Goal: Task Accomplishment & Management: Manage account settings

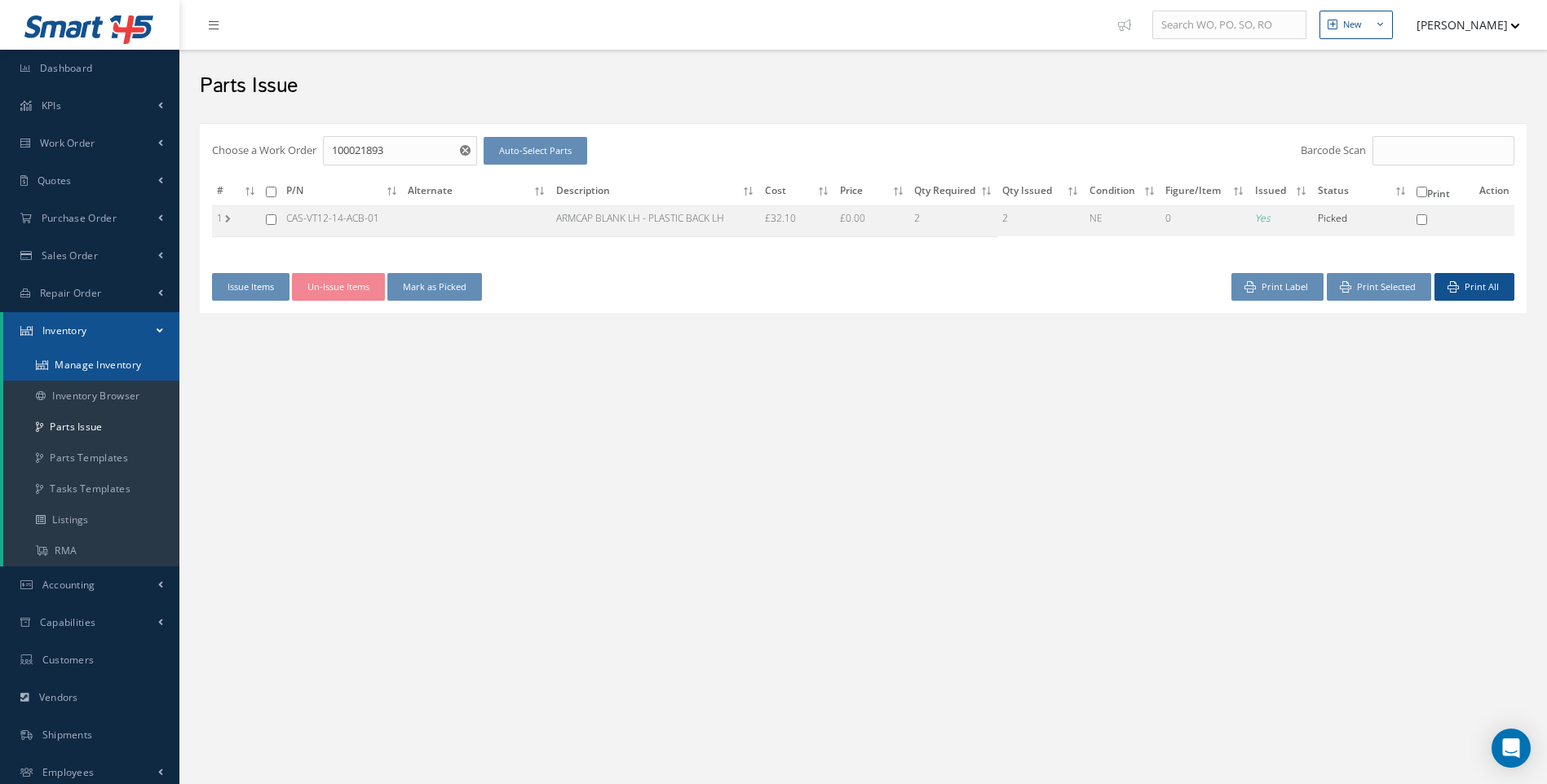
click at [98, 360] on link "Manage Inventory" at bounding box center [91, 365] width 176 height 31
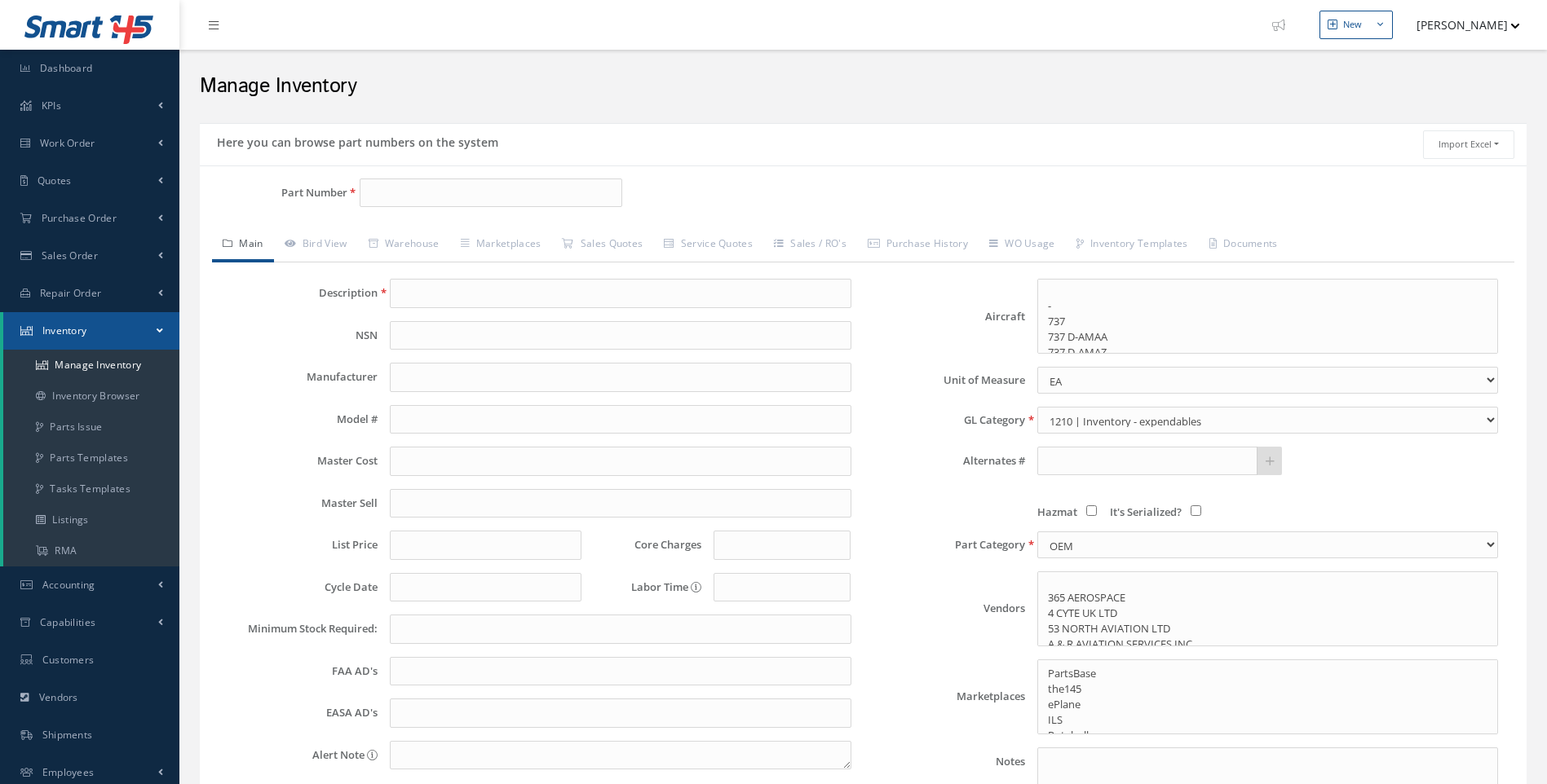
select select
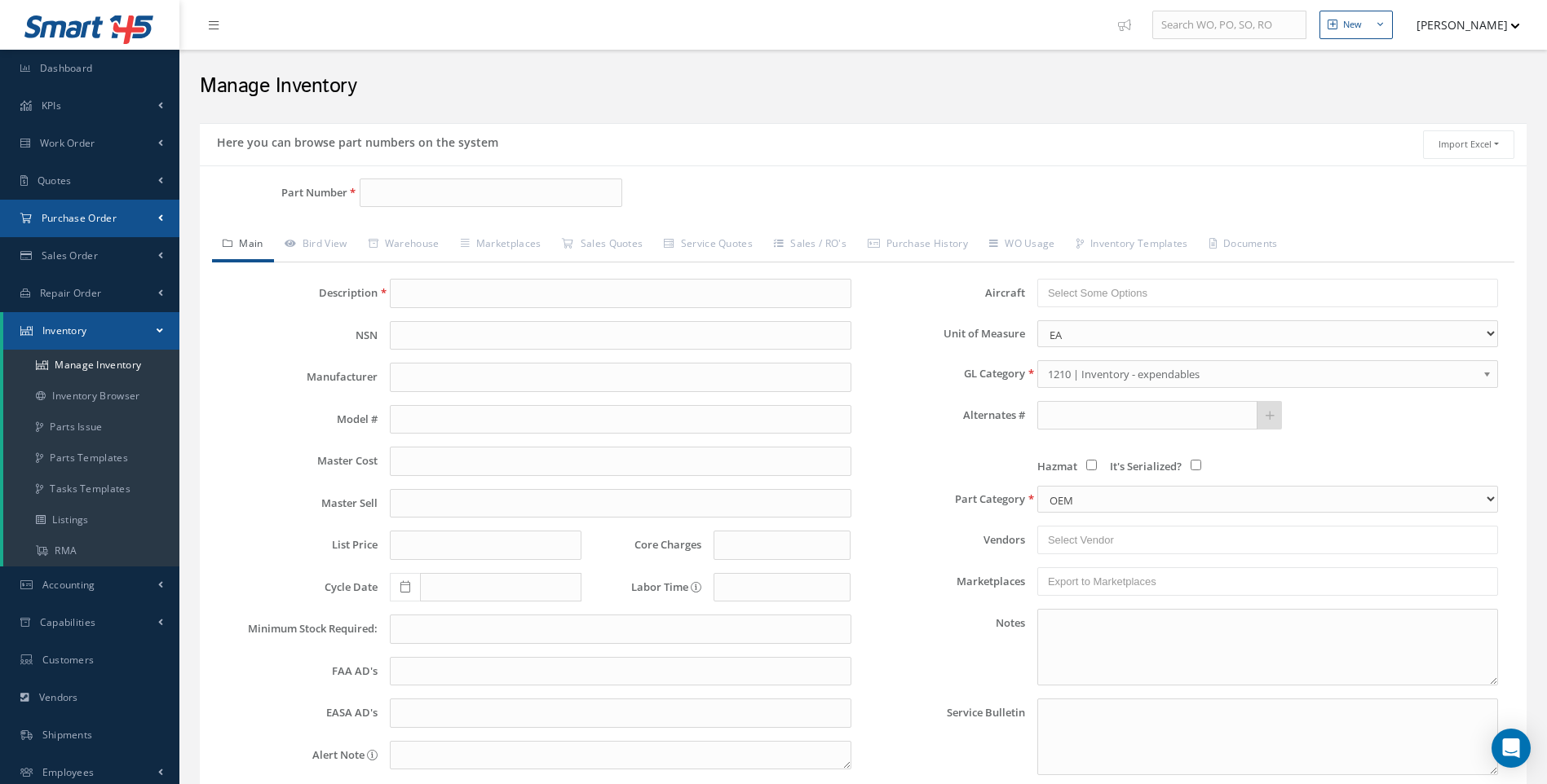
click at [85, 224] on span "Purchase Order" at bounding box center [79, 217] width 75 height 14
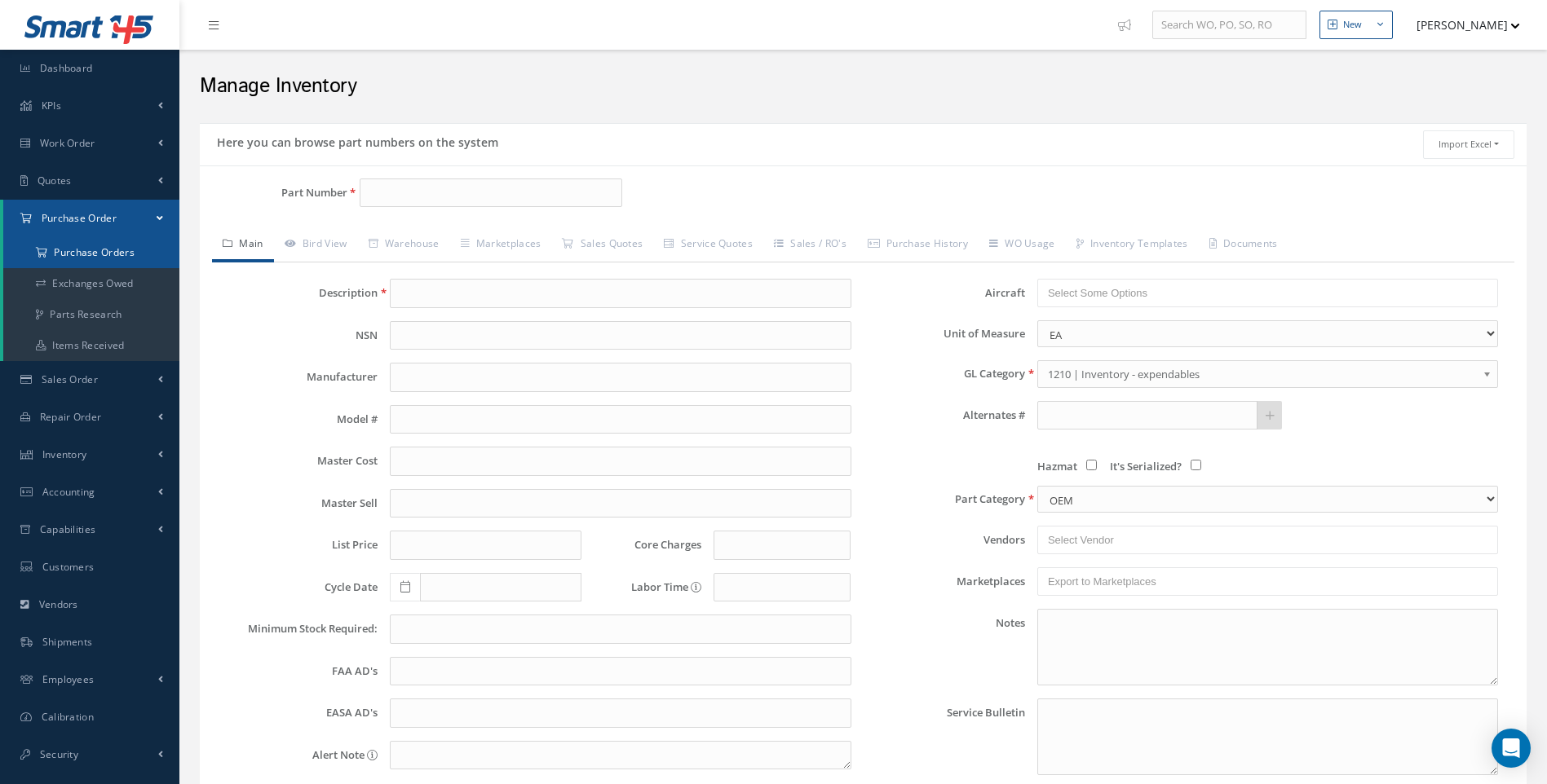
click at [101, 256] on a=1&status_id=2&status_id=3&status_id=5&collapsedFilters"] "Purchase Orders" at bounding box center [91, 253] width 176 height 31
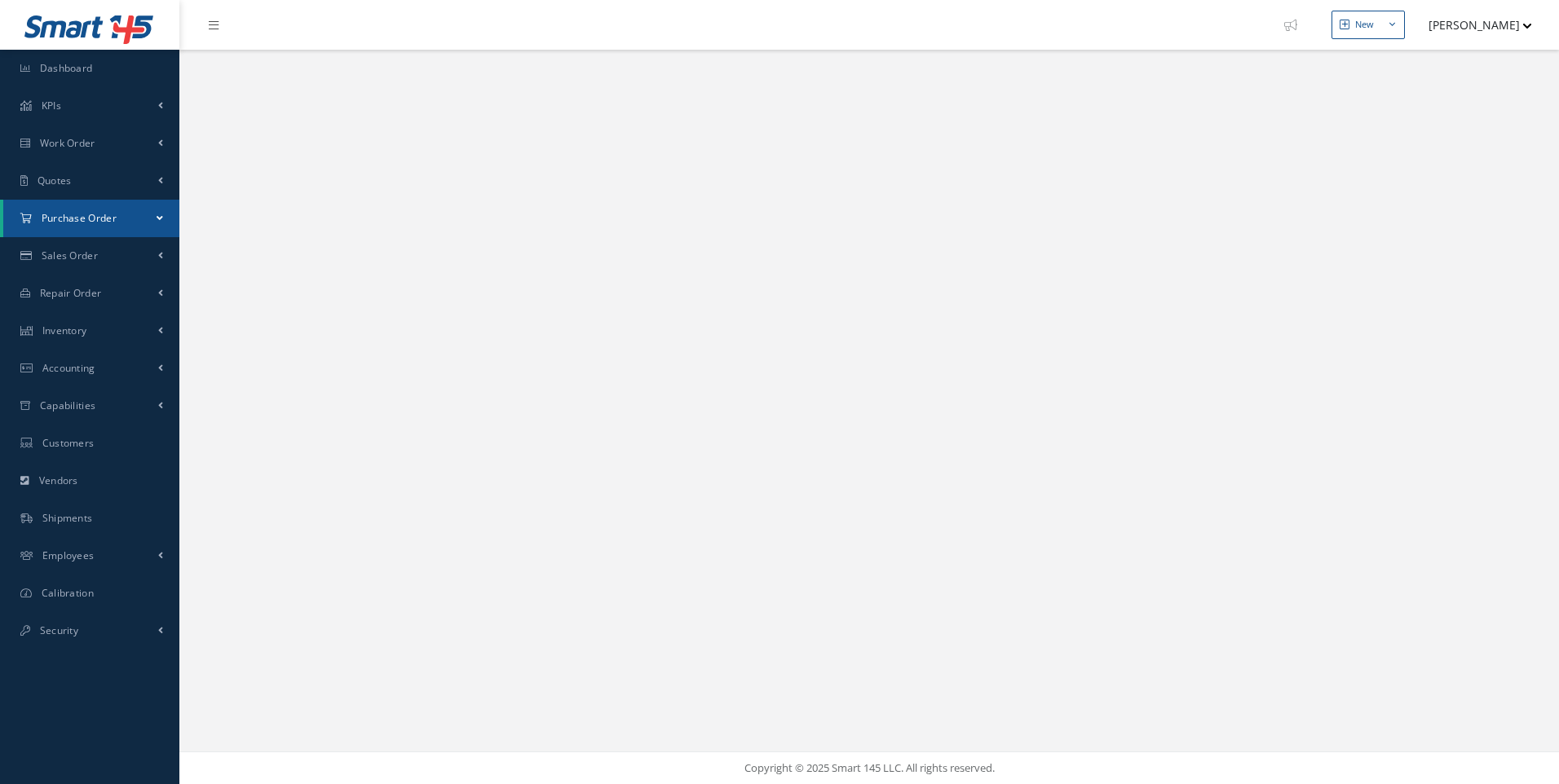
select select "25"
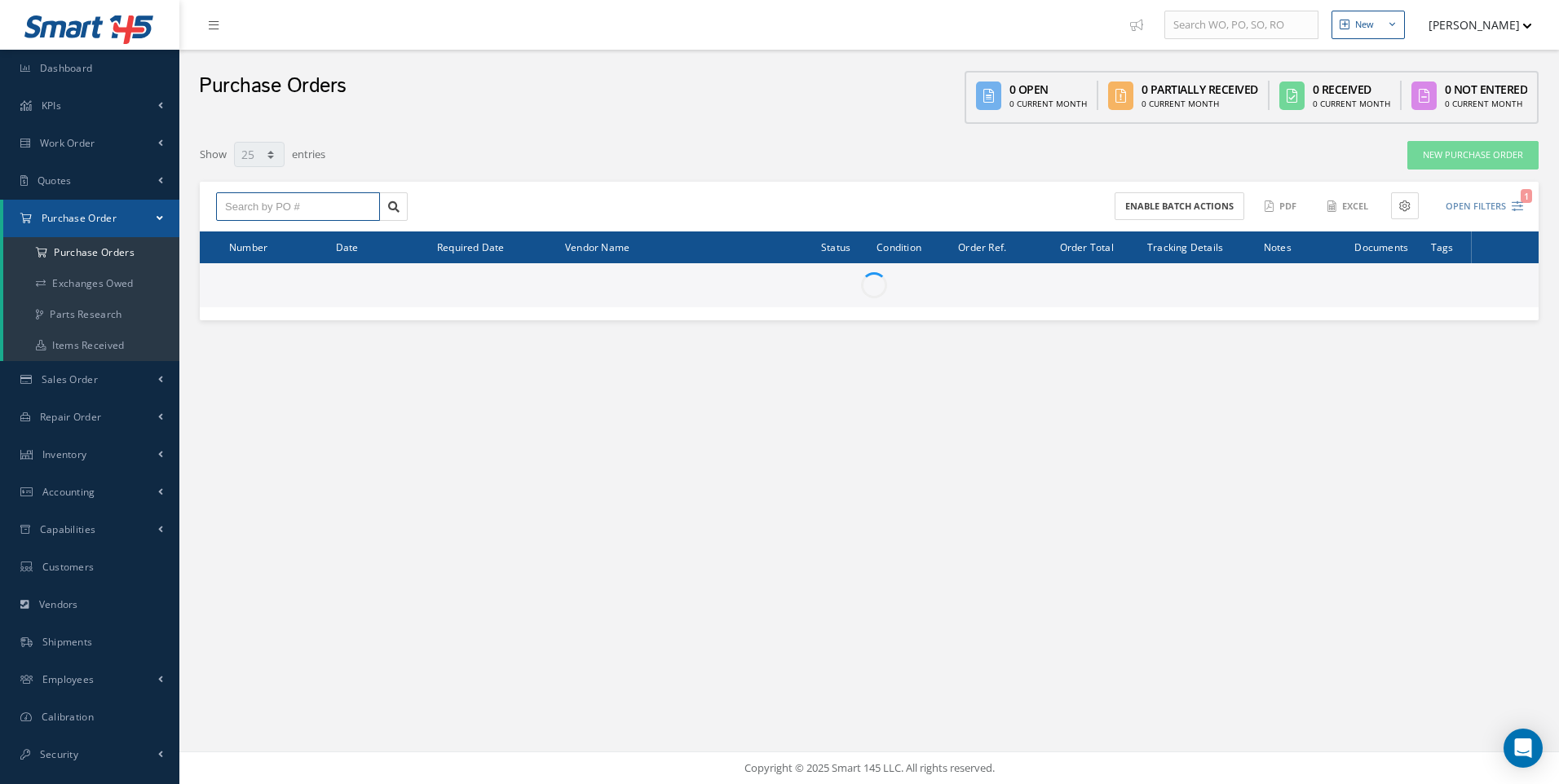
click at [249, 208] on input "text" at bounding box center [298, 207] width 164 height 30
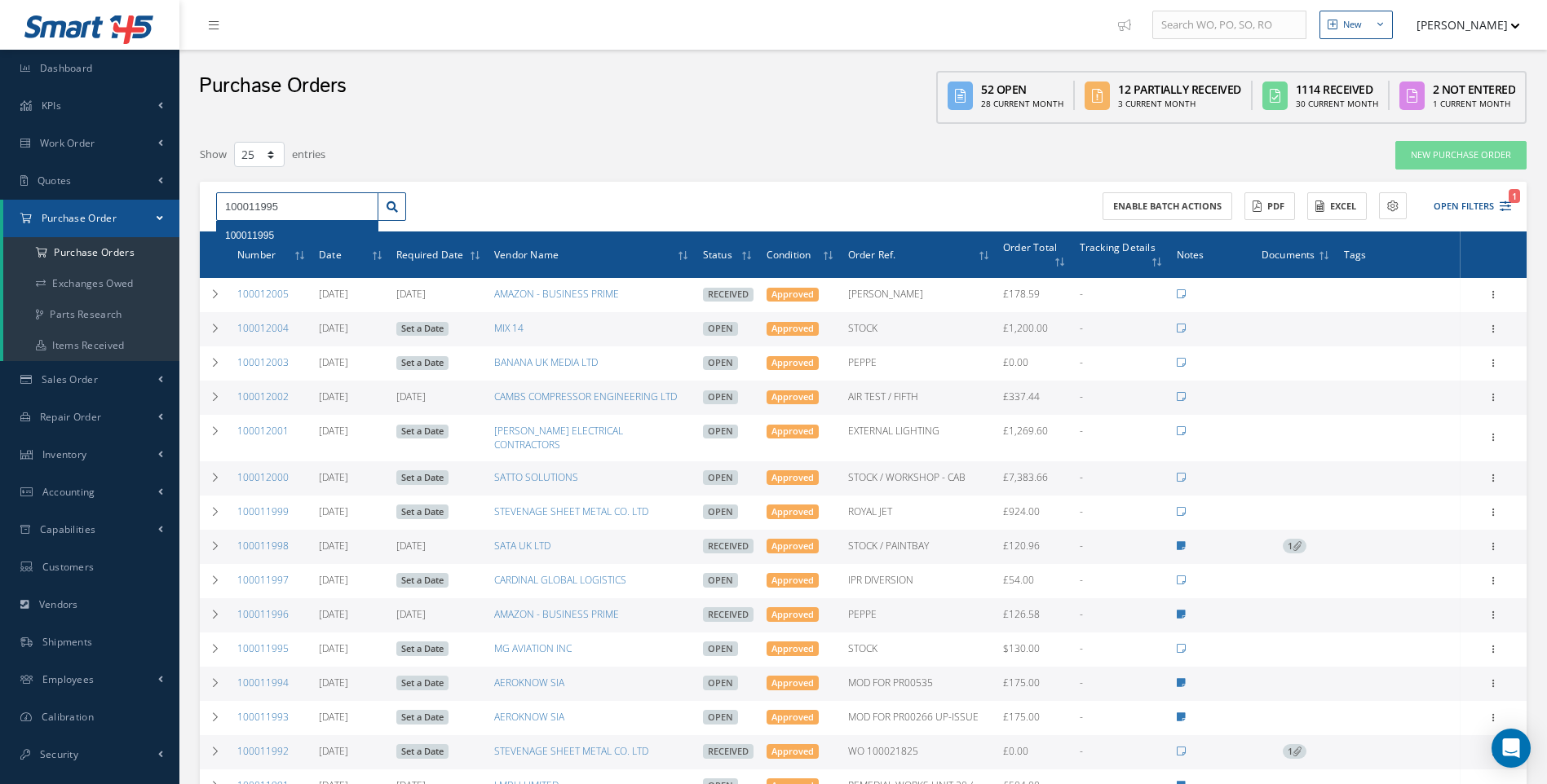
type input "100011995"
click at [268, 236] on span "100011995" at bounding box center [249, 235] width 49 height 12
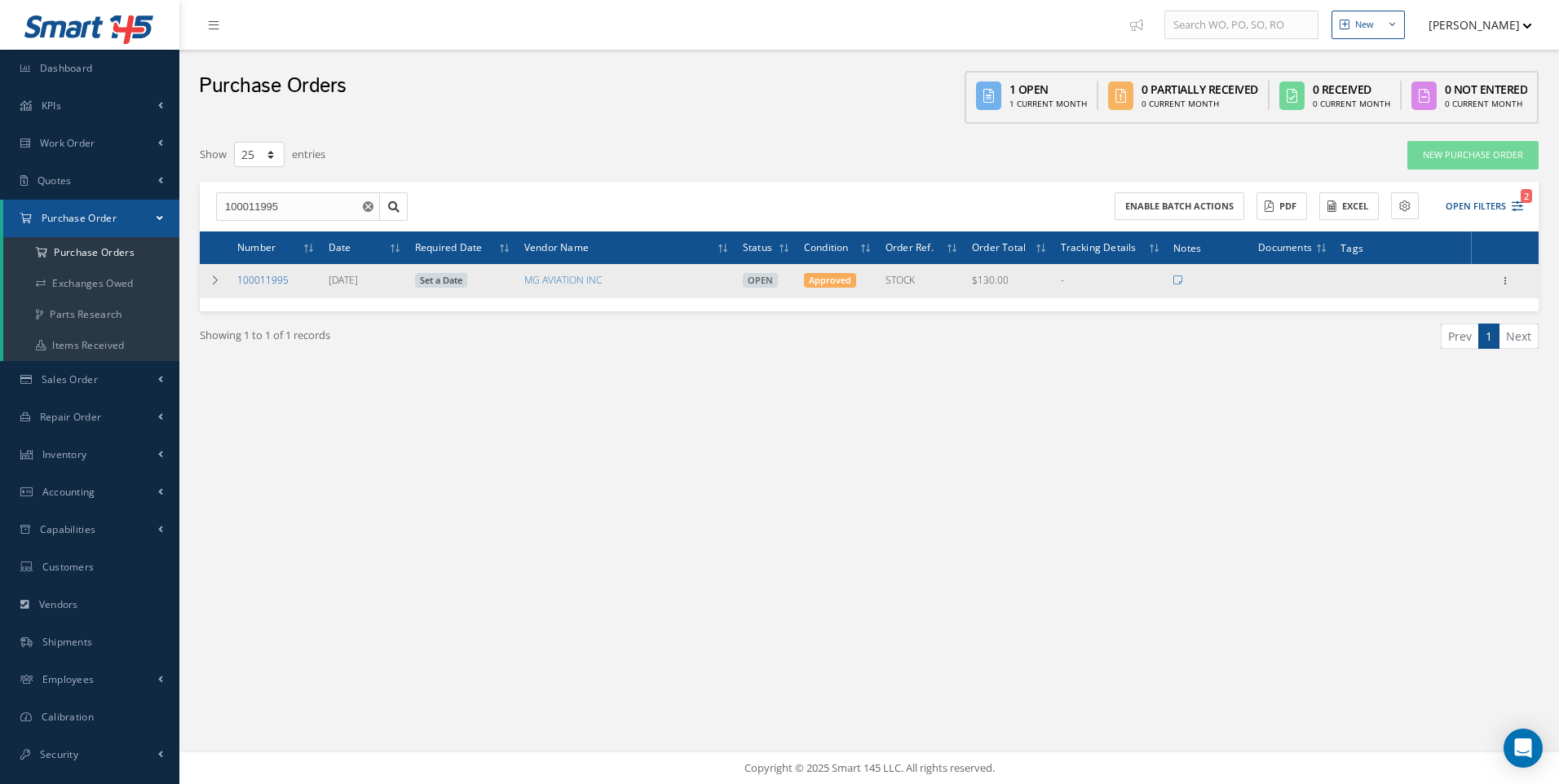
click at [264, 283] on link "100011995" at bounding box center [263, 280] width 51 height 14
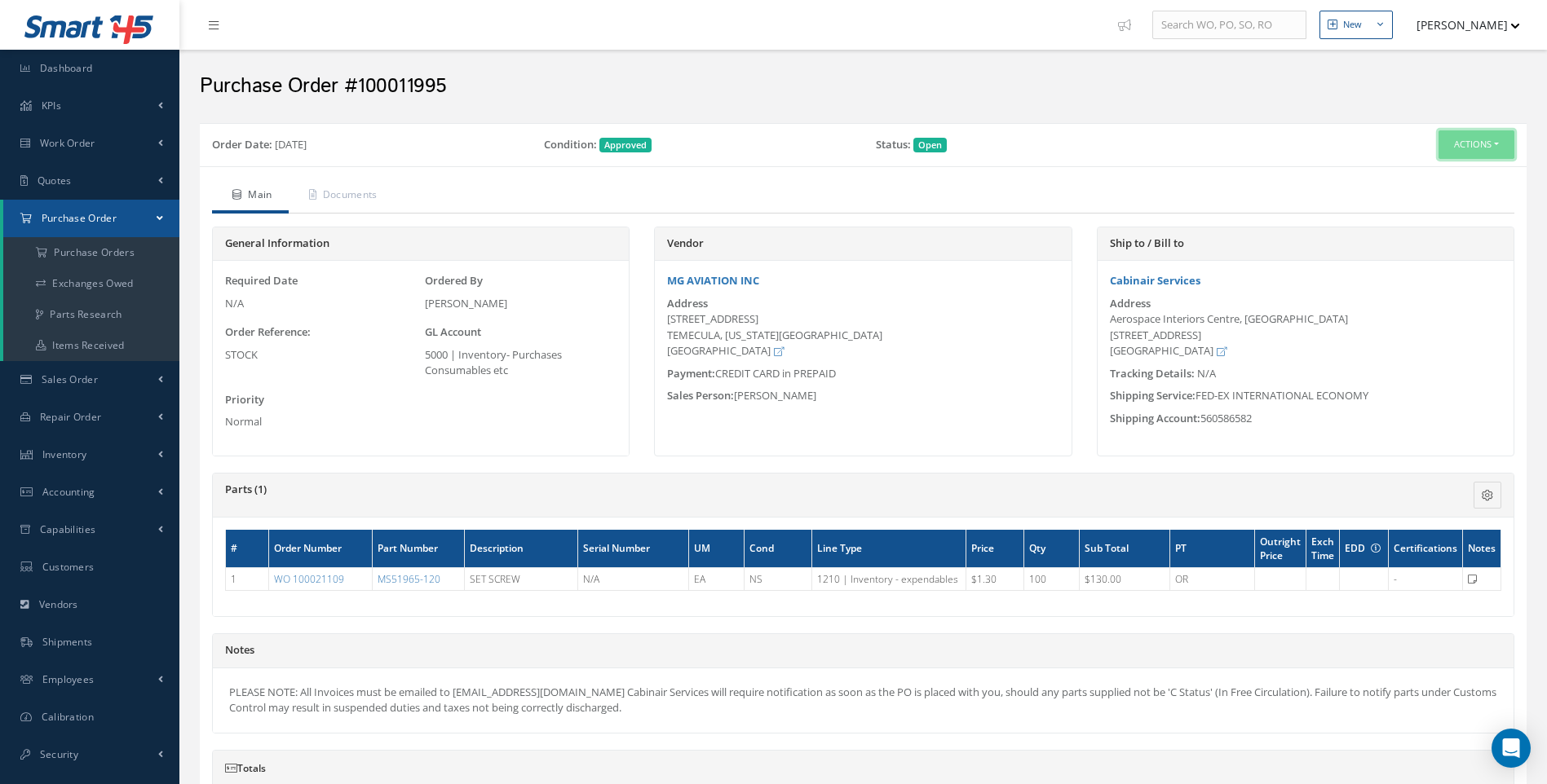
click at [1496, 142] on button "Actions" at bounding box center [1477, 145] width 76 height 29
click at [1431, 176] on link "Receive" at bounding box center [1450, 176] width 131 height 22
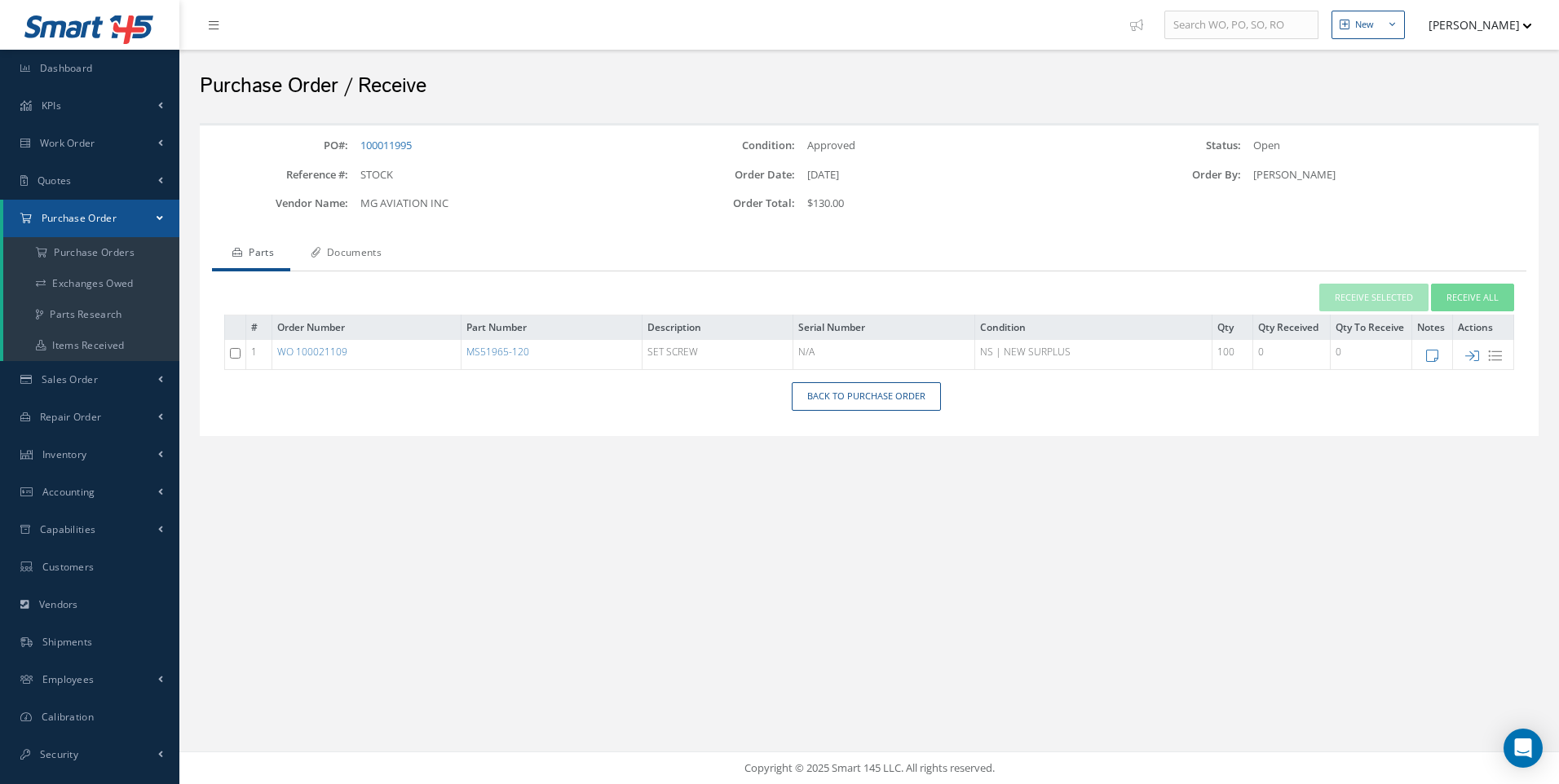
drag, startPoint x: 361, startPoint y: 255, endPoint x: 257, endPoint y: 249, distance: 104.2
click at [360, 255] on link "Documents" at bounding box center [344, 254] width 107 height 34
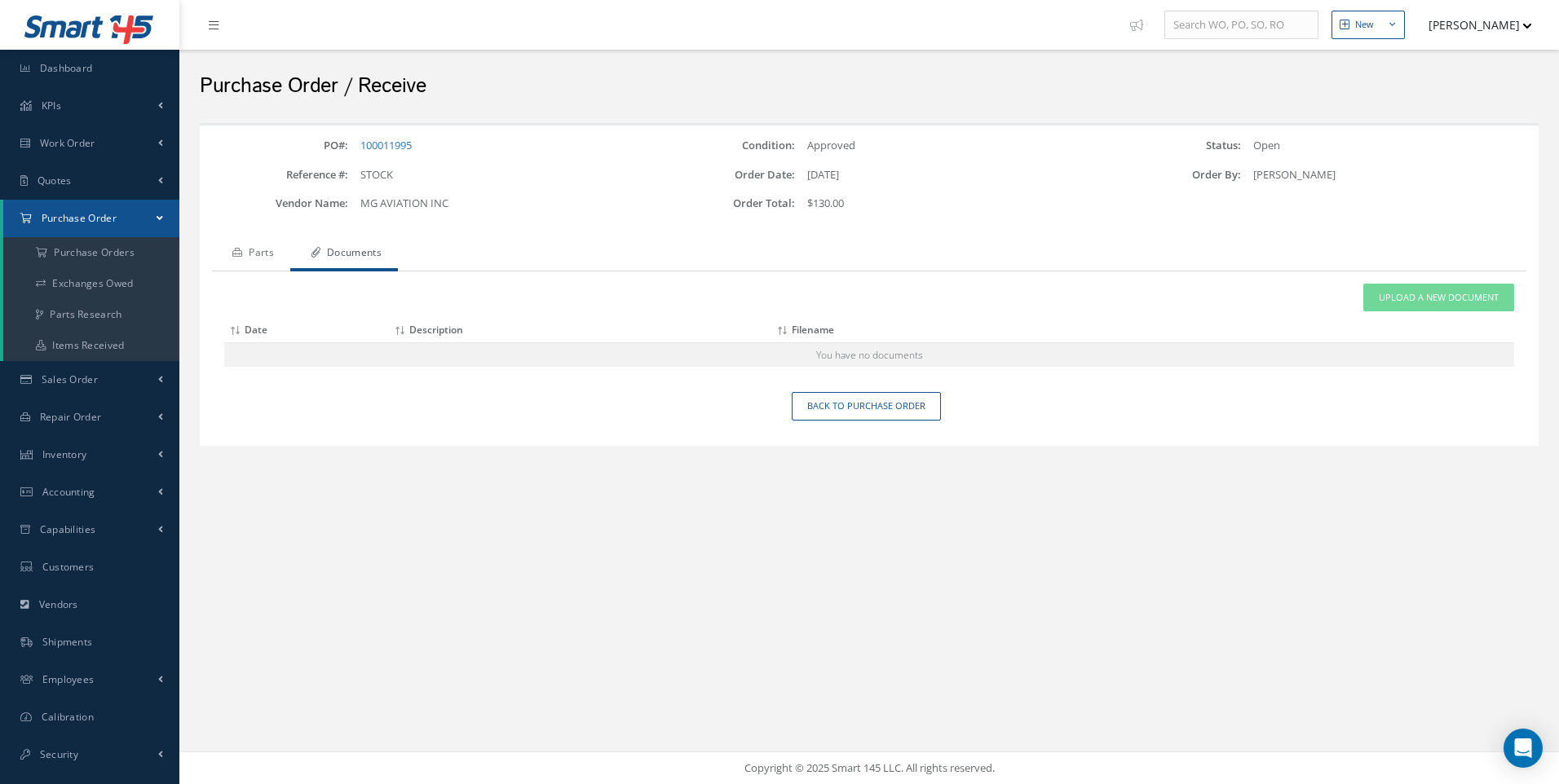
click at [253, 254] on link "Parts" at bounding box center [251, 254] width 78 height 34
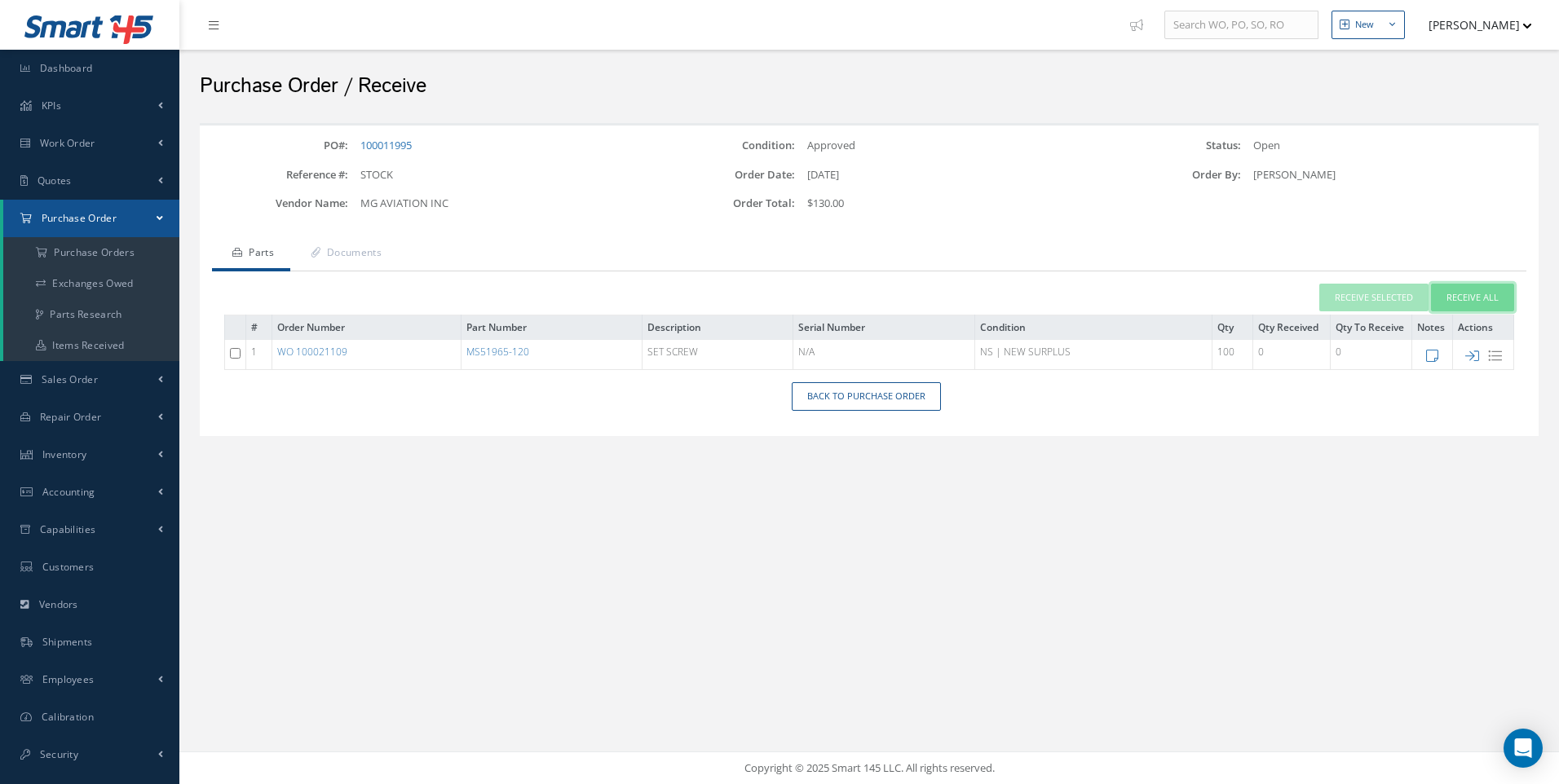
click at [1468, 300] on button "Receive All" at bounding box center [1472, 298] width 83 height 29
type input "[DATE]"
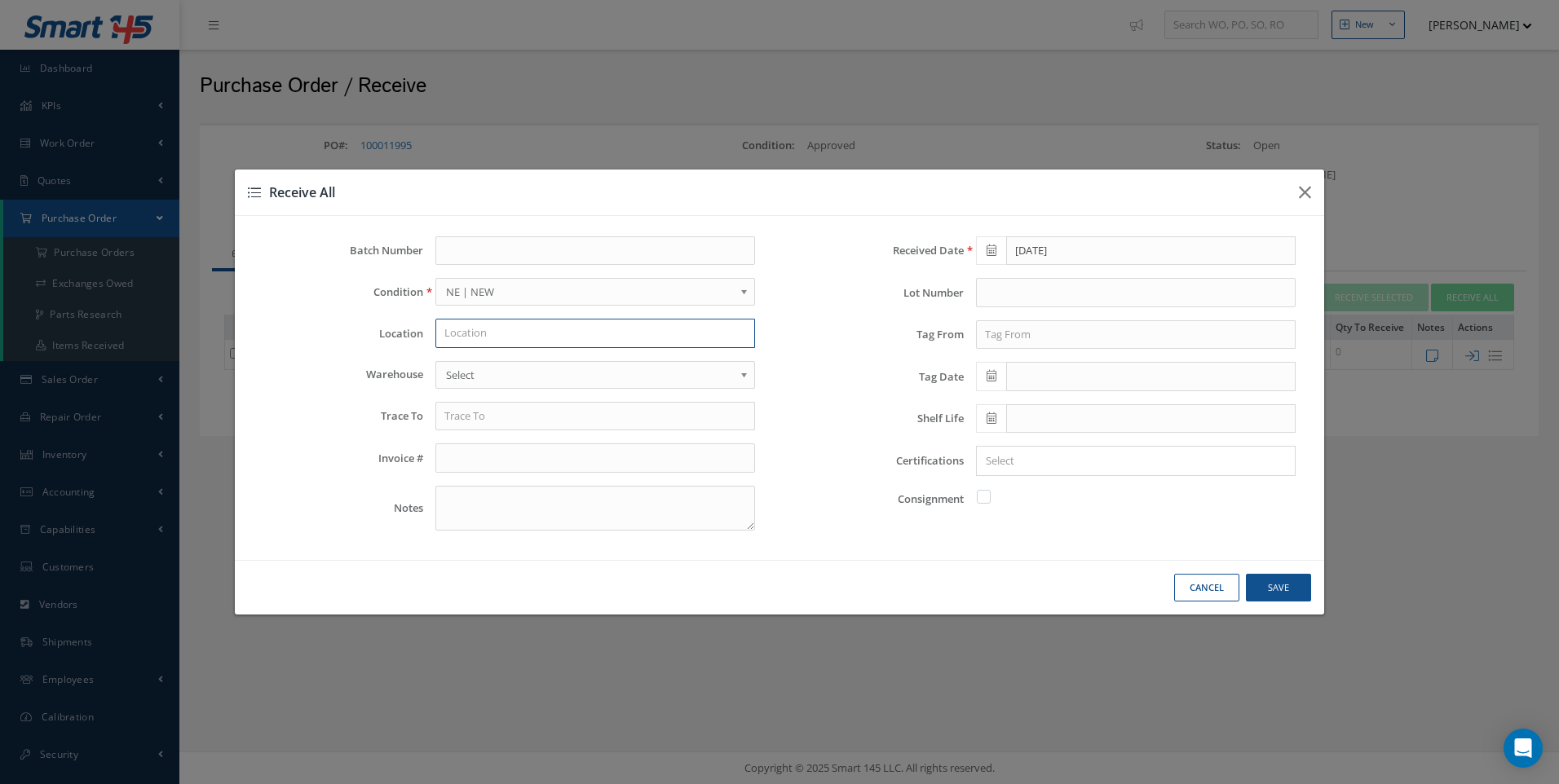
click at [466, 335] on input "text" at bounding box center [595, 333] width 319 height 30
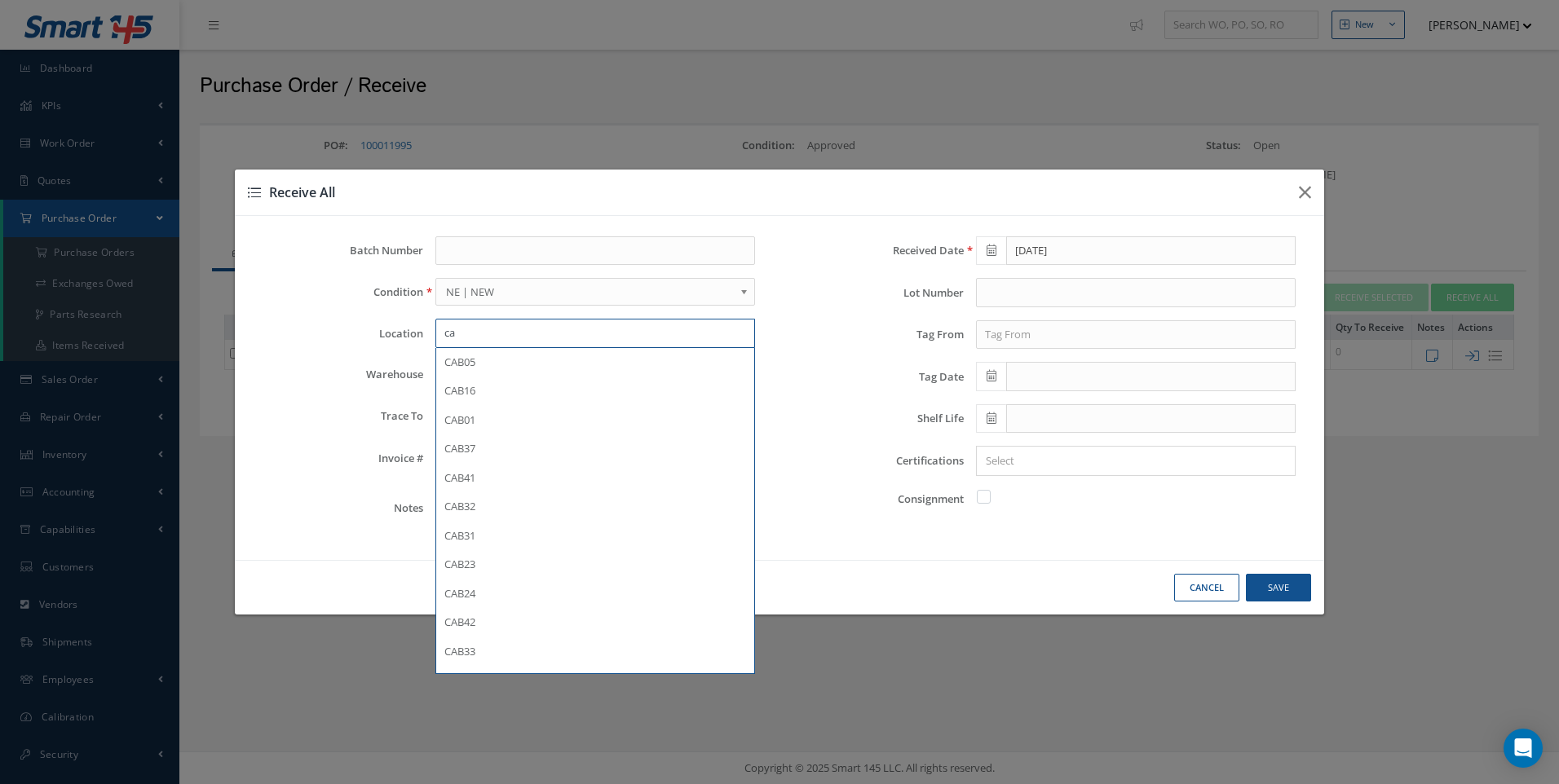
type input "c"
click at [466, 370] on div "CAB05" at bounding box center [595, 363] width 301 height 16
type input "CAB05"
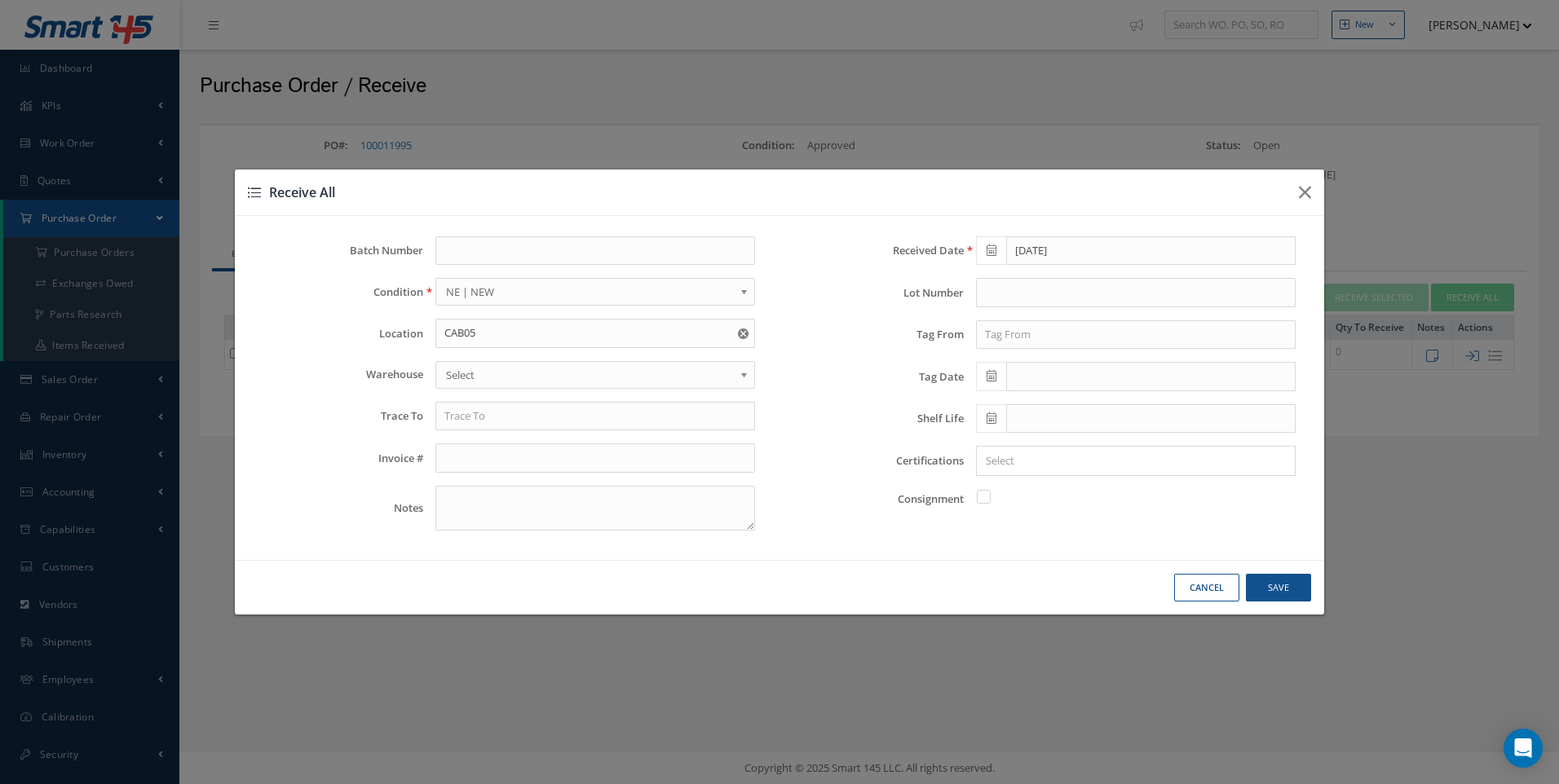
click at [466, 370] on span "Select" at bounding box center [589, 375] width 288 height 20
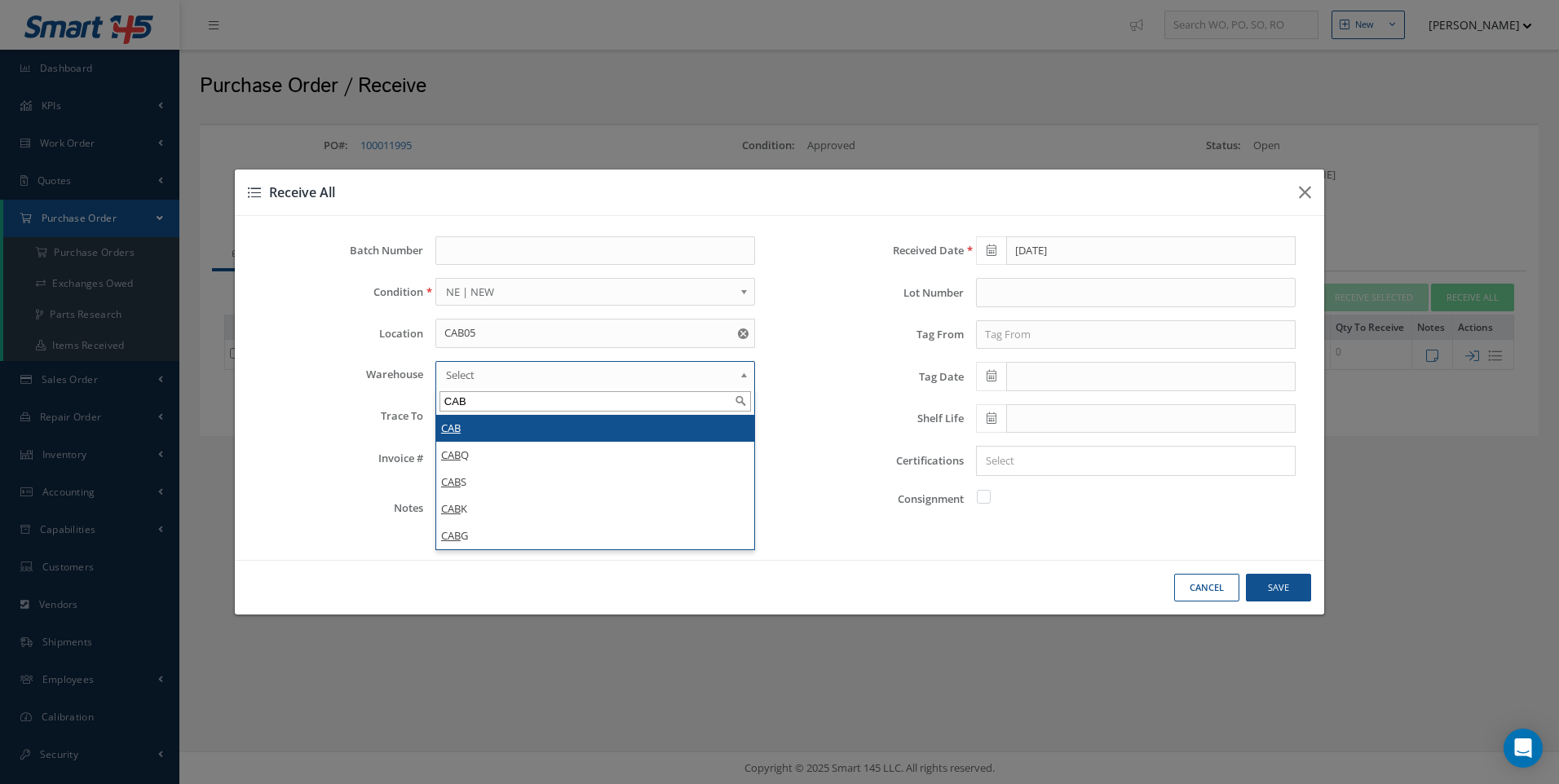
type input "CAB"
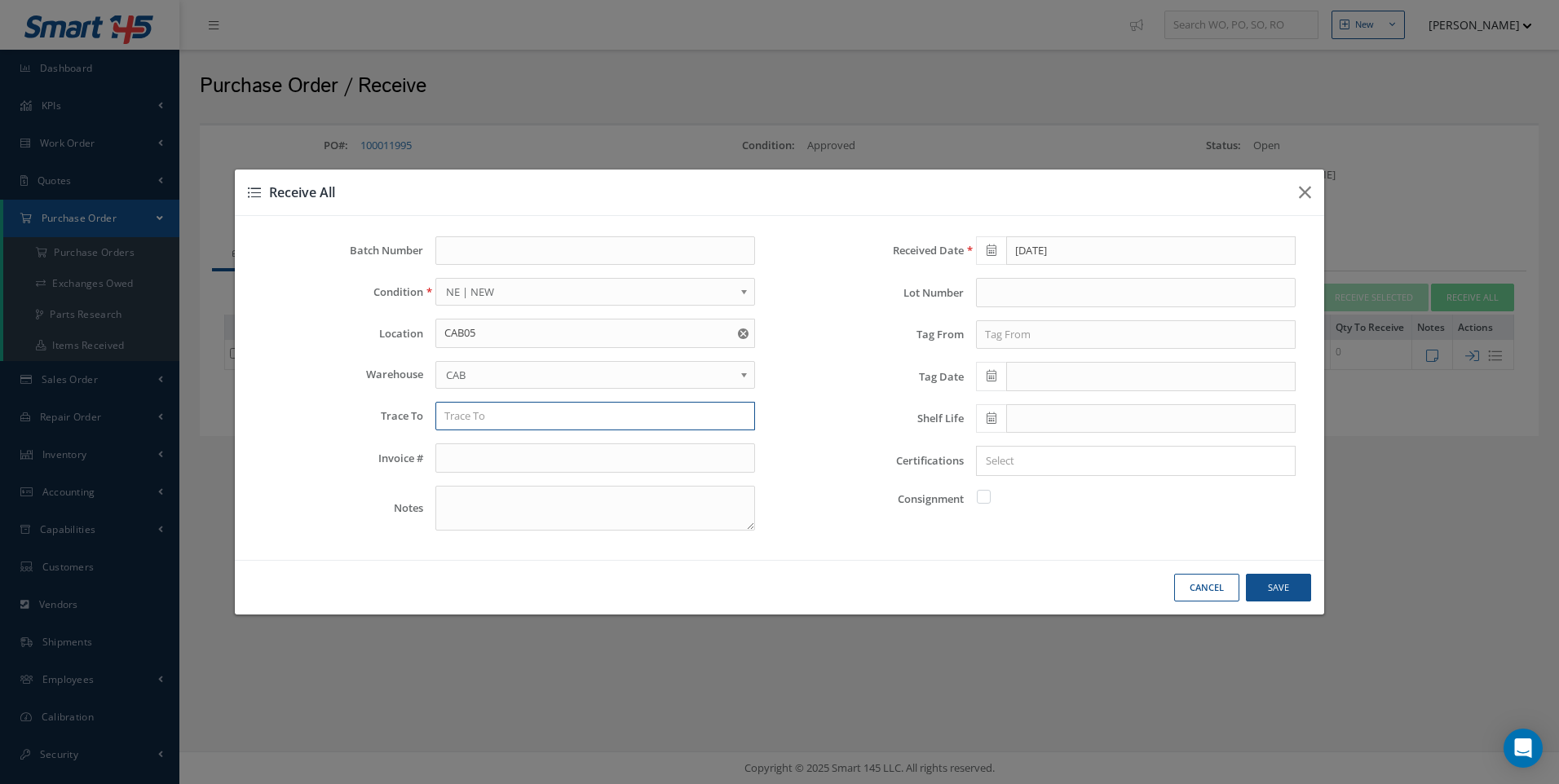
click at [455, 420] on input "text" at bounding box center [595, 417] width 319 height 30
click at [492, 451] on span "MG AVIATION" at bounding box center [478, 444] width 68 height 14
type input "MG AVIATION"
click at [1017, 339] on input "text" at bounding box center [1136, 335] width 319 height 30
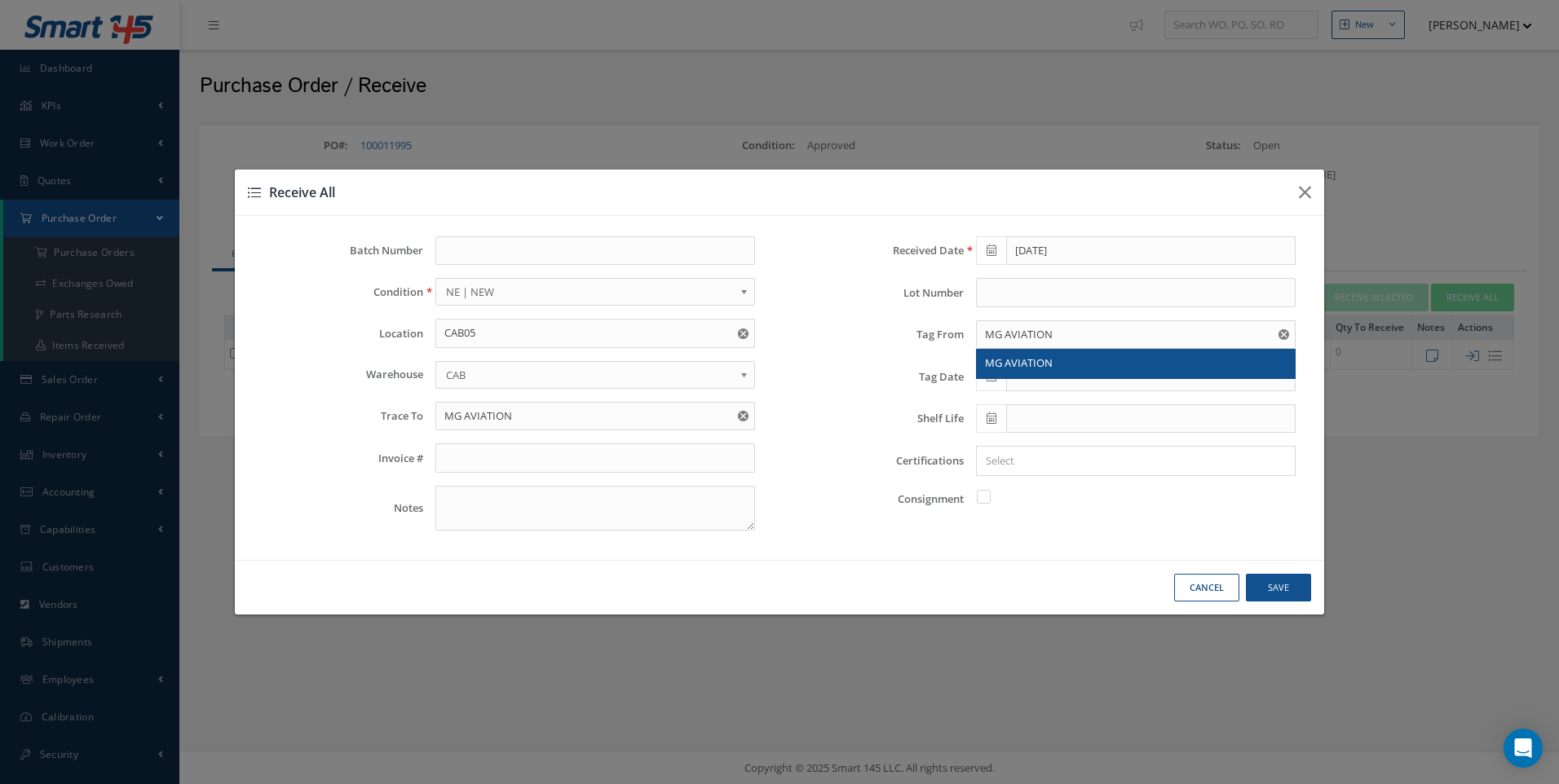
click at [1025, 356] on span "MG AVIATION" at bounding box center [1019, 363] width 68 height 14
type input "MG AVIATION"
click at [992, 374] on icon at bounding box center [991, 375] width 10 height 12
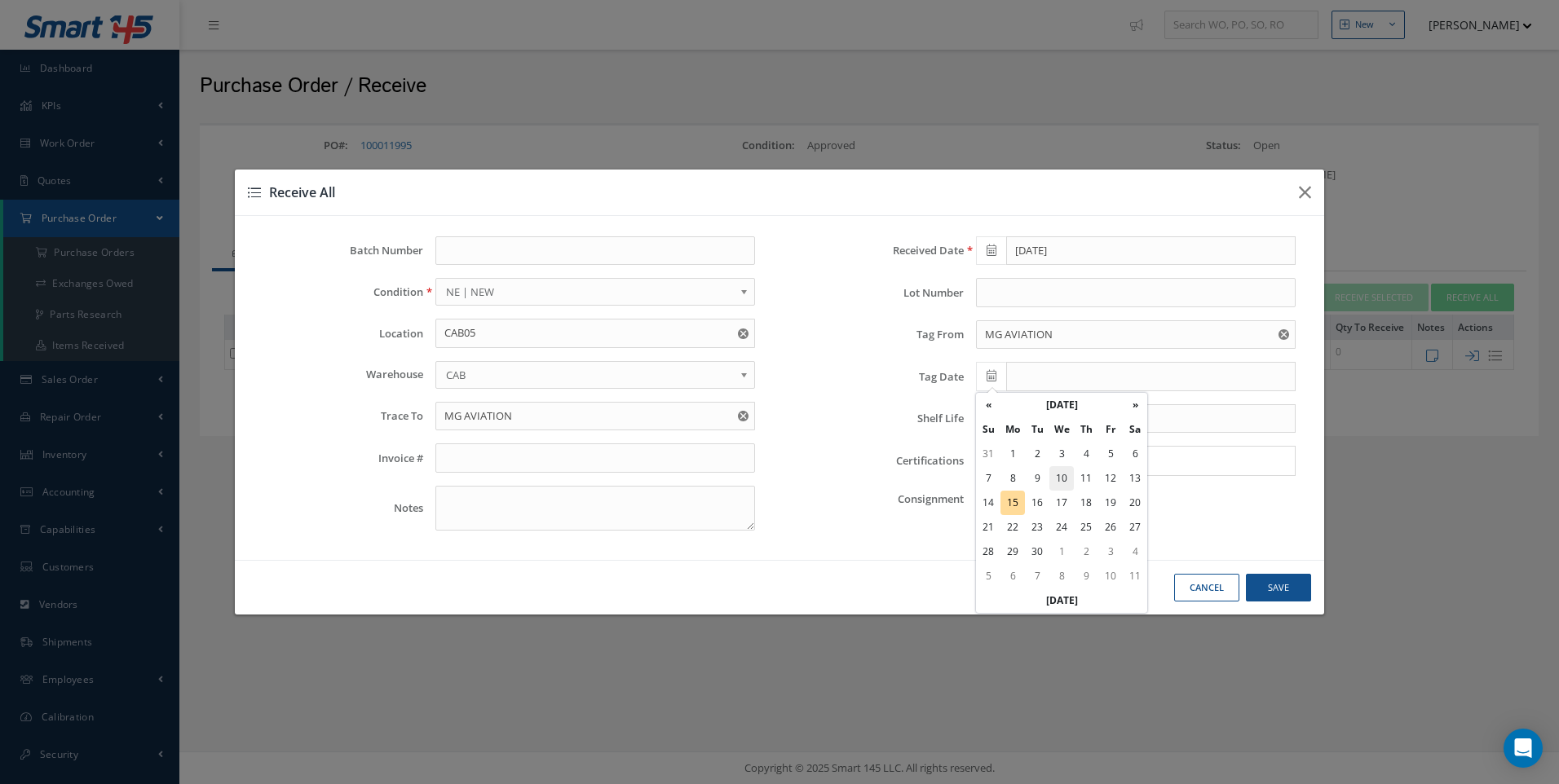
click at [1059, 475] on td "10" at bounding box center [1061, 478] width 24 height 24
type input "[DATE]"
click at [1022, 466] on input "Search for option" at bounding box center [1131, 461] width 308 height 17
type input "COC"
click at [1273, 585] on button "Save" at bounding box center [1278, 588] width 65 height 29
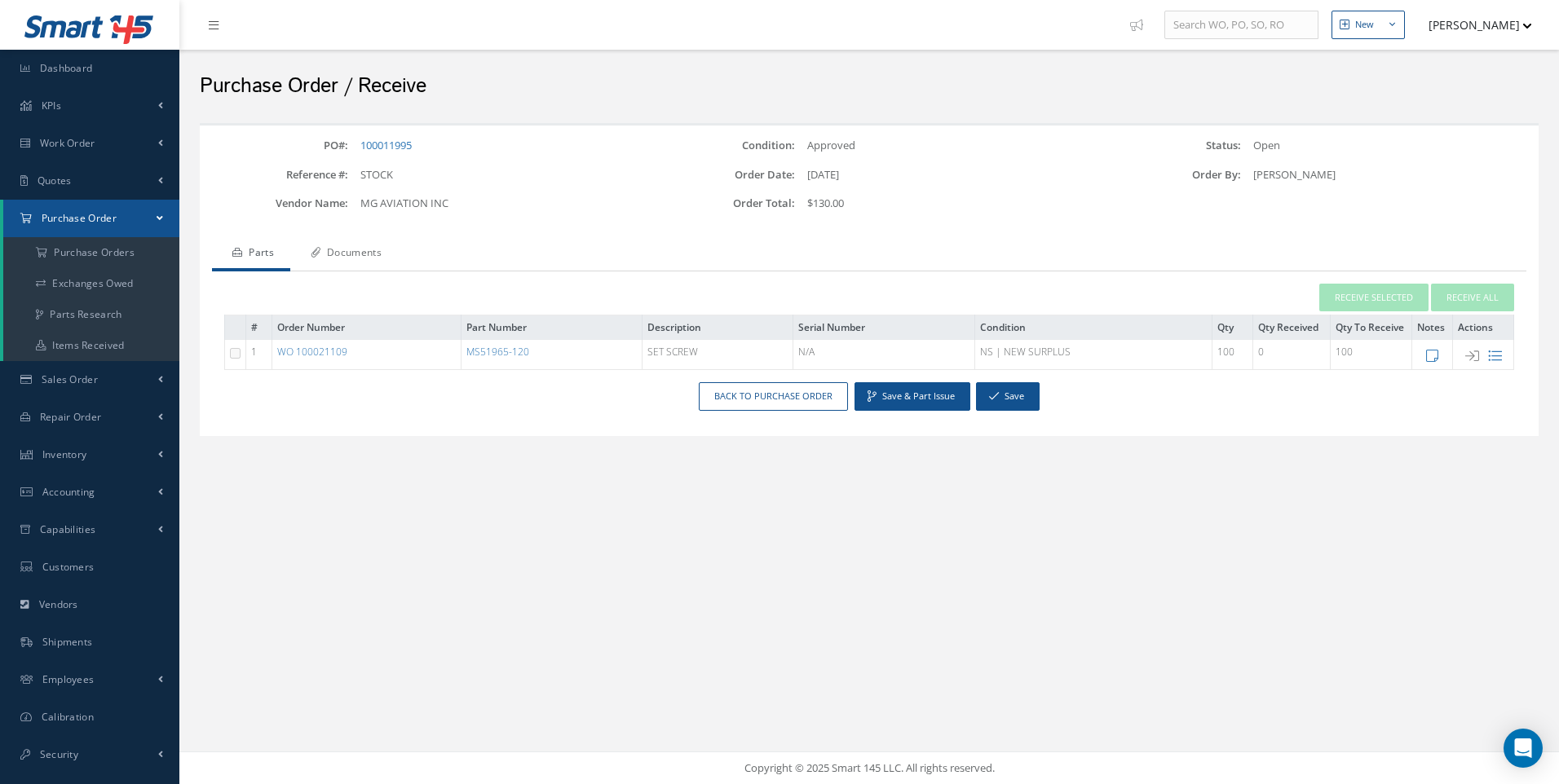
click at [365, 257] on link "Documents" at bounding box center [344, 254] width 107 height 34
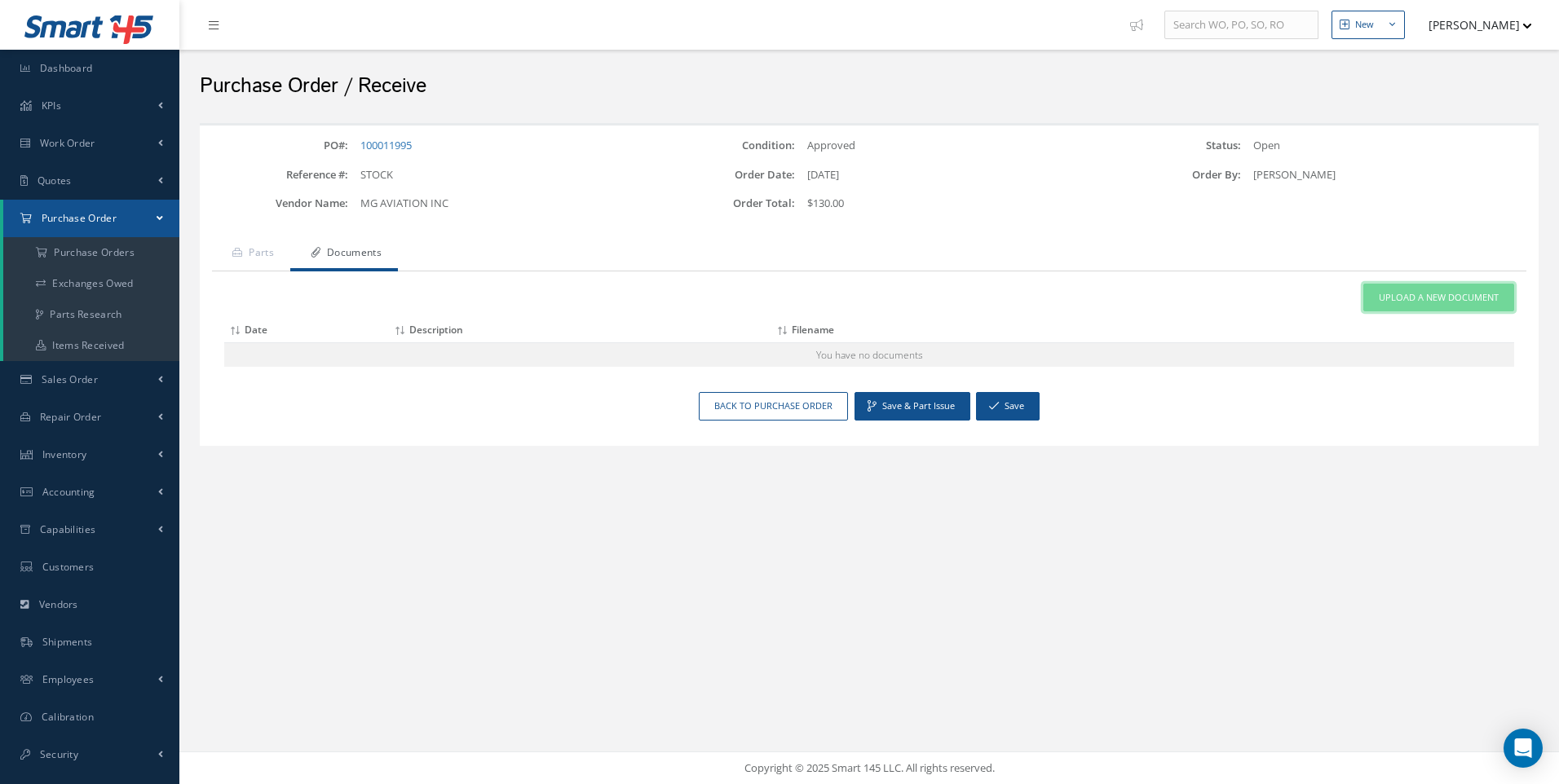
drag, startPoint x: 1425, startPoint y: 300, endPoint x: 1393, endPoint y: 307, distance: 32.8
click at [1423, 300] on span "Upload a New Document" at bounding box center [1438, 298] width 120 height 14
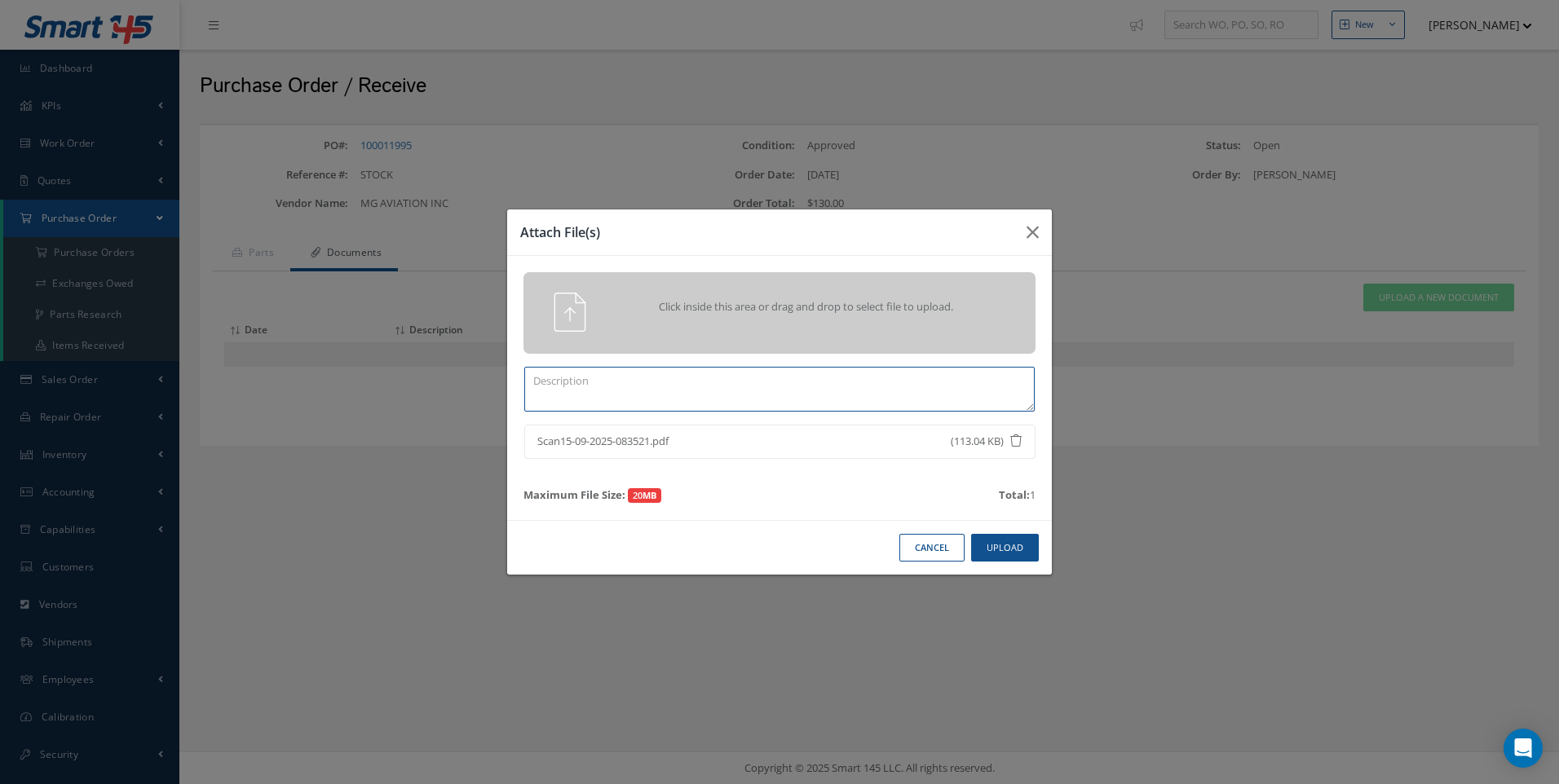
click at [547, 393] on textarea at bounding box center [780, 390] width 511 height 45
type textarea "DEL NOTES/COC"
click at [992, 552] on button "Upload" at bounding box center [1004, 549] width 68 height 29
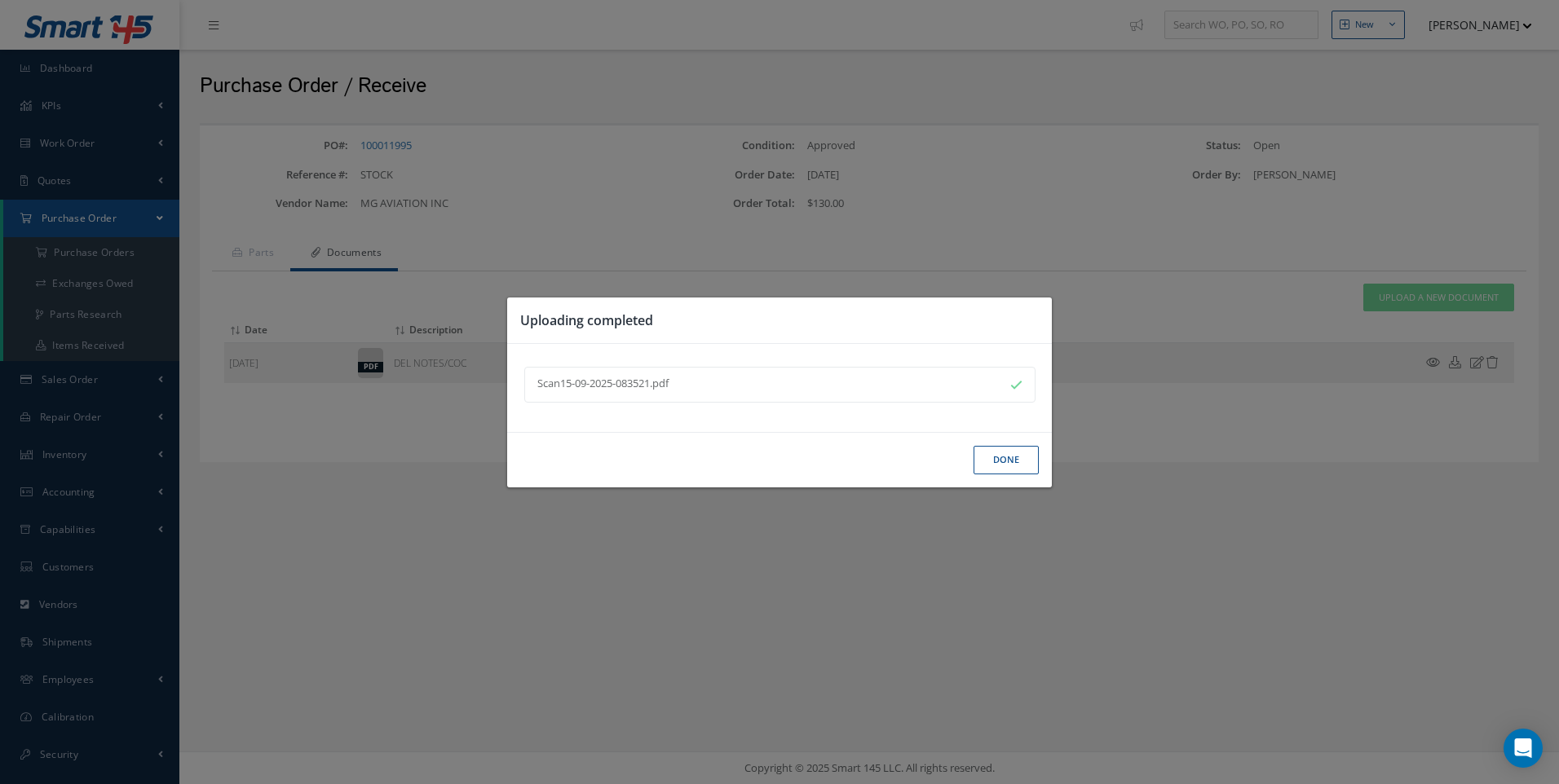
click at [1011, 461] on button "Done" at bounding box center [1006, 460] width 65 height 29
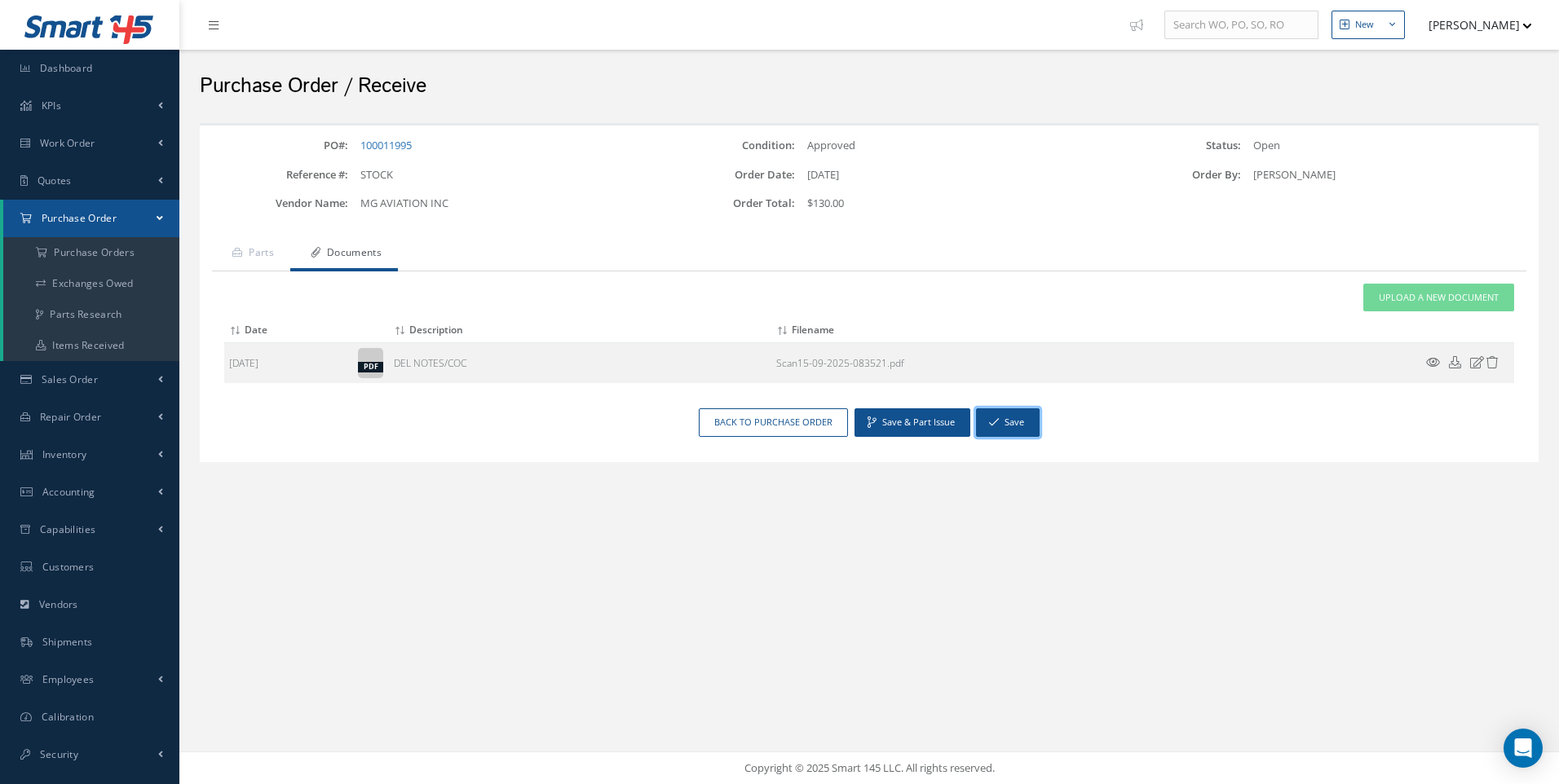
click at [1011, 422] on button "Save" at bounding box center [1008, 423] width 63 height 29
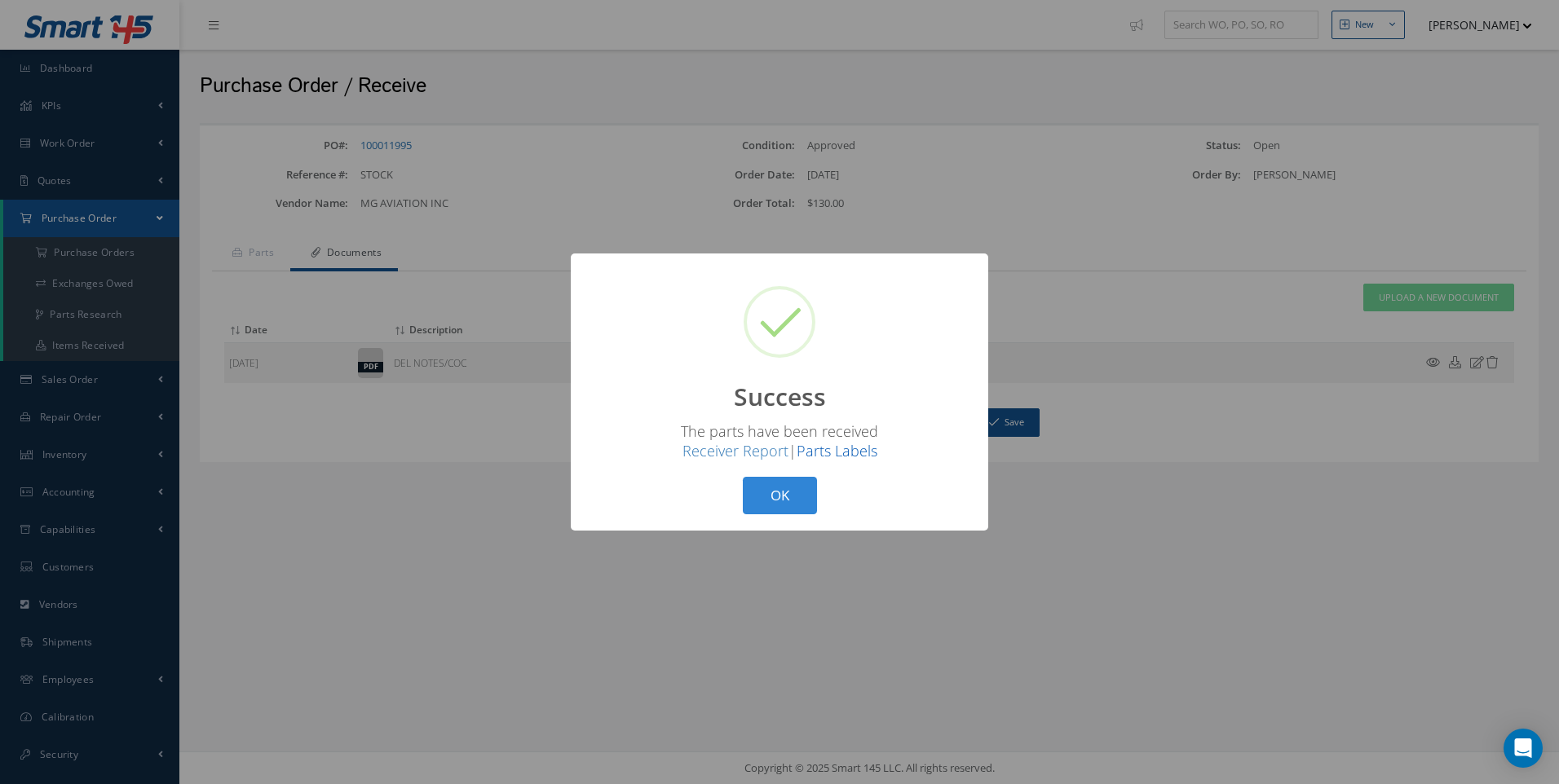
click at [845, 452] on link "Parts Labels" at bounding box center [836, 451] width 80 height 20
click at [114, 258] on div "? ! i Success × The parts have been received Receiver Report | Parts Labels OK …" at bounding box center [780, 392] width 1559 height 784
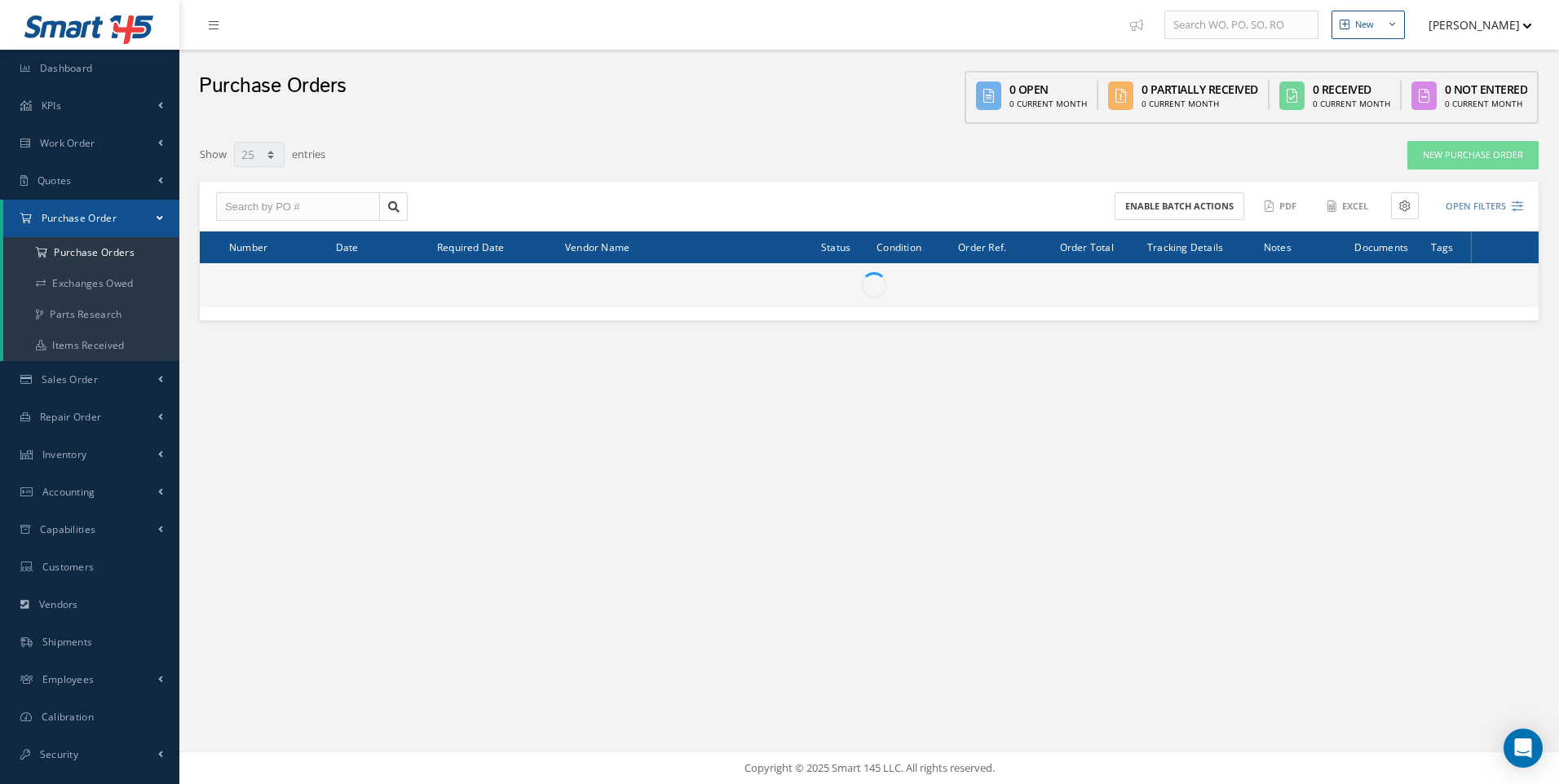
select select "25"
click at [284, 211] on input "text" at bounding box center [298, 207] width 164 height 30
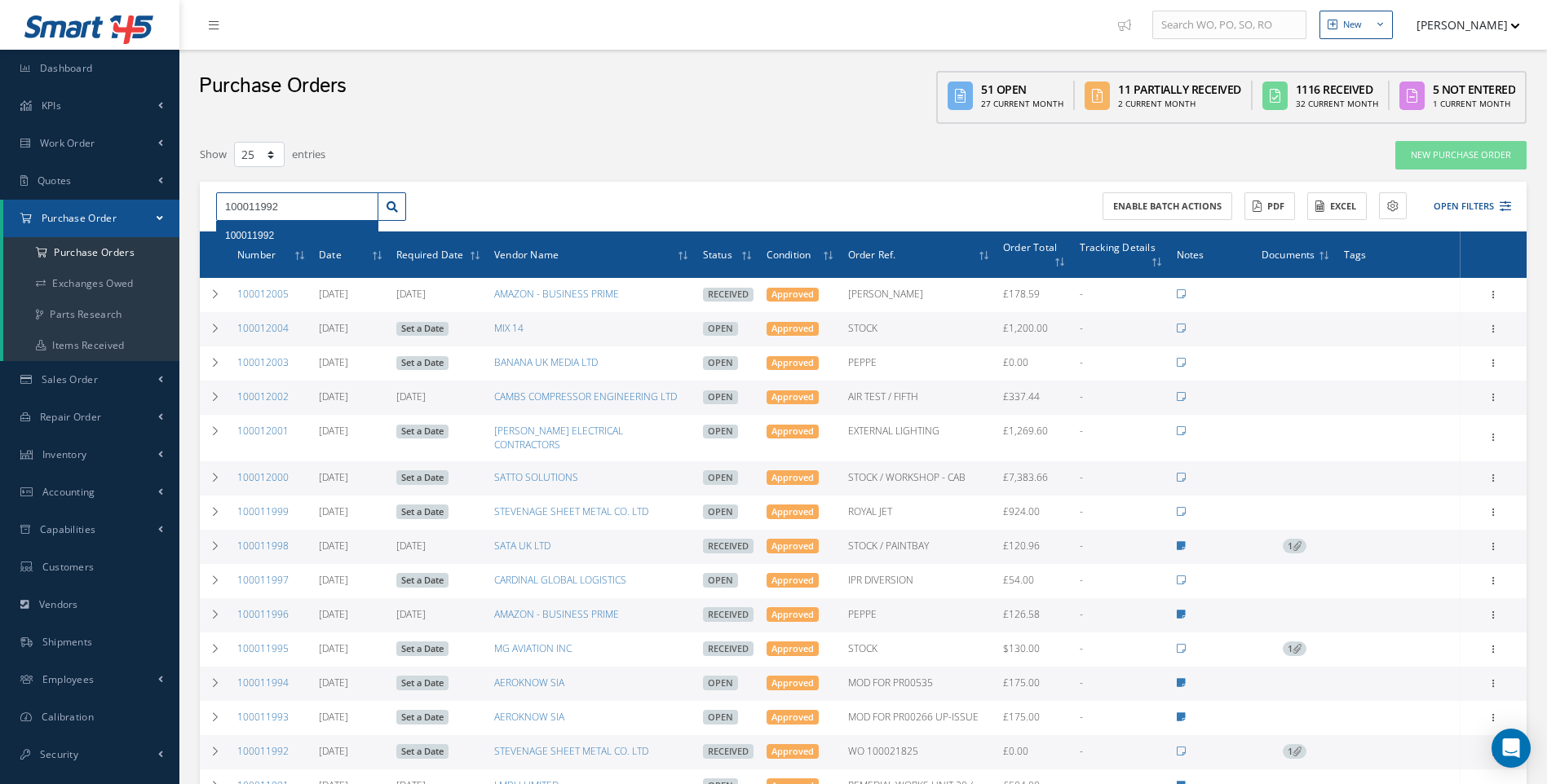
type input "100011992"
click at [256, 235] on span "100011992" at bounding box center [249, 235] width 49 height 12
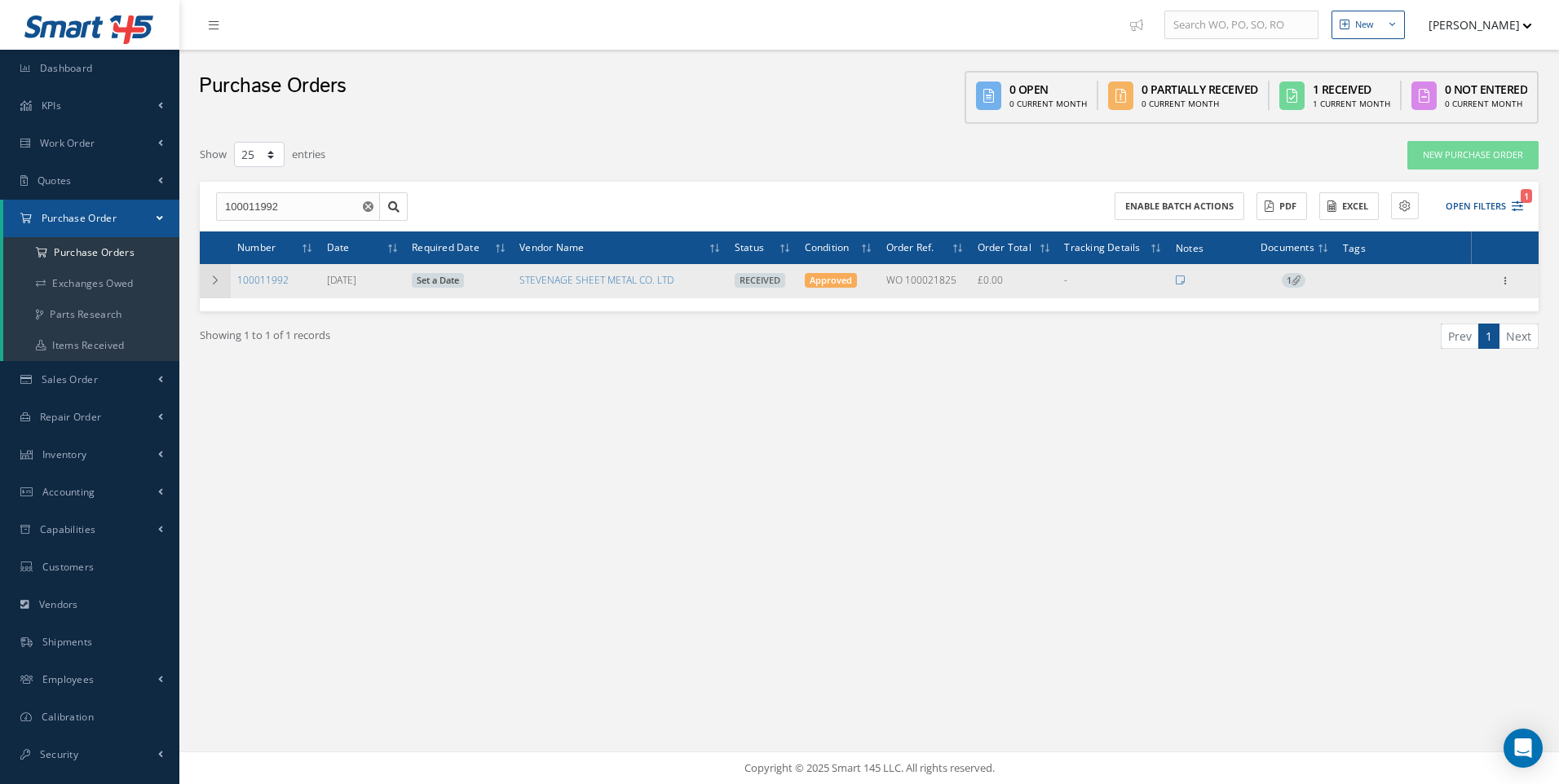
click at [212, 281] on icon at bounding box center [215, 280] width 12 height 10
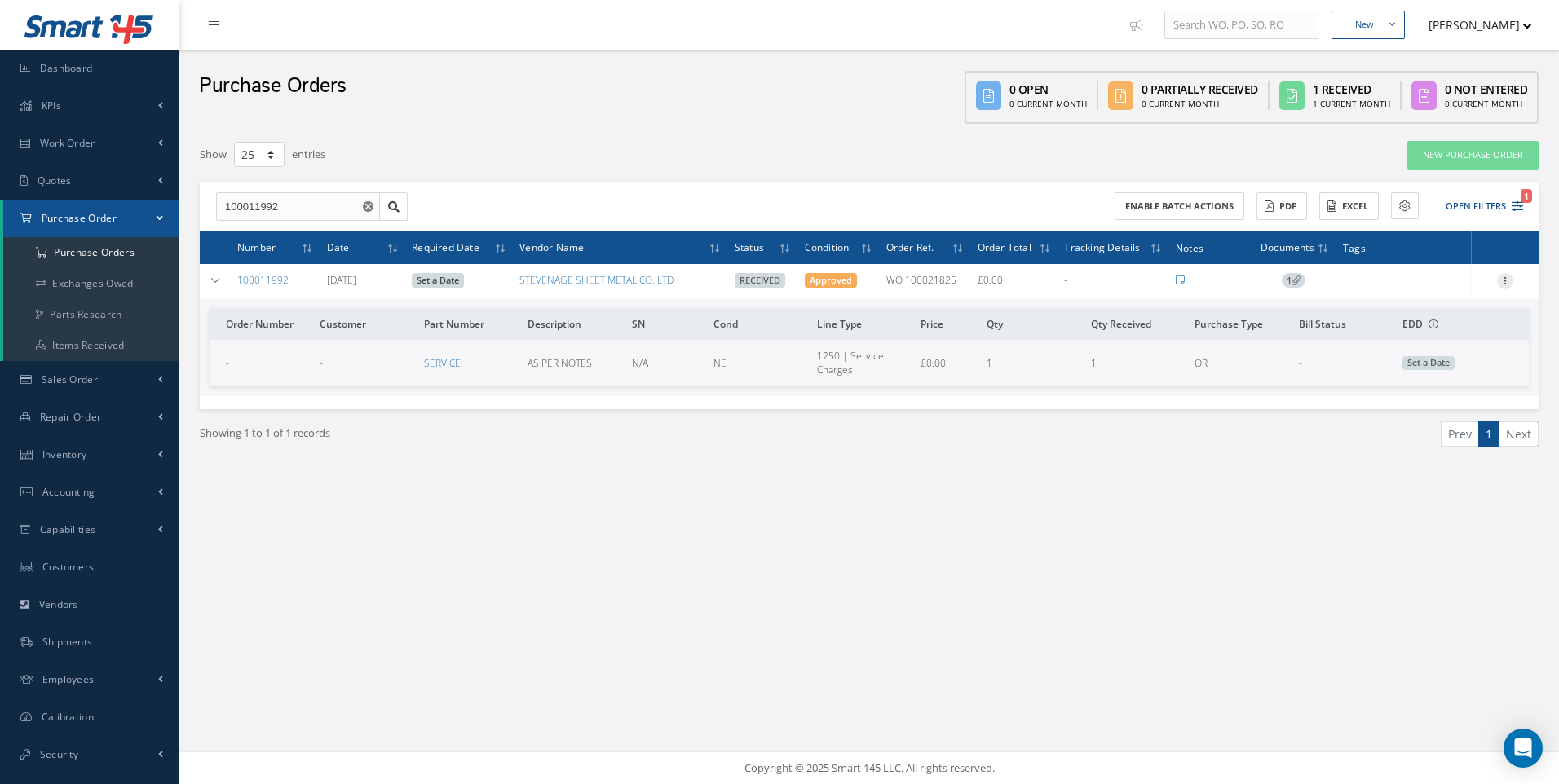
click at [1505, 283] on icon at bounding box center [1505, 280] width 16 height 13
click at [1445, 292] on link "Receiving Details" at bounding box center [1430, 291] width 129 height 21
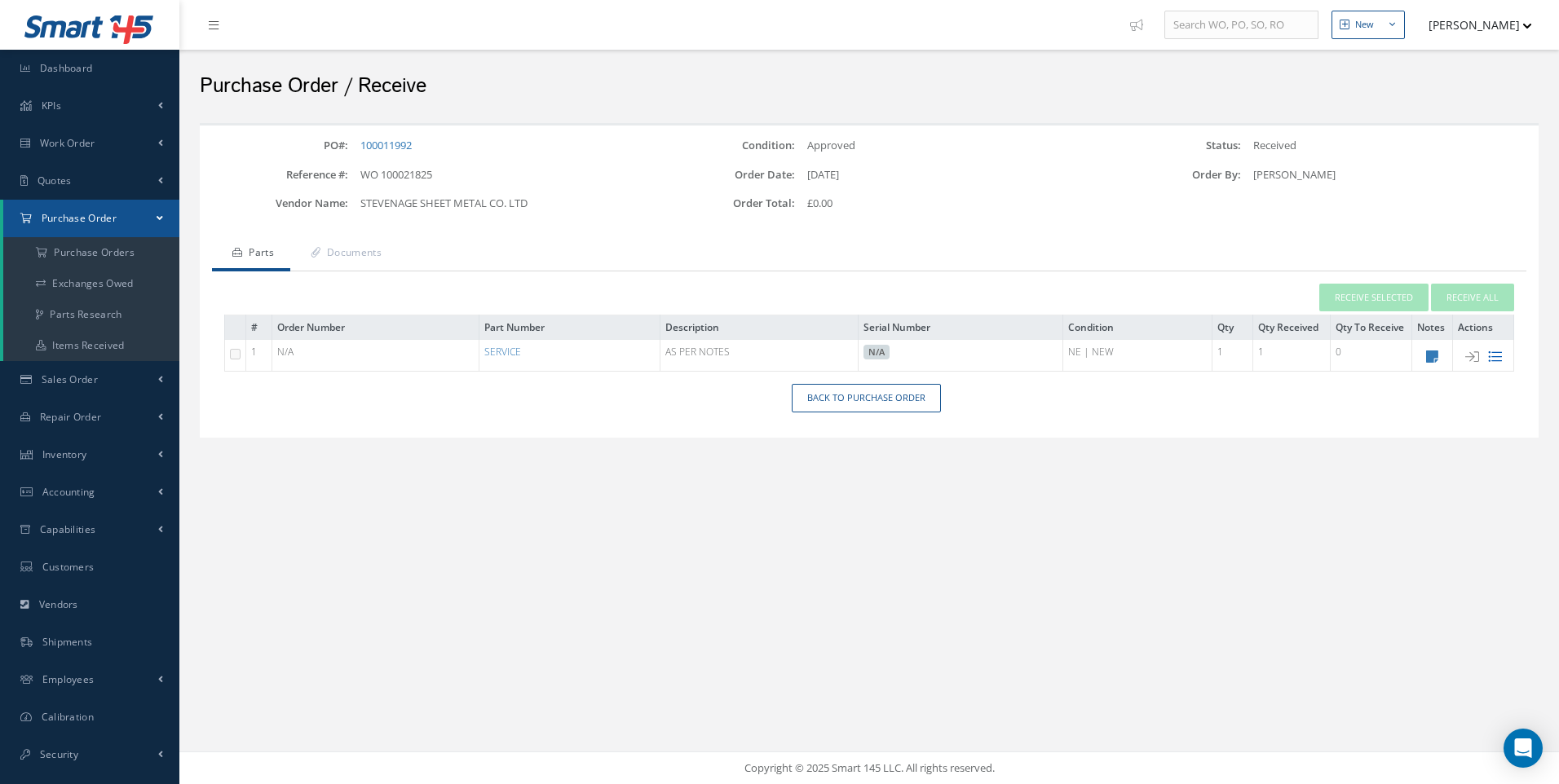
click at [1491, 358] on icon at bounding box center [1494, 356] width 14 height 14
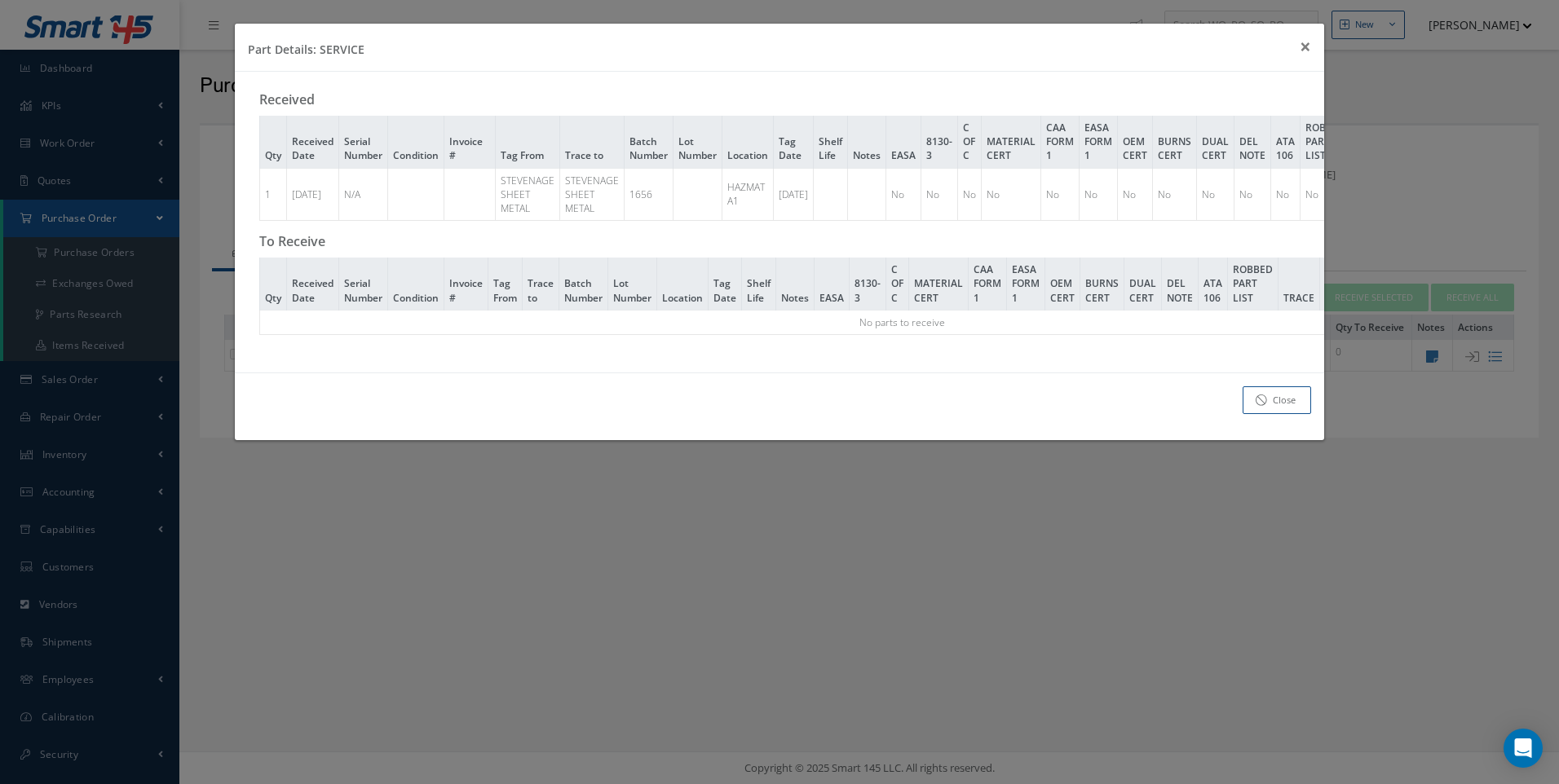
scroll to position [0, 270]
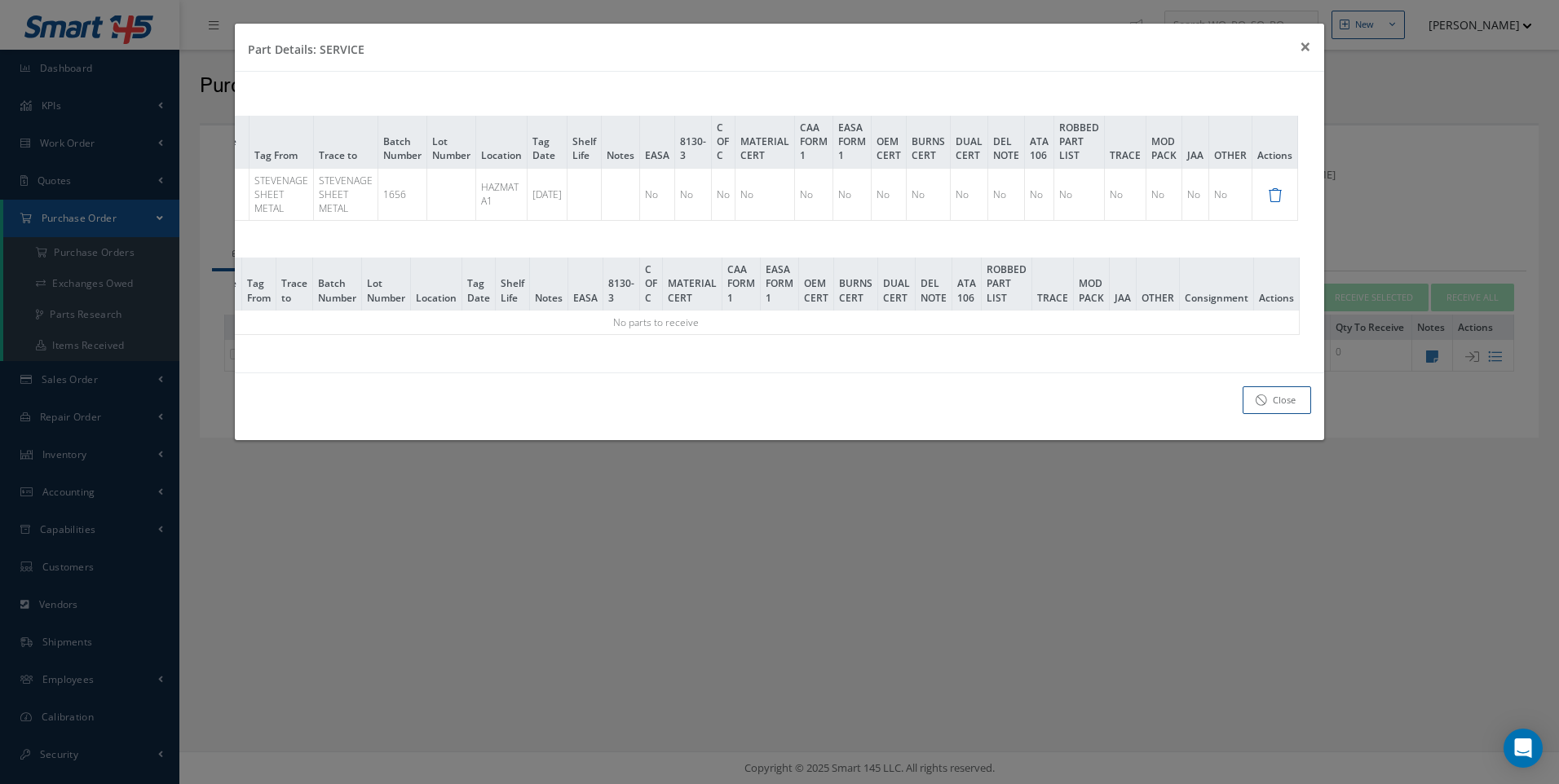
click at [1277, 196] on icon at bounding box center [1274, 195] width 14 height 14
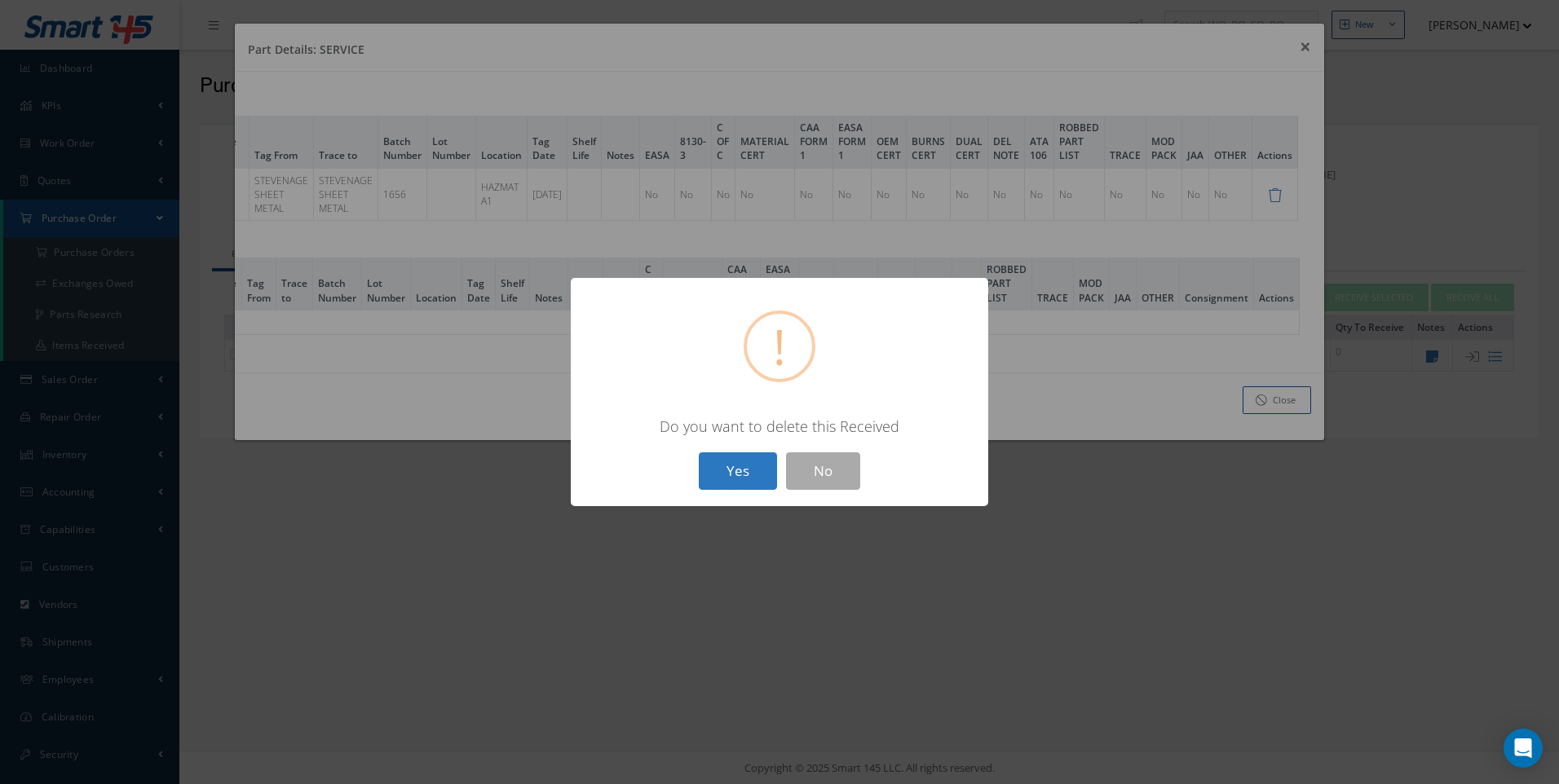
click at [724, 468] on button "Yes" at bounding box center [737, 472] width 78 height 38
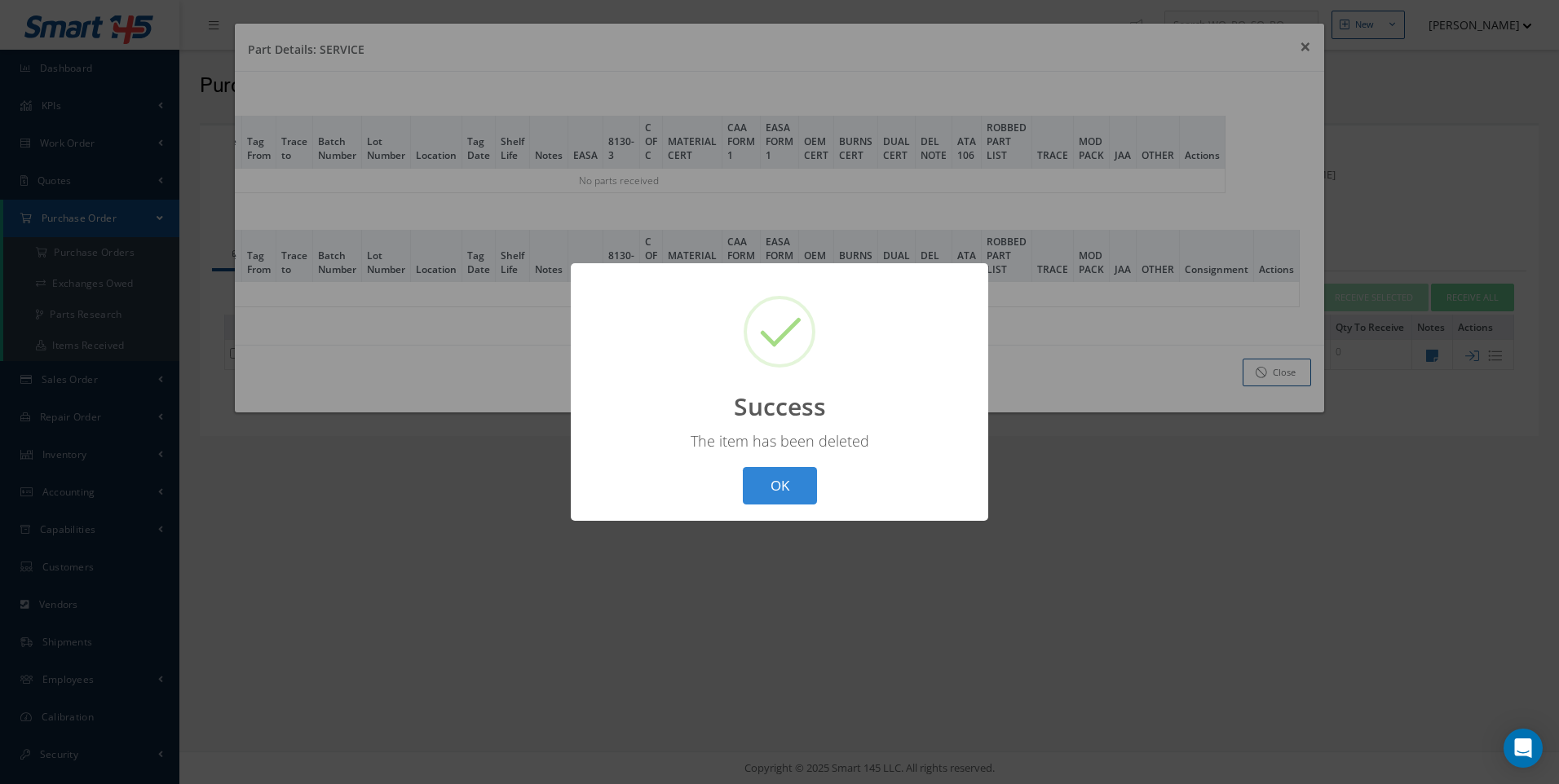
scroll to position [0, 244]
click at [789, 489] on button "OK" at bounding box center [780, 486] width 74 height 38
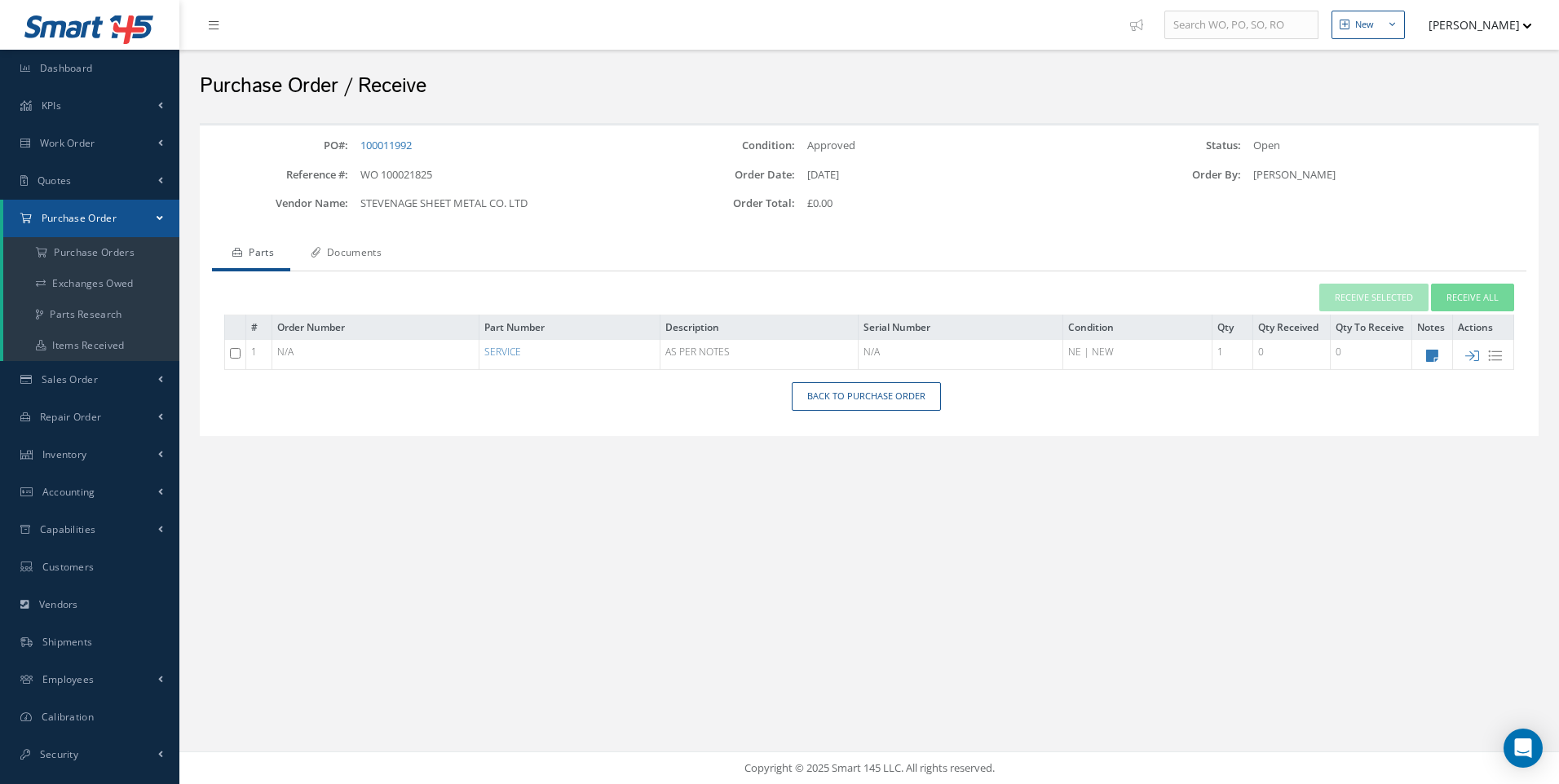
click at [355, 251] on link "Documents" at bounding box center [344, 254] width 107 height 34
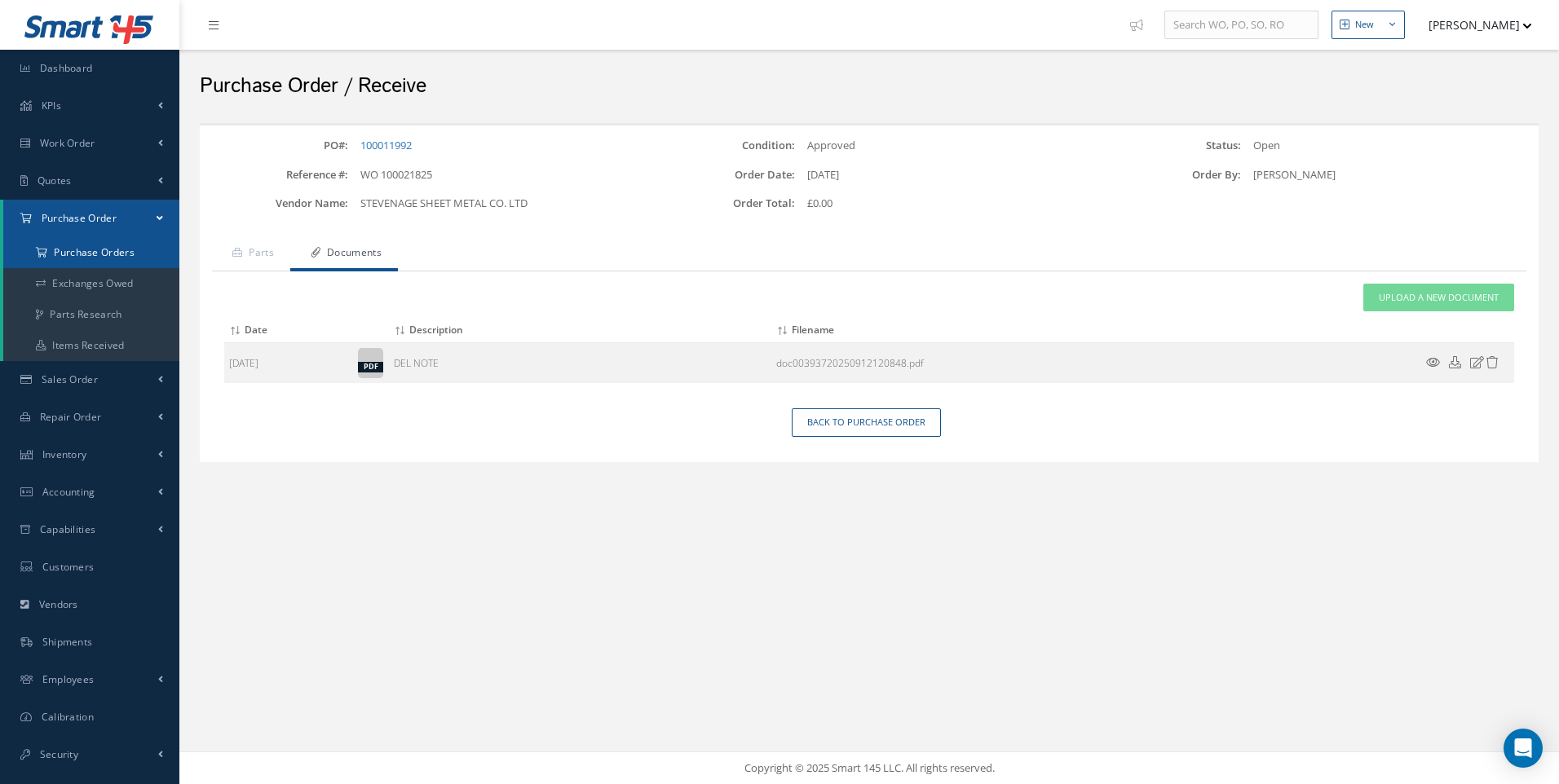
click at [96, 245] on a=1&status_id=2&status_id=3&status_id=5&collapsedFilters"] "Purchase Orders" at bounding box center [91, 253] width 176 height 31
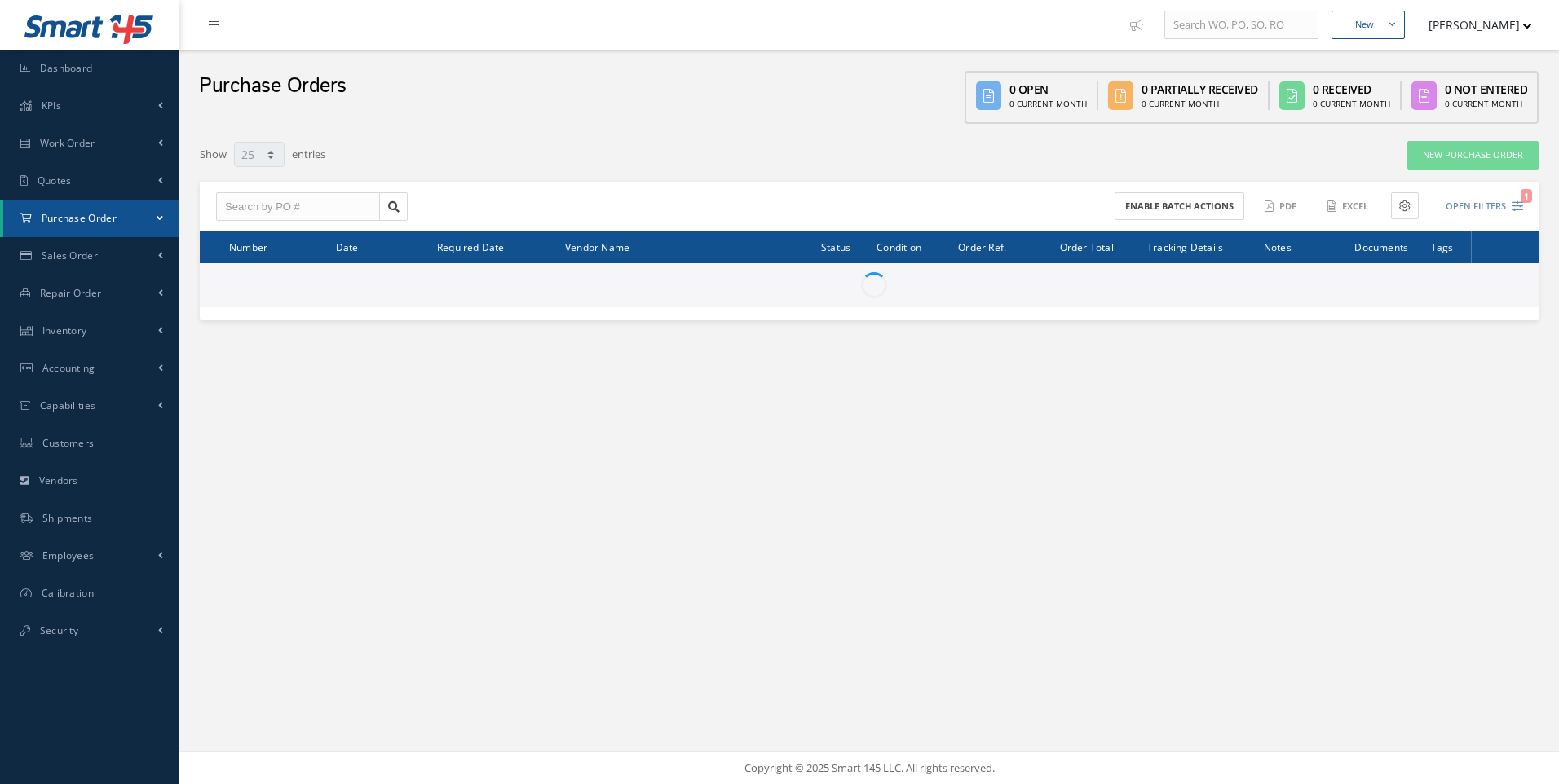
select select "25"
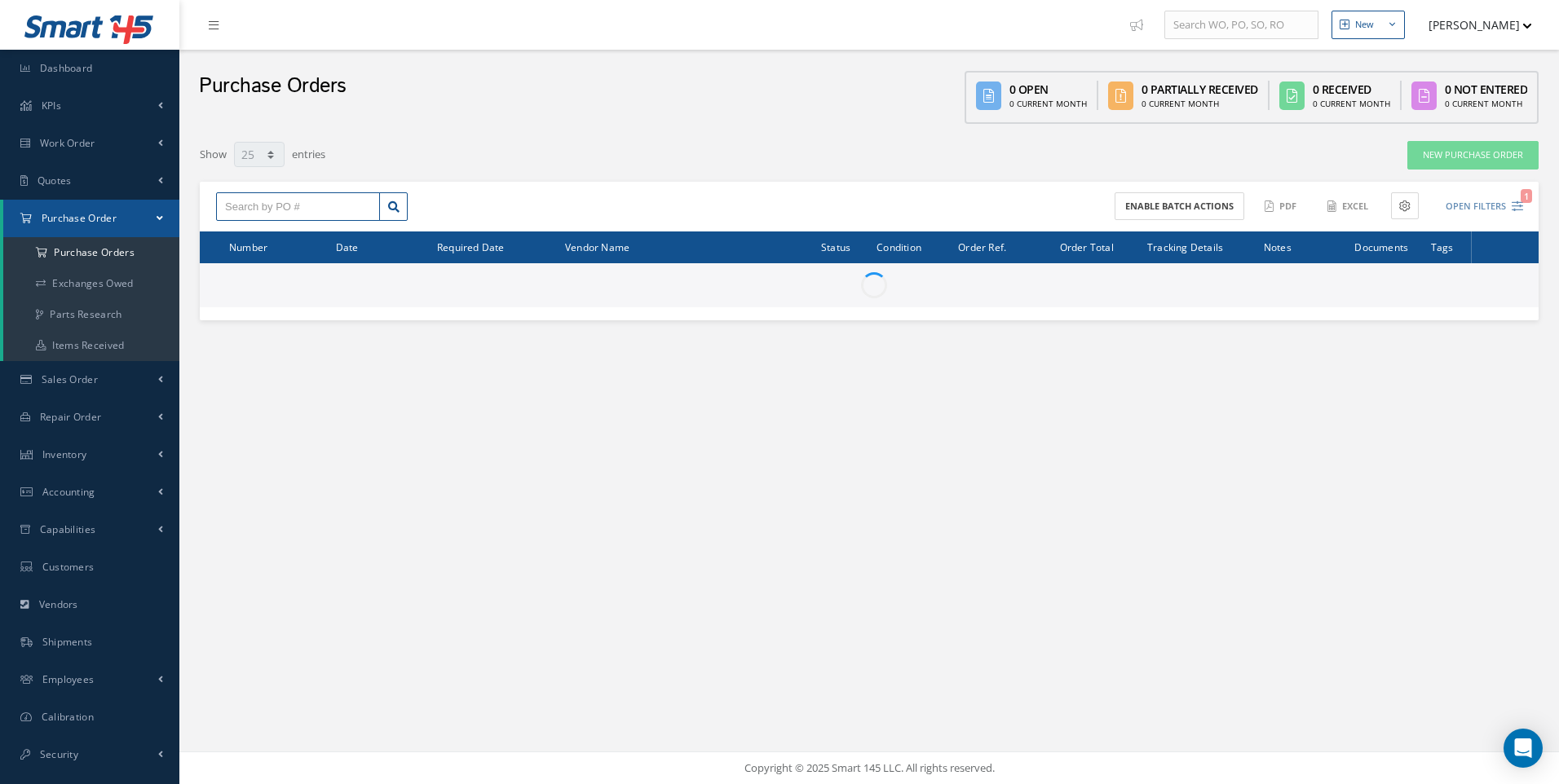
click at [257, 205] on input "text" at bounding box center [298, 207] width 164 height 30
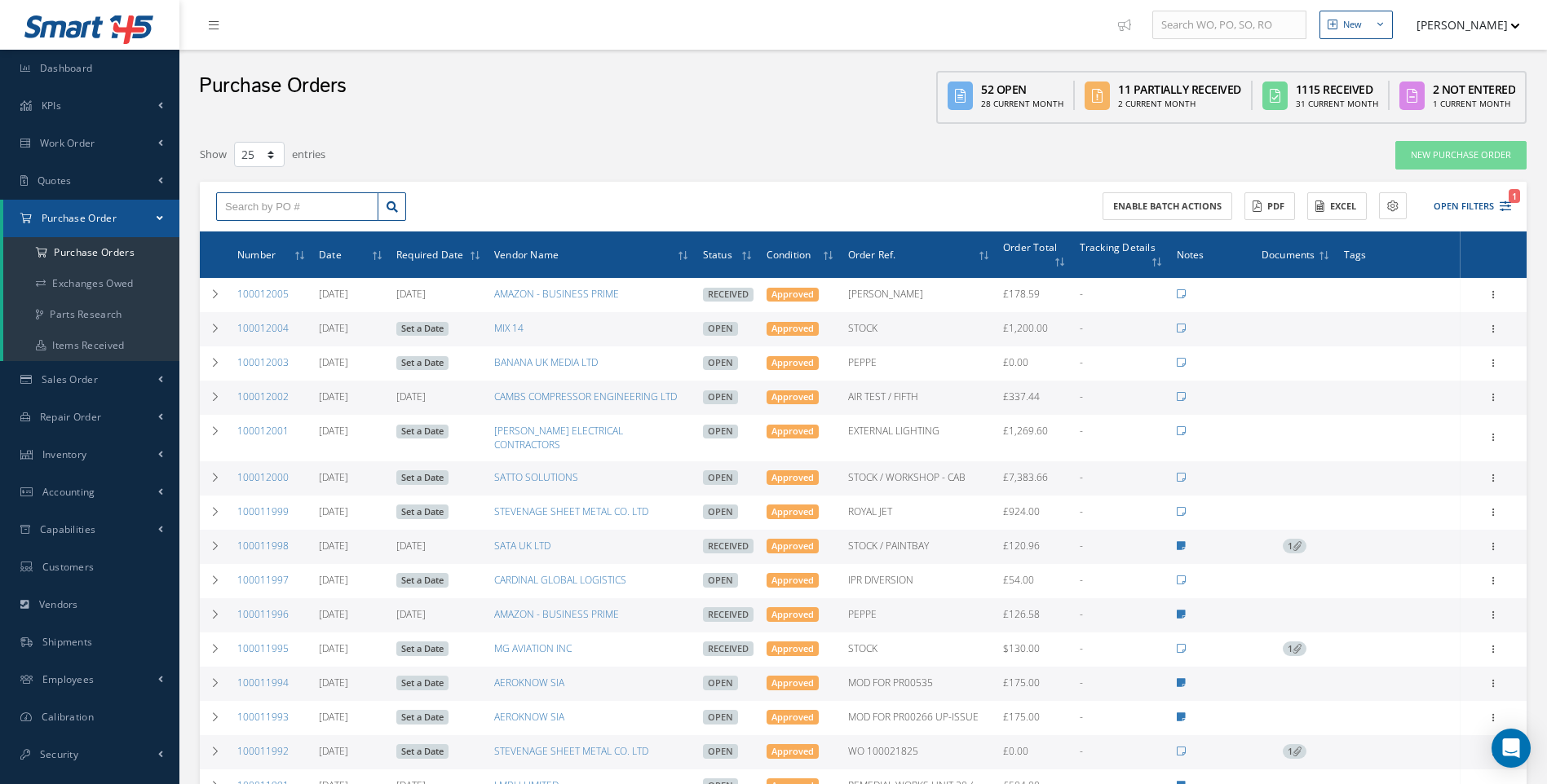
click at [261, 197] on input "text" at bounding box center [297, 207] width 162 height 30
type input "100011982"
click at [254, 236] on span "100011982" at bounding box center [249, 235] width 49 height 12
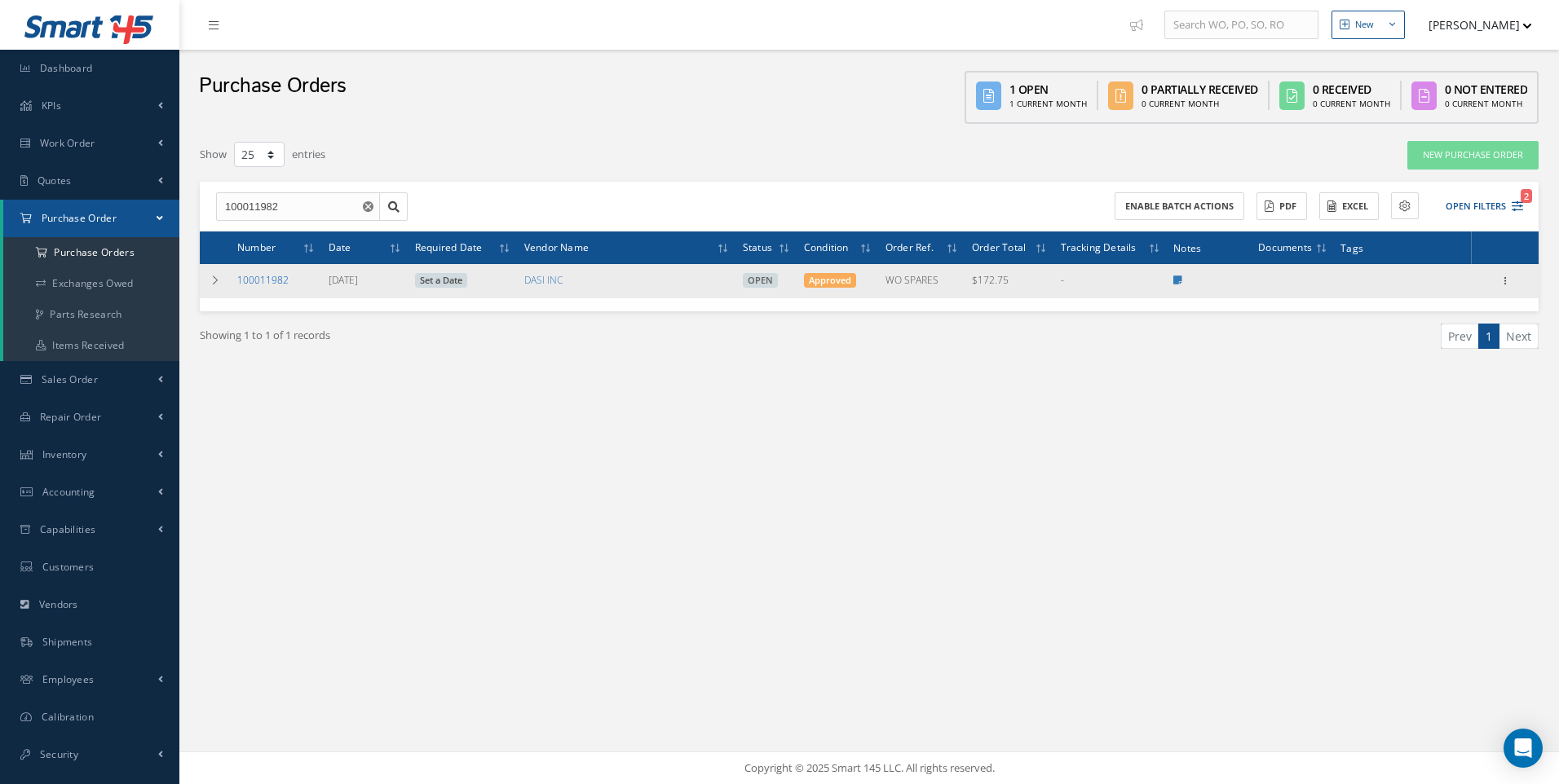
click at [272, 281] on link "100011982" at bounding box center [263, 280] width 51 height 14
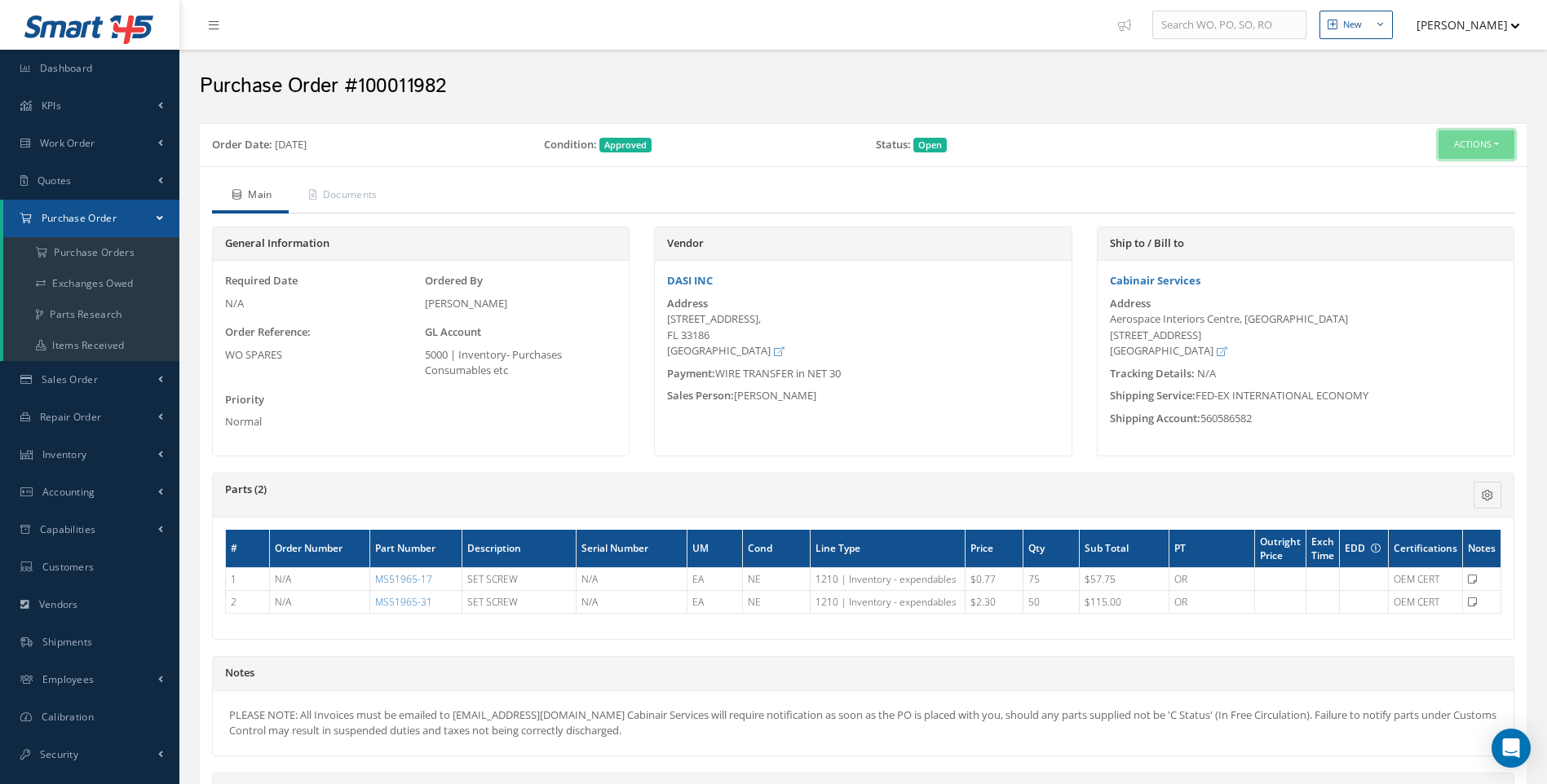
click at [1500, 147] on button "Actions" at bounding box center [1477, 145] width 76 height 29
click at [1433, 177] on link "Receive" at bounding box center [1450, 176] width 131 height 22
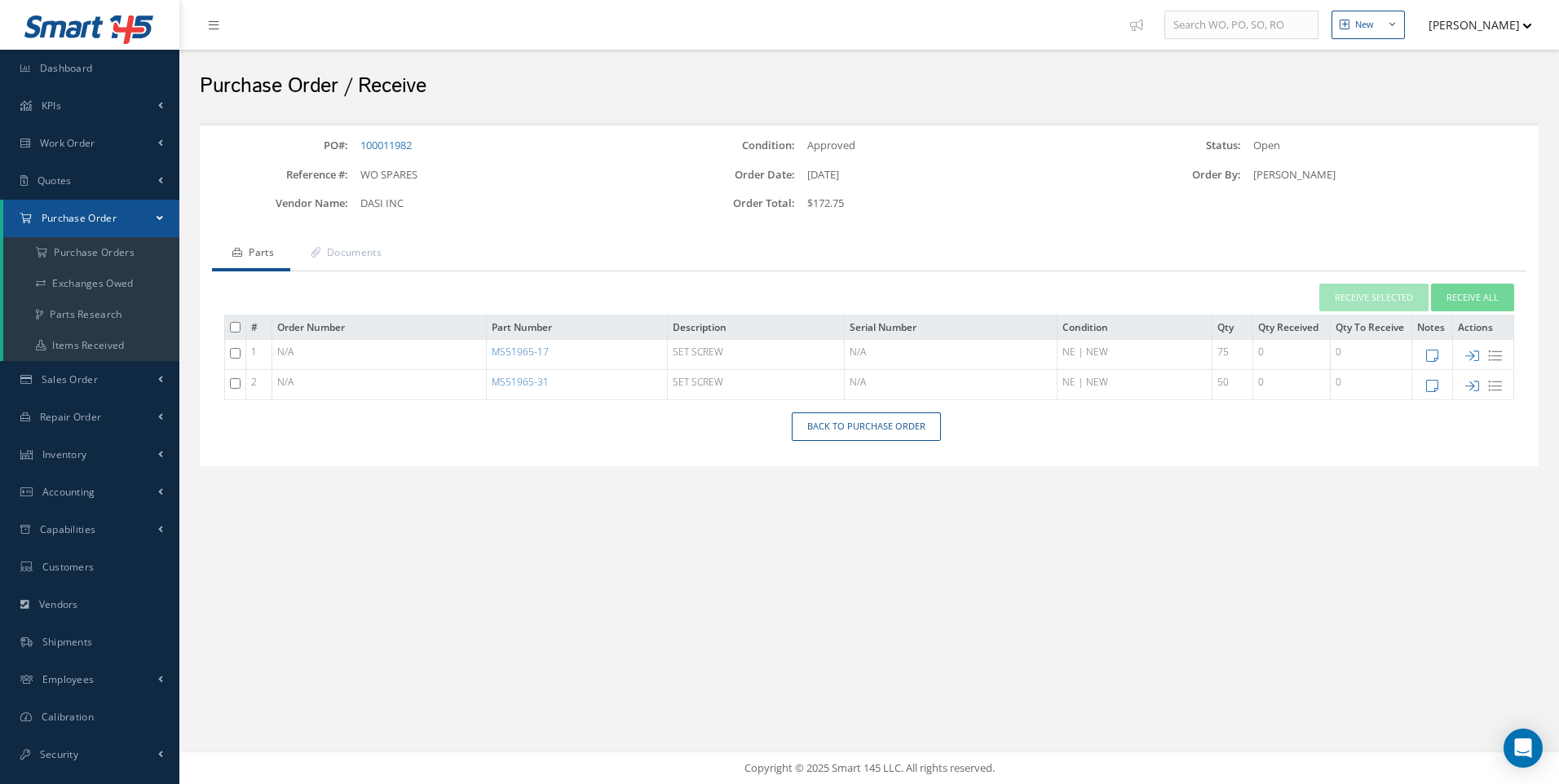
click at [1474, 387] on icon at bounding box center [1471, 385] width 14 height 14
type input "[DATE]"
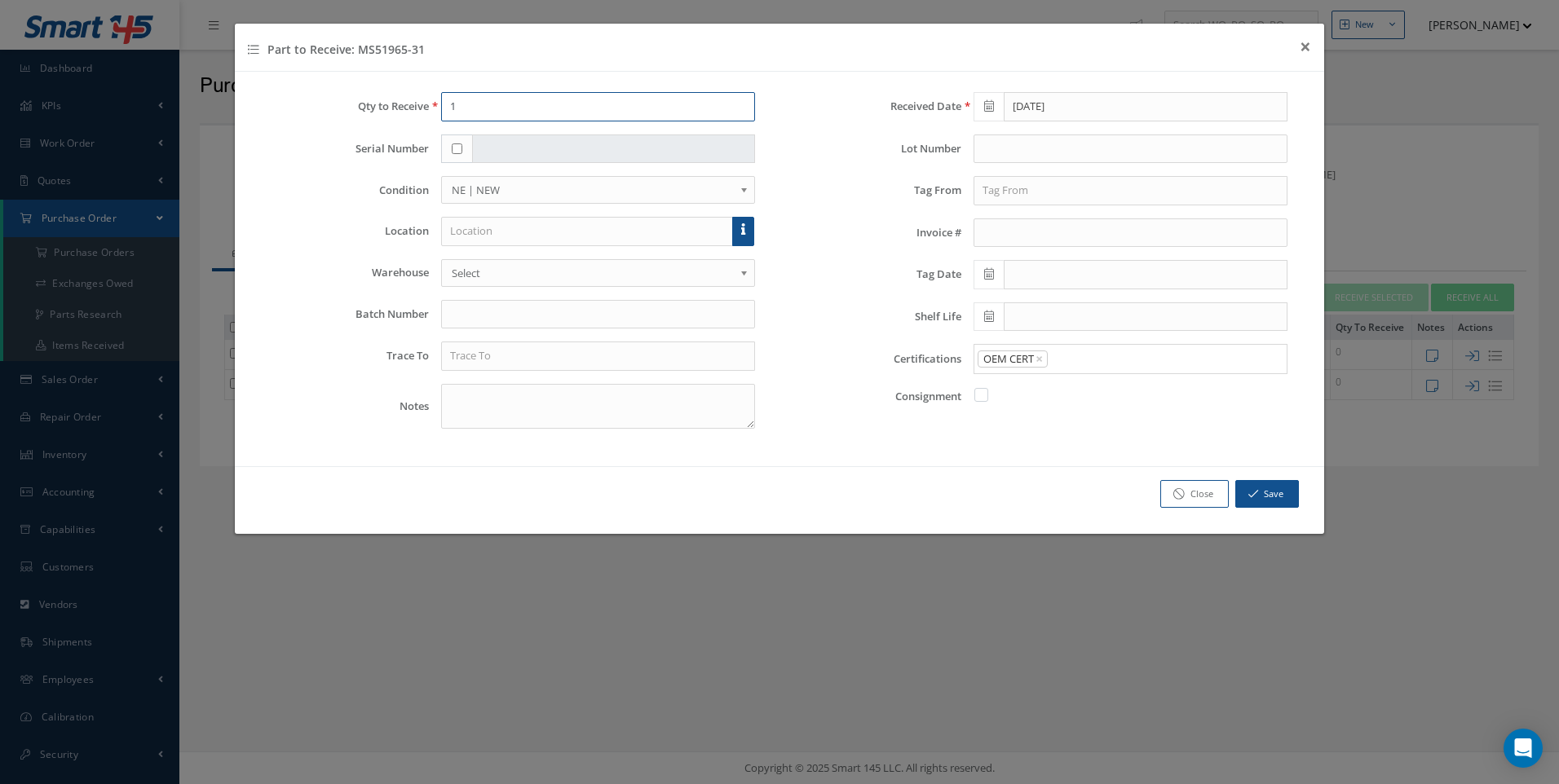
drag, startPoint x: 451, startPoint y: 107, endPoint x: 428, endPoint y: 111, distance: 23.3
click at [448, 109] on input "1" at bounding box center [598, 106] width 314 height 30
type input "50"
click at [453, 220] on input "text" at bounding box center [587, 231] width 292 height 30
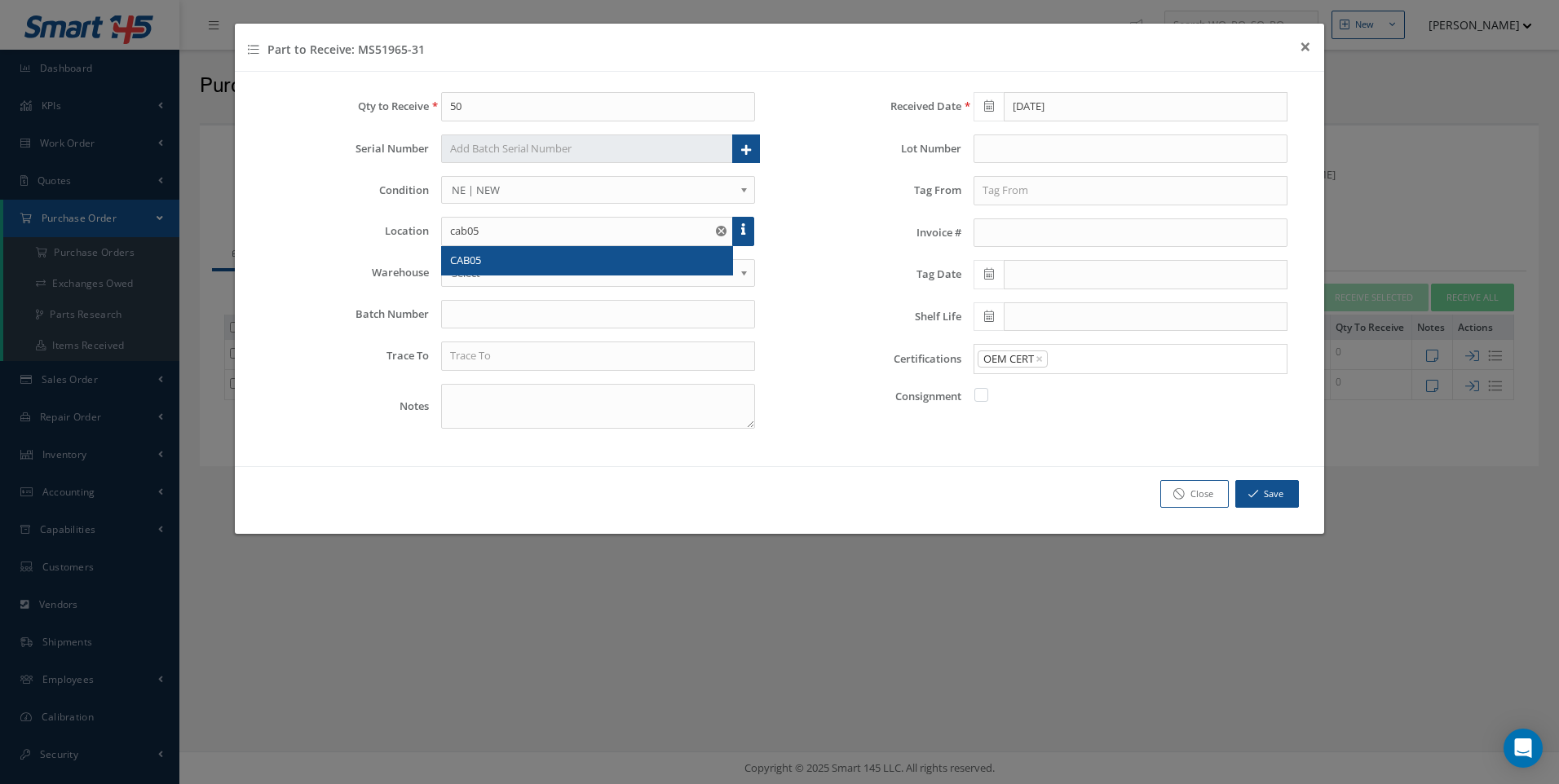
click at [469, 260] on span "CAB05" at bounding box center [466, 260] width 31 height 14
type input "CAB05"
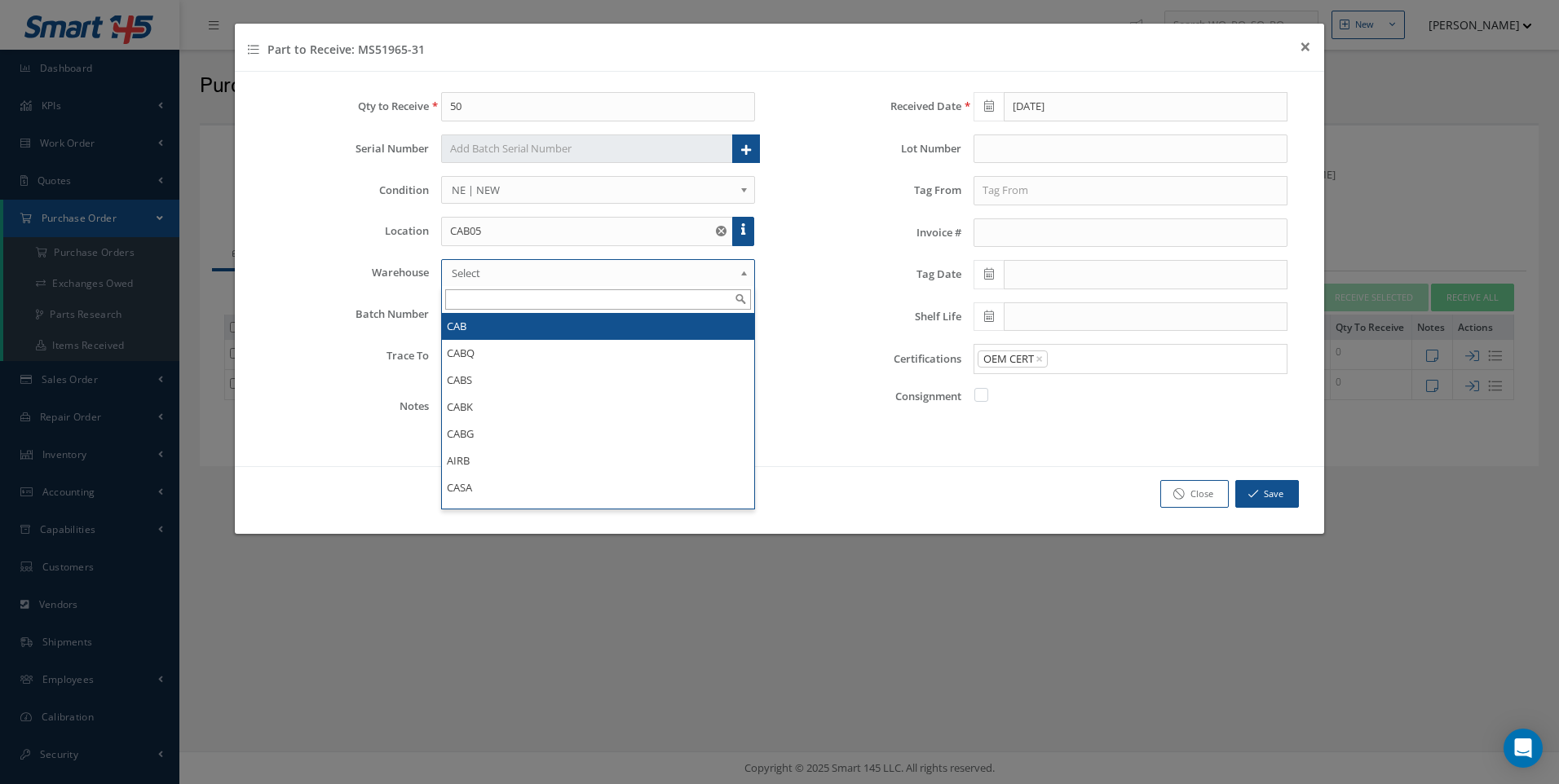
click at [469, 267] on span "Select" at bounding box center [593, 273] width 282 height 20
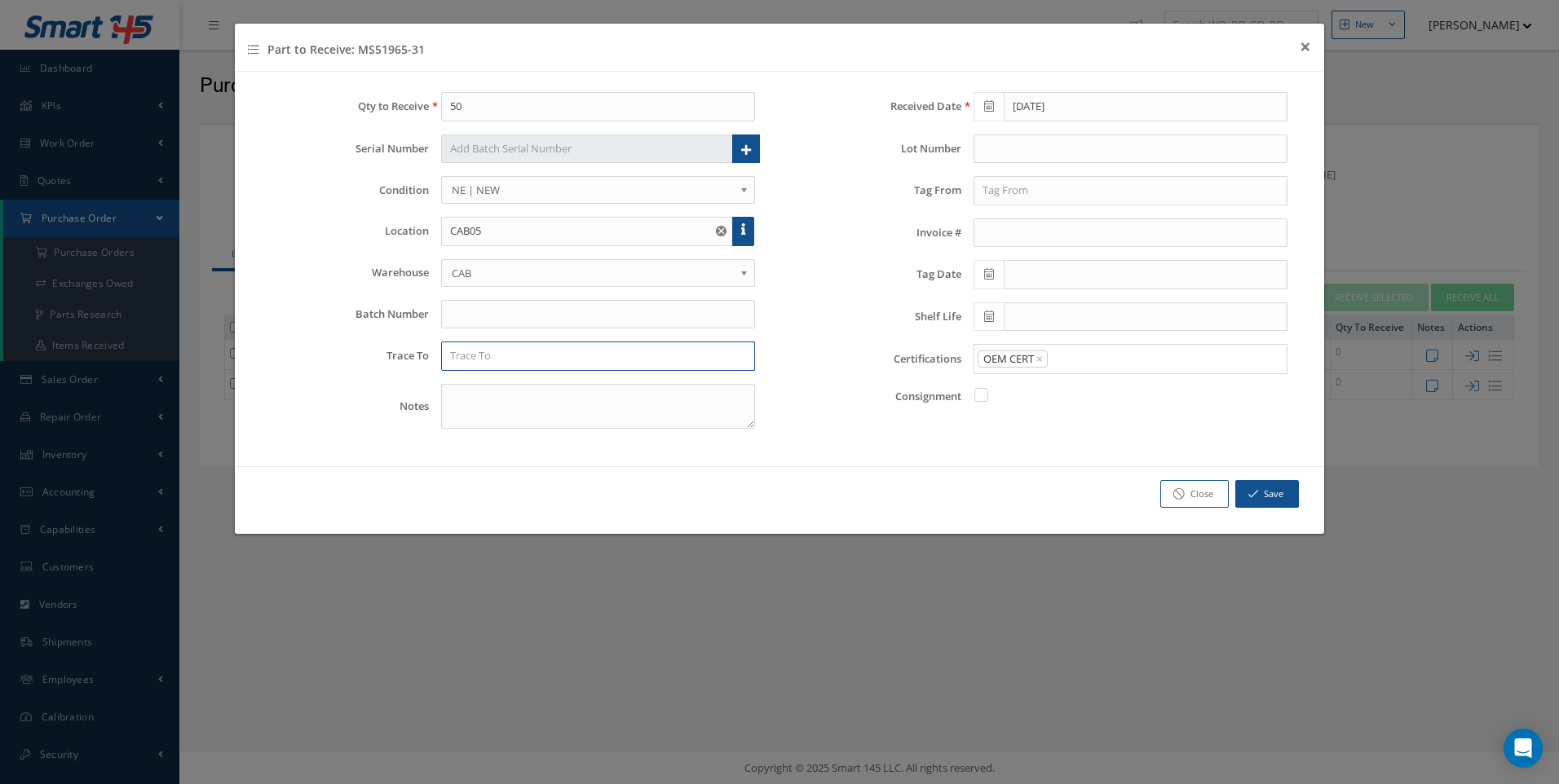
click at [469, 359] on input "text" at bounding box center [598, 356] width 314 height 30
type input "s"
click at [1029, 190] on input "text" at bounding box center [1130, 190] width 314 height 30
click at [995, 191] on input "text" at bounding box center [1130, 190] width 314 height 30
click at [430, 364] on div "SESCO" at bounding box center [597, 356] width 338 height 30
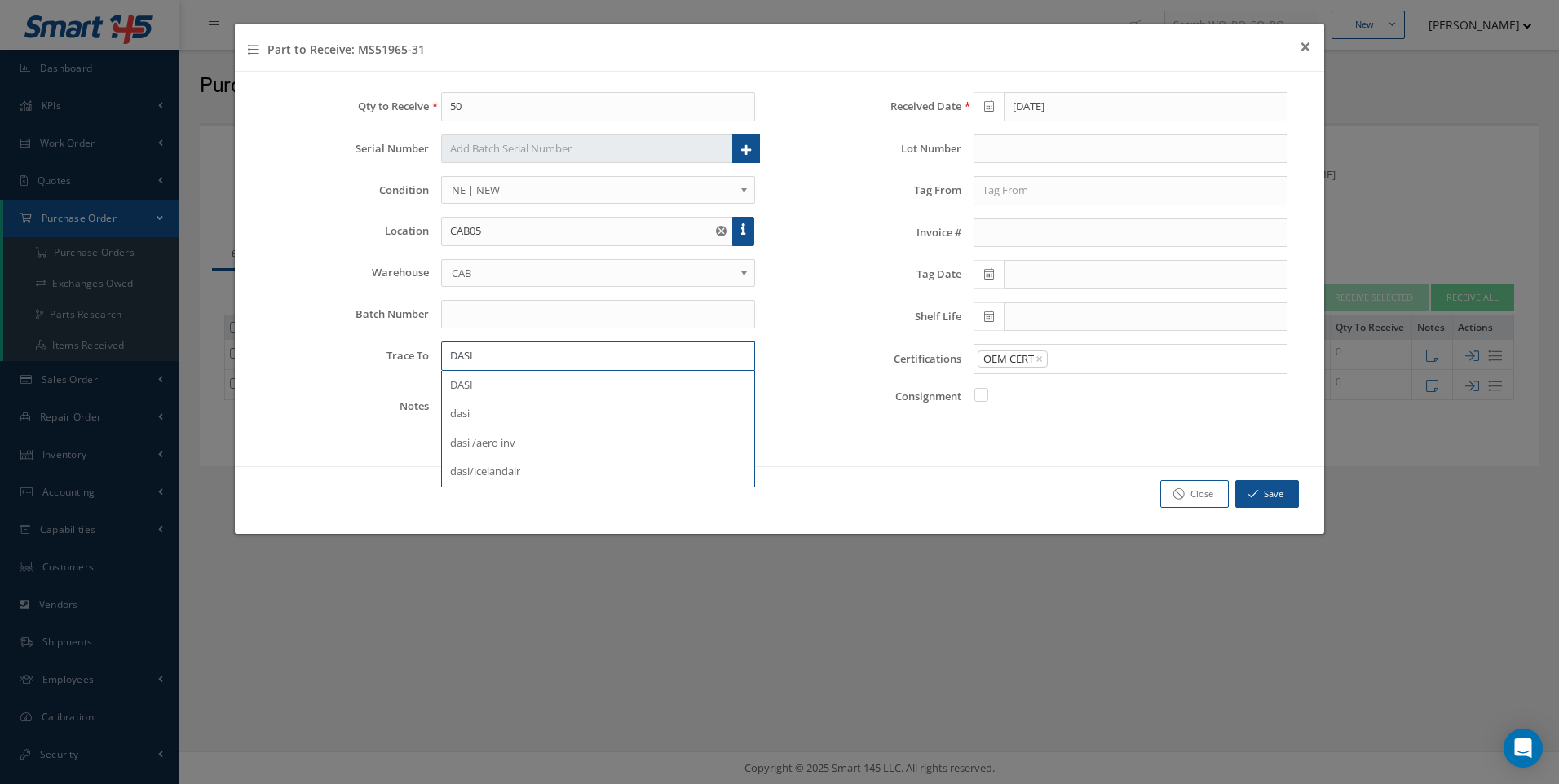
type input "DASI"
click at [1002, 192] on input "text" at bounding box center [1130, 190] width 314 height 30
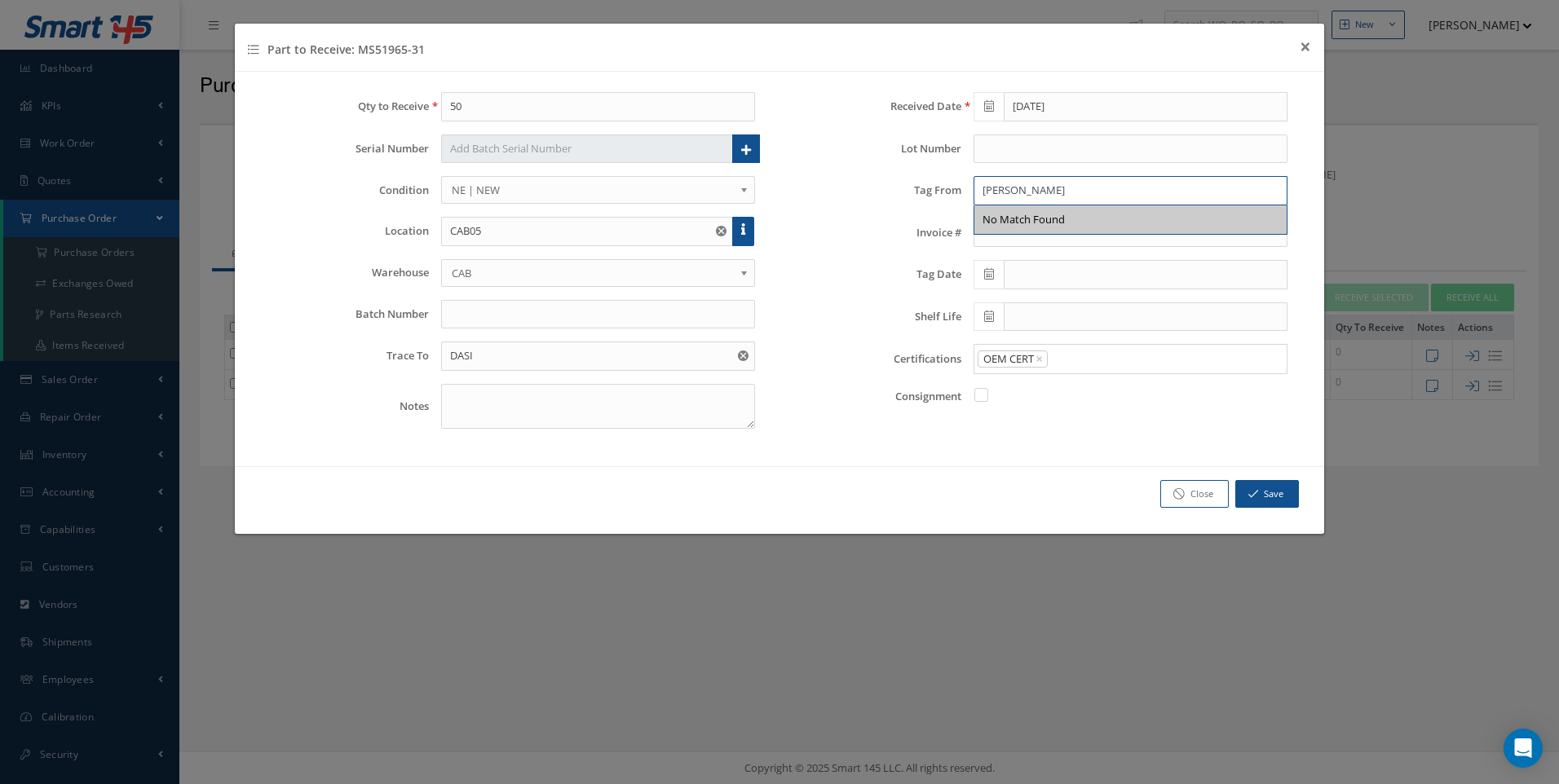
type input "SESCO"
click at [1007, 273] on input "text" at bounding box center [1145, 274] width 283 height 30
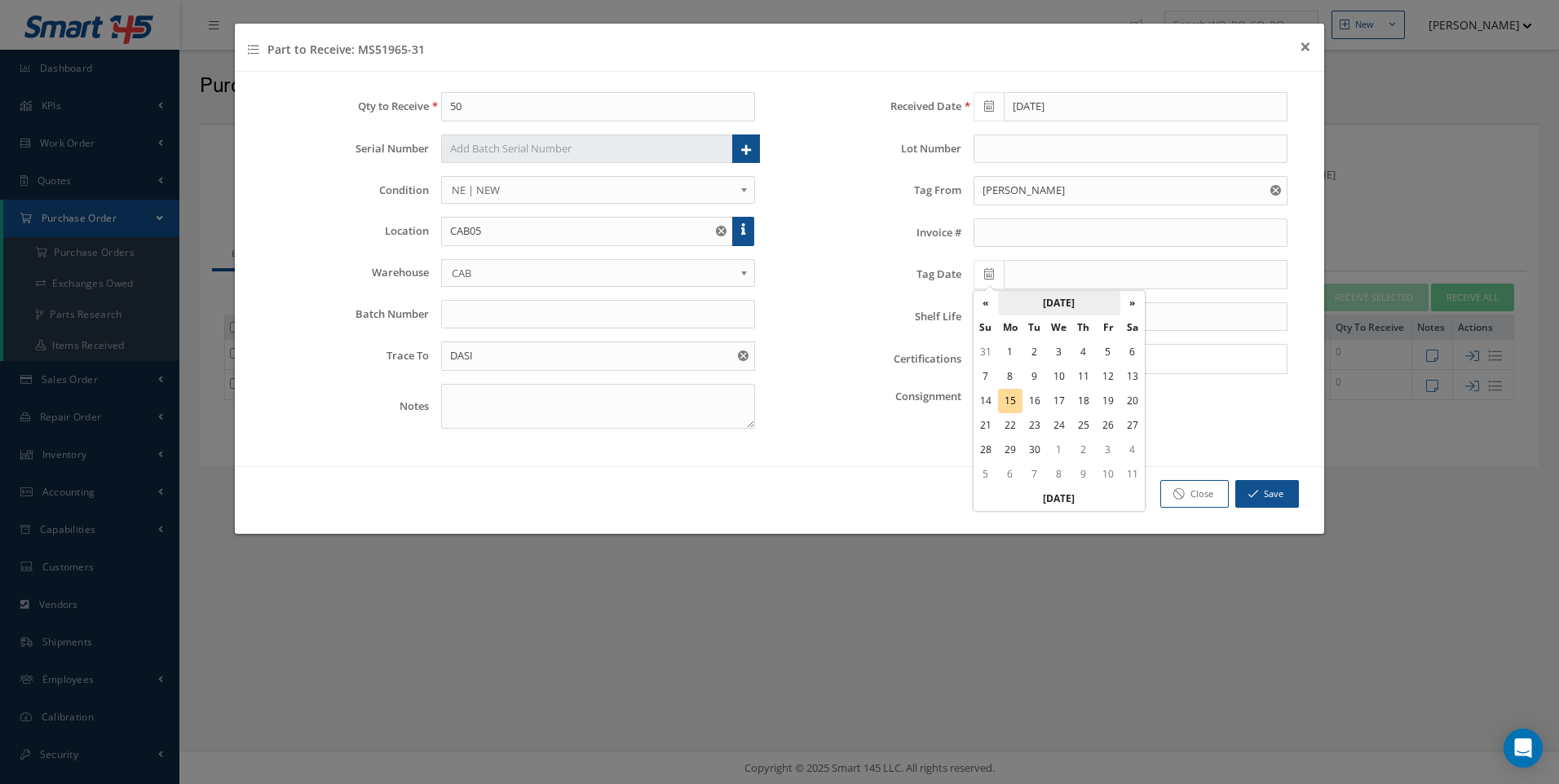
click at [1065, 300] on th "September 2025" at bounding box center [1059, 303] width 123 height 24
click at [1048, 301] on th "2025" at bounding box center [1056, 303] width 118 height 24
click at [989, 306] on th "«" at bounding box center [985, 303] width 24 height 24
click at [1003, 433] on span "2007" at bounding box center [996, 435] width 38 height 44
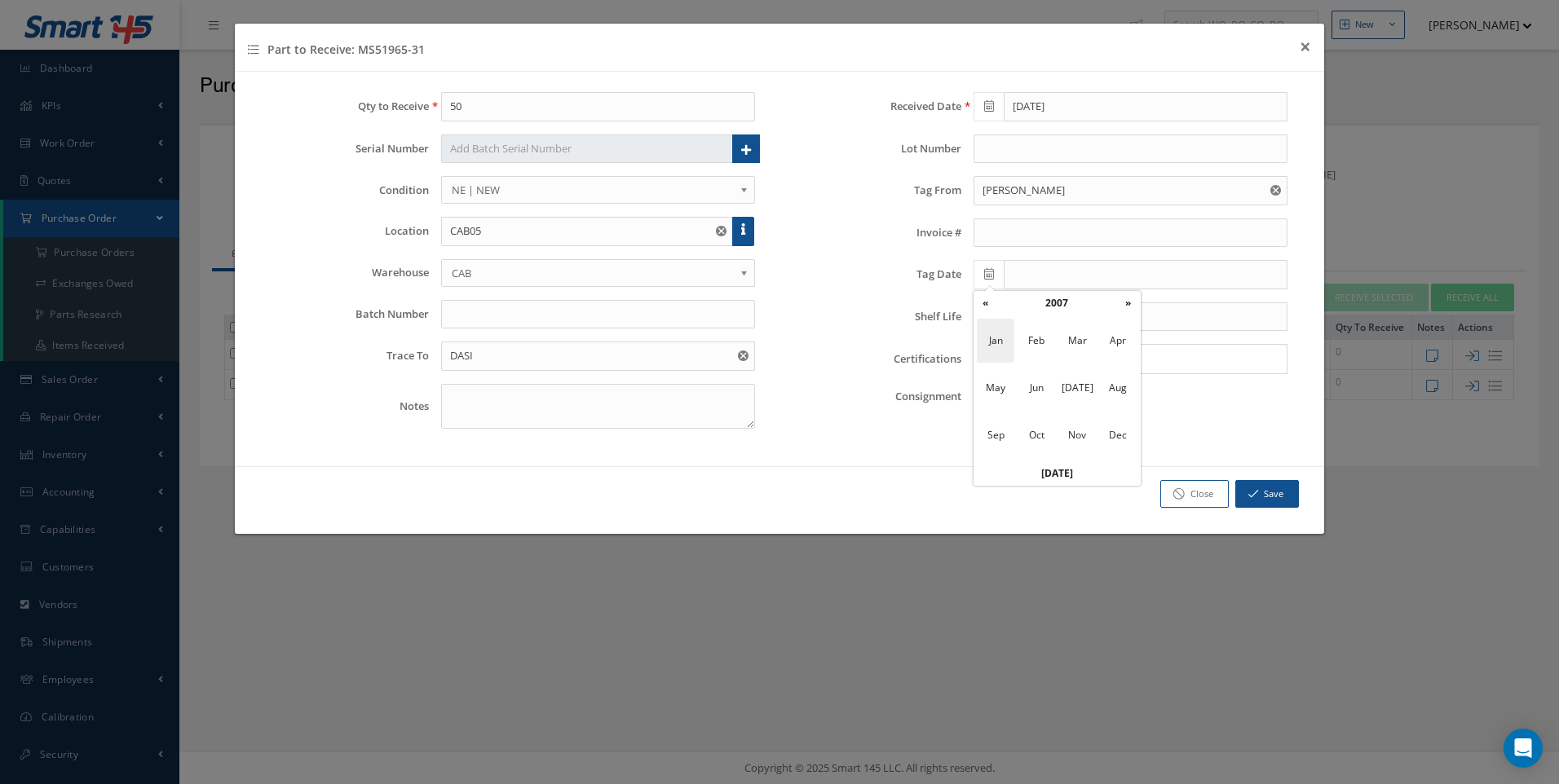
click at [994, 342] on span "Jan" at bounding box center [996, 340] width 38 height 44
click at [1084, 356] on td "4" at bounding box center [1083, 352] width 24 height 24
type input "01/04/2007"
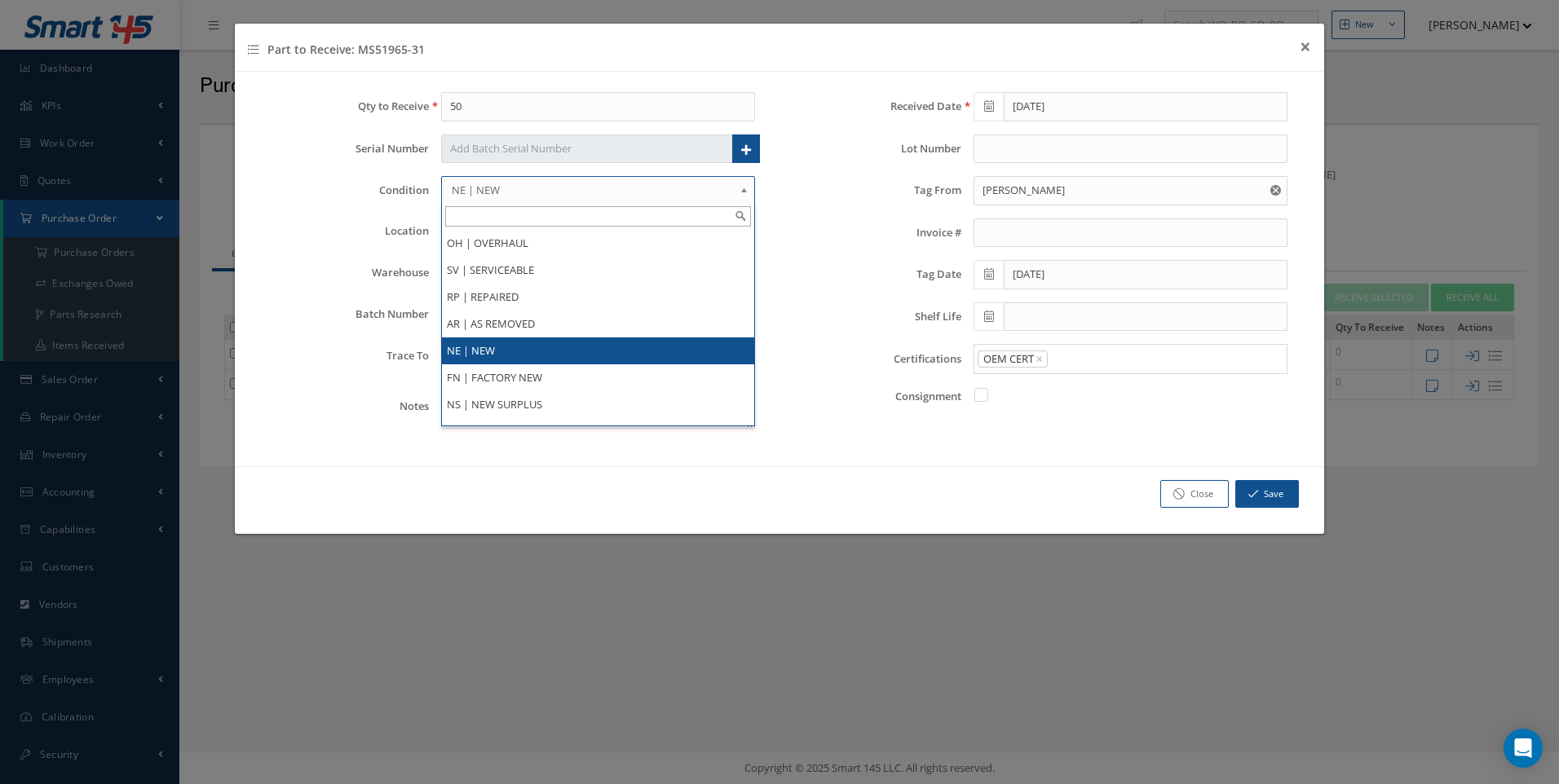
drag, startPoint x: 494, startPoint y: 184, endPoint x: 456, endPoint y: 188, distance: 38.2
click at [456, 188] on span "NE | NEW" at bounding box center [593, 190] width 282 height 20
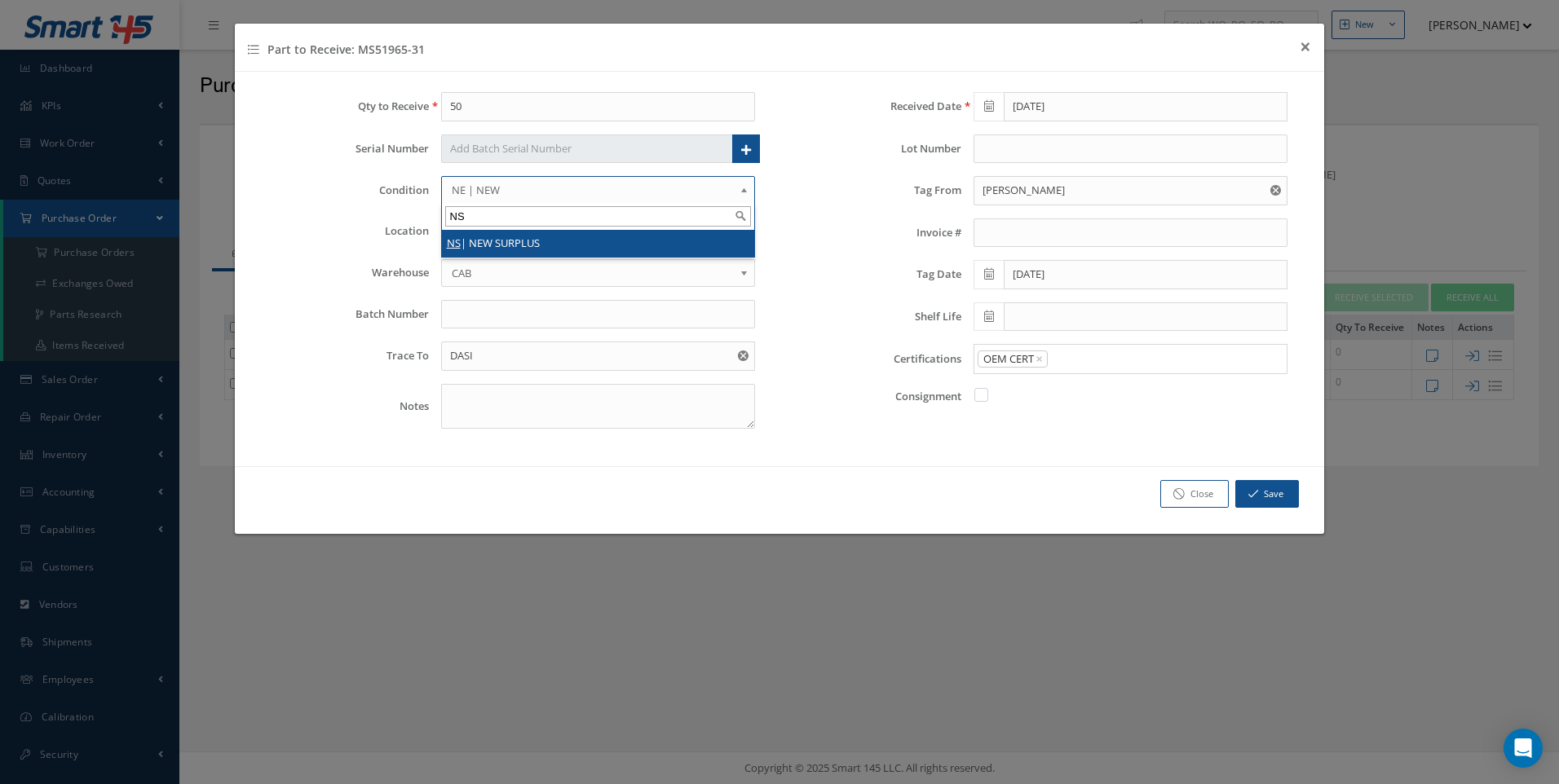
type input "NS"
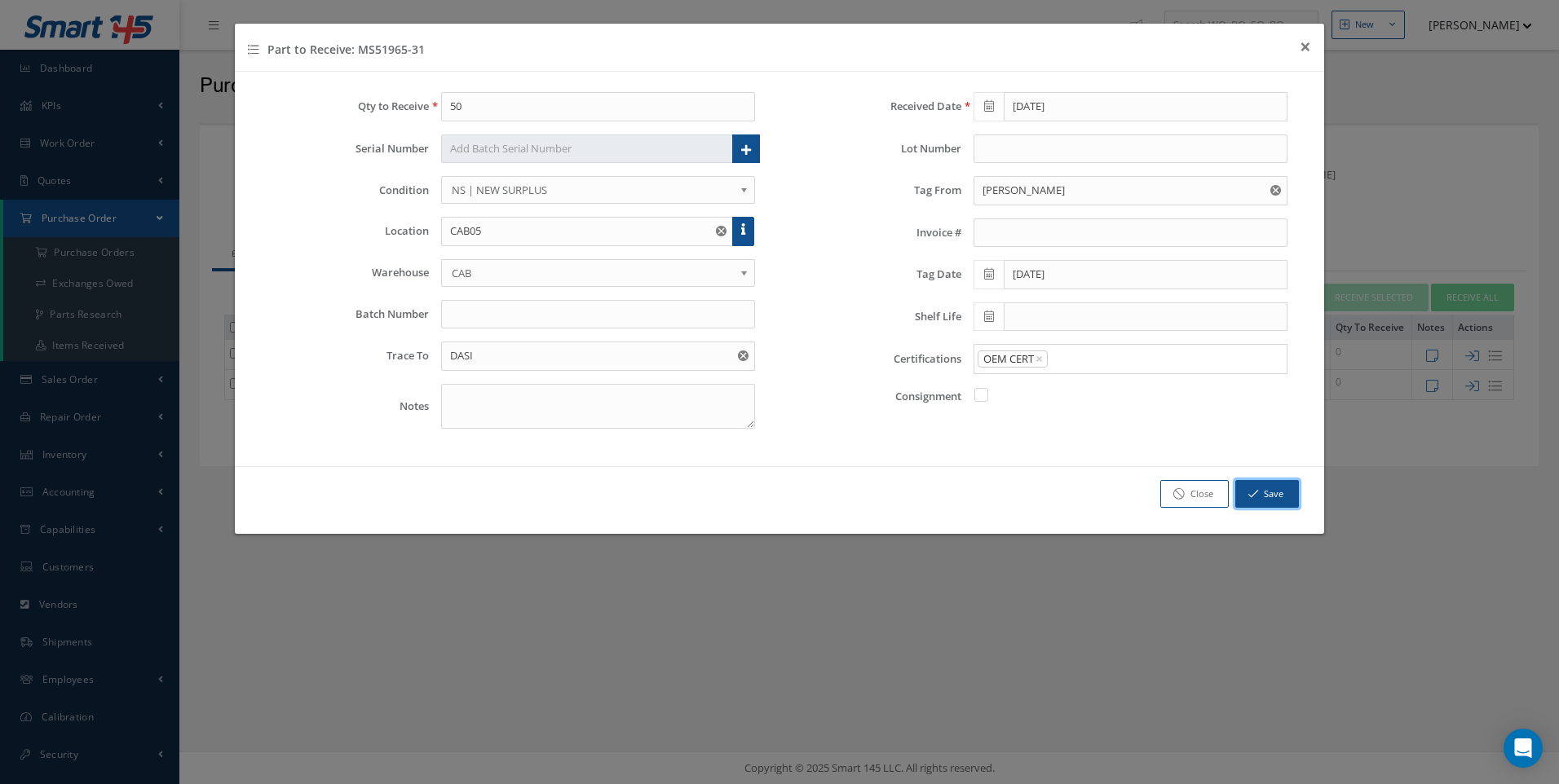
click at [1274, 498] on button "Save" at bounding box center [1267, 494] width 63 height 29
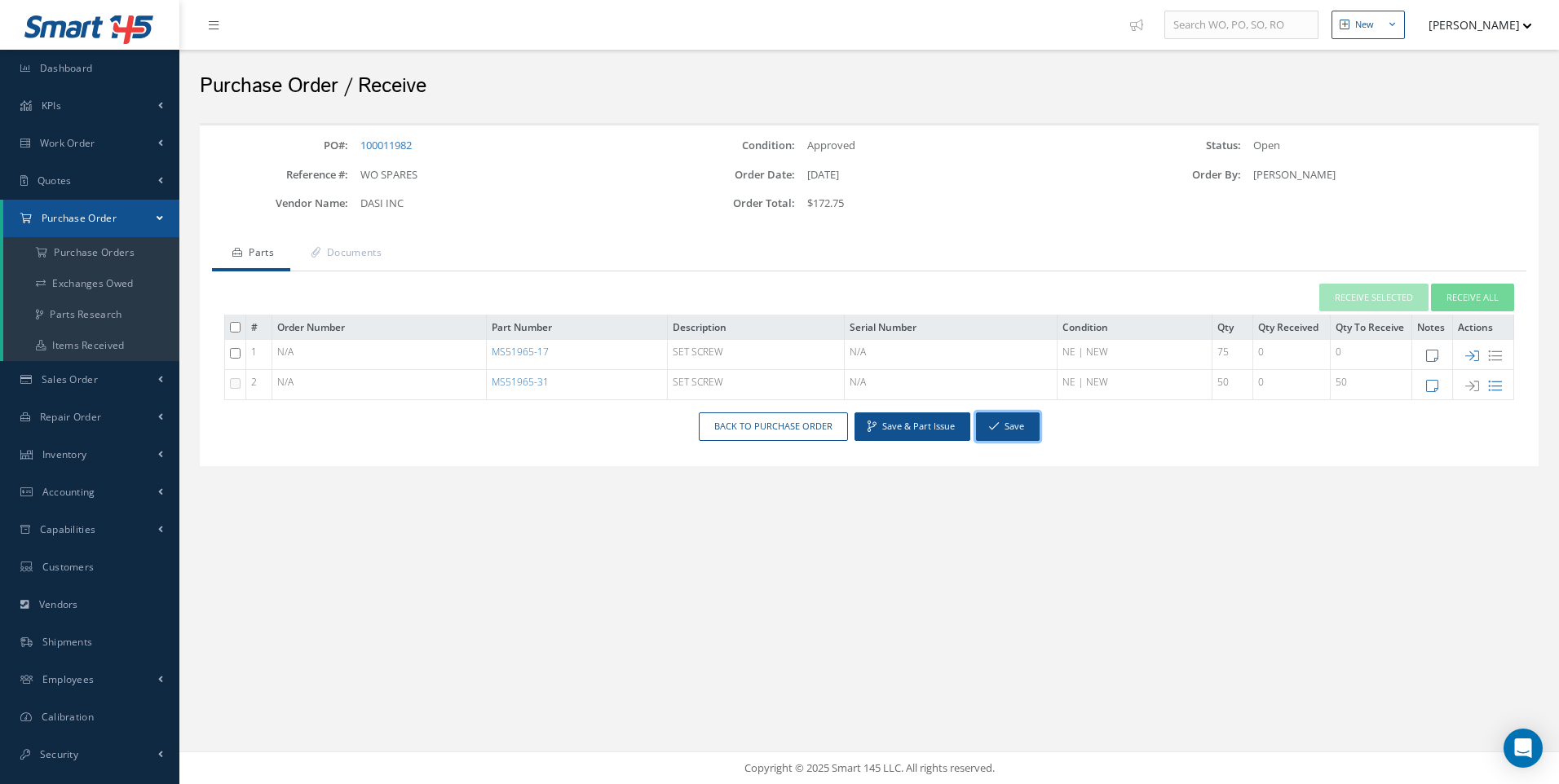
click at [1015, 425] on button "Save" at bounding box center [1008, 427] width 63 height 29
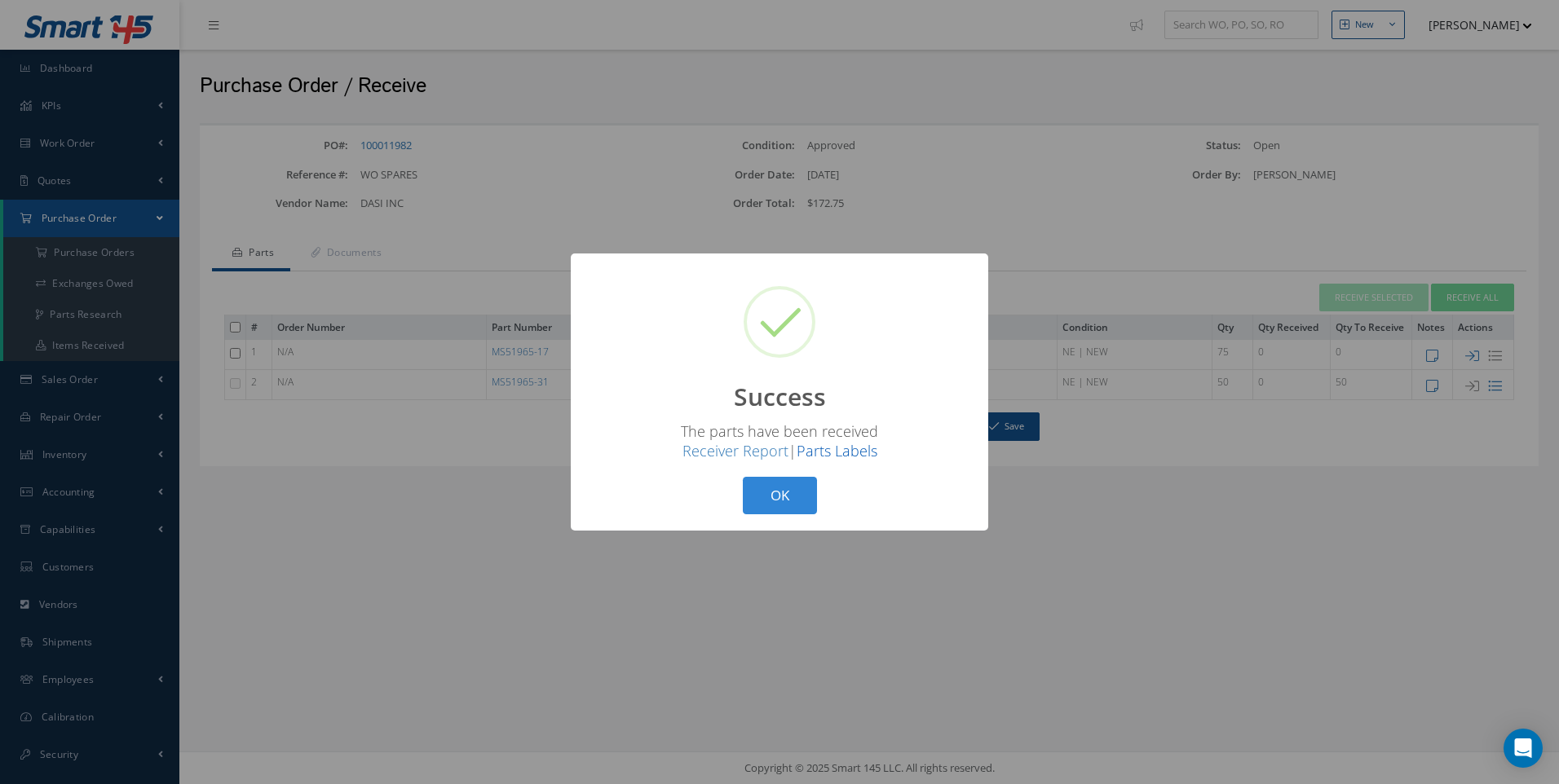
click at [855, 449] on link "Parts Labels" at bounding box center [836, 451] width 80 height 20
drag, startPoint x: 772, startPoint y: 502, endPoint x: 560, endPoint y: 436, distance: 222.0
click at [770, 502] on button "OK" at bounding box center [780, 496] width 74 height 38
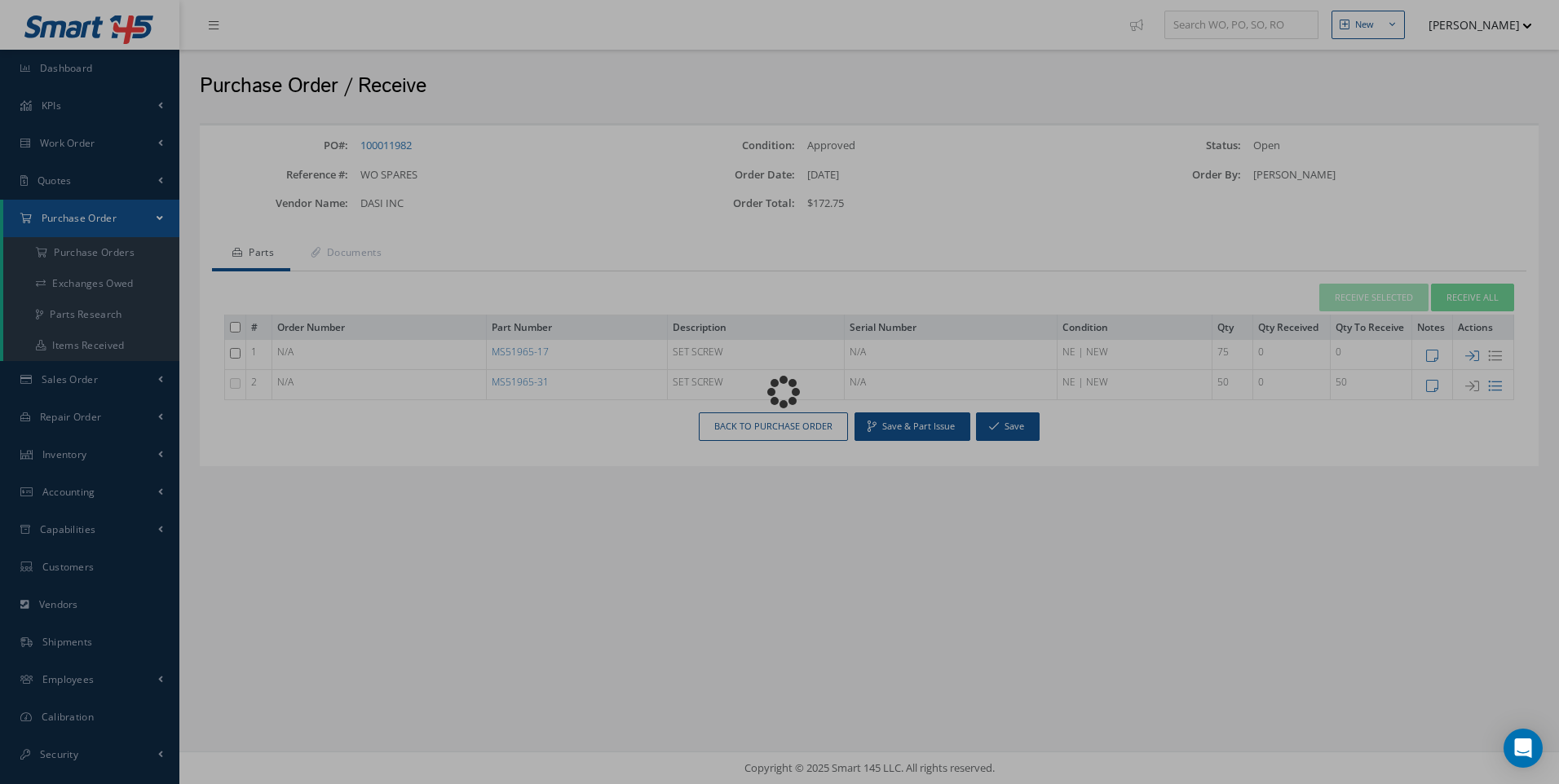
click at [780, 392] on div "Loading…" at bounding box center [780, 392] width 0 height 0
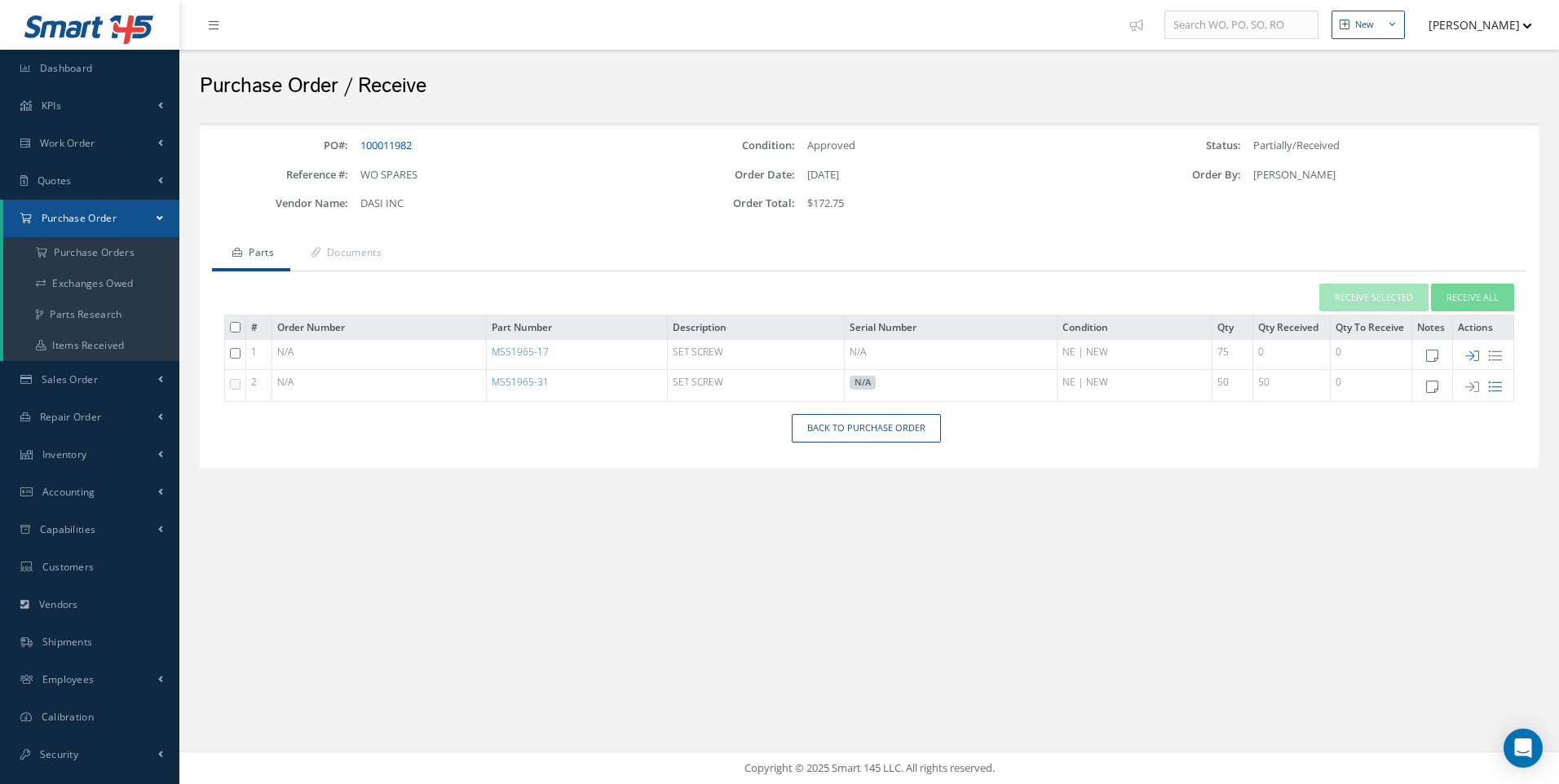
click at [388, 147] on link "100011982" at bounding box center [385, 145] width 51 height 14
click at [83, 246] on a=1&status_id=2&status_id=3&status_id=5&collapsedFilters"] "Purchase Orders" at bounding box center [91, 253] width 176 height 31
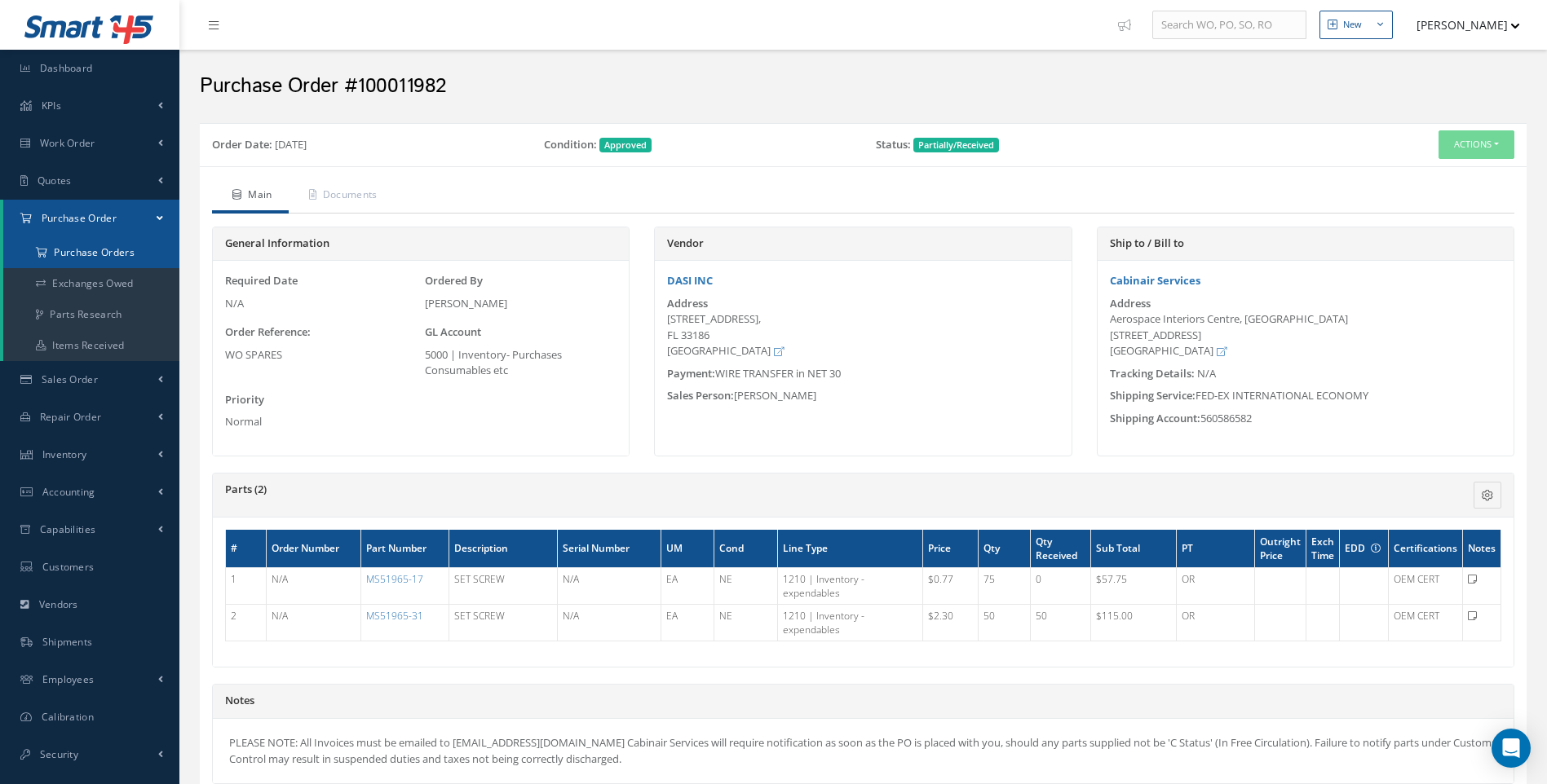
click at [73, 245] on a=1&status_id=2&status_id=3&status_id=5&collapsedFilters"] "Purchase Orders" at bounding box center [91, 253] width 176 height 31
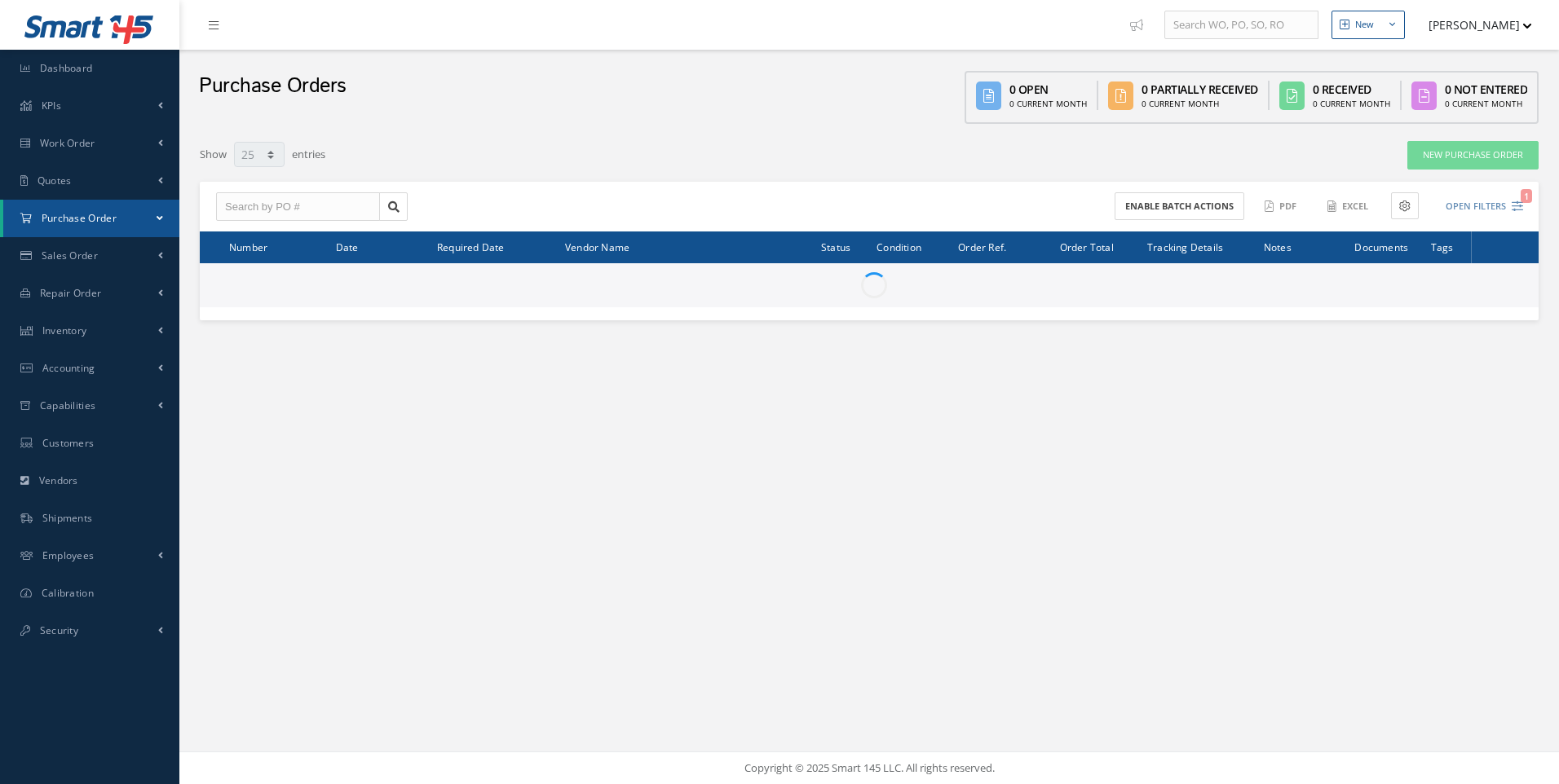
select select "25"
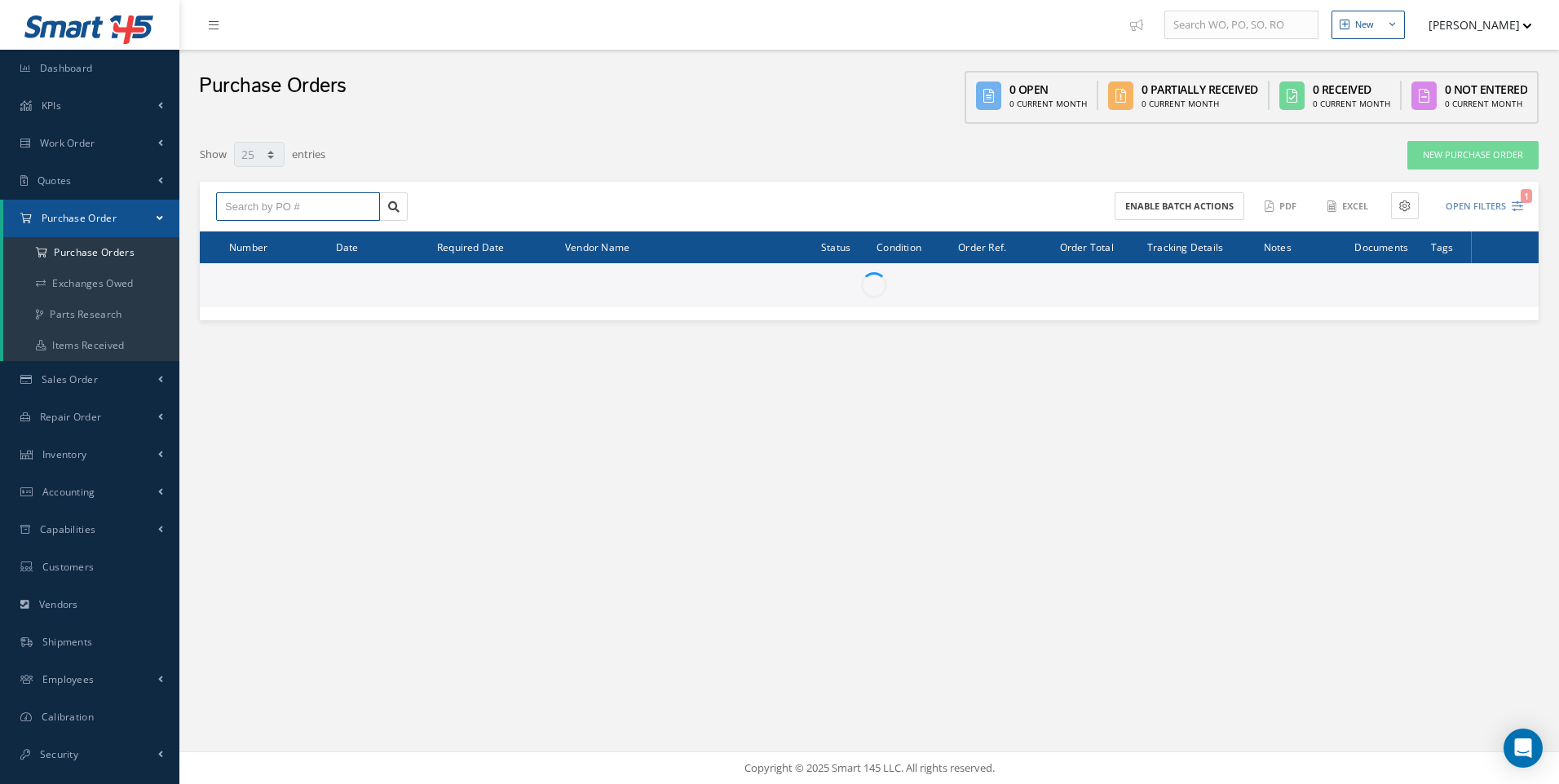
click at [254, 208] on input "text" at bounding box center [298, 207] width 164 height 30
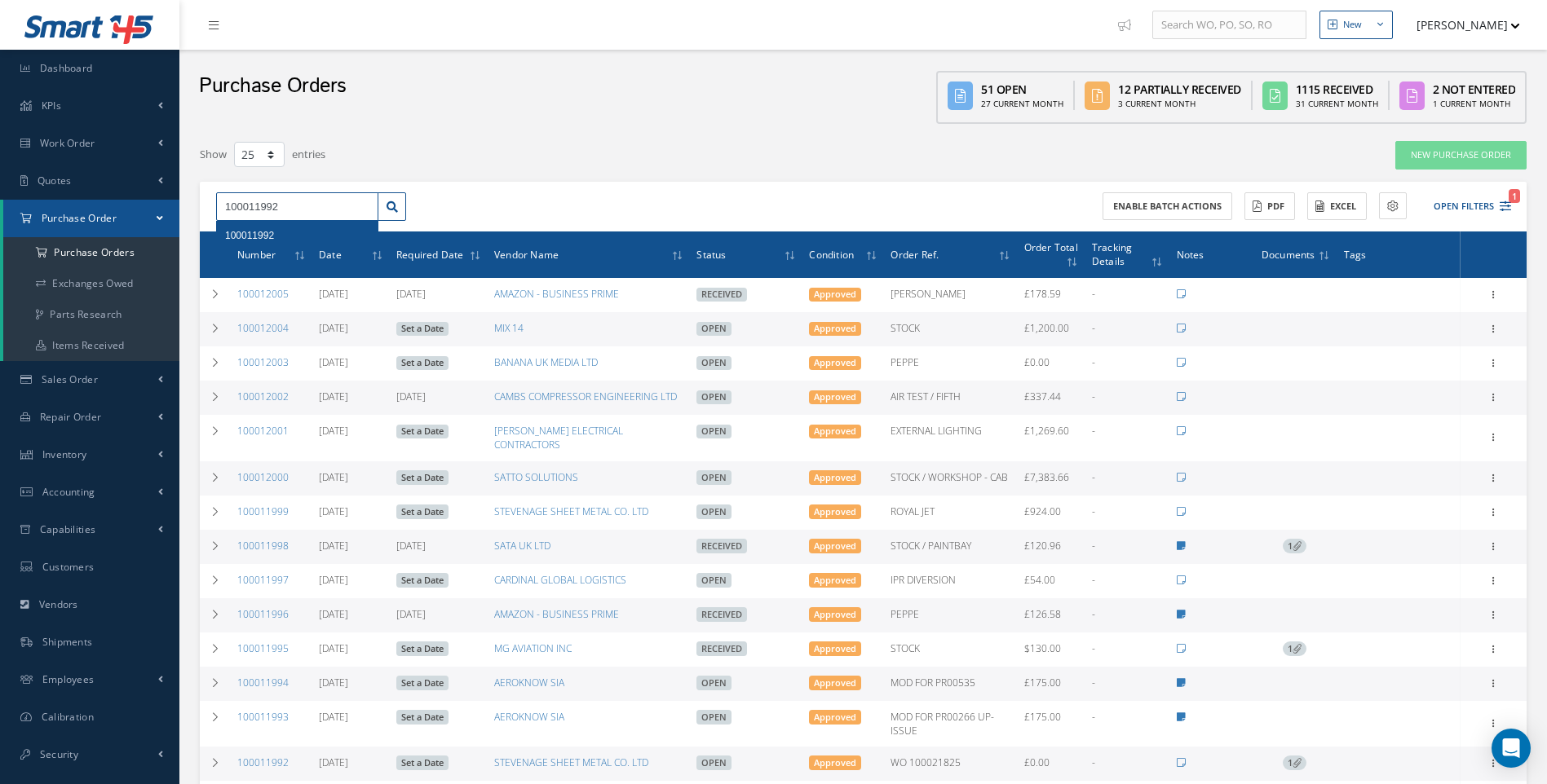
type input "100011992"
click at [250, 233] on span "100011992" at bounding box center [249, 235] width 49 height 12
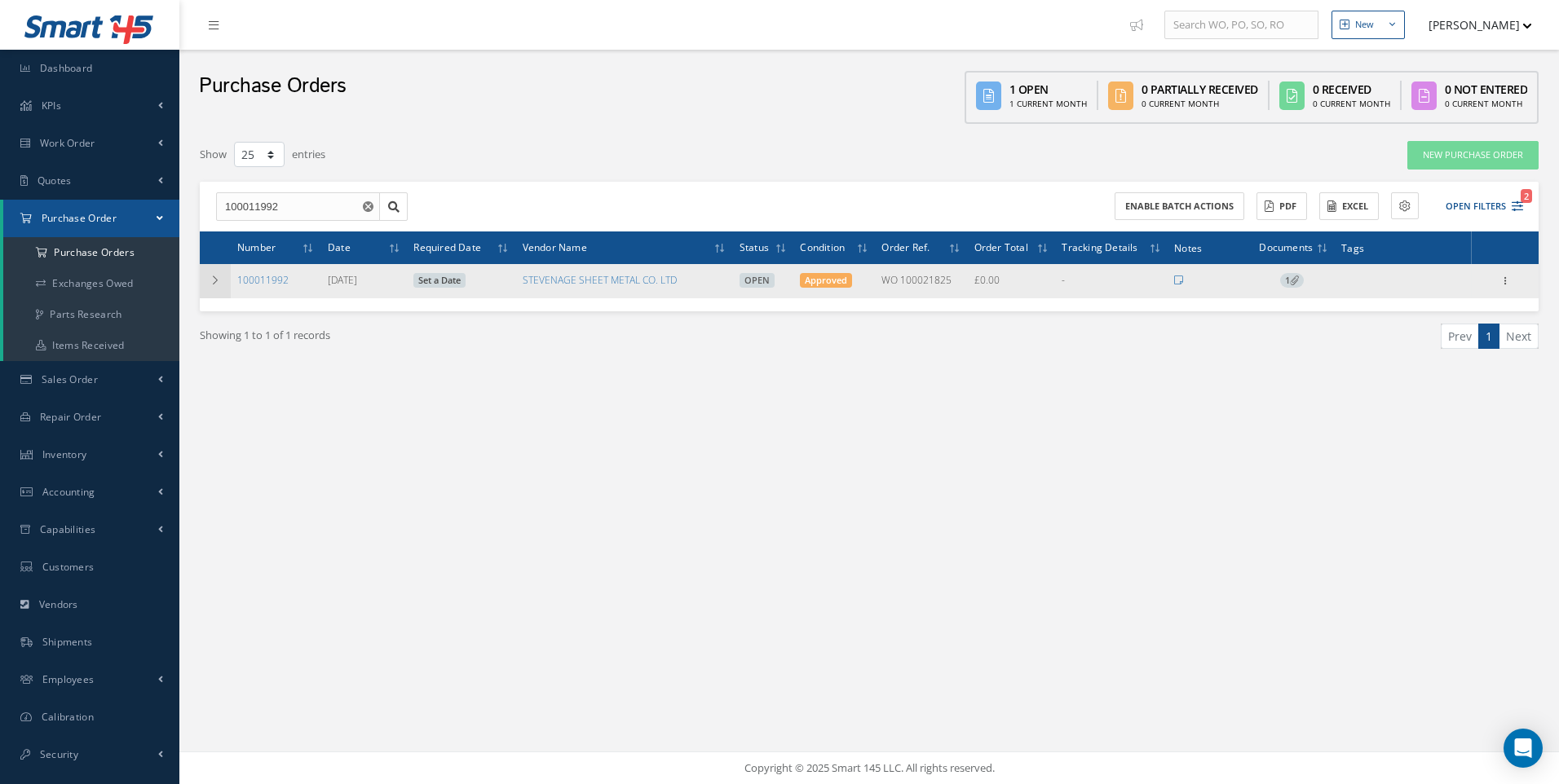
click at [207, 274] on td at bounding box center [215, 281] width 31 height 34
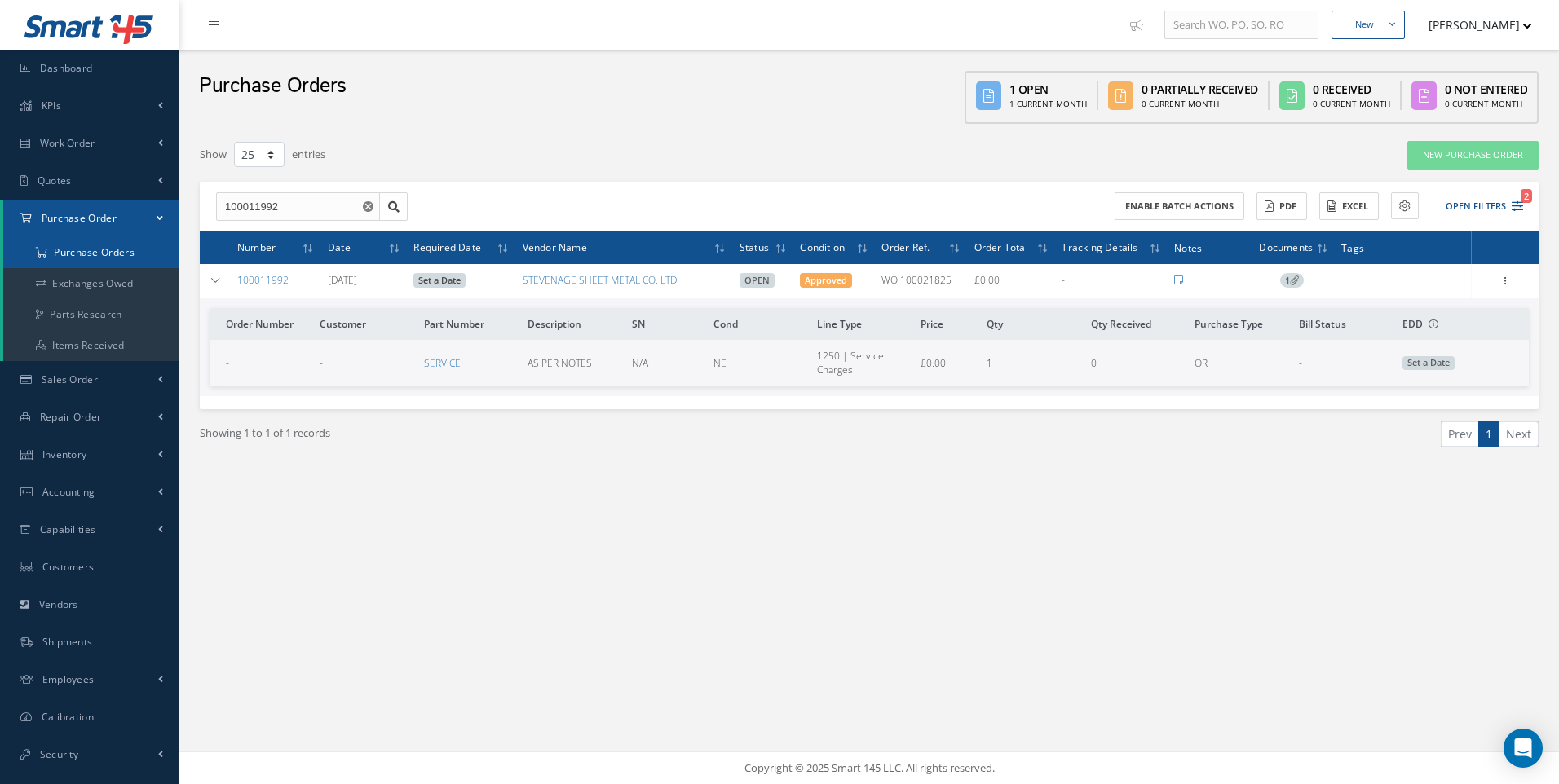
click at [103, 252] on a=1&status_id=2&status_id=3&status_id=5&collapsedFilters"] "Purchase Orders" at bounding box center [91, 253] width 176 height 31
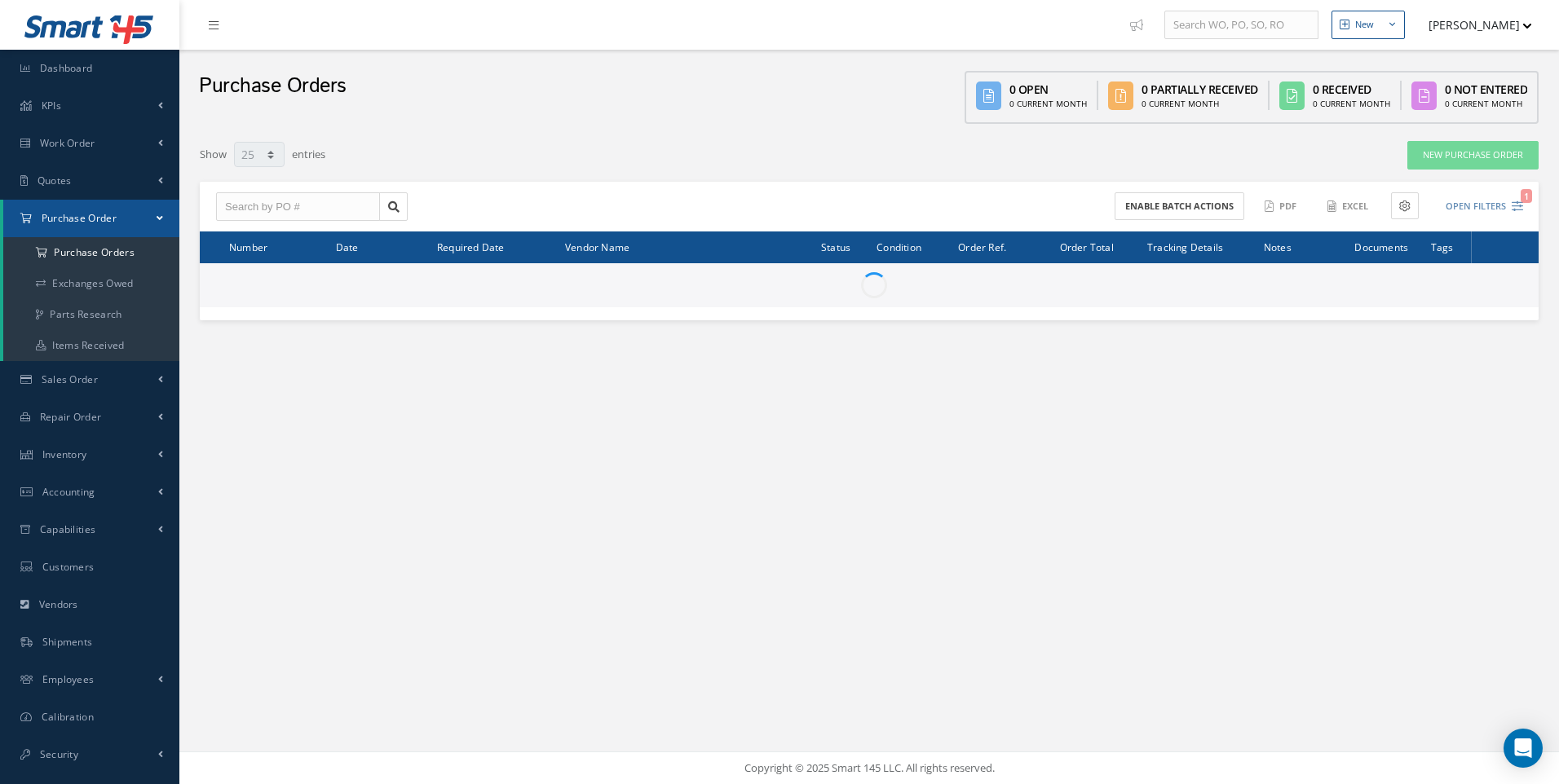
select select "25"
click at [260, 209] on input "text" at bounding box center [298, 207] width 164 height 30
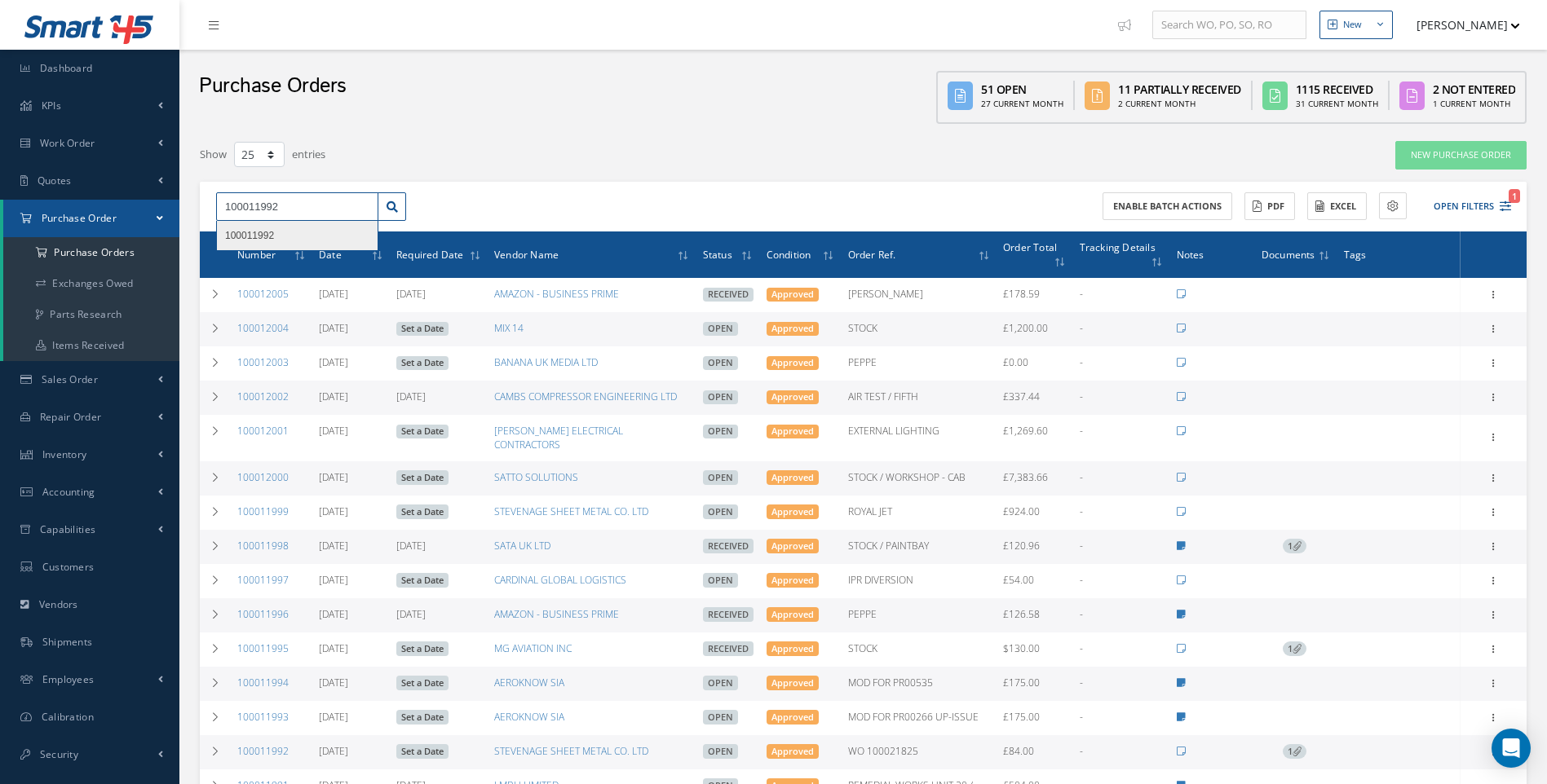
type input "100011992"
click at [268, 233] on span "100011992" at bounding box center [249, 235] width 49 height 12
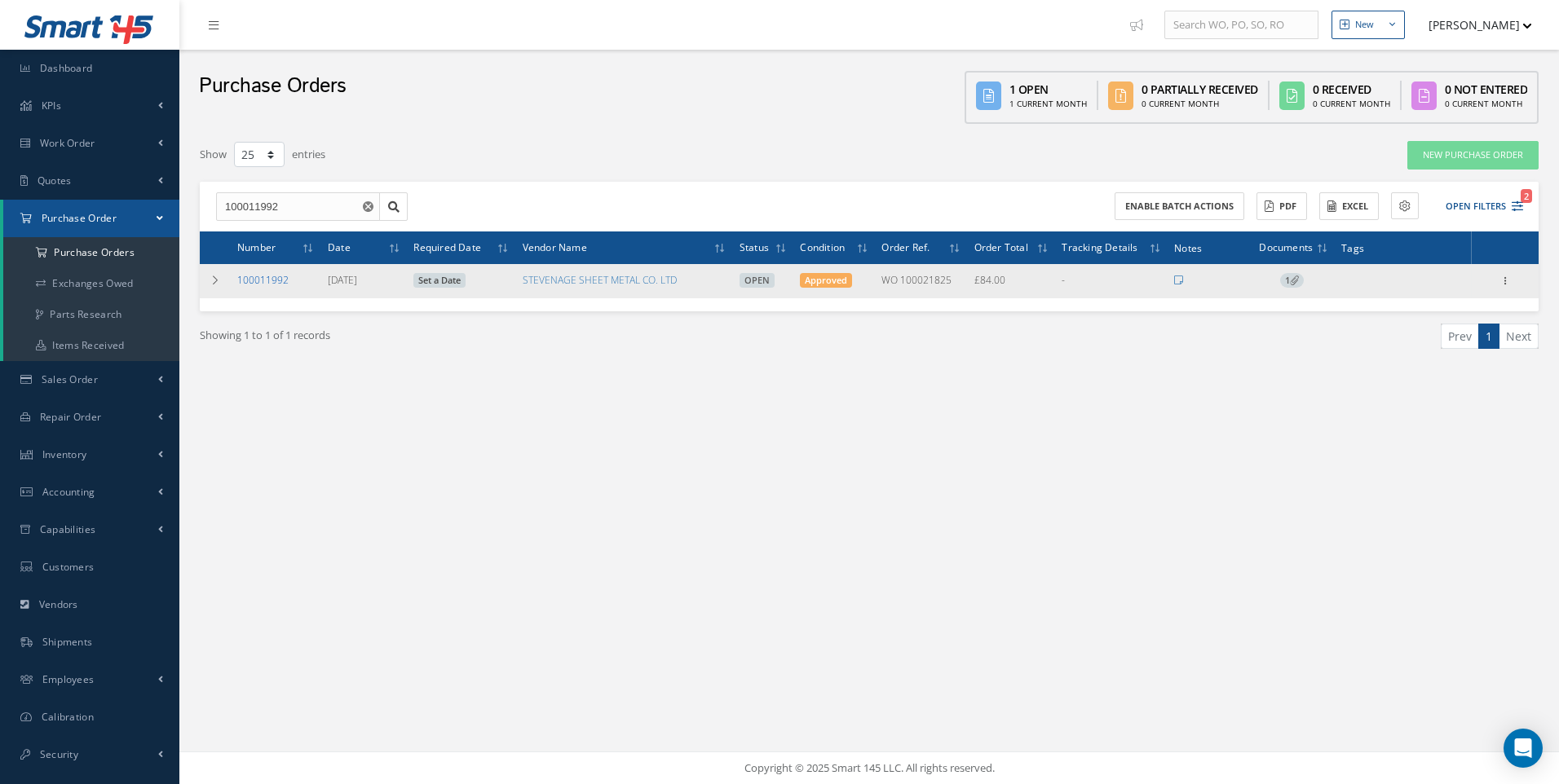
click at [270, 283] on link "100011992" at bounding box center [263, 280] width 51 height 14
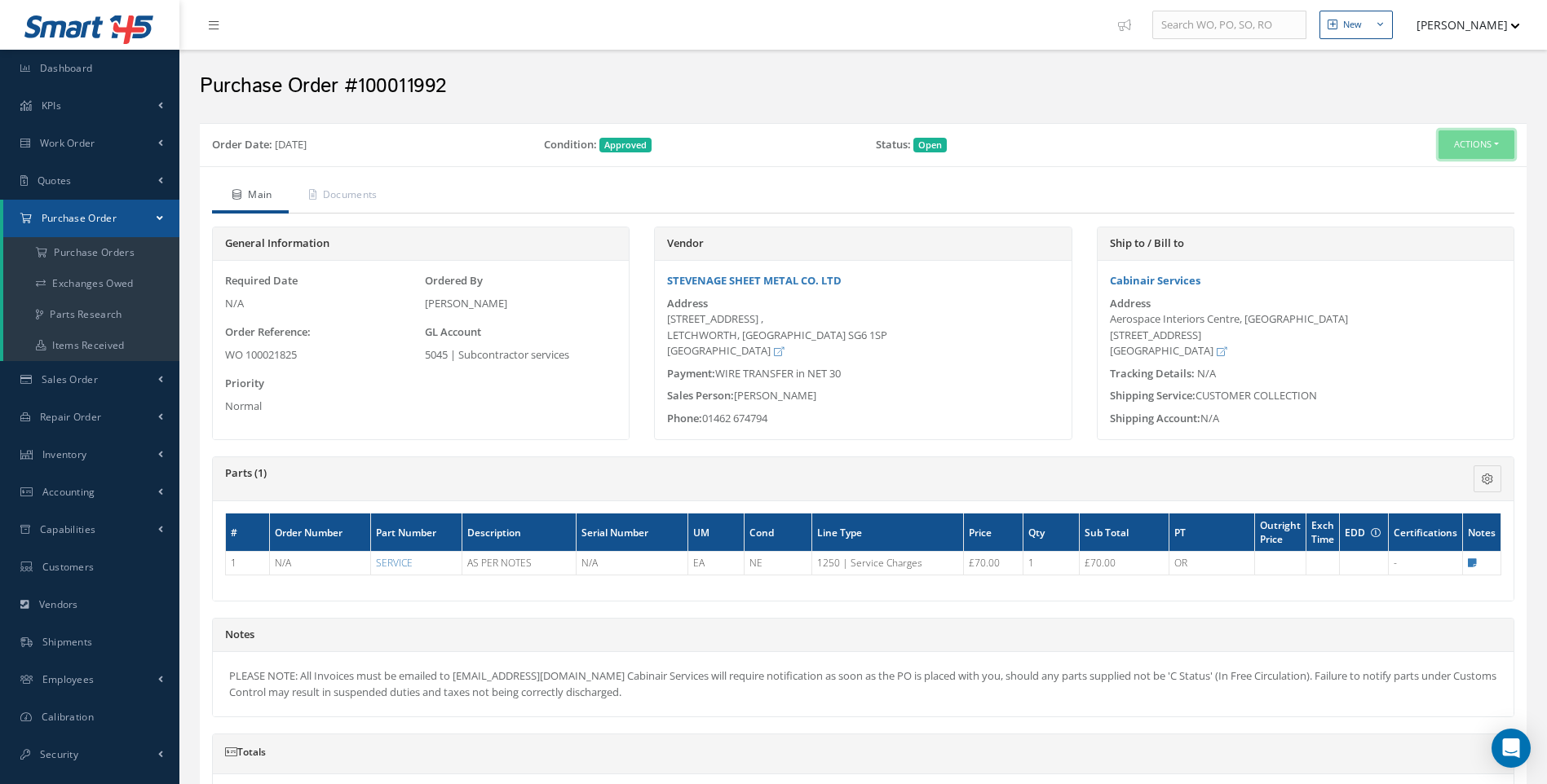
click at [1493, 140] on button "Actions" at bounding box center [1477, 145] width 76 height 29
click at [1428, 176] on link "Receive" at bounding box center [1450, 176] width 131 height 22
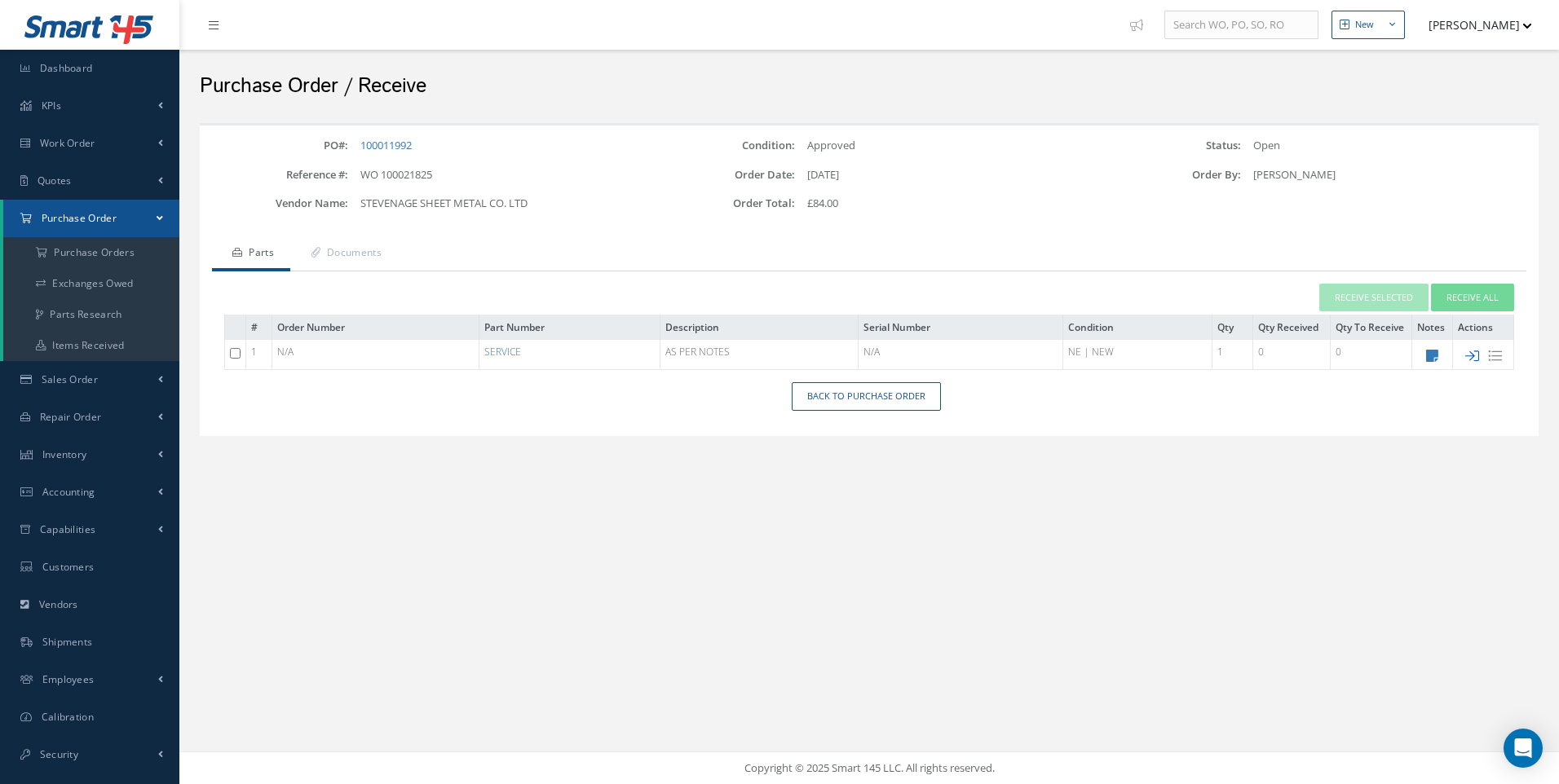
click at [1470, 360] on icon at bounding box center [1471, 355] width 14 height 14
type input "[DATE]"
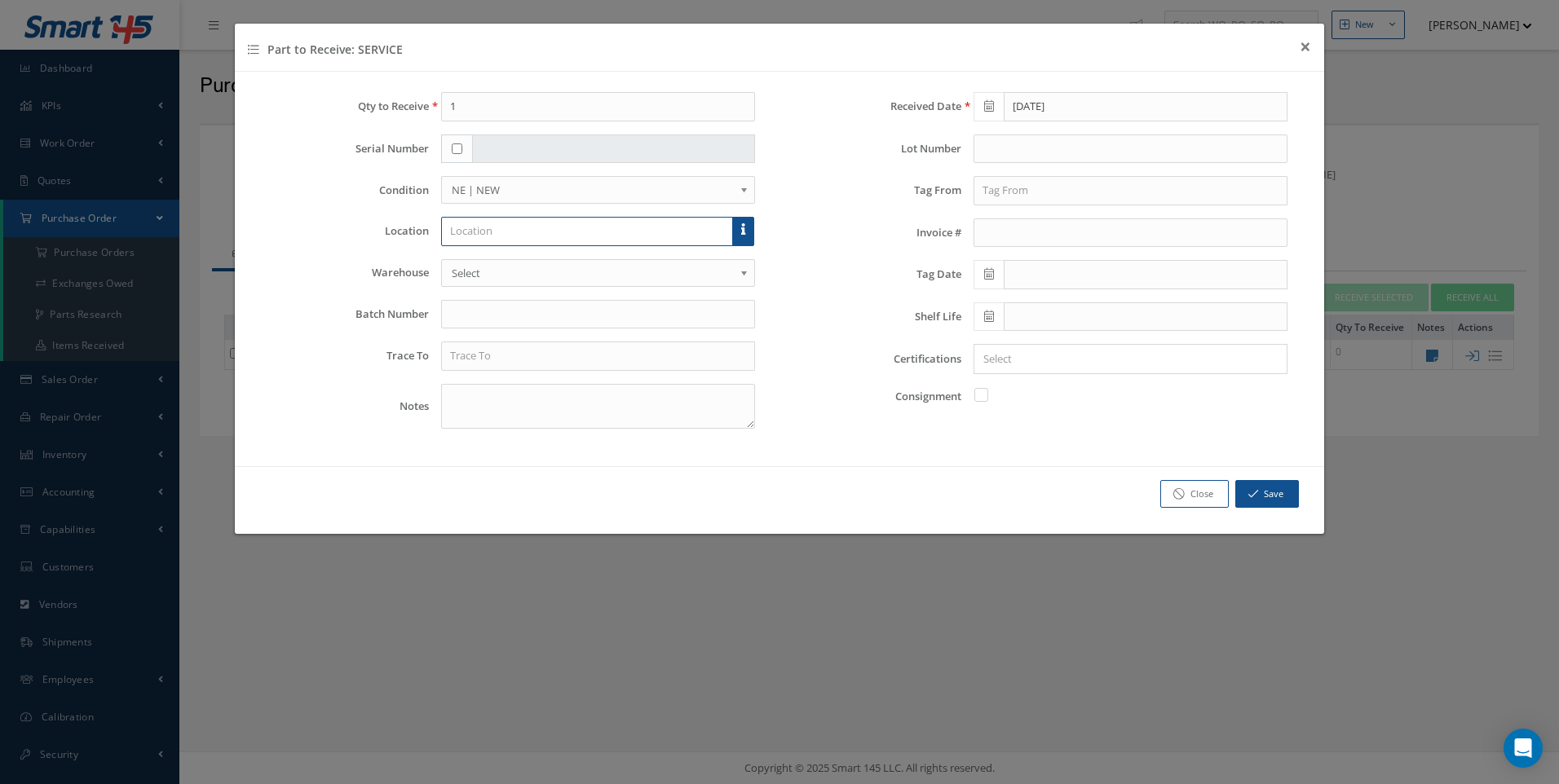
click at [487, 228] on input "text" at bounding box center [587, 231] width 292 height 30
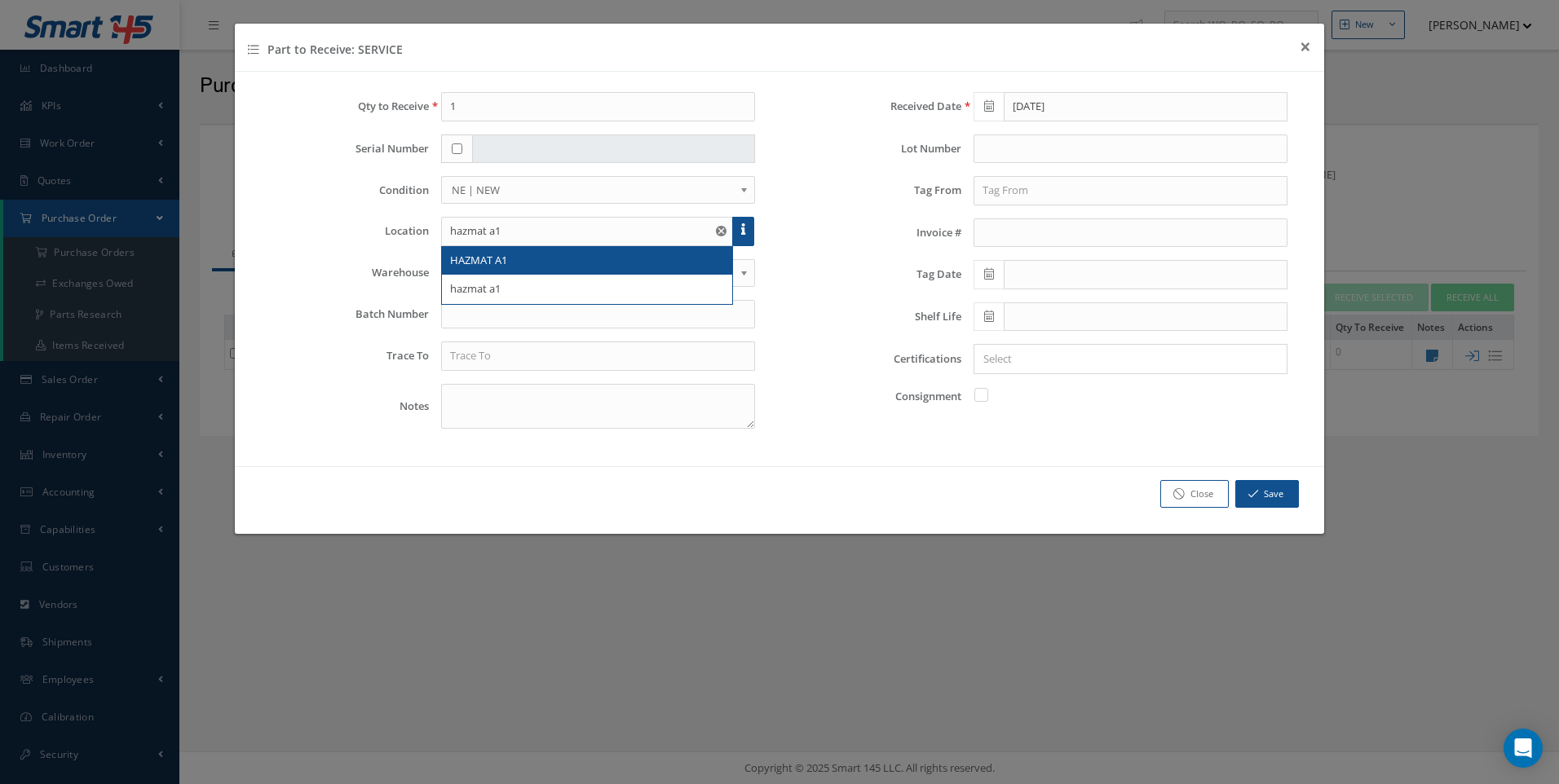
click at [486, 250] on div "HAZMAT A1" at bounding box center [587, 261] width 291 height 30
type input "HAZMAT A1"
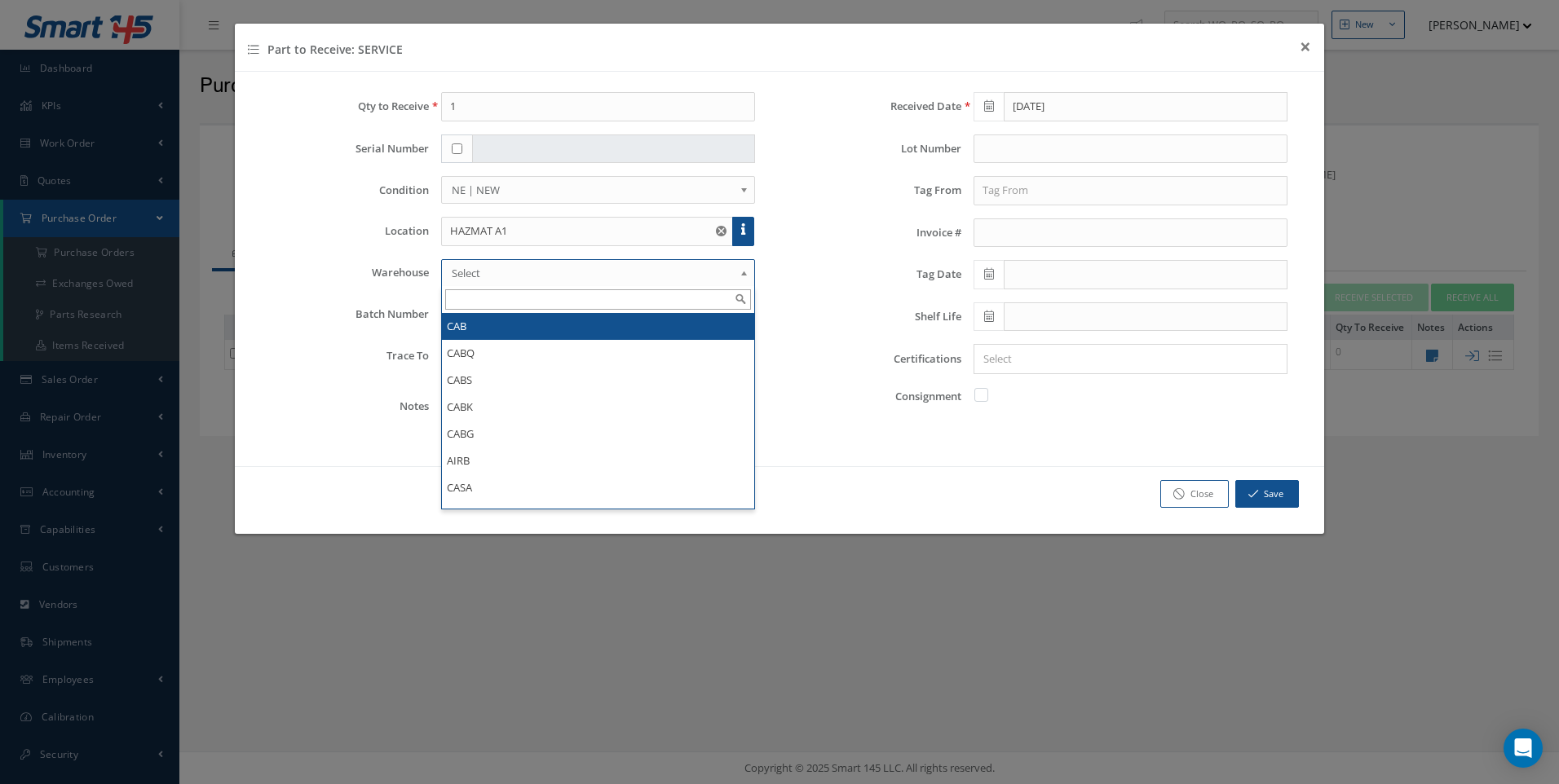
click at [467, 269] on span "Select" at bounding box center [593, 273] width 282 height 20
type input "cab"
click at [453, 326] on li "CAB" at bounding box center [598, 327] width 312 height 27
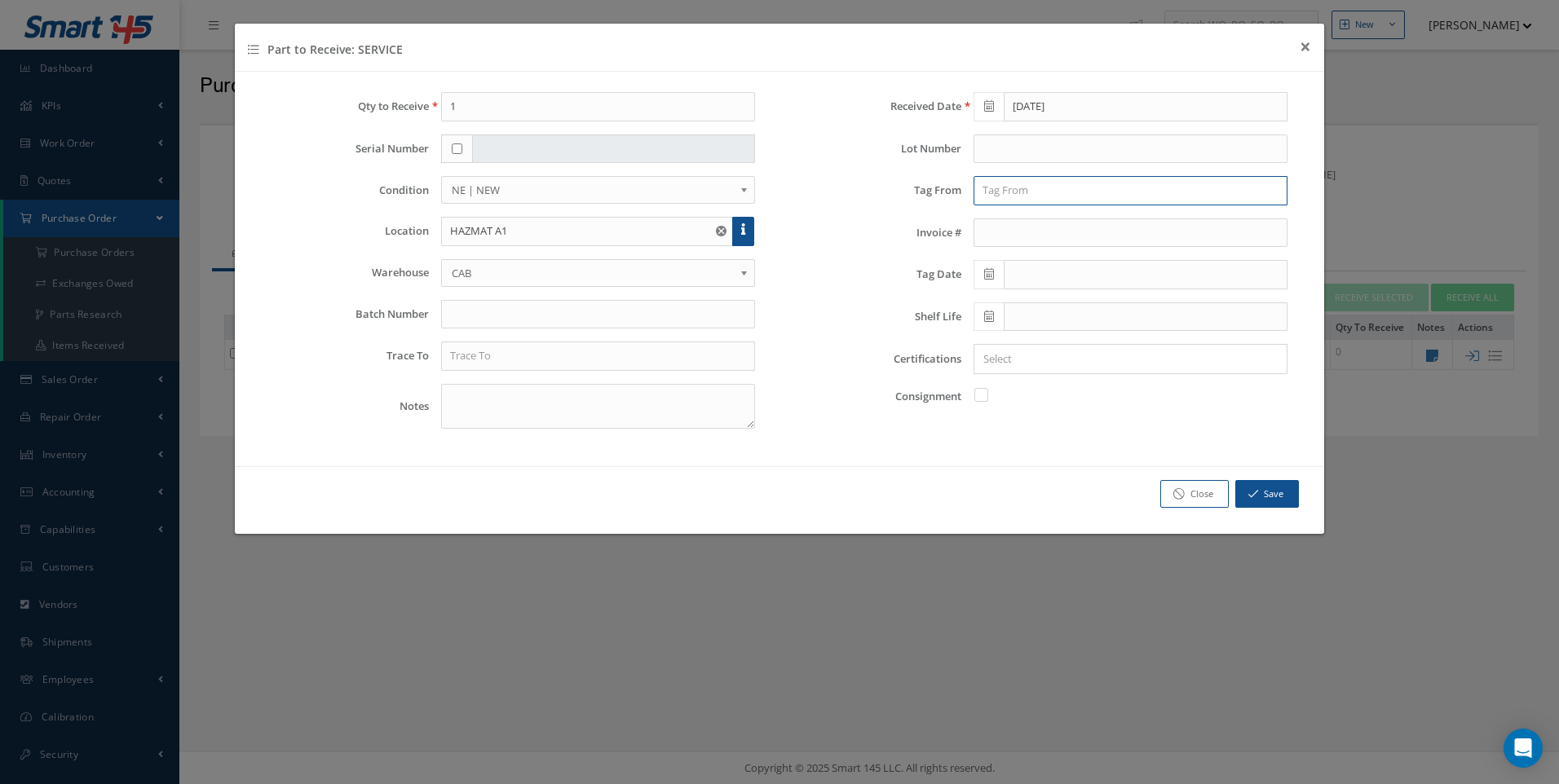
click at [995, 193] on input "text" at bounding box center [1130, 190] width 314 height 30
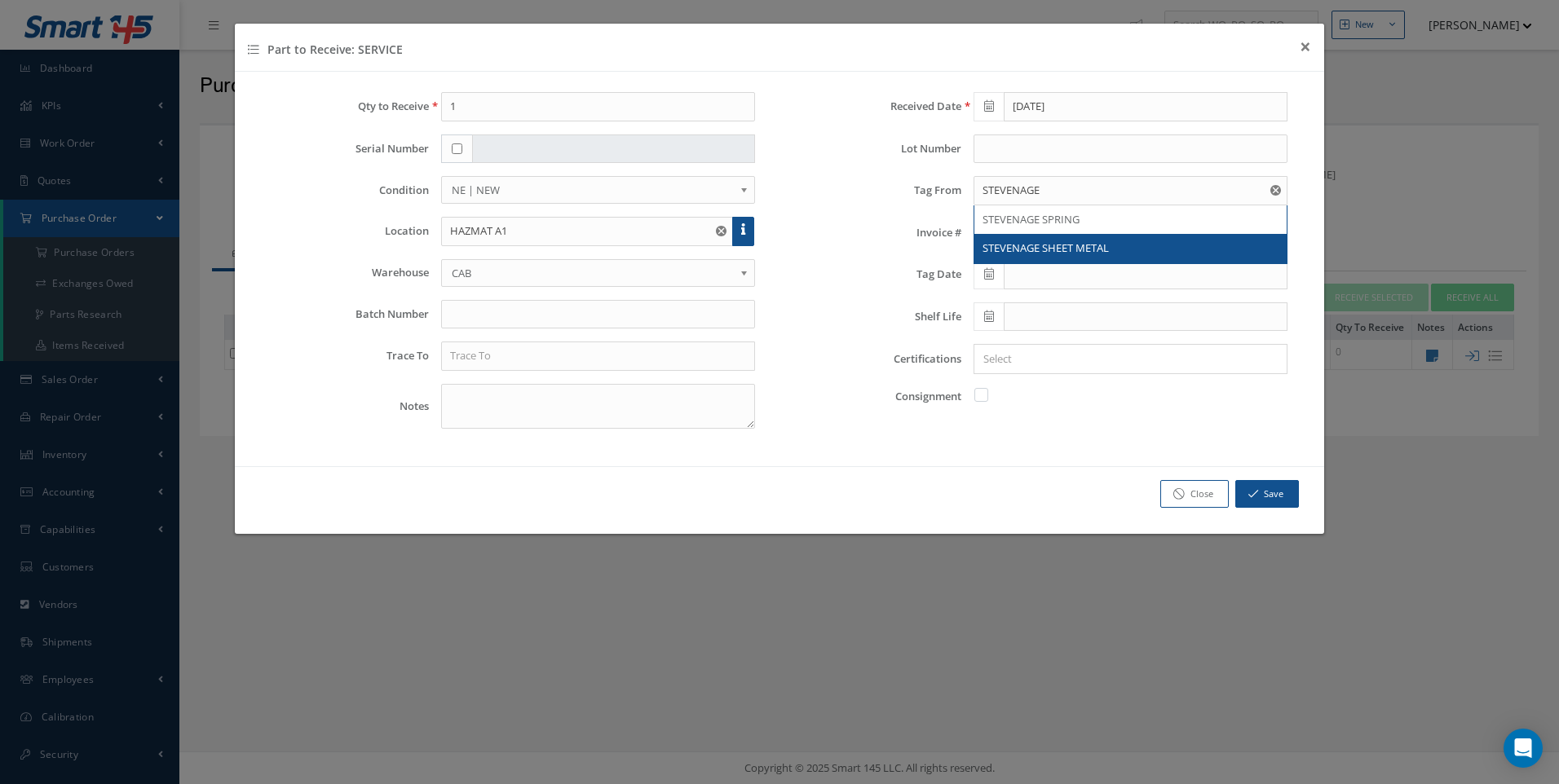
click at [1017, 241] on span "STEVENAGE SHEET METAL" at bounding box center [1046, 248] width 126 height 14
type input "STEVENAGE SHEET METAL"
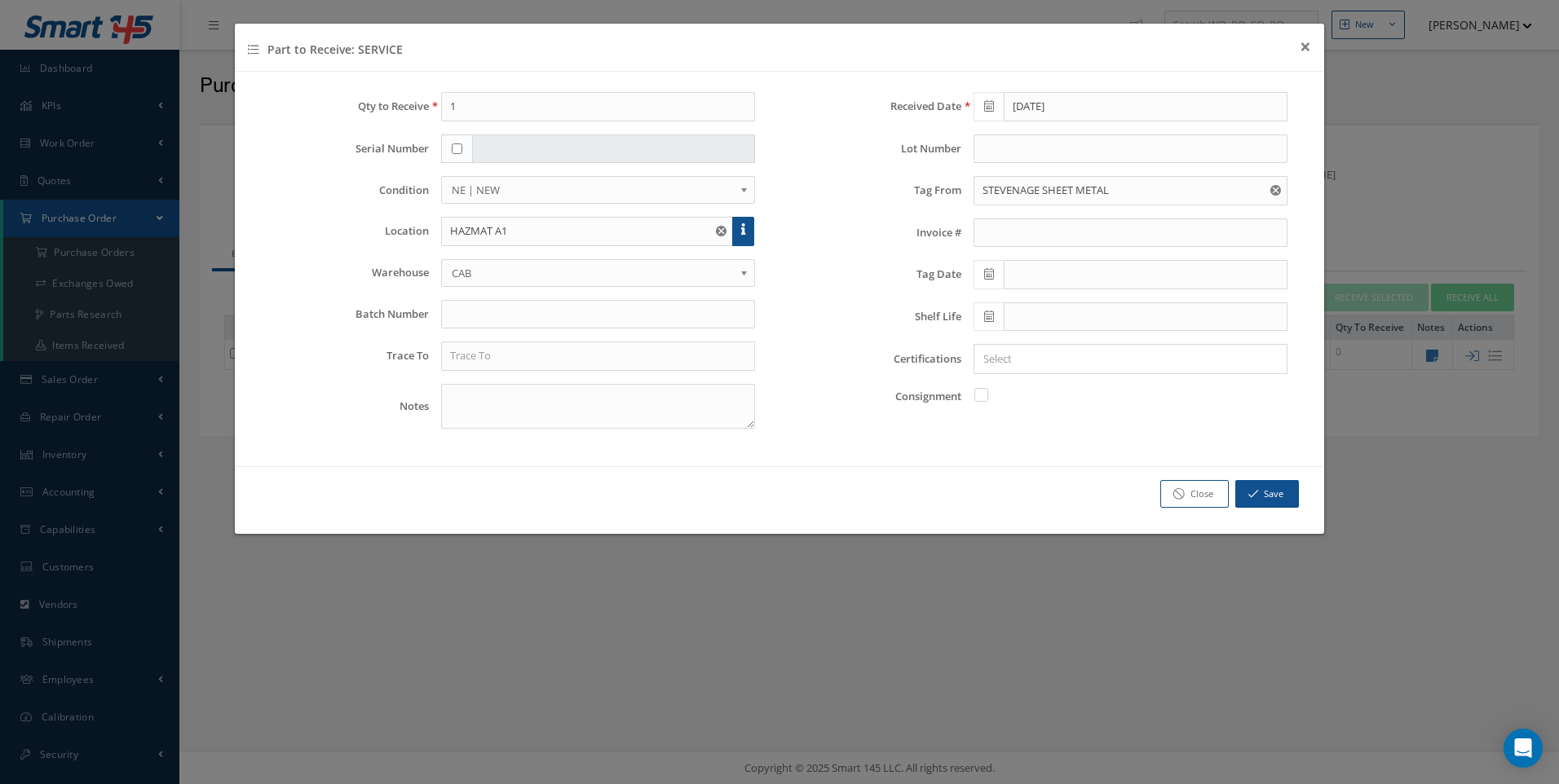
click at [993, 281] on span at bounding box center [988, 274] width 30 height 30
click at [1020, 407] on td "15" at bounding box center [1010, 401] width 24 height 24
type input "09/15/2025"
click at [1008, 364] on input "Search for option" at bounding box center [1127, 359] width 301 height 17
type input "DEL NOTE"
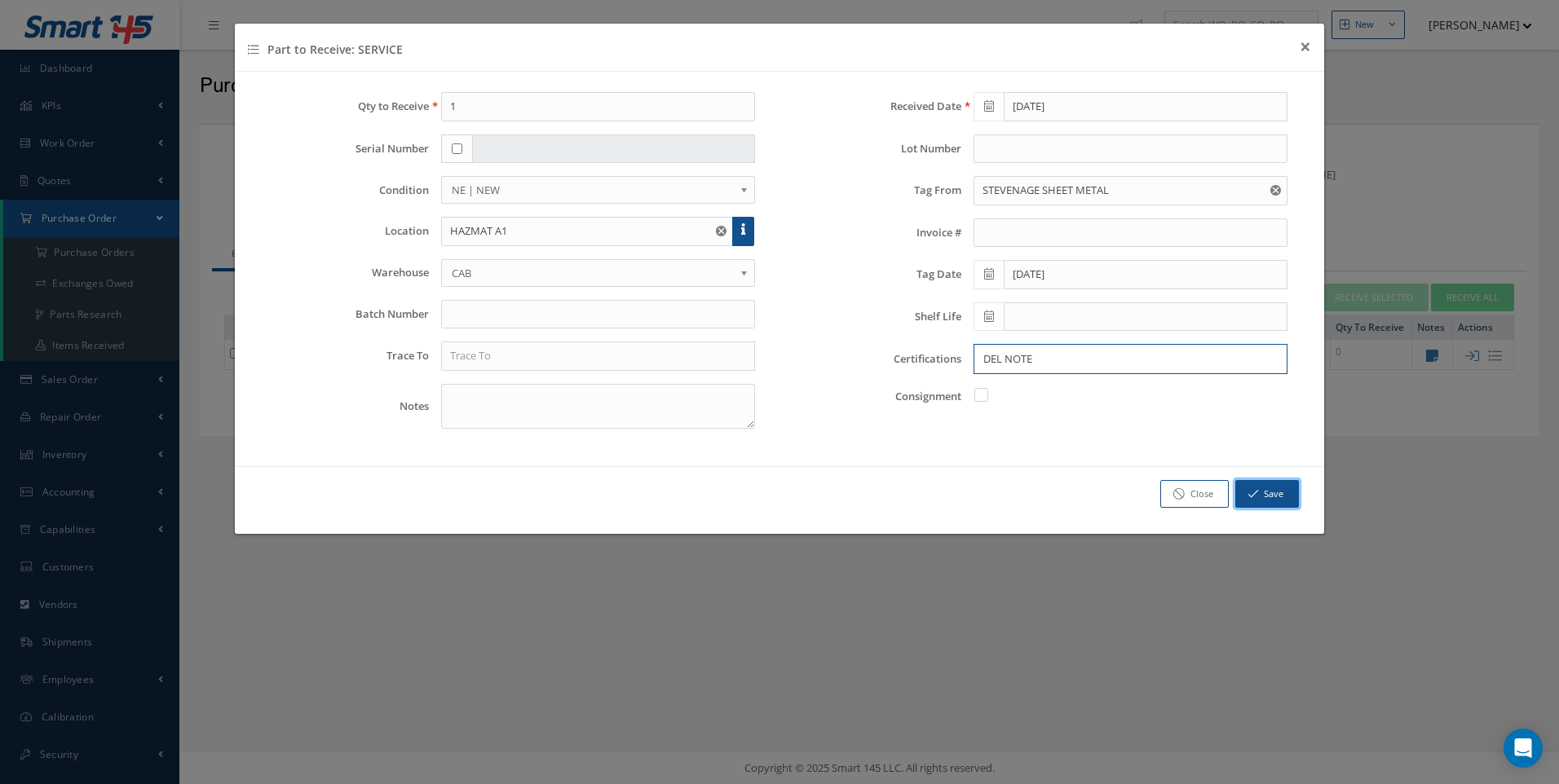
click at [1268, 501] on button "Save" at bounding box center [1267, 494] width 63 height 29
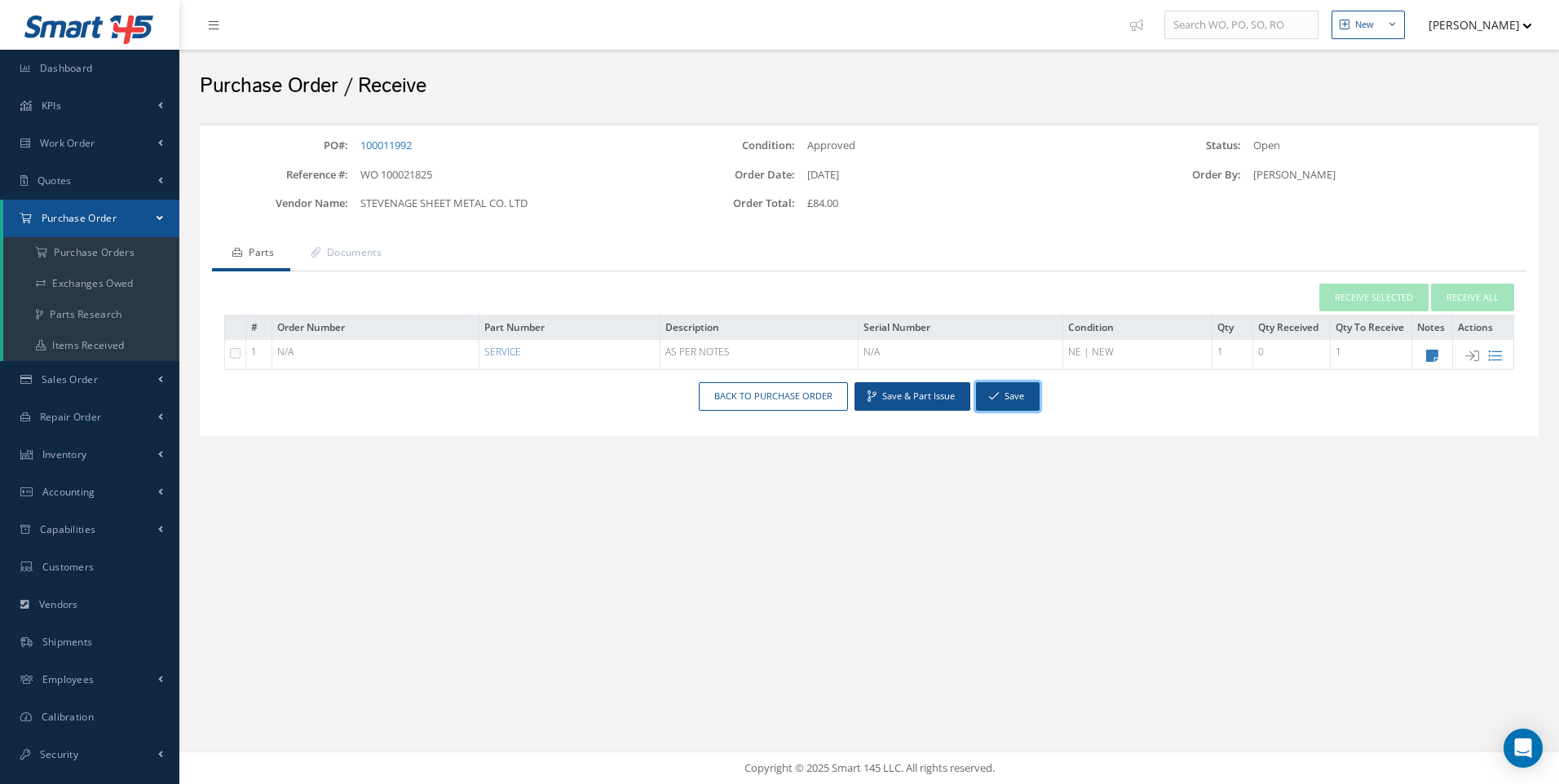
click at [1007, 400] on button "Save" at bounding box center [1008, 397] width 63 height 29
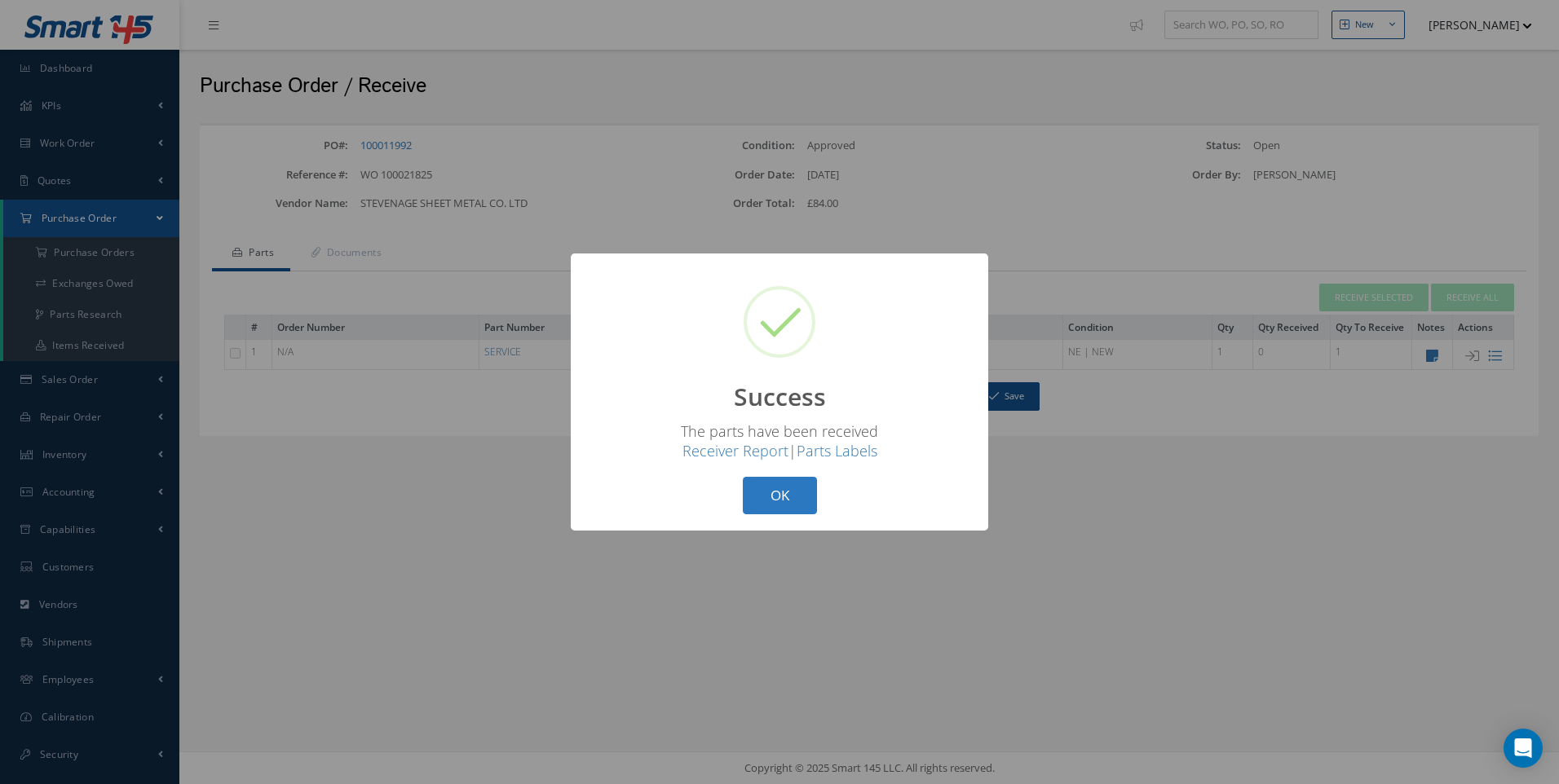
click at [782, 495] on button "OK" at bounding box center [780, 496] width 74 height 38
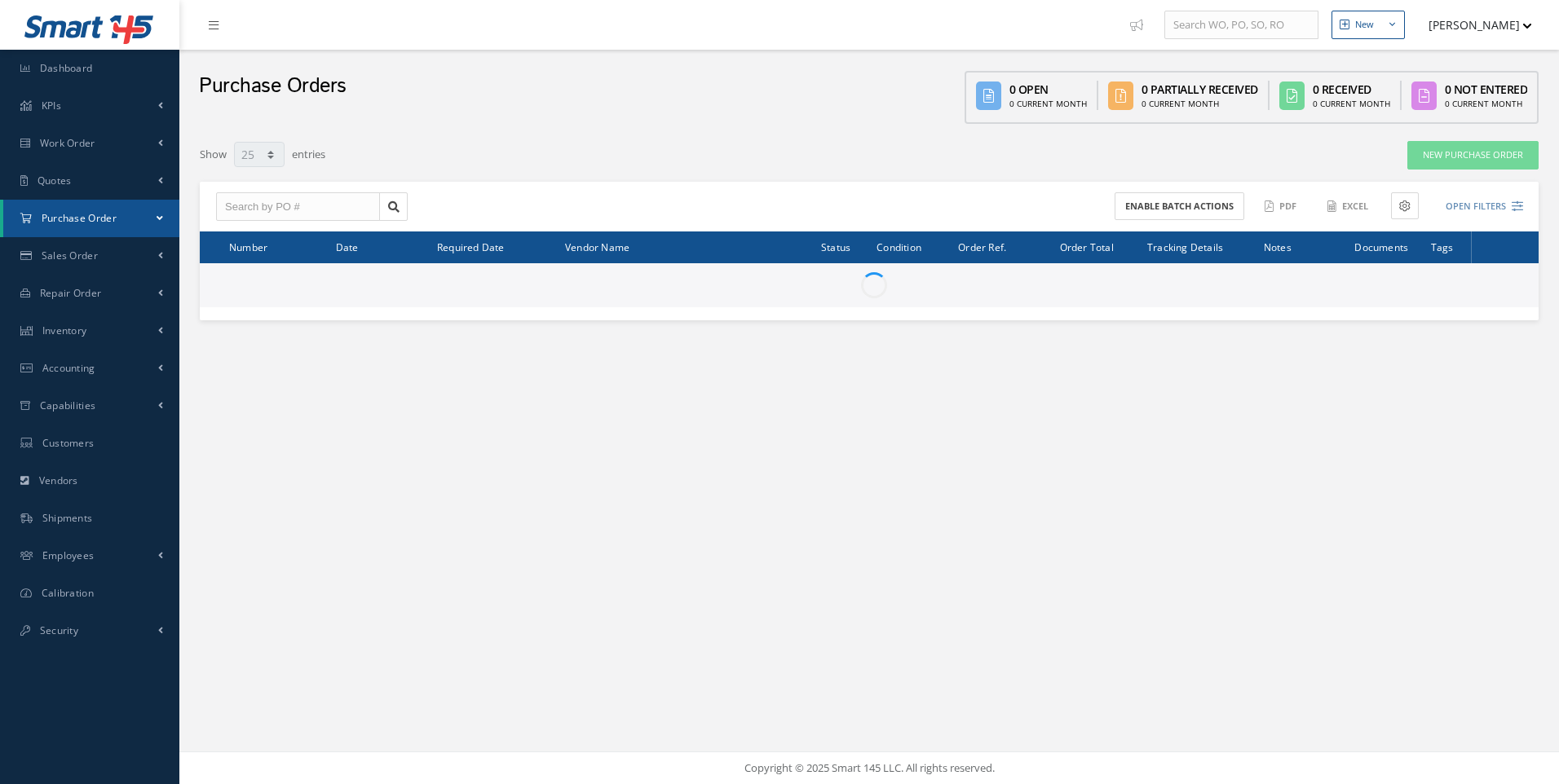
select select "25"
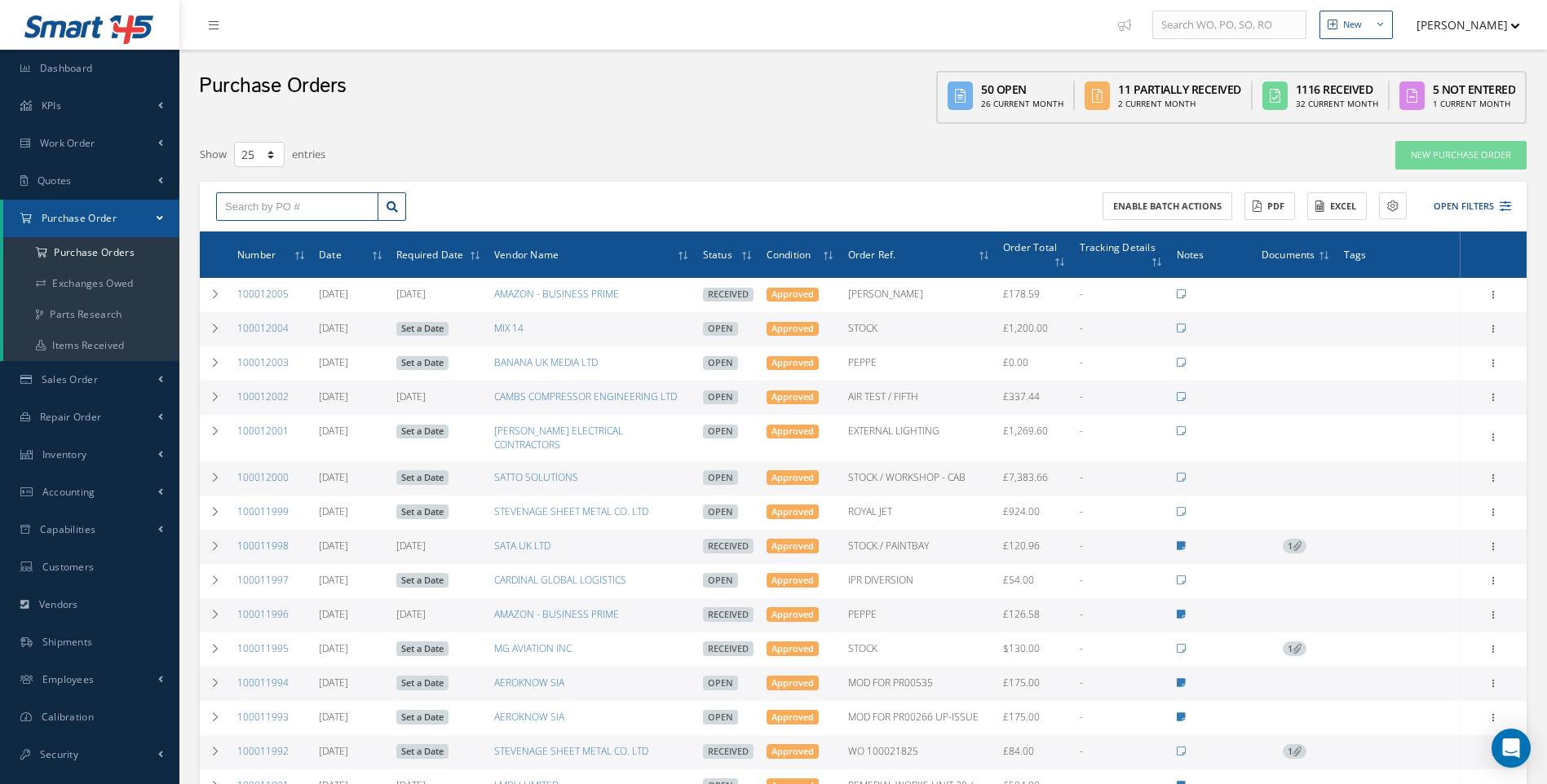
click at [262, 202] on input "text" at bounding box center [297, 207] width 162 height 30
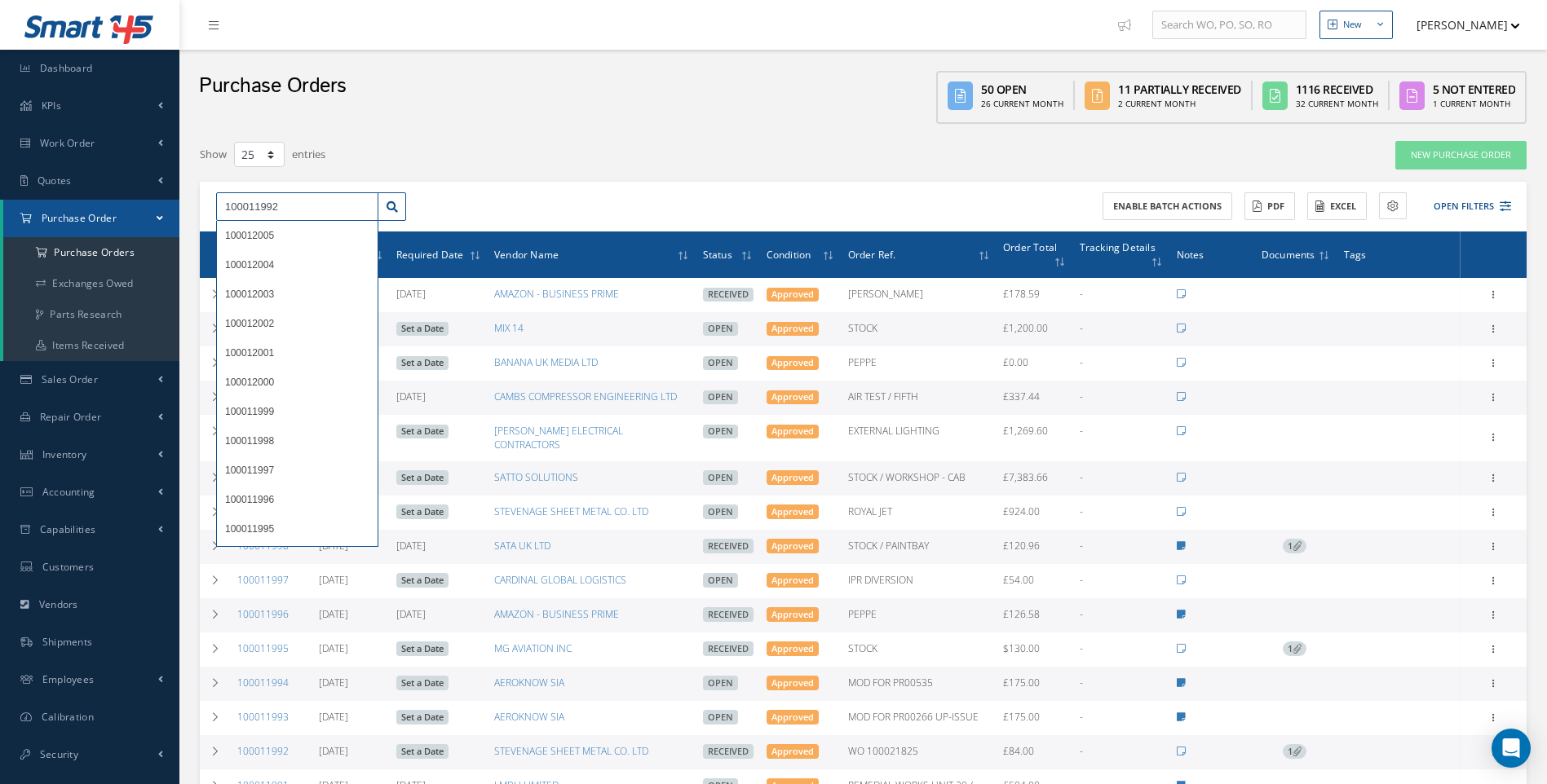
type input "100011992"
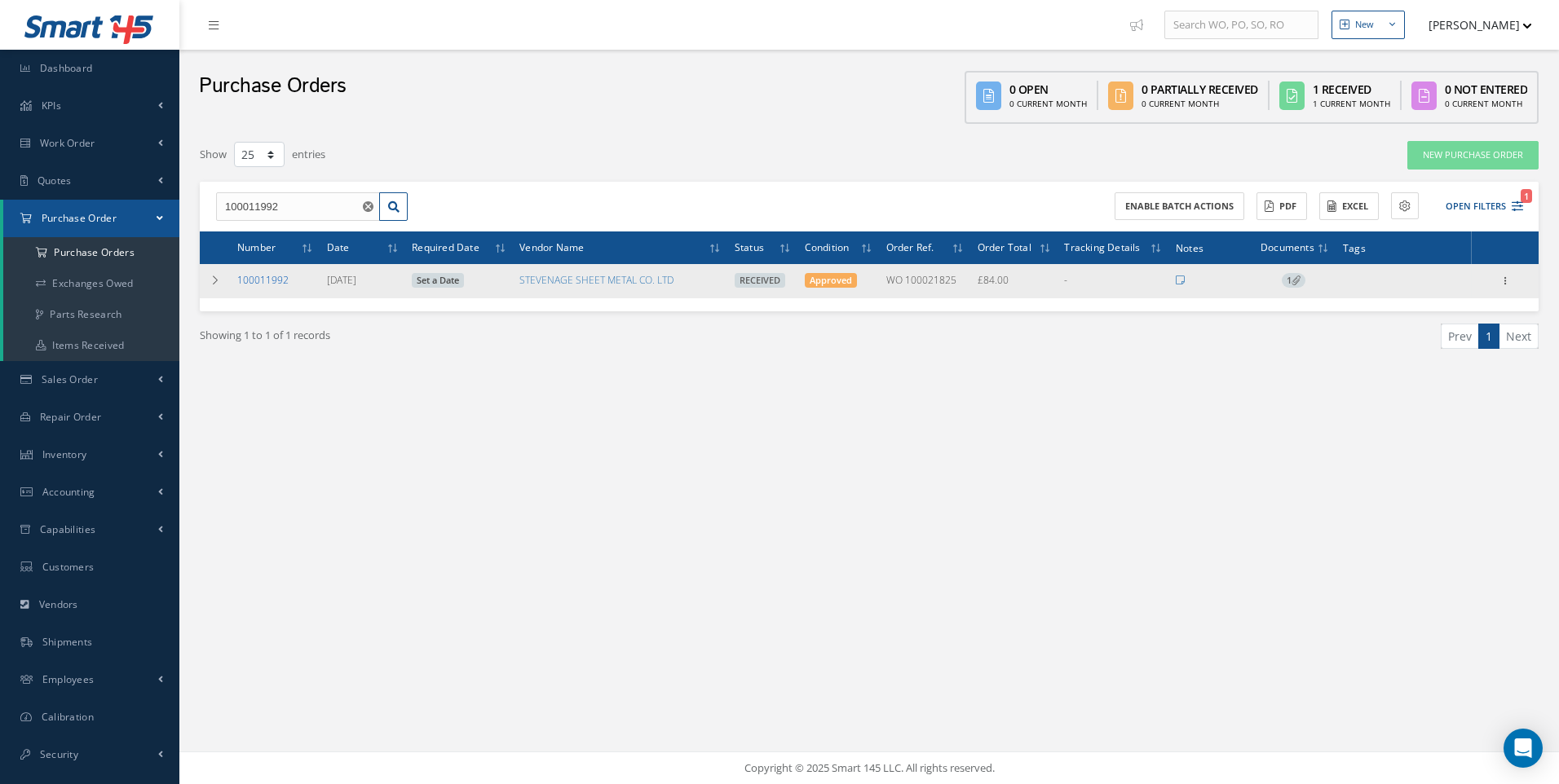
click at [266, 283] on link "100011992" at bounding box center [263, 280] width 51 height 14
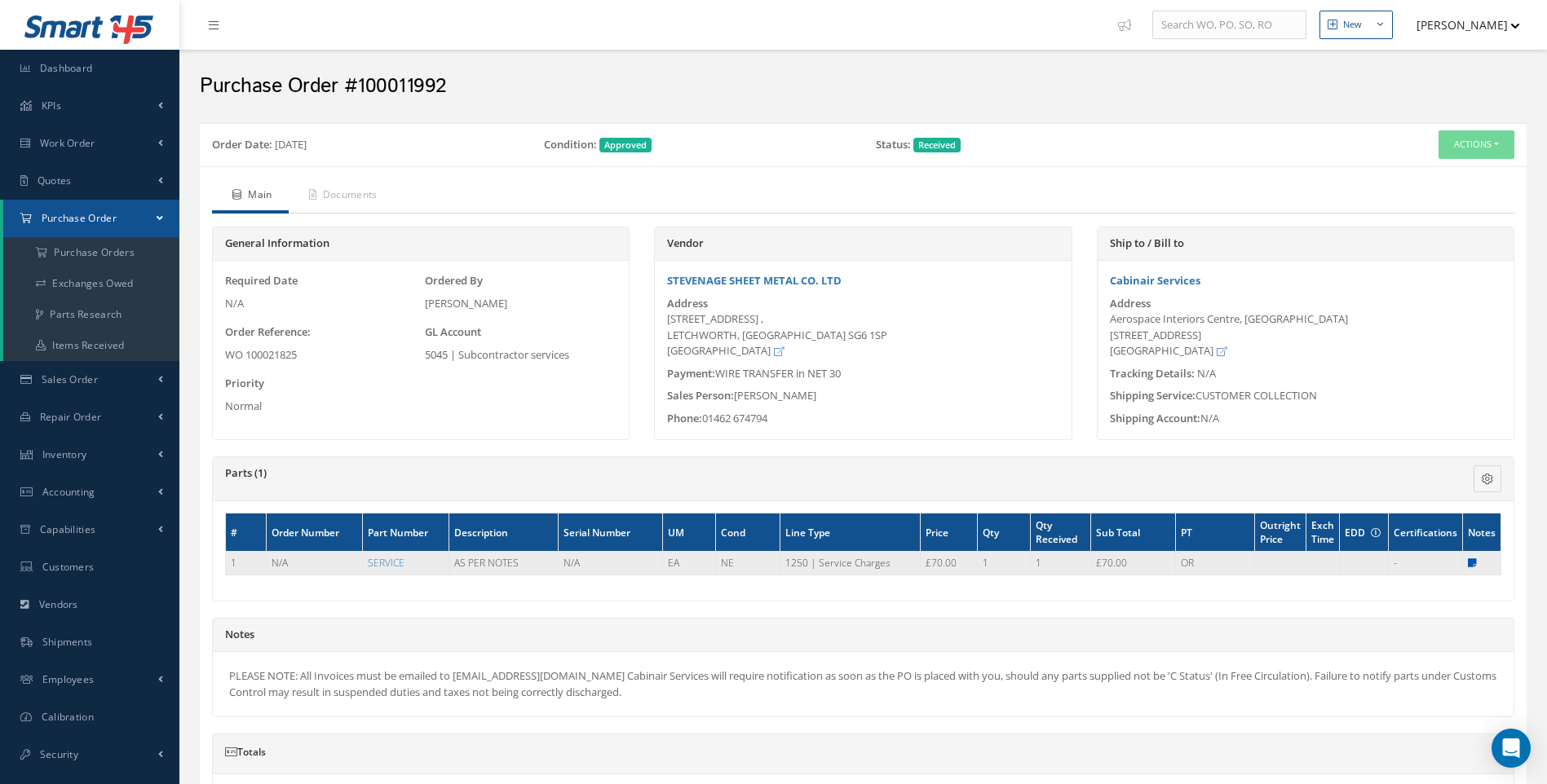
click at [1475, 563] on icon at bounding box center [1473, 563] width 9 height 10
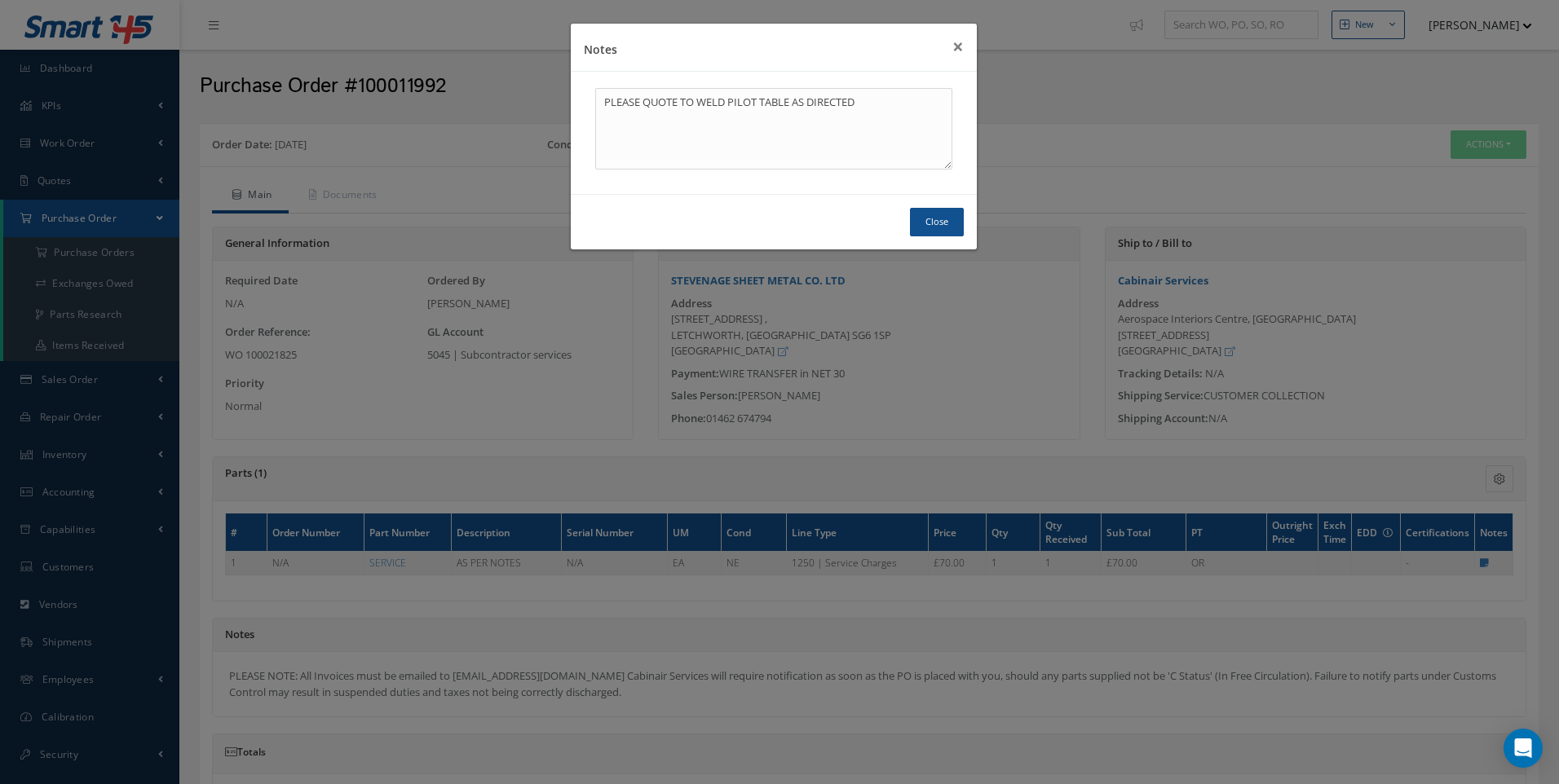
click at [901, 233] on div "Close" at bounding box center [774, 221] width 406 height 55
click at [948, 233] on button "Close" at bounding box center [937, 222] width 54 height 29
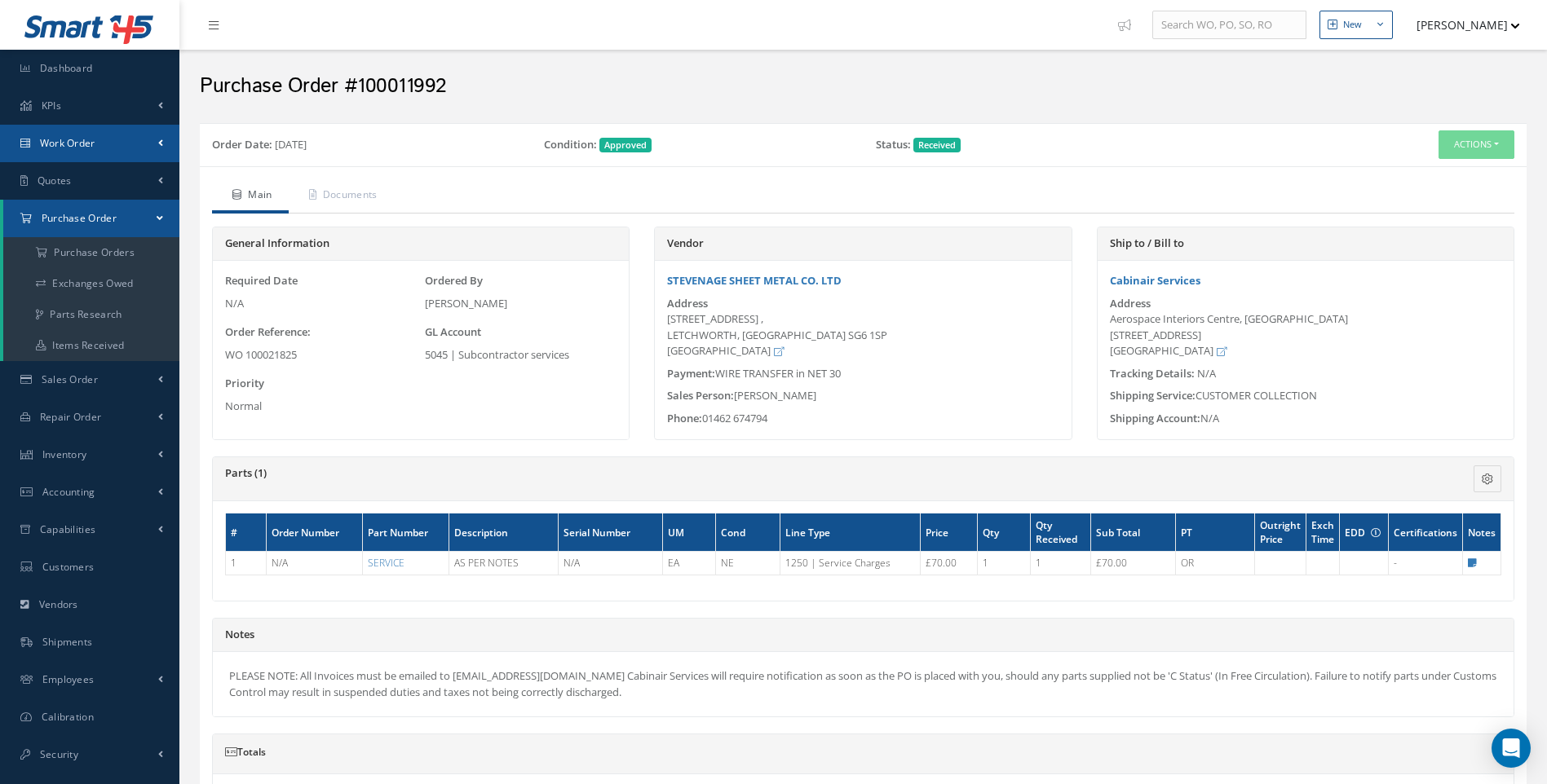
click at [86, 140] on span "Work Order" at bounding box center [67, 143] width 55 height 14
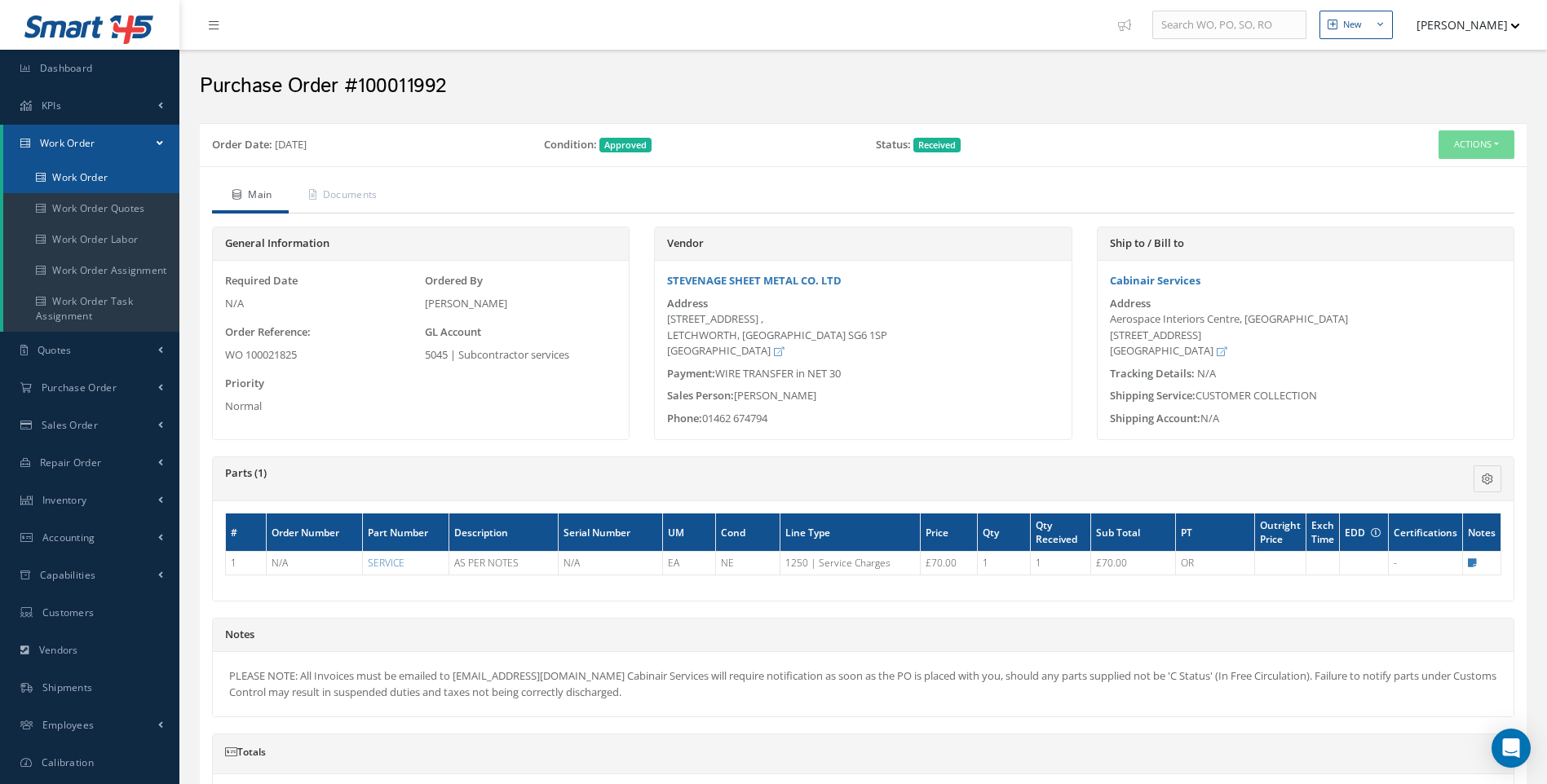
click at [99, 171] on link "Work Order" at bounding box center [91, 178] width 176 height 31
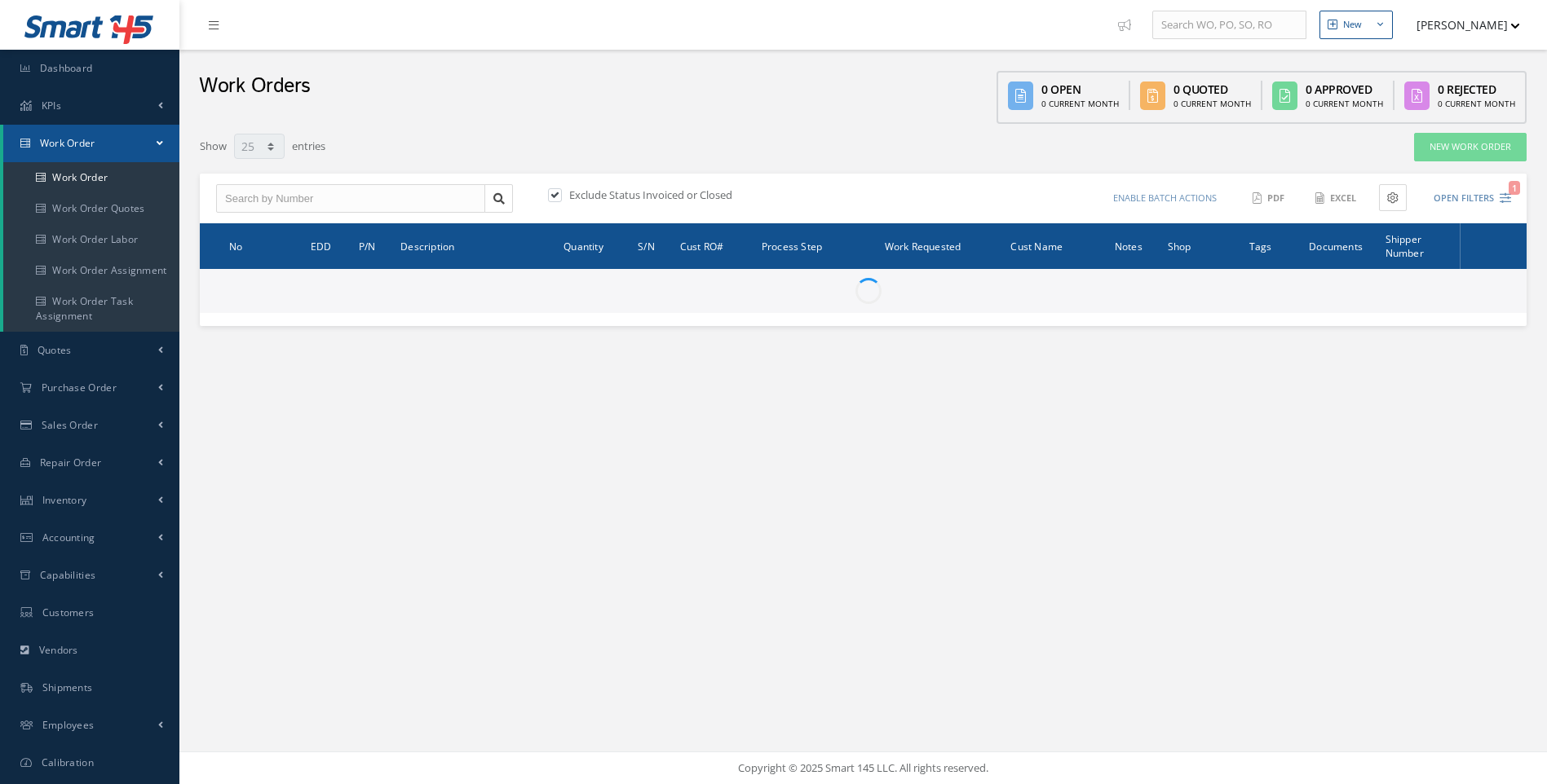
select select "25"
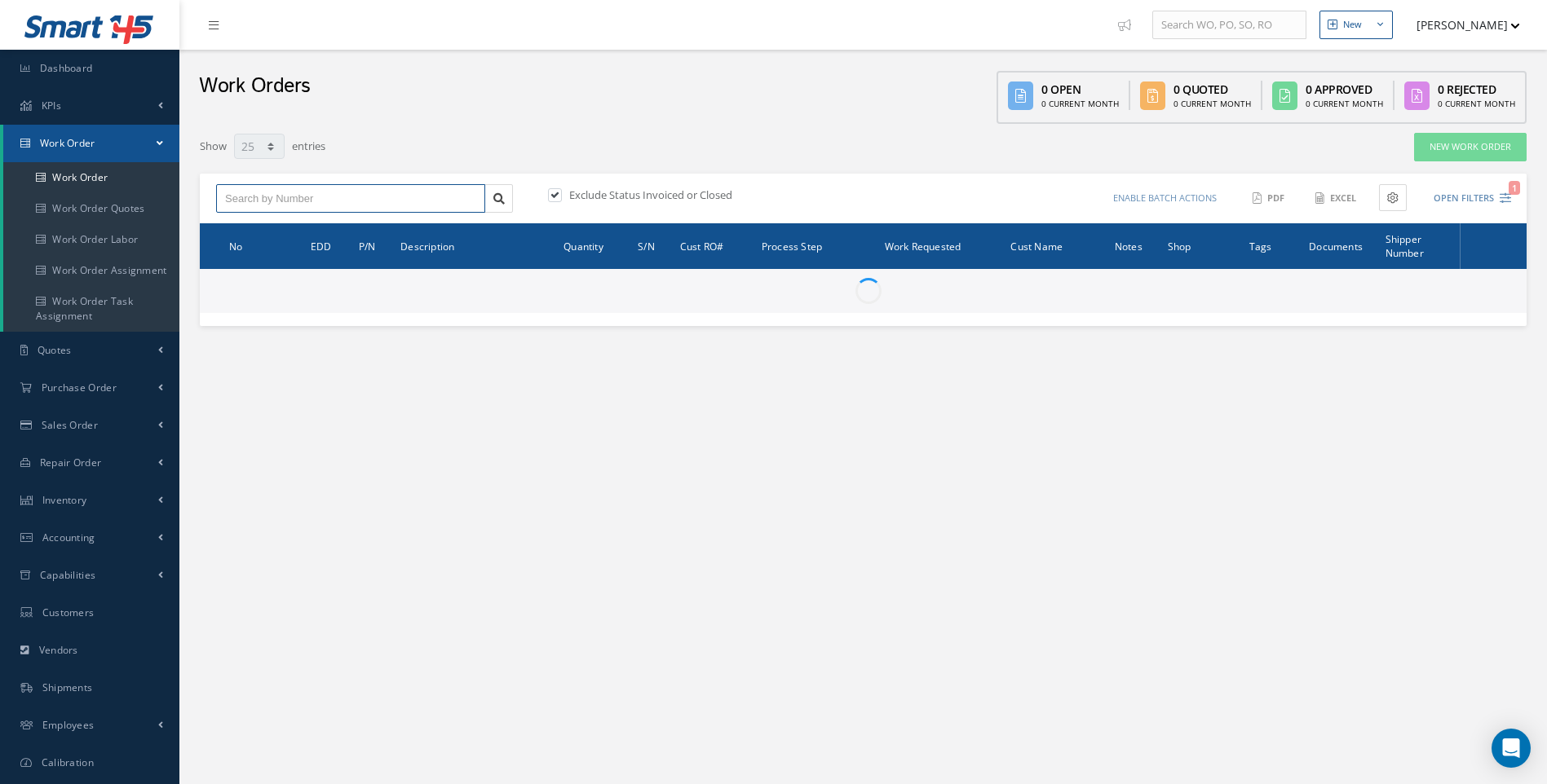
click at [301, 190] on input "text" at bounding box center [350, 198] width 269 height 30
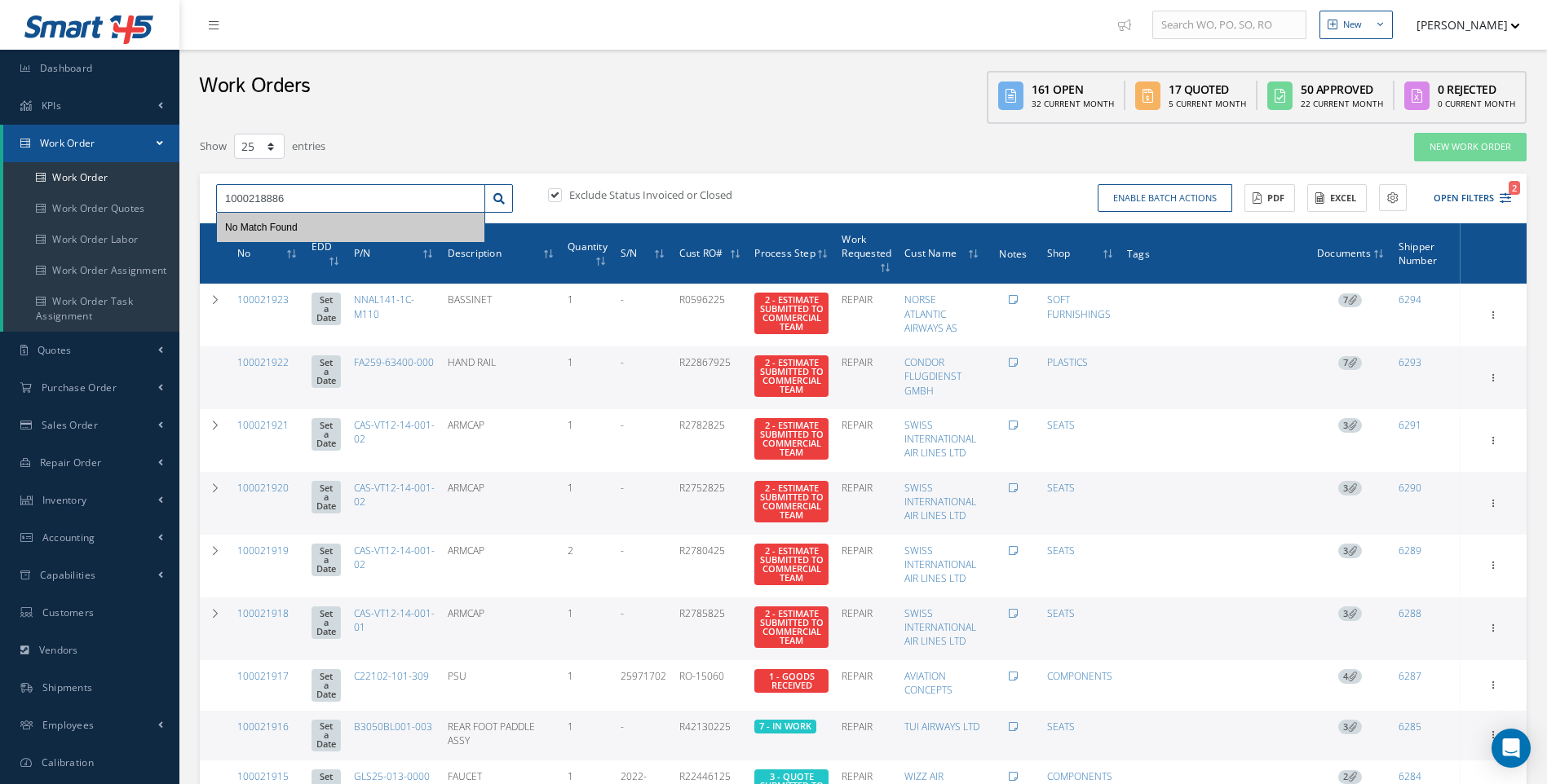
click at [269, 198] on input "1000218886" at bounding box center [350, 198] width 269 height 30
type input "100021886"
click at [277, 226] on div "100021886" at bounding box center [350, 227] width 251 height 16
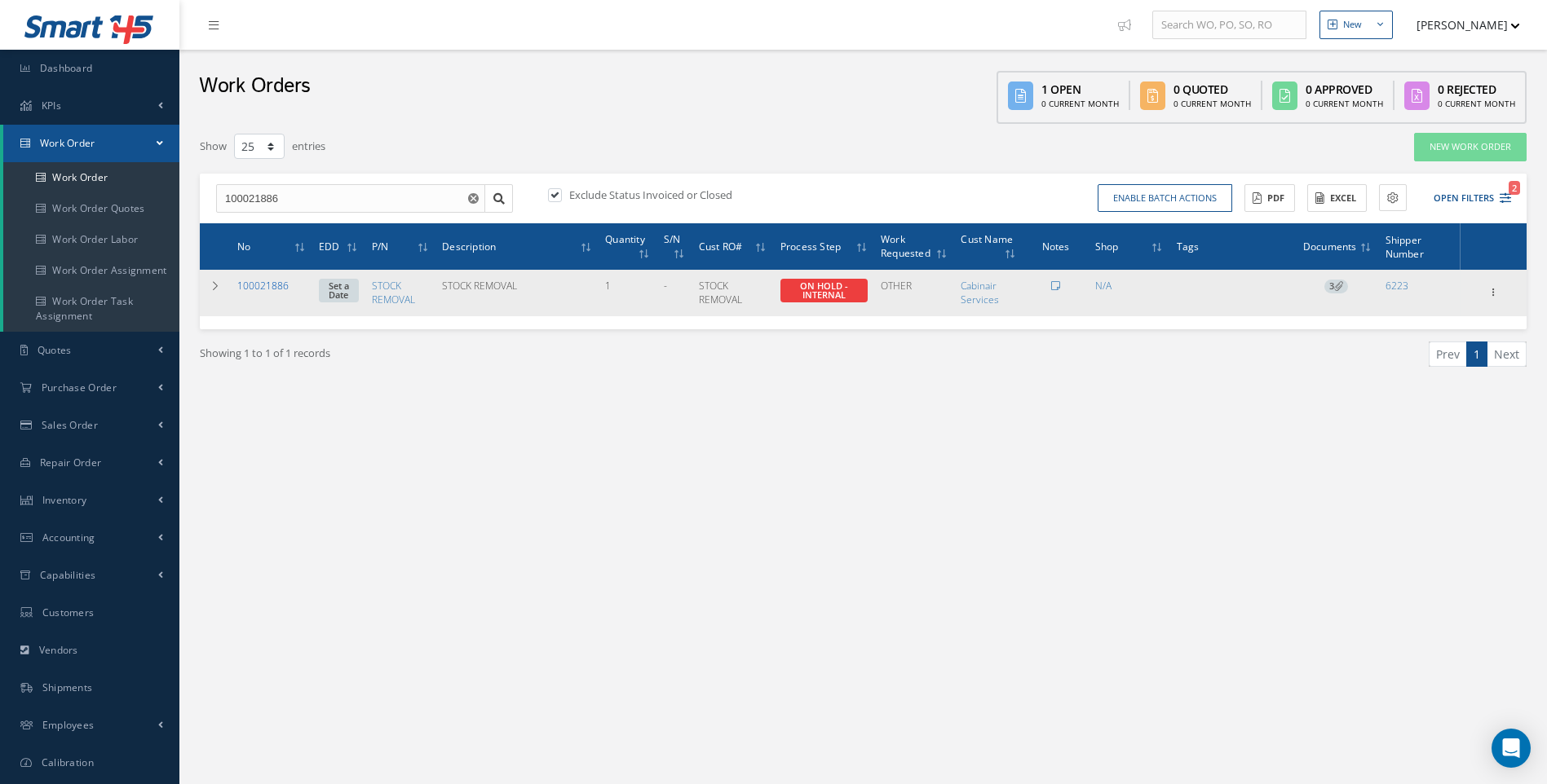
click at [261, 281] on link "100021886" at bounding box center [263, 285] width 51 height 14
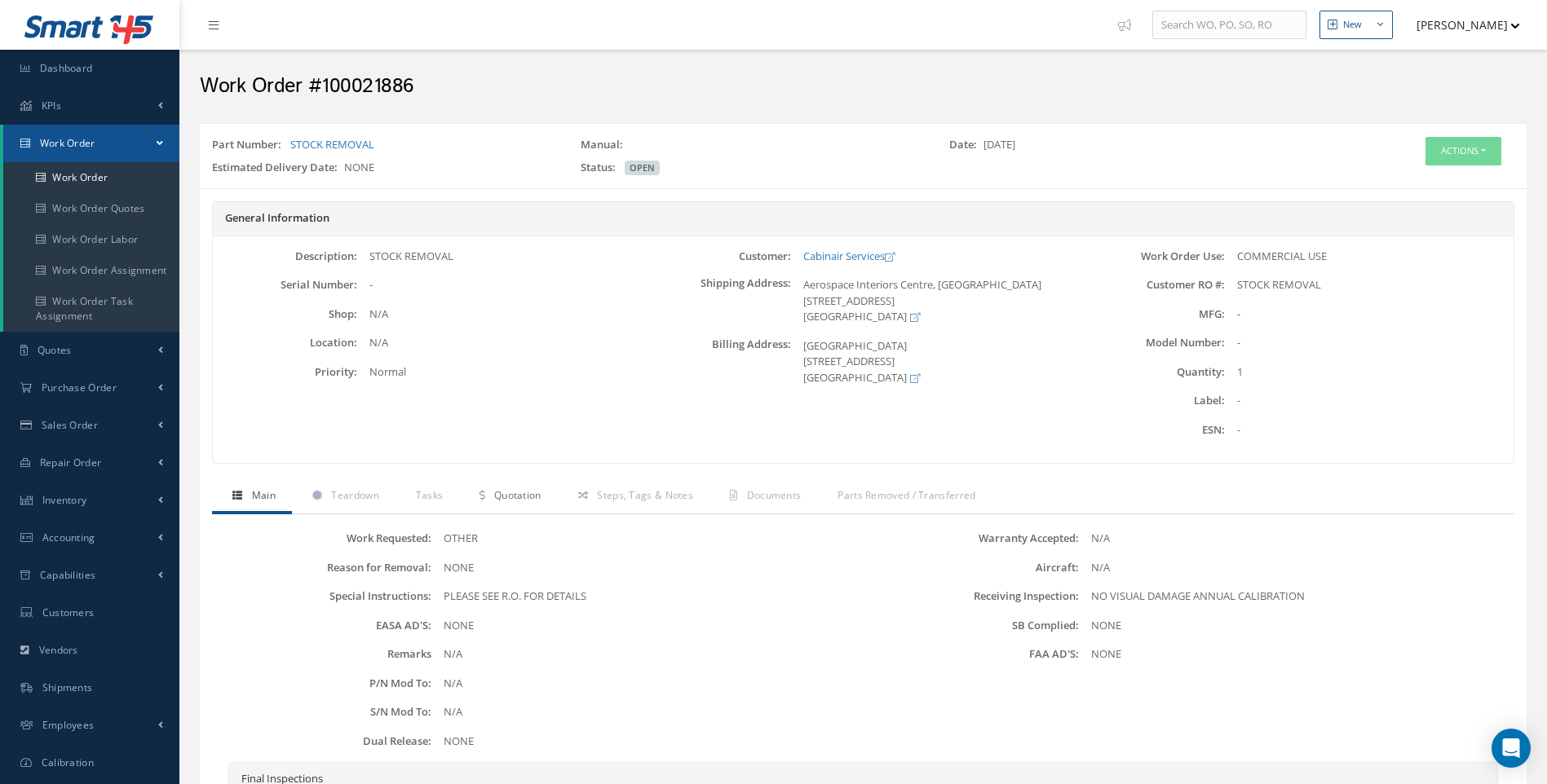
click at [510, 492] on span "Quotation" at bounding box center [518, 494] width 47 height 14
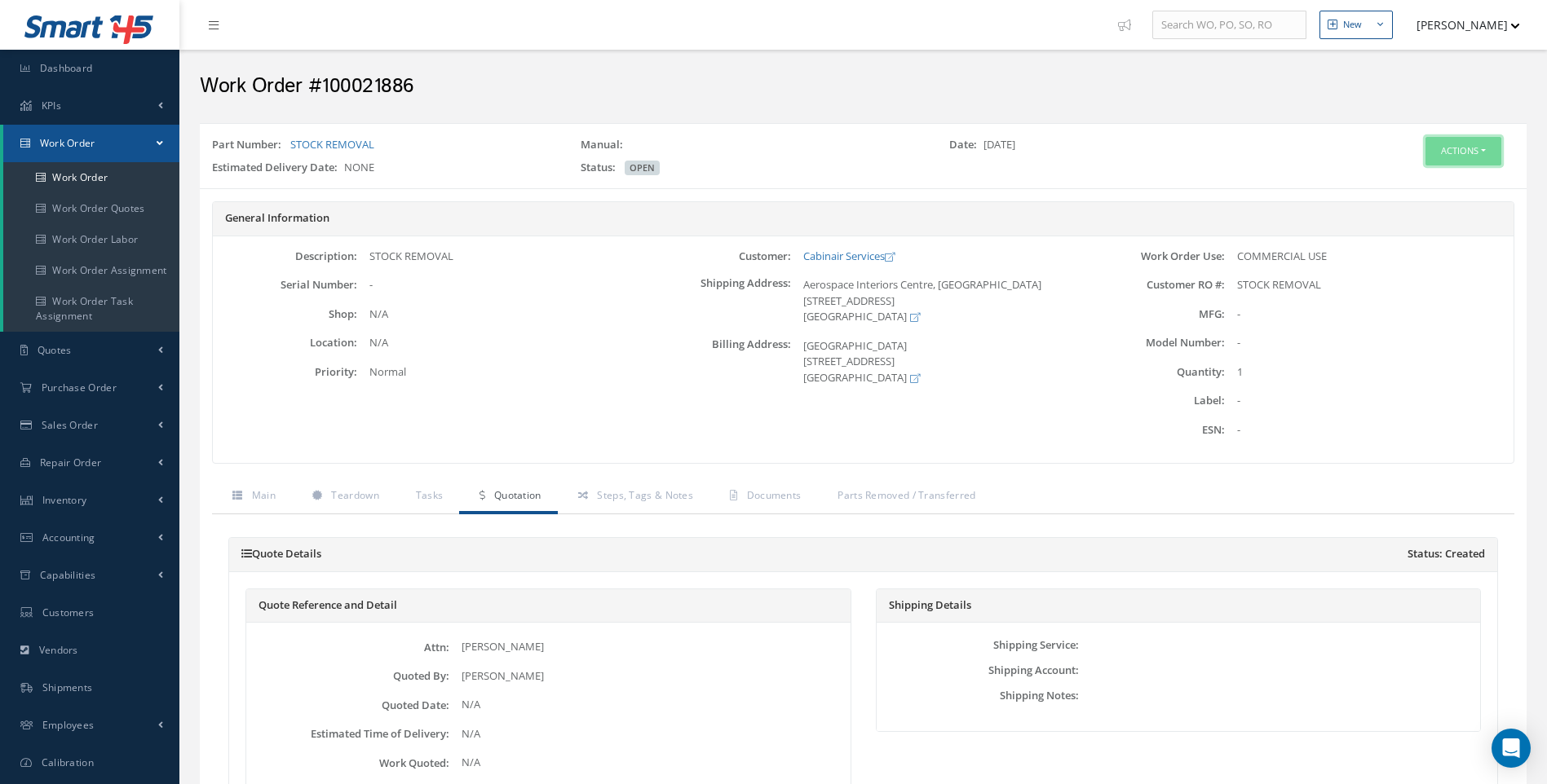
click at [1485, 148] on button "Actions" at bounding box center [1464, 152] width 76 height 29
click at [1409, 181] on link "Edit" at bounding box center [1439, 182] width 131 height 22
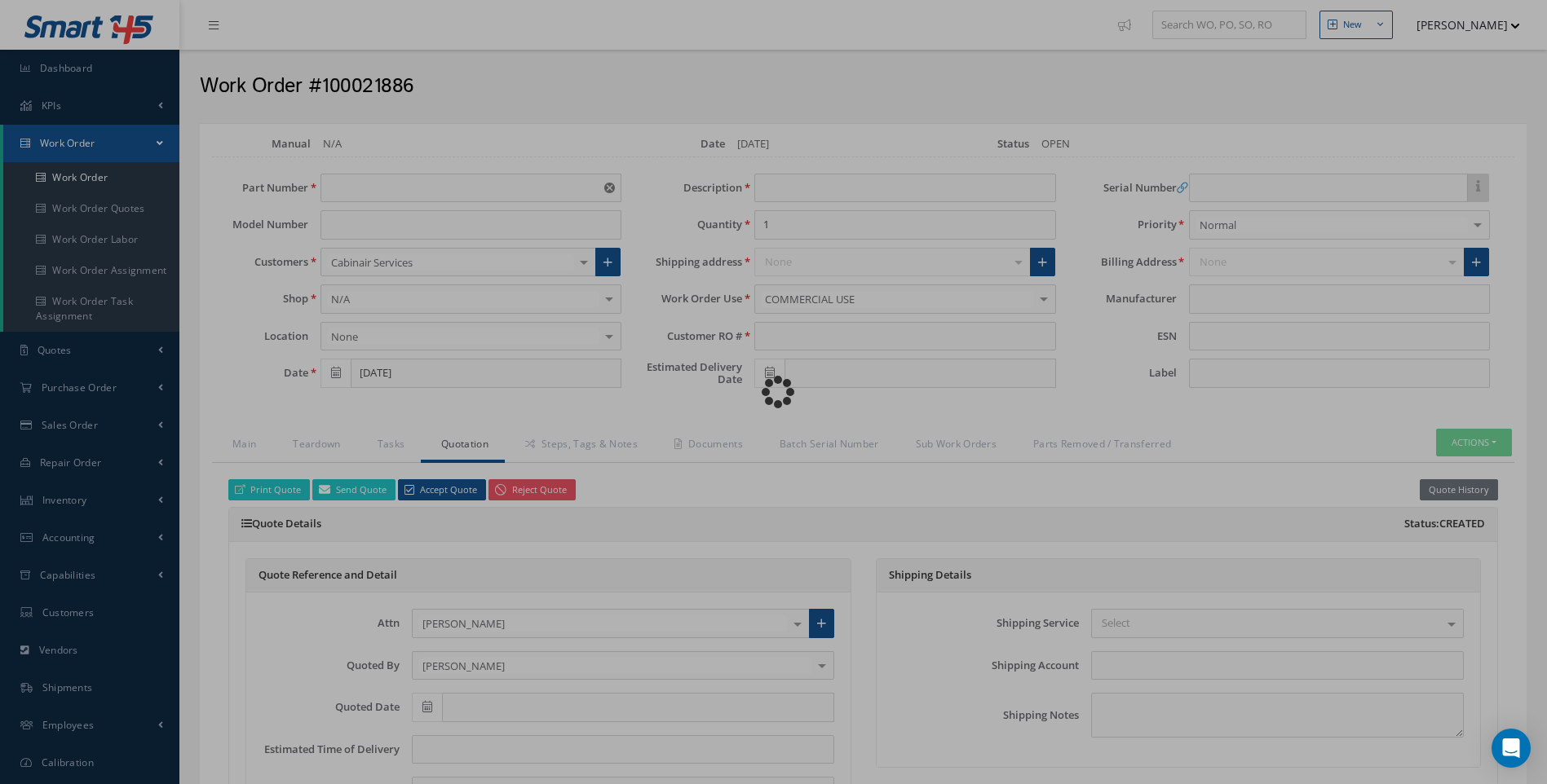
type input "STOCK REMOVAL"
type input "[DATE]"
type input "STOCK REMOVAL"
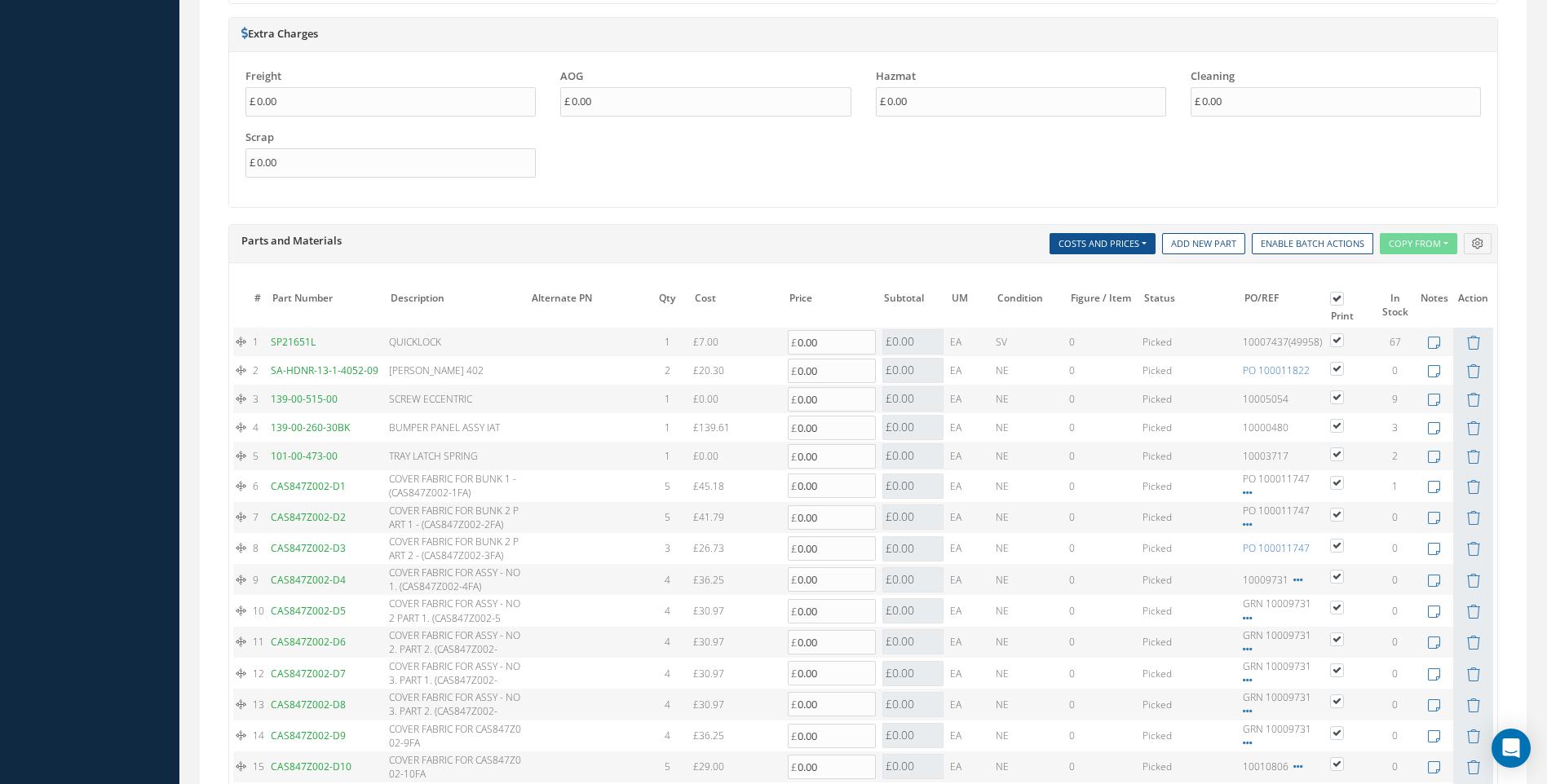
scroll to position [1223, 0]
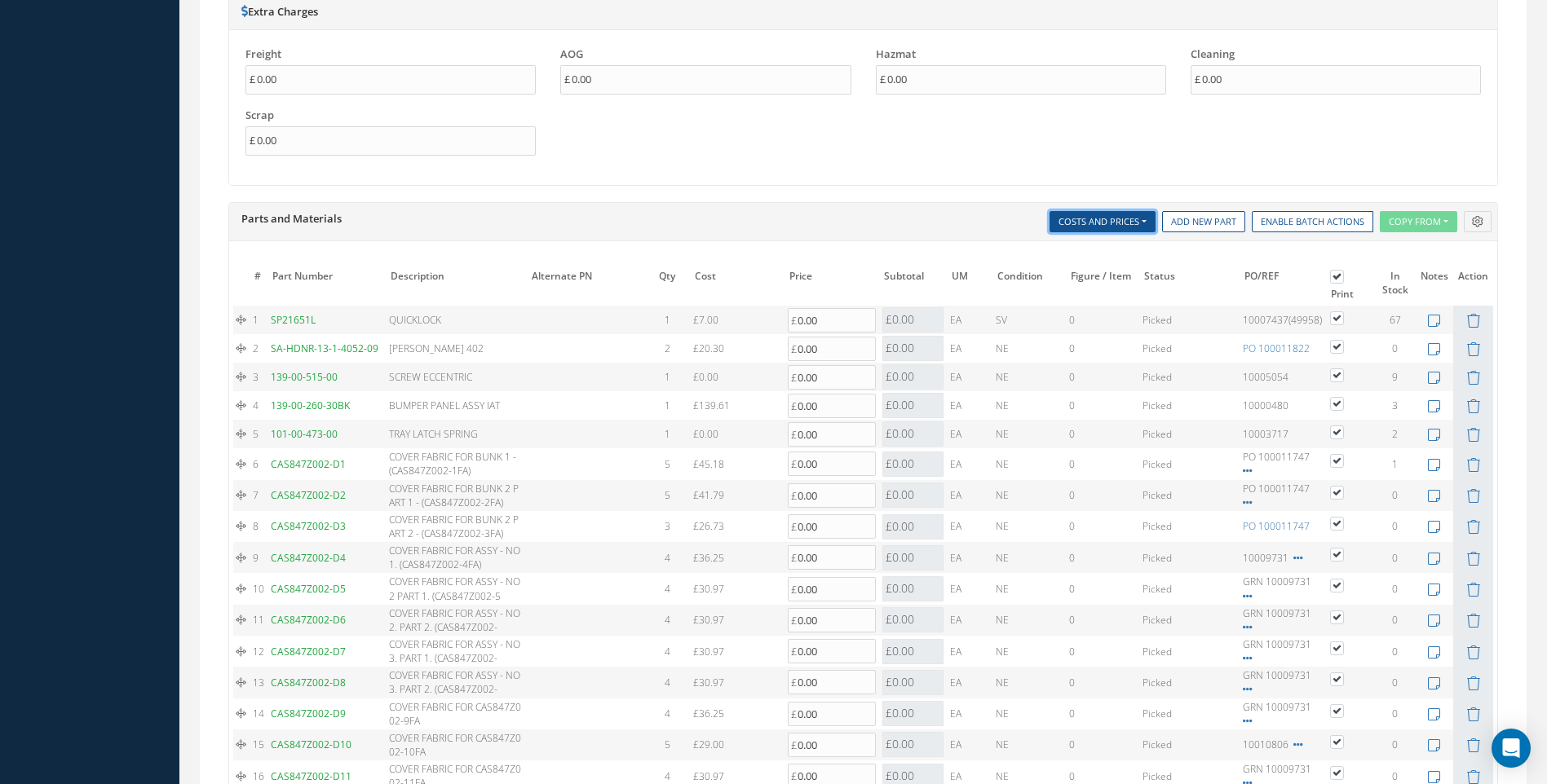
click at [1147, 225] on button "Costs and Prices" at bounding box center [1102, 222] width 106 height 22
click at [1088, 269] on link "Zero Out" at bounding box center [1115, 267] width 131 height 22
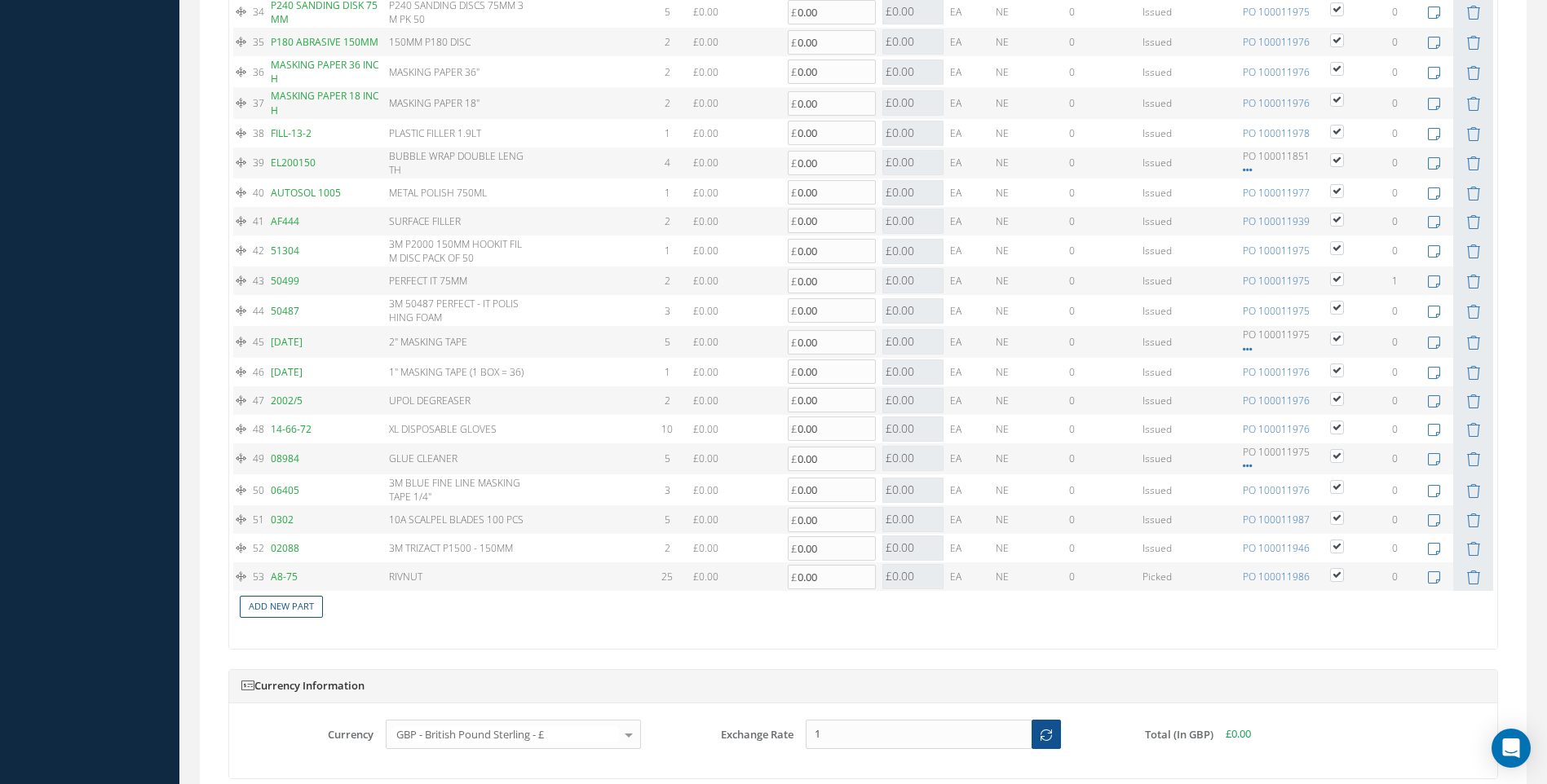
scroll to position [2850, 0]
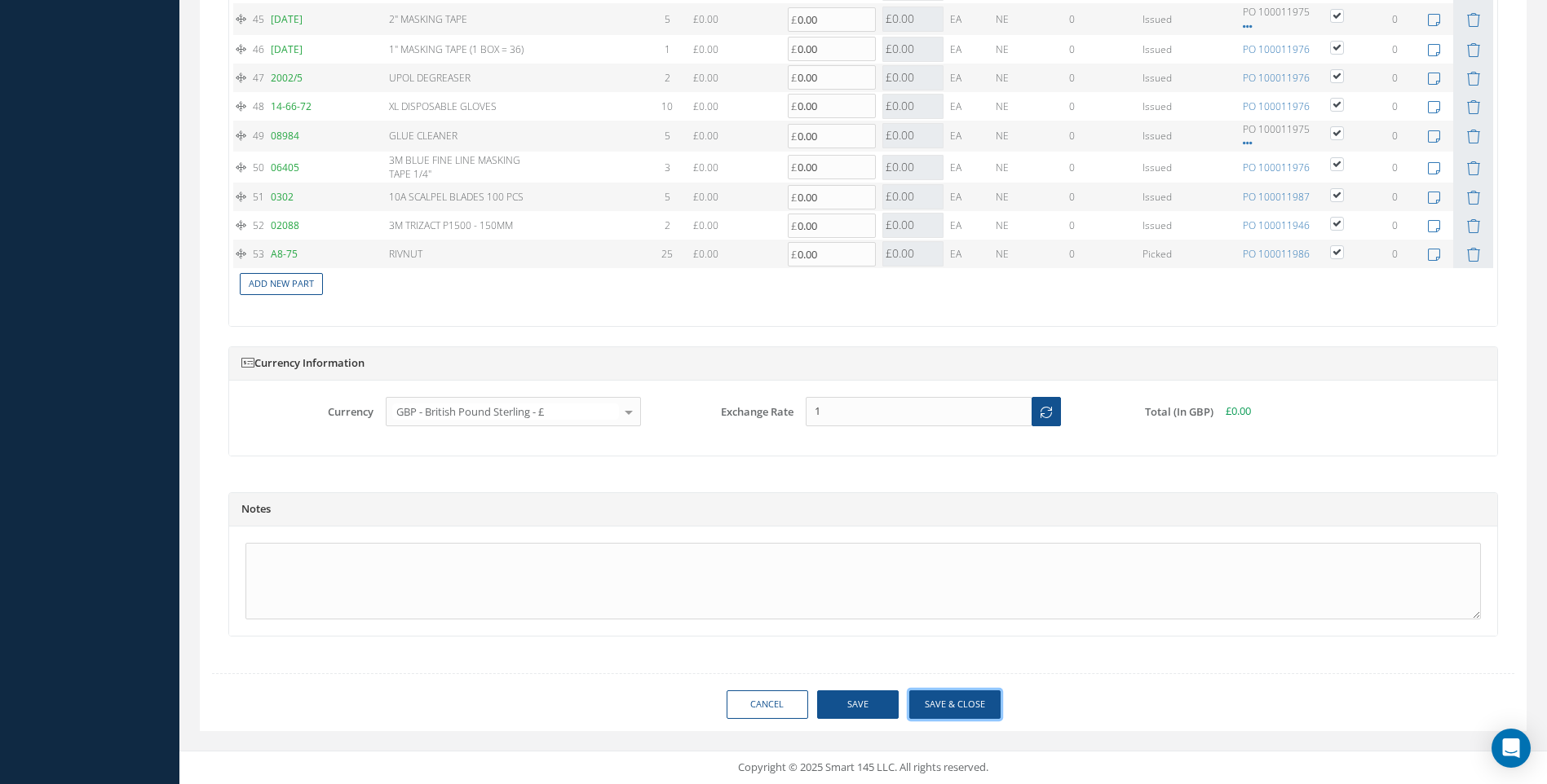
drag, startPoint x: 936, startPoint y: 699, endPoint x: 928, endPoint y: 641, distance: 58.5
click at [940, 699] on button "Save & Close" at bounding box center [955, 705] width 91 height 29
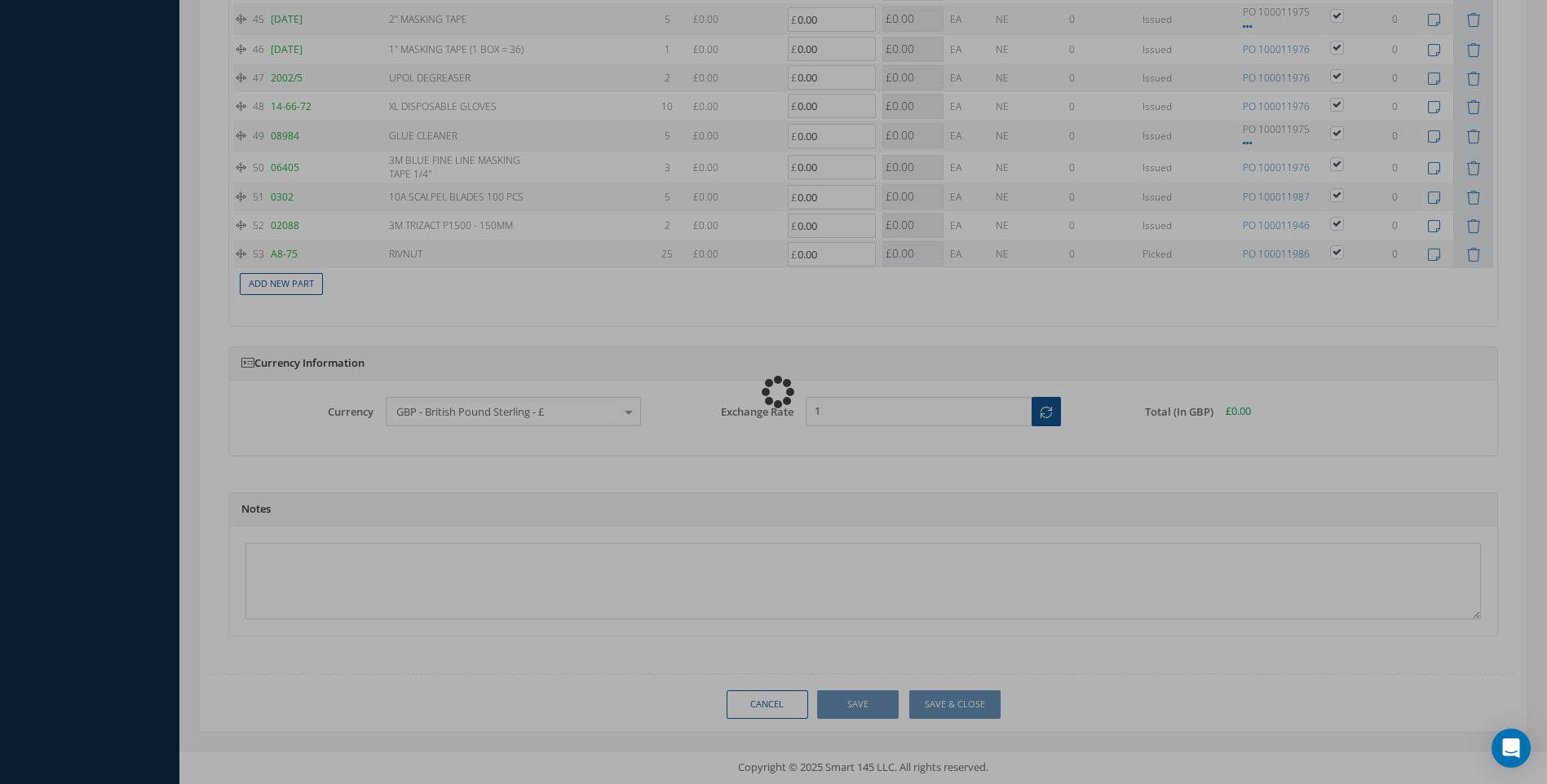
type input "0.00"
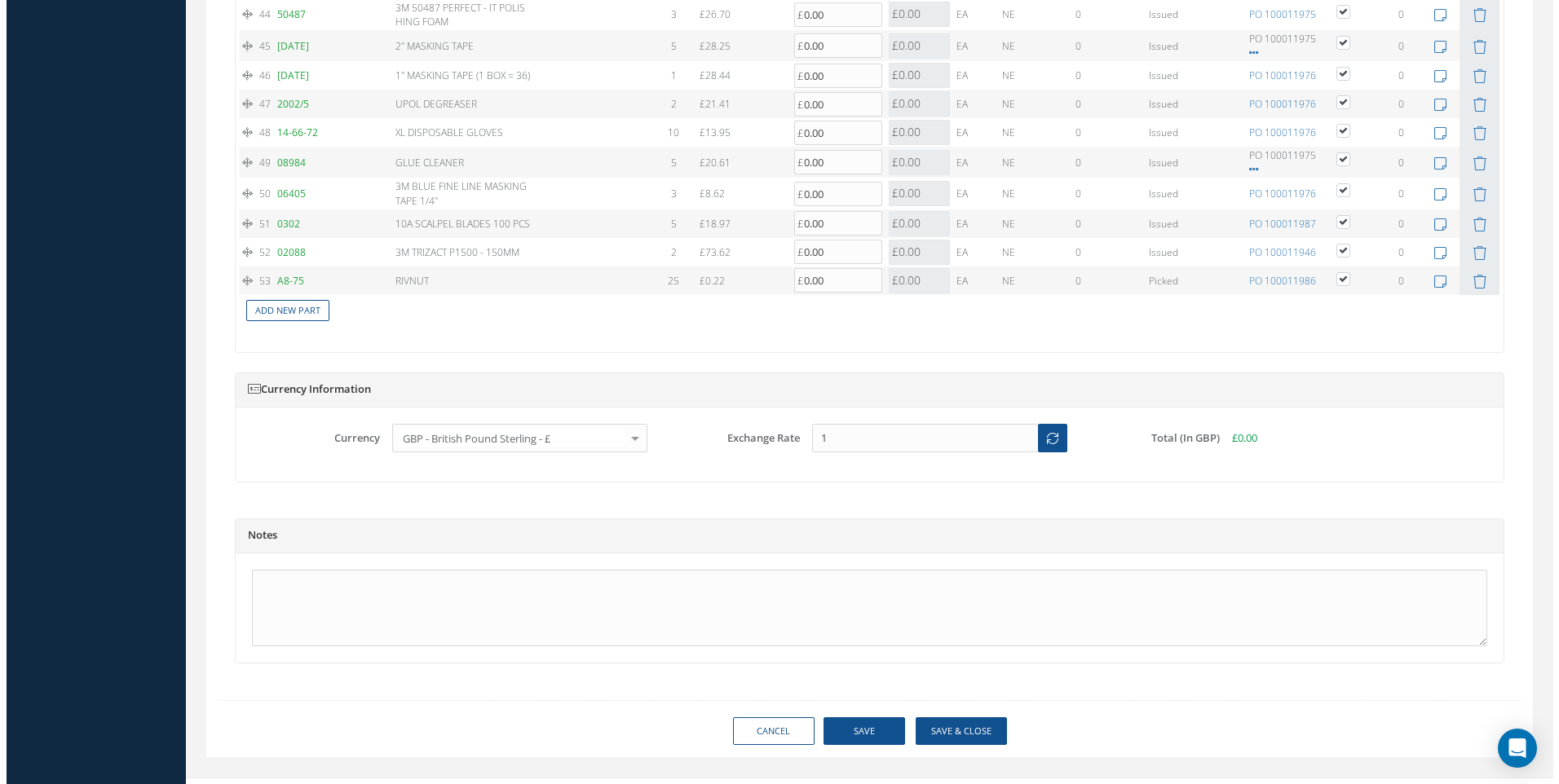
scroll to position [2876, 0]
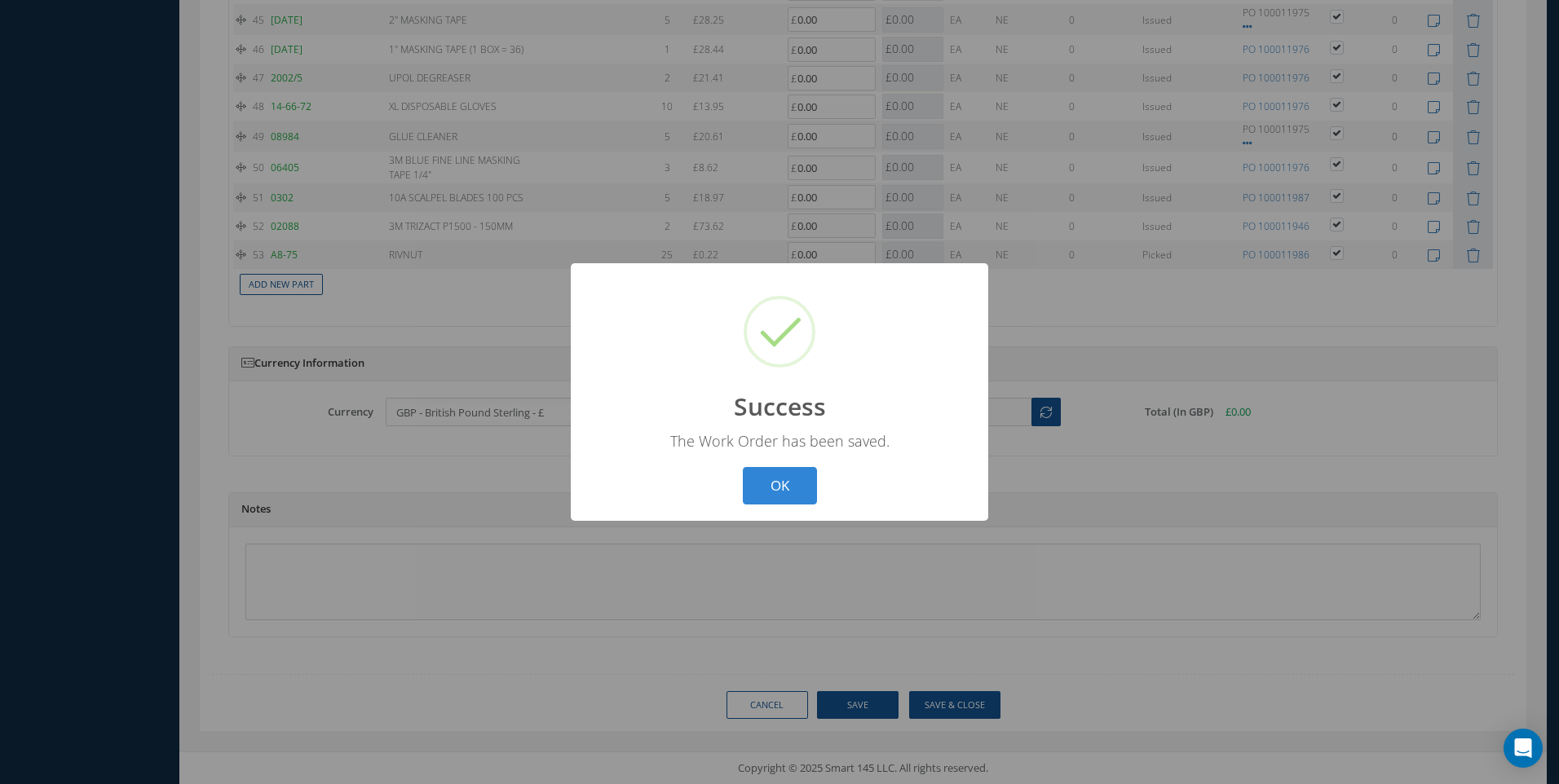
click at [789, 463] on div "? ! i Success × The Work Order has been saved. OK Cancel" at bounding box center [780, 392] width 418 height 258
click at [766, 481] on button "OK" at bounding box center [780, 486] width 74 height 38
select select "25"
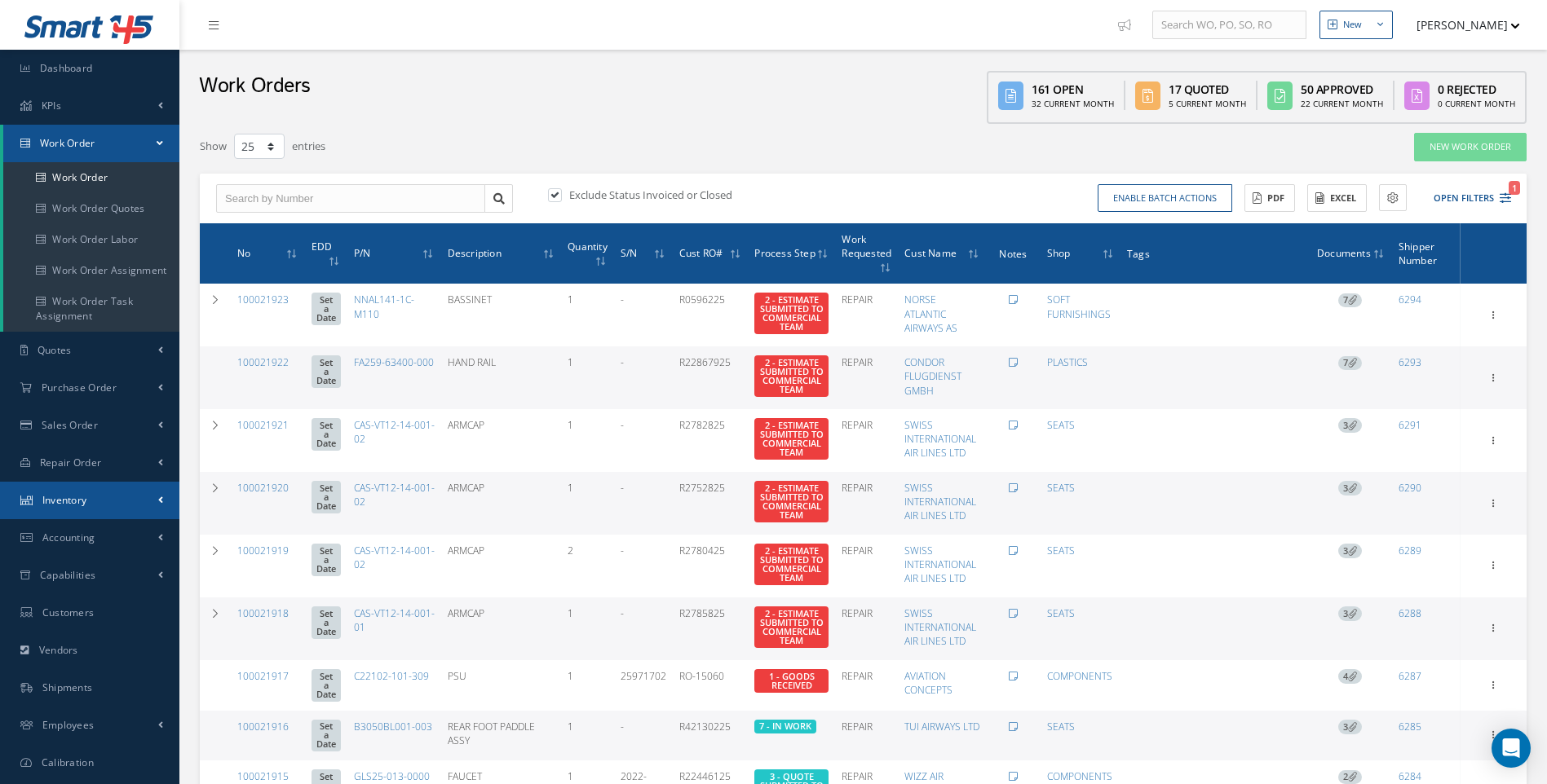
click at [69, 501] on span "Inventory" at bounding box center [65, 500] width 45 height 14
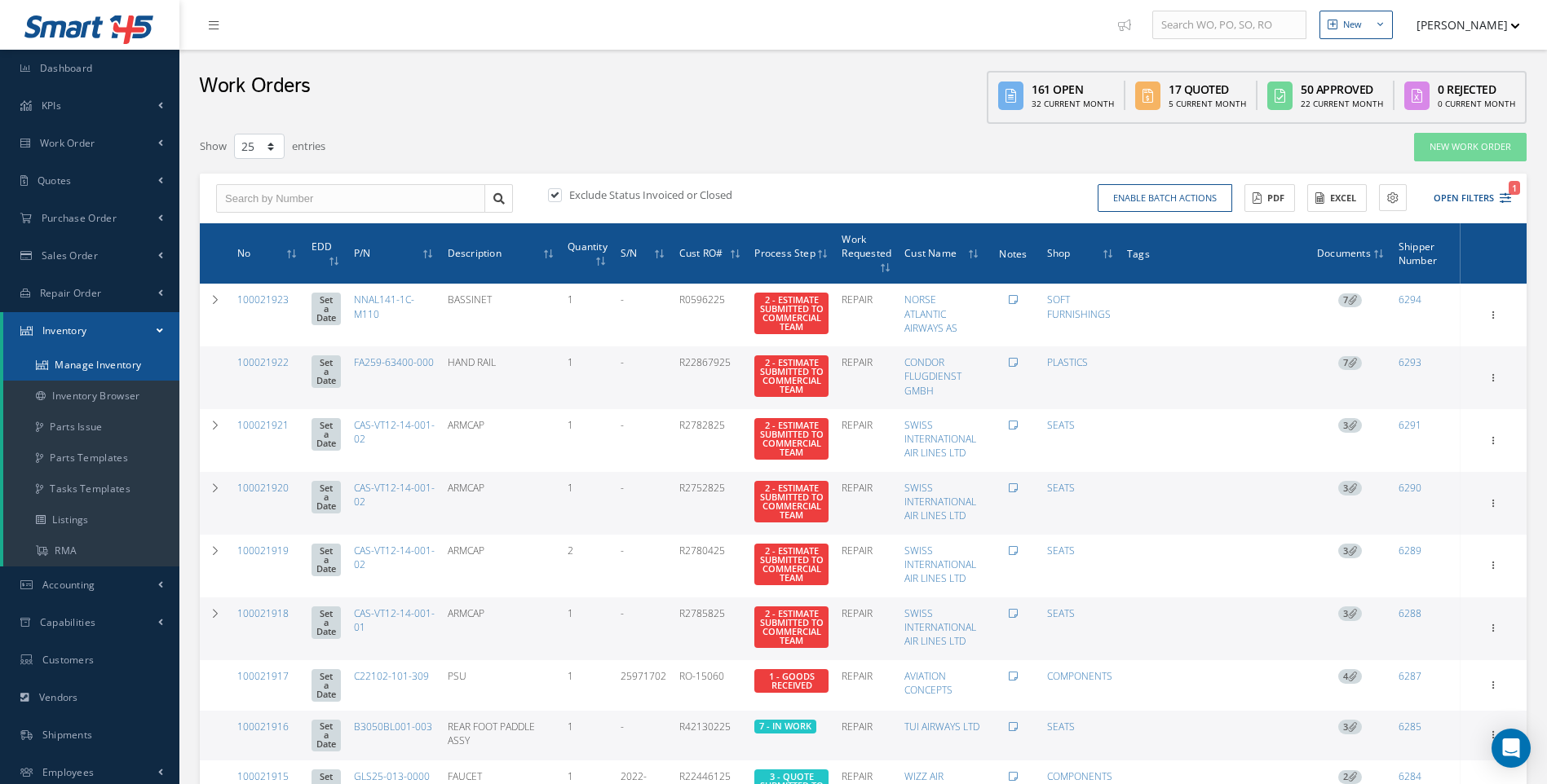
click at [85, 368] on link "Manage Inventory" at bounding box center [91, 365] width 176 height 31
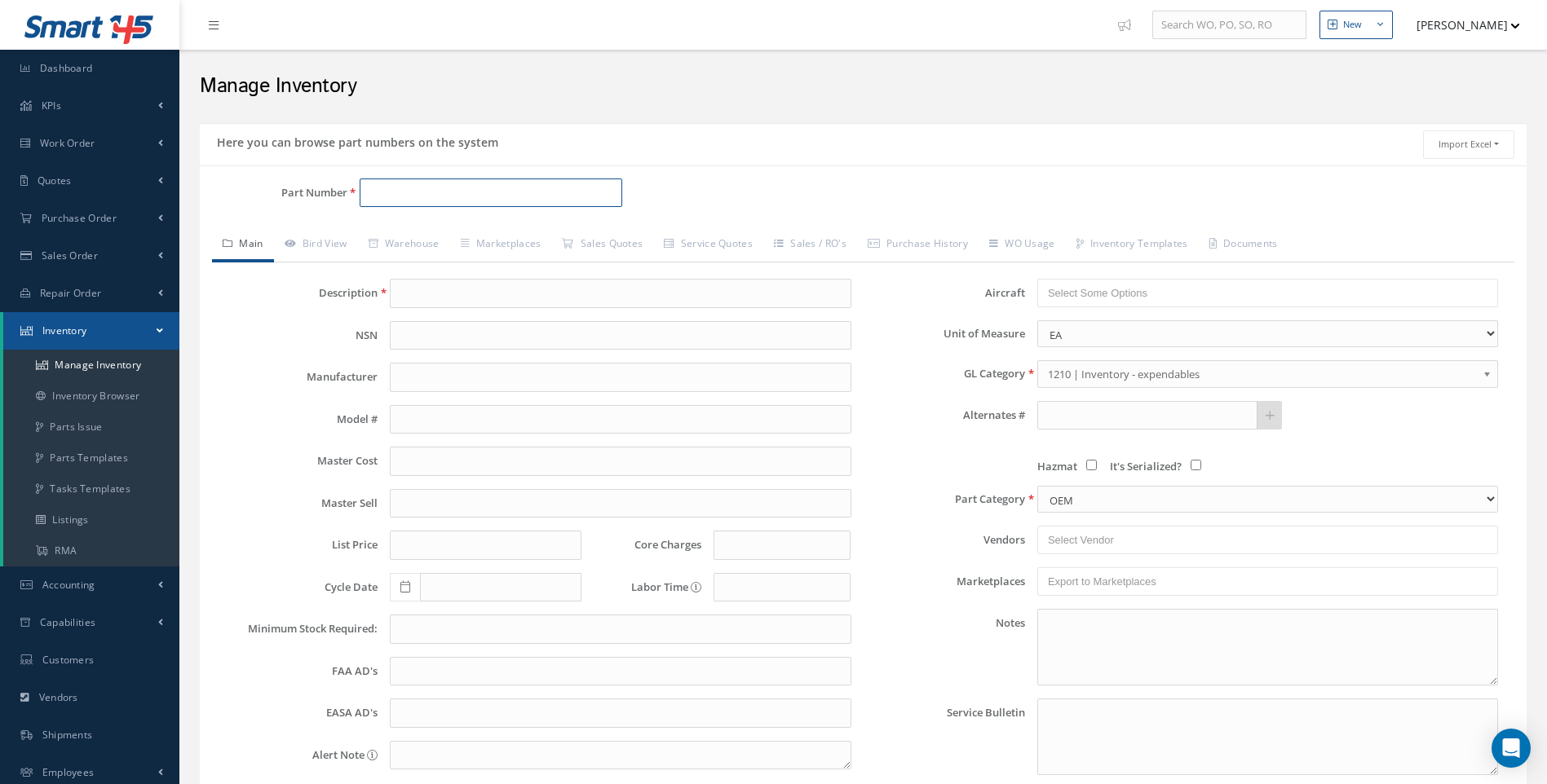
click at [392, 191] on input "Part Number" at bounding box center [492, 193] width 264 height 30
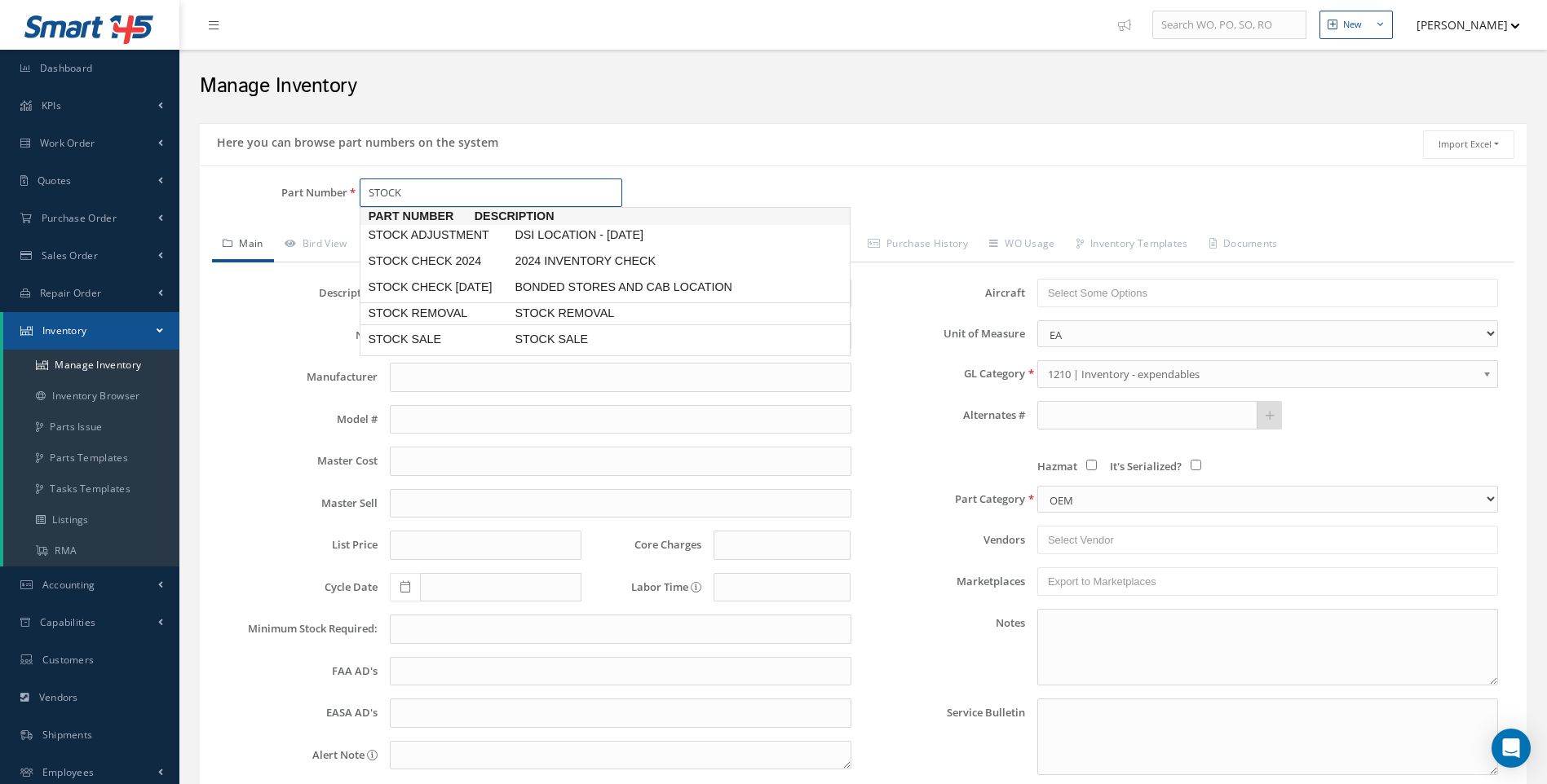
click at [414, 322] on span "STOCK REMOVAL" at bounding box center [438, 313] width 147 height 17
type input "STOCK REMOVAL"
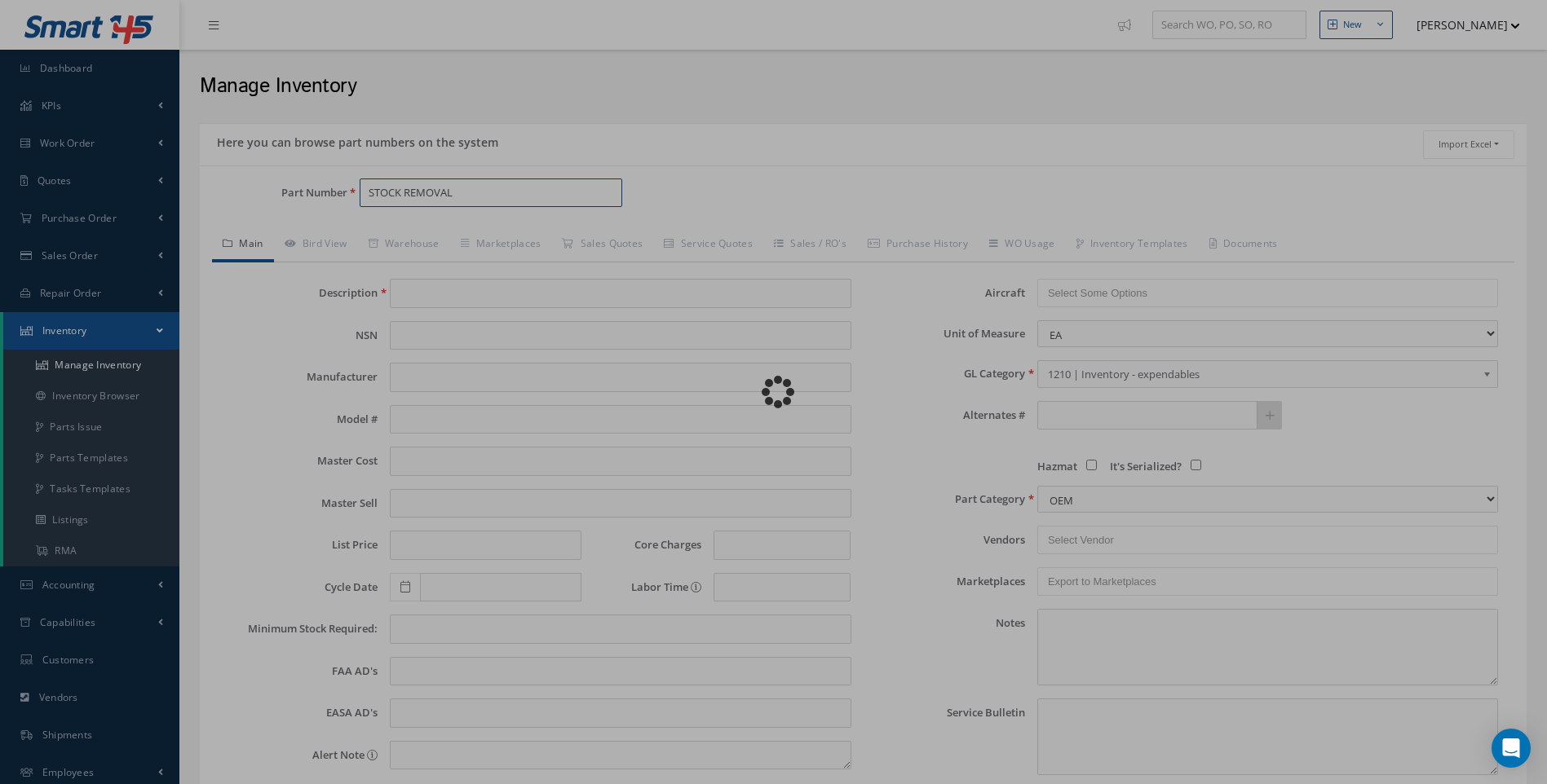
type input "STOCK REMOVAL"
type input "0.00"
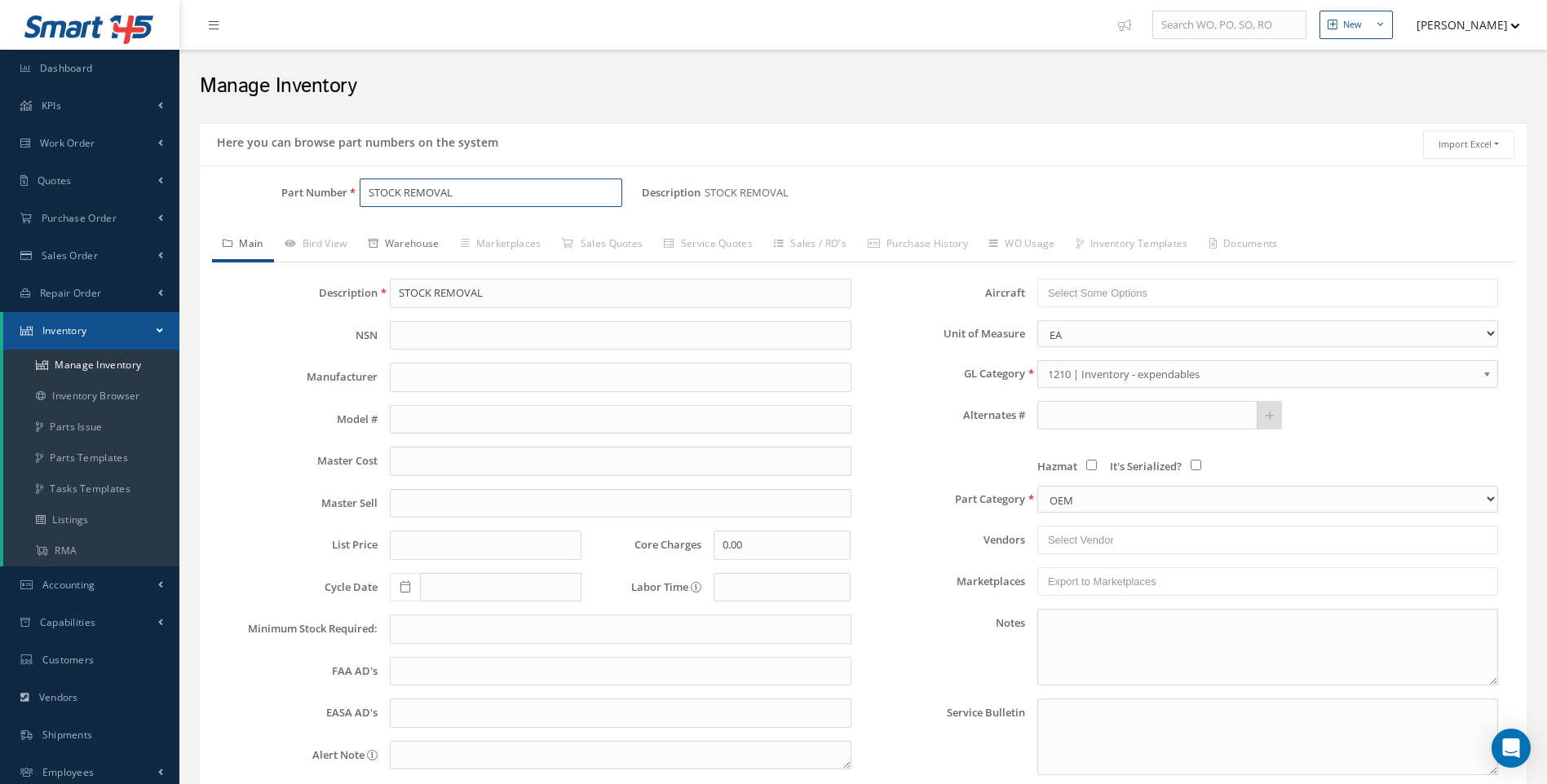
type input "STOCK REMOVAL"
click at [412, 244] on link "Warehouse" at bounding box center [404, 245] width 92 height 34
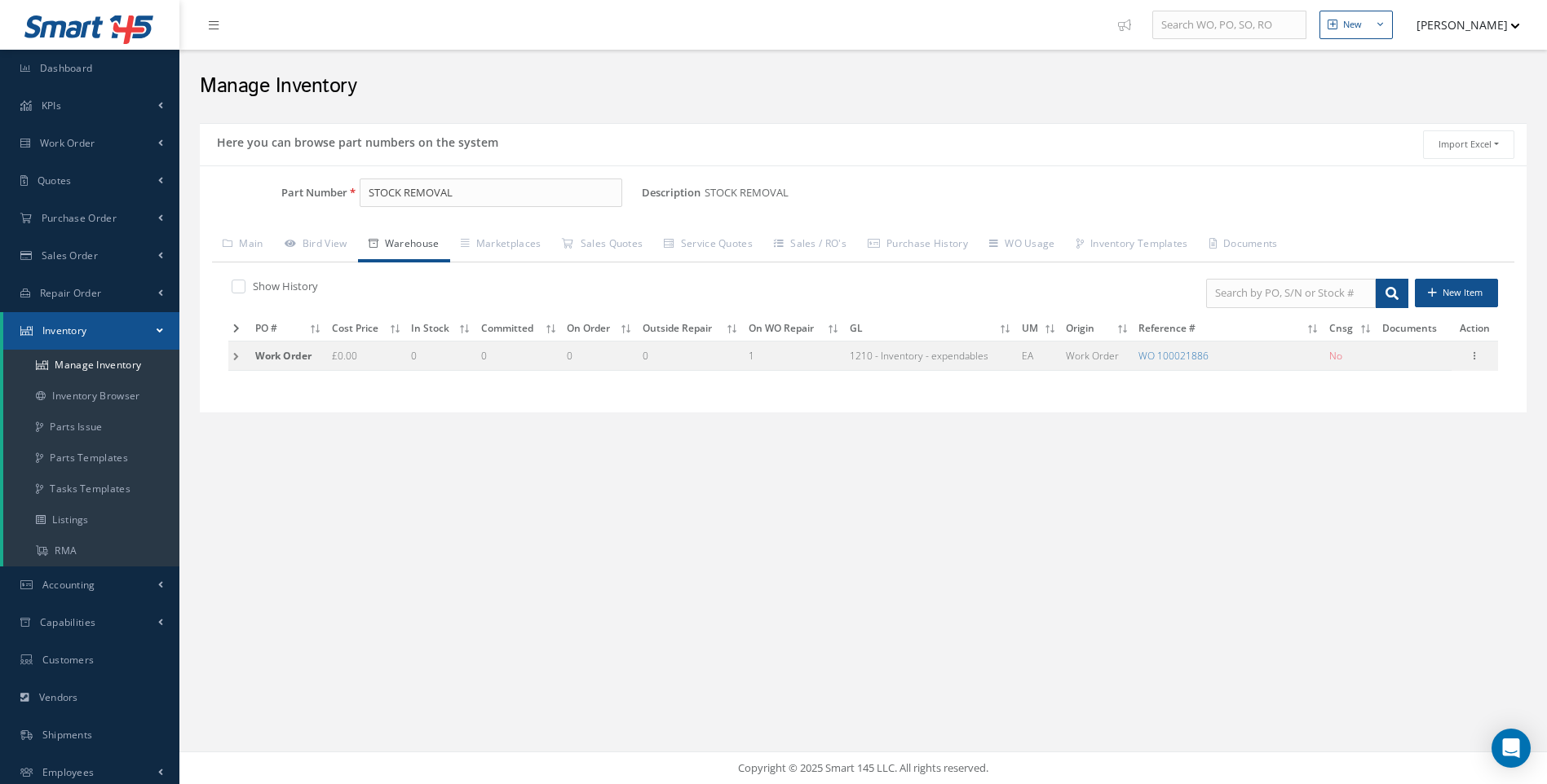
click at [235, 360] on td at bounding box center [239, 355] width 22 height 30
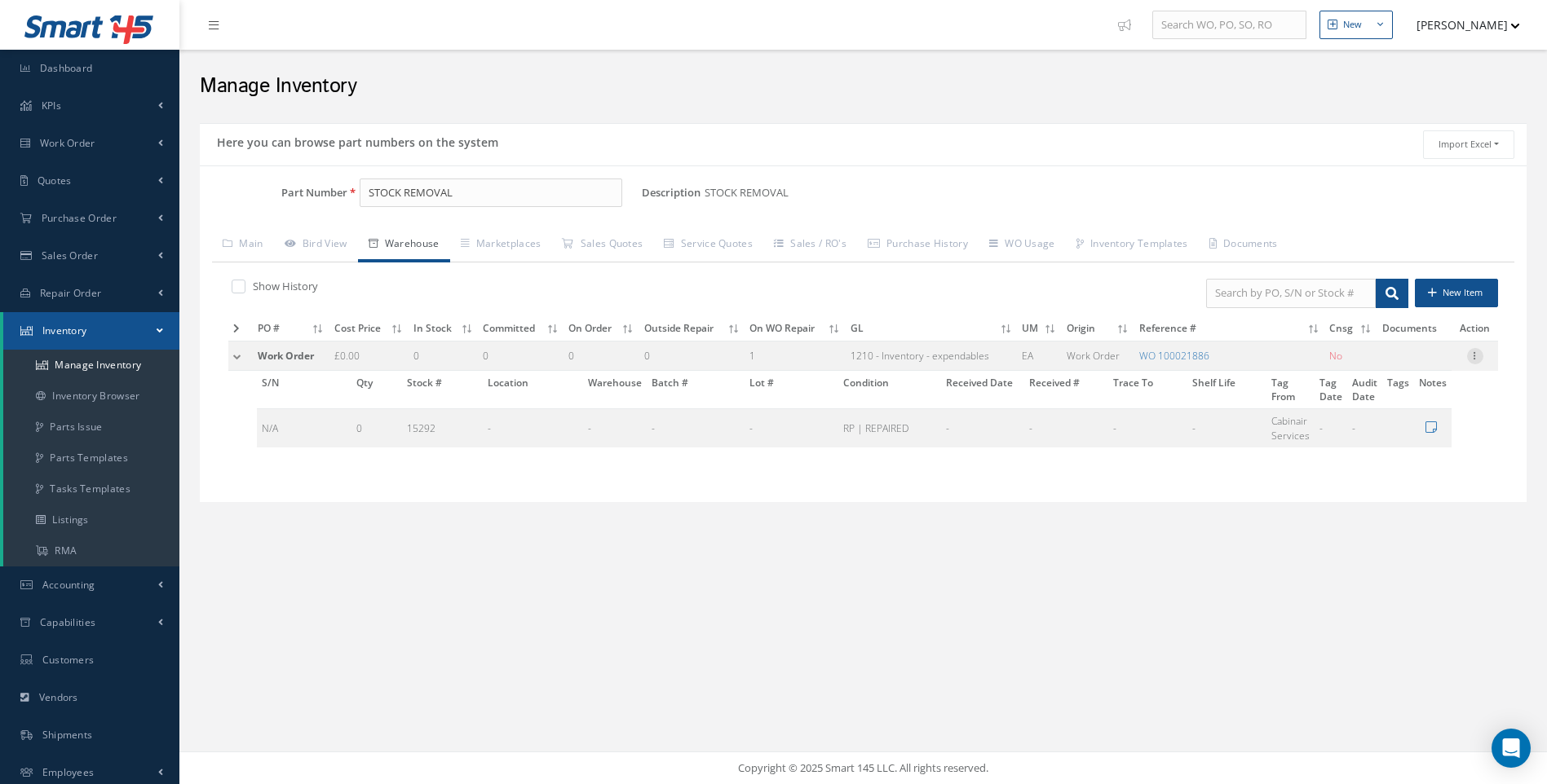
click at [1477, 358] on icon at bounding box center [1476, 355] width 16 height 13
click at [1376, 369] on link "Edit" at bounding box center [1400, 366] width 129 height 21
type input "0.00"
type input "100021886"
type input "STOCK REMOVAL"
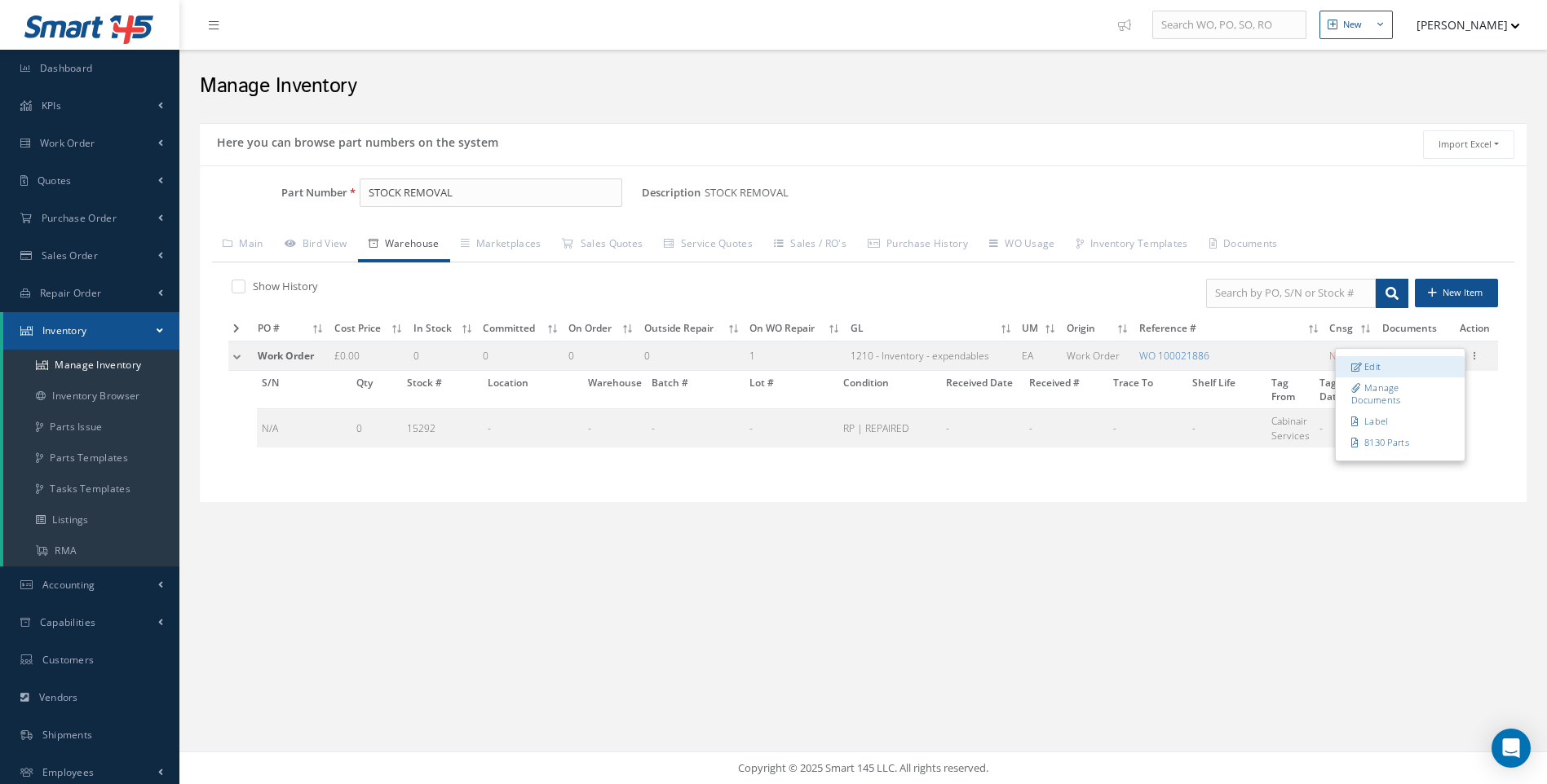
checkbox input "false"
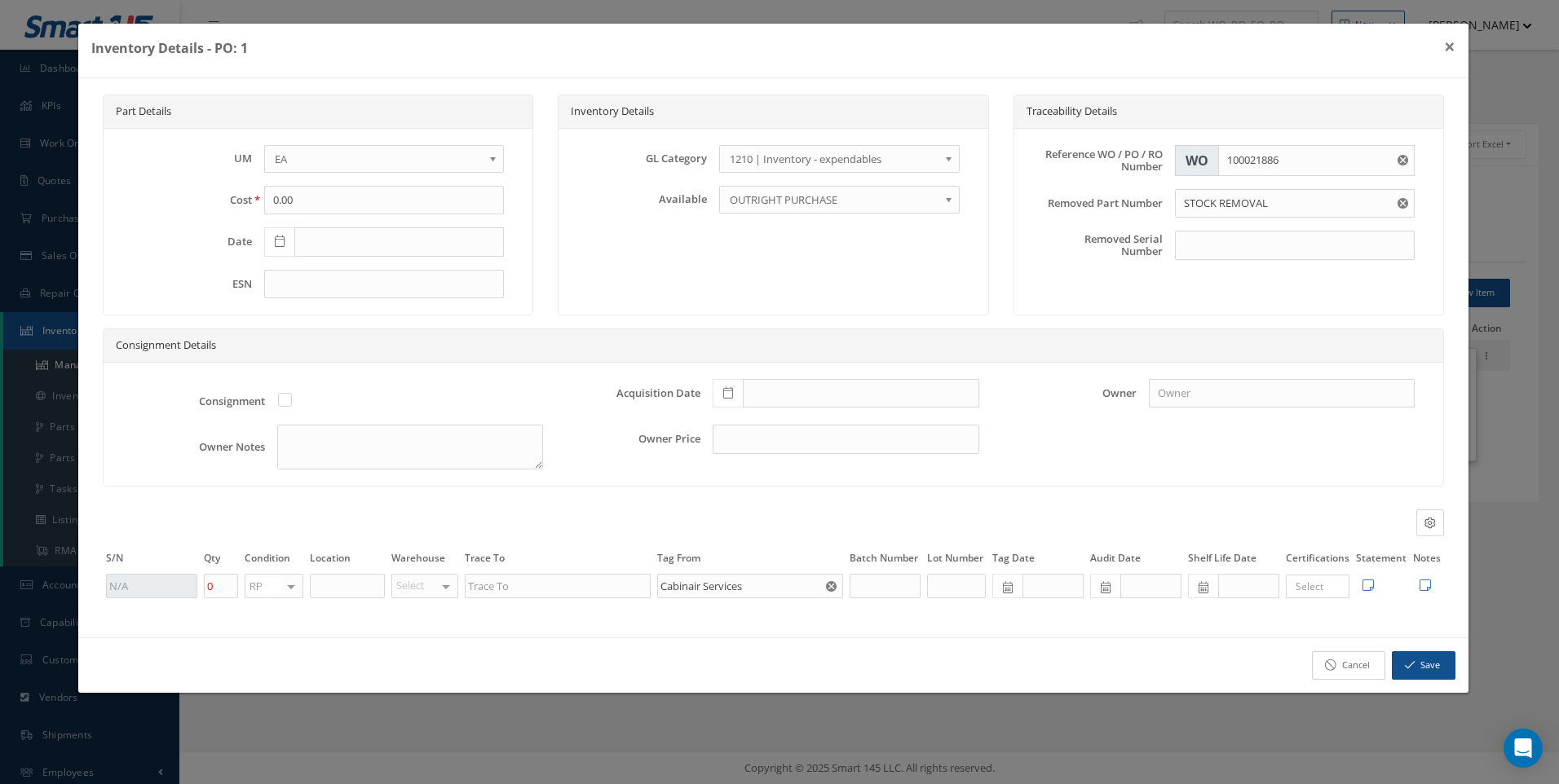
click at [1361, 660] on link "Cancel" at bounding box center [1348, 666] width 73 height 29
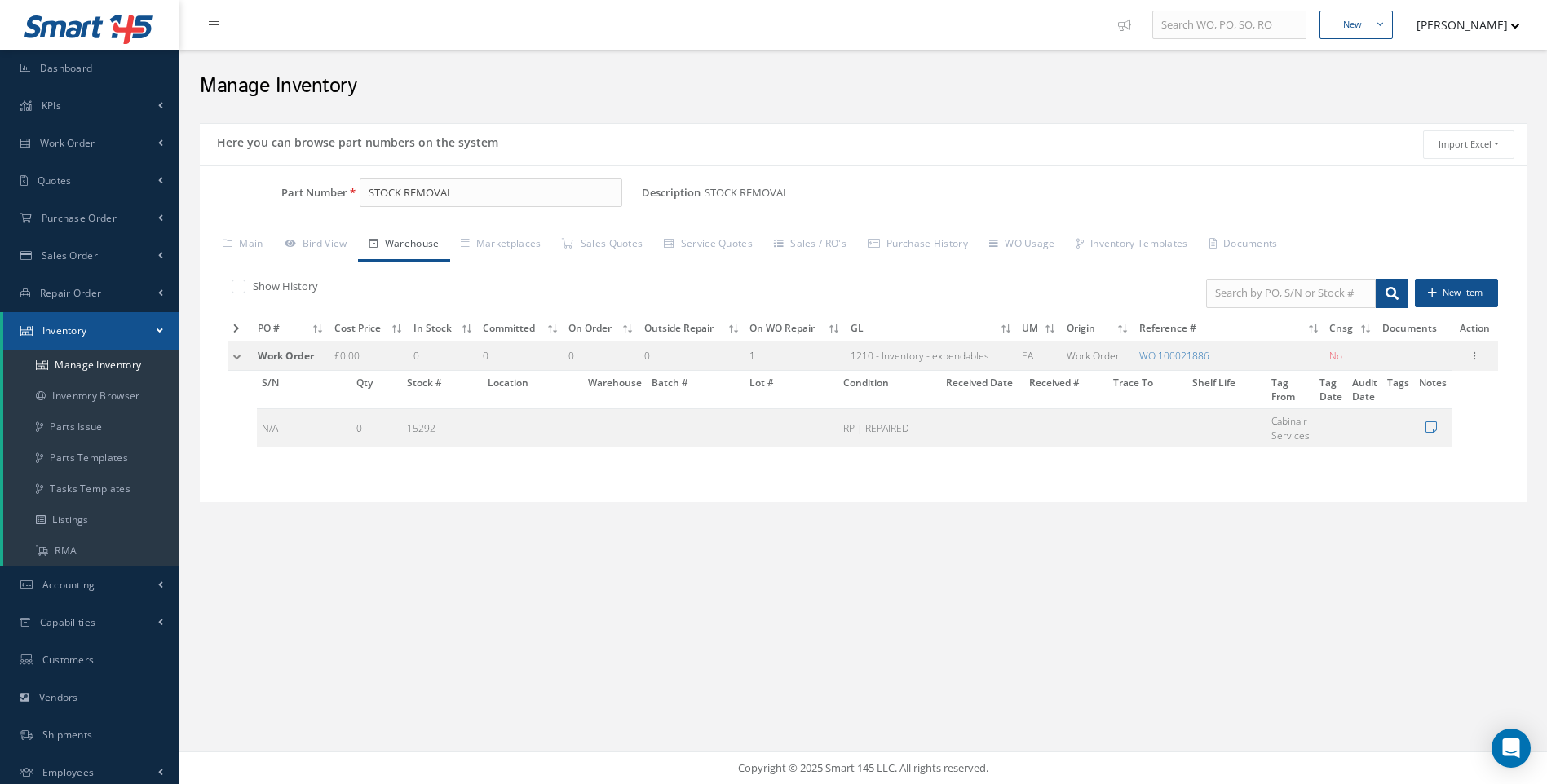
click at [236, 360] on td at bounding box center [240, 355] width 24 height 30
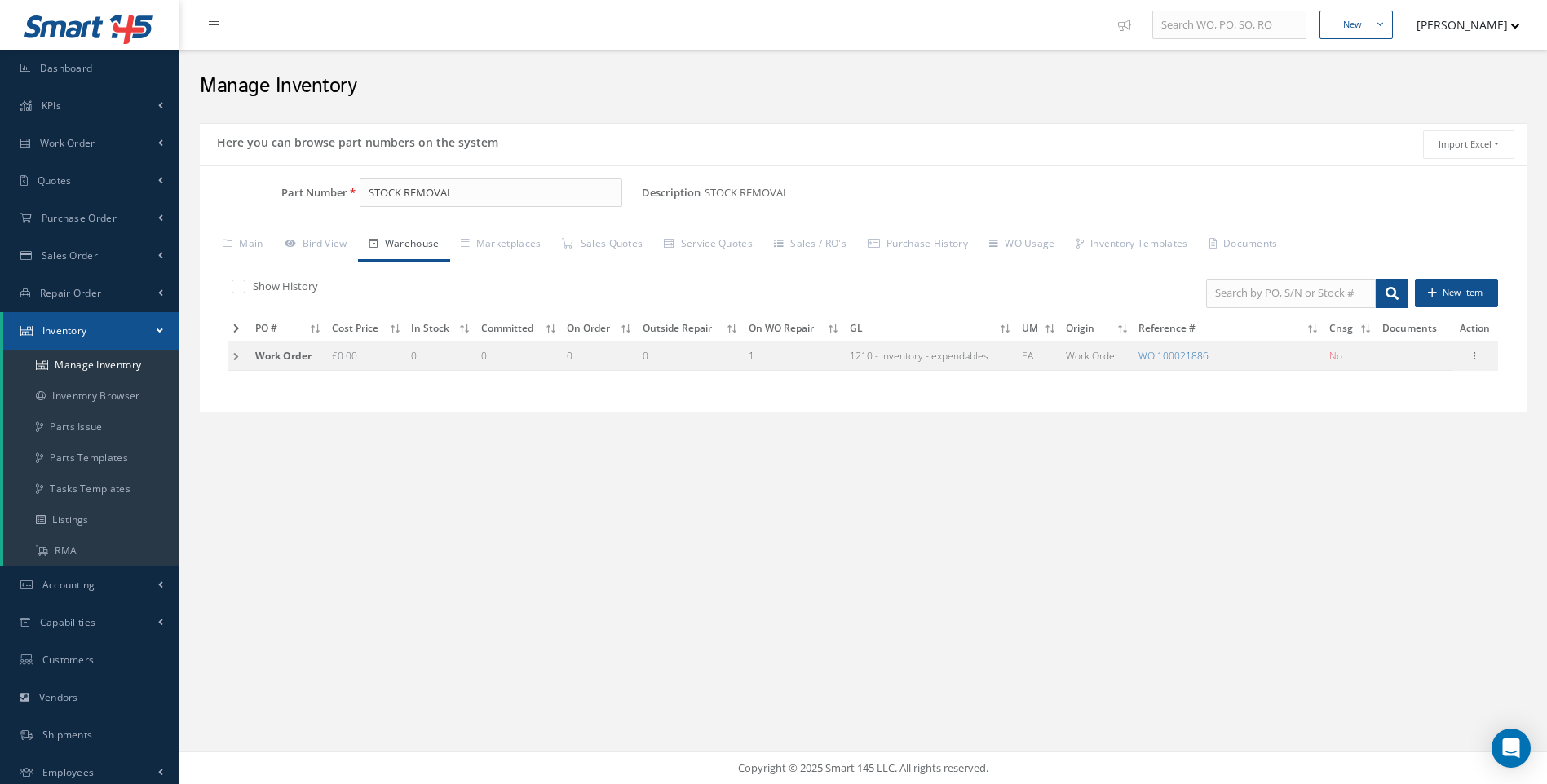
click at [826, 445] on div "Here you can browse part numbers on the system Import Excel to undefined Column…" at bounding box center [863, 290] width 1343 height 351
click at [76, 143] on span "Work Order" at bounding box center [67, 143] width 55 height 14
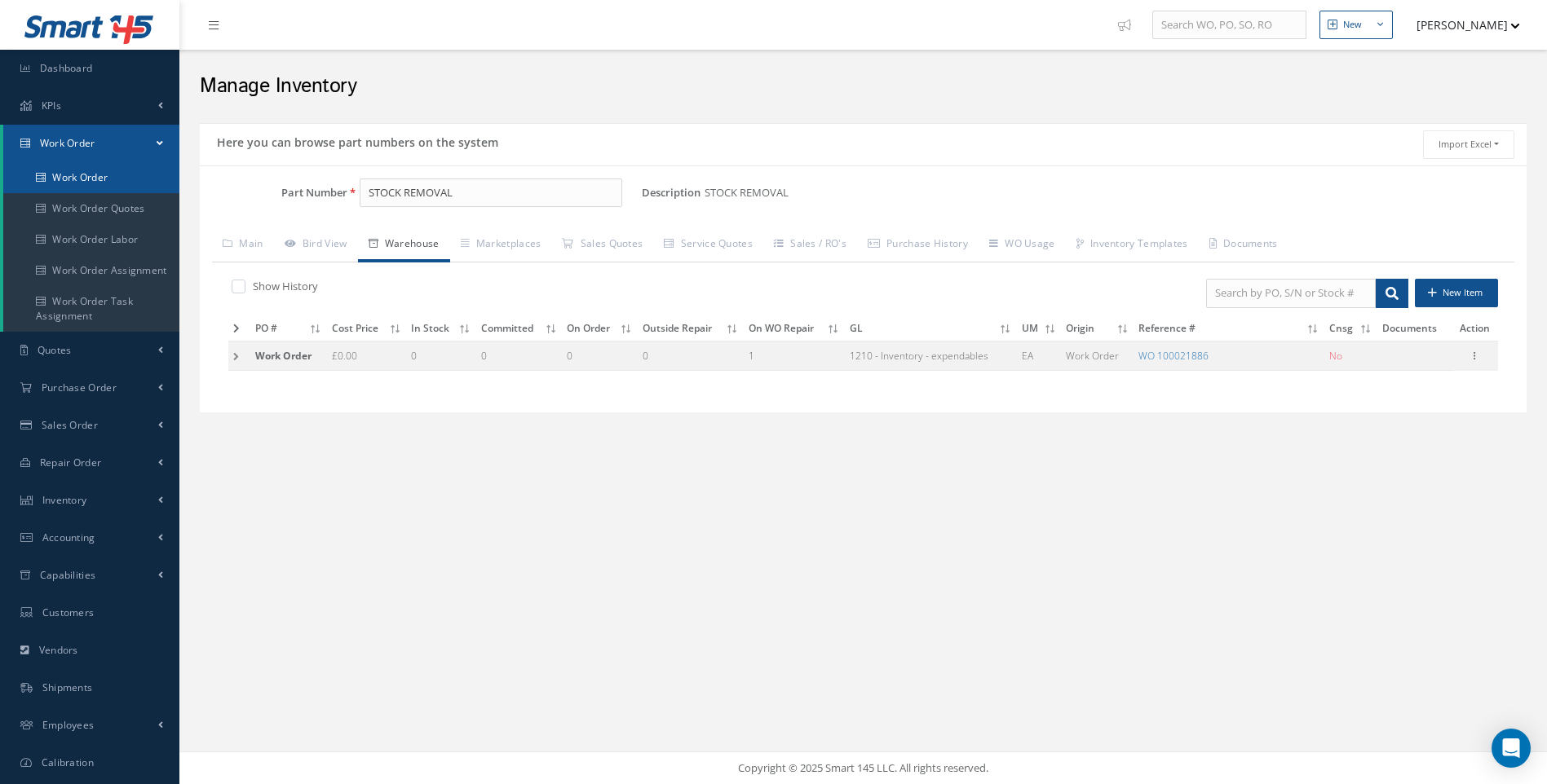
click at [76, 175] on link "Work Order" at bounding box center [91, 178] width 176 height 31
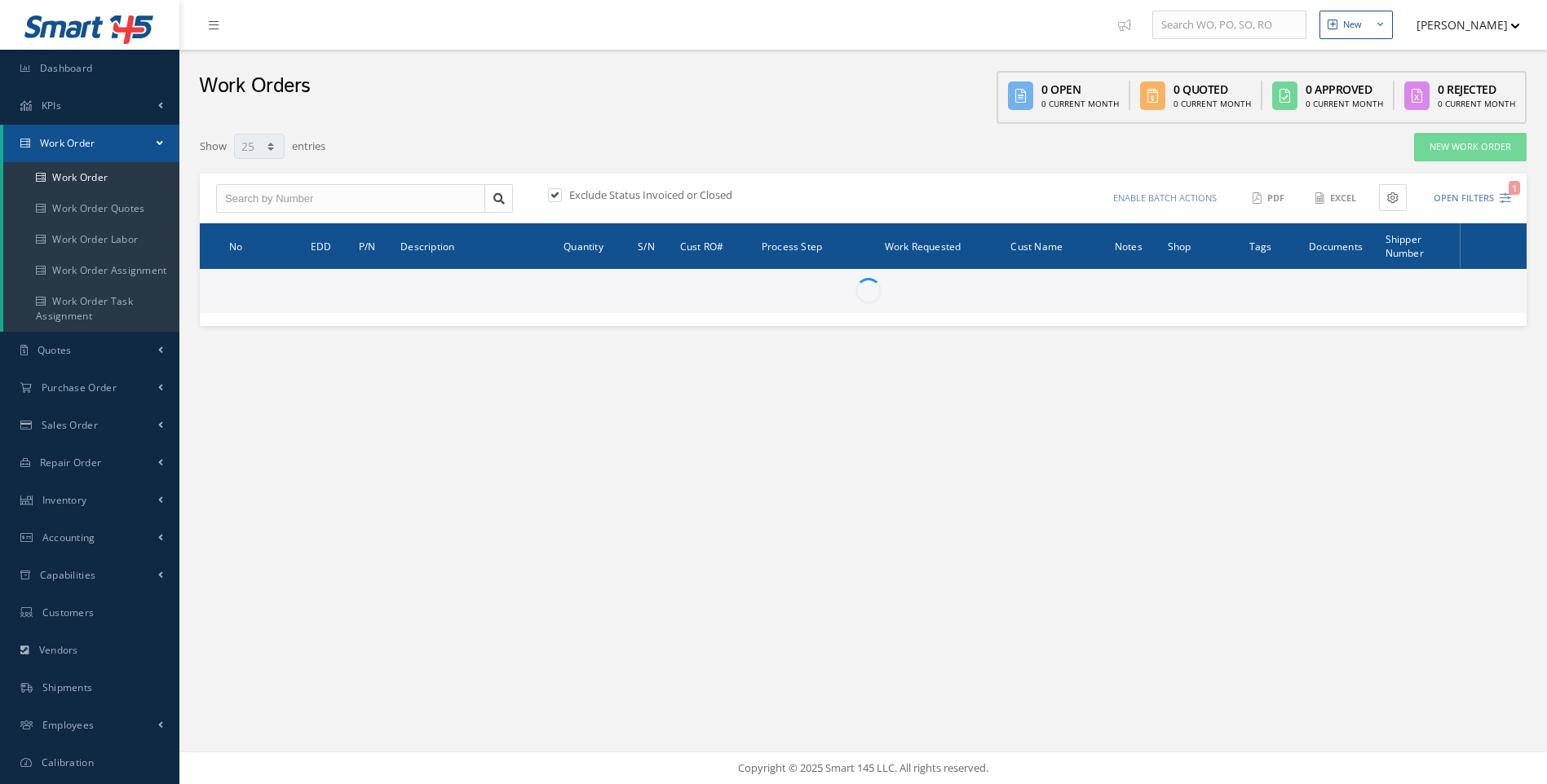
select select "25"
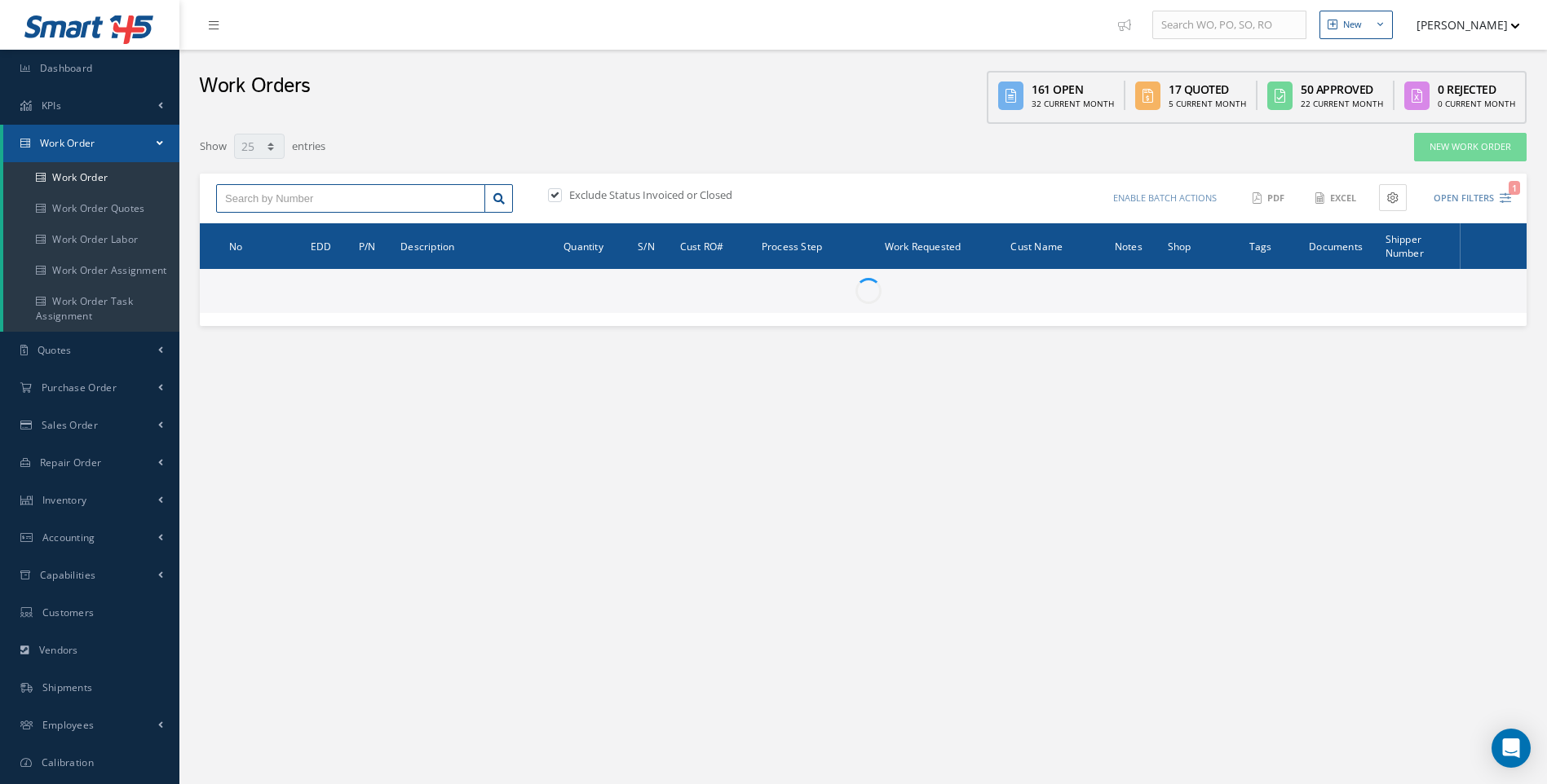
click at [310, 207] on input "text" at bounding box center [350, 198] width 269 height 30
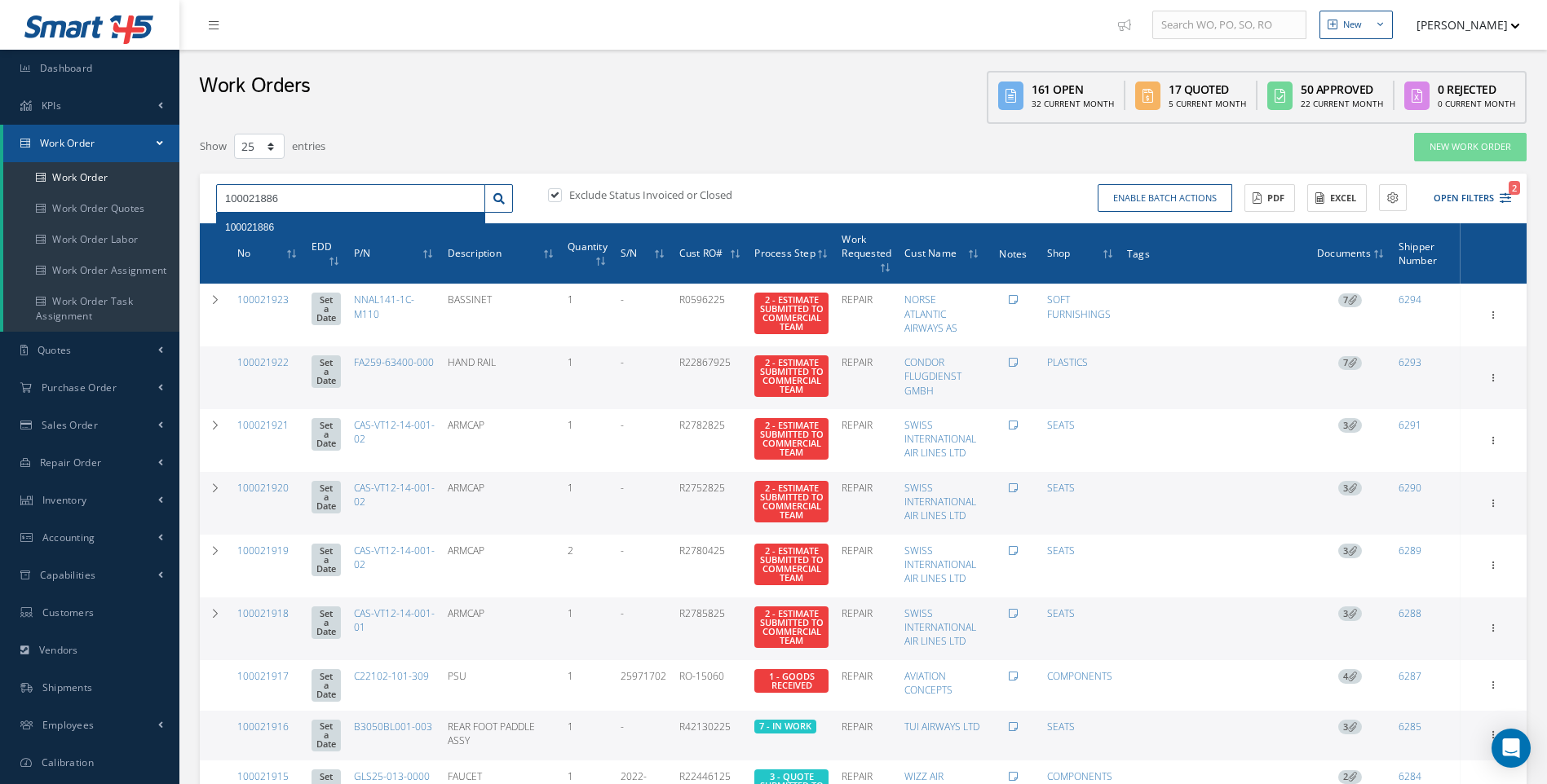
type input "100021886"
click at [271, 225] on span "100021886" at bounding box center [249, 227] width 49 height 12
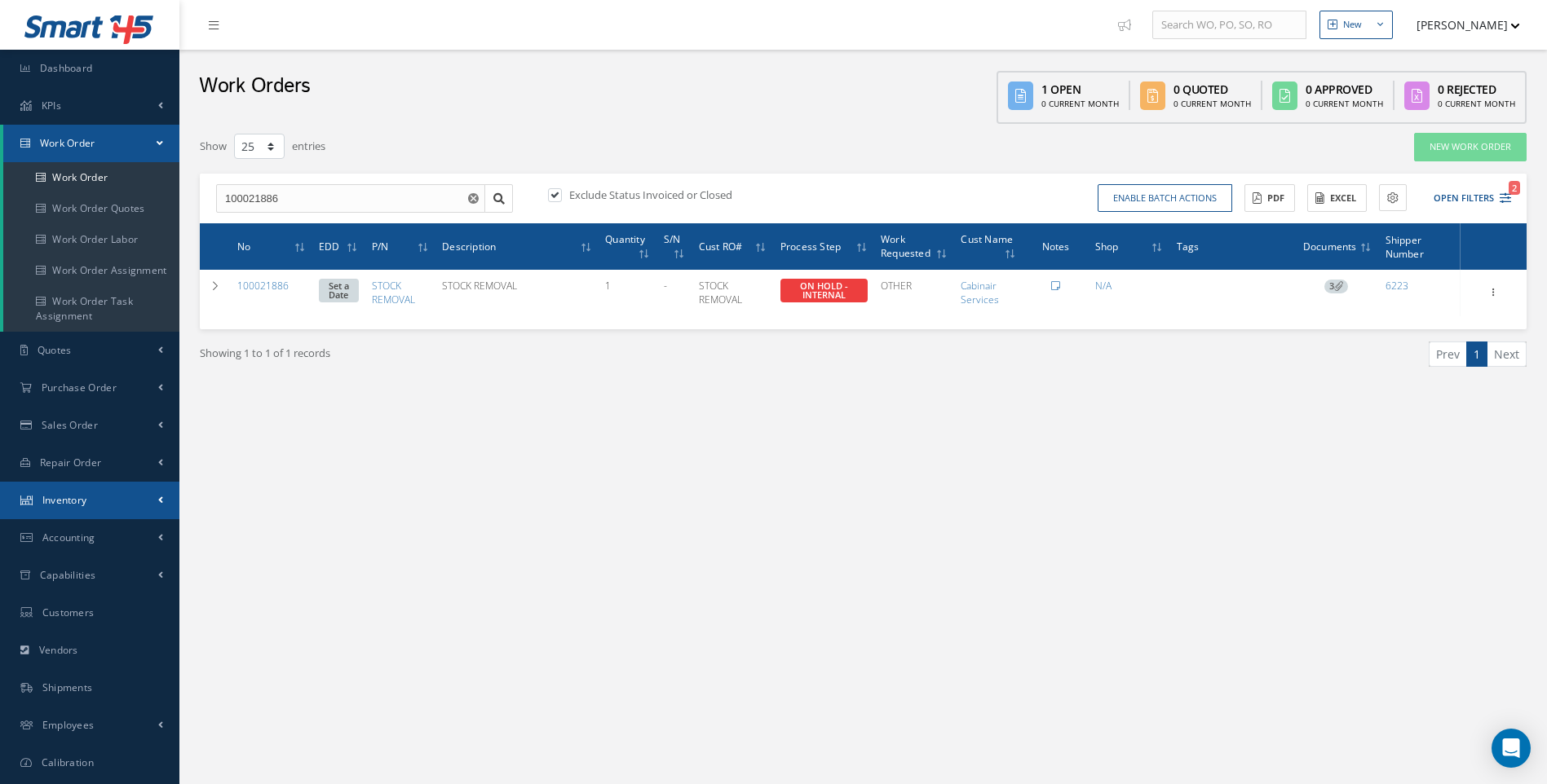
click at [50, 495] on span "Inventory" at bounding box center [65, 500] width 45 height 14
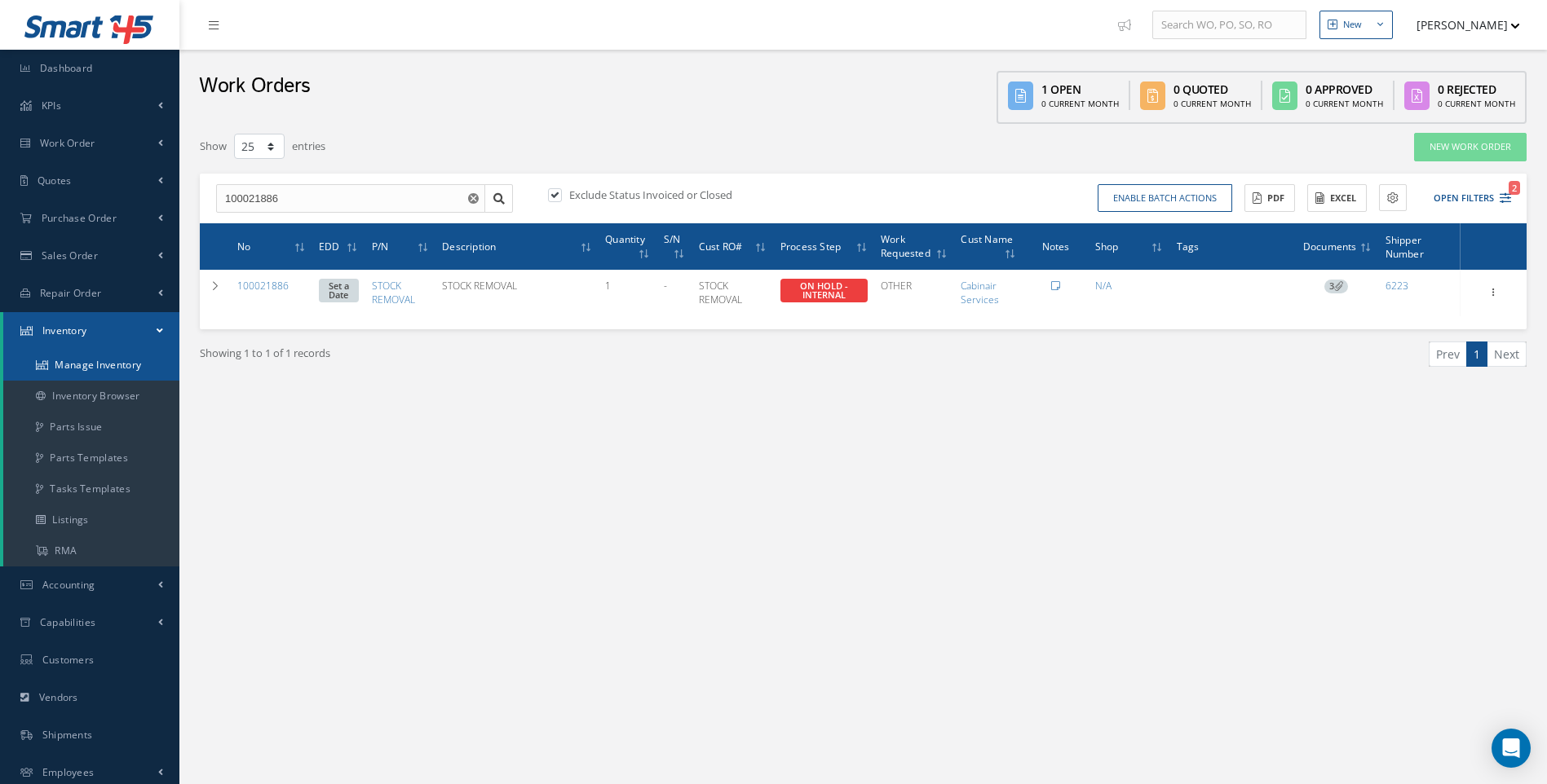
click at [86, 372] on link "Manage Inventory" at bounding box center [91, 365] width 176 height 31
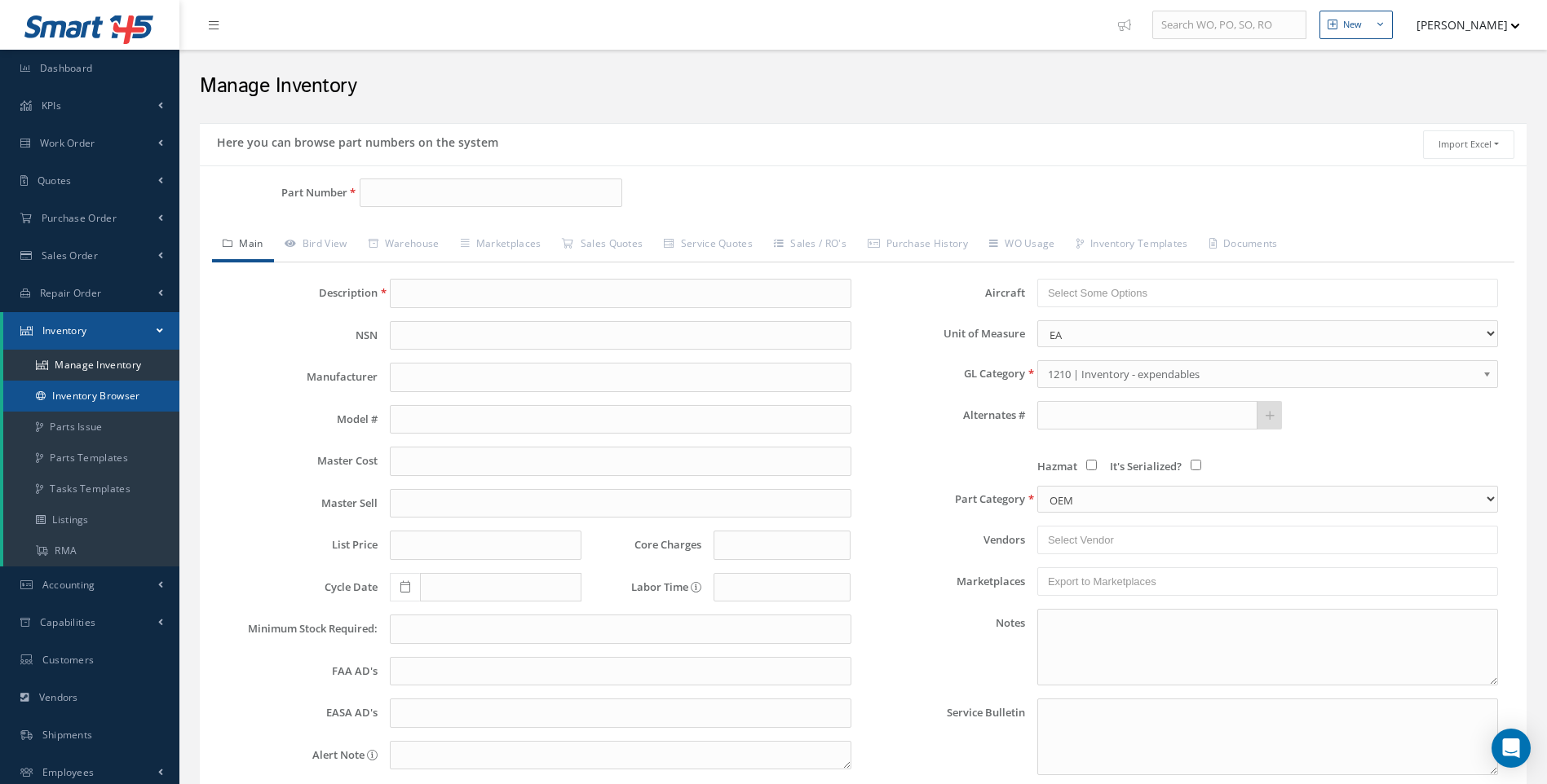
click at [86, 403] on link "Inventory Browser" at bounding box center [91, 396] width 176 height 31
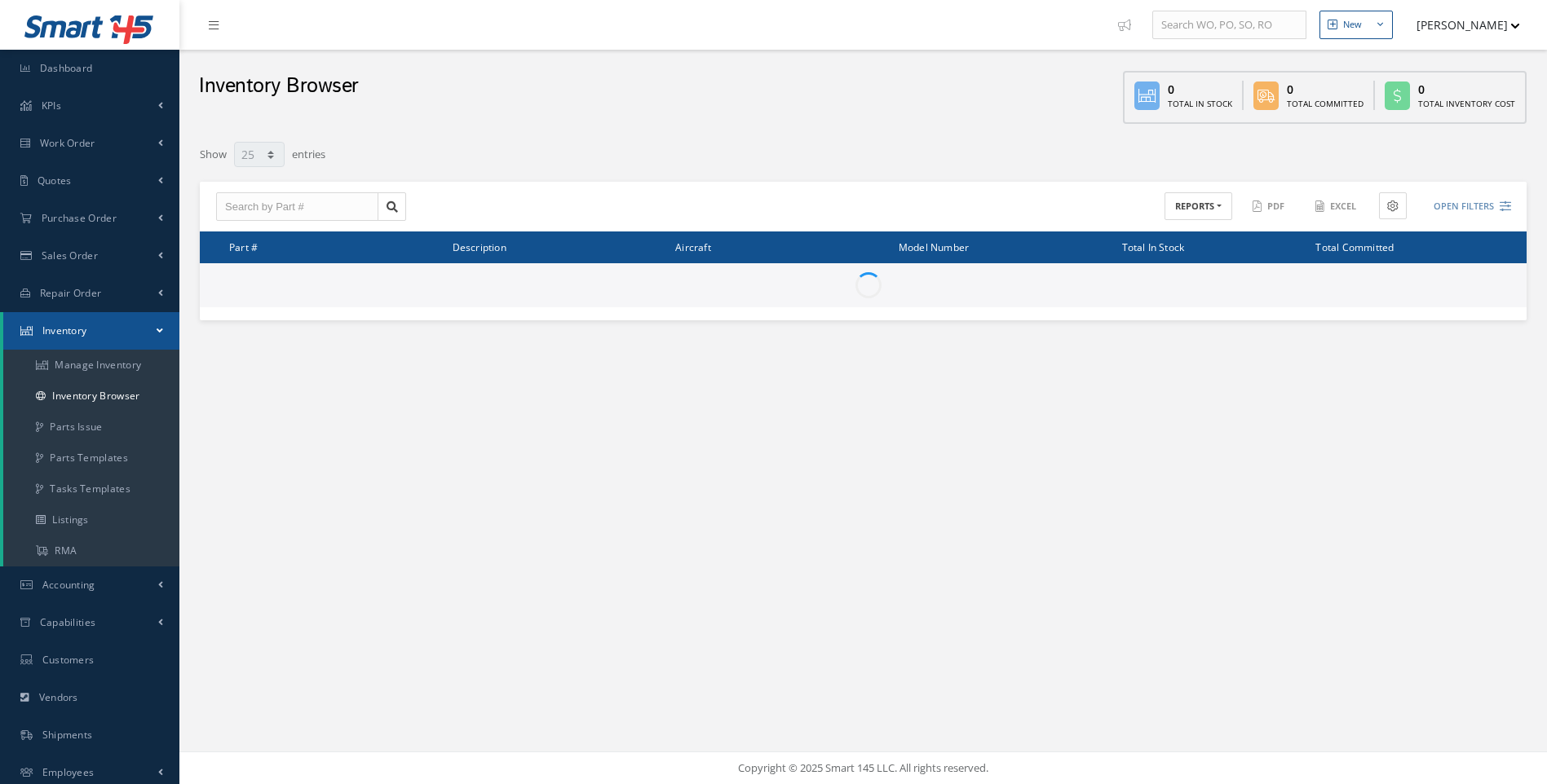
select select "25"
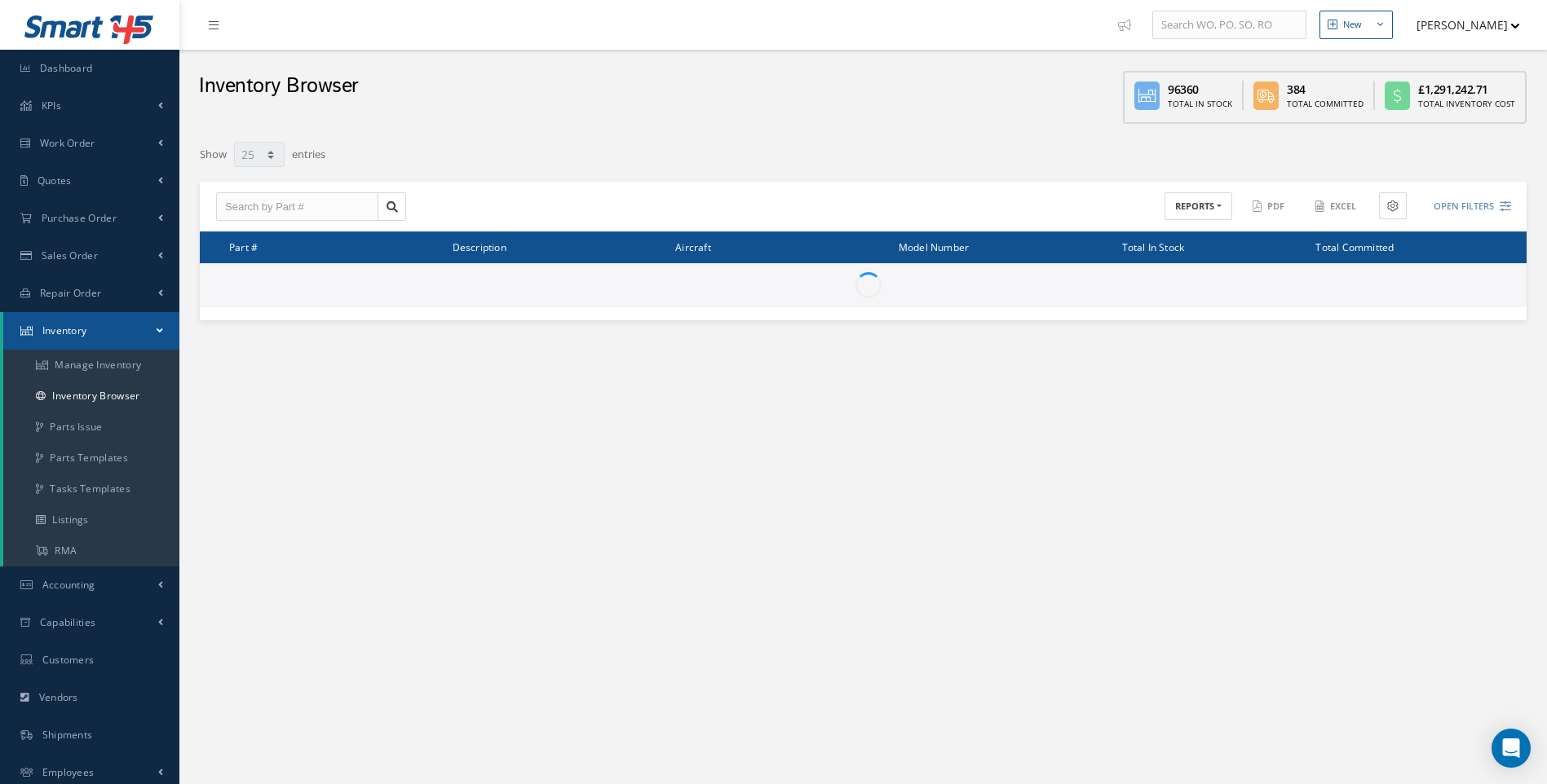
type input "Locations"
type input "All General Ledger"
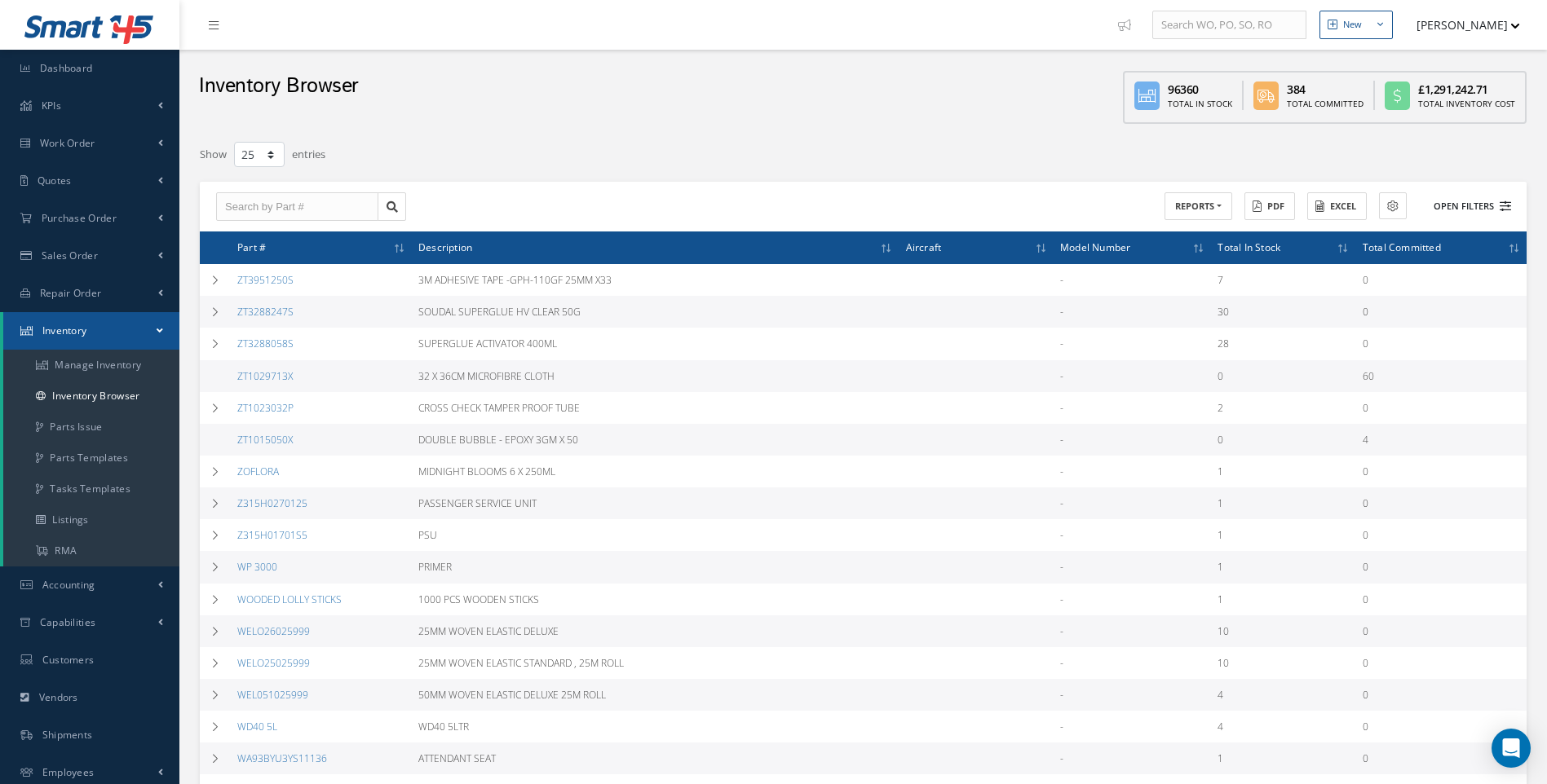
click at [1509, 209] on icon at bounding box center [1505, 206] width 12 height 12
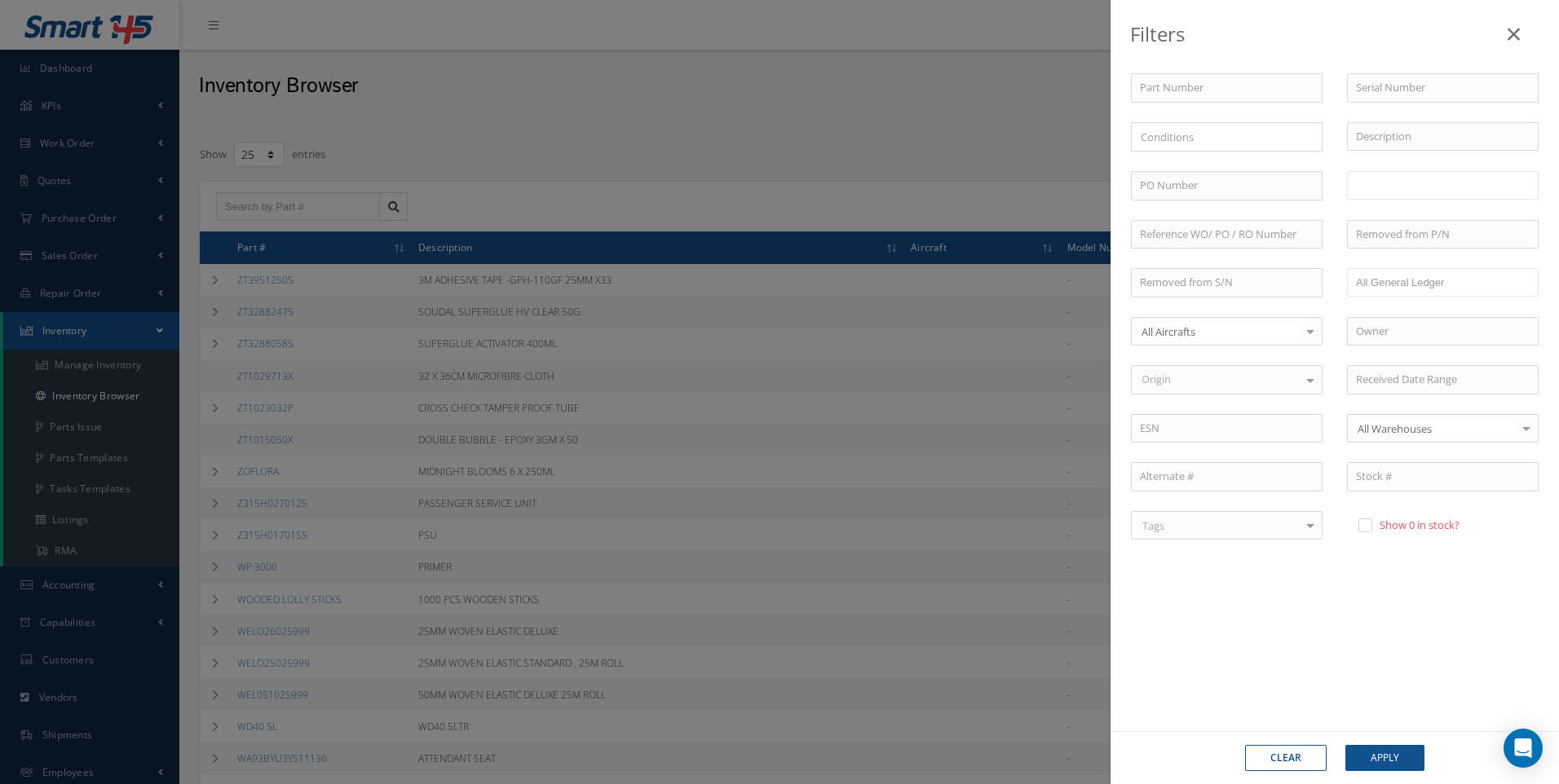
click at [1376, 195] on input "text" at bounding box center [1388, 185] width 66 height 21
type input "HAZMAT A1"
click at [1380, 761] on button "Apply" at bounding box center [1385, 758] width 79 height 26
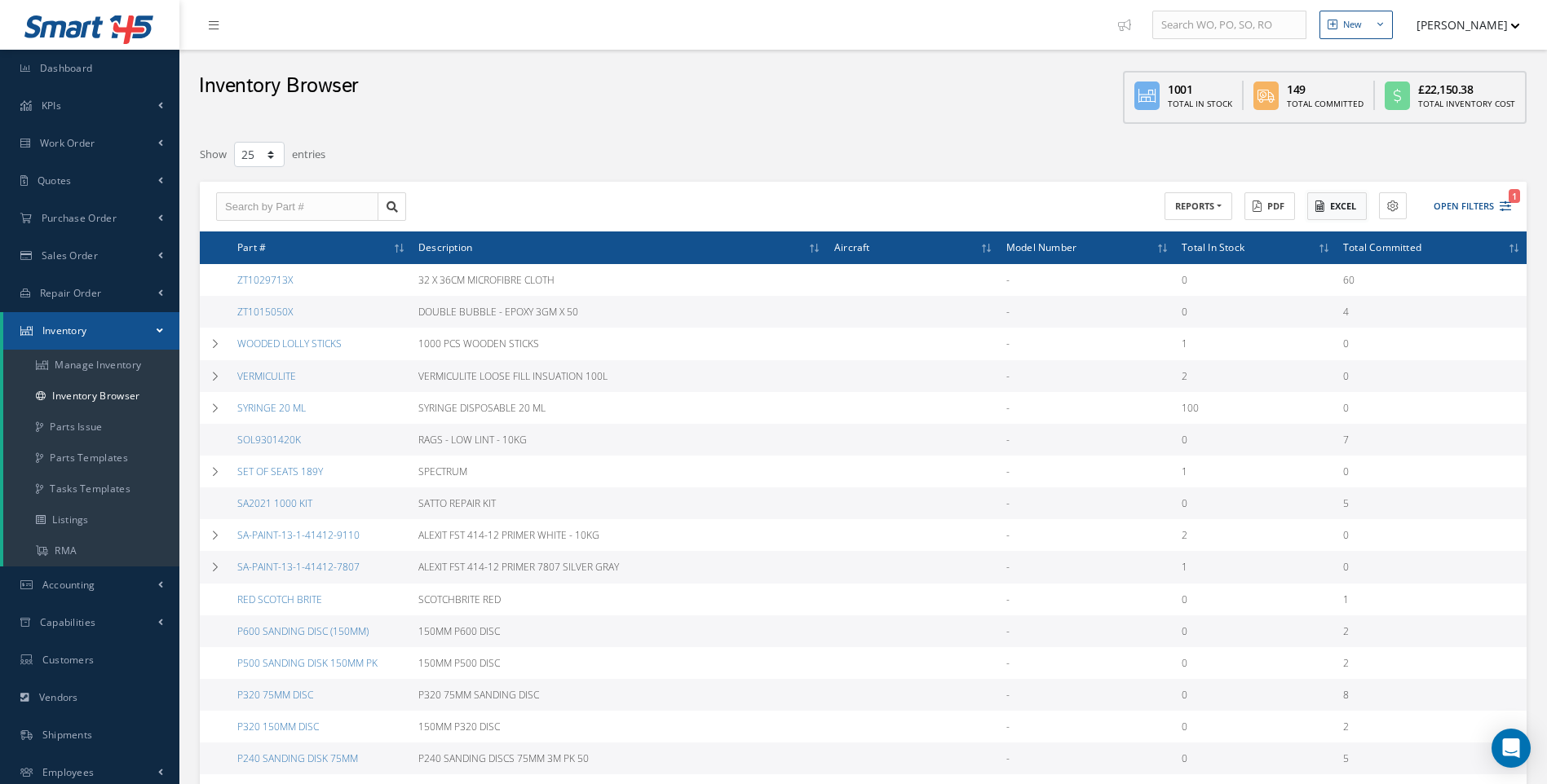
click at [1319, 208] on icon at bounding box center [1320, 206] width 9 height 12
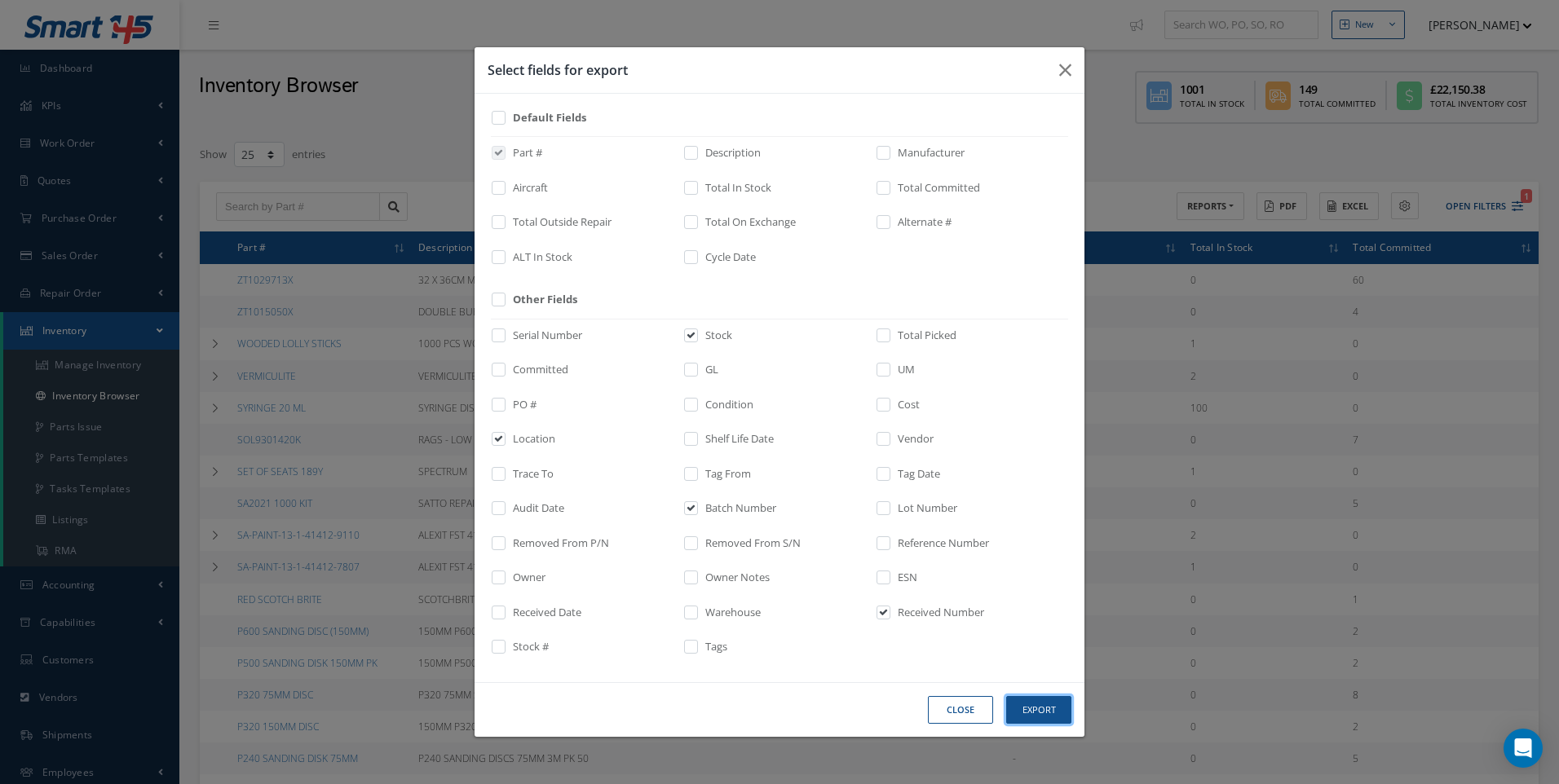
click at [1037, 707] on button "Export" at bounding box center [1038, 711] width 65 height 29
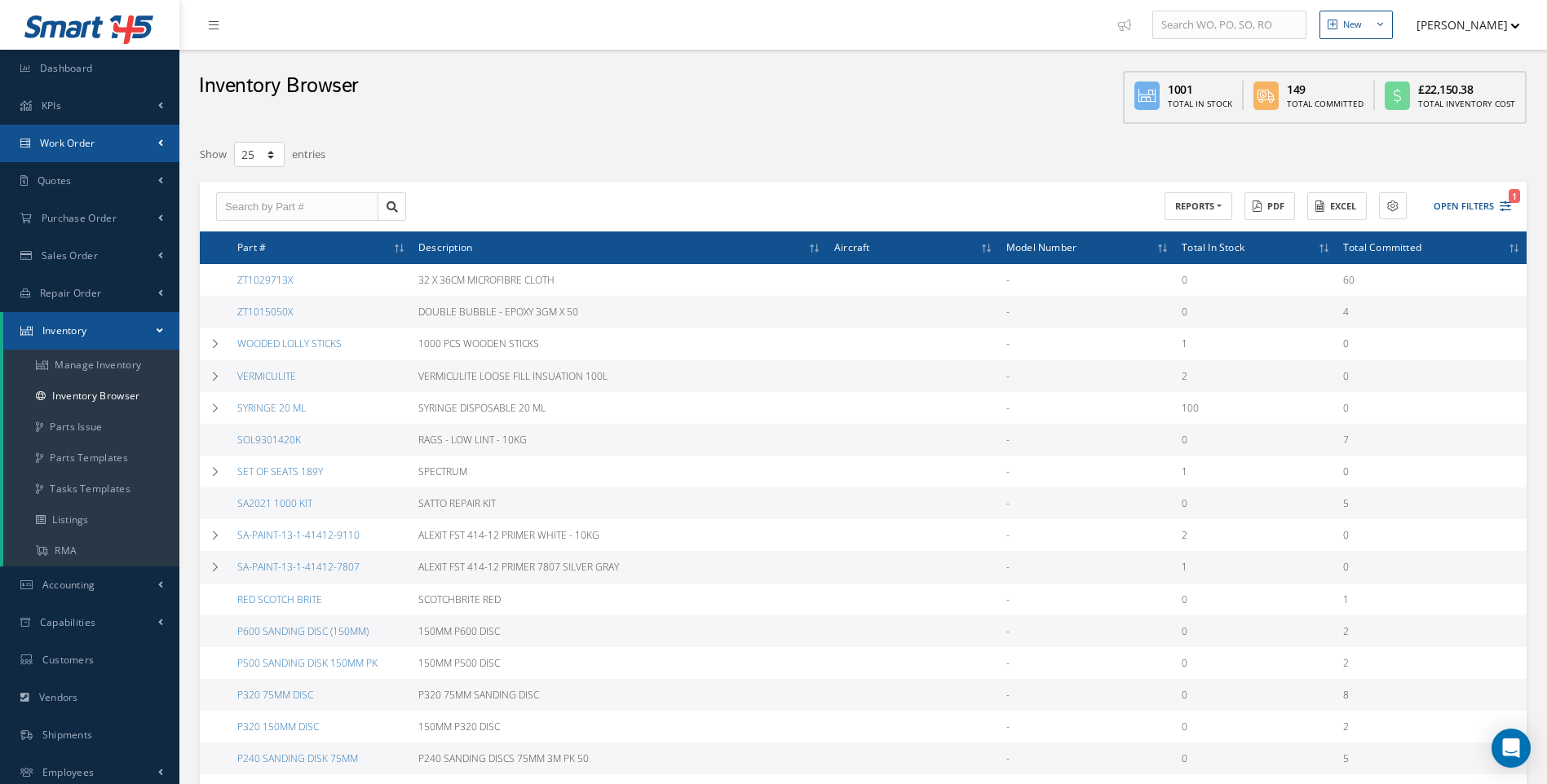
click at [80, 140] on span "Work Order" at bounding box center [67, 143] width 55 height 14
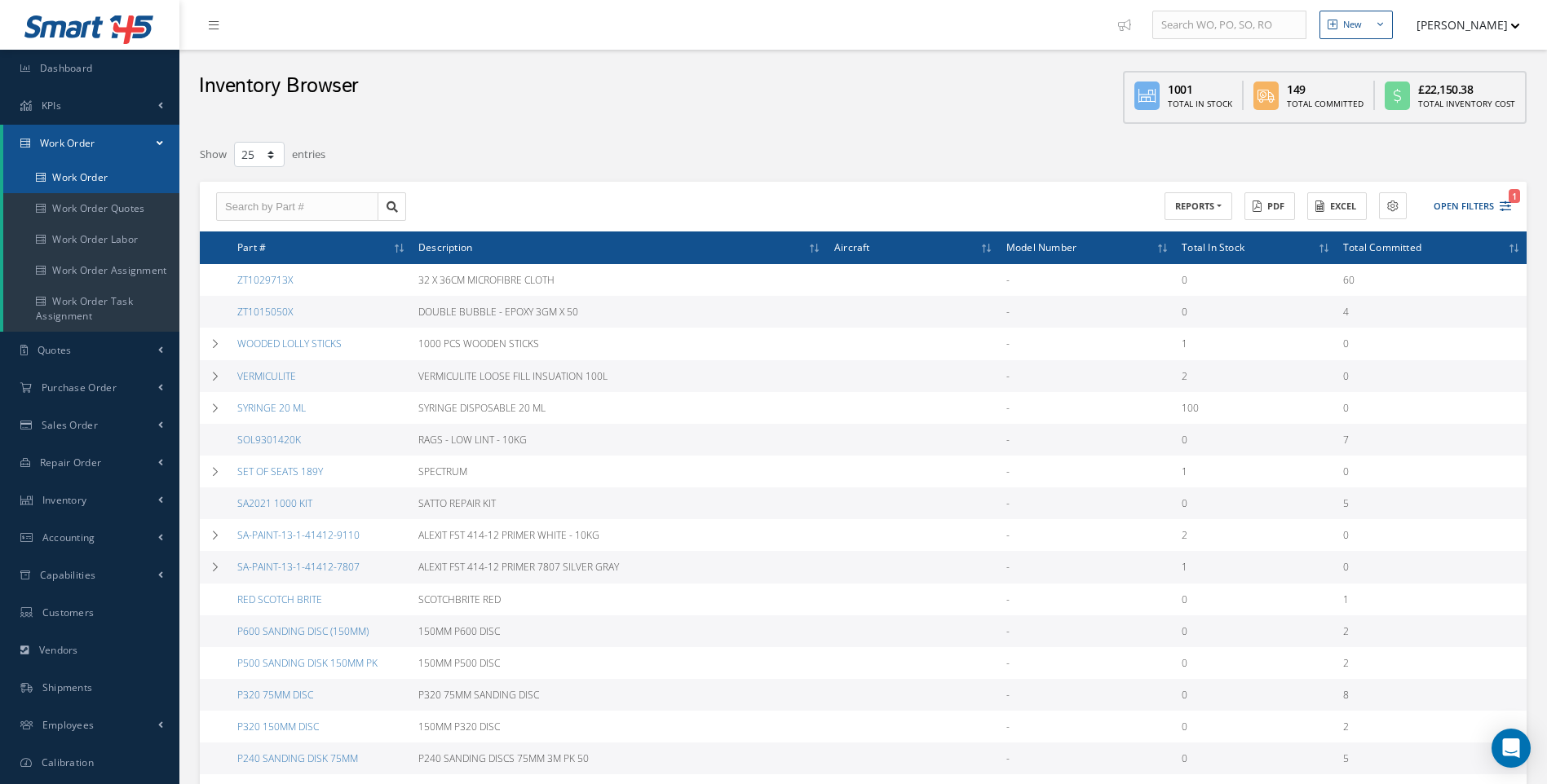
click at [82, 184] on link "Work Order" at bounding box center [91, 178] width 176 height 31
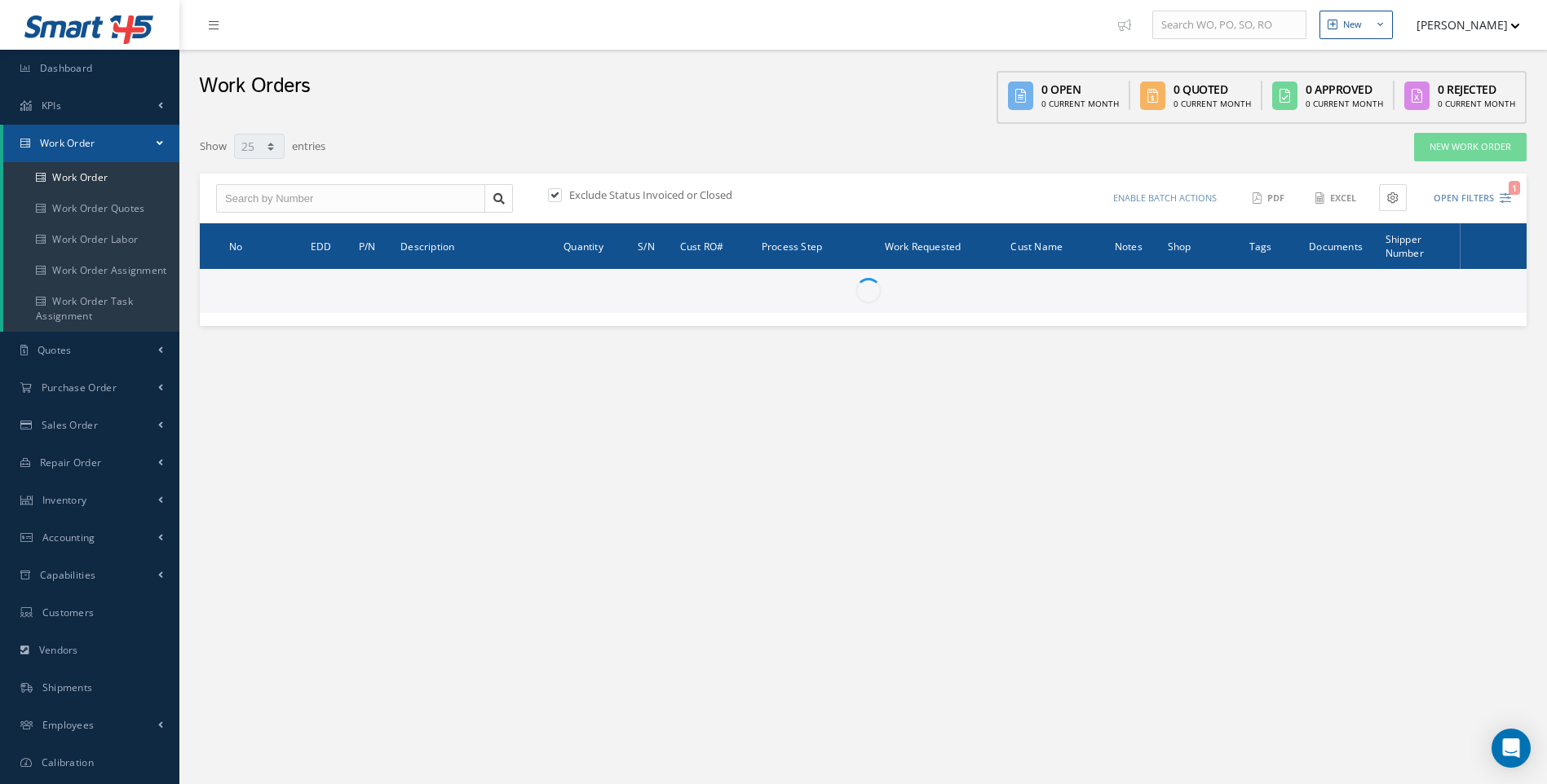
select select "25"
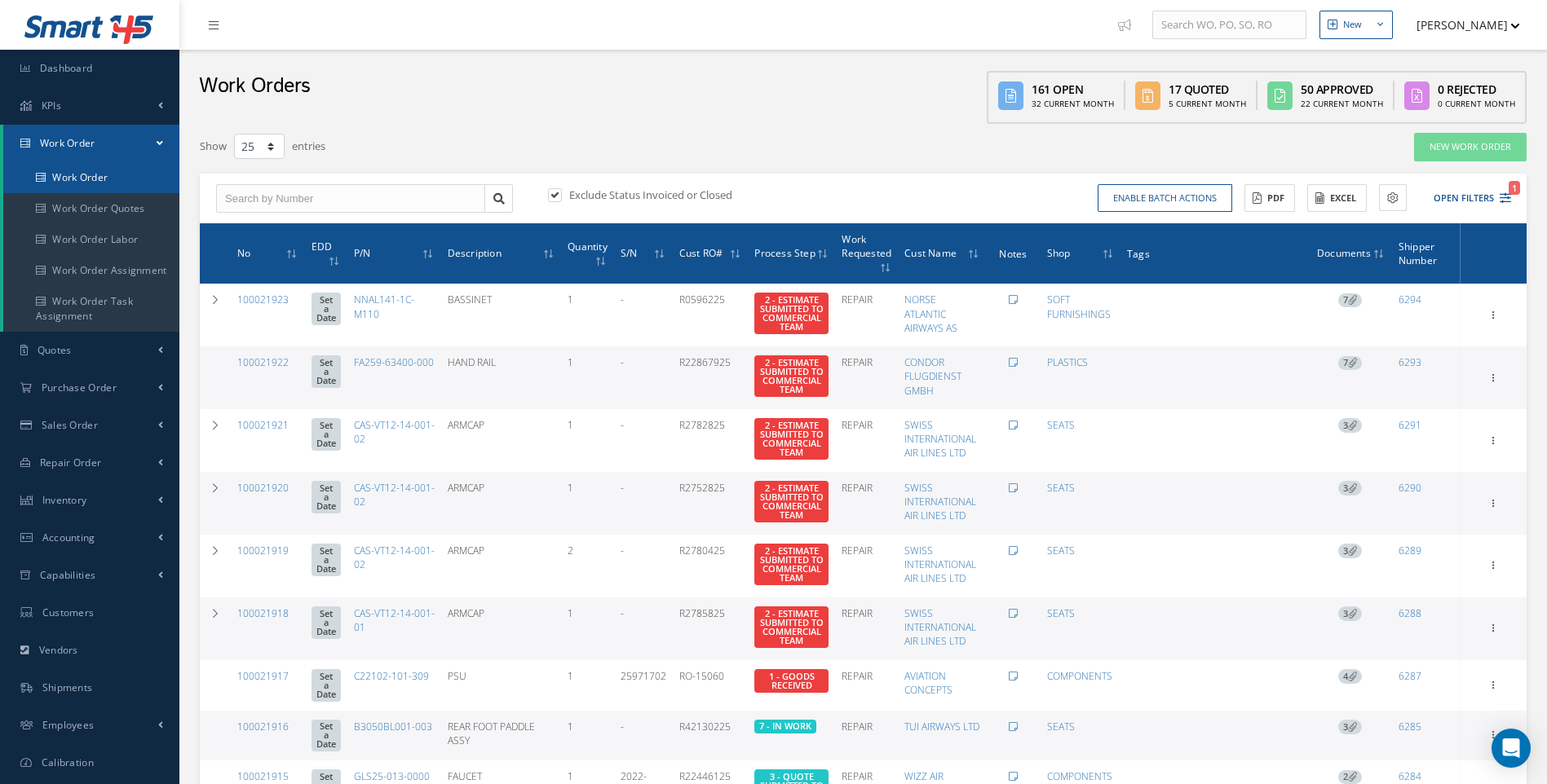
click at [99, 180] on link "Work Order" at bounding box center [91, 178] width 176 height 31
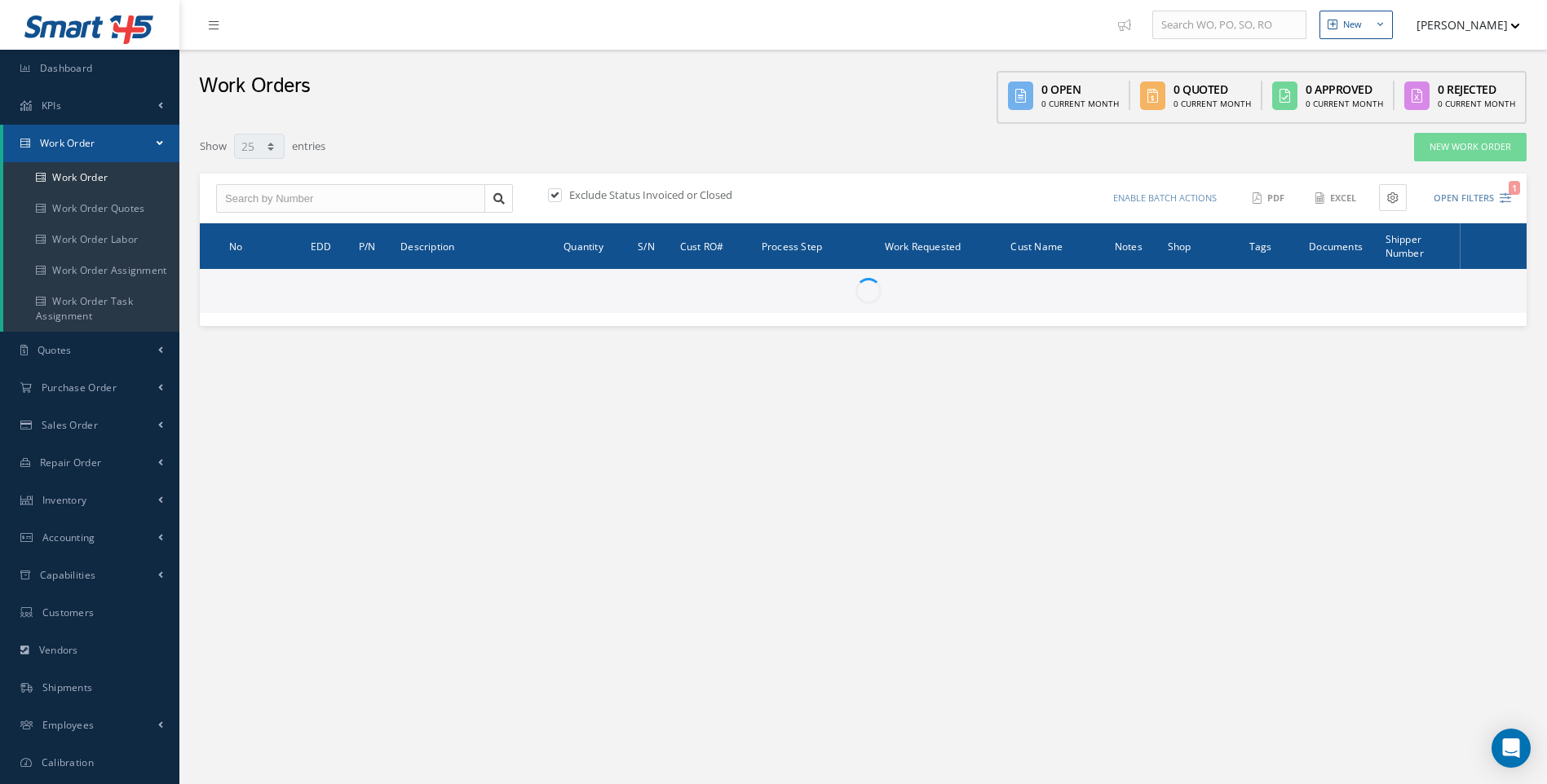
select select "25"
click at [267, 195] on input "text" at bounding box center [350, 198] width 269 height 30
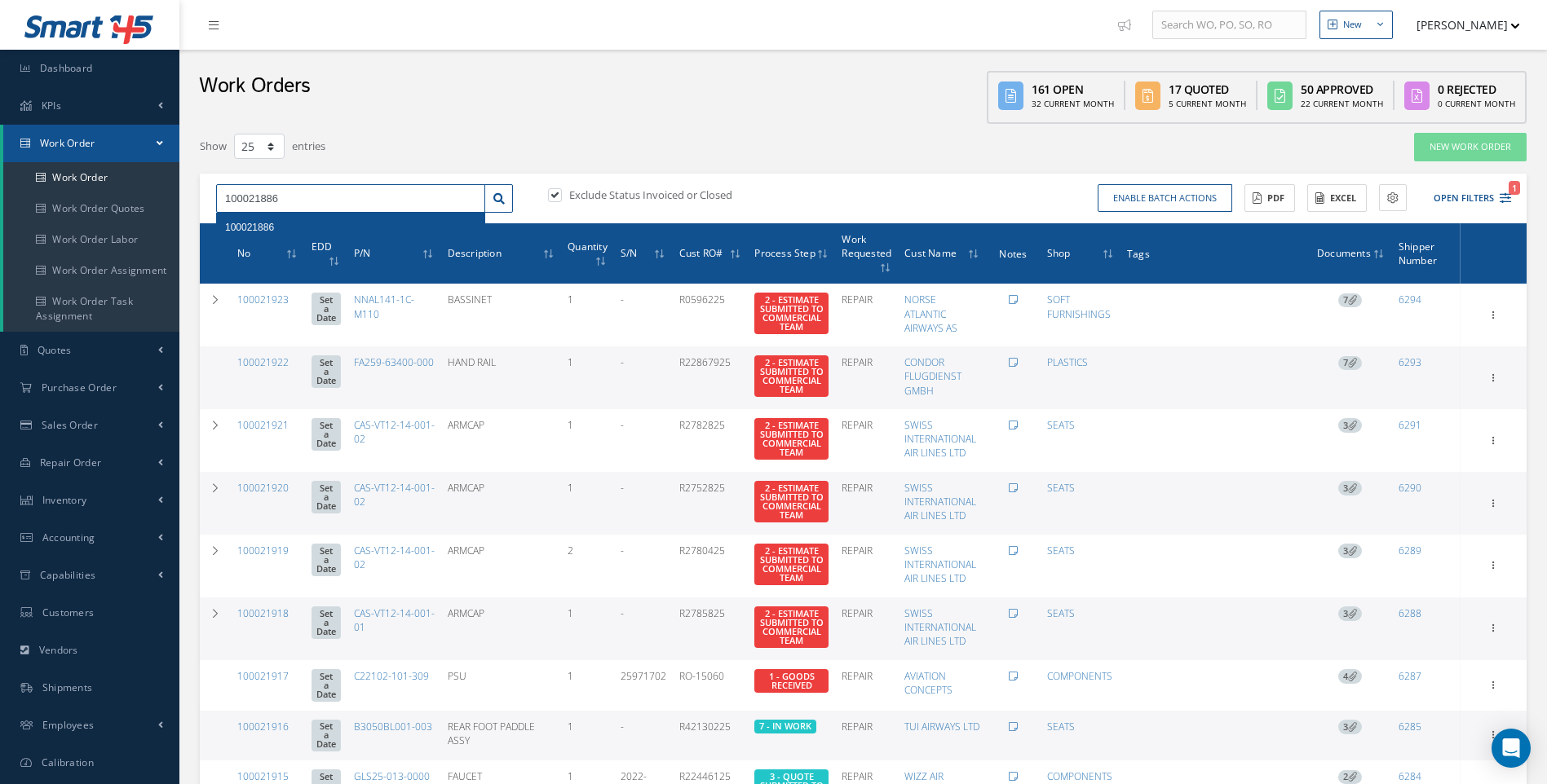
type input "100021886"
click at [255, 226] on span "100021886" at bounding box center [249, 227] width 49 height 12
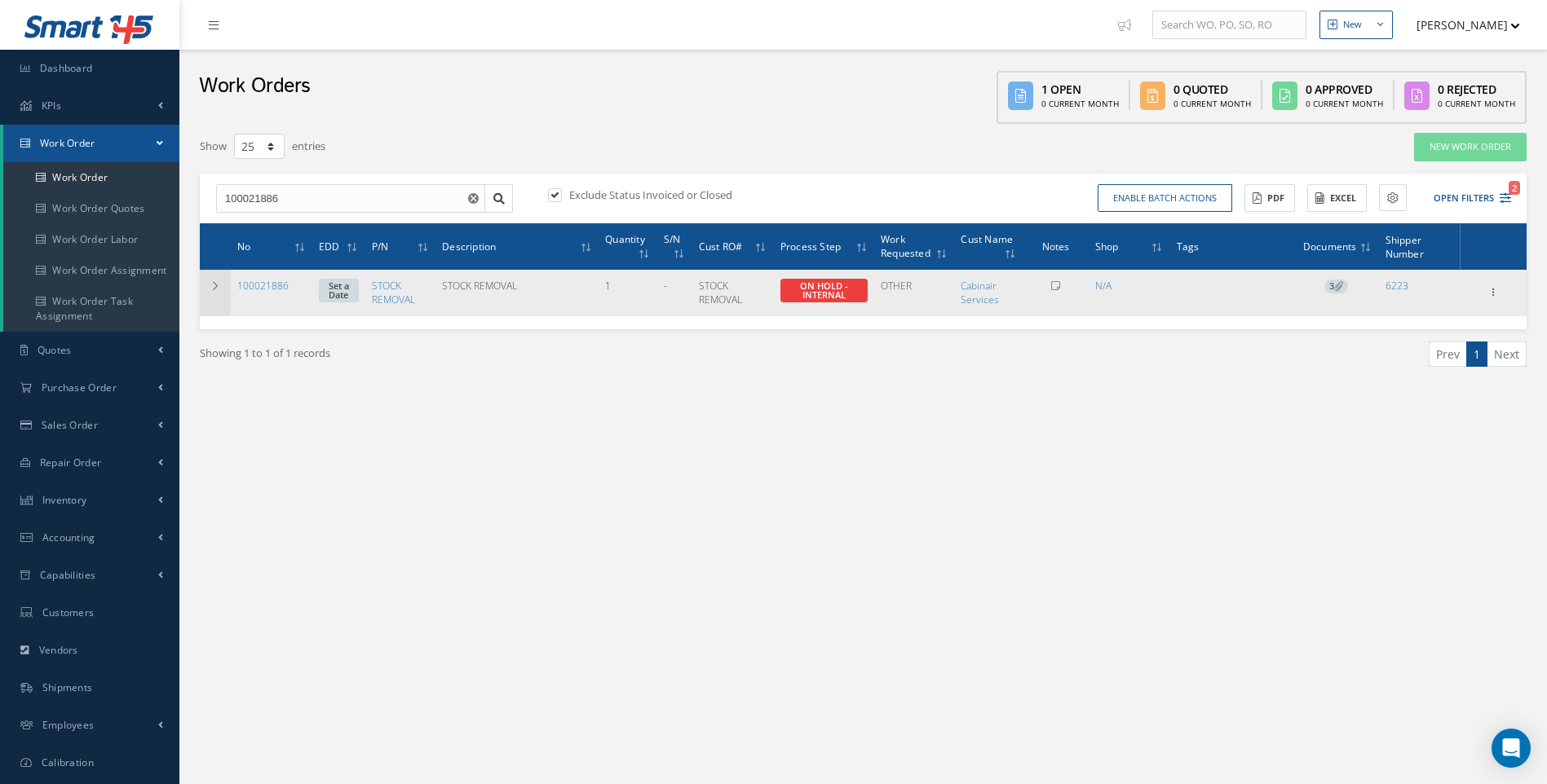
click at [210, 285] on icon at bounding box center [215, 286] width 12 height 10
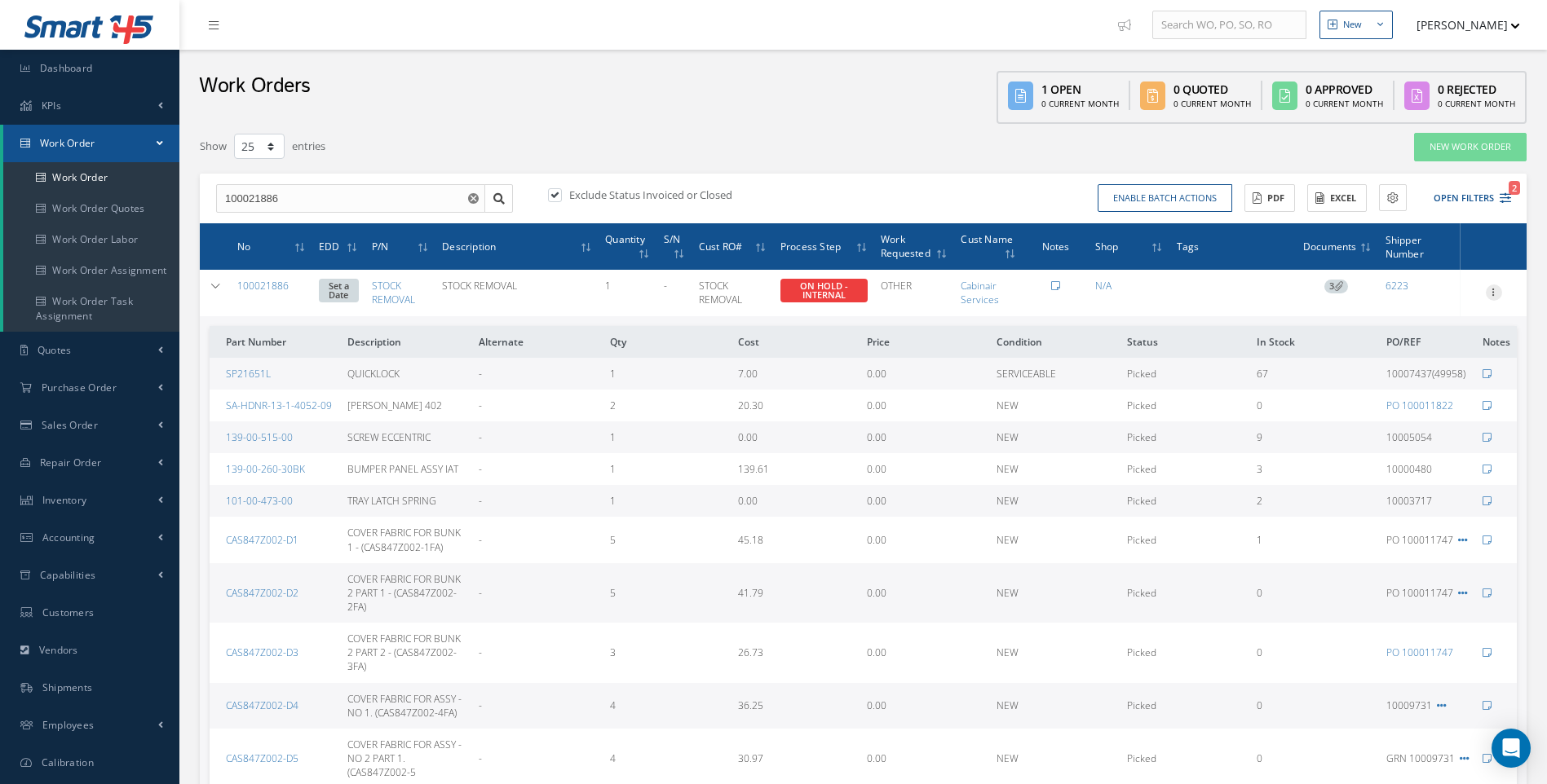
click at [1496, 290] on icon at bounding box center [1495, 291] width 16 height 13
click at [1397, 318] on link "Edit" at bounding box center [1419, 324] width 129 height 21
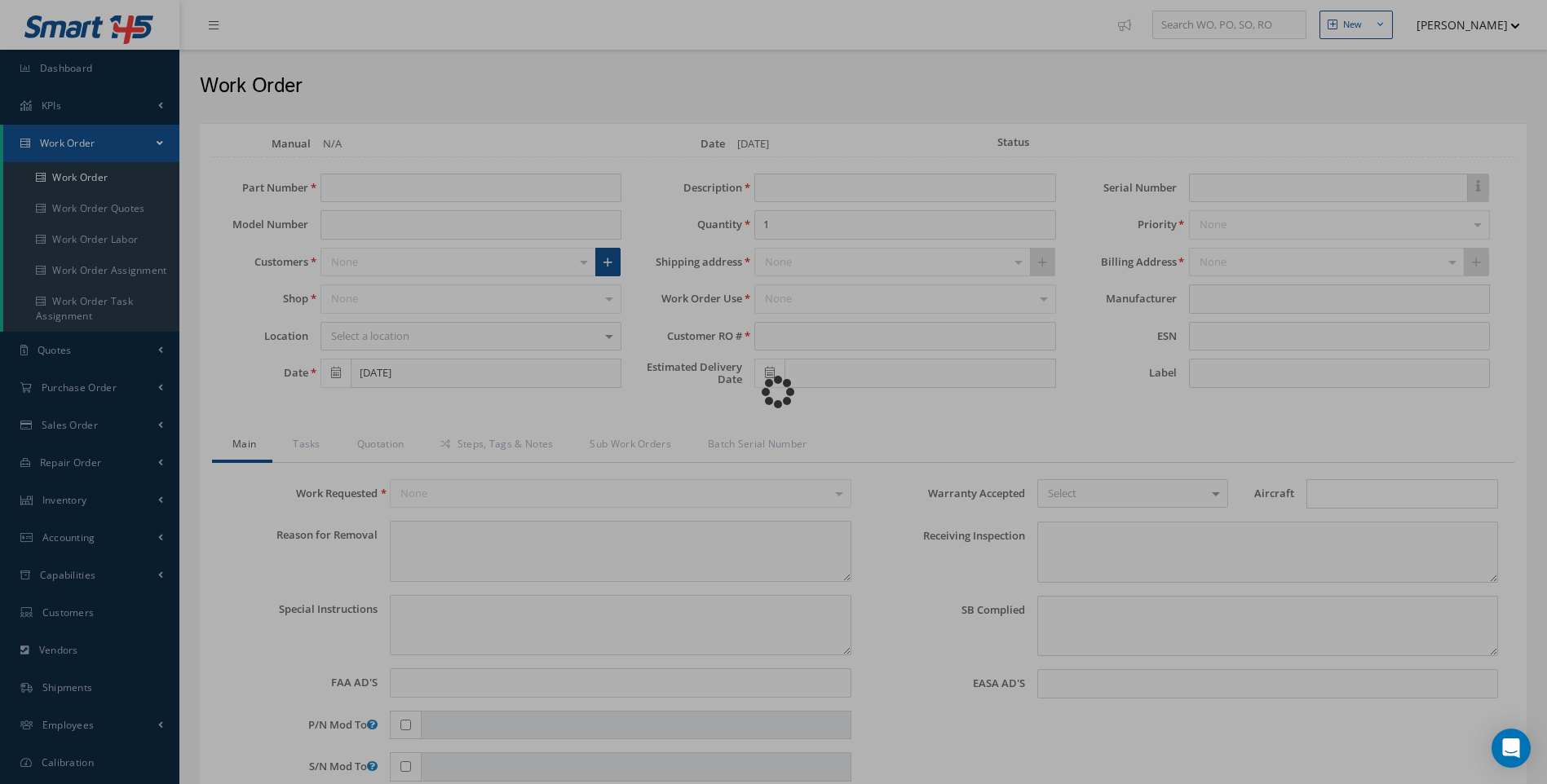
type input "STOCK REMOVAL"
type input "[DATE]"
type input "STOCK REMOVAL"
type textarea "NONE"
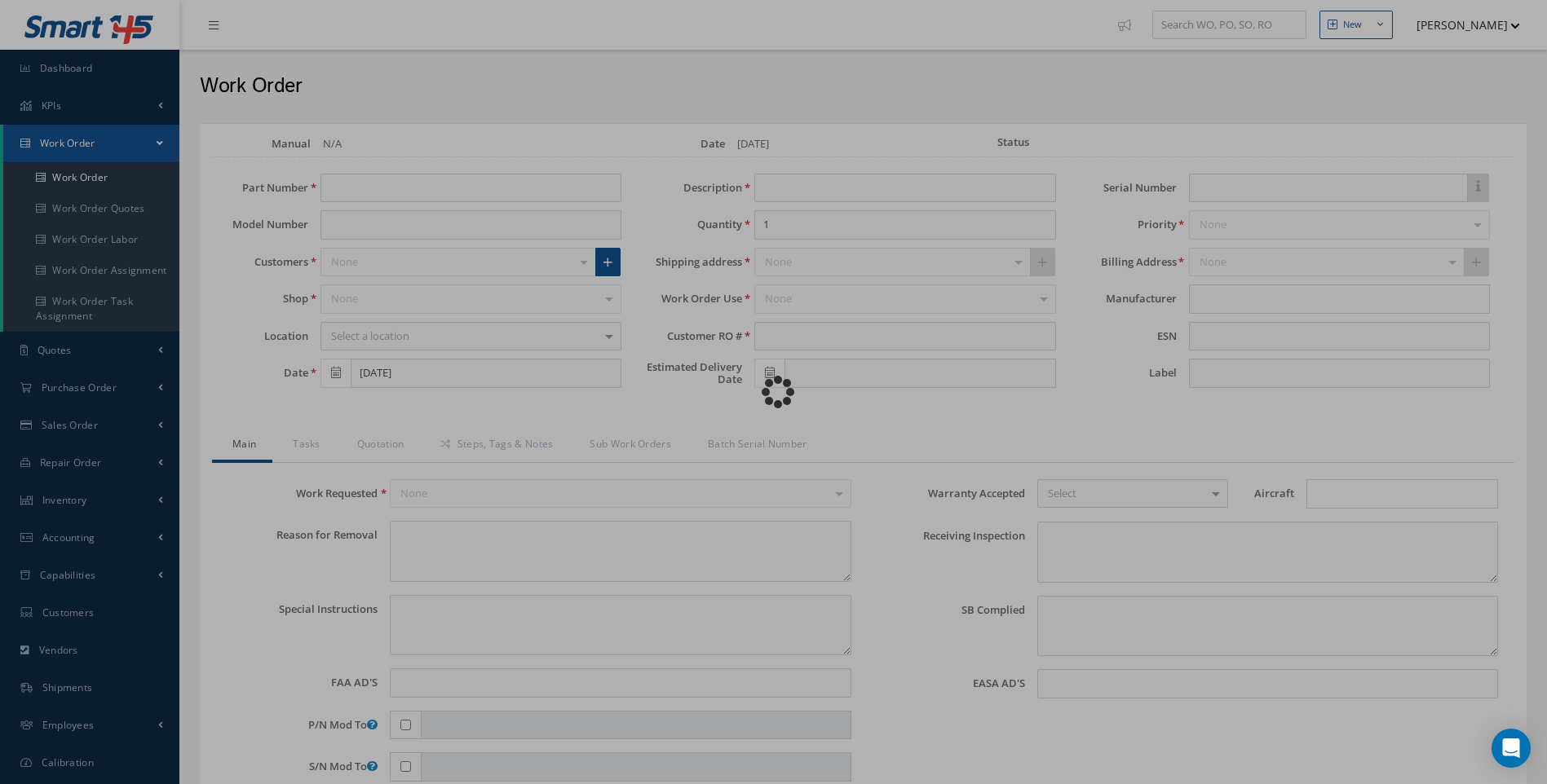
type textarea "PLEASE SEE R.O. FOR DETAILS"
type input "NONE"
type textarea "NO VISUAL DAMAGE ANNUAL CALIBRATION"
type textarea "NONE"
type input "NONE"
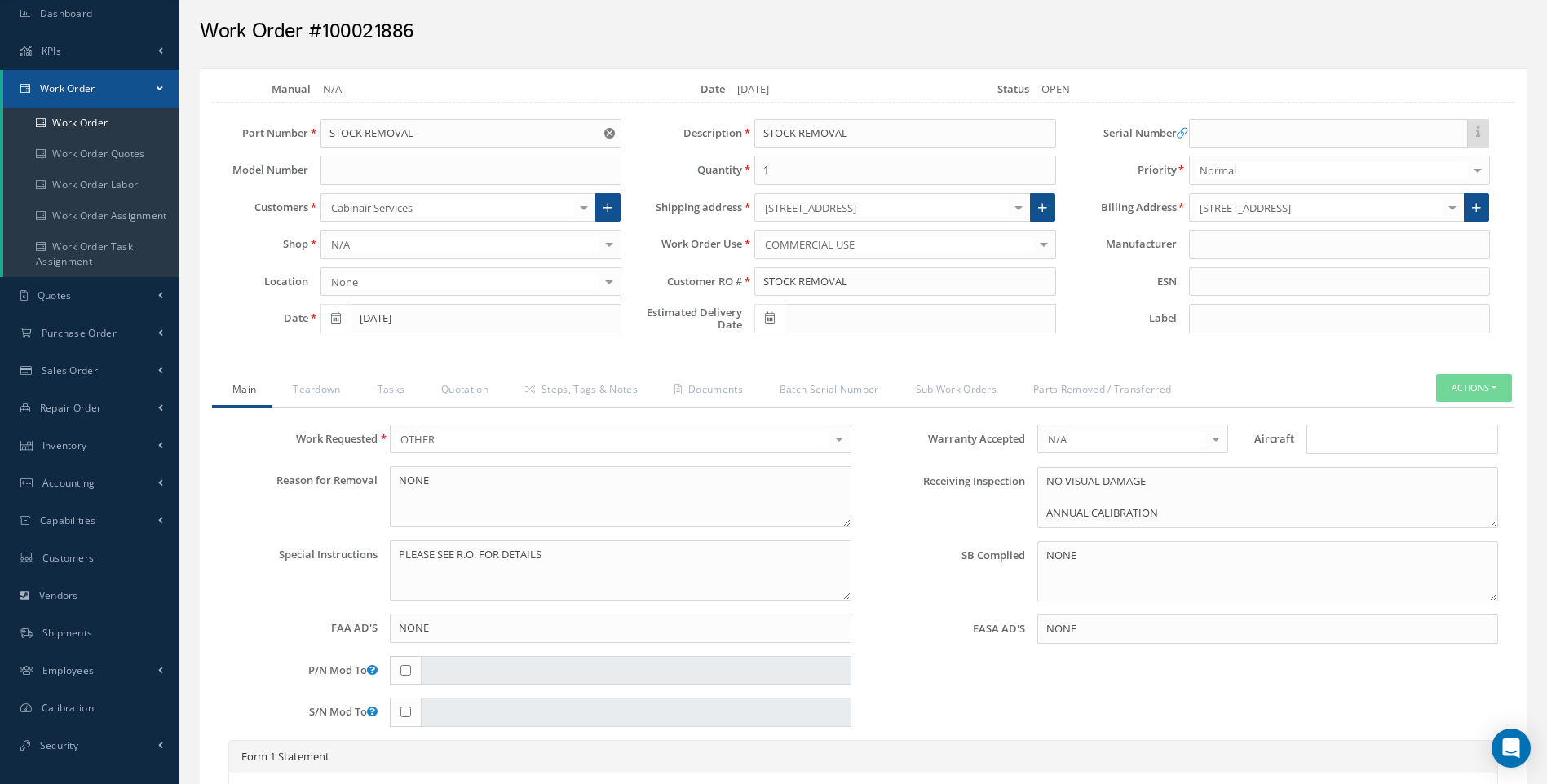
scroll to position [81, 0]
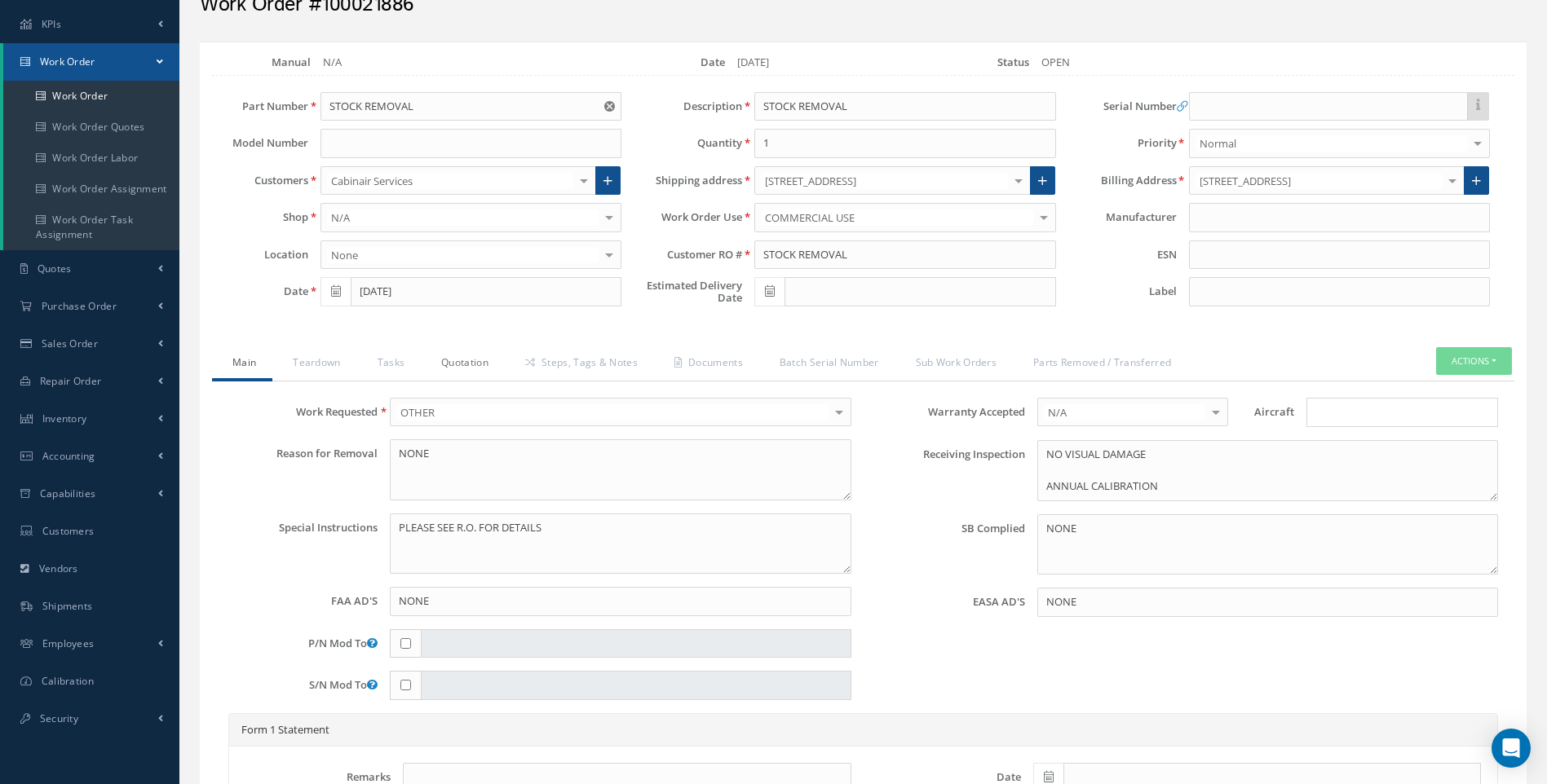
click at [466, 359] on link "Quotation" at bounding box center [462, 364] width 84 height 34
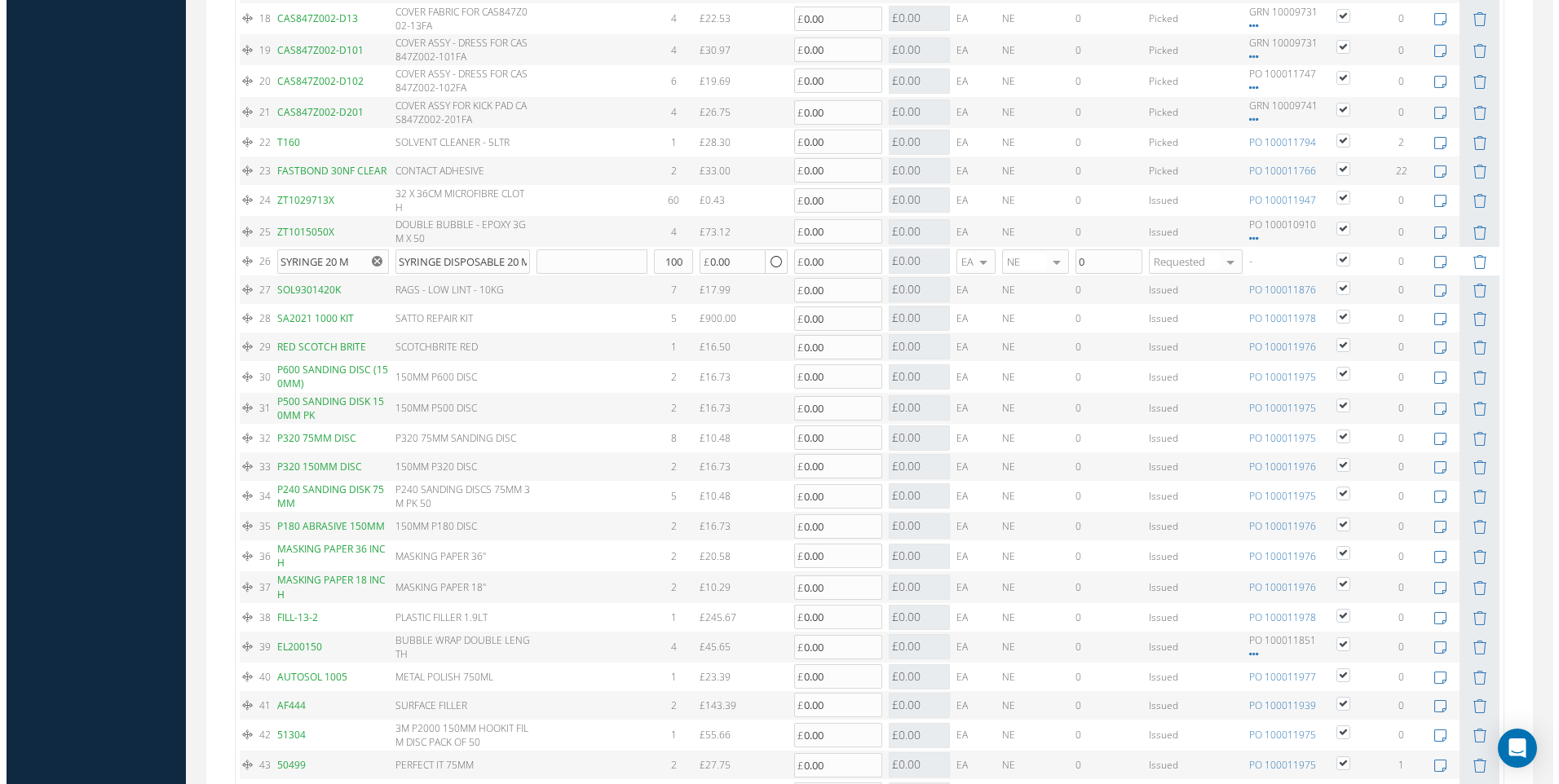
scroll to position [2038, 0]
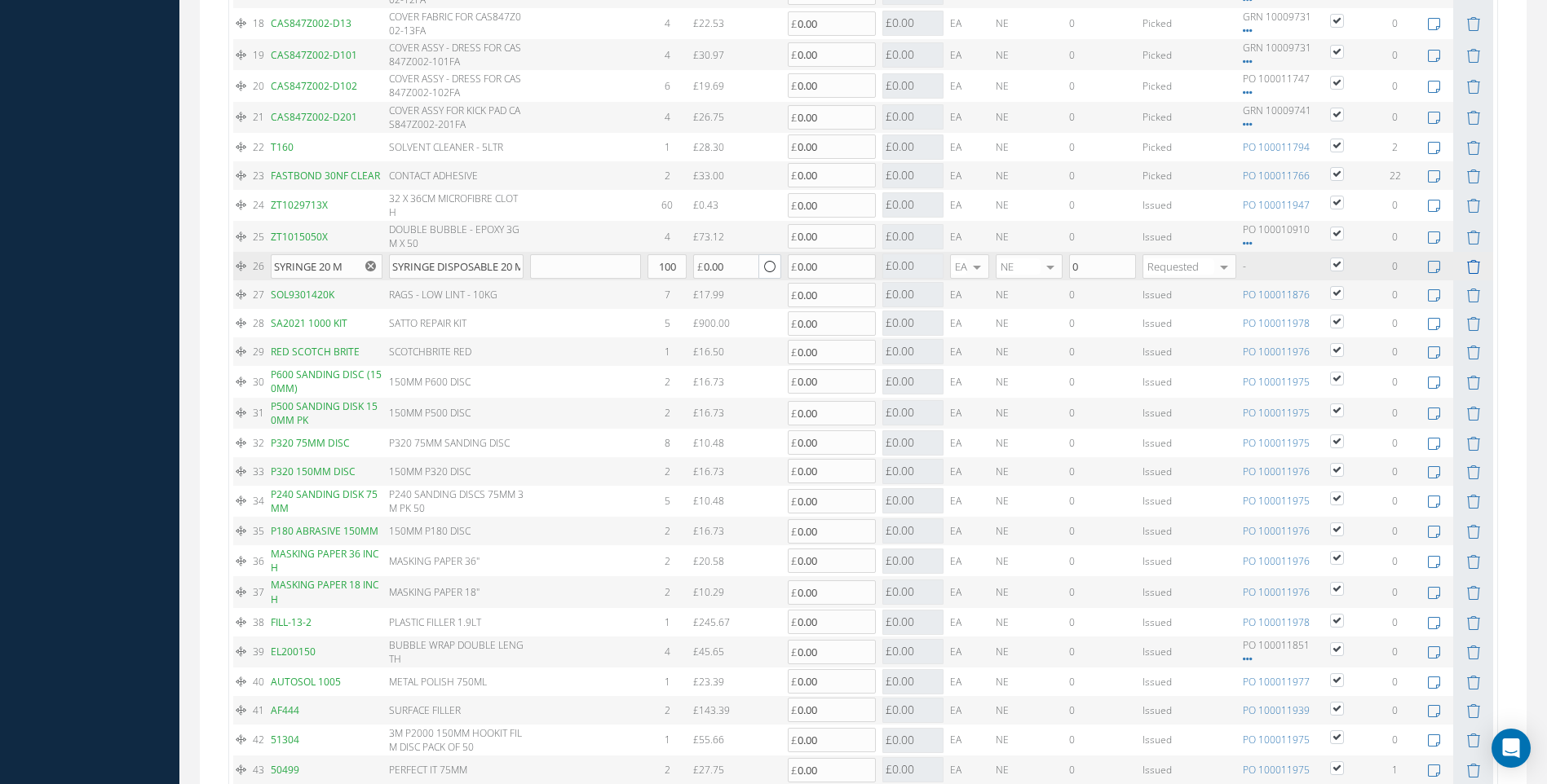
click at [1474, 267] on icon at bounding box center [1473, 266] width 14 height 14
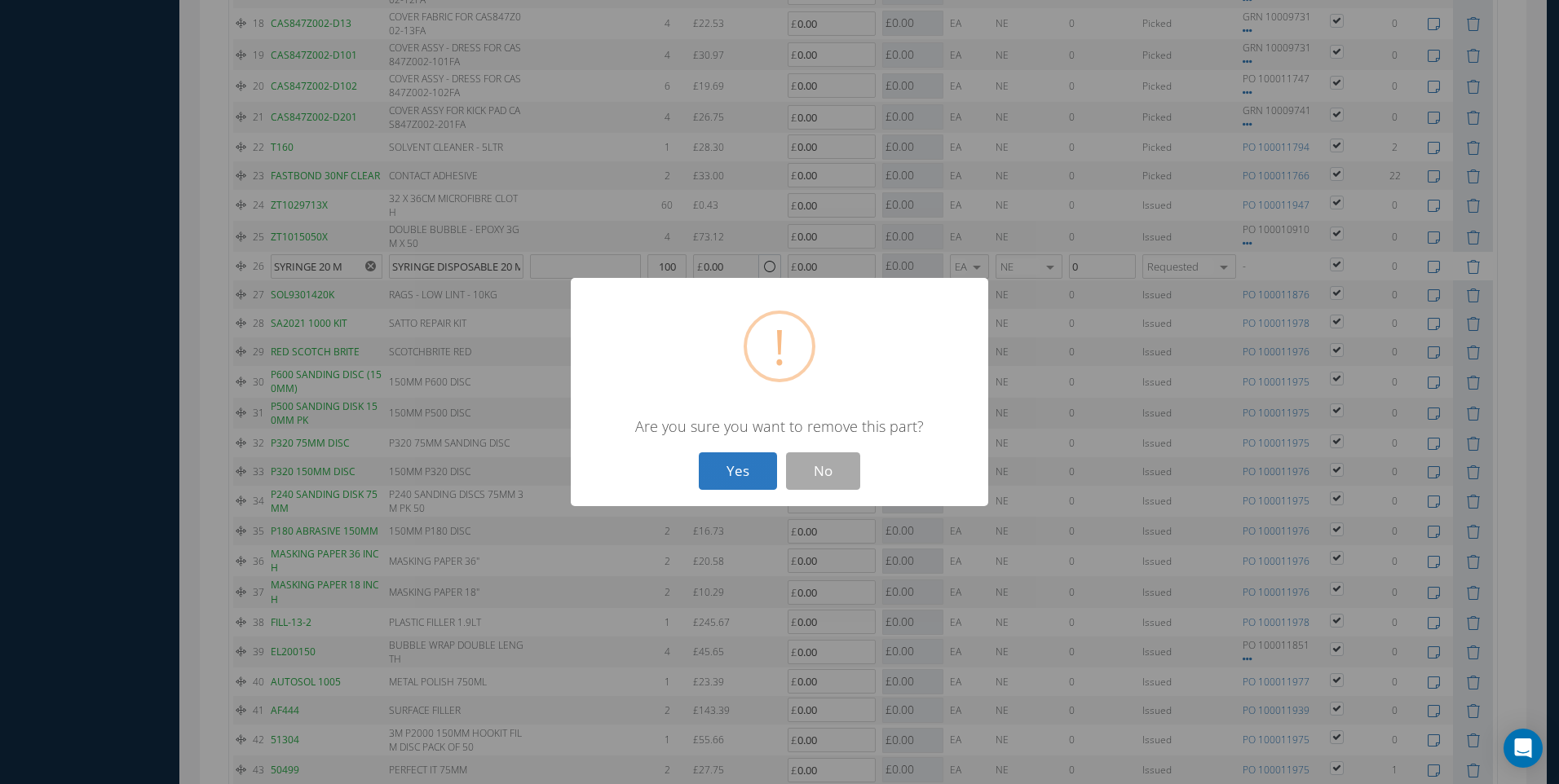
click at [727, 465] on button "Yes" at bounding box center [737, 472] width 78 height 38
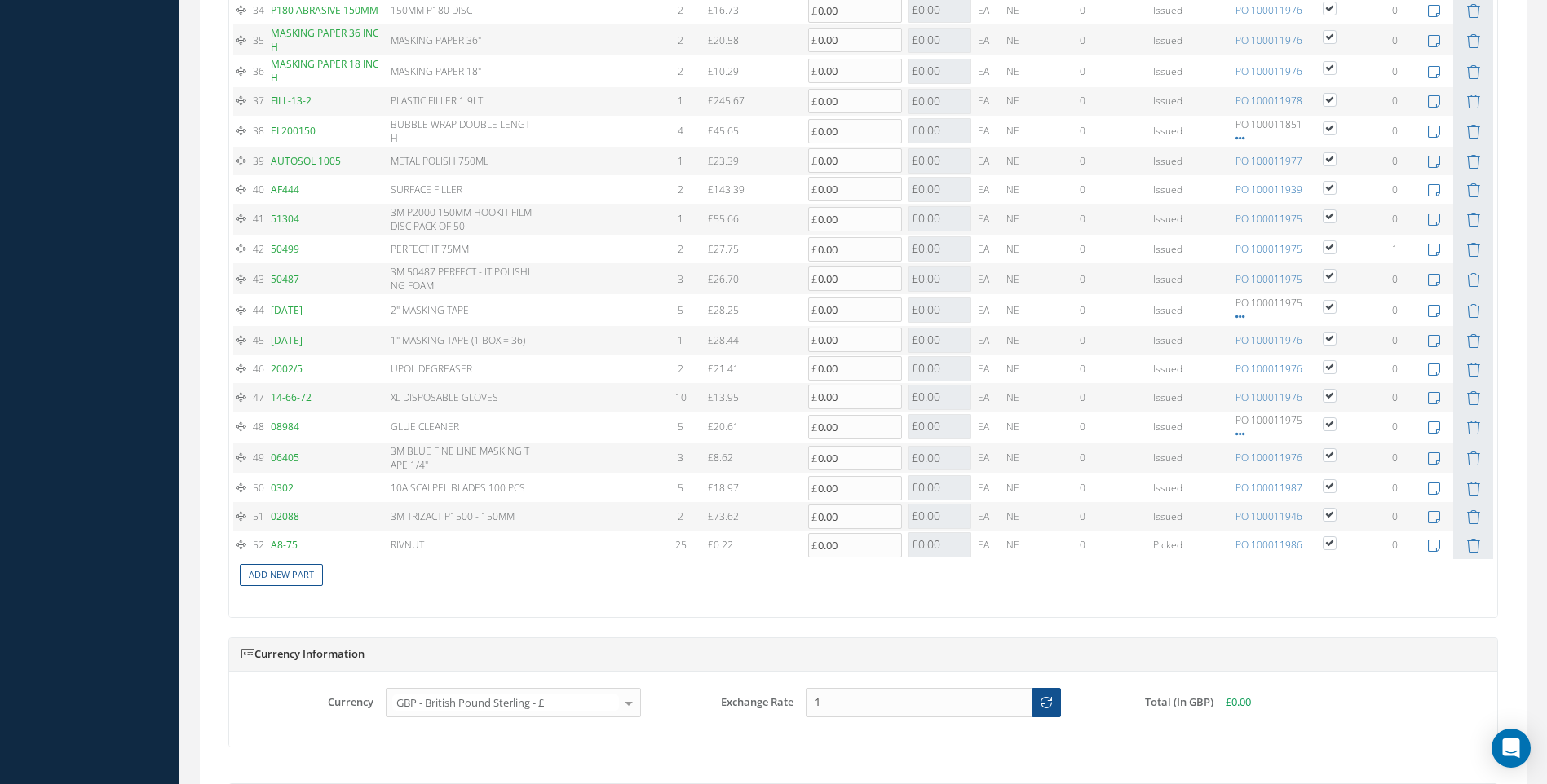
scroll to position [2815, 0]
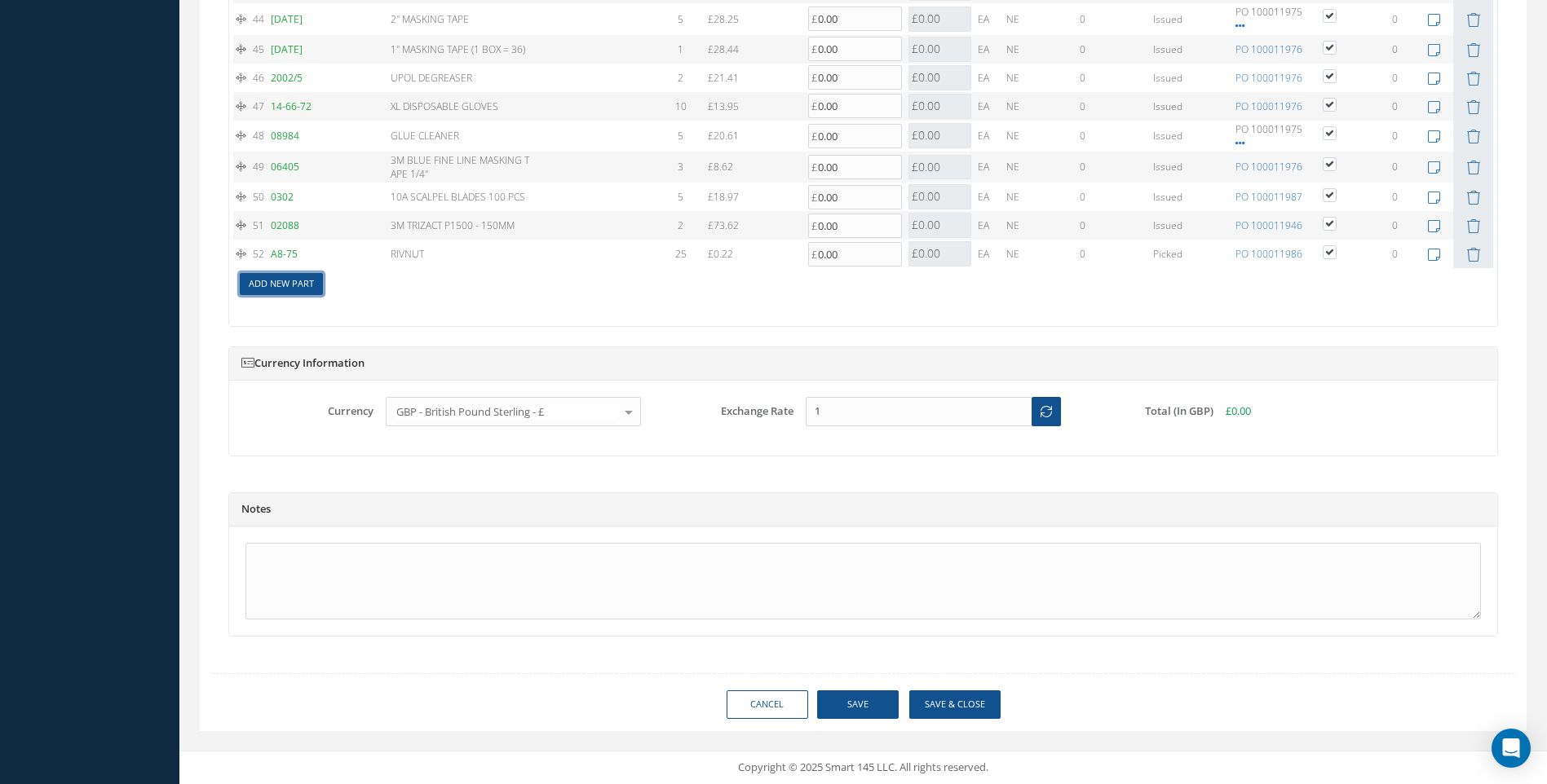
click at [286, 284] on link "Add New Part" at bounding box center [282, 284] width 83 height 22
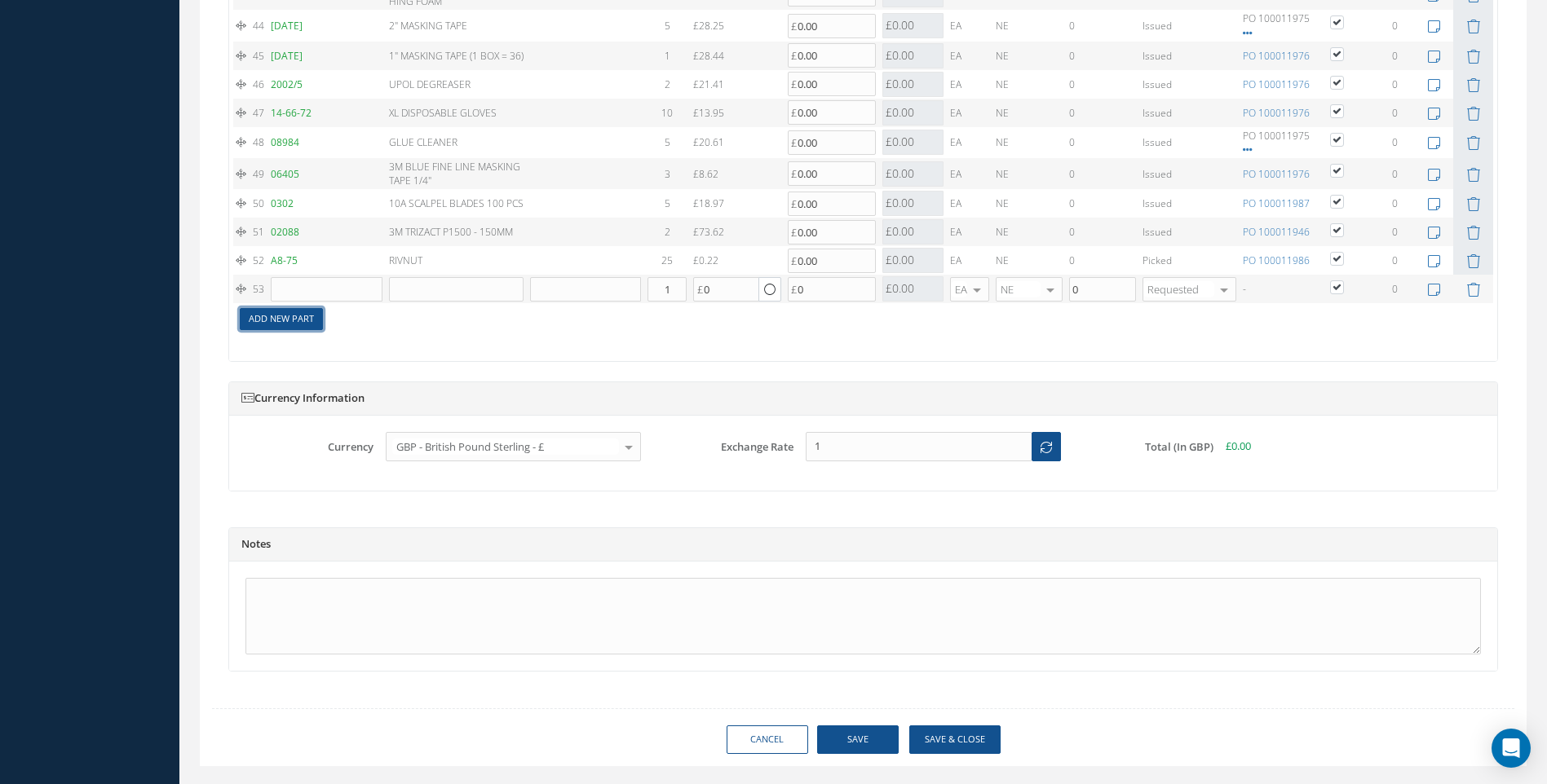
scroll to position [2822, 0]
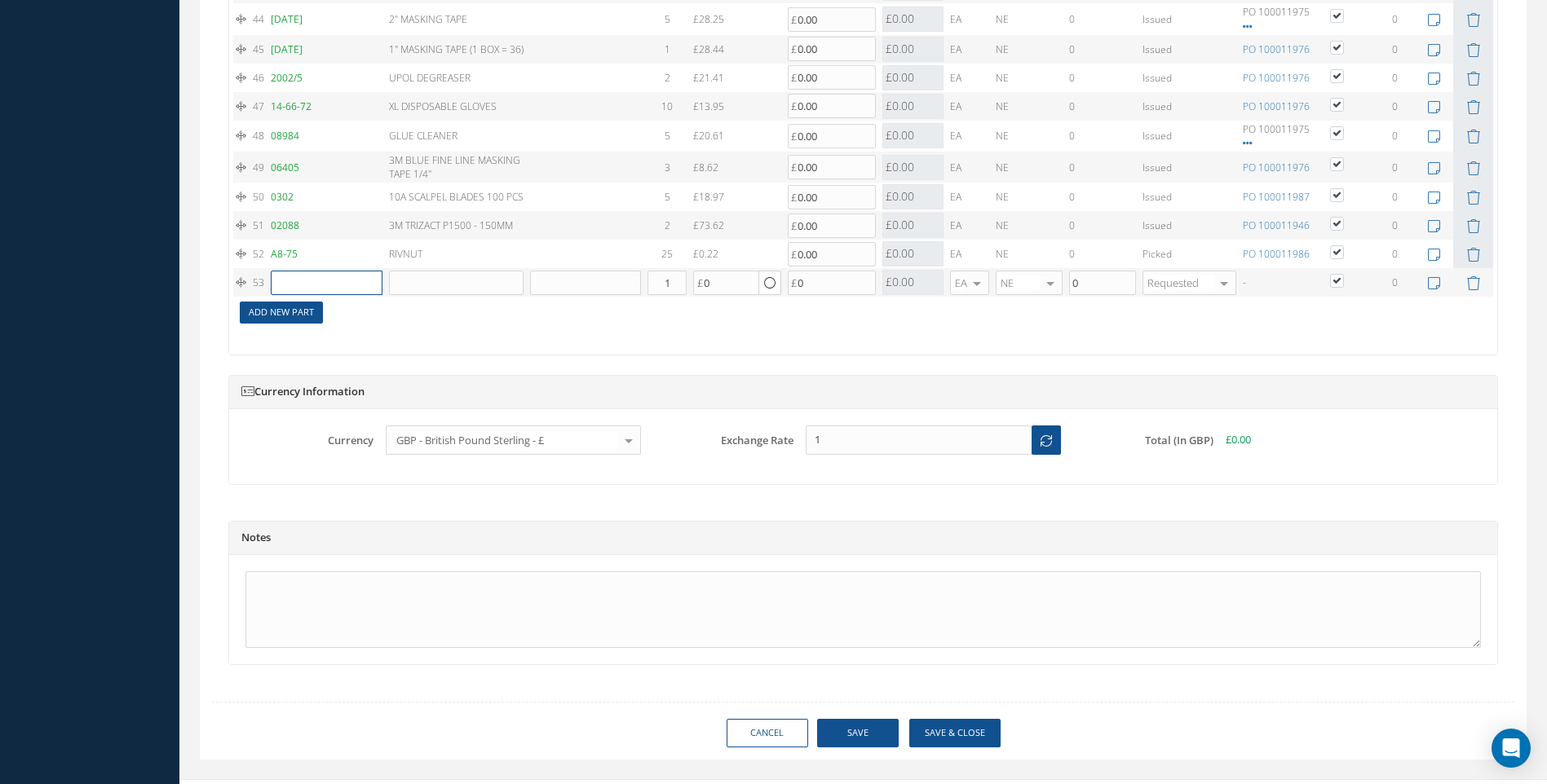
click at [286, 284] on input "text" at bounding box center [326, 282] width 111 height 24
drag, startPoint x: 343, startPoint y: 281, endPoint x: 241, endPoint y: 292, distance: 102.6
click at [245, 292] on tr "53 MTM124751 MTM124751 3 SEAT POLY COVER 55MU Part Number Description Qty in St…" at bounding box center [863, 282] width 1260 height 29
click at [318, 310] on span "BJP207970/A" at bounding box center [309, 308] width 58 height 14
type input "BJP207970/A"
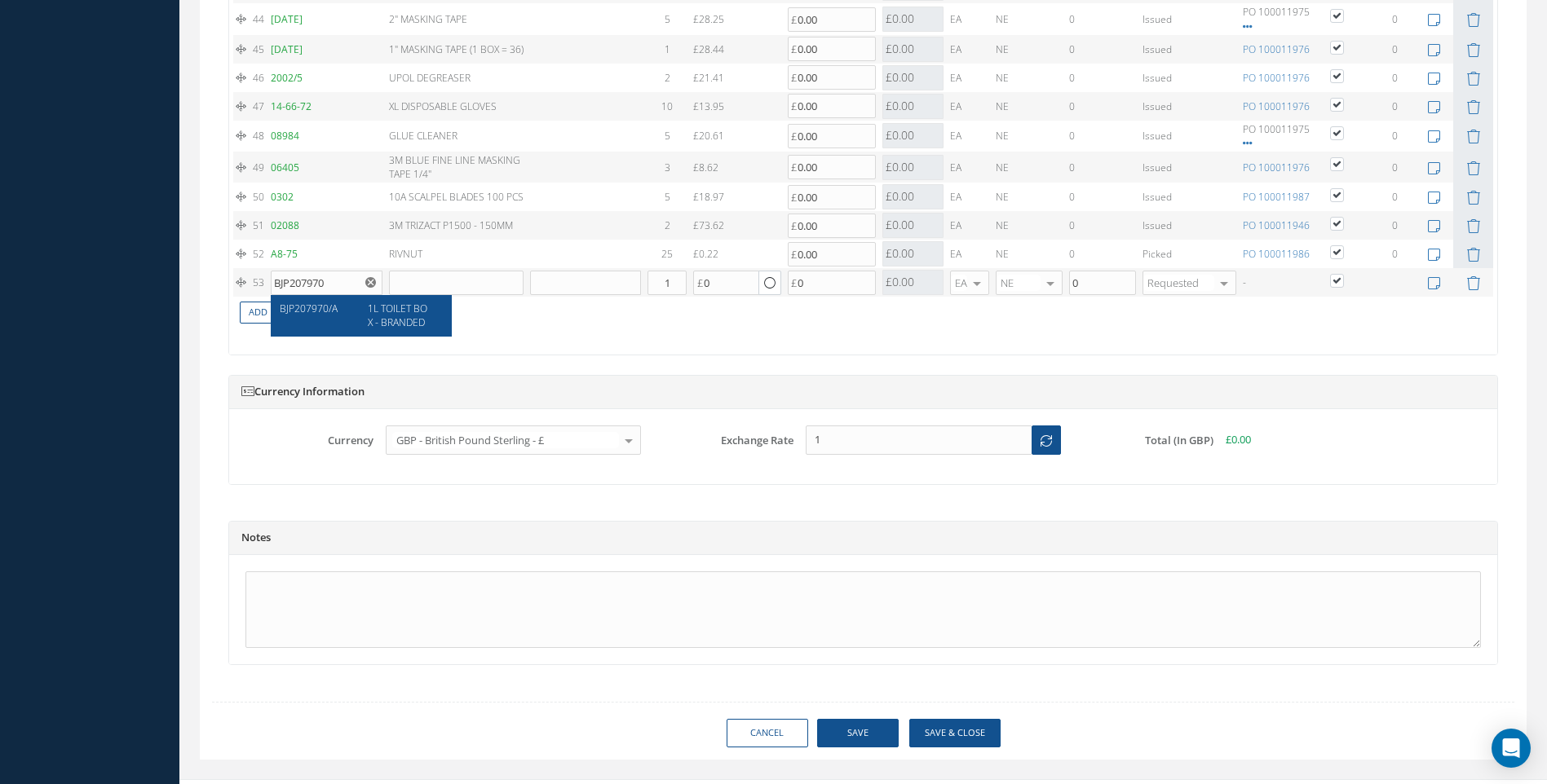
type input "1L TOILET BOX - BRANDED"
type input "3.29"
drag, startPoint x: 673, startPoint y: 282, endPoint x: 634, endPoint y: 285, distance: 39.1
click at [649, 291] on input "1" at bounding box center [667, 282] width 39 height 24
click at [284, 312] on link "Add New Part" at bounding box center [282, 312] width 83 height 22
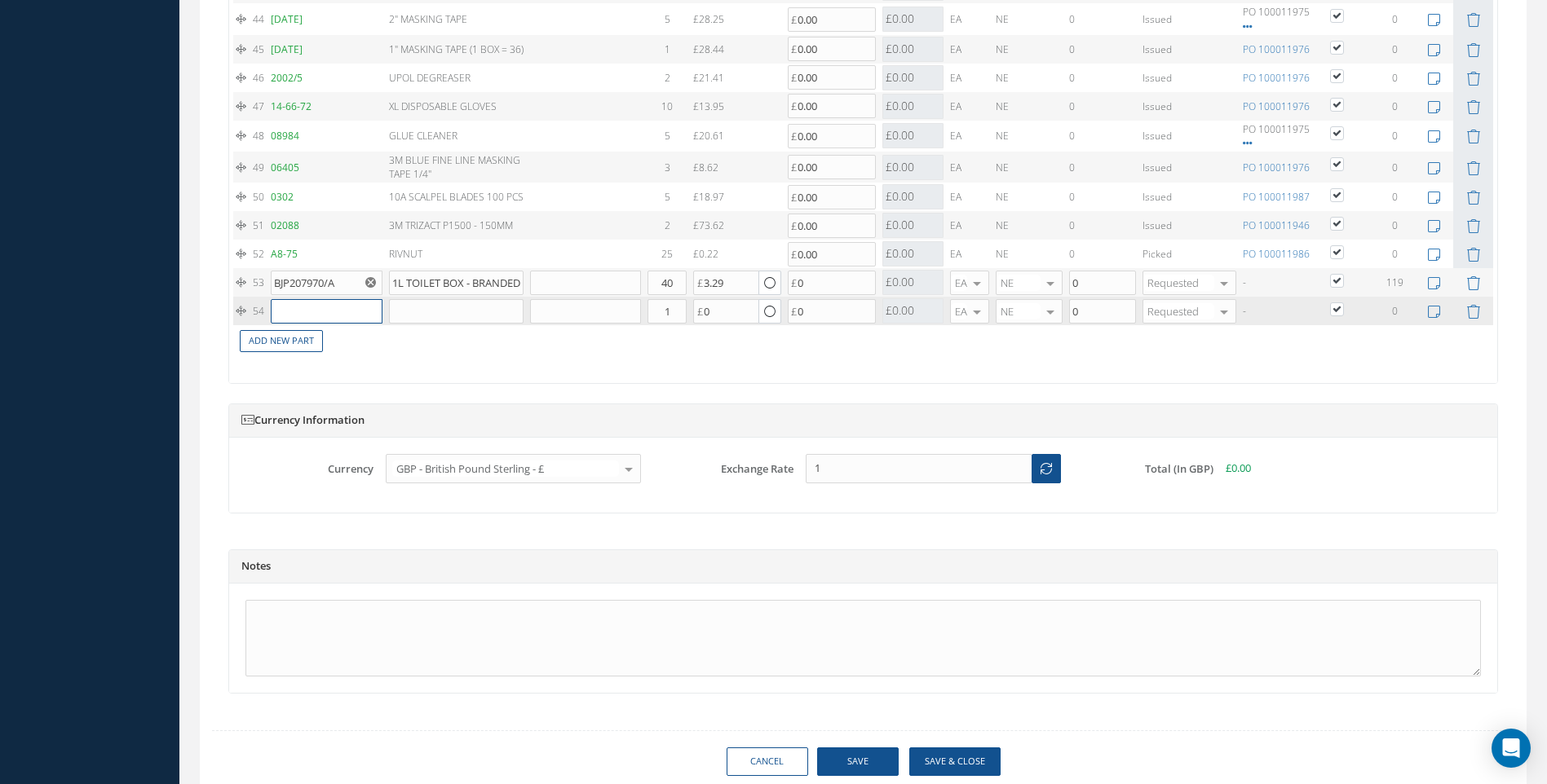
click at [284, 312] on input "text" at bounding box center [326, 311] width 111 height 24
drag, startPoint x: 676, startPoint y: 281, endPoint x: 647, endPoint y: 291, distance: 30.7
click at [647, 291] on td "40" at bounding box center [667, 282] width 46 height 29
type input "10"
click at [312, 314] on input "text" at bounding box center [326, 311] width 111 height 24
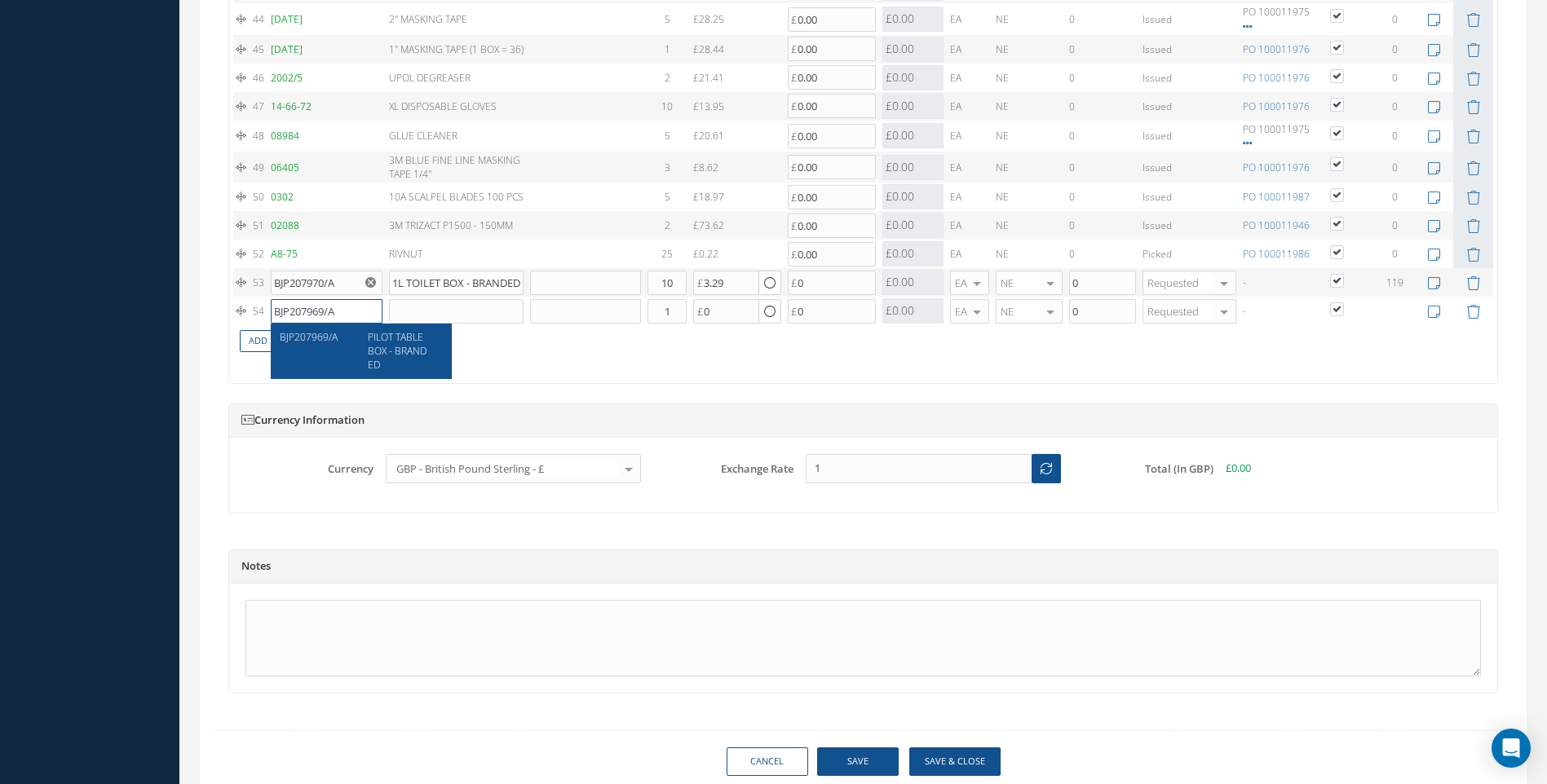
type input "BJP207969/A"
click at [416, 343] on span "PILOT TABLE BOX - BRANDED" at bounding box center [397, 351] width 59 height 42
type input "PILOT TABLE BOX - BRANDED"
type input "2.97"
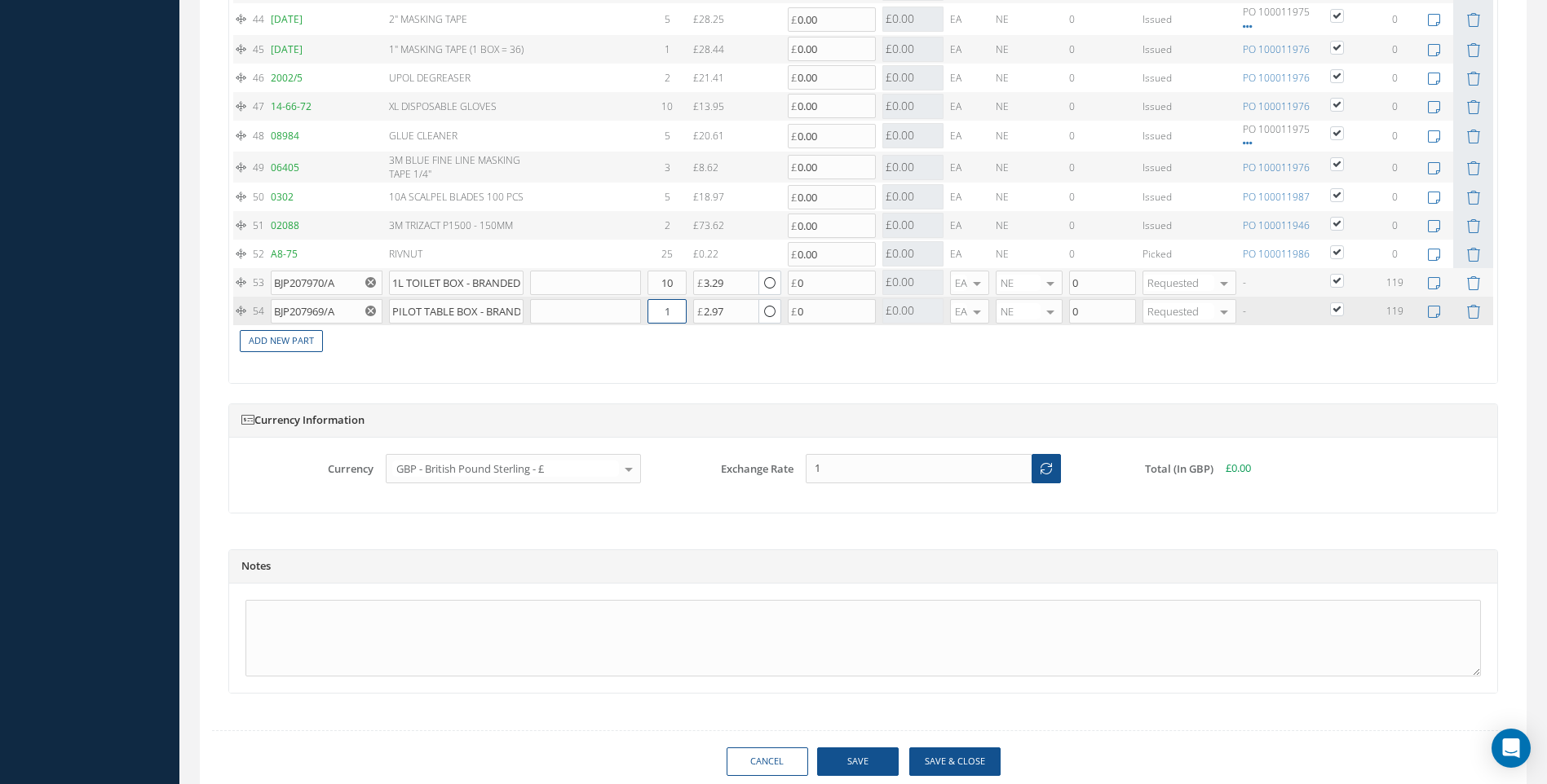
drag, startPoint x: 681, startPoint y: 309, endPoint x: 658, endPoint y: 314, distance: 23.5
click at [658, 314] on input "1" at bounding box center [667, 311] width 39 height 24
type input "40"
click at [275, 344] on link "Add New Part" at bounding box center [282, 341] width 83 height 22
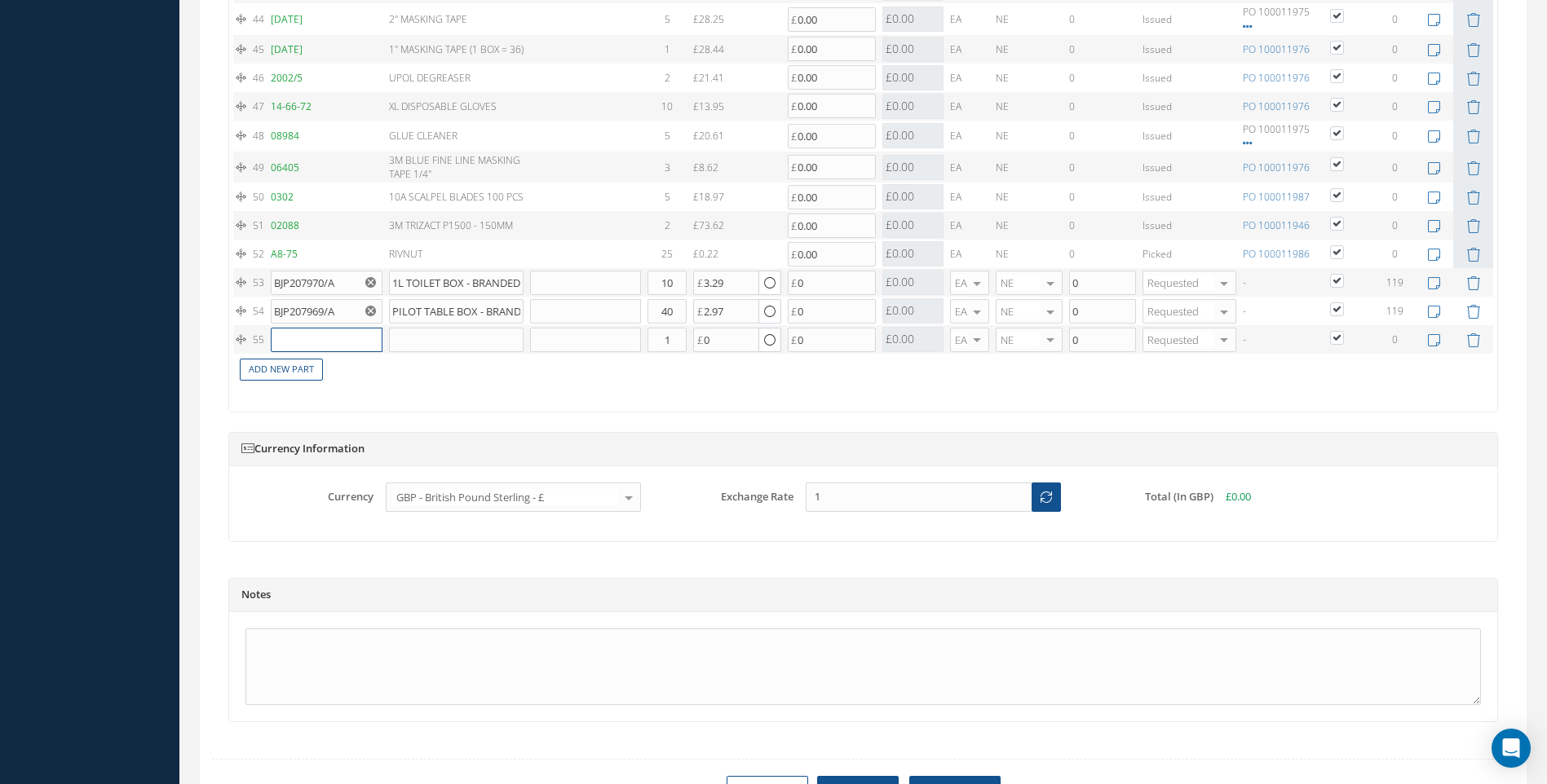
click at [279, 343] on input "text" at bounding box center [326, 339] width 111 height 24
click at [318, 343] on input "SYRINGS 20" at bounding box center [326, 339] width 111 height 24
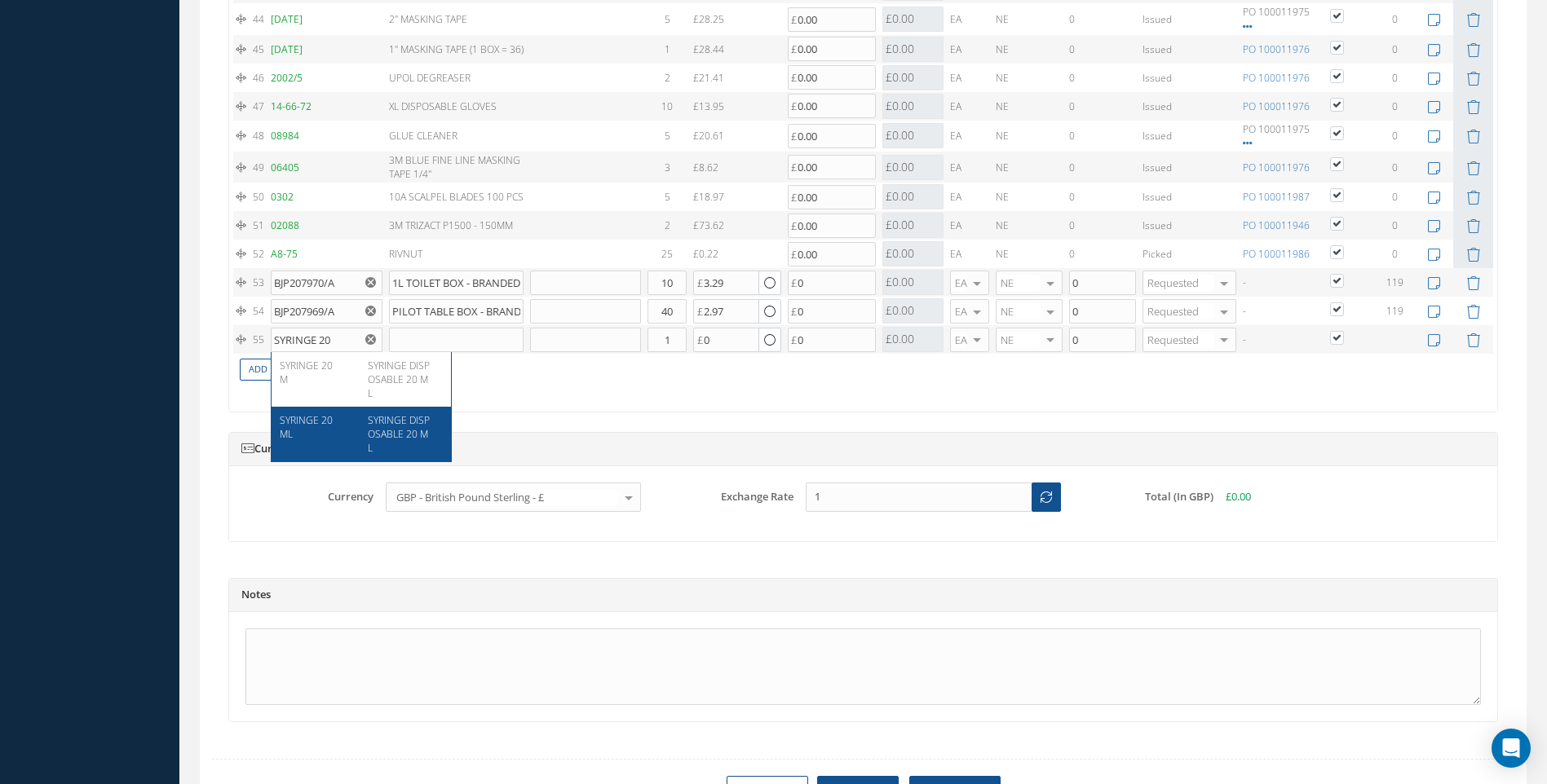
click at [333, 421] on span "SYRINGE 20 ML" at bounding box center [306, 427] width 53 height 28
type input "SYRINGE 20 ML"
type input "SYRINGE DISPOSABLE 20 ML"
type input "0.41"
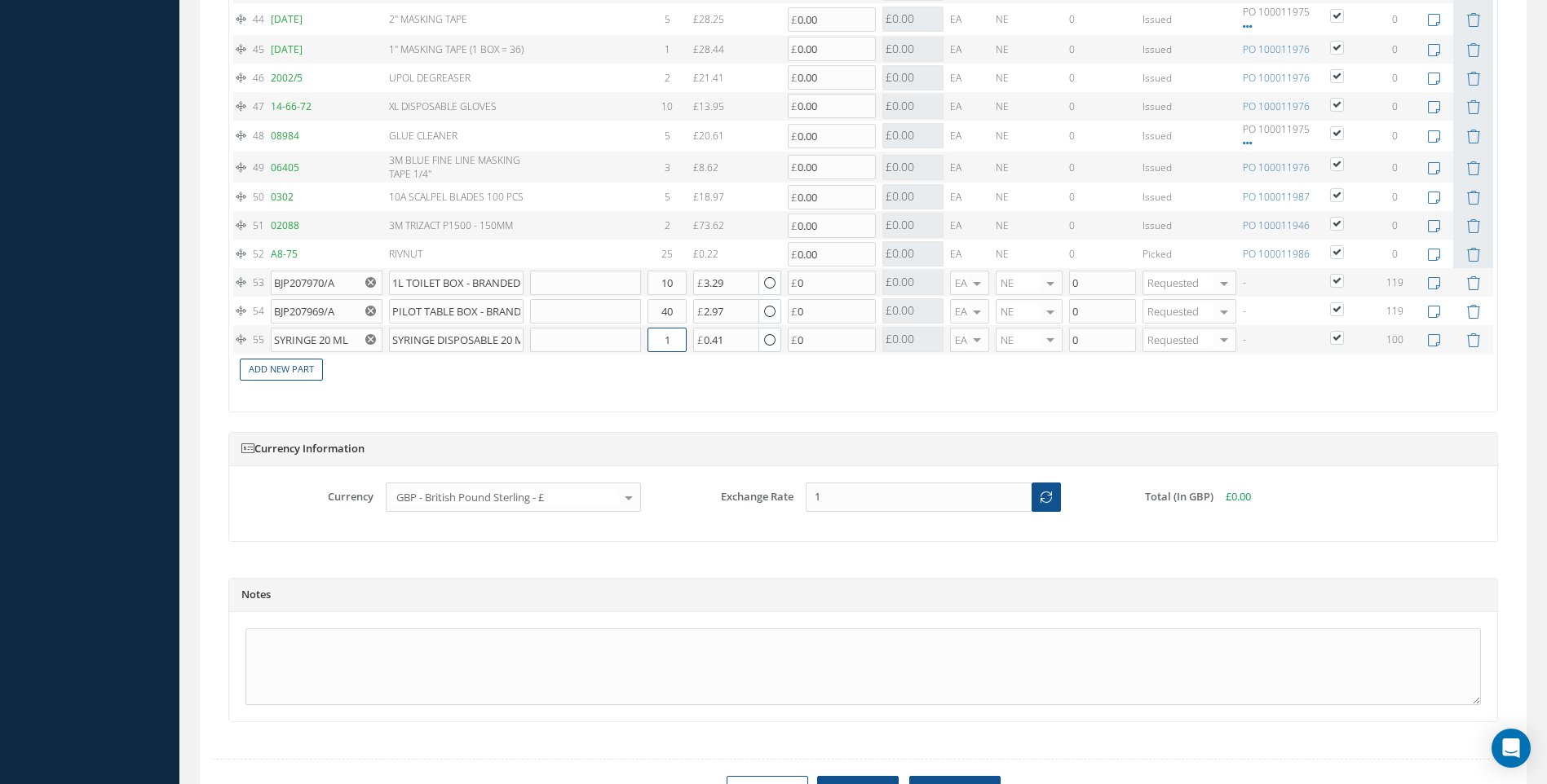
click at [682, 332] on input "1" at bounding box center [667, 339] width 39 height 24
type input "100"
click at [270, 365] on link "Add New Part" at bounding box center [282, 370] width 83 height 22
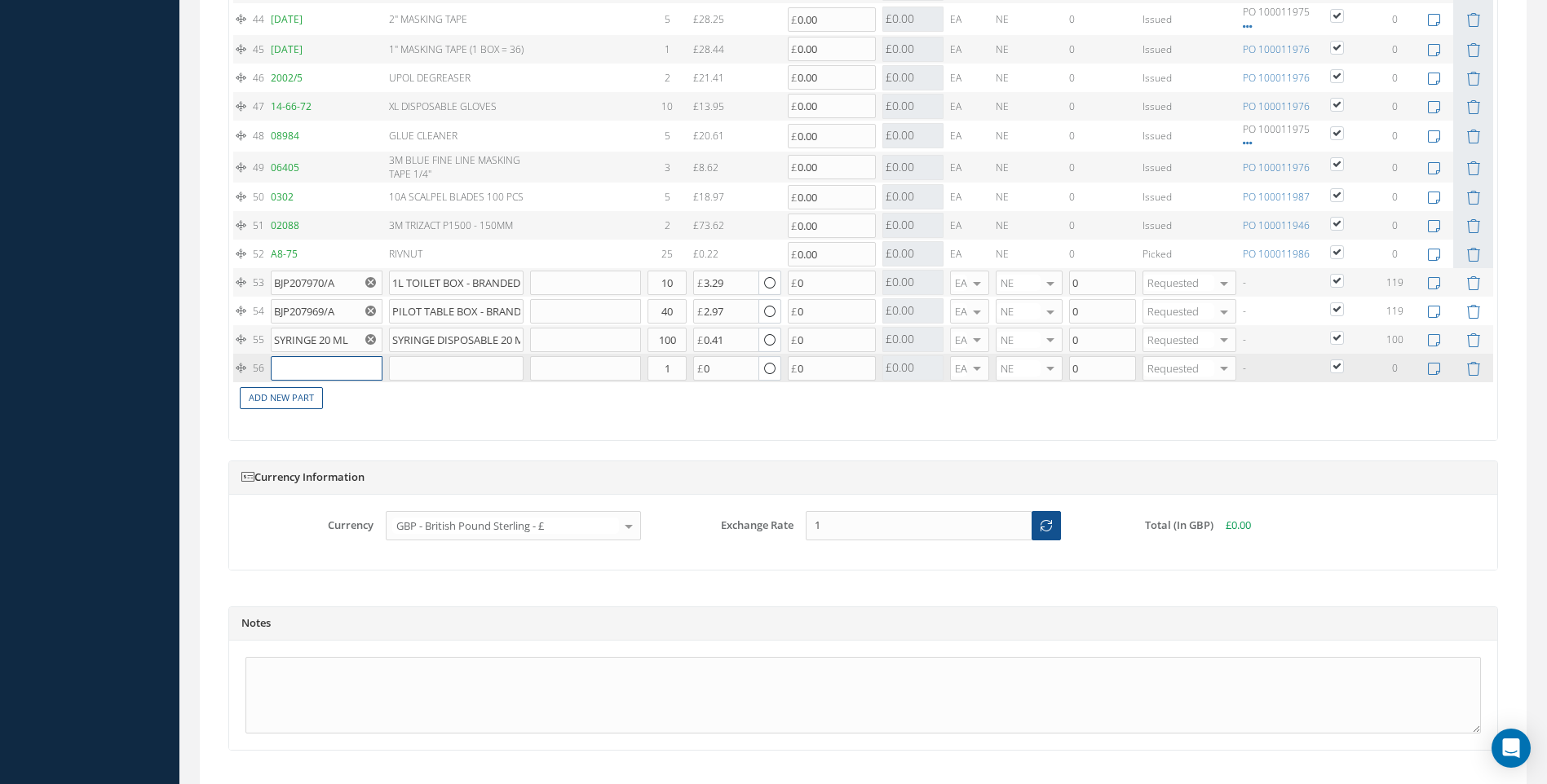
click at [296, 366] on input "text" at bounding box center [326, 368] width 111 height 24
type input "CR3242-4-3"
click at [326, 393] on span "CR3242-4-3" at bounding box center [306, 393] width 52 height 14
type input "RIVET"
type input "0.60"
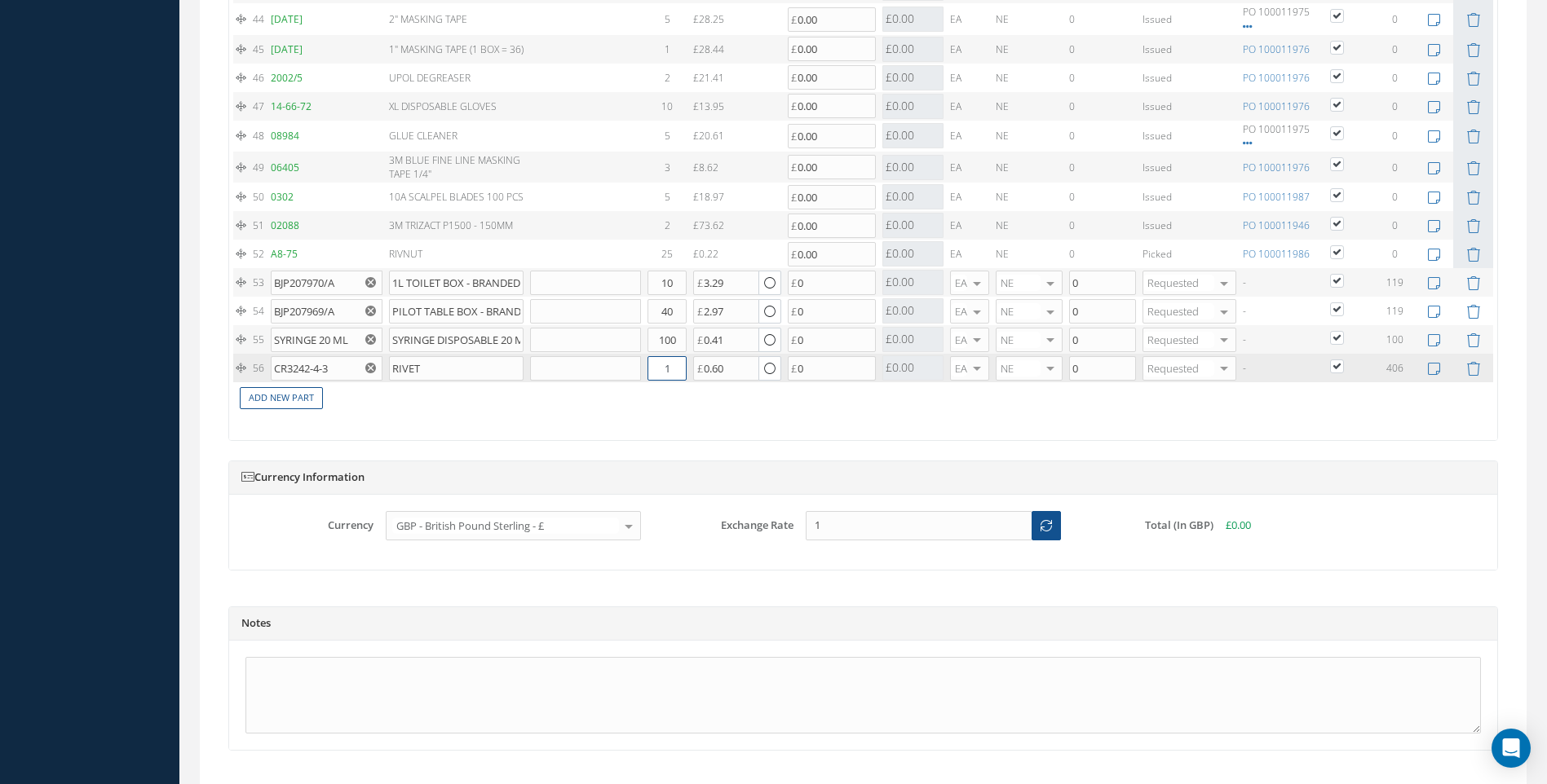
click at [672, 366] on input "1" at bounding box center [667, 368] width 39 height 24
type input "100"
click at [301, 393] on link "Add New Part" at bounding box center [282, 398] width 83 height 22
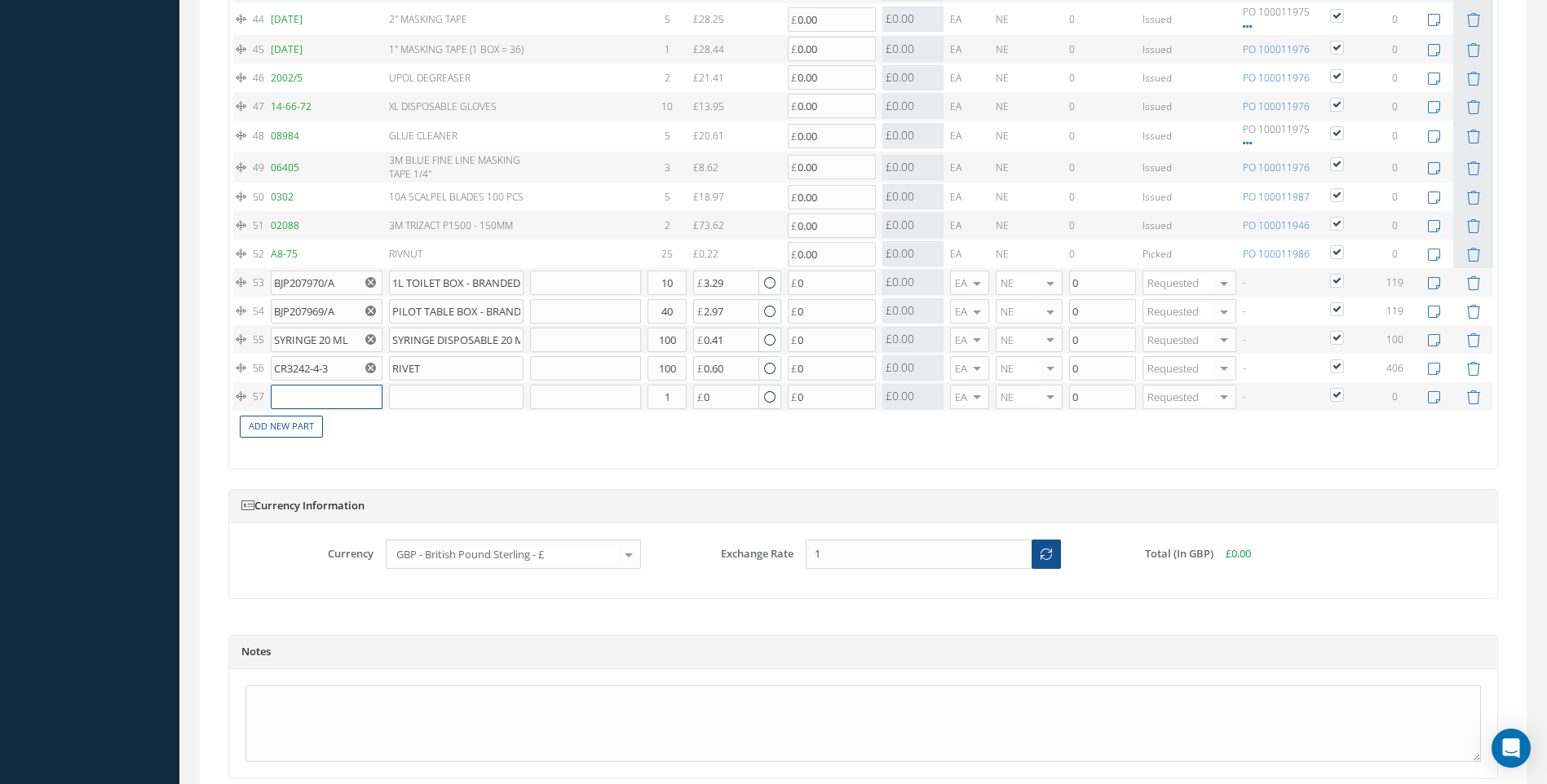
click at [294, 393] on input "text" at bounding box center [326, 397] width 111 height 24
type input "BJP204776"
click at [382, 429] on span "SEAT BOXES 1604 X 750 X 1250MM" at bounding box center [400, 437] width 63 height 42
type input "SEAT BOXES 1604 X 750 X 1250MM"
type input "17.33"
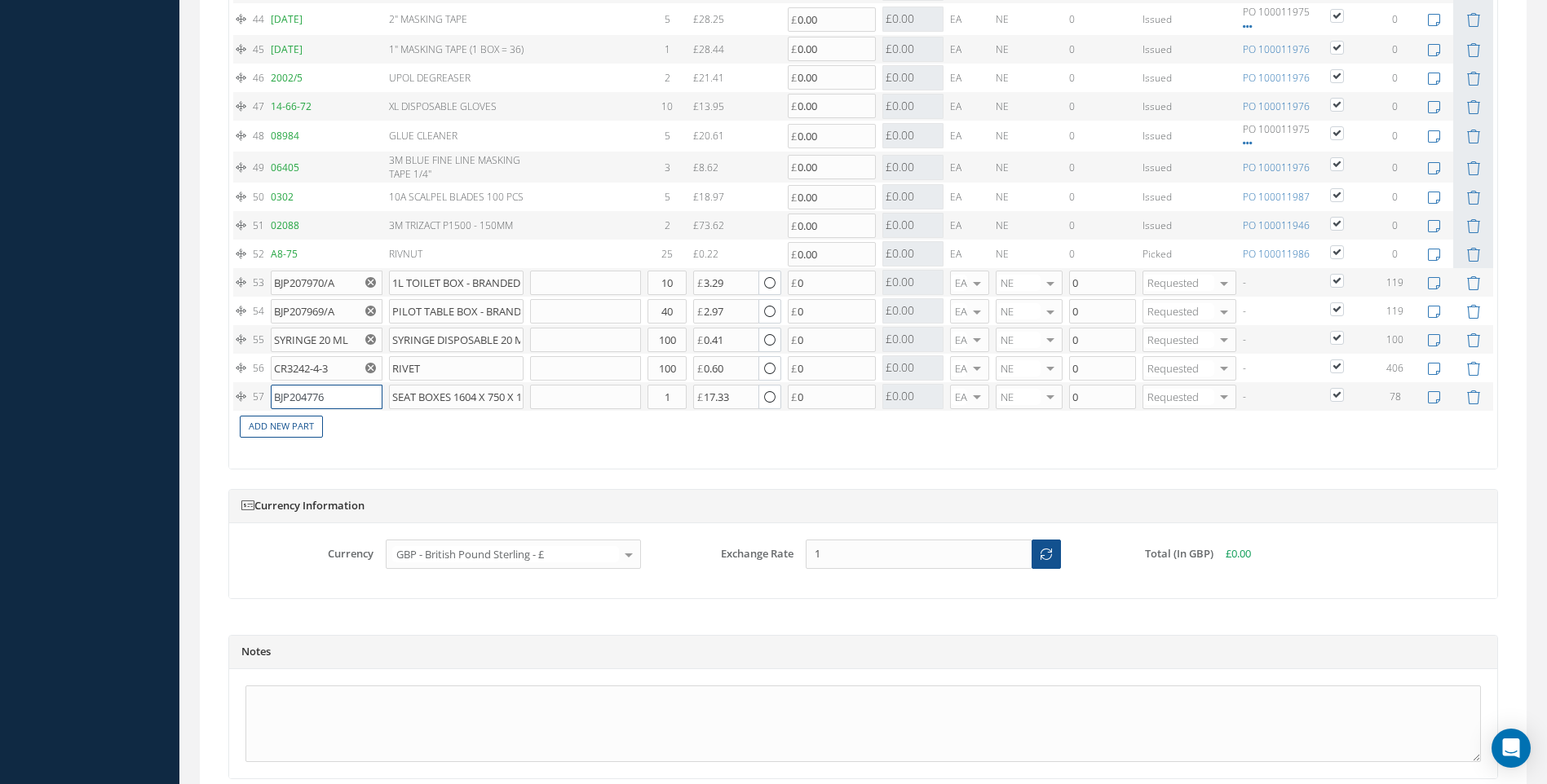
drag, startPoint x: 328, startPoint y: 396, endPoint x: 240, endPoint y: 391, distance: 88.1
click at [240, 391] on tr "57 BJP204776 SEAT BOXES 1604 X 750 X 1250MM Part Number Description Qty in Stoc…" at bounding box center [863, 397] width 1260 height 29
type input "BJP209614/A"
click at [392, 422] on span "JAMCO TOILET BOX 900 X 770 X 580 MM" at bounding box center [399, 437] width 62 height 42
type input "JAMCO TOILET BOX 900 X 770 X 580 MM"
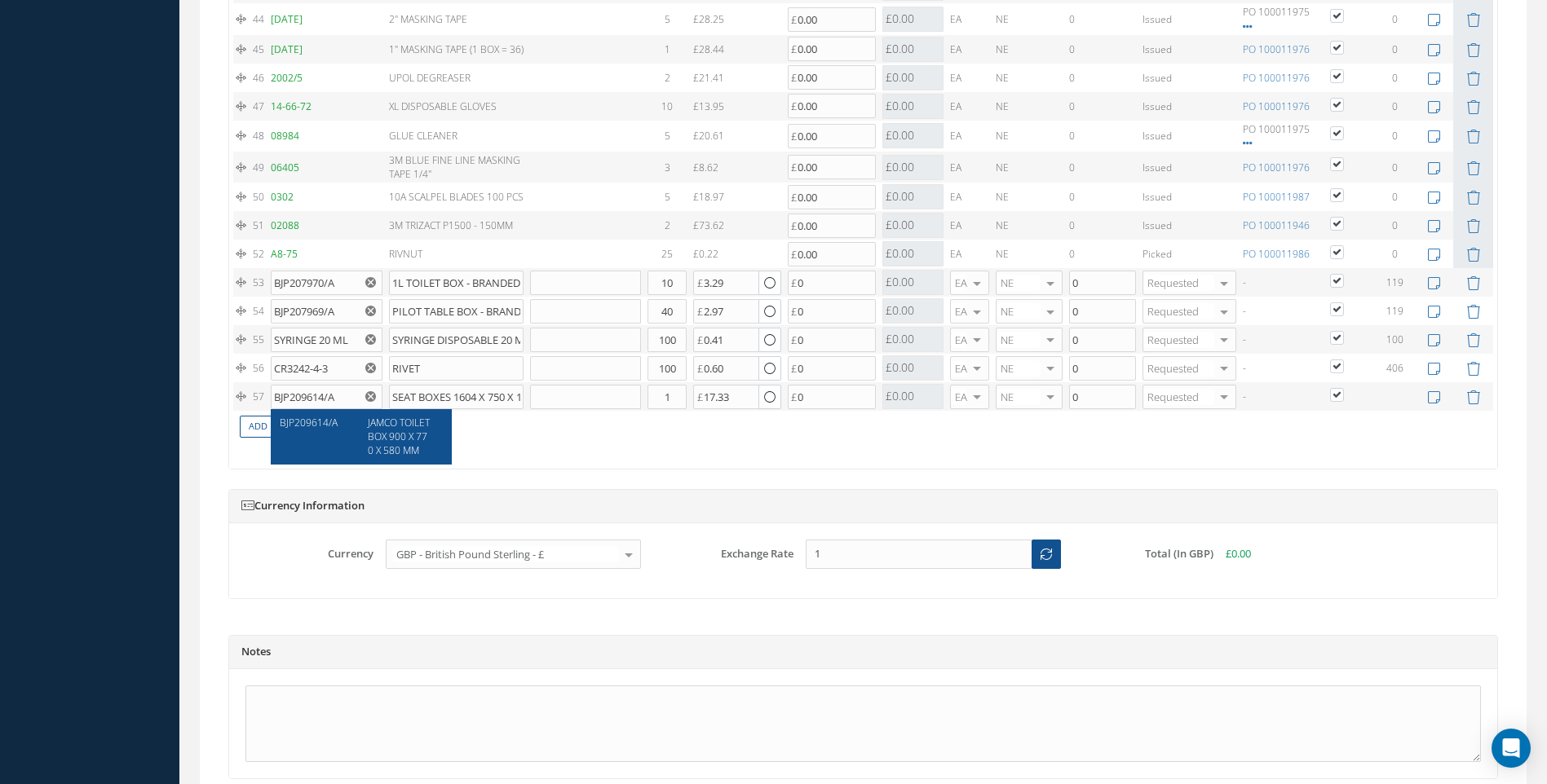
type input "12.09"
click at [671, 401] on input "1" at bounding box center [667, 397] width 39 height 24
type input "10"
click at [339, 283] on input "BJP207970/A" at bounding box center [326, 282] width 111 height 24
drag, startPoint x: 683, startPoint y: 283, endPoint x: 662, endPoint y: 291, distance: 22.5
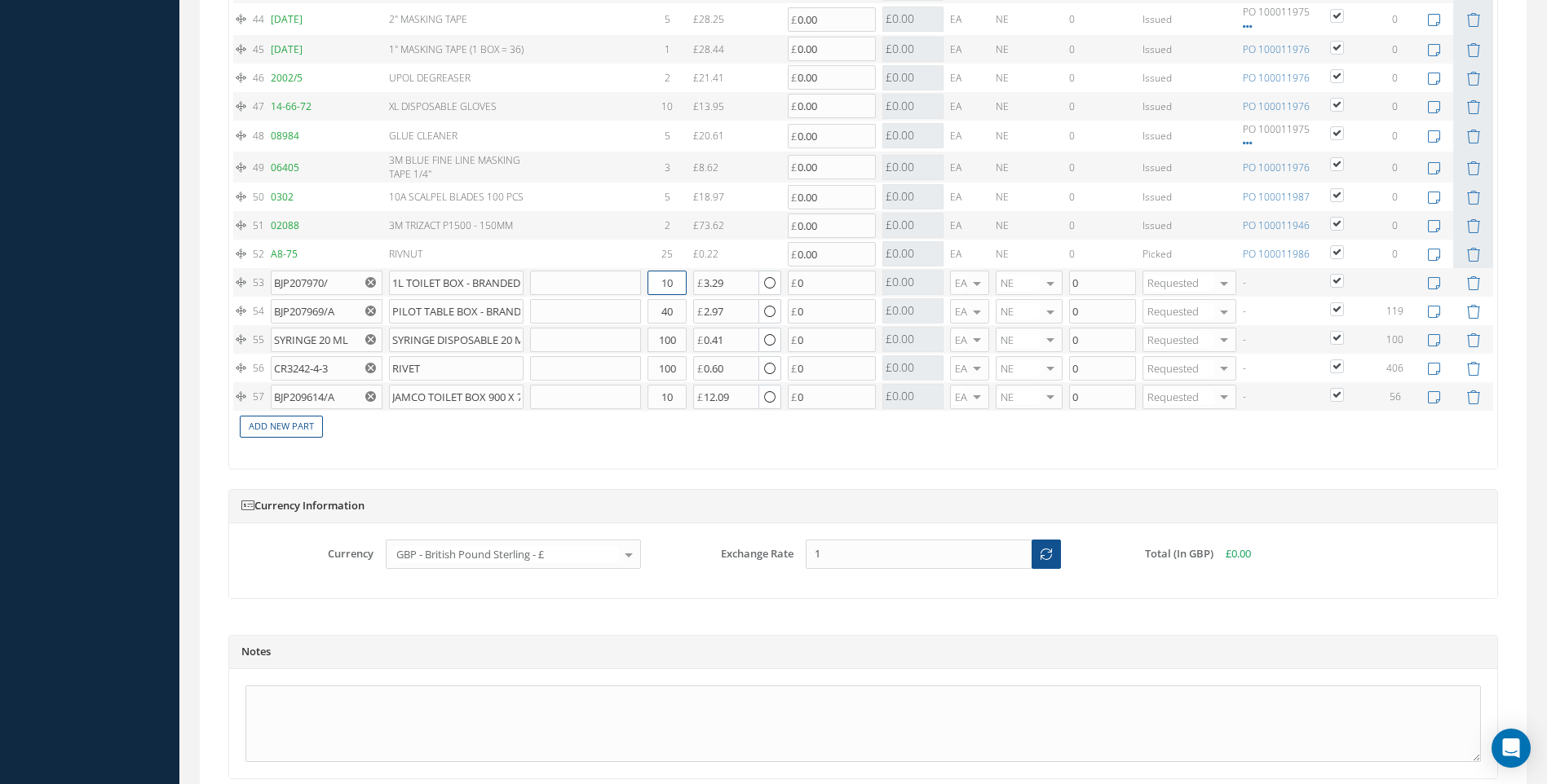
click at [662, 291] on input "10" at bounding box center [667, 282] width 39 height 24
click at [338, 285] on input "BJP207970/" at bounding box center [326, 282] width 111 height 24
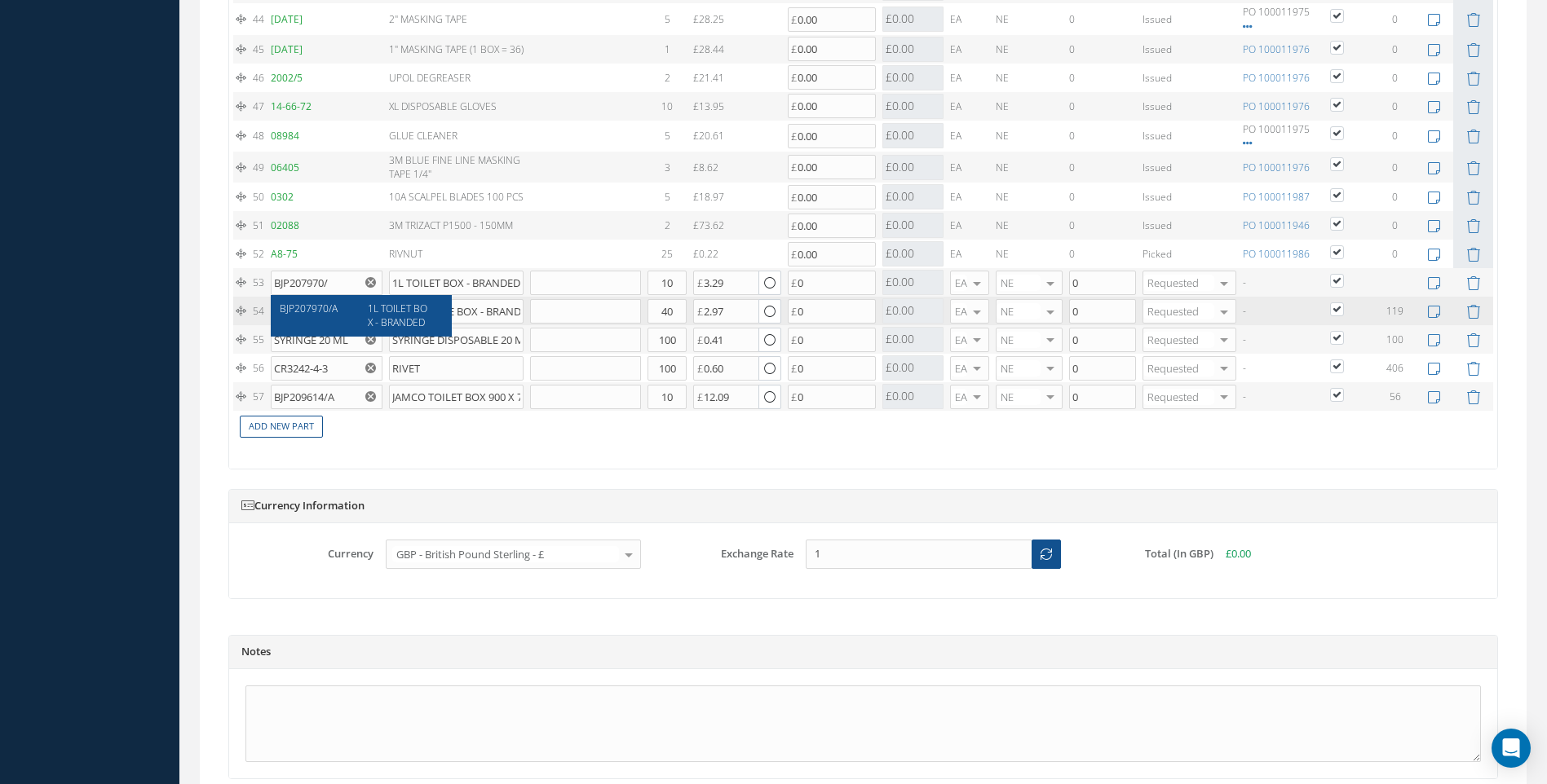
drag, startPoint x: 385, startPoint y: 311, endPoint x: 425, endPoint y: 307, distance: 40.2
click at [390, 312] on span "1L TOILET BOX - BRANDED" at bounding box center [398, 315] width 60 height 28
type input "BJP207970/A"
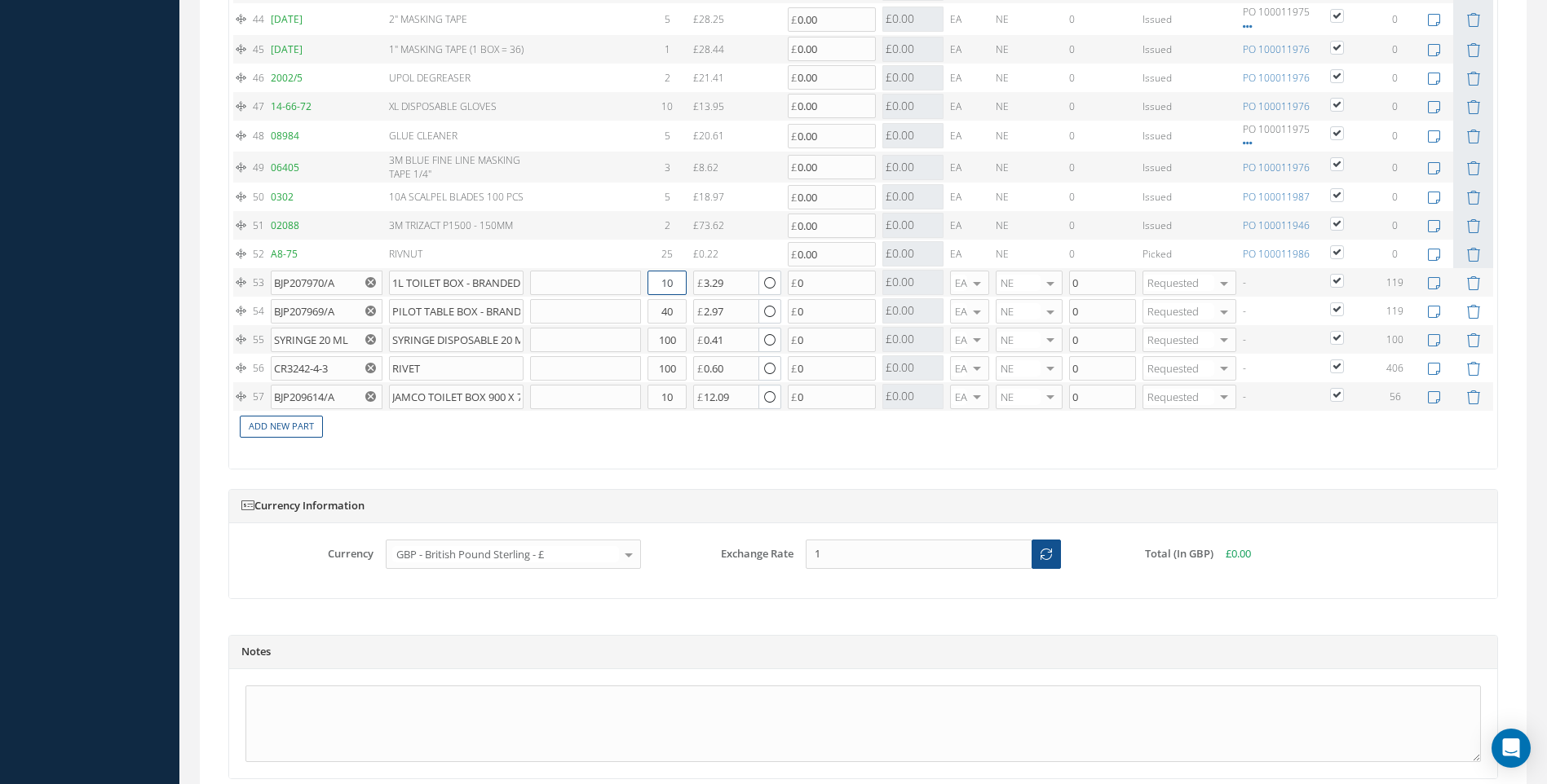
click at [673, 280] on input "10" at bounding box center [667, 282] width 39 height 24
type input "1"
type input "20"
click at [292, 431] on link "Add New Part" at bounding box center [282, 427] width 83 height 22
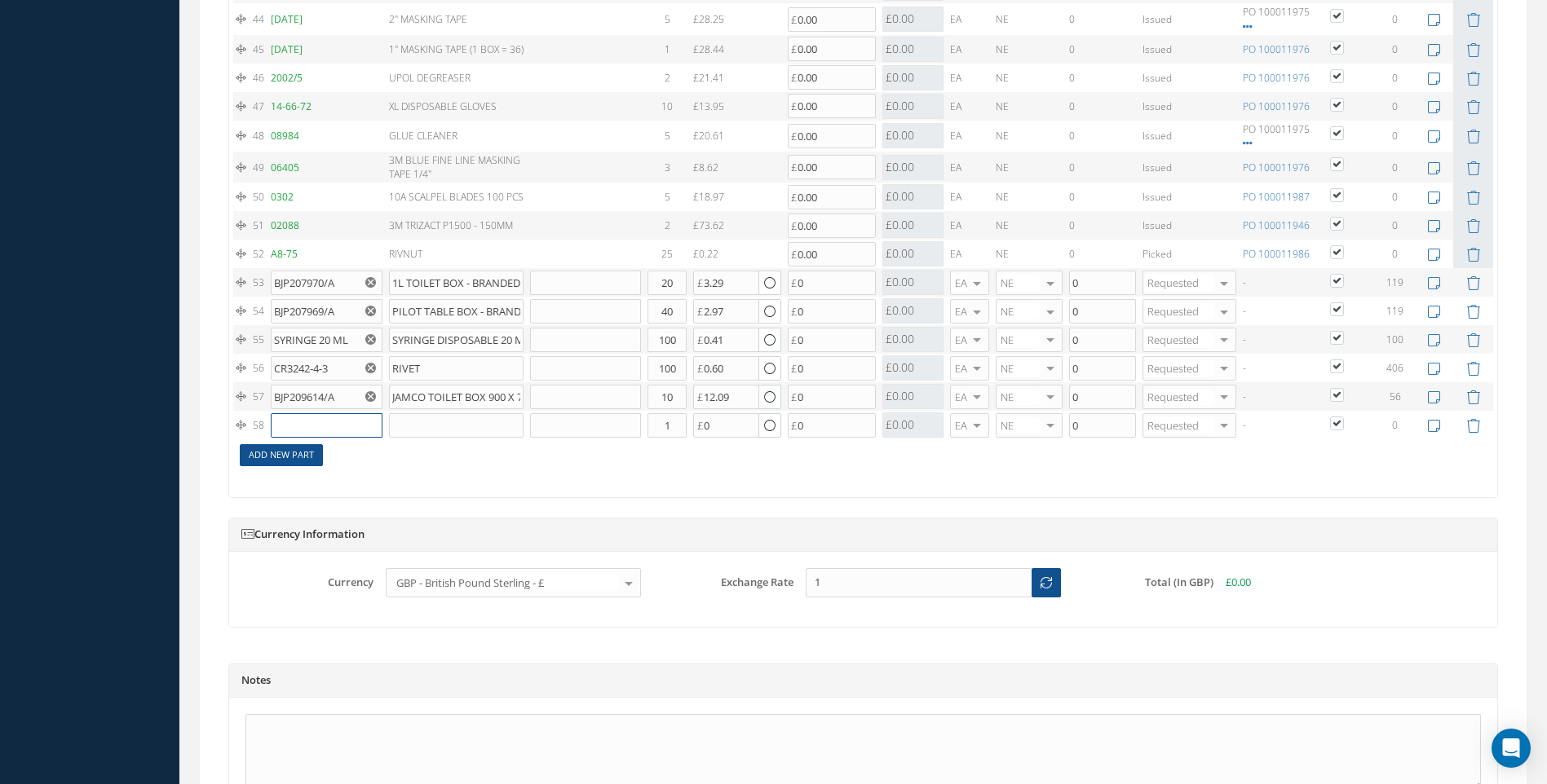
click at [292, 431] on input "text" at bounding box center [326, 425] width 111 height 24
type input "MTM217516"
drag, startPoint x: 673, startPoint y: 429, endPoint x: 656, endPoint y: 429, distance: 17.0
click at [656, 429] on input "1" at bounding box center [667, 425] width 39 height 24
type input "3"
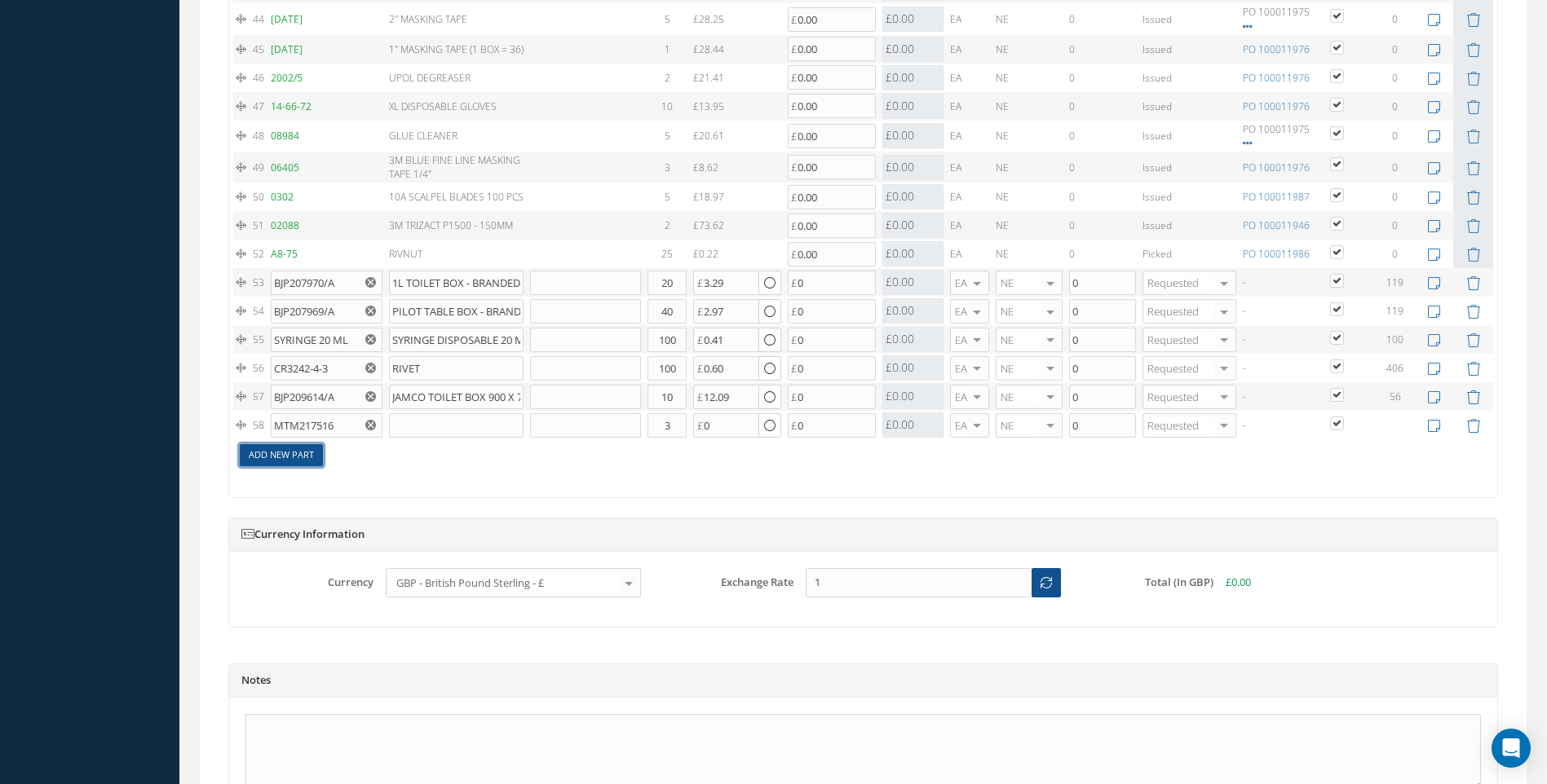
click at [294, 459] on link "Add New Part" at bounding box center [282, 456] width 83 height 22
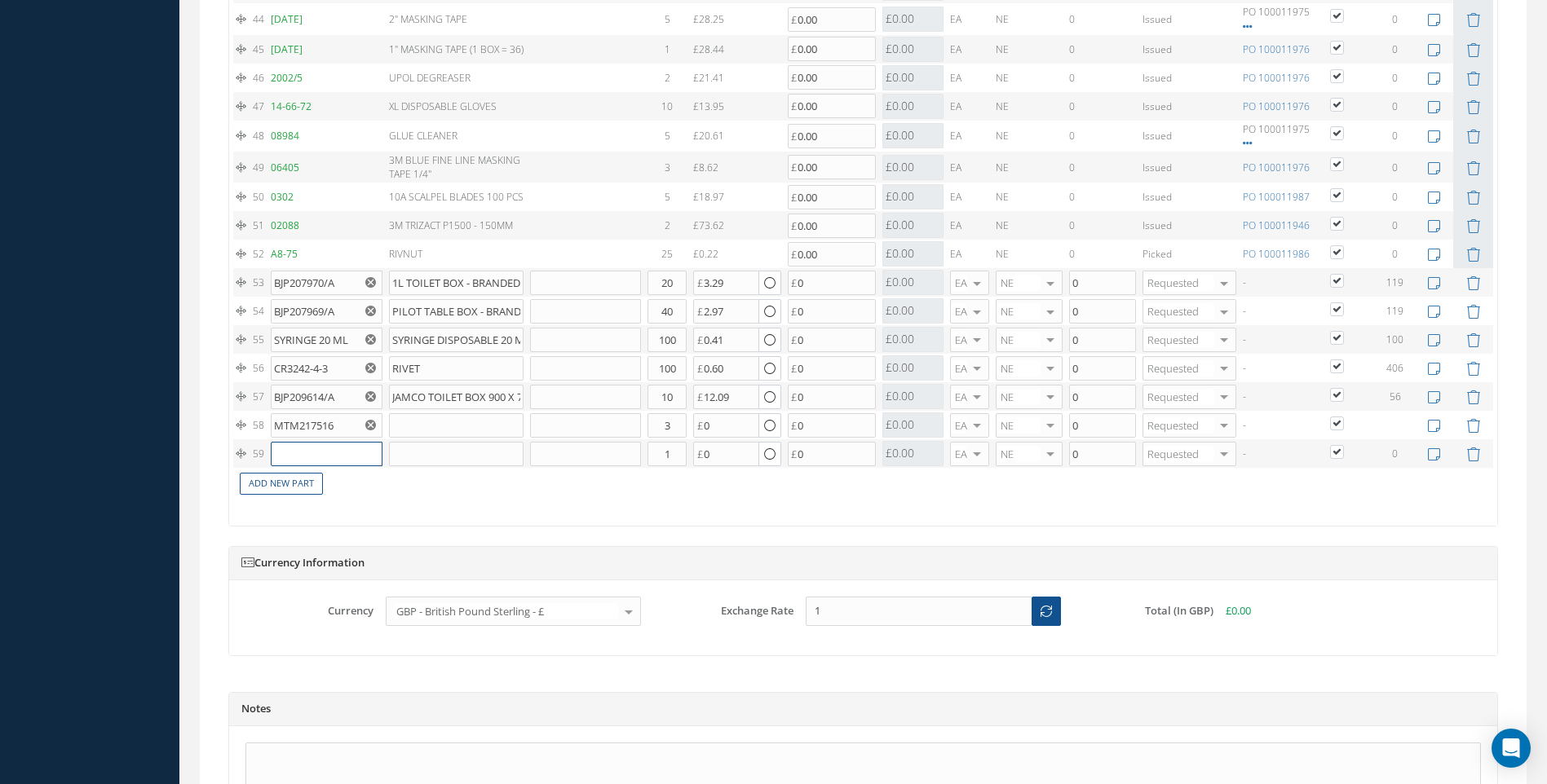
click at [294, 459] on input "text" at bounding box center [326, 454] width 111 height 24
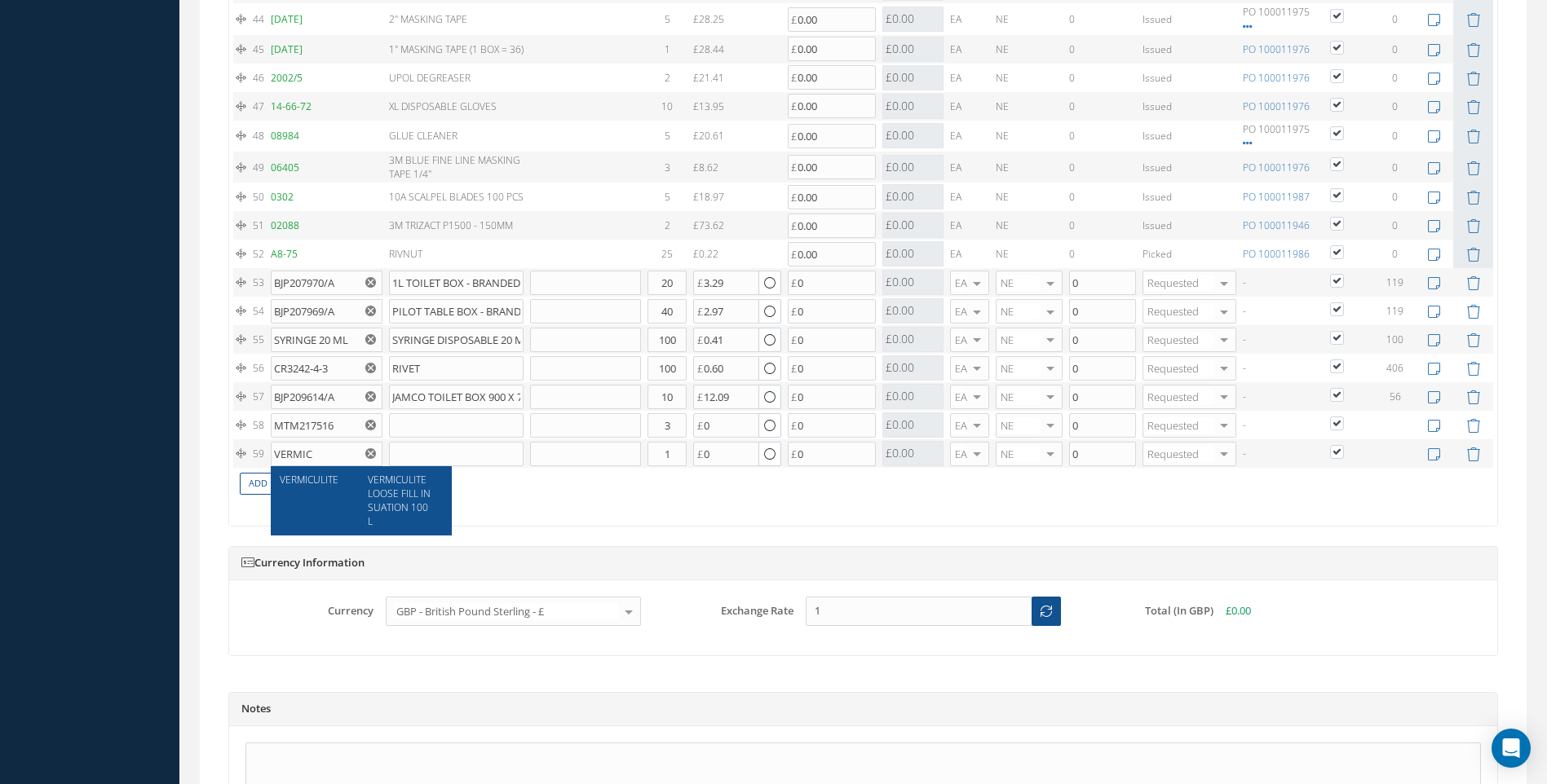
drag, startPoint x: 379, startPoint y: 490, endPoint x: 455, endPoint y: 484, distance: 76.2
click at [380, 491] on span "VERMICULITE LOOSE FILL INSUATION 100L" at bounding box center [400, 500] width 63 height 55
type input "VERMICULITE"
type input "VERMICULITE LOOSE FILL INSUATION 100L"
type input "50.85"
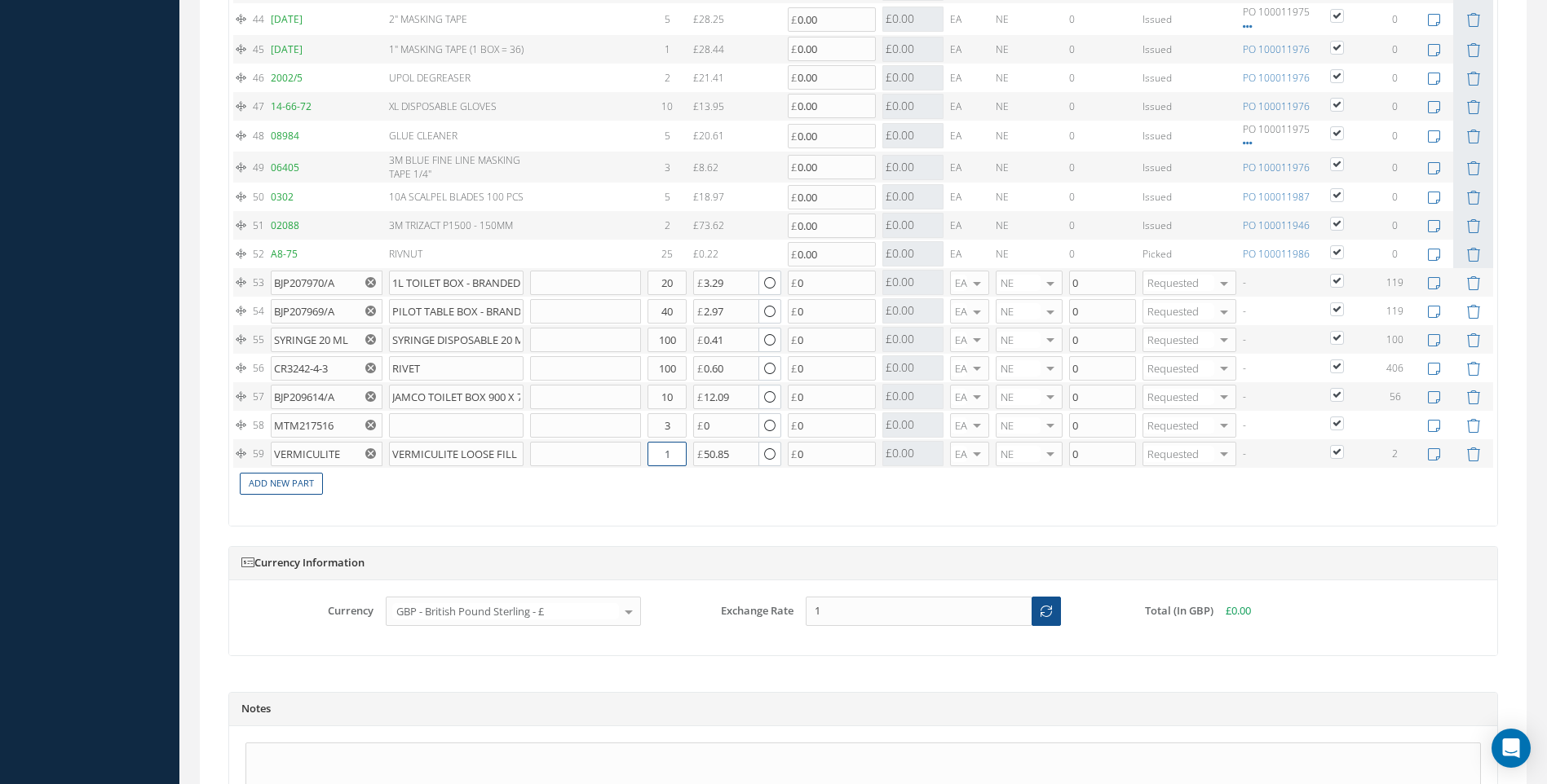
click at [667, 455] on input "1" at bounding box center [667, 454] width 39 height 24
type input "2"
click at [287, 485] on link "Add New Part" at bounding box center [282, 484] width 83 height 22
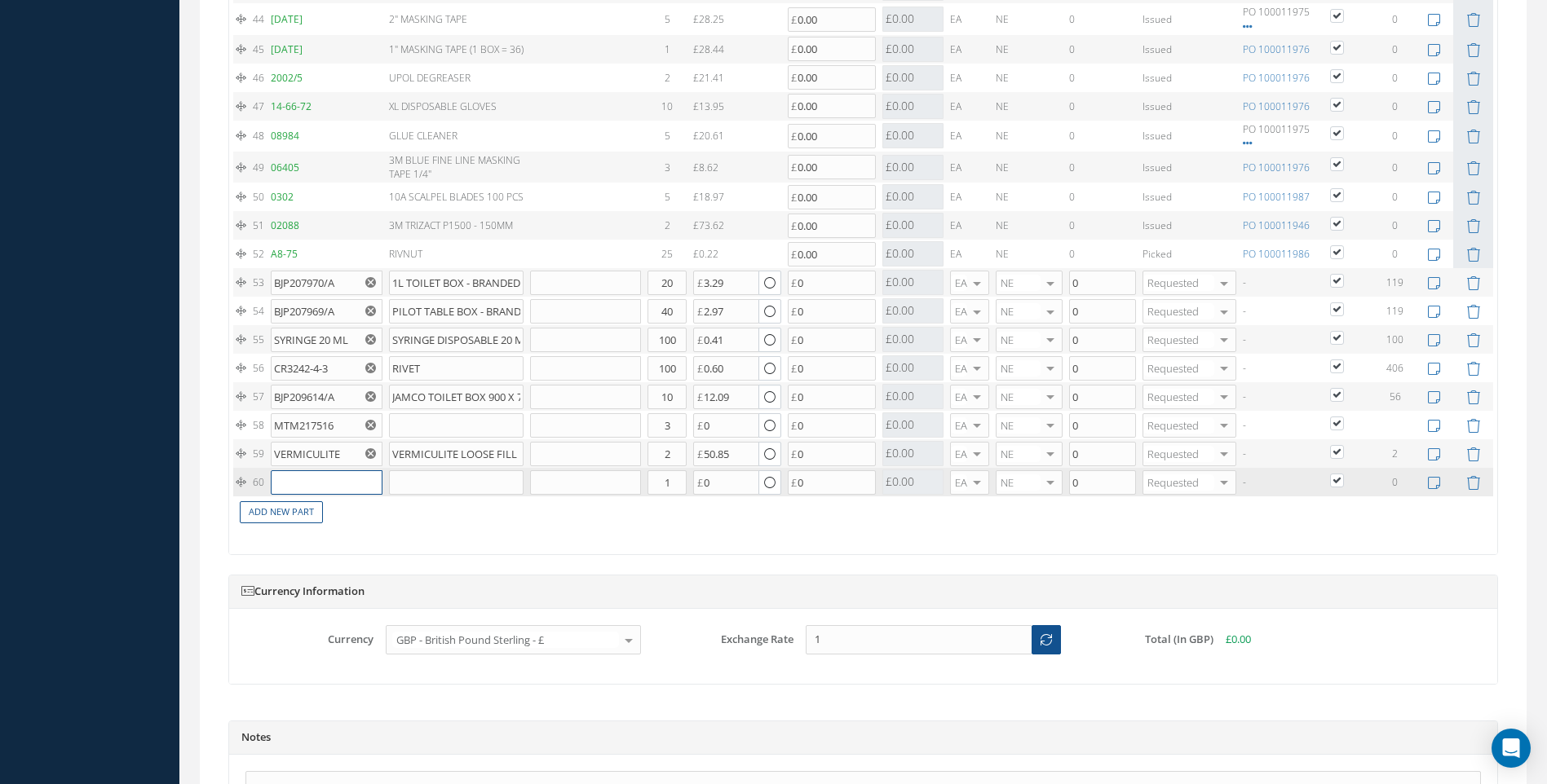
click at [297, 484] on input "text" at bounding box center [326, 482] width 111 height 24
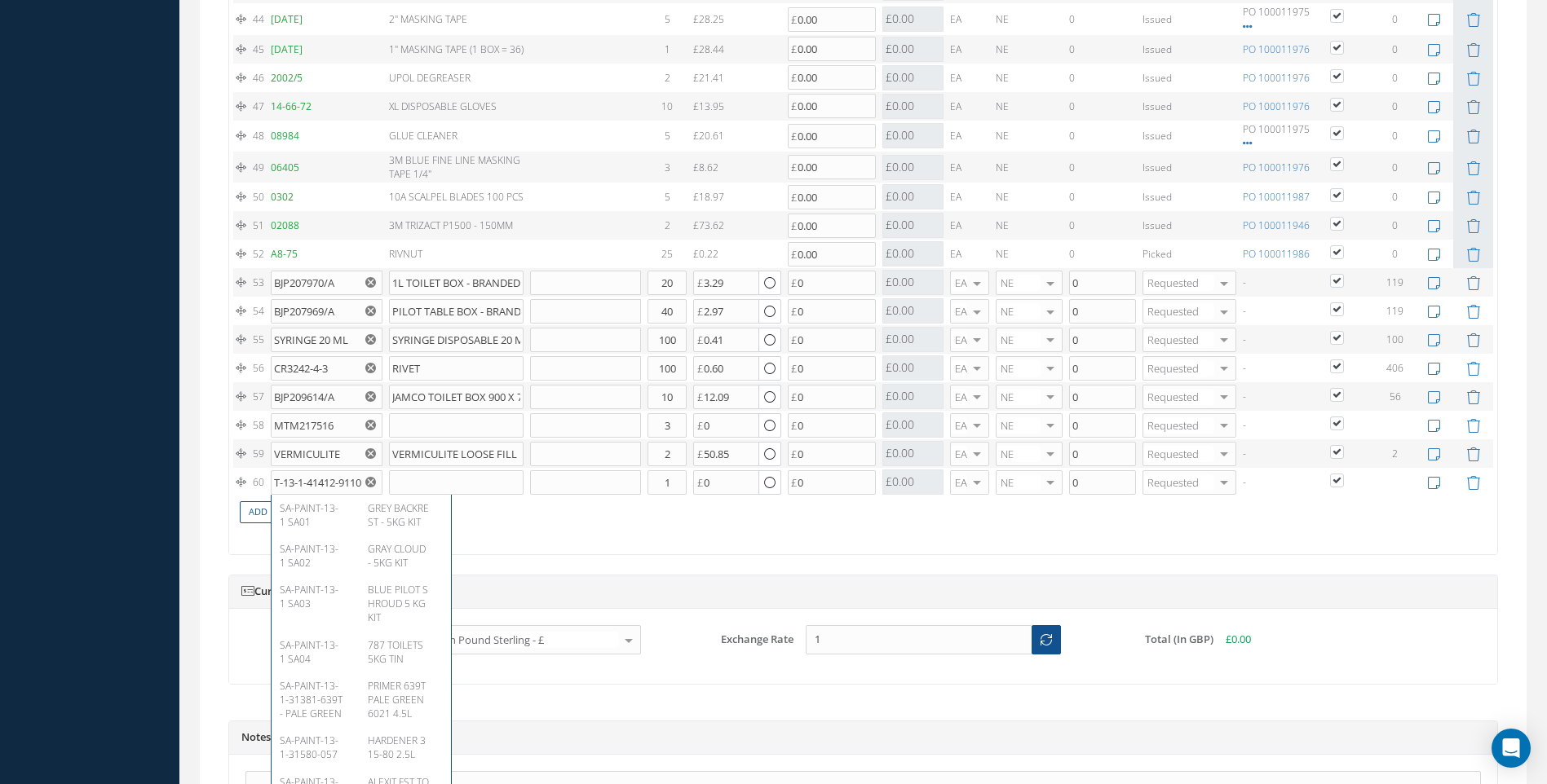
scroll to position [0, 46]
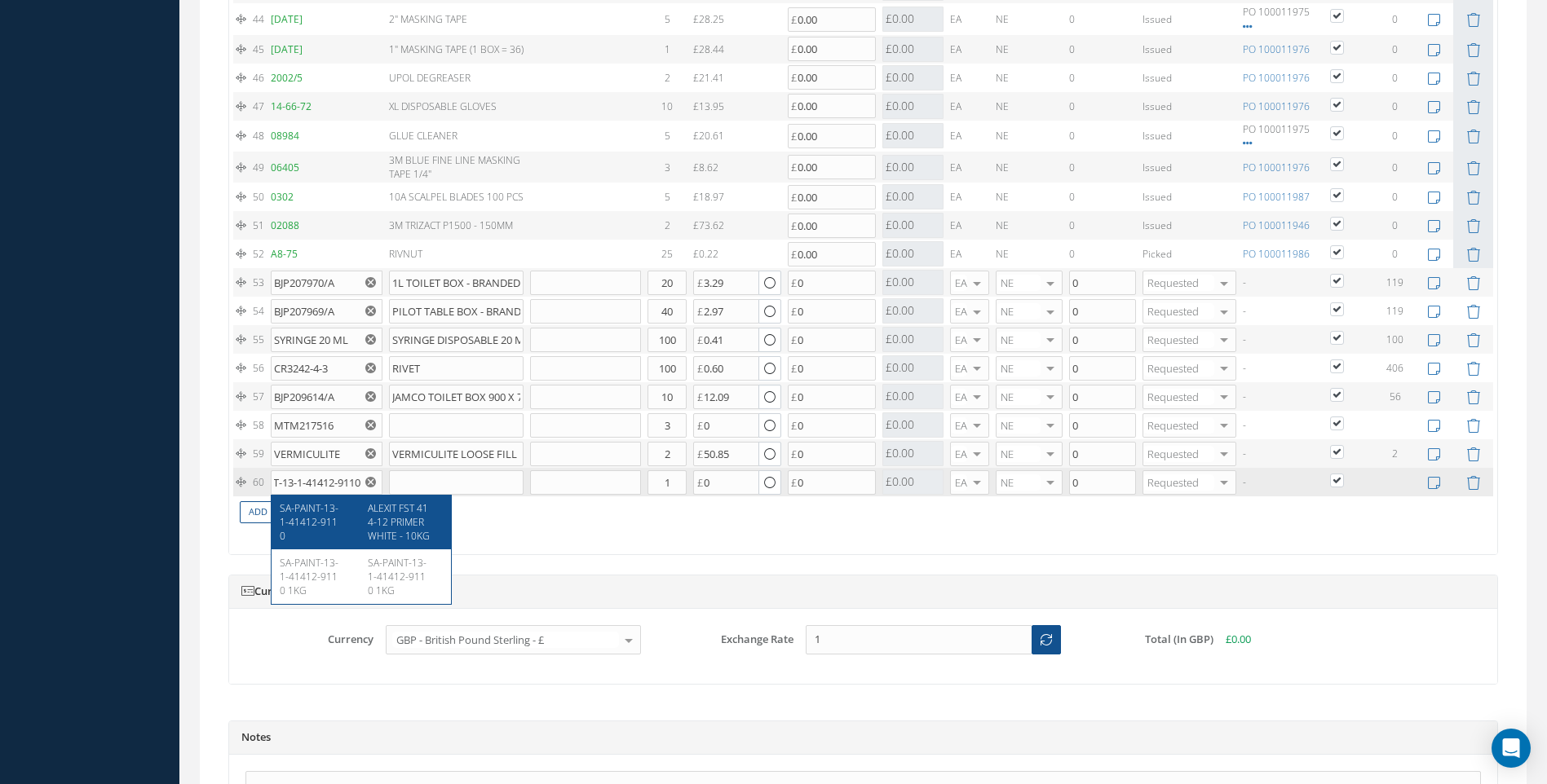
type input "SA-PAINT-13-1-41412-9110"
click at [327, 513] on span "SA-PAINT-13-1-41412-9110" at bounding box center [309, 522] width 59 height 42
type input "ALEXIT FST 414-12 PRIMER WHITE - 10KG"
type input "668.50"
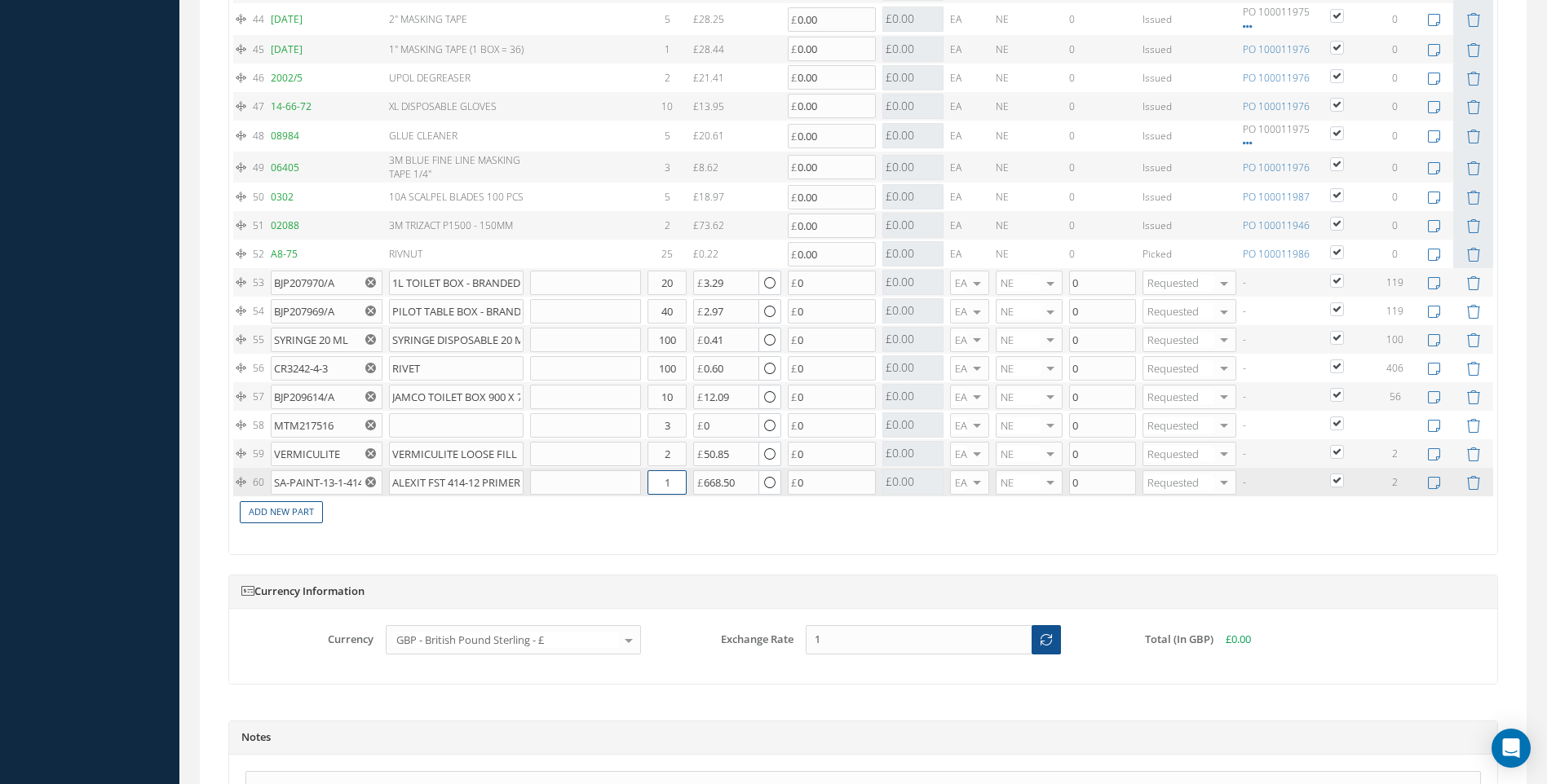
drag, startPoint x: 677, startPoint y: 486, endPoint x: 621, endPoint y: 488, distance: 56.0
click at [653, 489] on input "1" at bounding box center [667, 482] width 39 height 24
type input "2"
click at [351, 483] on input "SA-PAINT-13-1-41412-9110" at bounding box center [326, 482] width 111 height 24
click at [305, 509] on link "Add New Part" at bounding box center [282, 512] width 83 height 22
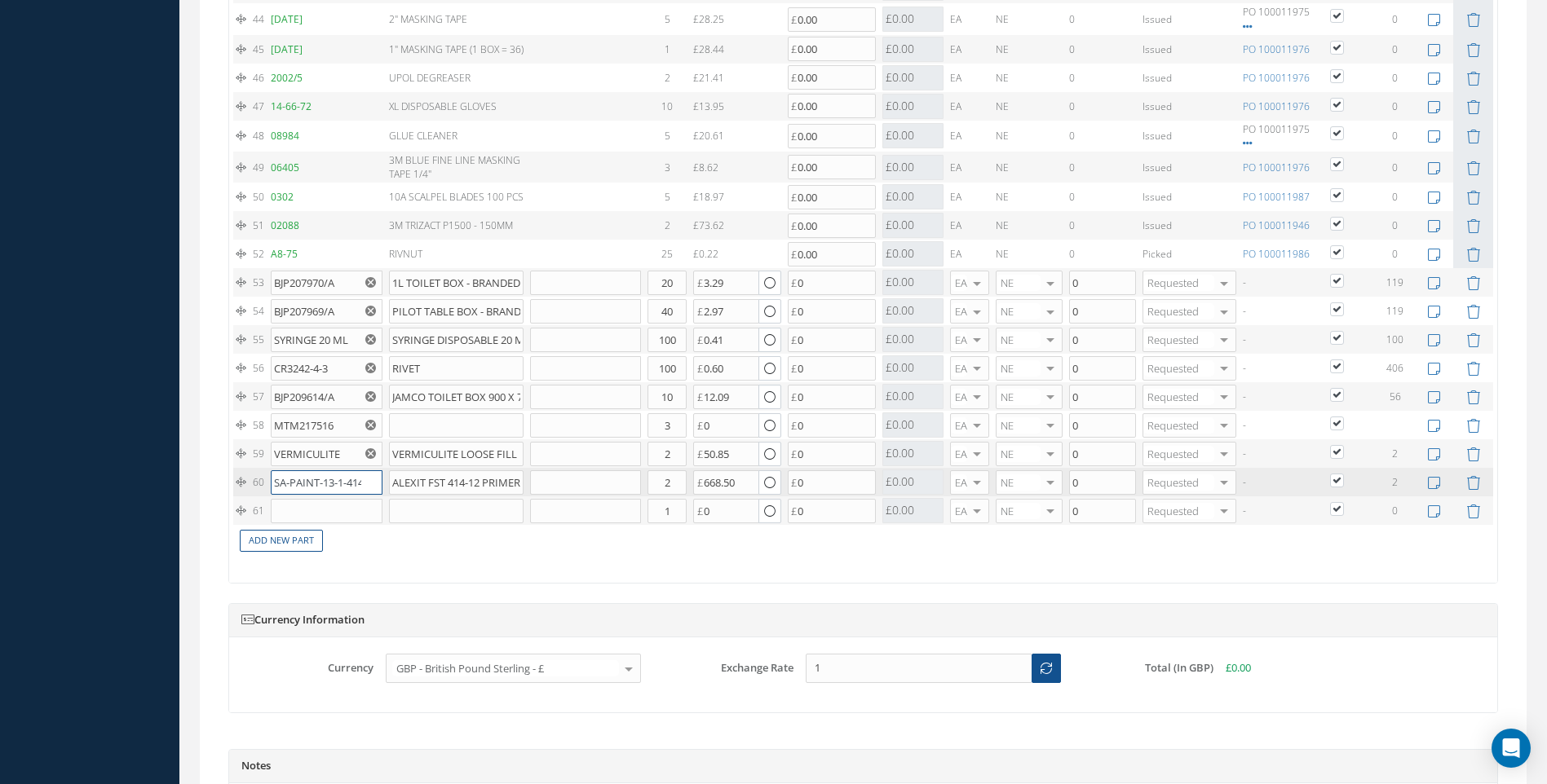
click at [306, 492] on input "SA-PAINT-13-1-41412-9110" at bounding box center [326, 482] width 111 height 24
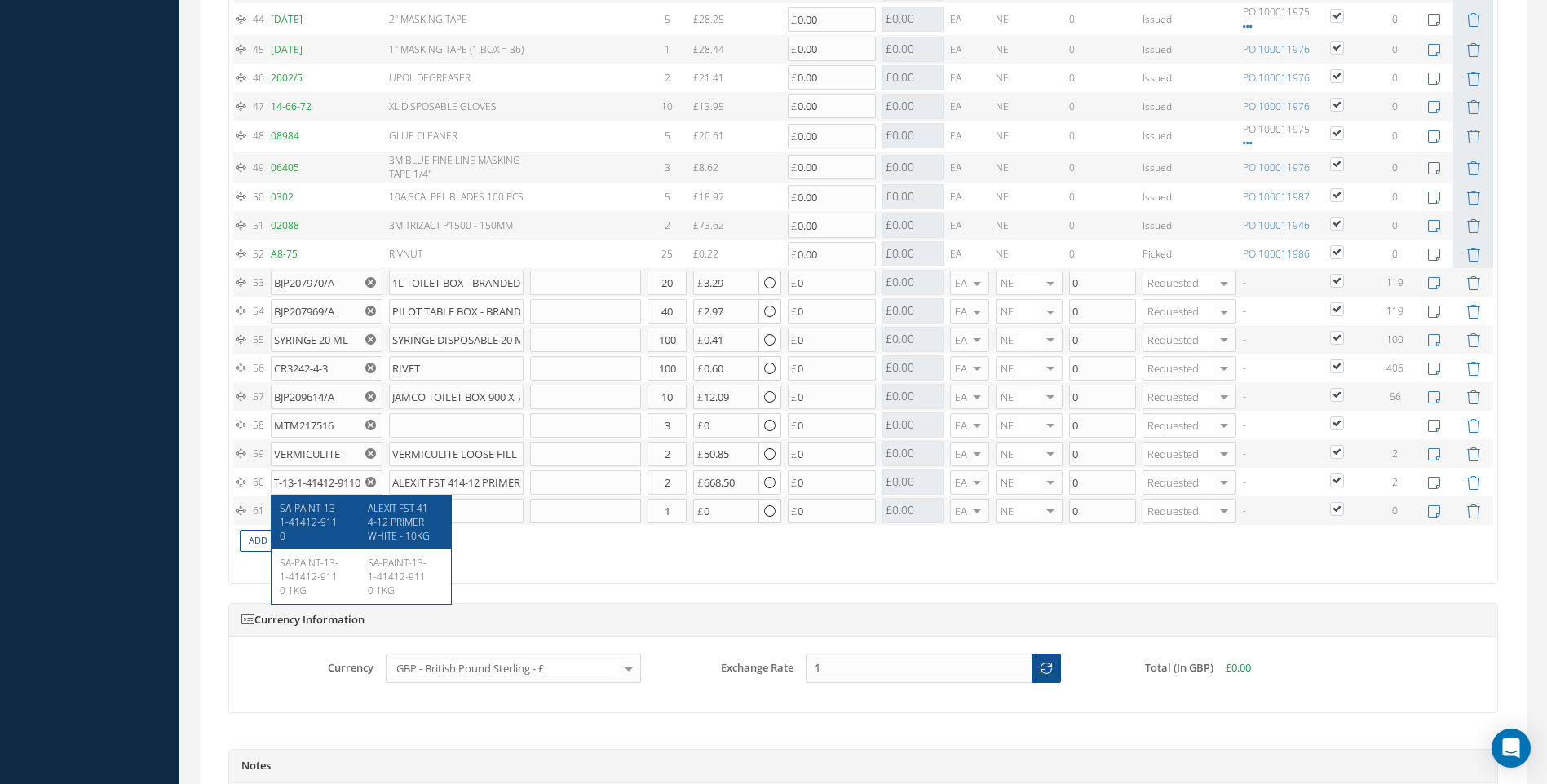
click at [567, 544] on td "Add New Part" at bounding box center [803, 540] width 1142 height 29
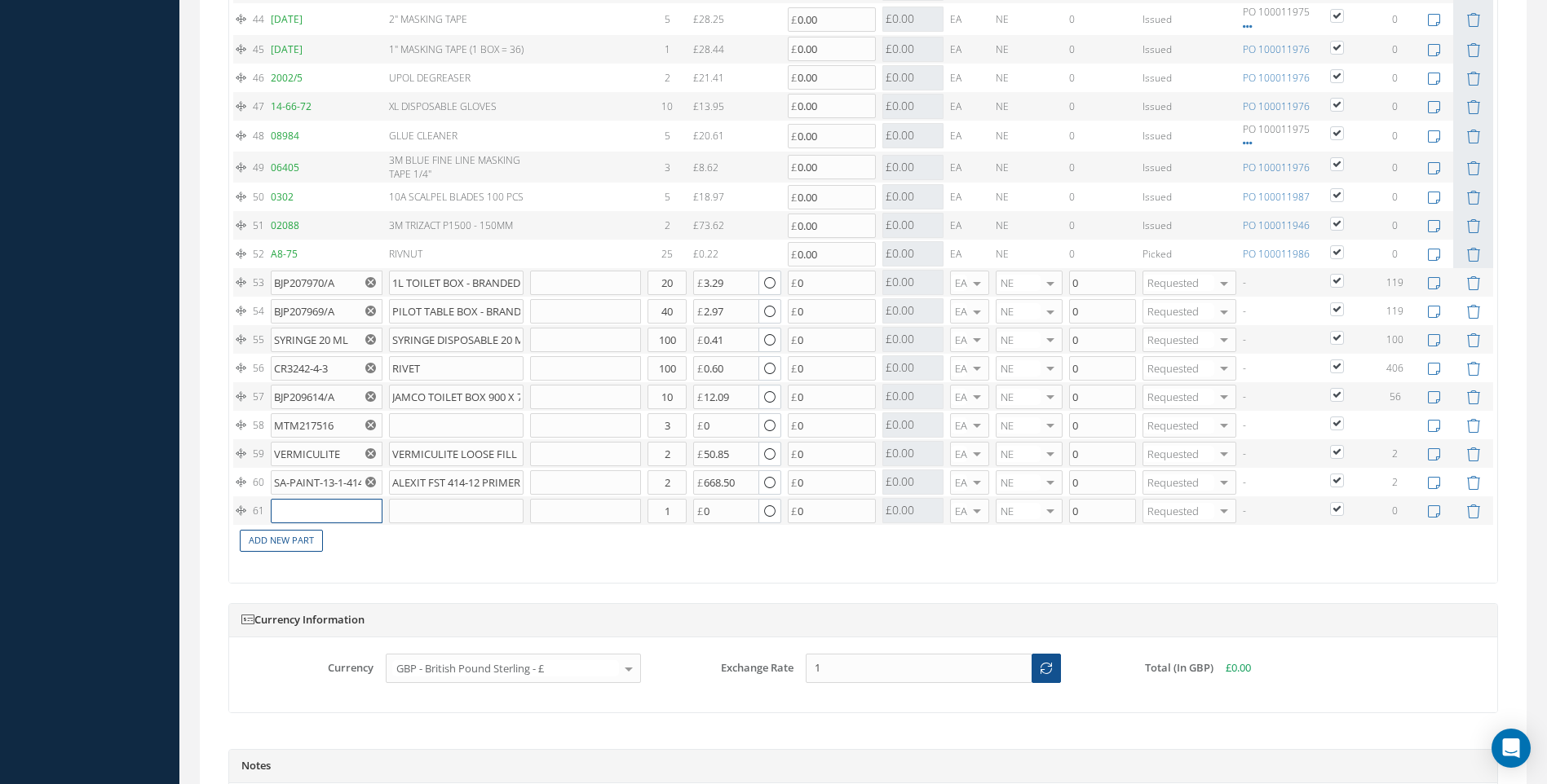
click at [311, 509] on input "text" at bounding box center [326, 511] width 111 height 24
click at [301, 535] on span "8391113011" at bounding box center [308, 536] width 57 height 14
type input "8391113011"
type input "MIRKA HOSE 20MM - 5M"
drag, startPoint x: 680, startPoint y: 512, endPoint x: 597, endPoint y: 512, distance: 83.0
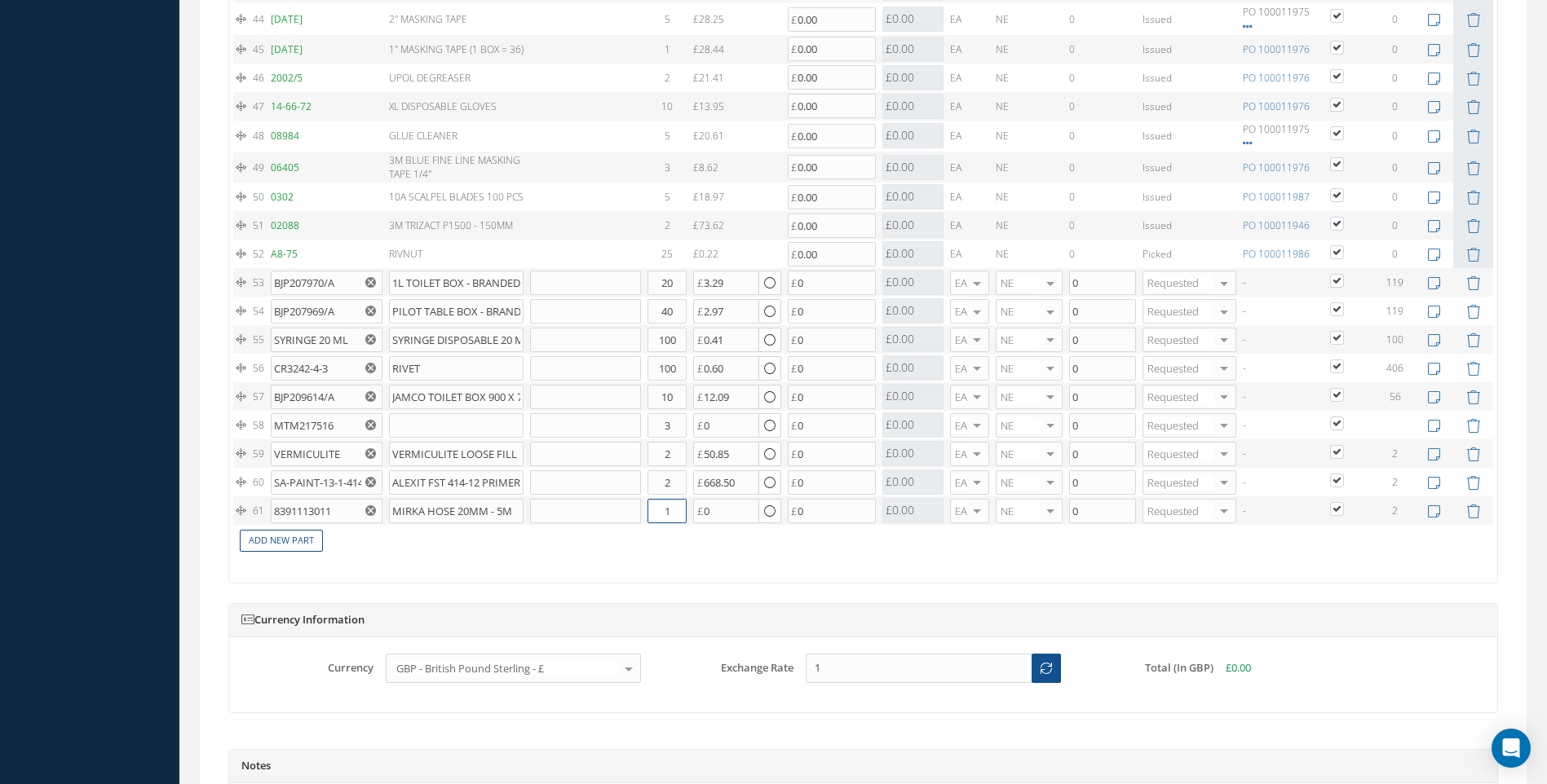
click at [638, 519] on tr "61 8391113011 MIRKA HOSE 20MM - 5M Part Number Description Qty in Stock Master …" at bounding box center [863, 511] width 1260 height 29
type input "2"
click at [300, 540] on link "Add New Part" at bounding box center [282, 540] width 83 height 22
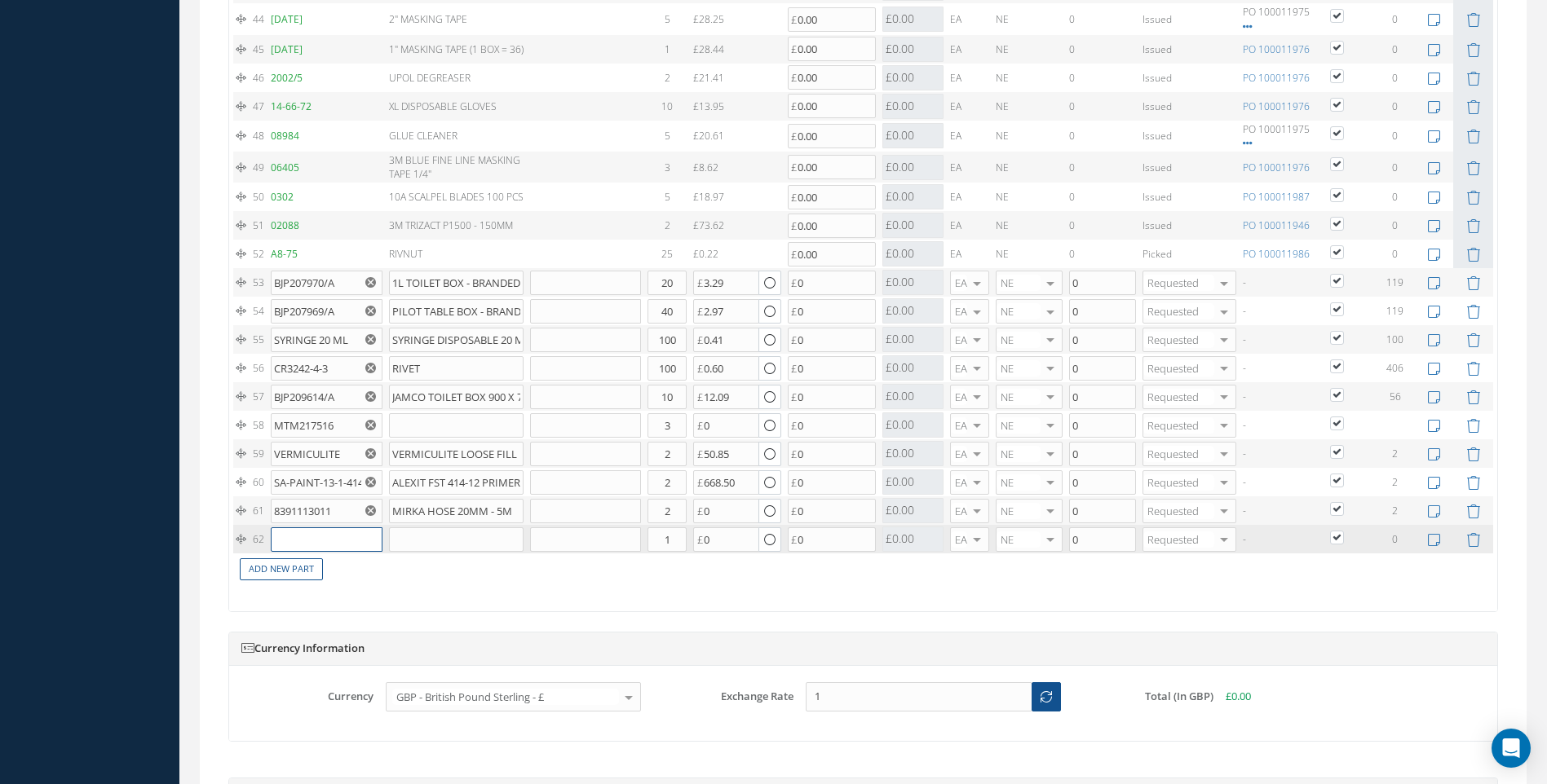
click at [318, 542] on input "text" at bounding box center [326, 540] width 111 height 24
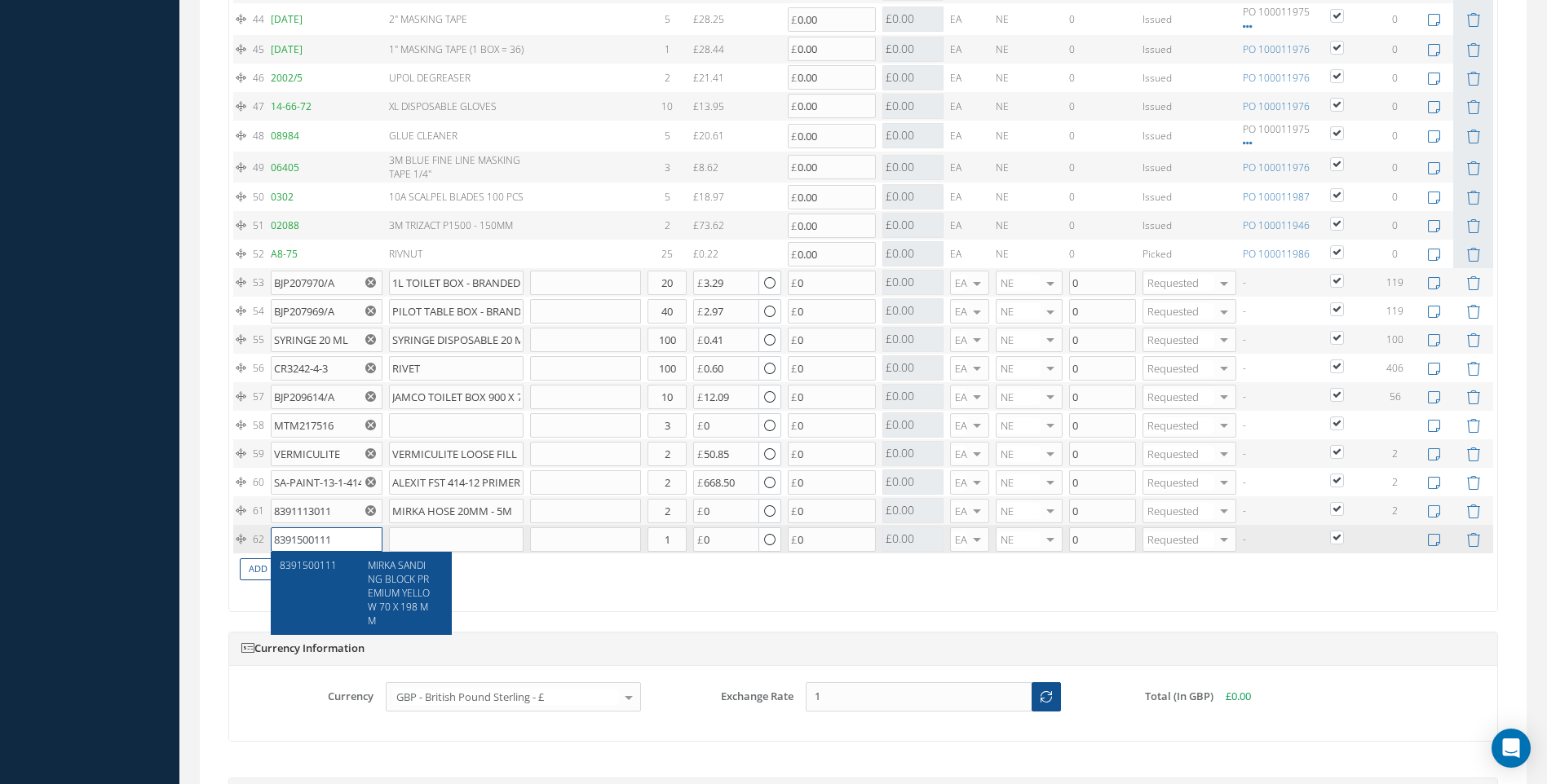
type input "8391500111"
click at [339, 557] on div "8391500111 MIRKA SANDING BLOCK PREMIUM YELLOW 70 X 198 MM" at bounding box center [361, 594] width 180 height 83
type input "MIRKA SANDING BLOCK PREMIUM YELLOW 70 X 198 MM"
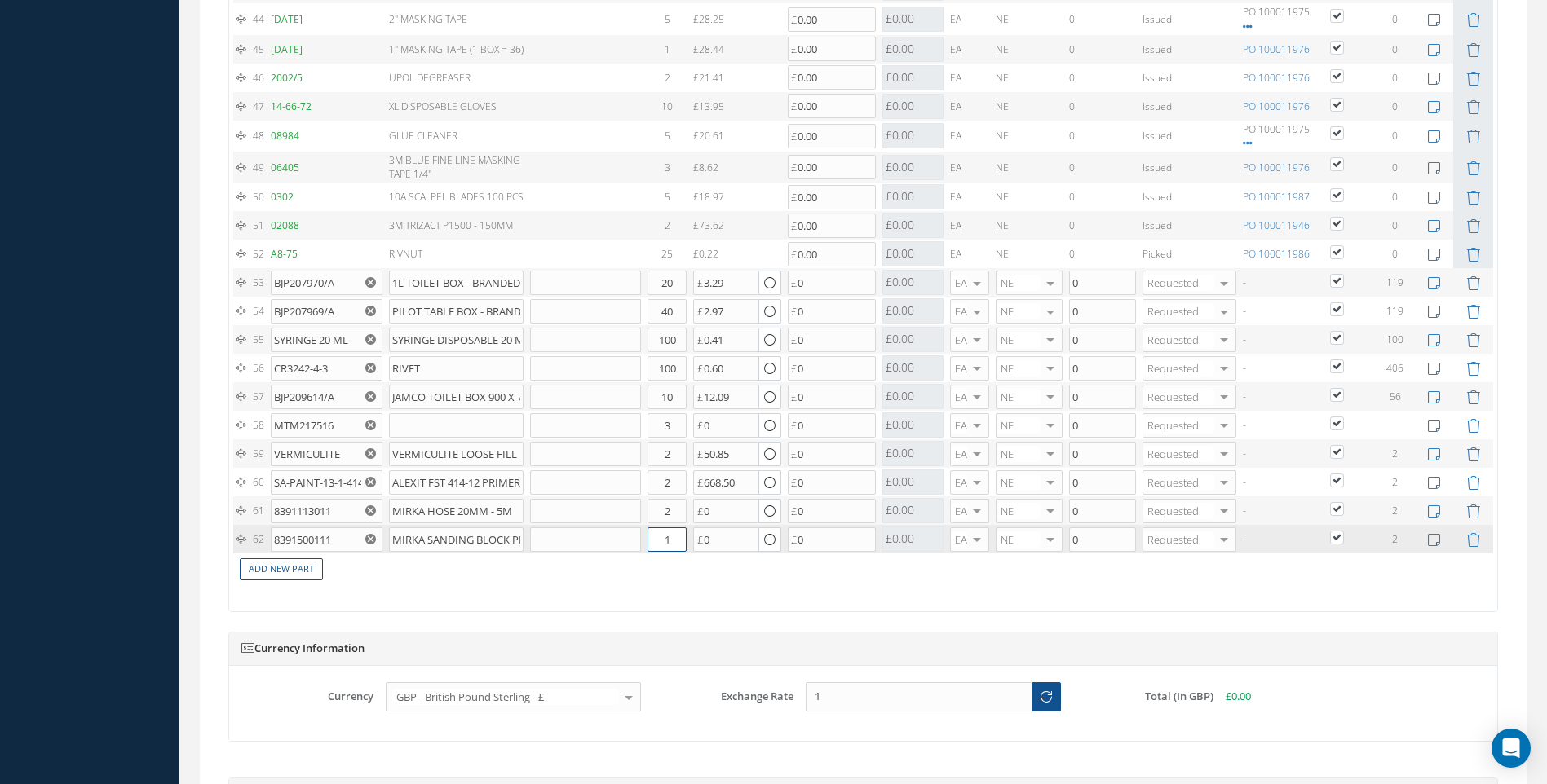
drag, startPoint x: 680, startPoint y: 543, endPoint x: 639, endPoint y: 542, distance: 41.0
click at [639, 542] on tr "62 8391500111 MIRKA SANDING BLOCK PREMIUM YELLOW 70 X 198 MM Part Number Descri…" at bounding box center [863, 540] width 1260 height 29
type input "2"
click at [288, 561] on link "Add New Part" at bounding box center [282, 569] width 83 height 22
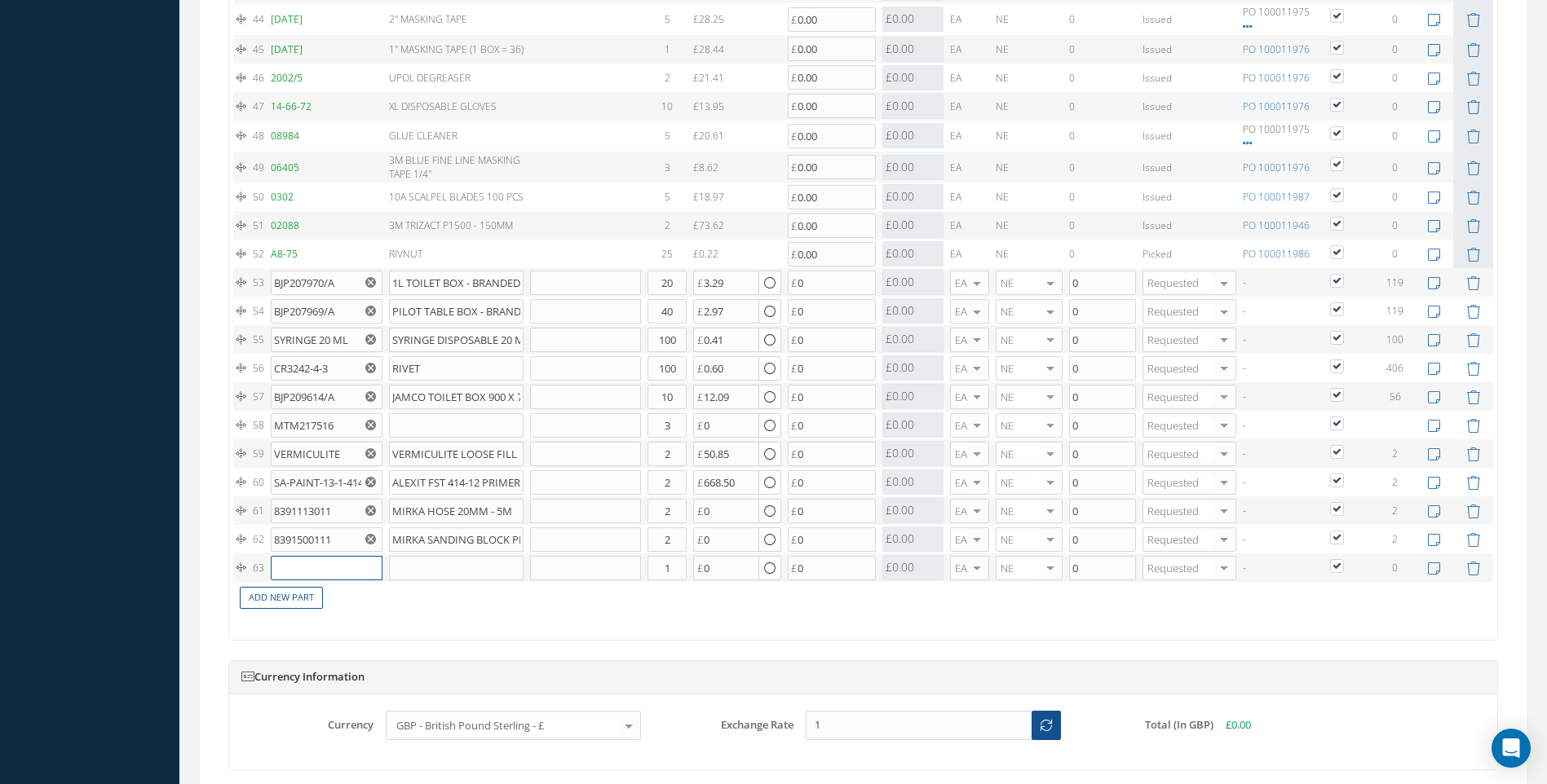
click at [293, 575] on input "text" at bounding box center [326, 567] width 111 height 24
click at [303, 587] on span "WOODED LOLLY STICKS" at bounding box center [310, 601] width 62 height 28
type input "WOODED LOLLY STICKS"
type input "1000 PCS WOODEN STICKS"
type input "8.29"
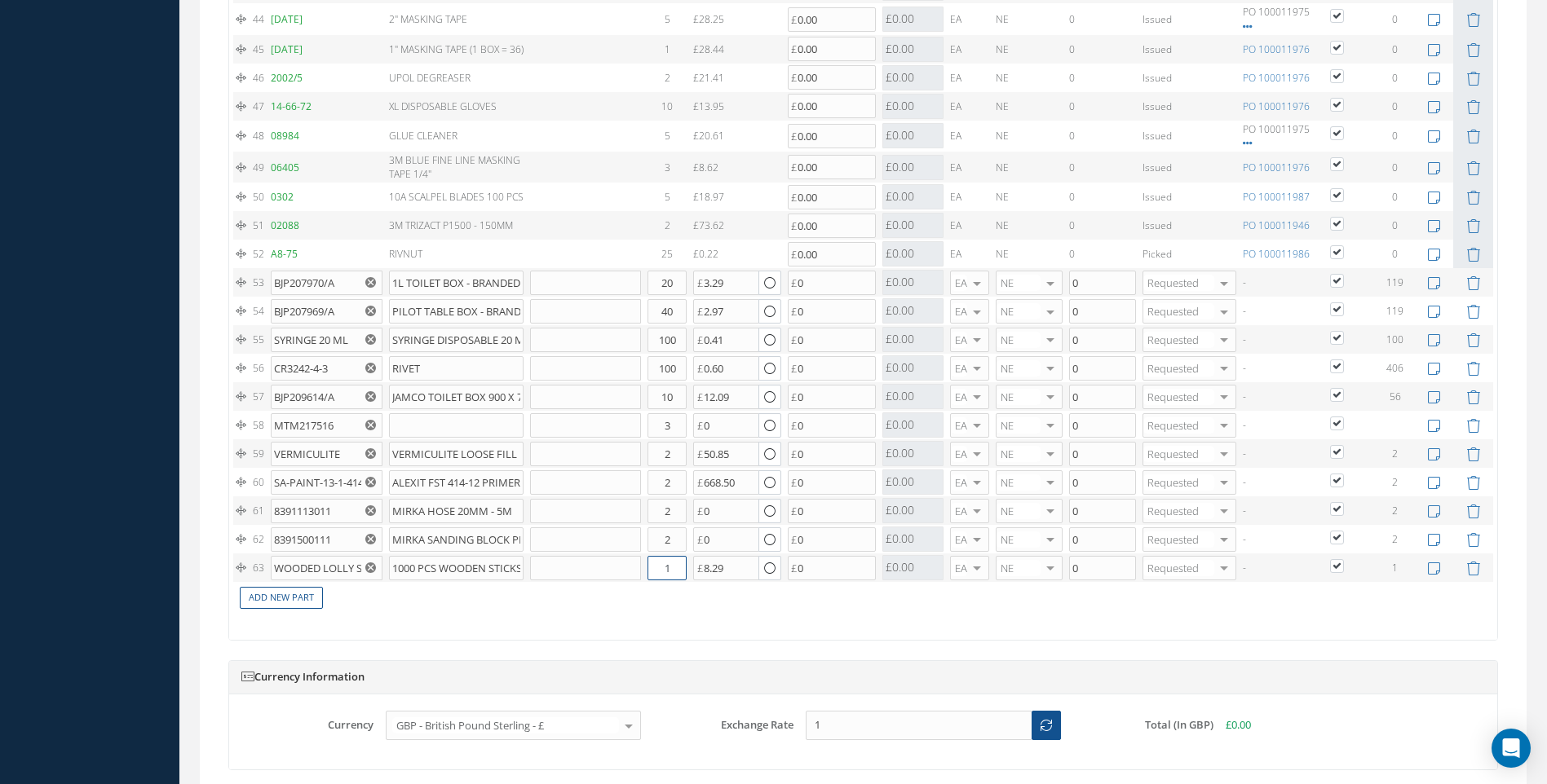
drag, startPoint x: 684, startPoint y: 567, endPoint x: 661, endPoint y: 571, distance: 23.3
click at [661, 571] on input "1" at bounding box center [667, 567] width 39 height 24
click at [299, 601] on link "Add New Part" at bounding box center [282, 598] width 83 height 22
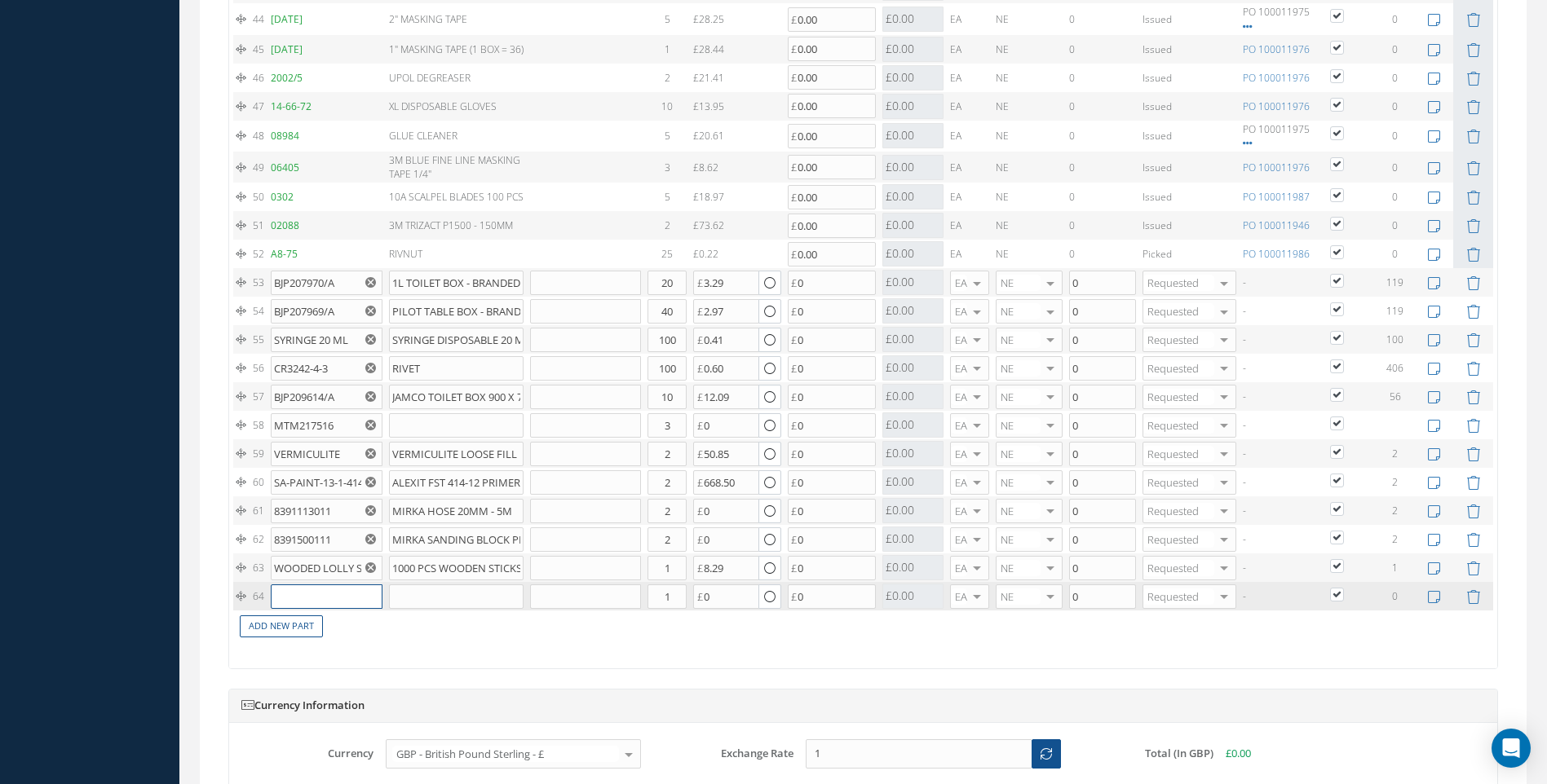
click at [307, 597] on input "text" at bounding box center [326, 596] width 111 height 24
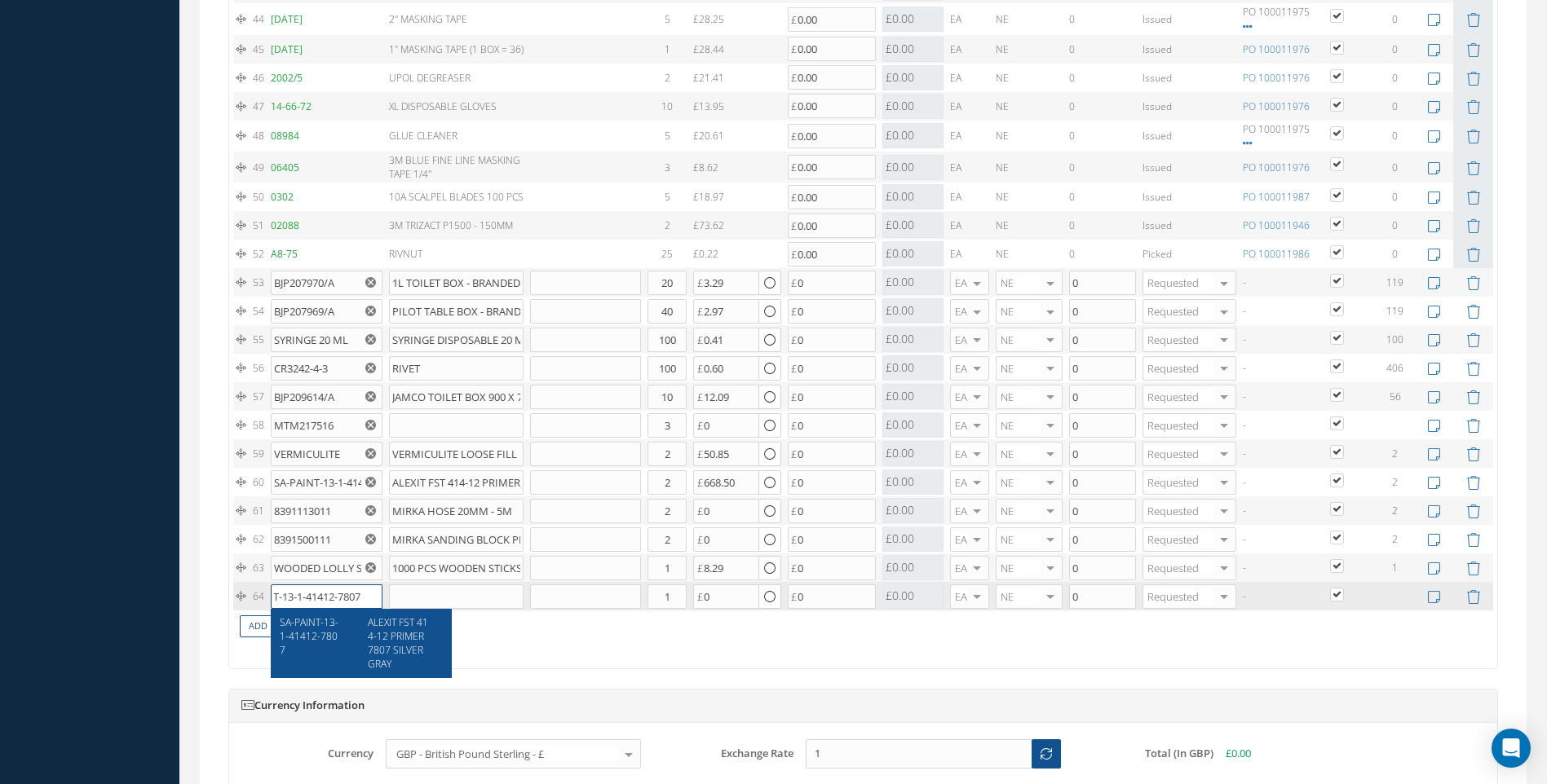
type input "SA-PAINT-13-1-41412-7807"
click at [322, 632] on span "SA-PAINT-13-1-41412-7807" at bounding box center [309, 636] width 59 height 42
type input "ALEXIT FST 414-12 PRIMER 7807 SILVER GRAY"
type input "722.16"
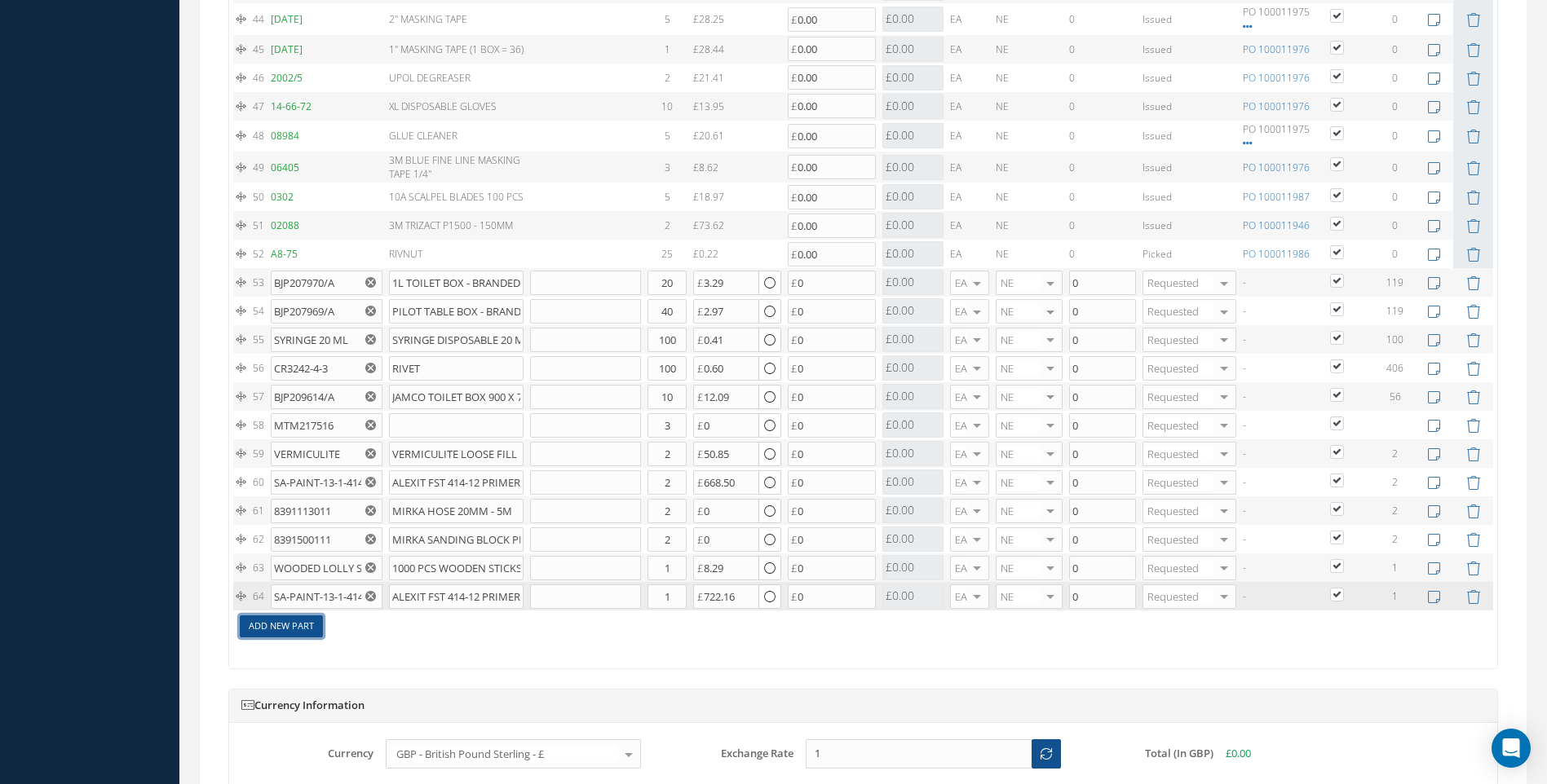
click at [273, 628] on link "Add New Part" at bounding box center [282, 626] width 83 height 22
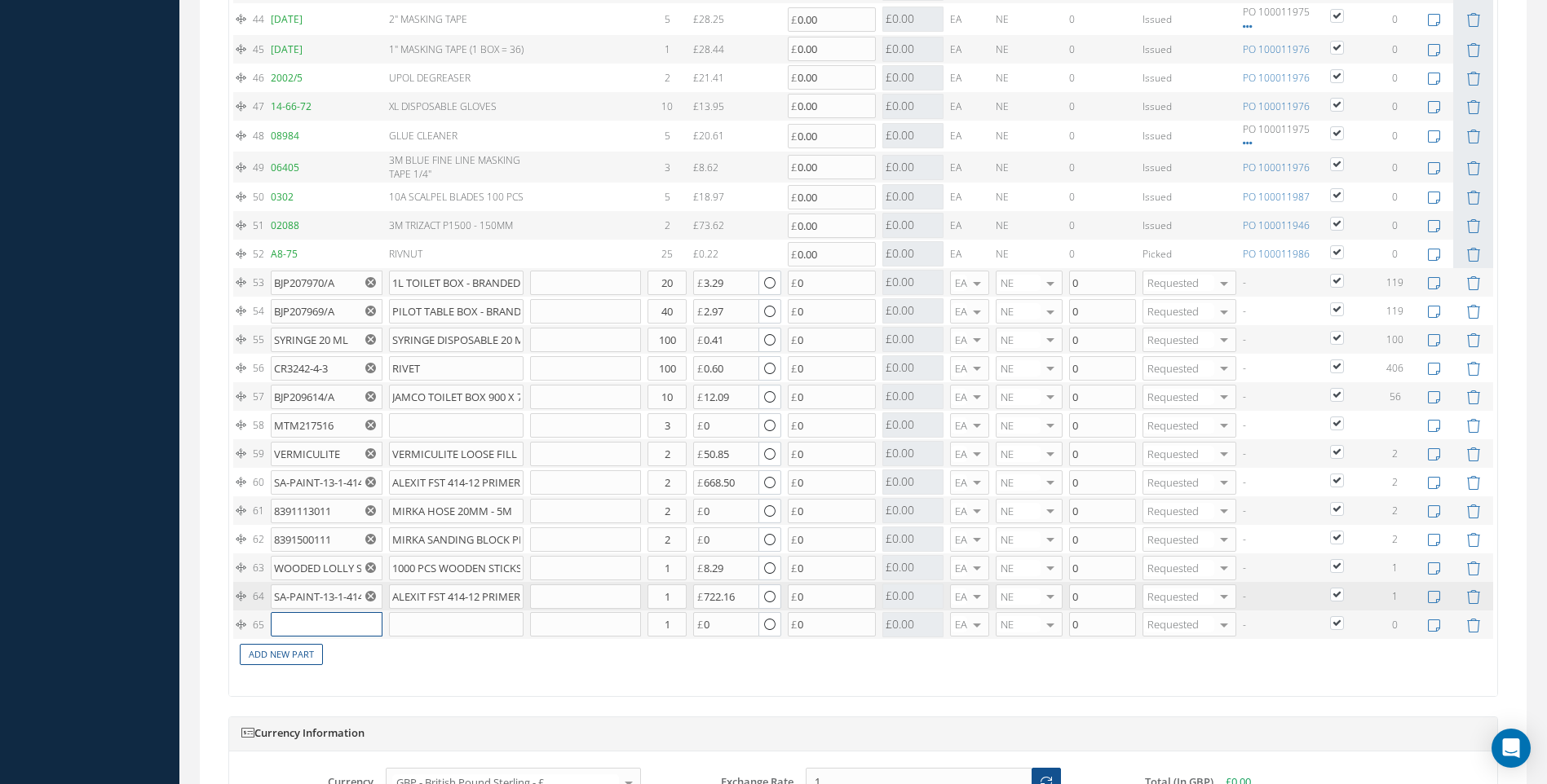
click at [321, 614] on input "text" at bounding box center [326, 624] width 111 height 24
type input "MTM123662"
click at [533, 665] on td "Add New Part" at bounding box center [803, 653] width 1142 height 29
click at [366, 626] on use "Reset" at bounding box center [371, 625] width 11 height 11
click at [315, 625] on input "text" at bounding box center [326, 624] width 111 height 24
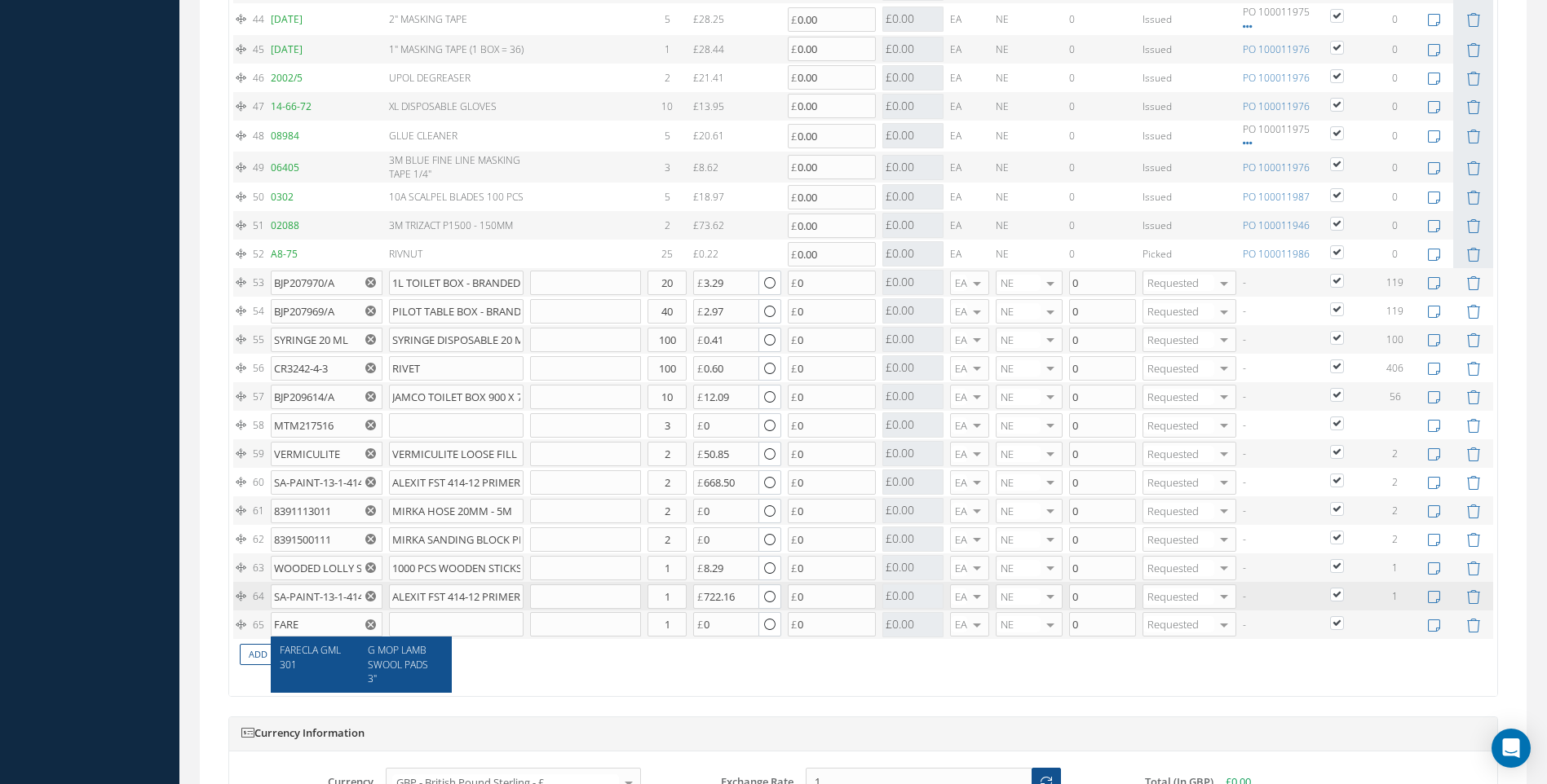
click at [398, 667] on span "G MOP LAMBSWOOL PADS 3"" at bounding box center [398, 664] width 60 height 42
type input "FARECLA GML301"
type input "G MOP LAMBSWOOL PADS 3""
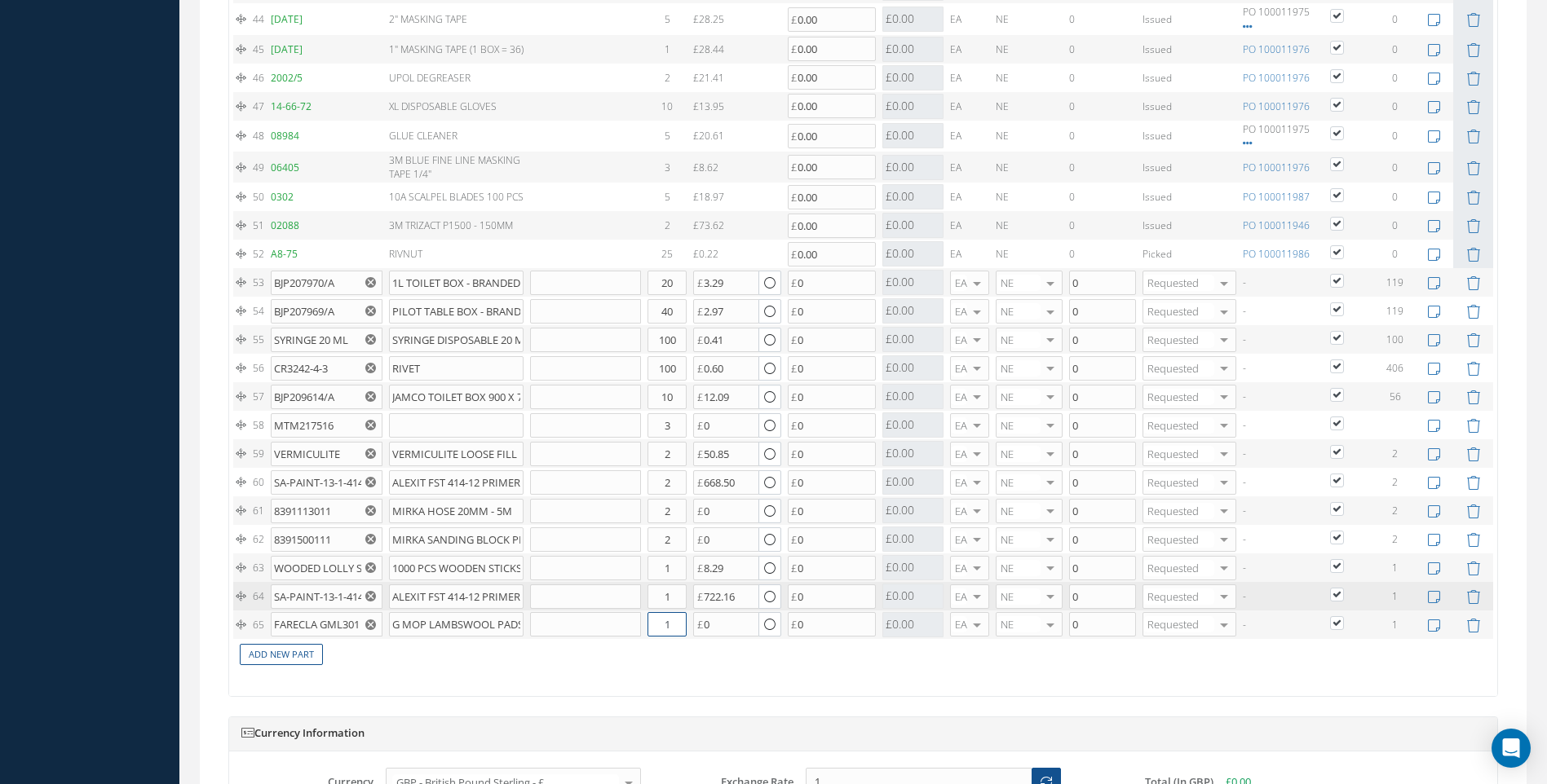
click at [666, 628] on input "1" at bounding box center [667, 624] width 39 height 24
click at [296, 663] on link "Add New Part" at bounding box center [282, 655] width 83 height 22
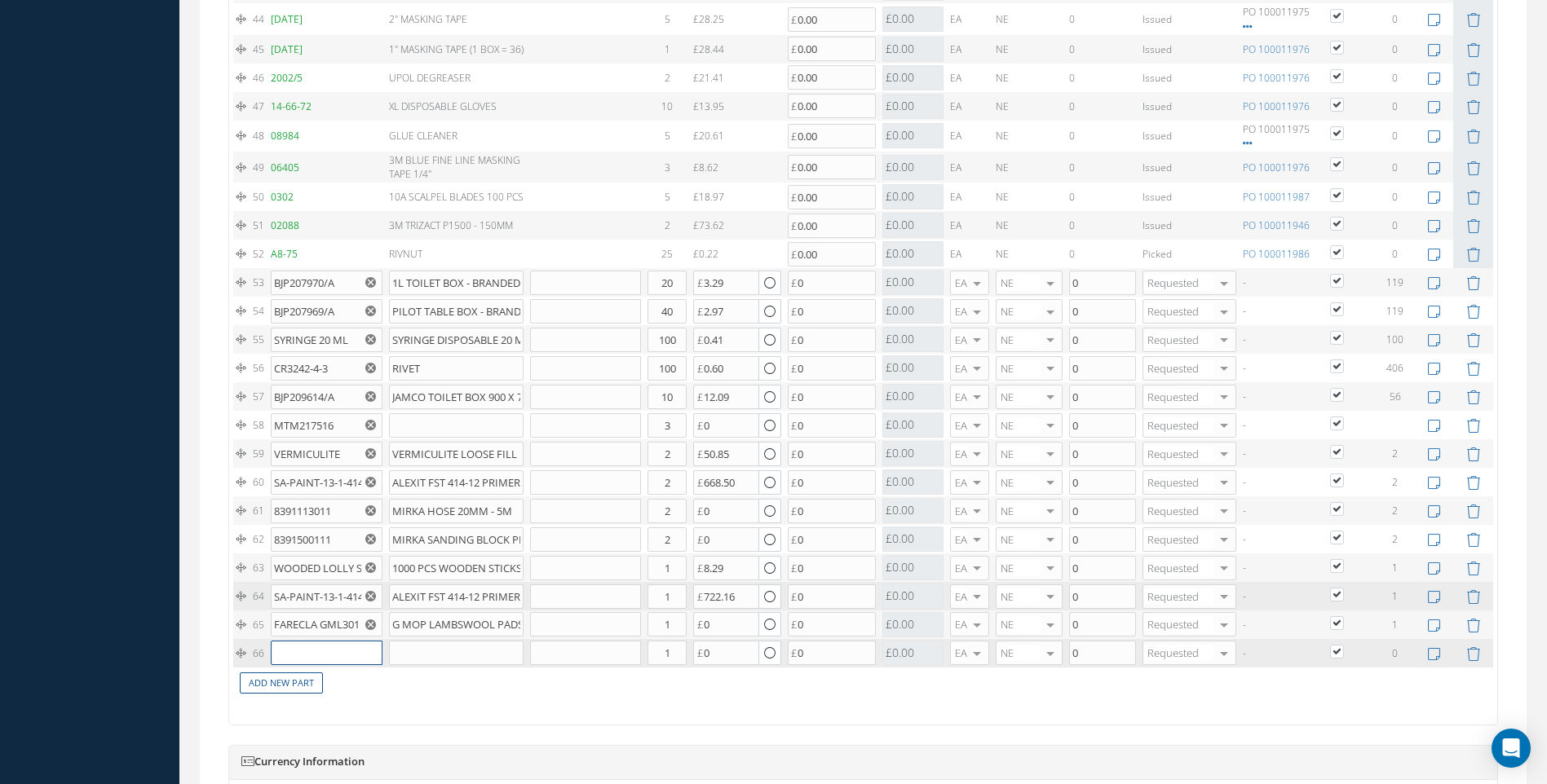
click at [287, 648] on input "text" at bounding box center [326, 652] width 111 height 24
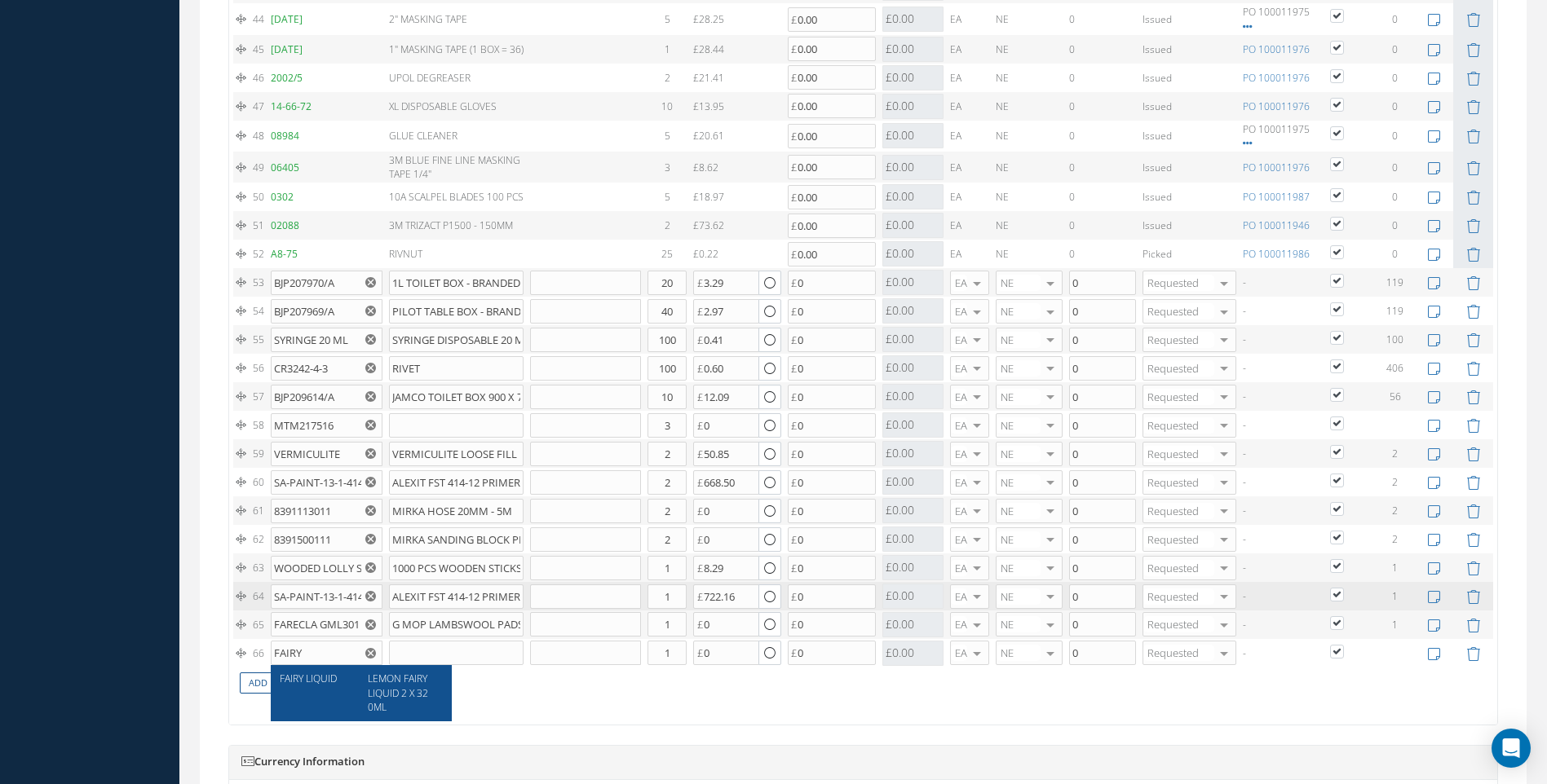
drag, startPoint x: 296, startPoint y: 680, endPoint x: 693, endPoint y: 672, distance: 397.1
click at [304, 681] on span "FAIRY LIQUID" at bounding box center [308, 678] width 57 height 14
type input "FAIRY LIQUID"
type input "LEMON FAIRY LIQUID 2 X 320ML"
type input "16.58"
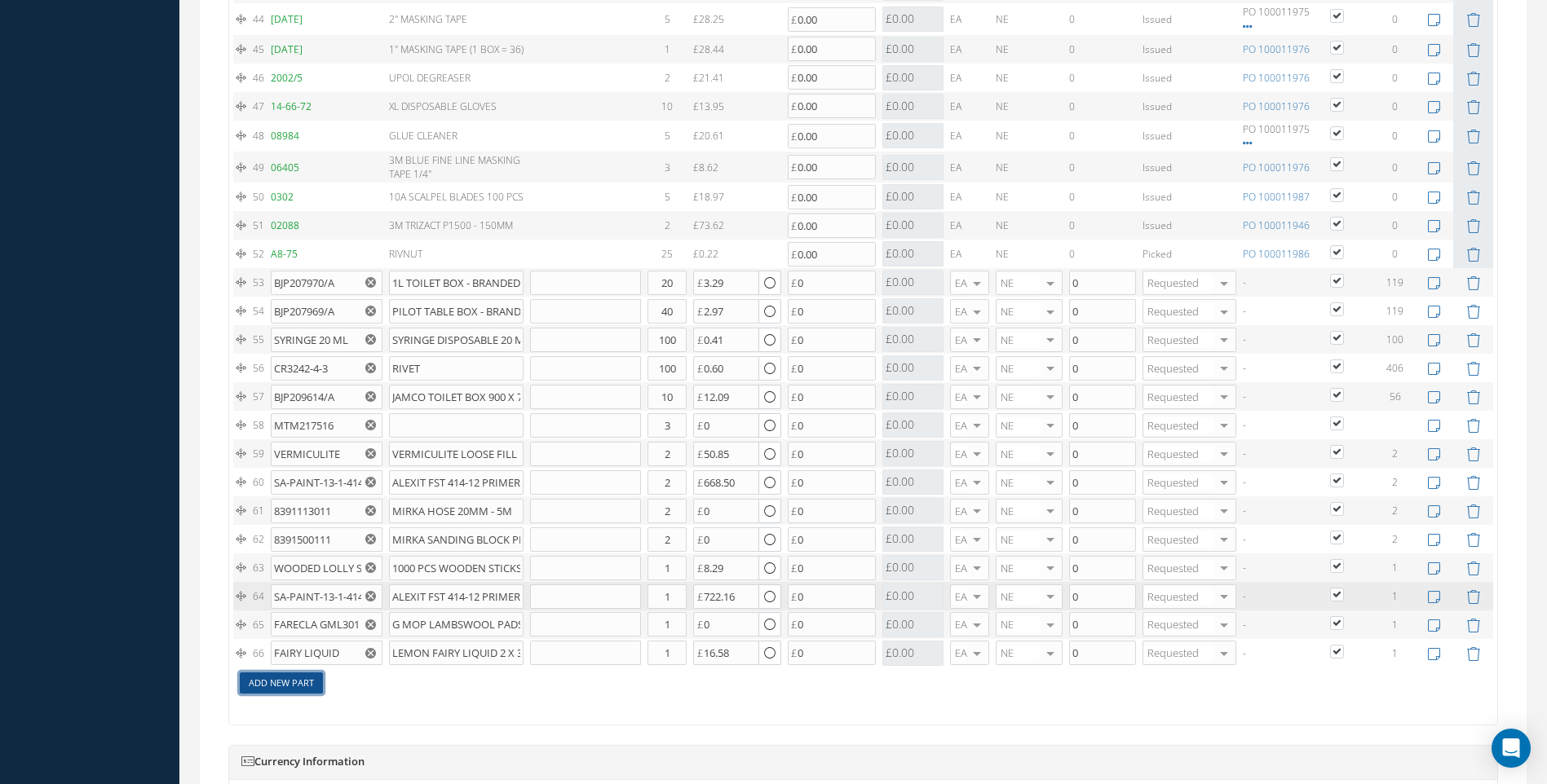
click at [294, 682] on link "Add New Part" at bounding box center [282, 684] width 83 height 22
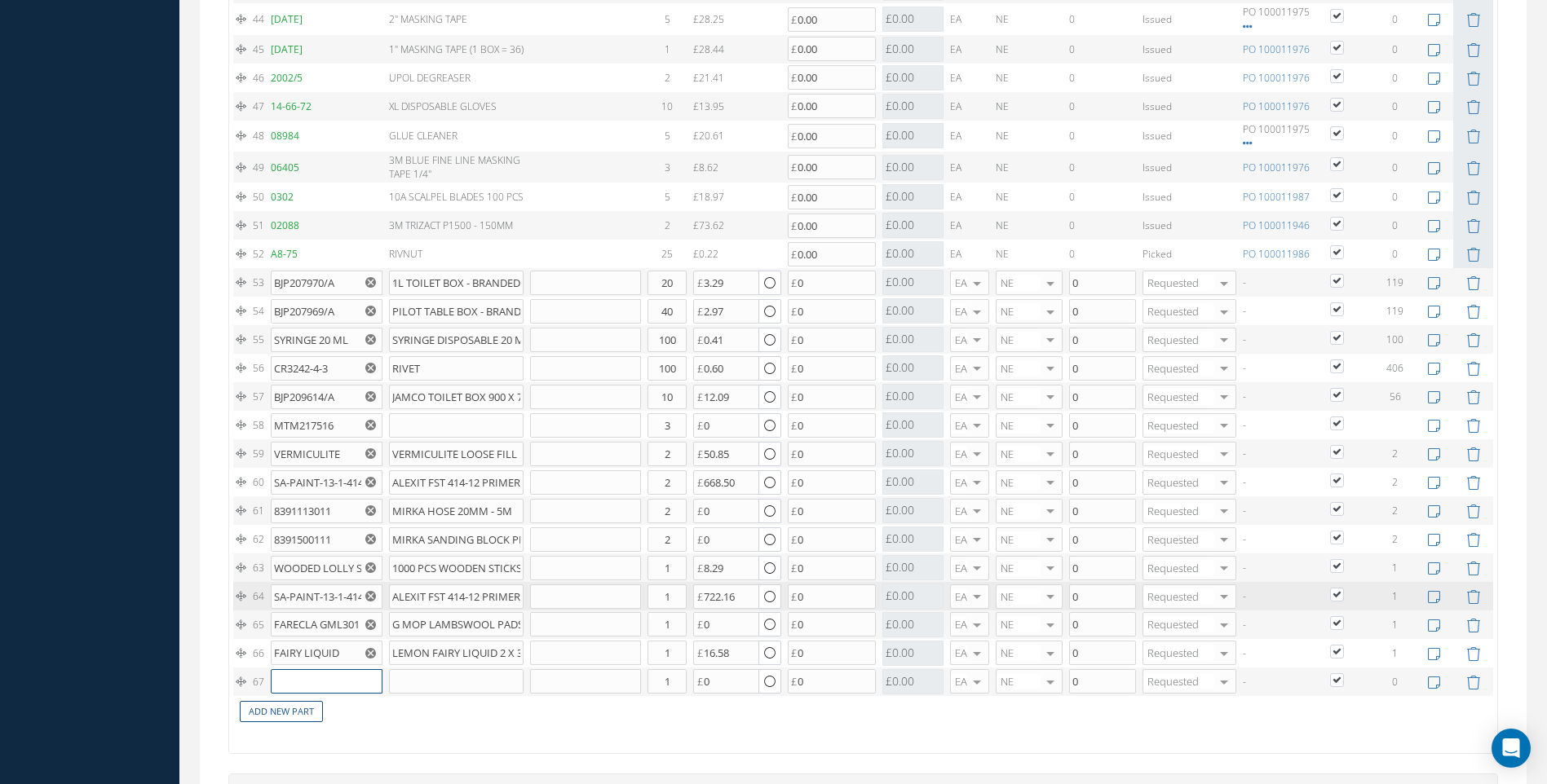
click at [294, 682] on input "text" at bounding box center [326, 681] width 111 height 24
click at [294, 681] on input "text" at bounding box center [326, 681] width 111 height 24
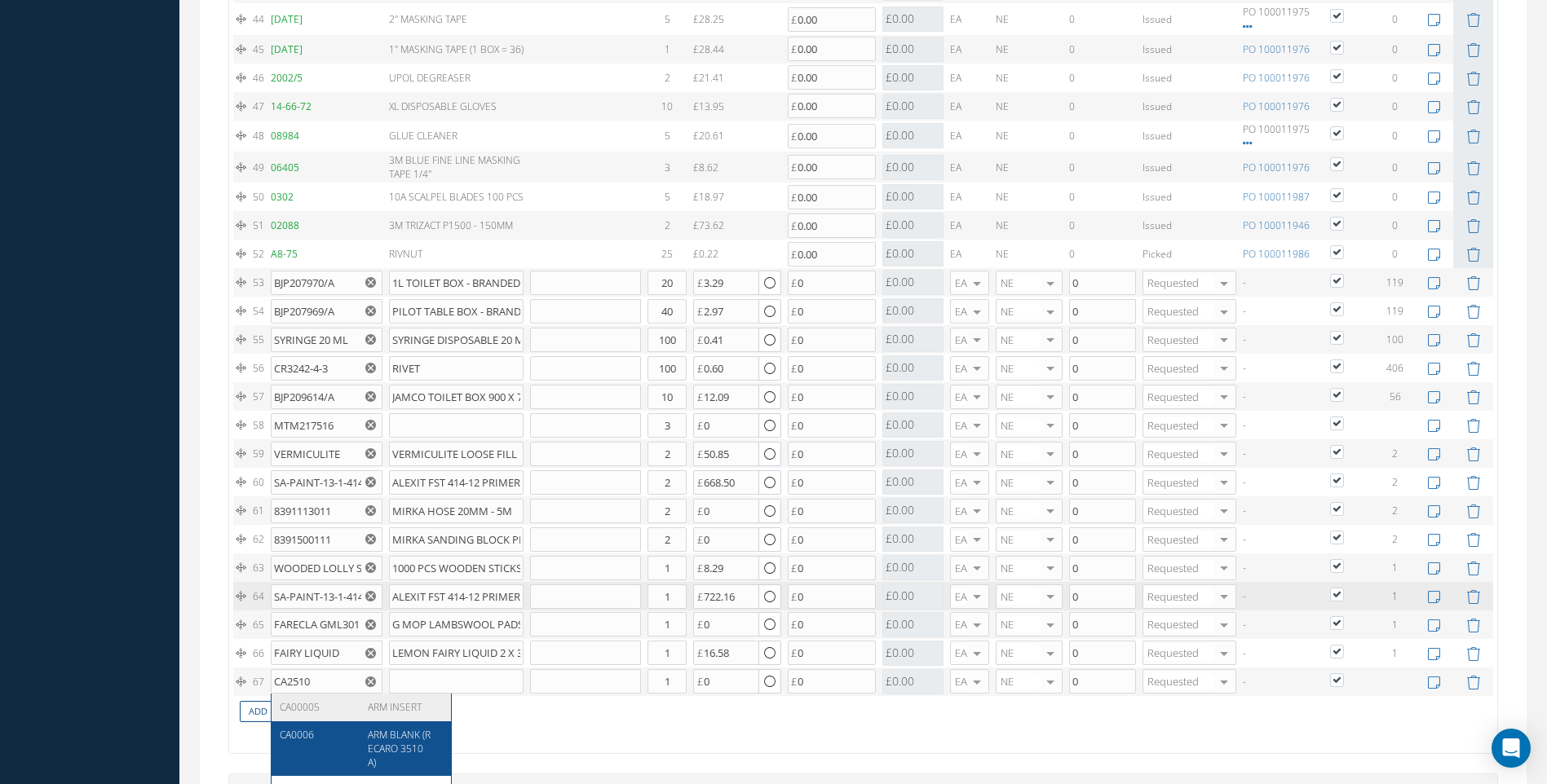
click at [301, 723] on div "CA0006 ARM BLANK (RECARO 3510A)" at bounding box center [361, 749] width 180 height 55
type input "CA0006"
type input "ARM BLANK (RECARO 3510A)"
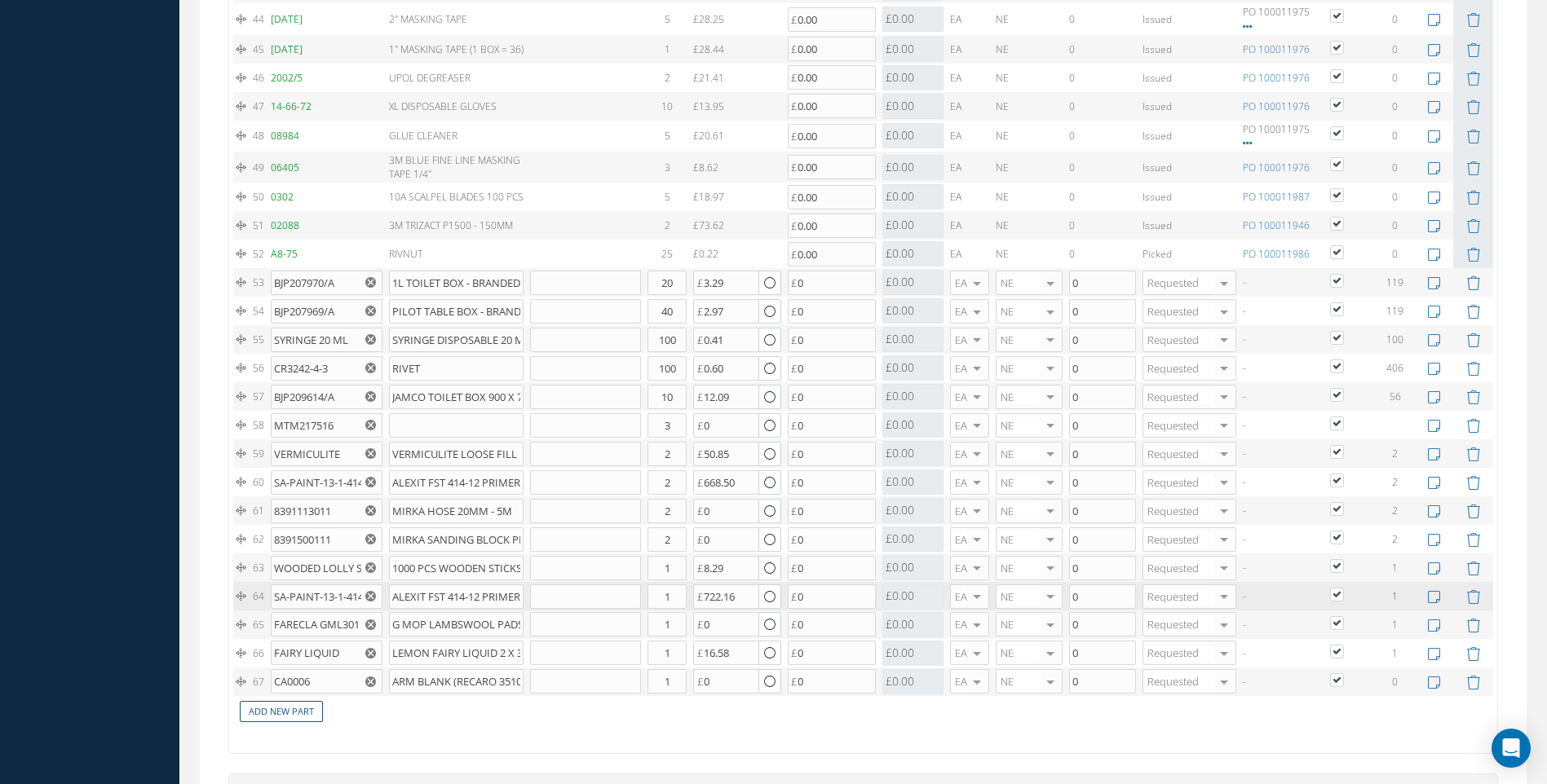
drag, startPoint x: 375, startPoint y: 679, endPoint x: 335, endPoint y: 679, distance: 40.0
click at [375, 679] on use "Reset" at bounding box center [371, 682] width 11 height 11
click at [296, 678] on input "text" at bounding box center [326, 681] width 111 height 24
click at [368, 705] on span "ARM INSERT" at bounding box center [395, 706] width 54 height 14
type input "CA00005"
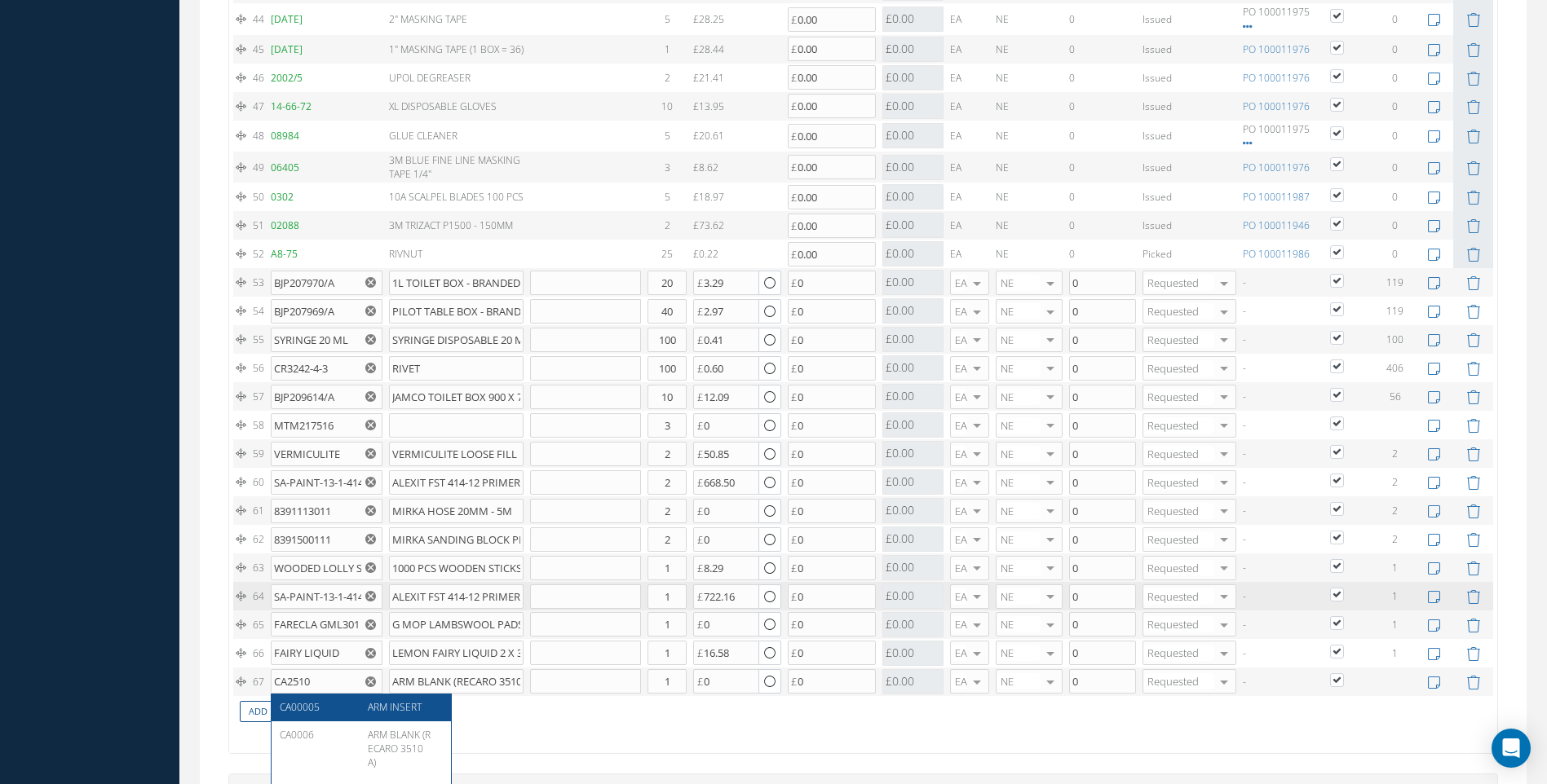
type input "ARM INSERT"
type input "3.26"
click at [322, 681] on input "CA00005" at bounding box center [326, 681] width 111 height 24
drag, startPoint x: 322, startPoint y: 681, endPoint x: 227, endPoint y: 681, distance: 95.0
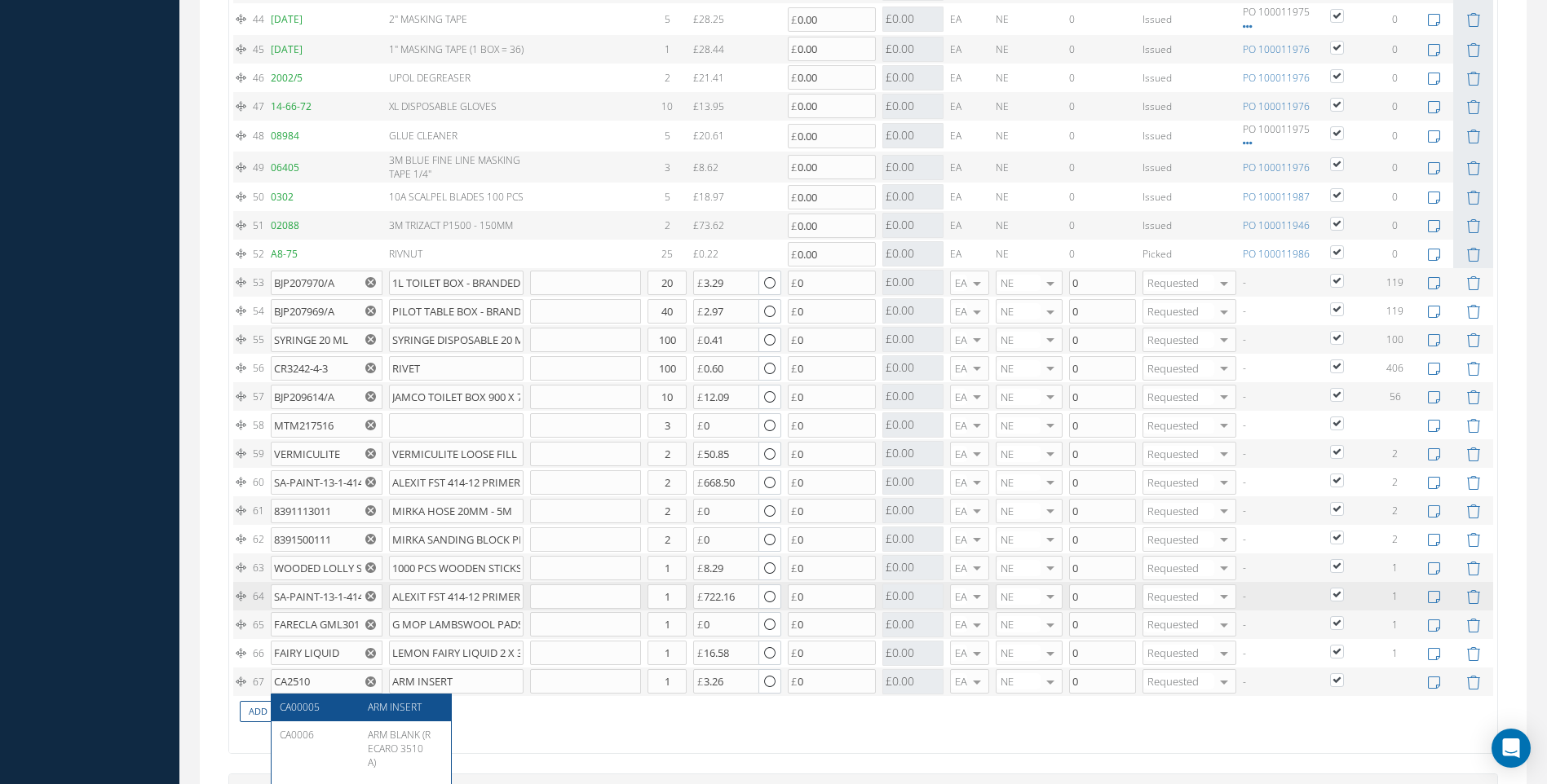
click at [377, 709] on span "ARM INSERT" at bounding box center [395, 706] width 54 height 14
click at [301, 709] on link "Add New Part" at bounding box center [282, 712] width 83 height 22
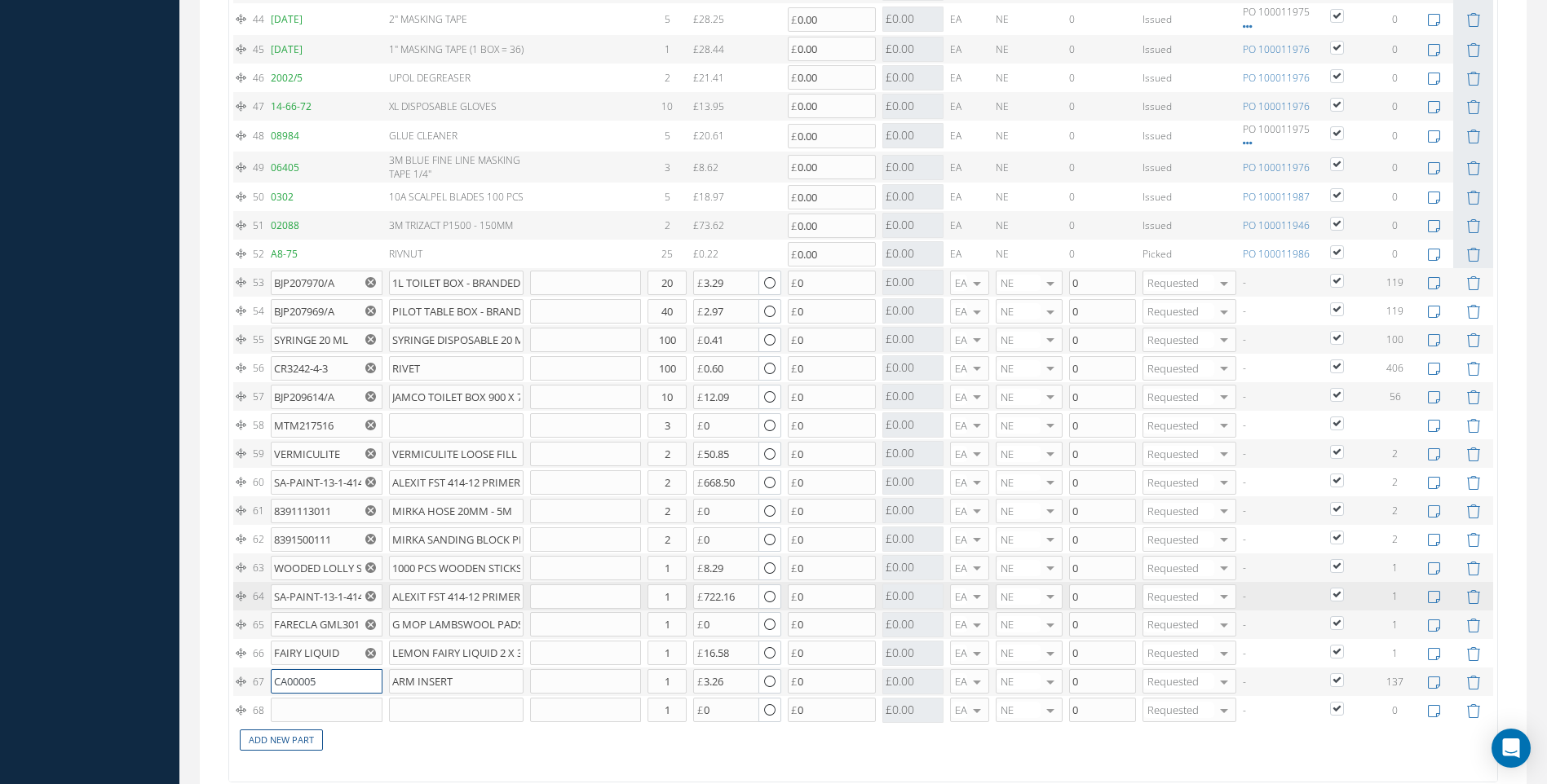
drag, startPoint x: 321, startPoint y: 681, endPoint x: 240, endPoint y: 690, distance: 81.5
click at [240, 690] on tr "67 CA00005 ARM INSERT Part Number Description Qty in Stock Master Cost Master S…" at bounding box center [863, 682] width 1260 height 29
type input "CA25"
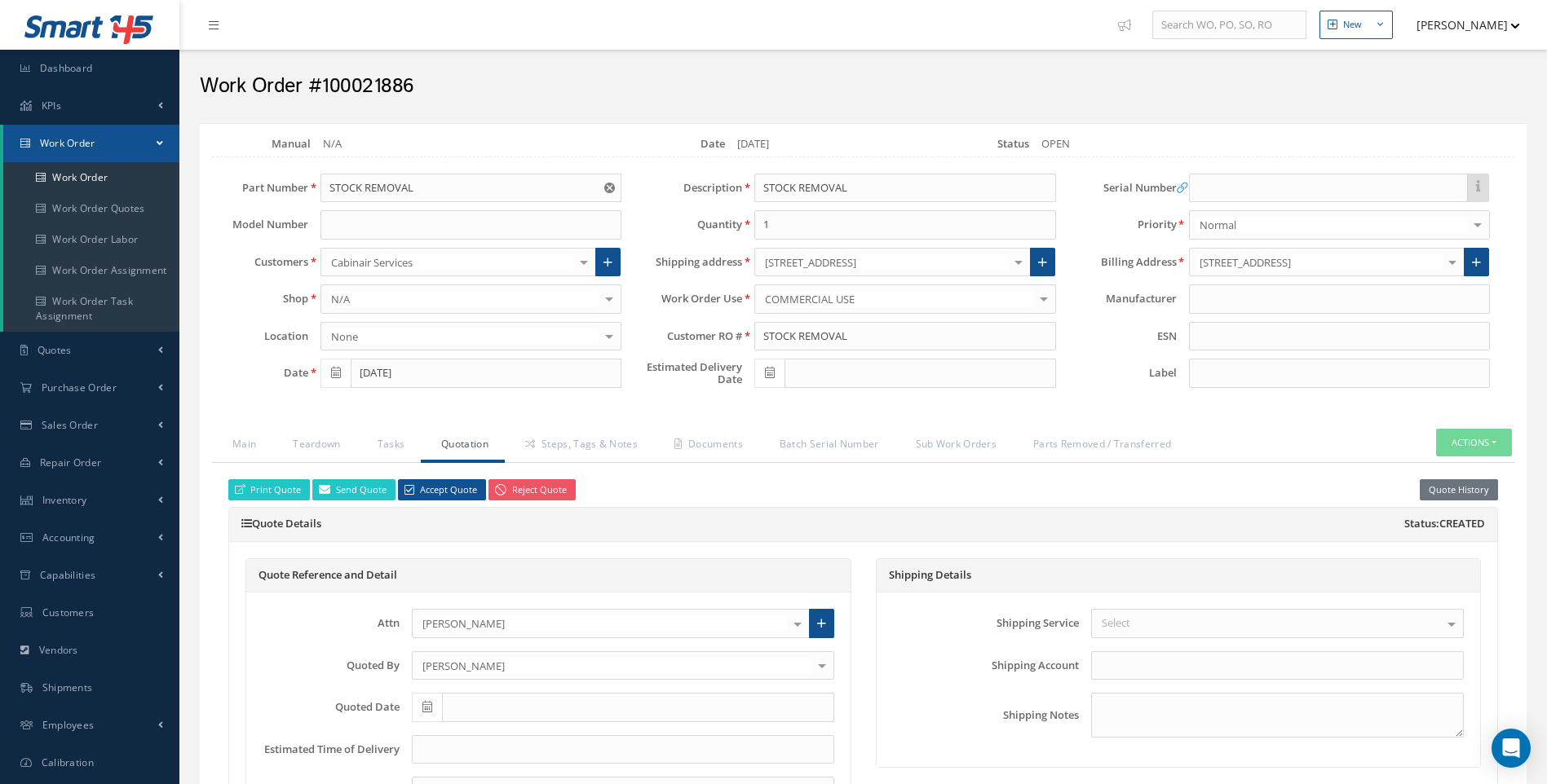
scroll to position [3148, 0]
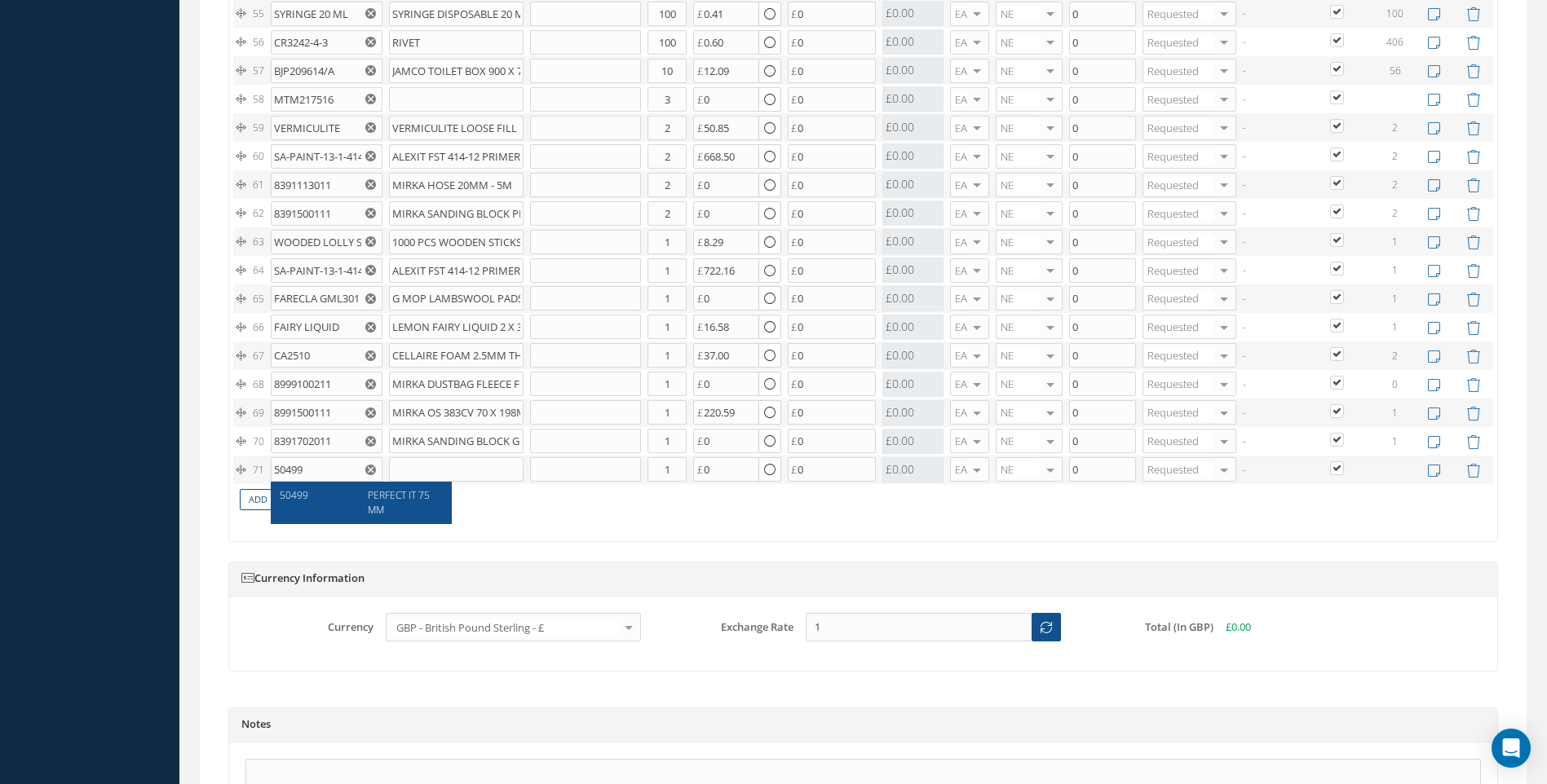
type input "50499"
click at [371, 497] on span "PERFECT IT 75MM" at bounding box center [399, 502] width 62 height 28
type input "PERFECT IT 75MM"
type input "27.75"
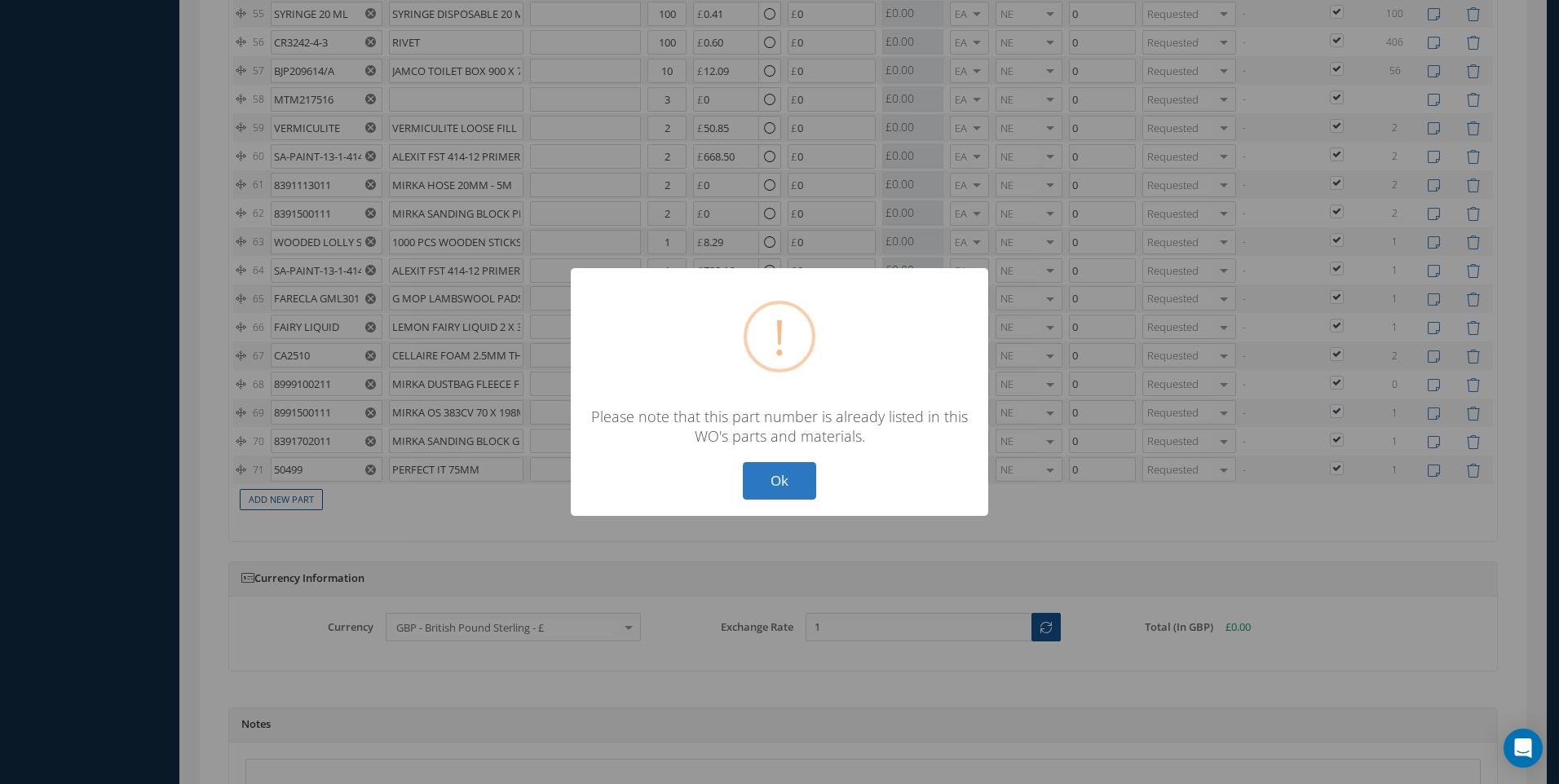
click at [792, 484] on button "Ok" at bounding box center [779, 481] width 73 height 38
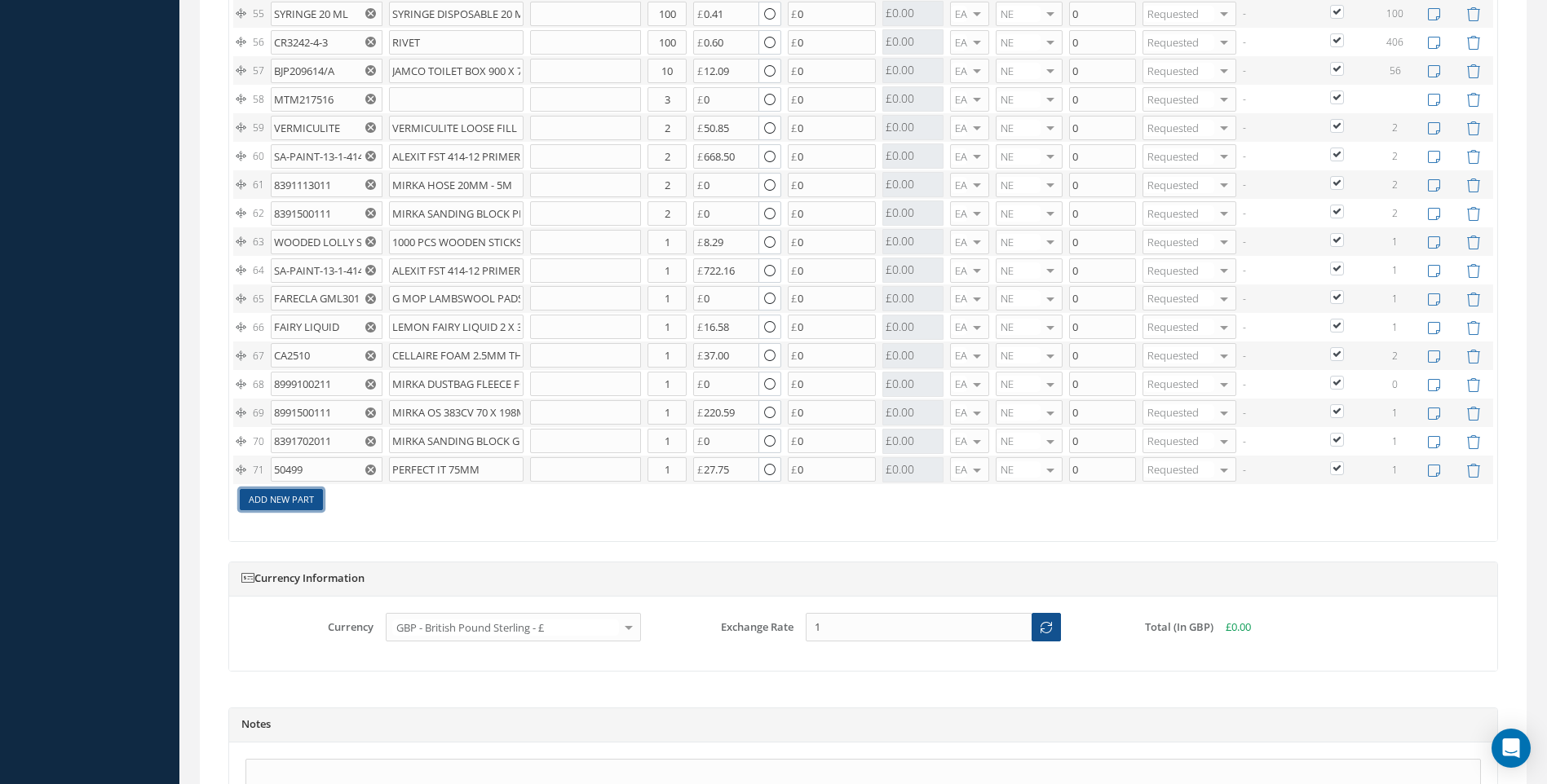
click at [295, 495] on link "Add New Part" at bounding box center [282, 500] width 83 height 22
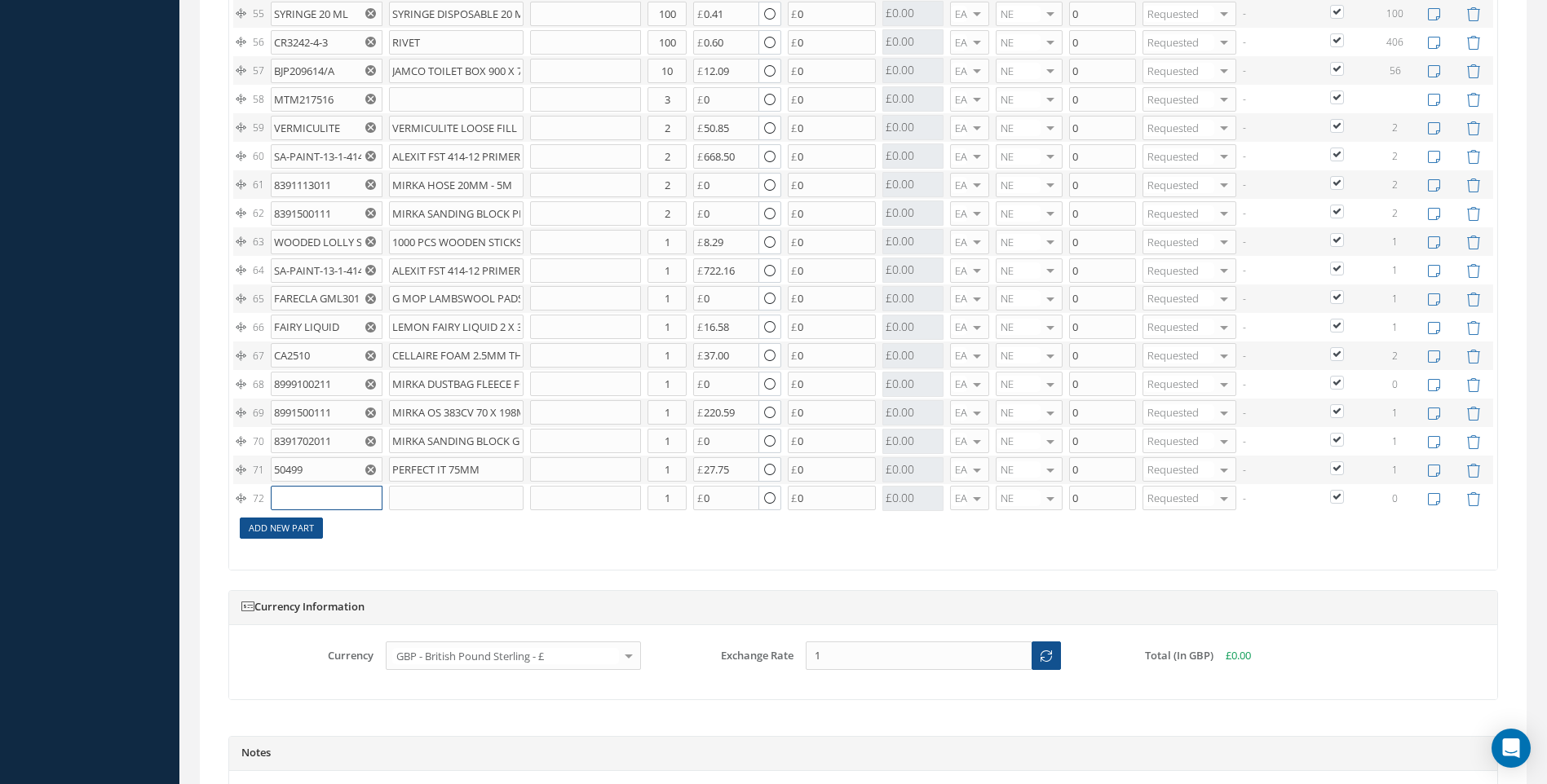
click at [299, 499] on input "text" at bounding box center [326, 498] width 111 height 24
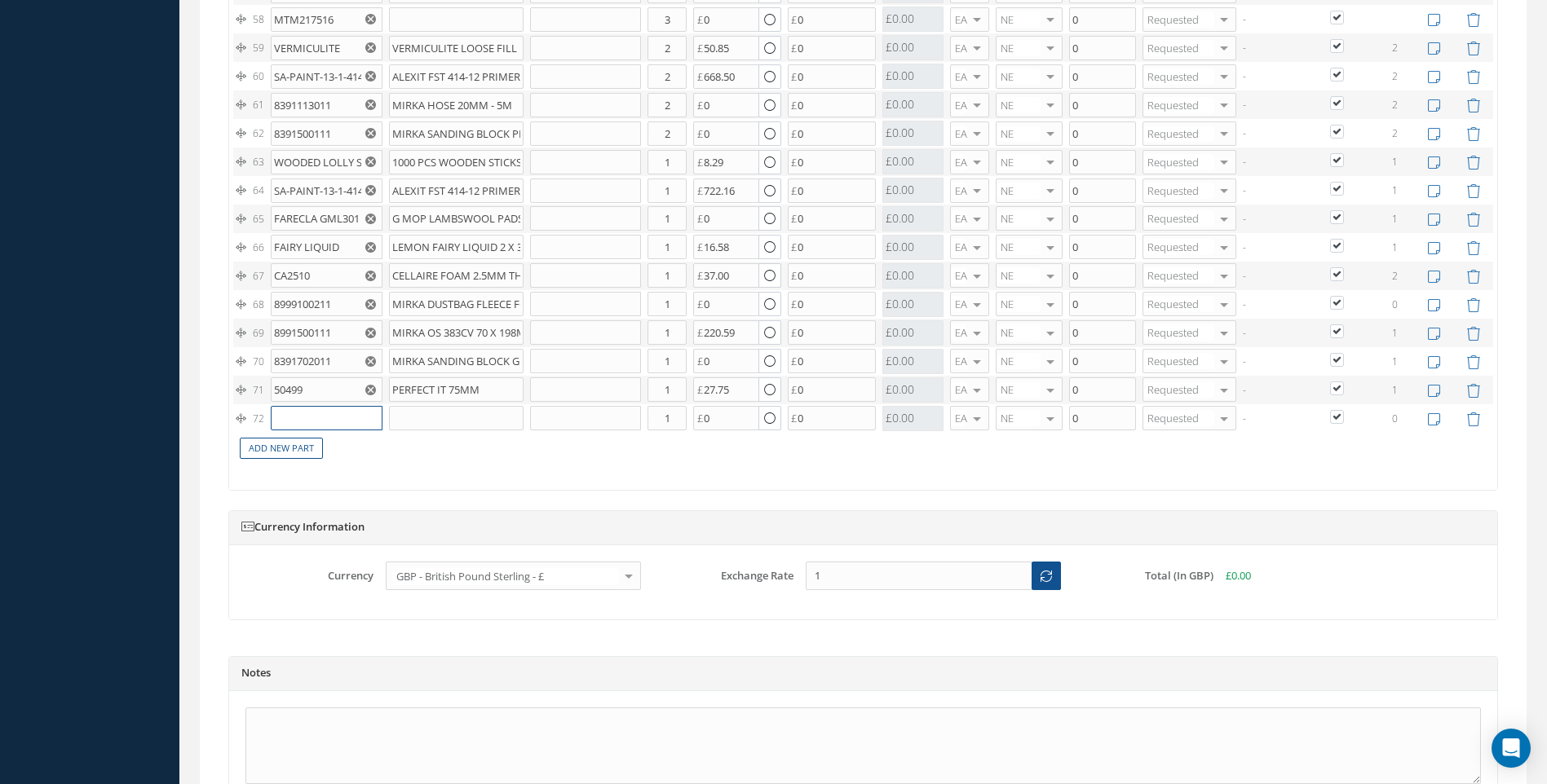
scroll to position [3392, 0]
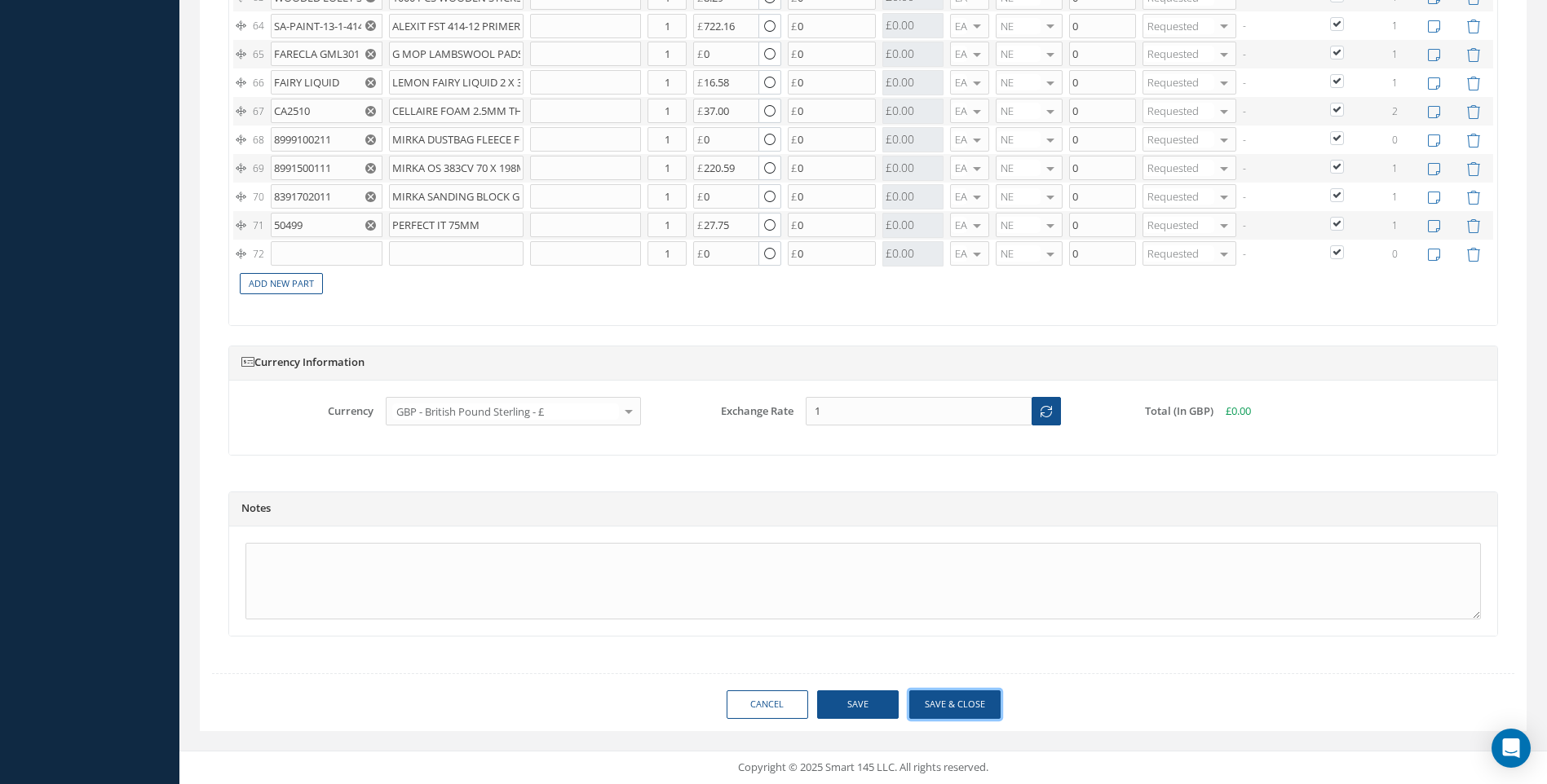
drag, startPoint x: 985, startPoint y: 705, endPoint x: 969, endPoint y: 710, distance: 16.8
click at [987, 710] on button "Save & Close" at bounding box center [955, 705] width 91 height 29
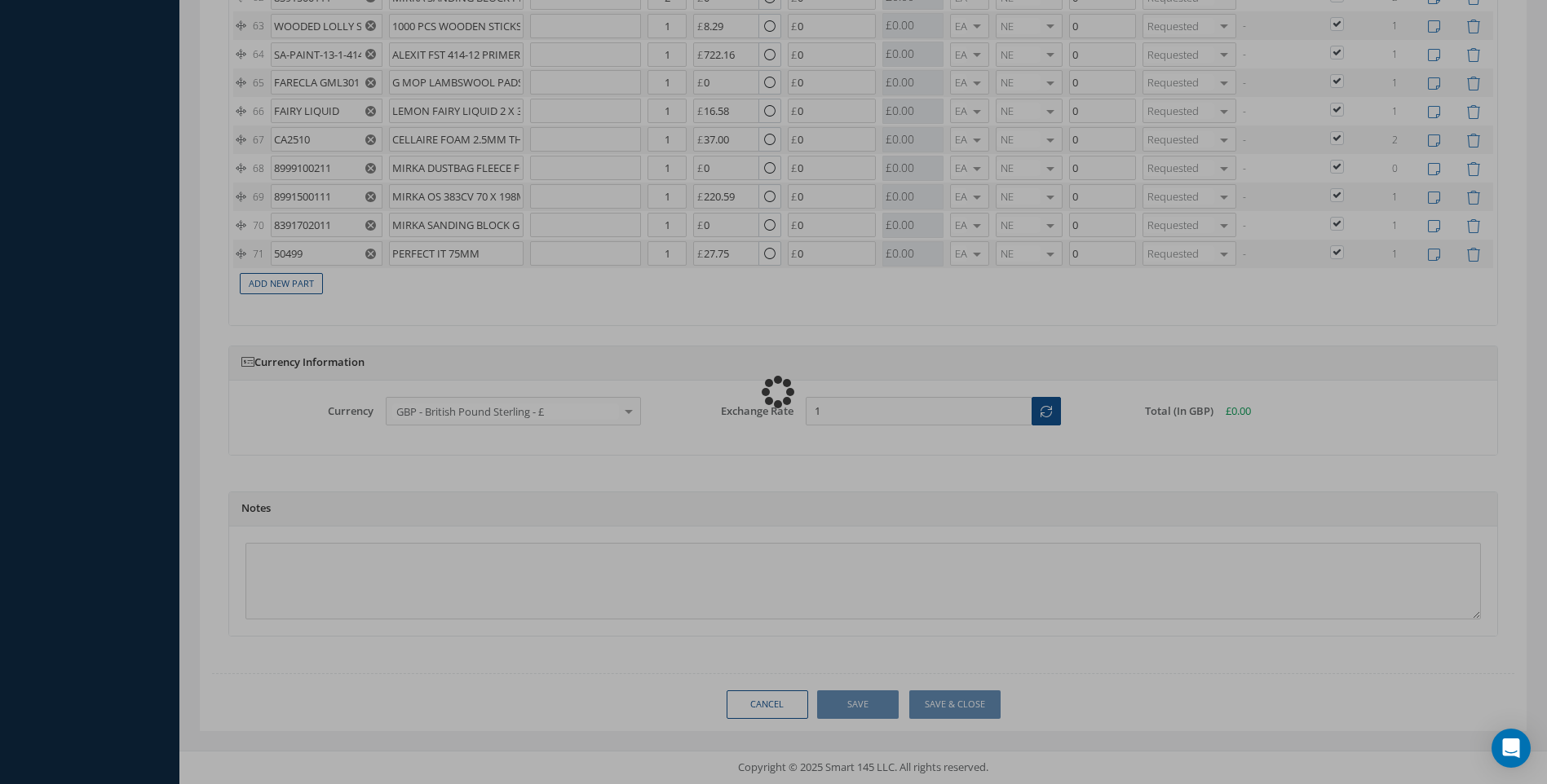
scroll to position [3364, 0]
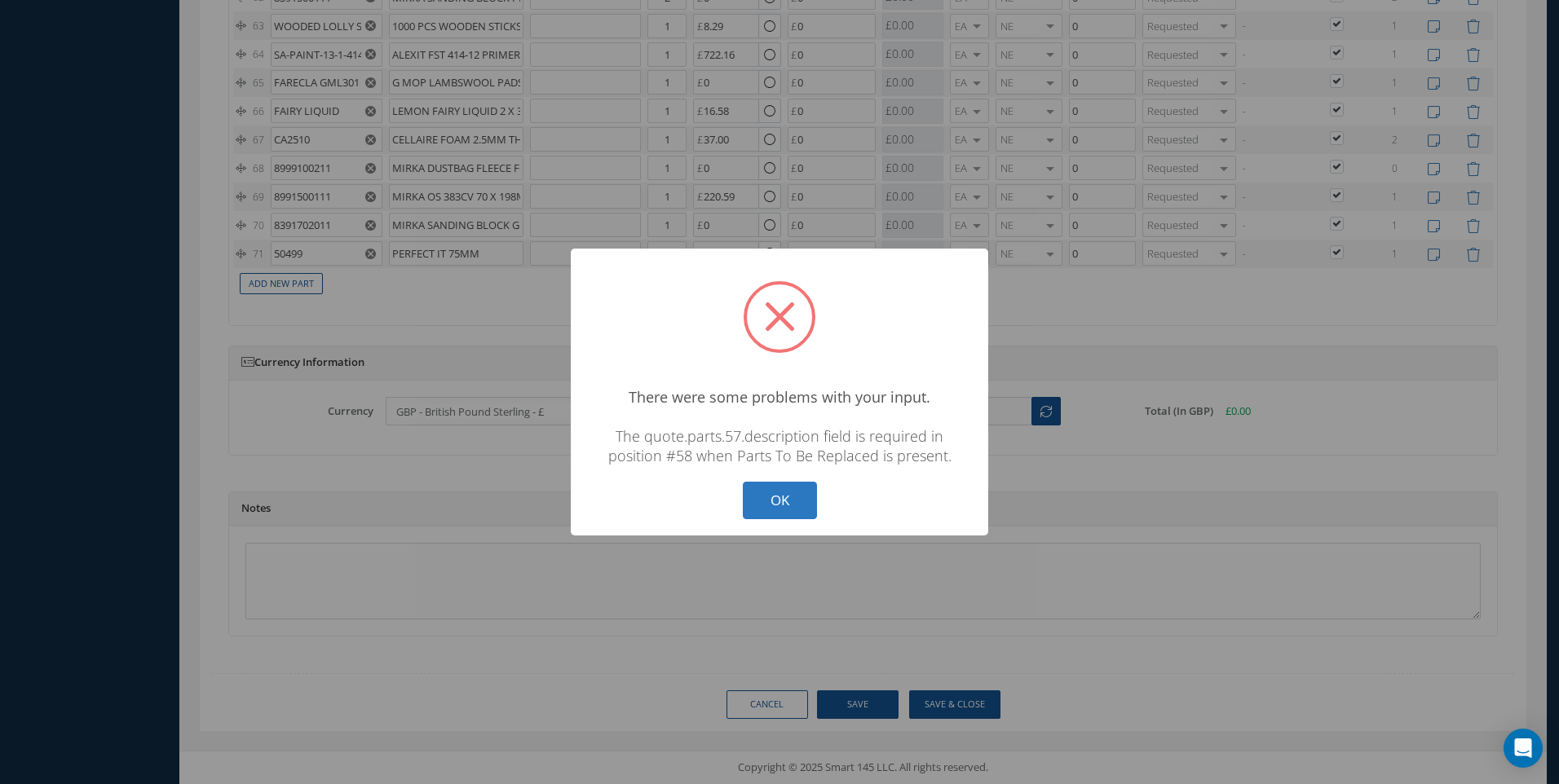
click at [791, 501] on button "OK" at bounding box center [780, 501] width 74 height 38
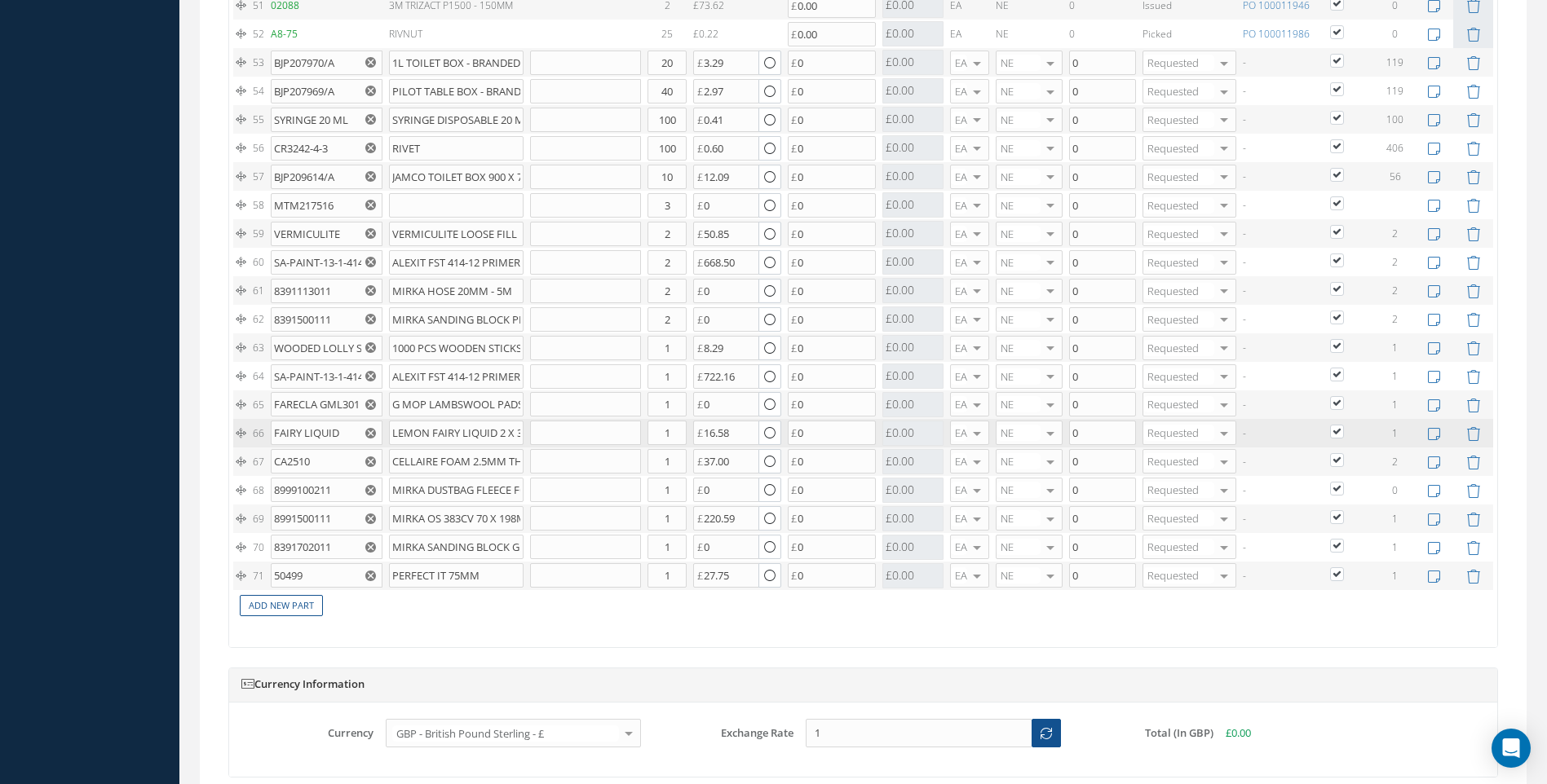
scroll to position [3038, 0]
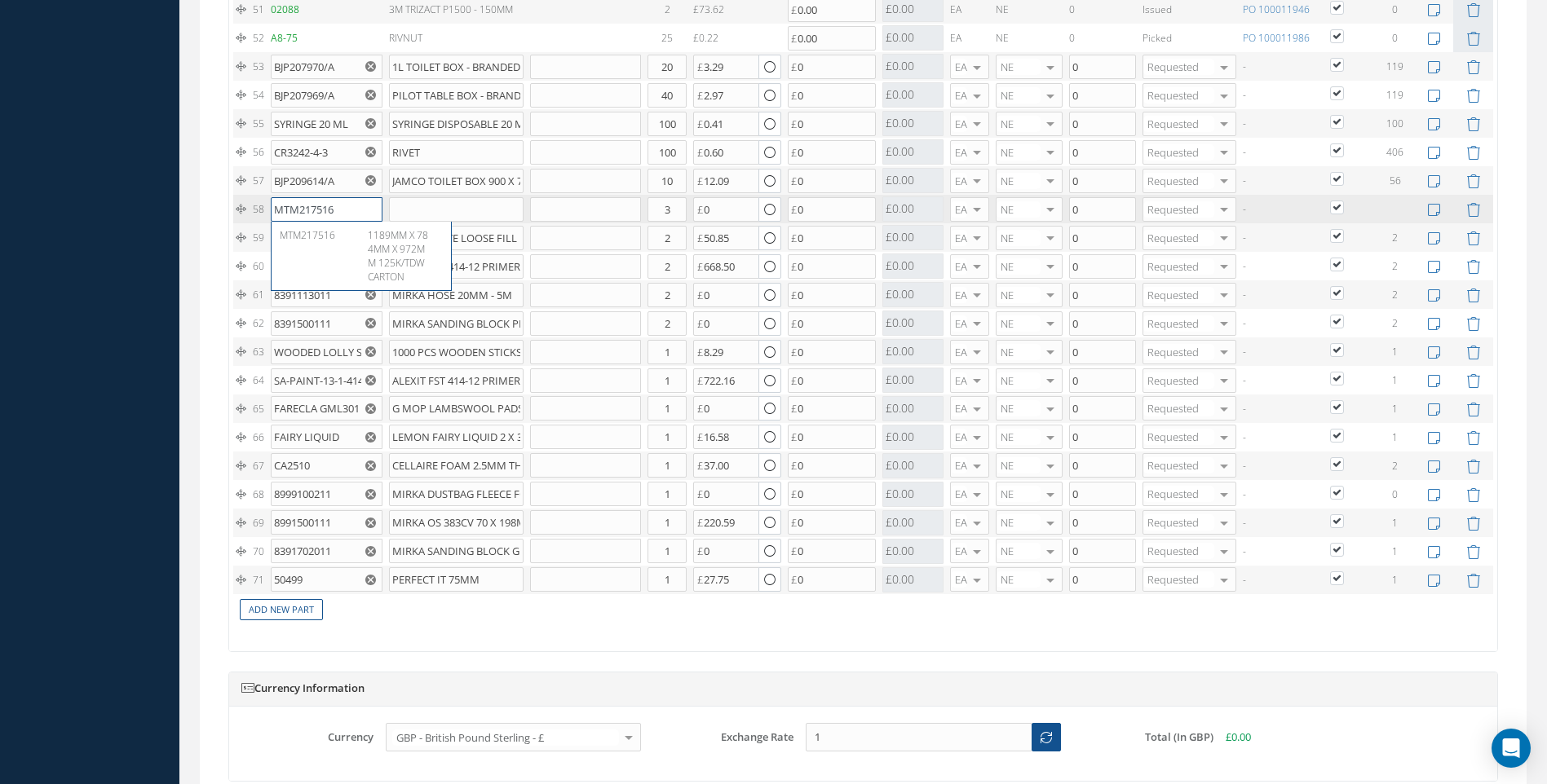
click at [336, 206] on input "MTM217516" at bounding box center [326, 209] width 111 height 24
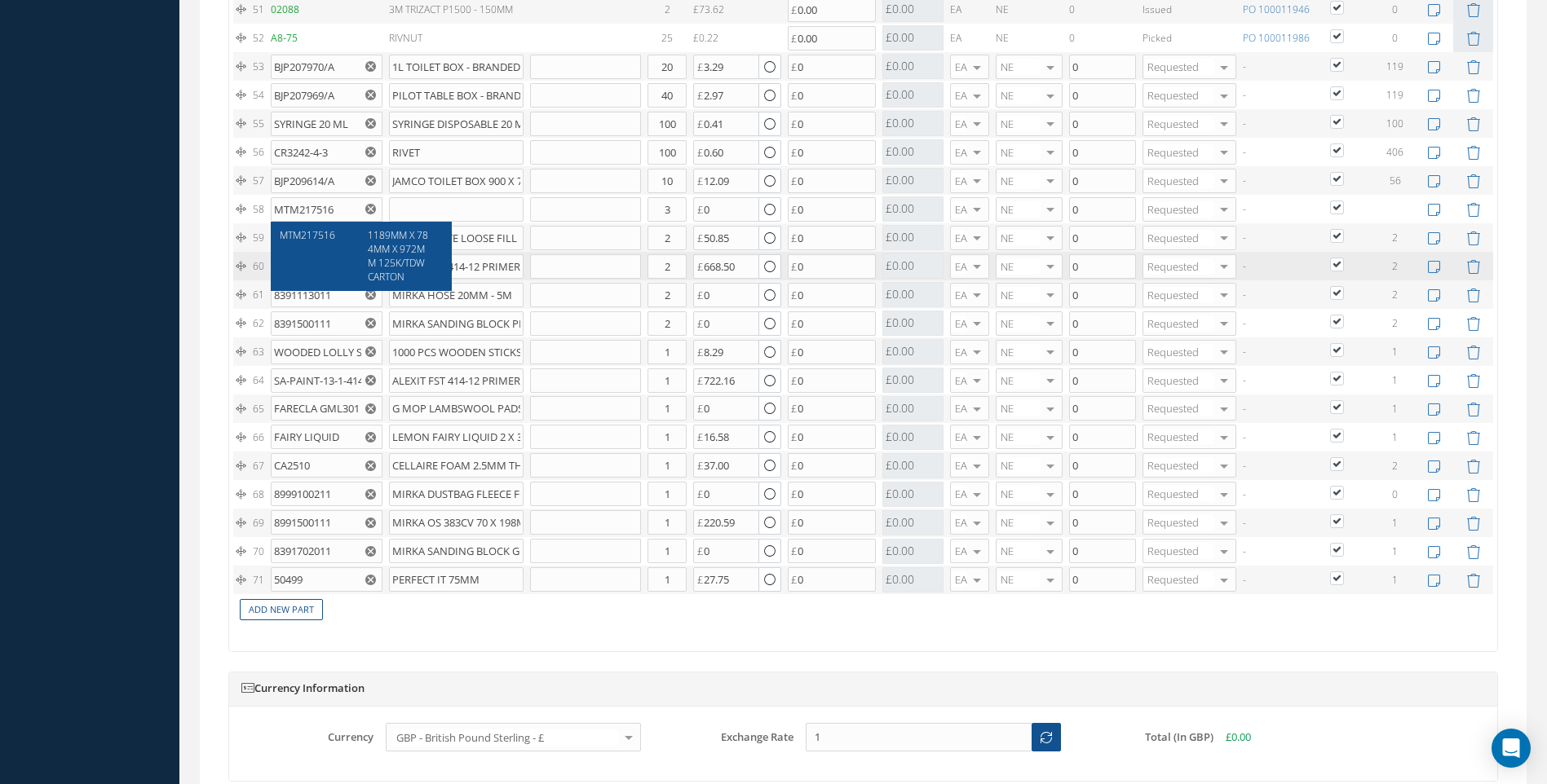
click at [395, 257] on span "1189MM X 784MM X 972MM 125K/TDW CARTON" at bounding box center [398, 255] width 60 height 55
type input "1189MM X 784MM X 972MM 125K/TDW CARTON"
type input "10.60"
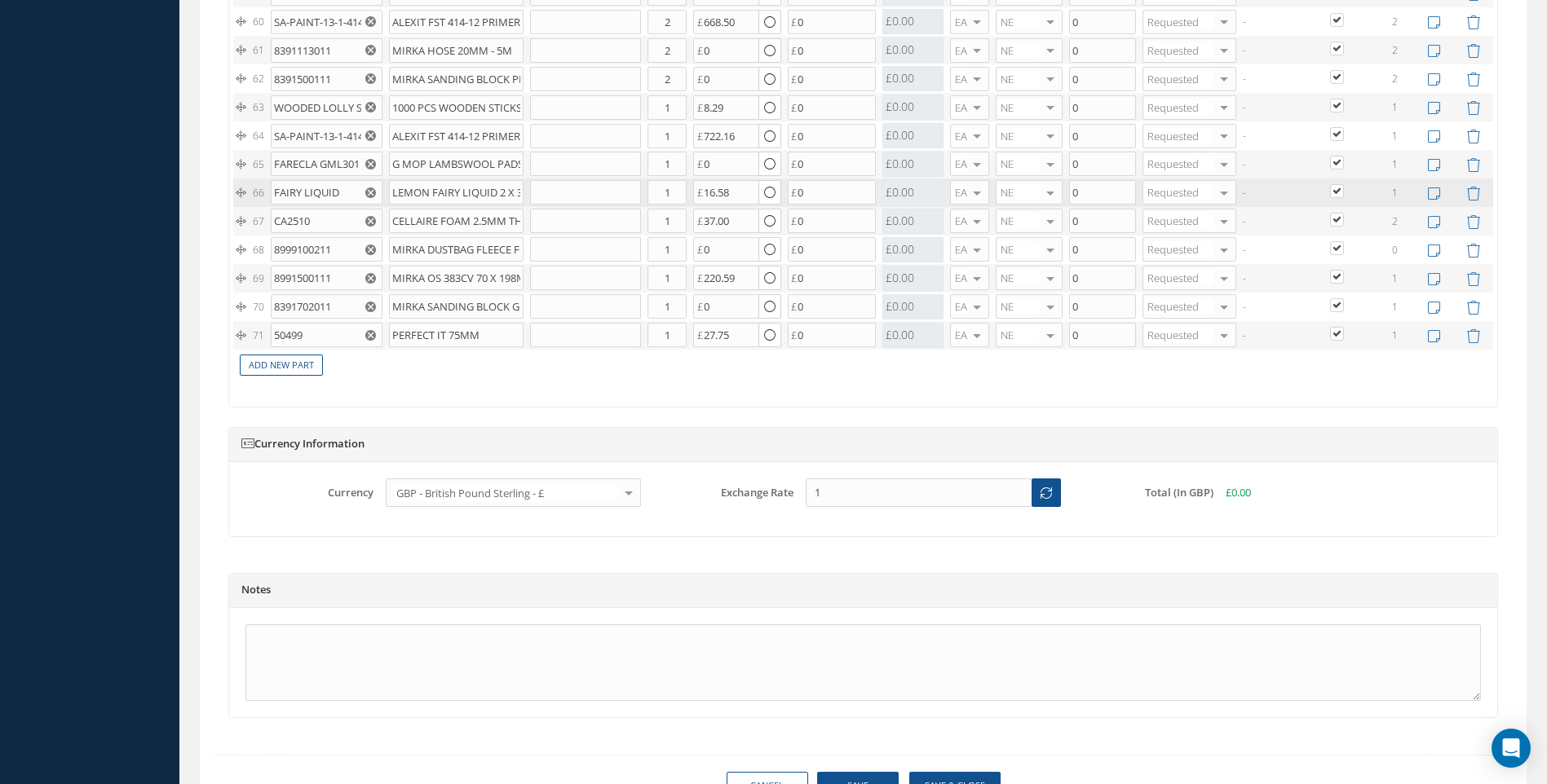
scroll to position [3364, 0]
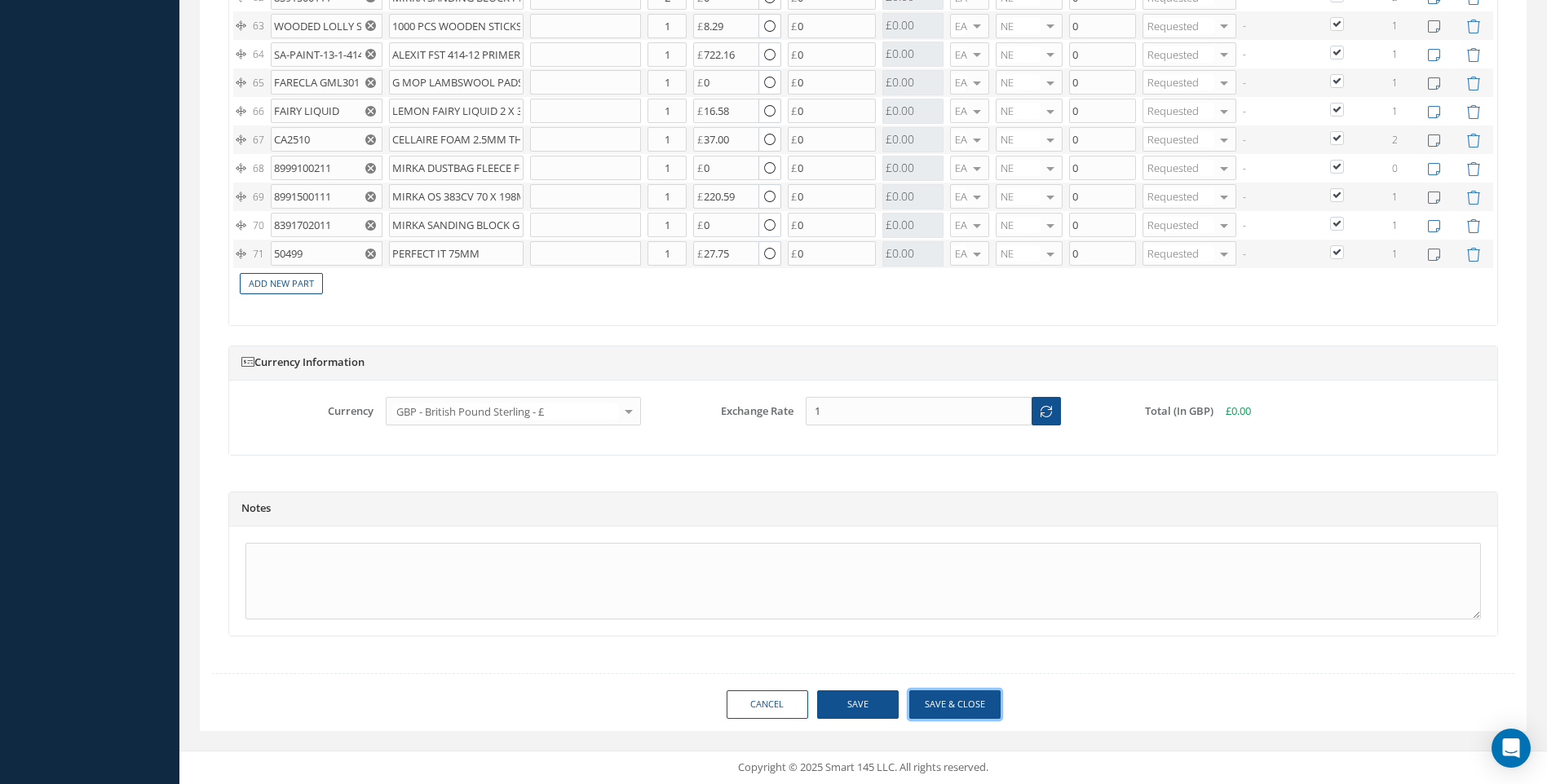
click at [950, 704] on button "Save & Close" at bounding box center [955, 705] width 91 height 29
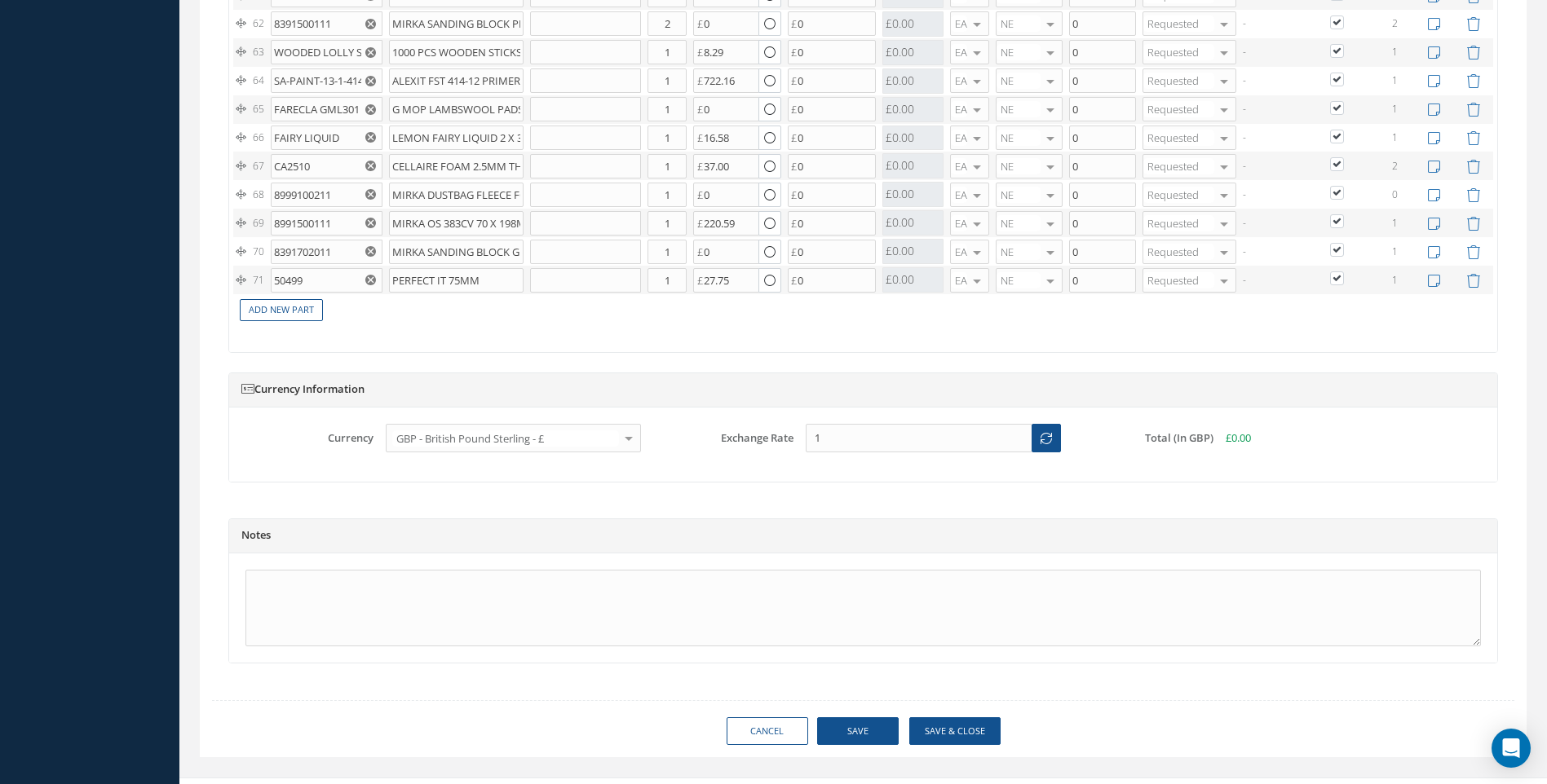
type input "0.00"
checkbox input "true"
type input "0.00"
checkbox input "true"
type input "0.00"
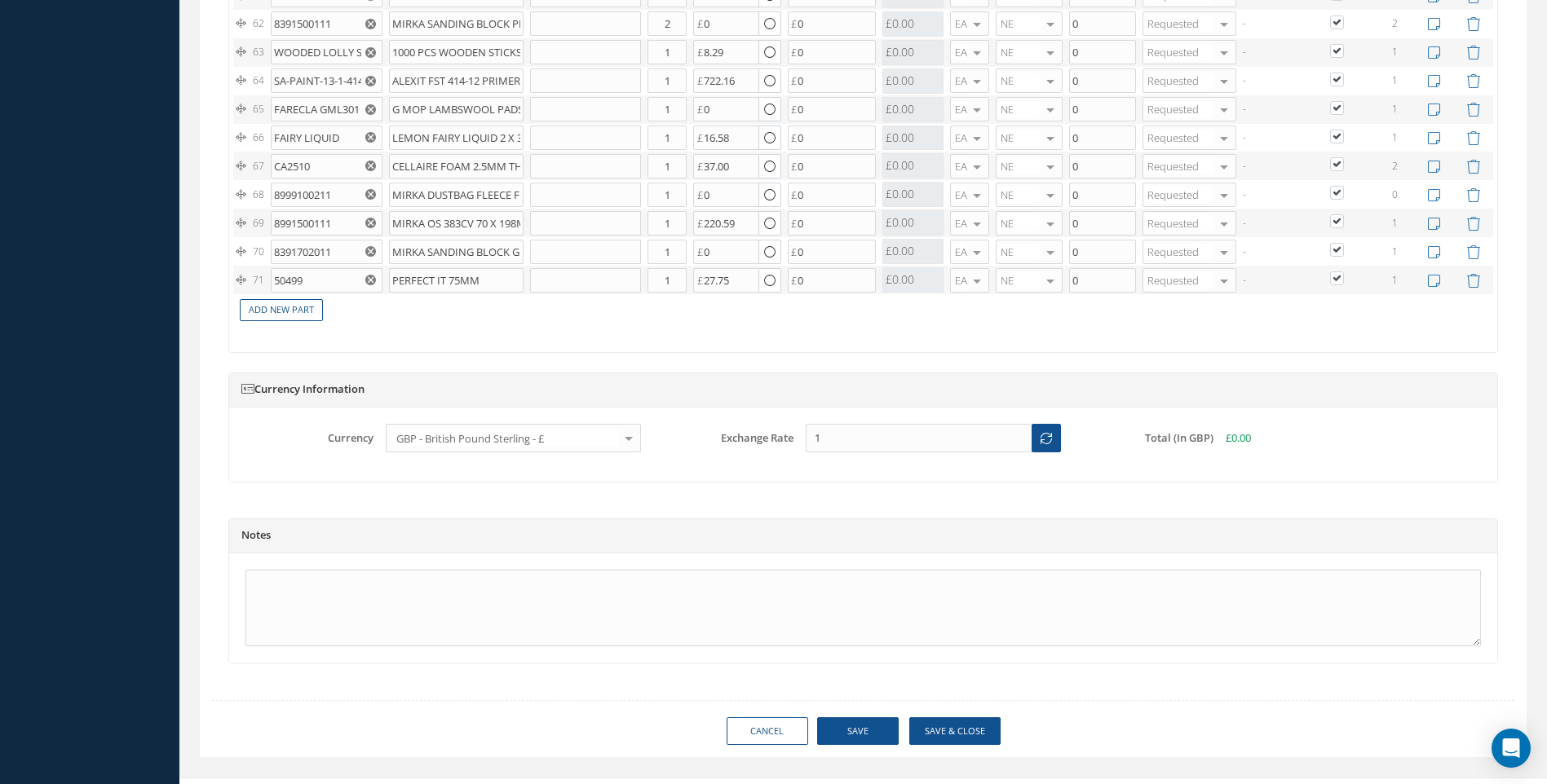
checkbox input "true"
type input "0.00"
checkbox input "true"
type input "0.00"
checkbox input "true"
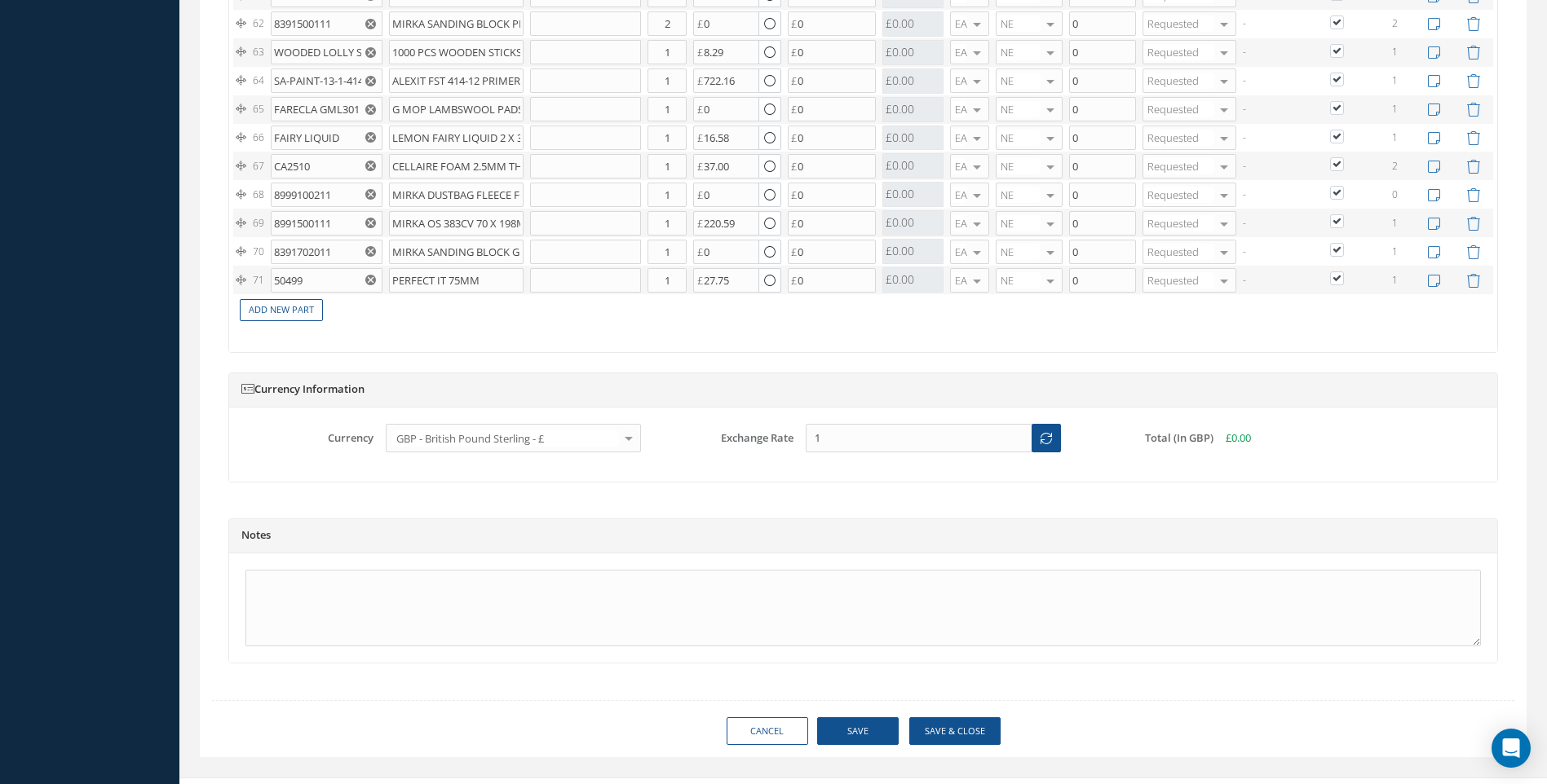
type input "0.00"
checkbox input "true"
type input "0.00"
checkbox input "true"
type input "0.00"
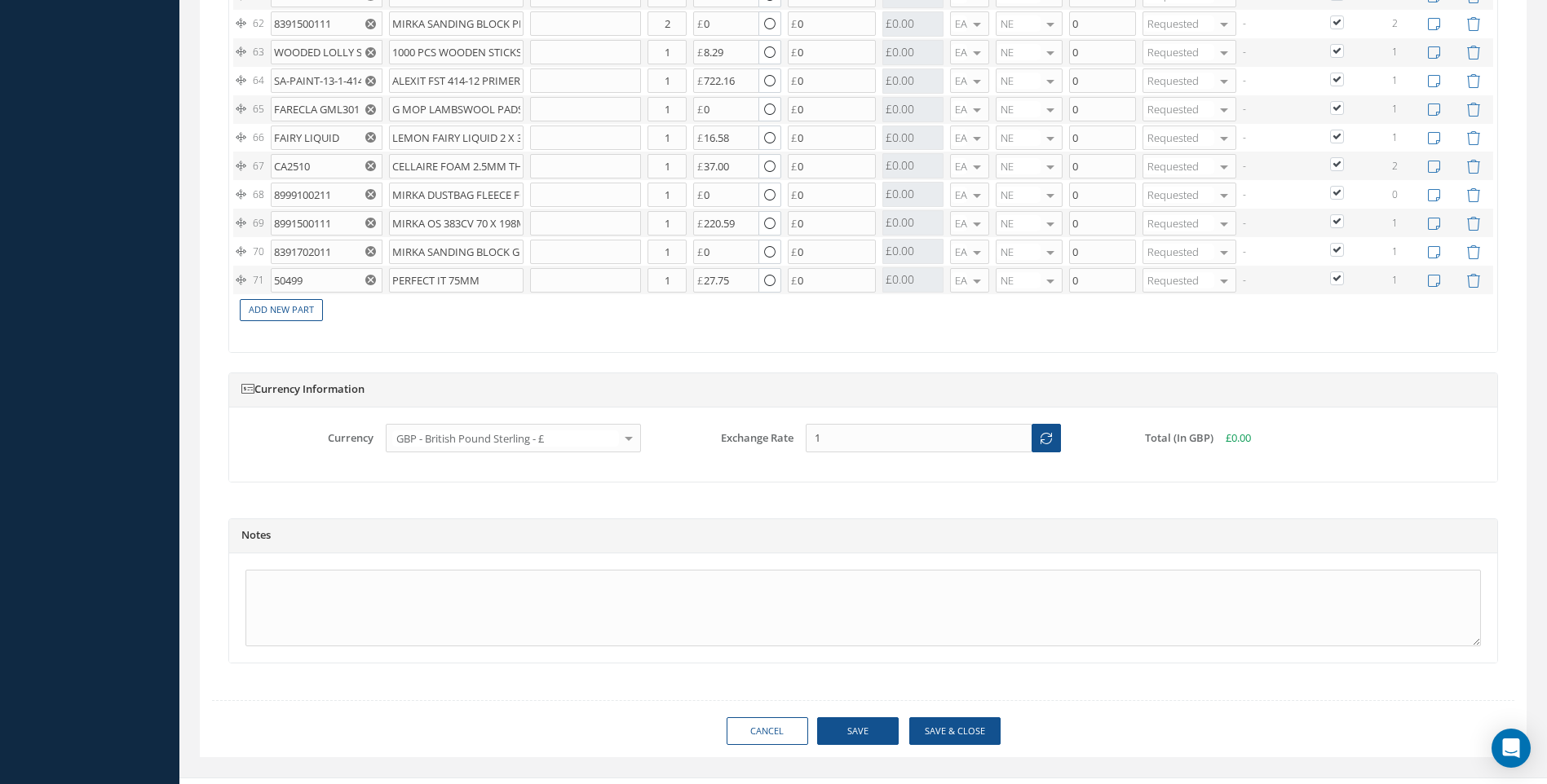
checkbox input "true"
type input "0.00"
checkbox input "true"
type input "0.00"
checkbox input "true"
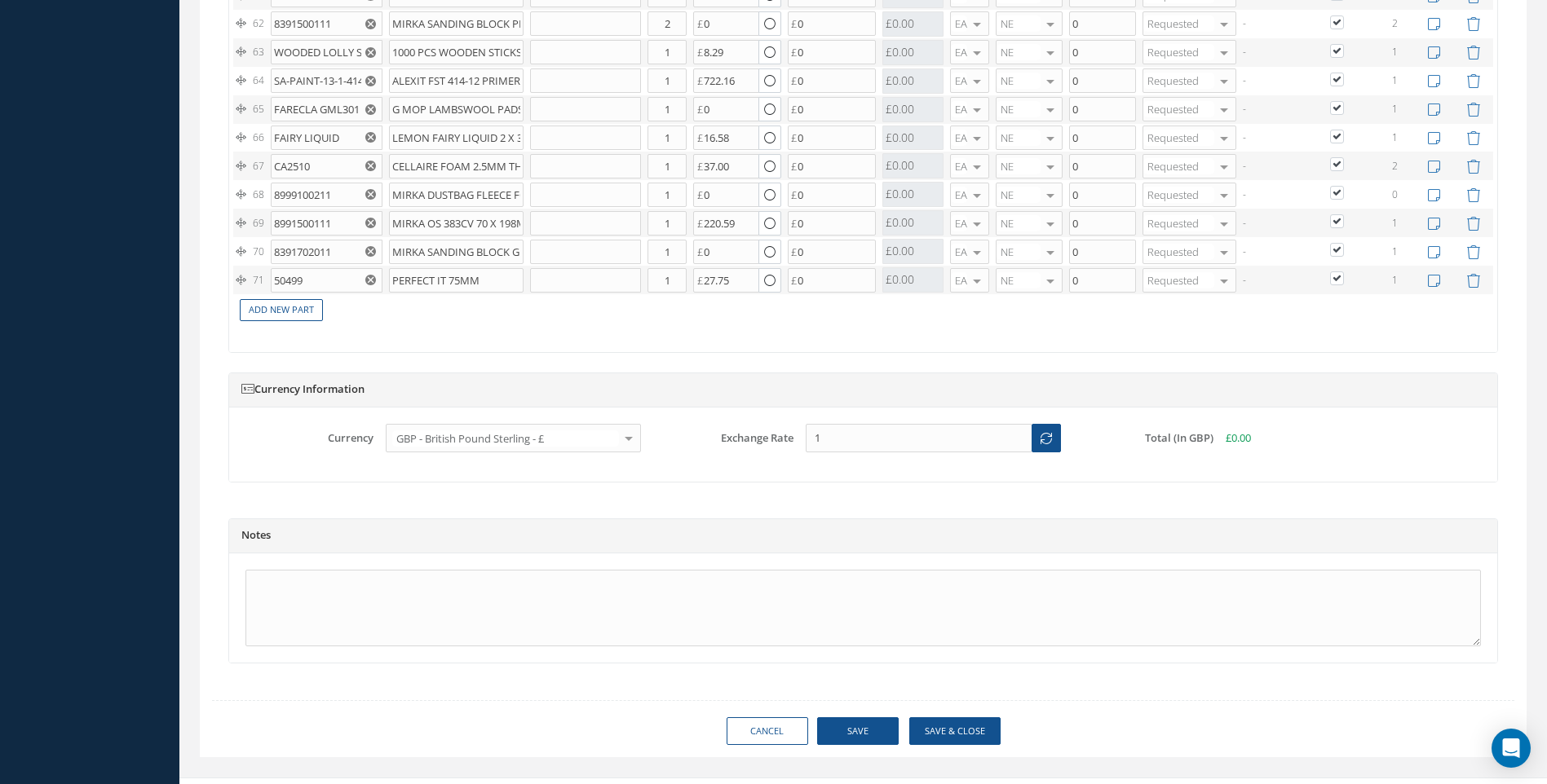
type input "0.00"
checkbox input "true"
type input "0.00"
checkbox input "true"
type input "0.00"
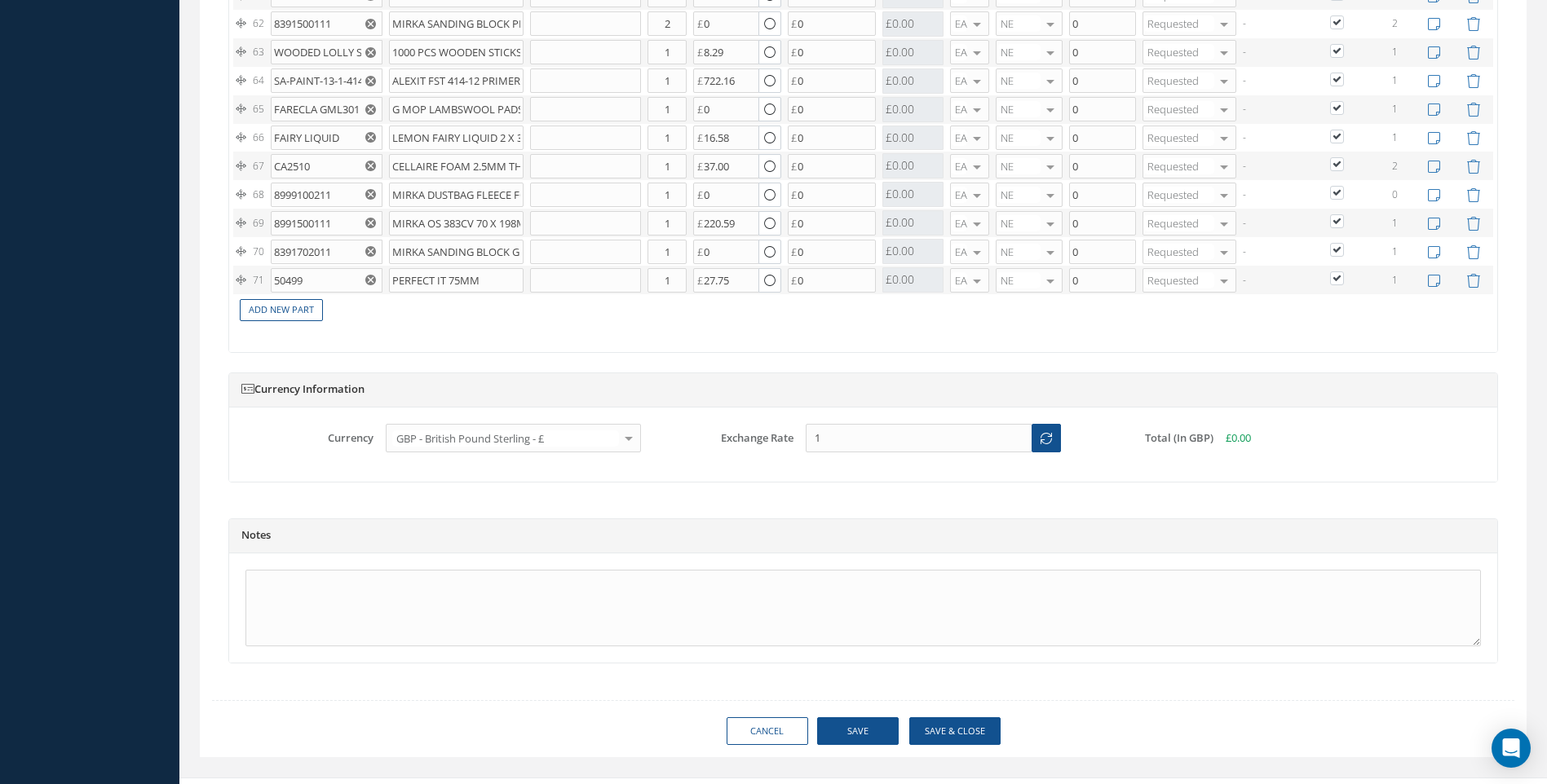
checkbox input "true"
type input "0.00"
checkbox input "true"
type input "0.00"
checkbox input "true"
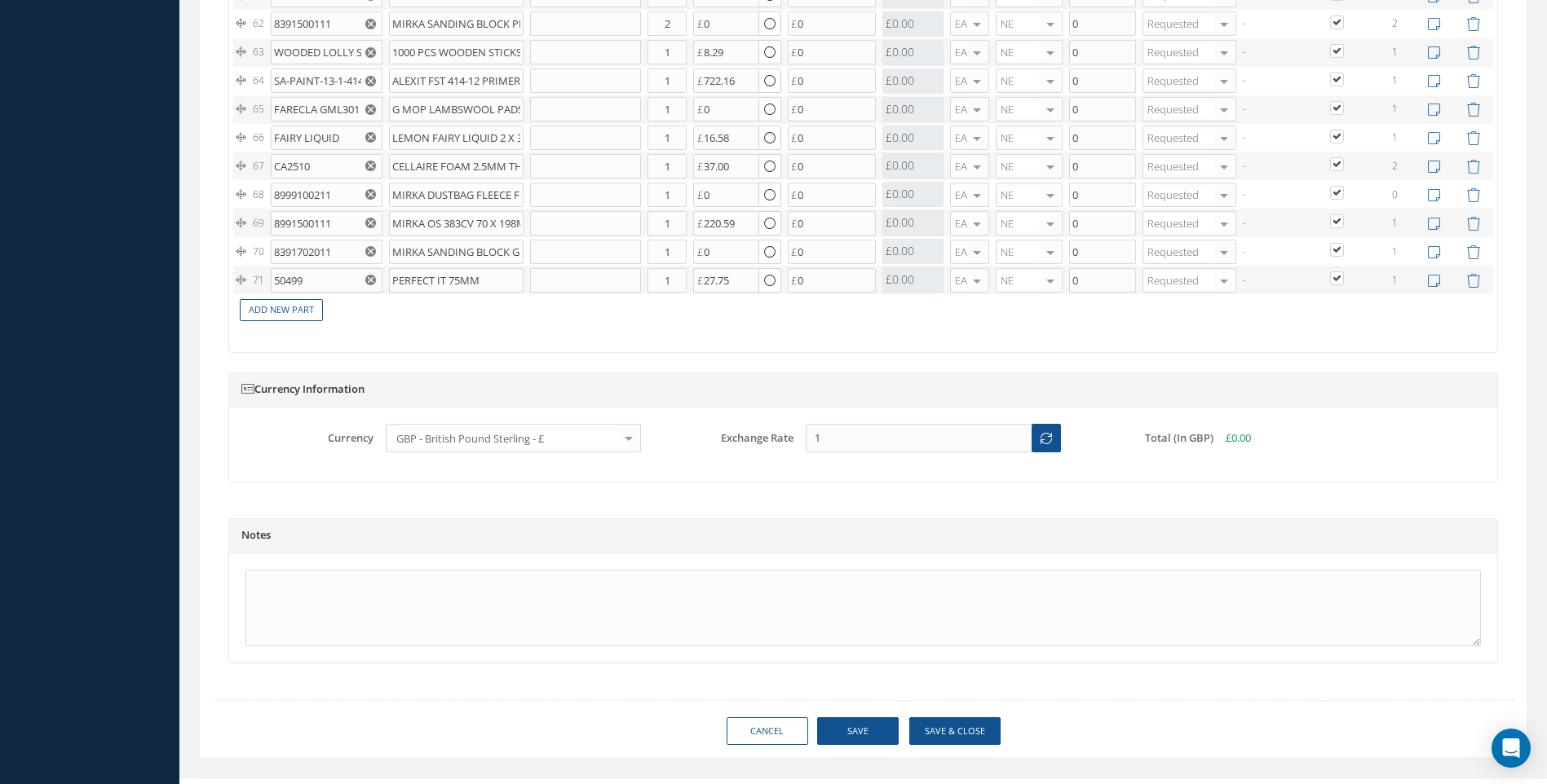
type input "0.00"
checkbox input "true"
type input "0.00"
checkbox input "true"
type input "0.00"
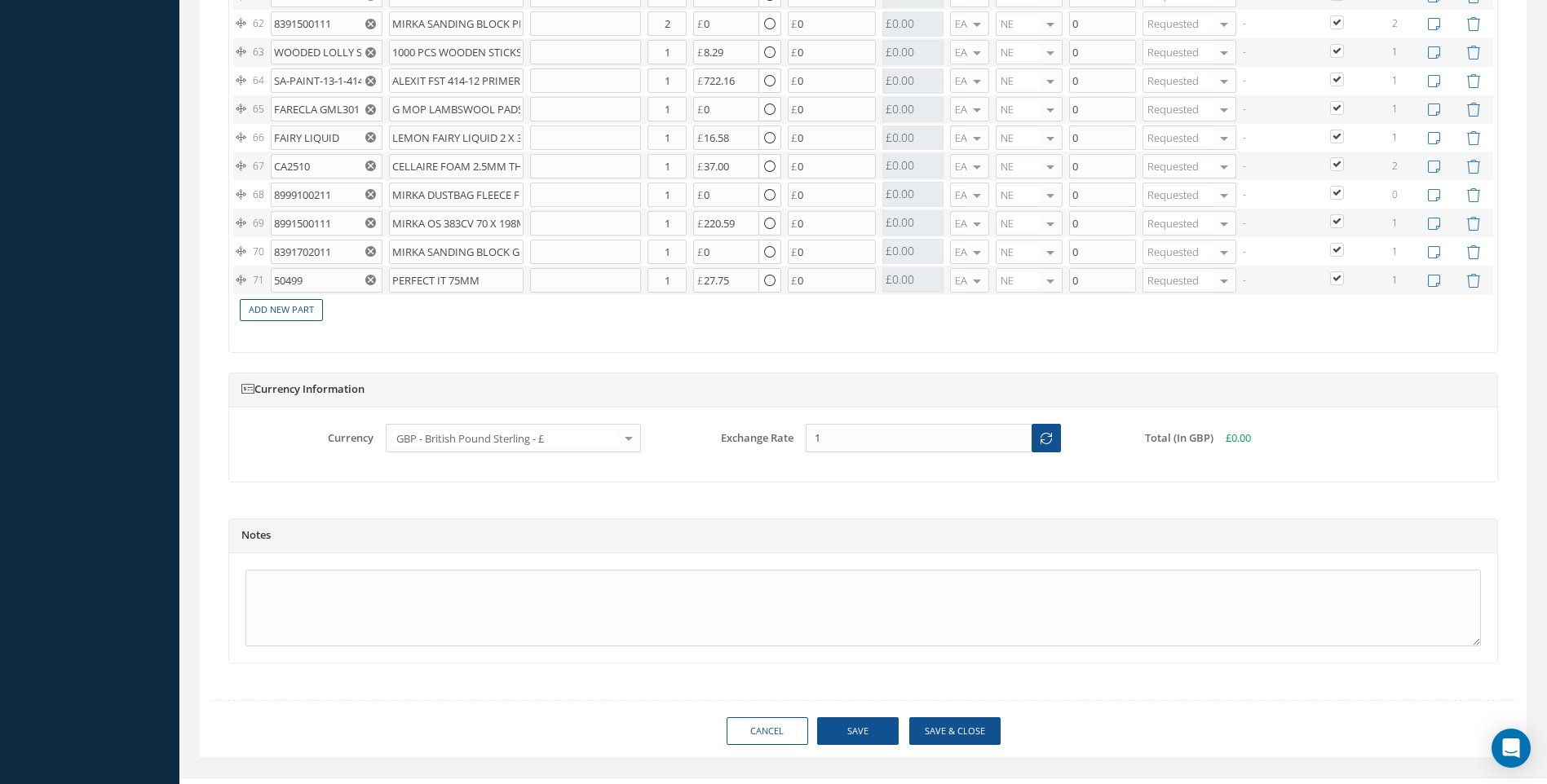
checkbox input "true"
type input "0.00"
checkbox input "true"
type input "0.00"
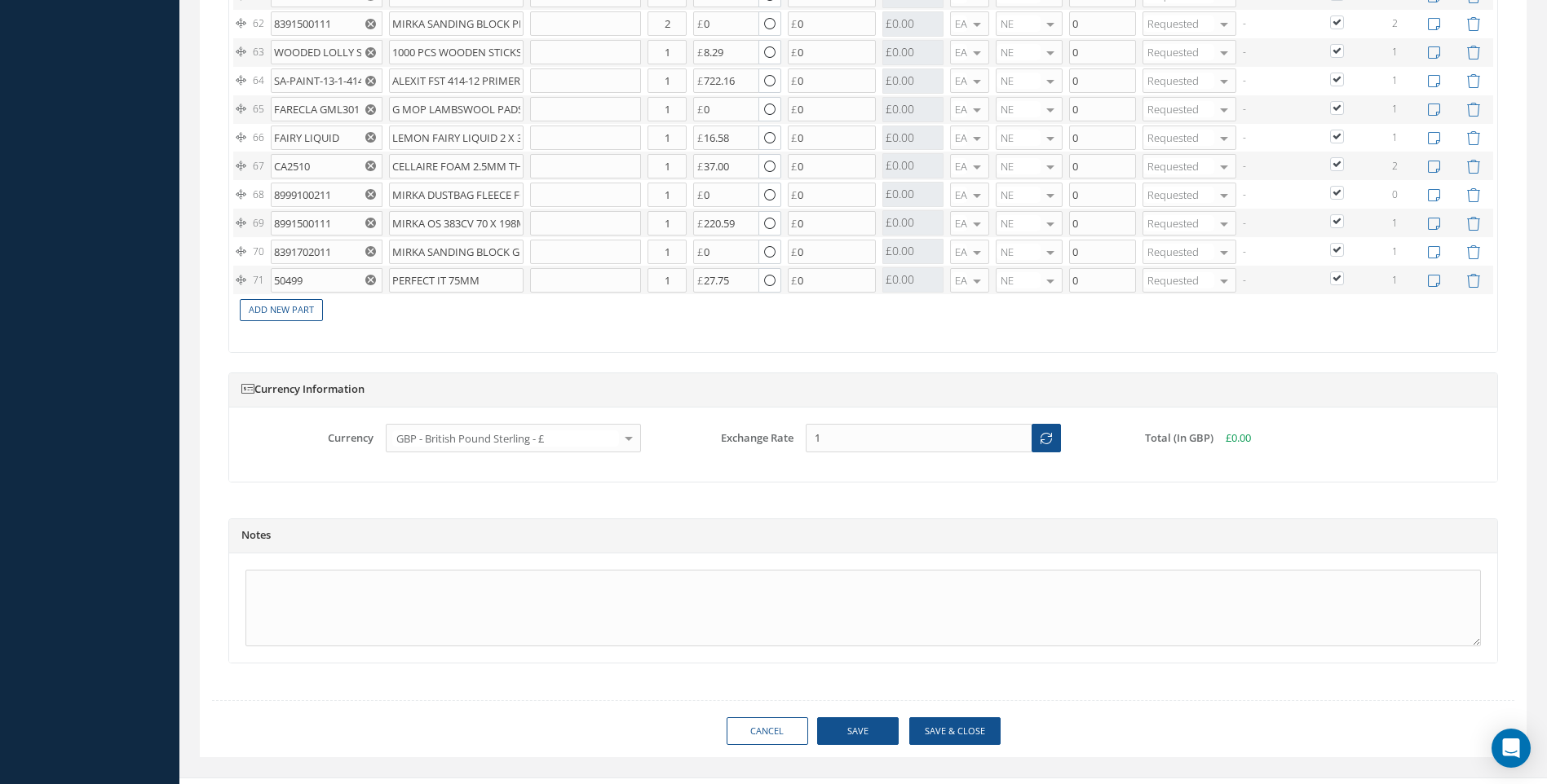
type input "0.00"
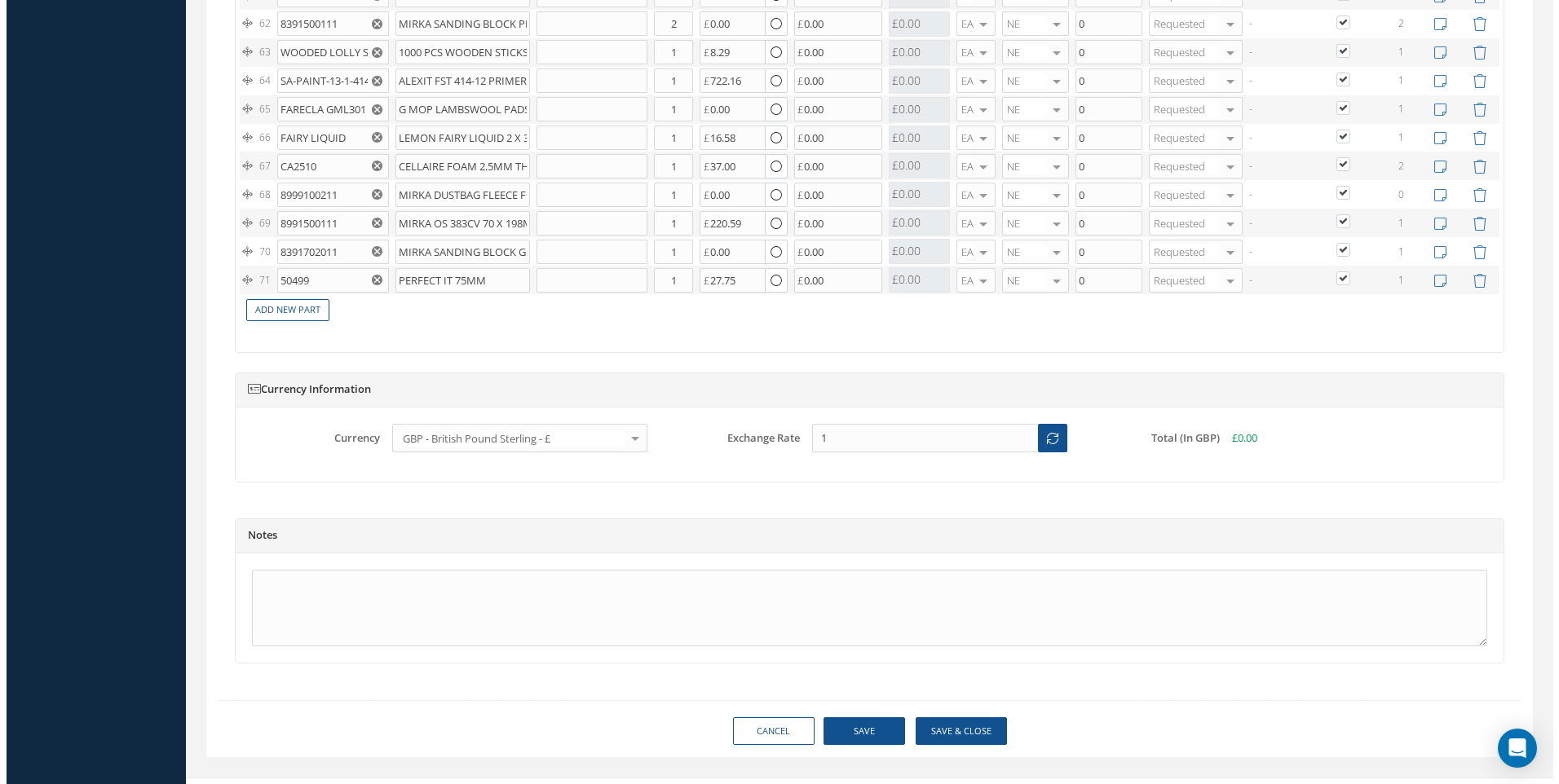
scroll to position [3390, 0]
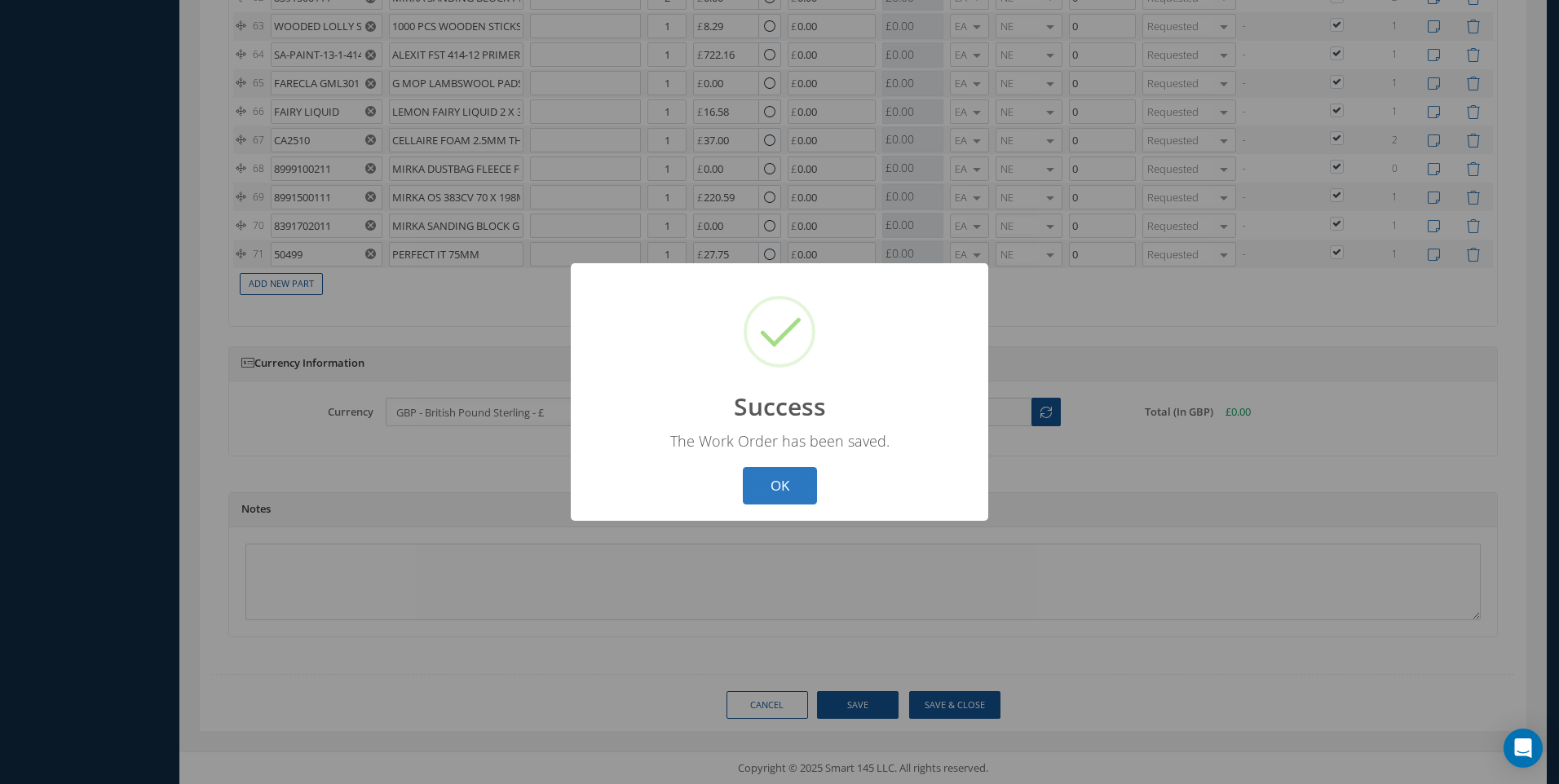
click at [772, 481] on button "OK" at bounding box center [780, 486] width 74 height 38
select select "25"
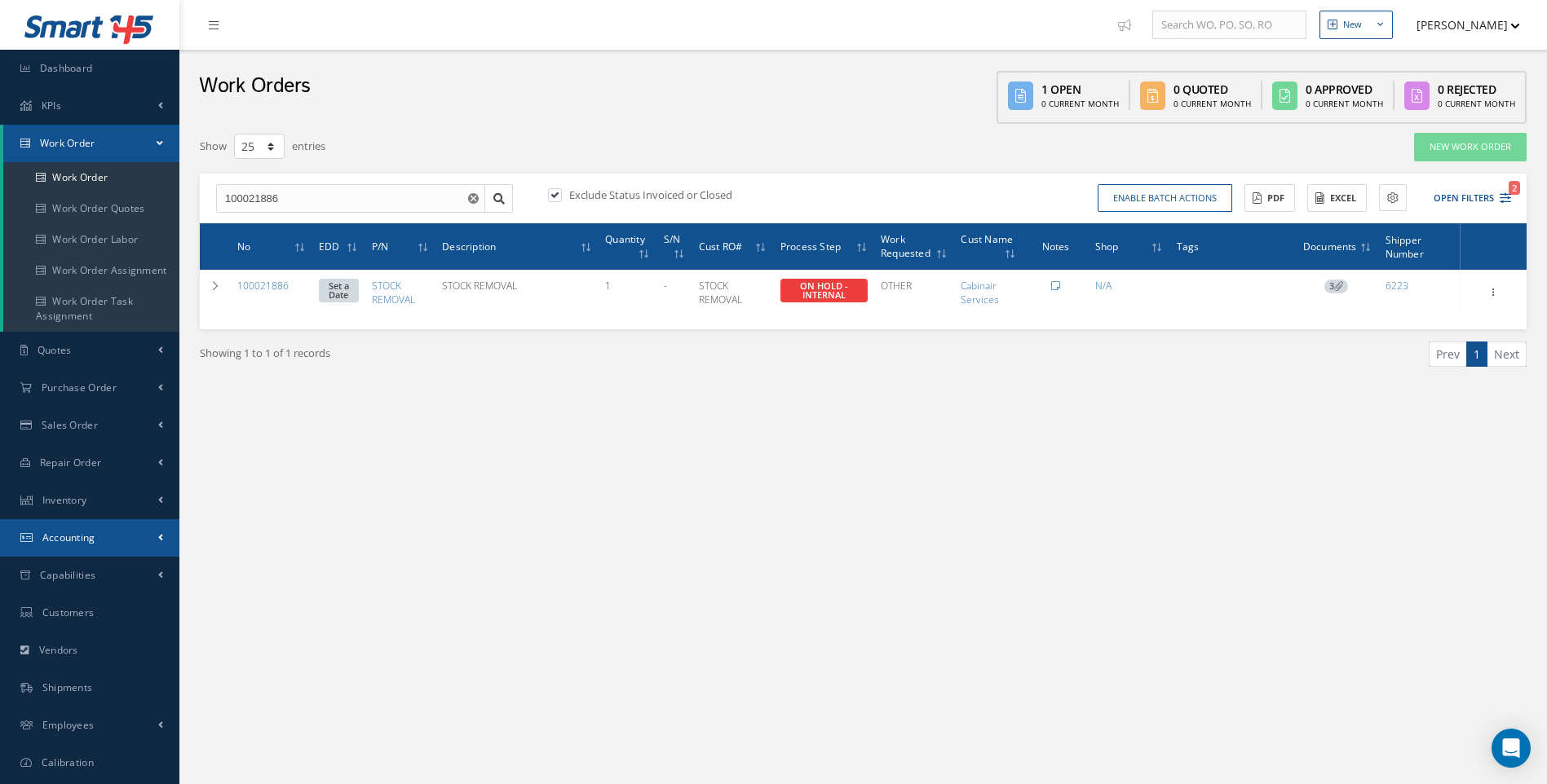
scroll to position [35, 0]
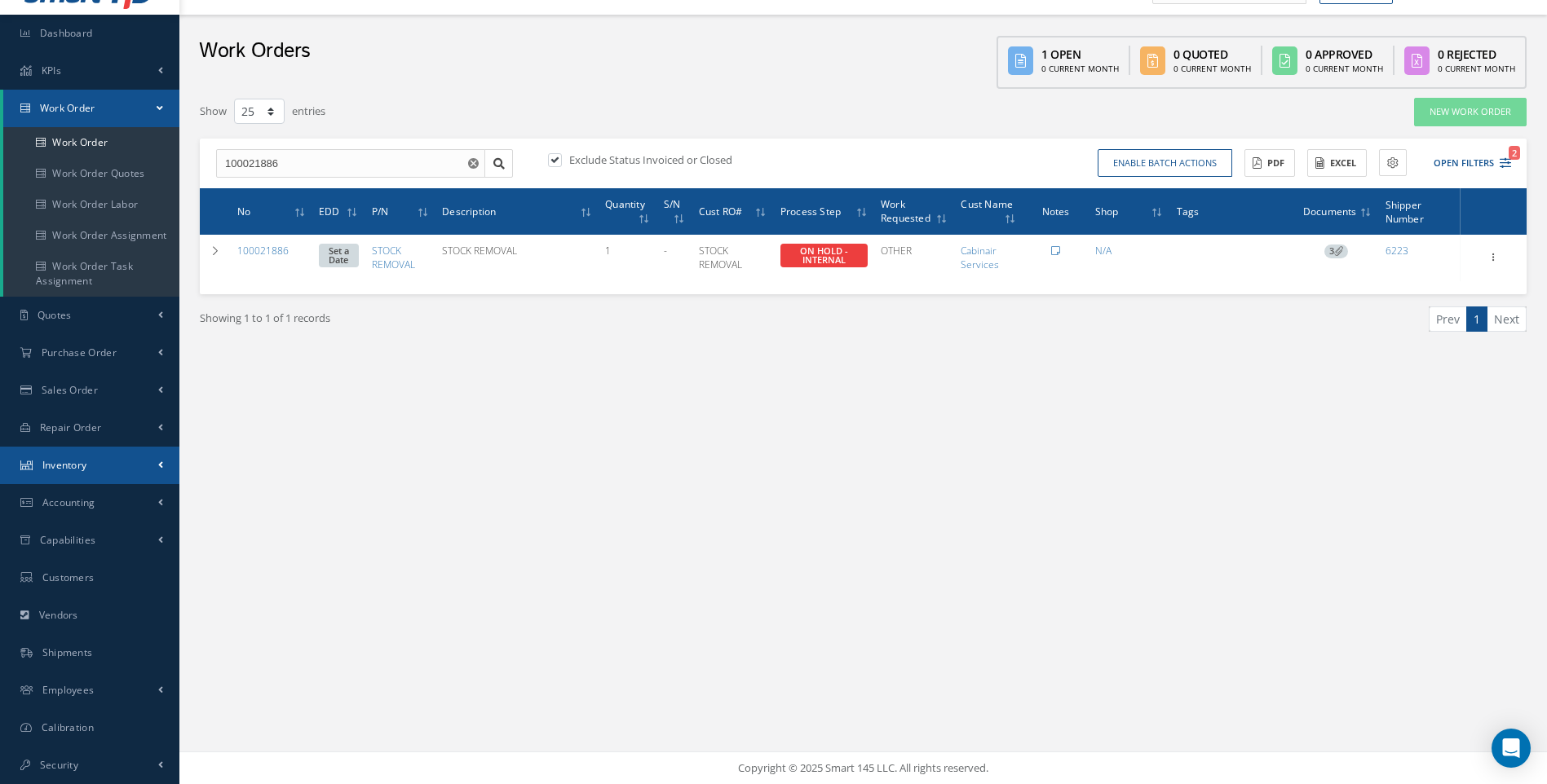
click at [149, 461] on link "Inventory" at bounding box center [89, 466] width 180 height 38
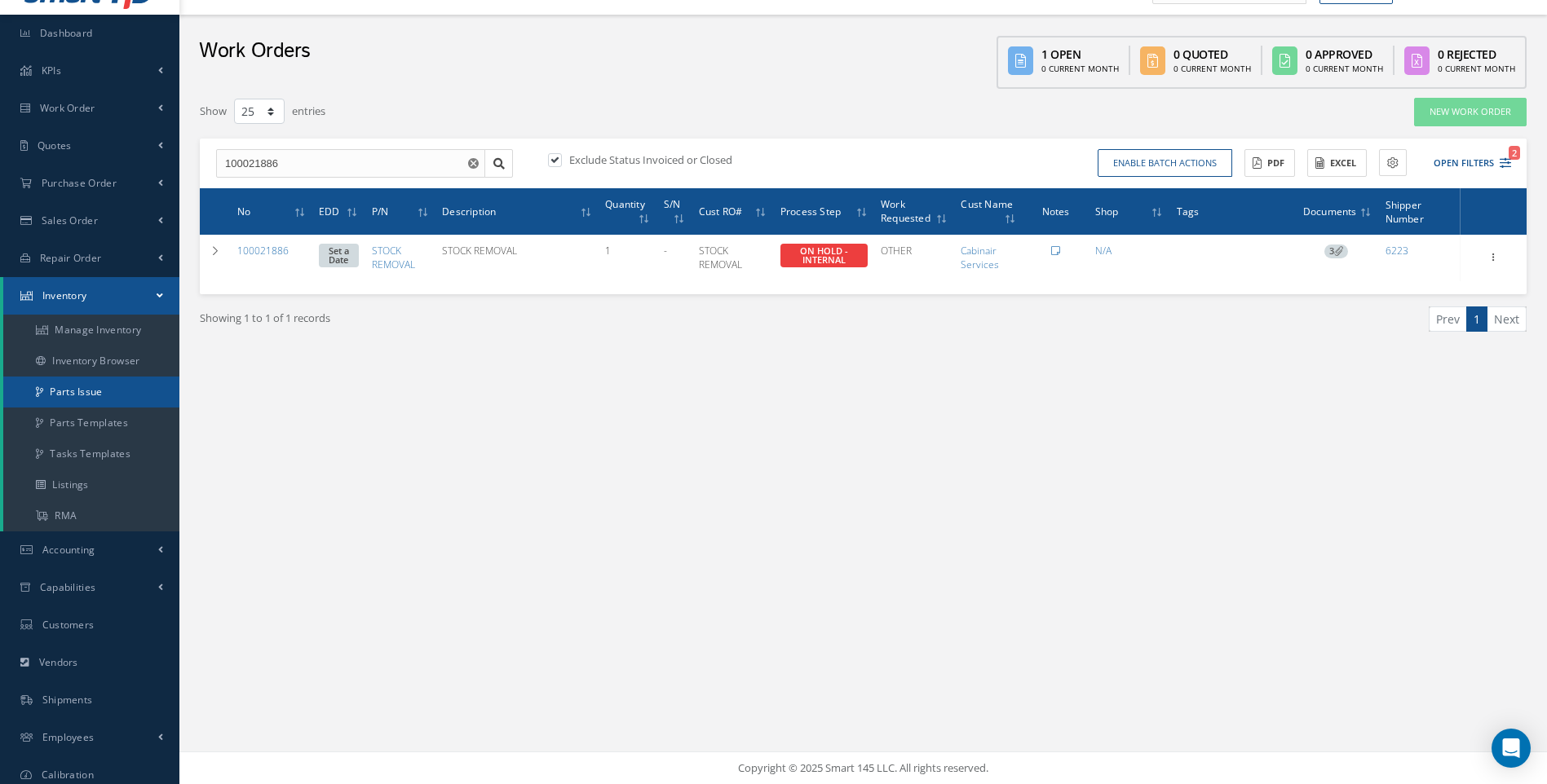
click at [63, 392] on link "Parts Issue" at bounding box center [91, 392] width 176 height 31
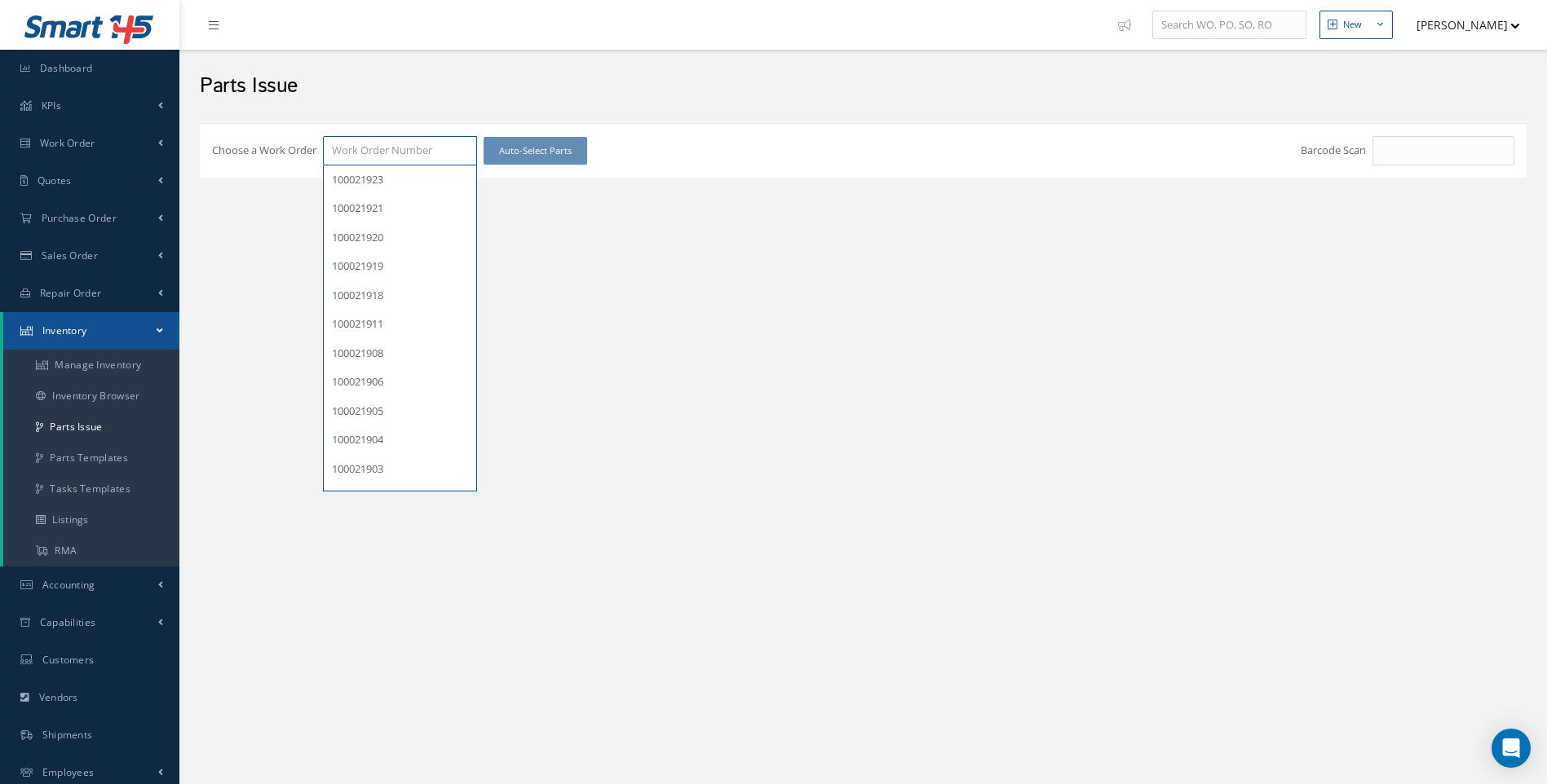
click at [361, 152] on input "Choose a Work Order" at bounding box center [400, 151] width 154 height 30
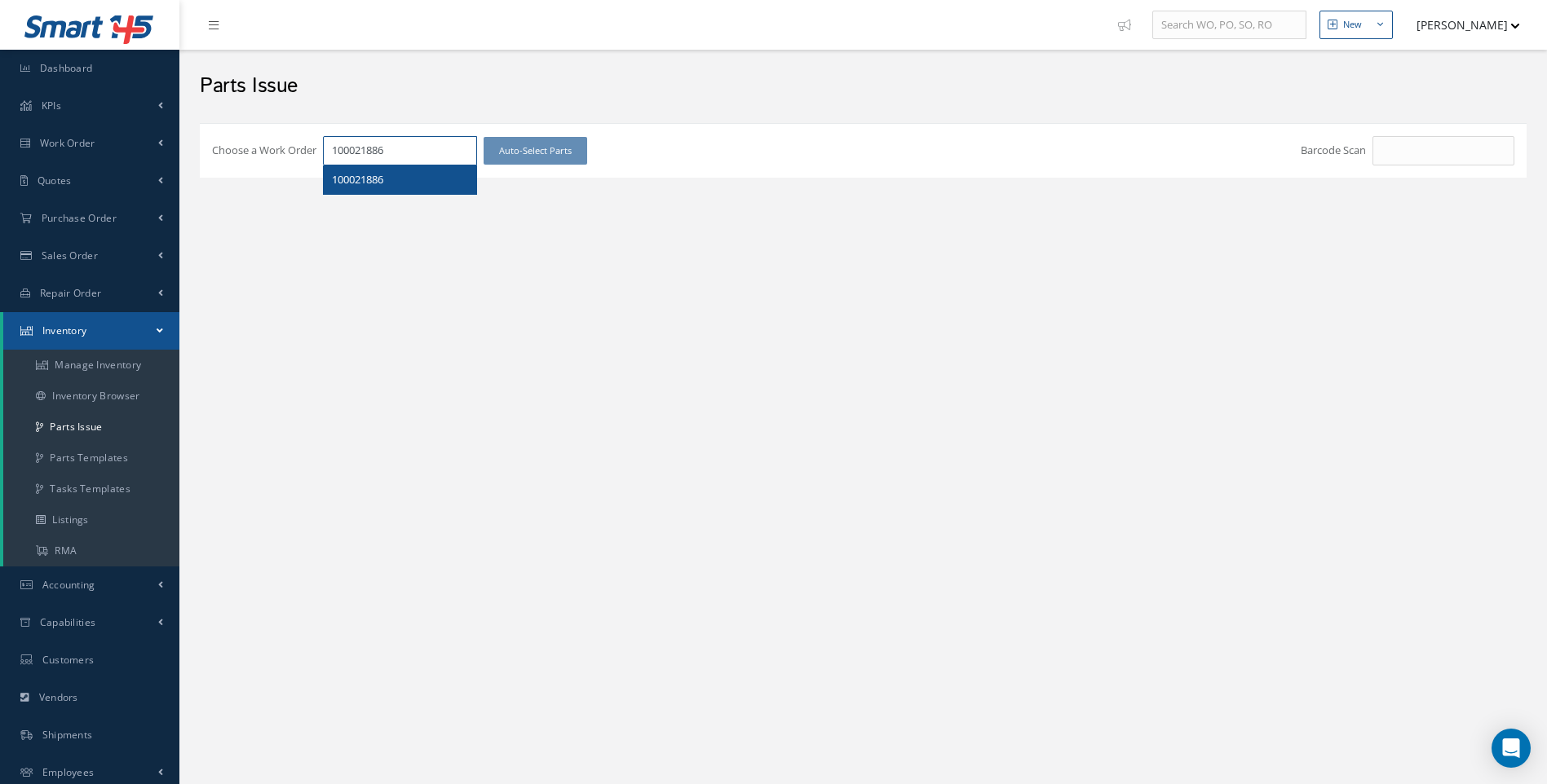
type input "100021886"
click at [345, 174] on span "100021886" at bounding box center [357, 180] width 51 height 14
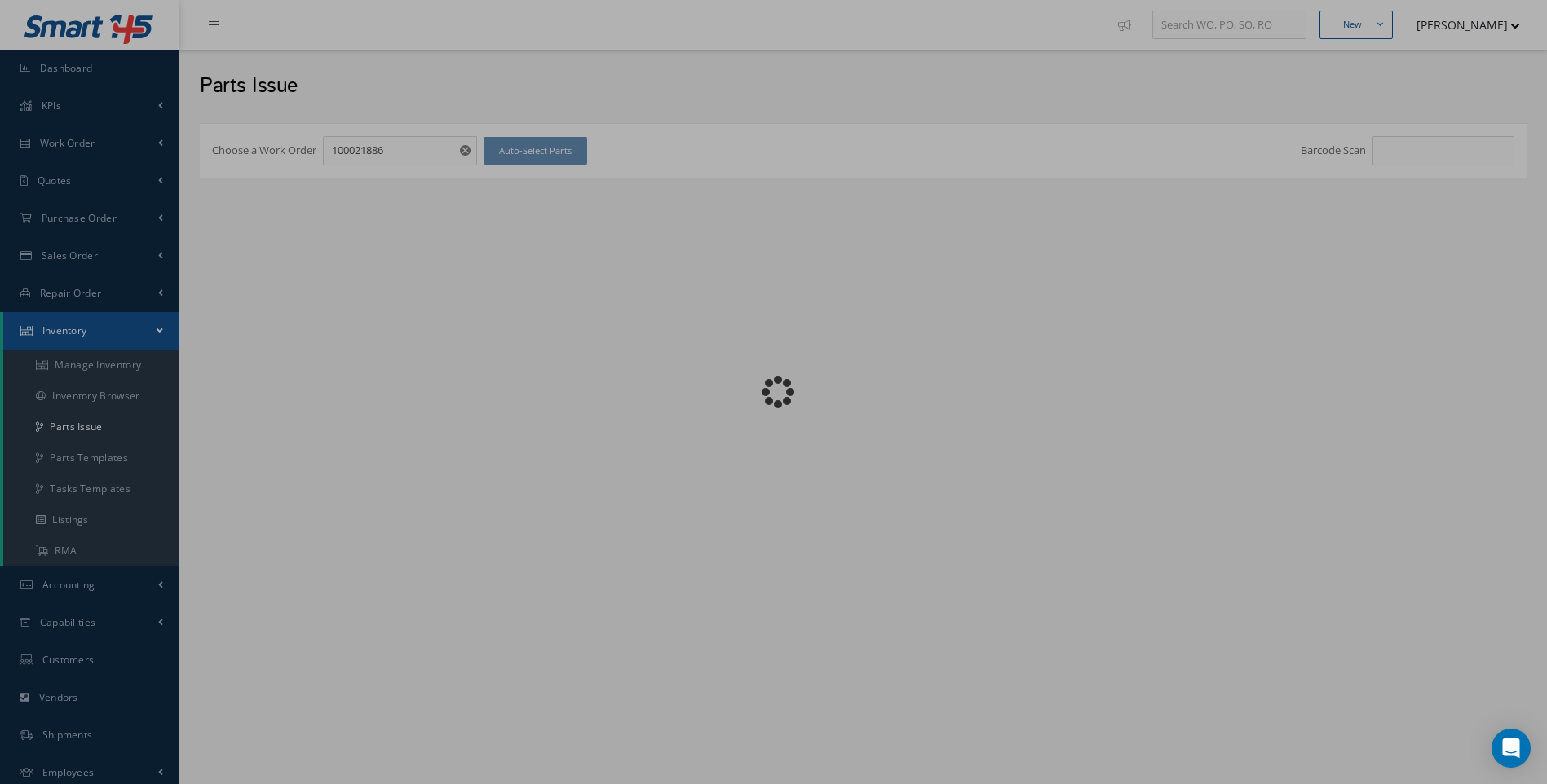
checkbox input "false"
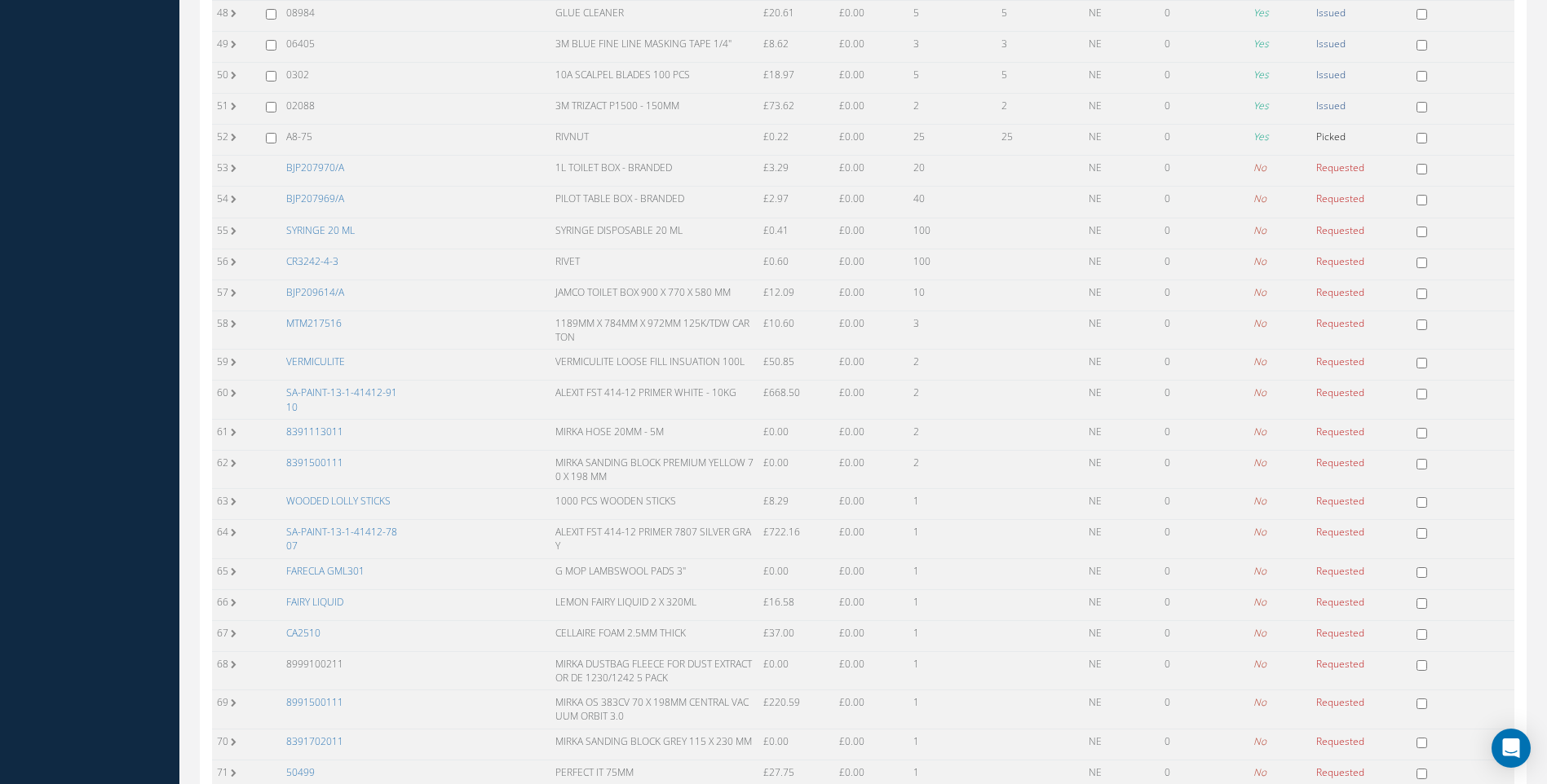
scroll to position [1930, 0]
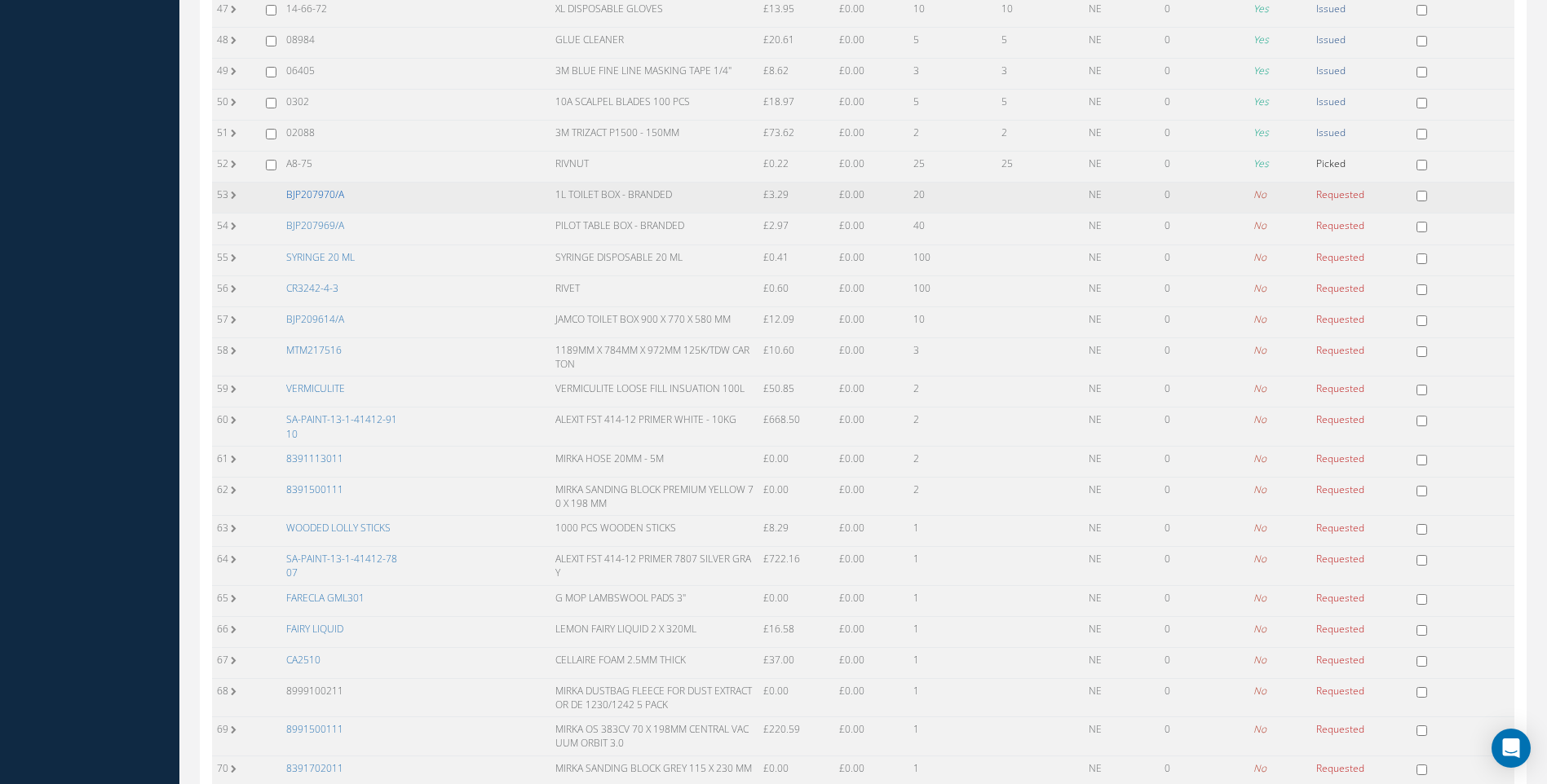
click at [321, 196] on link "BJP207970/A" at bounding box center [315, 194] width 58 height 14
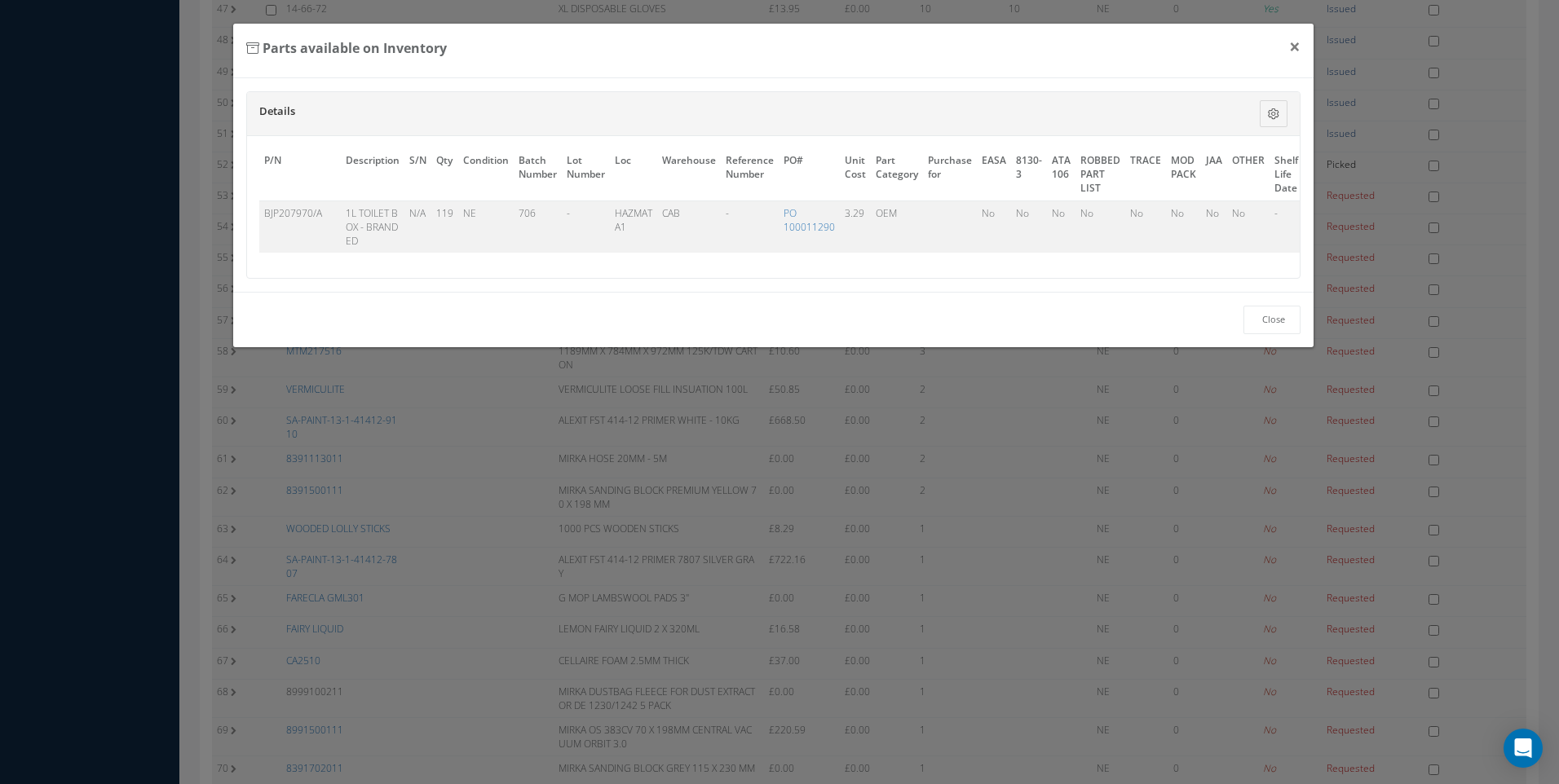
scroll to position [0, 88]
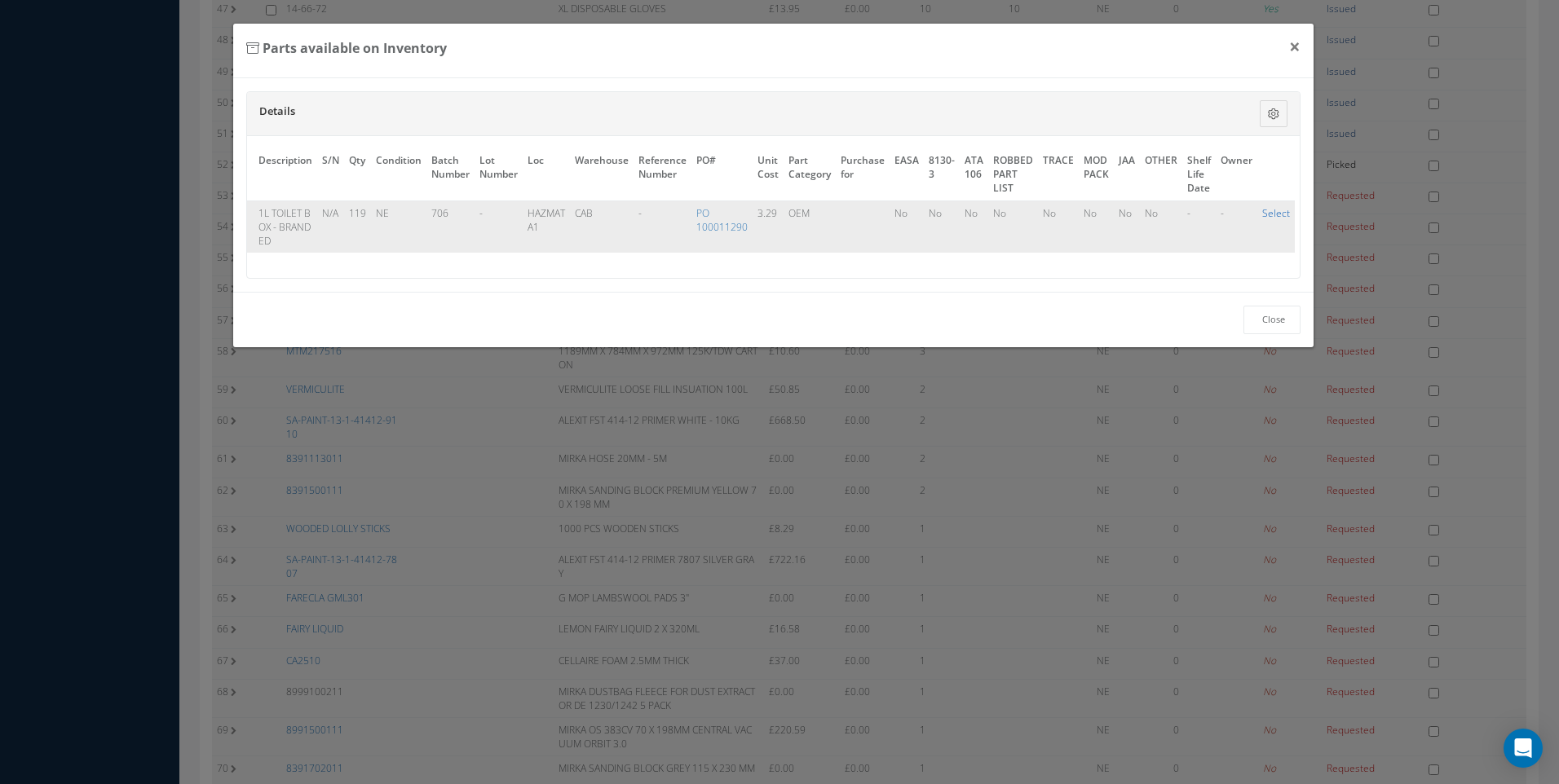
click at [1267, 217] on link "Select" at bounding box center [1276, 213] width 28 height 14
checkbox input "true"
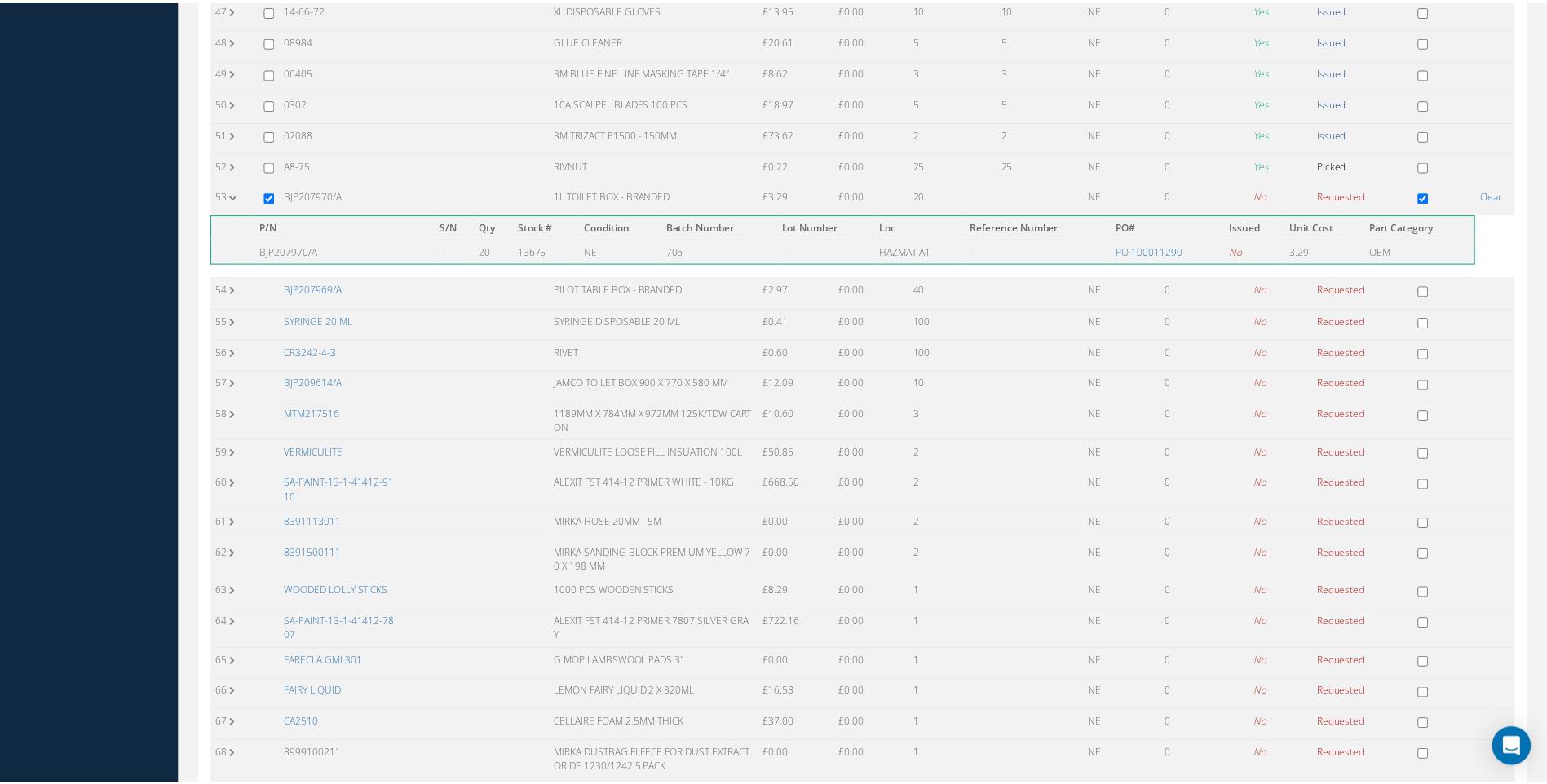
scroll to position [1766, 0]
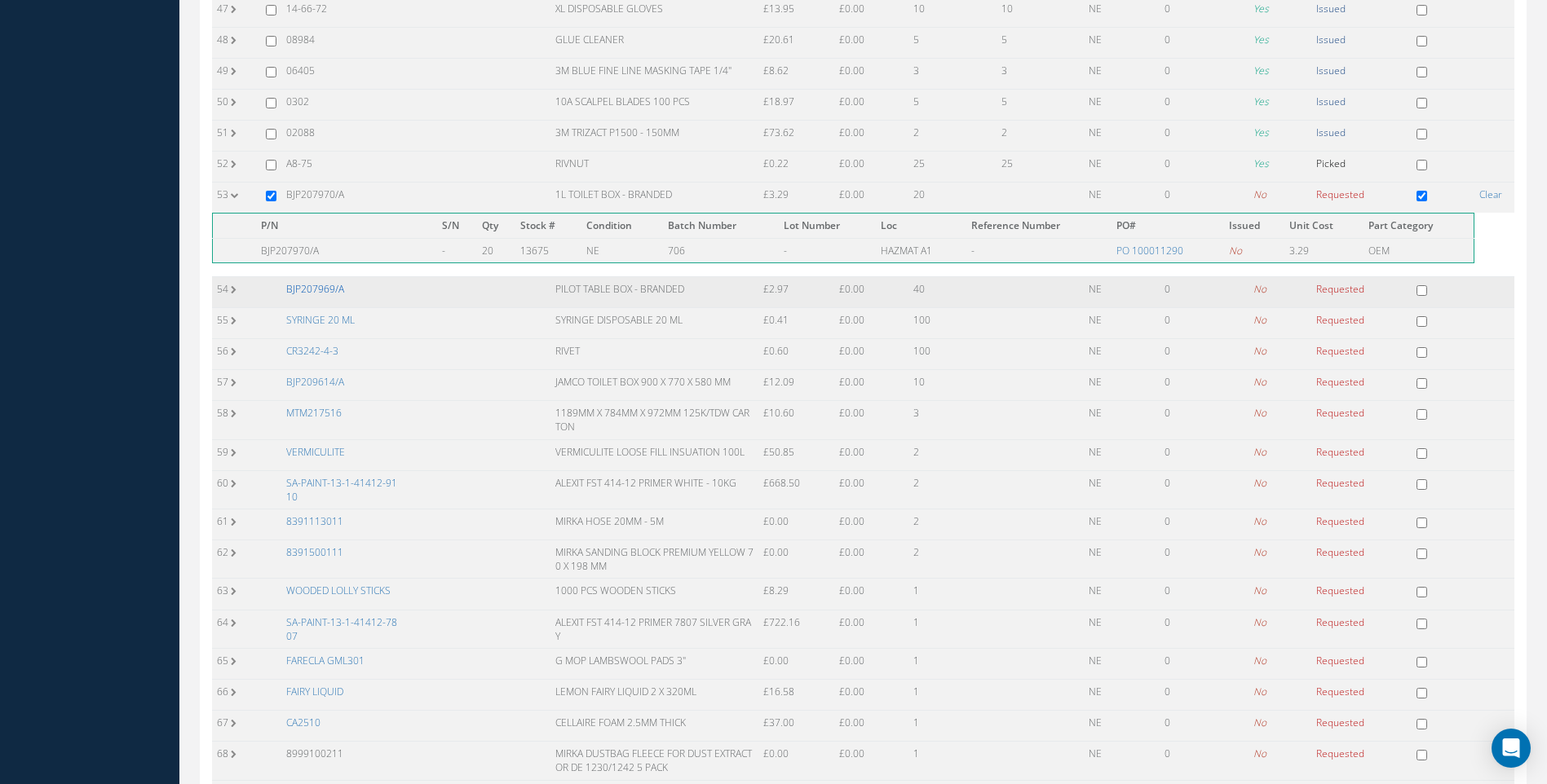
click at [321, 288] on link "BJP207969/A" at bounding box center [315, 289] width 58 height 14
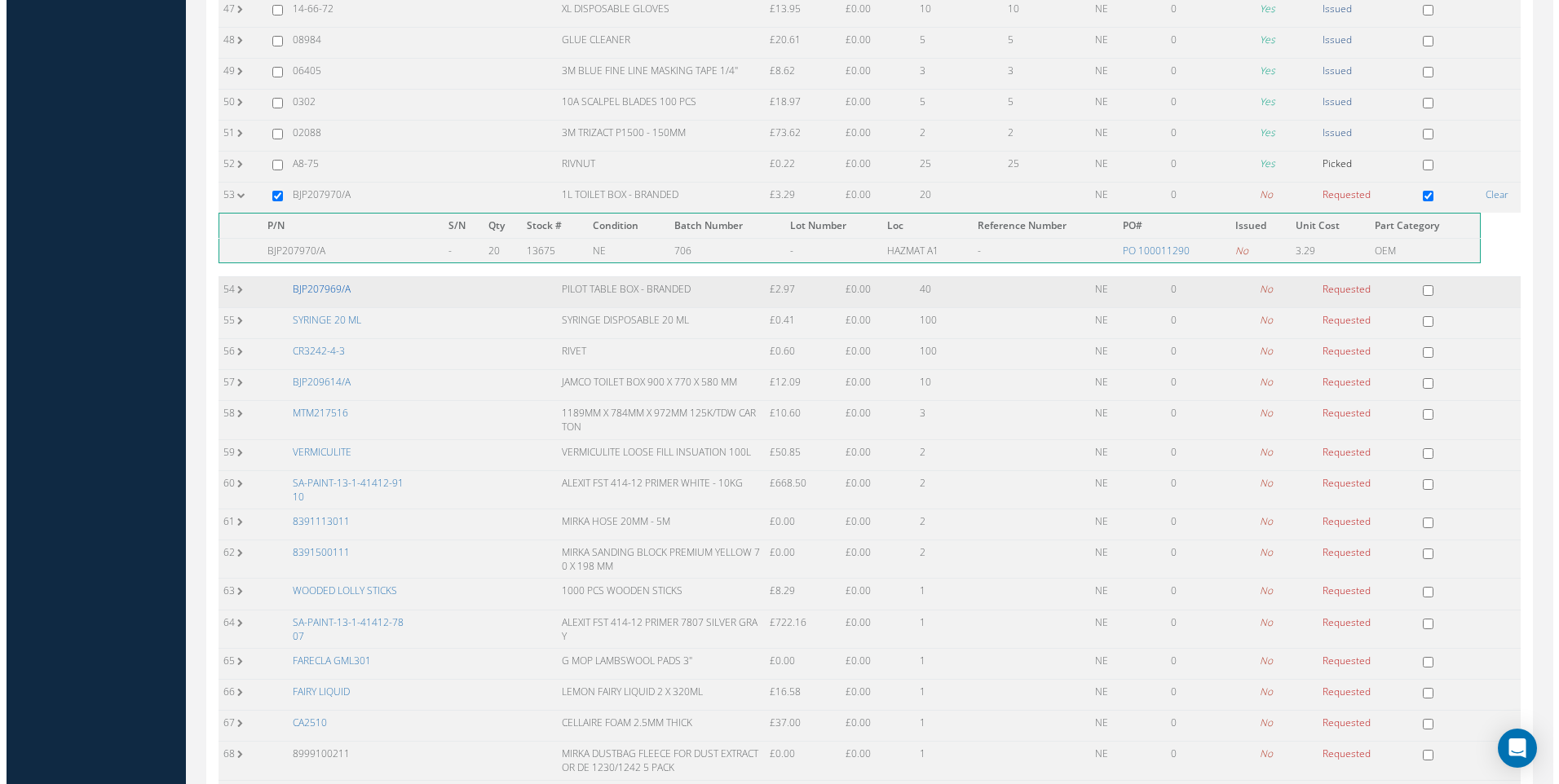
scroll to position [1751, 0]
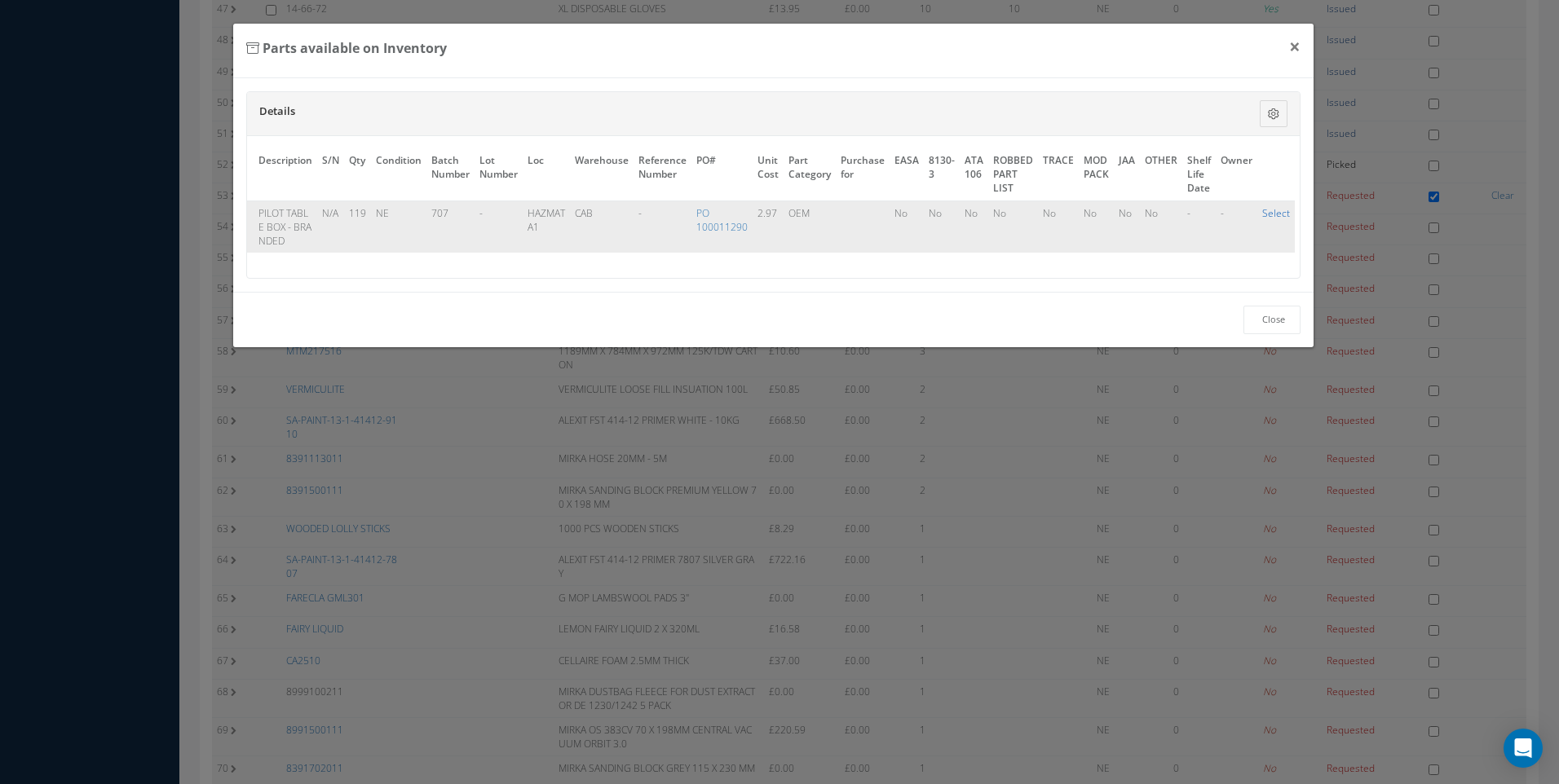
drag, startPoint x: 1274, startPoint y: 211, endPoint x: 1238, endPoint y: 228, distance: 39.8
click at [1274, 211] on link "Select" at bounding box center [1276, 213] width 28 height 14
checkbox input "true"
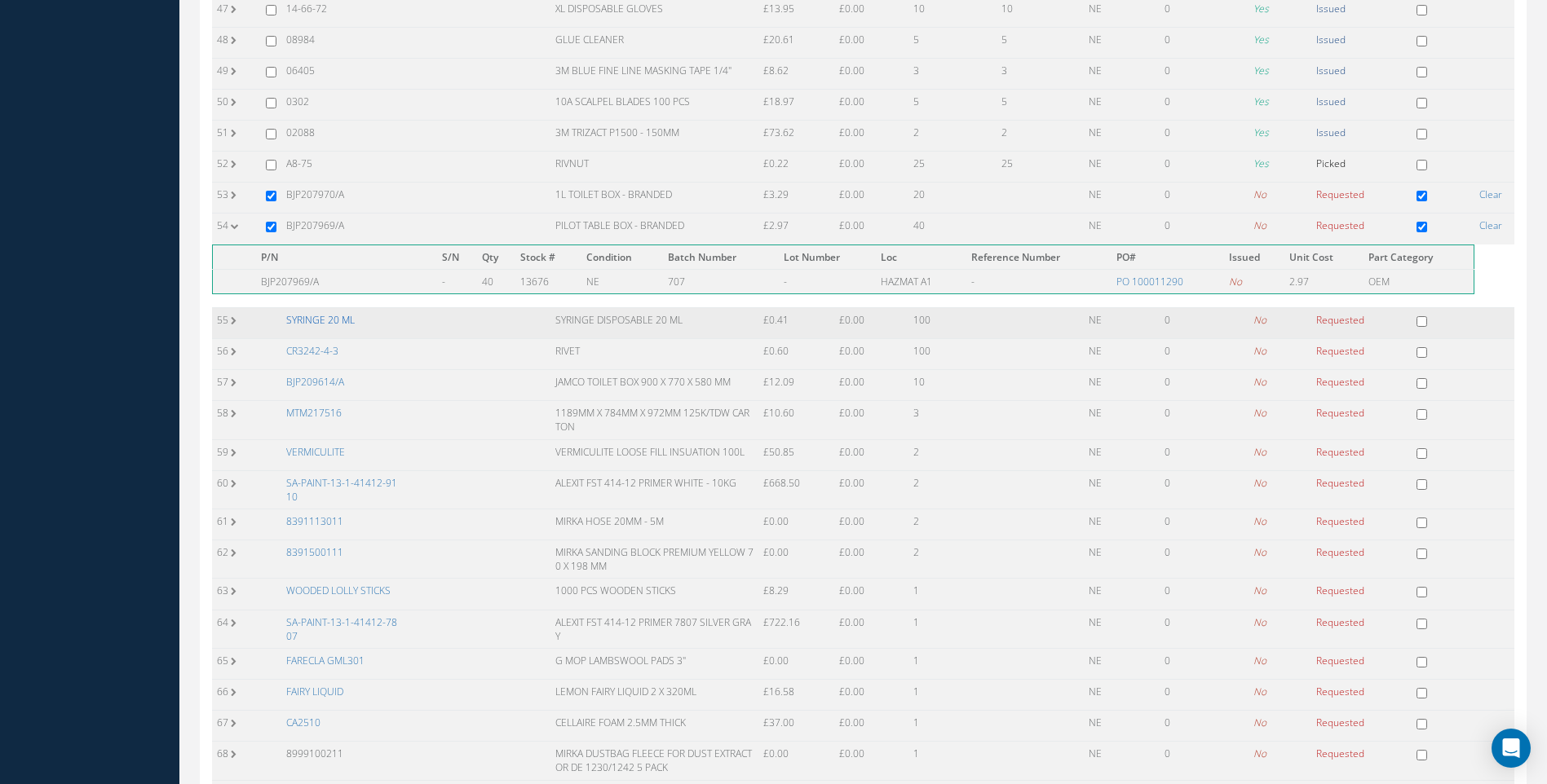
click at [322, 319] on link "SYRINGE 20 ML" at bounding box center [320, 319] width 69 height 14
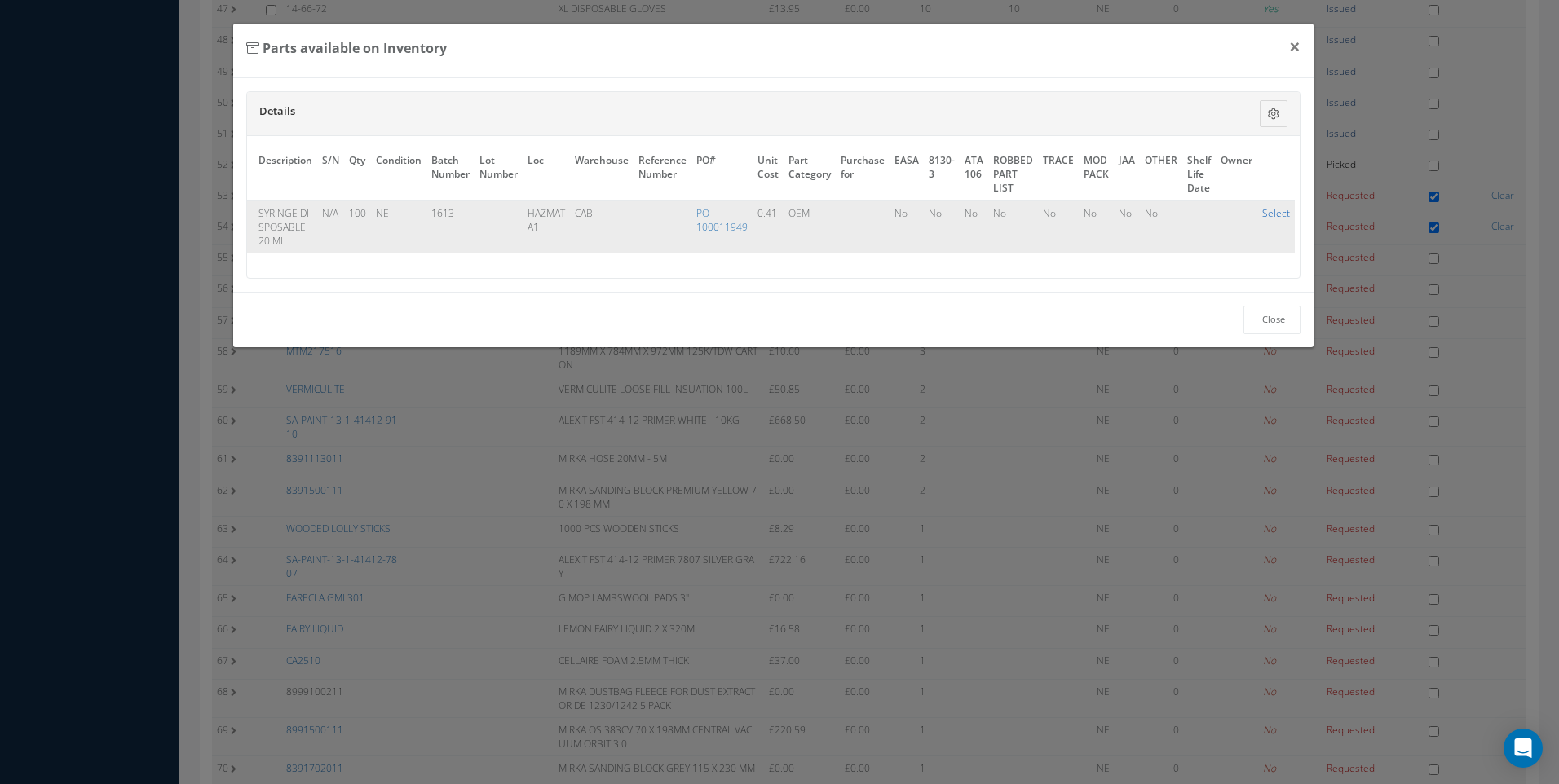
click at [1267, 216] on link "Select" at bounding box center [1276, 213] width 28 height 14
checkbox input "true"
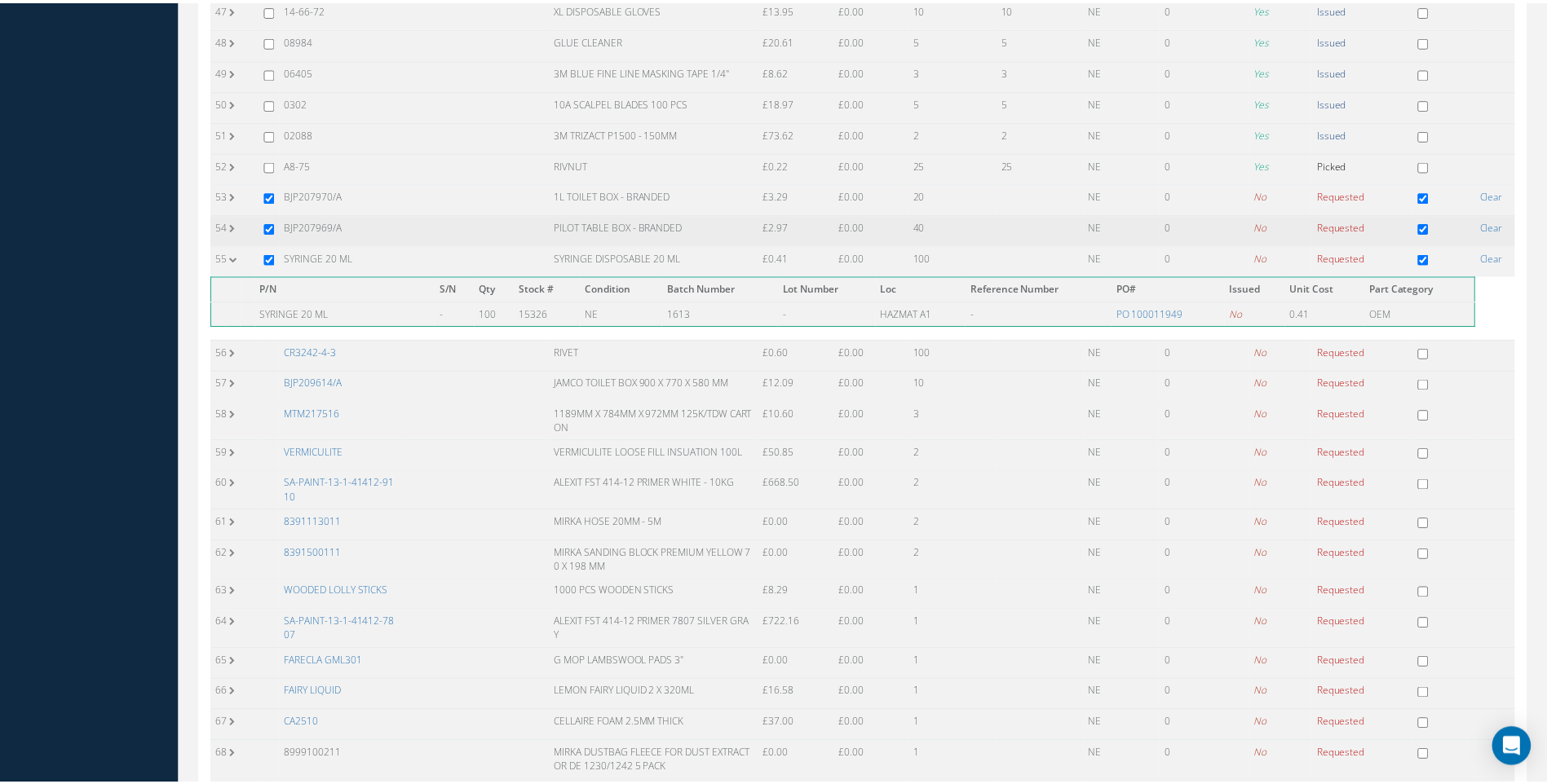
scroll to position [1766, 0]
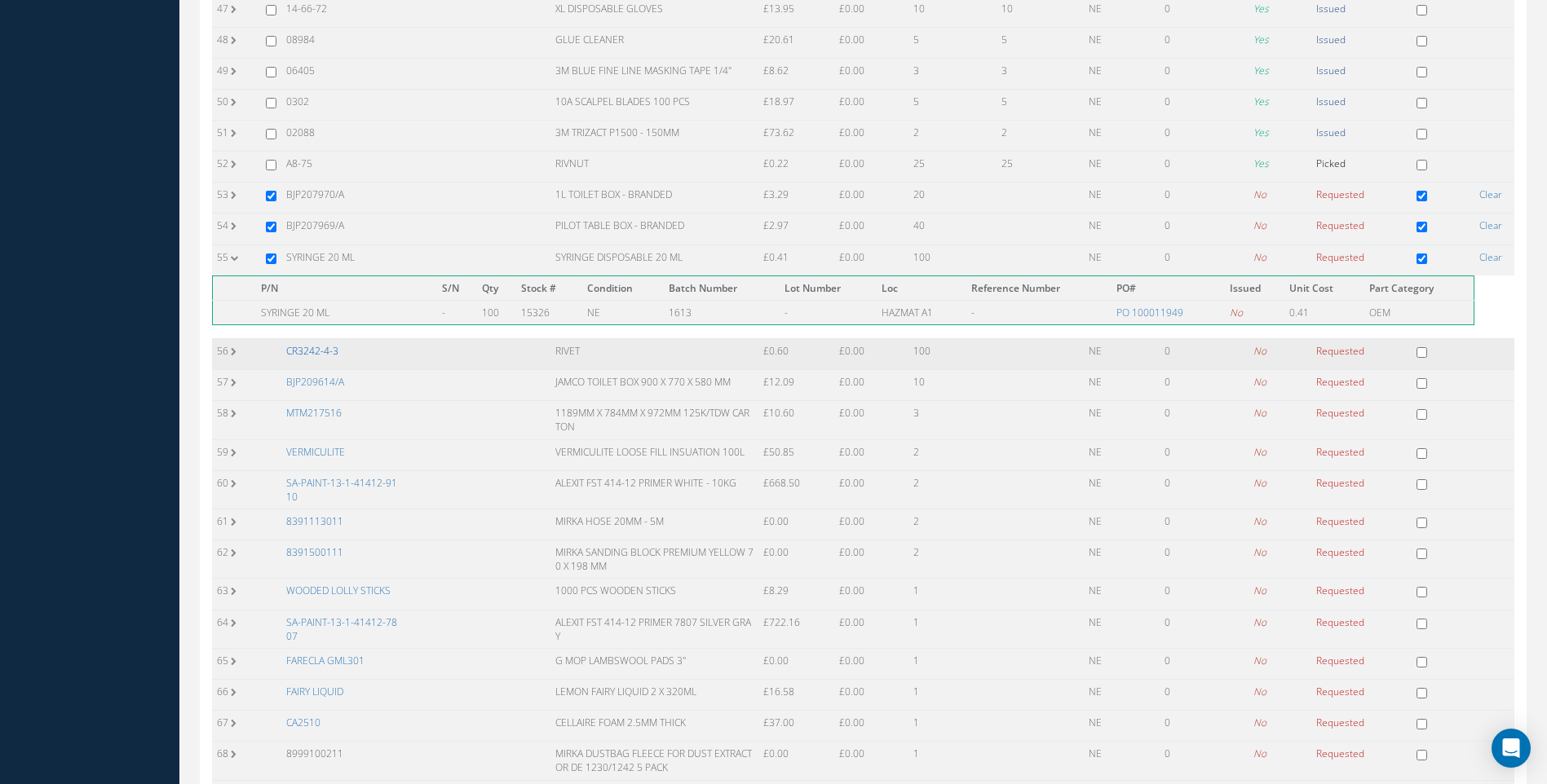
click at [328, 349] on link "CR3242-4-3" at bounding box center [312, 350] width 52 height 14
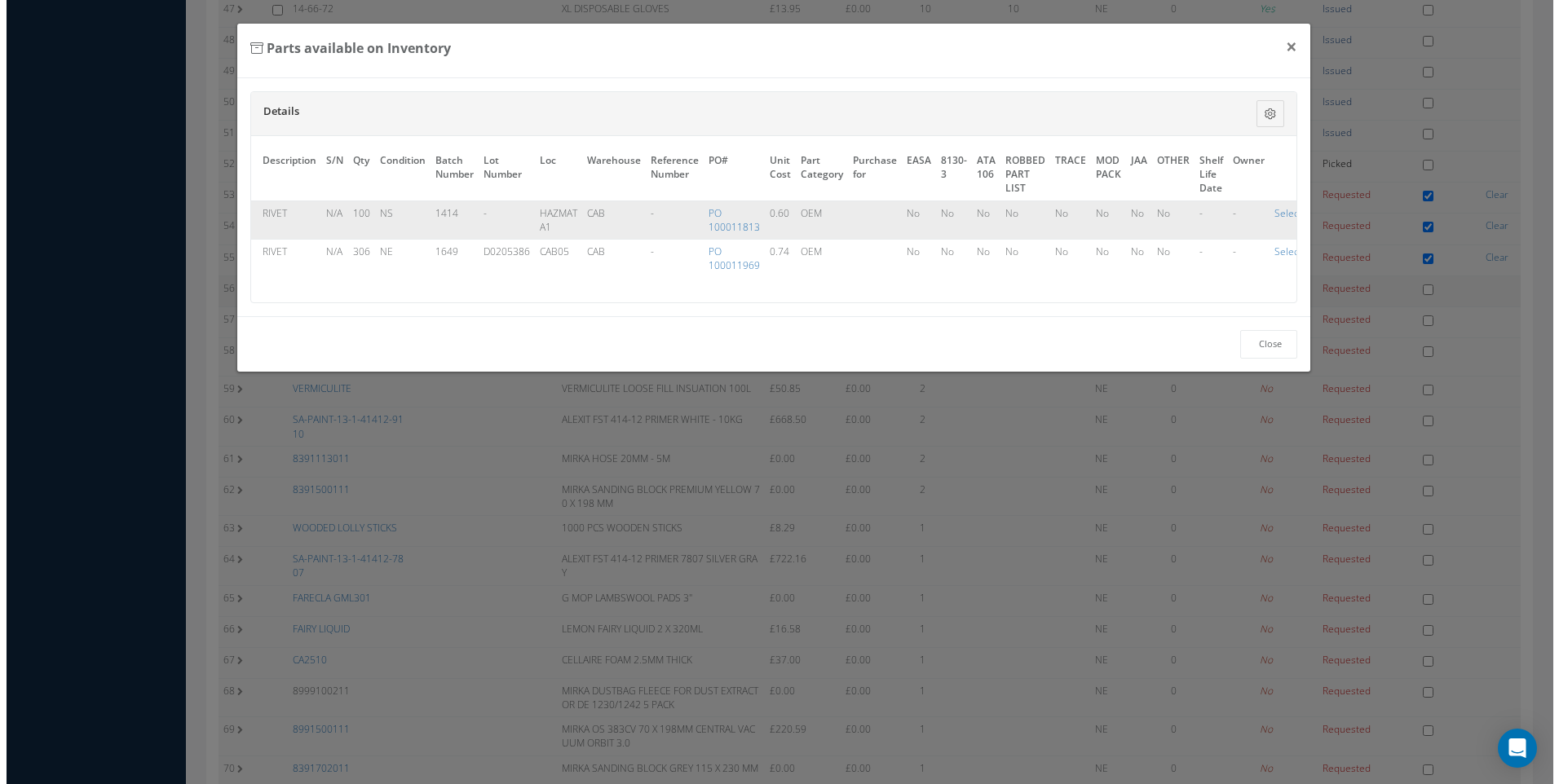
scroll to position [1751, 0]
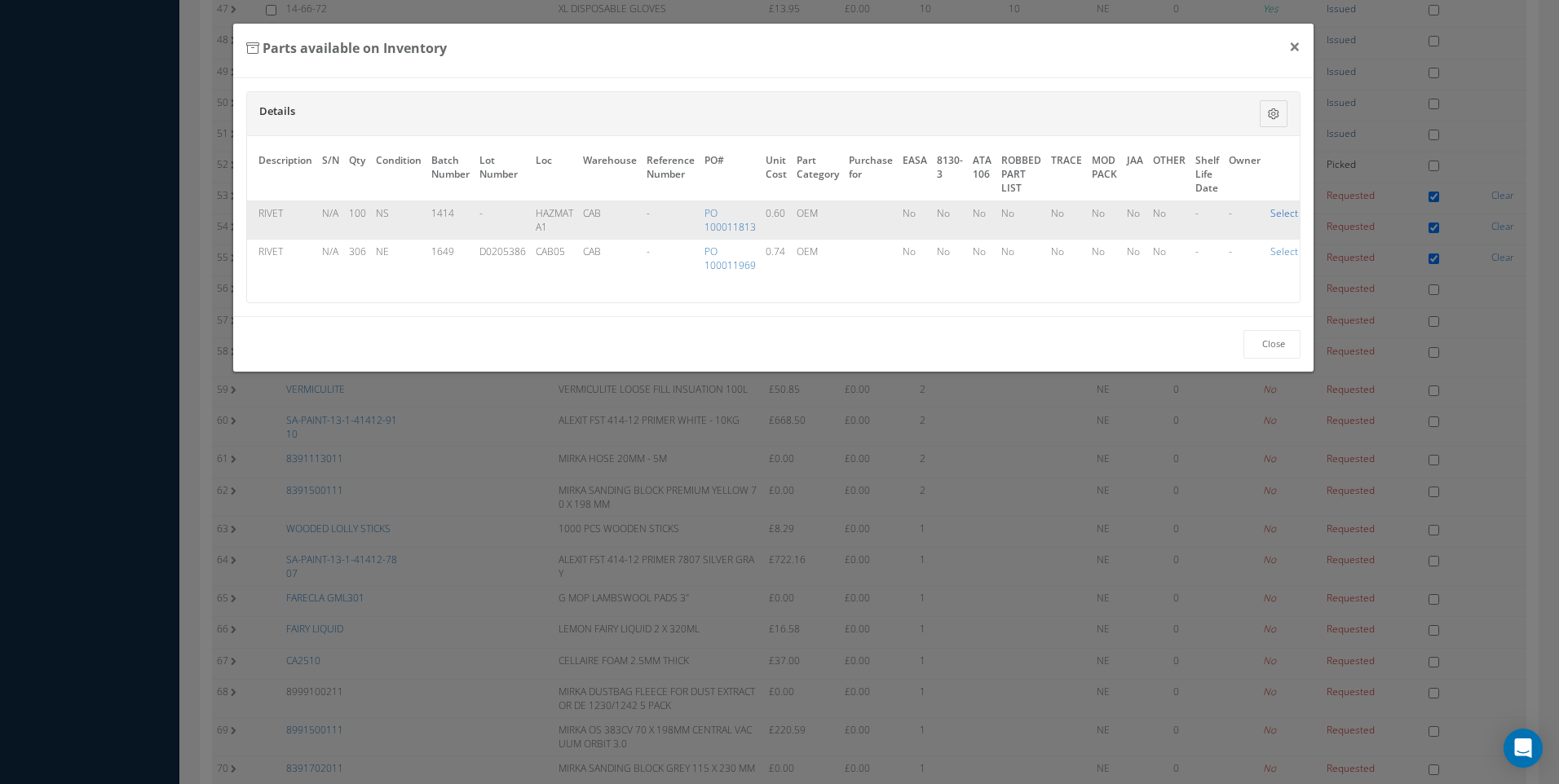
click at [1270, 214] on link "Select" at bounding box center [1284, 213] width 28 height 14
checkbox input "true"
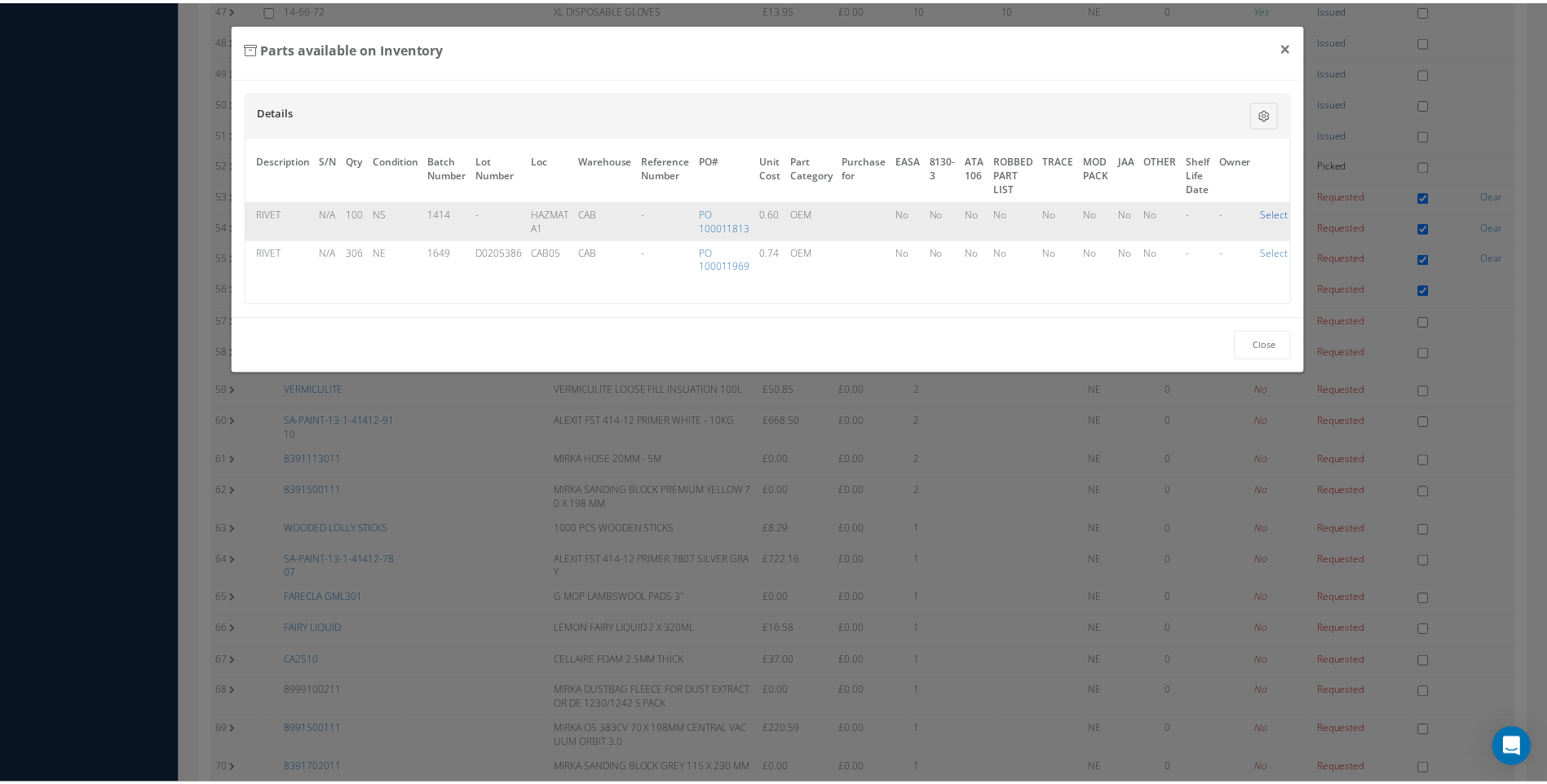
scroll to position [1766, 0]
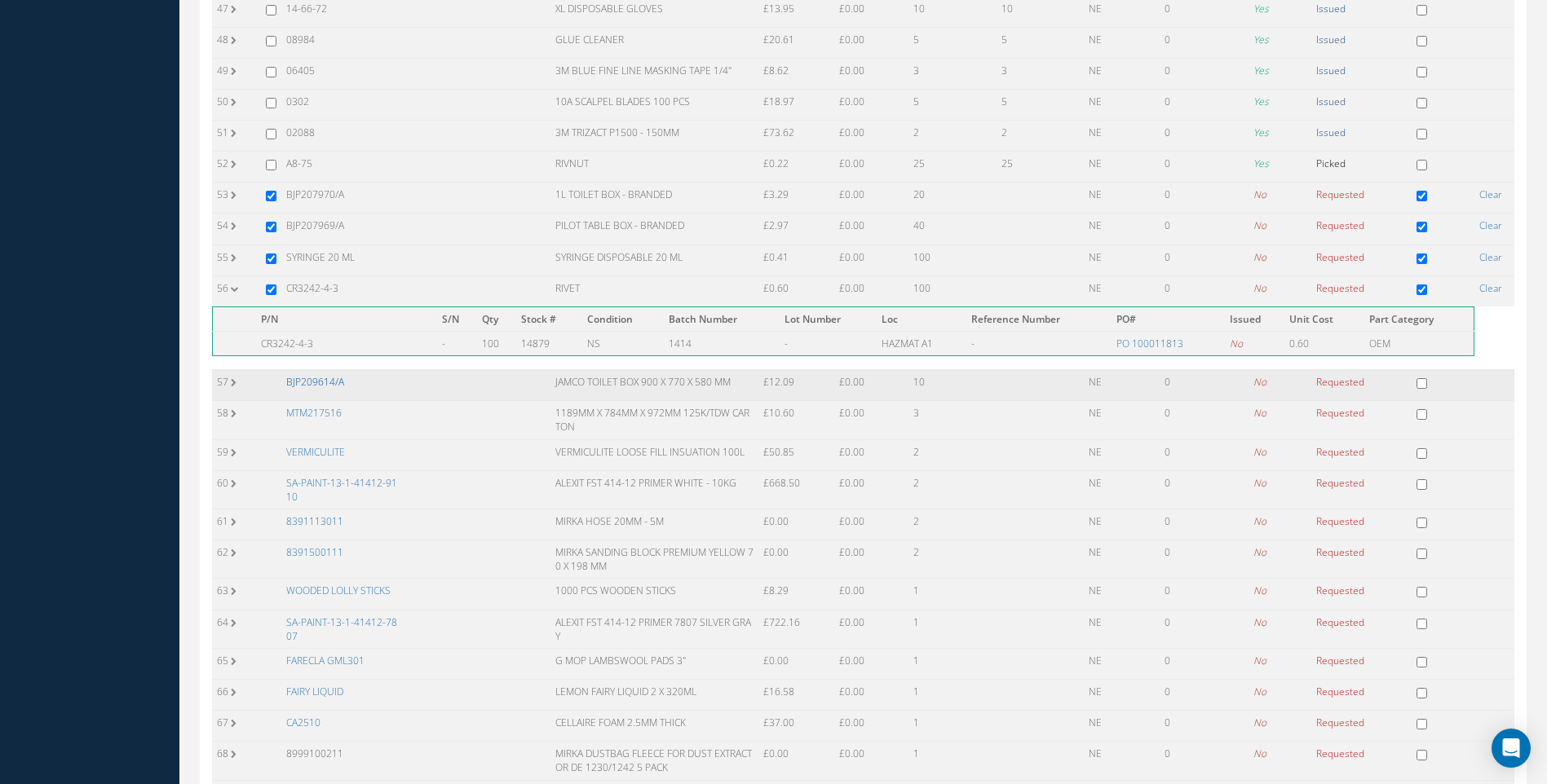
click at [337, 385] on link "BJP209614/A" at bounding box center [315, 382] width 58 height 14
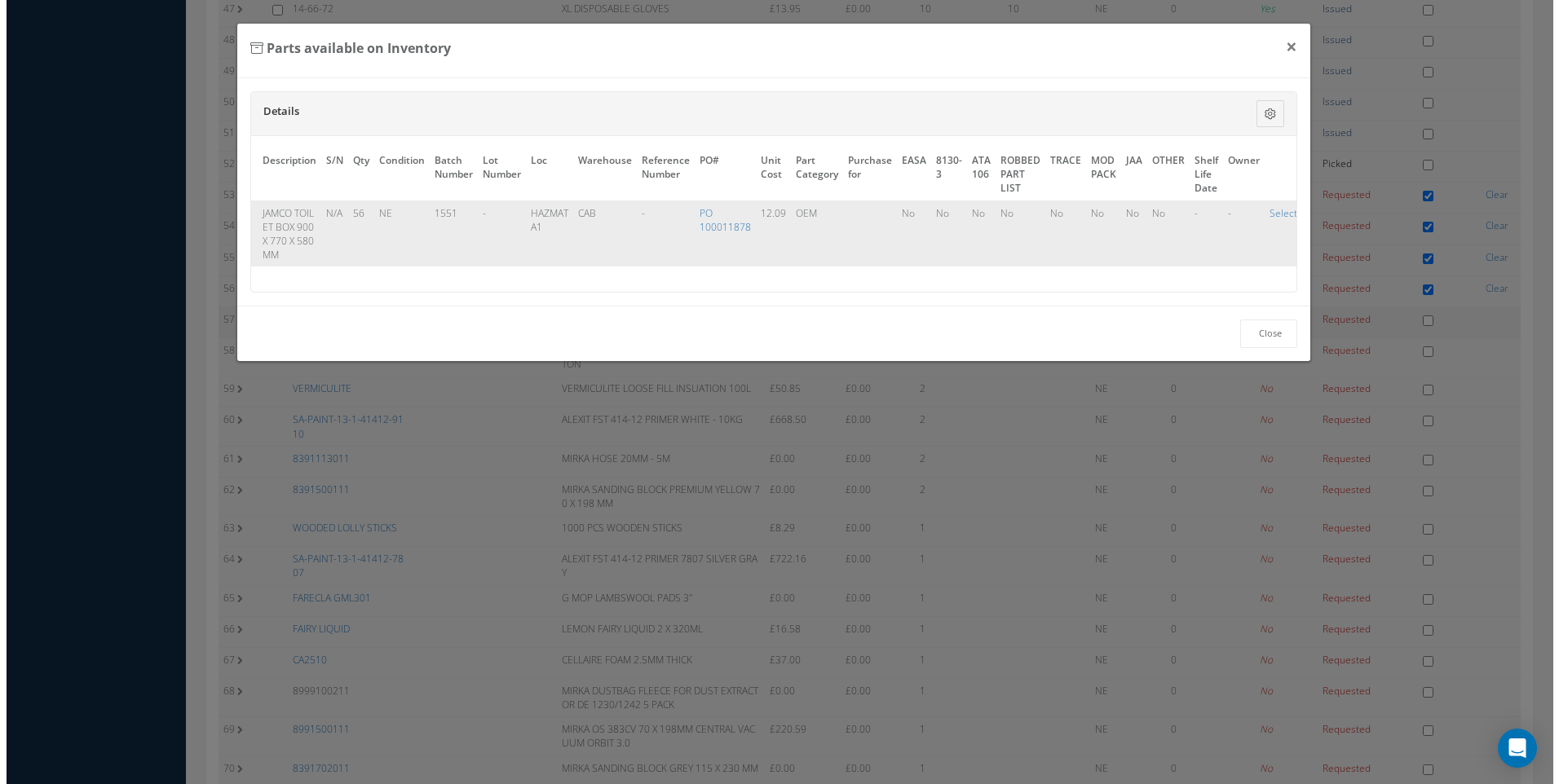
scroll to position [1751, 0]
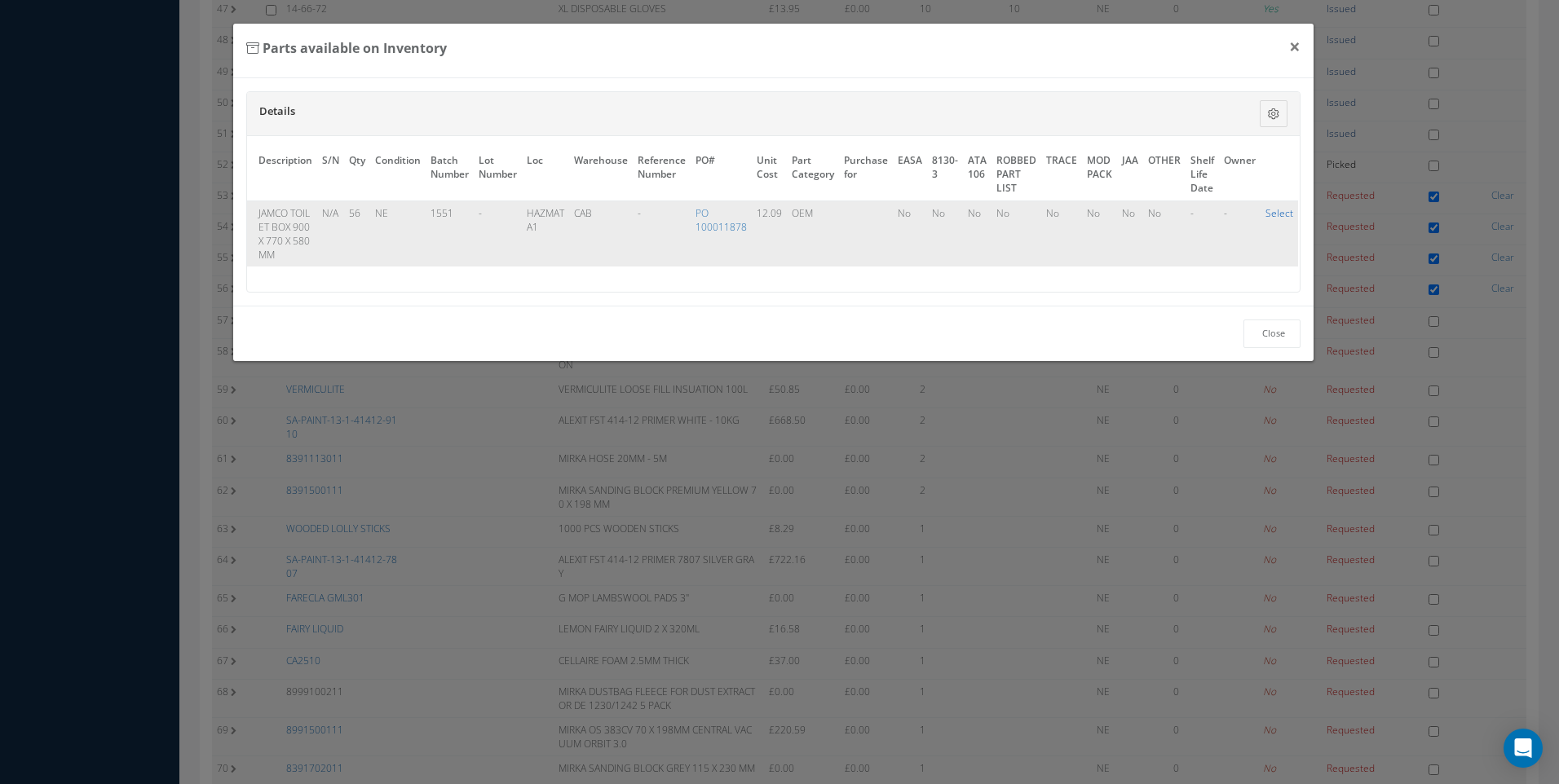
click at [1272, 213] on link "Select" at bounding box center [1279, 213] width 28 height 14
checkbox input "true"
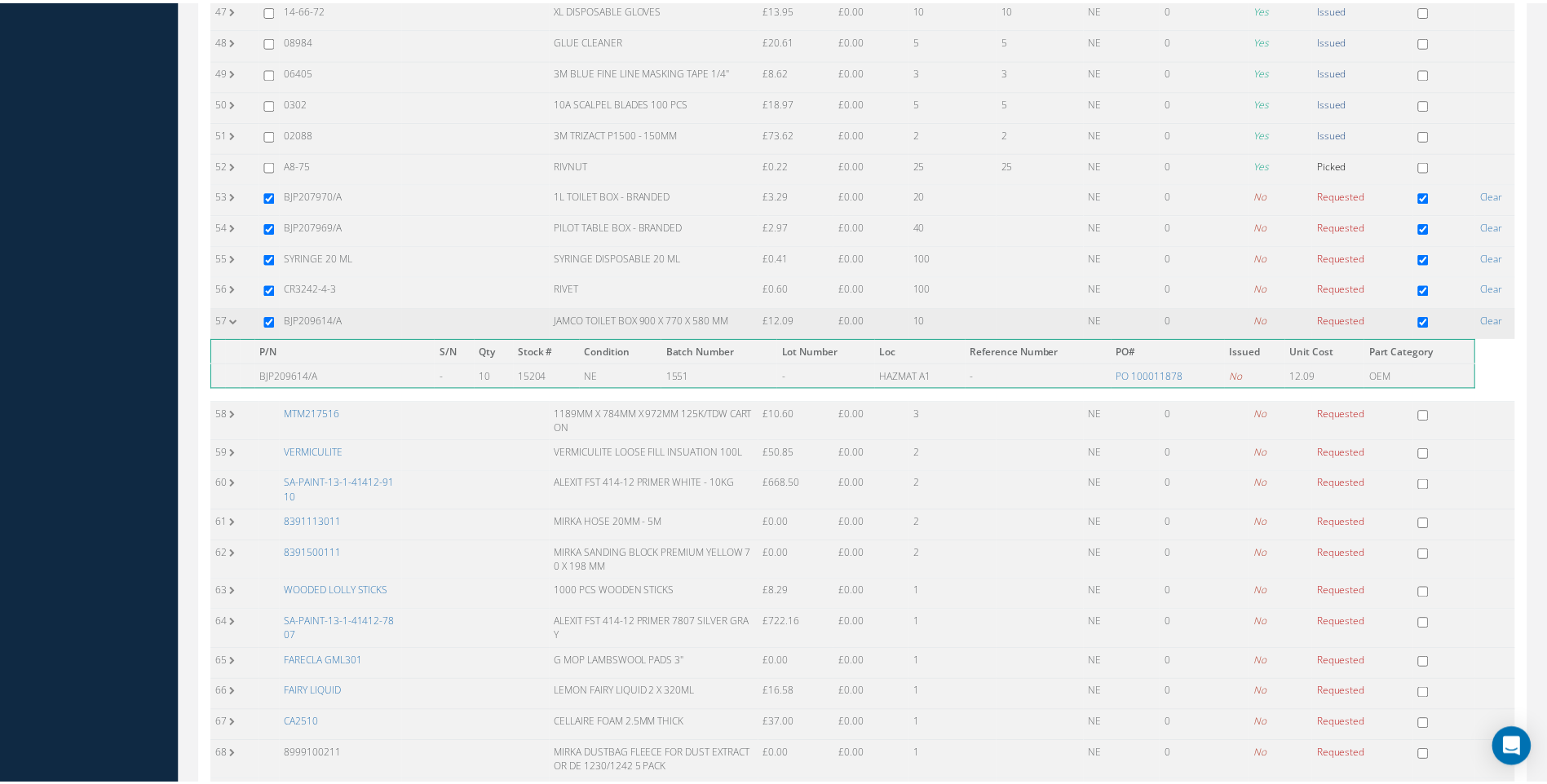
scroll to position [1766, 0]
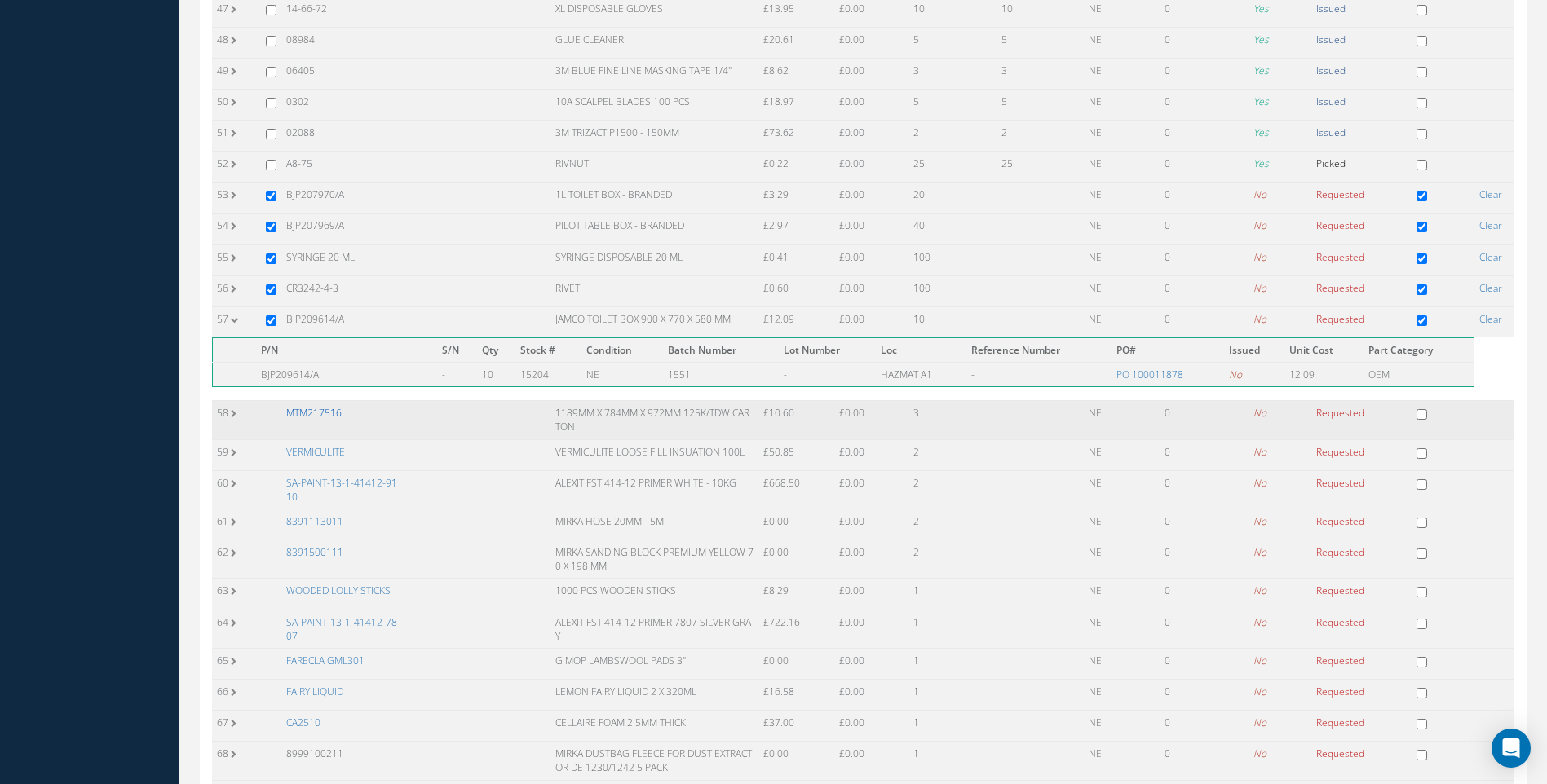
click at [326, 410] on link "MTM217516" at bounding box center [313, 412] width 55 height 14
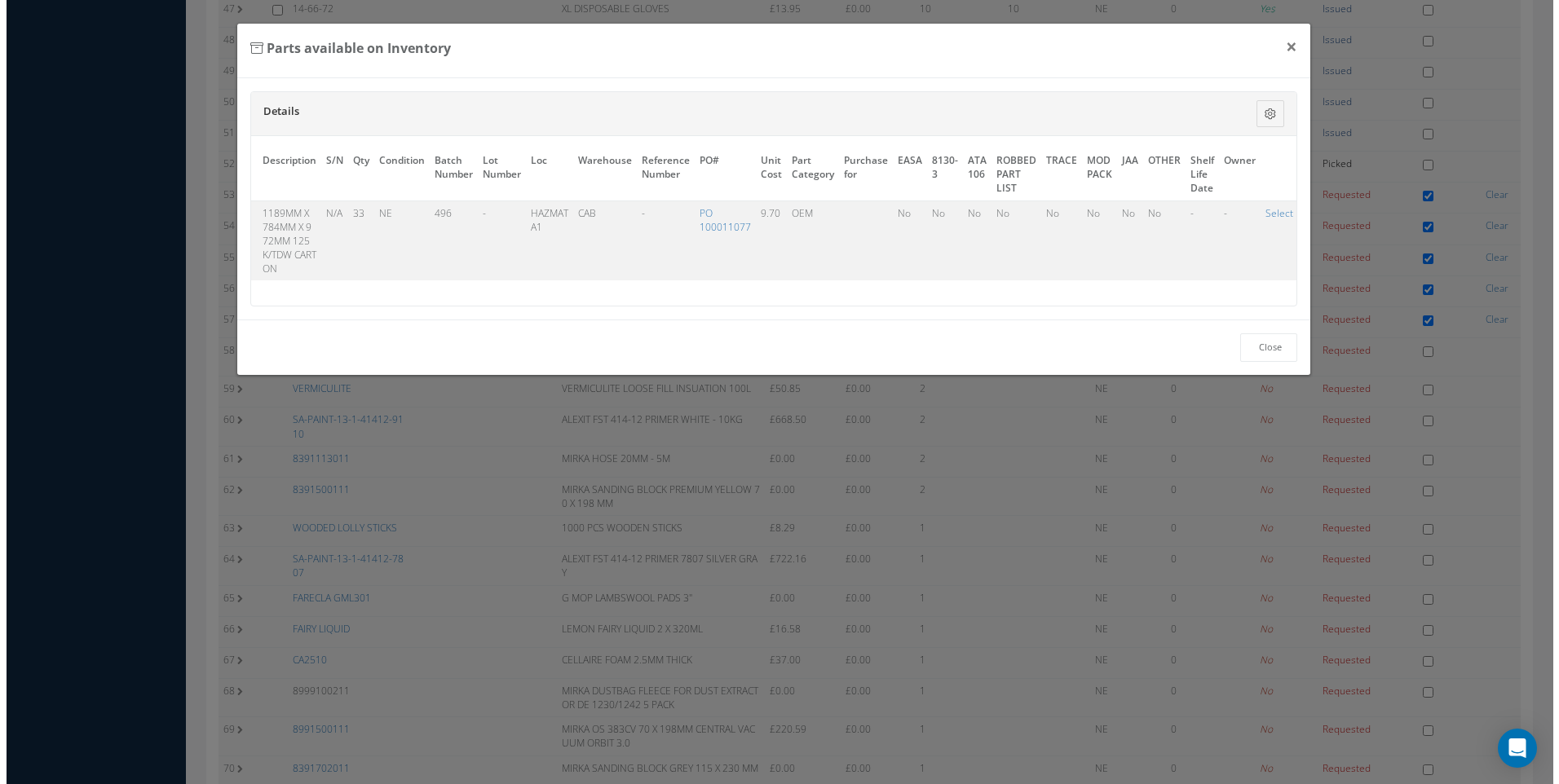
scroll to position [1751, 0]
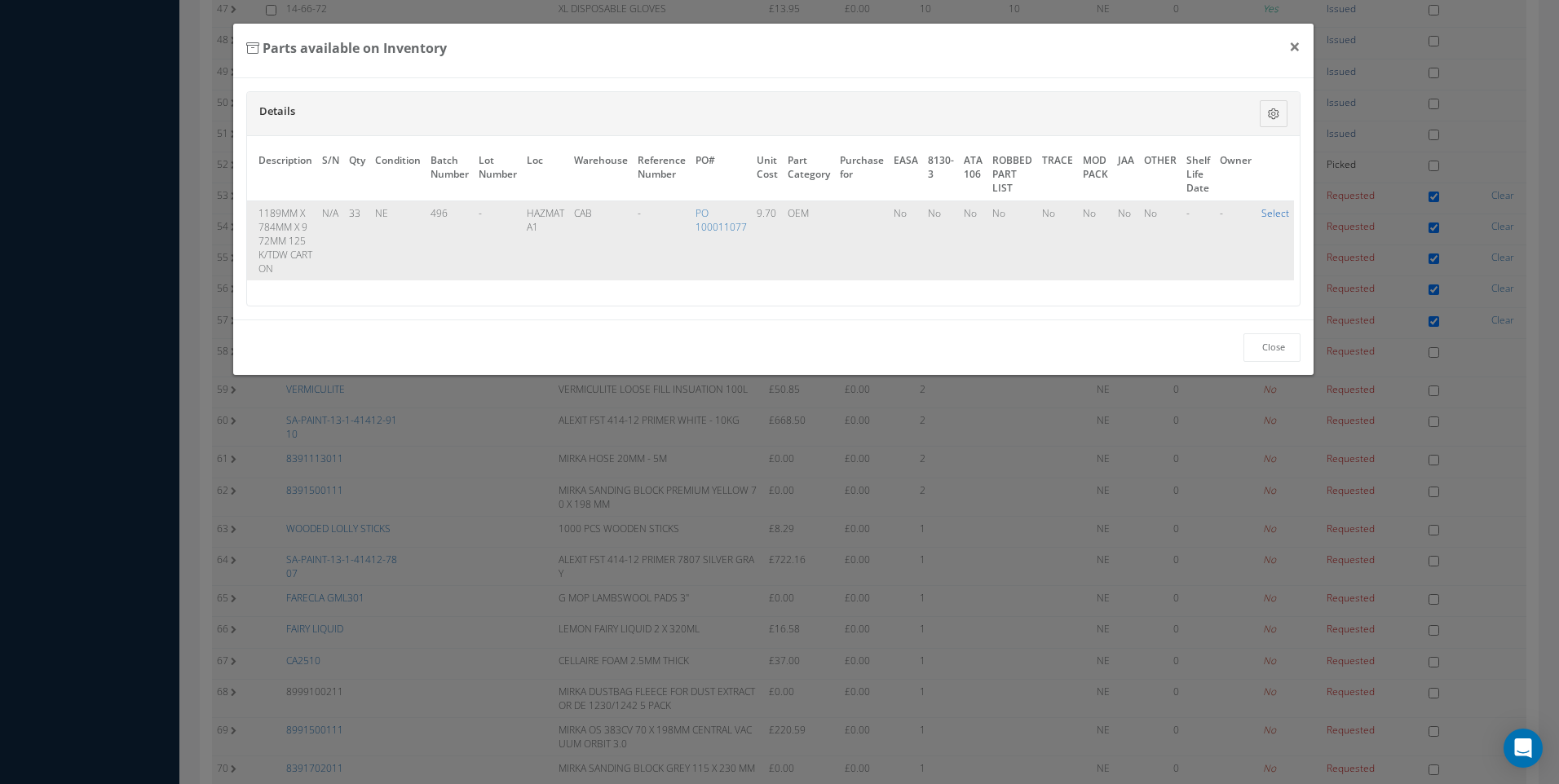
drag, startPoint x: 1273, startPoint y: 213, endPoint x: 736, endPoint y: 334, distance: 550.5
click at [1271, 213] on link "Select" at bounding box center [1275, 213] width 28 height 14
checkbox input "true"
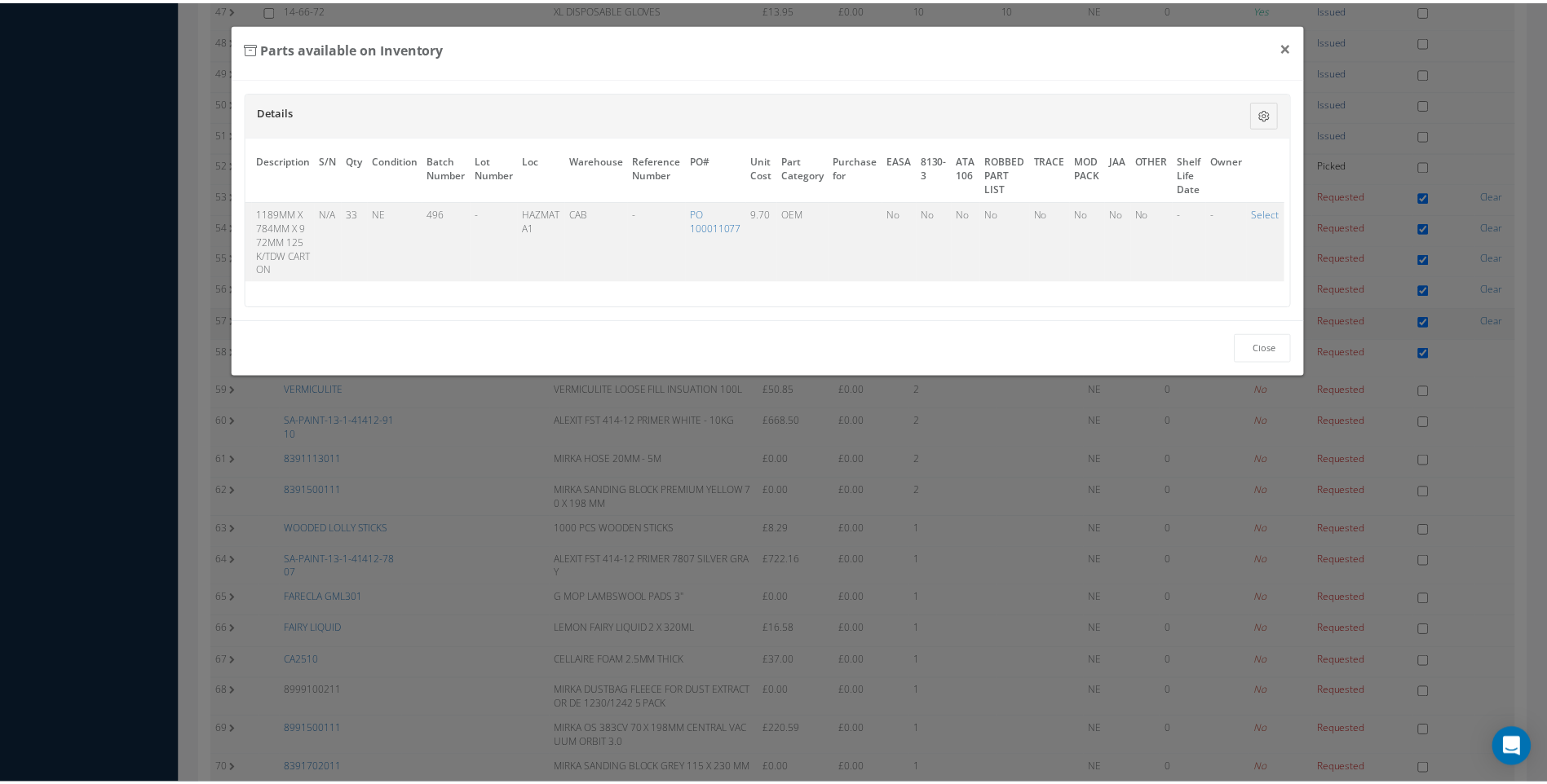
scroll to position [1766, 0]
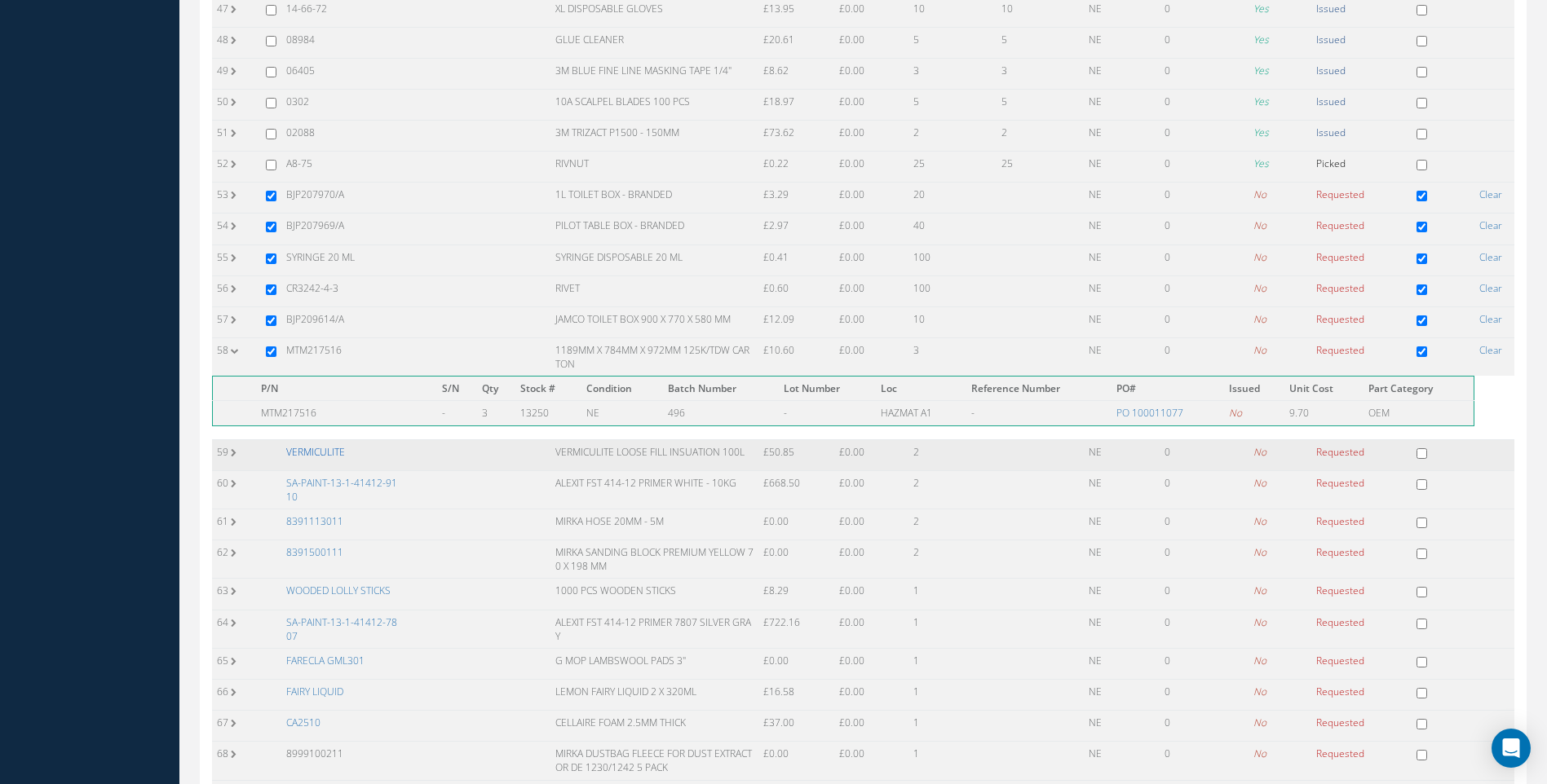
click at [318, 450] on link "VERMICULITE" at bounding box center [315, 451] width 59 height 14
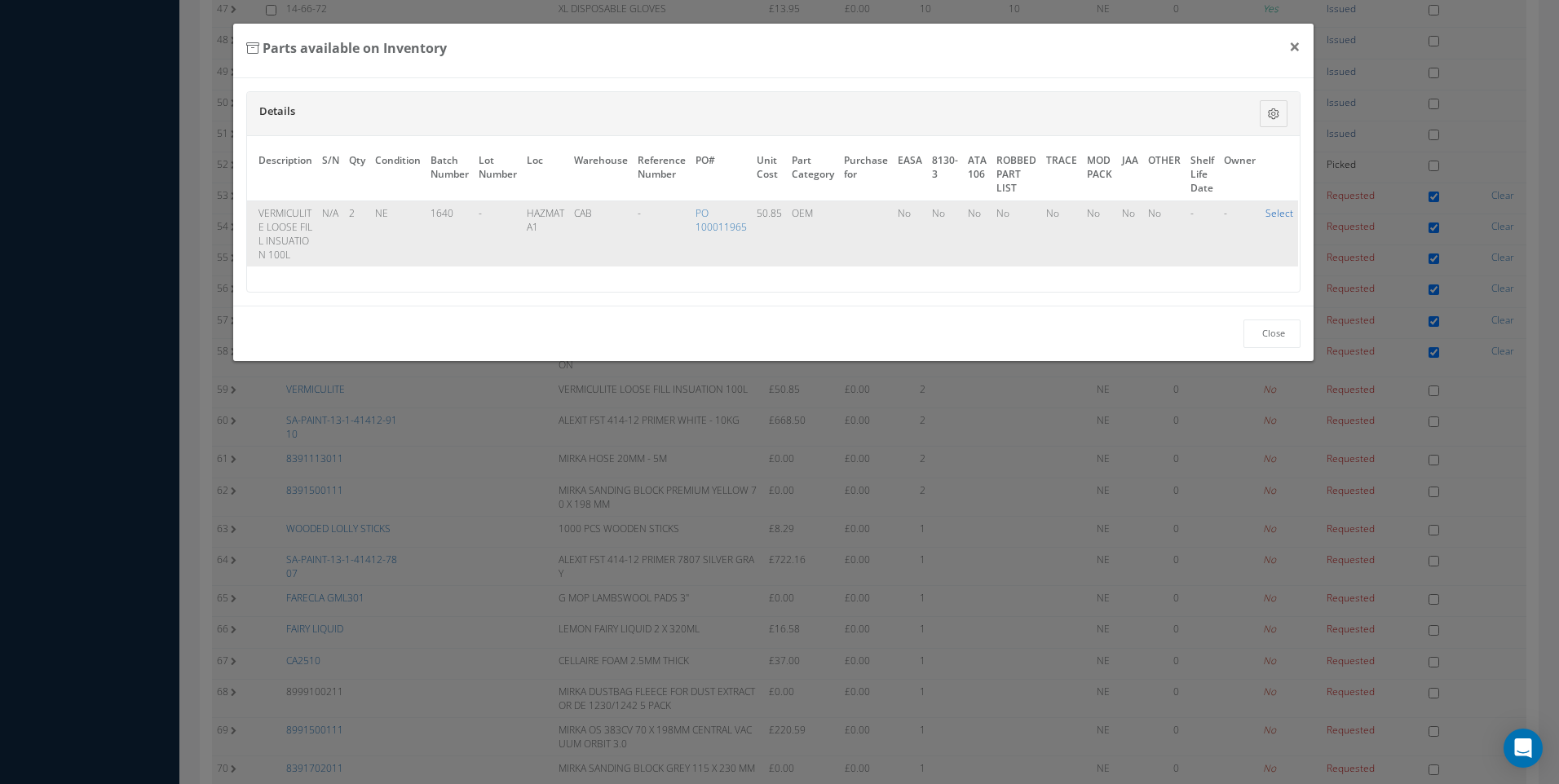
click at [1279, 211] on link "Select" at bounding box center [1279, 213] width 28 height 14
checkbox input "true"
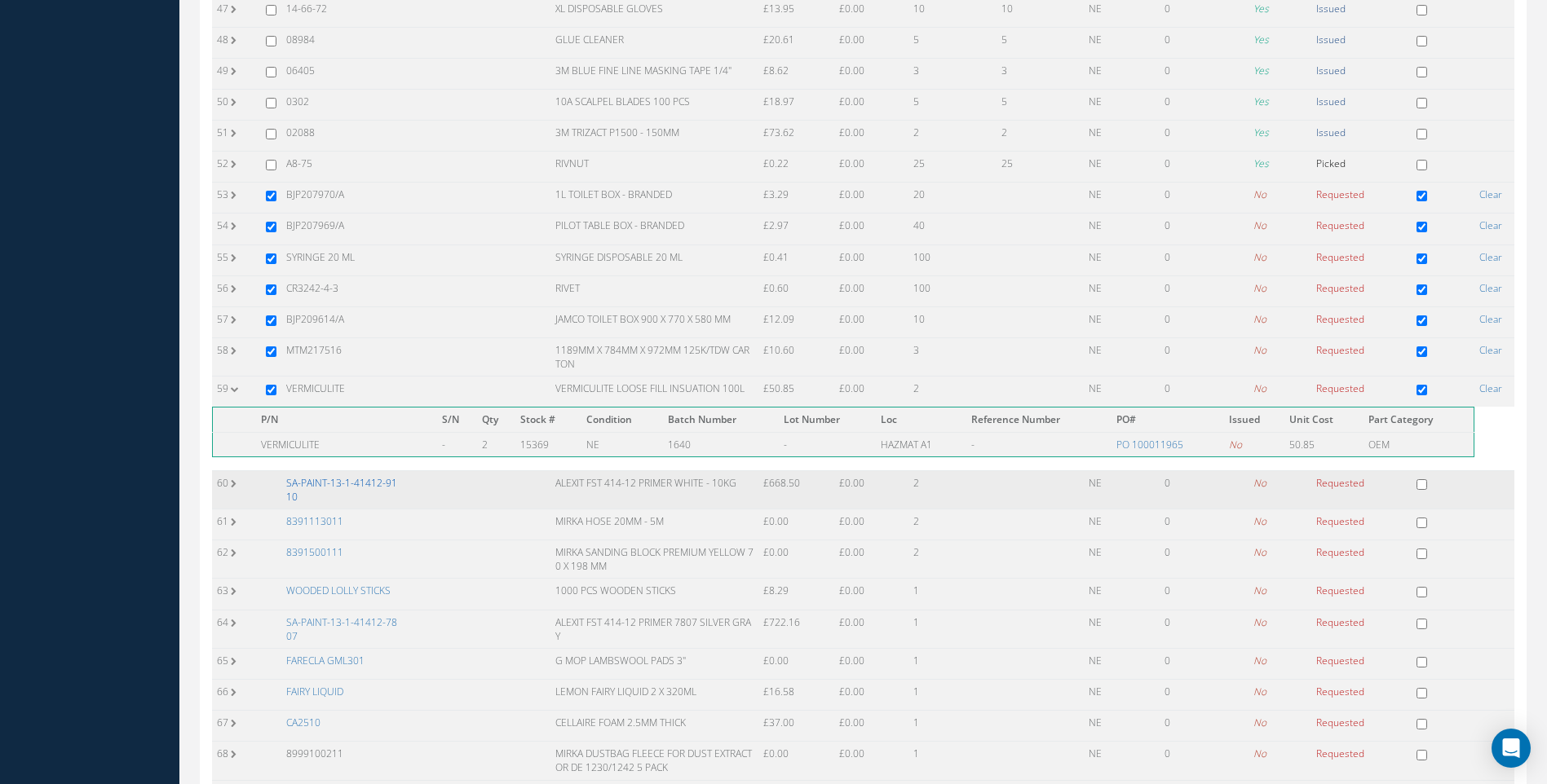
click at [328, 479] on link "SA-PAINT-13-1-41412-9110" at bounding box center [341, 490] width 111 height 28
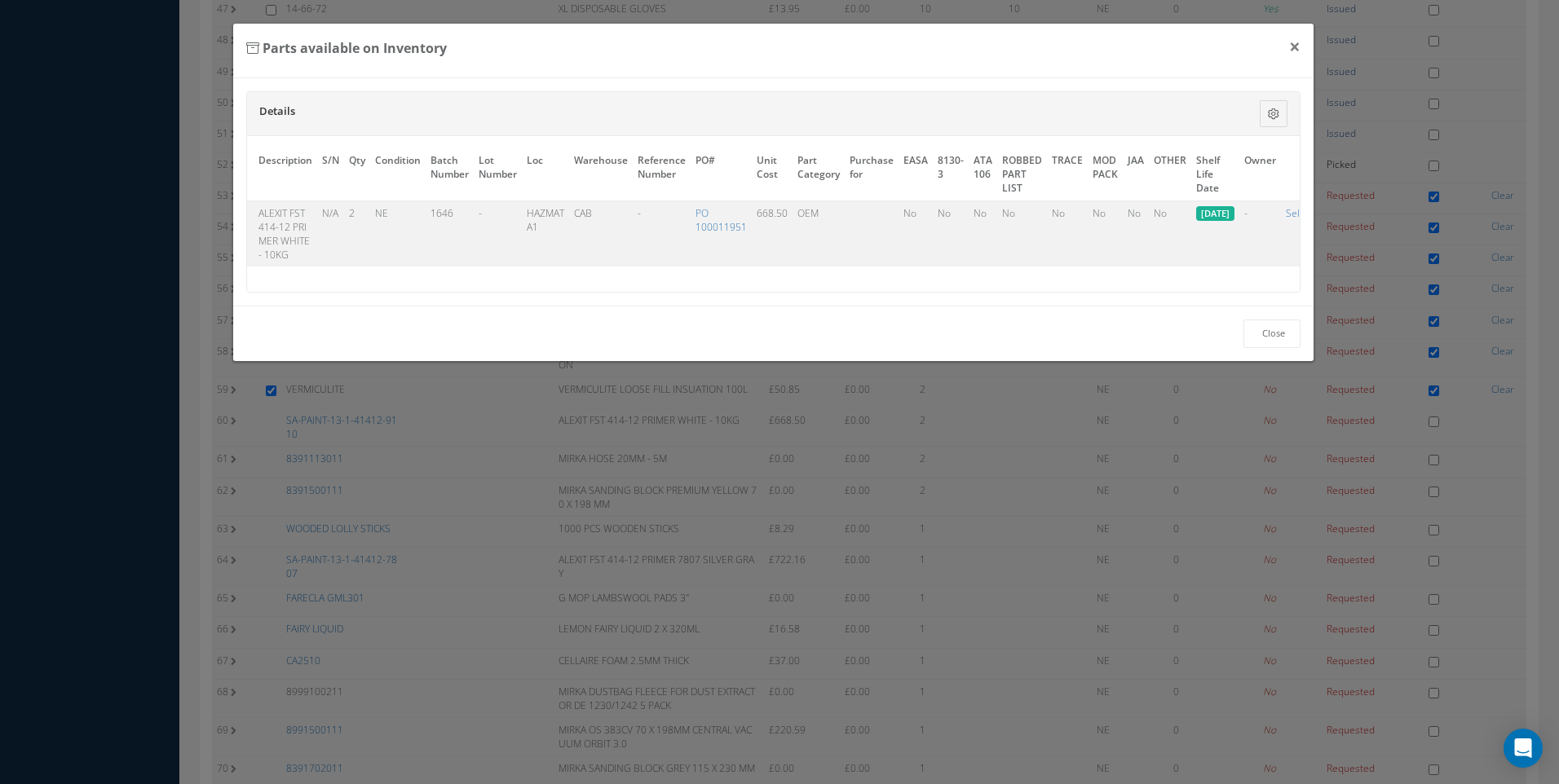
scroll to position [0, 131]
drag, startPoint x: 1266, startPoint y: 212, endPoint x: 892, endPoint y: 302, distance: 384.7
click at [1267, 212] on link "Select" at bounding box center [1269, 213] width 28 height 14
checkbox input "true"
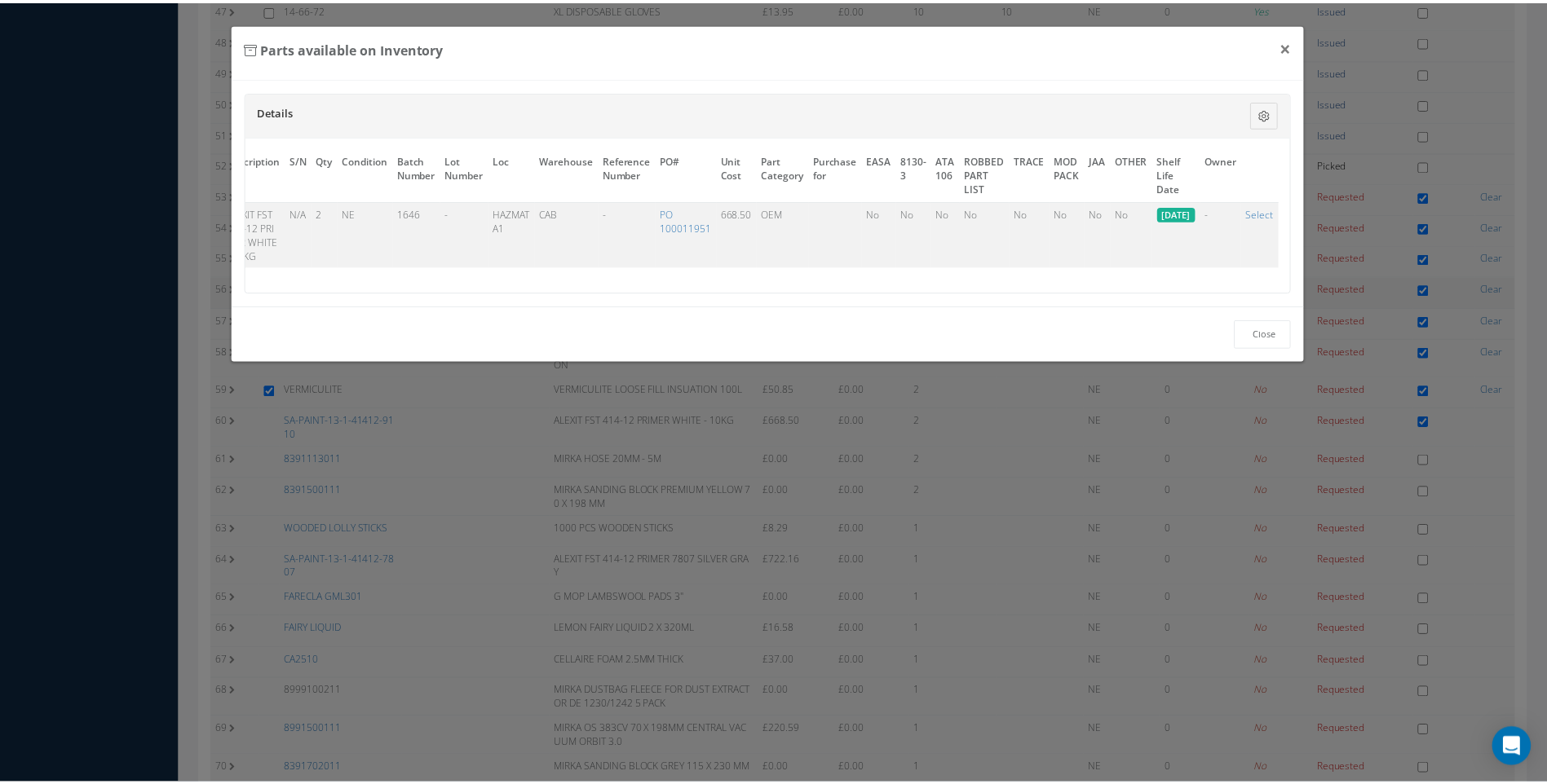
scroll to position [1766, 0]
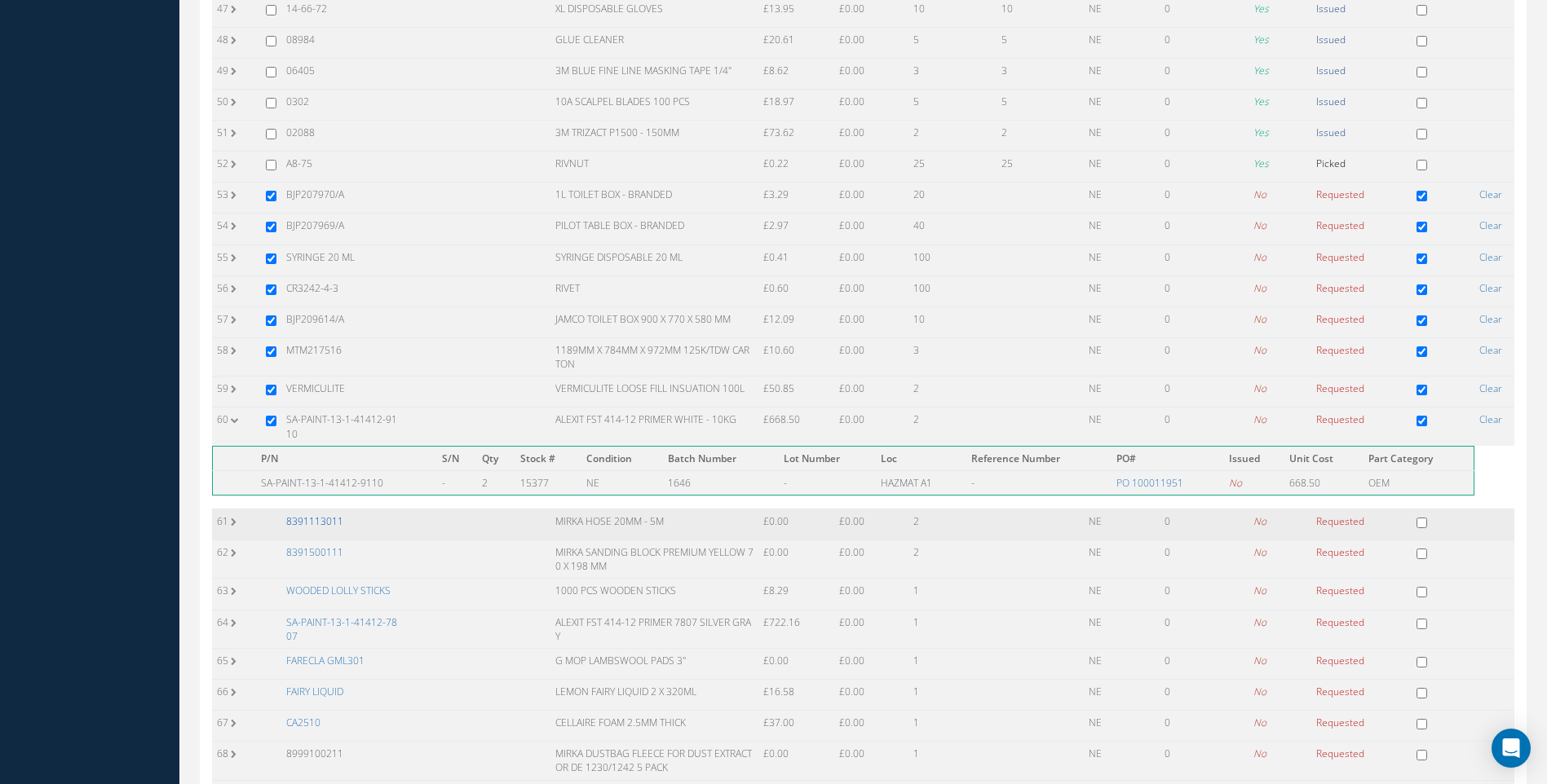
click at [327, 519] on link "8391113011" at bounding box center [314, 521] width 57 height 14
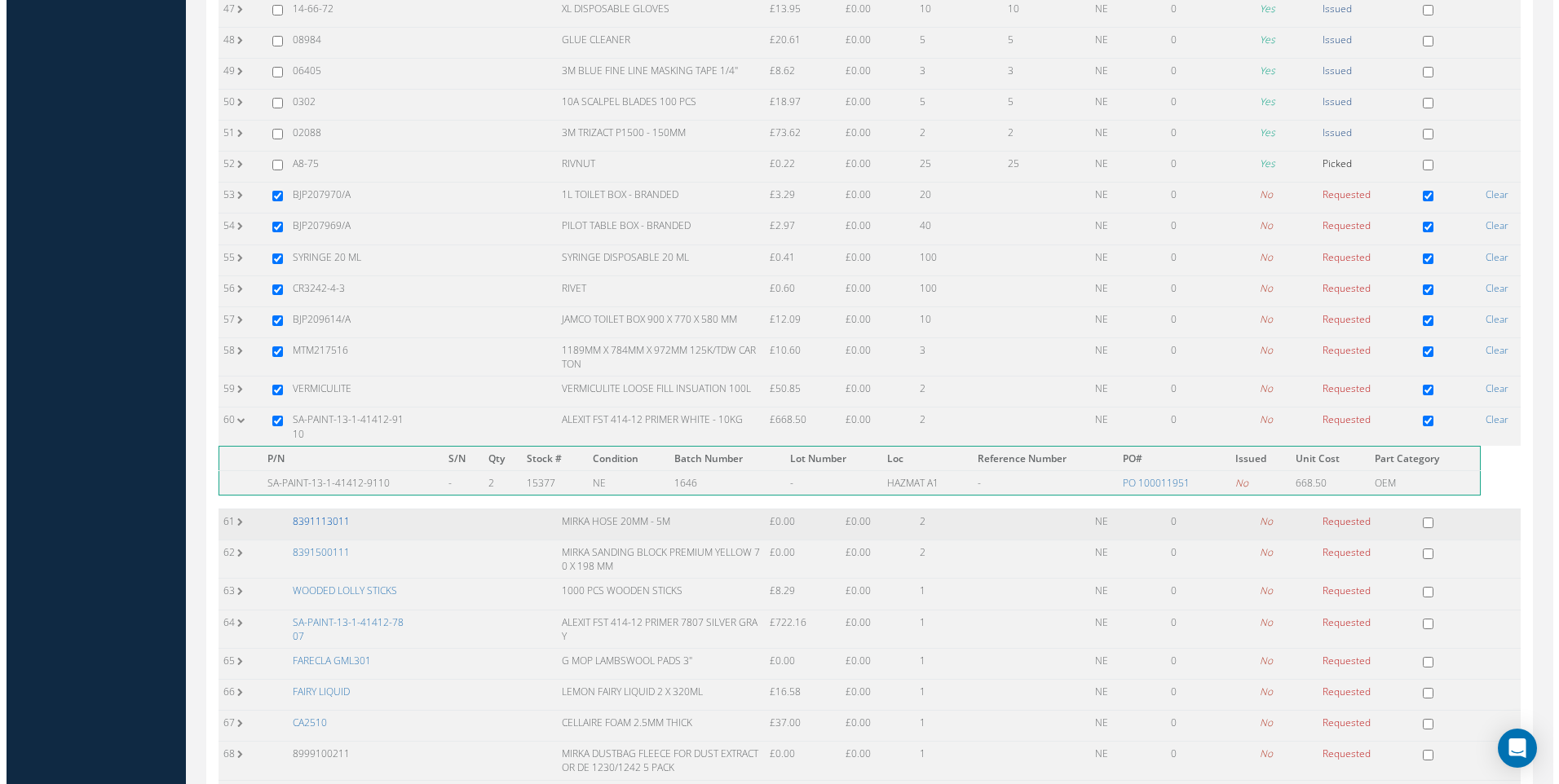
scroll to position [0, 91]
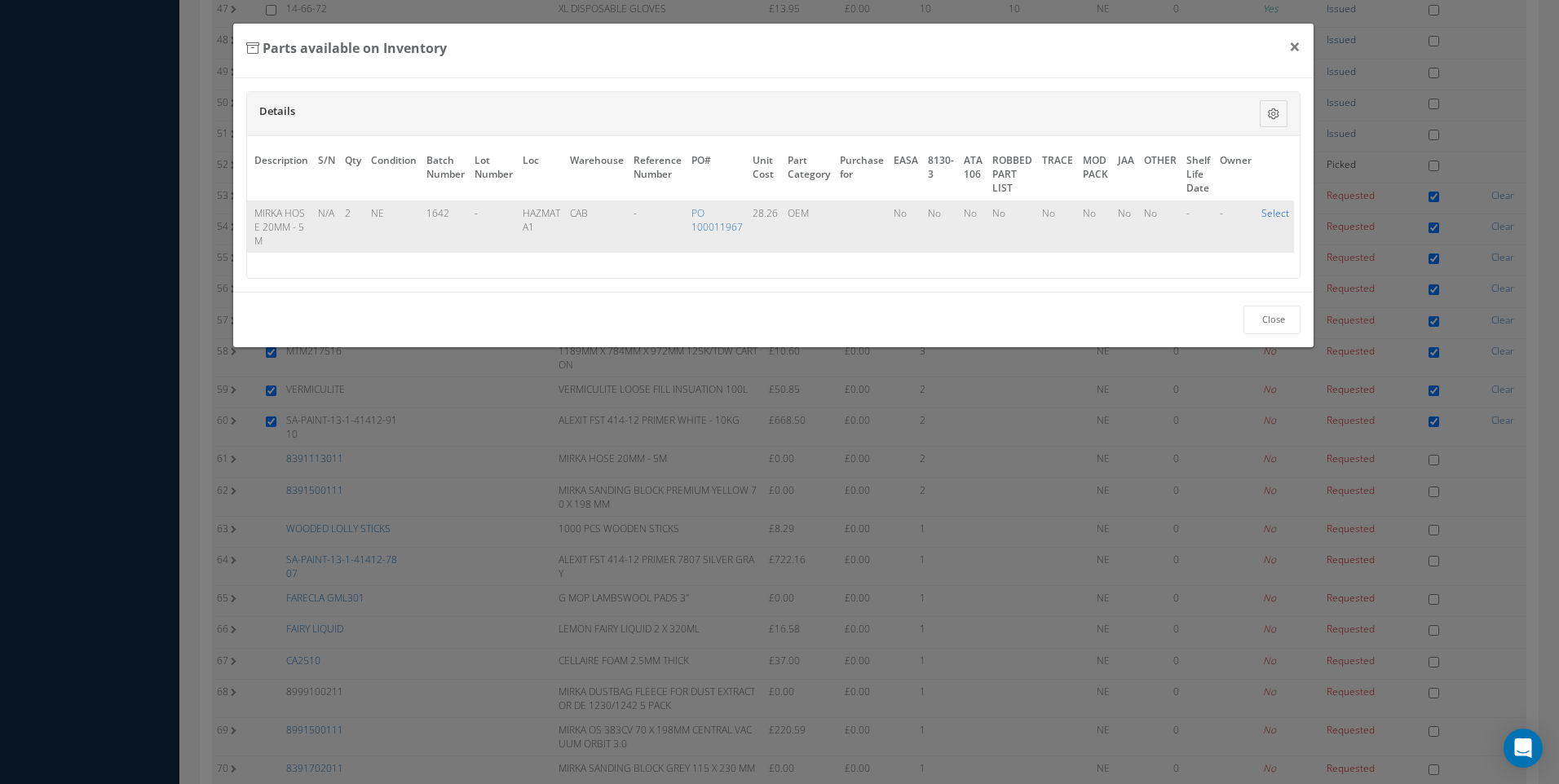
click at [1267, 216] on link "Select" at bounding box center [1275, 213] width 28 height 14
checkbox input "true"
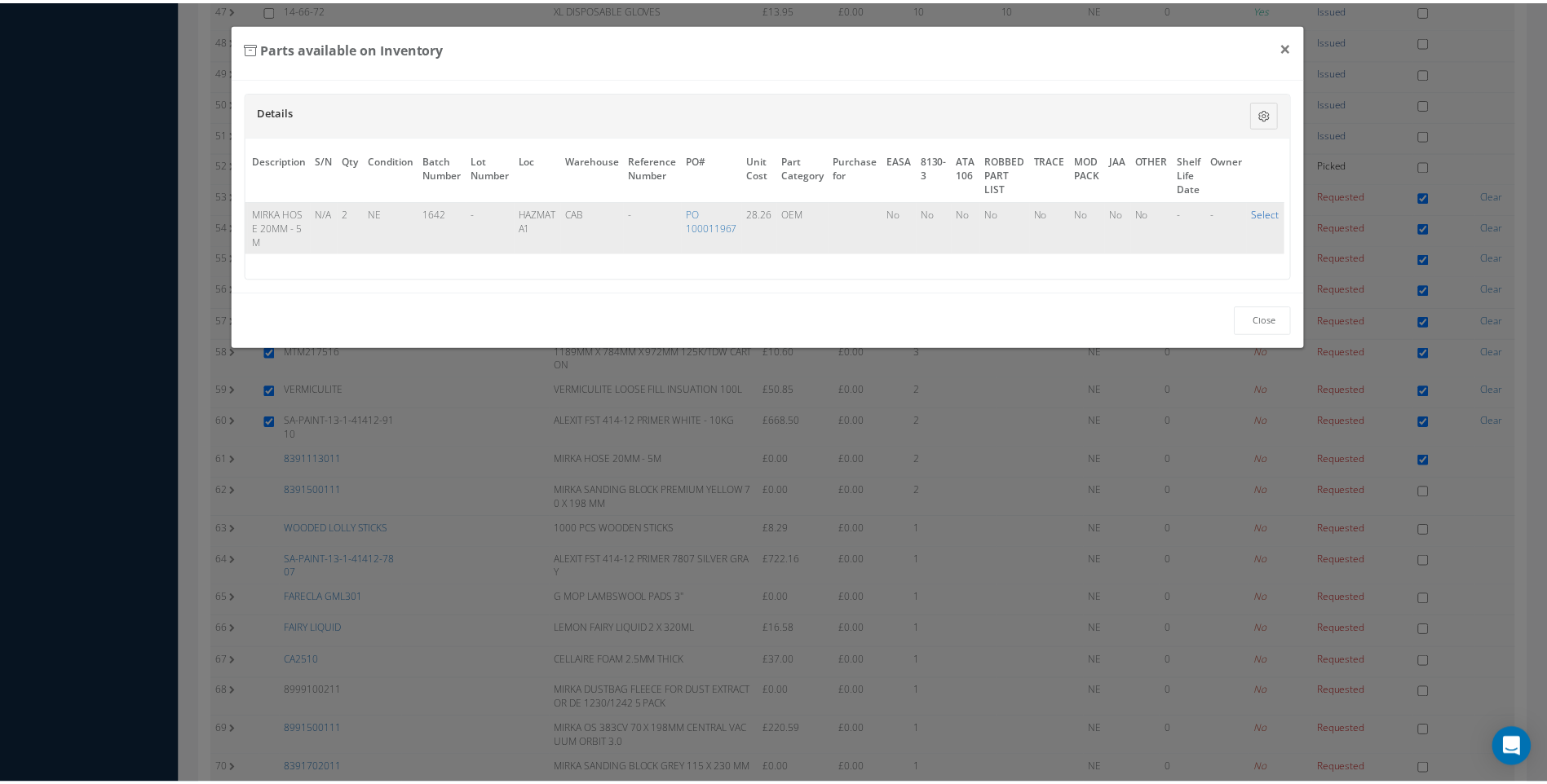
scroll to position [1766, 0]
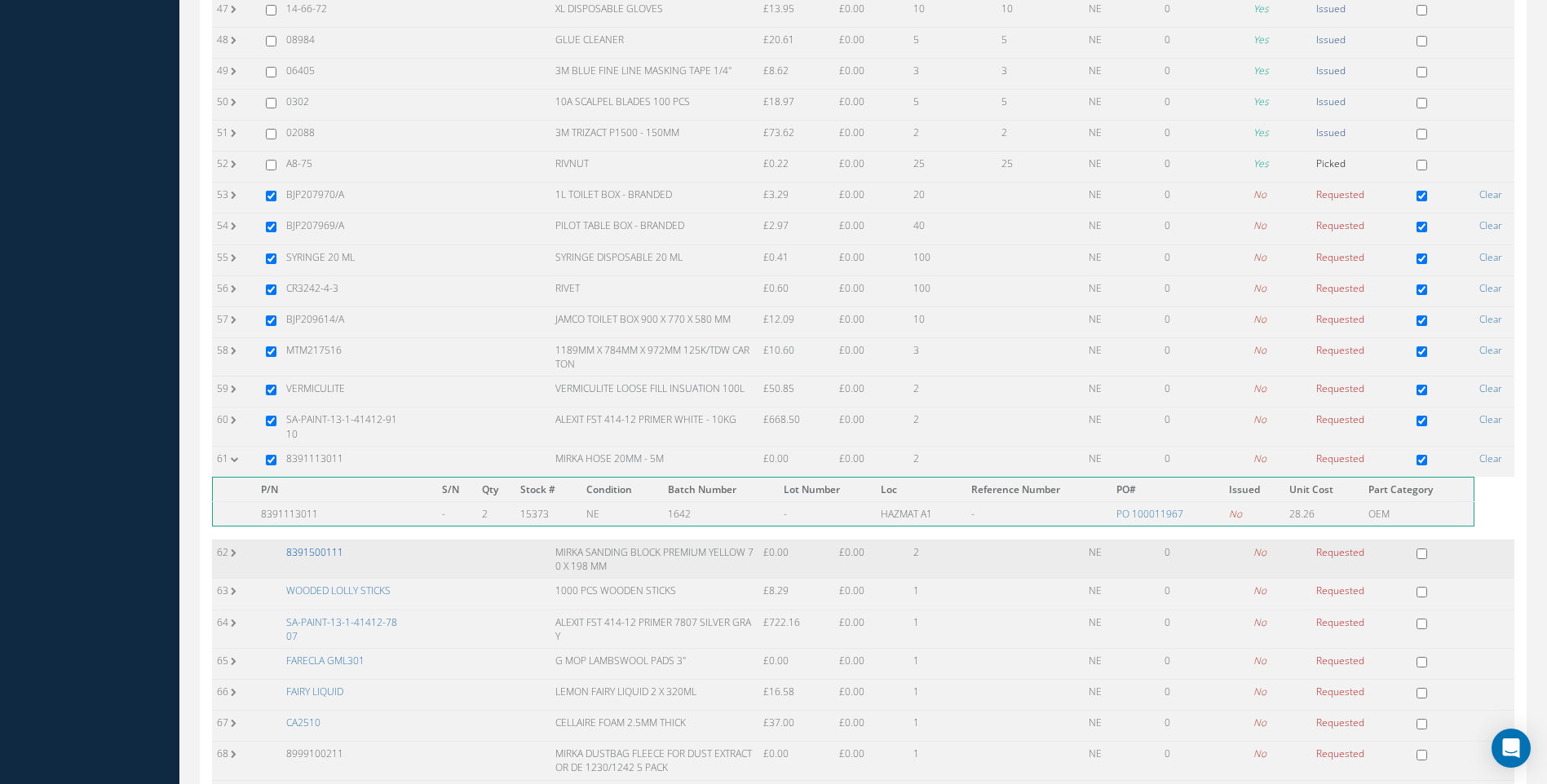
click at [314, 555] on link "8391500111" at bounding box center [314, 552] width 57 height 14
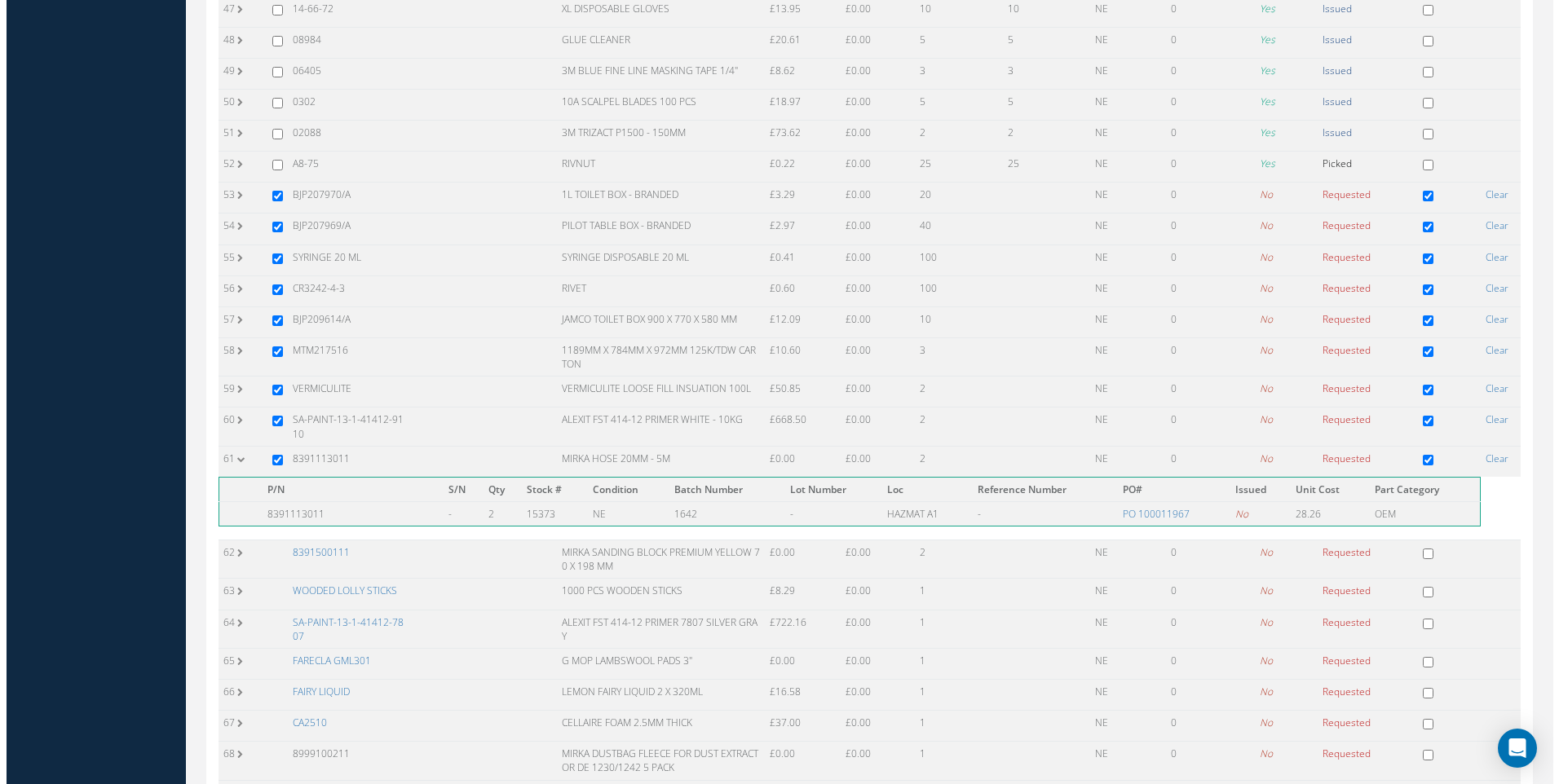
scroll to position [1751, 0]
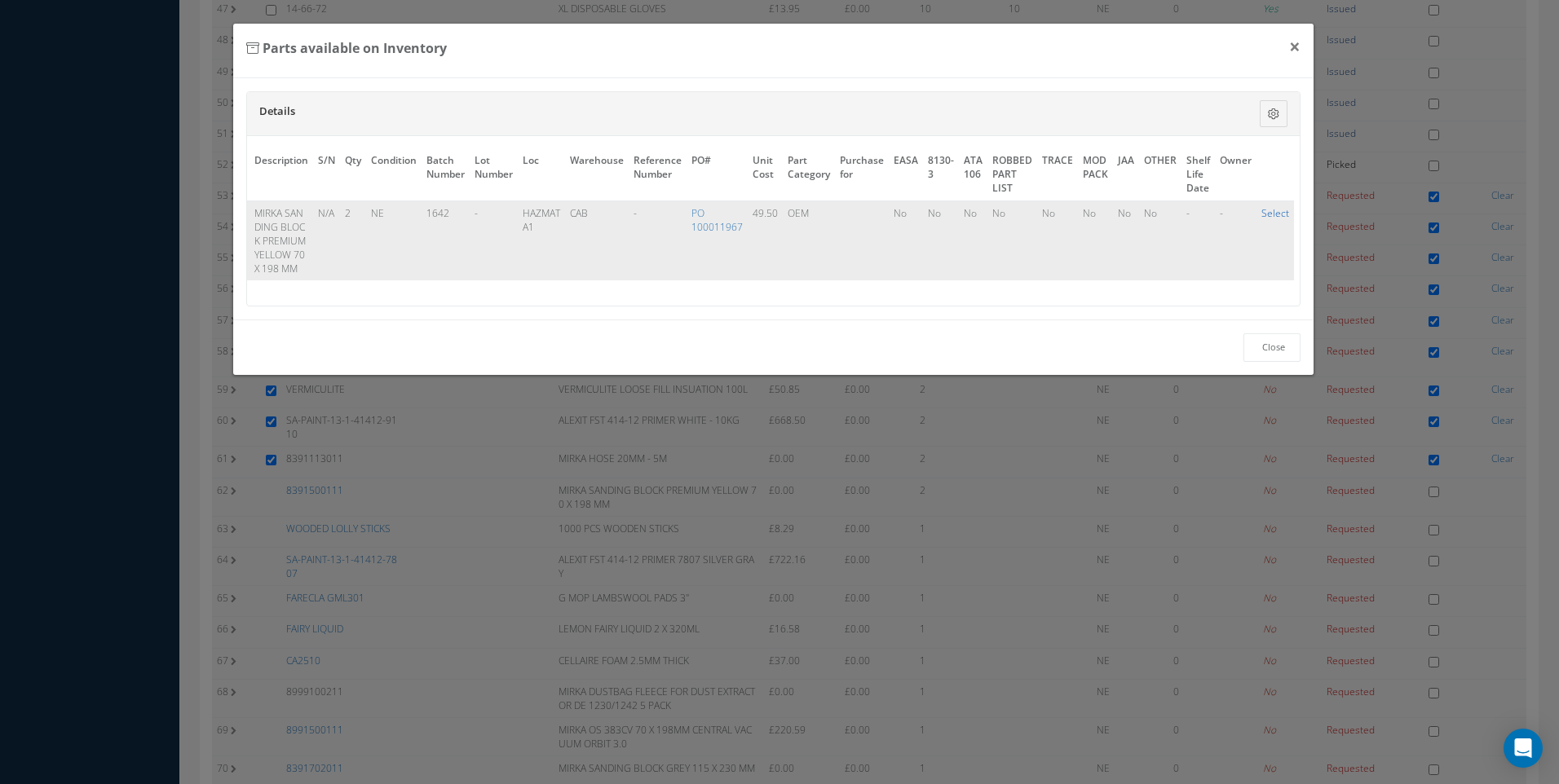
click at [1265, 217] on link "Select" at bounding box center [1275, 213] width 28 height 14
checkbox input "true"
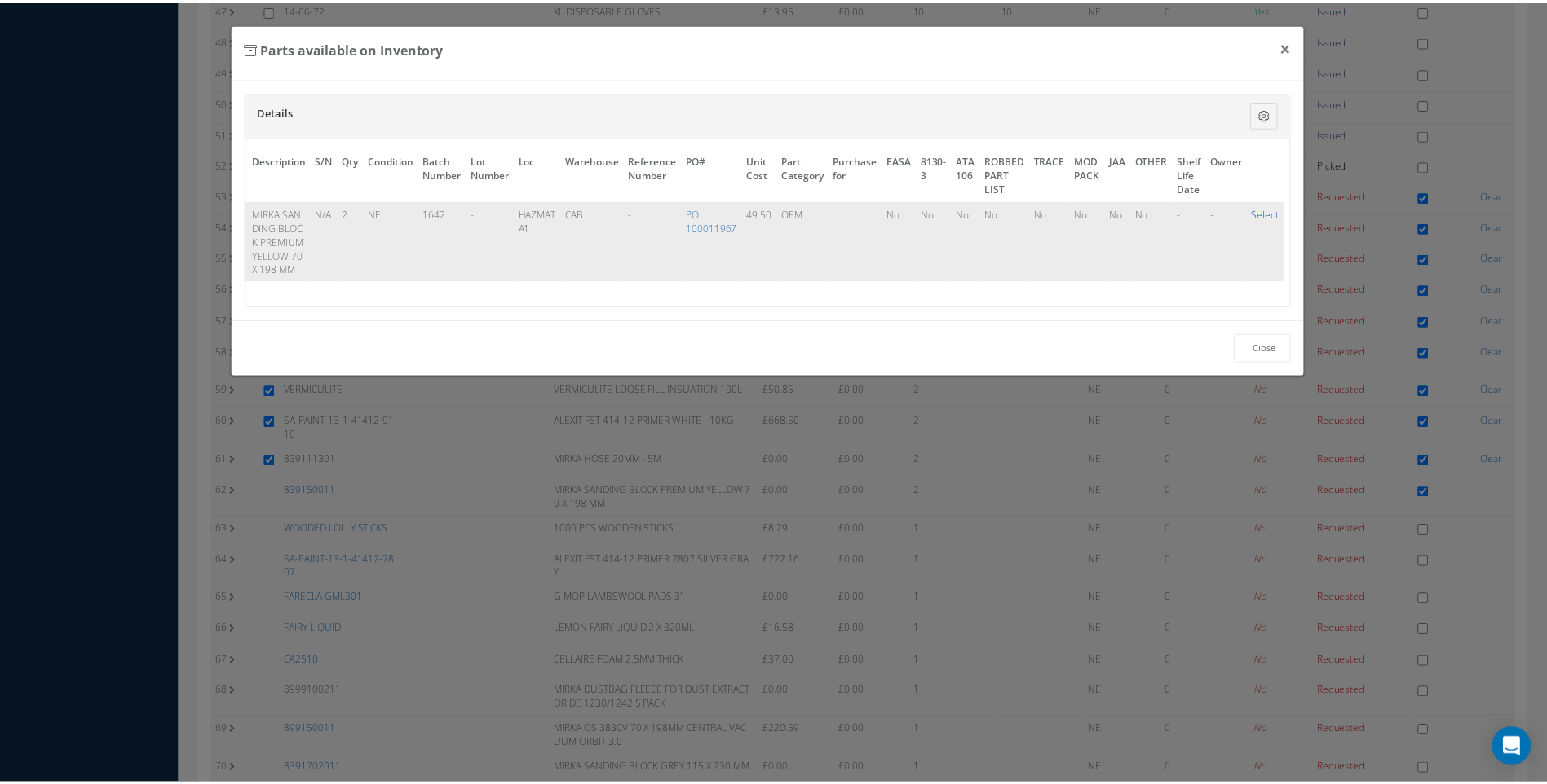
scroll to position [1766, 0]
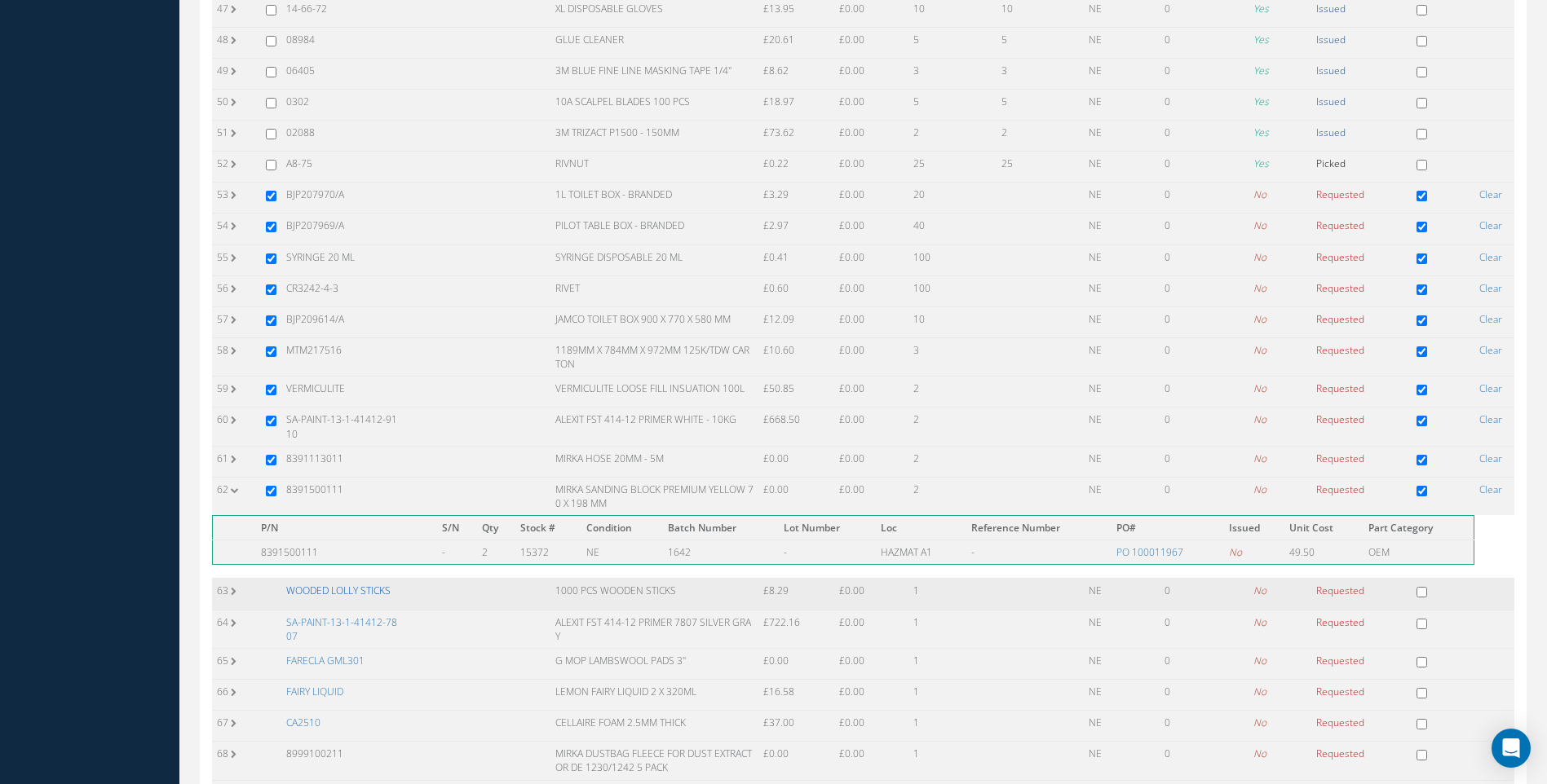
click at [341, 592] on link "WOODED LOLLY STICKS" at bounding box center [338, 590] width 105 height 14
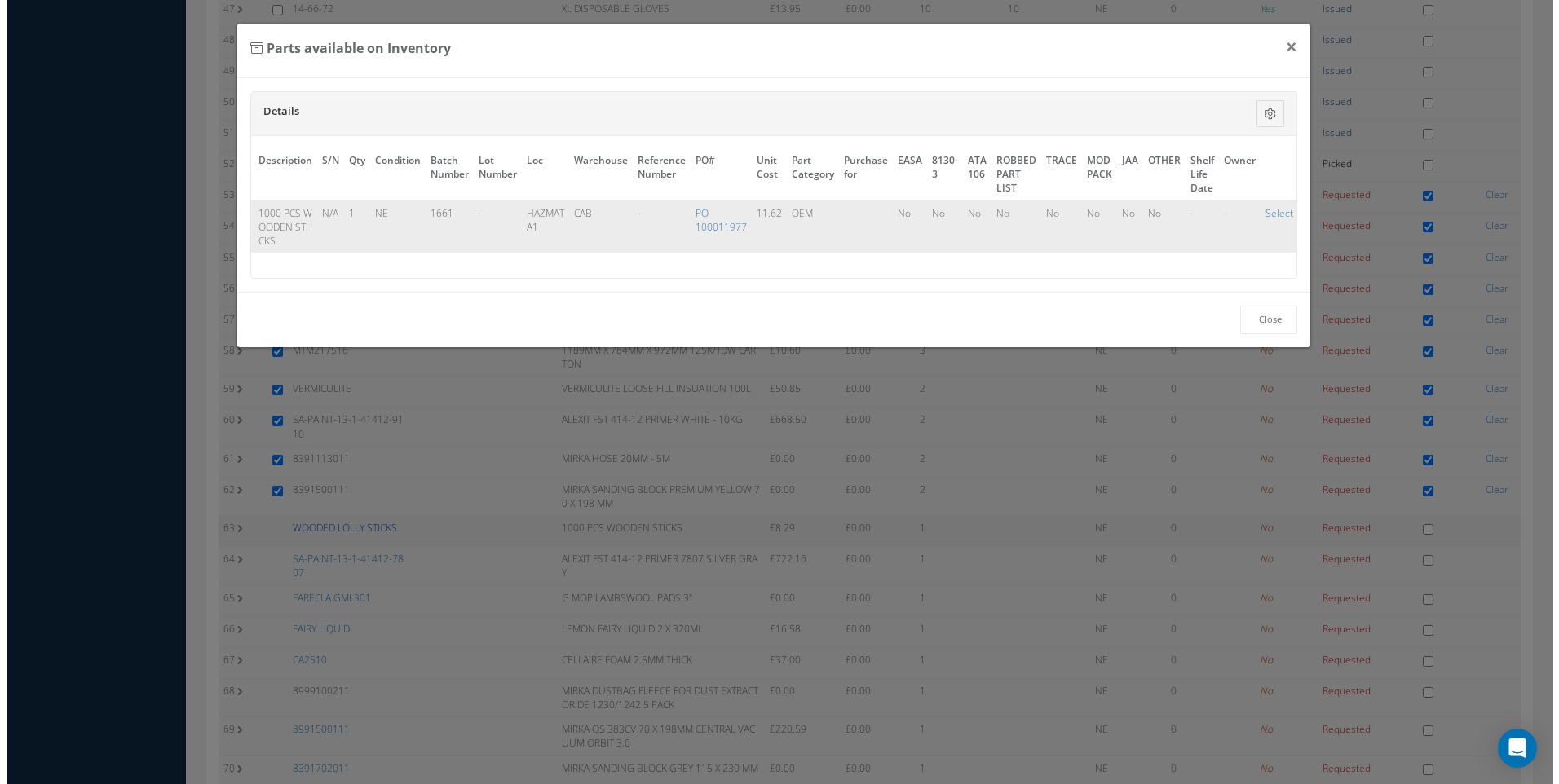
scroll to position [1751, 0]
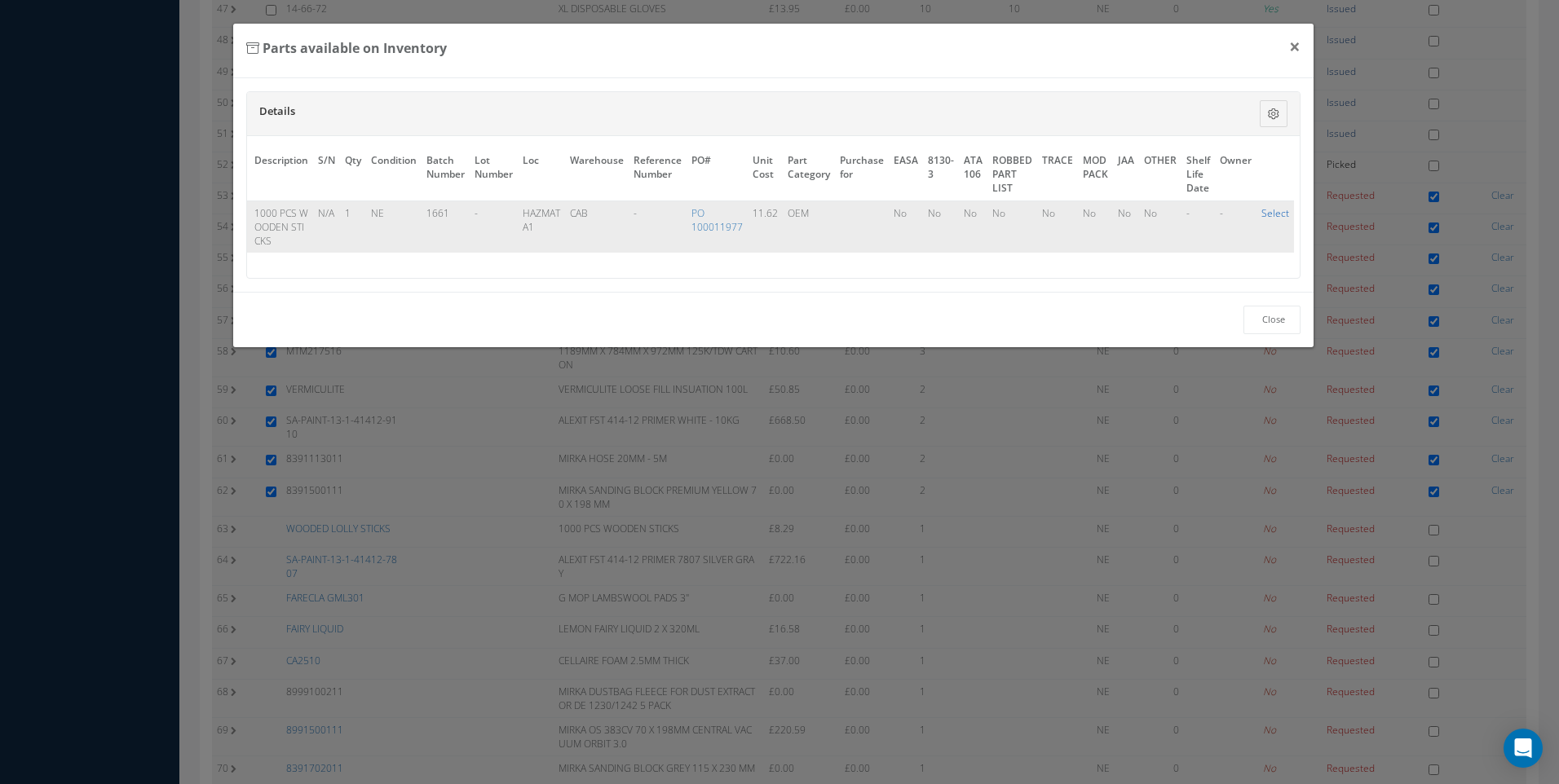
click at [1265, 210] on link "Select" at bounding box center [1275, 213] width 28 height 14
checkbox input "true"
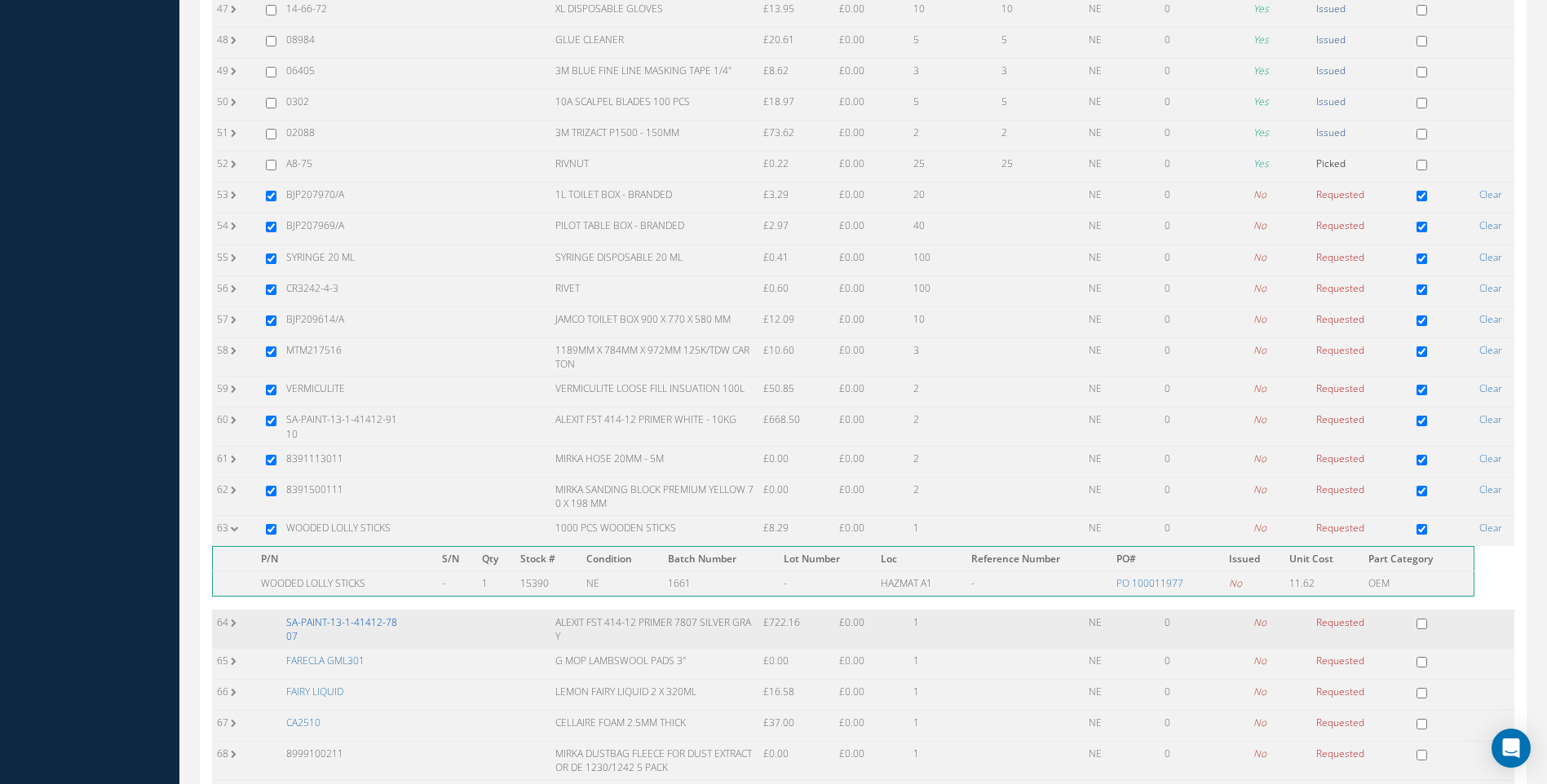
click at [329, 618] on link "SA-PAINT-13-1-41412-7807" at bounding box center [341, 629] width 111 height 28
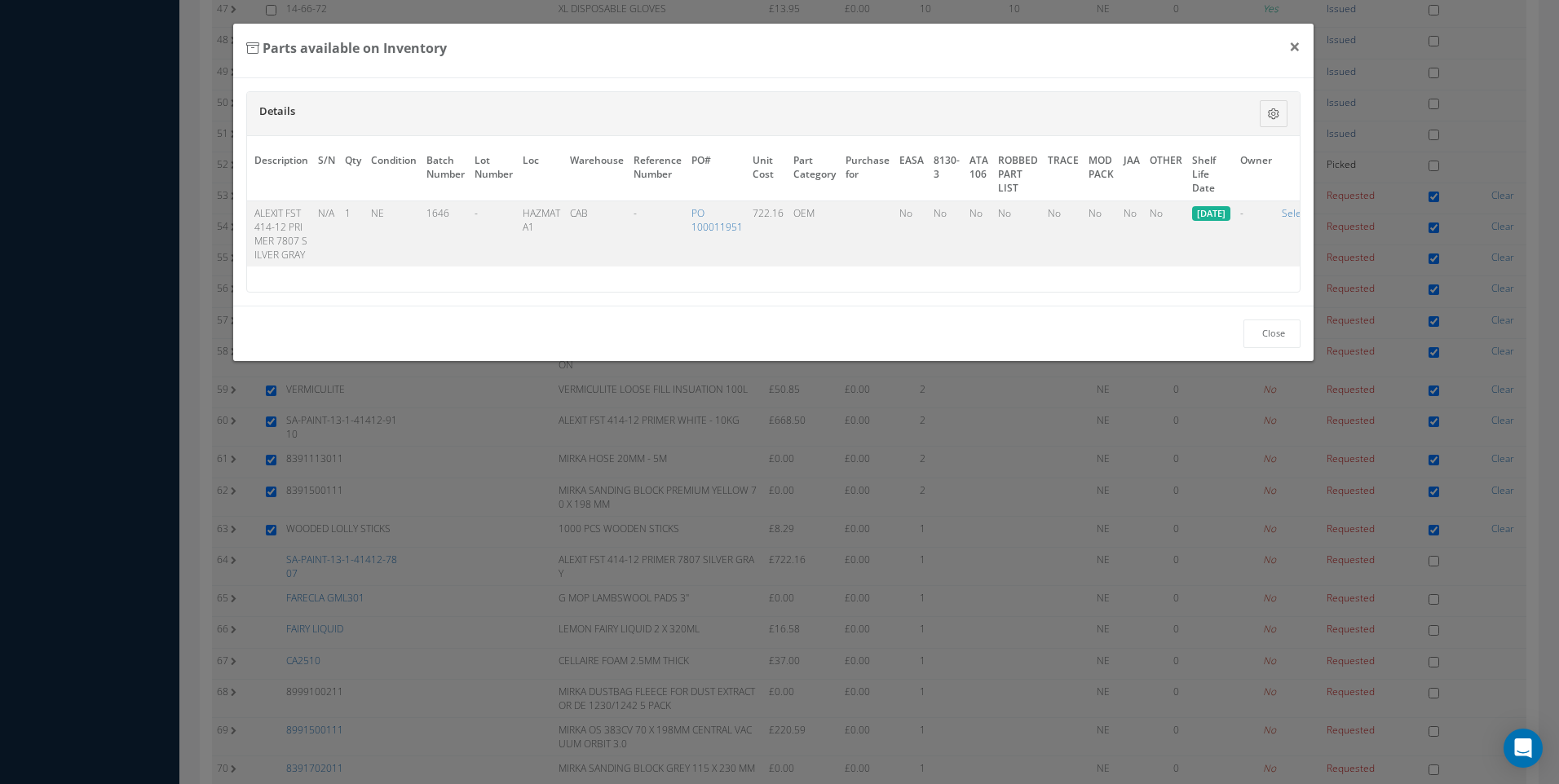
scroll to position [0, 131]
click at [1273, 216] on link "Select" at bounding box center [1269, 213] width 28 height 14
checkbox input "true"
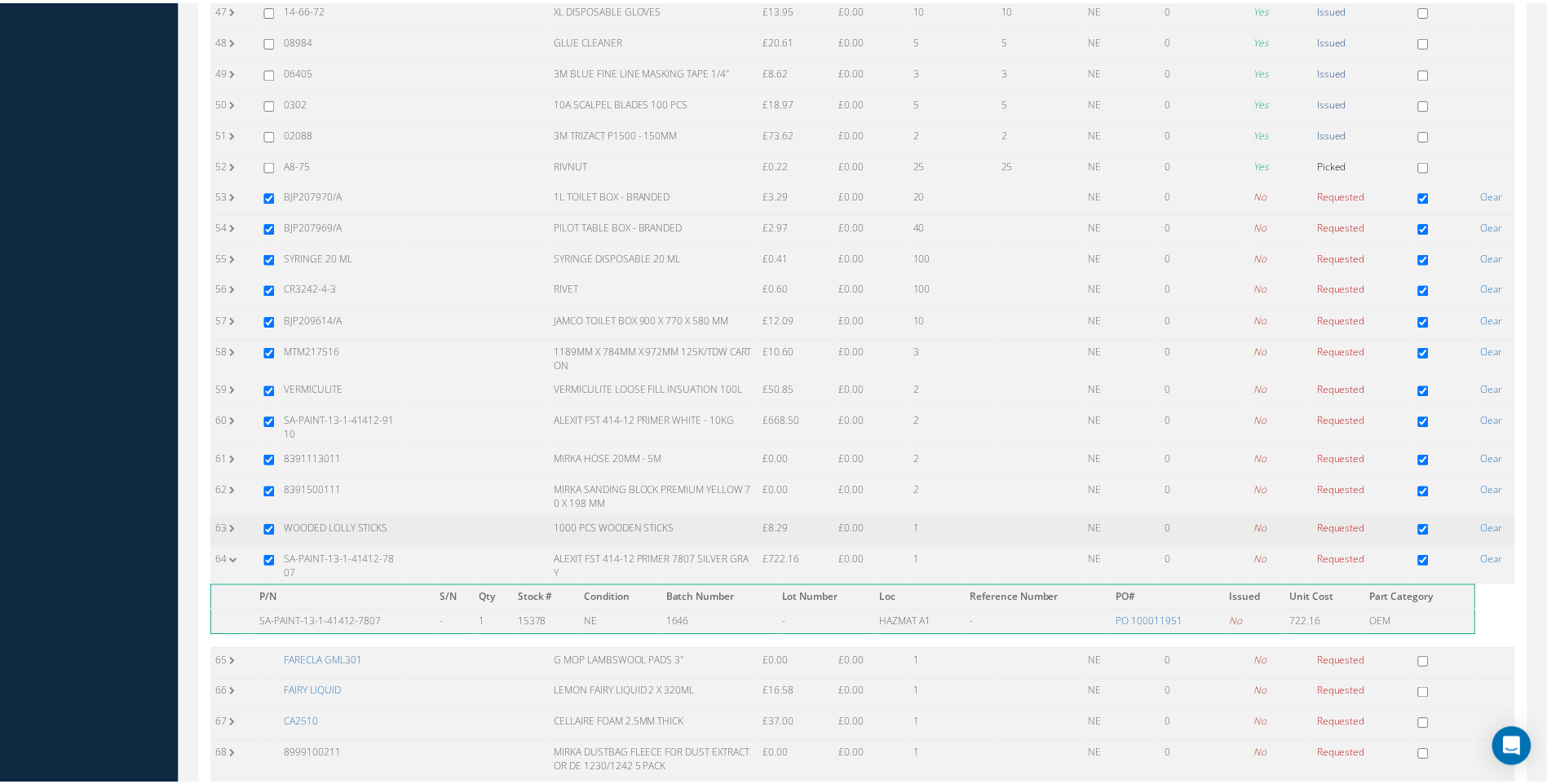
scroll to position [1766, 0]
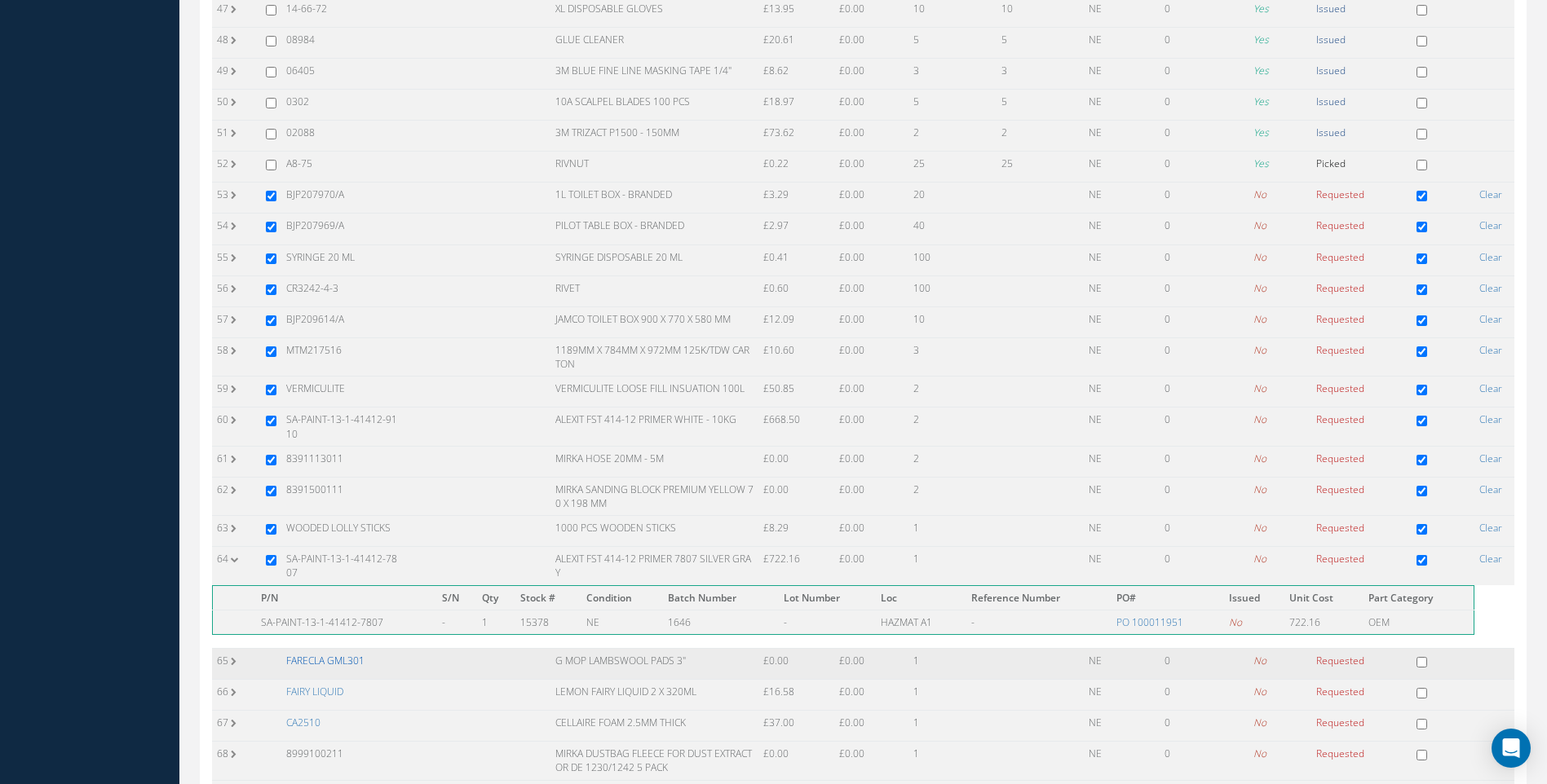
click at [320, 658] on link "FARECLA GML301" at bounding box center [325, 660] width 79 height 14
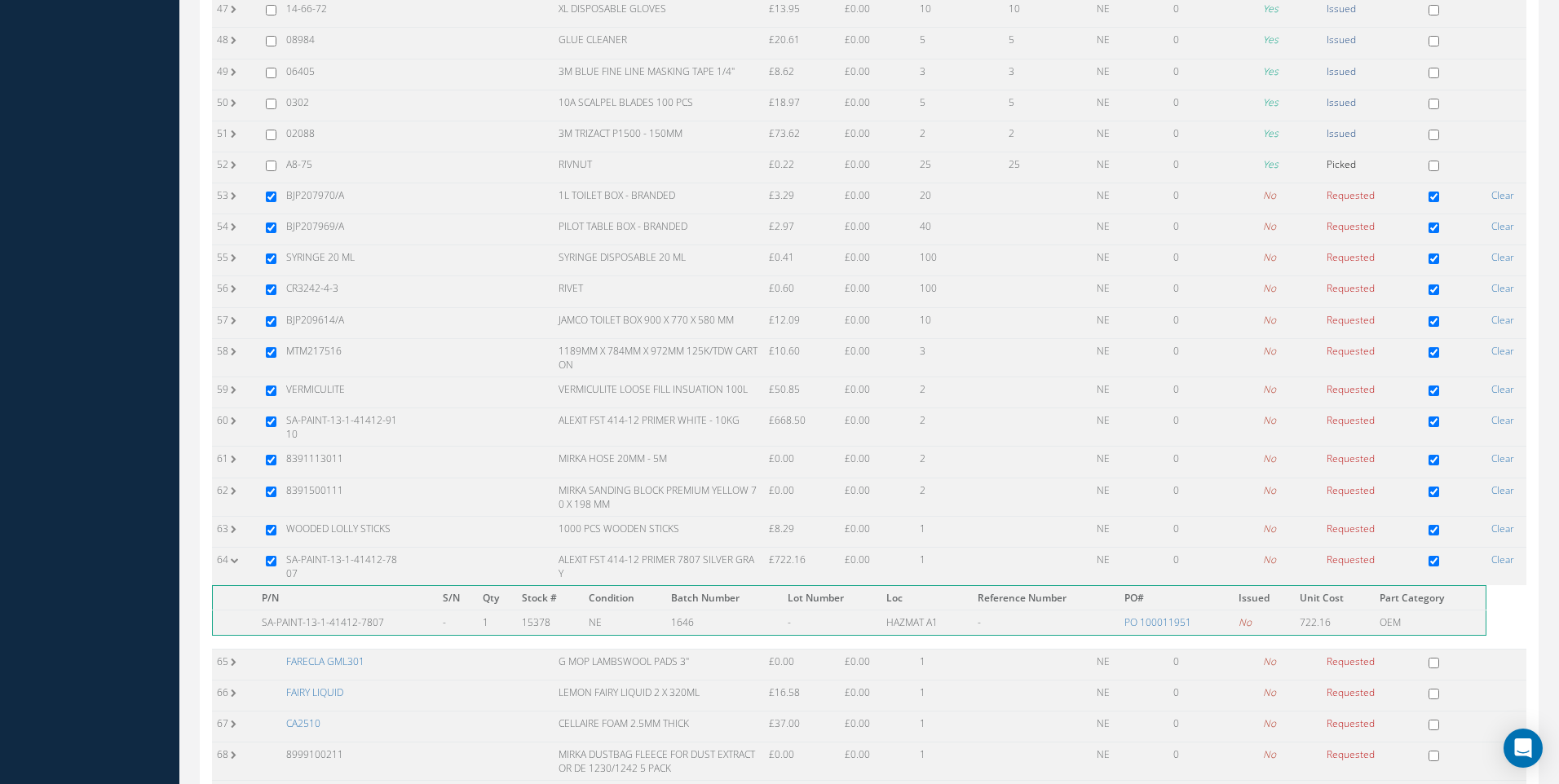
scroll to position [0, 91]
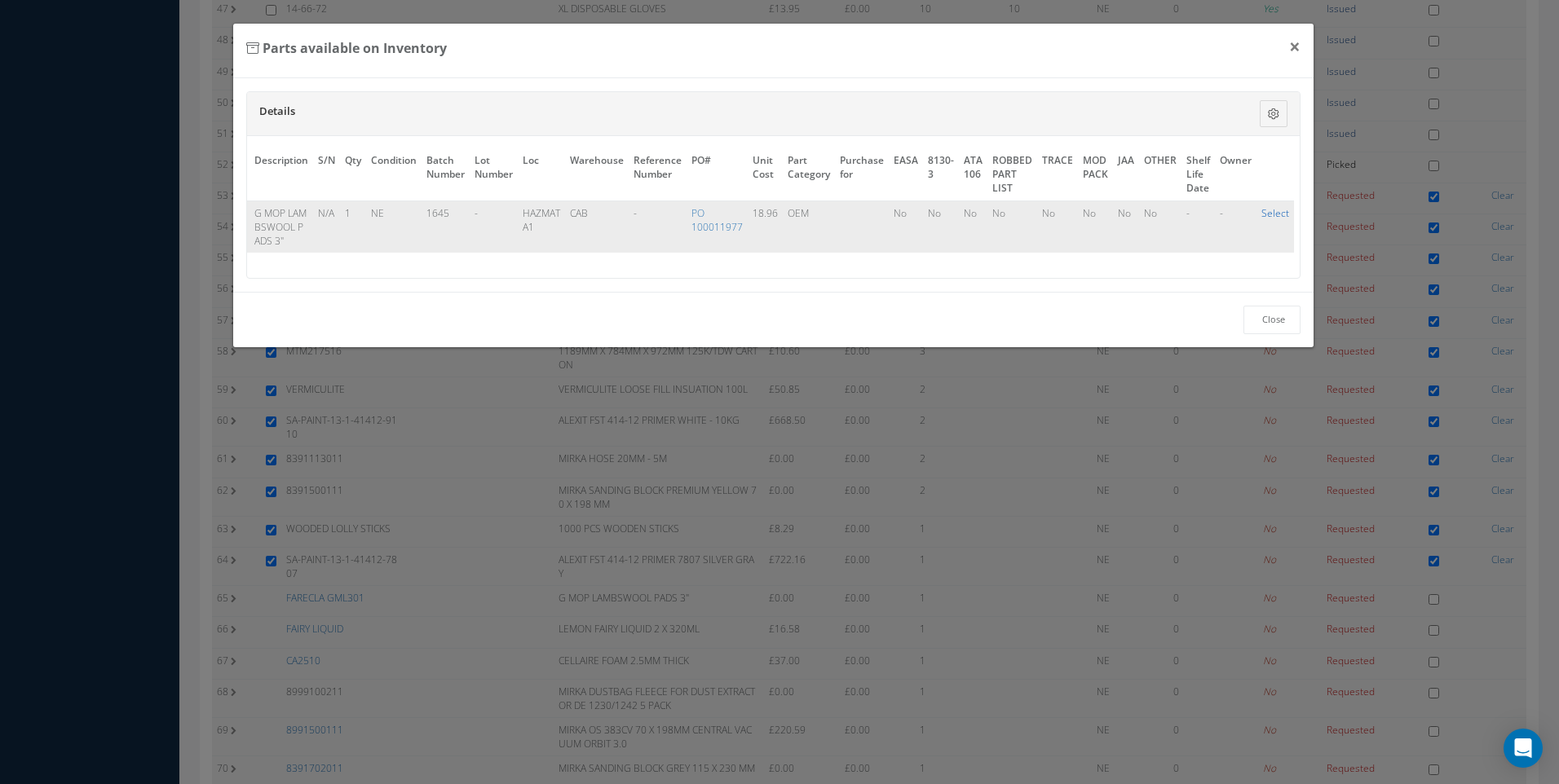
click at [1276, 213] on link "Select" at bounding box center [1275, 213] width 28 height 14
checkbox input "true"
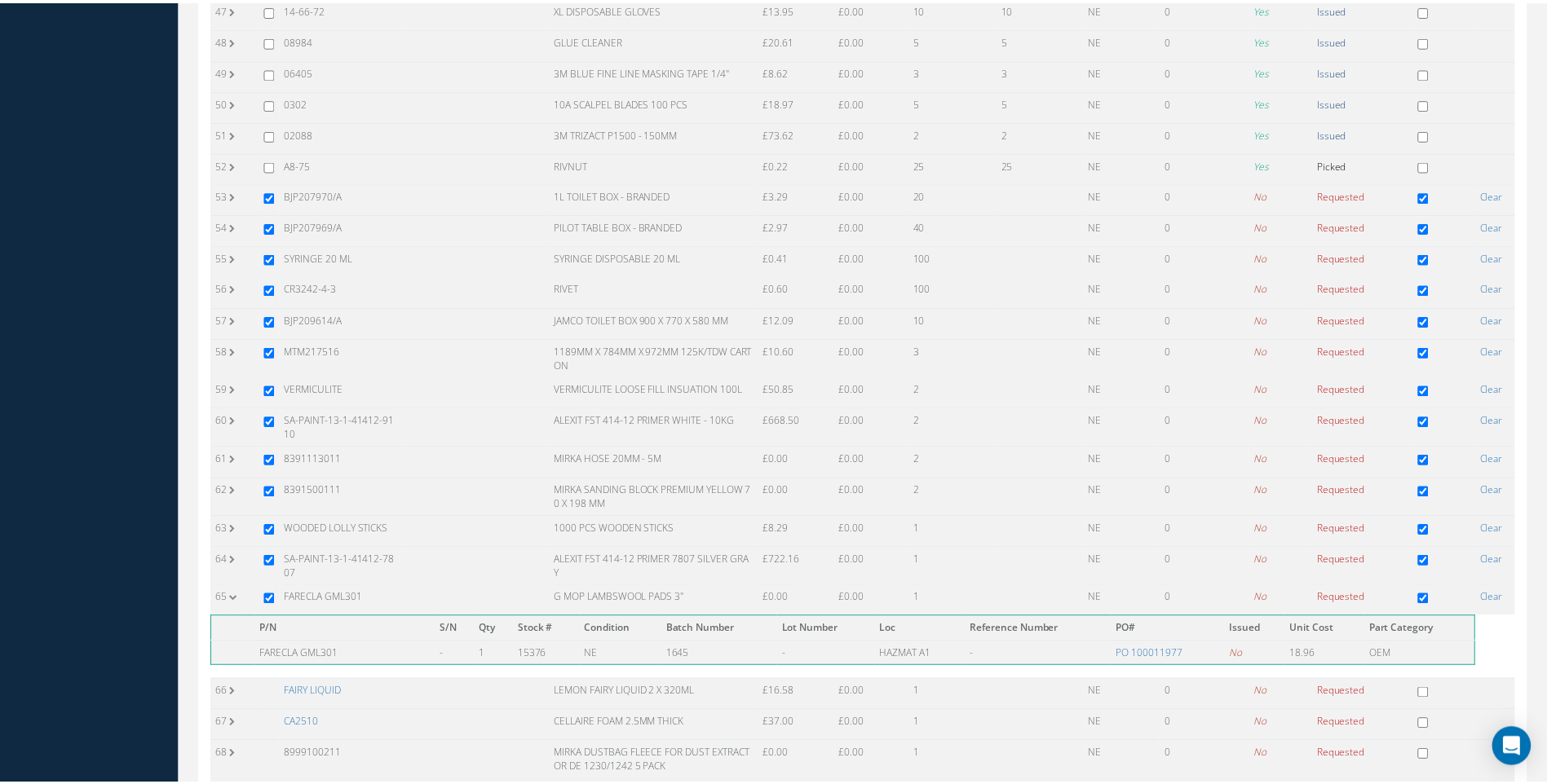
scroll to position [1766, 0]
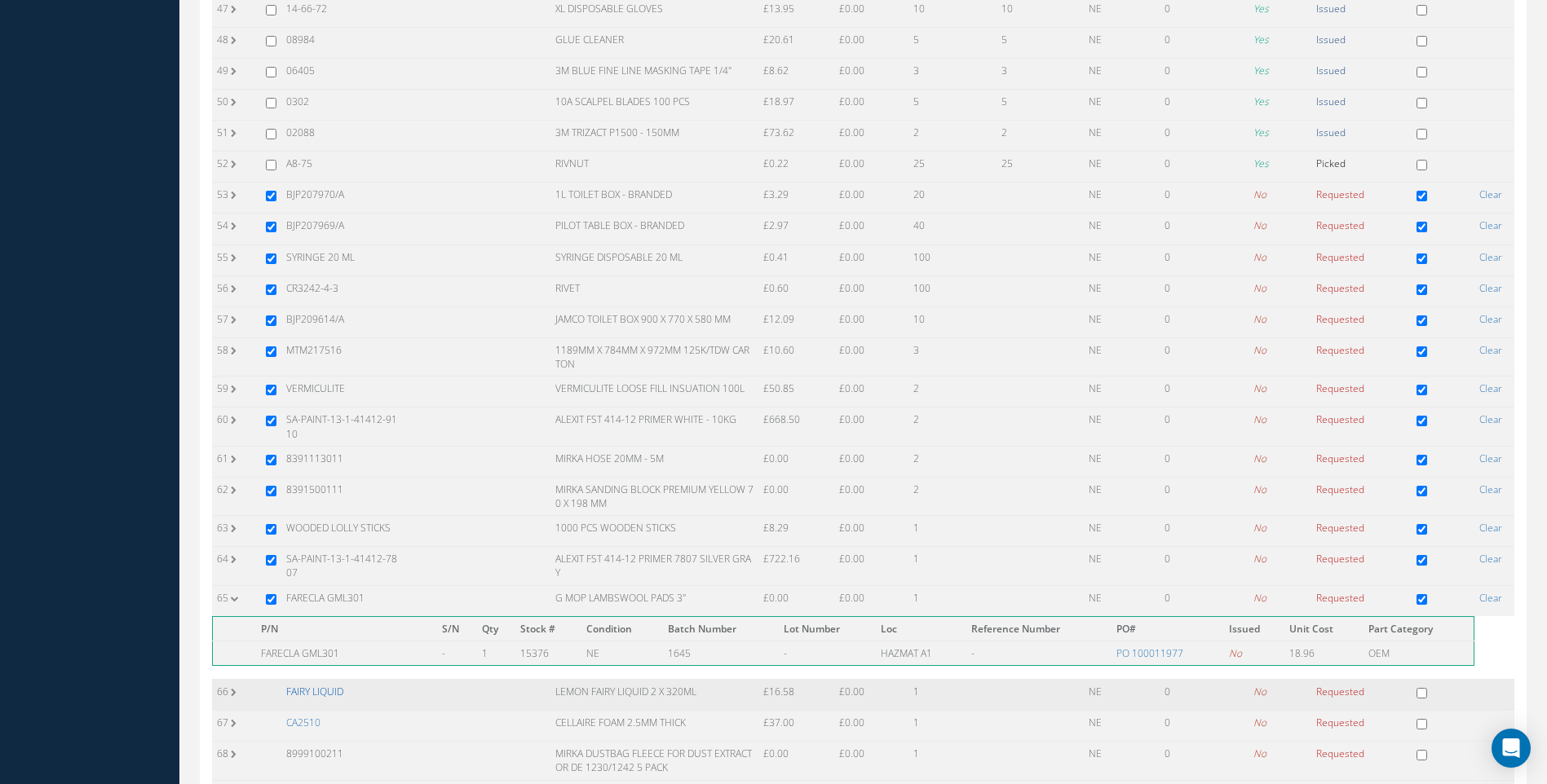
click at [310, 693] on link "FAIRY LIQUID" at bounding box center [314, 691] width 57 height 14
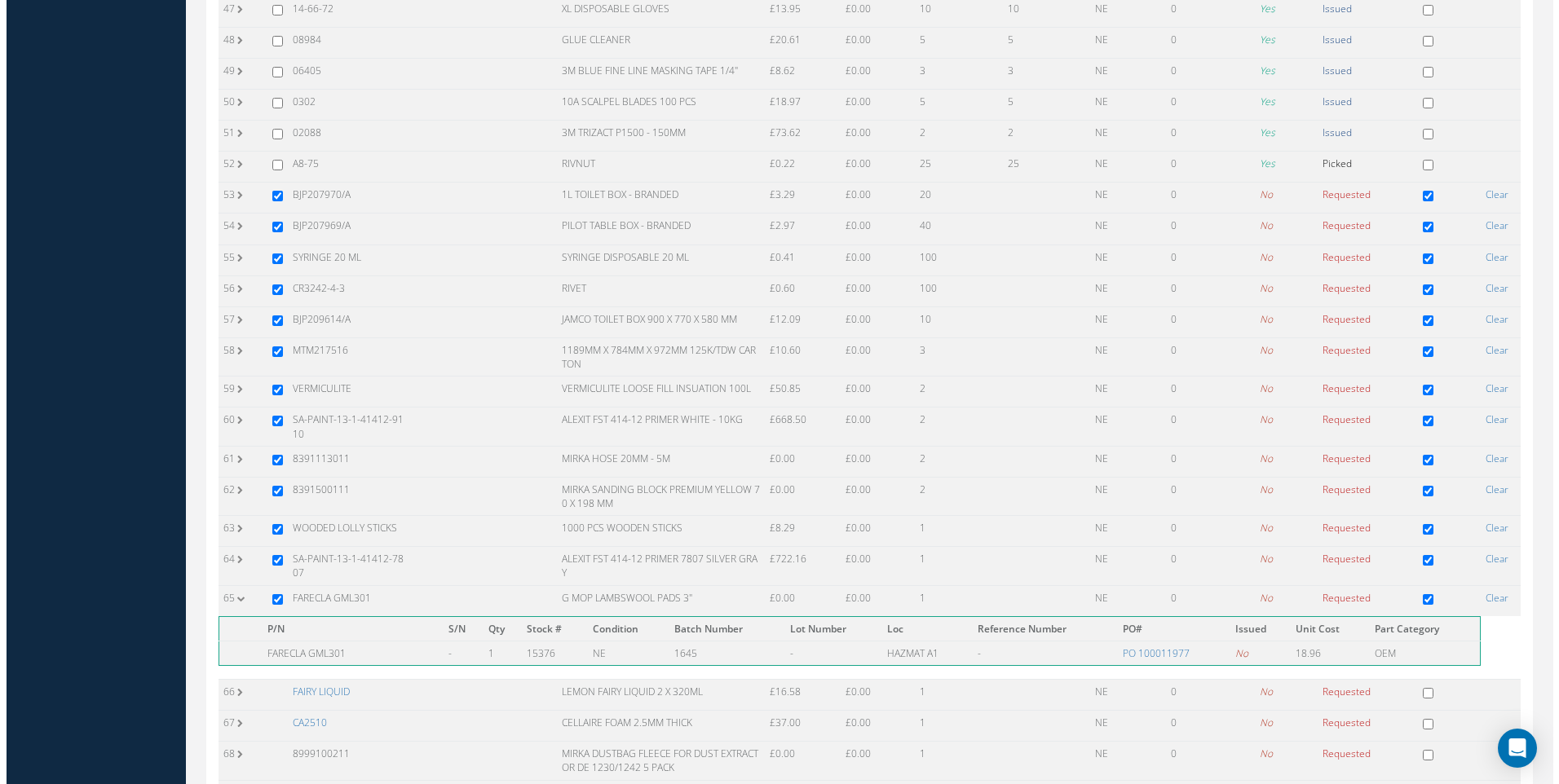
scroll to position [0, 0]
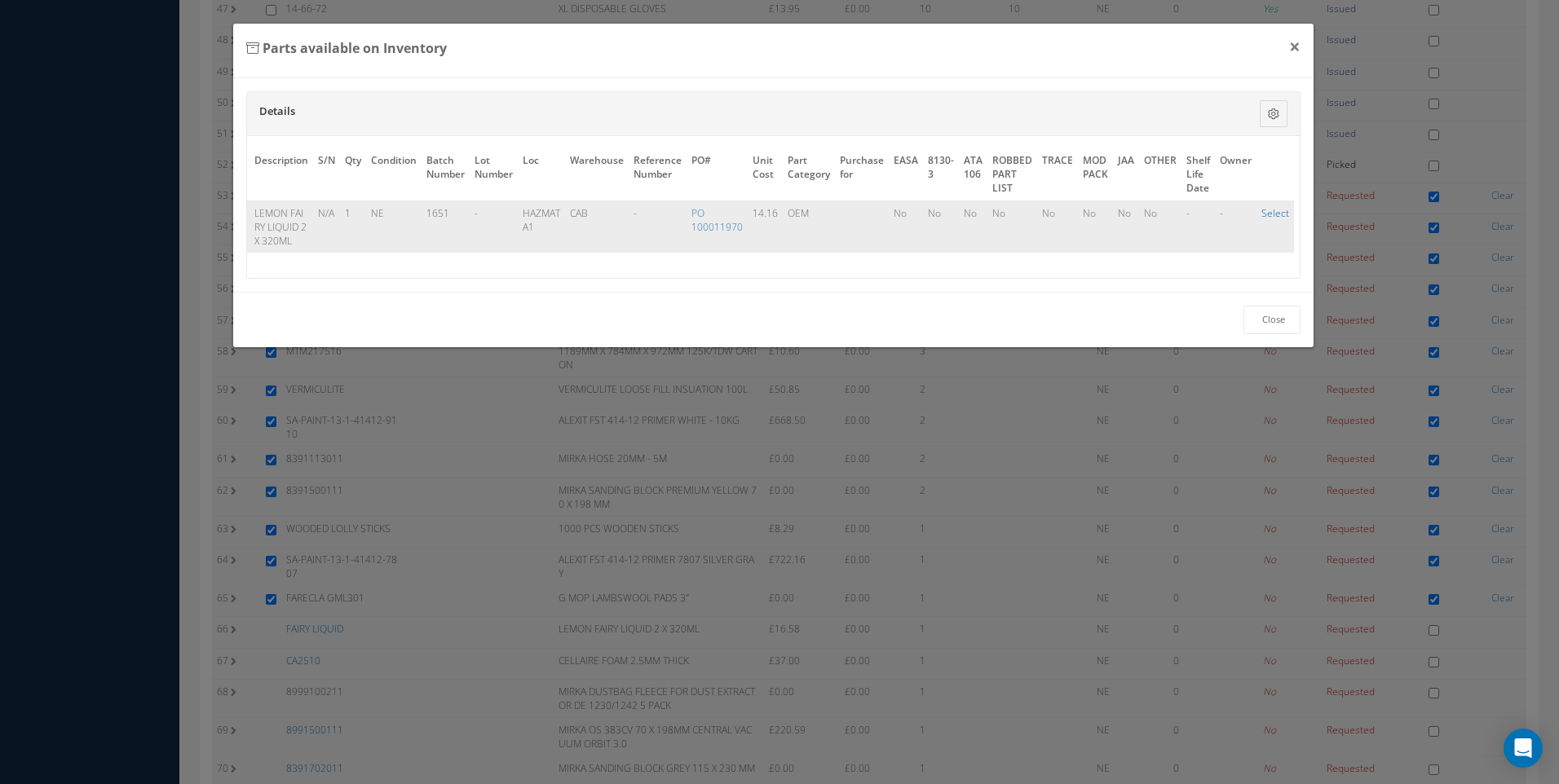
drag, startPoint x: 1273, startPoint y: 210, endPoint x: 733, endPoint y: 447, distance: 589.7
click at [1272, 213] on link "Select" at bounding box center [1275, 213] width 28 height 14
checkbox input "true"
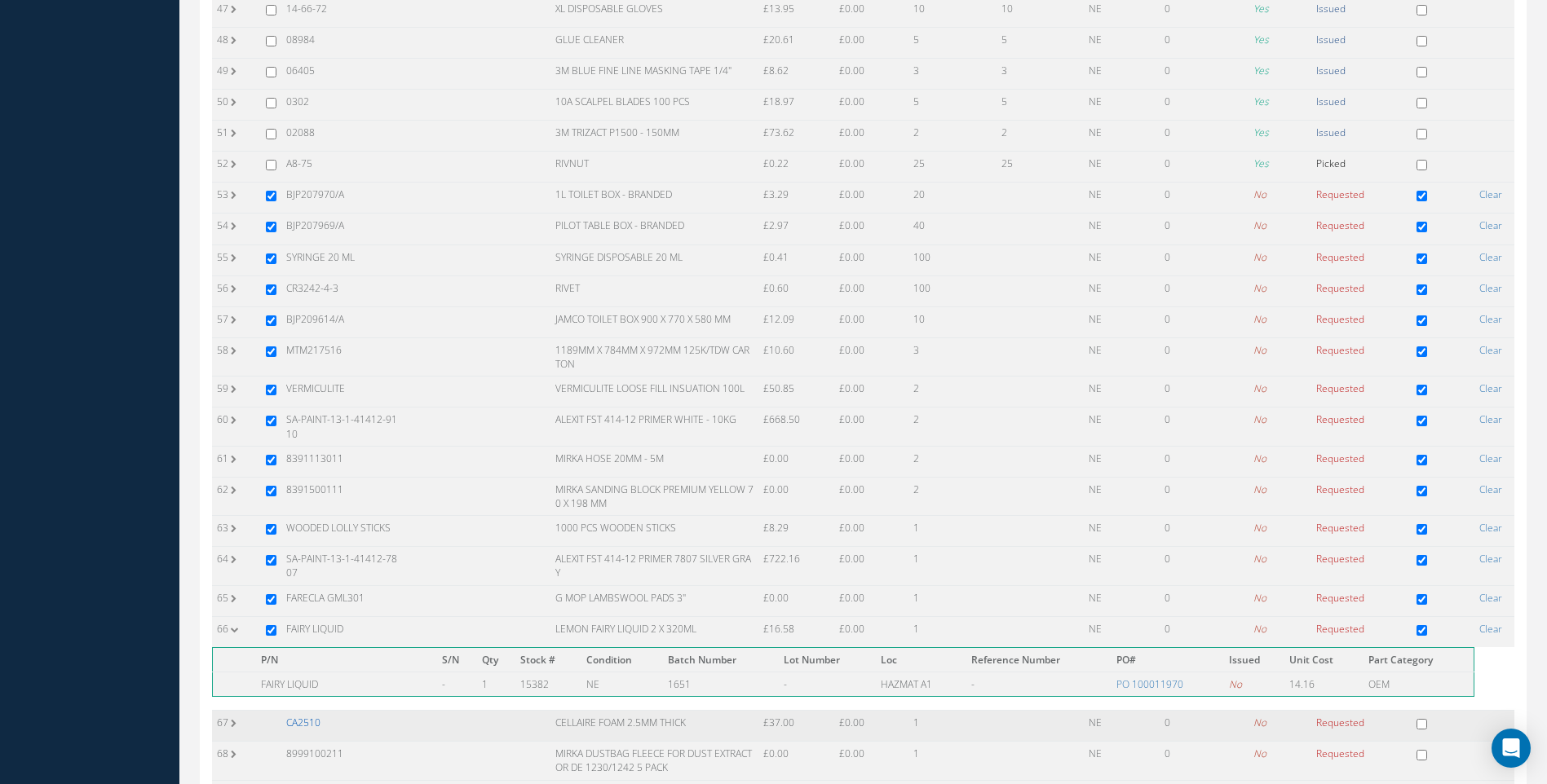
click at [316, 724] on link "CA2510" at bounding box center [303, 722] width 34 height 14
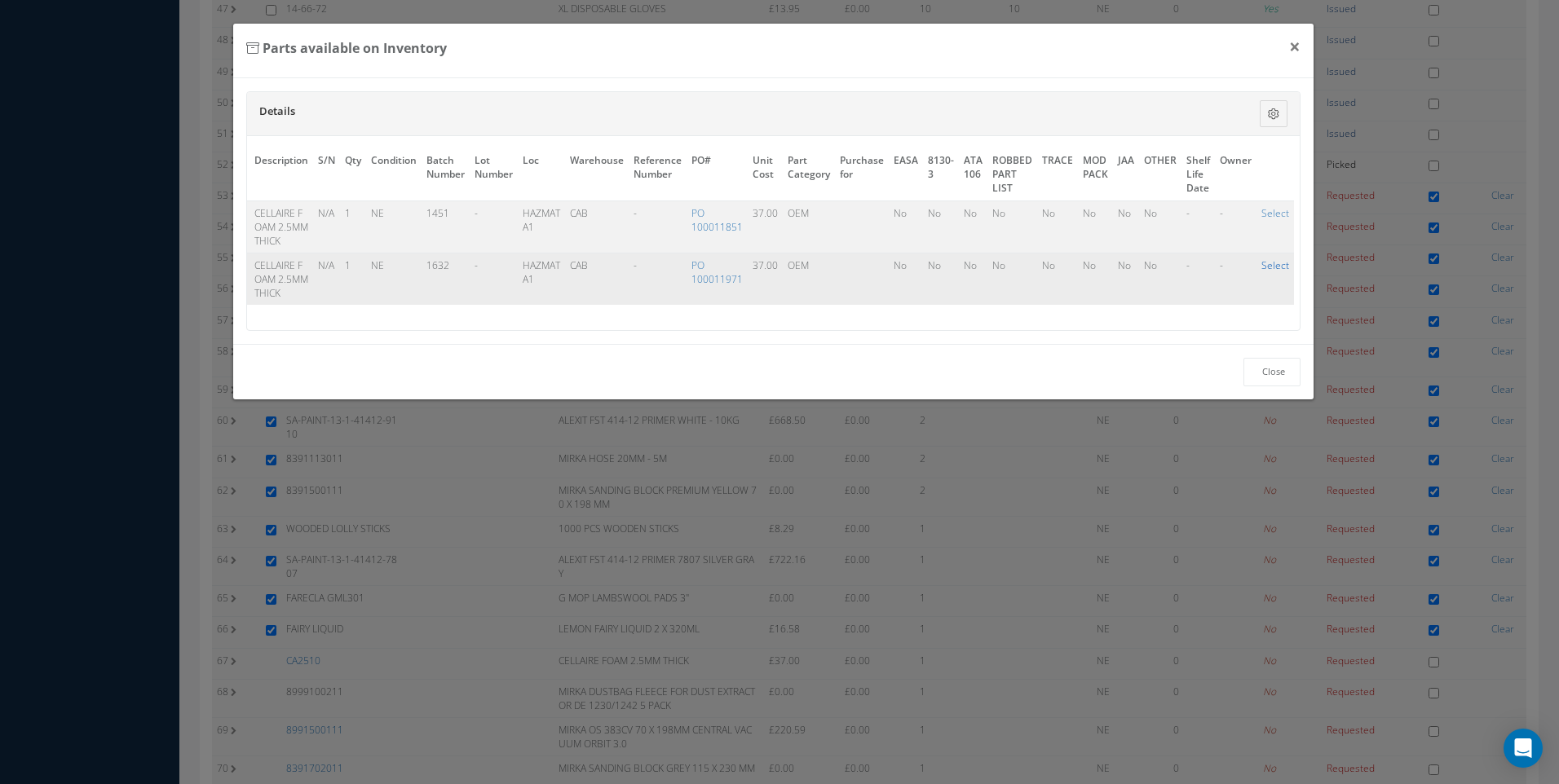
click at [1271, 272] on link "Select" at bounding box center [1275, 264] width 28 height 14
checkbox input "true"
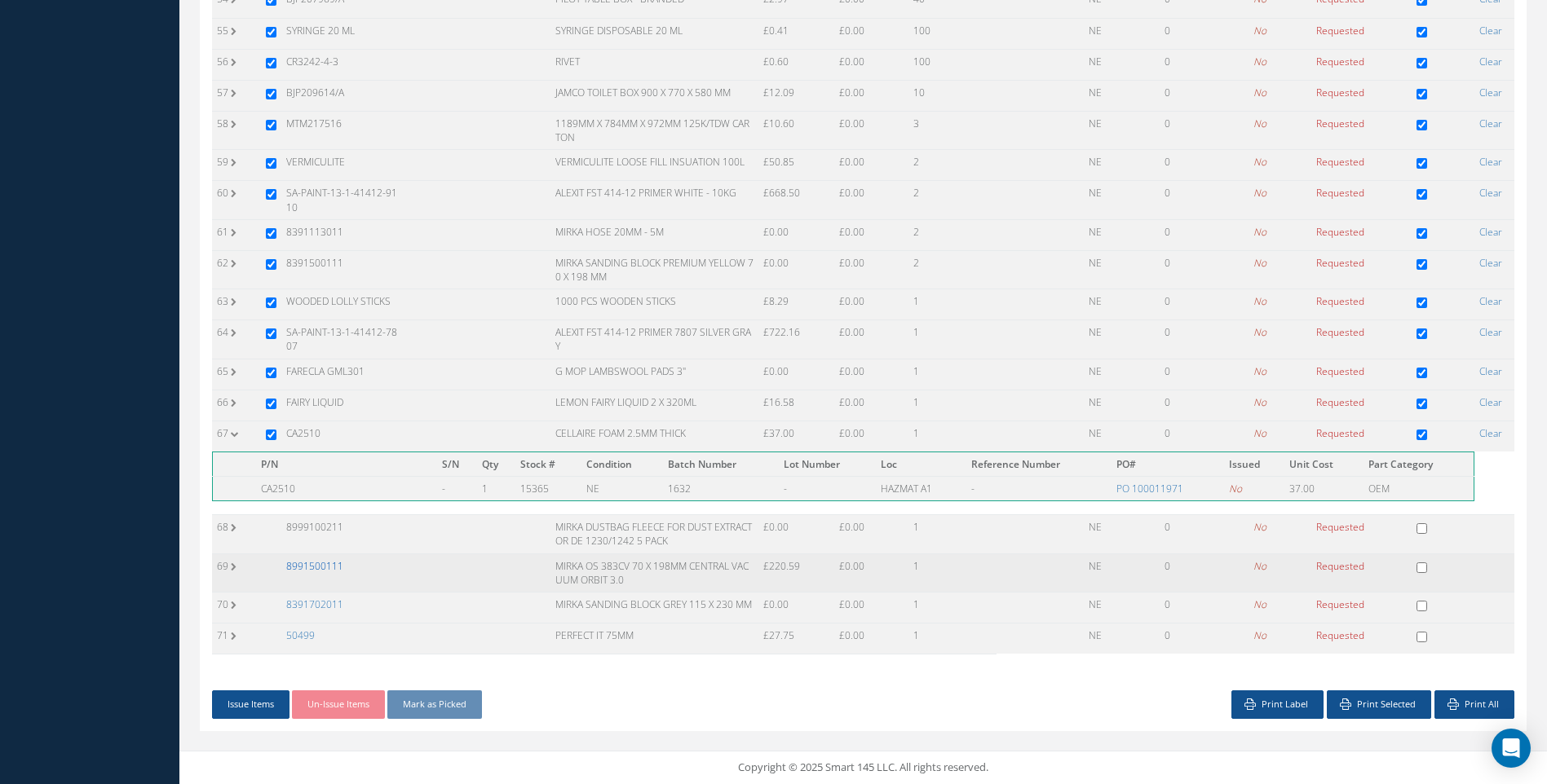
click at [320, 567] on link "8991500111" at bounding box center [314, 566] width 57 height 14
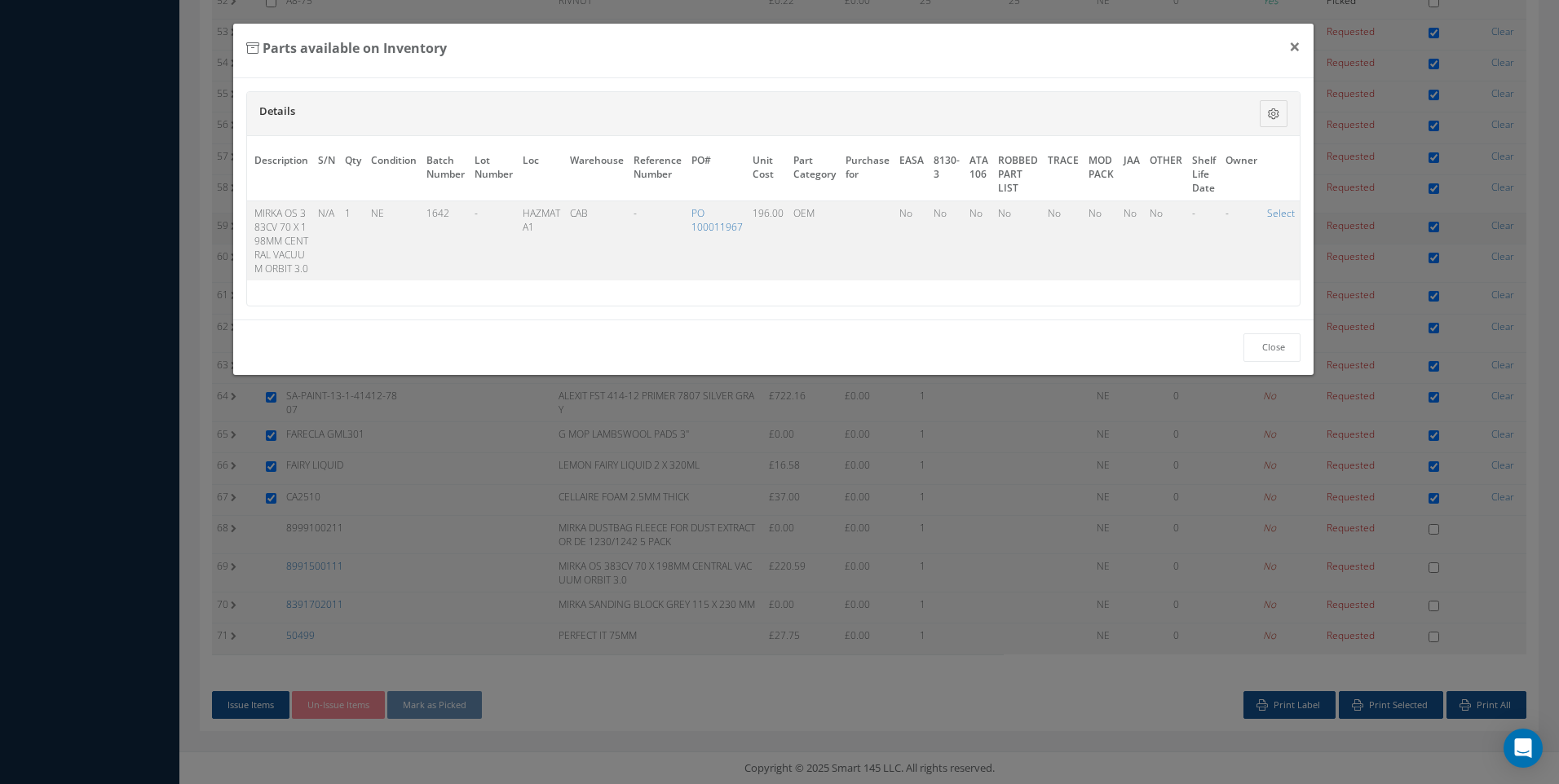
click at [1267, 216] on link "Select" at bounding box center [1280, 213] width 28 height 14
checkbox input "true"
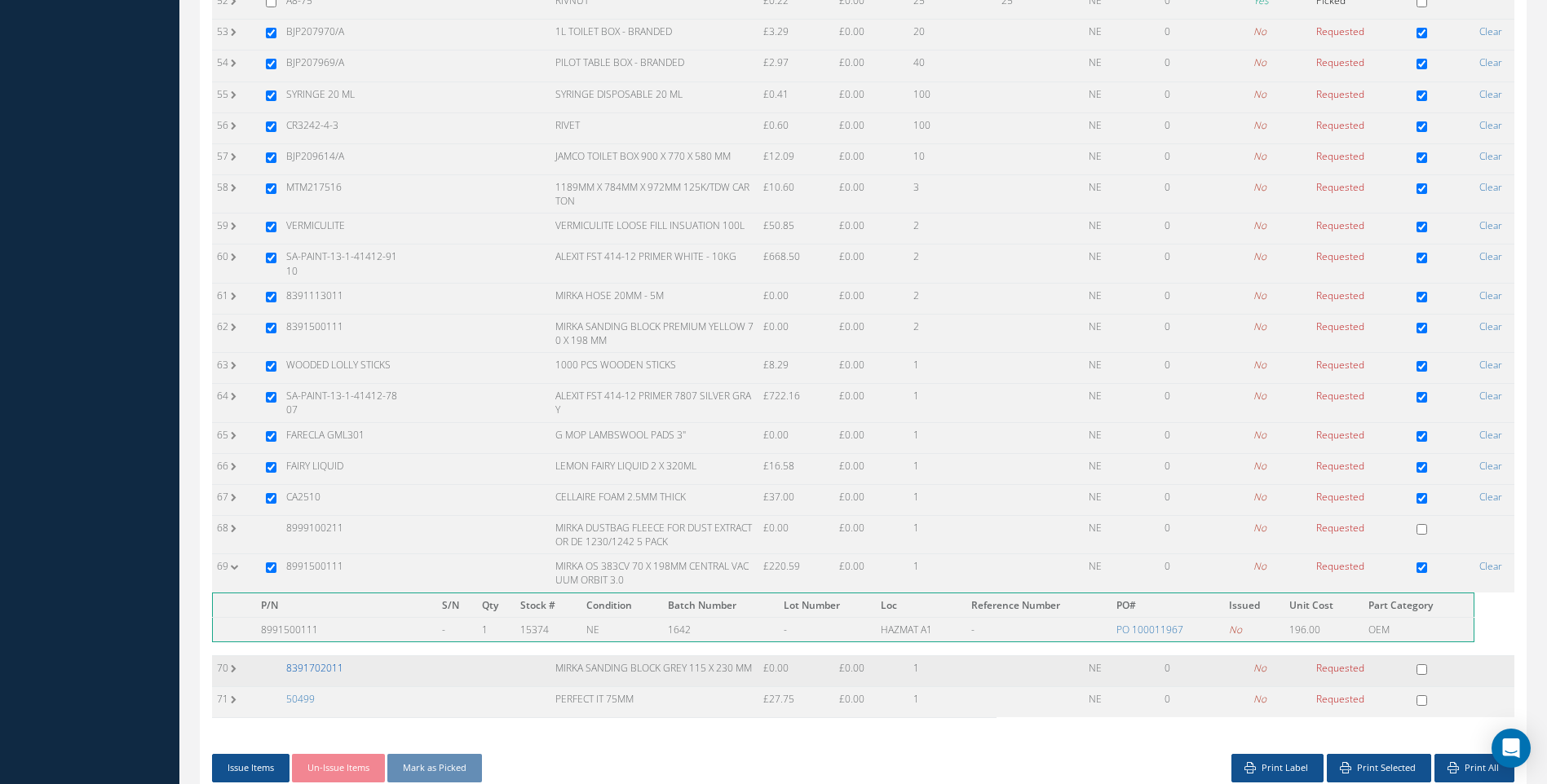
click at [314, 663] on link "8391702011" at bounding box center [314, 668] width 57 height 14
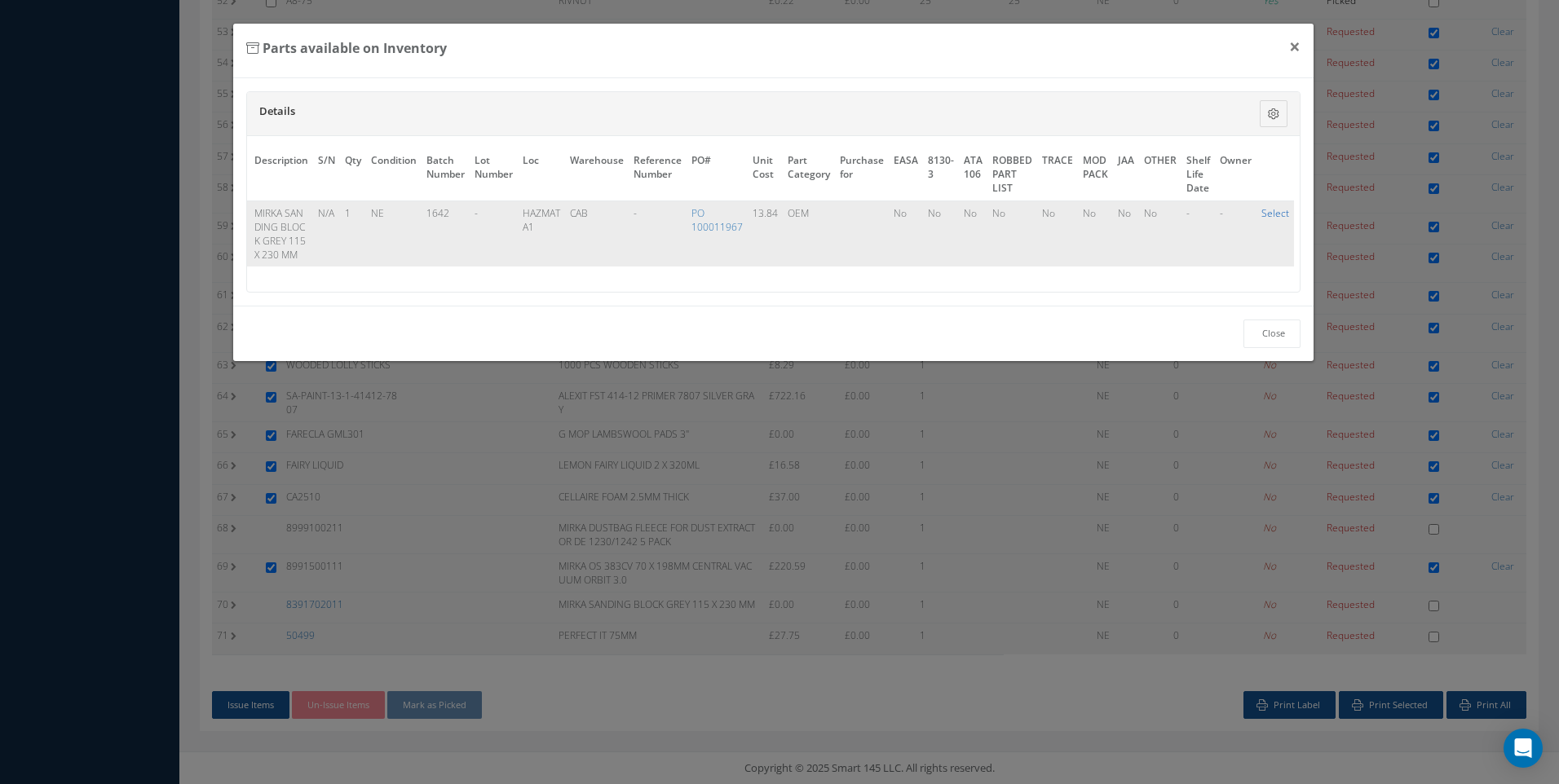
drag, startPoint x: 1275, startPoint y: 208, endPoint x: 589, endPoint y: 461, distance: 731.2
click at [1274, 208] on link "Select" at bounding box center [1275, 213] width 28 height 14
checkbox input "true"
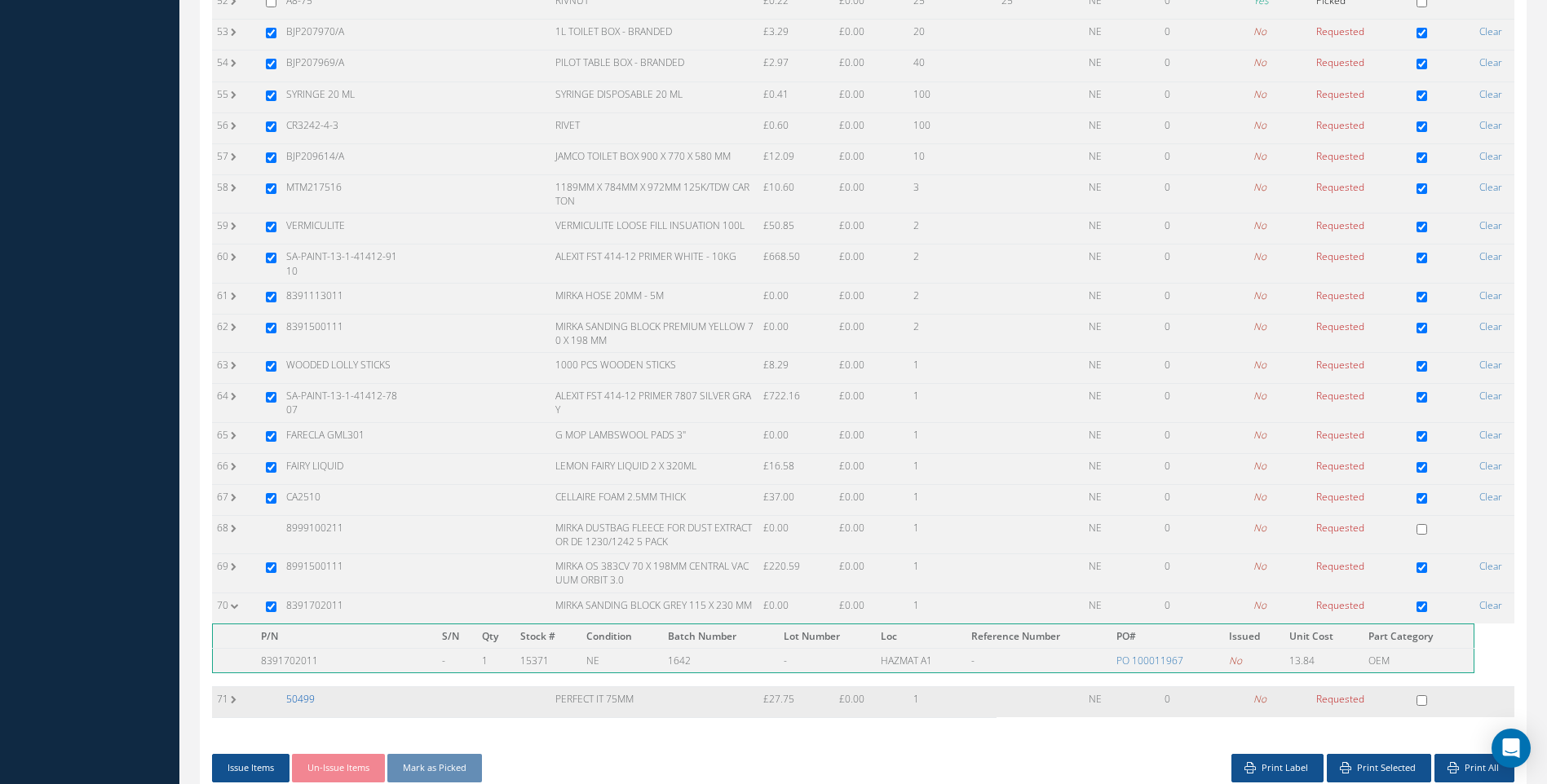
click at [300, 696] on link "50499" at bounding box center [301, 698] width 29 height 14
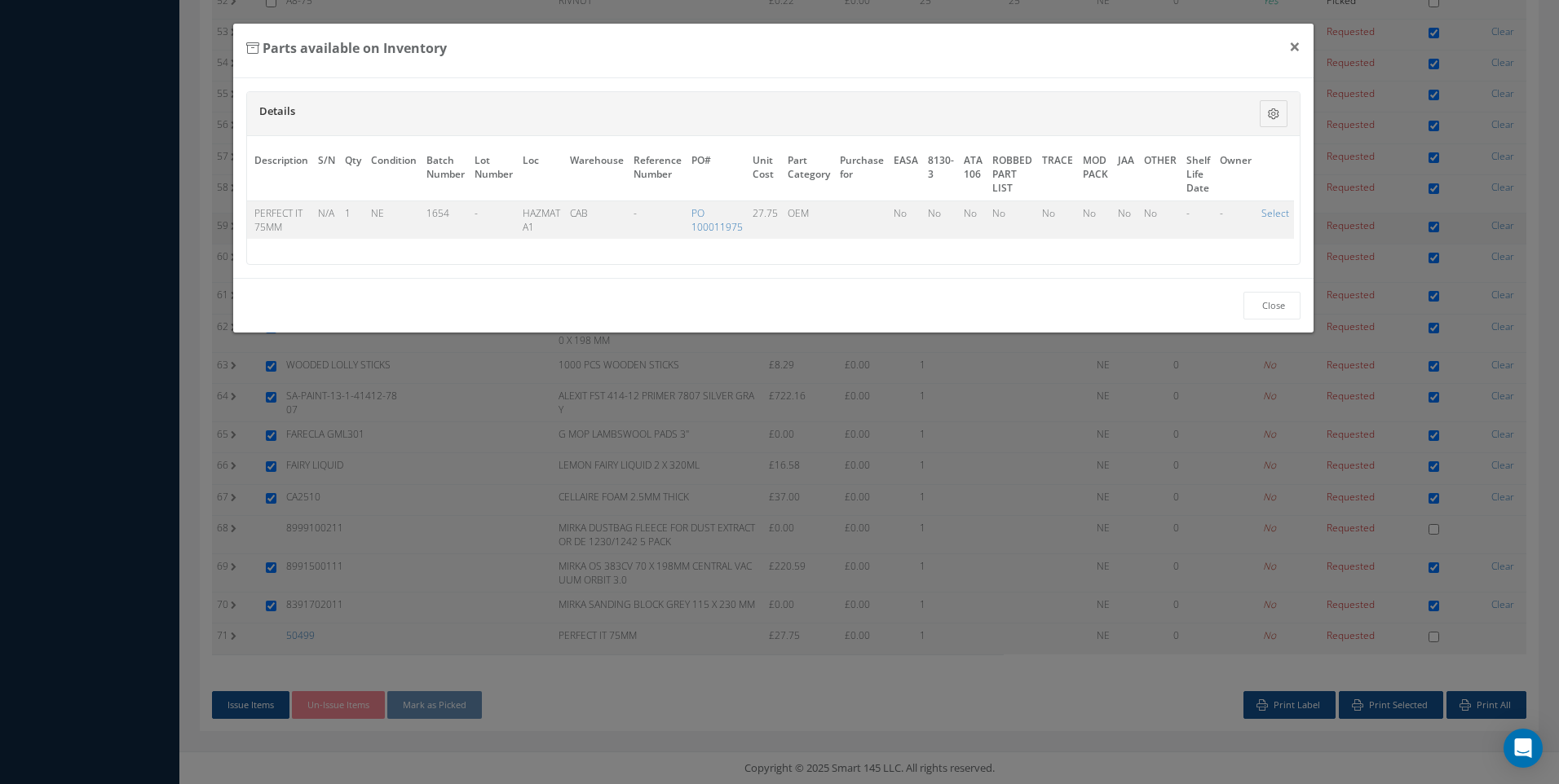
click at [1272, 213] on link "Select" at bounding box center [1275, 213] width 28 height 14
checkbox input "true"
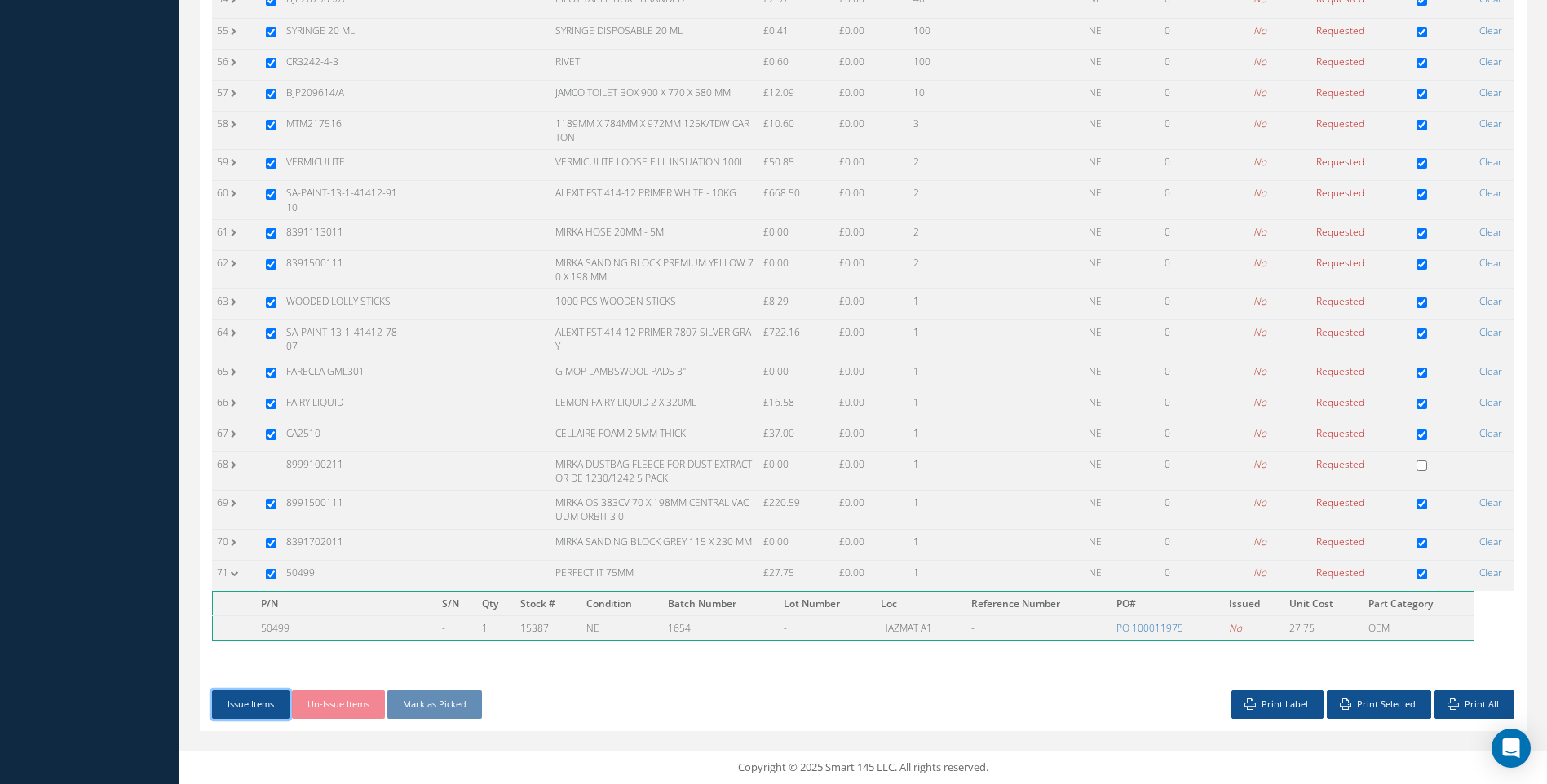
click at [258, 706] on button "Issue Items" at bounding box center [251, 705] width 78 height 29
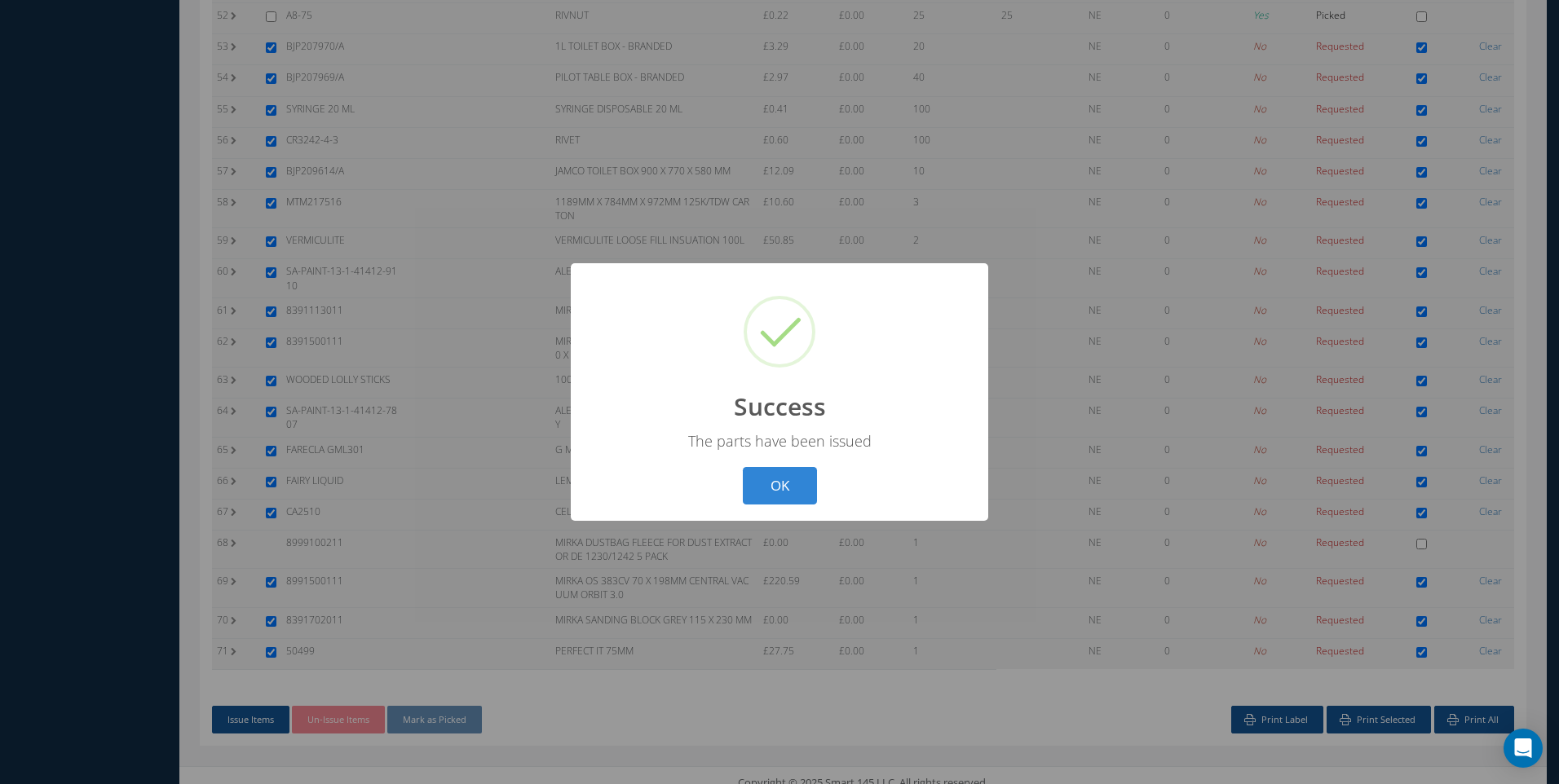
drag, startPoint x: 783, startPoint y: 479, endPoint x: 774, endPoint y: 493, distance: 16.6
click at [786, 486] on button "OK" at bounding box center [780, 486] width 74 height 38
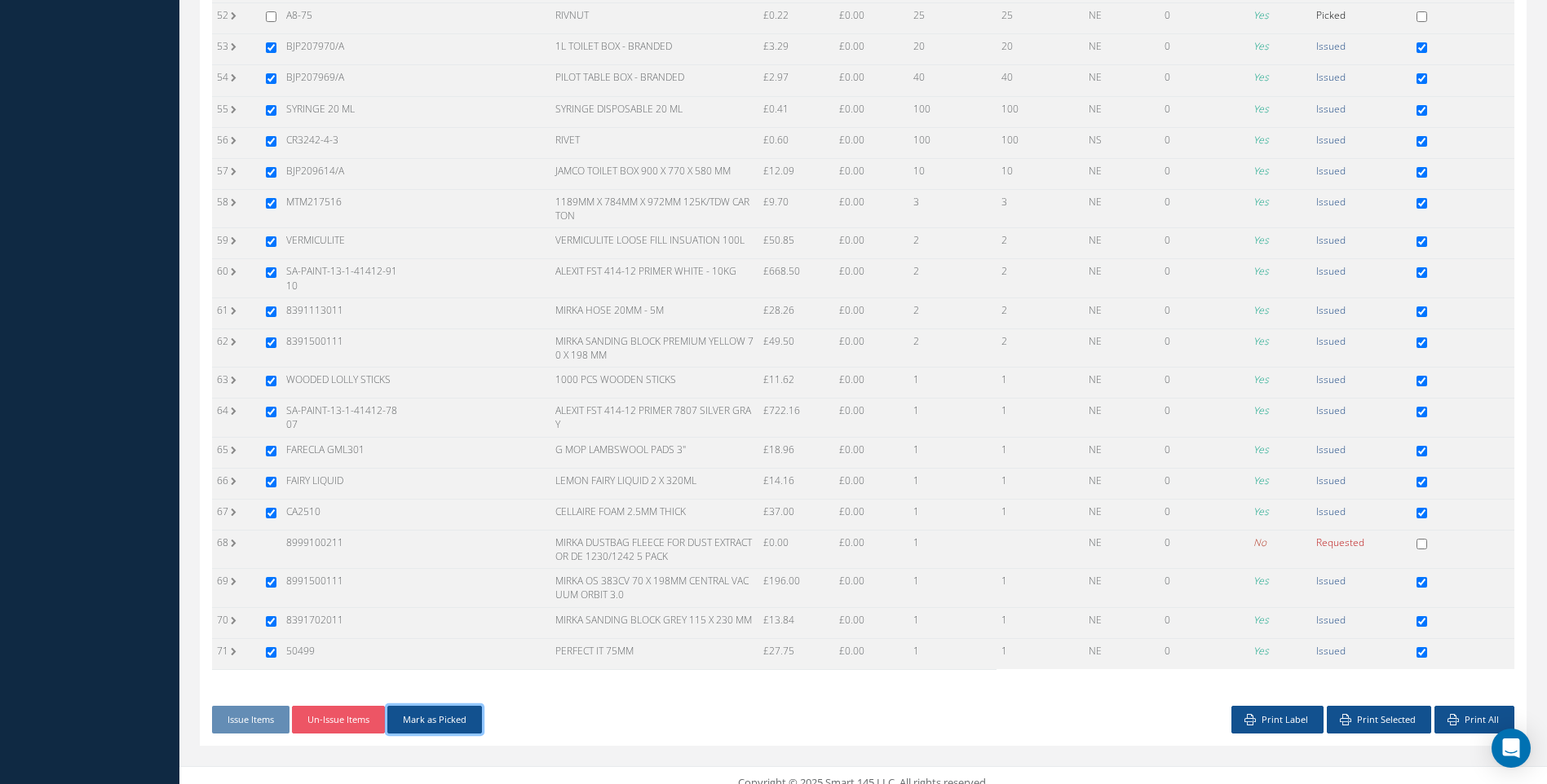
click at [431, 723] on button "Mark as Picked" at bounding box center [434, 721] width 95 height 29
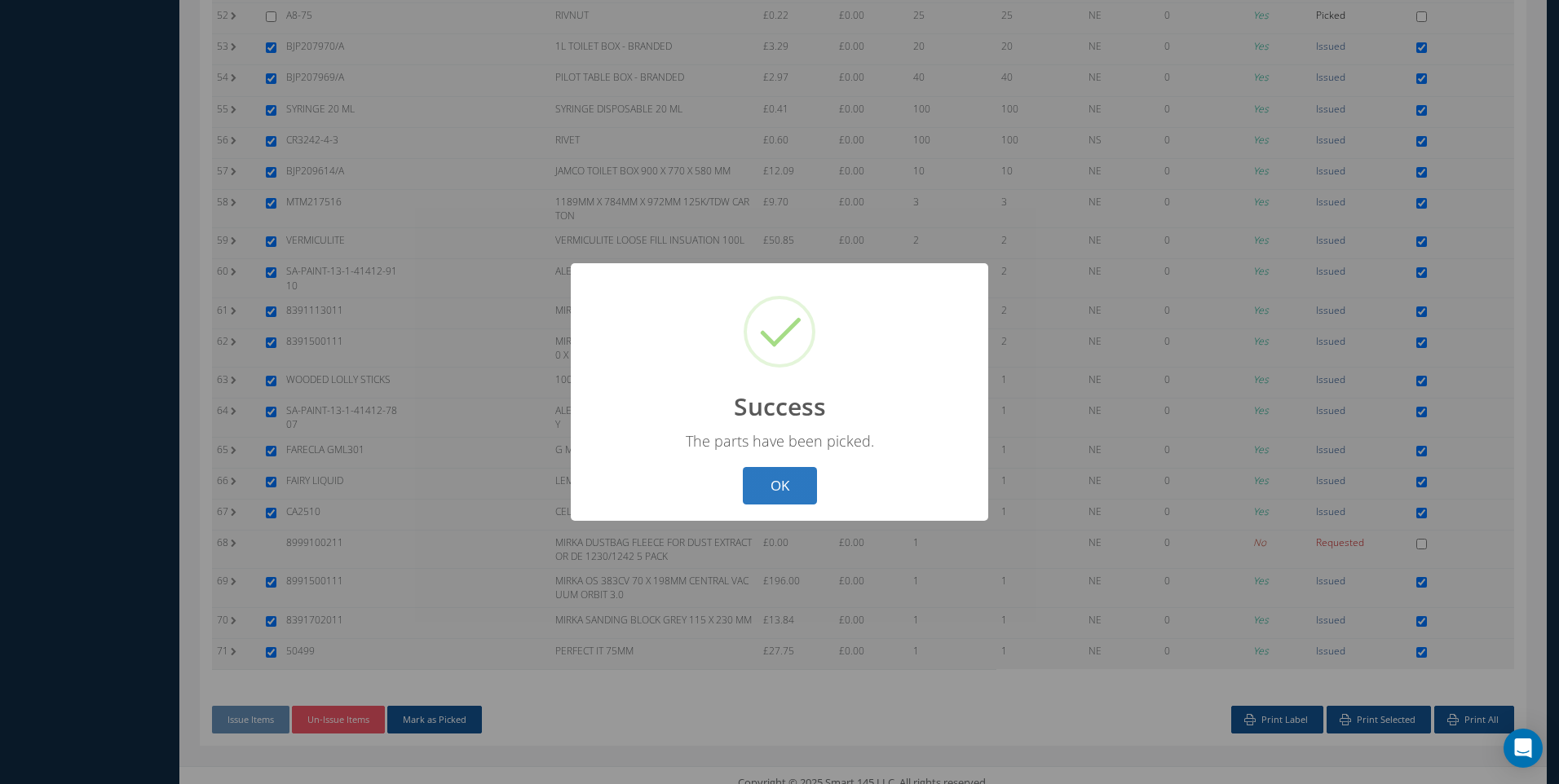
click at [780, 475] on button "OK" at bounding box center [780, 486] width 74 height 38
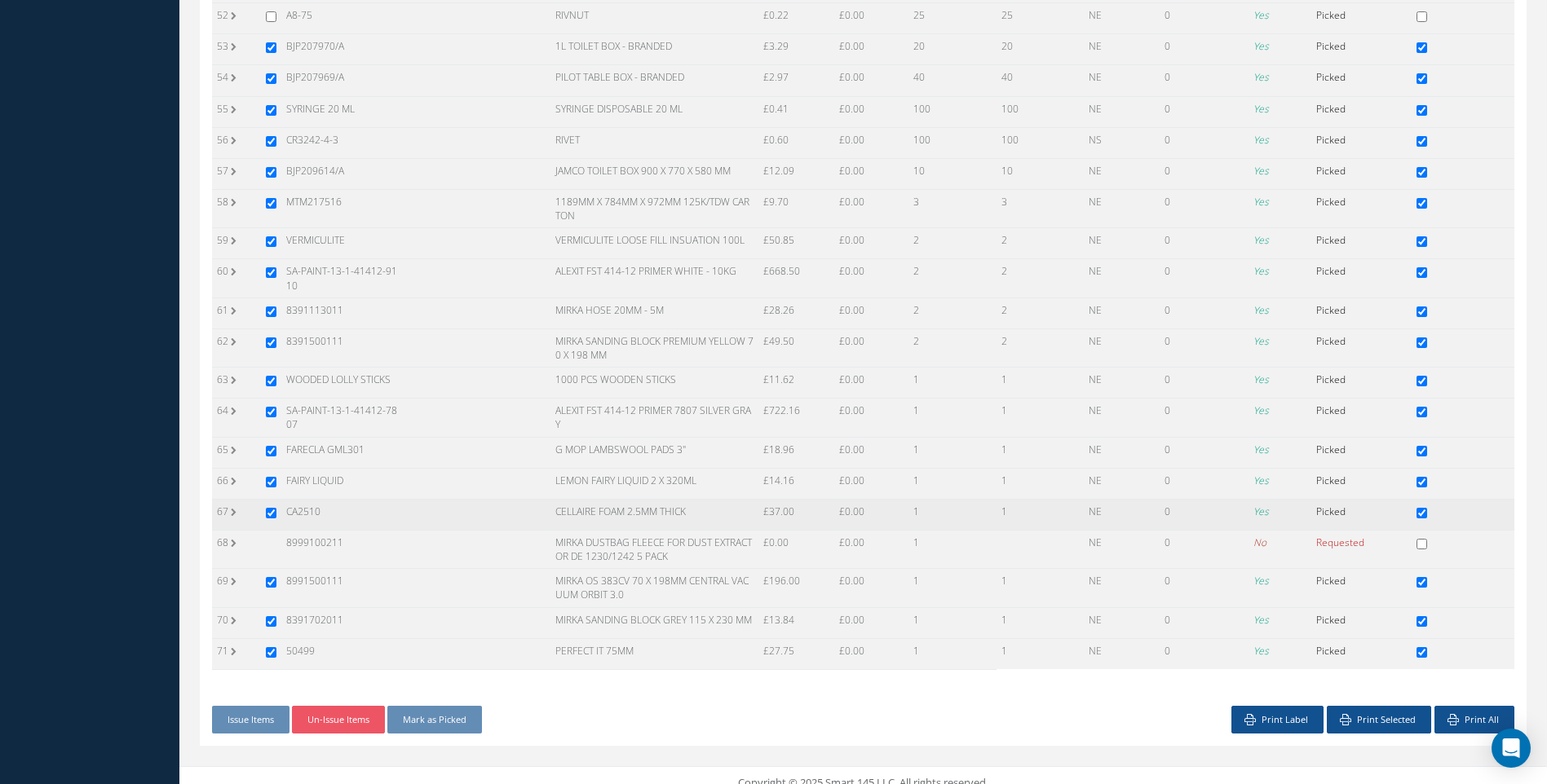
click at [987, 528] on td "1" at bounding box center [953, 514] width 88 height 31
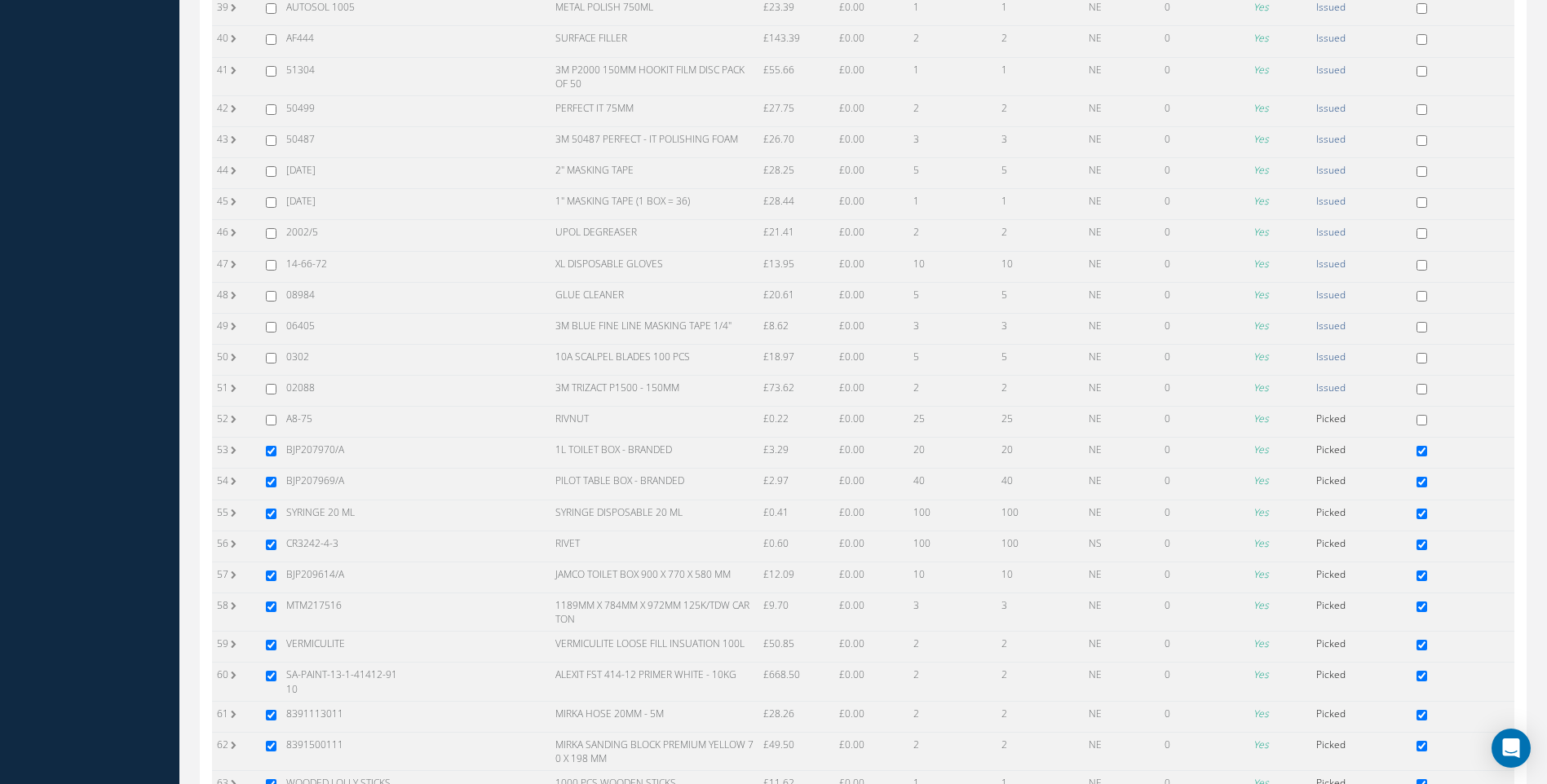
scroll to position [1508, 0]
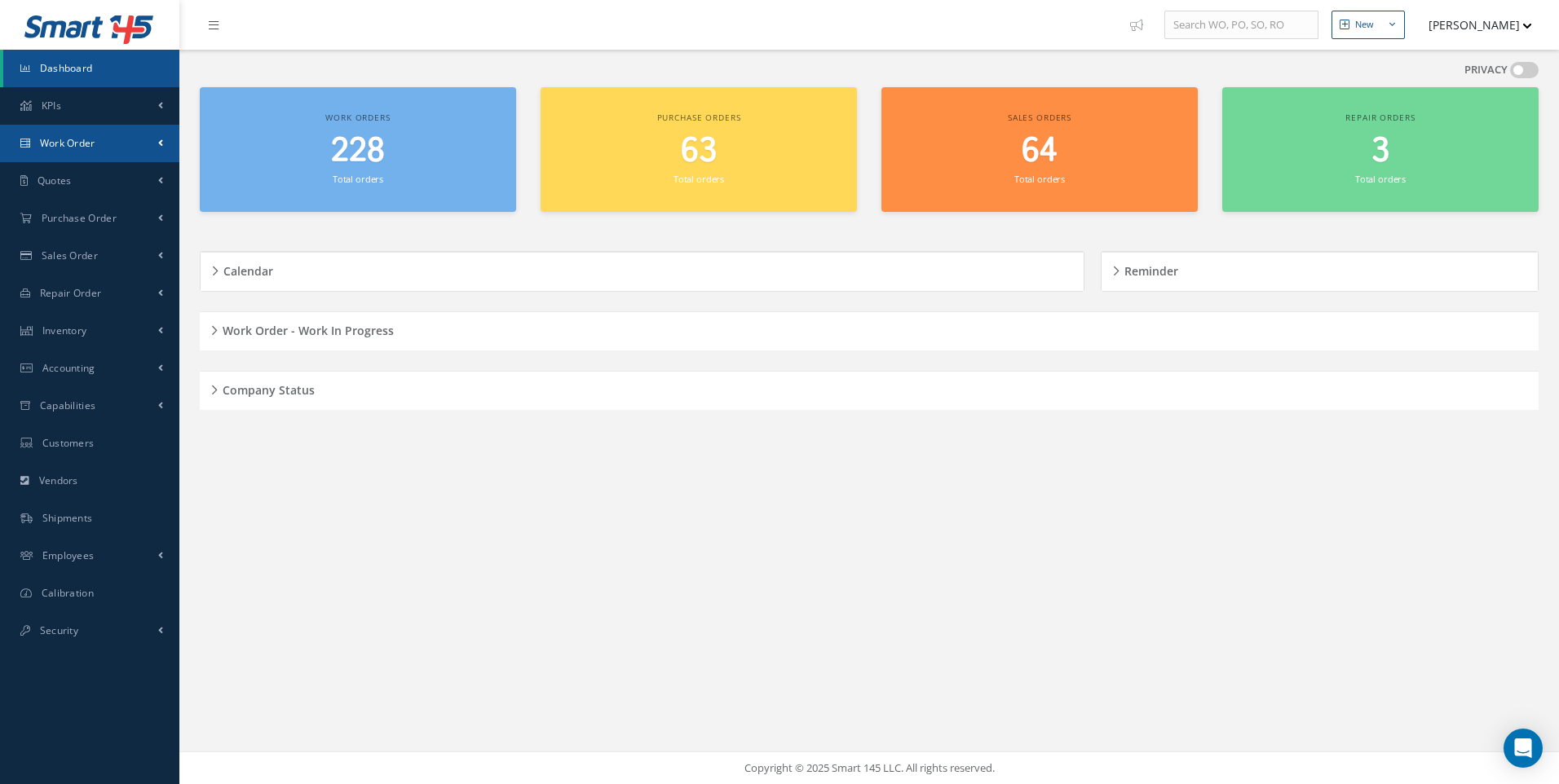
click at [69, 133] on link "Work Order" at bounding box center [89, 143] width 180 height 38
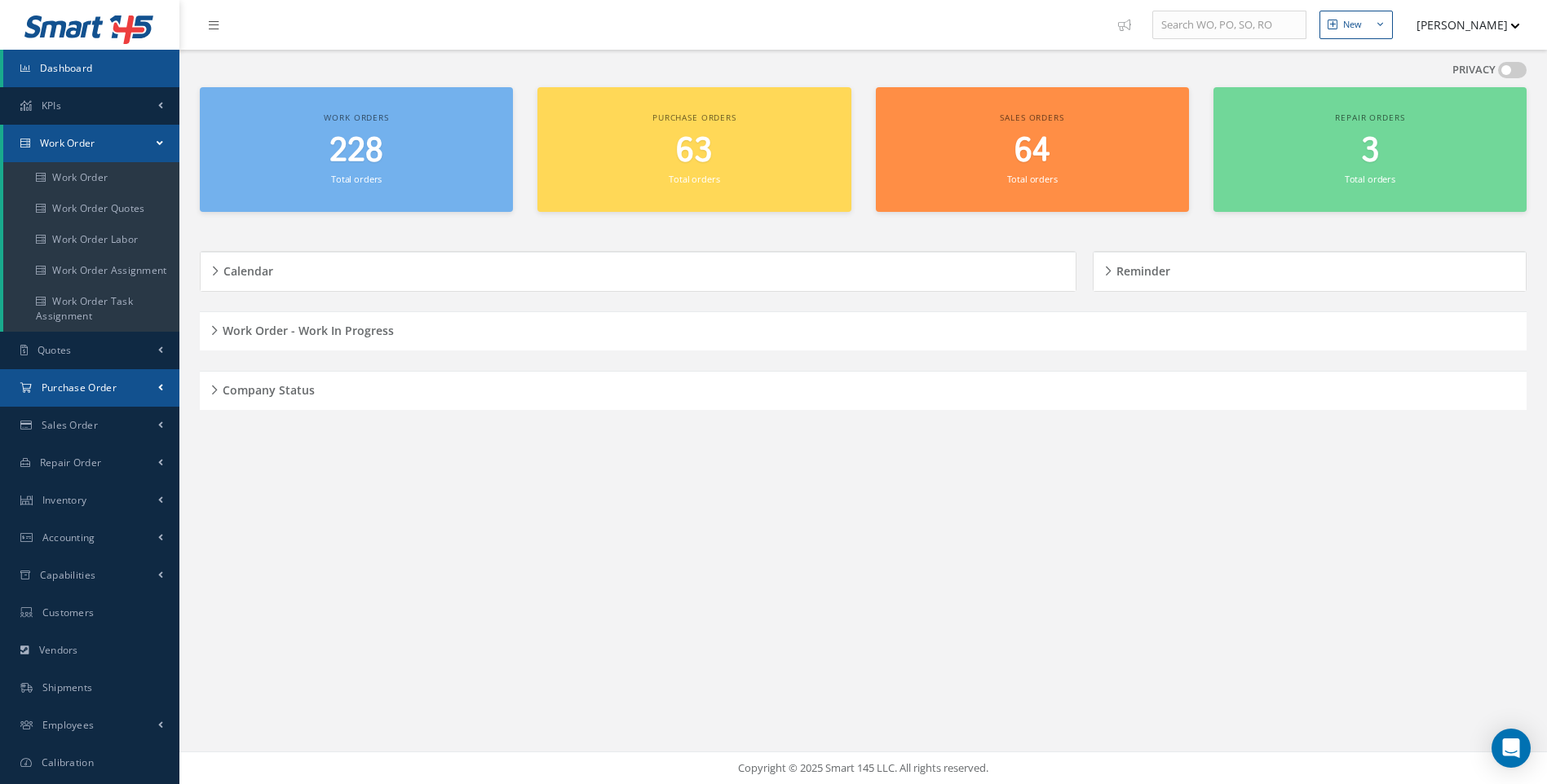
click at [74, 389] on span "Purchase Order" at bounding box center [79, 387] width 75 height 14
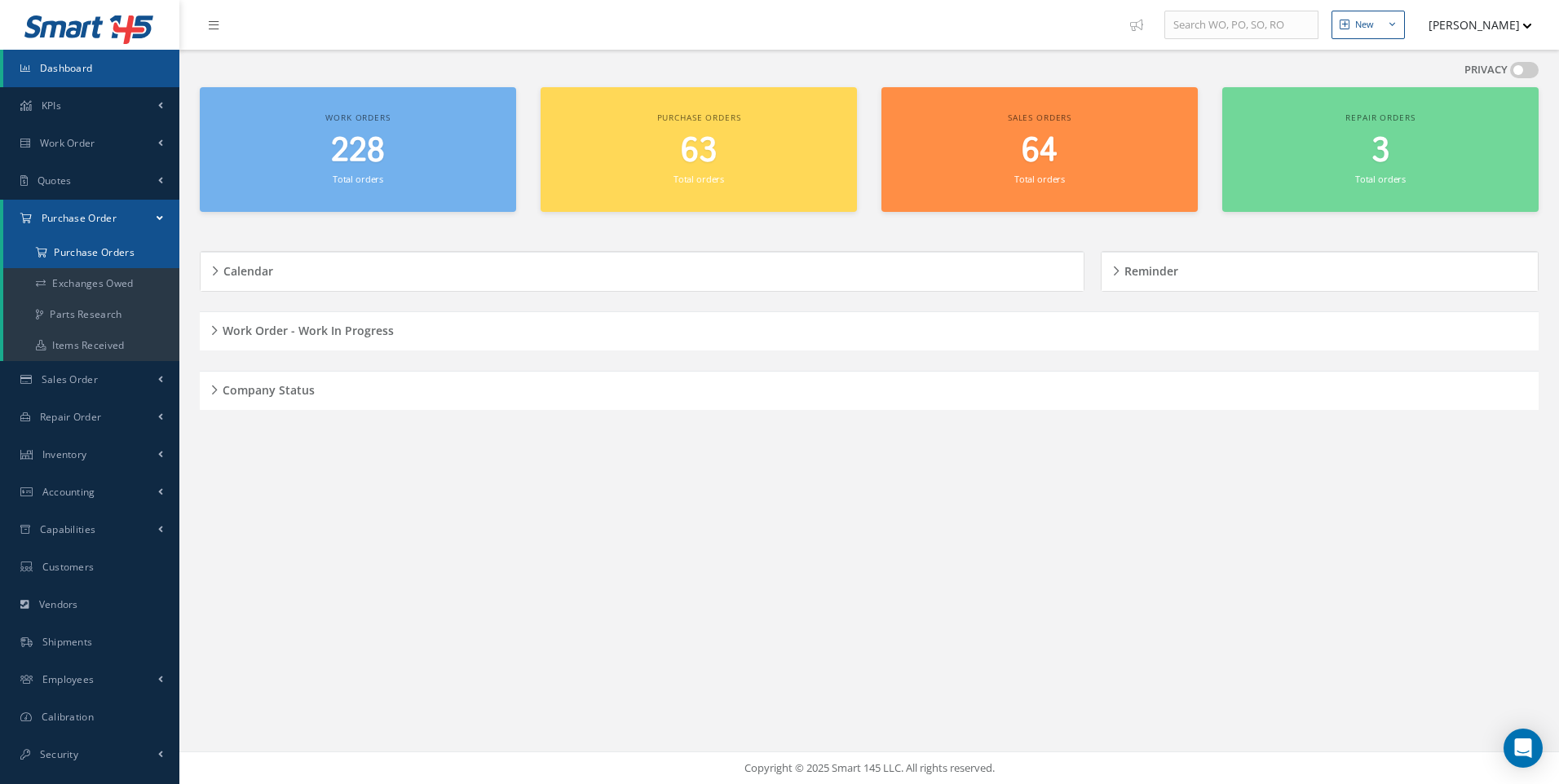
click at [103, 254] on a=1&status_id=2&status_id=3&status_id=5&collapsedFilters"] "Purchase Orders" at bounding box center [91, 253] width 176 height 31
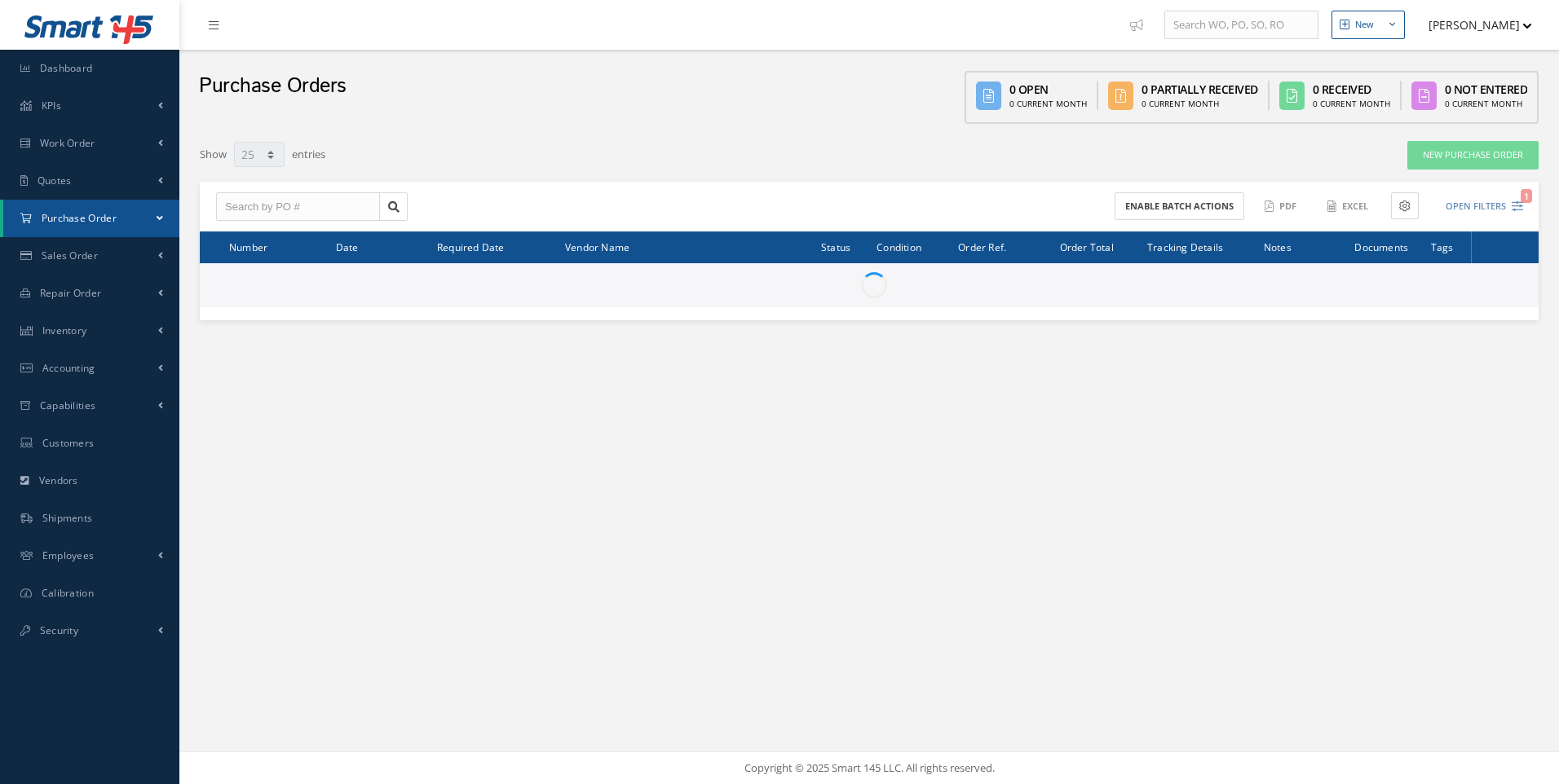
select select "25"
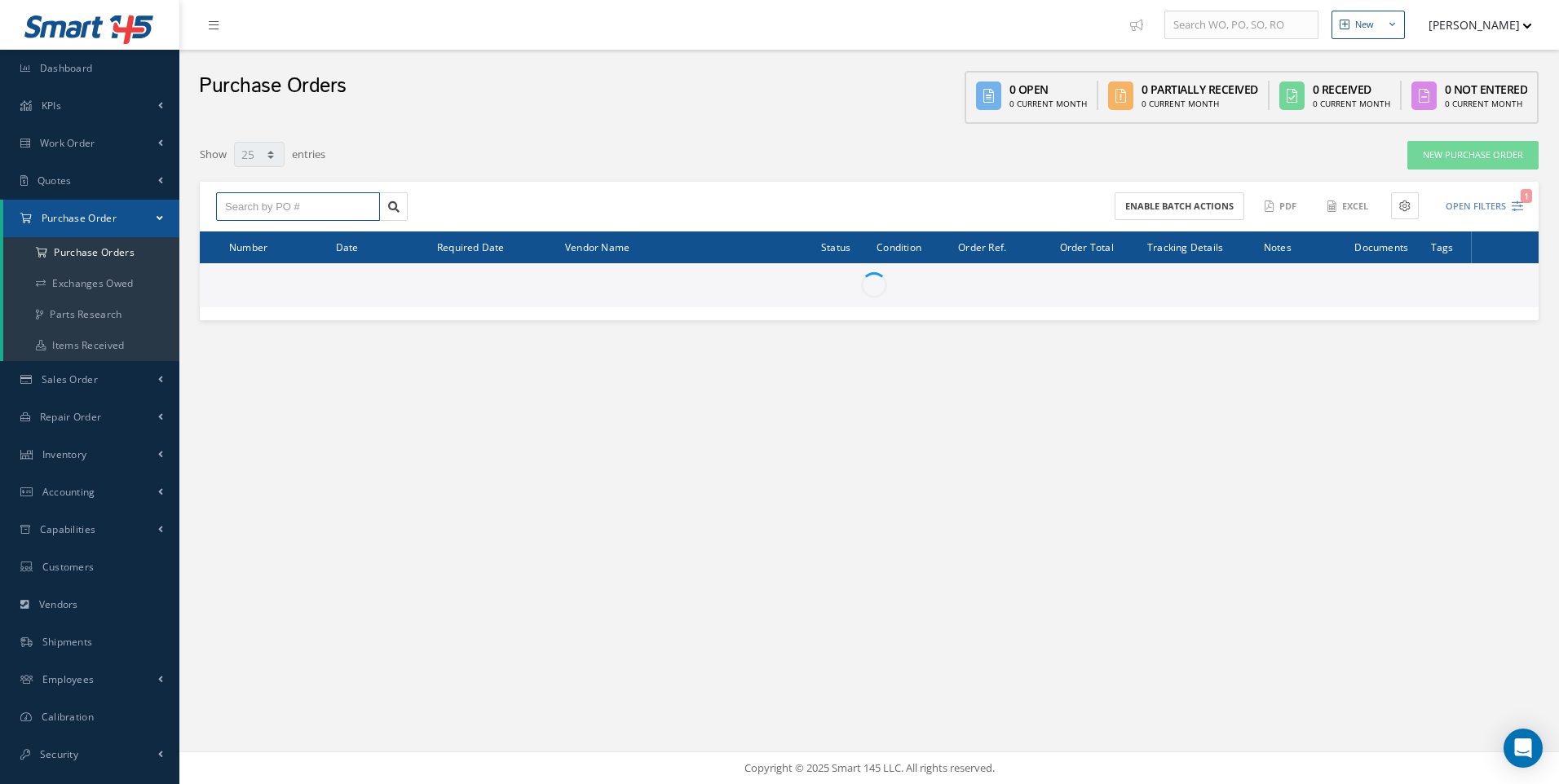
click at [276, 212] on input "text" at bounding box center [298, 207] width 164 height 30
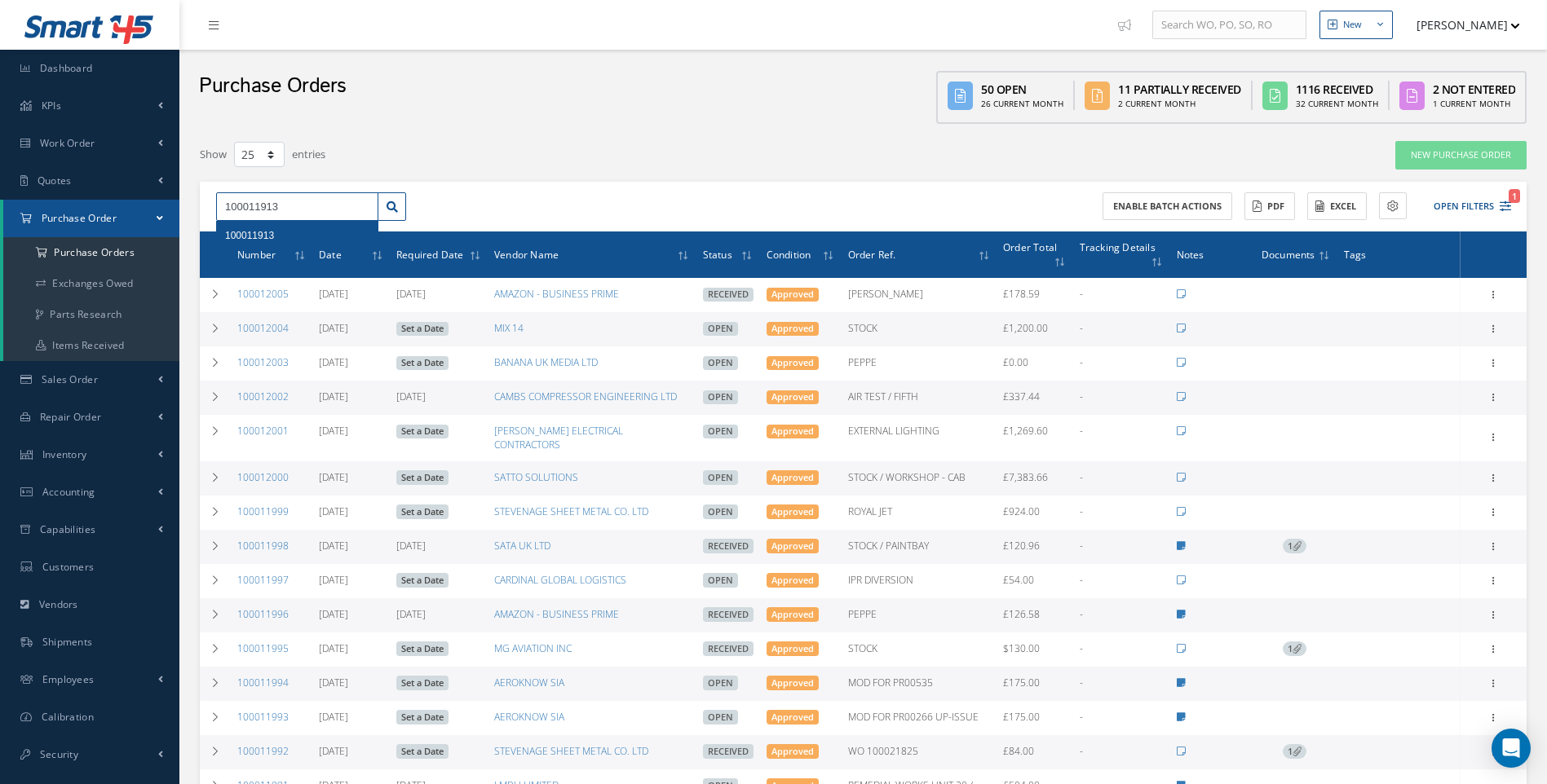
type input "100011913"
click at [237, 240] on span "100011913" at bounding box center [249, 235] width 49 height 12
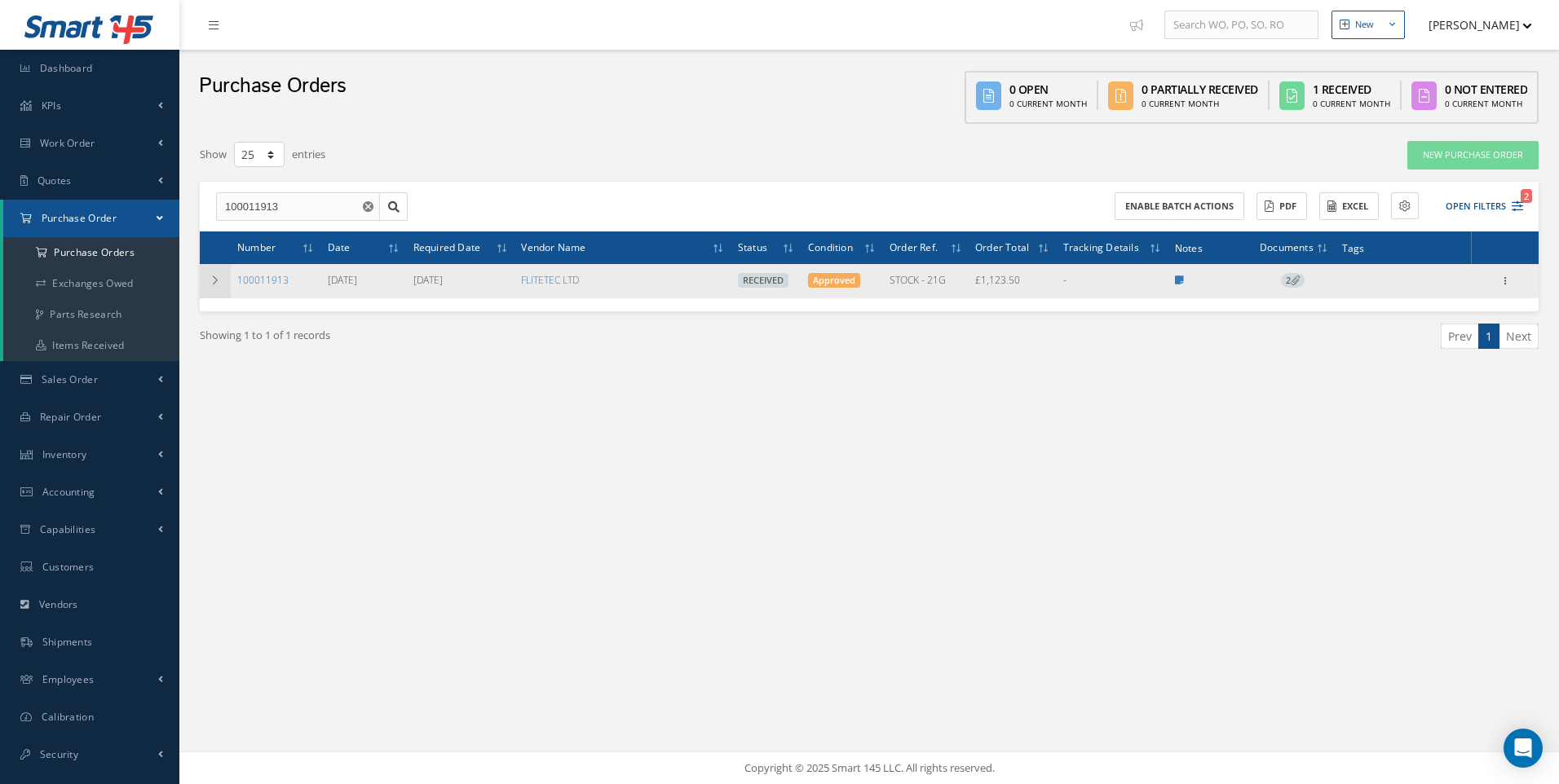
click at [211, 275] on icon at bounding box center [215, 280] width 12 height 10
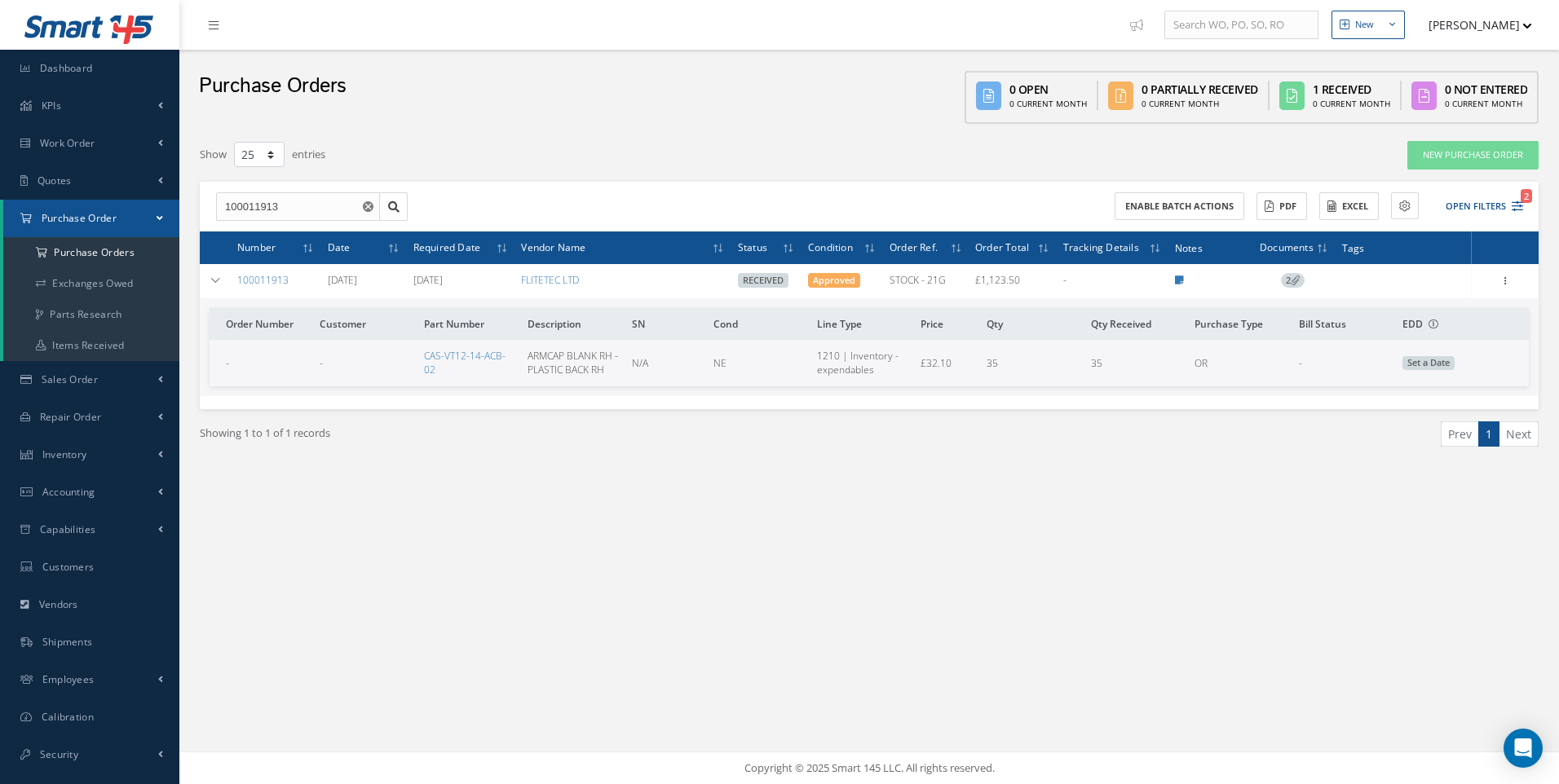
click at [1195, 519] on div "Filters PO # 100011913 Vendor Name Open Partially/Received Received Canceled Ed…" at bounding box center [869, 326] width 1355 height 389
click at [1180, 282] on icon at bounding box center [1179, 280] width 9 height 10
type textarea "40 BLANKS TO BE SHIPPED TO FLITEC -- [PERSON_NAME] [DATE] 11:24AM"
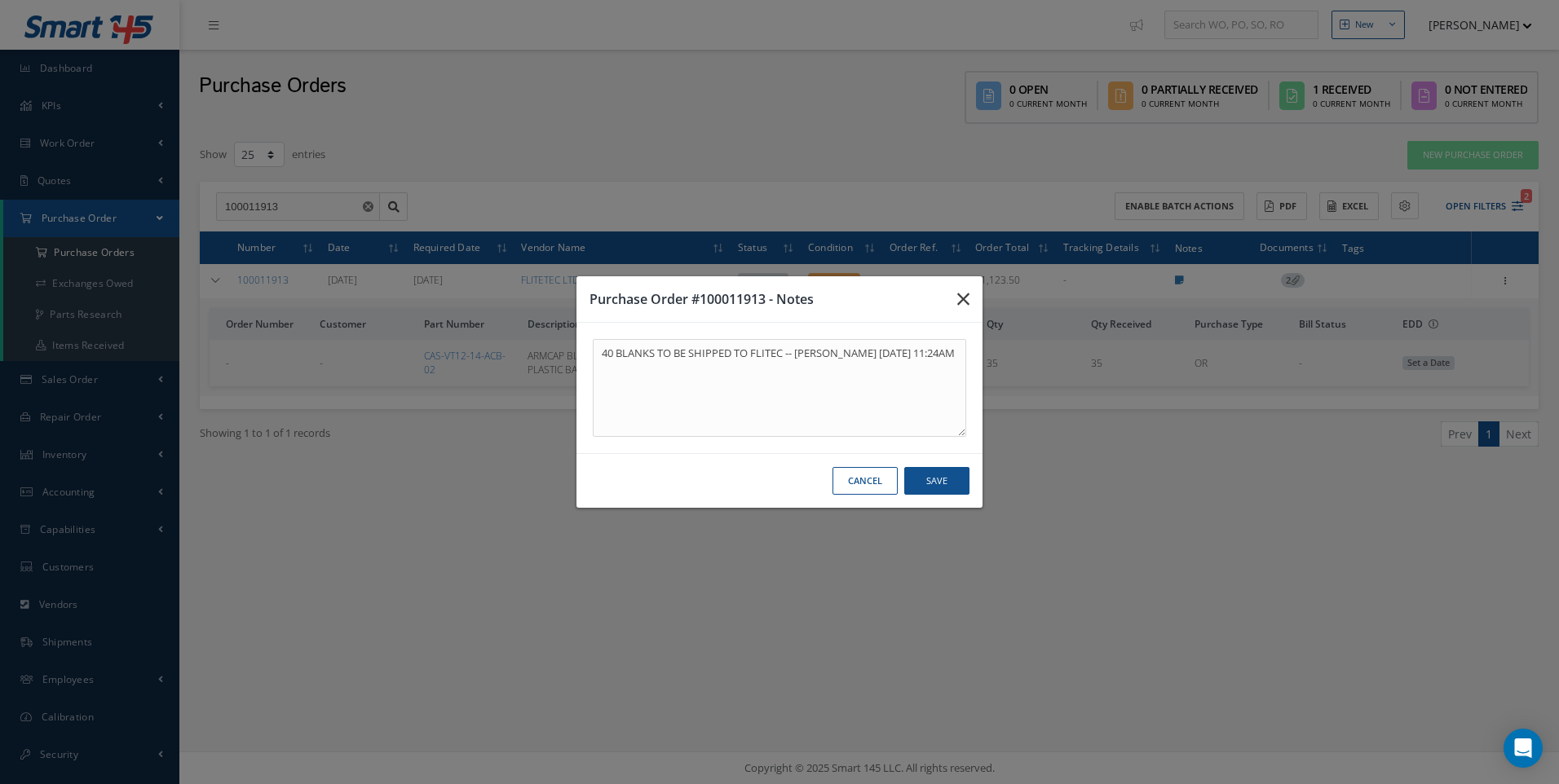
click at [965, 300] on icon "button" at bounding box center [964, 300] width 13 height 20
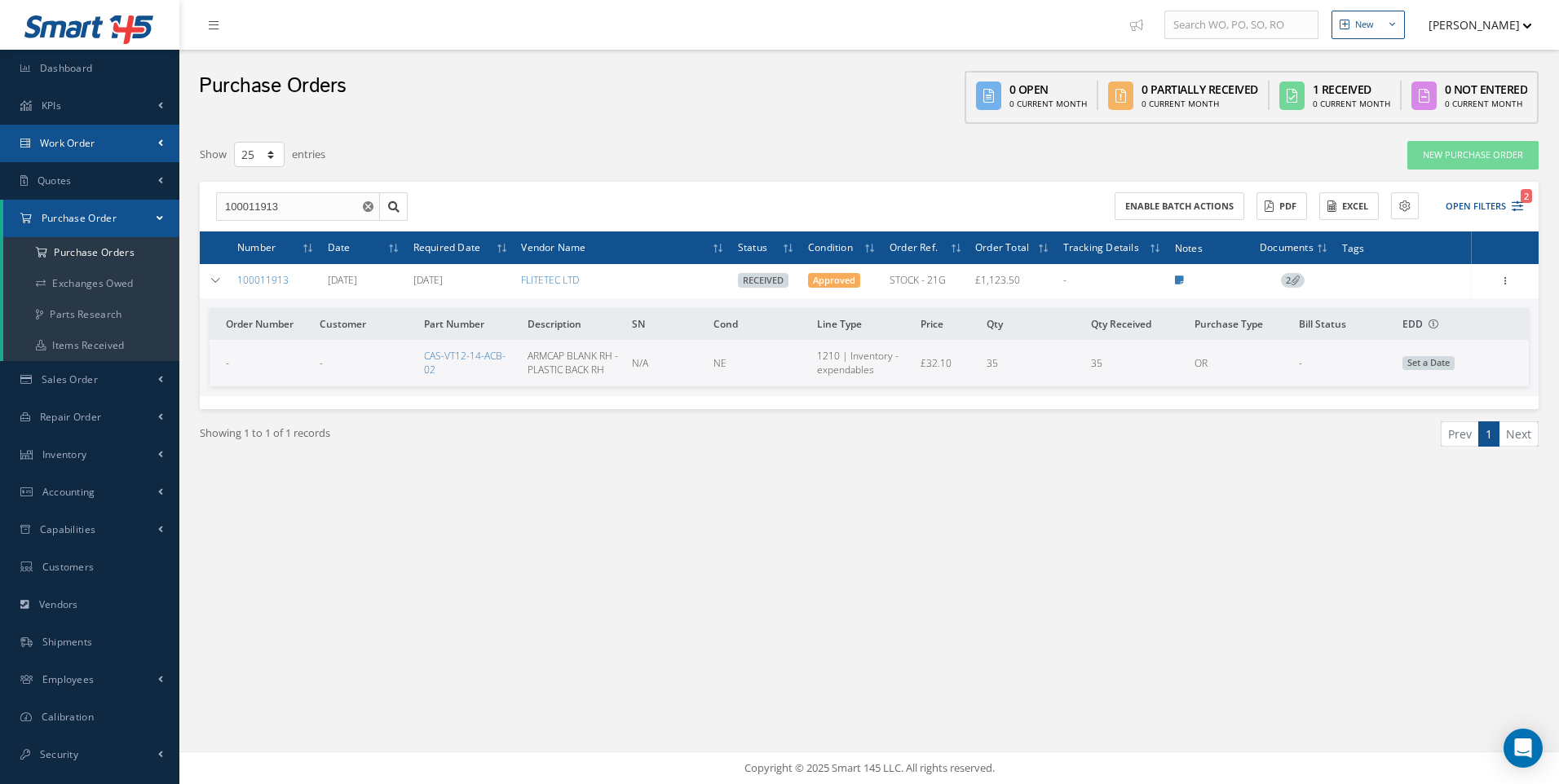
click at [72, 144] on span "Work Order" at bounding box center [67, 143] width 55 height 14
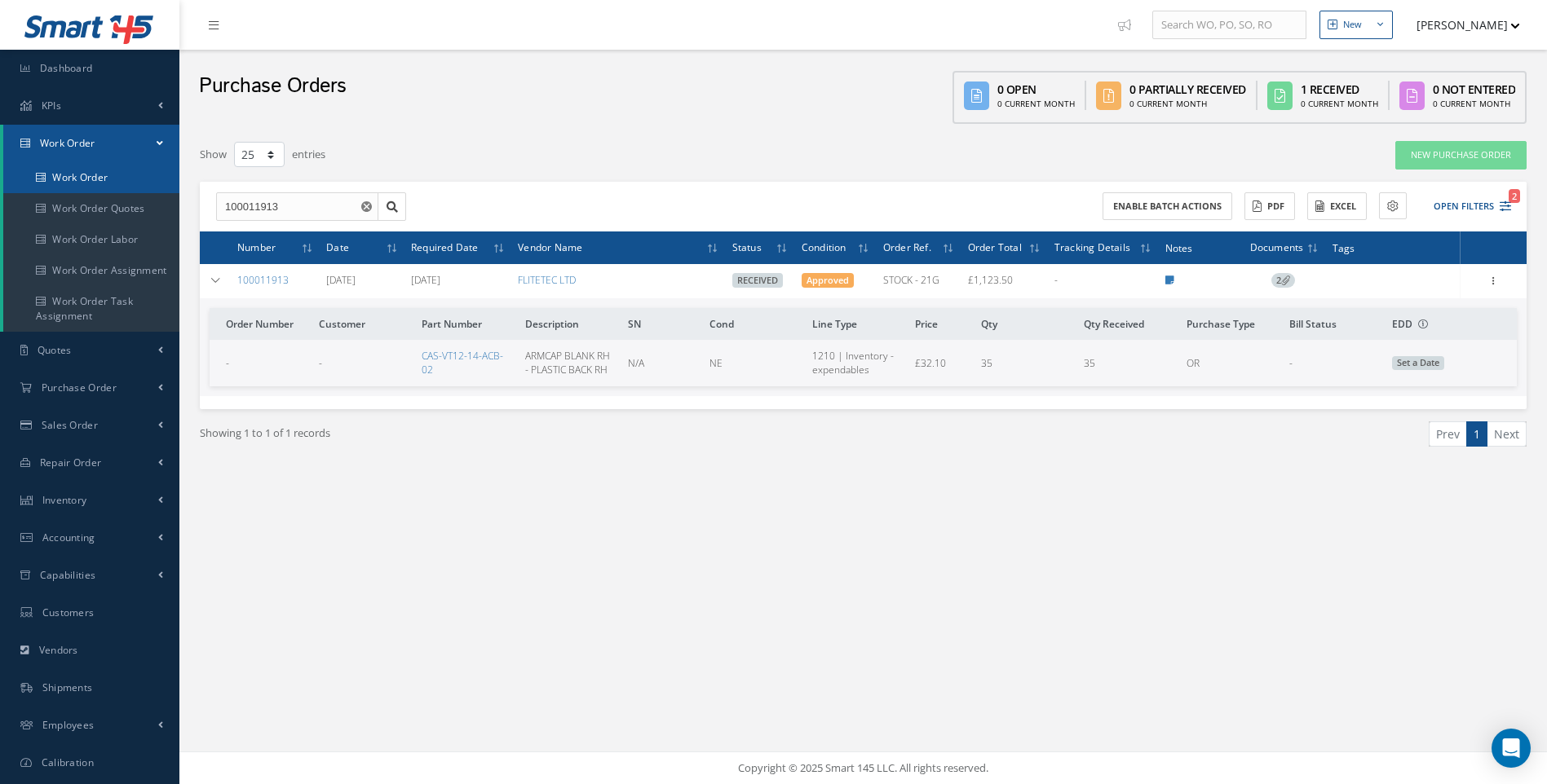
click at [84, 176] on link "Work Order" at bounding box center [91, 178] width 176 height 31
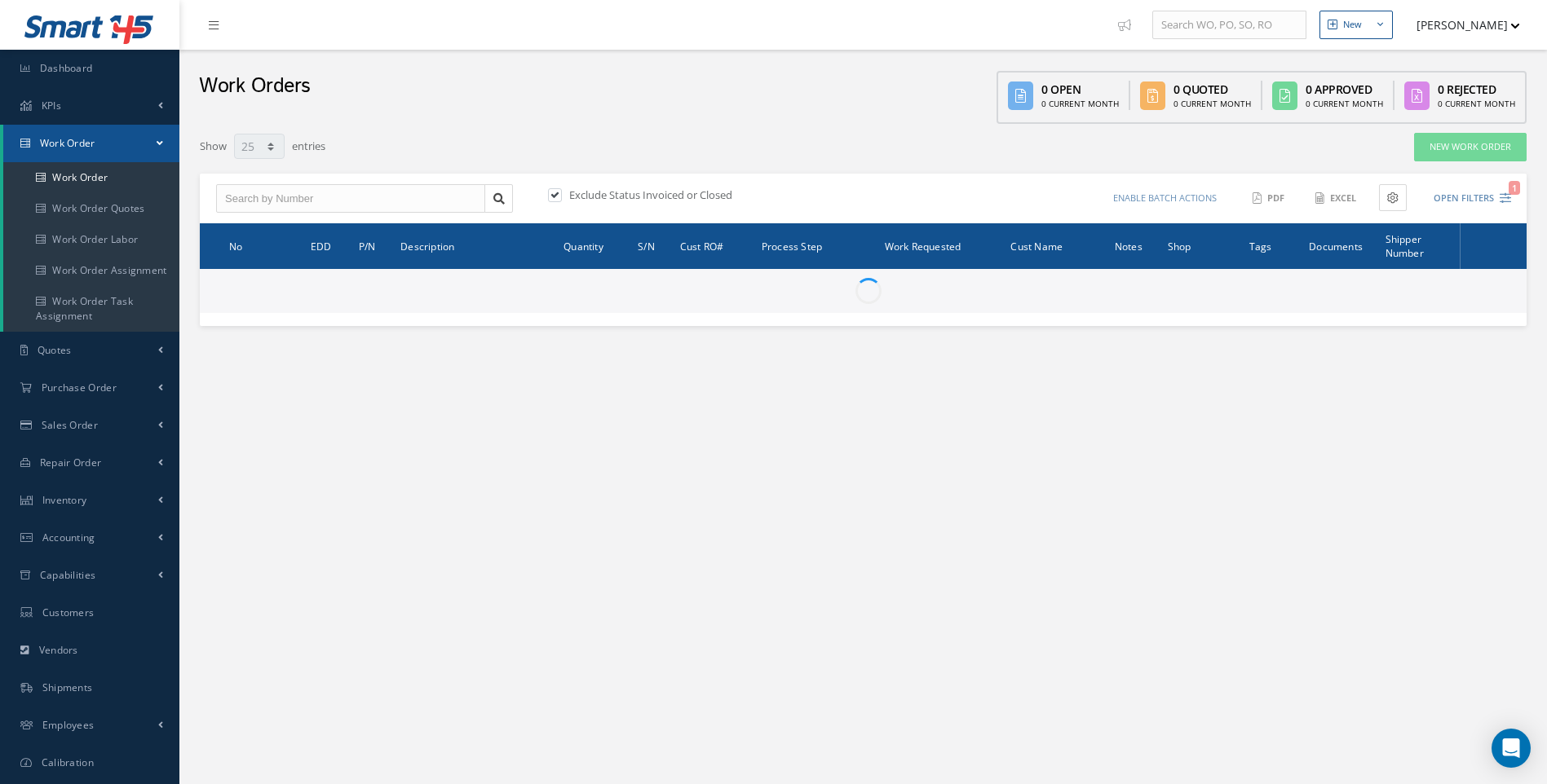
select select "25"
click at [248, 191] on input "text" at bounding box center [350, 198] width 269 height 30
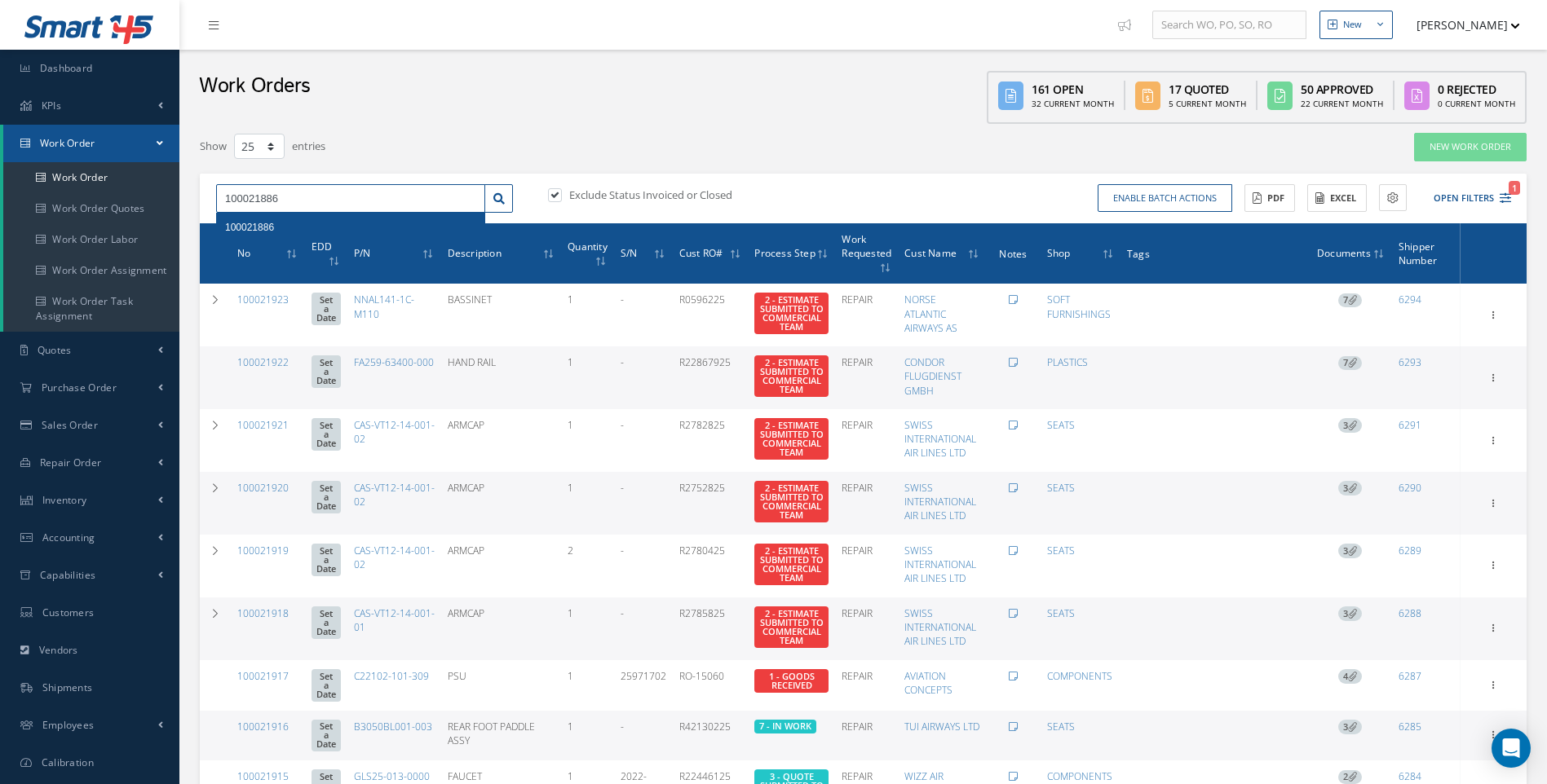
type input "100021886"
click at [243, 225] on span "100021886" at bounding box center [249, 227] width 49 height 12
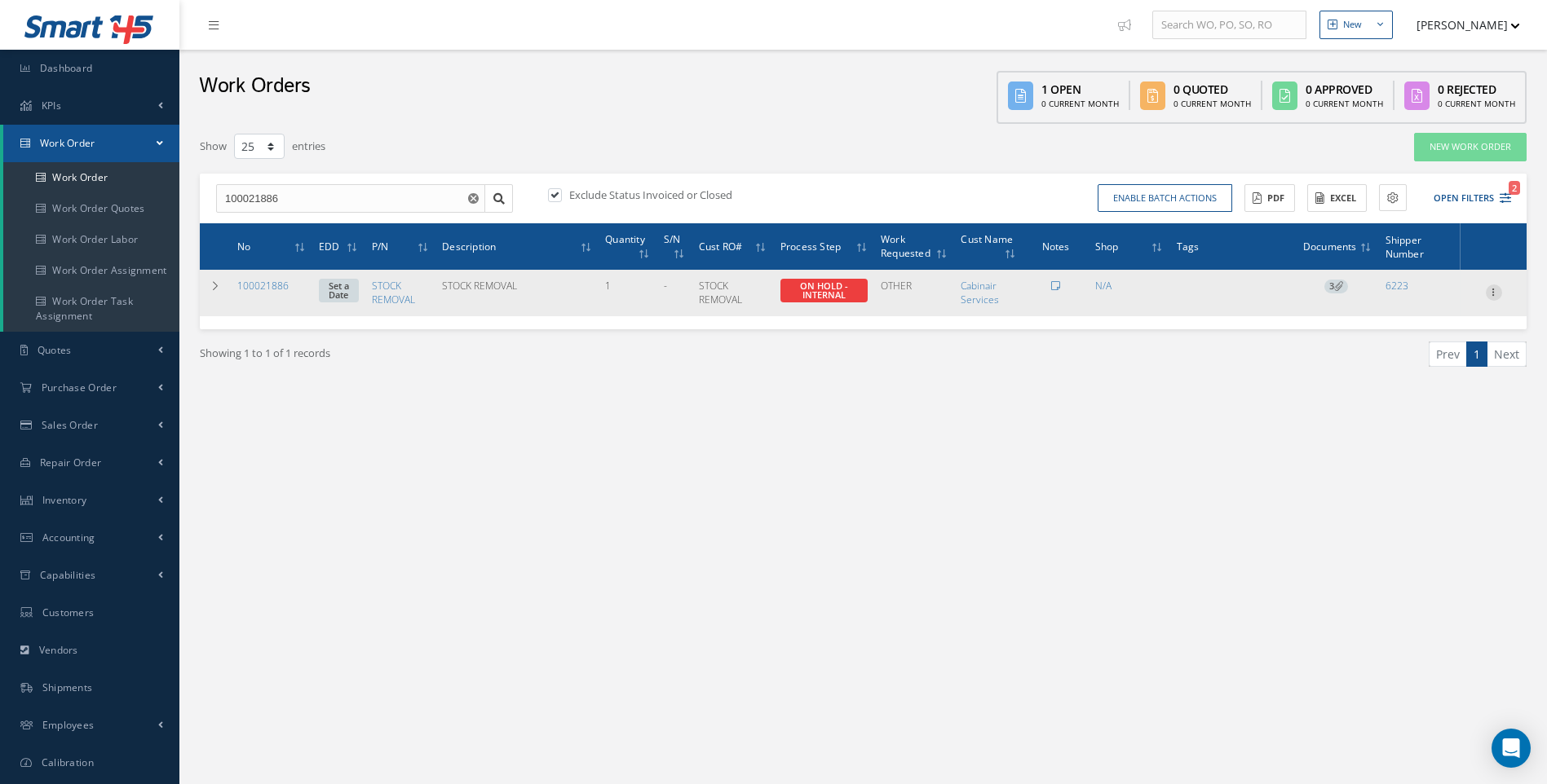
click at [1495, 291] on icon at bounding box center [1495, 291] width 16 height 13
click at [1401, 344] on link "Close" at bounding box center [1419, 345] width 129 height 21
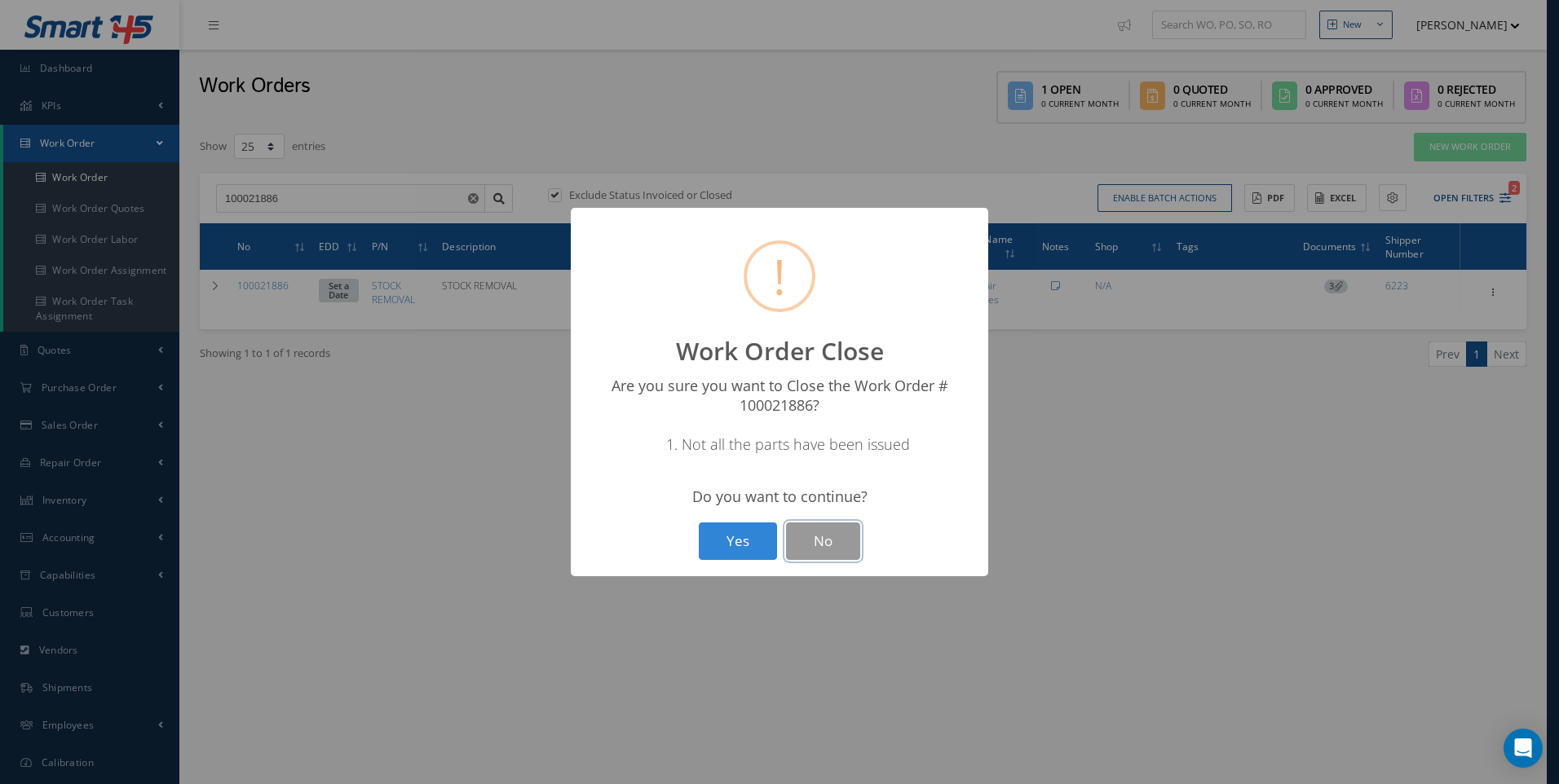
click at [826, 540] on button "No" at bounding box center [823, 541] width 74 height 38
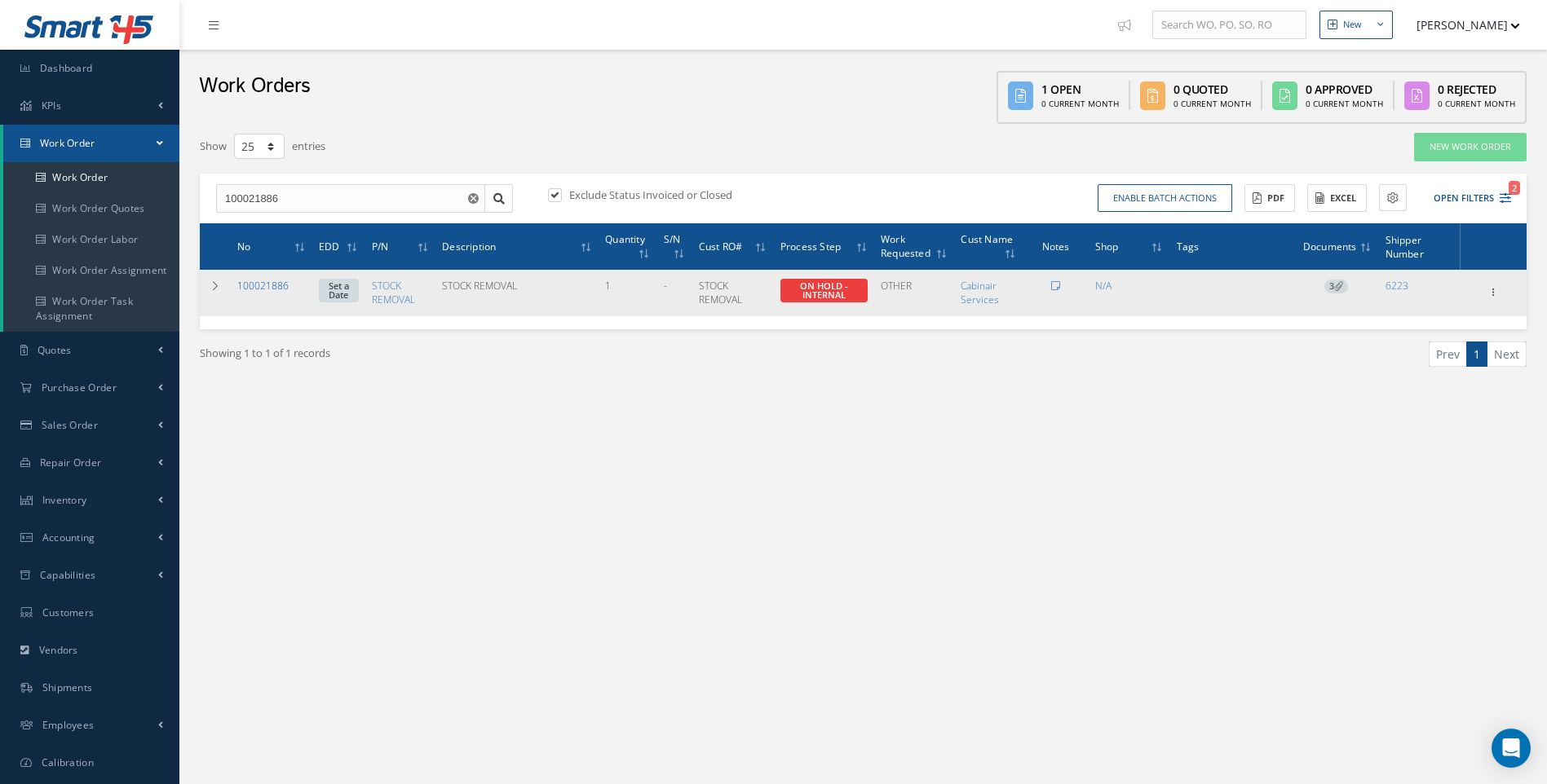
click at [270, 287] on link "100021886" at bounding box center [263, 285] width 51 height 14
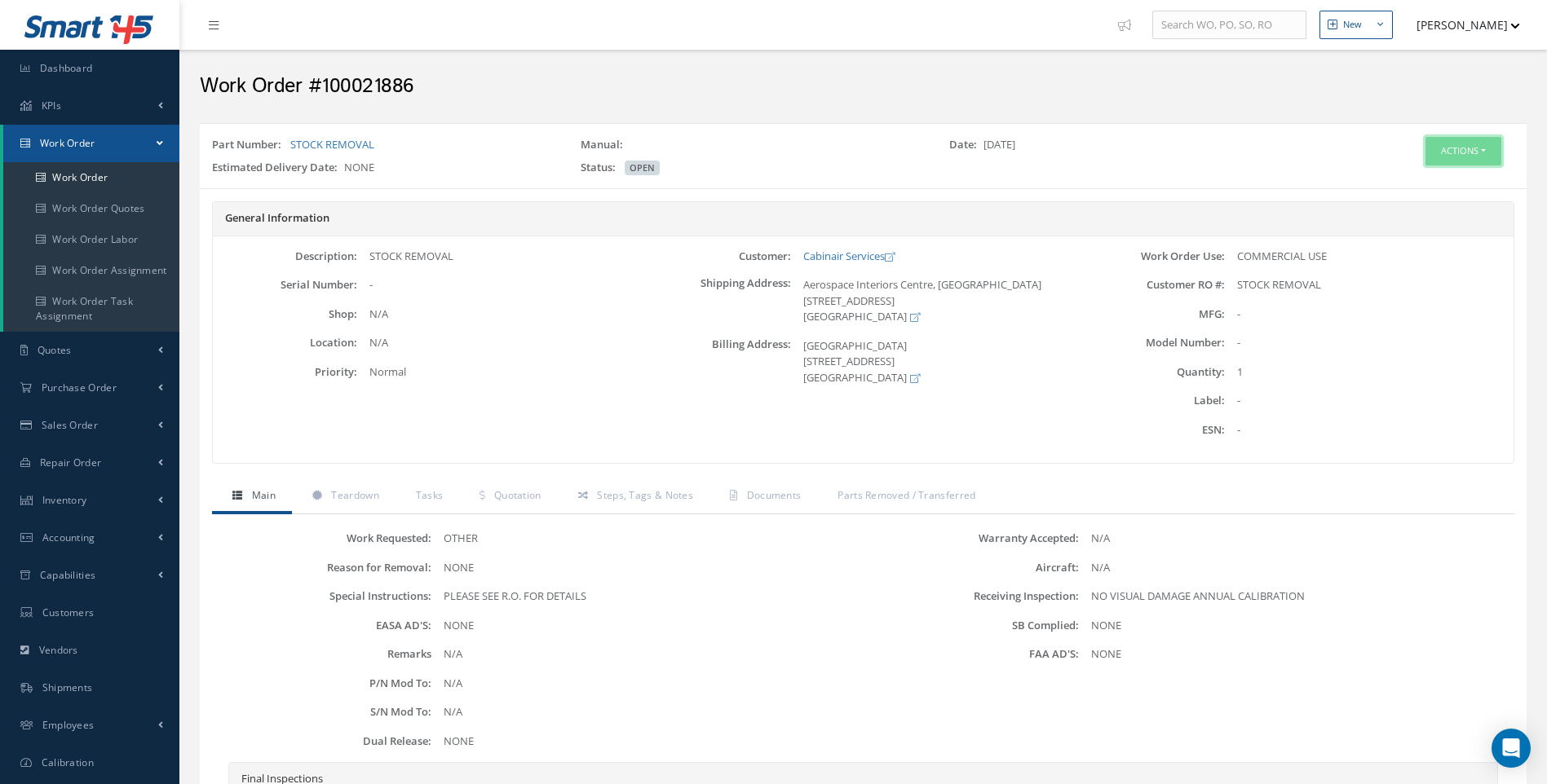
drag, startPoint x: 1481, startPoint y: 148, endPoint x: 1475, endPoint y: 155, distance: 9.2
click at [1481, 149] on button "Actions" at bounding box center [1464, 152] width 76 height 29
click at [1417, 178] on link "Edit" at bounding box center [1439, 182] width 131 height 22
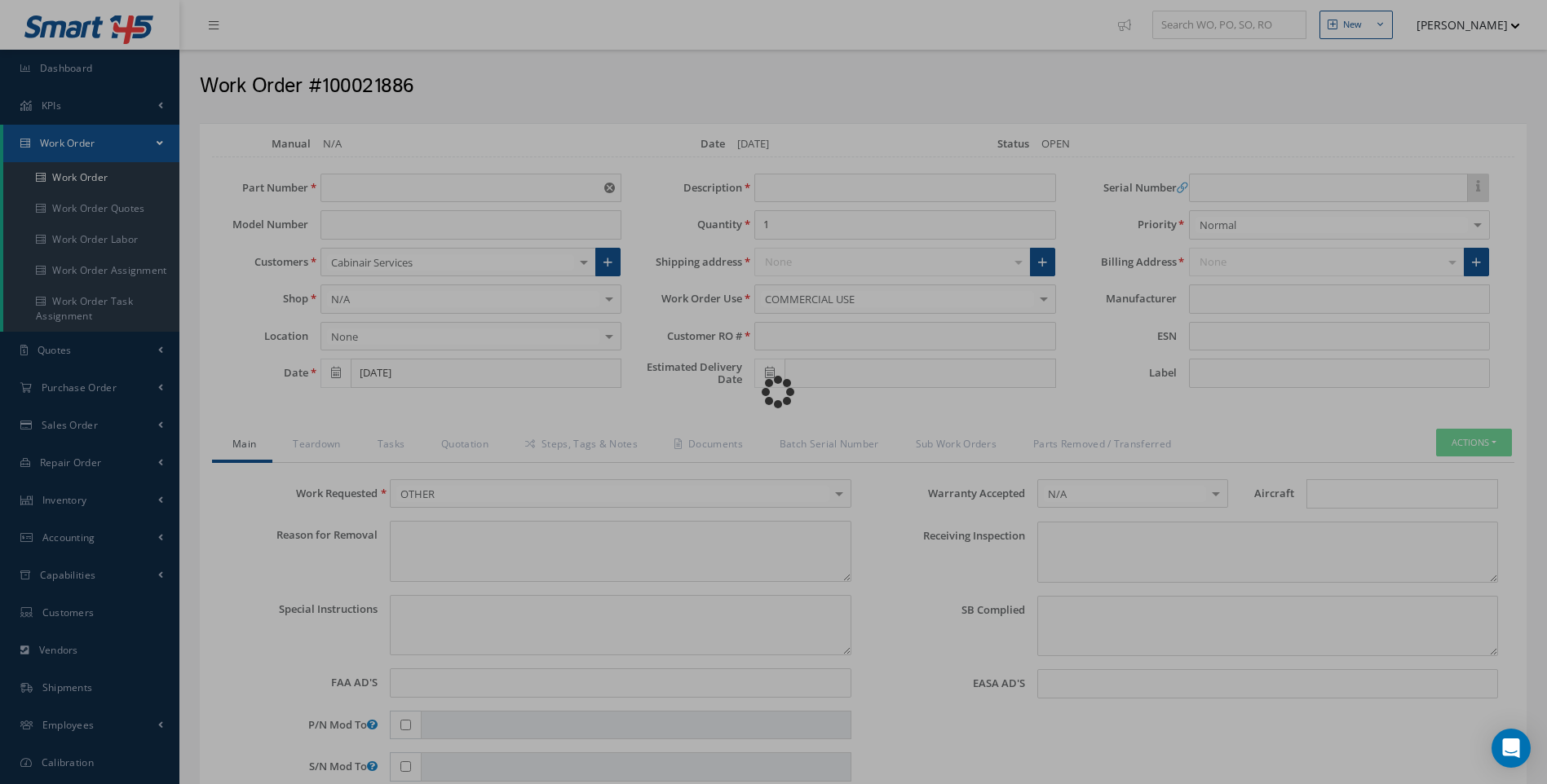
type input "STOCK REMOVAL"
type input "[DATE]"
type input "STOCK REMOVAL"
type textarea "NONE"
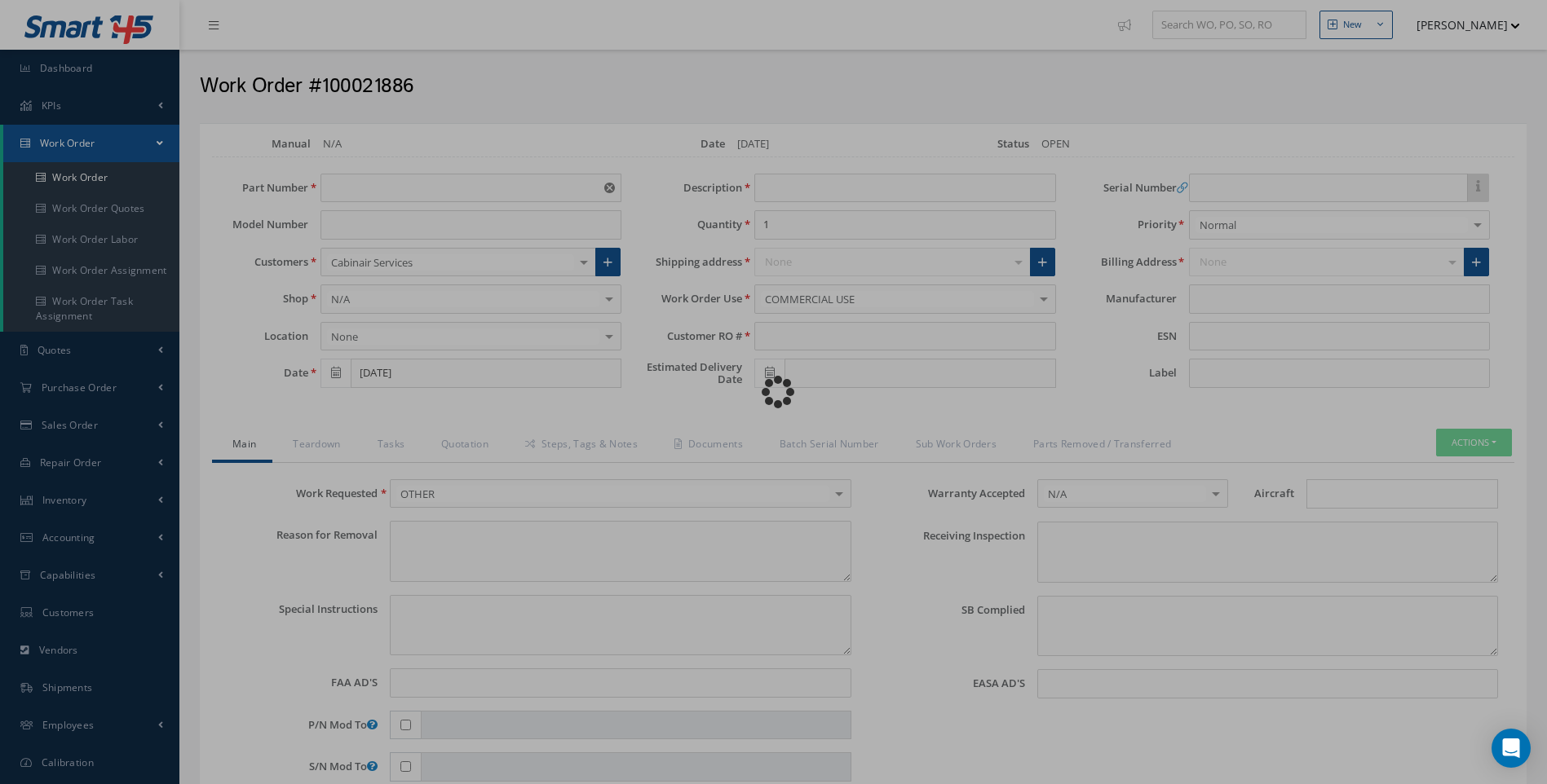
type textarea "PLEASE SEE R.O. FOR DETAILS"
type input "NONE"
type textarea "NO VISUAL DAMAGE ANNUAL CALIBRATION"
type textarea "NONE"
type input "NONE"
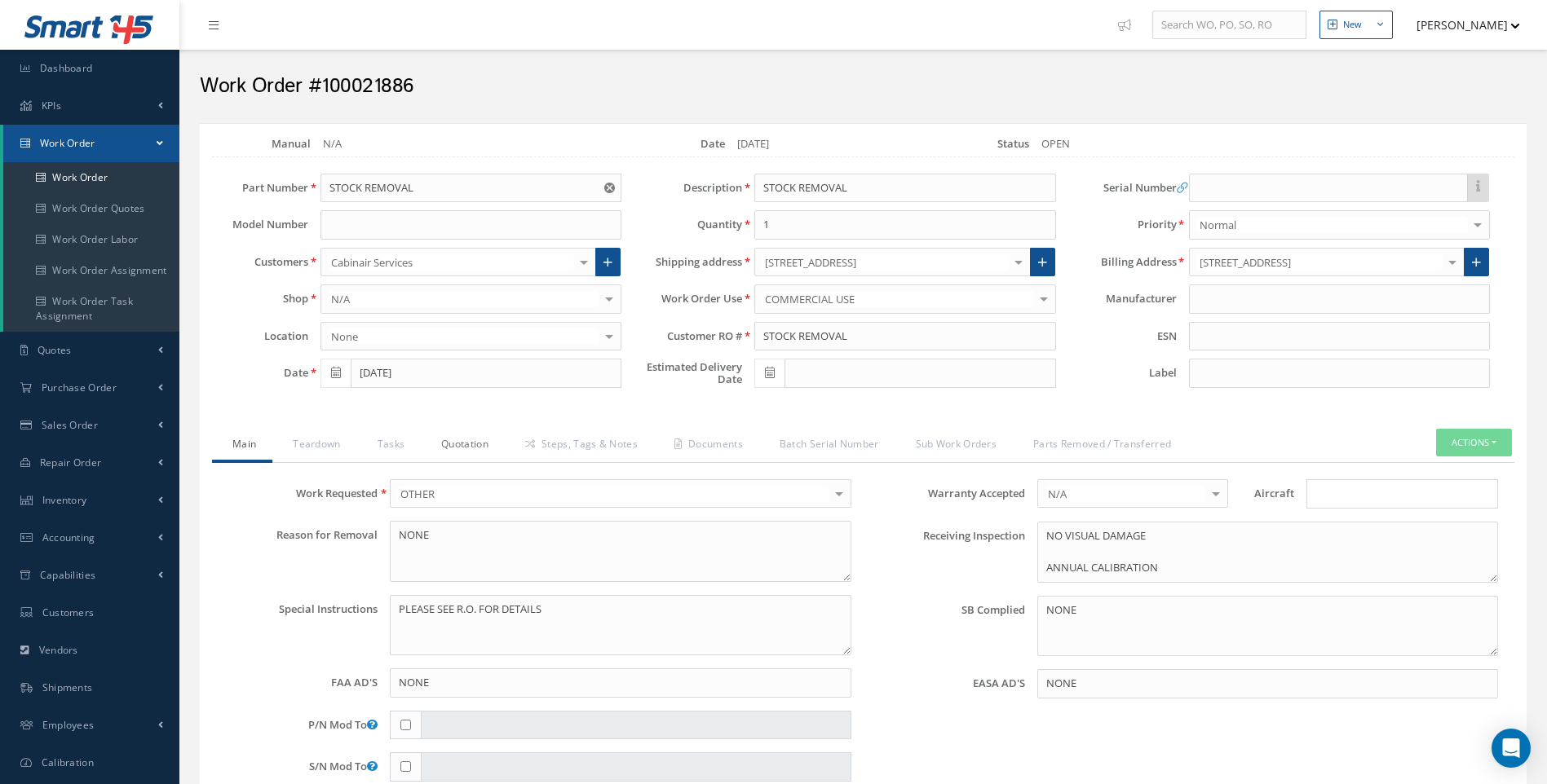
click at [471, 444] on link "Quotation" at bounding box center [462, 446] width 84 height 34
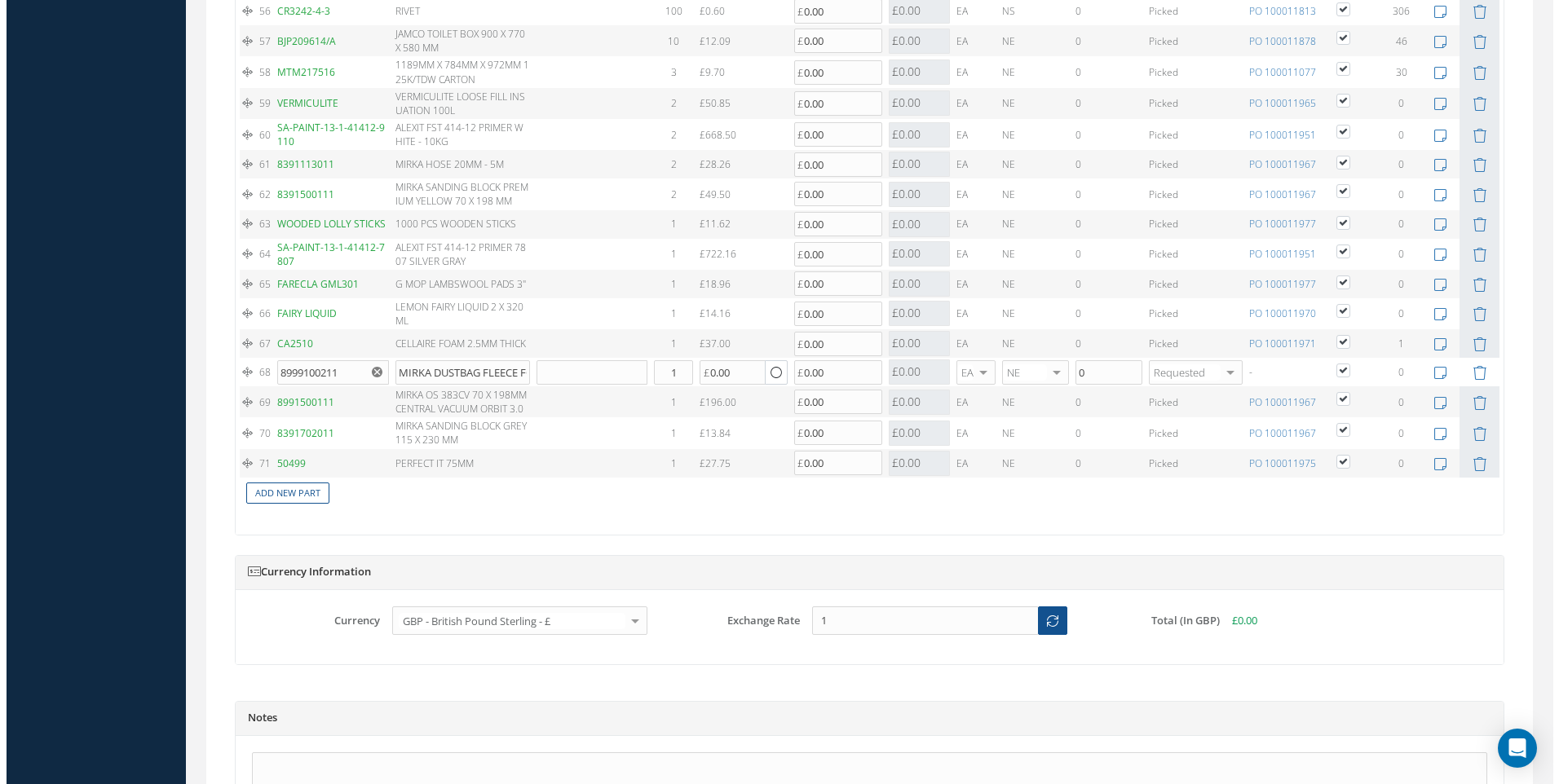
scroll to position [3179, 0]
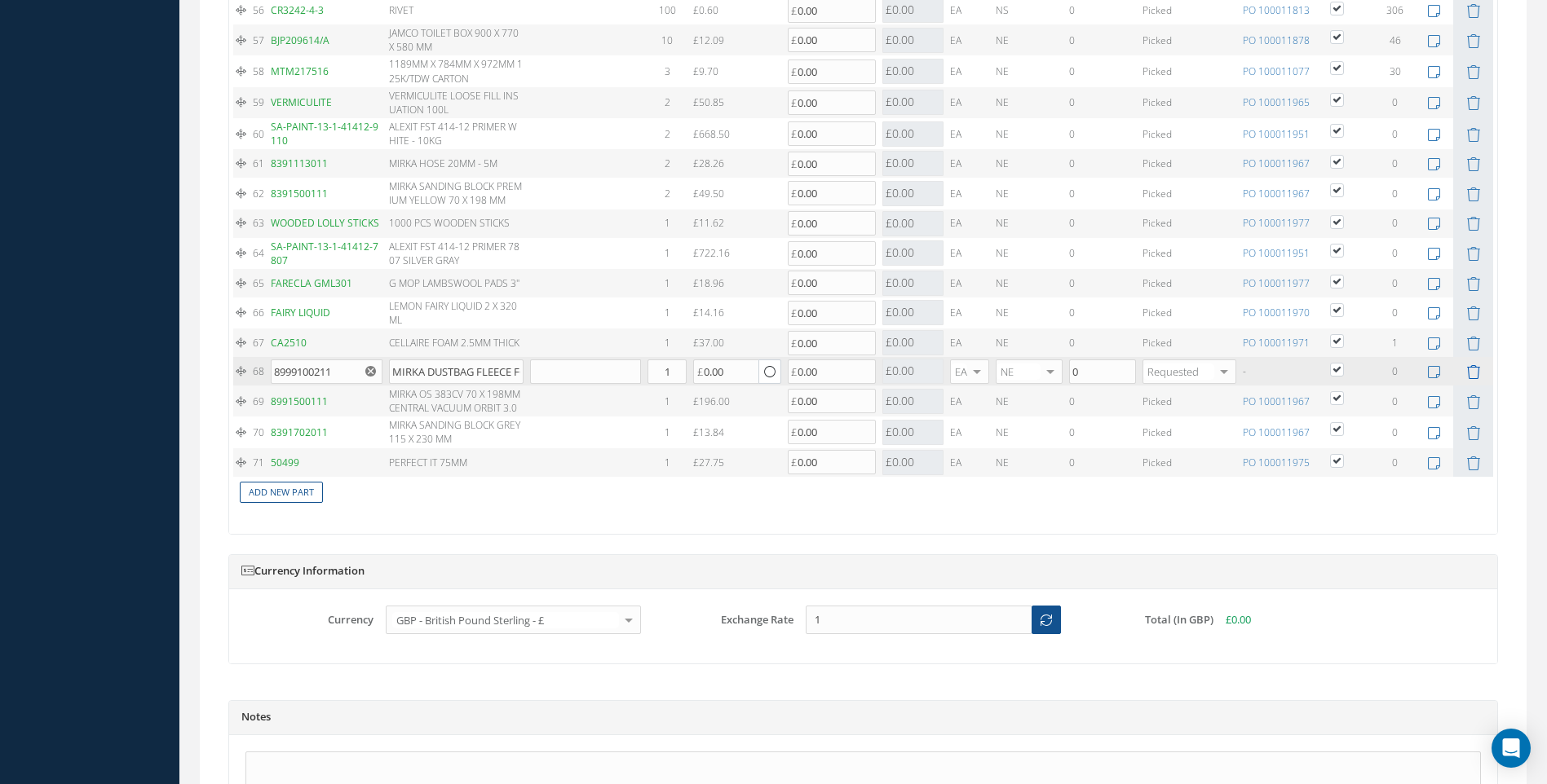
click at [1478, 372] on icon at bounding box center [1473, 372] width 14 height 14
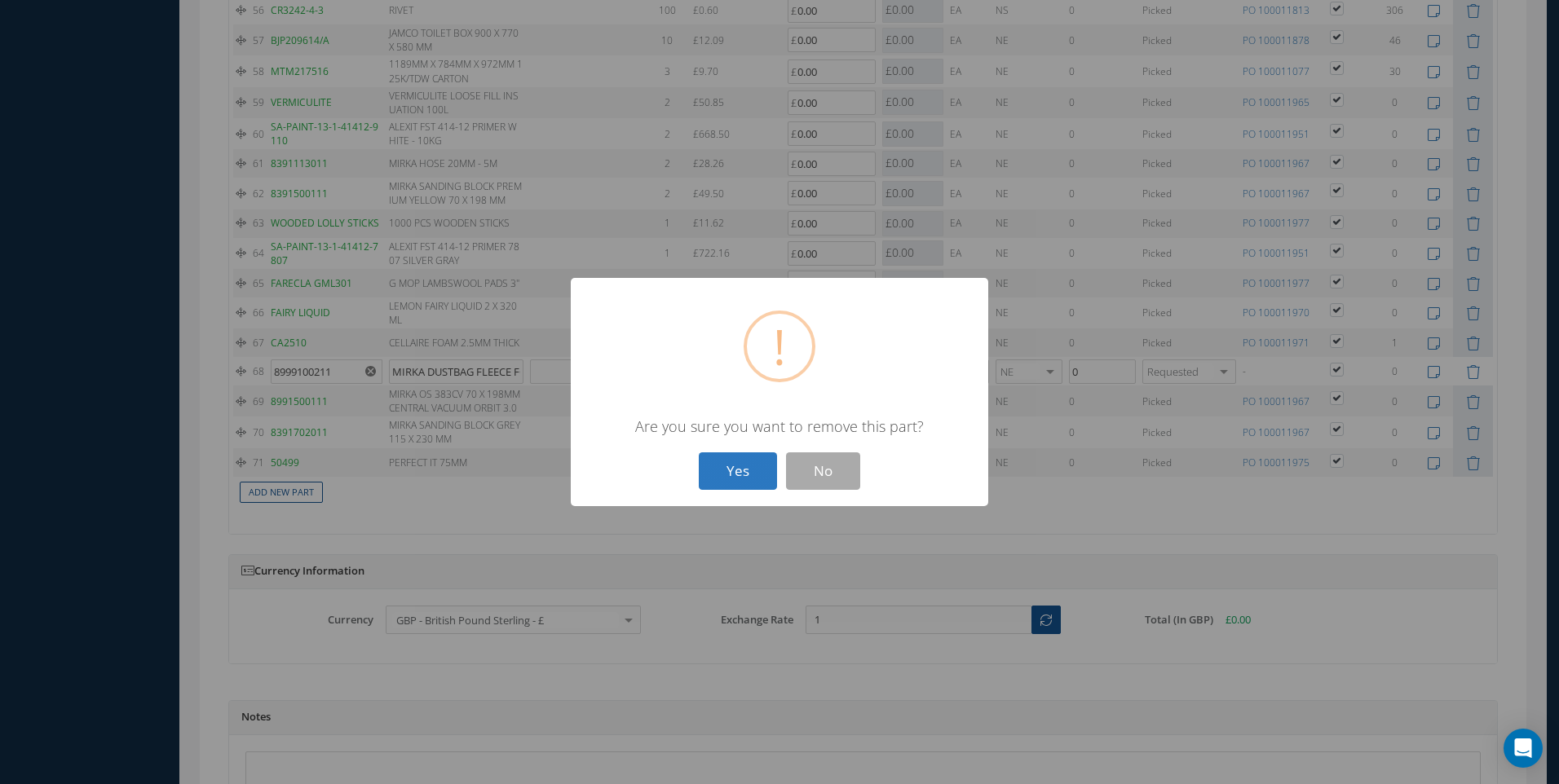
click at [758, 478] on button "Yes" at bounding box center [737, 472] width 78 height 38
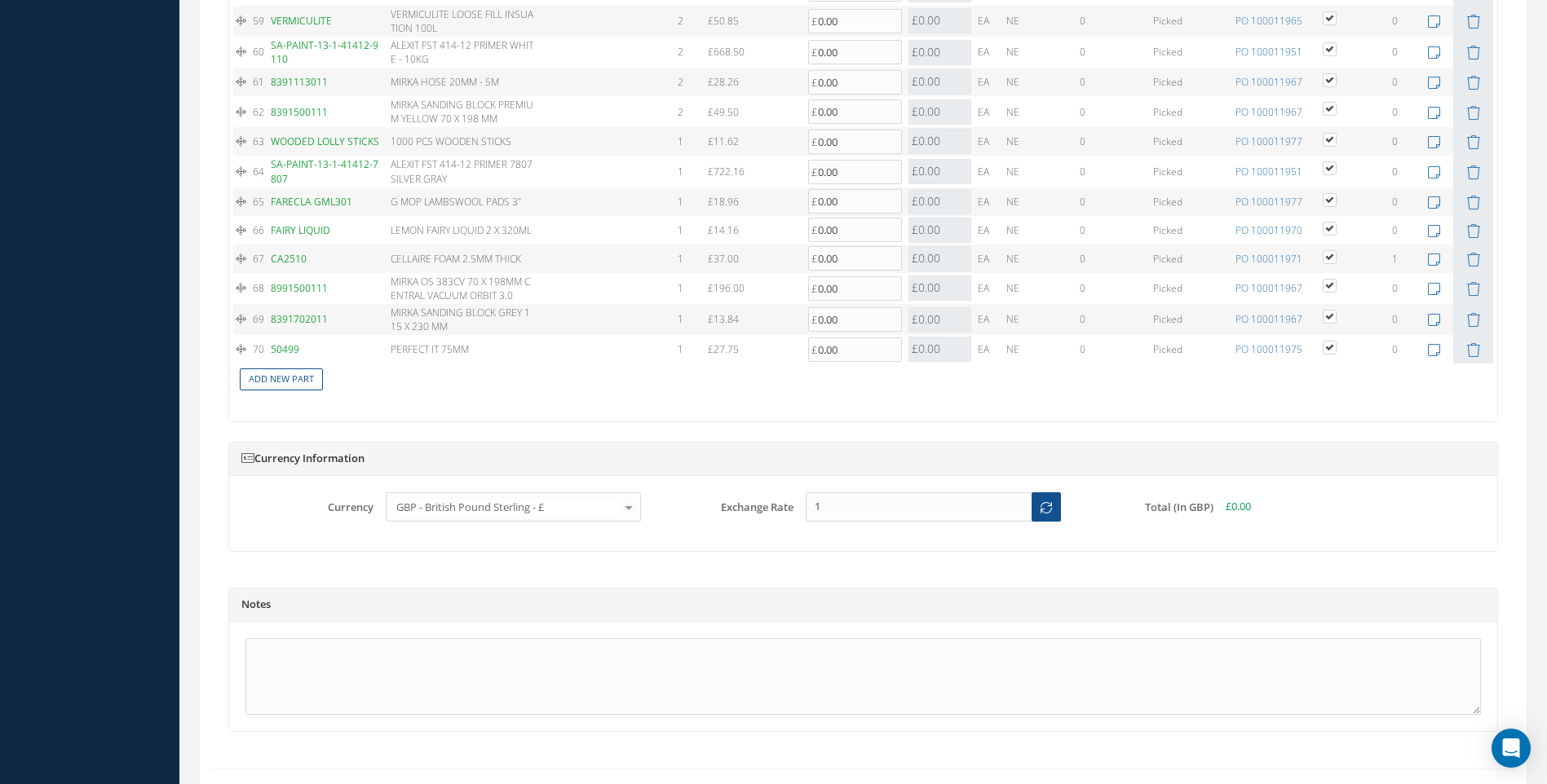
scroll to position [3350, 0]
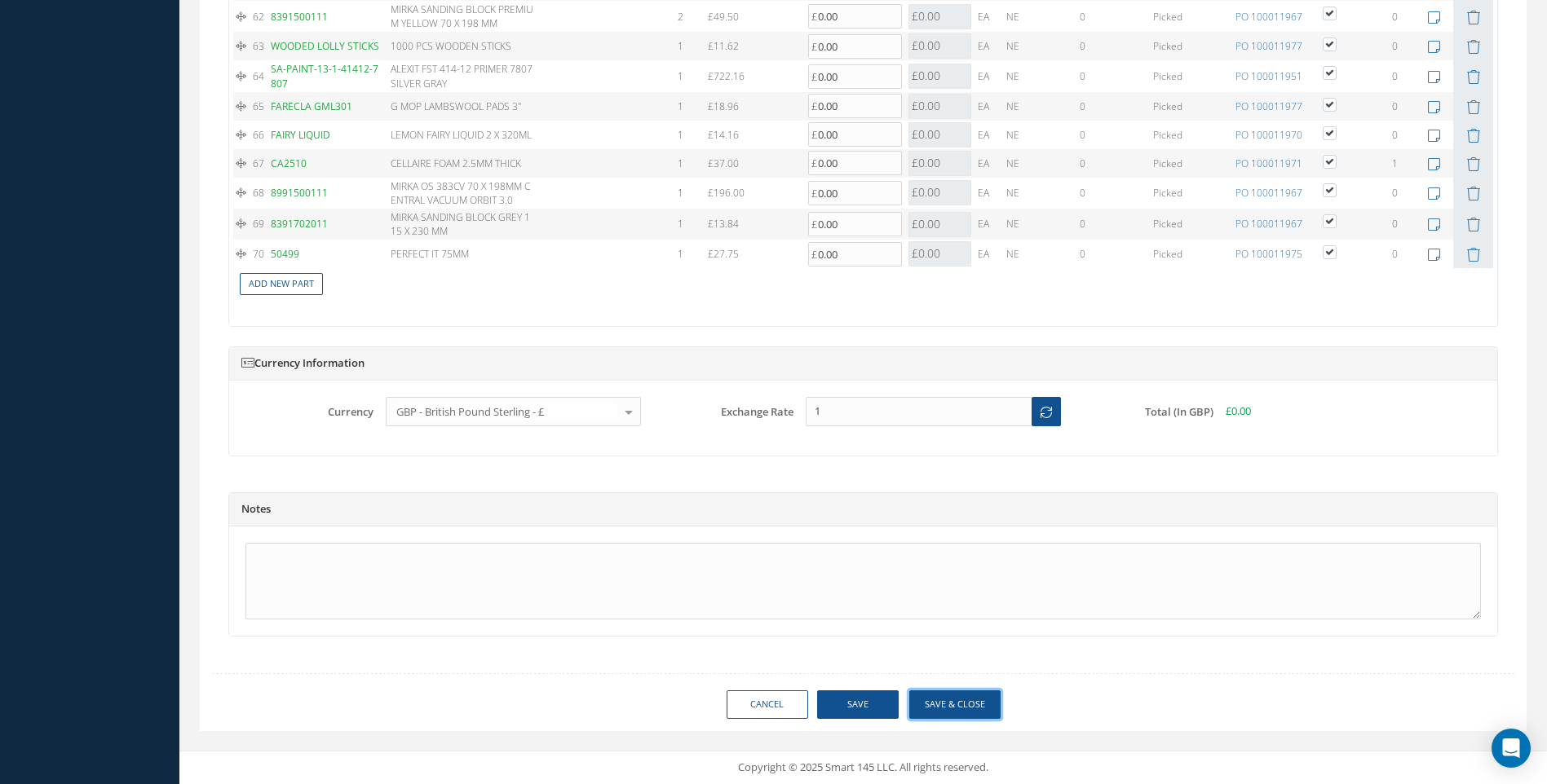
click at [945, 699] on button "Save & Close" at bounding box center [955, 705] width 91 height 29
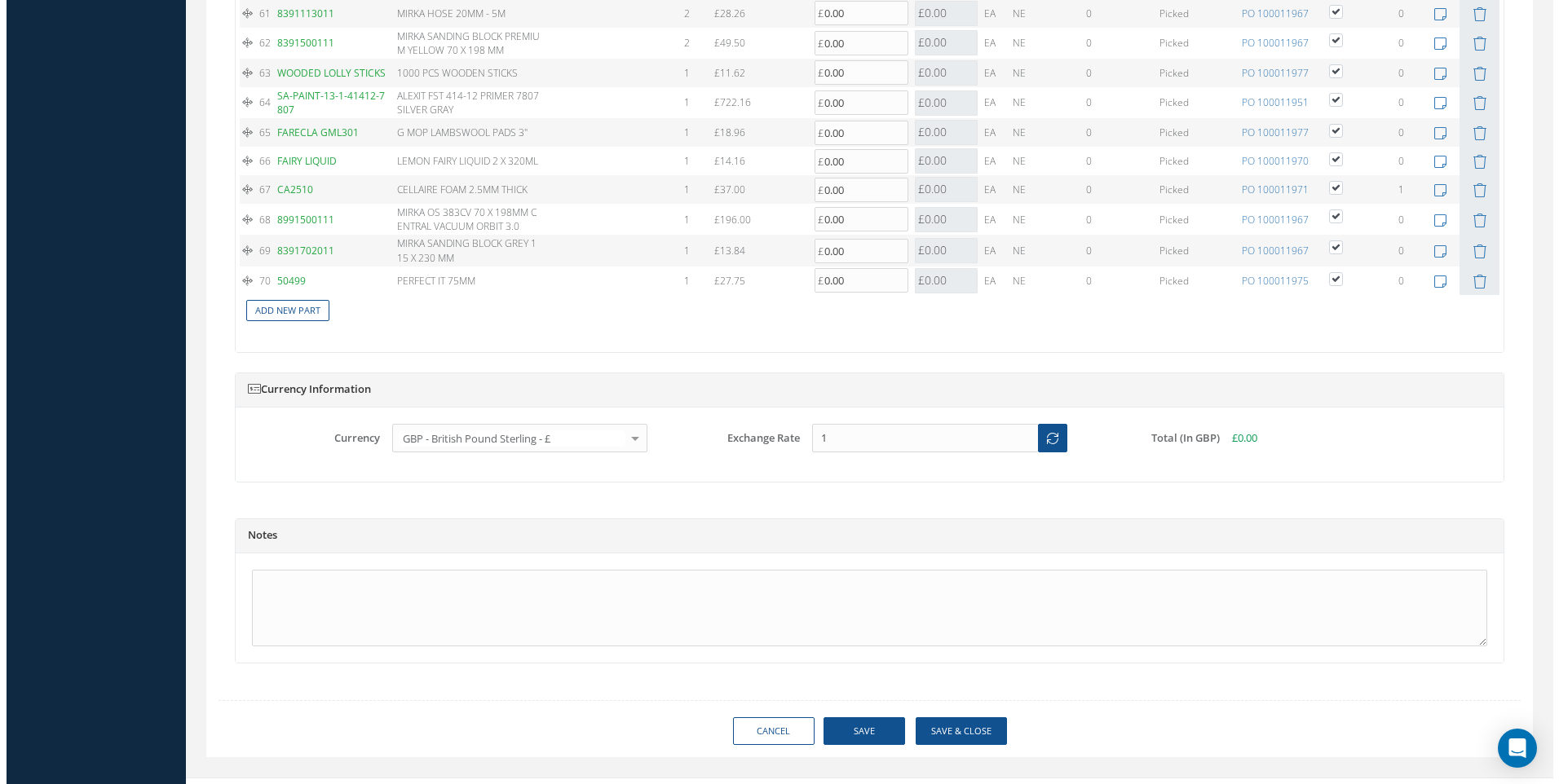
scroll to position [3376, 0]
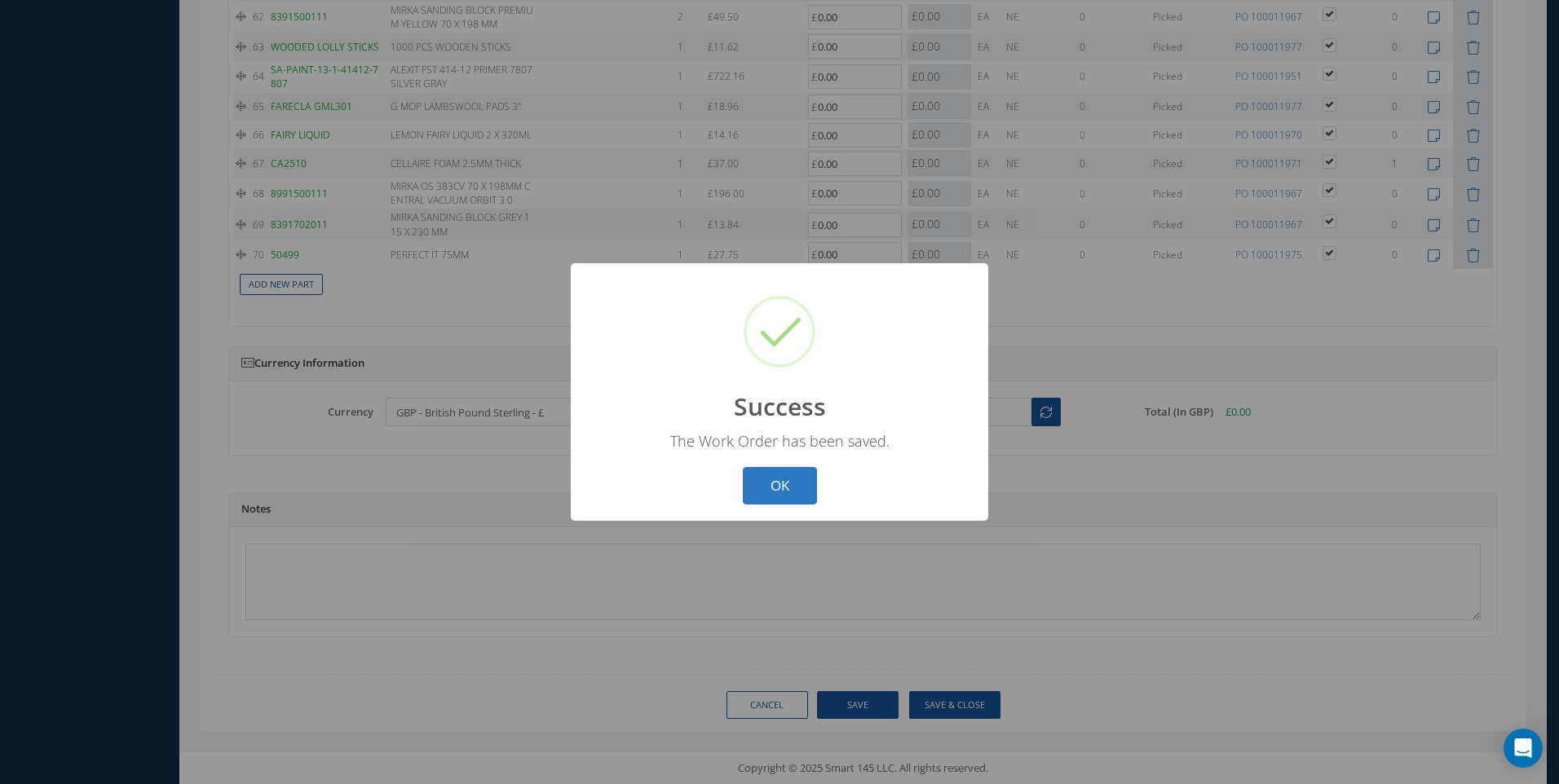
click at [783, 481] on button "OK" at bounding box center [780, 486] width 74 height 38
select select "25"
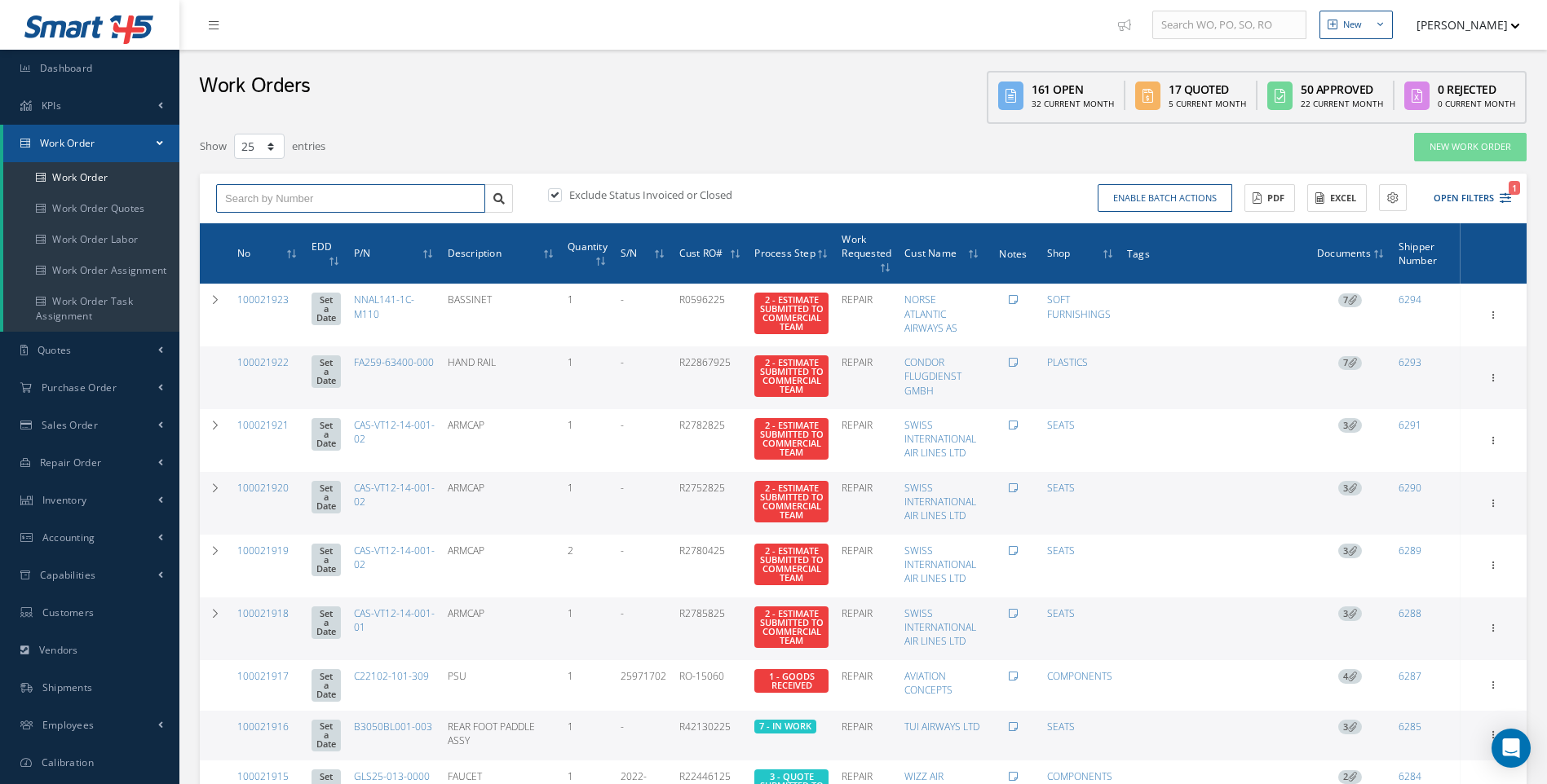
click at [283, 191] on input "text" at bounding box center [350, 198] width 269 height 30
type input "100021886"
click at [254, 226] on span "100021886" at bounding box center [249, 227] width 49 height 12
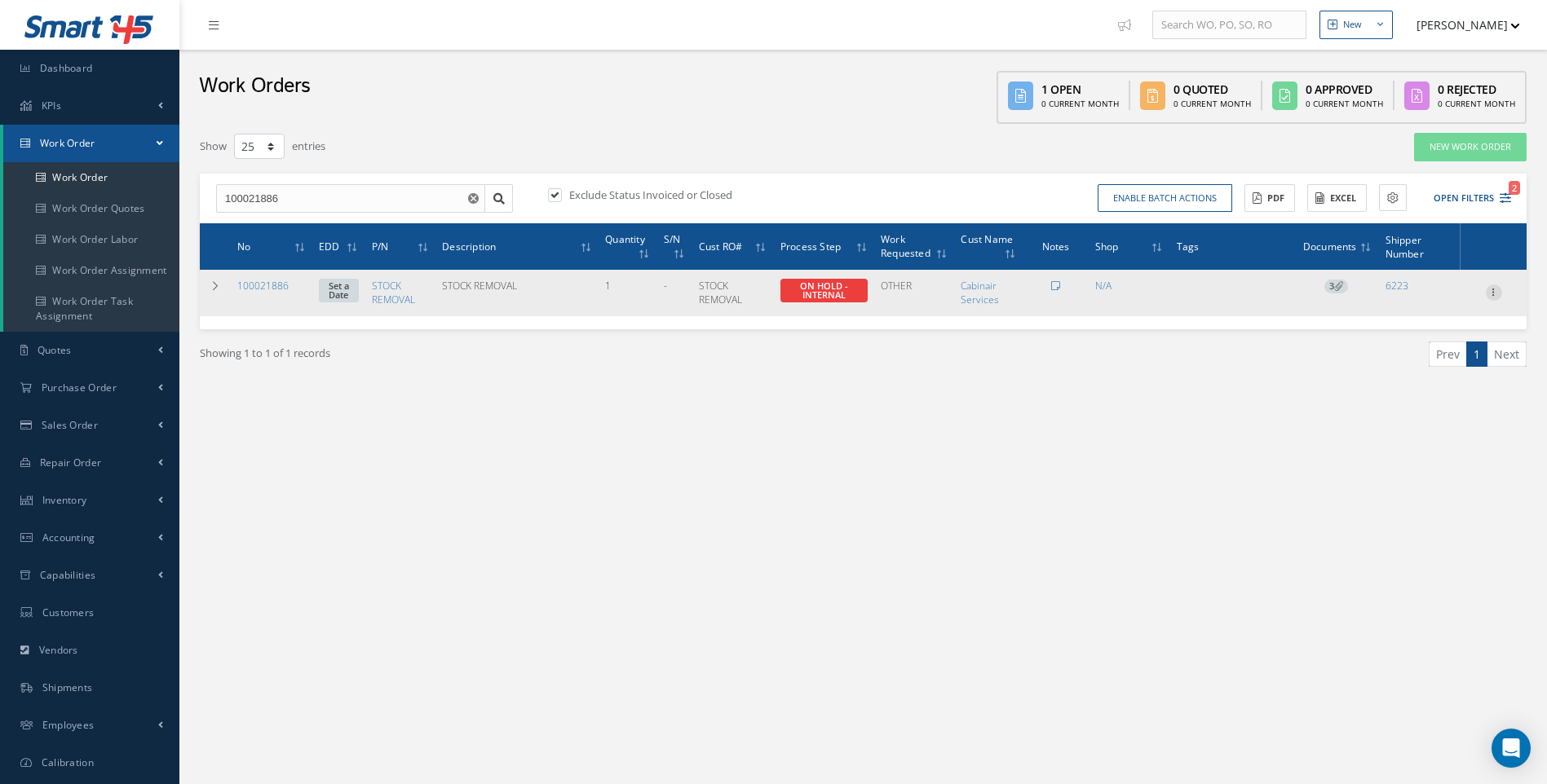
click at [1495, 295] on icon at bounding box center [1495, 291] width 16 height 13
click at [1396, 346] on link "Close" at bounding box center [1419, 345] width 129 height 21
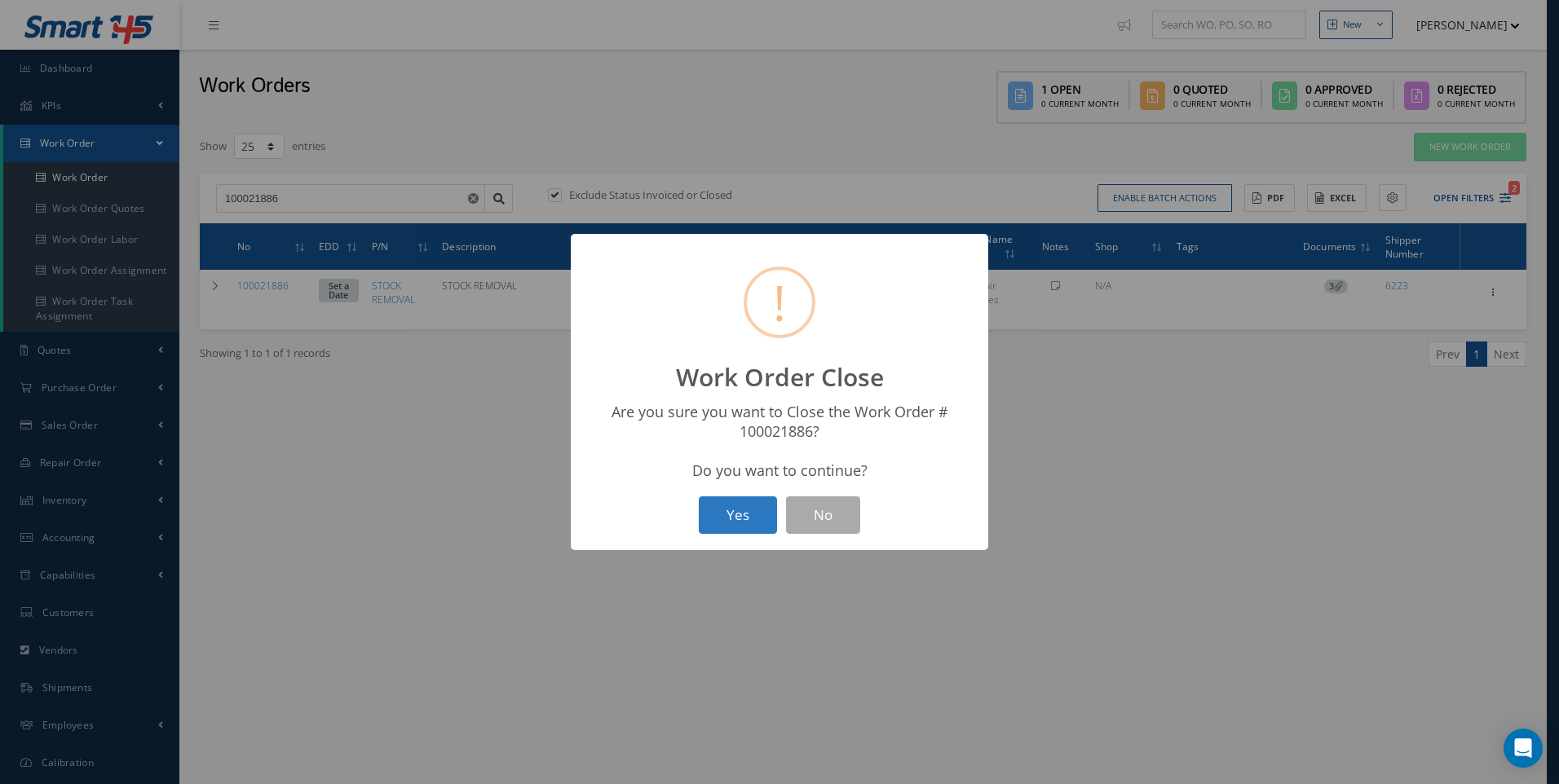
click at [733, 512] on button "Yes" at bounding box center [737, 515] width 78 height 38
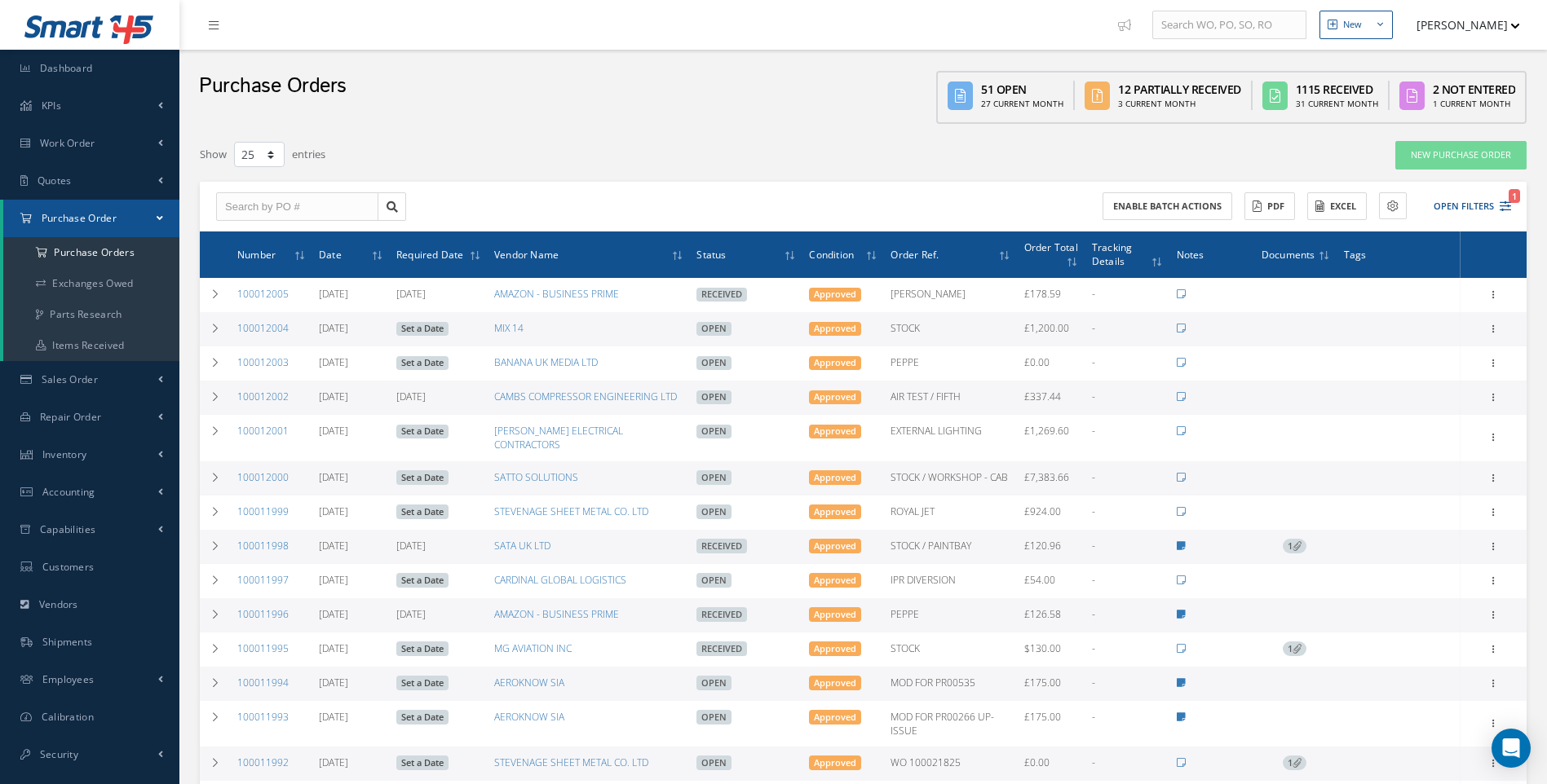
select select "25"
click at [77, 644] on span "Shipments" at bounding box center [68, 641] width 51 height 14
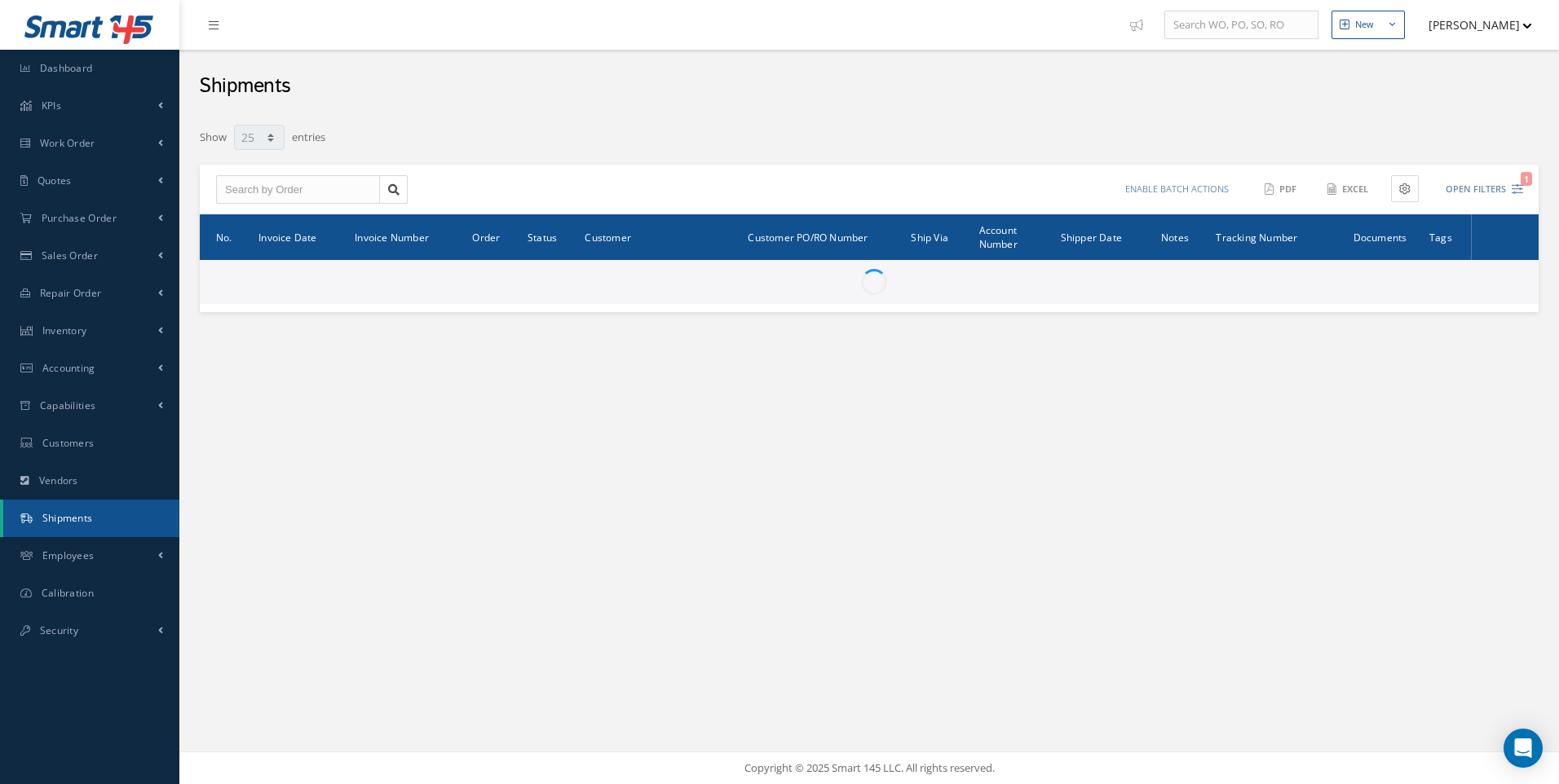
select select "25"
click at [247, 194] on input "text" at bounding box center [298, 189] width 164 height 30
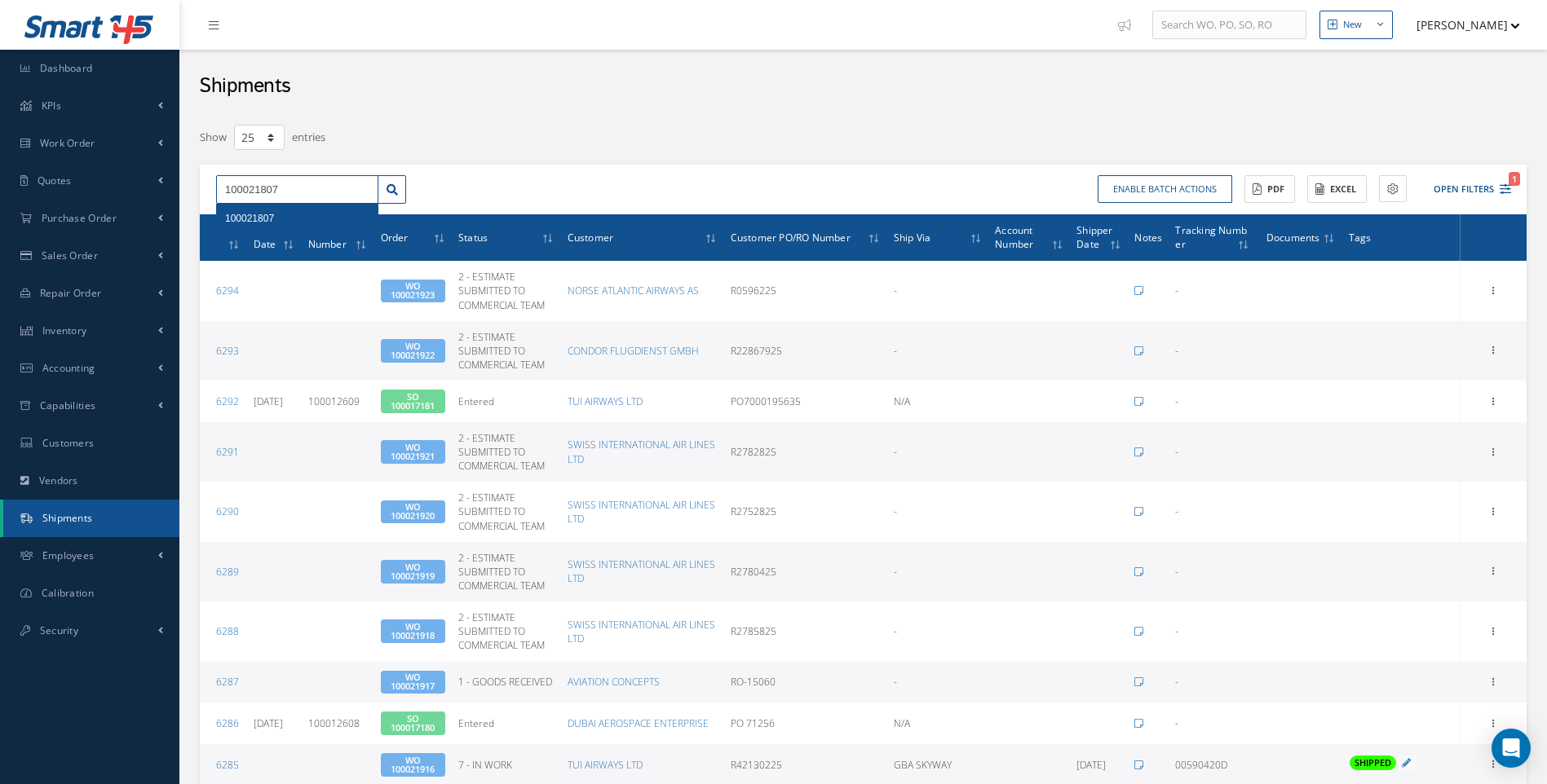
type input "100021807"
click at [257, 208] on div "100021807" at bounding box center [297, 218] width 161 height 30
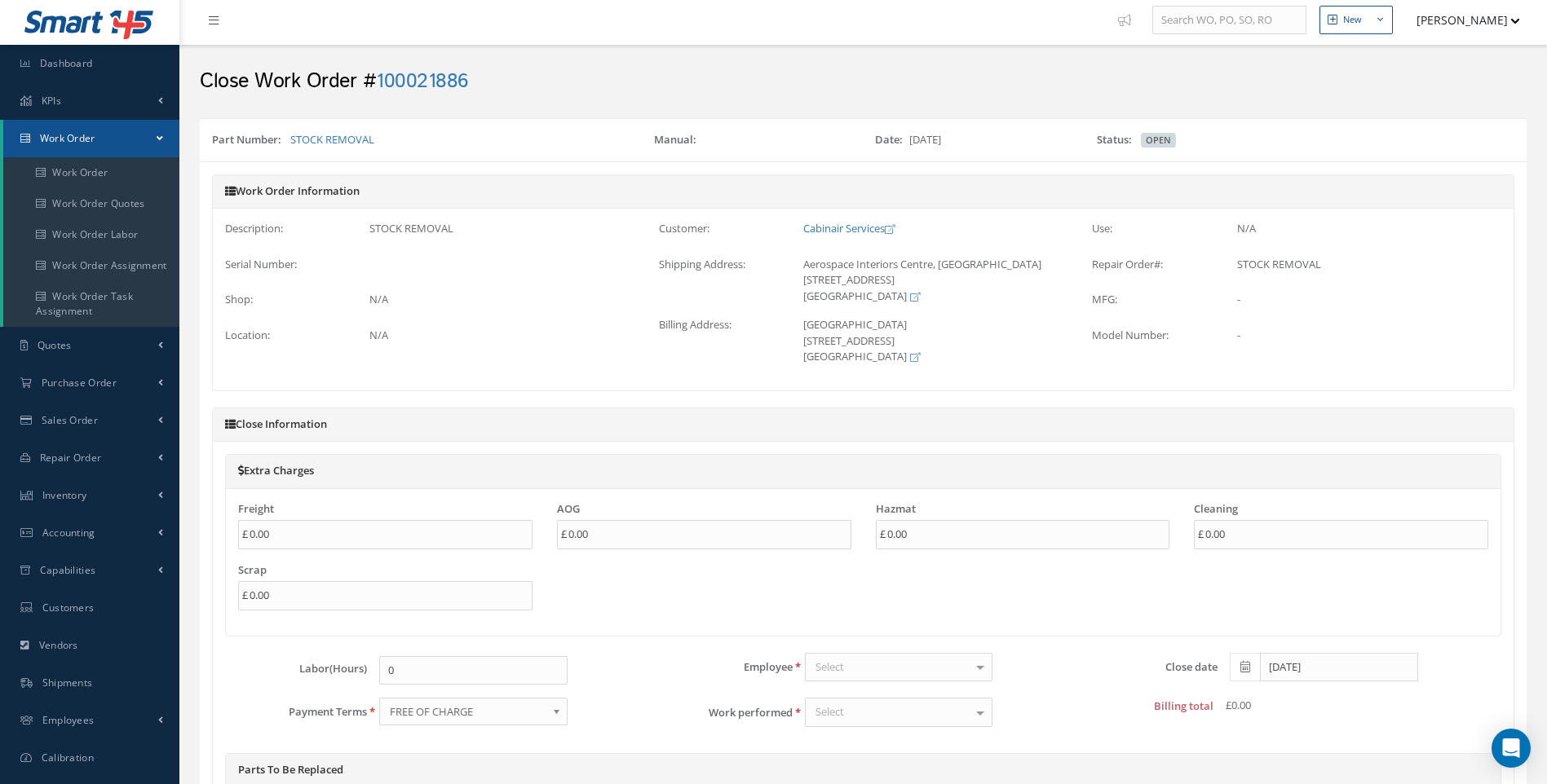
scroll to position [408, 0]
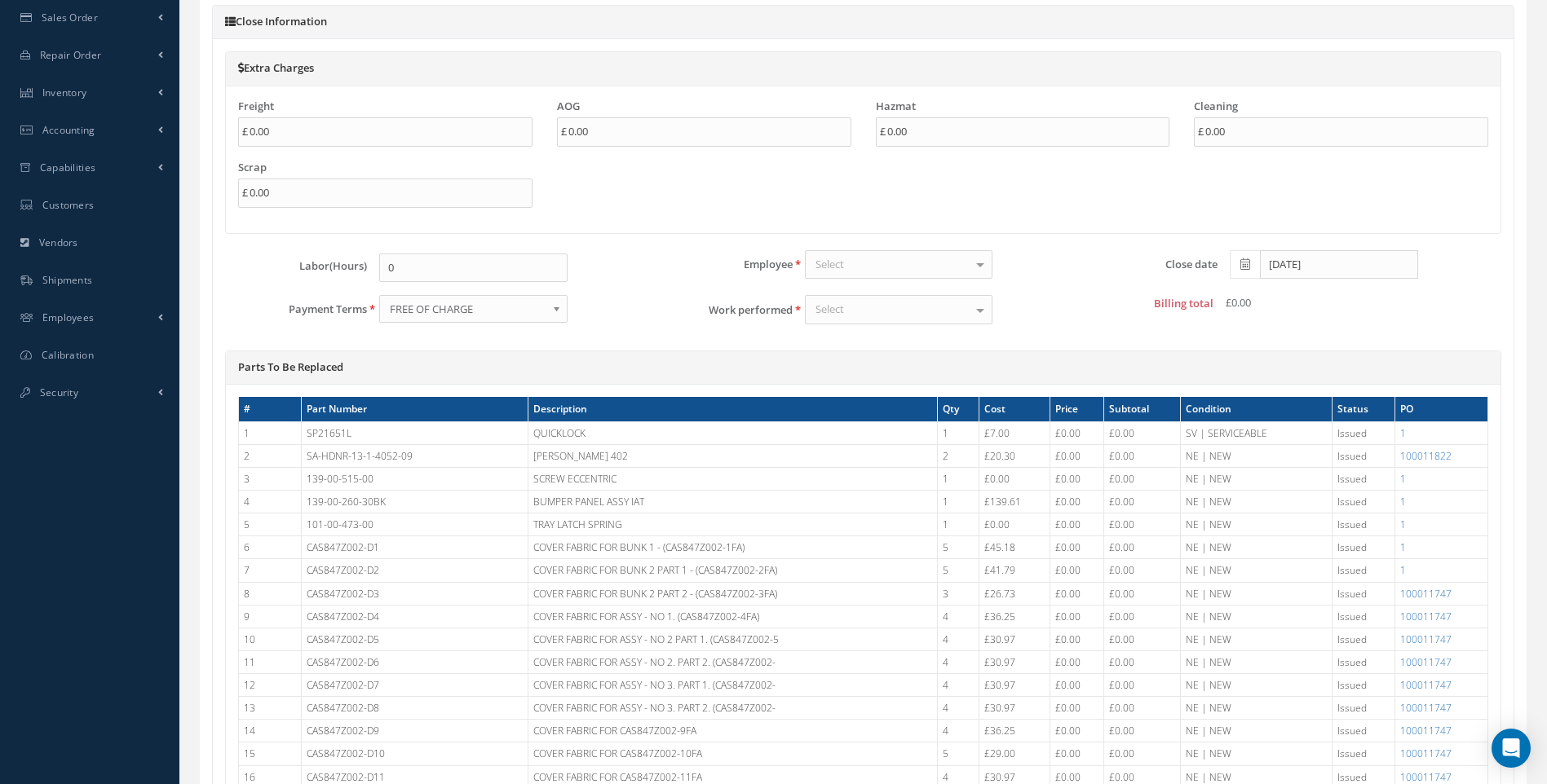
click at [977, 258] on div at bounding box center [980, 264] width 23 height 27
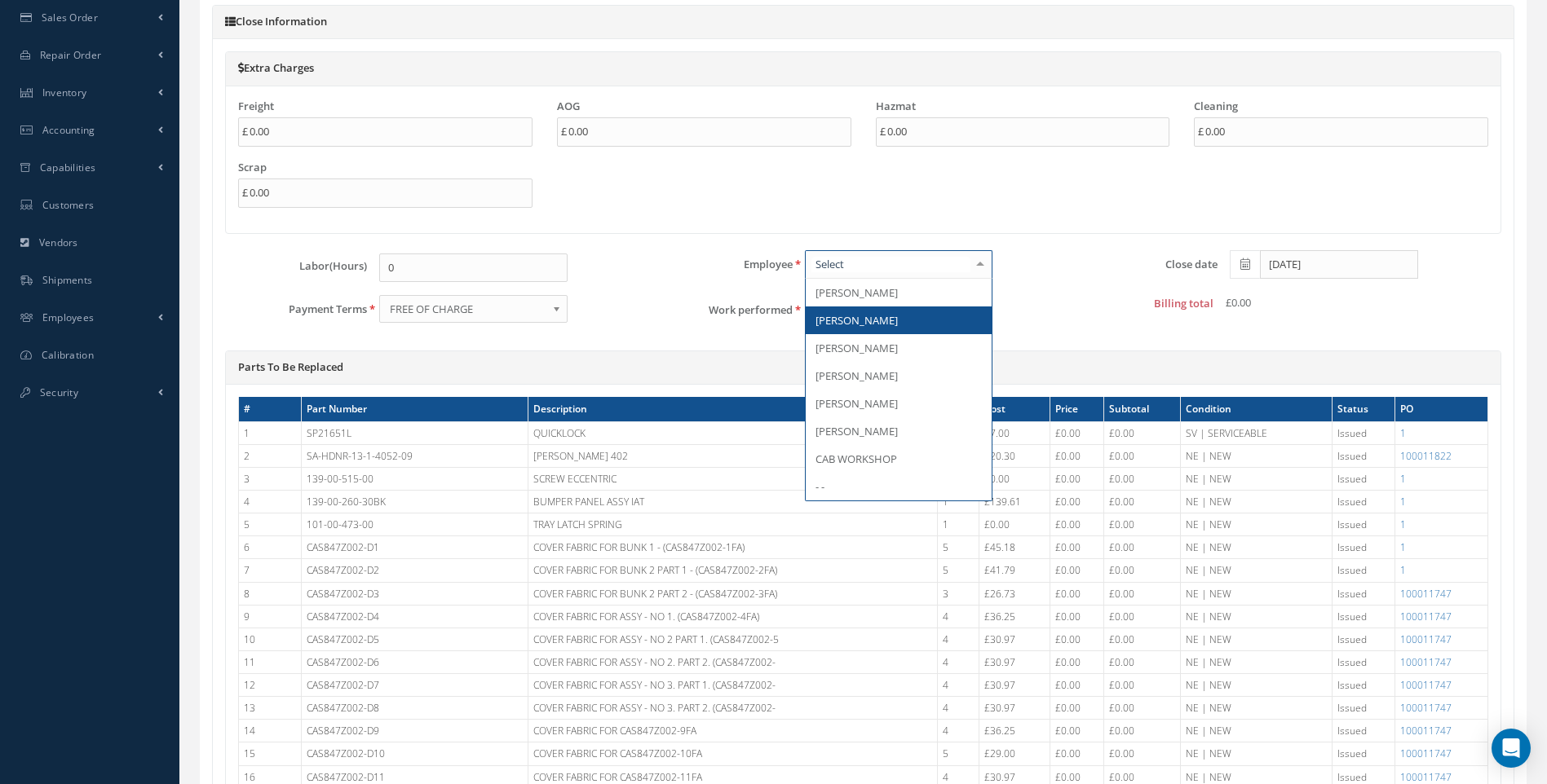
click at [899, 318] on span "[PERSON_NAME]" at bounding box center [899, 320] width 187 height 28
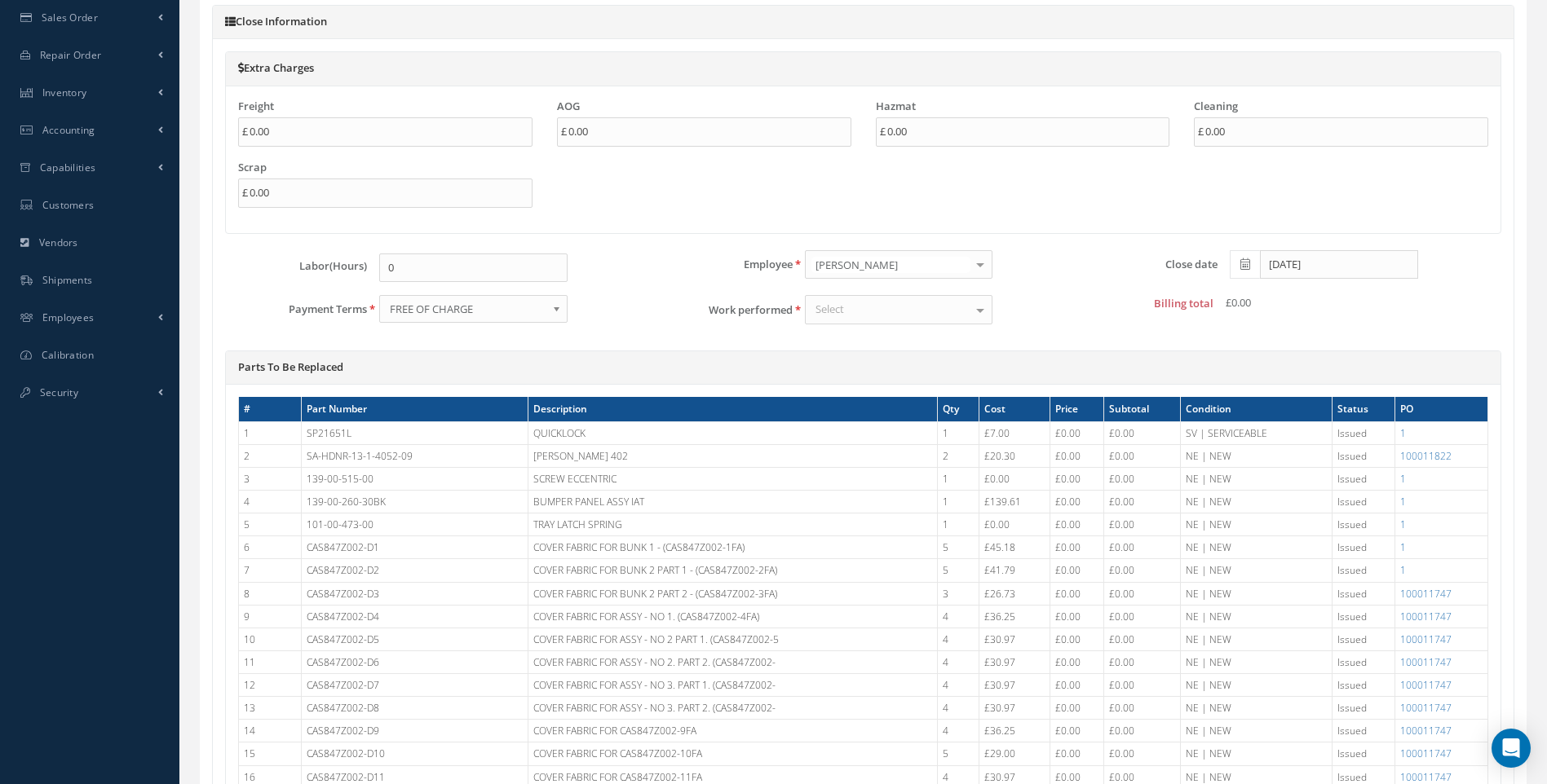
click at [975, 308] on div at bounding box center [980, 309] width 23 height 27
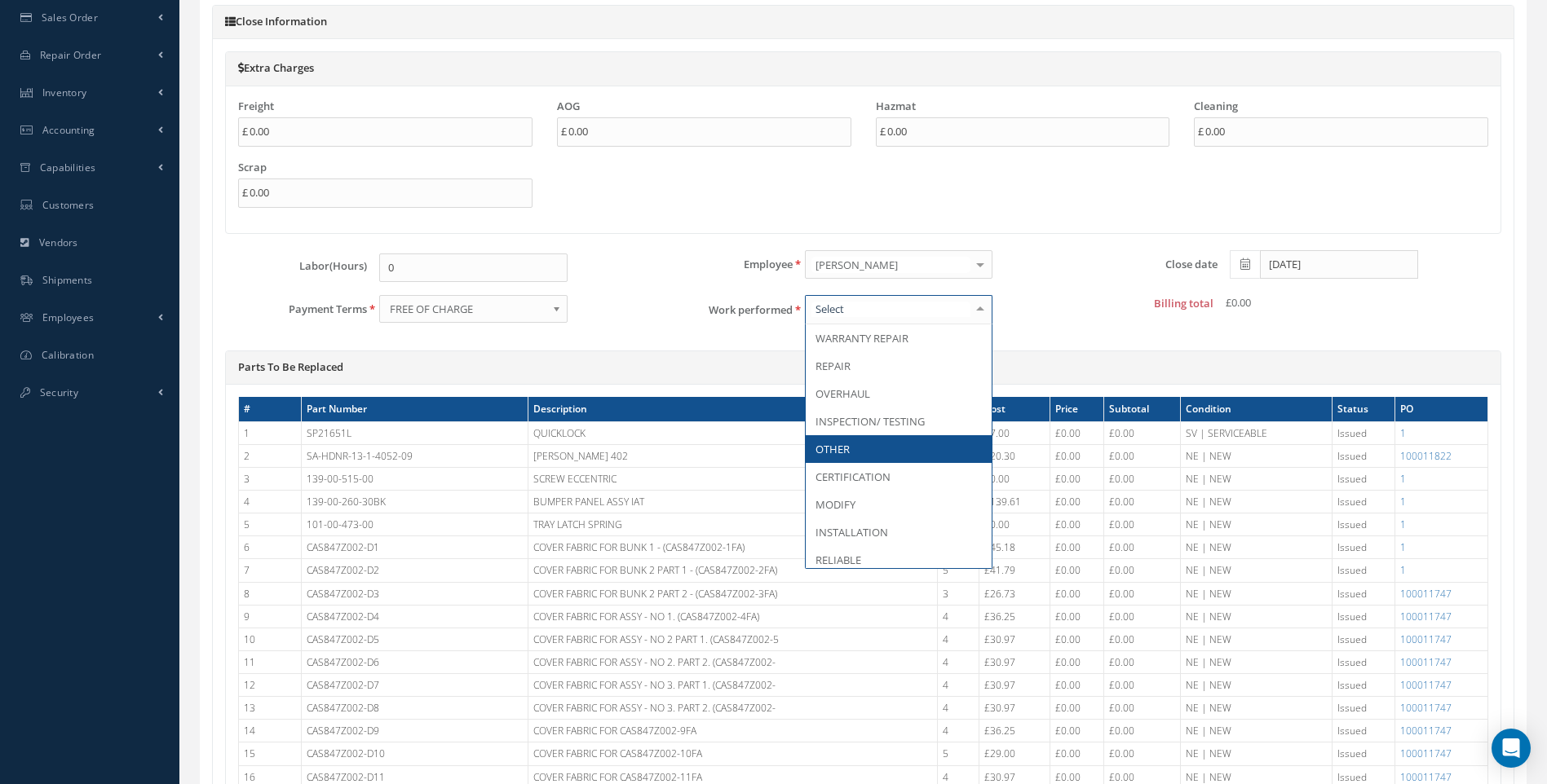
click at [838, 445] on span "OTHER" at bounding box center [833, 449] width 34 height 14
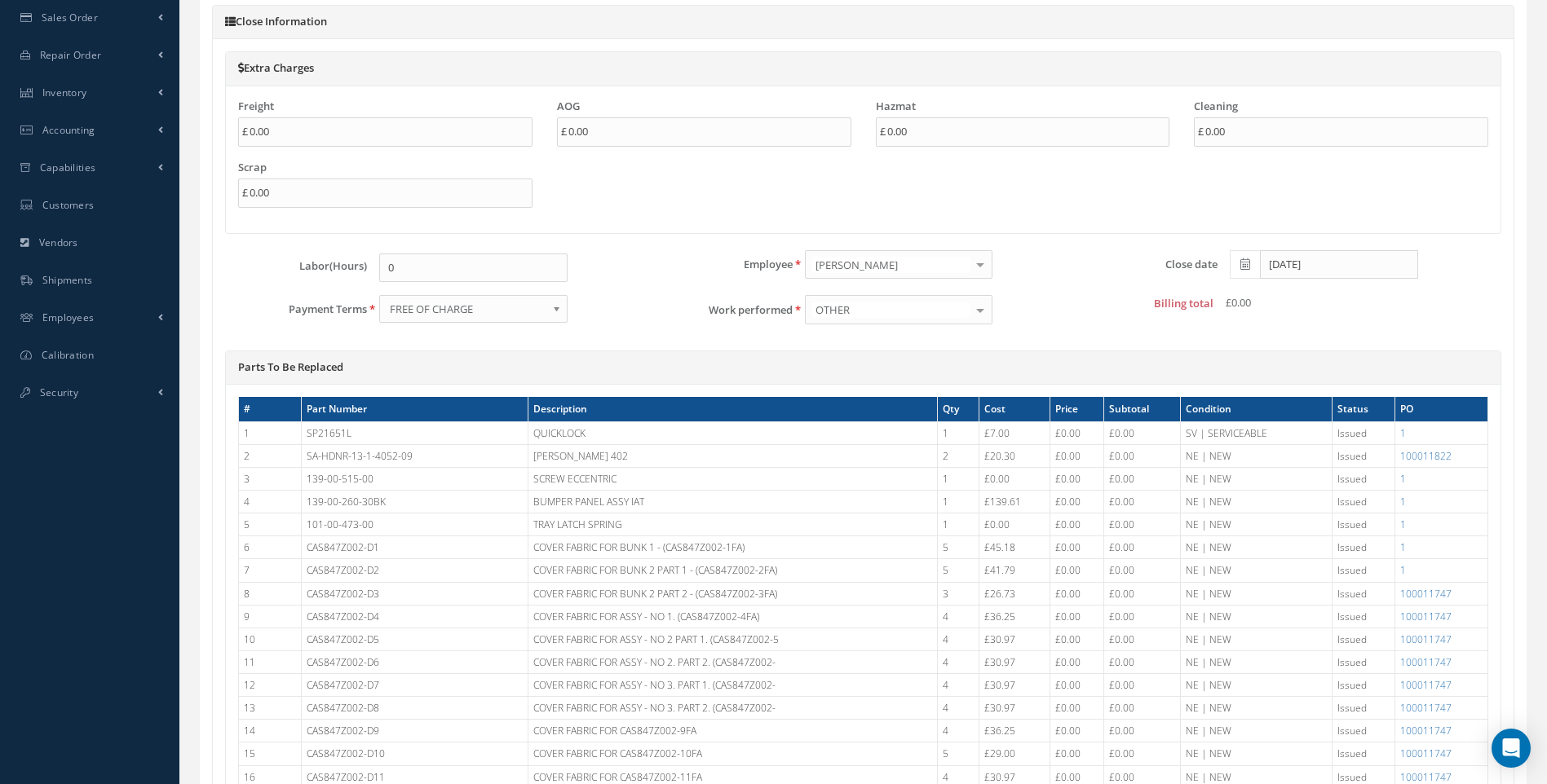
click at [977, 309] on div at bounding box center [980, 309] width 23 height 27
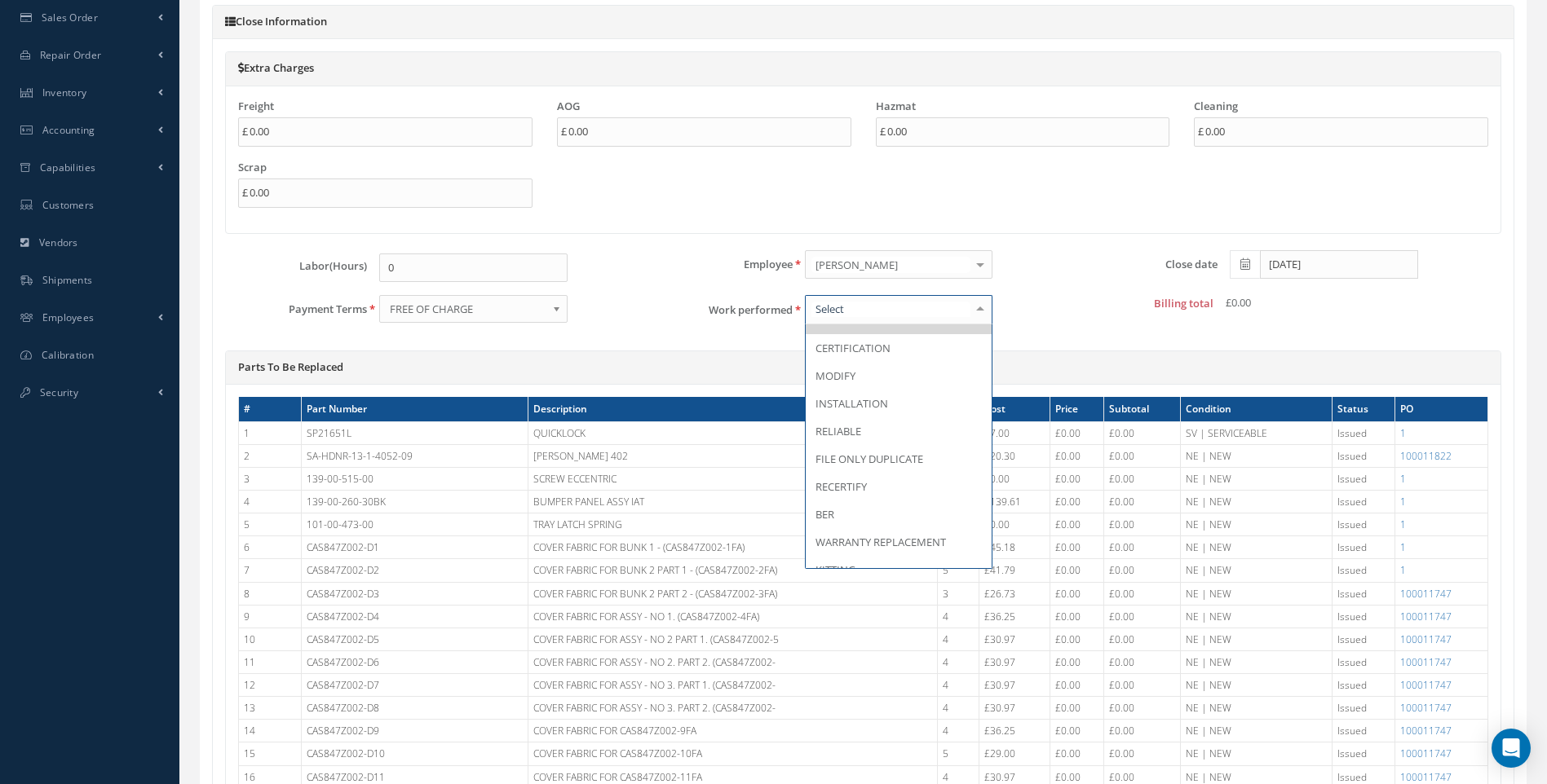
scroll to position [0, 0]
click at [1098, 269] on label "Close date" at bounding box center [1146, 264] width 142 height 13
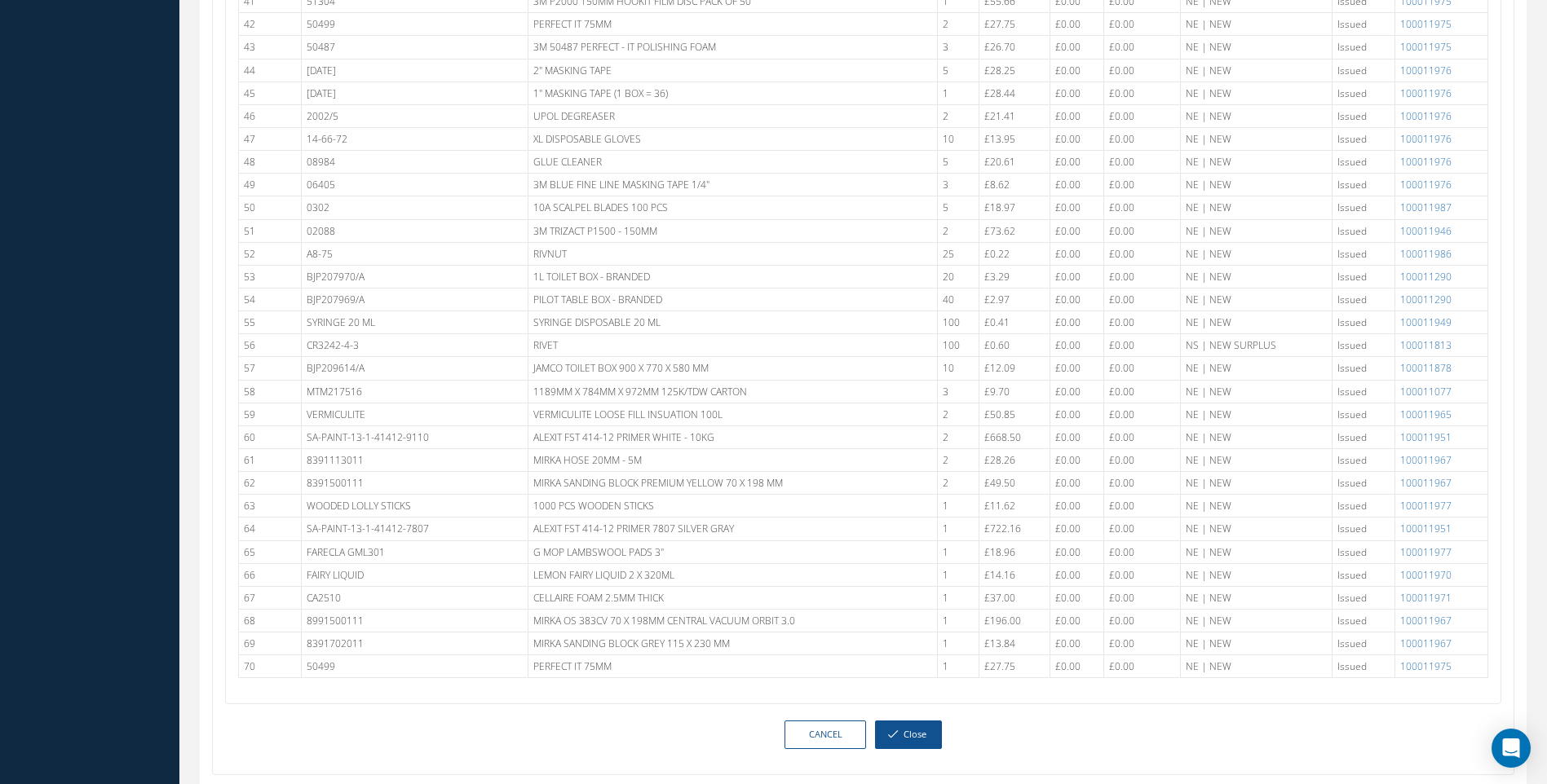
scroll to position [1830, 0]
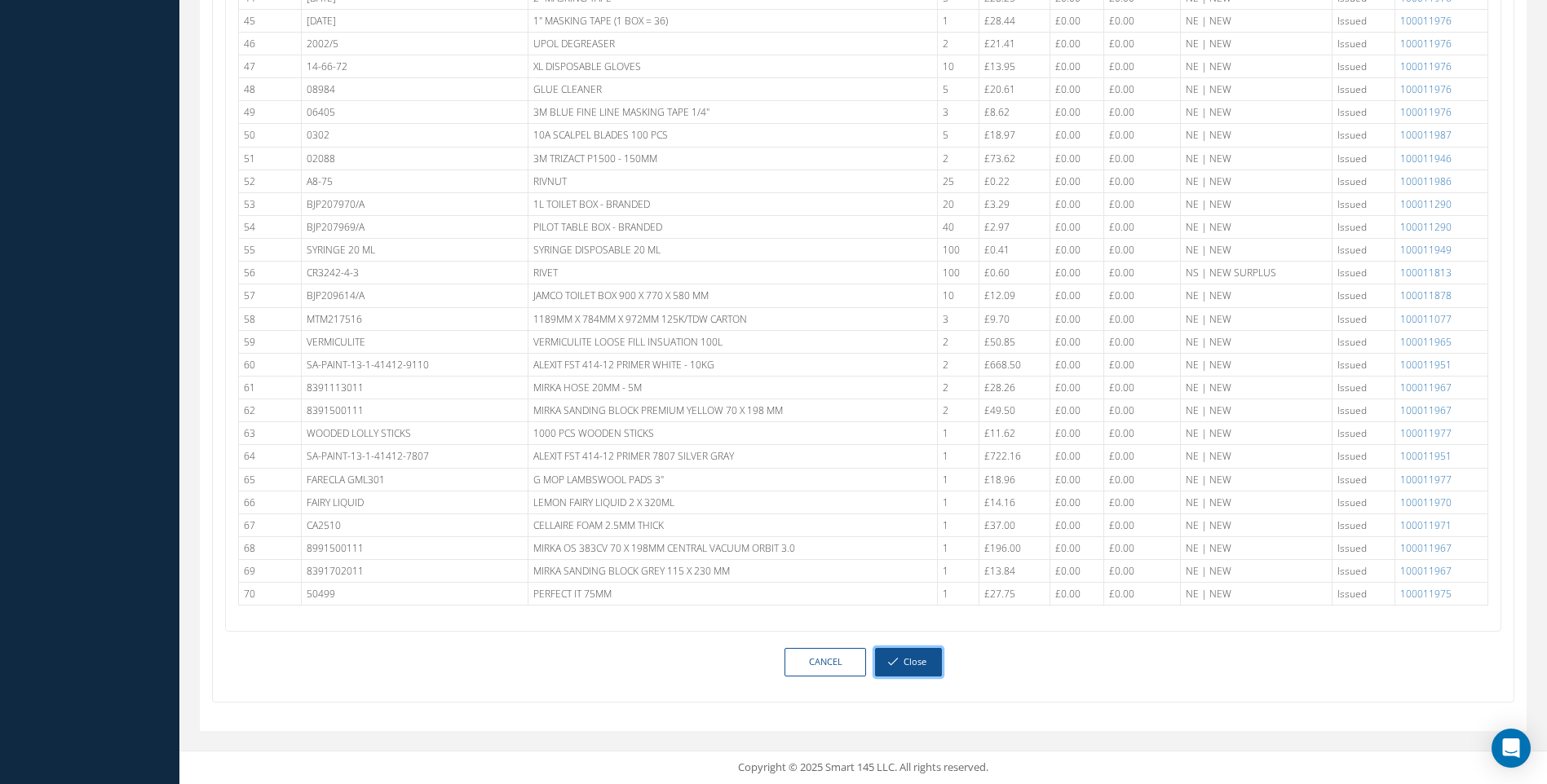
click at [911, 662] on button "Close" at bounding box center [909, 662] width 67 height 29
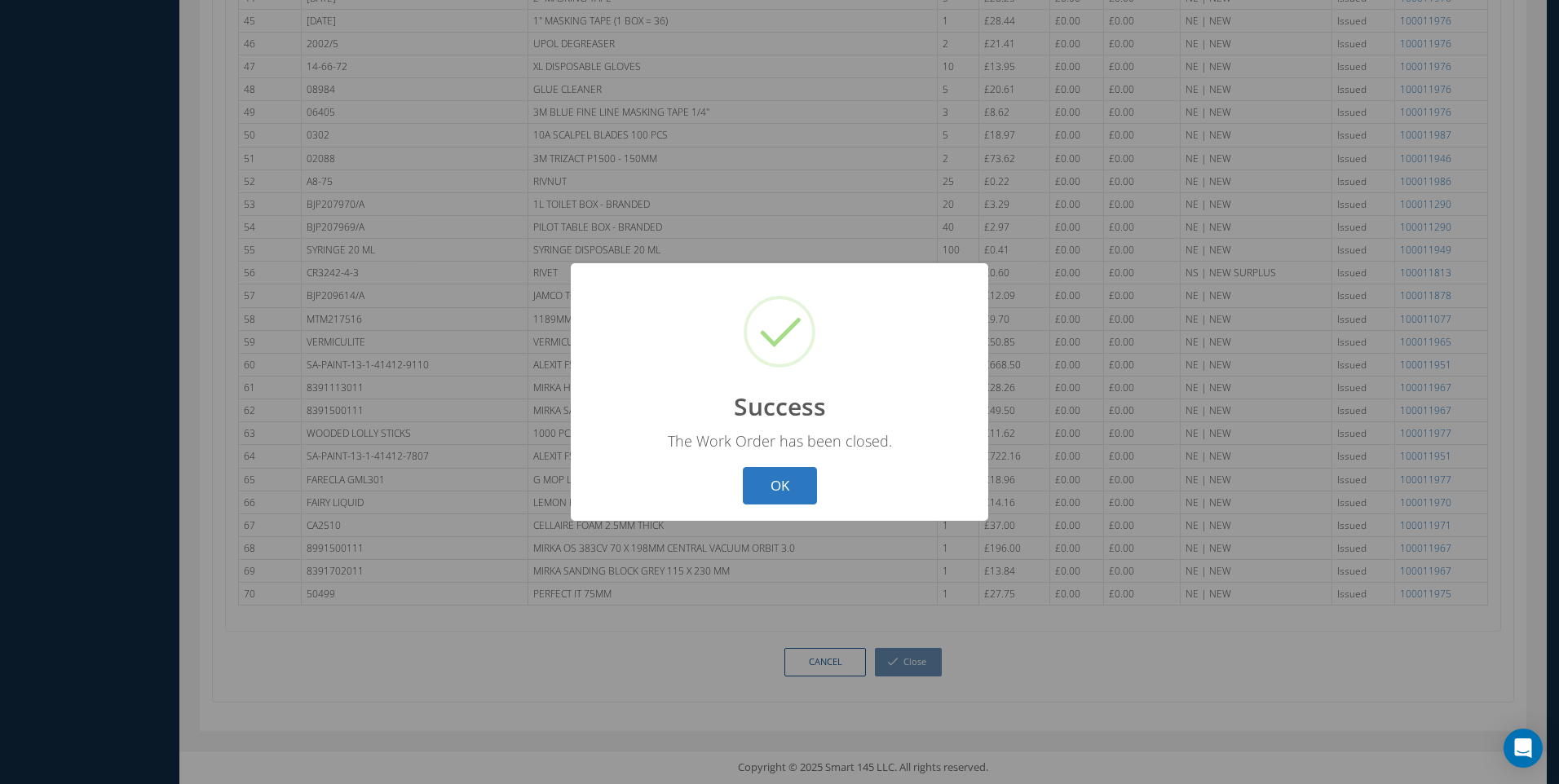
click at [781, 481] on button "OK" at bounding box center [780, 486] width 74 height 38
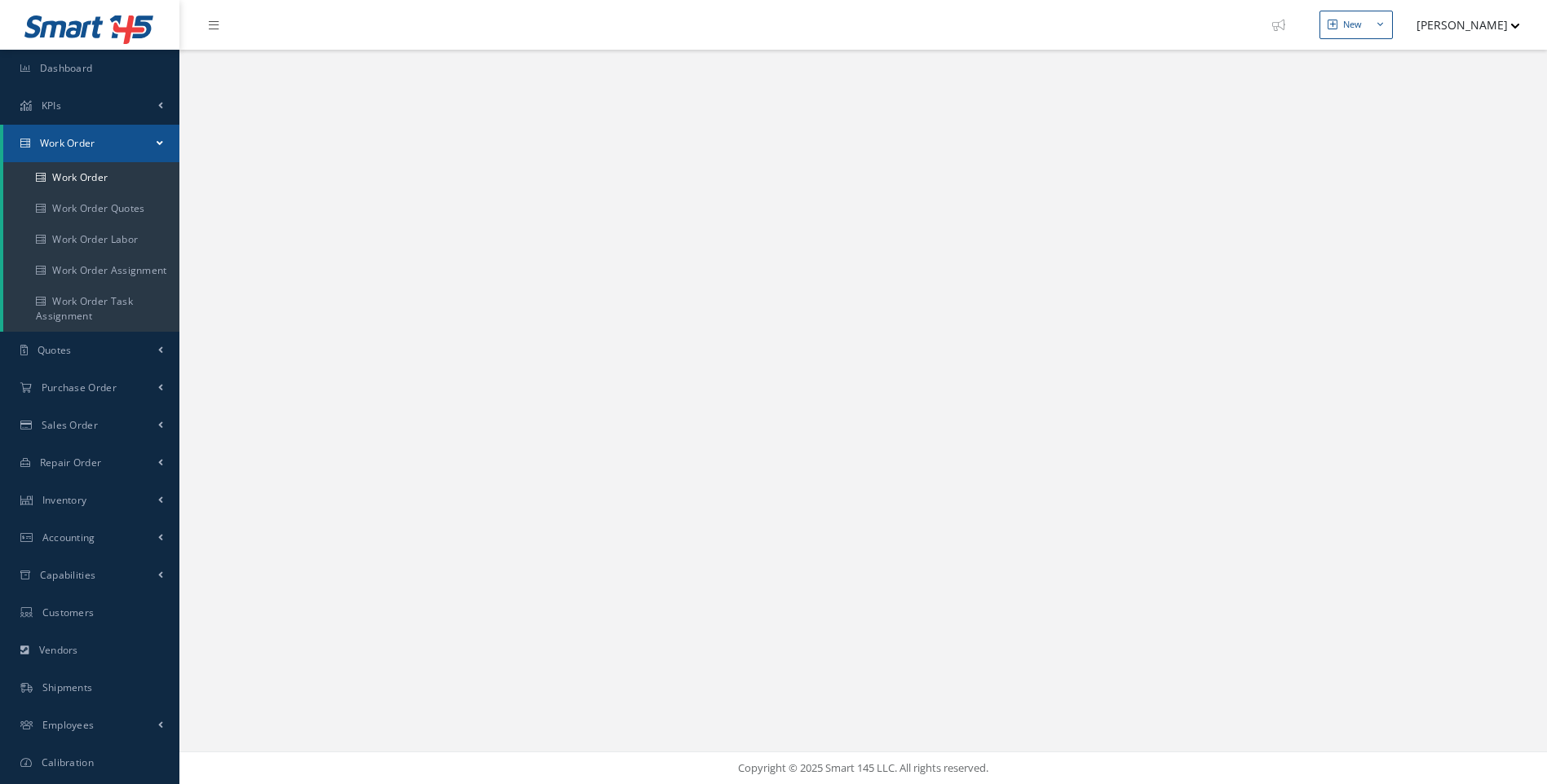
select select "25"
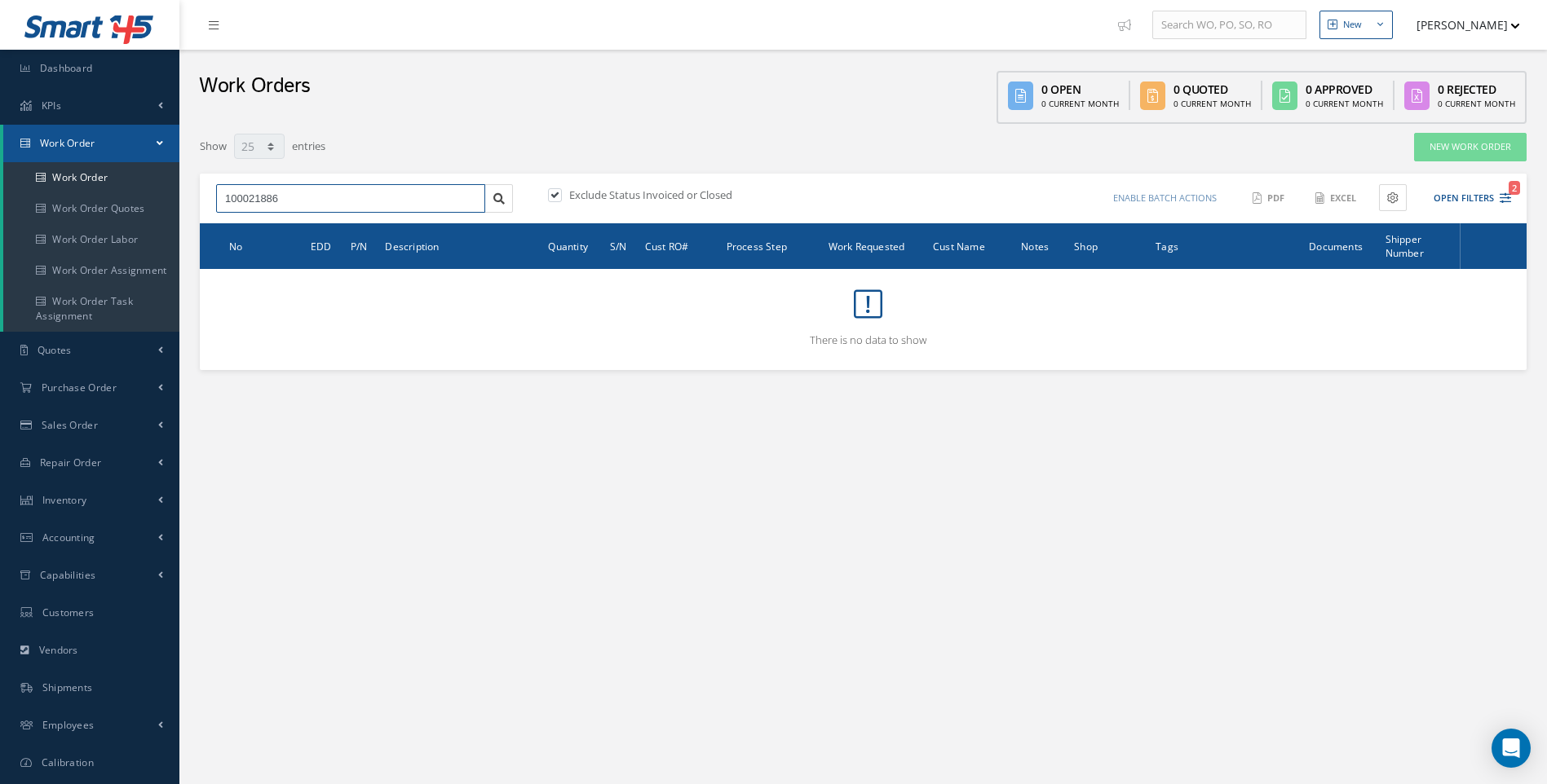
click at [288, 195] on input "100021886" at bounding box center [350, 198] width 269 height 30
click at [93, 173] on link "Work Order" at bounding box center [91, 178] width 176 height 31
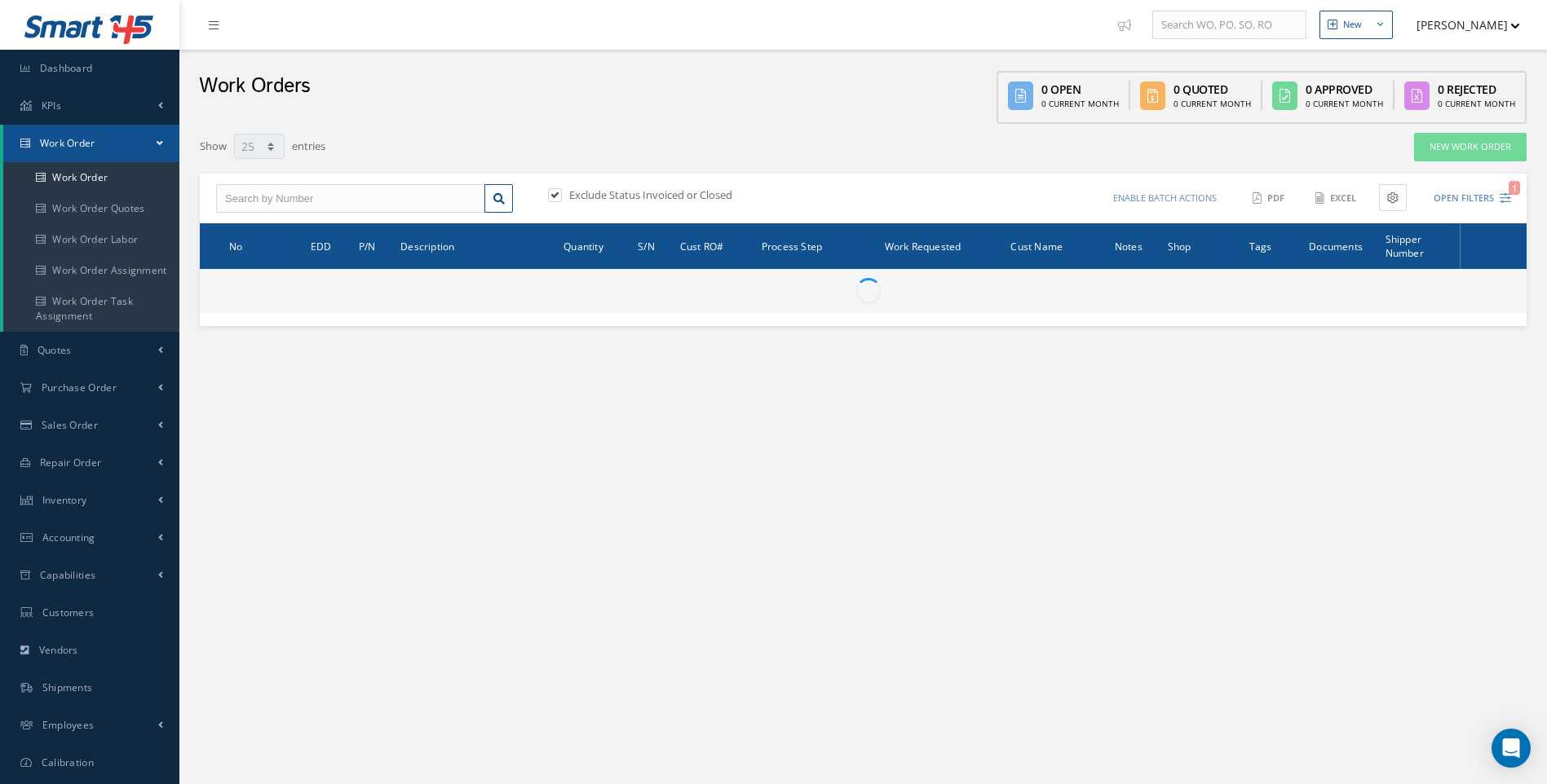
select select "25"
click at [252, 199] on input "text" at bounding box center [350, 198] width 269 height 30
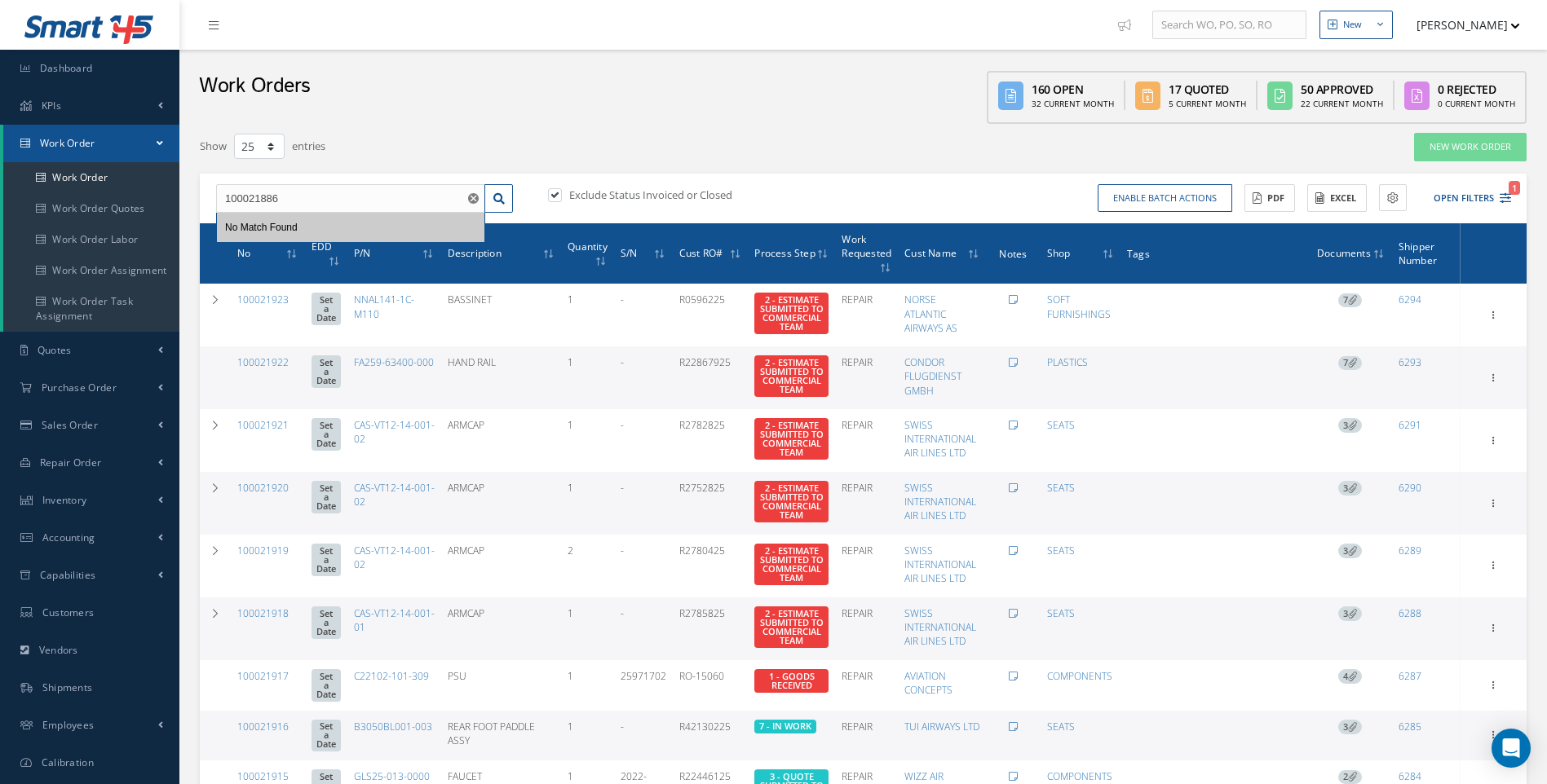
type input "100021886"
click at [562, 195] on label at bounding box center [563, 195] width 5 height 14
click at [559, 195] on input "checkbox" at bounding box center [553, 196] width 11 height 11
checkbox input "false"
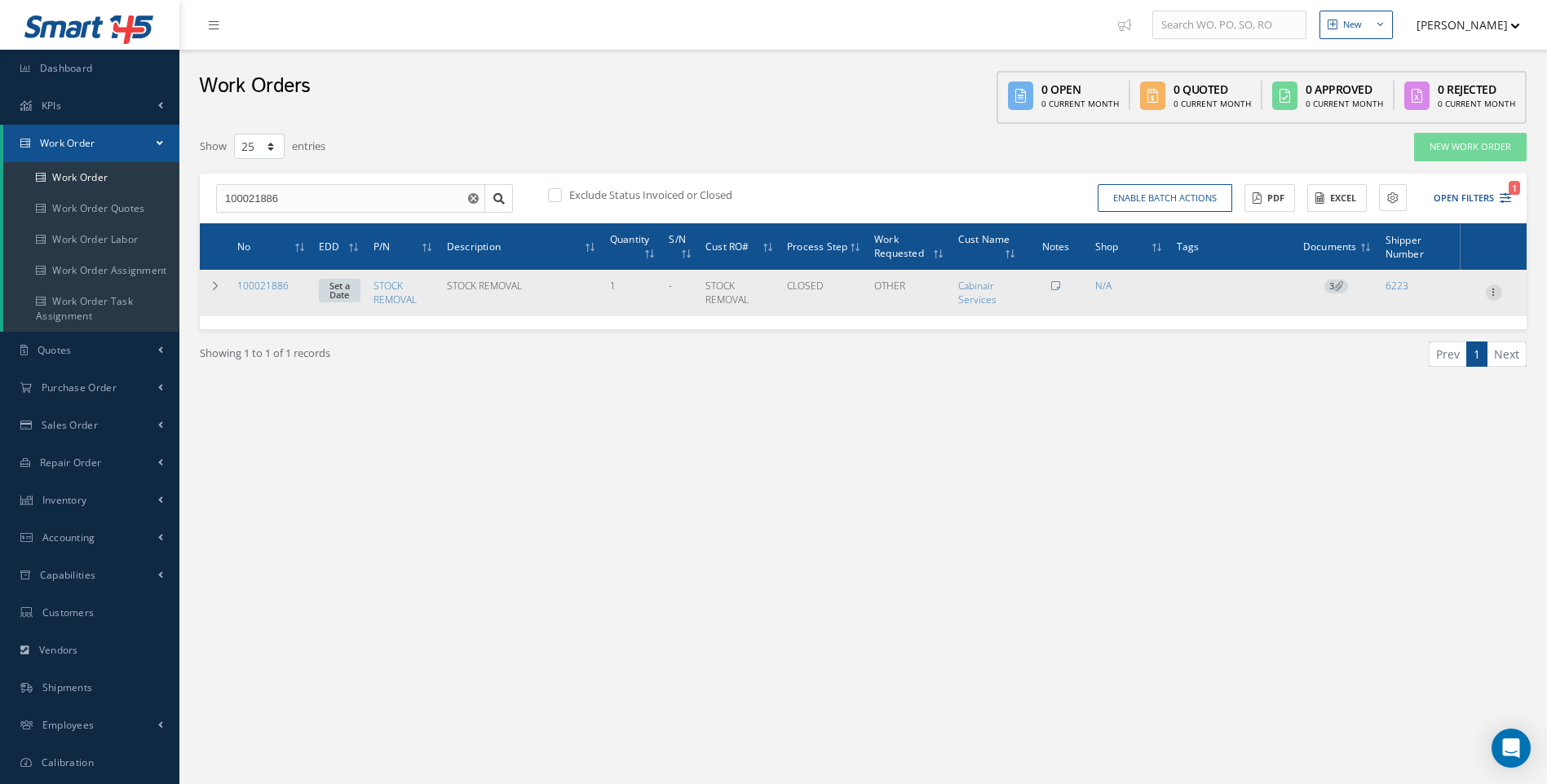
click at [1494, 292] on icon at bounding box center [1495, 291] width 16 height 13
click at [1406, 342] on link "Reverse" at bounding box center [1419, 345] width 129 height 21
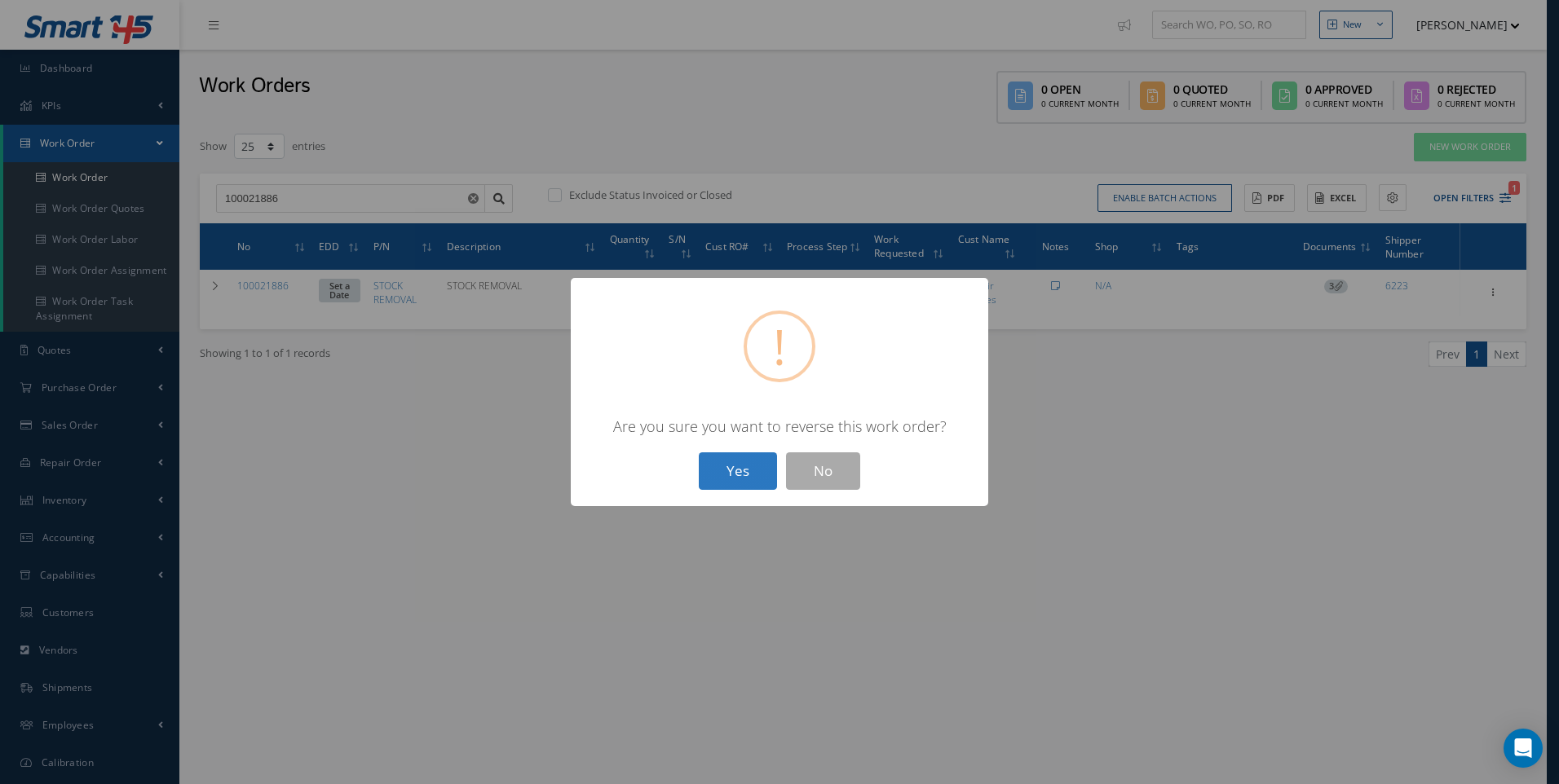
click at [741, 473] on button "Yes" at bounding box center [737, 472] width 78 height 38
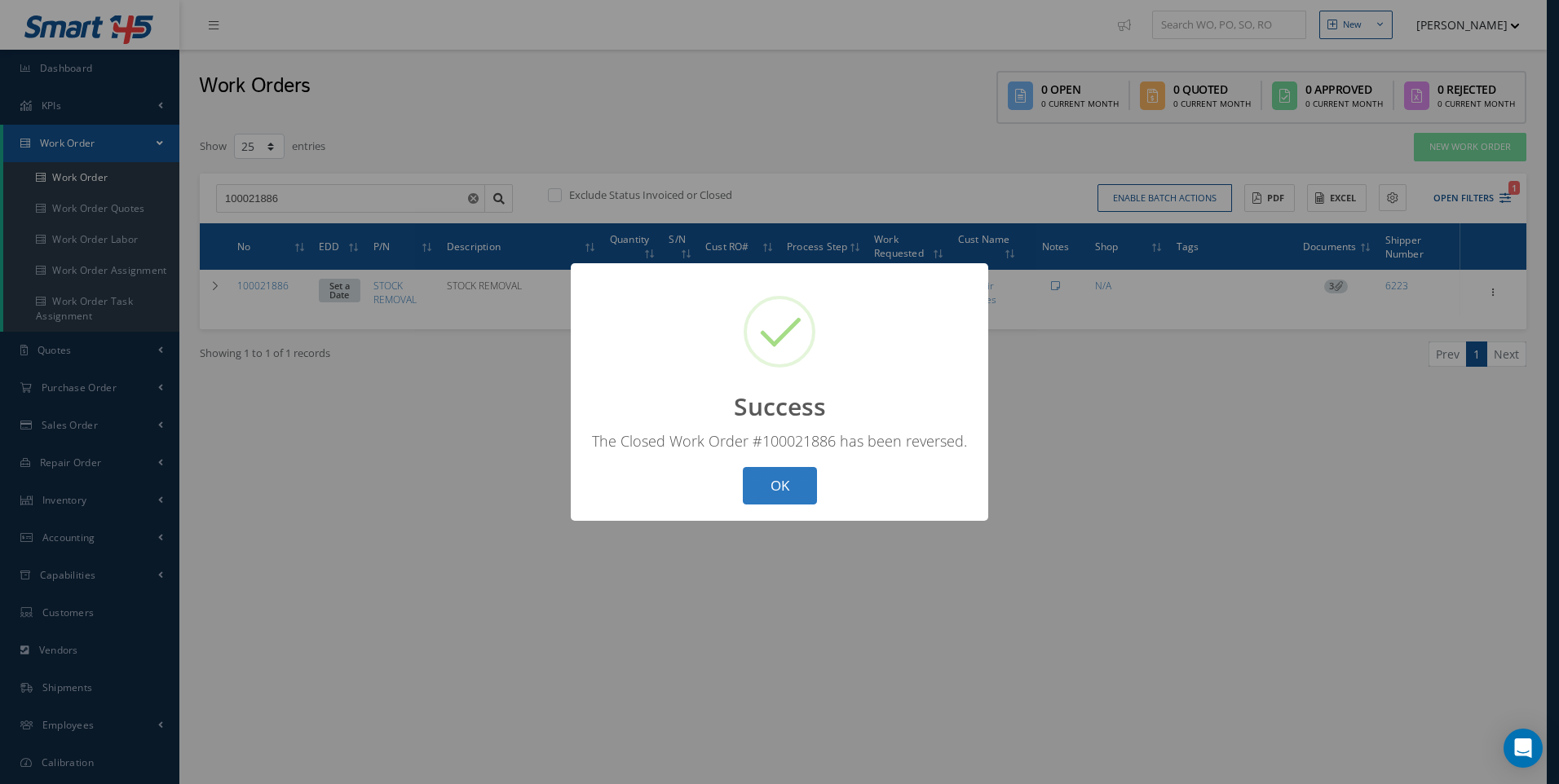
click at [798, 490] on button "OK" at bounding box center [780, 486] width 74 height 38
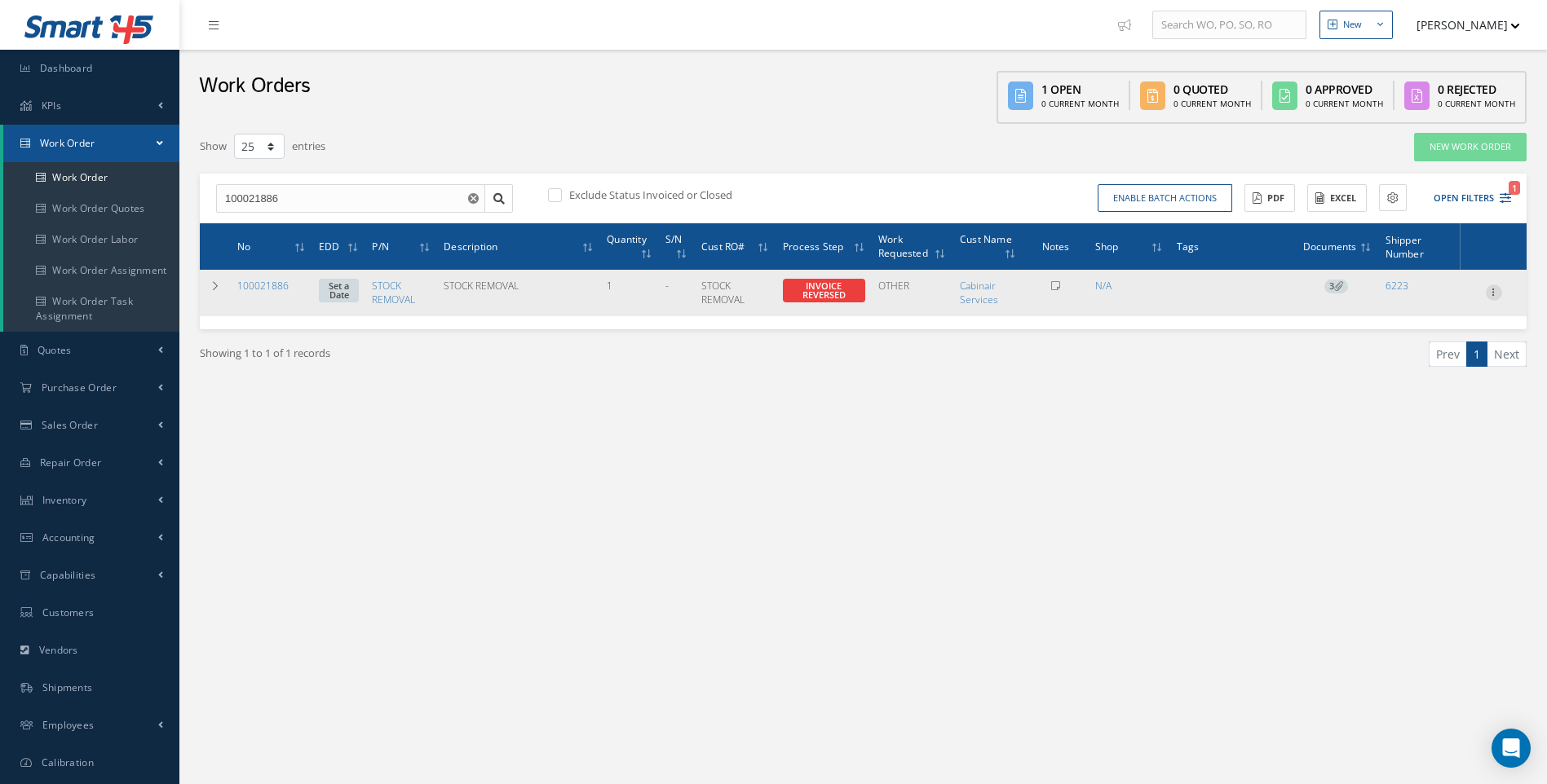
click at [1496, 291] on icon at bounding box center [1495, 291] width 16 height 13
click at [1392, 323] on link "Edit" at bounding box center [1419, 324] width 129 height 21
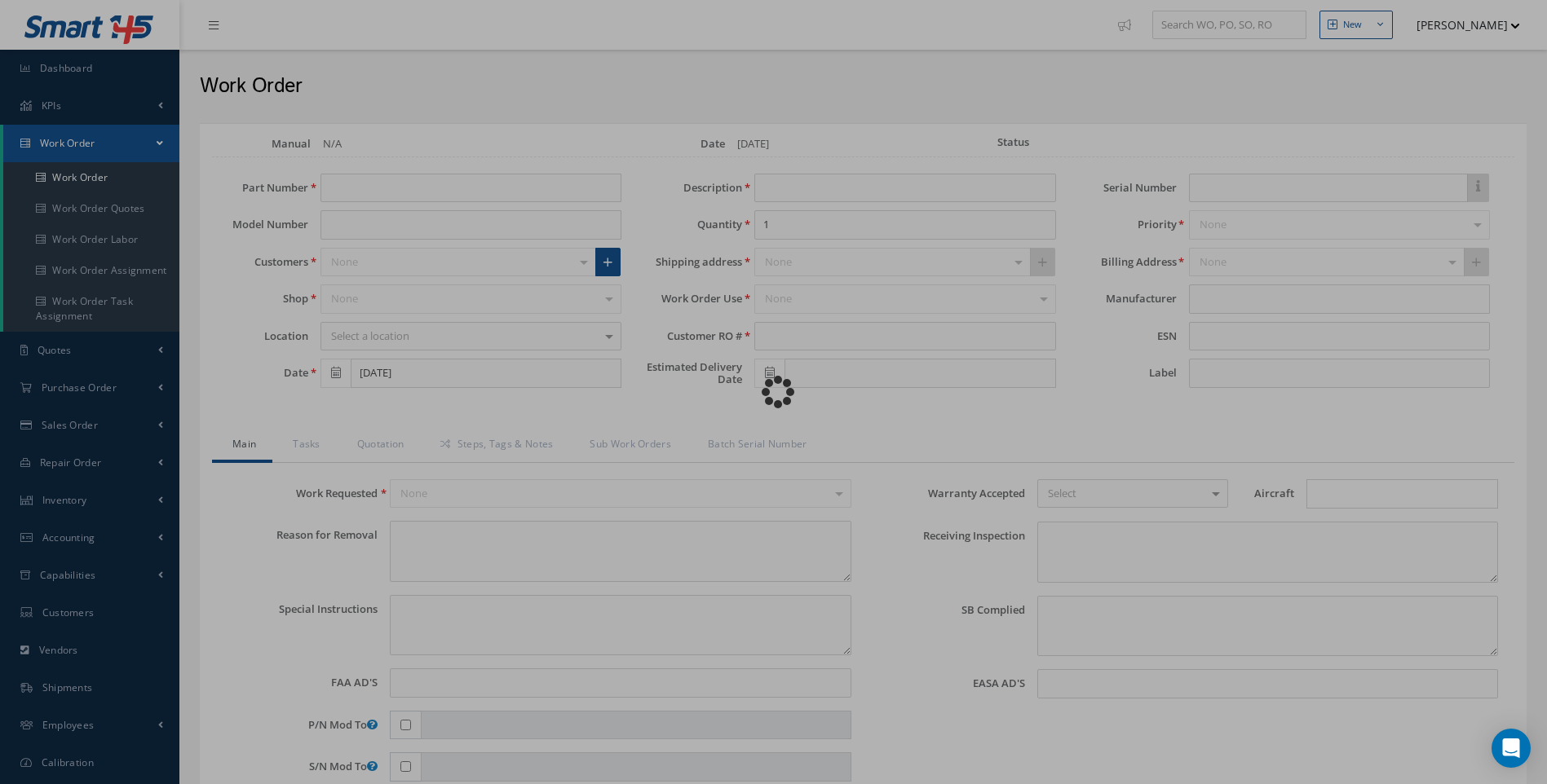
type input "STOCK REMOVAL"
type input "08/29/2025"
type input "STOCK REMOVAL"
type textarea "NONE"
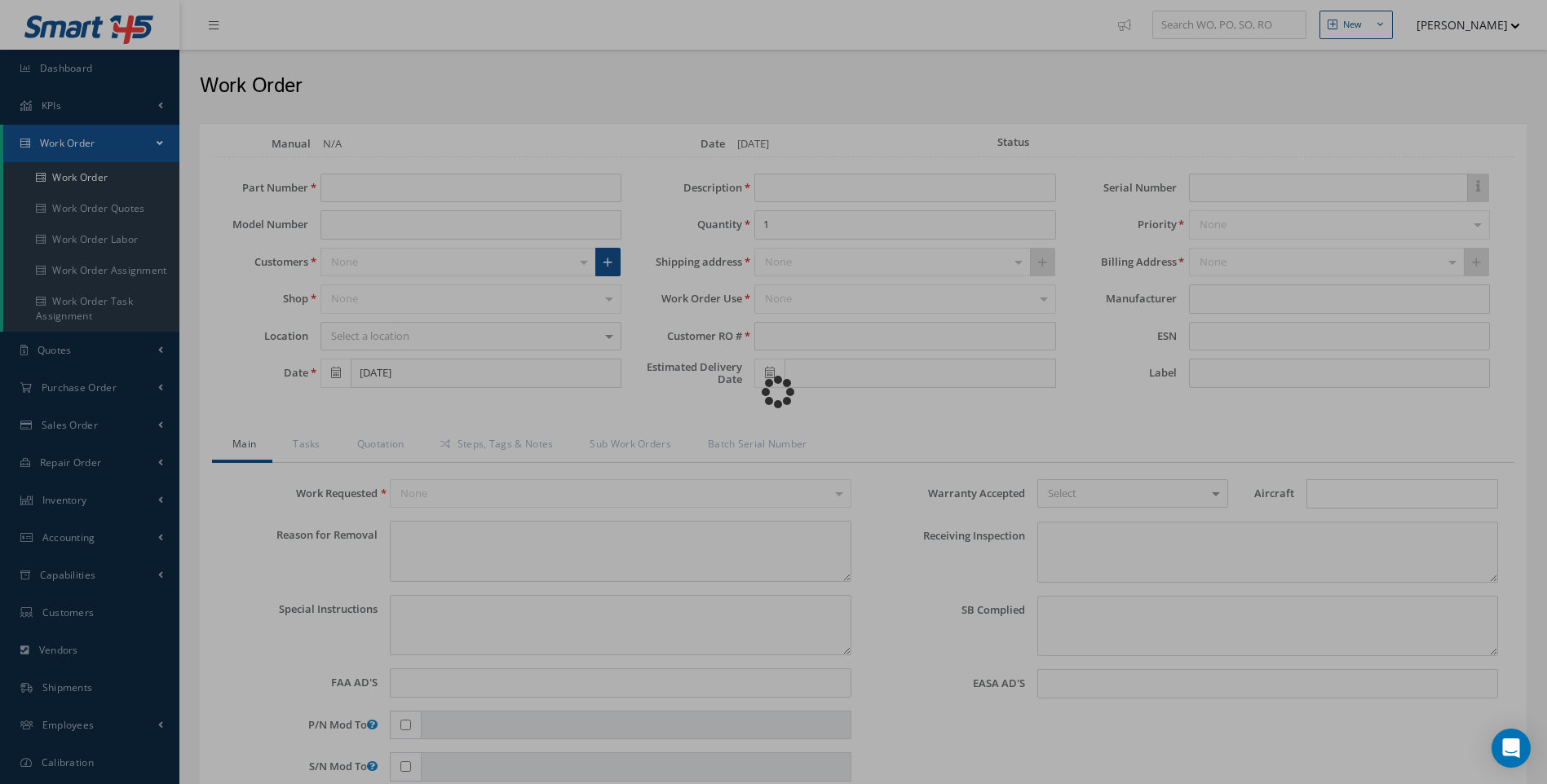
type textarea "PLEASE SEE R.O. FOR DETAILS"
type input "NONE"
type textarea "NO VISUAL DAMAGE ANNUAL CALIBRATION"
type textarea "NONE"
type input "NONE"
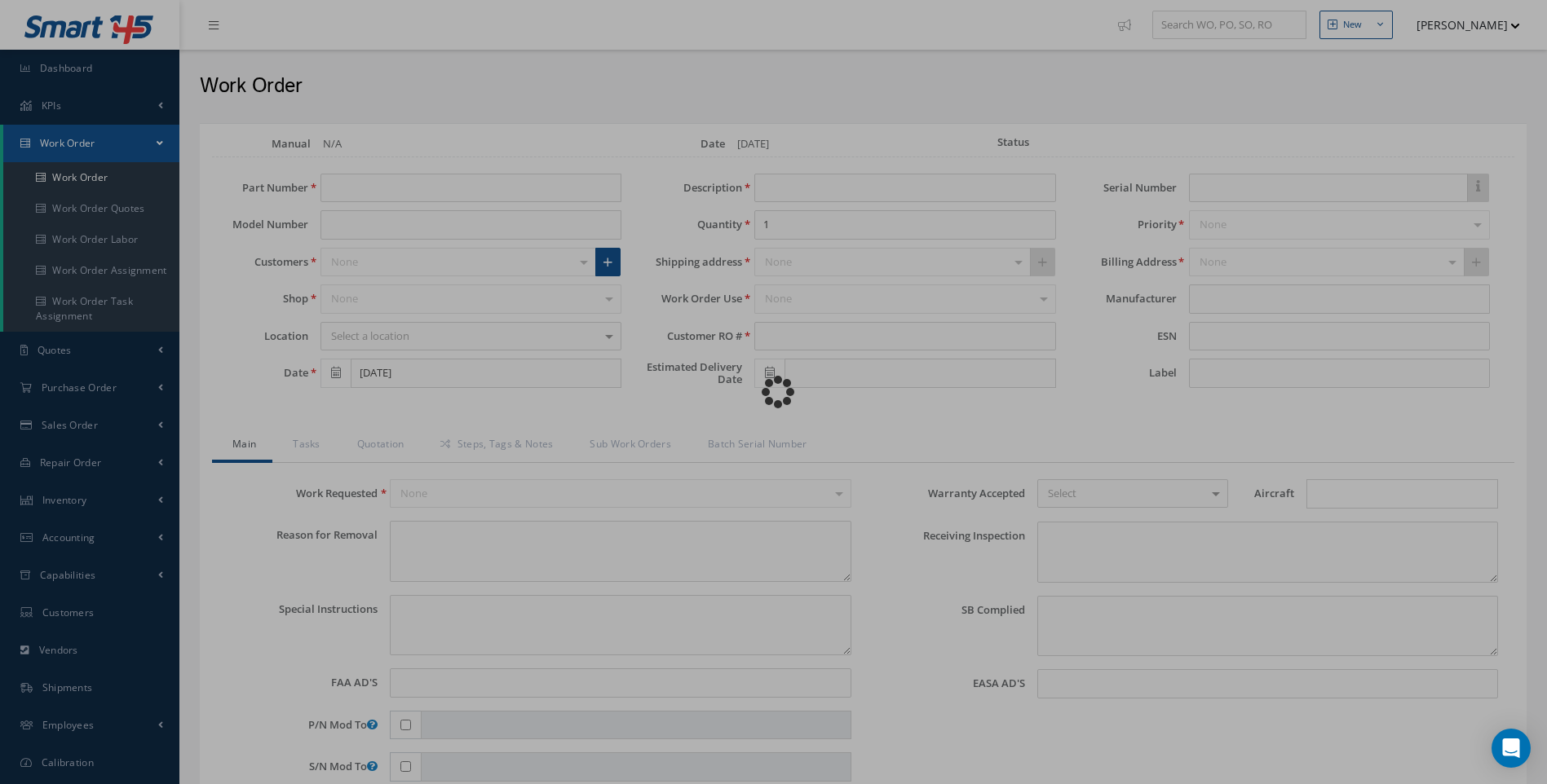
type input "[DATE]"
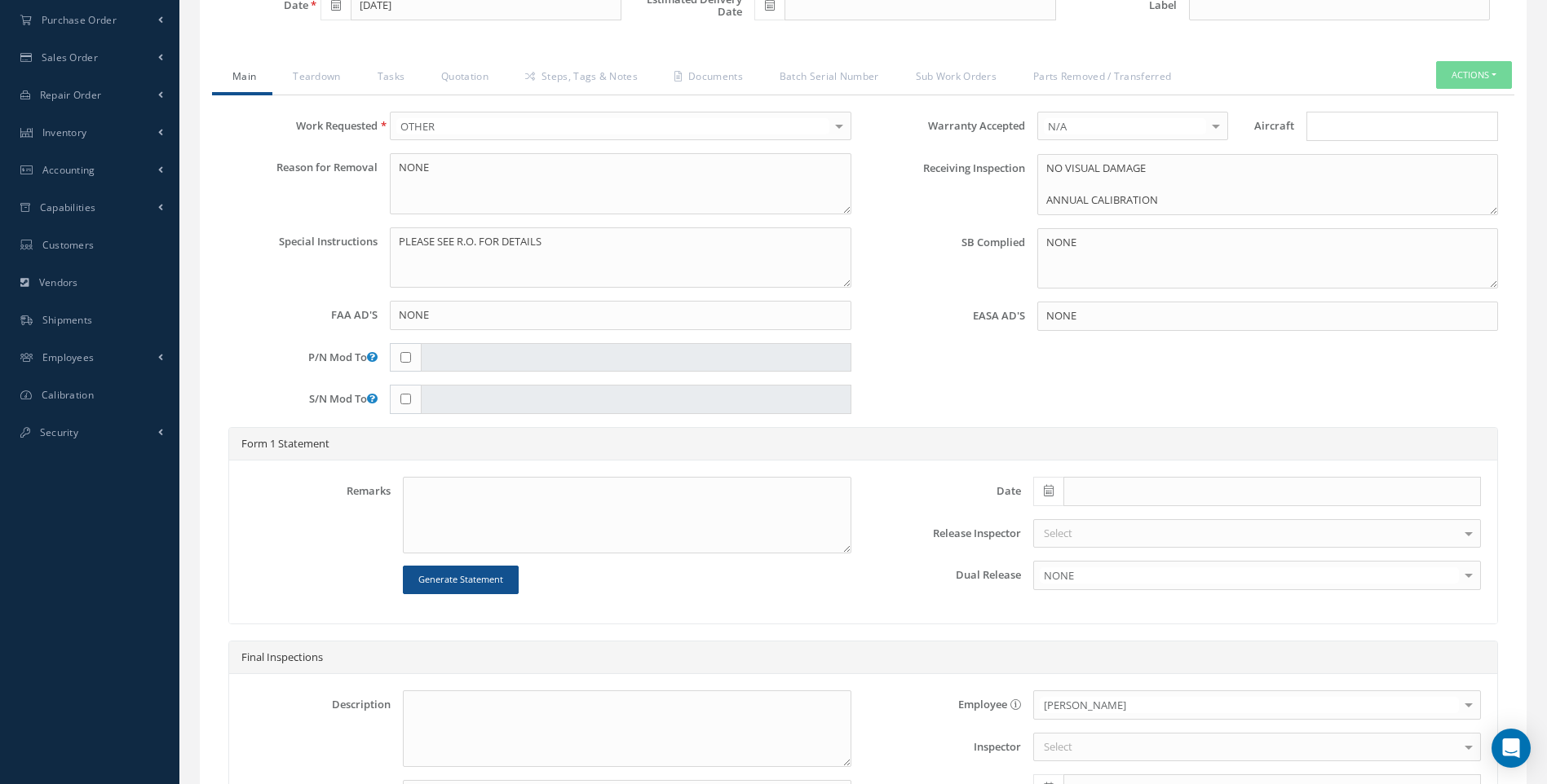
scroll to position [162, 0]
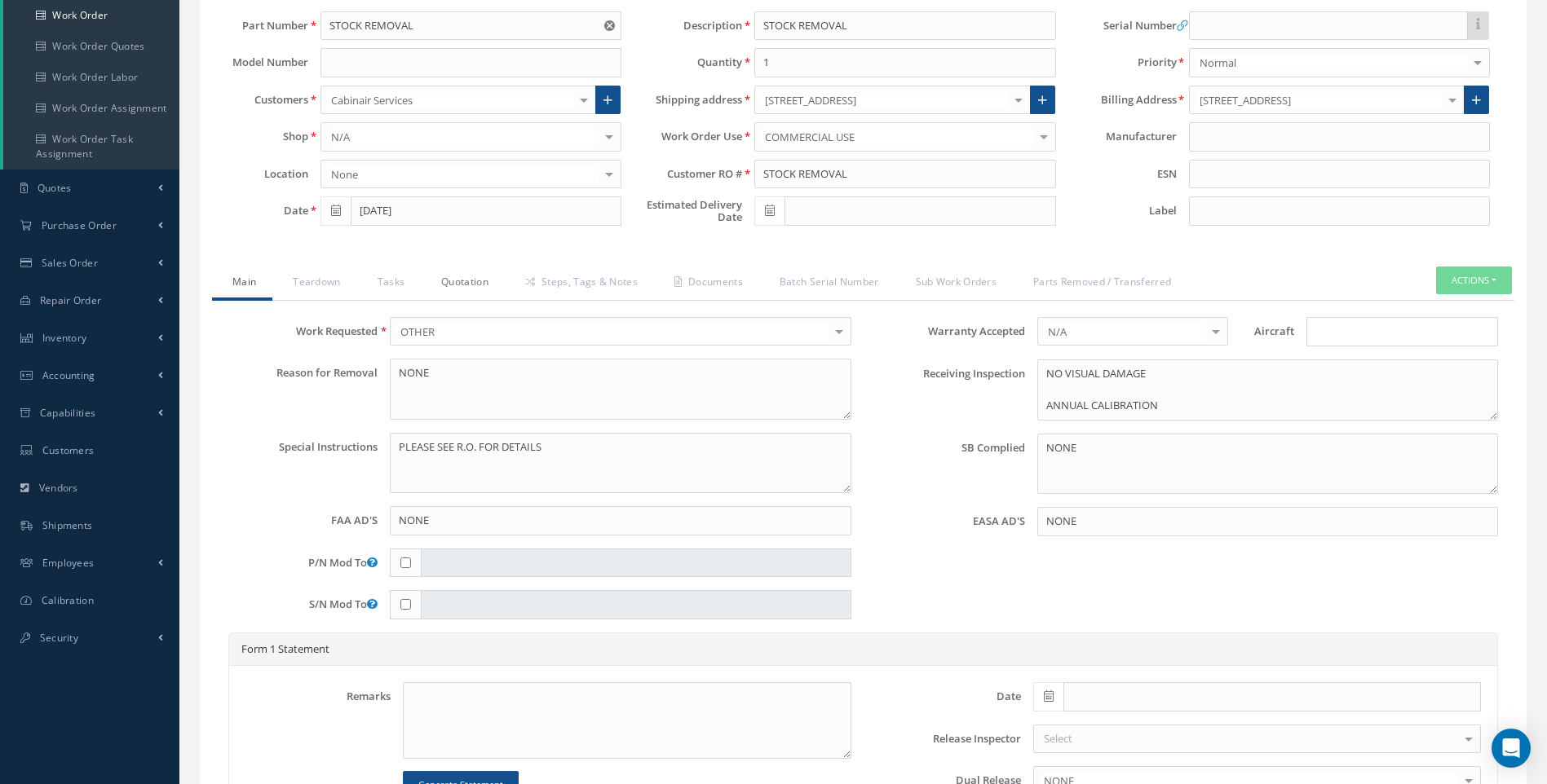
click at [447, 281] on link "Quotation" at bounding box center [462, 284] width 84 height 34
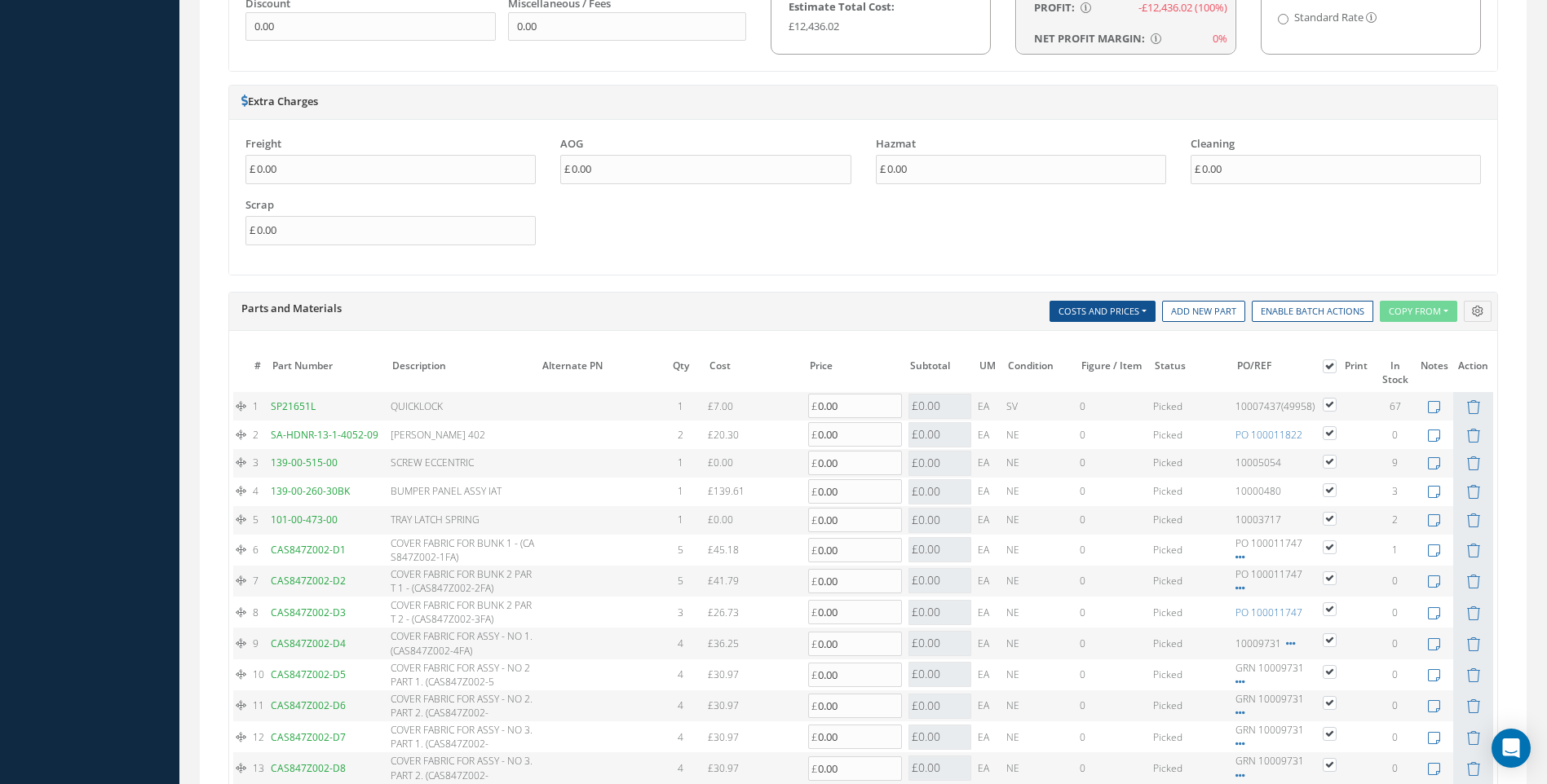
scroll to position [1140, 0]
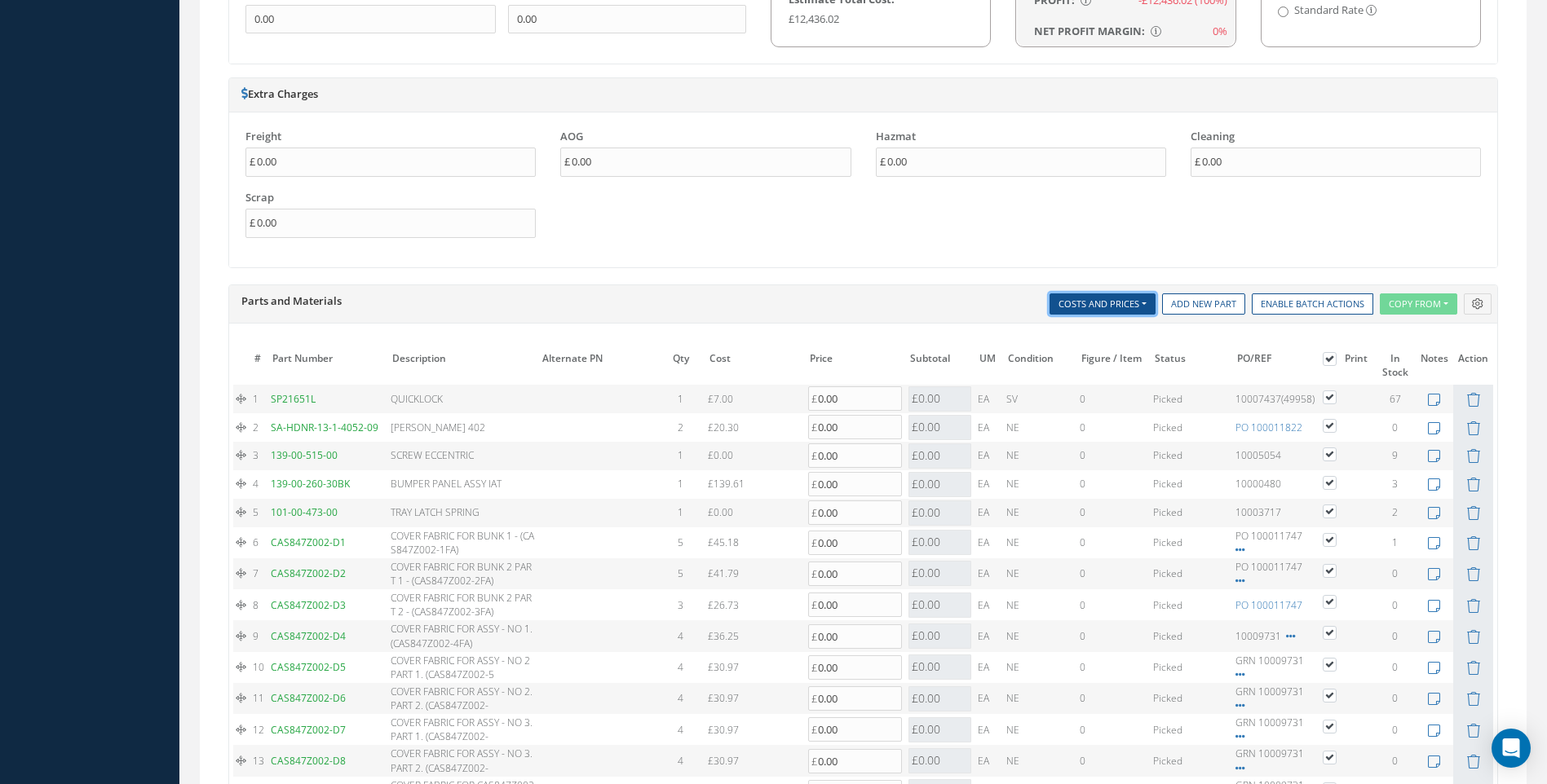
click at [1131, 301] on button "Costs and Prices" at bounding box center [1102, 304] width 106 height 22
click at [1092, 347] on link "Zero Out" at bounding box center [1115, 349] width 131 height 22
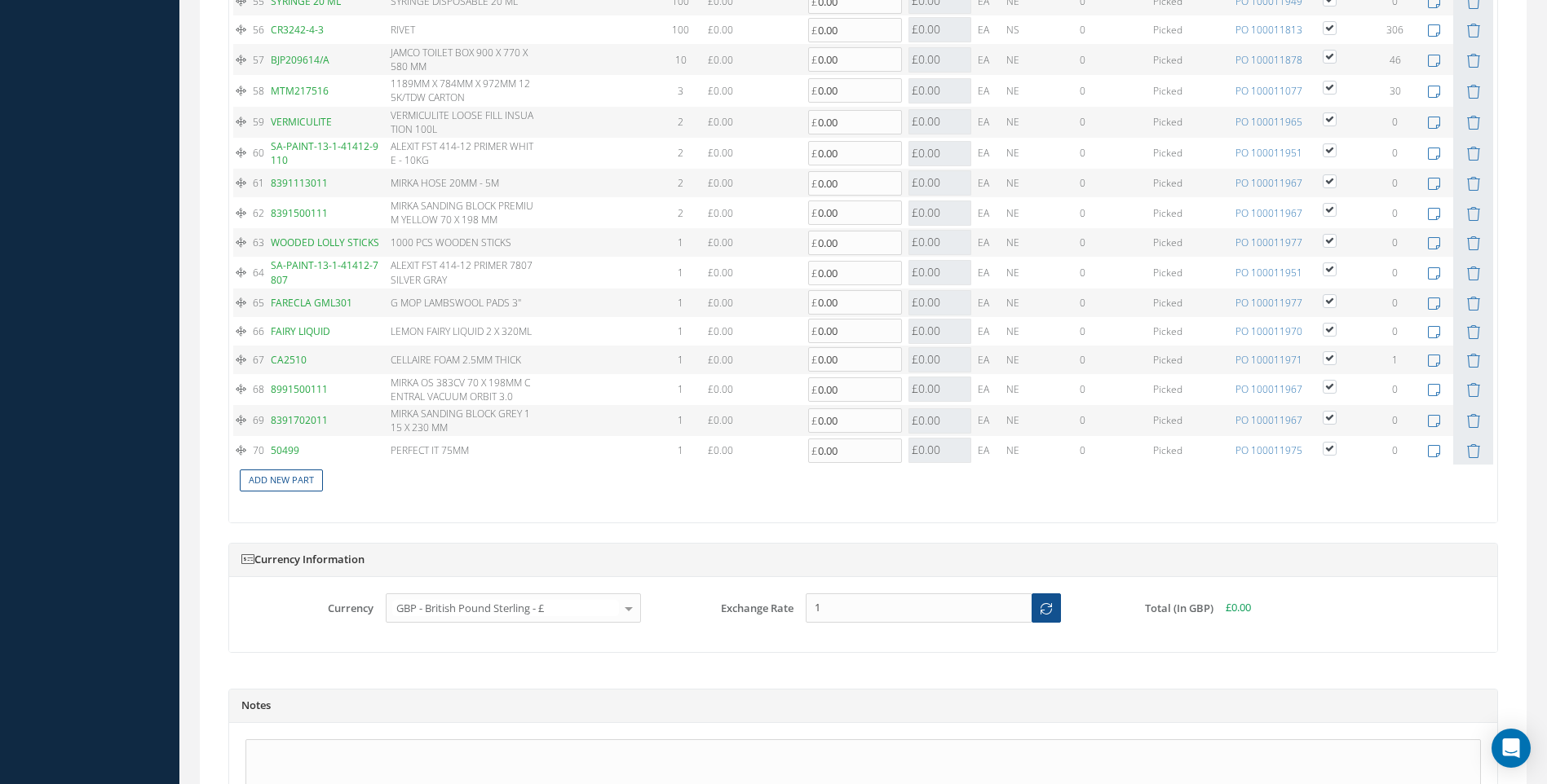
scroll to position [3350, 0]
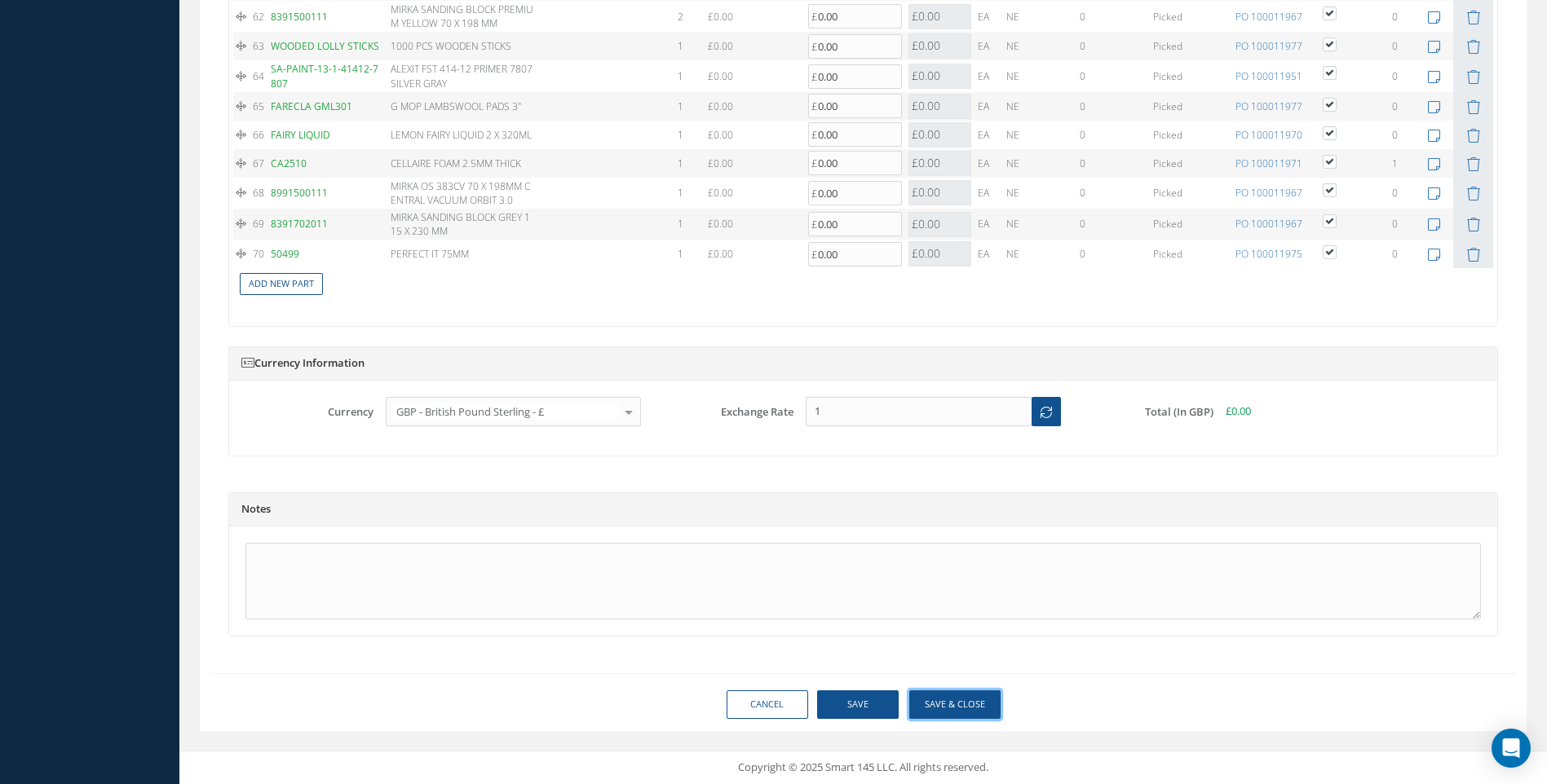
click at [956, 706] on button "Save & Close" at bounding box center [955, 705] width 91 height 29
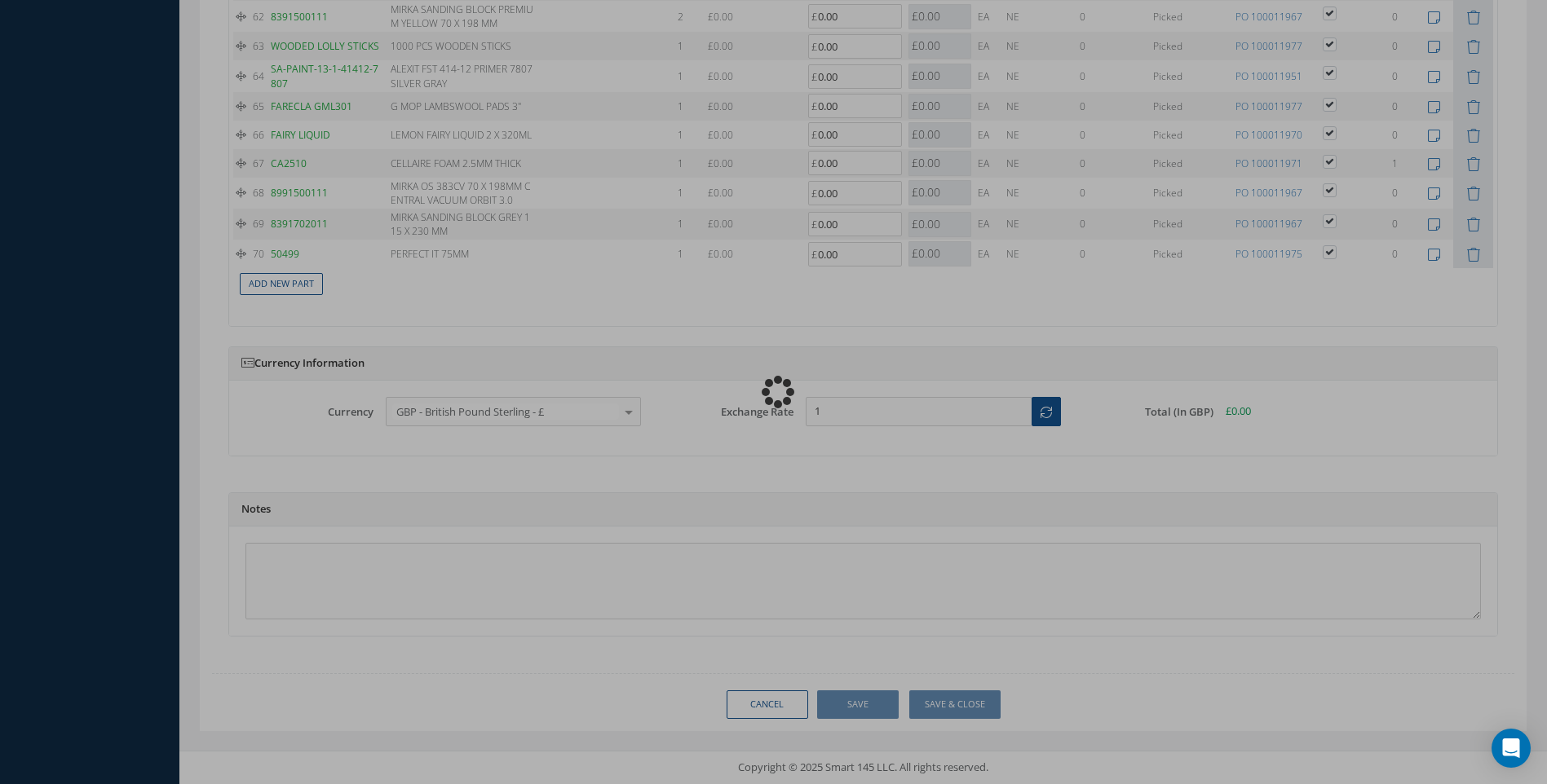
type input "0.00"
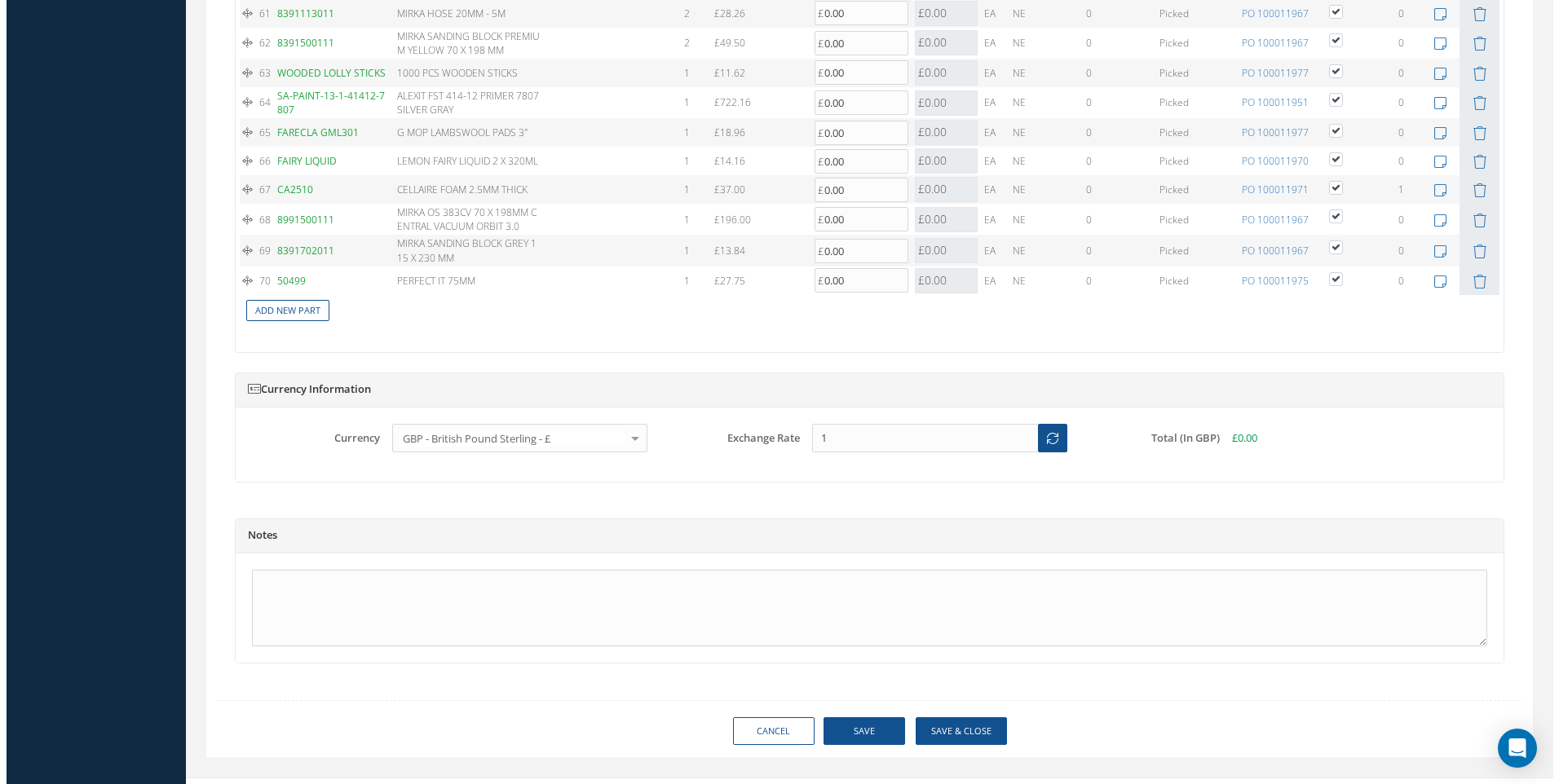
scroll to position [3376, 0]
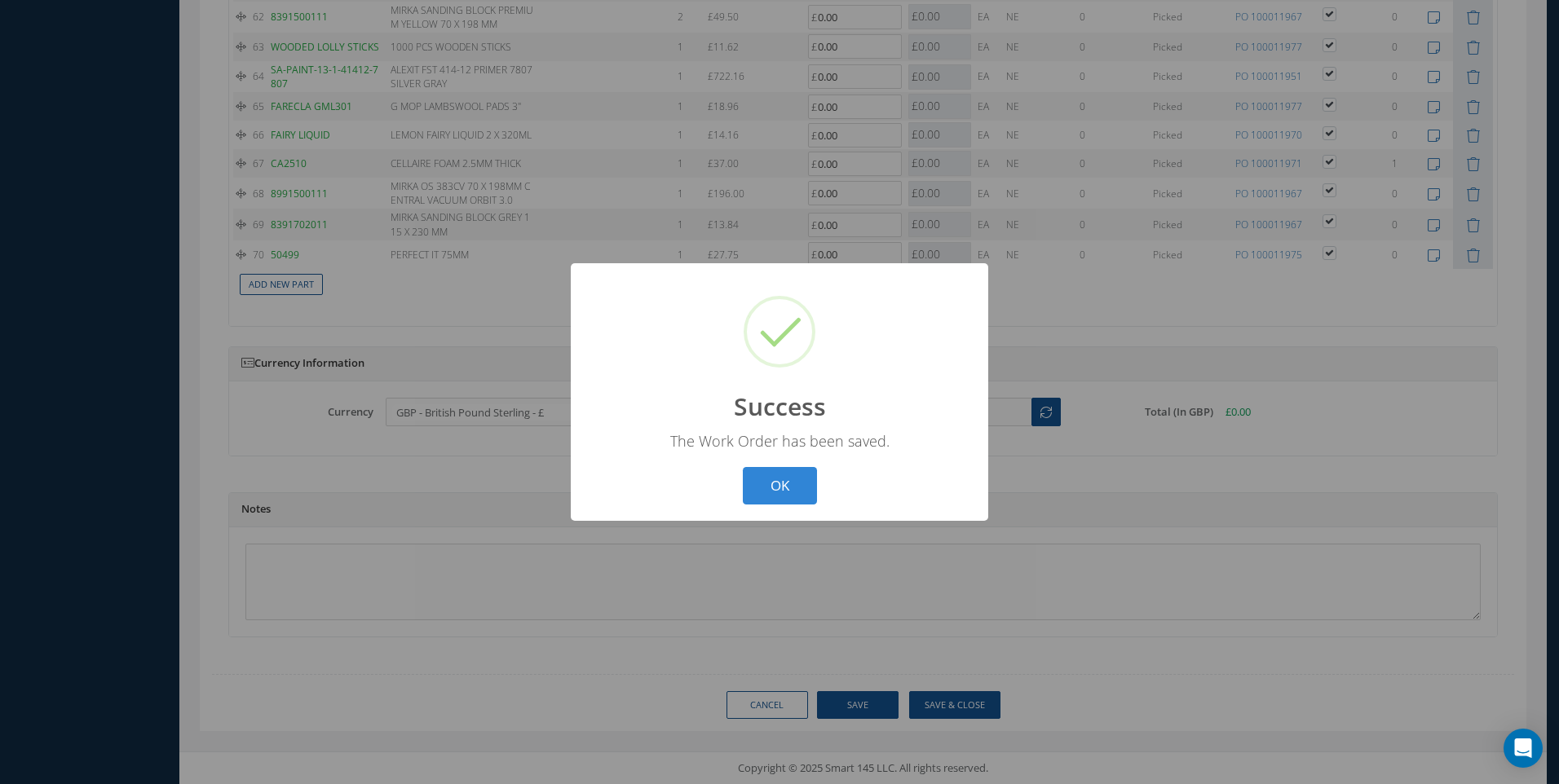
click at [788, 512] on div "? ! i Success × The Work Order has been saved. OK Cancel" at bounding box center [780, 392] width 418 height 258
click at [774, 475] on button "OK" at bounding box center [780, 486] width 74 height 38
select select "25"
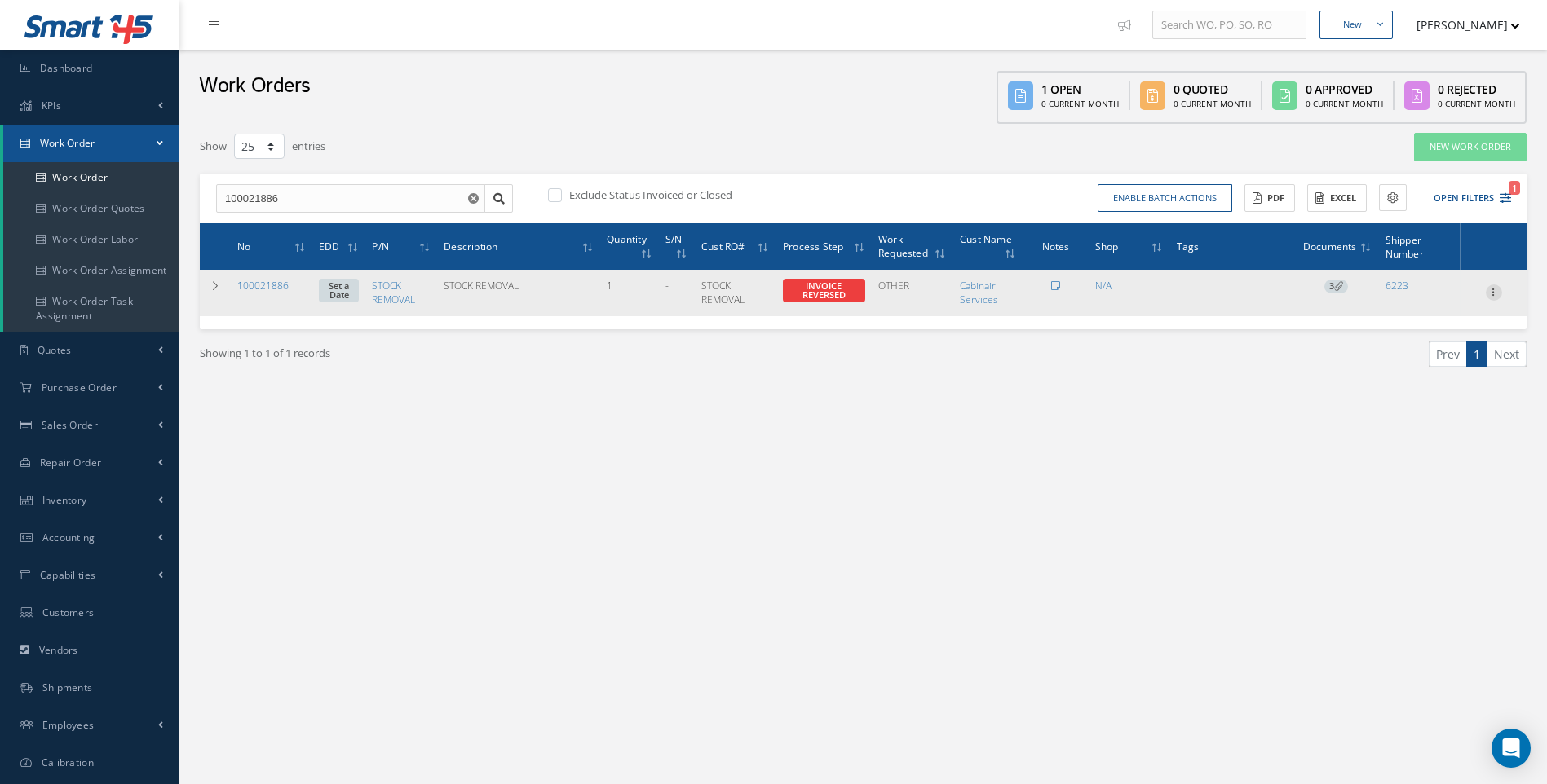
click at [1489, 295] on icon at bounding box center [1495, 291] width 16 height 13
click at [1401, 344] on link "Close" at bounding box center [1419, 345] width 129 height 21
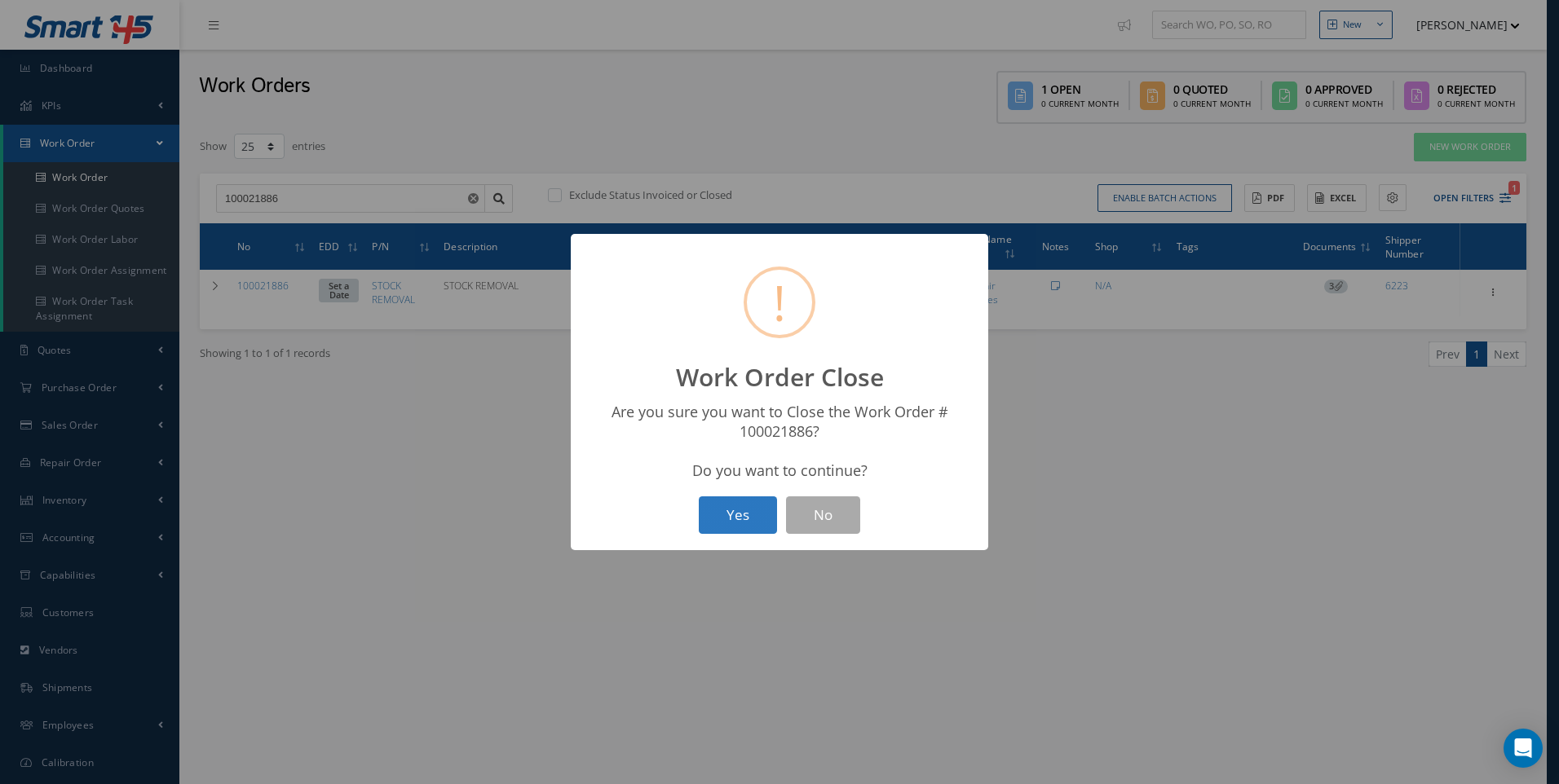
click at [747, 513] on button "Yes" at bounding box center [737, 515] width 78 height 38
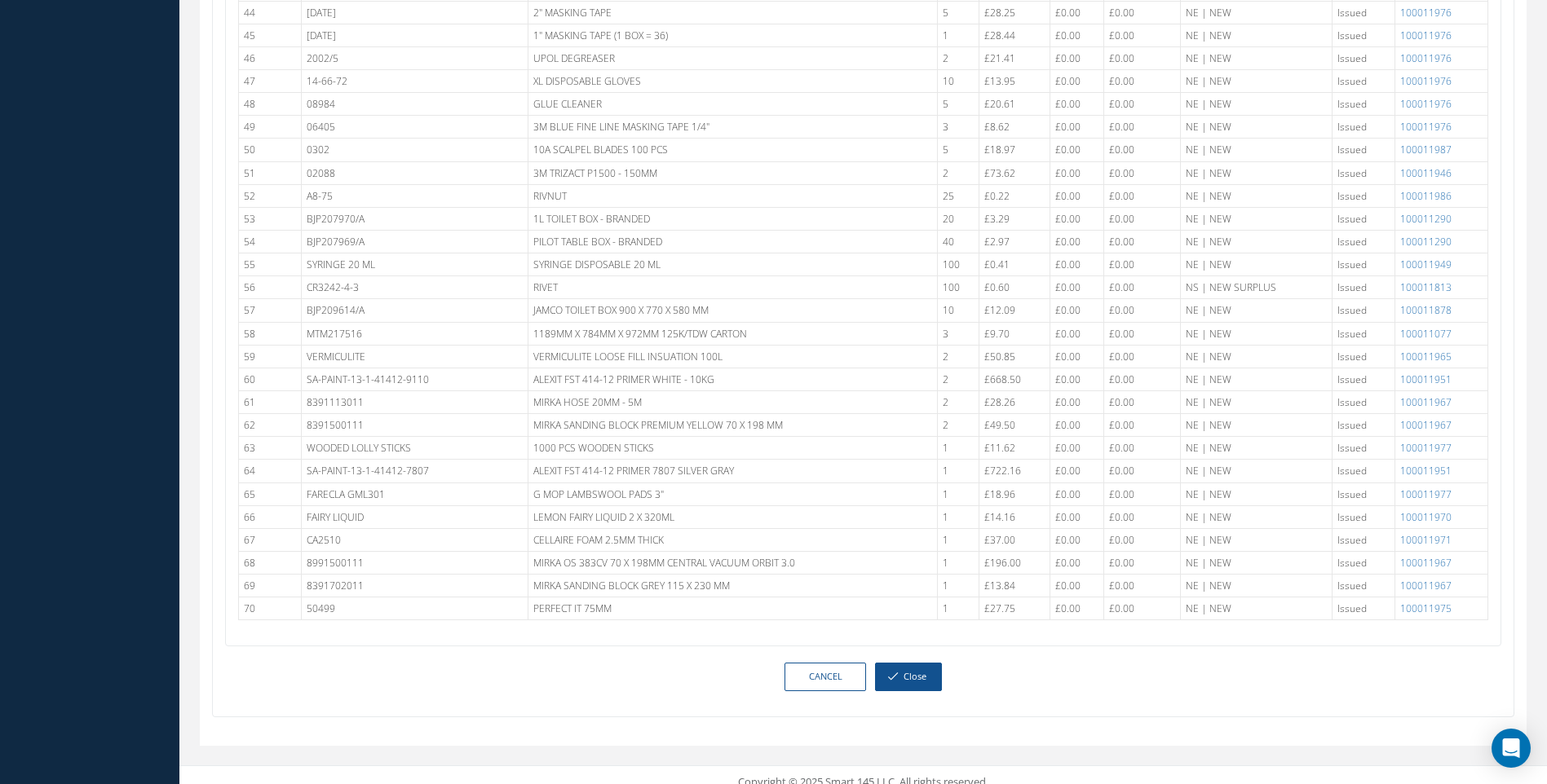
scroll to position [1830, 0]
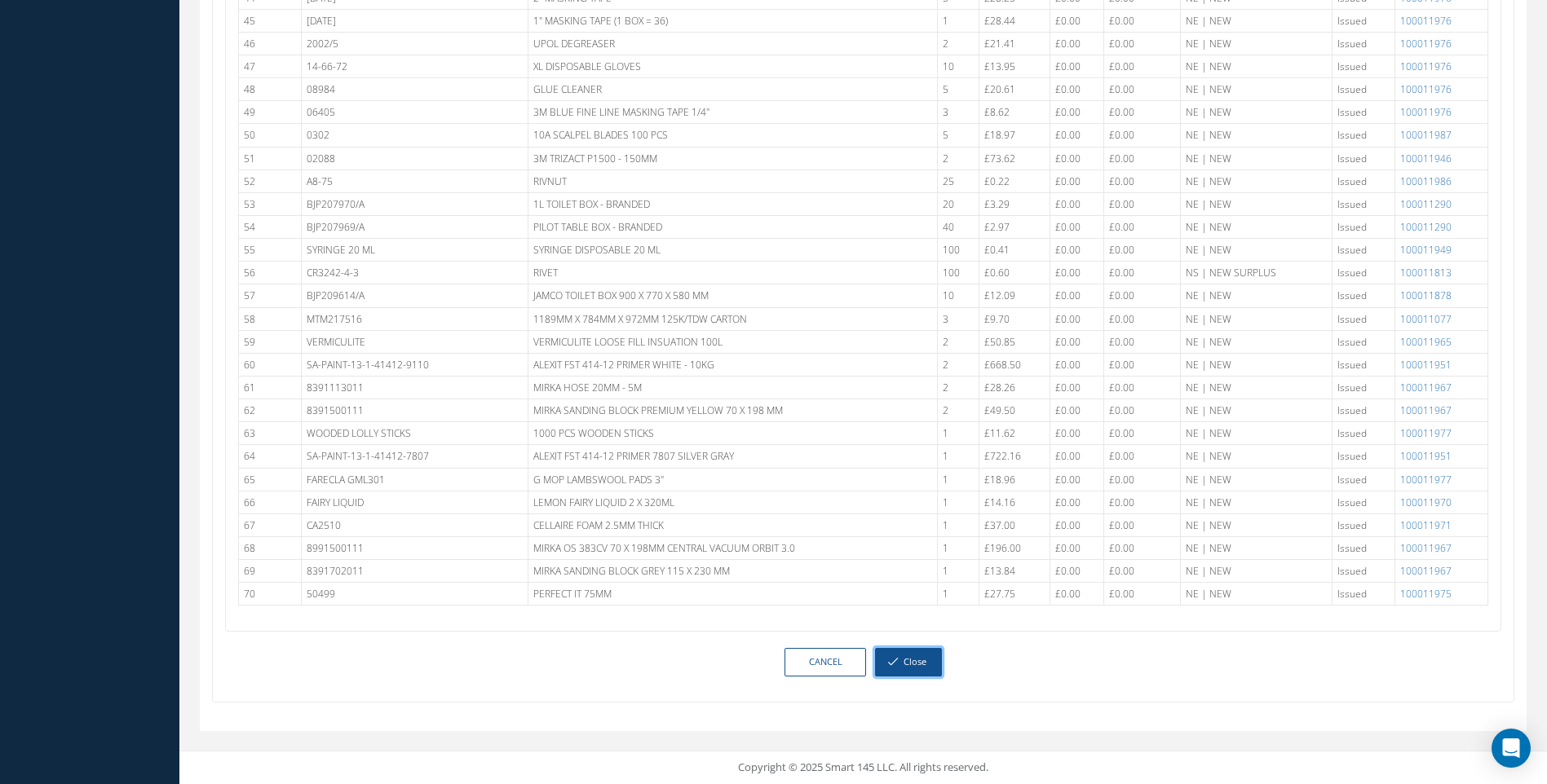
click at [911, 661] on button "Close" at bounding box center [909, 662] width 67 height 29
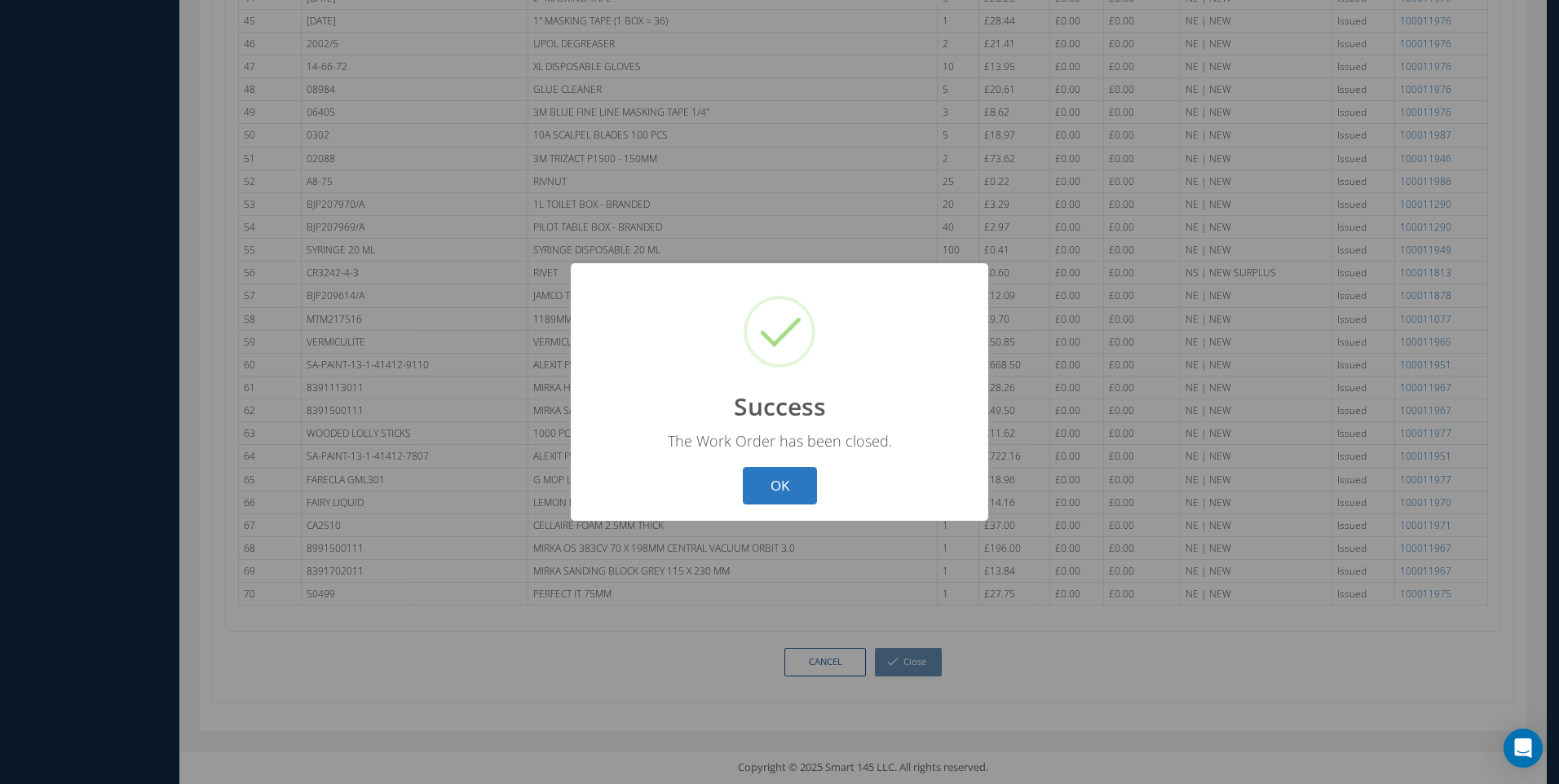
click at [783, 493] on button "OK" at bounding box center [780, 486] width 74 height 38
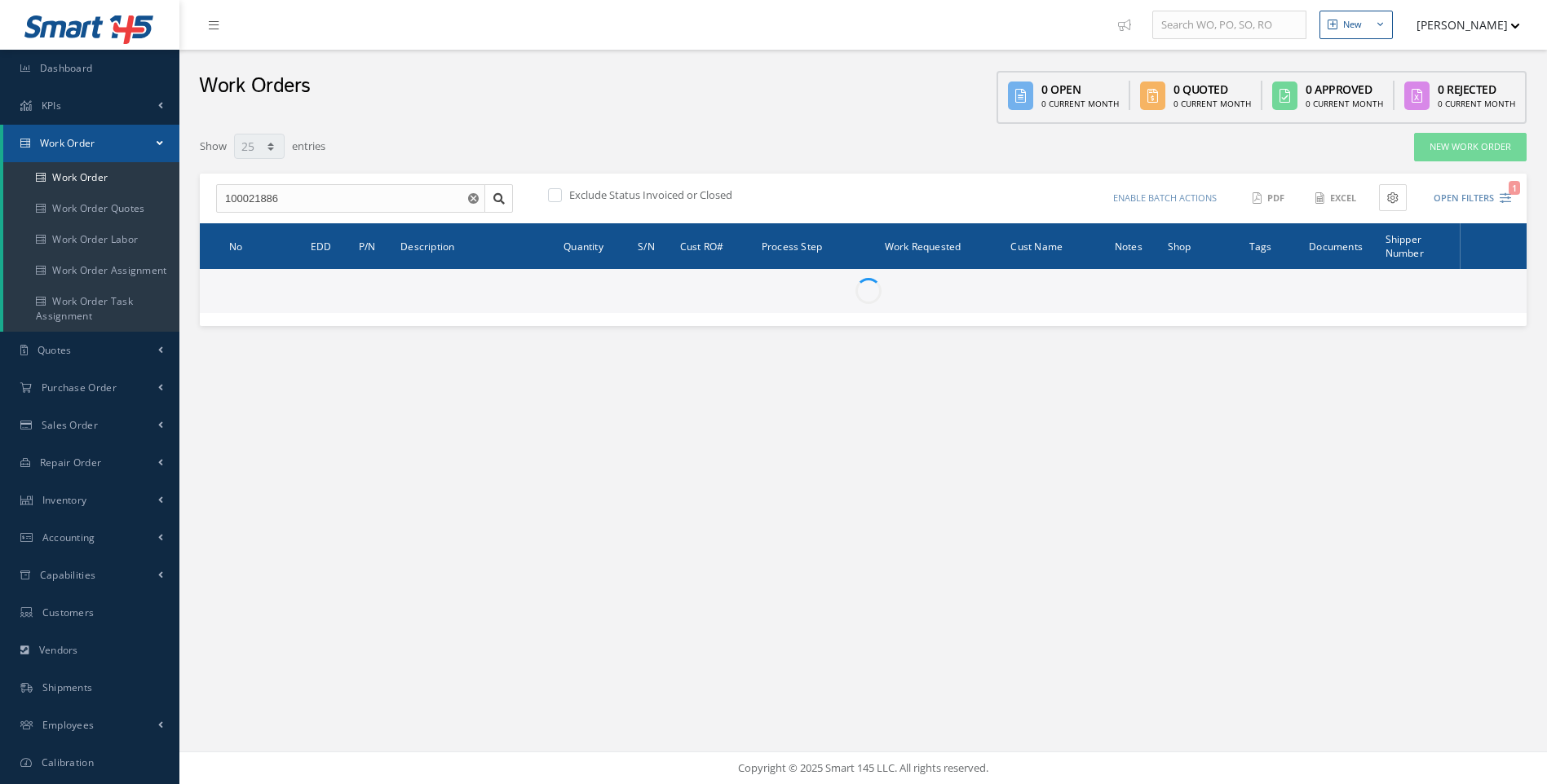
select select "25"
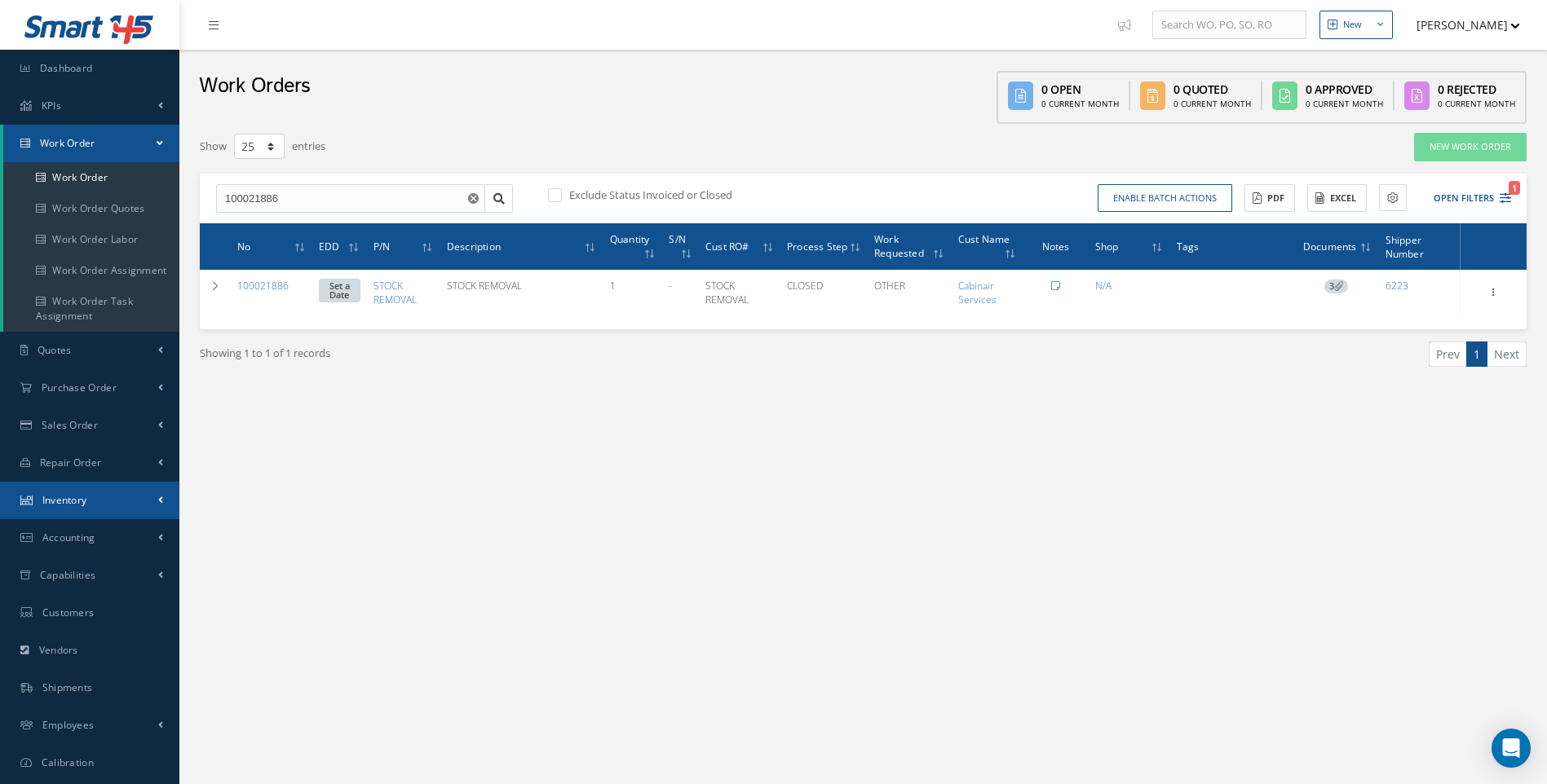
click at [81, 497] on span "Inventory" at bounding box center [65, 500] width 45 height 14
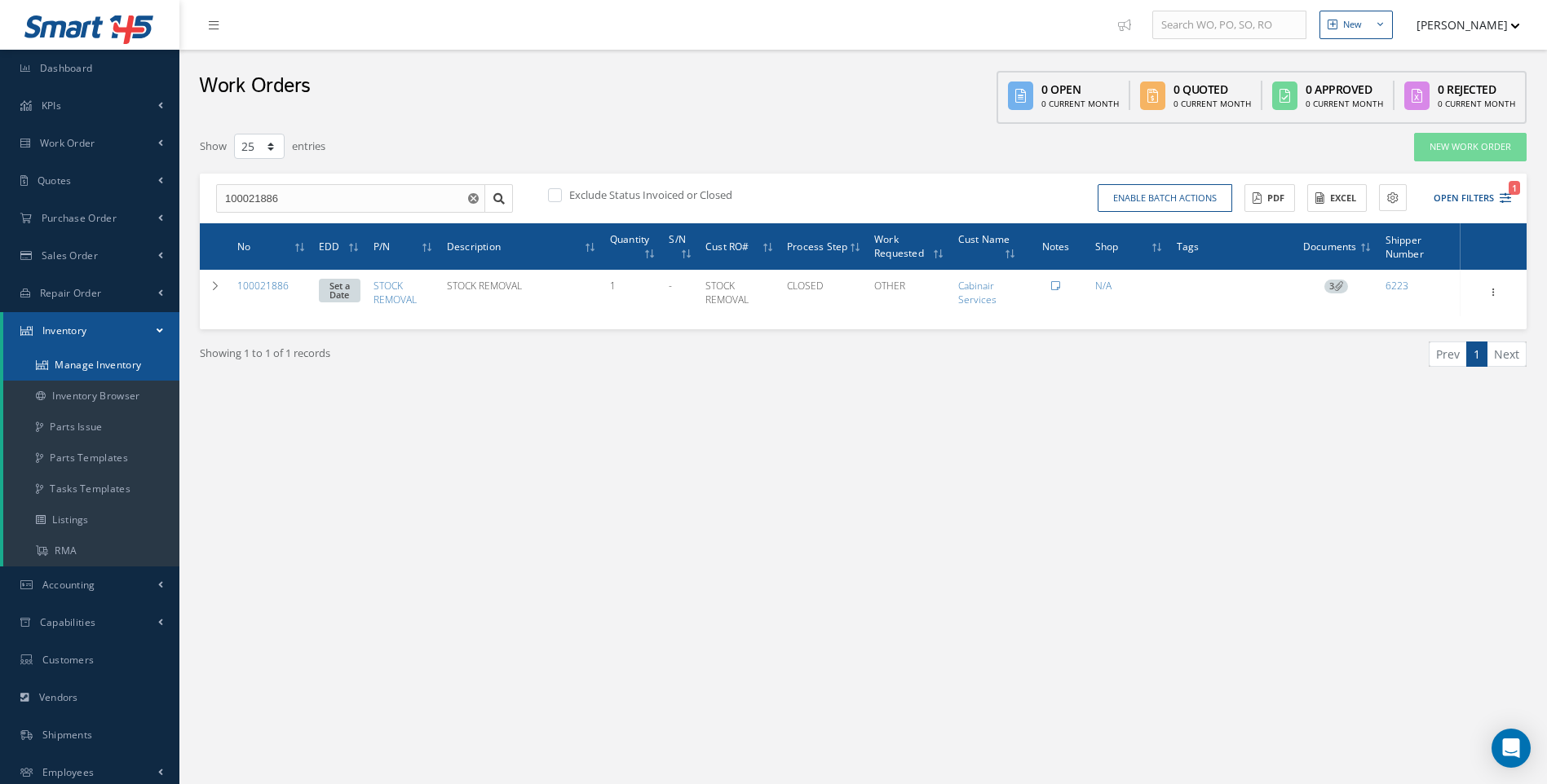
click at [115, 368] on link "Manage Inventory" at bounding box center [91, 365] width 176 height 31
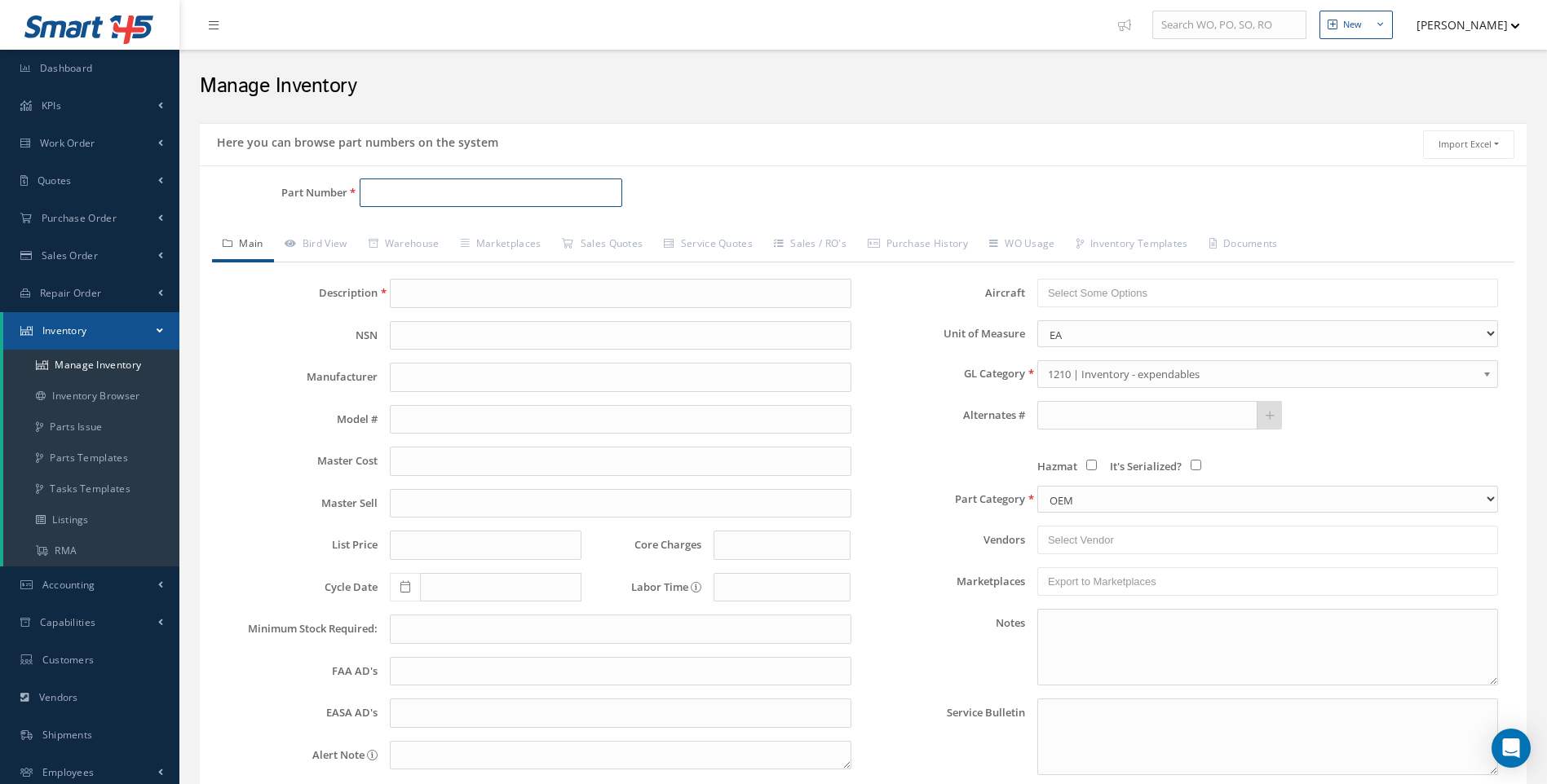
drag, startPoint x: 382, startPoint y: 192, endPoint x: 368, endPoint y: 193, distance: 14.0
click at [382, 193] on input "Part Number" at bounding box center [492, 193] width 264 height 30
click at [451, 232] on span "STOCK REMOVAL" at bounding box center [438, 235] width 147 height 17
type input "STOCK REMOVAL"
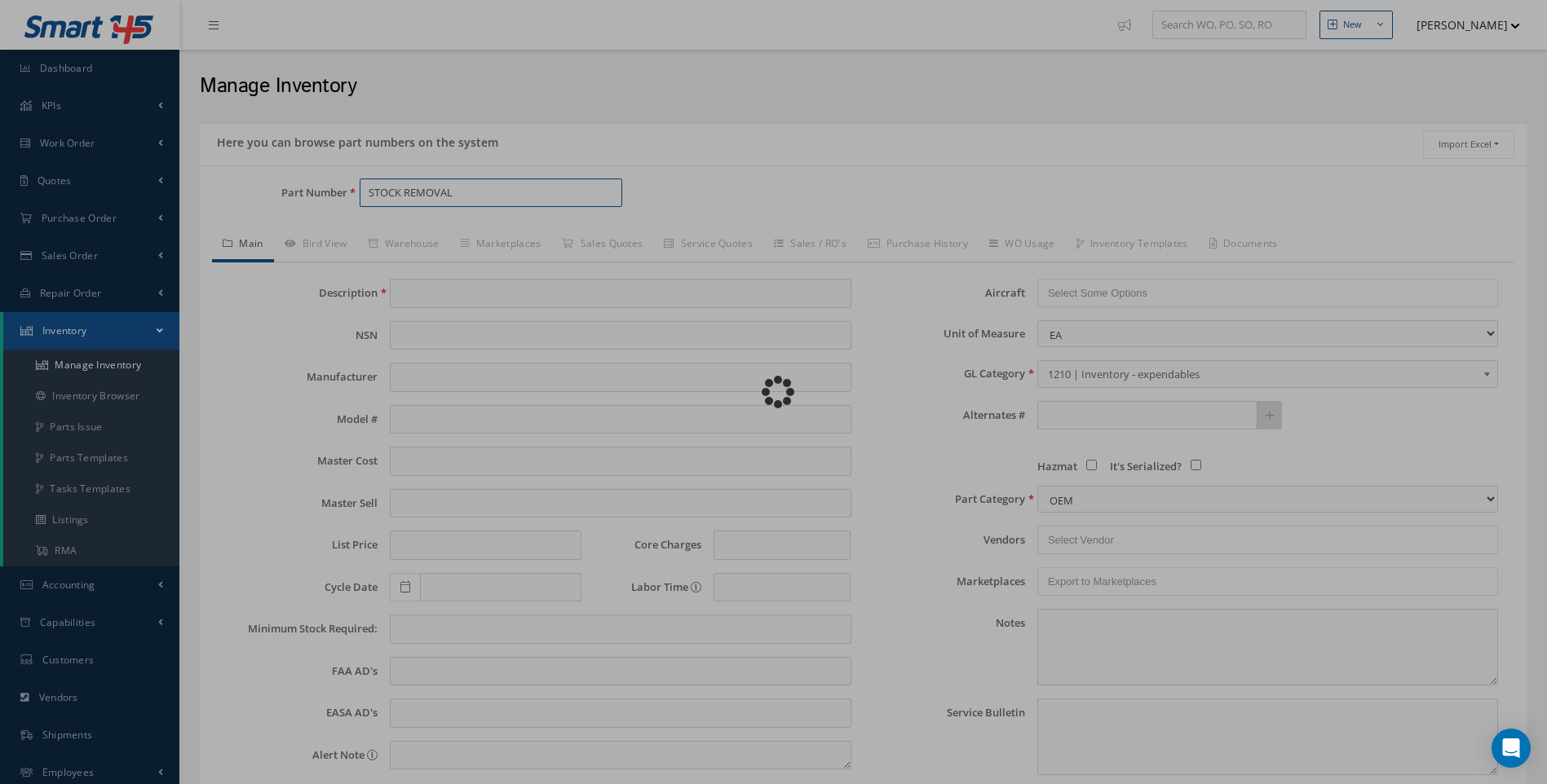
type input "STOCK REMOVAL"
type input "0.00"
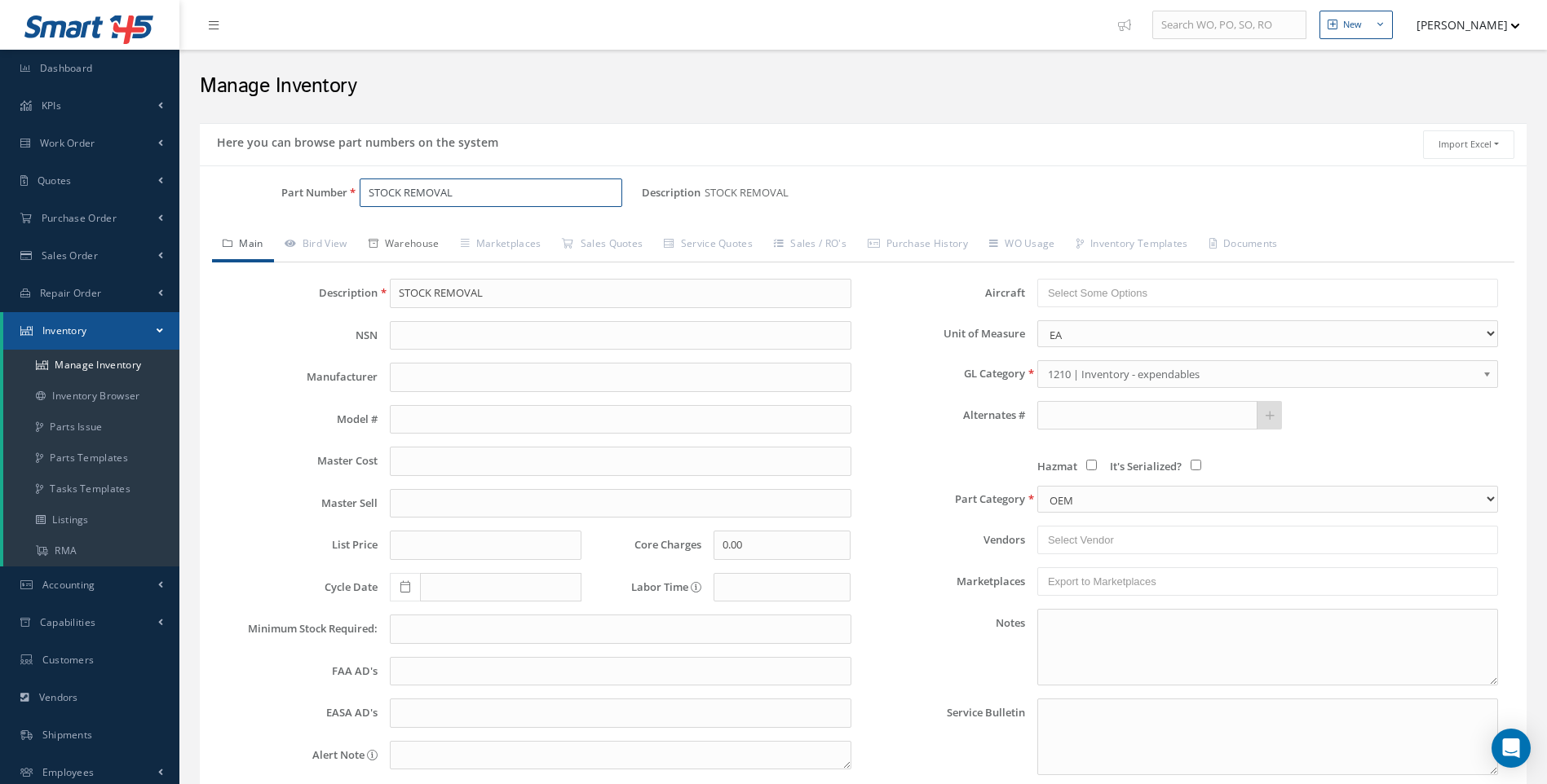
type input "STOCK REMOVAL"
click at [419, 246] on link "Warehouse" at bounding box center [404, 245] width 92 height 34
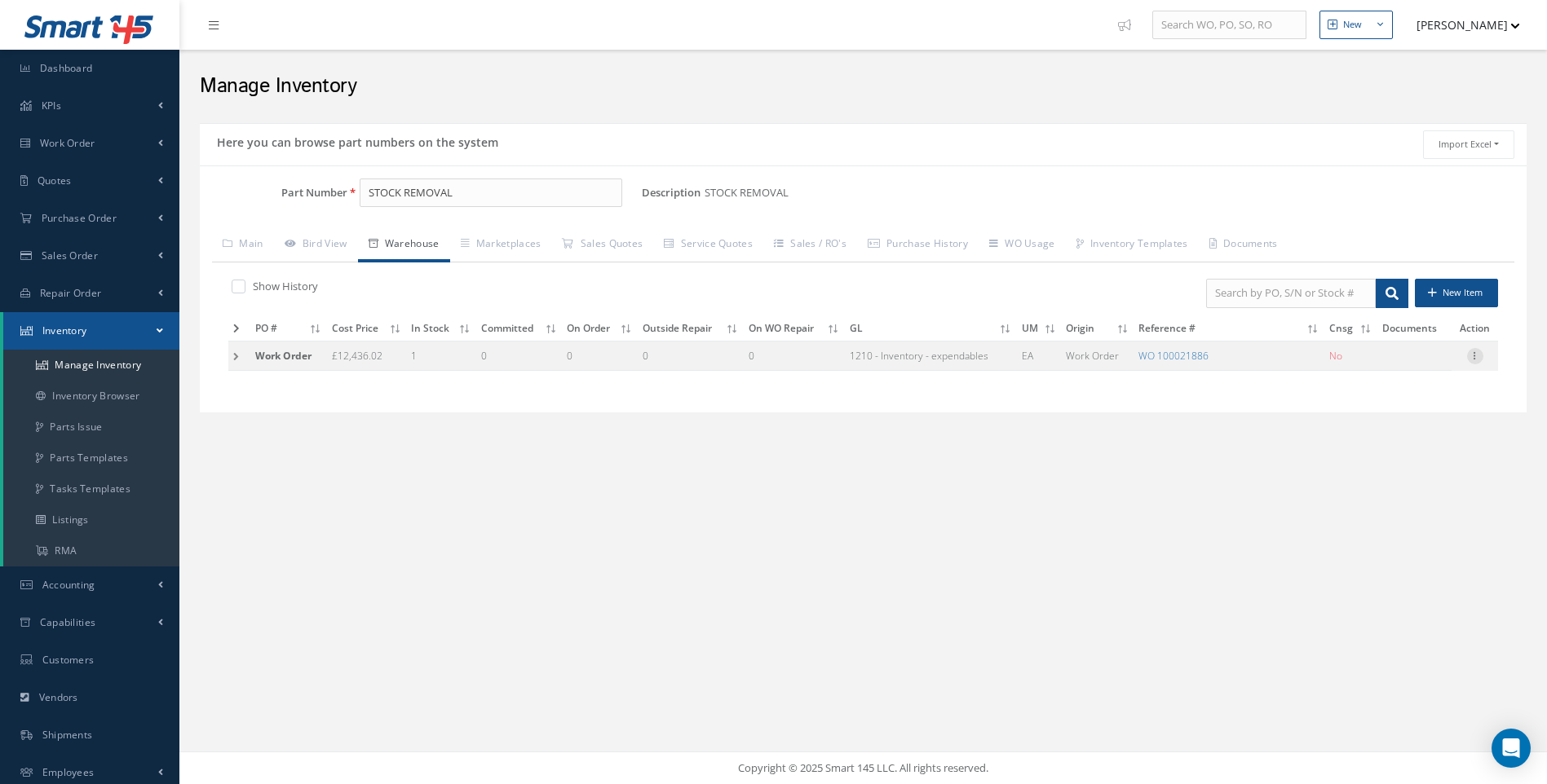
click at [1475, 355] on icon at bounding box center [1476, 355] width 16 height 13
click at [1371, 372] on link "Edit" at bounding box center [1400, 366] width 129 height 21
type input "12436.02"
type input "[DATE]"
type input "100021886"
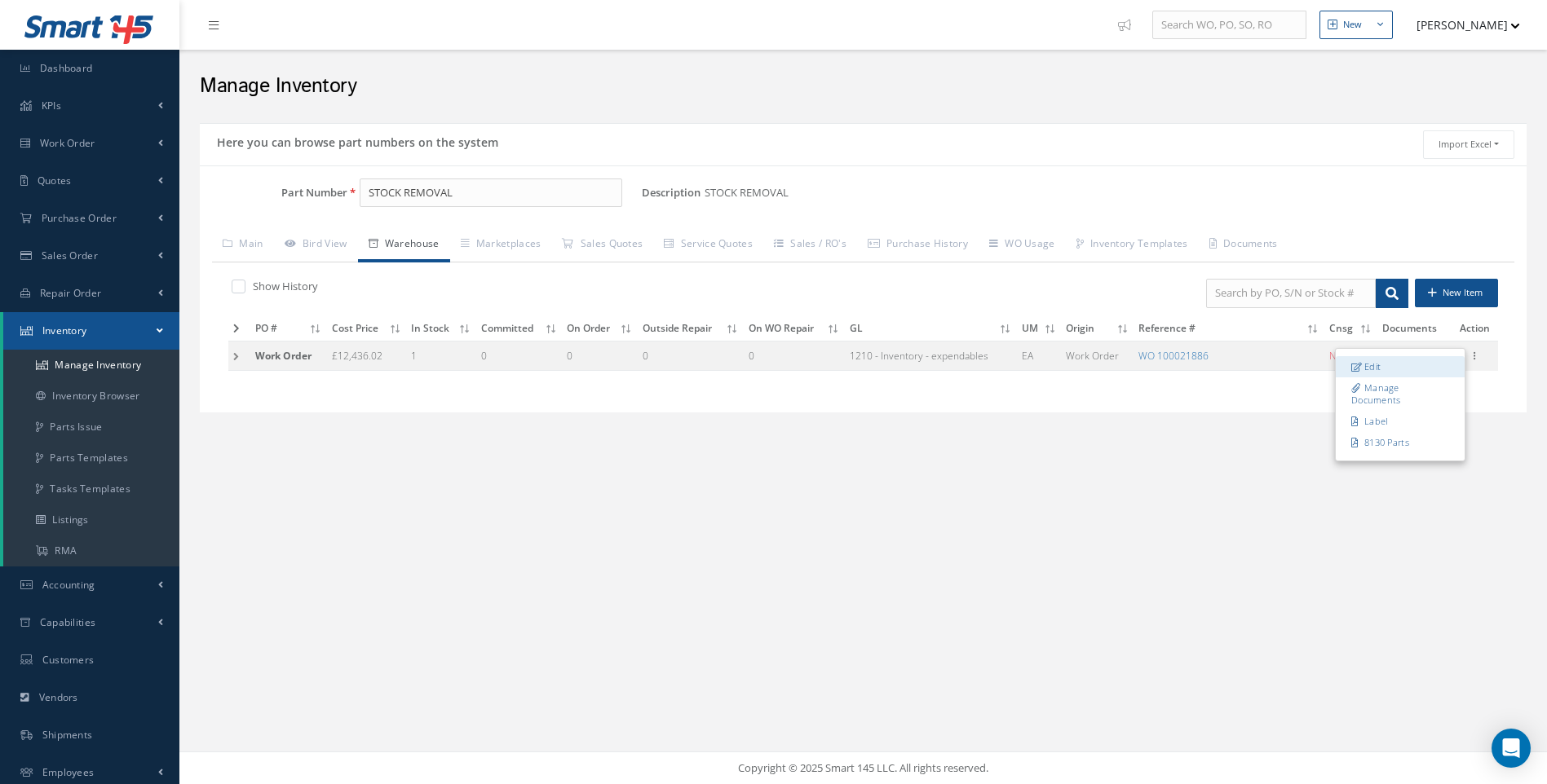
checkbox input "false"
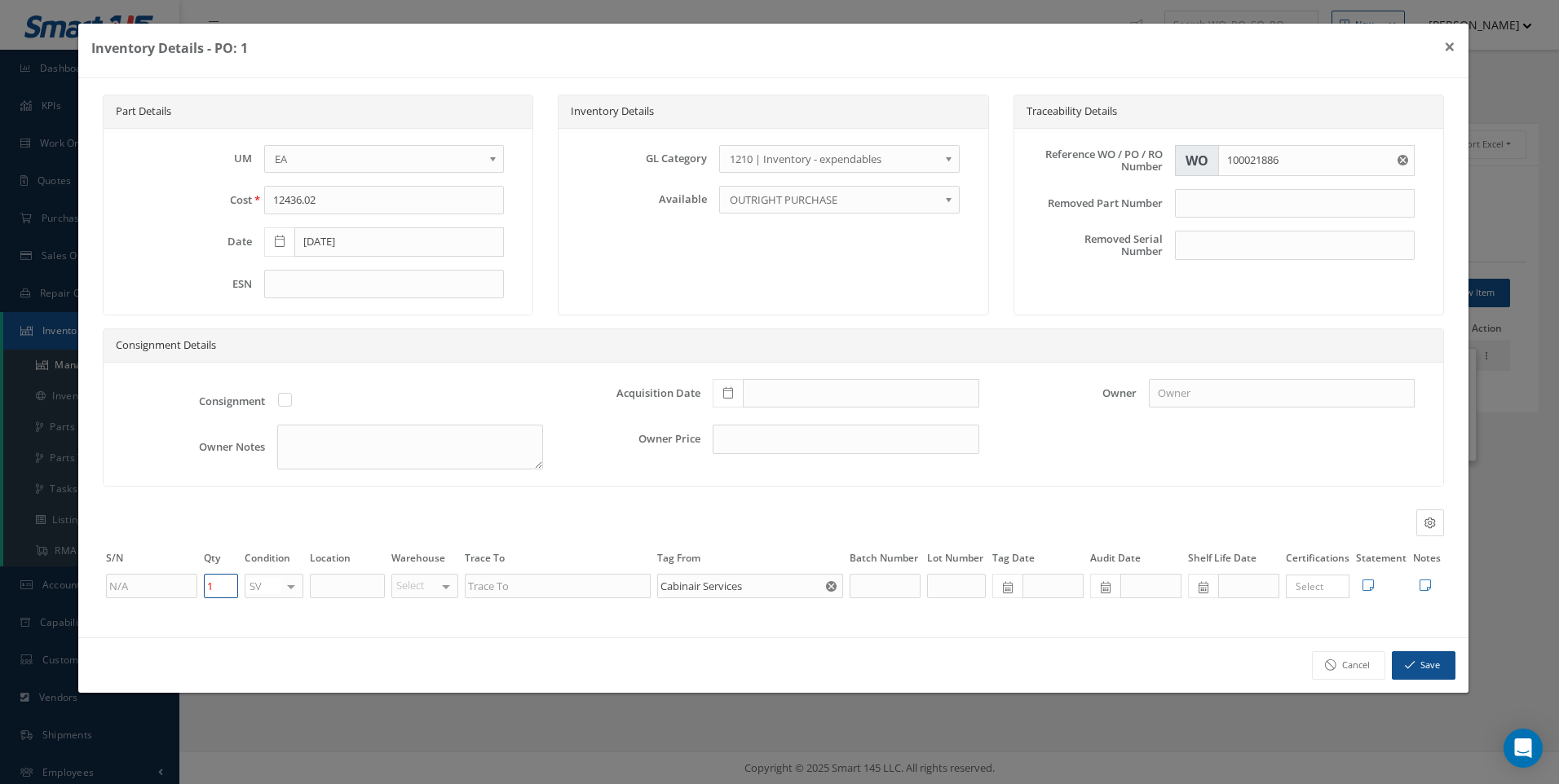
drag, startPoint x: 208, startPoint y: 587, endPoint x: 161, endPoint y: 591, distance: 47.2
click at [196, 591] on tr "1 SV OH SV RP AR NE FN NS RE FP BER N/A INSP BC AI MD RF SCR TS USE TL SP NU AS…" at bounding box center [773, 586] width 1342 height 28
click at [1359, 669] on link "Cancel" at bounding box center [1348, 666] width 73 height 29
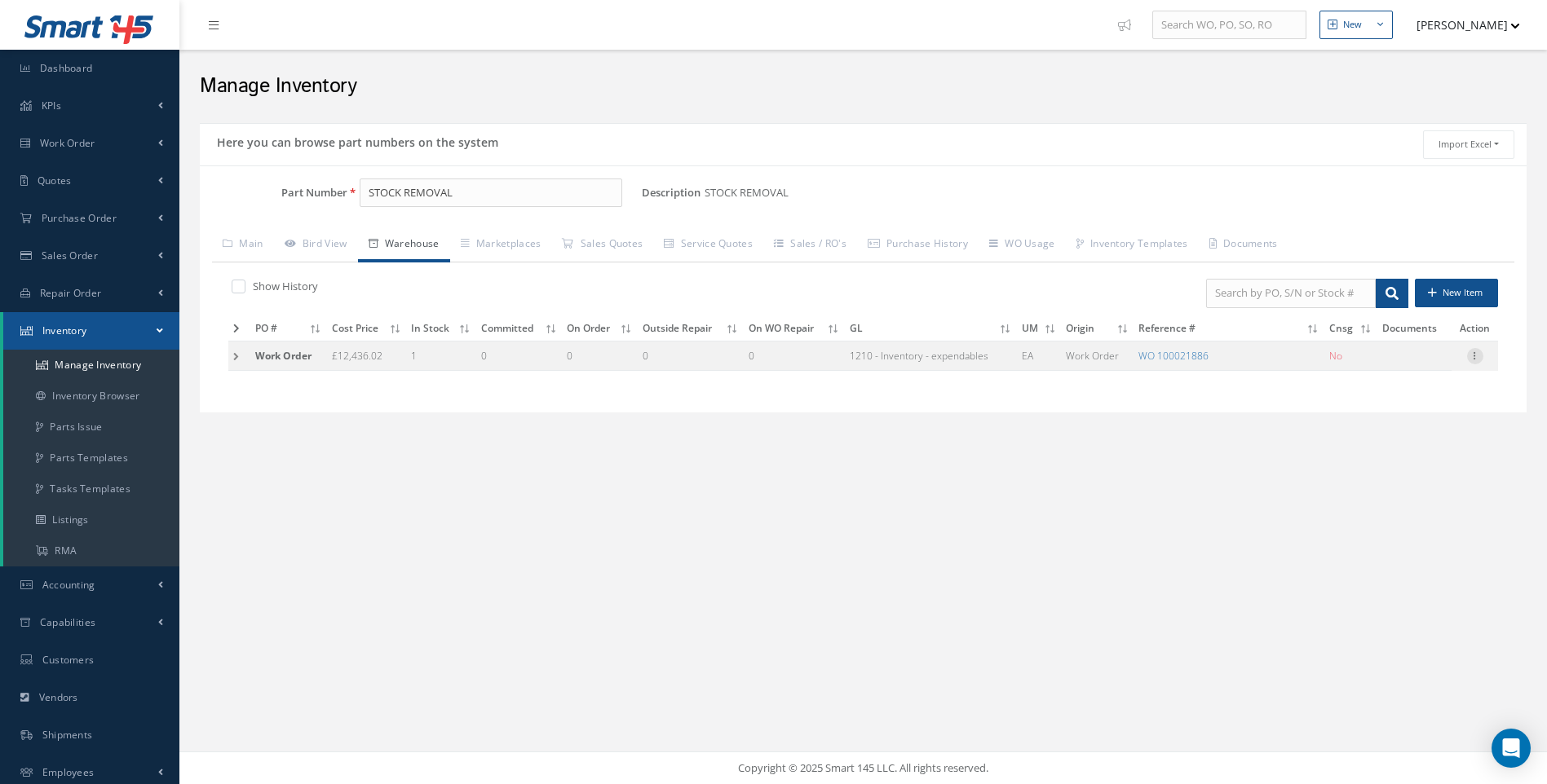
click at [1474, 356] on icon at bounding box center [1476, 355] width 16 height 13
click at [1366, 363] on link "Edit" at bounding box center [1400, 366] width 129 height 21
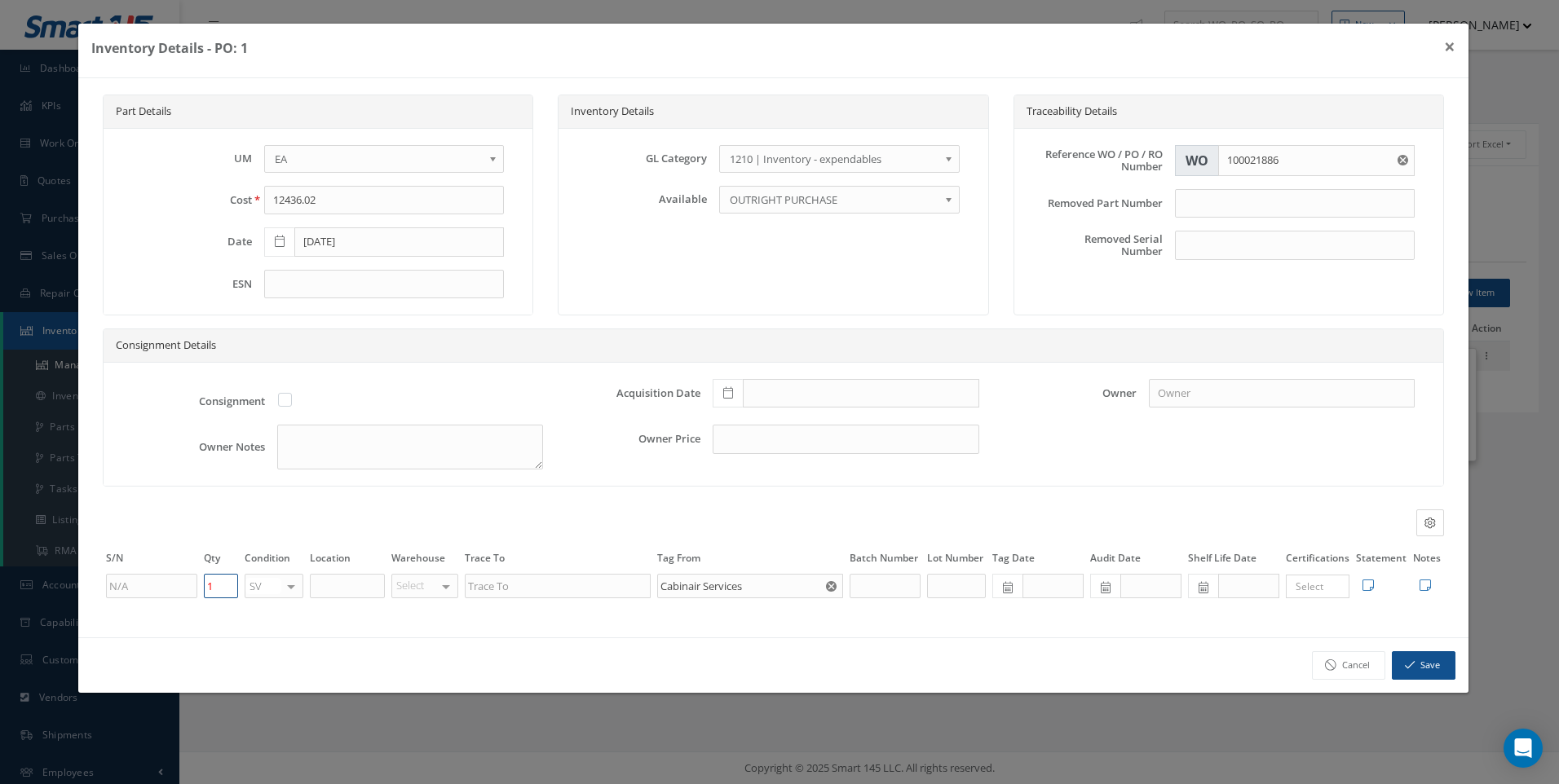
drag, startPoint x: 220, startPoint y: 588, endPoint x: 200, endPoint y: 589, distance: 20.0
click at [200, 589] on td "1" at bounding box center [220, 586] width 41 height 28
type input "0"
click at [1404, 679] on button "Save" at bounding box center [1424, 666] width 63 height 29
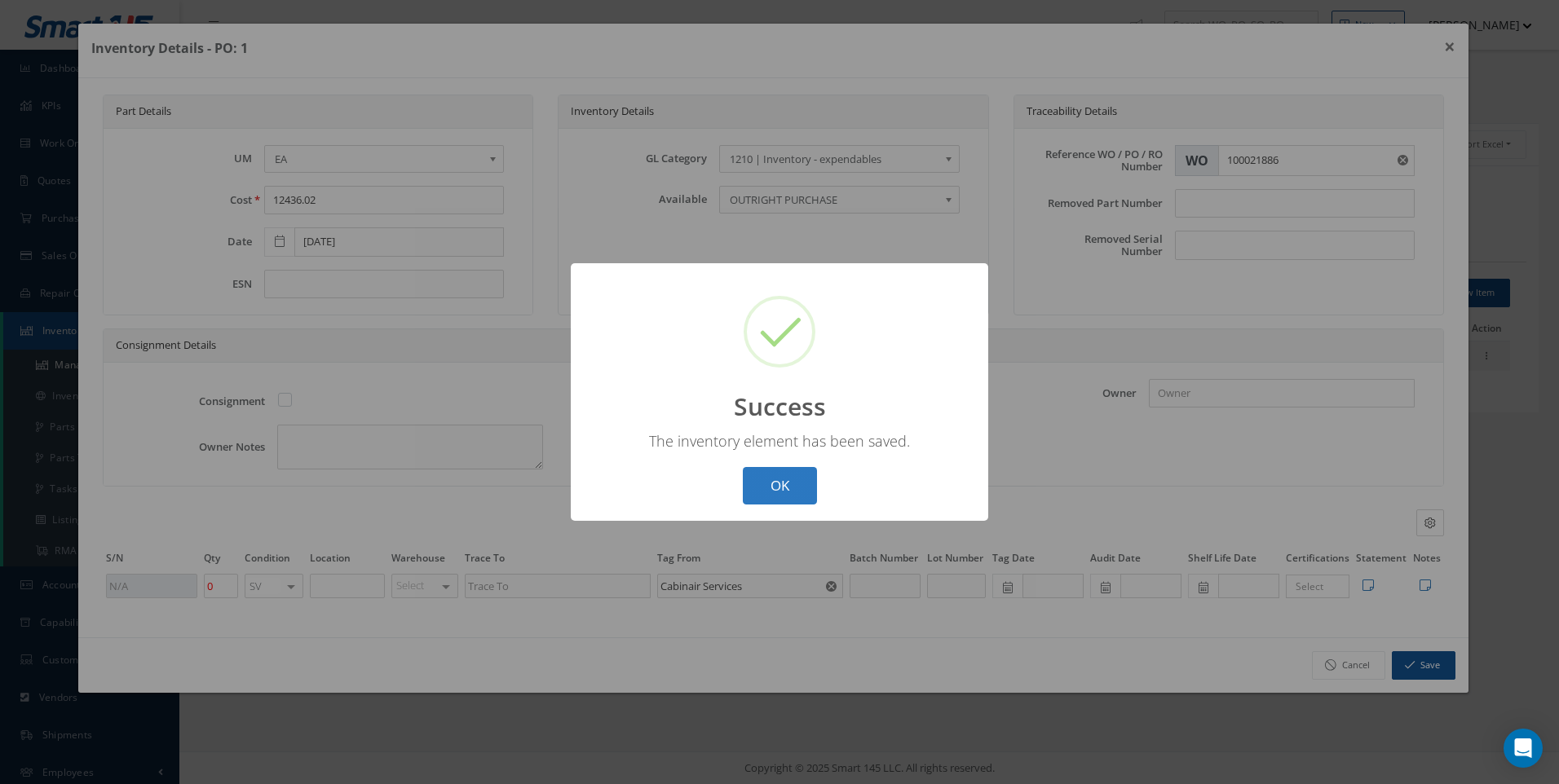
click at [791, 484] on button "OK" at bounding box center [780, 486] width 74 height 38
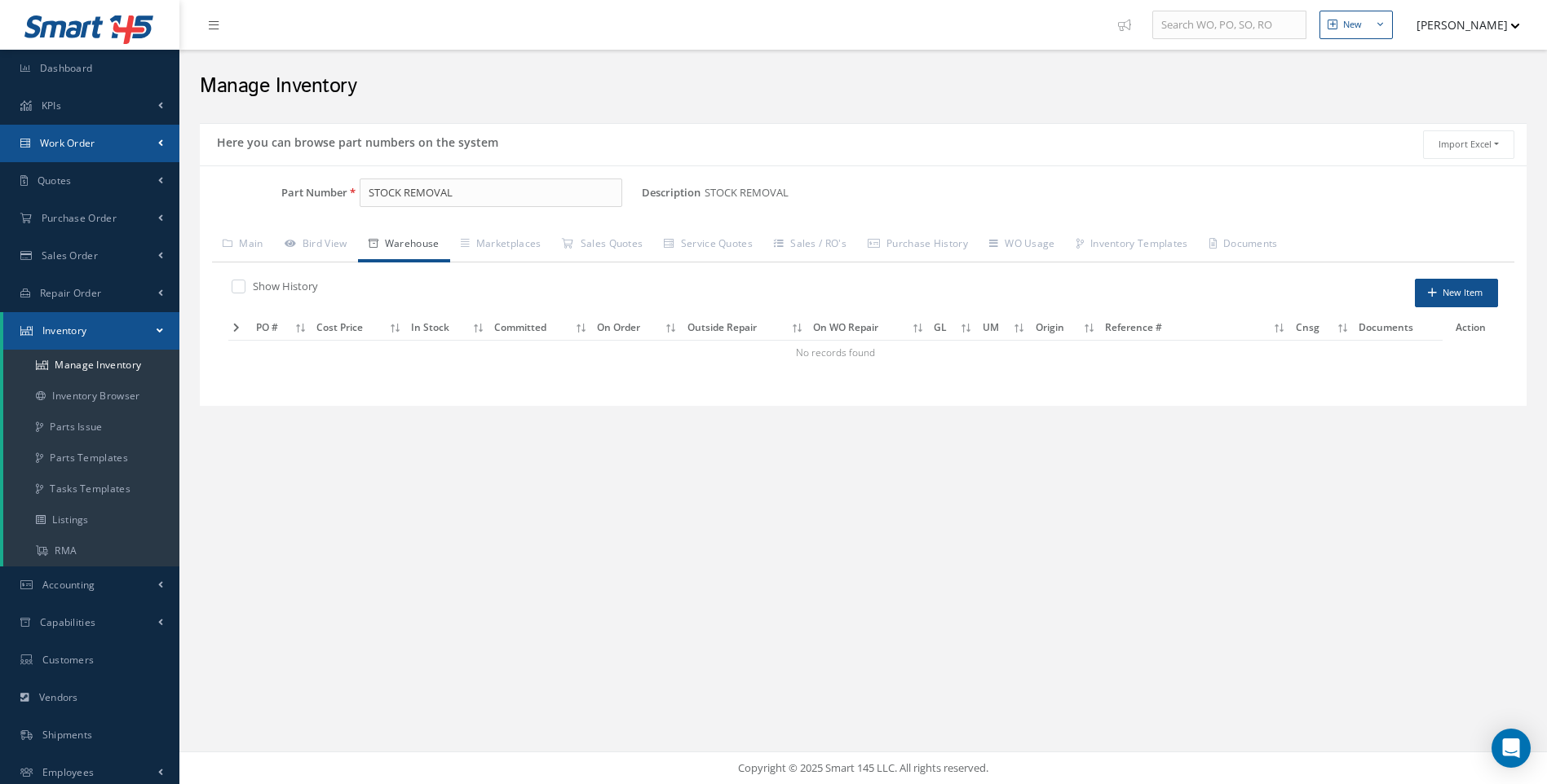
click at [79, 142] on span "Work Order" at bounding box center [67, 143] width 55 height 14
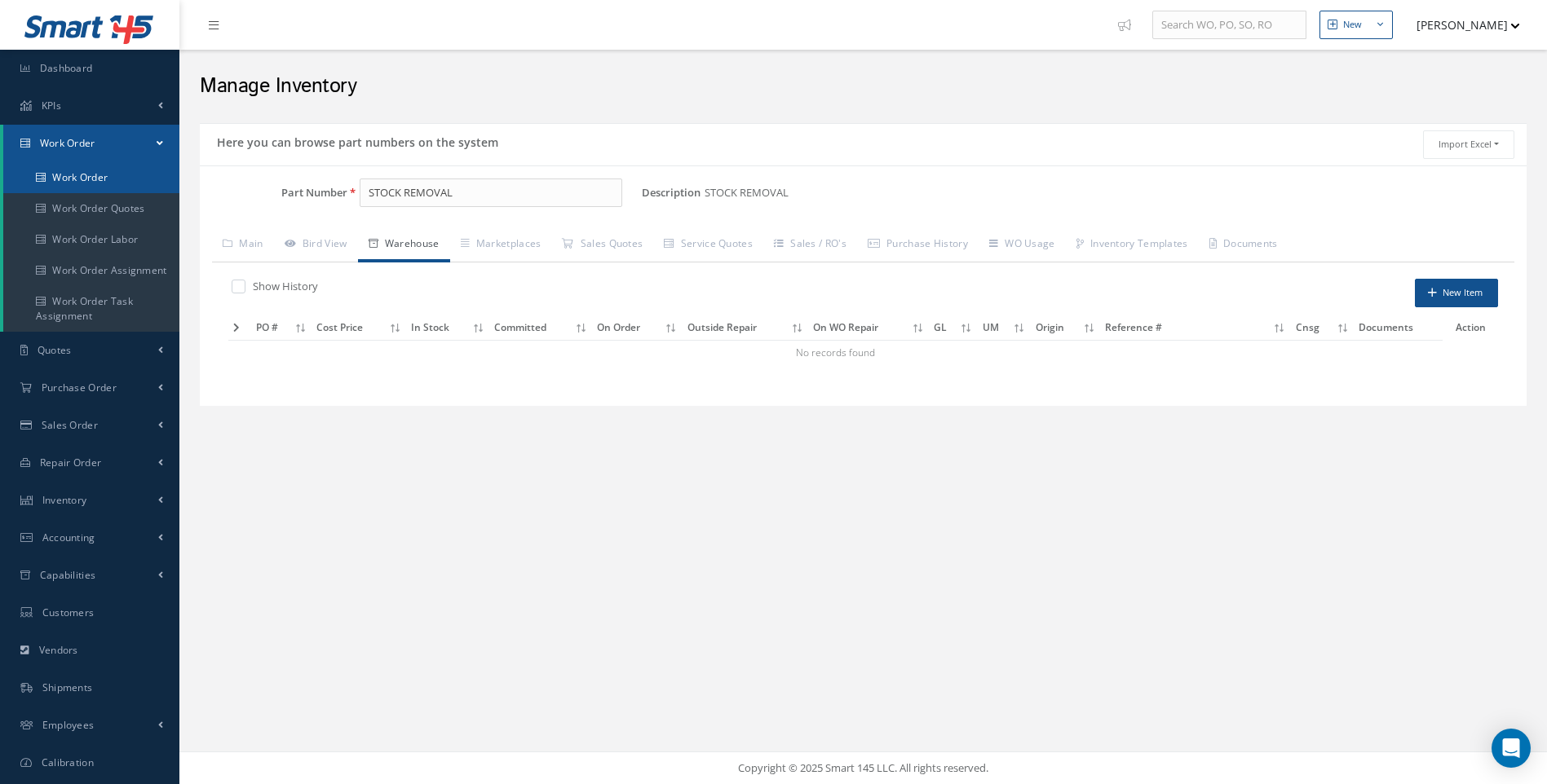
click at [69, 181] on link "Work Order" at bounding box center [91, 178] width 176 height 31
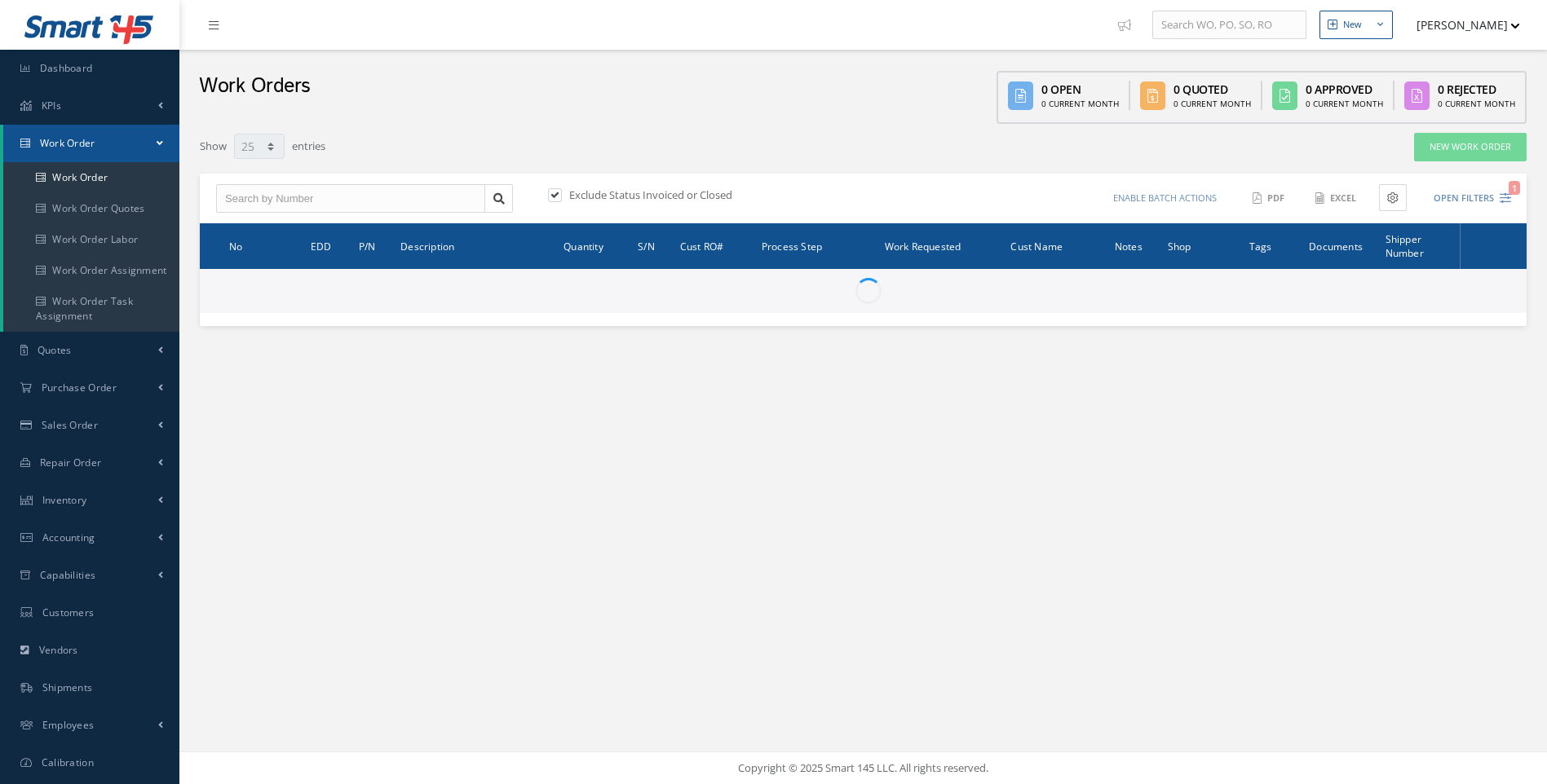
select select "25"
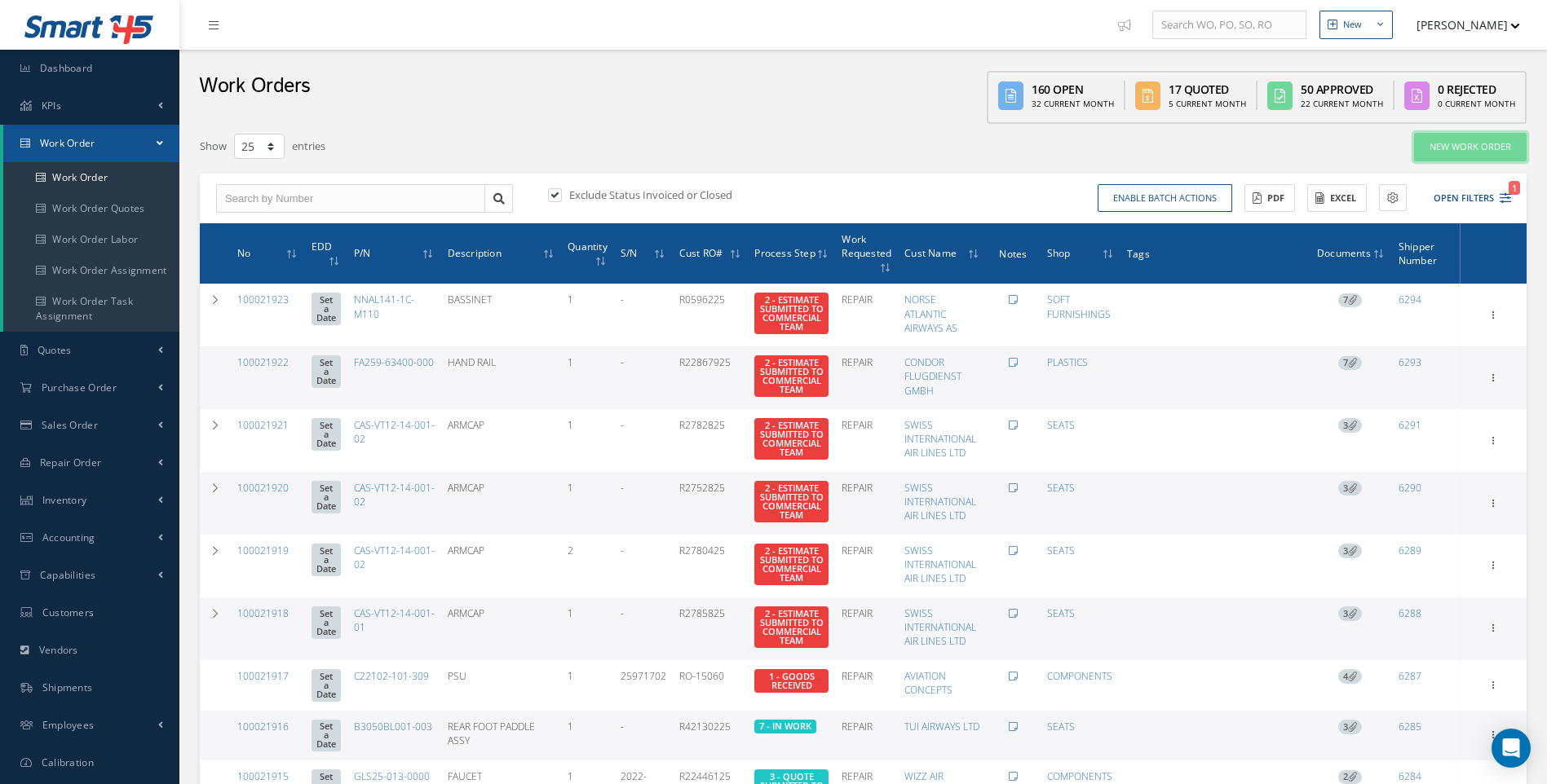
click at [1451, 147] on link "New Work Order" at bounding box center [1470, 147] width 113 height 29
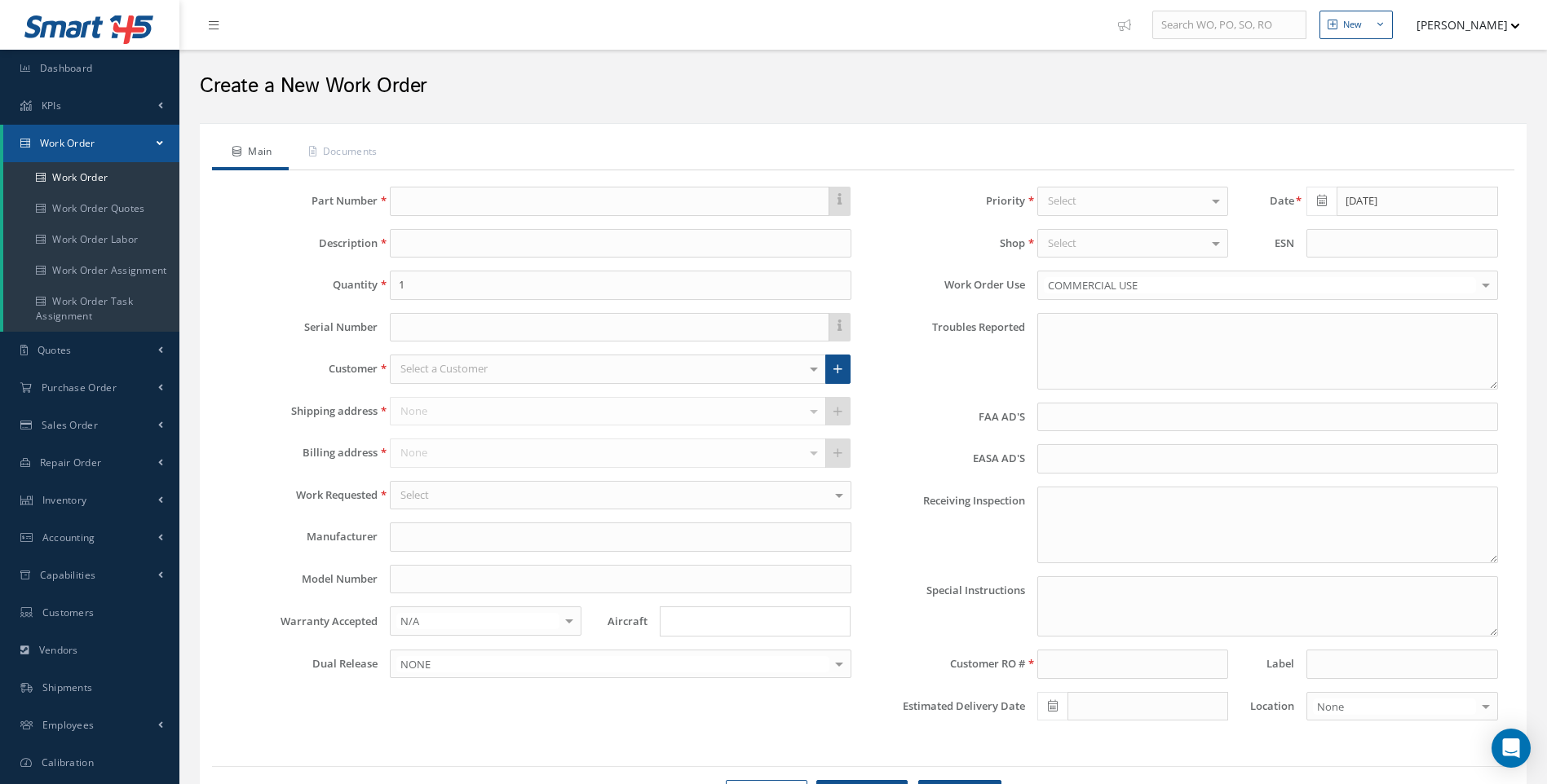
type textarea "NONE"
type input "NONE"
type textarea "NO VISUAL DAMAGE"
type textarea "PLEASE SEE R.O. FOR DETAILS"
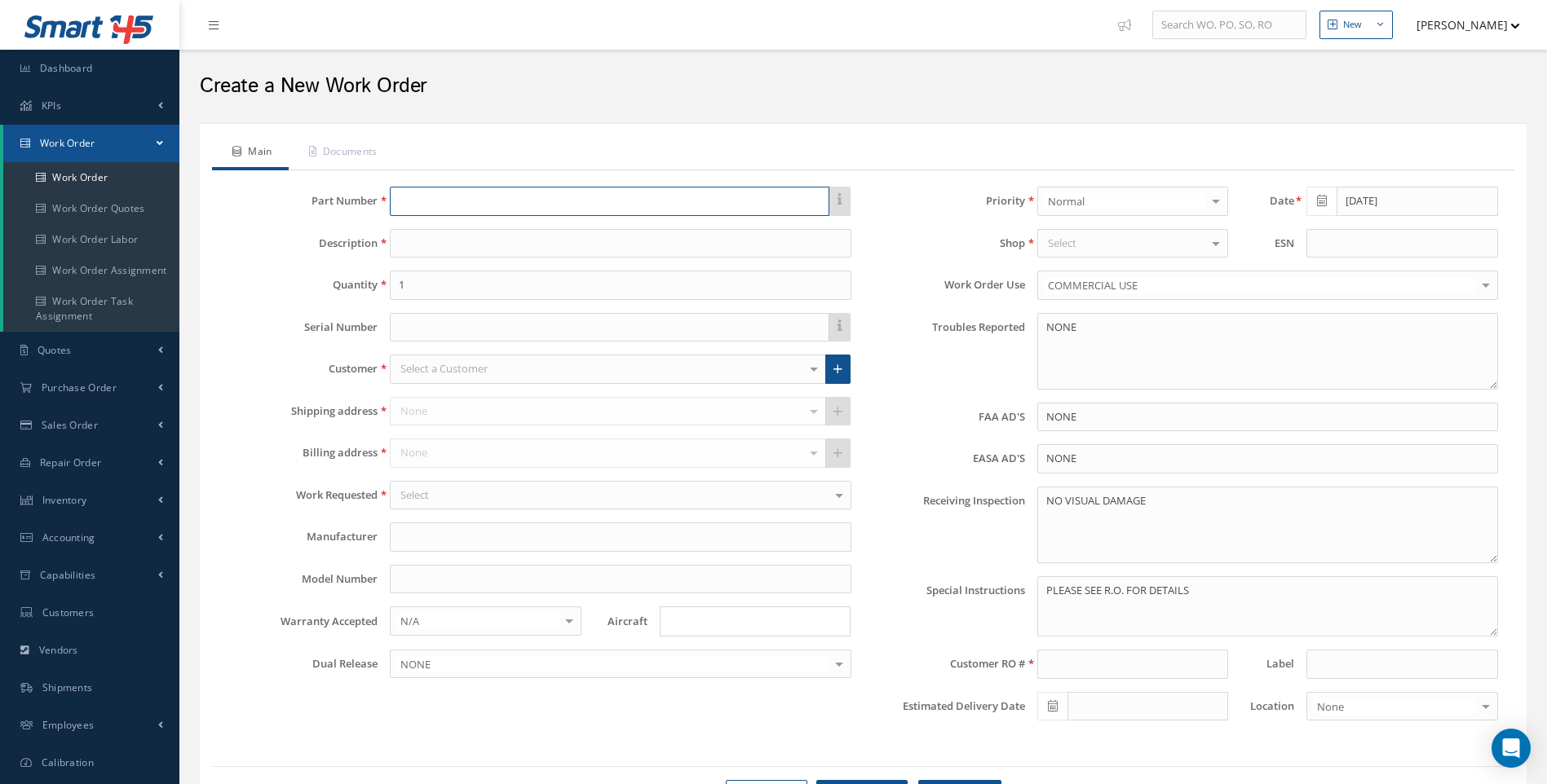
click at [427, 190] on input "text" at bounding box center [609, 201] width 439 height 30
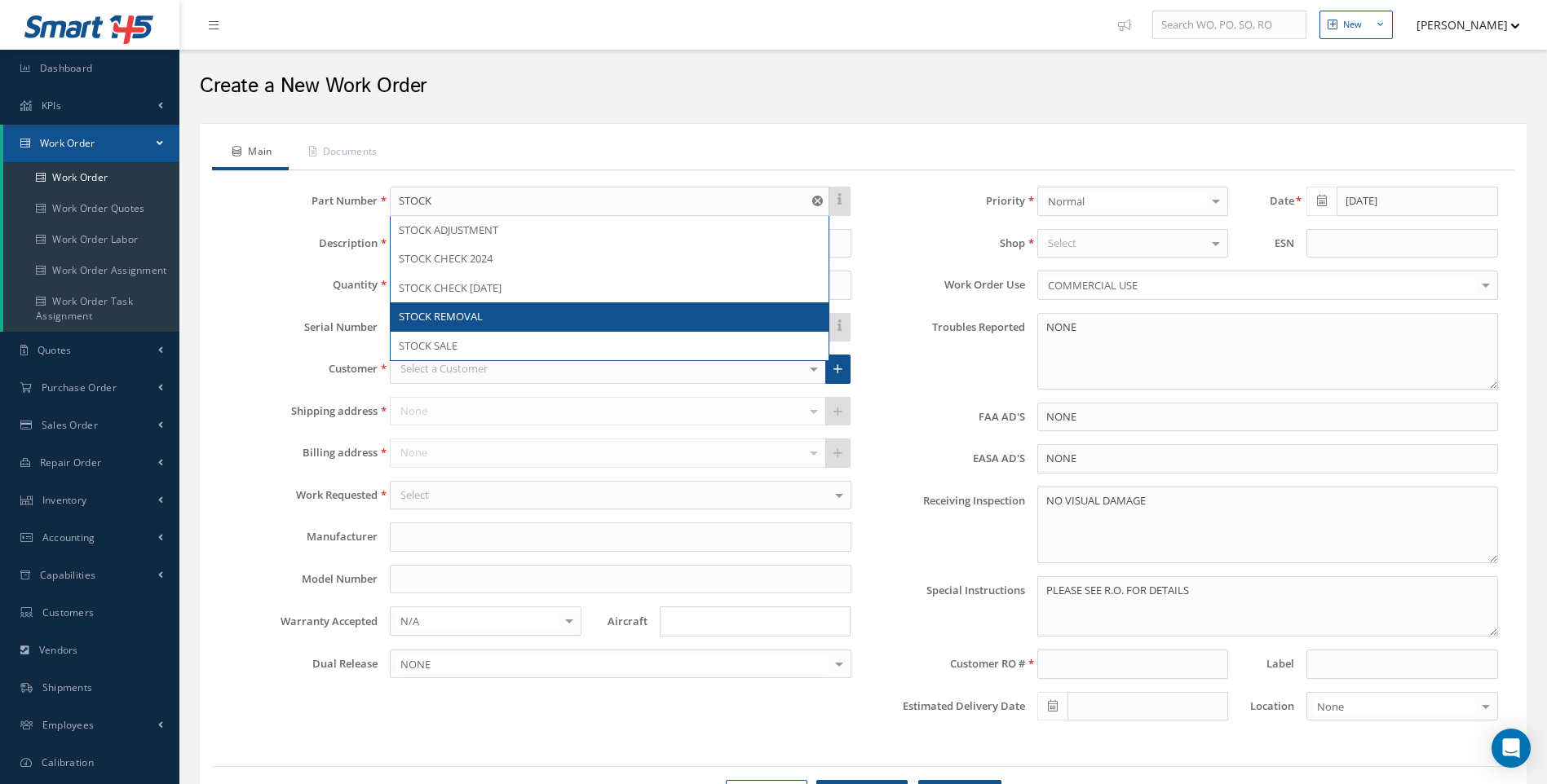
click at [458, 318] on span "STOCK REMOVAL" at bounding box center [440, 317] width 84 height 14
type input "STOCK REMOVAL"
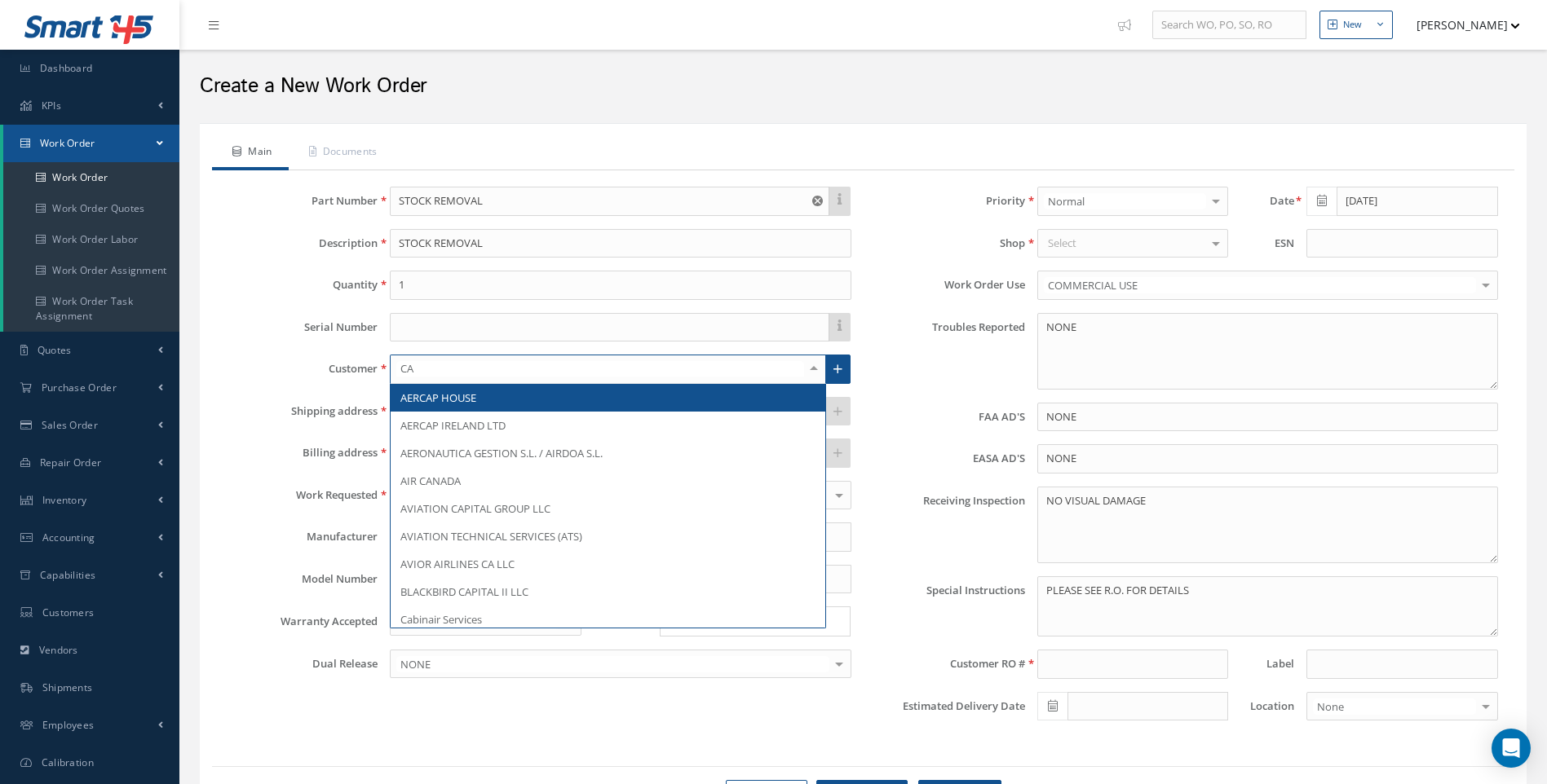
type input "CAB"
click at [436, 393] on span "Cabinair Services" at bounding box center [441, 398] width 81 height 14
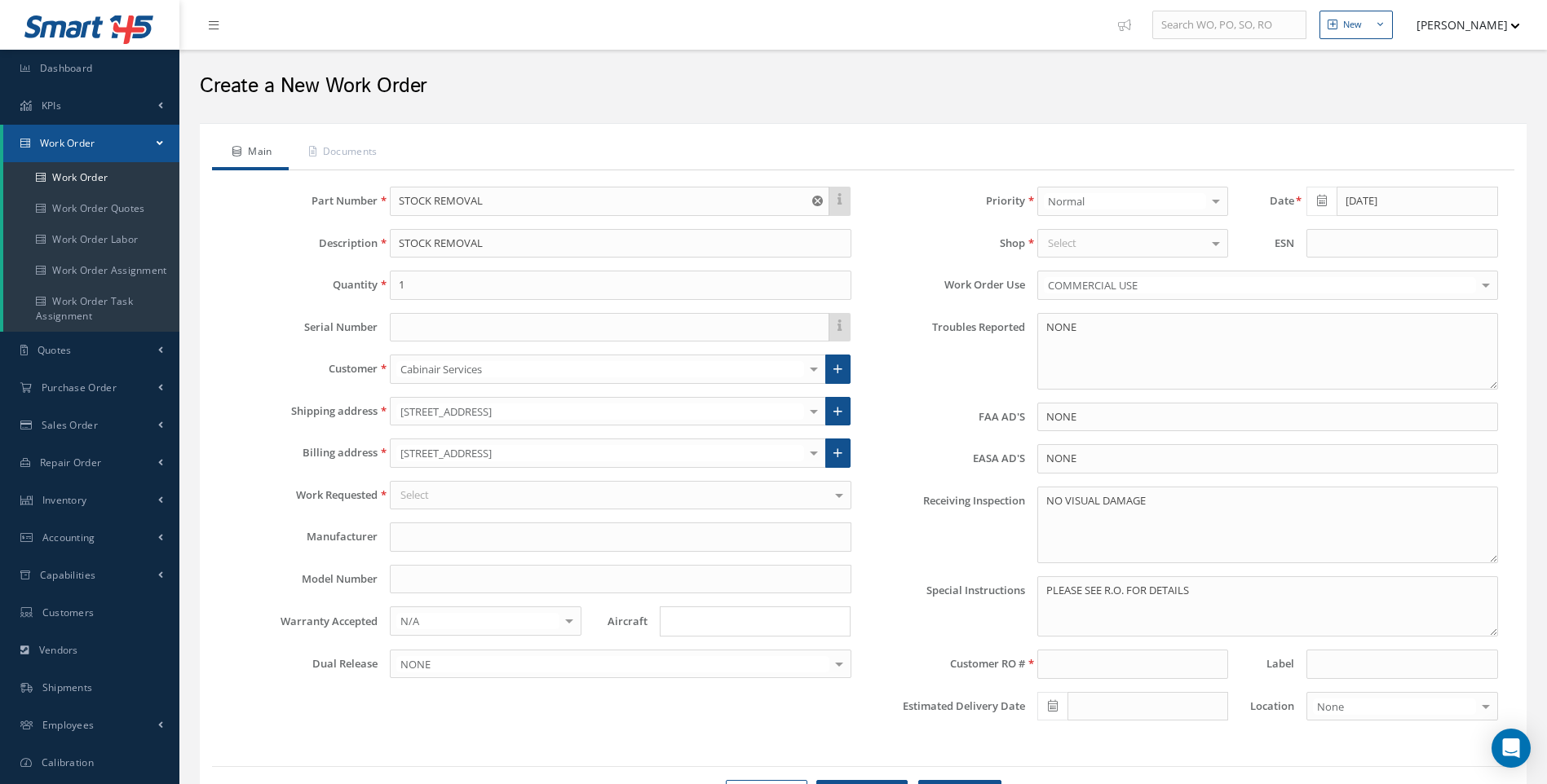
click at [1120, 251] on div "Select" at bounding box center [1133, 244] width 190 height 30
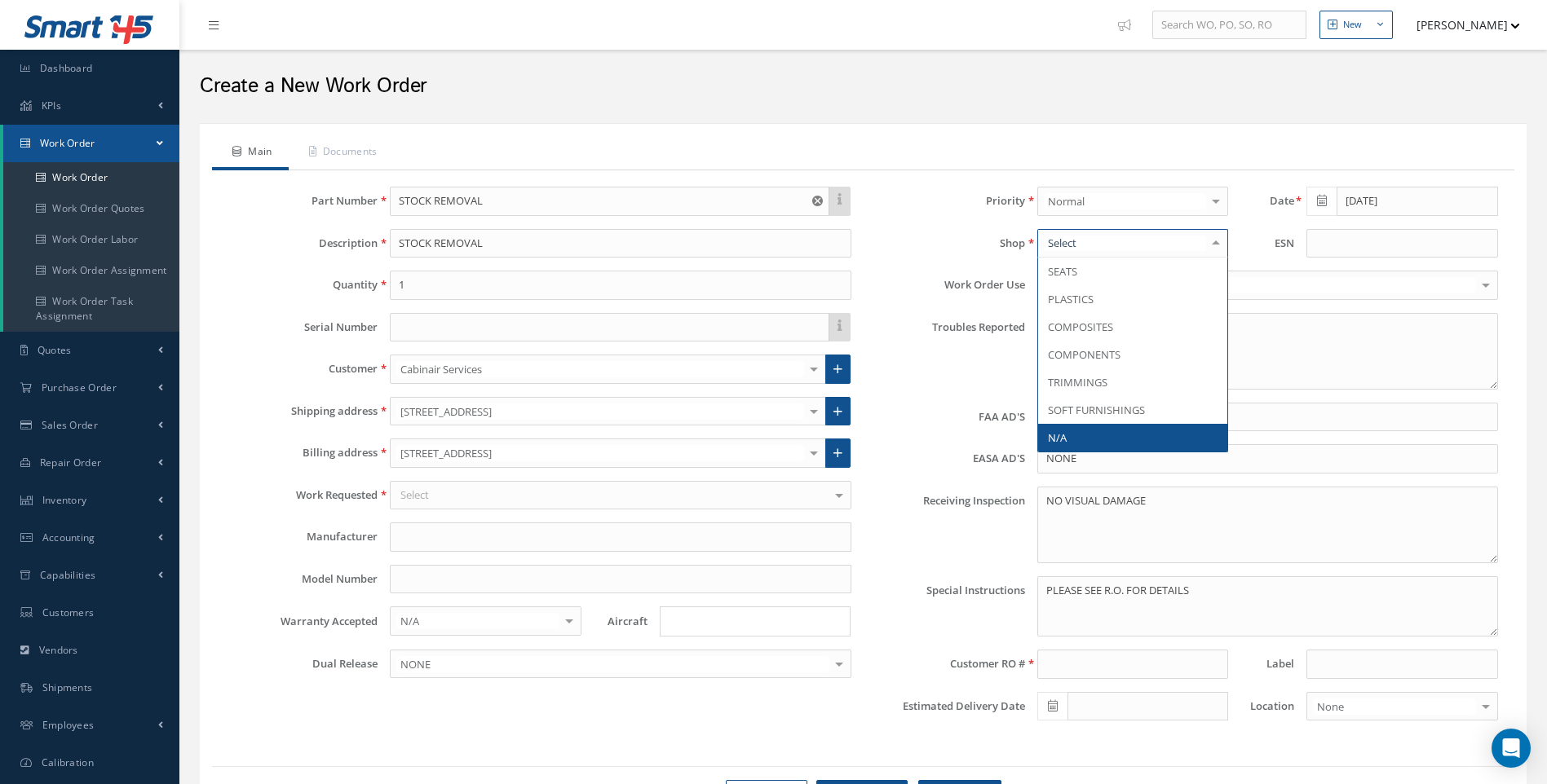
drag, startPoint x: 1065, startPoint y: 440, endPoint x: 1135, endPoint y: 309, distance: 148.5
click at [1064, 437] on span "N/A" at bounding box center [1057, 438] width 19 height 14
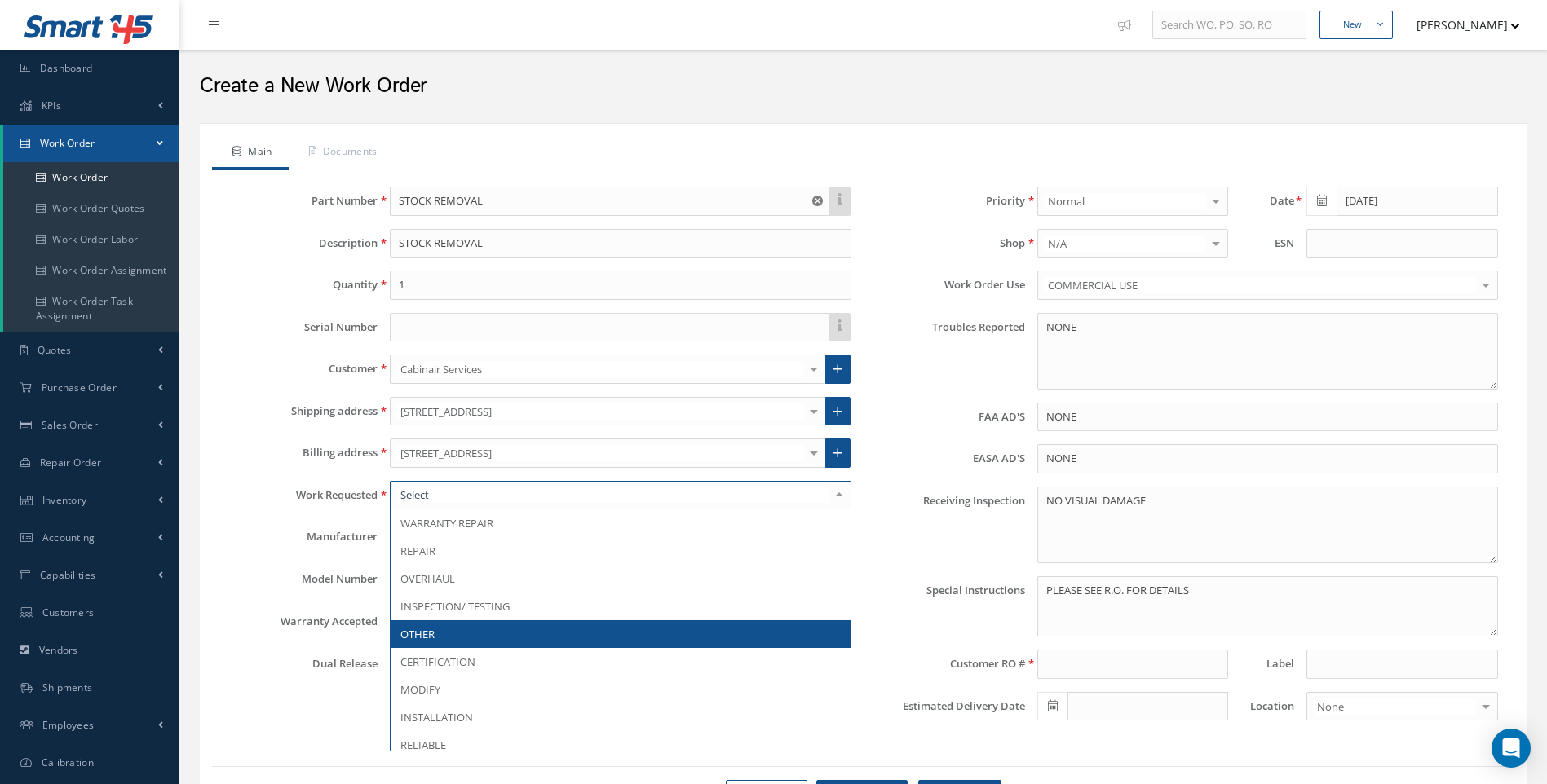
click at [460, 641] on span "OTHER" at bounding box center [620, 634] width 459 height 28
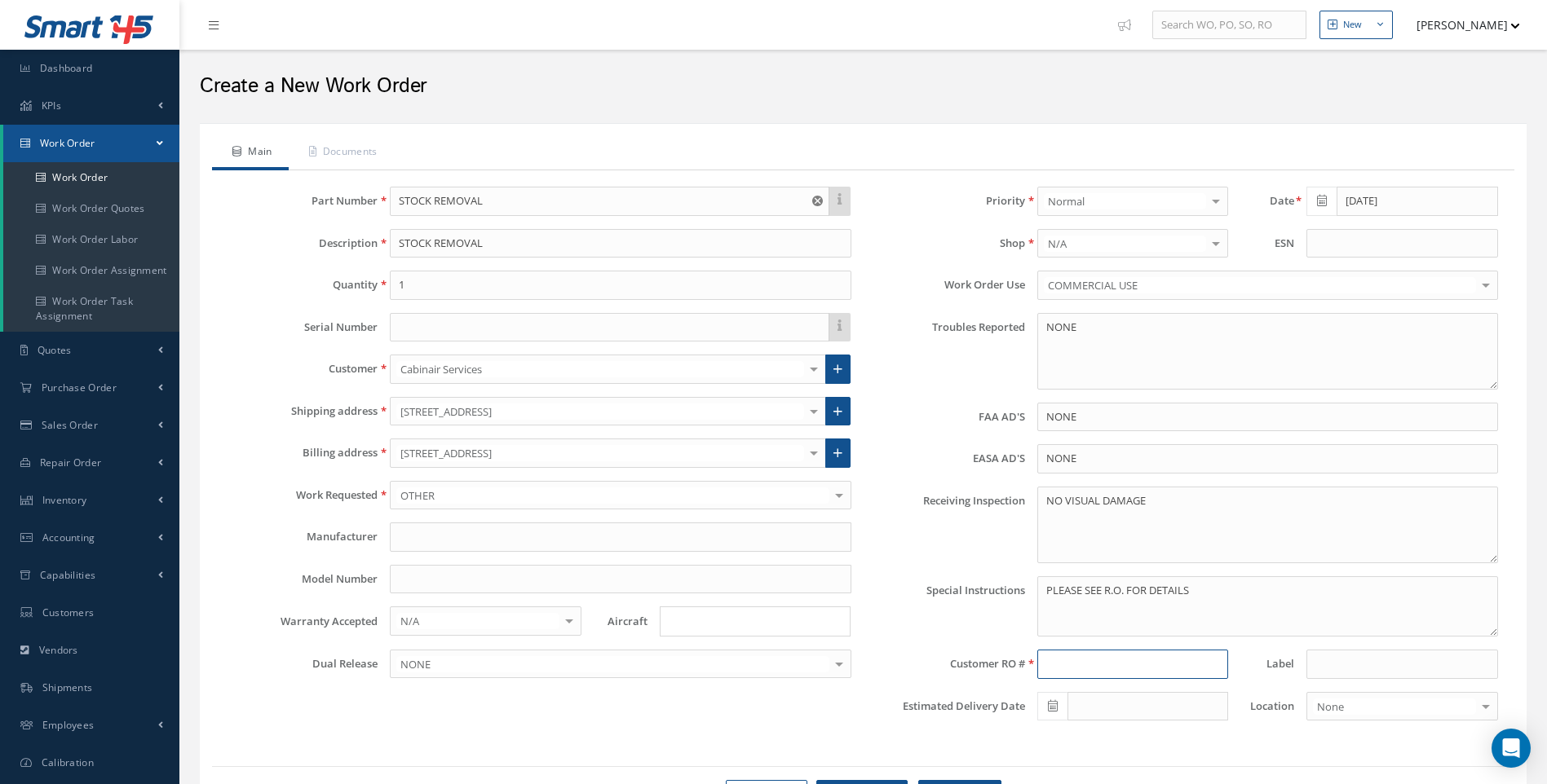
click at [1053, 670] on input at bounding box center [1133, 664] width 190 height 30
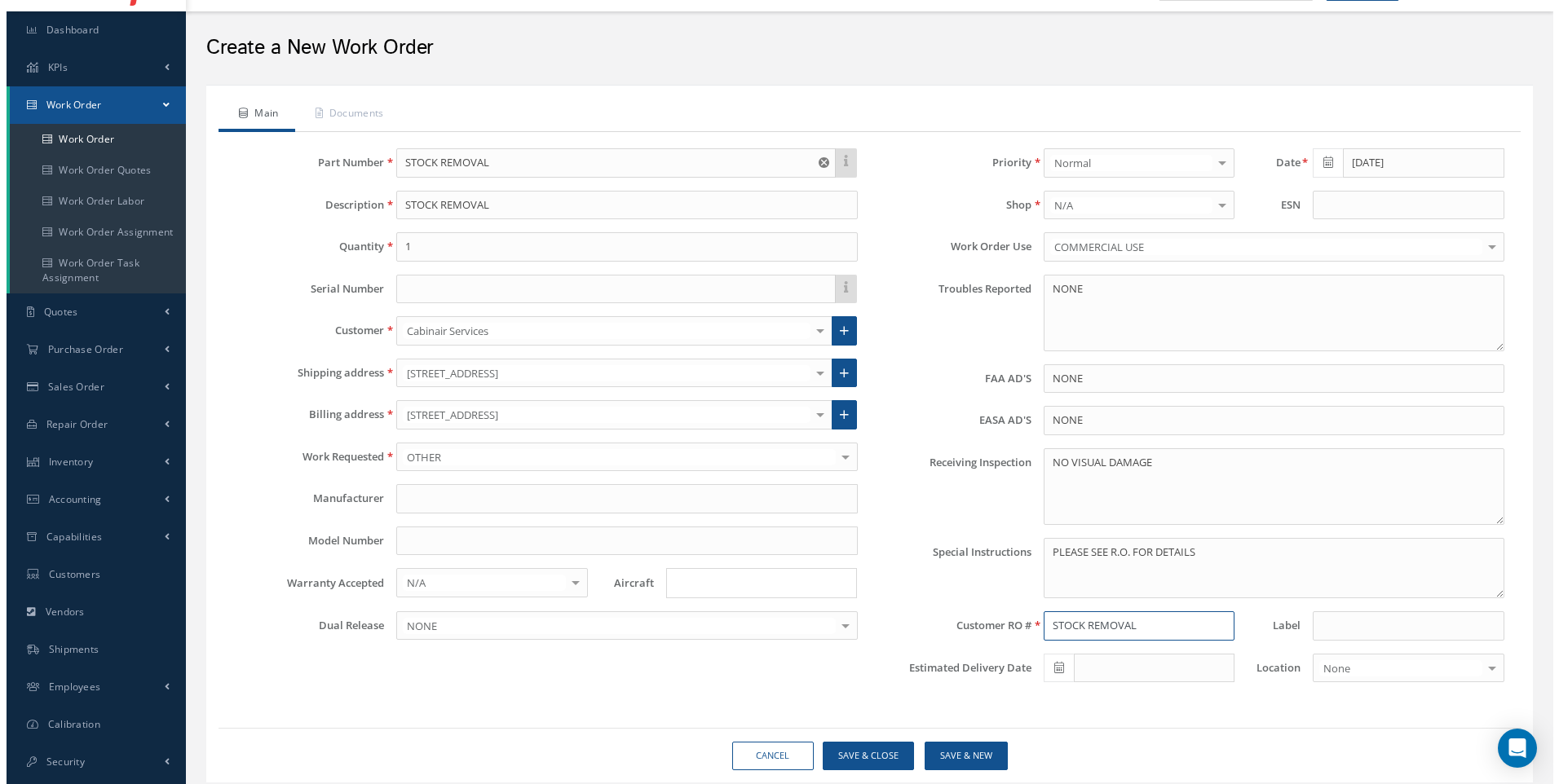
scroll to position [89, 0]
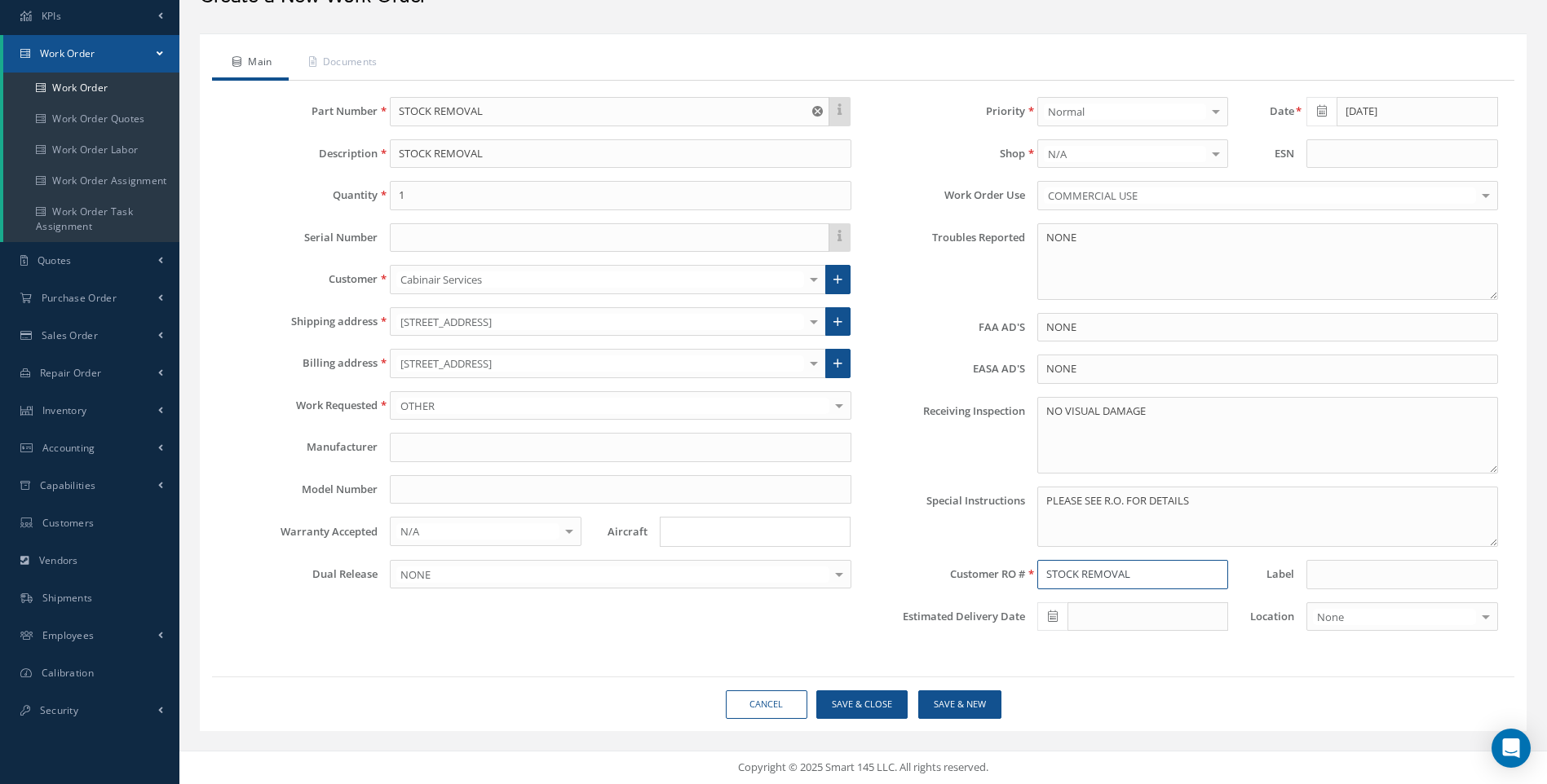
type input "STOCK REMOVAL"
click at [890, 703] on button "Save & Close" at bounding box center [862, 705] width 91 height 29
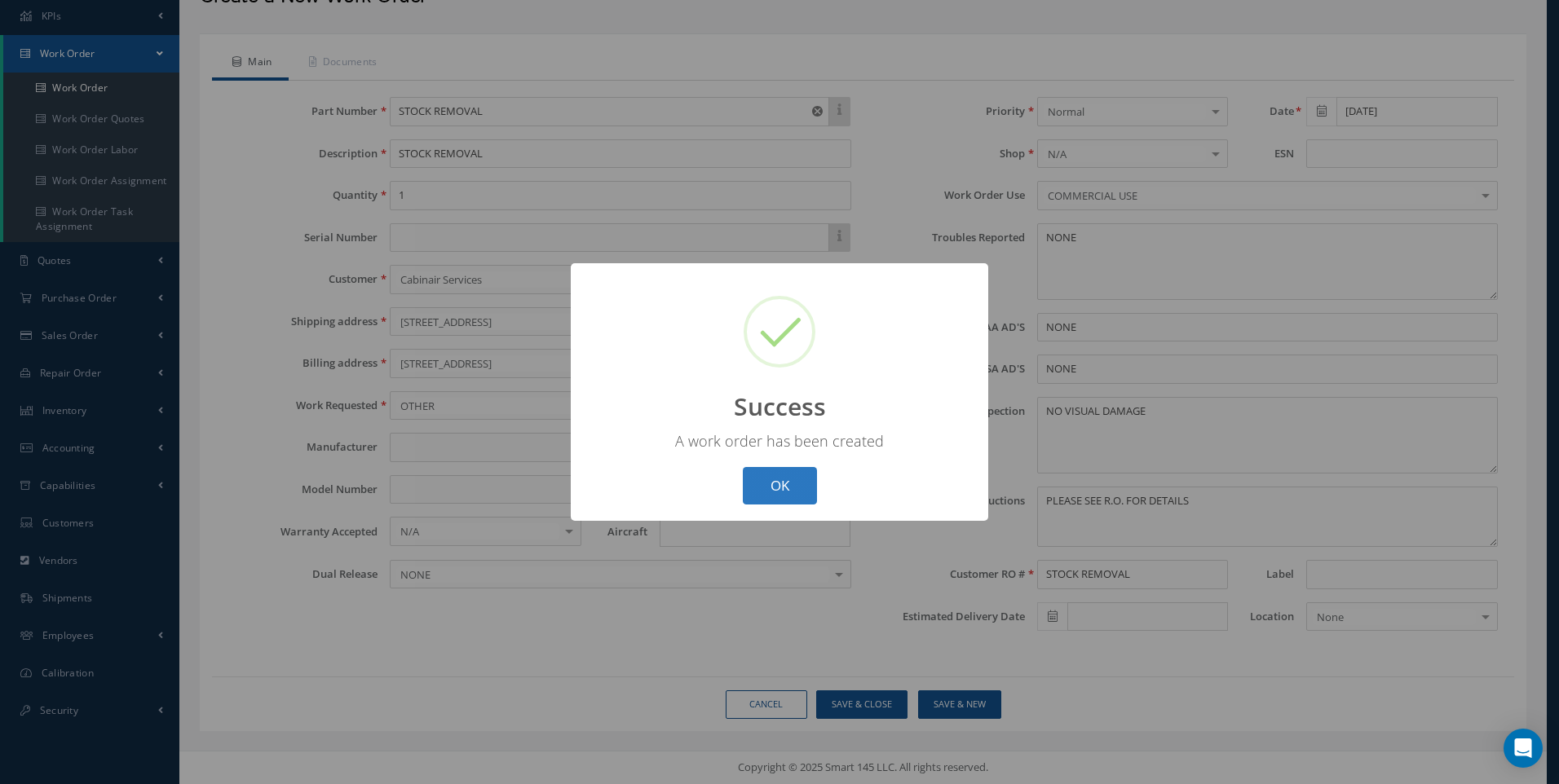
click at [803, 482] on button "OK" at bounding box center [780, 486] width 74 height 38
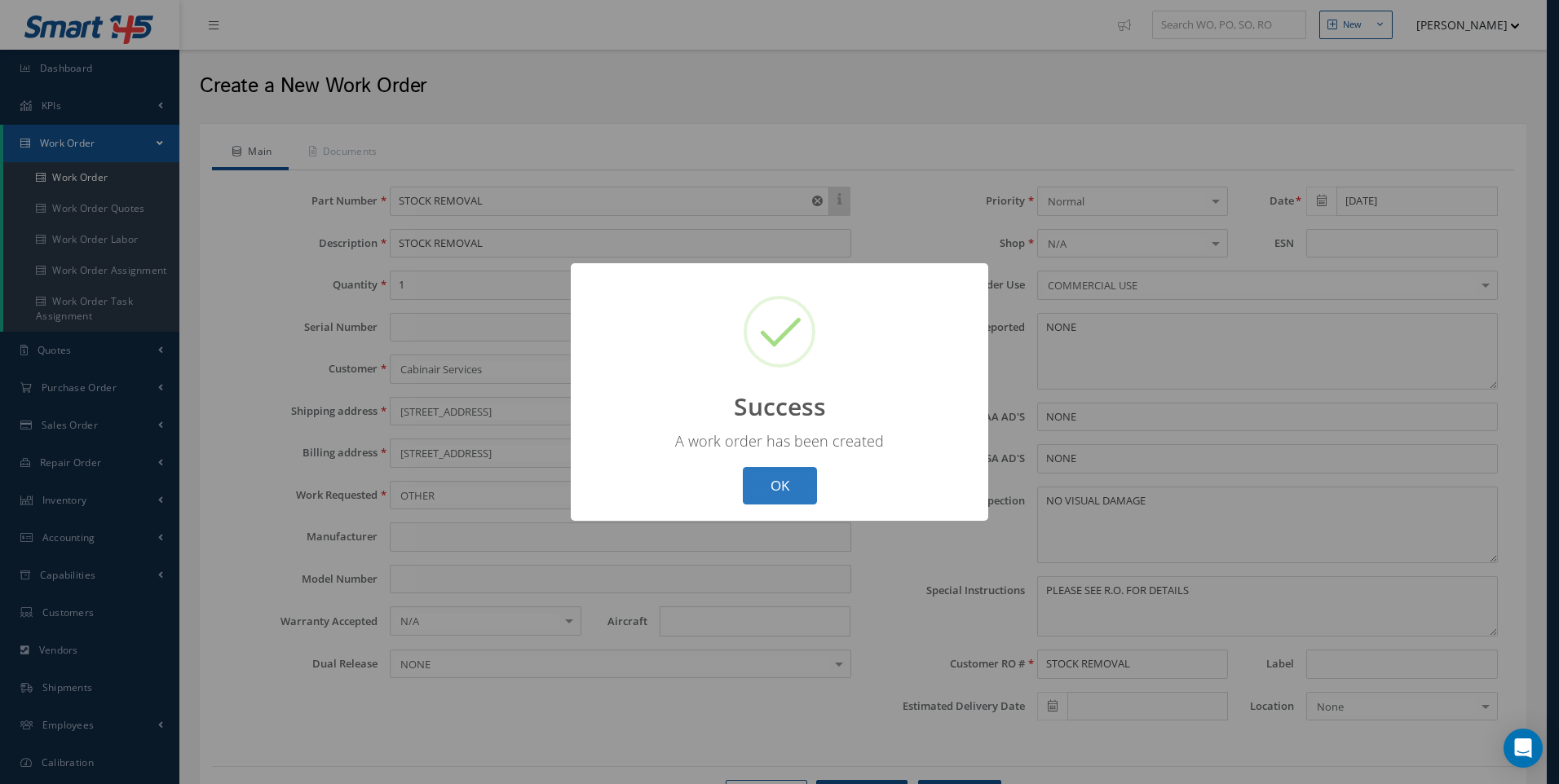
select select "25"
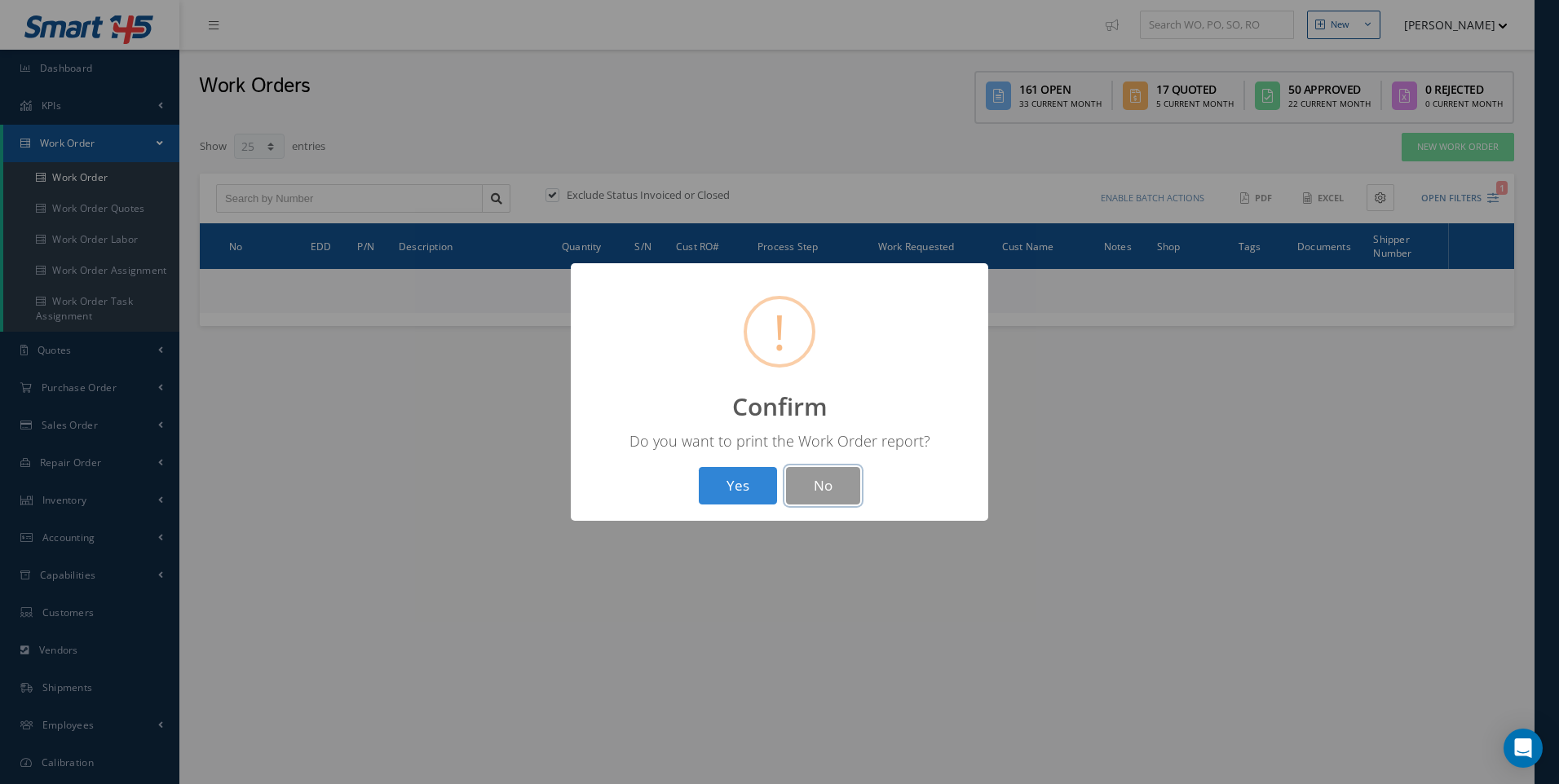
click at [811, 475] on button "No" at bounding box center [823, 486] width 74 height 38
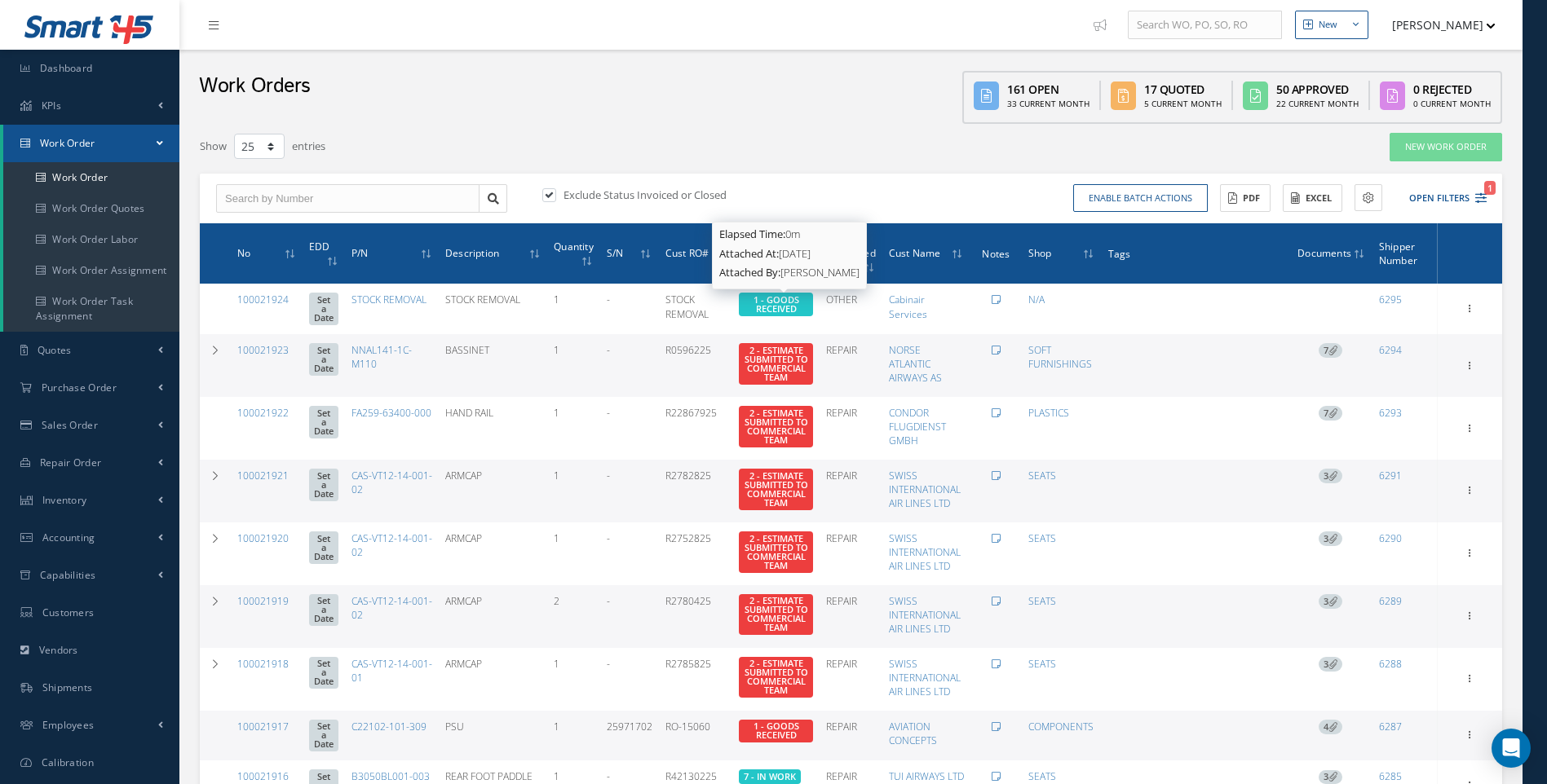
click at [785, 312] on span "1 - GOODS RECEIVED" at bounding box center [776, 303] width 46 height 21
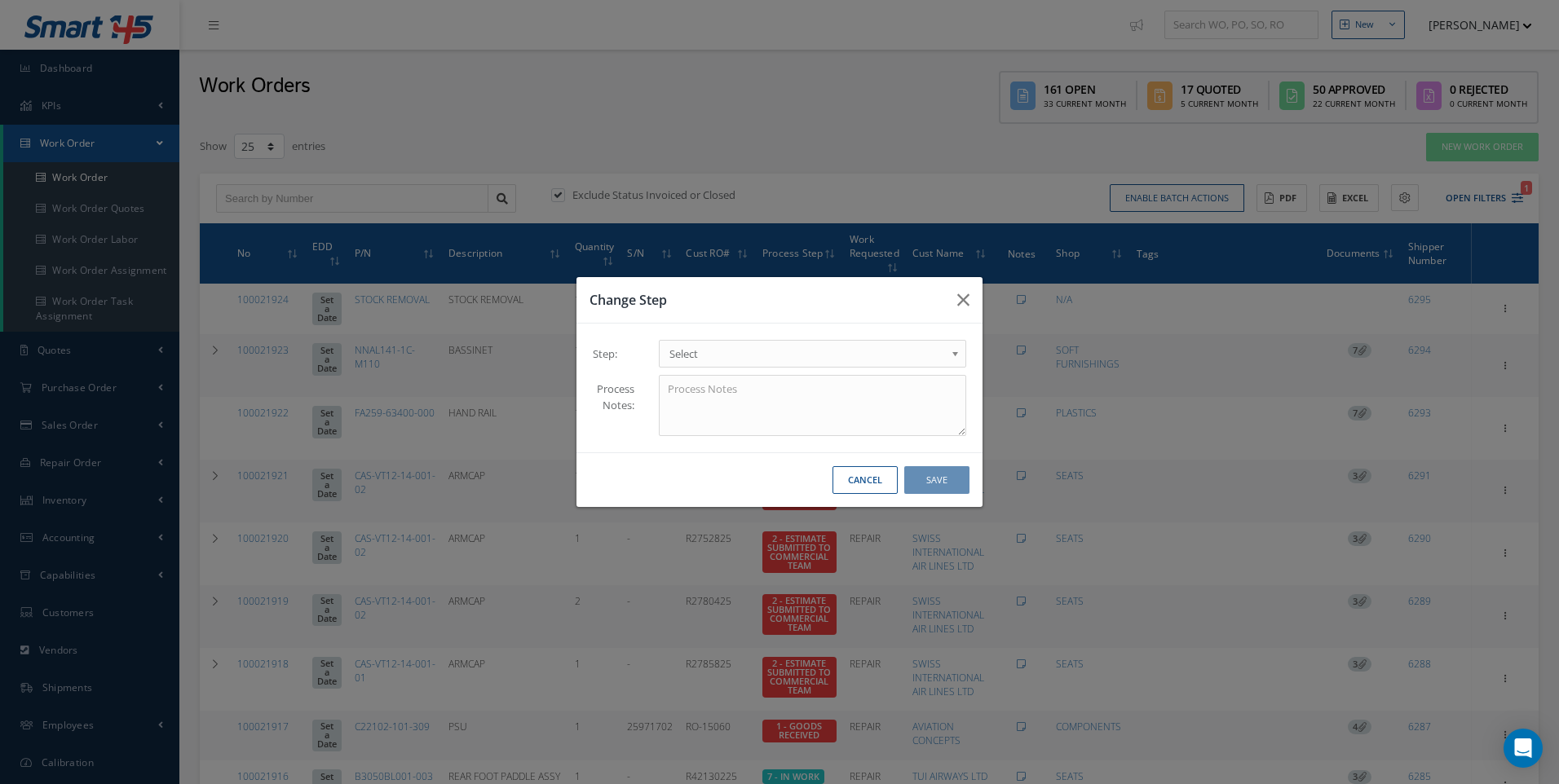
click at [958, 351] on b at bounding box center [958, 357] width 14 height 26
click at [931, 477] on button "Save" at bounding box center [936, 481] width 65 height 29
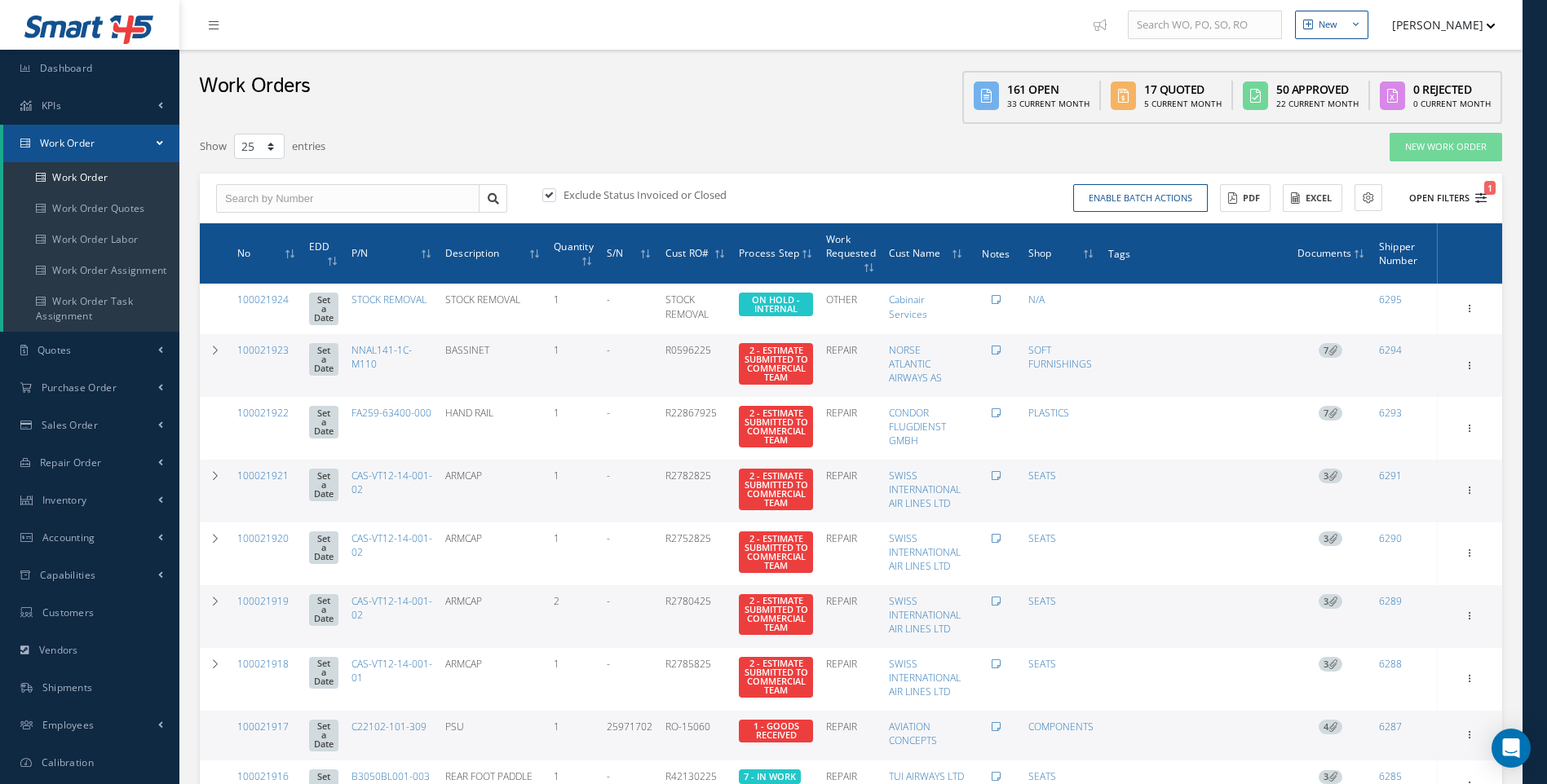
click at [1484, 196] on icon "1" at bounding box center [1481, 198] width 12 height 12
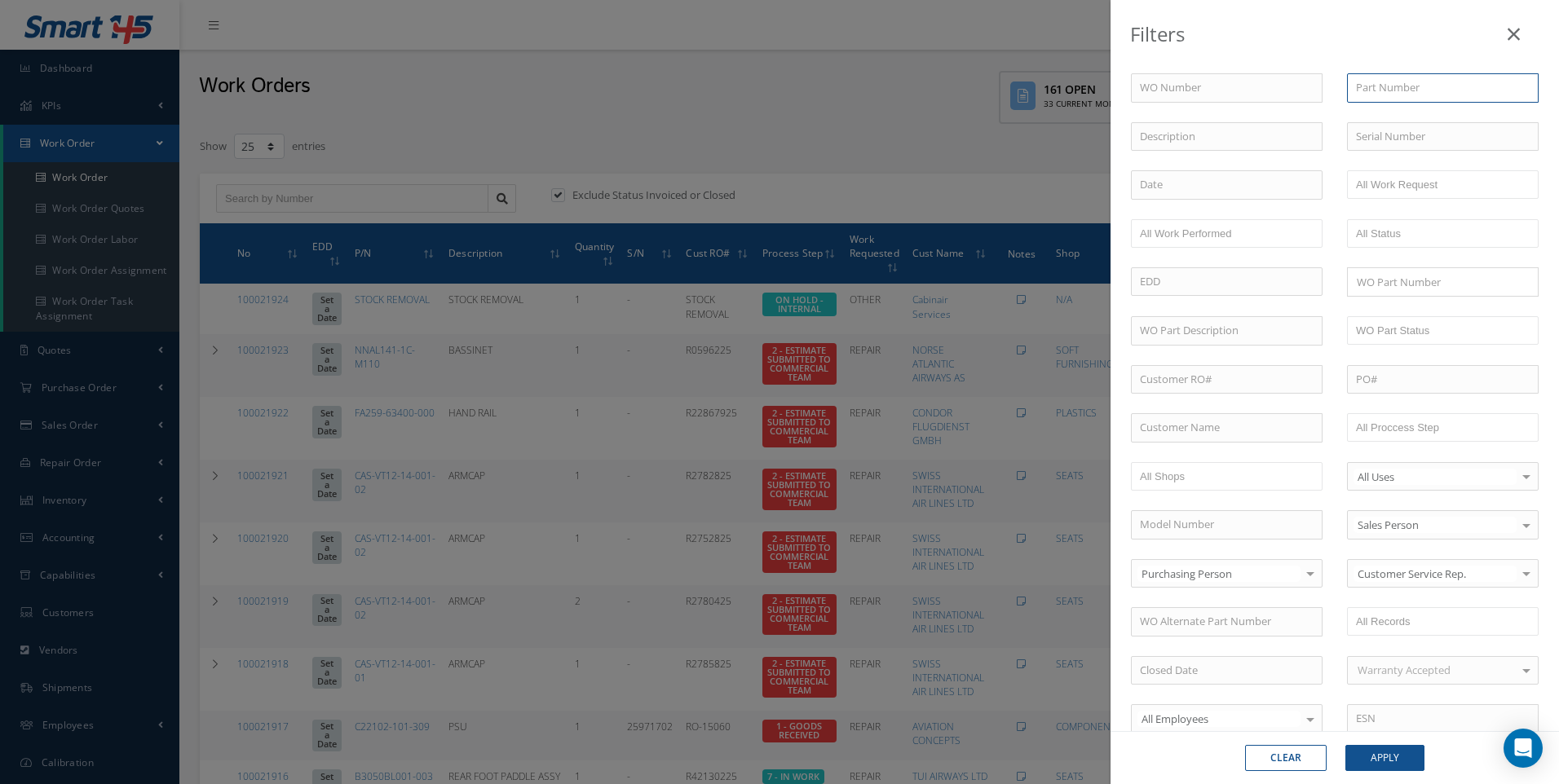
click at [1365, 89] on input "text" at bounding box center [1443, 88] width 191 height 30
click at [1387, 116] on span "STOCK REMOVAL" at bounding box center [1398, 116] width 84 height 14
type input "STOCK REMOVAL"
drag, startPoint x: 1401, startPoint y: 761, endPoint x: 1208, endPoint y: 729, distance: 195.6
click at [1391, 761] on button "Apply" at bounding box center [1385, 758] width 79 height 26
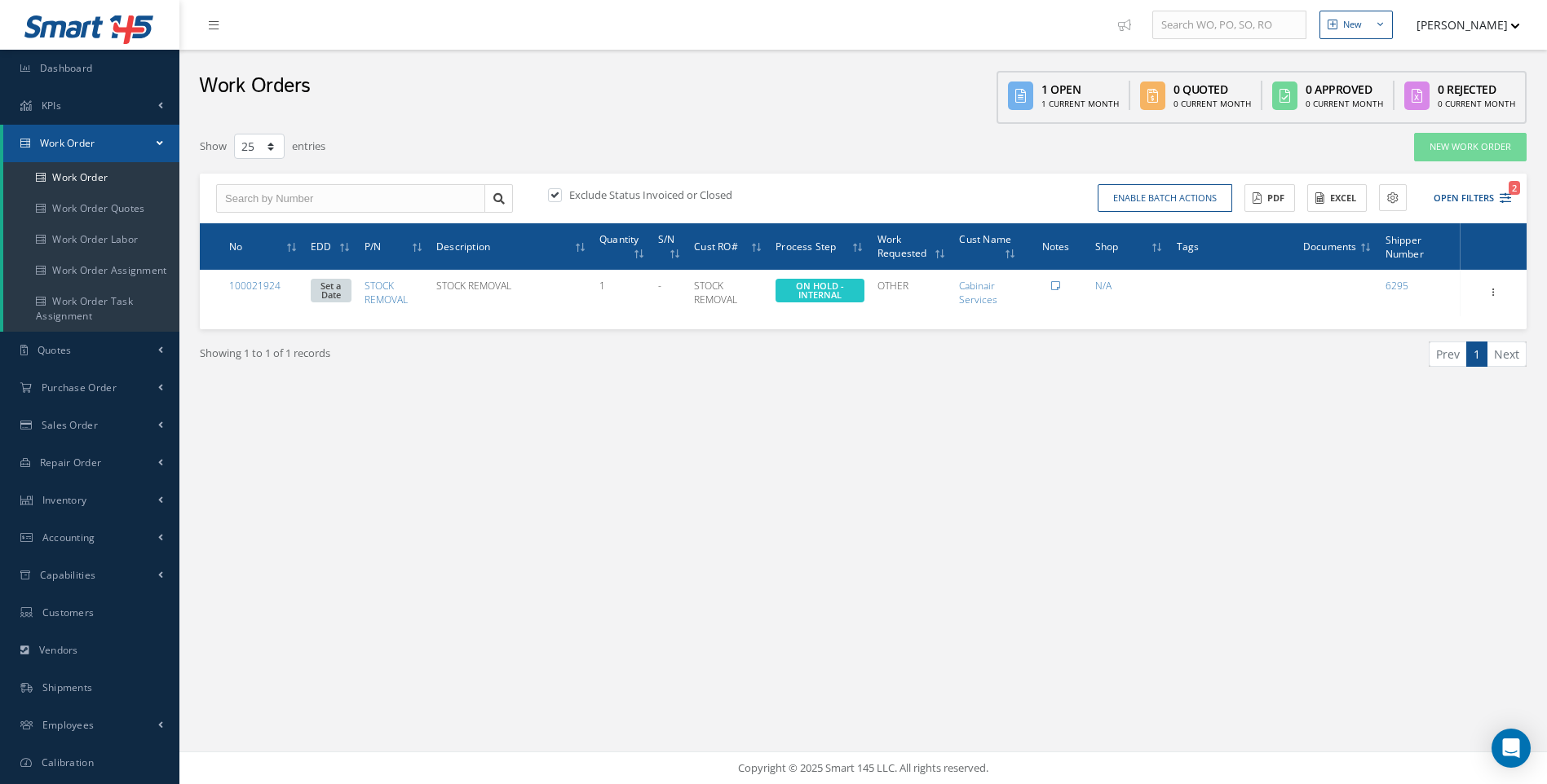
click at [561, 192] on label at bounding box center [563, 195] width 5 height 14
click at [556, 192] on input "checkbox" at bounding box center [553, 196] width 11 height 11
checkbox input "false"
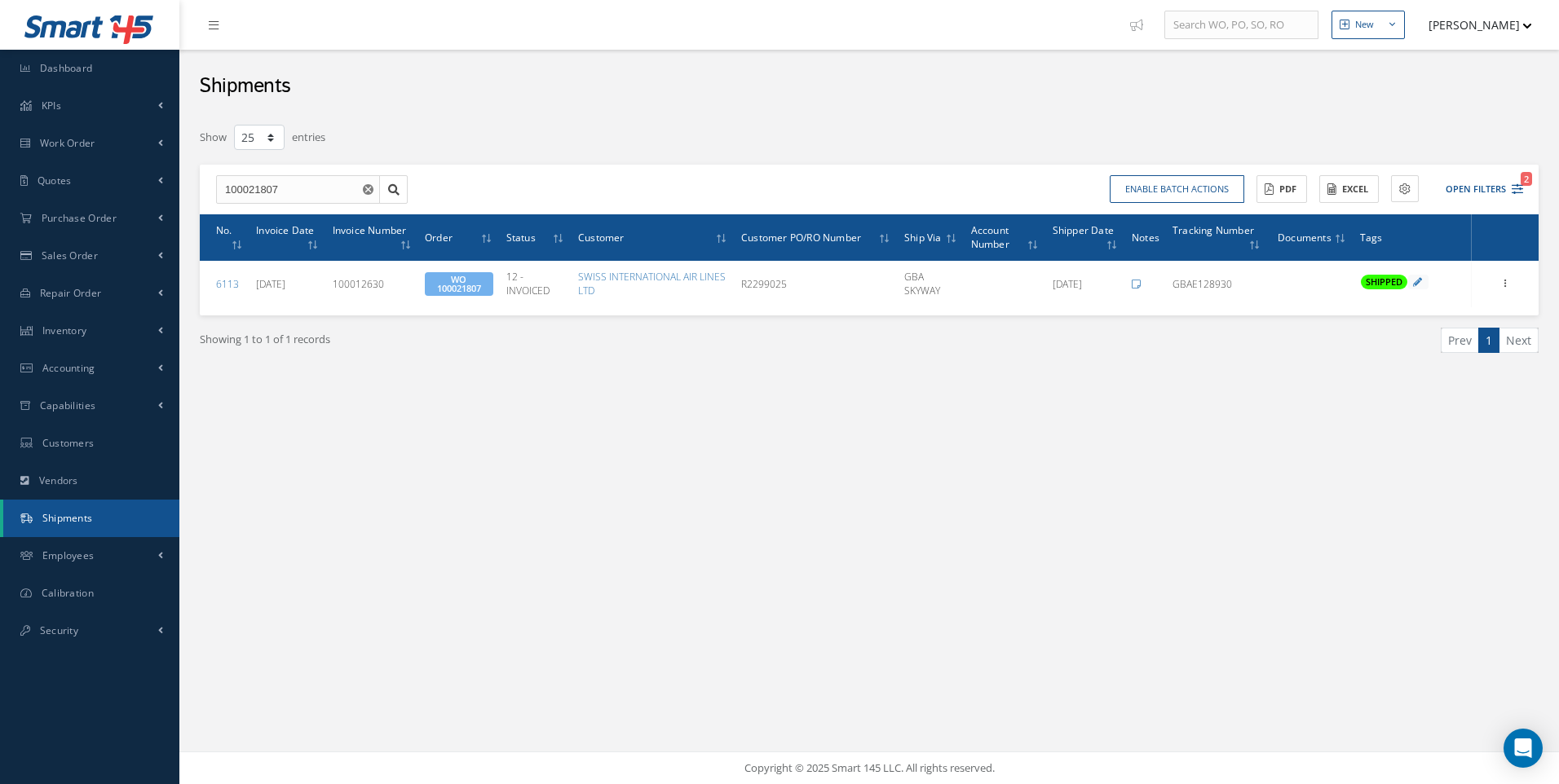
select select "25"
click at [68, 151] on link "Work Order" at bounding box center [89, 143] width 180 height 38
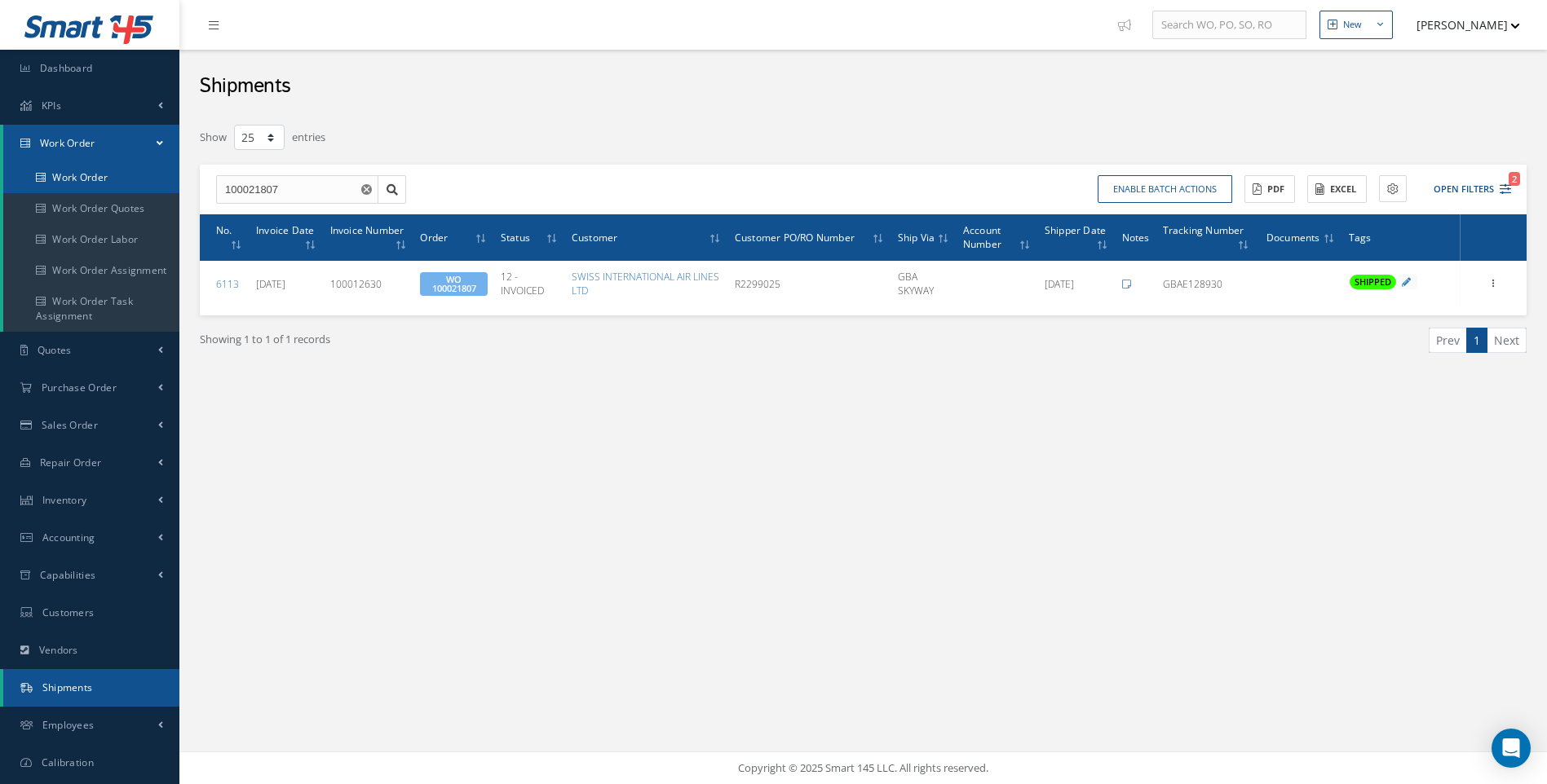
click at [71, 165] on link "Work Order" at bounding box center [91, 178] width 176 height 31
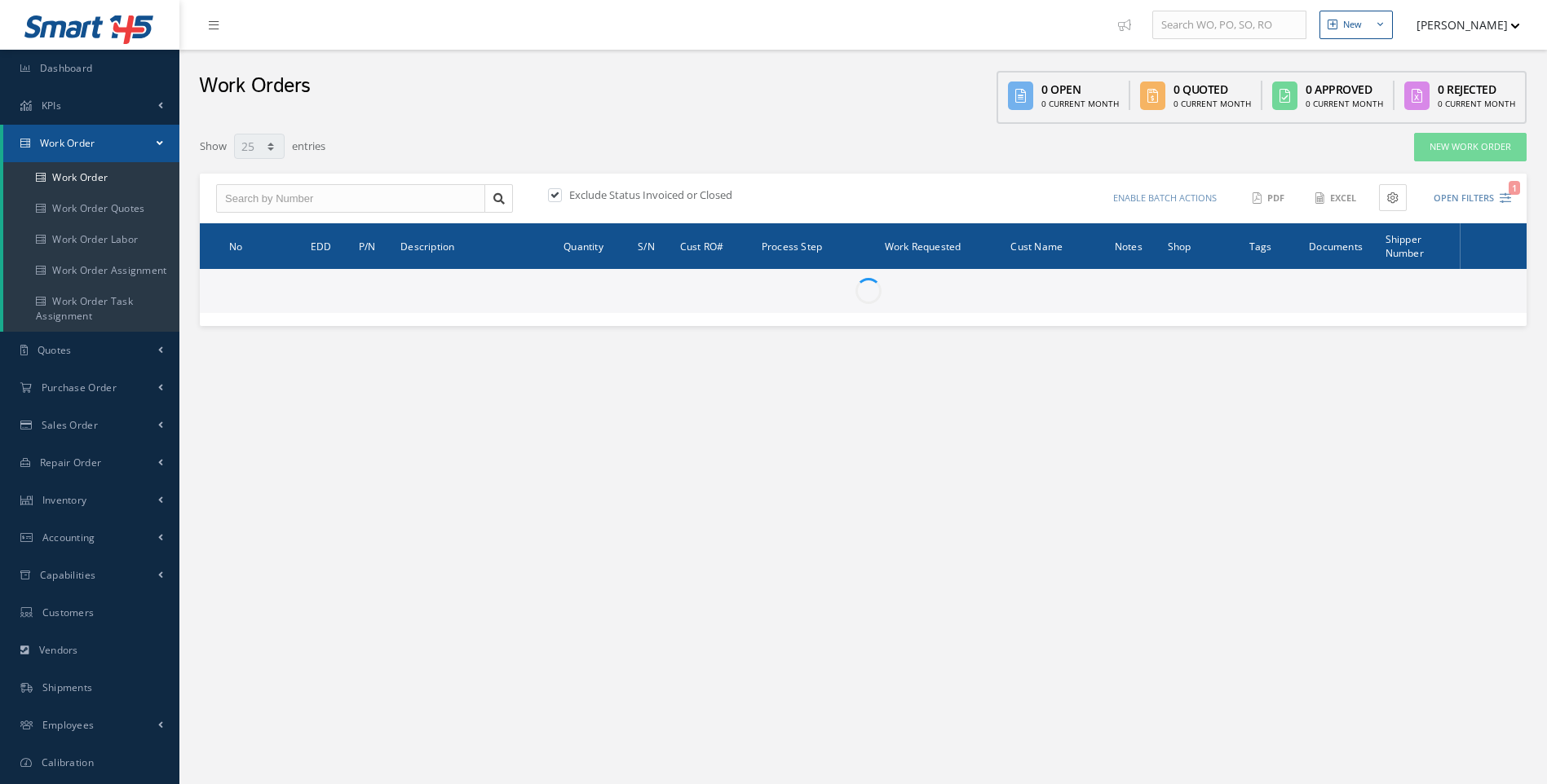
select select "25"
type input "All Work Request"
type input "All Work Performed"
type input "All Status"
type input "WO Part Status"
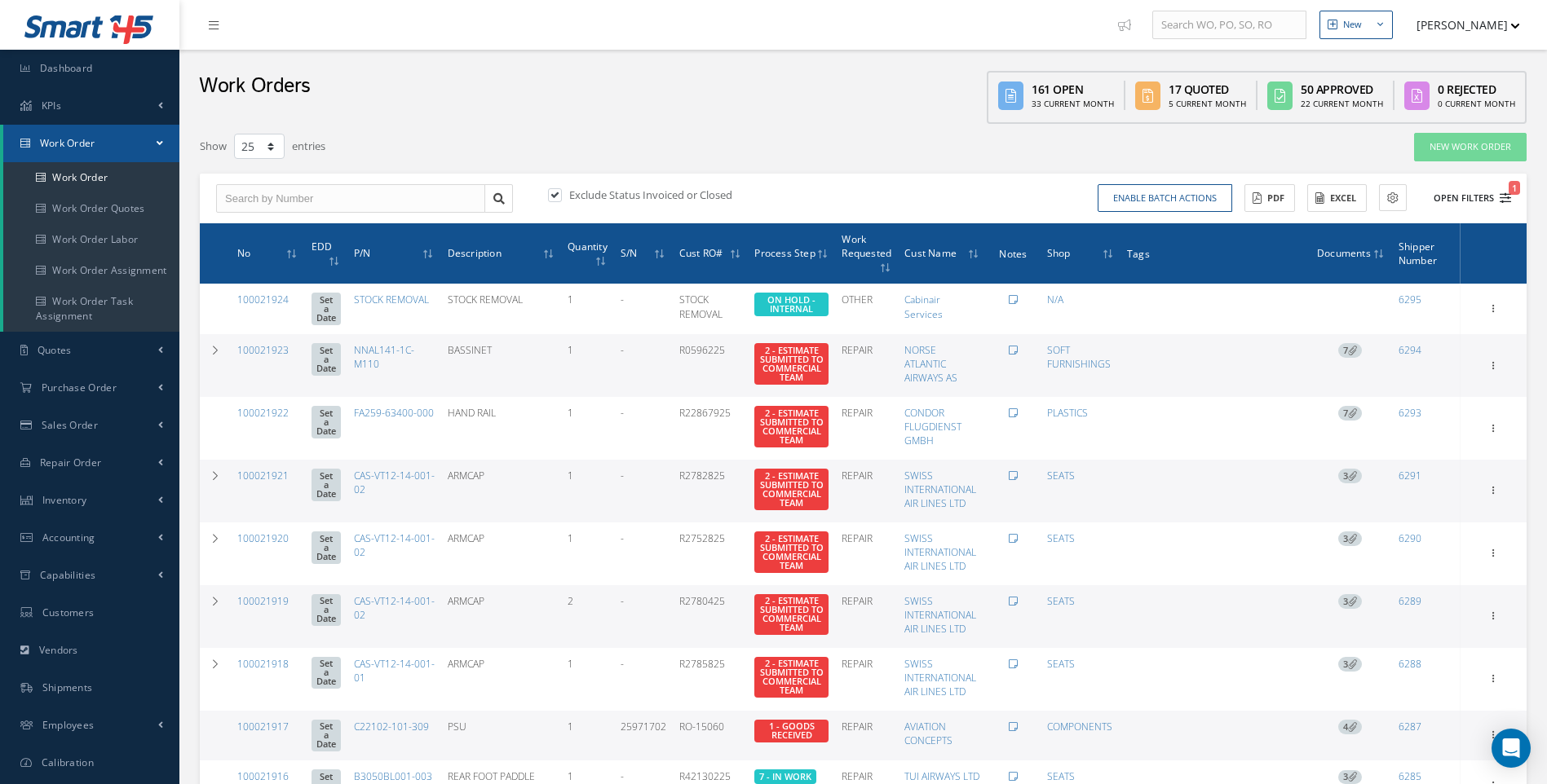
click at [1504, 197] on icon "1" at bounding box center [1505, 198] width 12 height 12
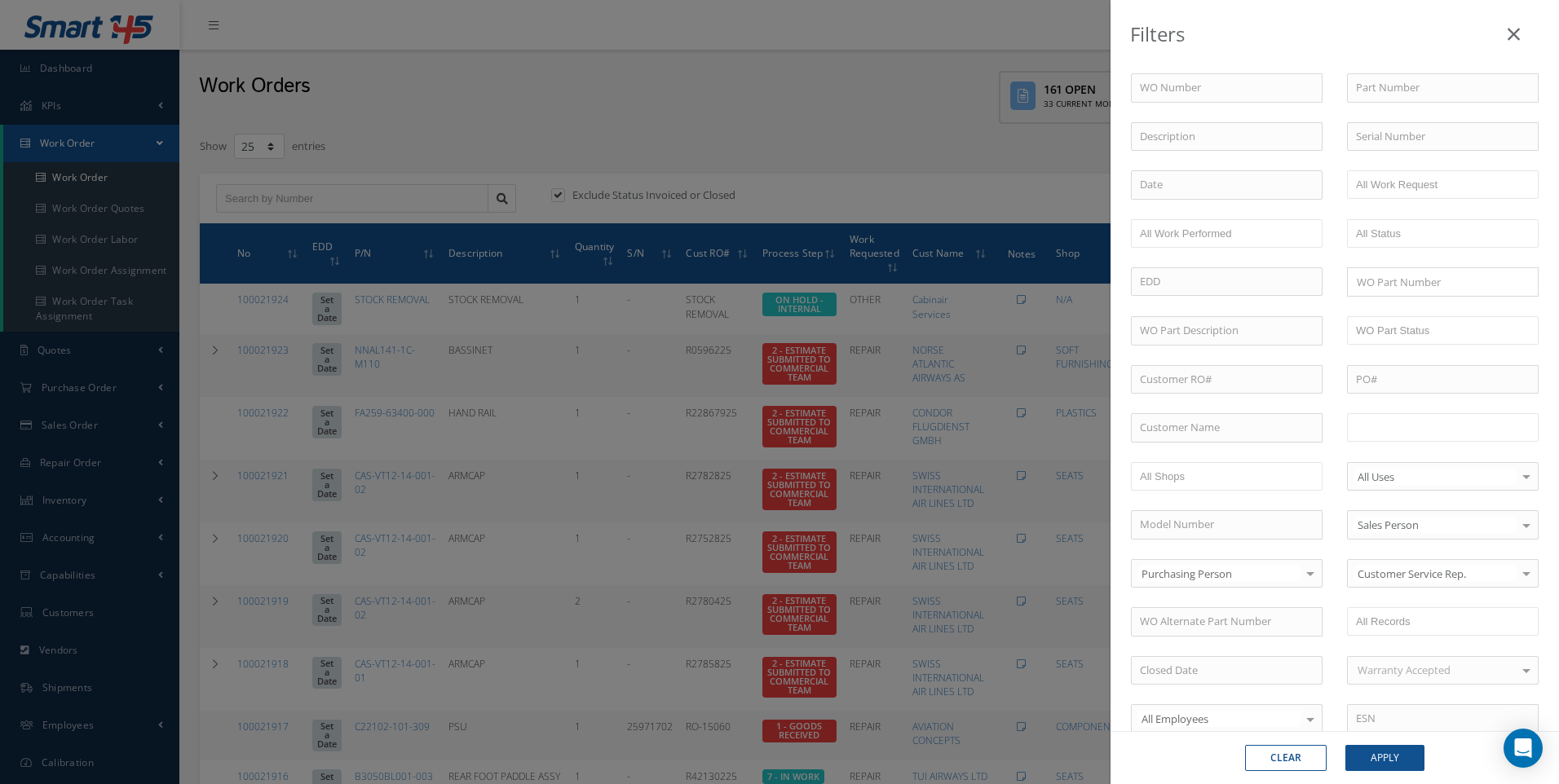
click at [1392, 428] on input "text" at bounding box center [1407, 428] width 104 height 21
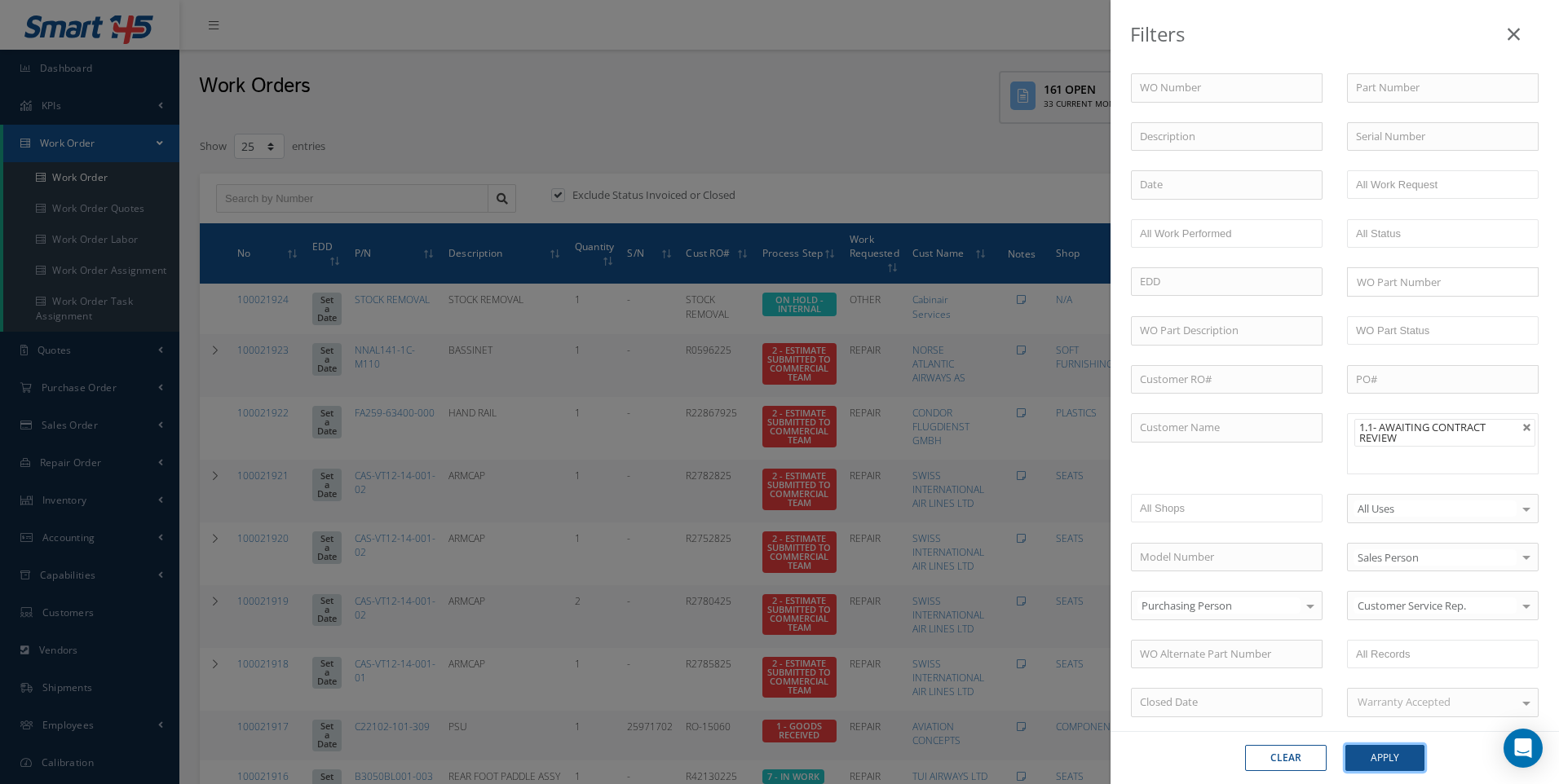
click at [1377, 764] on button "Apply" at bounding box center [1385, 758] width 79 height 26
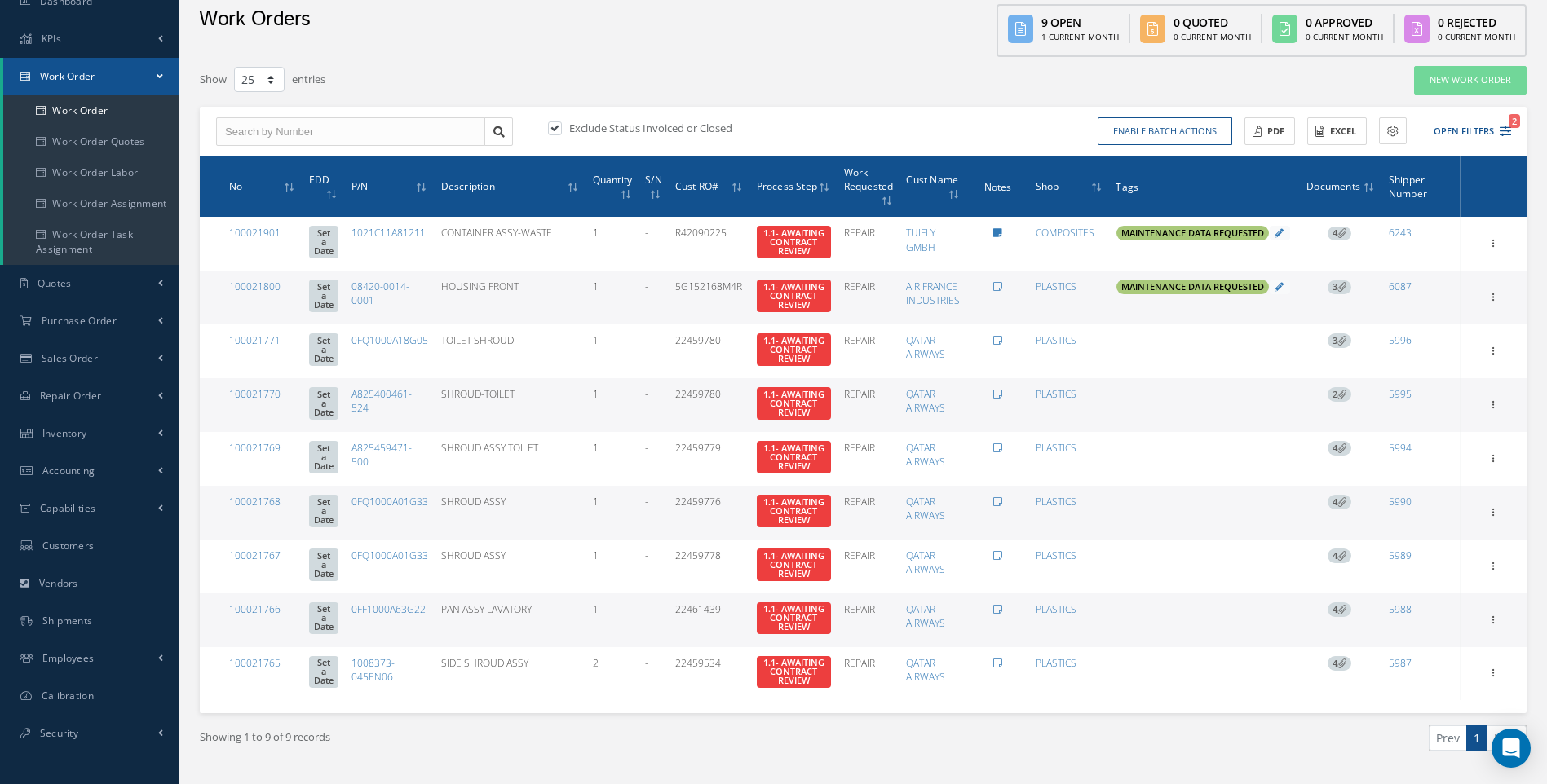
scroll to position [31, 0]
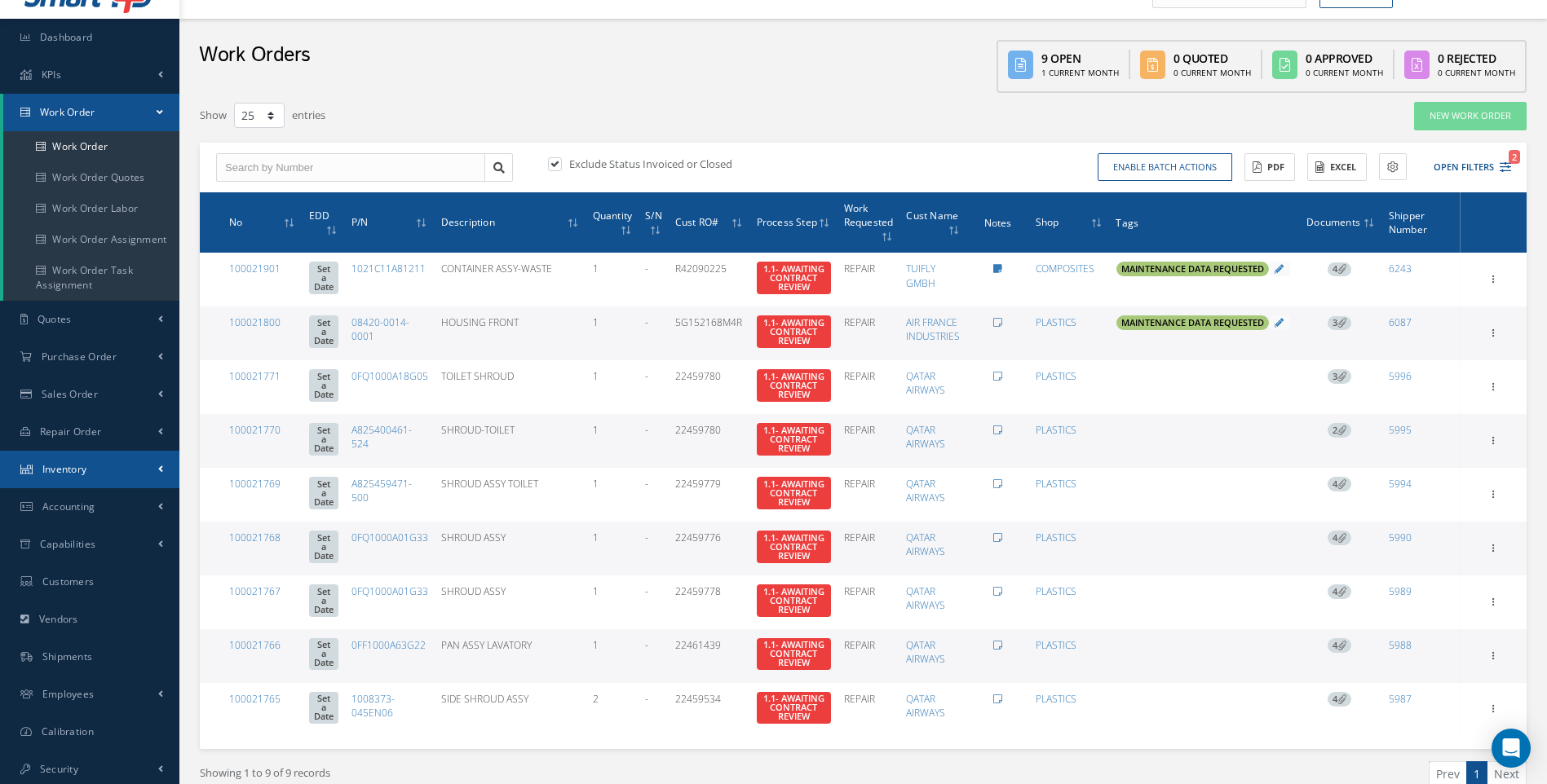
click at [84, 470] on span "Inventory" at bounding box center [65, 468] width 45 height 14
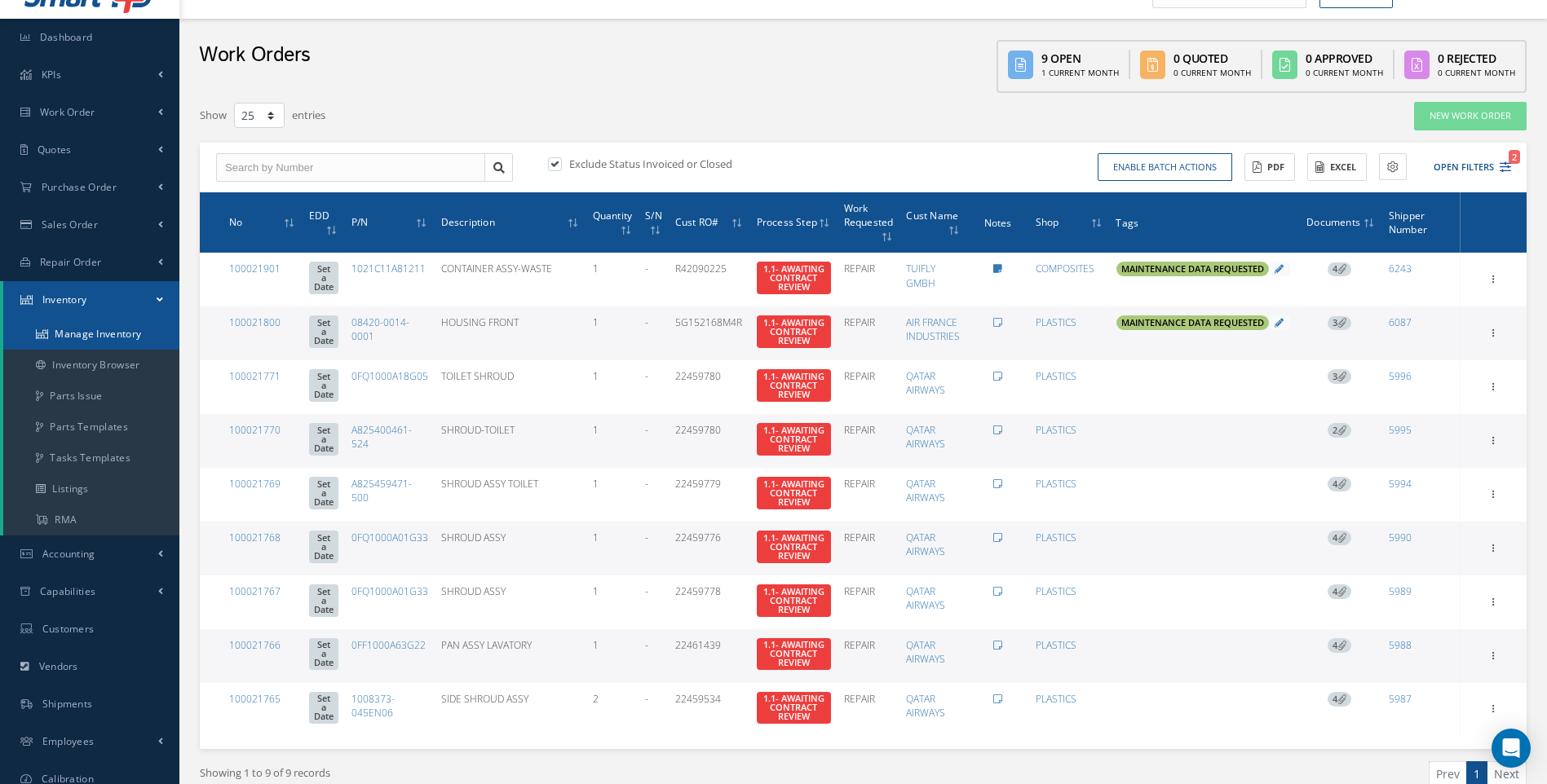
click at [86, 334] on link "Manage Inventory" at bounding box center [91, 334] width 176 height 31
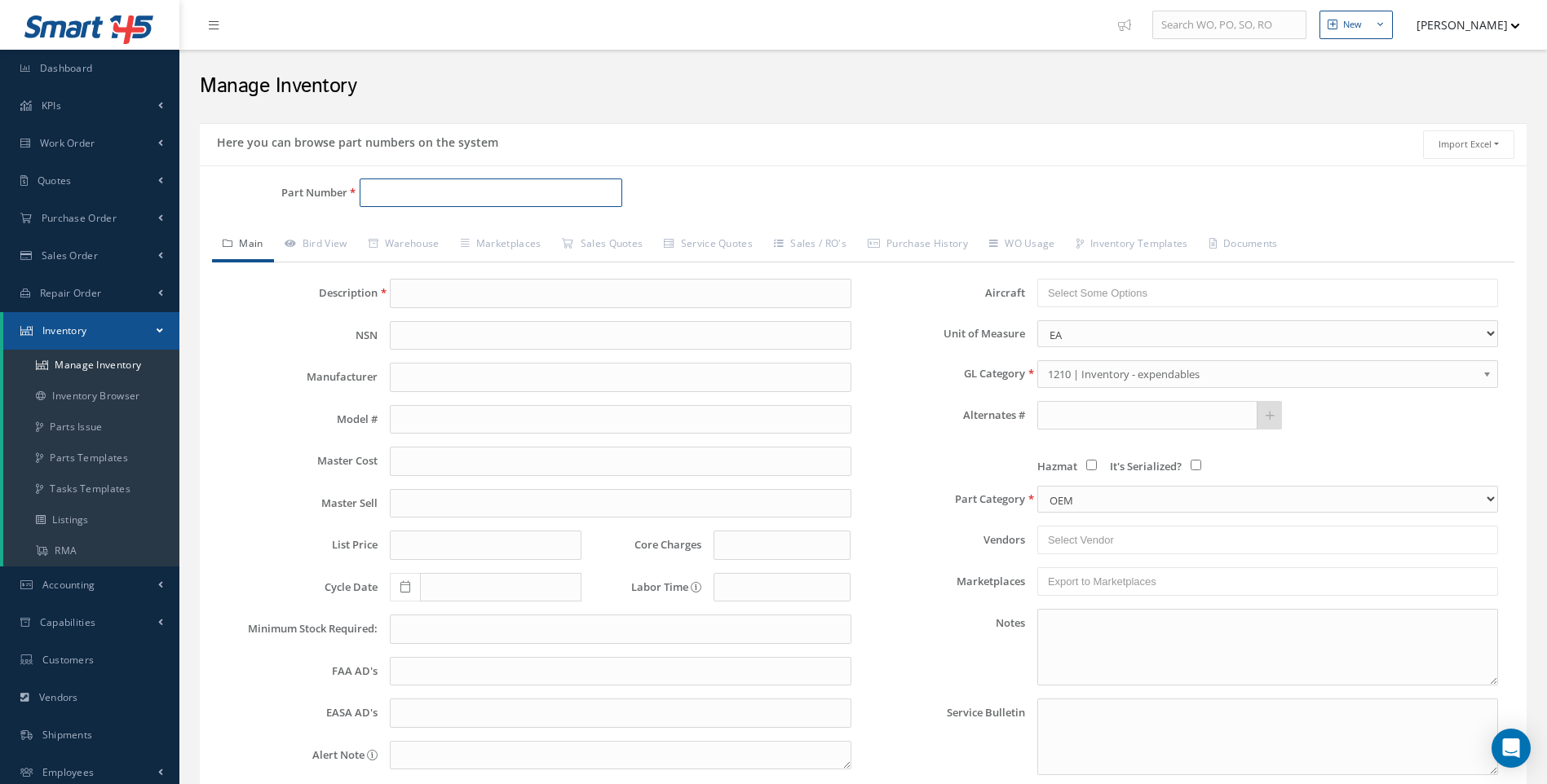
click at [383, 180] on input "Part Number" at bounding box center [492, 193] width 264 height 30
click at [381, 192] on input "rd-fr" at bounding box center [492, 193] width 264 height 30
click at [392, 194] on input "rdfr" at bounding box center [492, 193] width 264 height 30
type input "r"
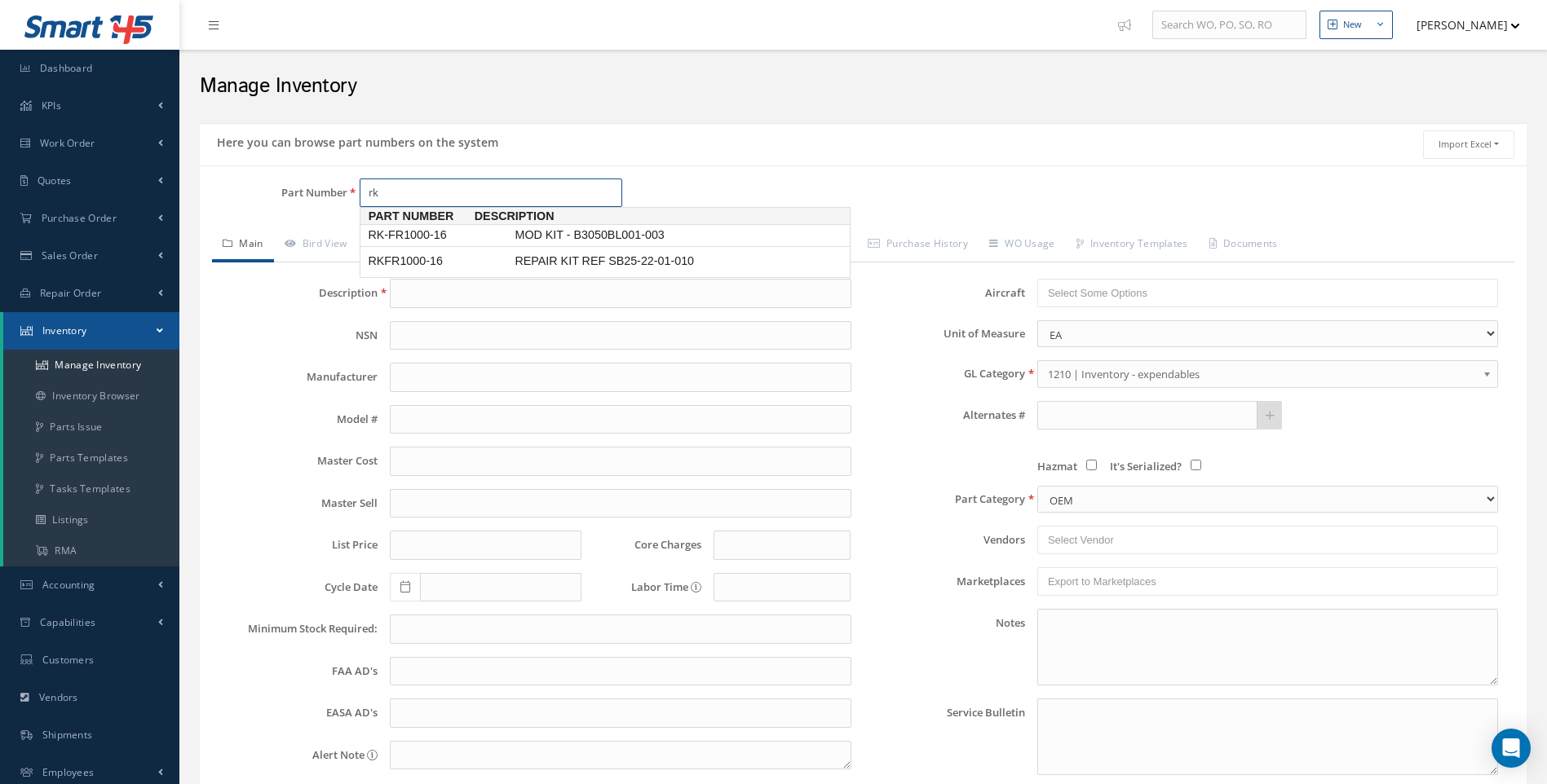
click at [401, 235] on span "RK-FR1000-16" at bounding box center [438, 235] width 147 height 17
type input "RK-FR1000-16"
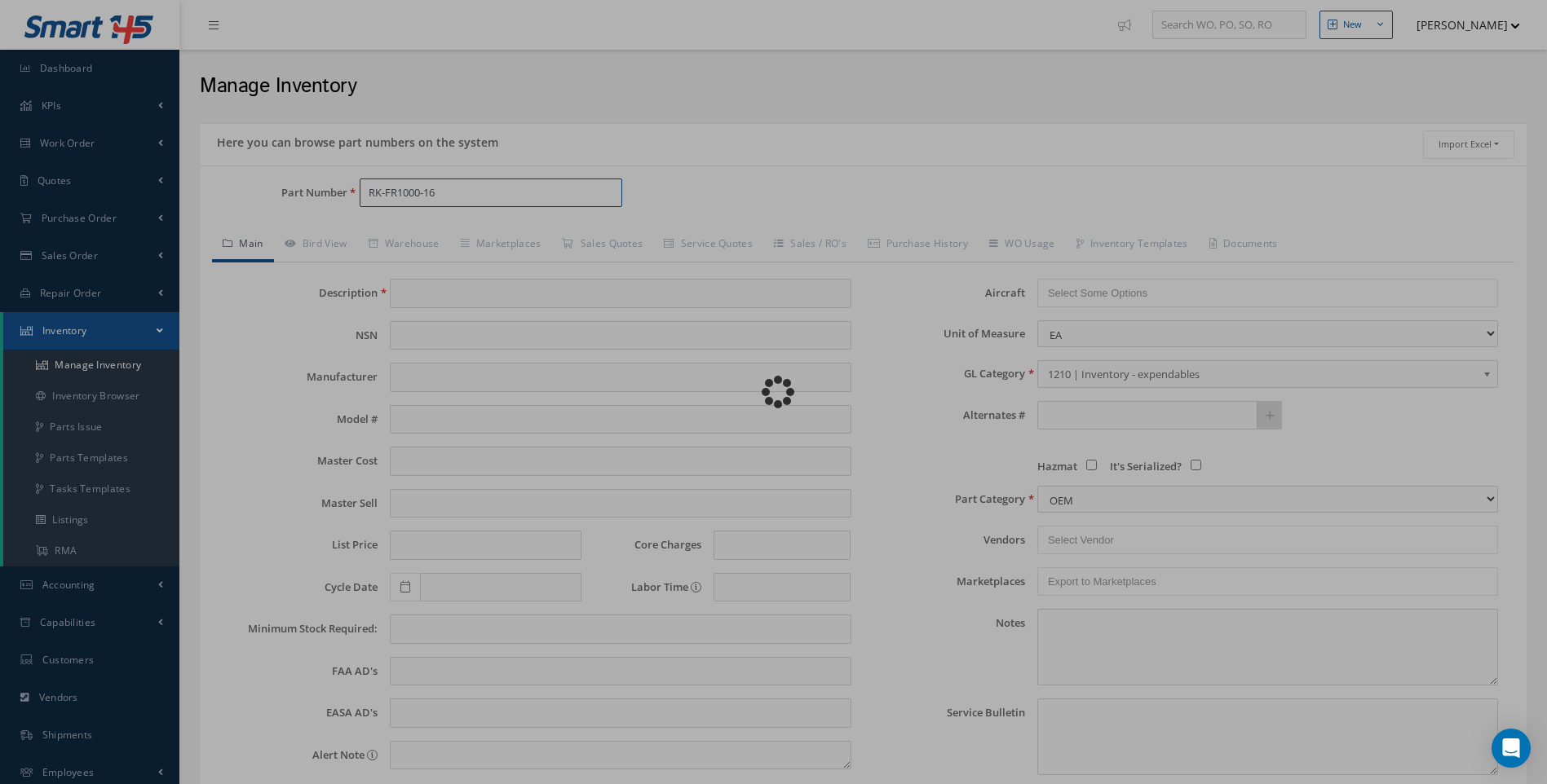
type input "MOD KIT - B3050BL001-003"
type input "0.00"
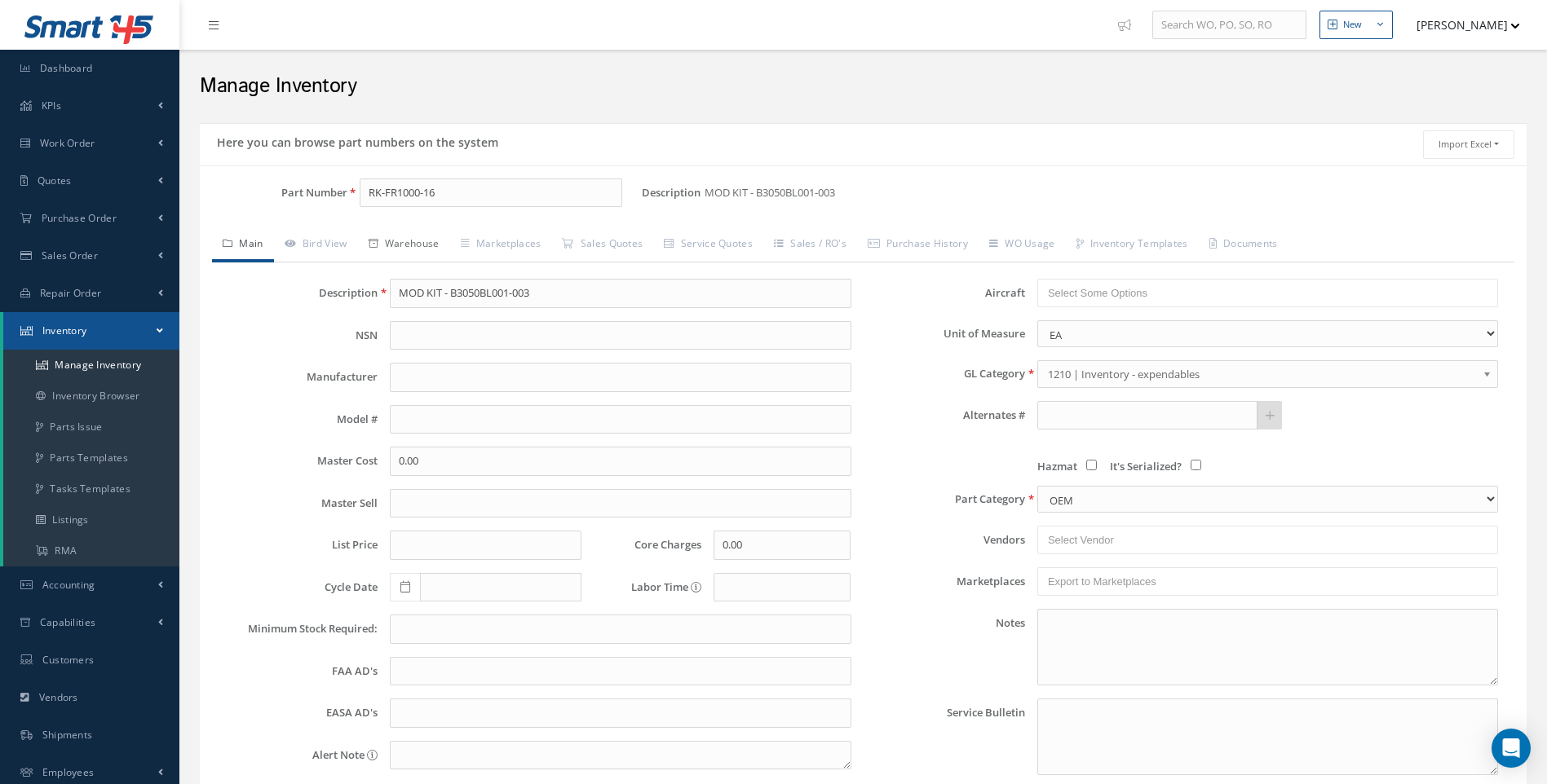
click at [412, 243] on link "Warehouse" at bounding box center [404, 245] width 92 height 34
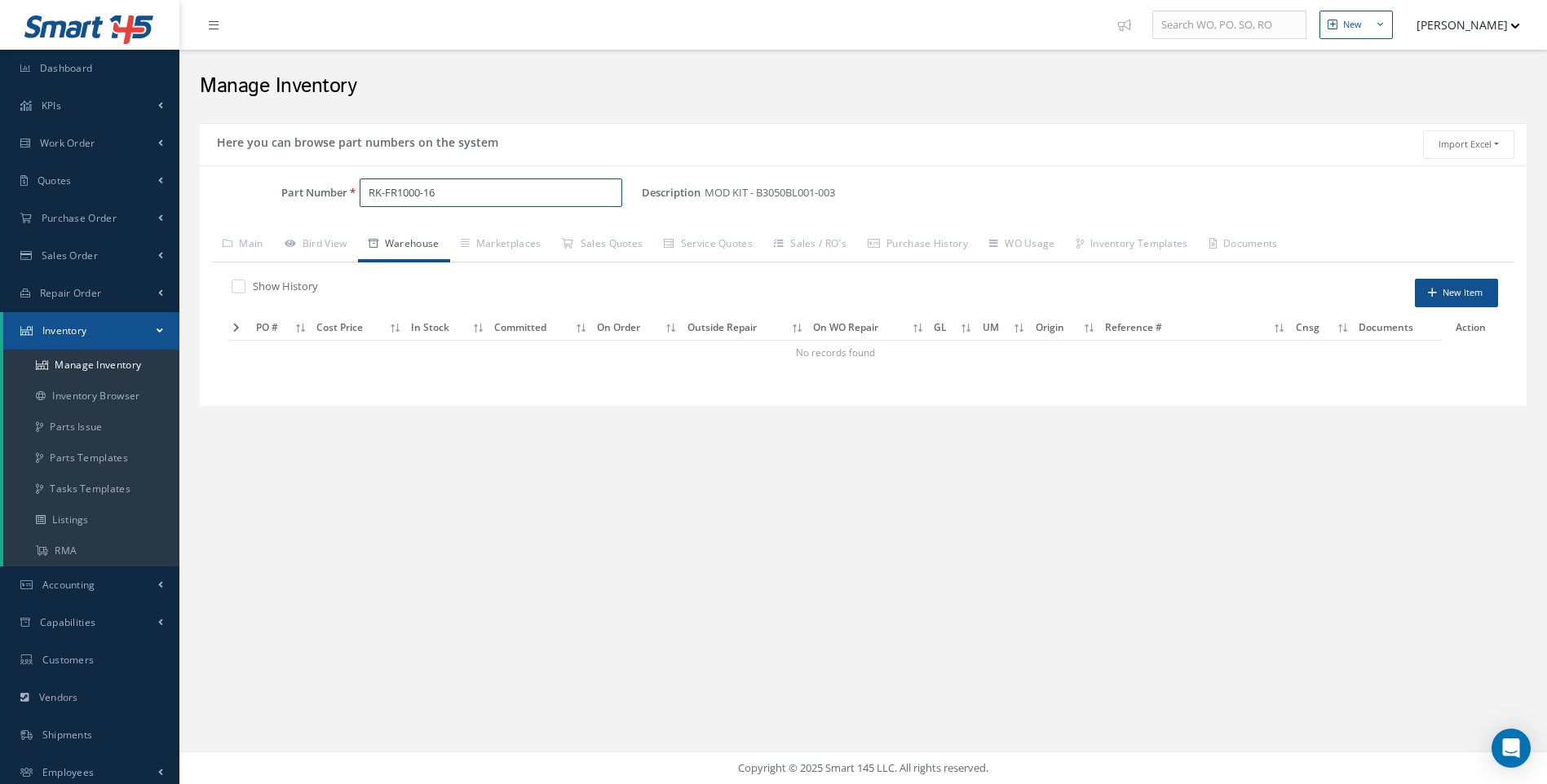
click at [385, 191] on input "RK-FR1000-16" at bounding box center [492, 193] width 264 height 30
click at [428, 235] on span "RKFR1000-16" at bounding box center [438, 235] width 147 height 17
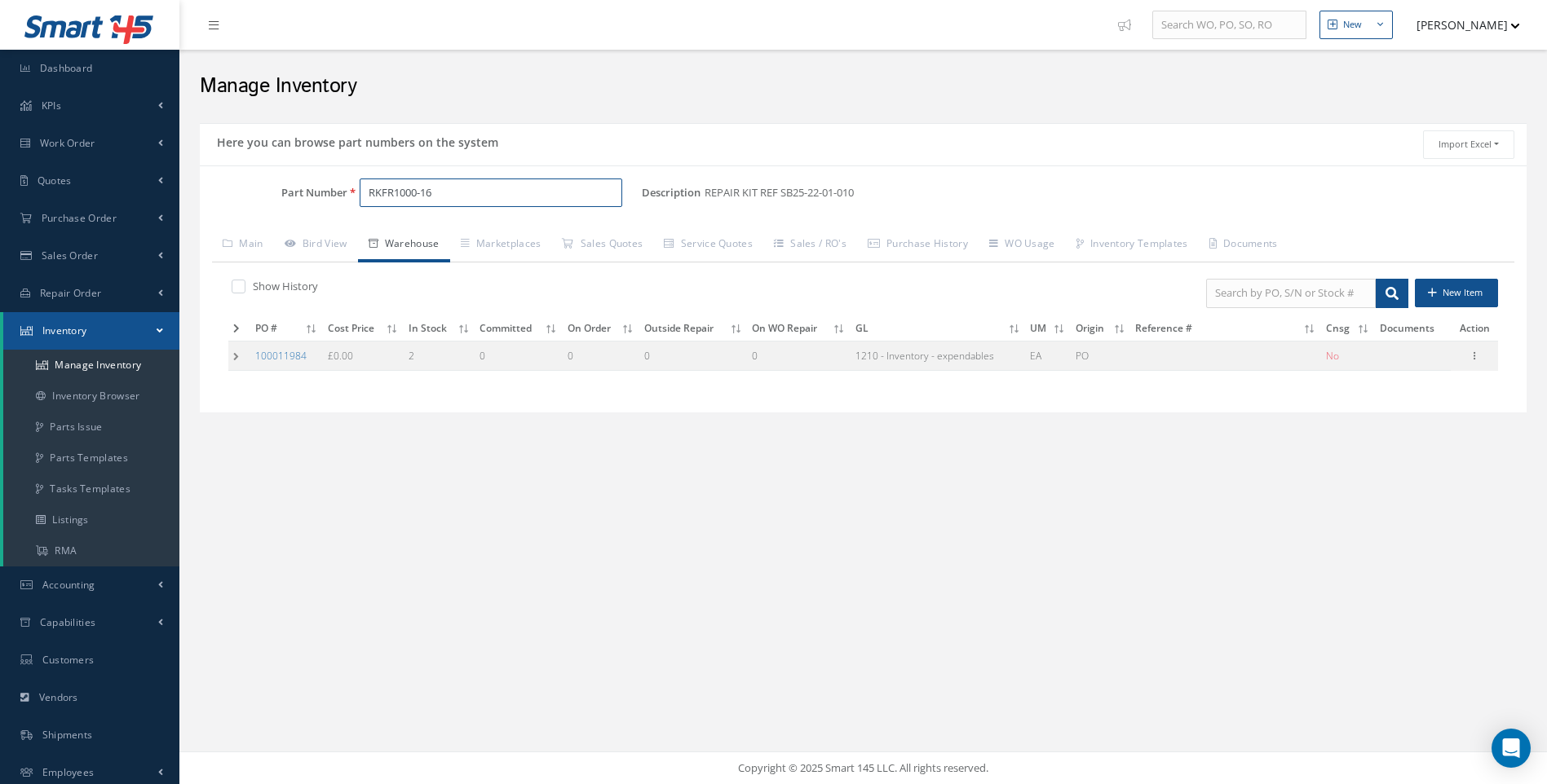
type input "RKFR1000-16"
click at [235, 356] on td at bounding box center [239, 355] width 22 height 30
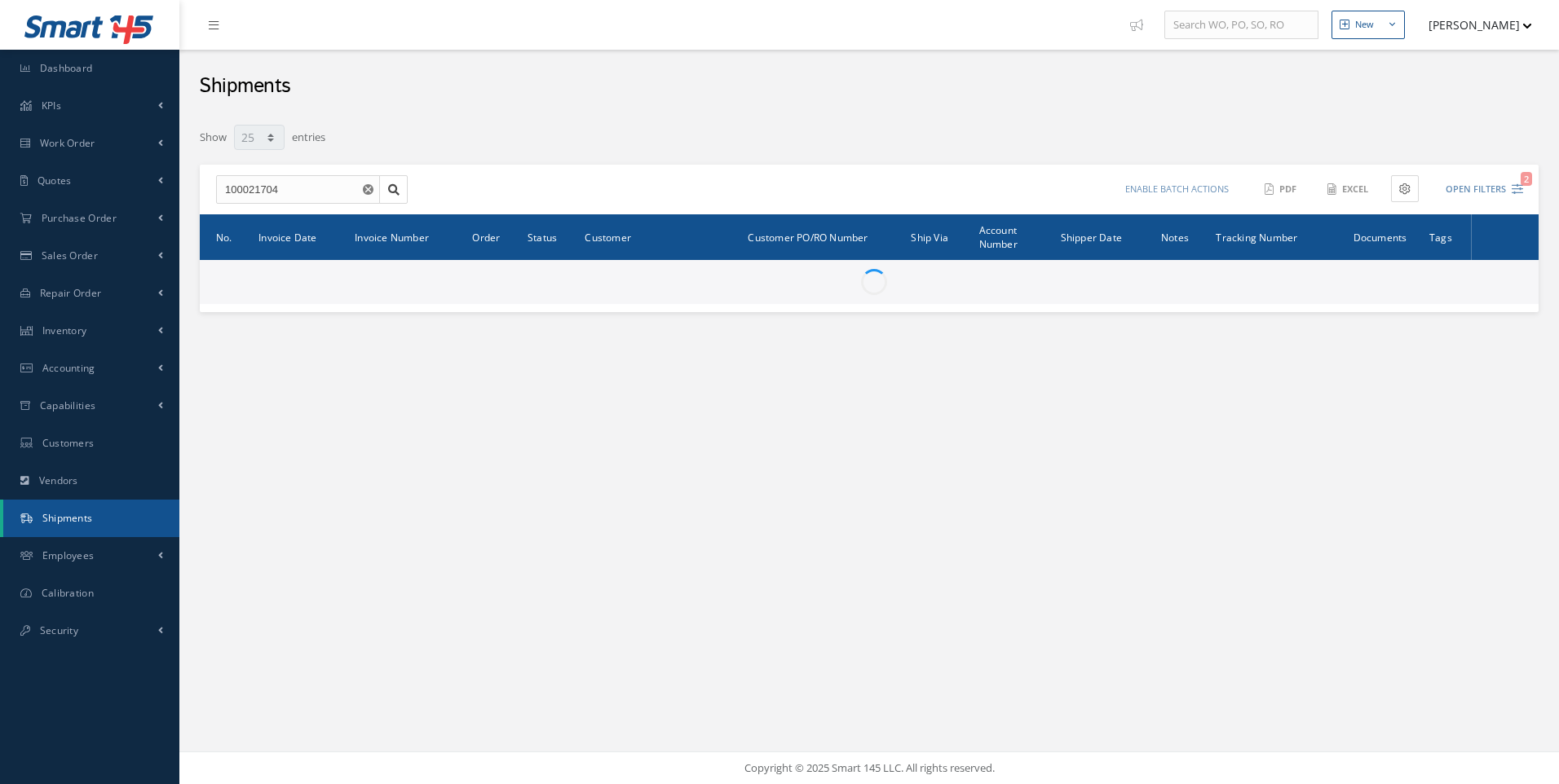
select select "25"
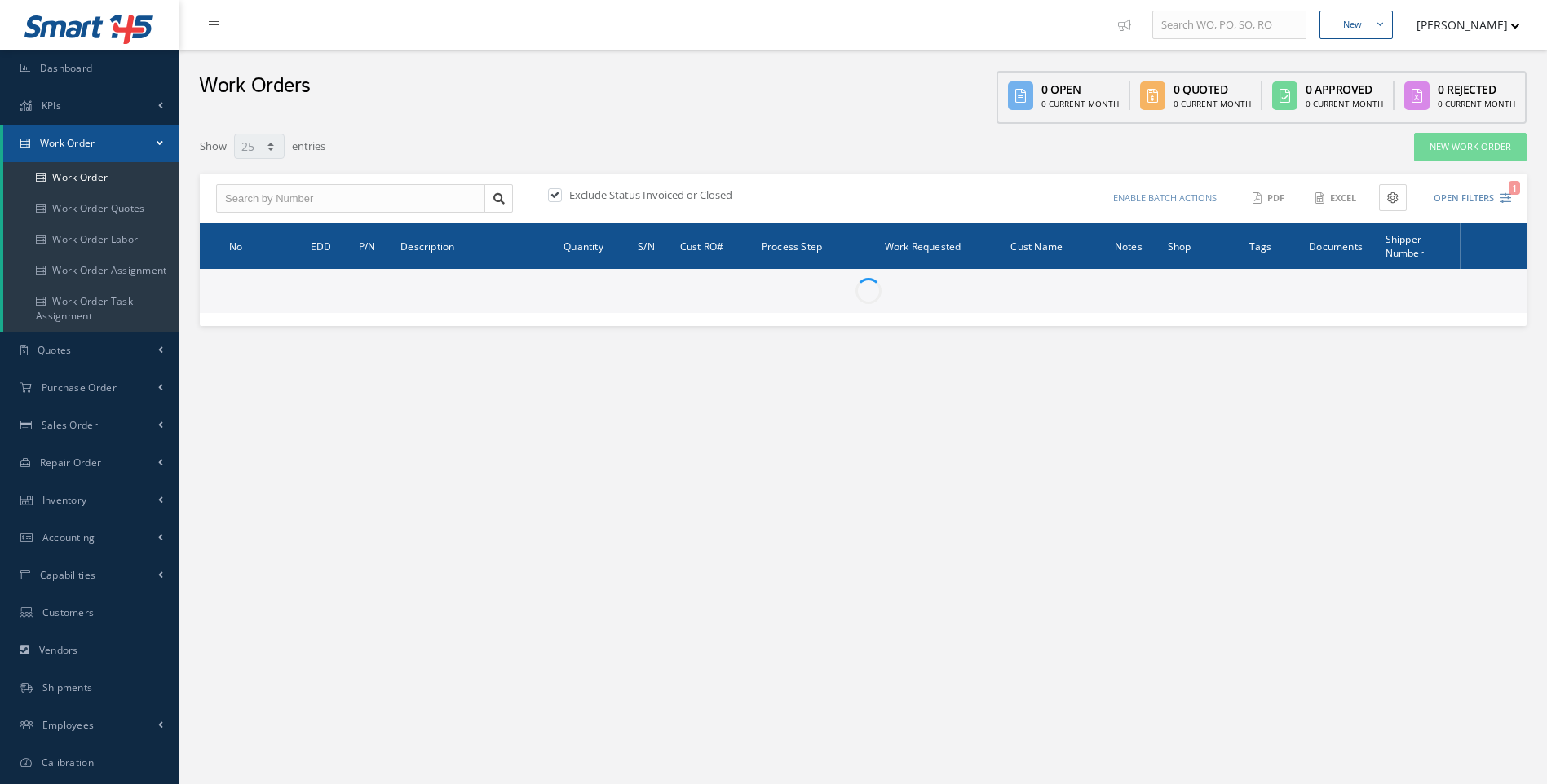
select select "25"
click at [275, 205] on input "text" at bounding box center [350, 198] width 269 height 30
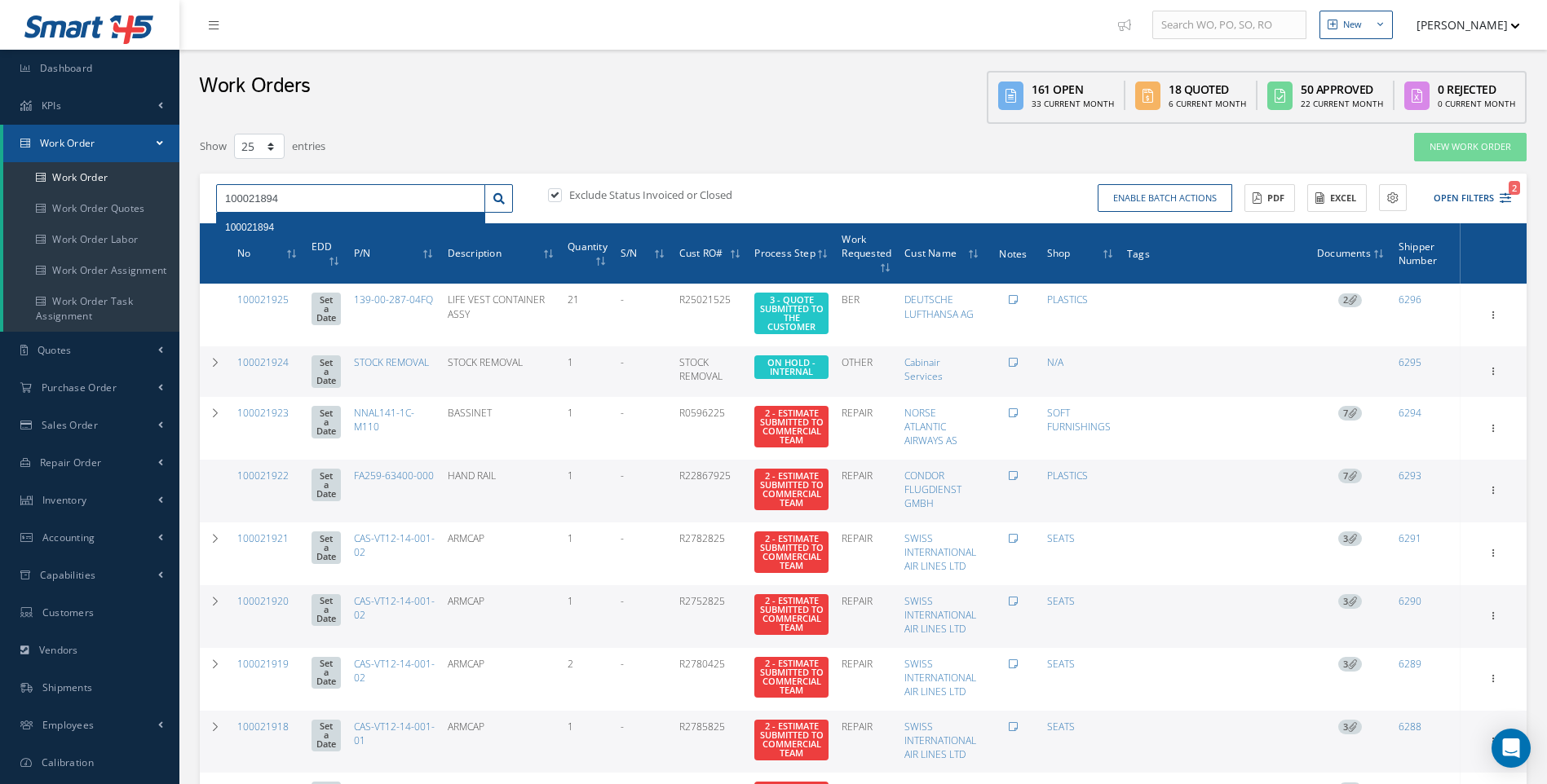
type input "100021894"
click at [250, 227] on span "100021894" at bounding box center [249, 227] width 49 height 12
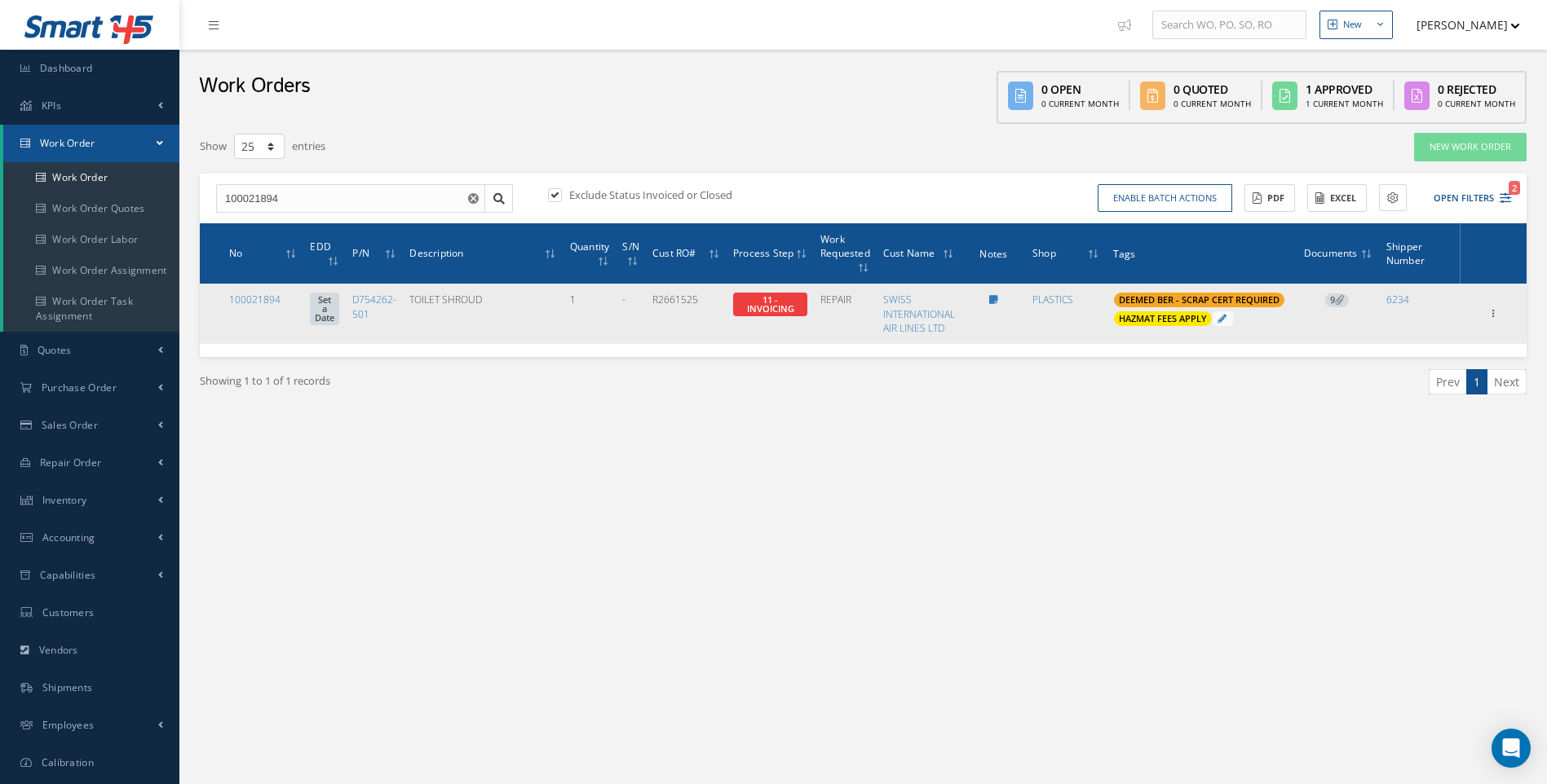
click at [1329, 295] on span "9" at bounding box center [1338, 300] width 23 height 14
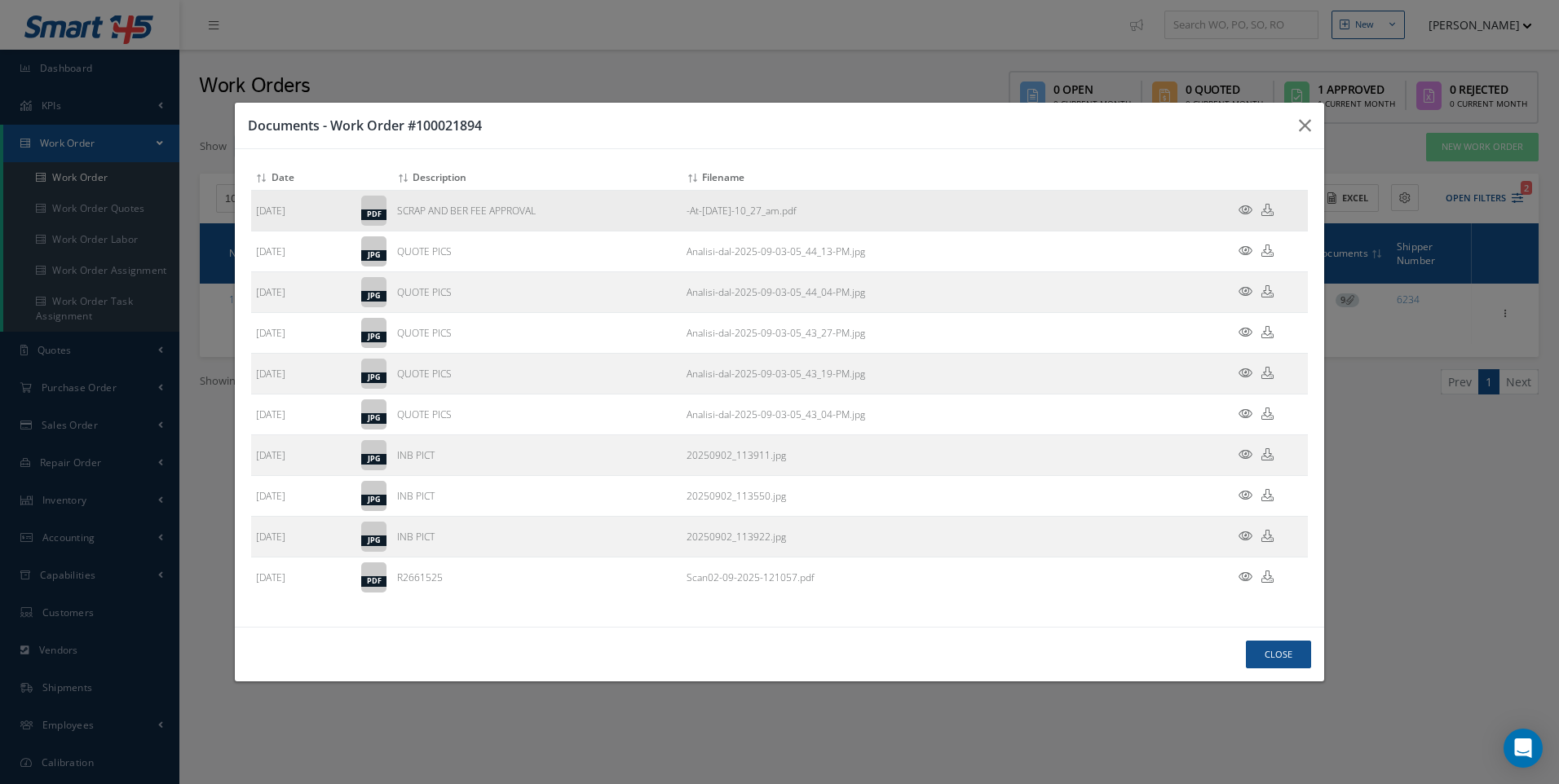
click at [1250, 208] on icon at bounding box center [1245, 210] width 14 height 13
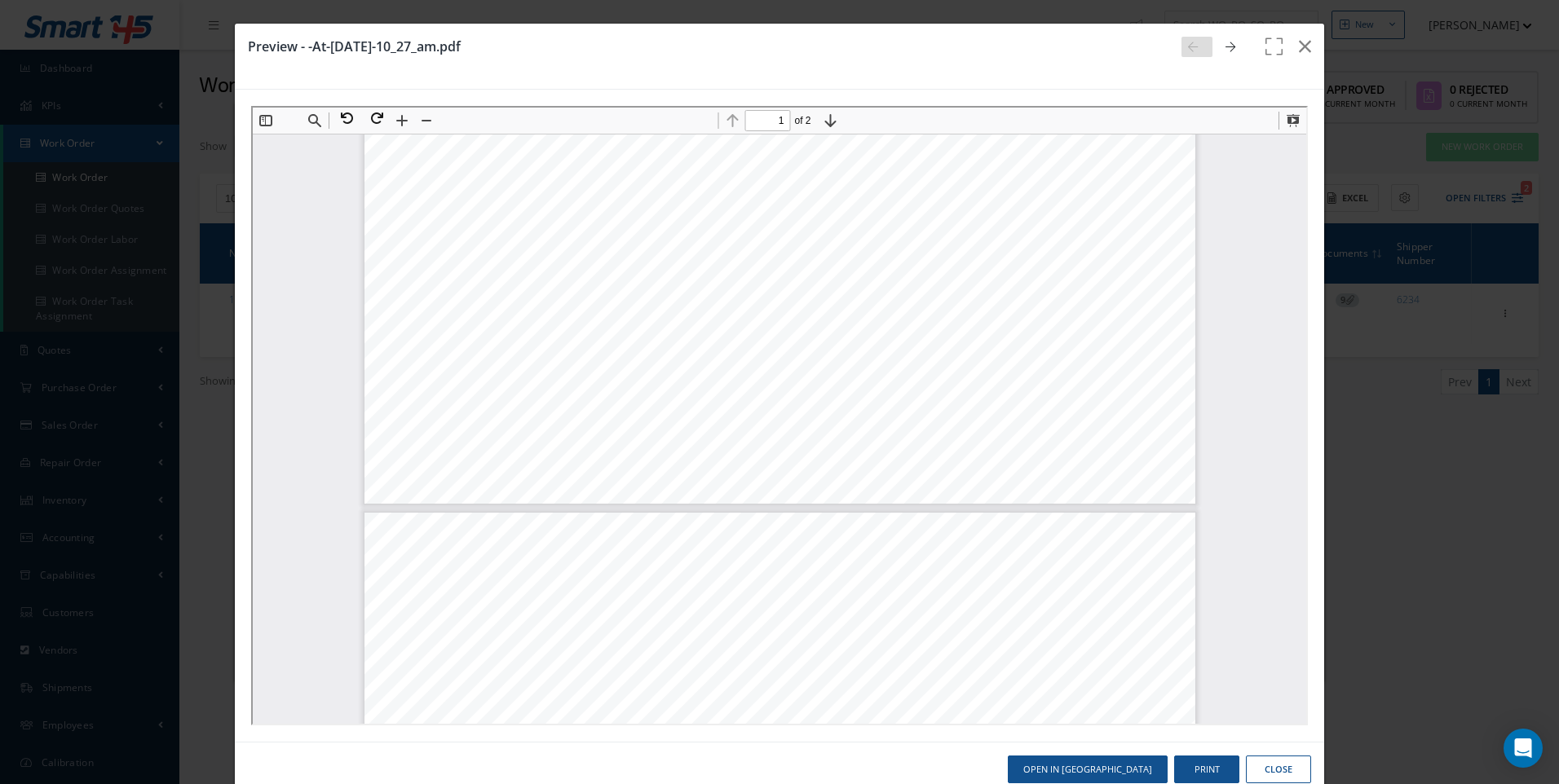
type input "2"
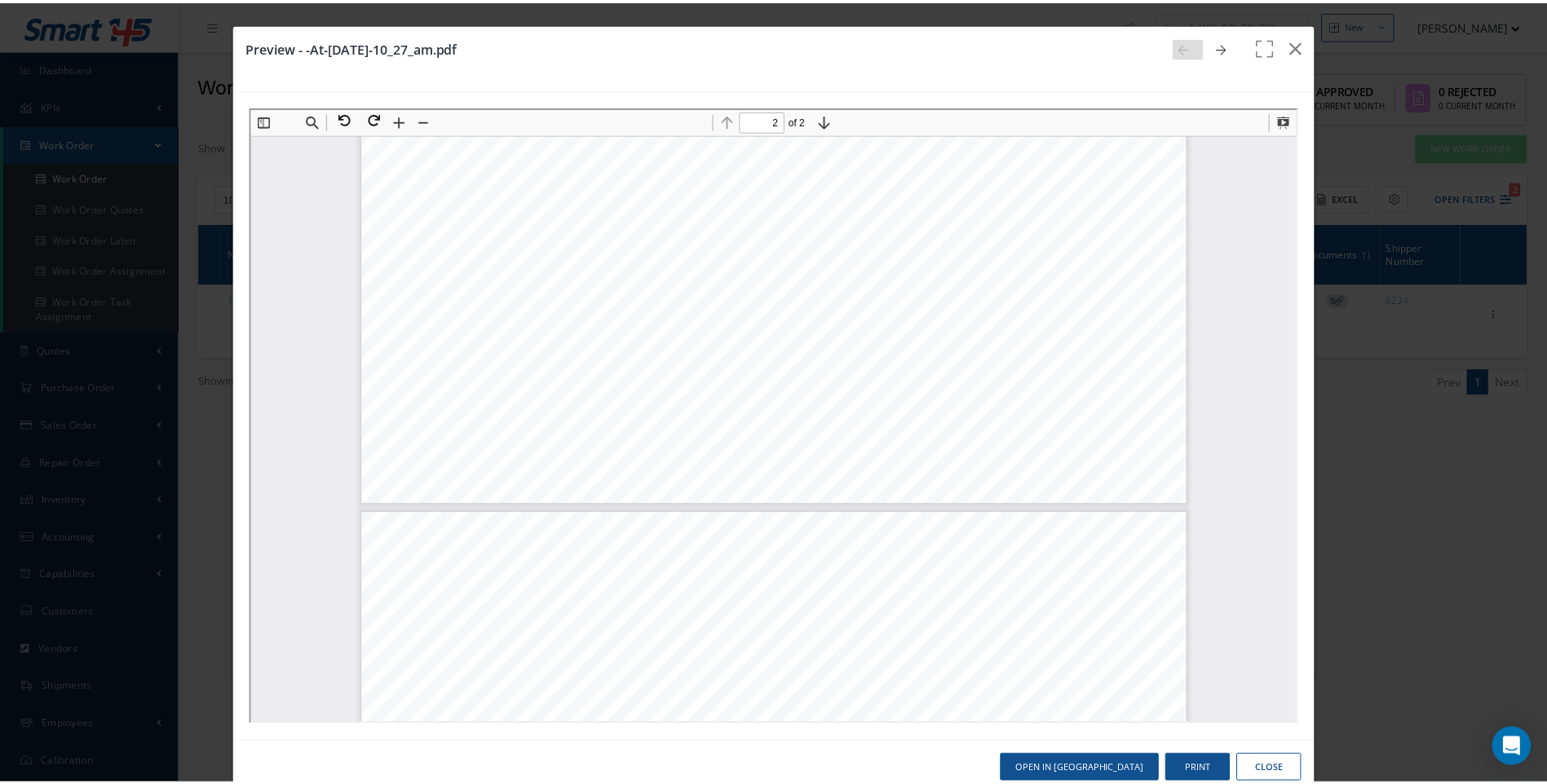
scroll to position [897, 0]
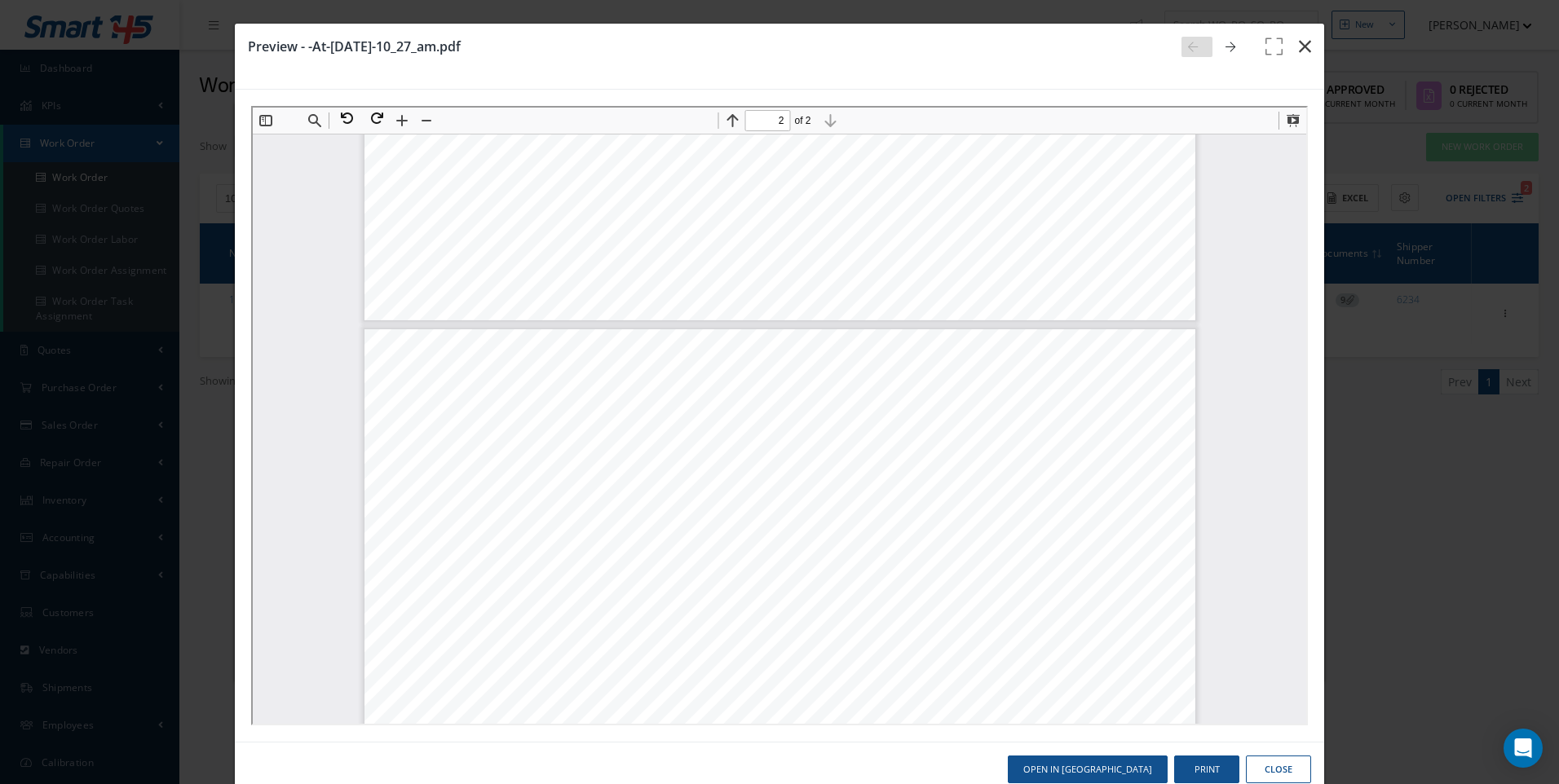
click at [1300, 47] on icon "button" at bounding box center [1305, 47] width 13 height 20
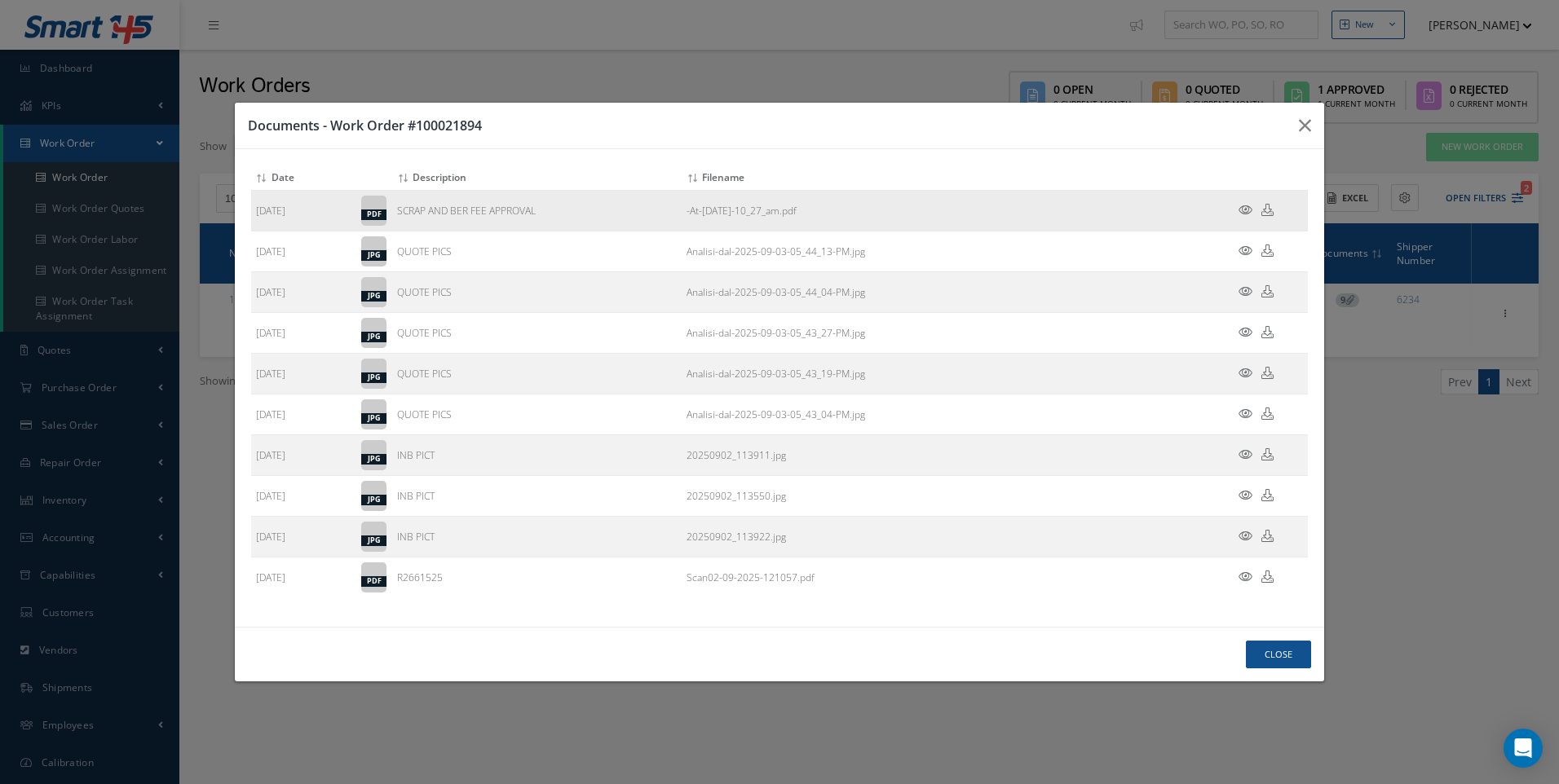
click at [1265, 208] on icon at bounding box center [1268, 210] width 13 height 13
click at [1275, 661] on button "Close" at bounding box center [1278, 655] width 65 height 29
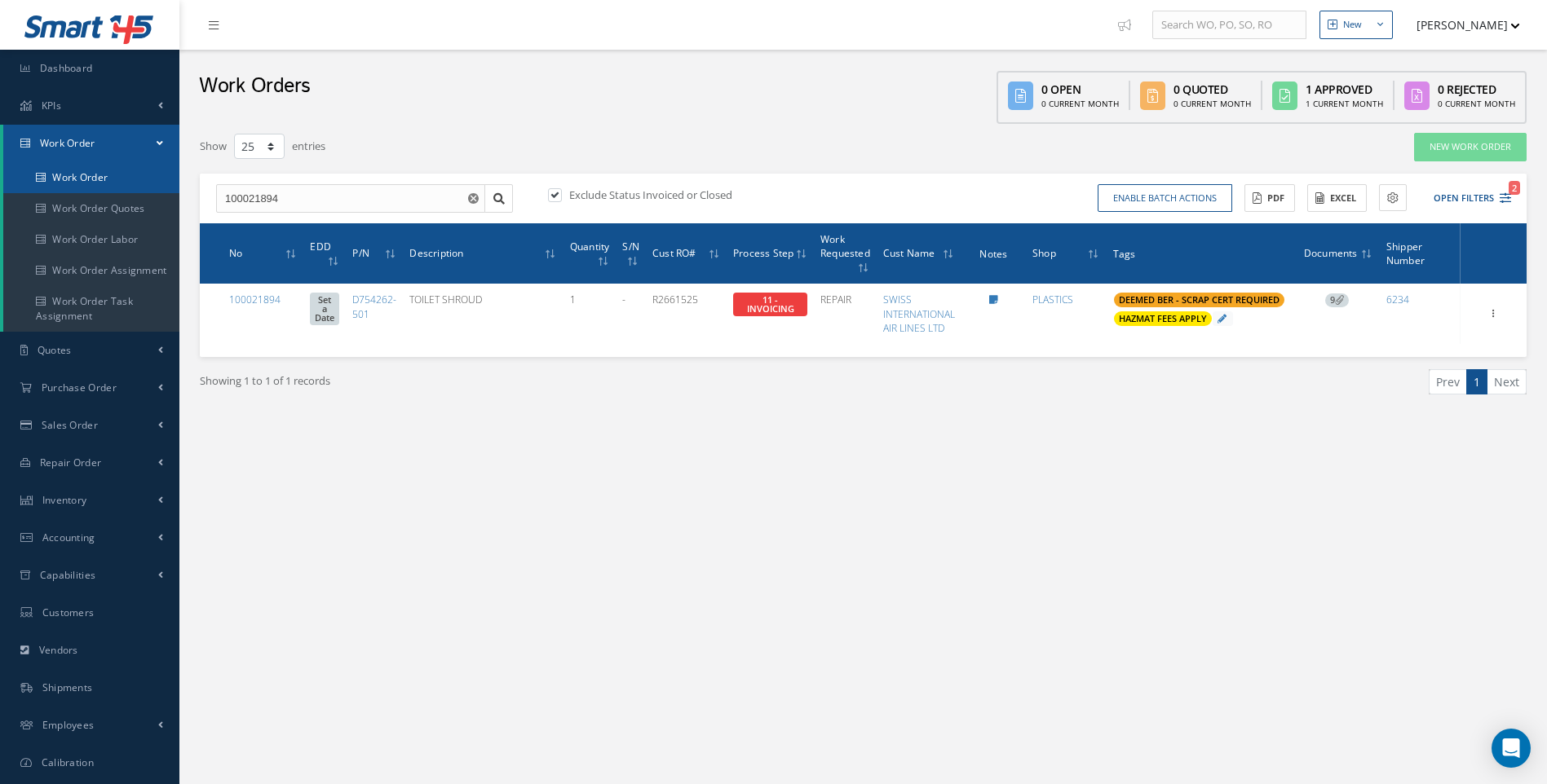
click at [77, 182] on link "Work Order" at bounding box center [91, 178] width 176 height 31
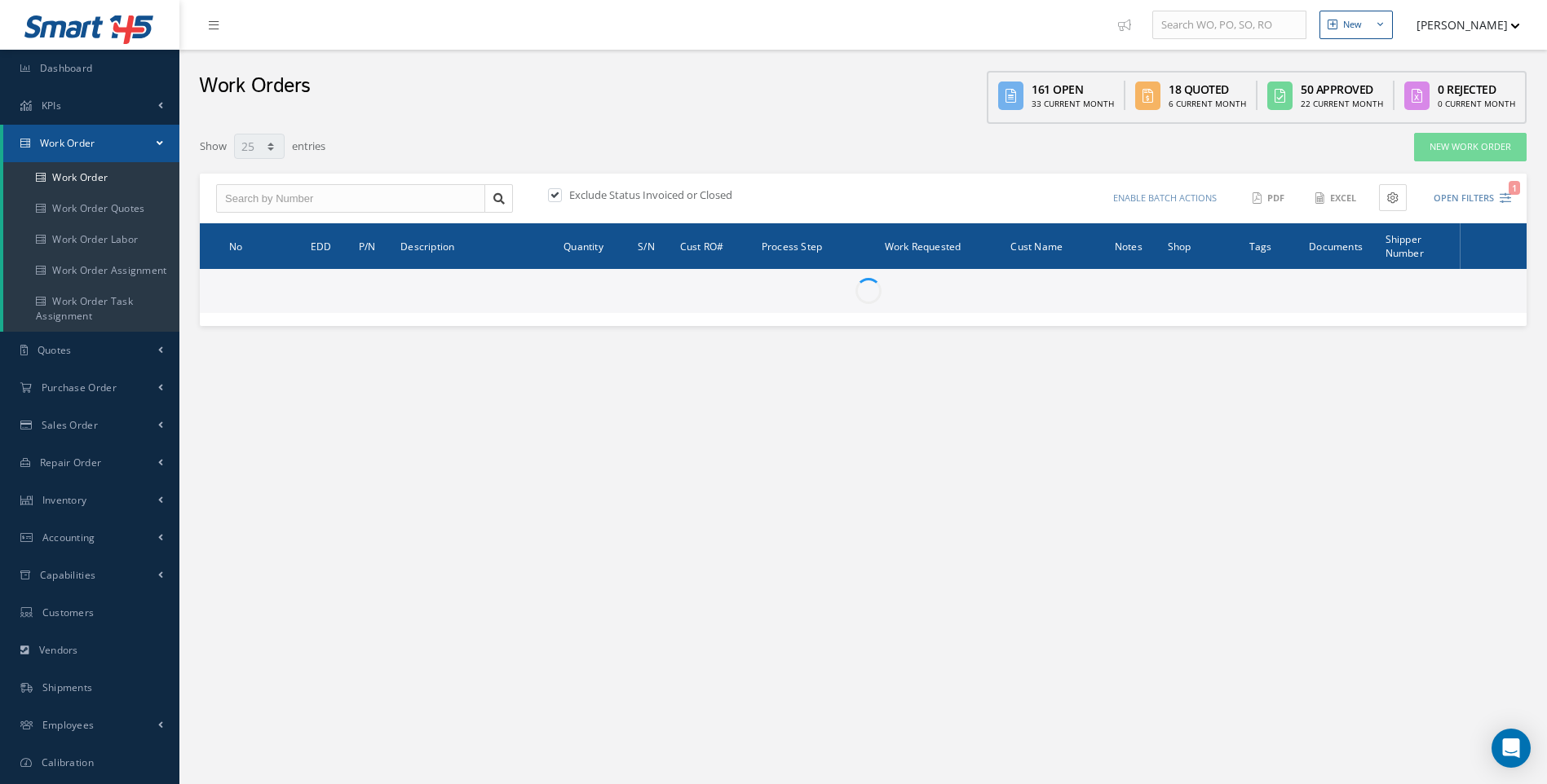
select select "25"
click at [1474, 143] on link "New Work Order" at bounding box center [1470, 147] width 113 height 29
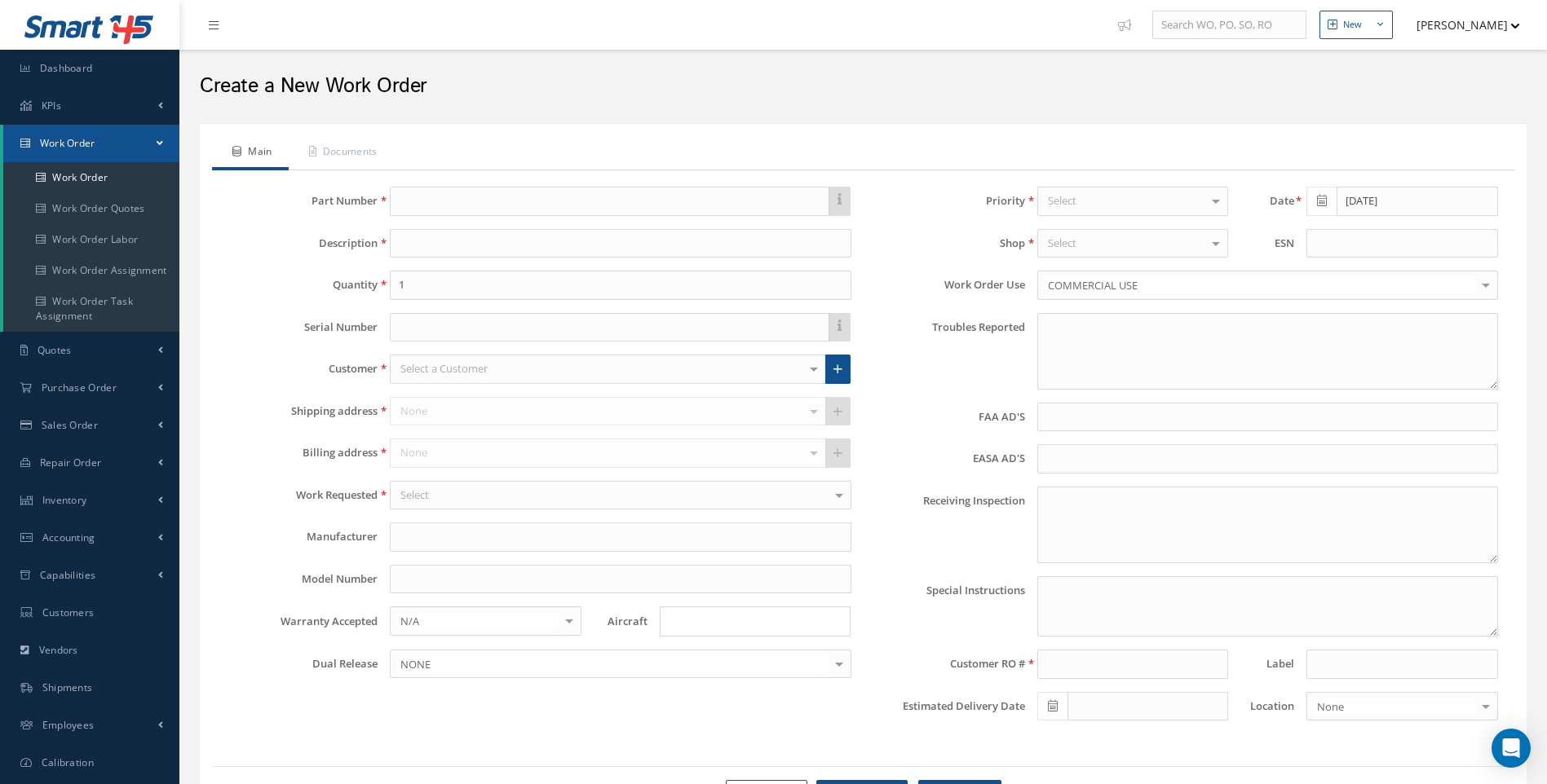
type textarea "NONE"
type input "NONE"
type textarea "NO VISUAL DAMAGE"
type textarea "PLEASE SEE R.O. FOR DETAILS"
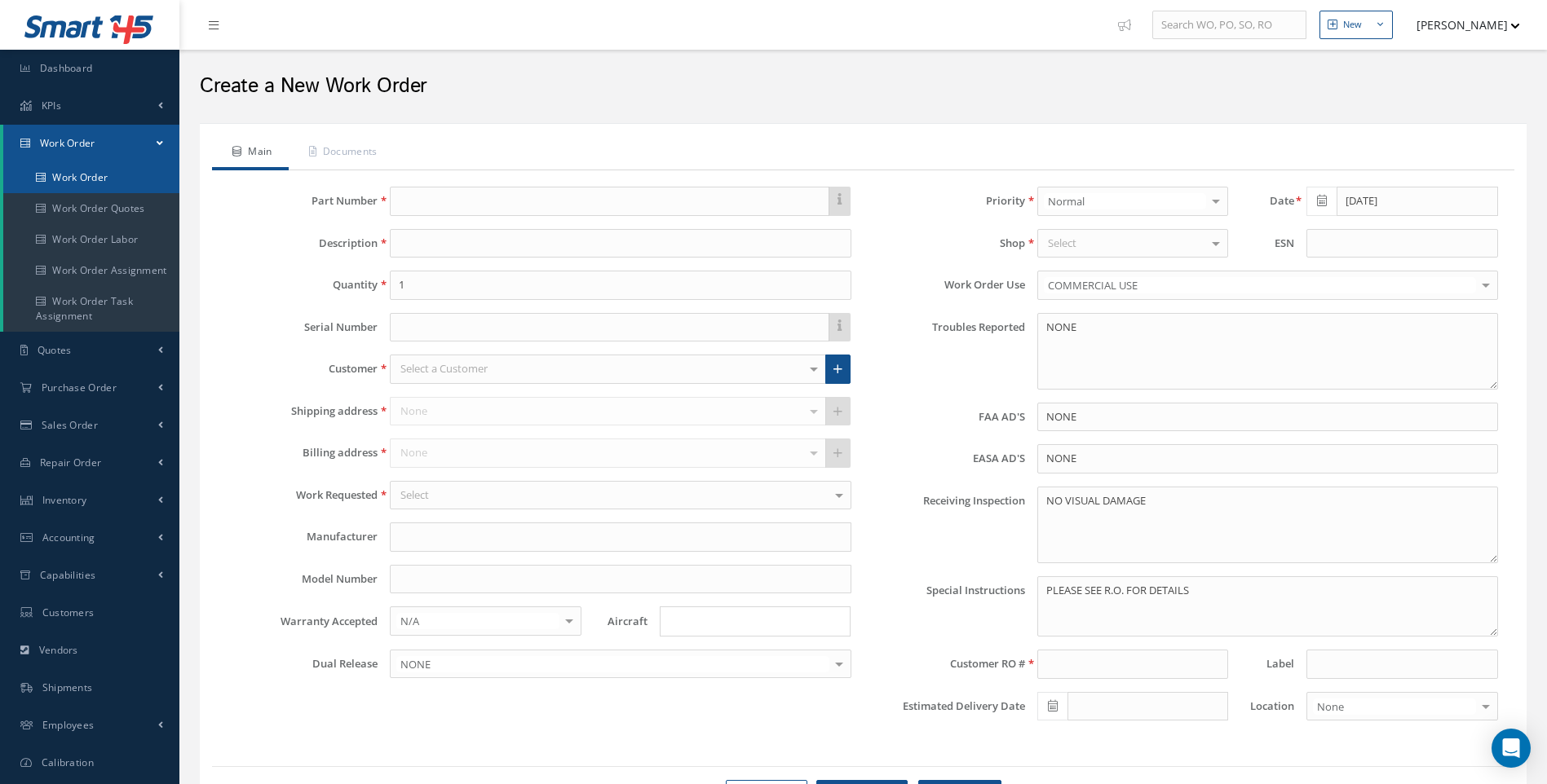
click at [90, 179] on link "Work Order" at bounding box center [91, 178] width 176 height 31
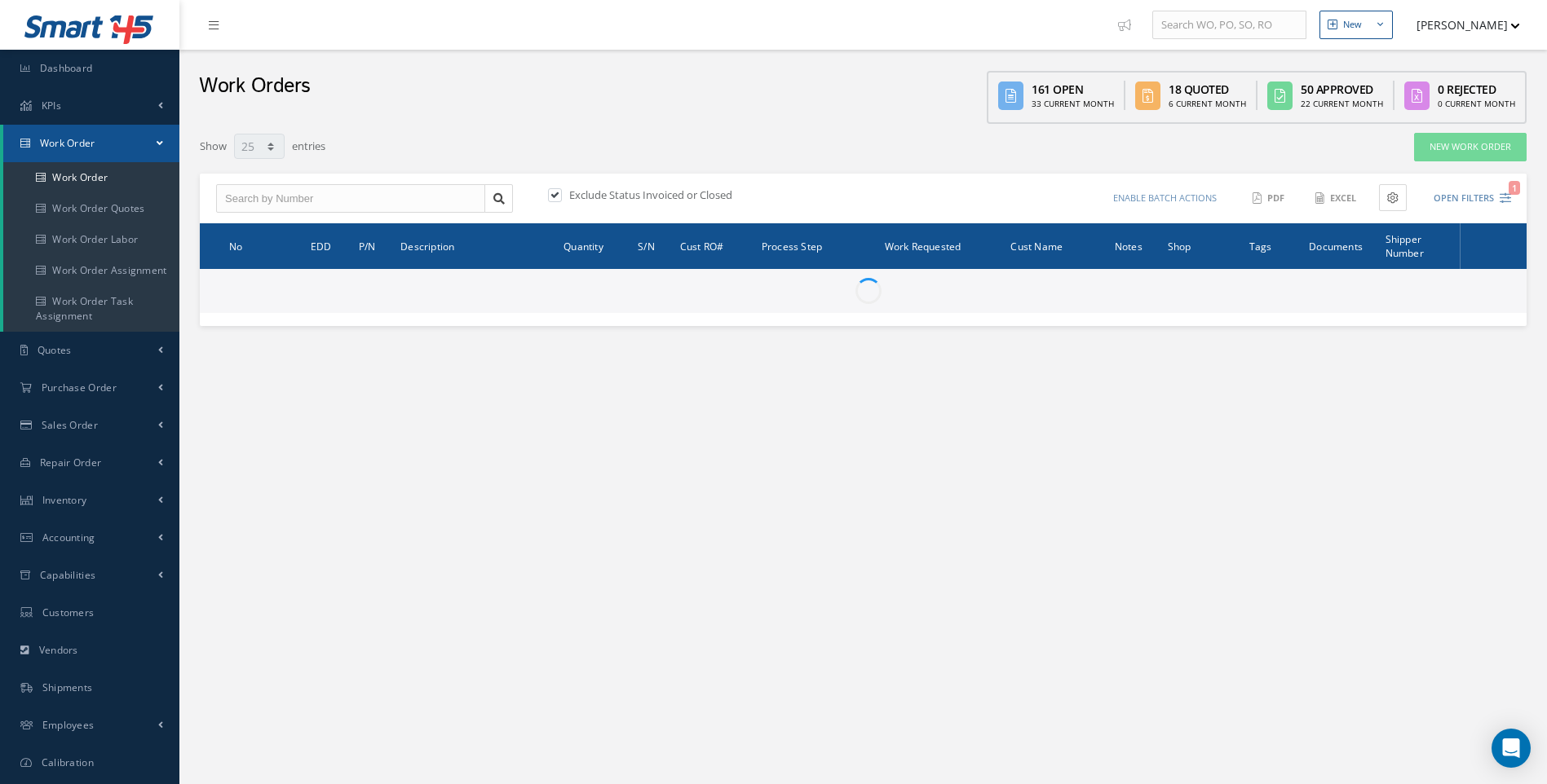
select select "25"
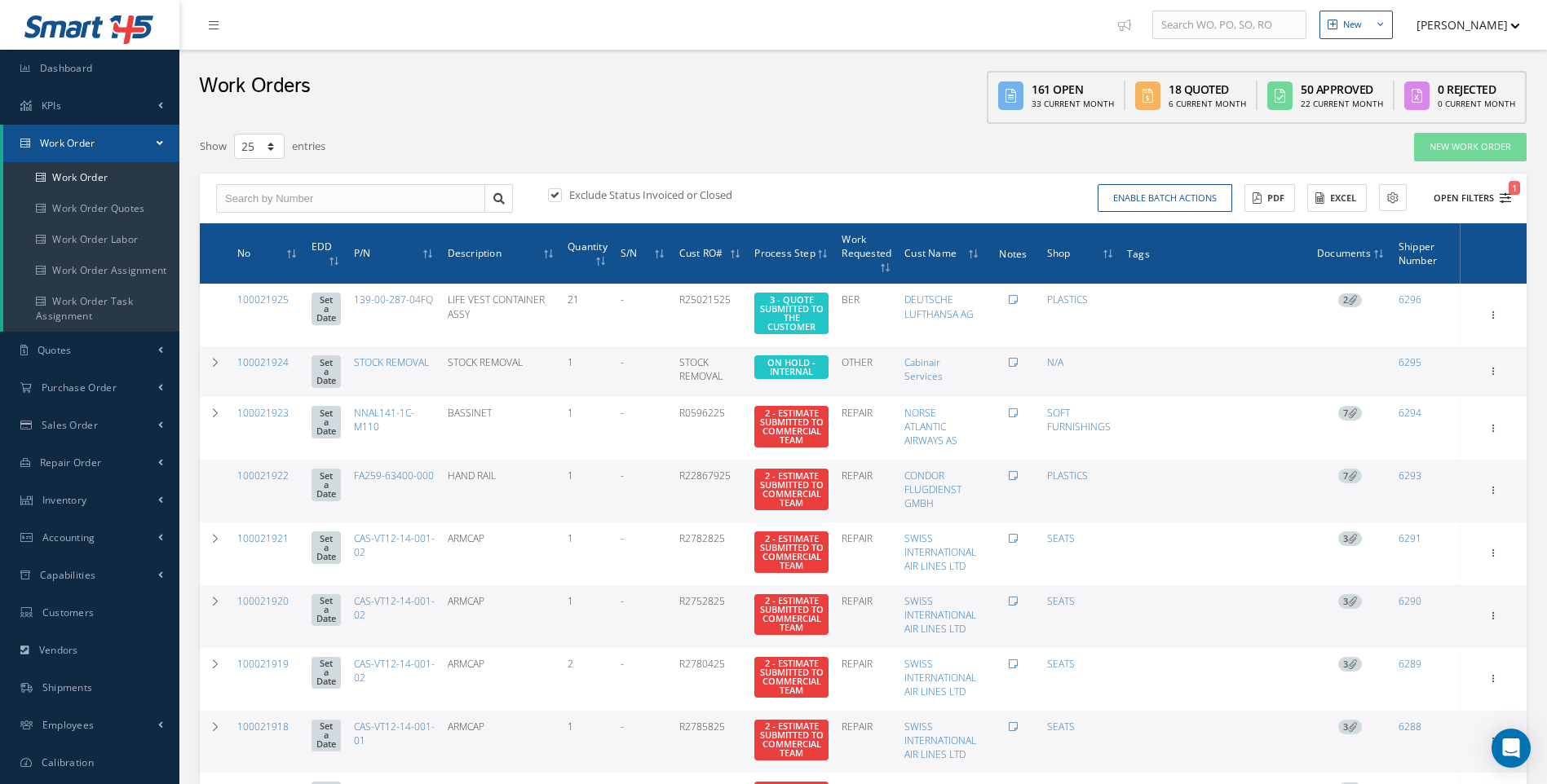
click at [1496, 197] on button "Open Filters 1" at bounding box center [1465, 198] width 92 height 27
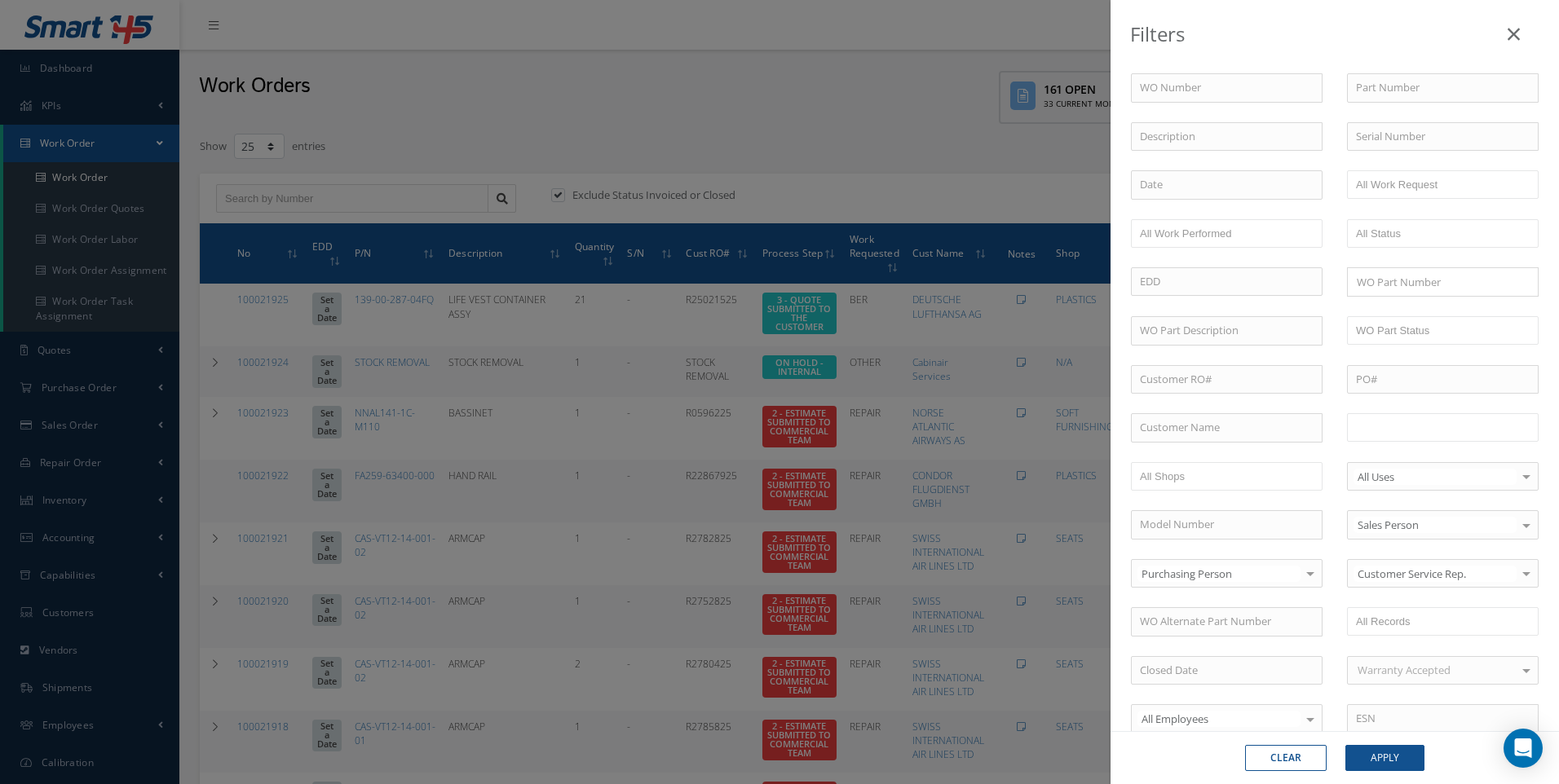
click at [1376, 421] on input "text" at bounding box center [1407, 428] width 104 height 21
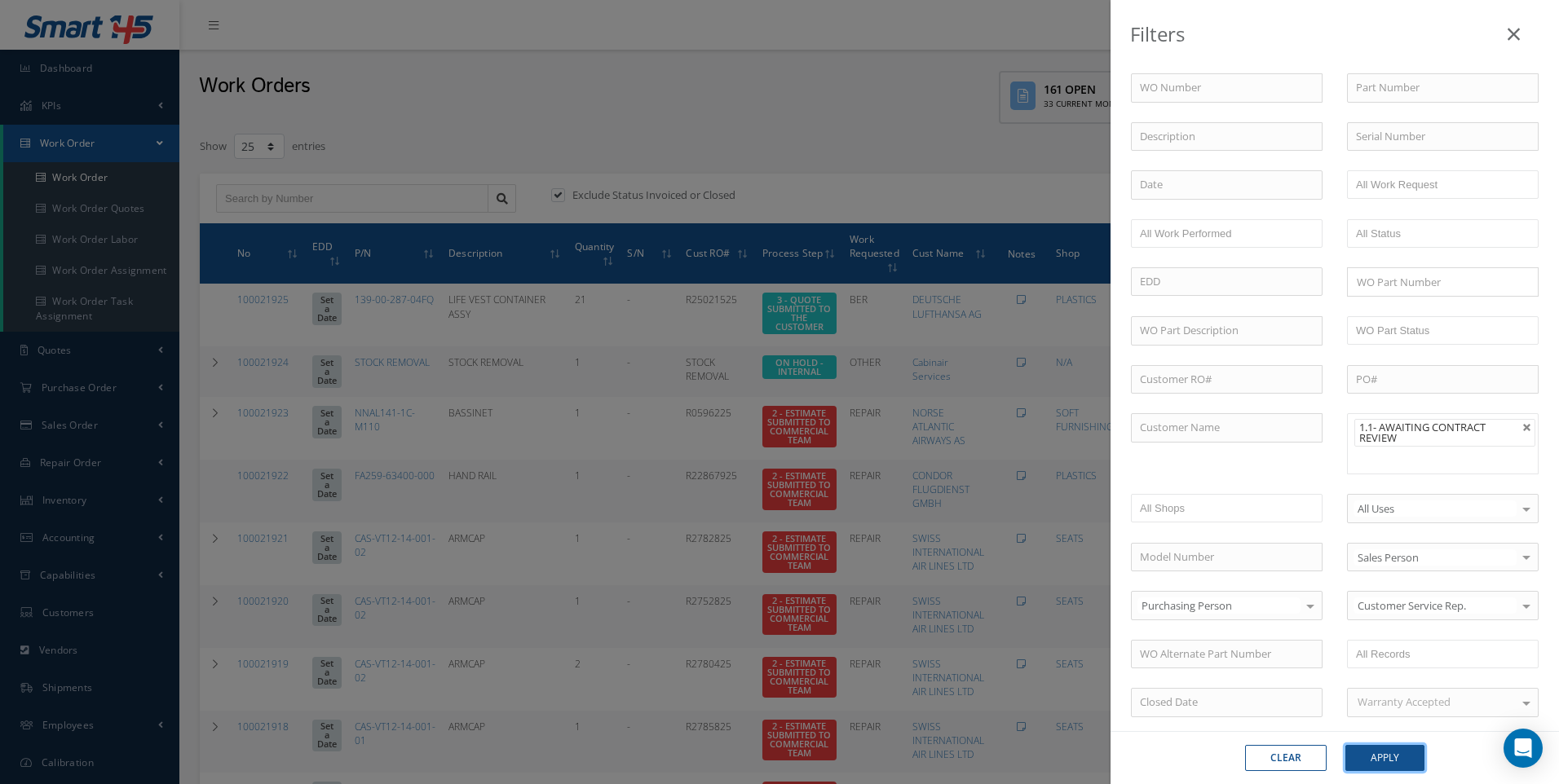
click at [1383, 767] on button "Apply" at bounding box center [1385, 758] width 79 height 26
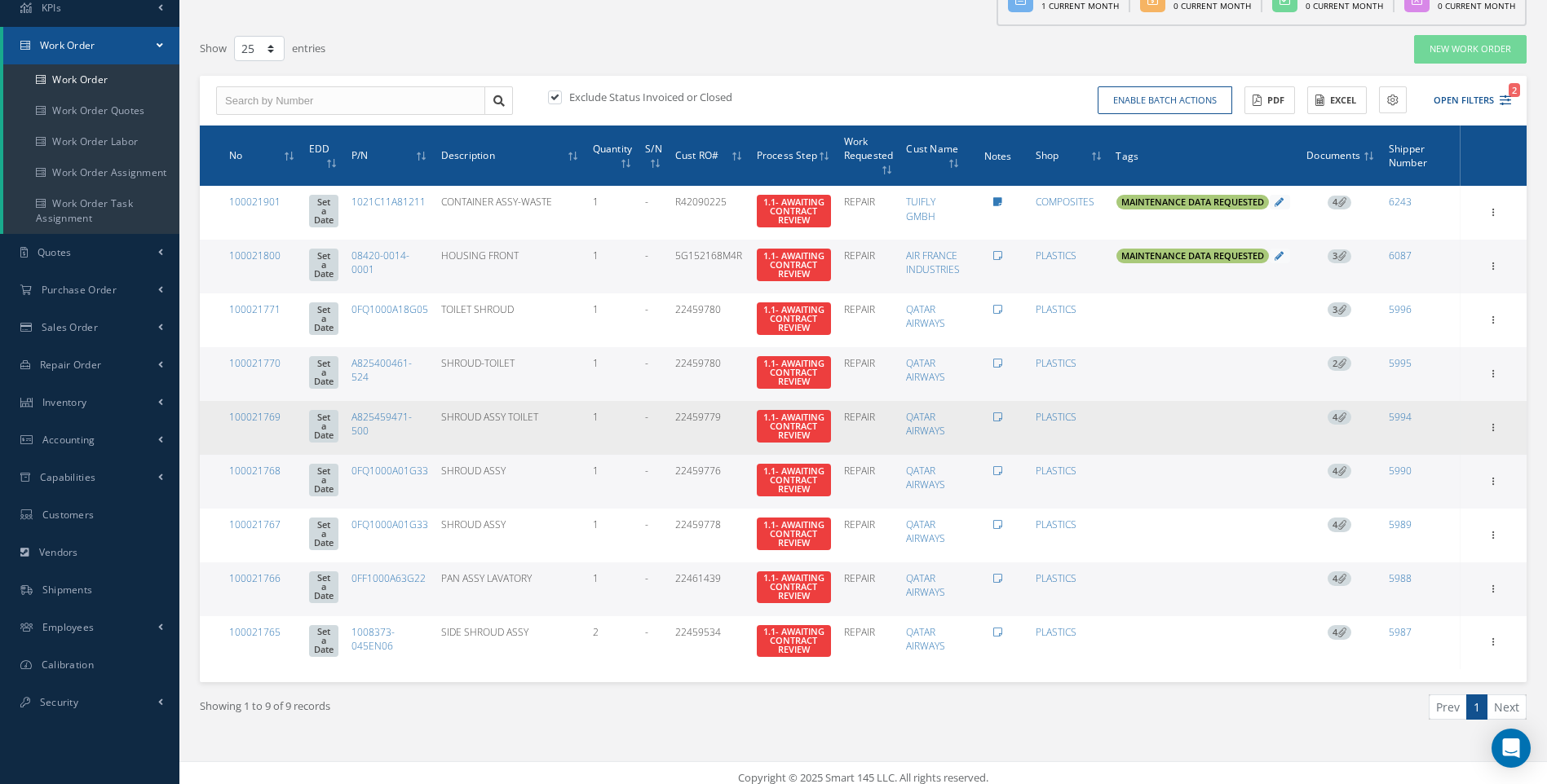
scroll to position [113, 0]
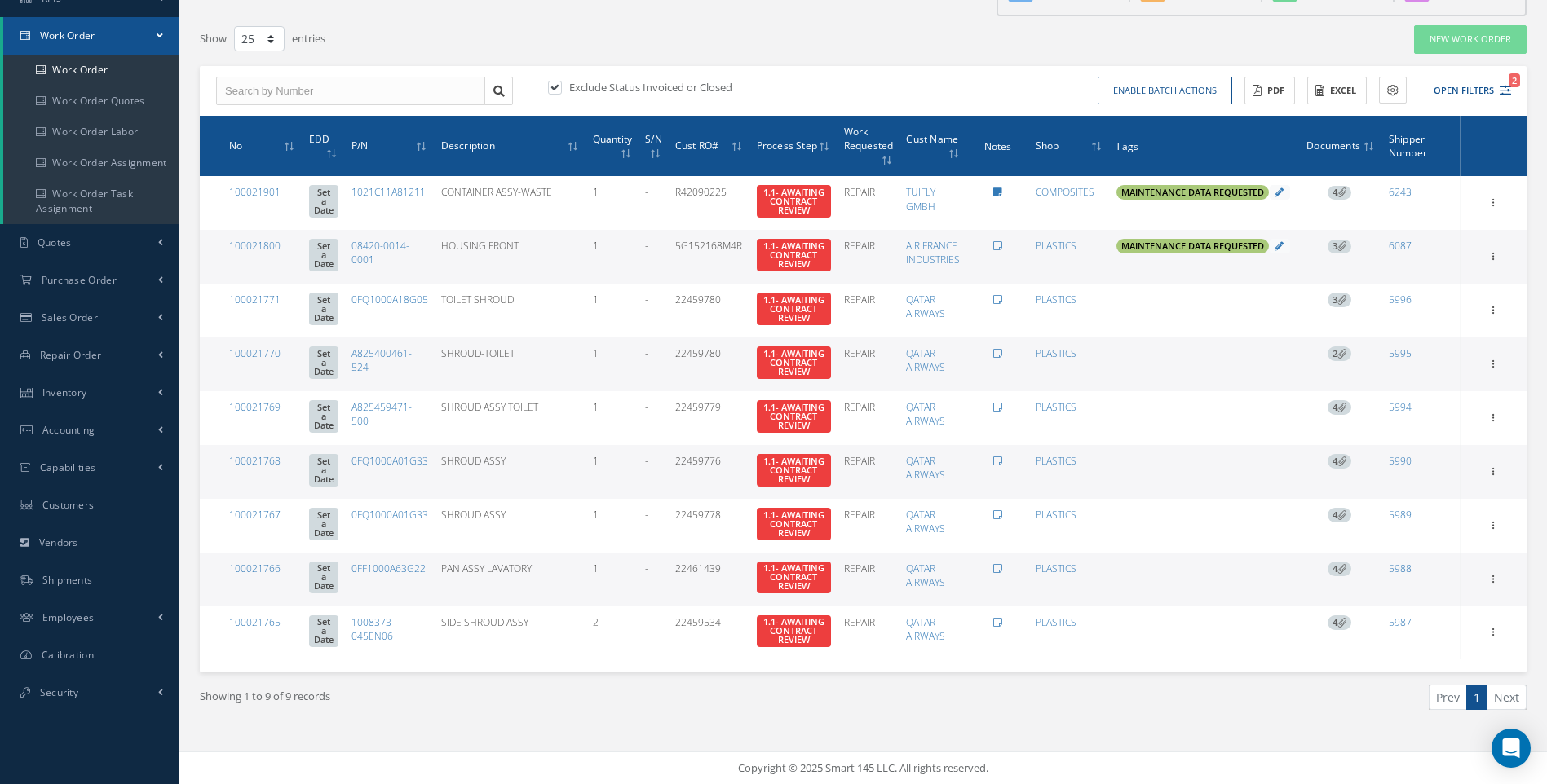
click at [651, 19] on div "Filters WO Number Part Number Description Serial Number - BER CERTIFICATION FIL…" at bounding box center [863, 400] width 1343 height 768
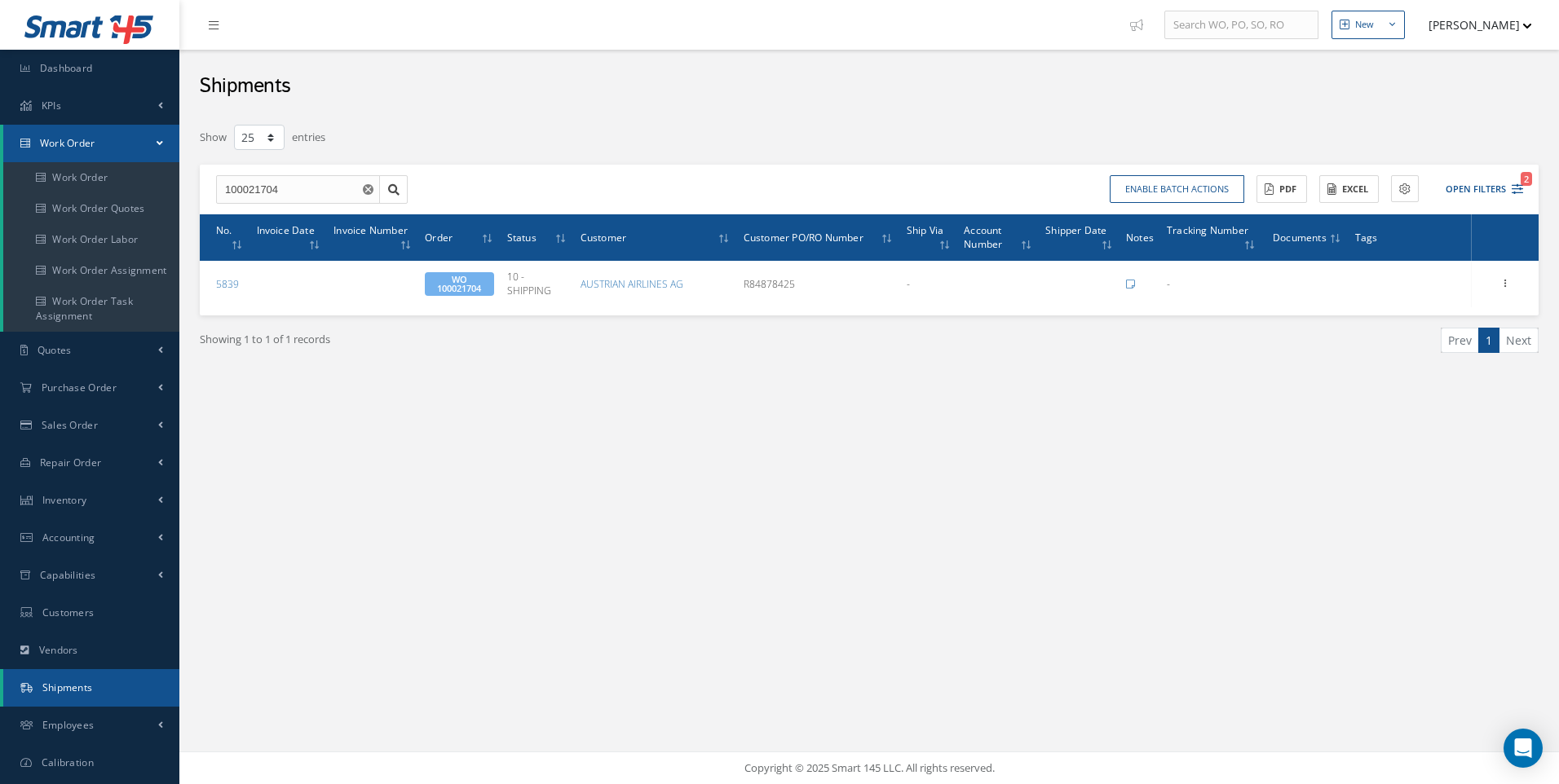
select select "25"
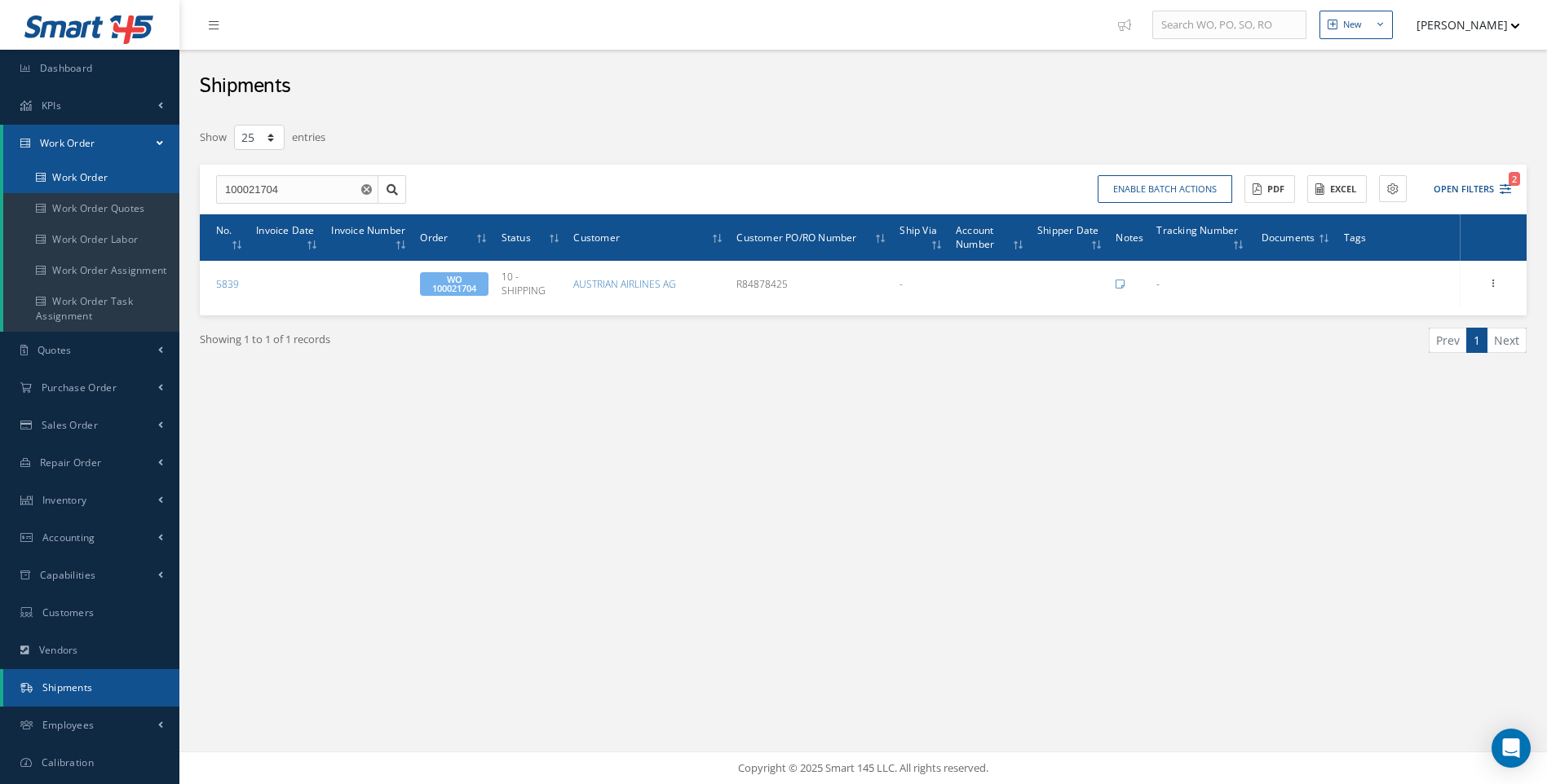
click at [62, 171] on link "Work Order" at bounding box center [91, 178] width 176 height 31
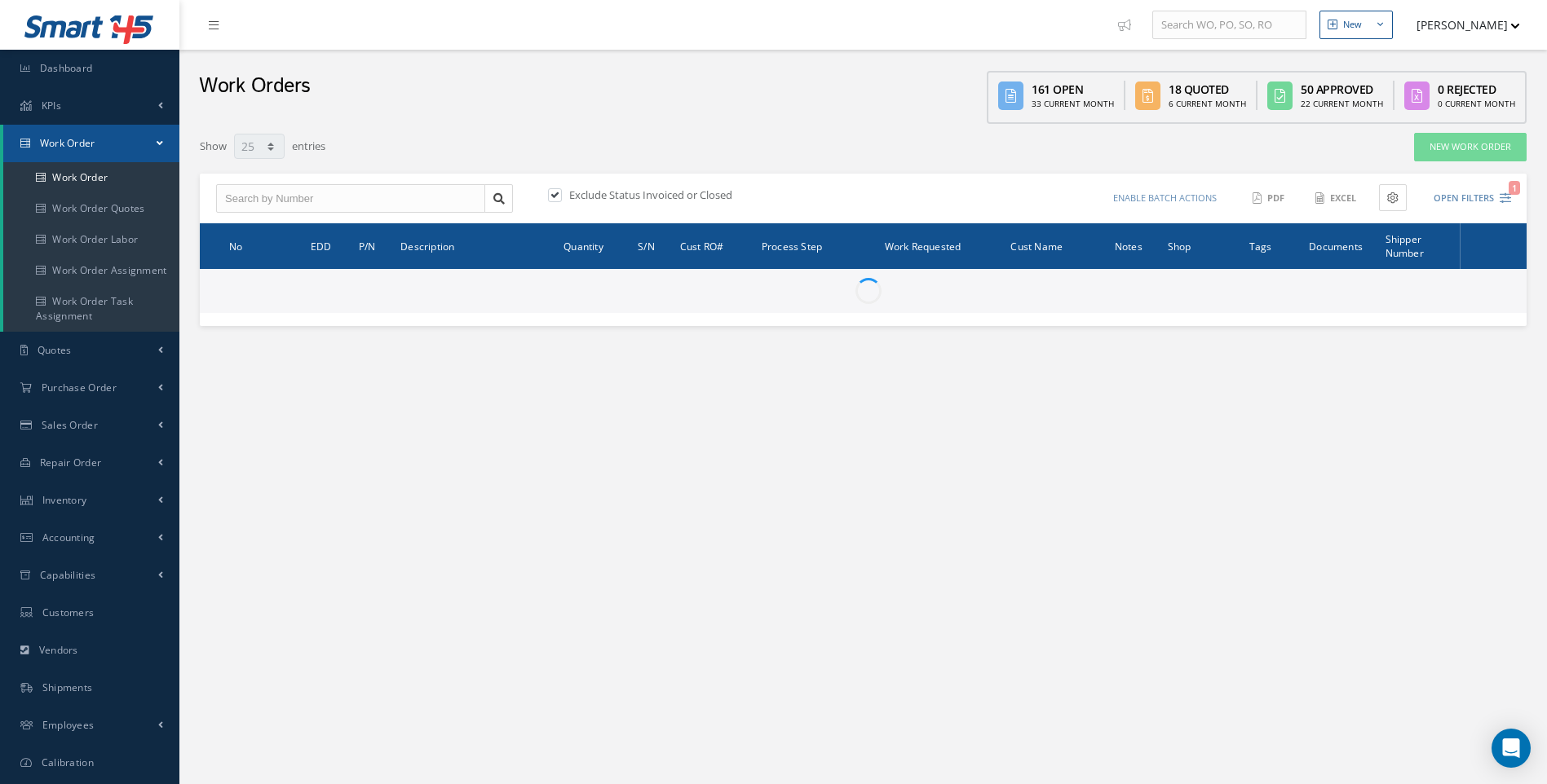
select select "25"
type input "All Work Request"
type input "All Work Performed"
type input "All Status"
type input "WO Part Status"
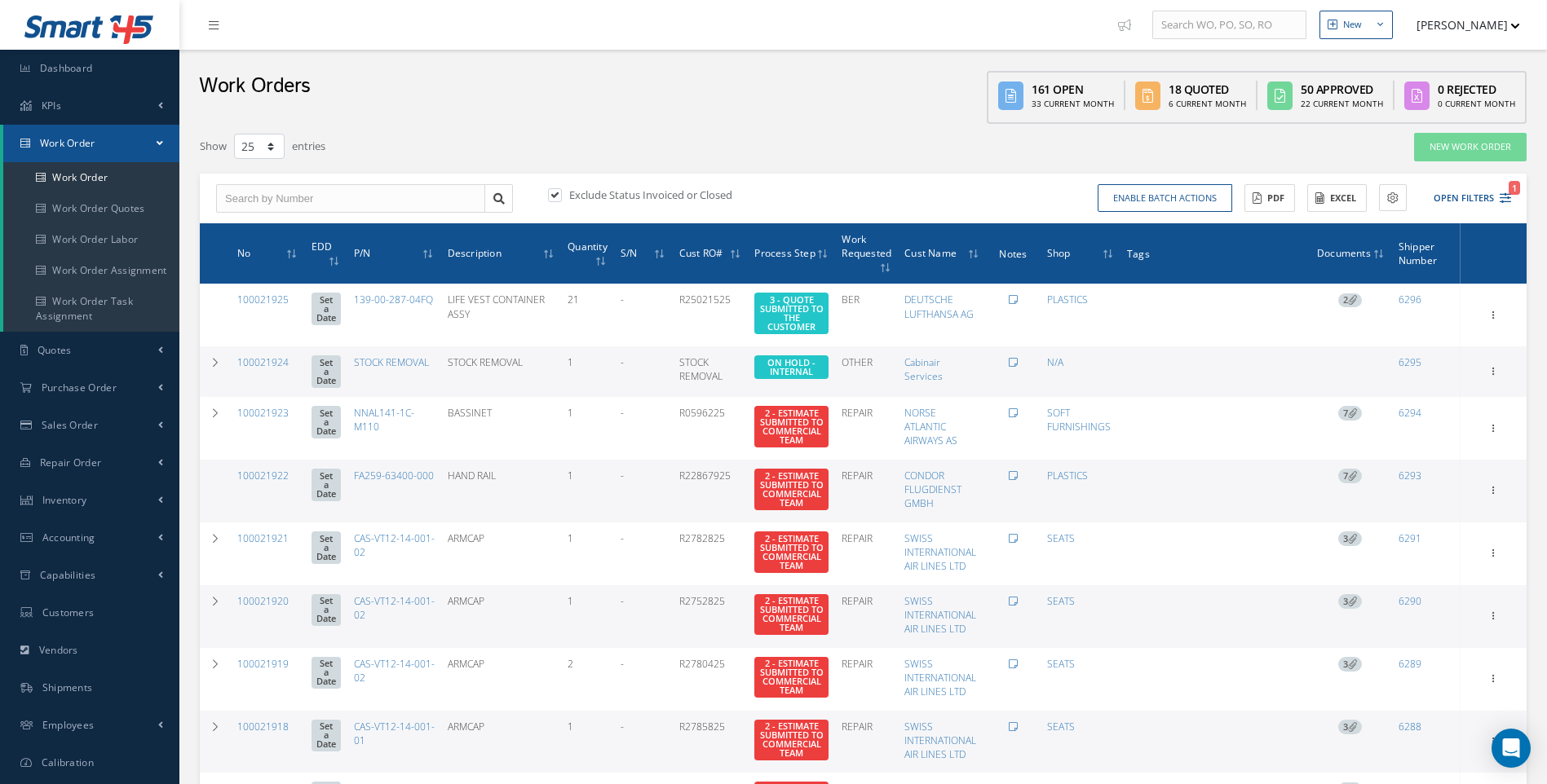
click at [1512, 195] on div "Enable batch actions Update Work Orders Close Work Orders ACTIONS Receive Payme…" at bounding box center [1190, 198] width 653 height 29
click at [1505, 198] on icon "1" at bounding box center [1505, 198] width 12 height 12
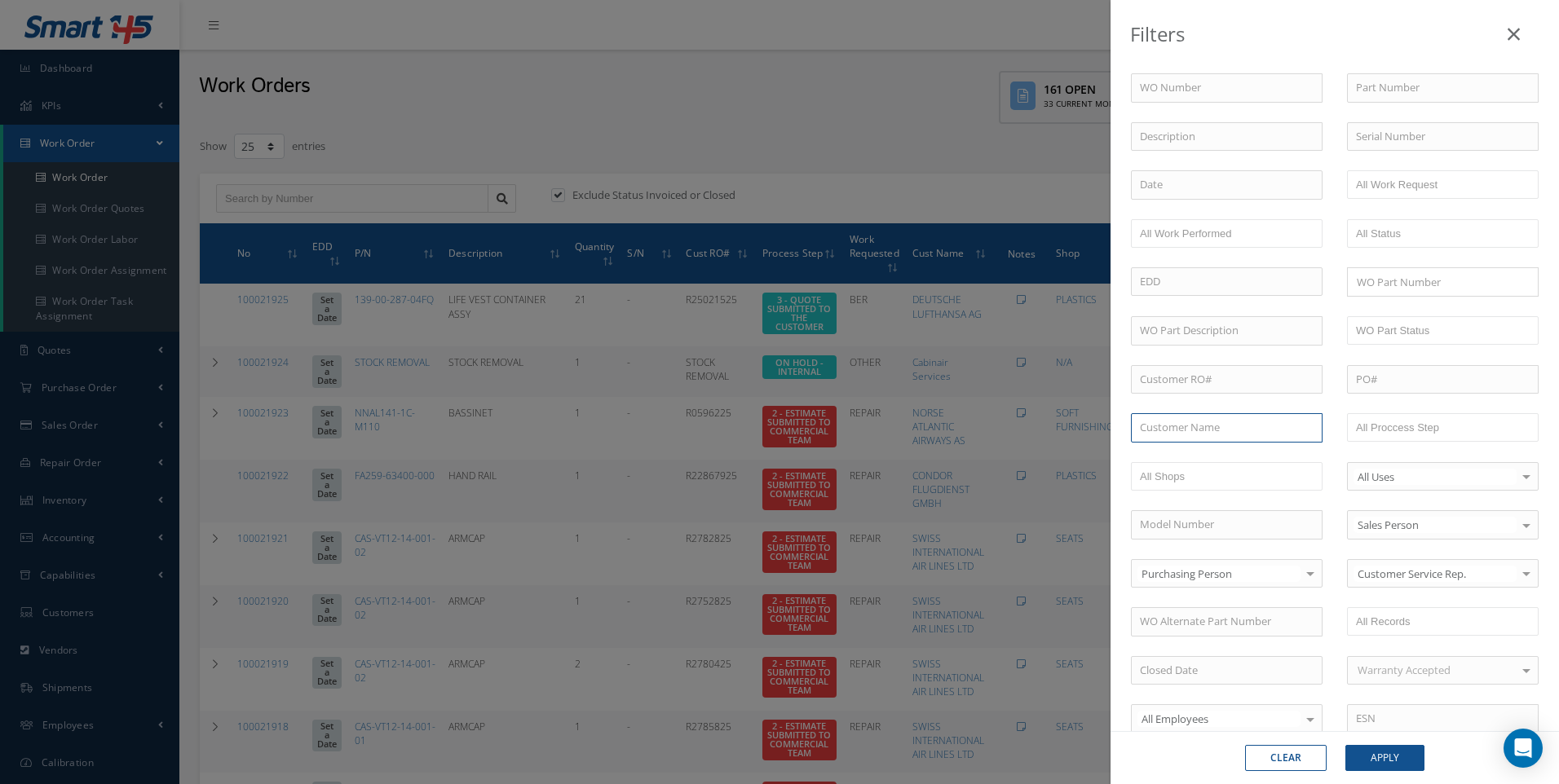
click at [1163, 431] on input "text" at bounding box center [1226, 428] width 191 height 30
click at [1156, 446] on div "DEUTSCHE LUFTHANSA AG" at bounding box center [1226, 457] width 190 height 30
type input "DEUTSCHE LUFTHANSA AG"
click at [1382, 763] on button "Apply" at bounding box center [1385, 758] width 79 height 26
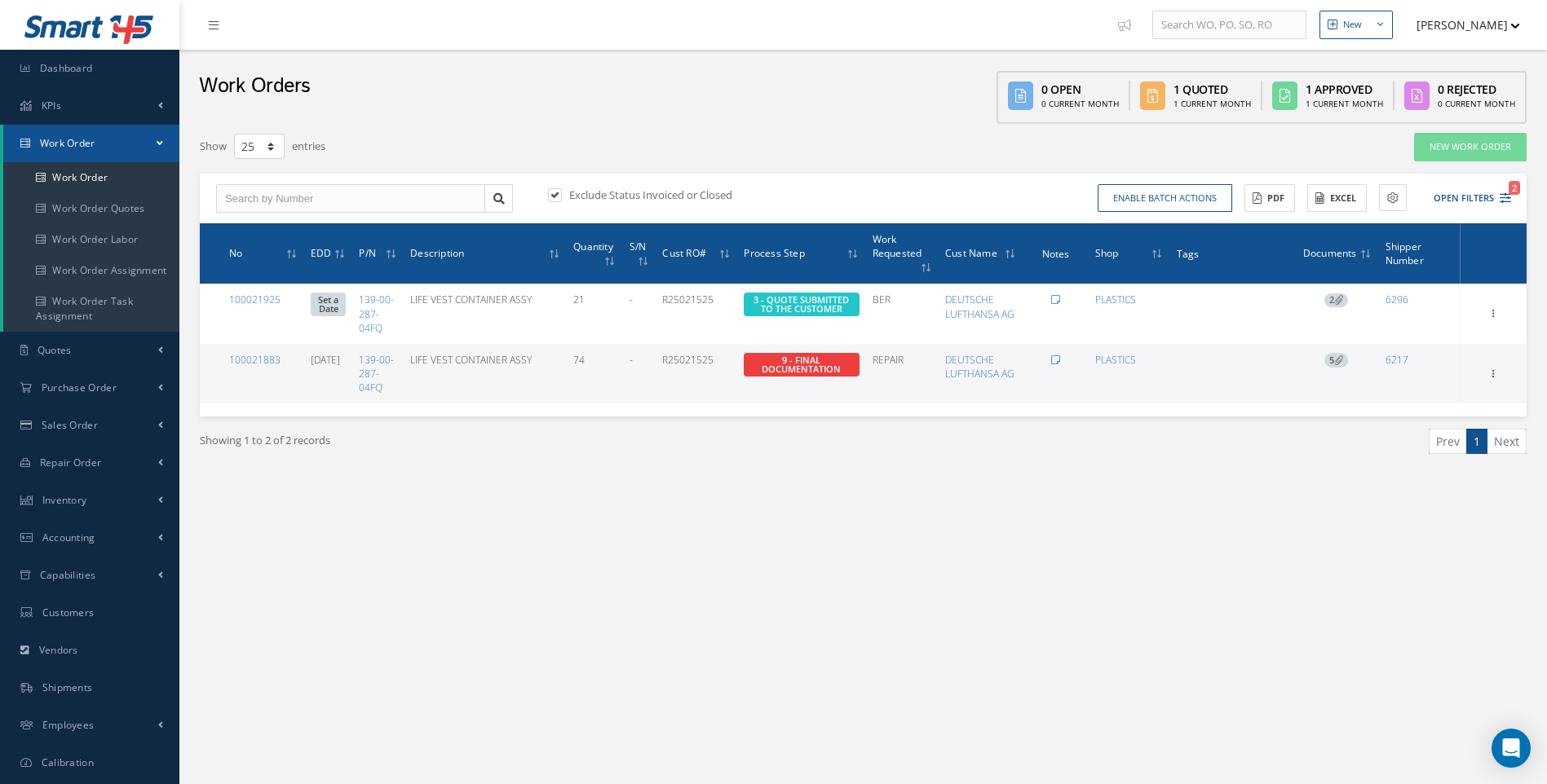
click at [1339, 364] on icon at bounding box center [1339, 360] width 9 height 9
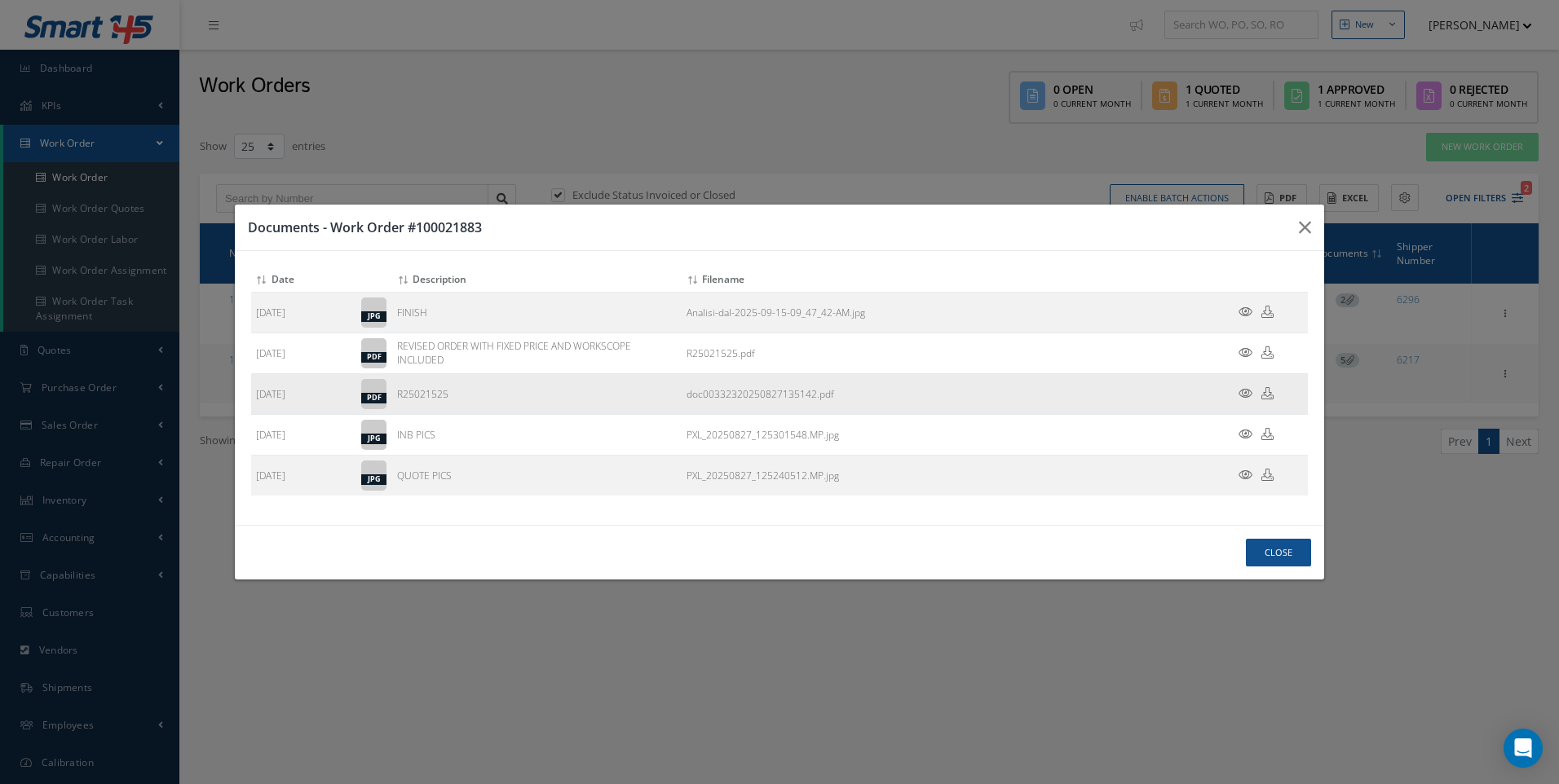
click at [1241, 392] on icon at bounding box center [1245, 393] width 14 height 13
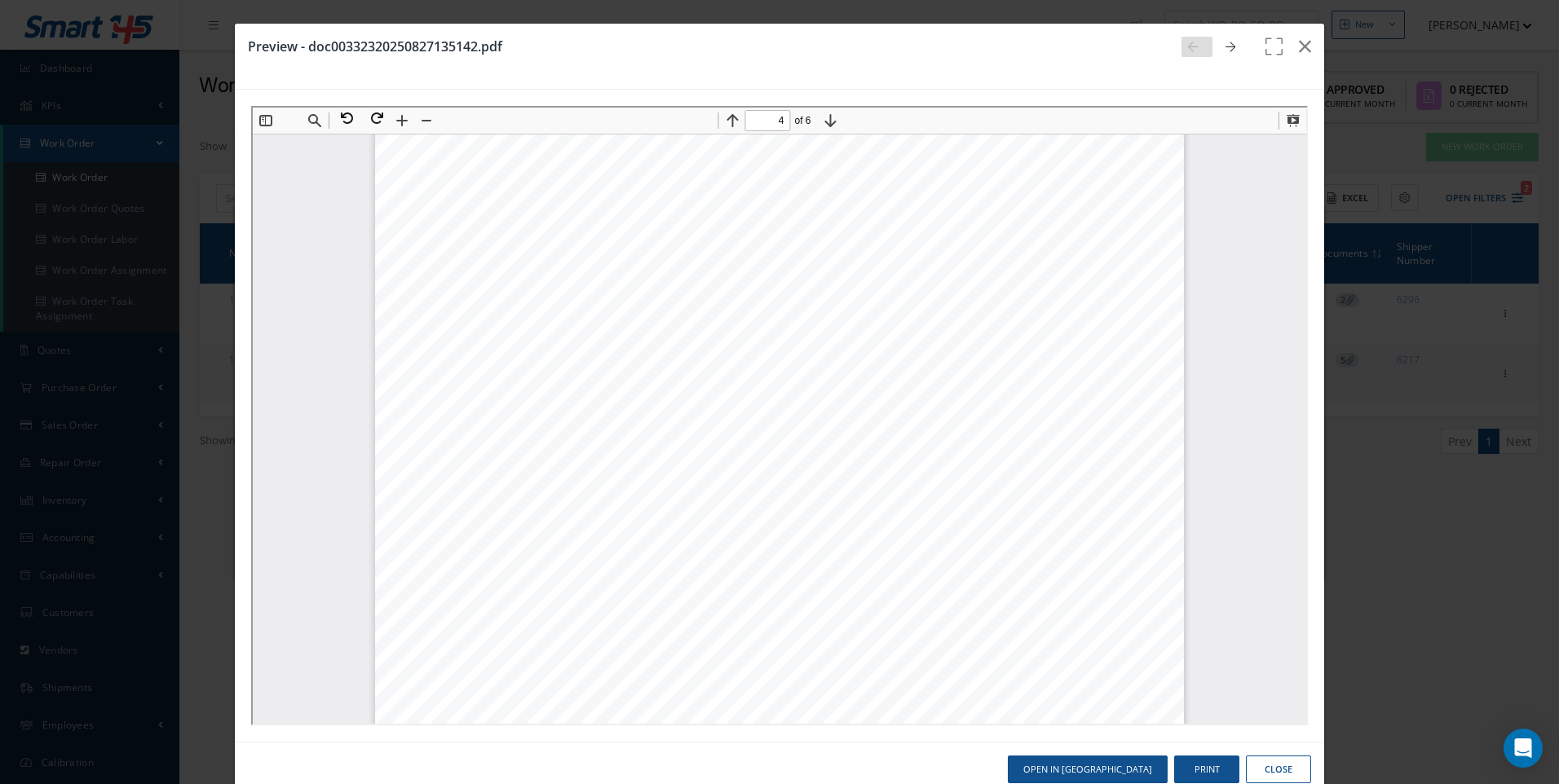
scroll to position [4411, 0]
type input "6"
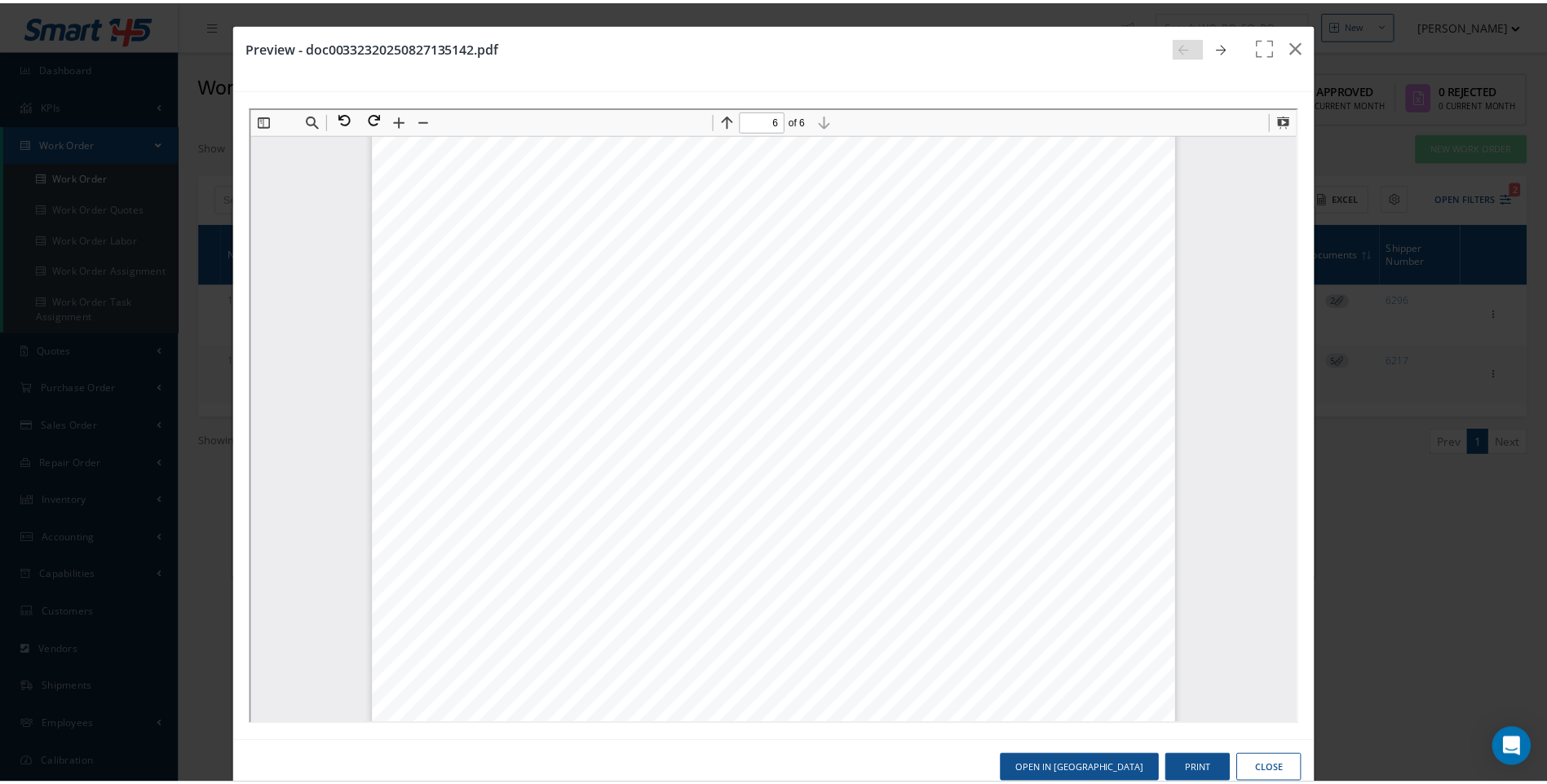
scroll to position [6328, 0]
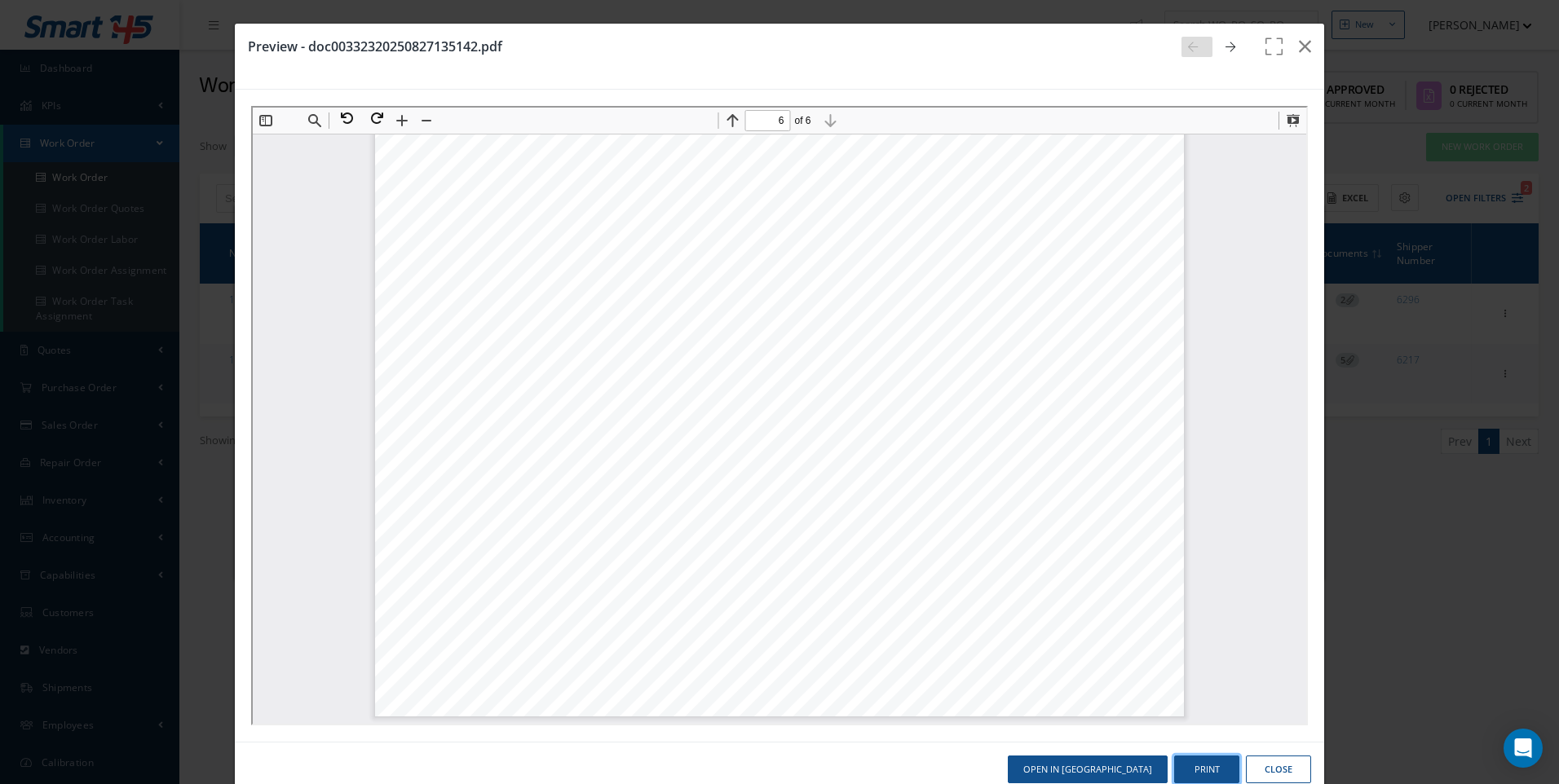
click at [1201, 766] on button "Print" at bounding box center [1206, 770] width 65 height 29
click at [1299, 47] on icon "button" at bounding box center [1305, 47] width 13 height 20
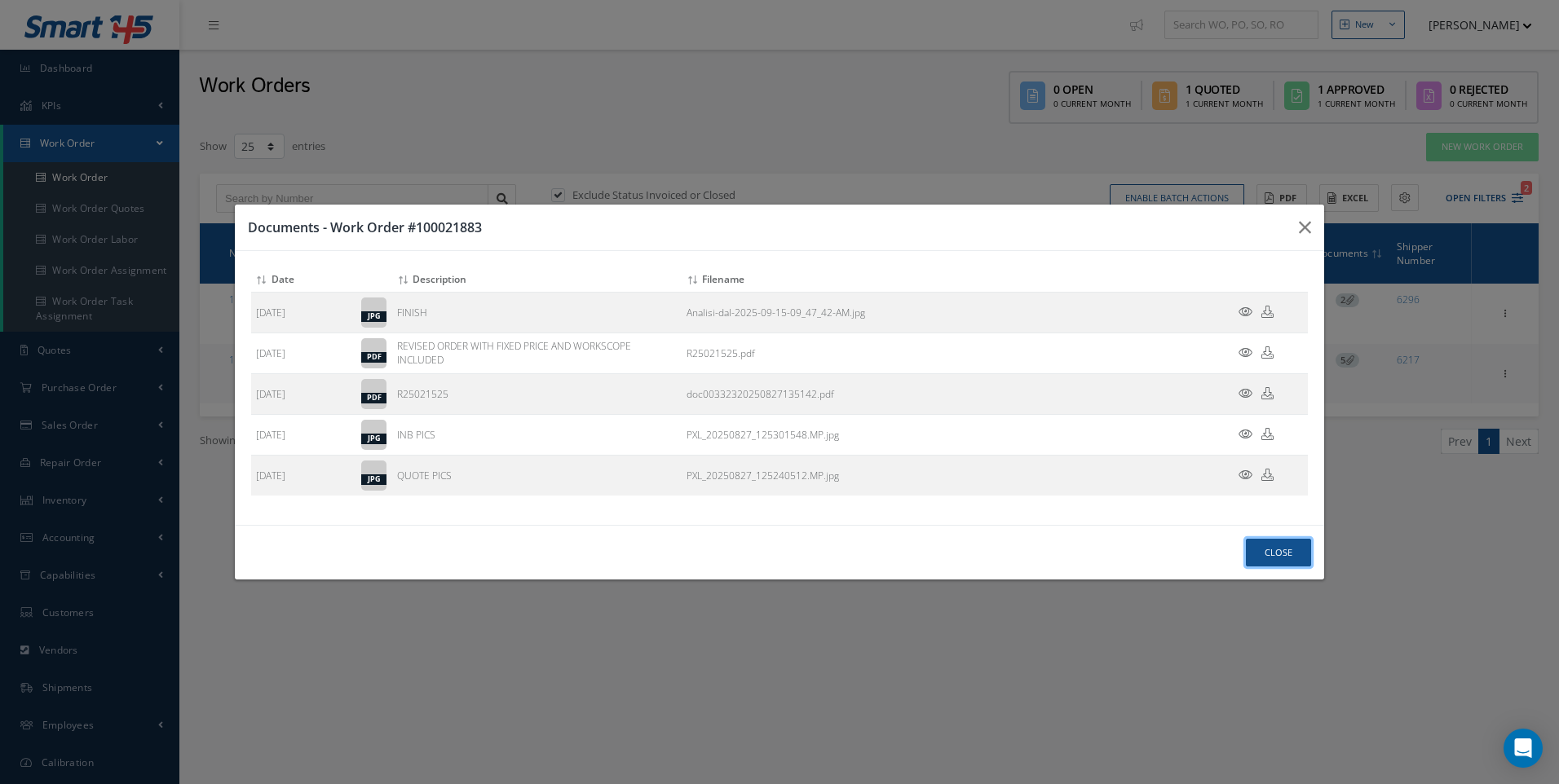
click at [1261, 545] on button "Close" at bounding box center [1278, 553] width 65 height 29
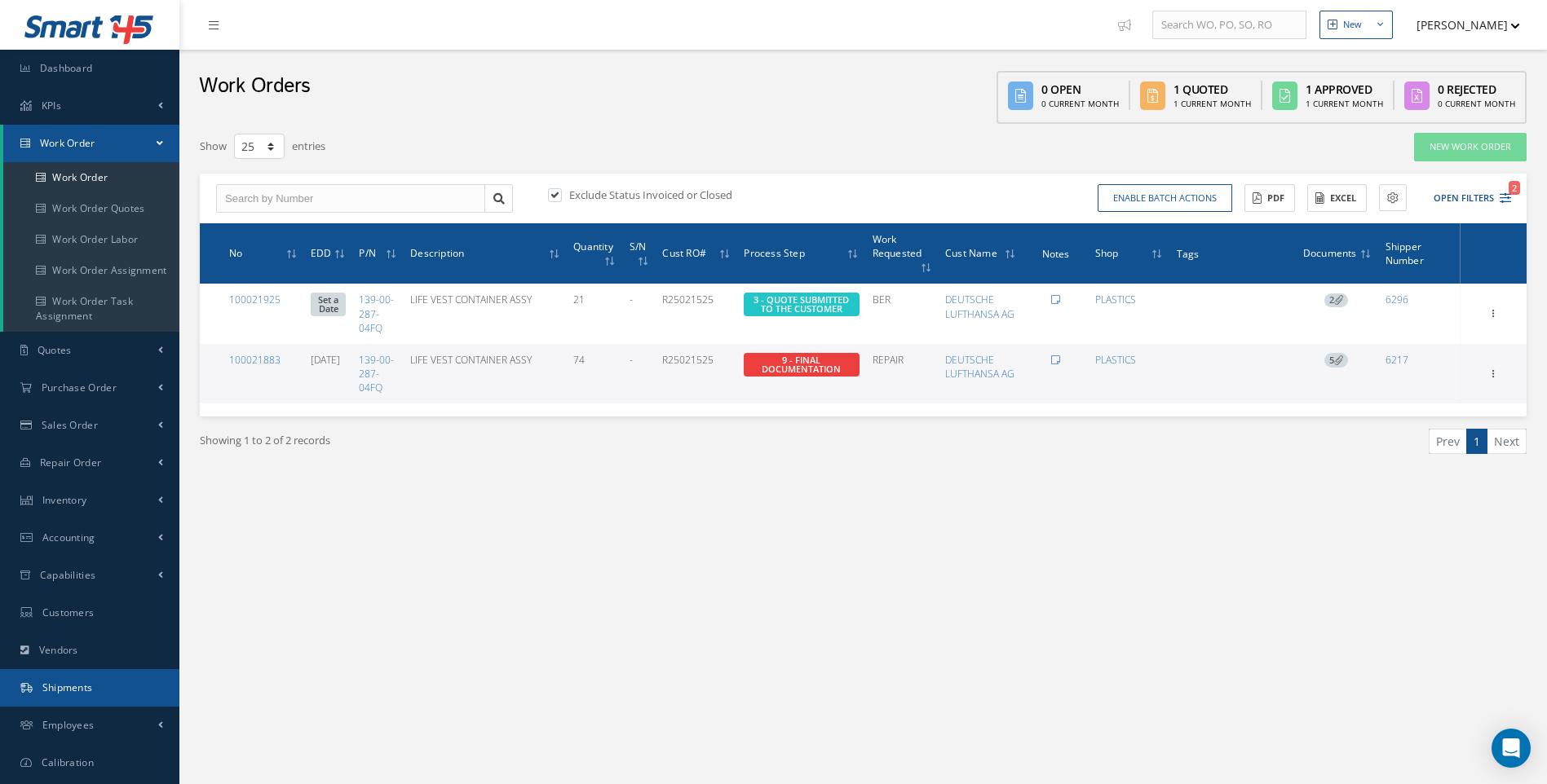
click at [69, 680] on link "Shipments" at bounding box center [89, 688] width 180 height 38
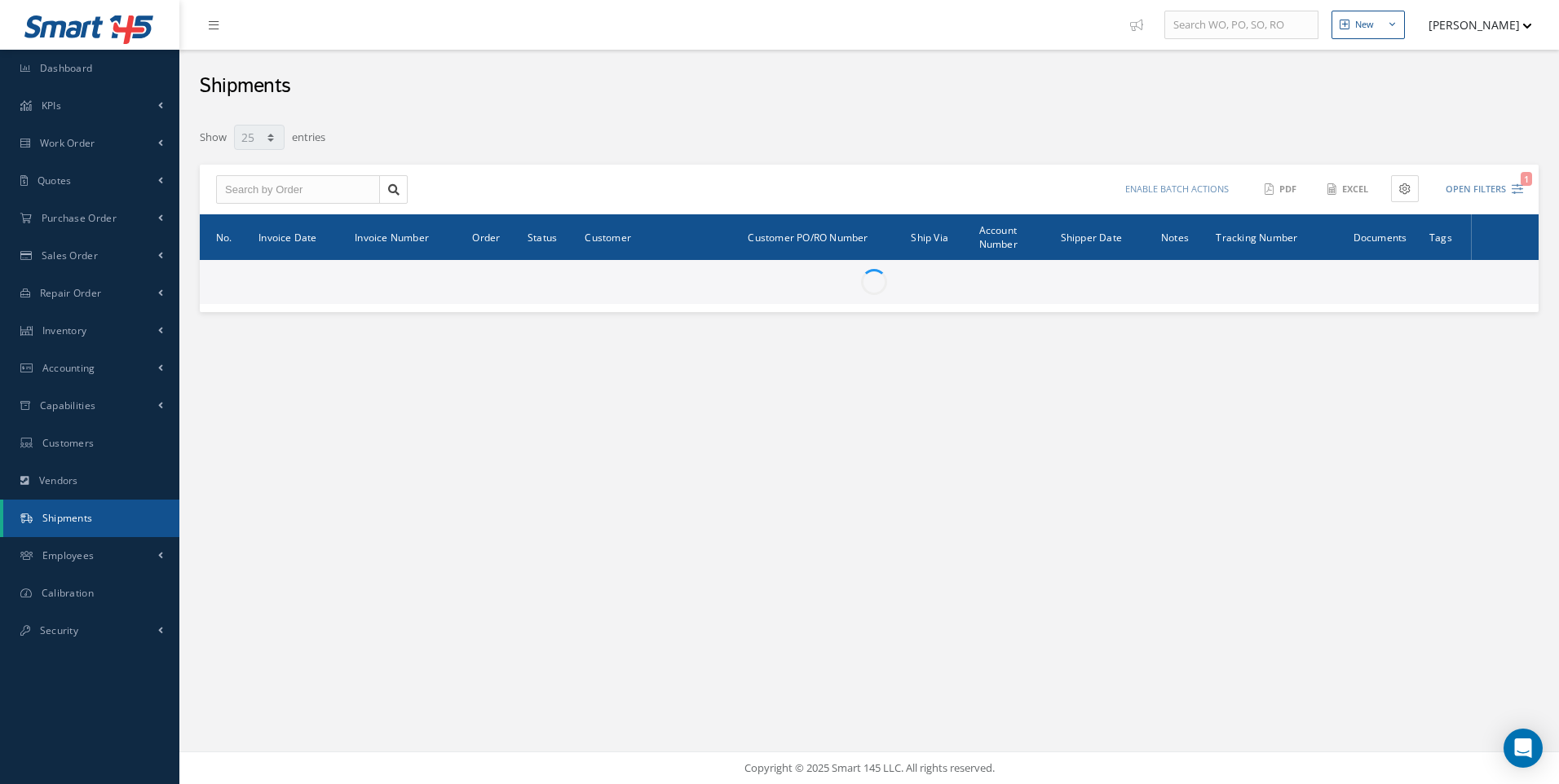
select select "25"
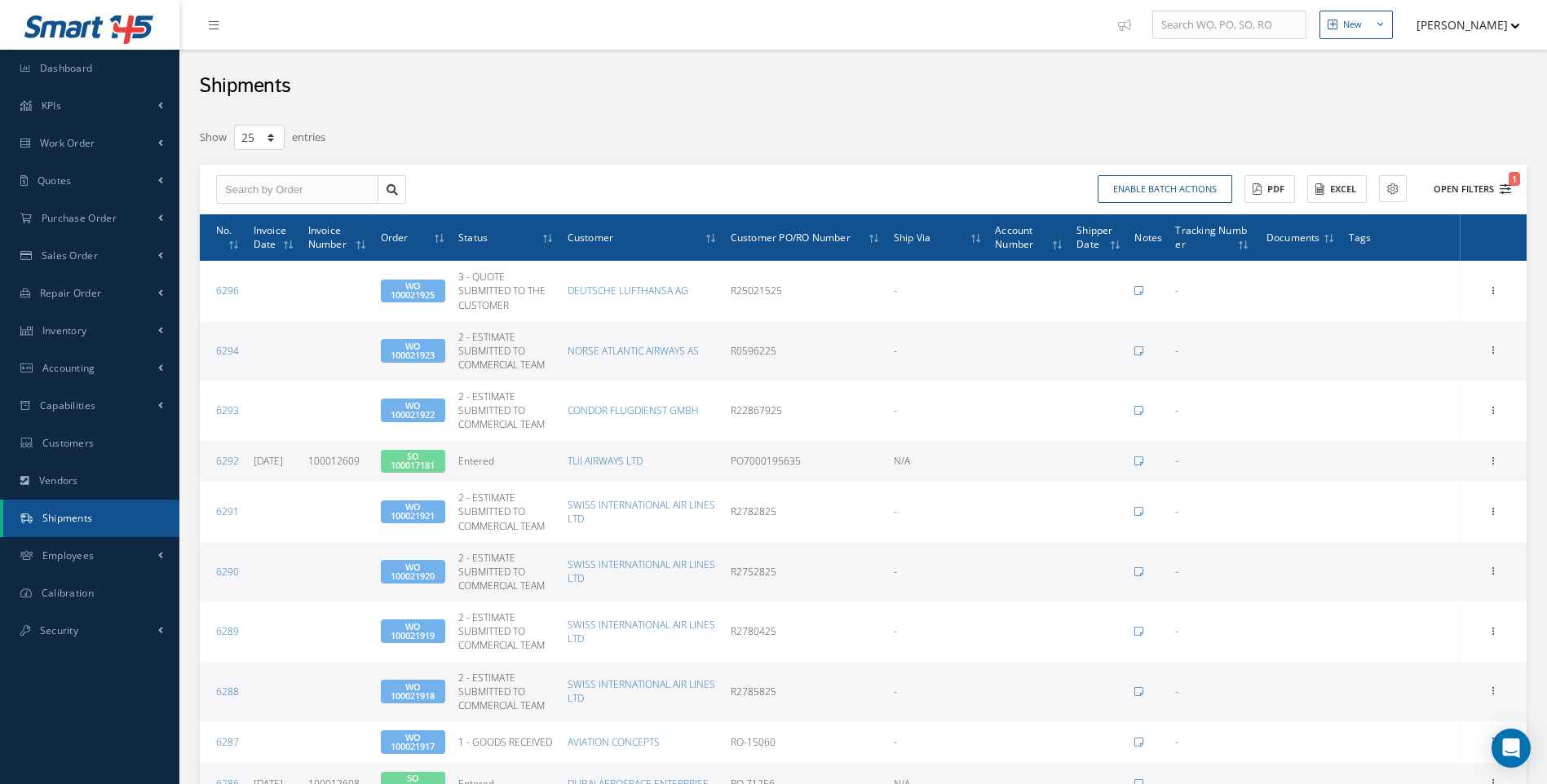
click at [1508, 191] on icon "1" at bounding box center [1505, 189] width 12 height 12
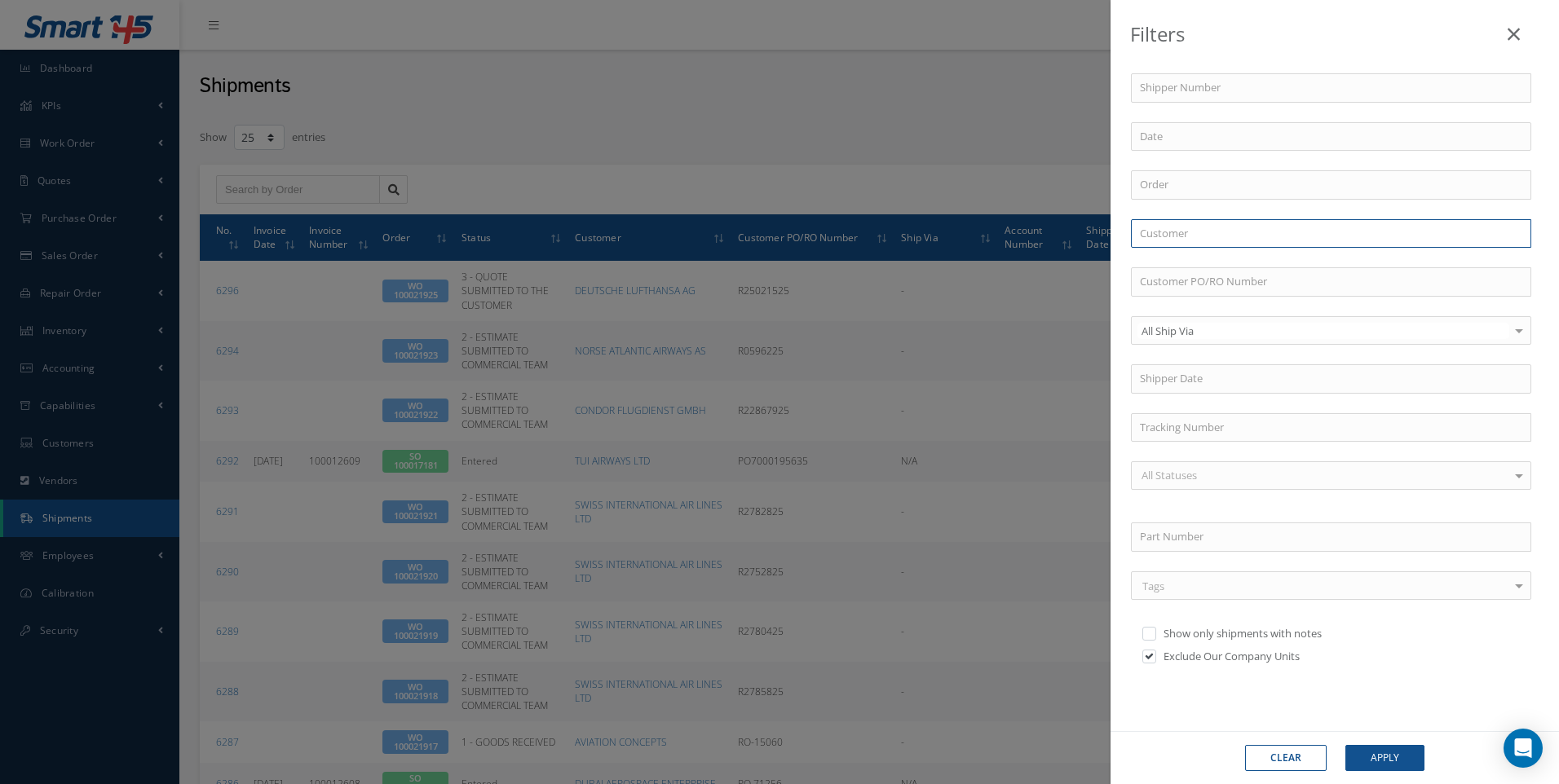
click at [1175, 237] on input "text" at bounding box center [1331, 234] width 401 height 30
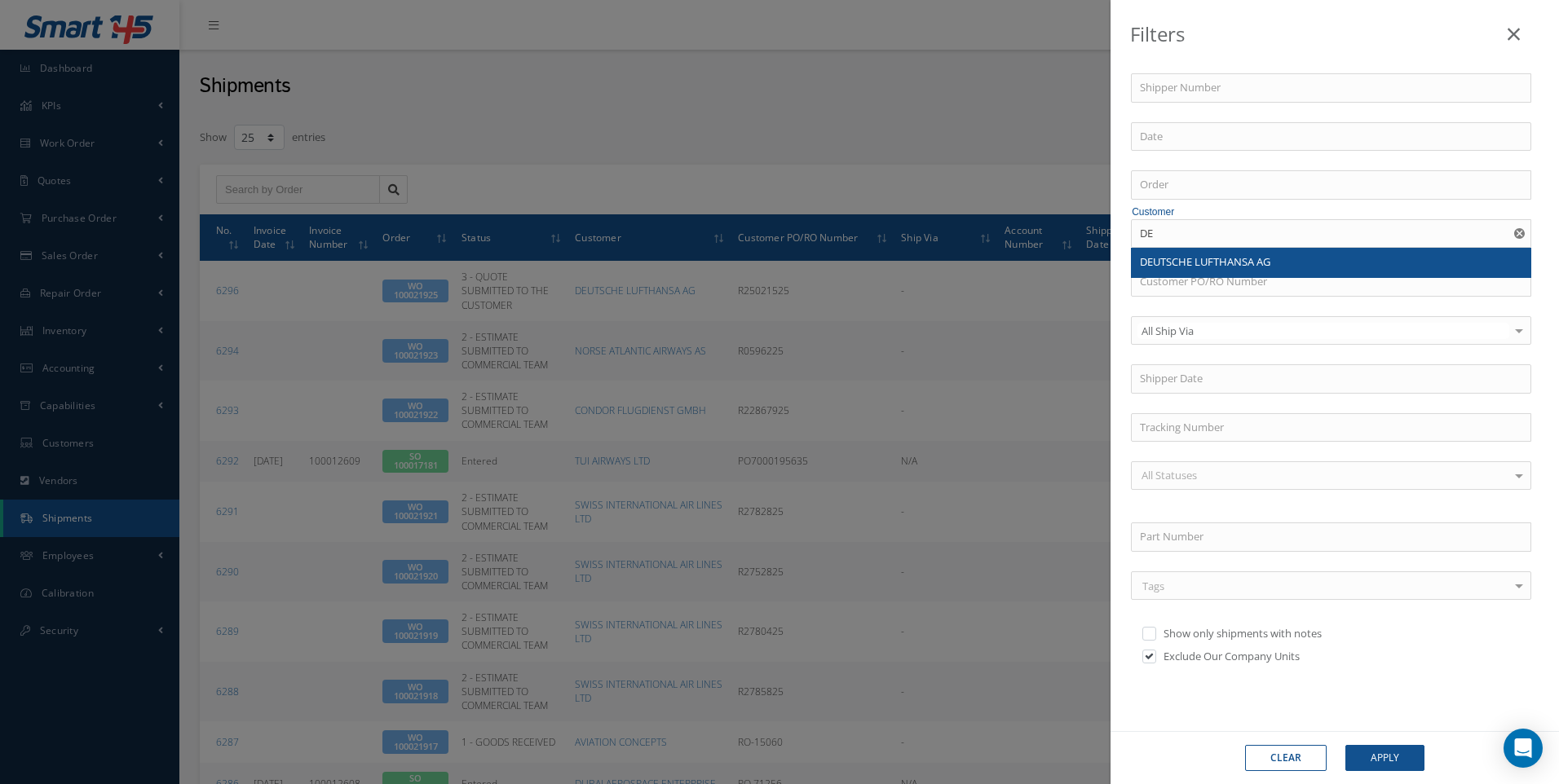
click at [1179, 260] on span "DEUTSCHE LUFTHANSA AG" at bounding box center [1204, 262] width 131 height 14
type input "DEUTSCHE LUFTHANSA AG"
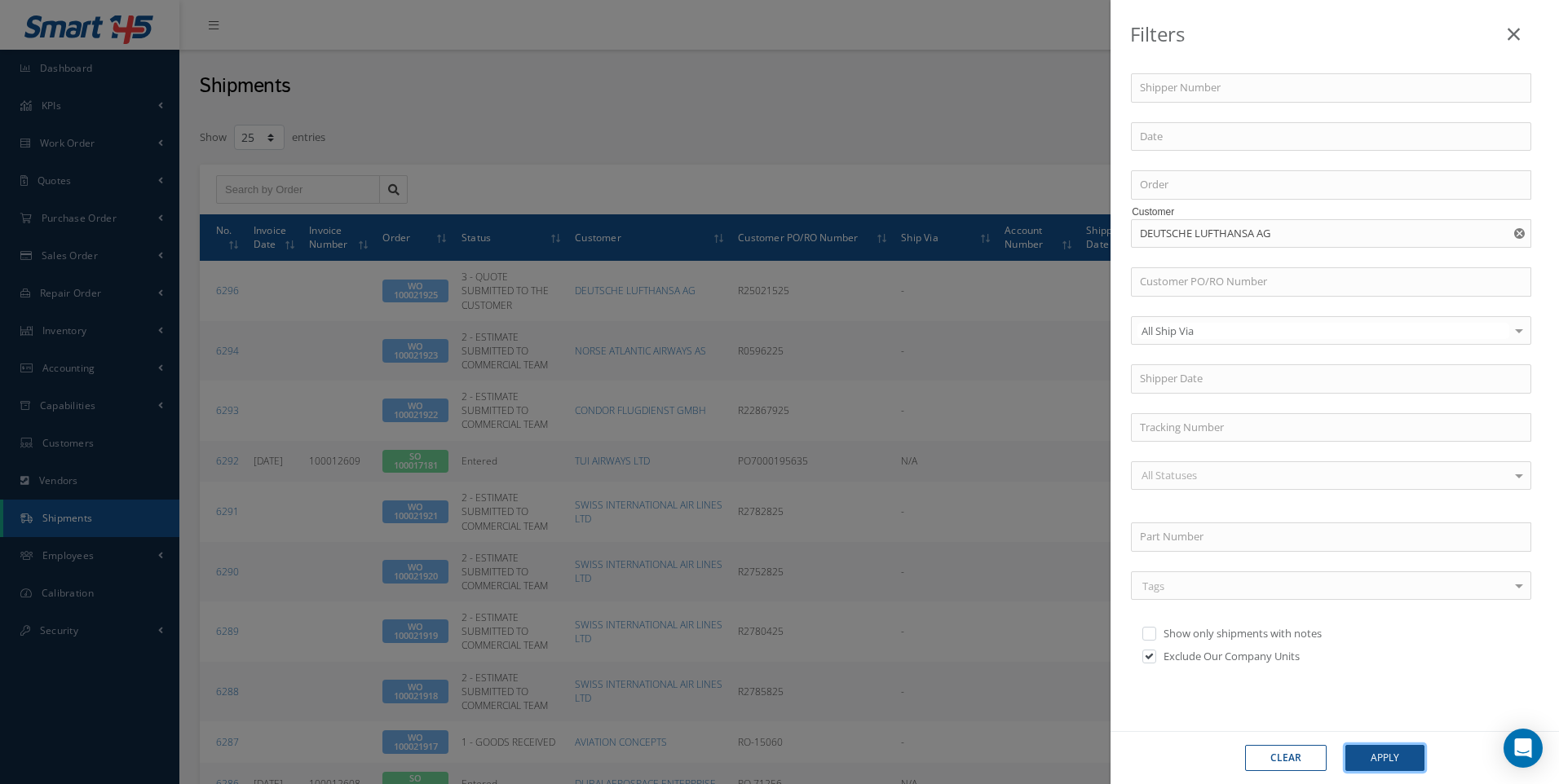
click at [1382, 758] on button "Apply" at bounding box center [1385, 758] width 79 height 26
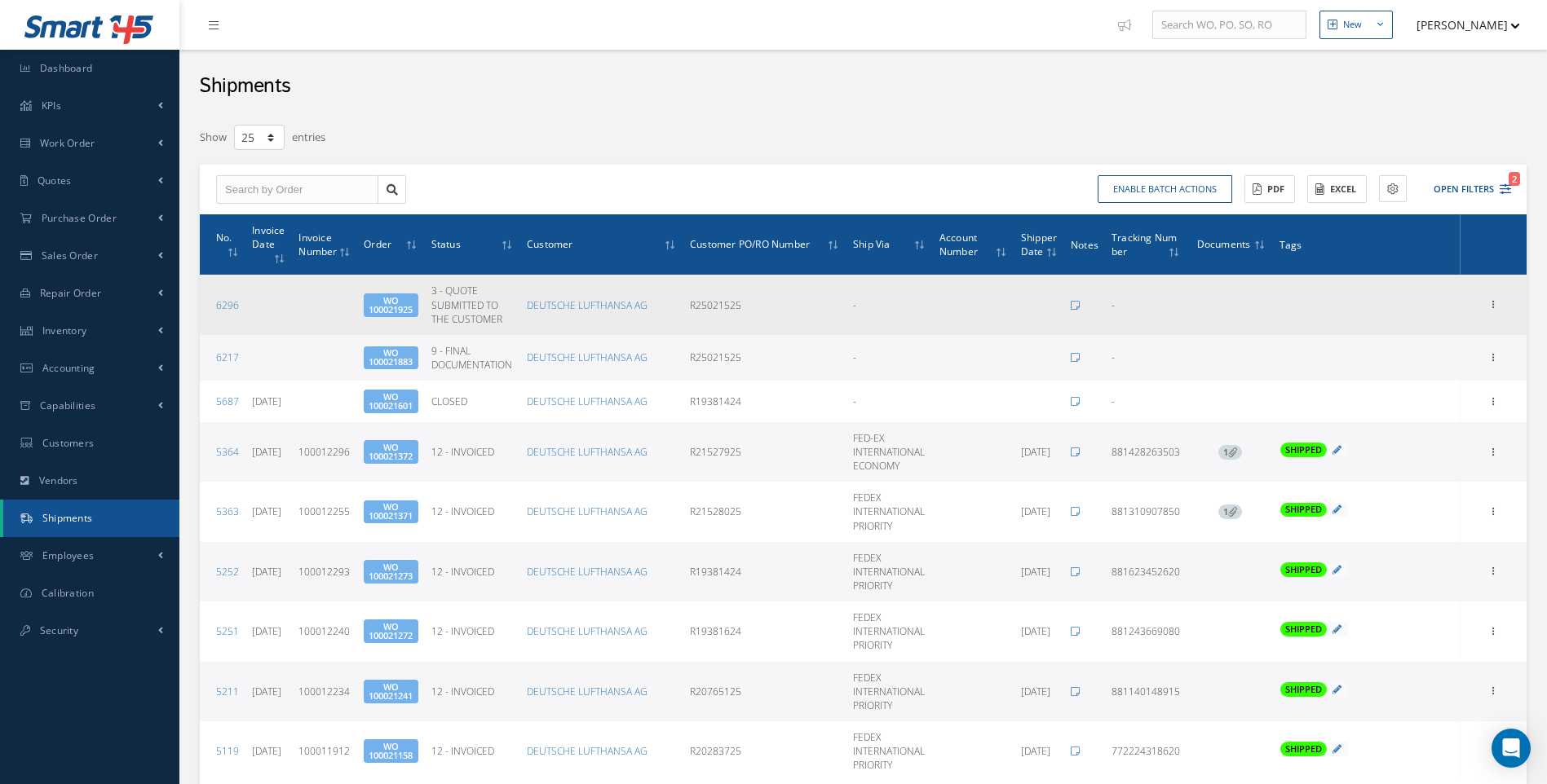
click at [415, 302] on span "WO 100021925" at bounding box center [391, 305] width 54 height 23
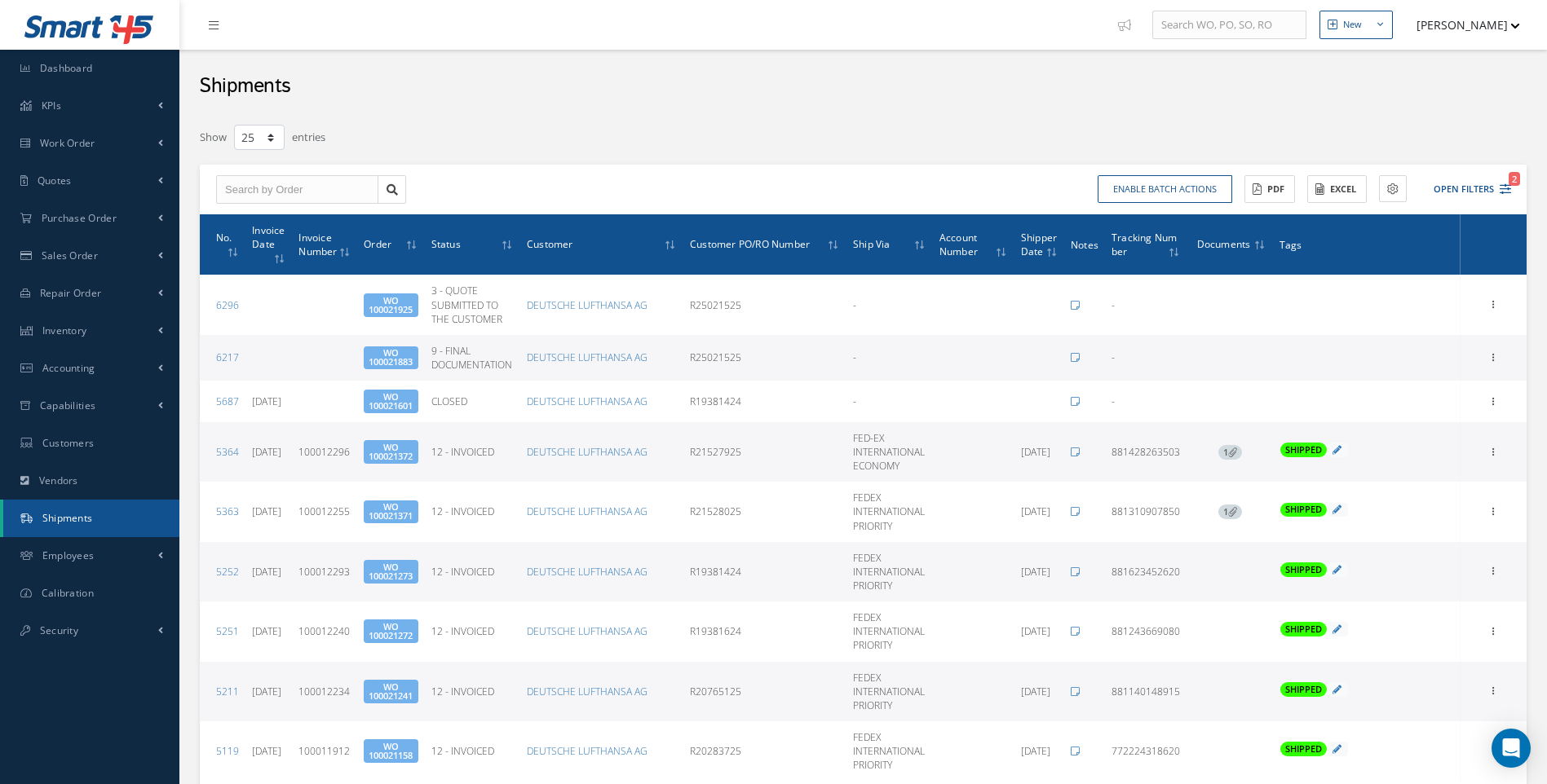
click at [403, 354] on span "WO 100021883" at bounding box center [391, 358] width 54 height 23
click at [79, 139] on span "Work Order" at bounding box center [67, 143] width 55 height 14
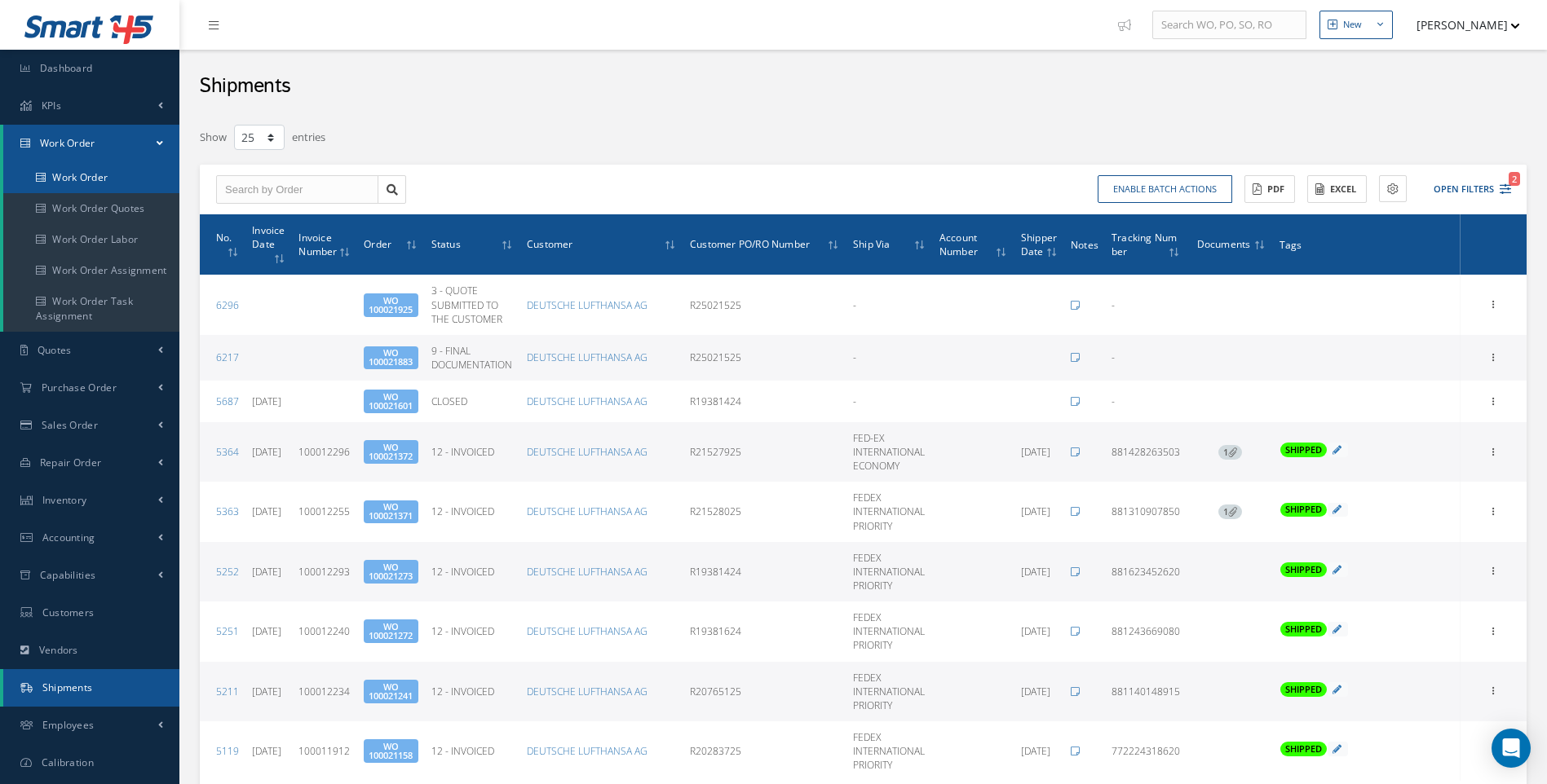
click at [82, 174] on link "Work Order" at bounding box center [91, 178] width 176 height 31
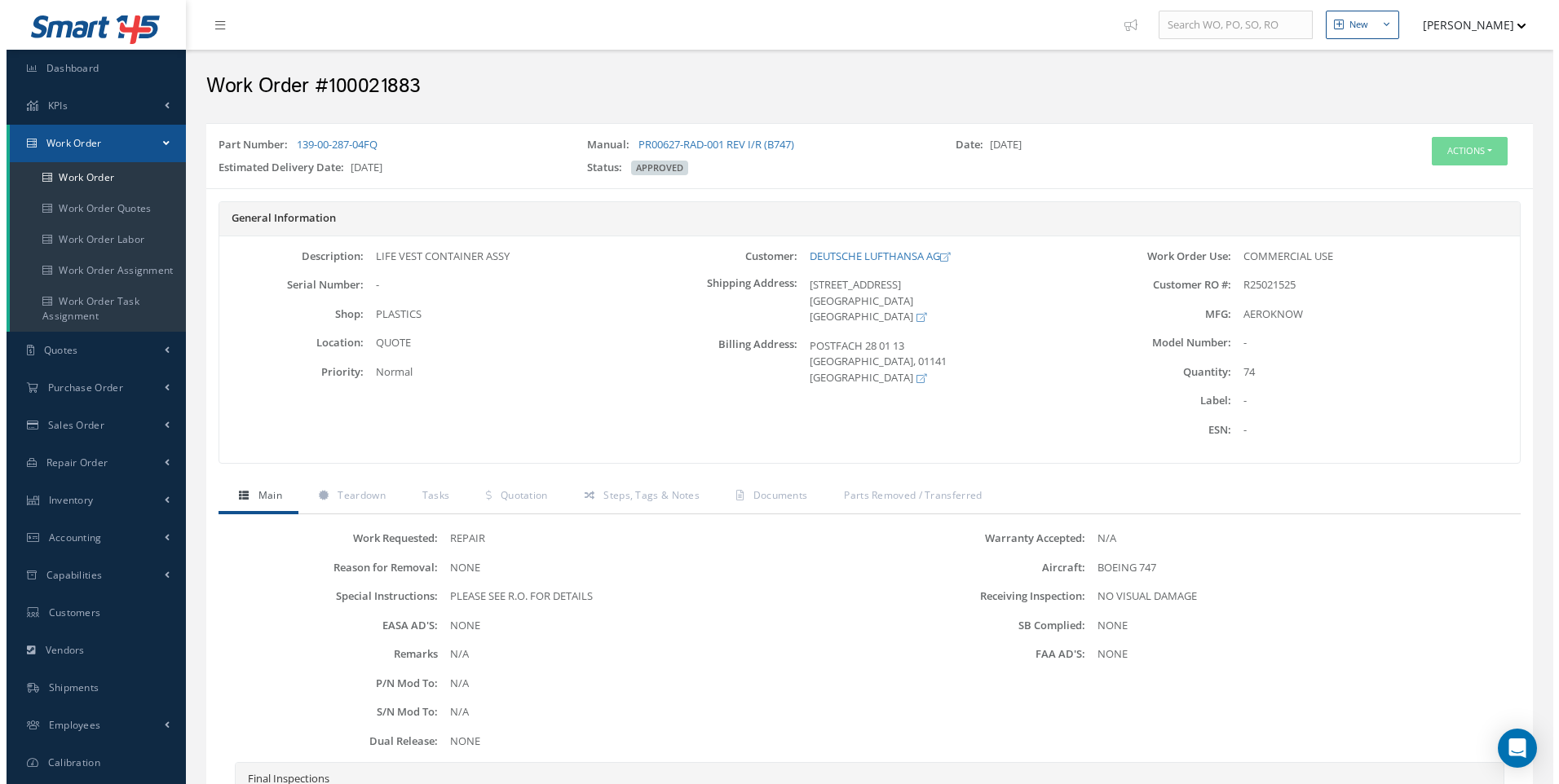
scroll to position [81, 0]
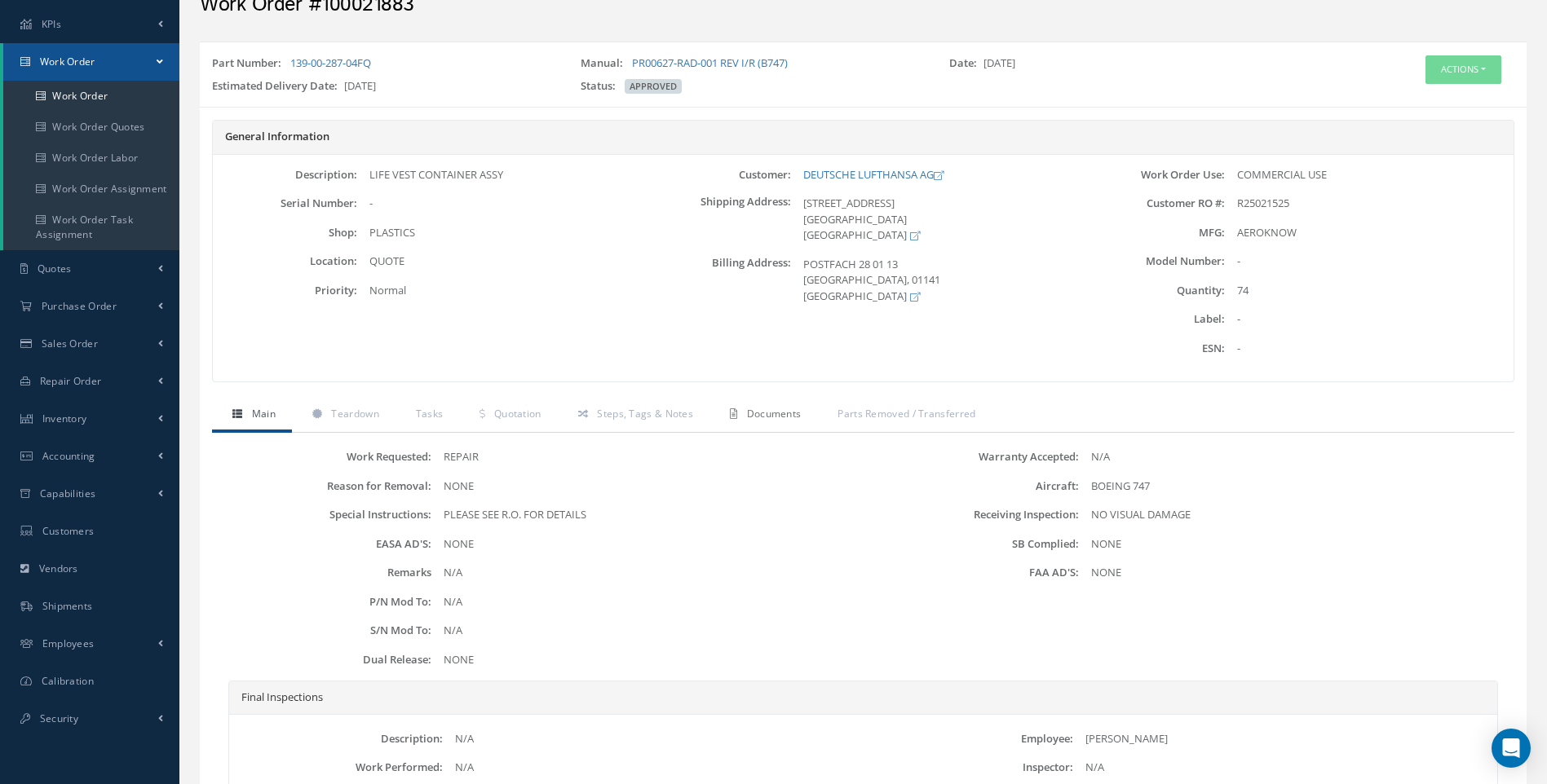
click at [766, 414] on span "Documents" at bounding box center [774, 413] width 55 height 14
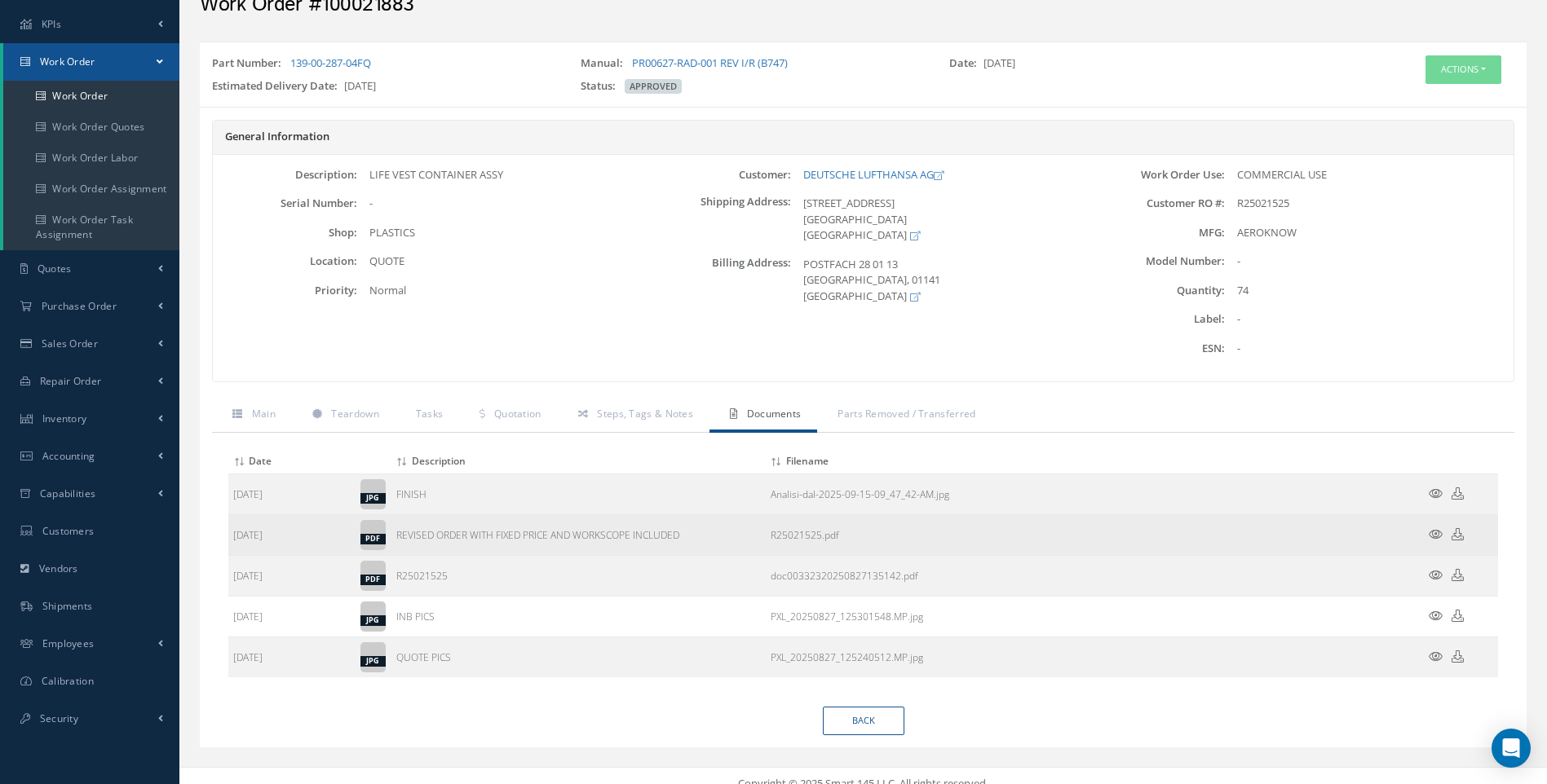
click at [1437, 531] on icon at bounding box center [1435, 535] width 14 height 13
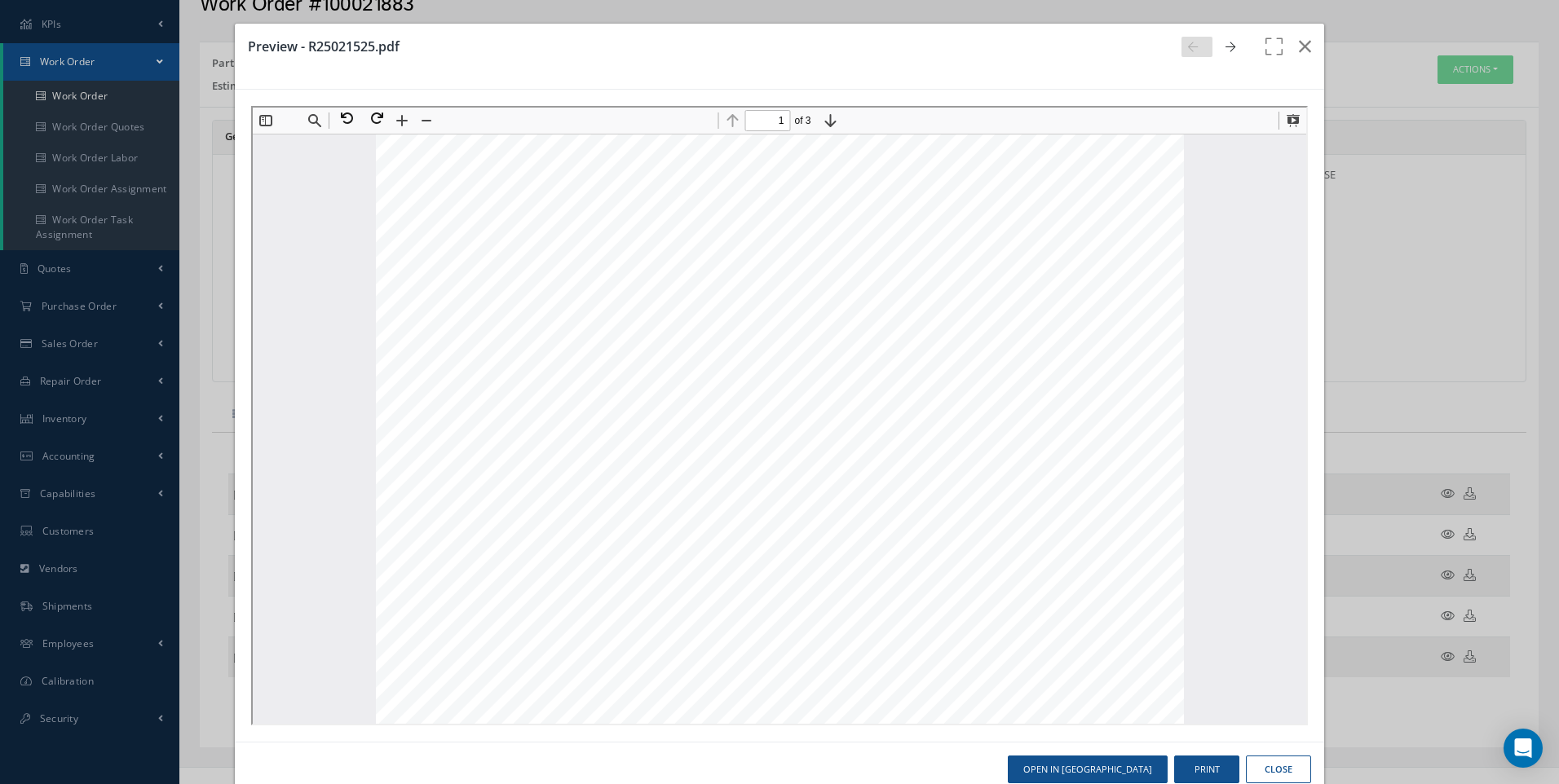
scroll to position [171, 0]
click at [1198, 776] on button "Print" at bounding box center [1206, 770] width 65 height 29
type input "3"
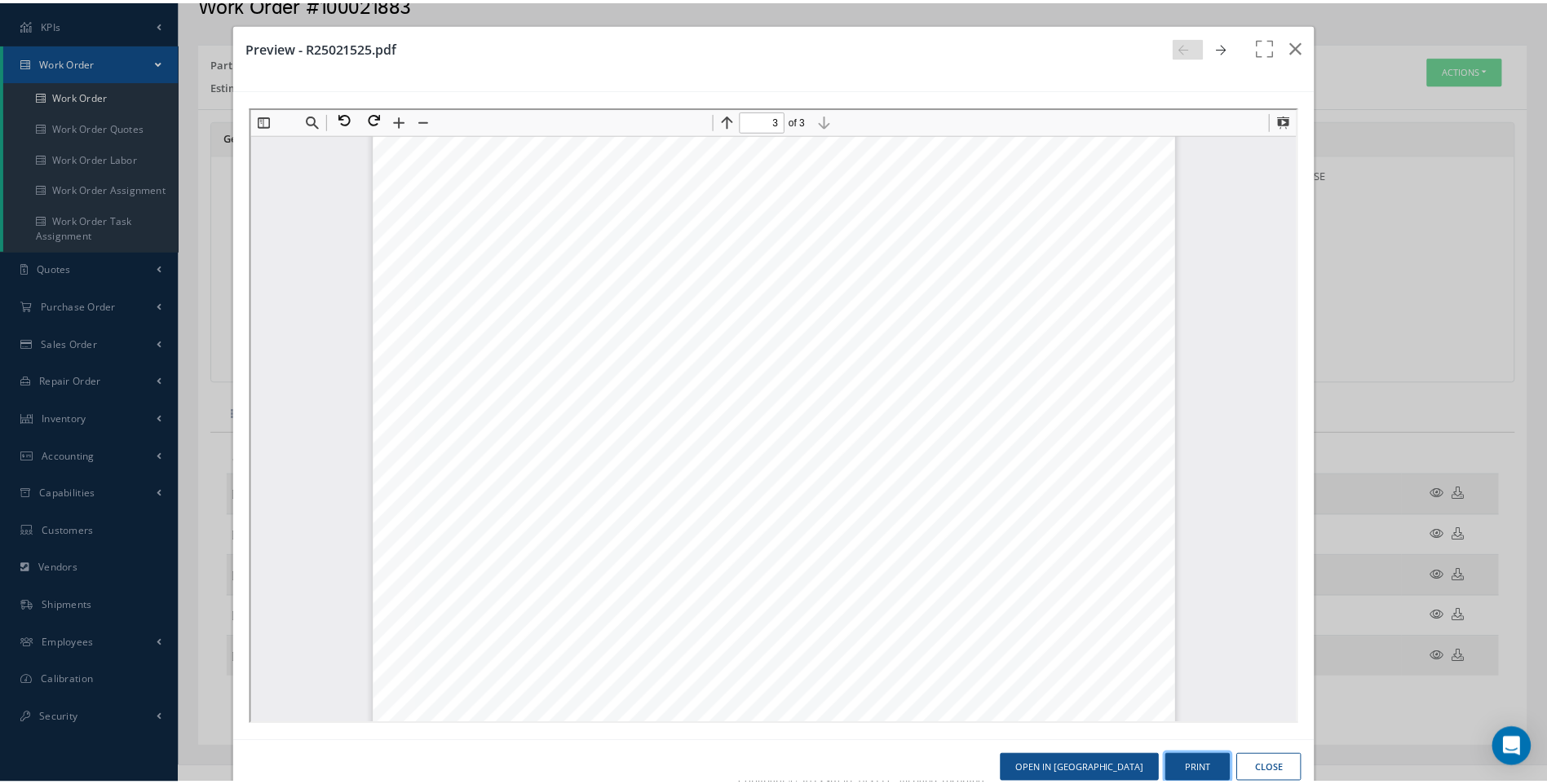
scroll to position [2870, 0]
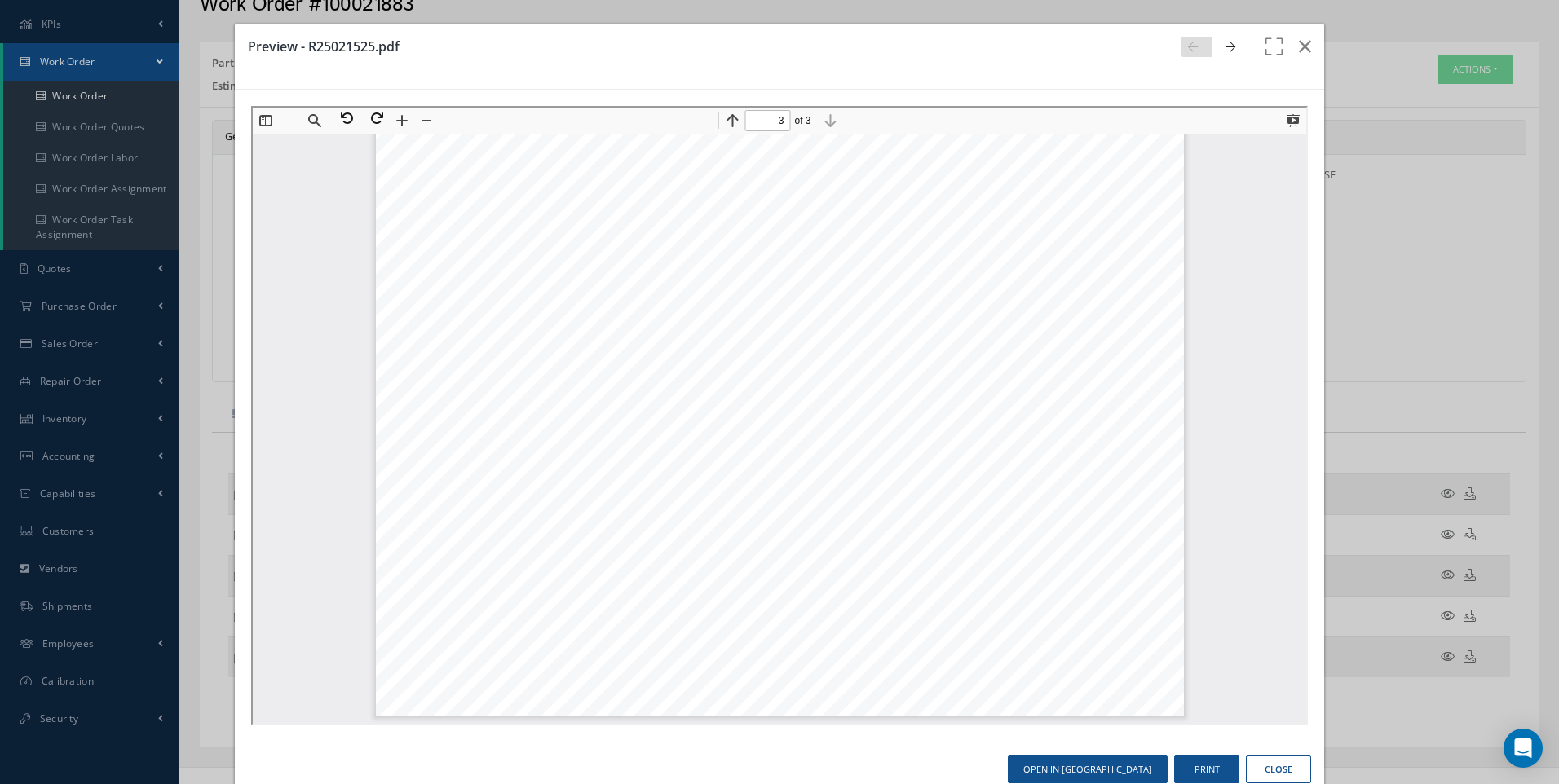
click at [1266, 772] on button "Close" at bounding box center [1278, 770] width 65 height 29
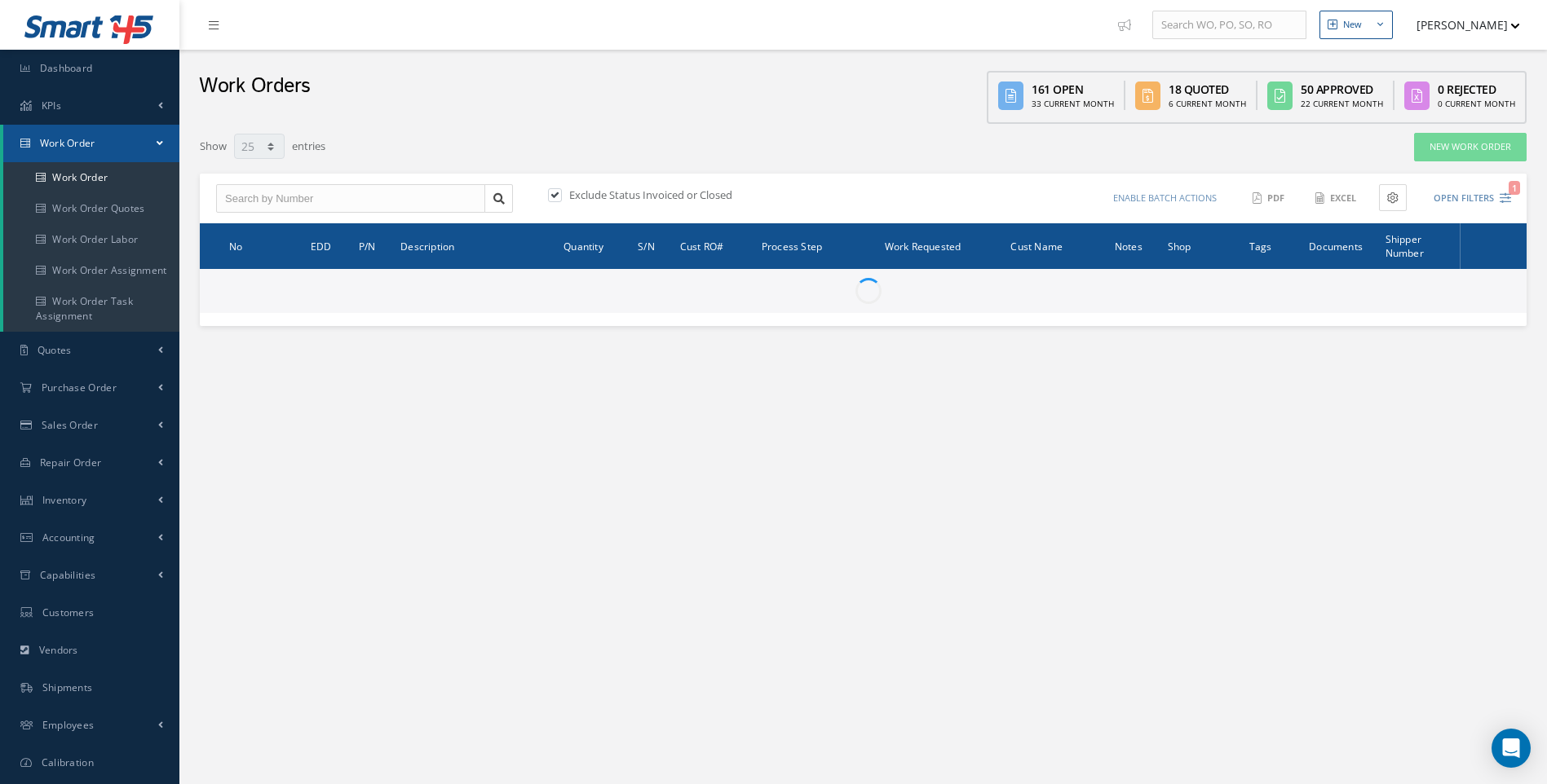
select select "25"
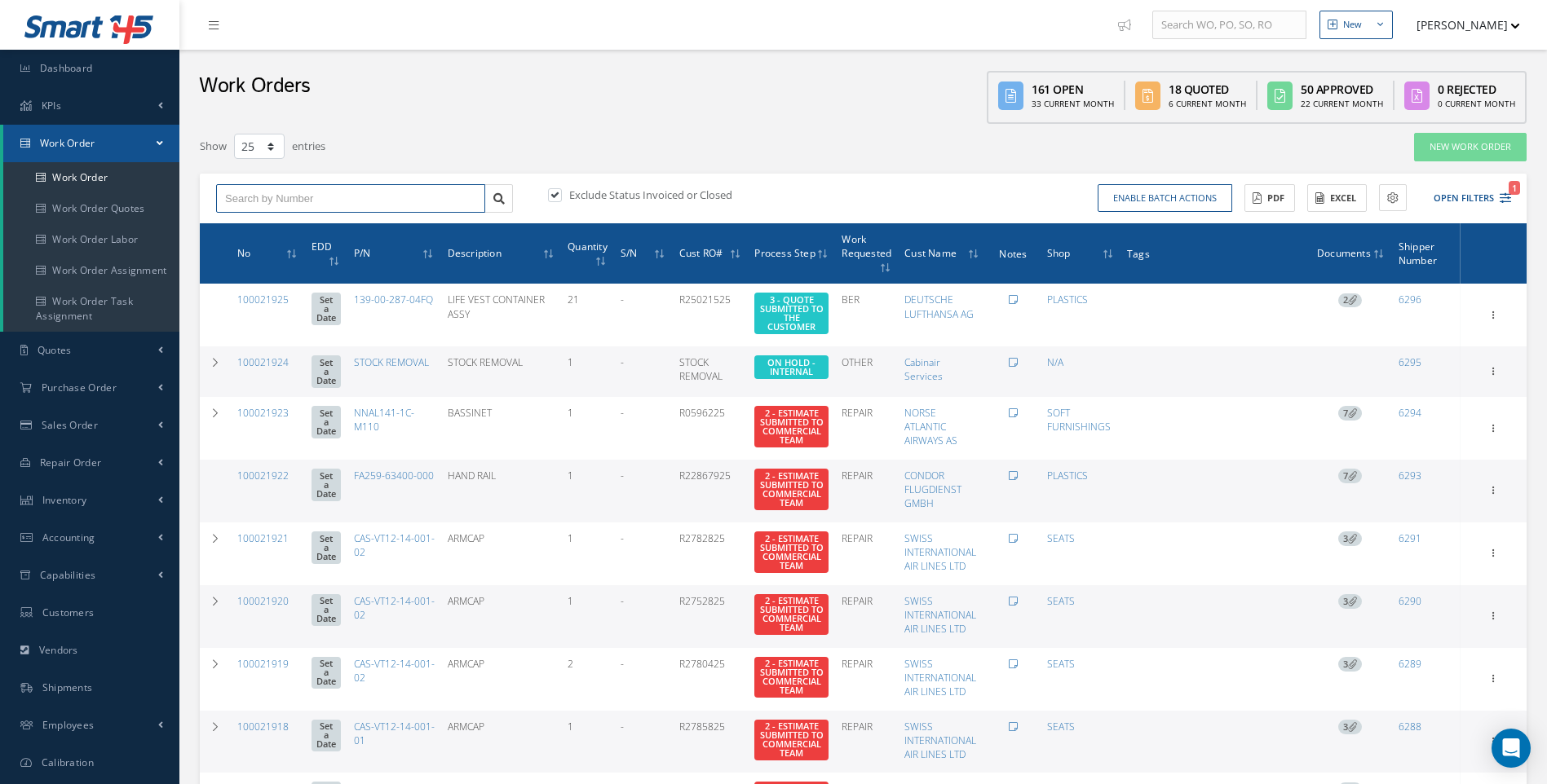
click at [241, 208] on input "text" at bounding box center [350, 198] width 269 height 30
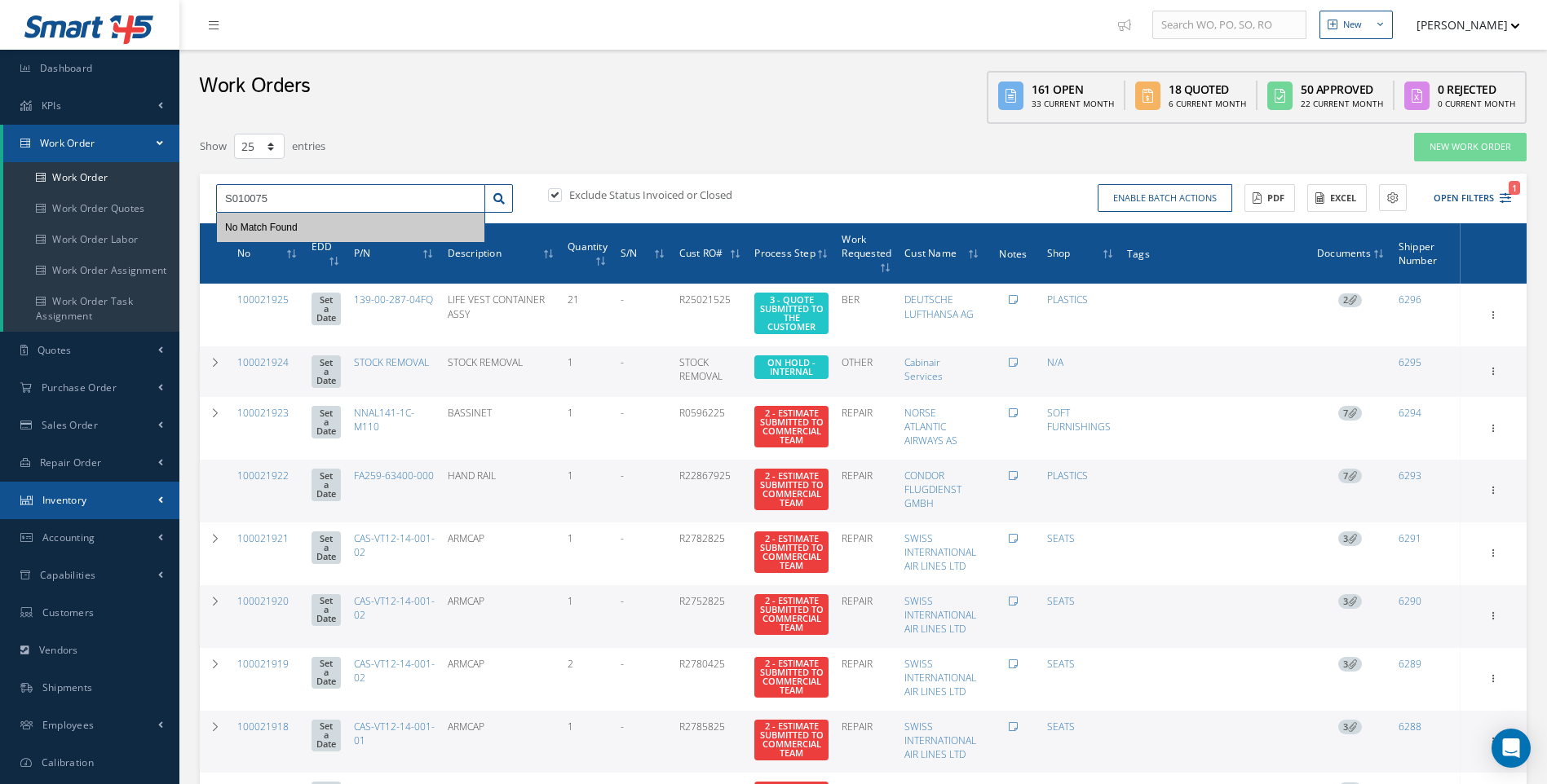
type input "S010075"
click at [67, 495] on span "Inventory" at bounding box center [65, 500] width 45 height 14
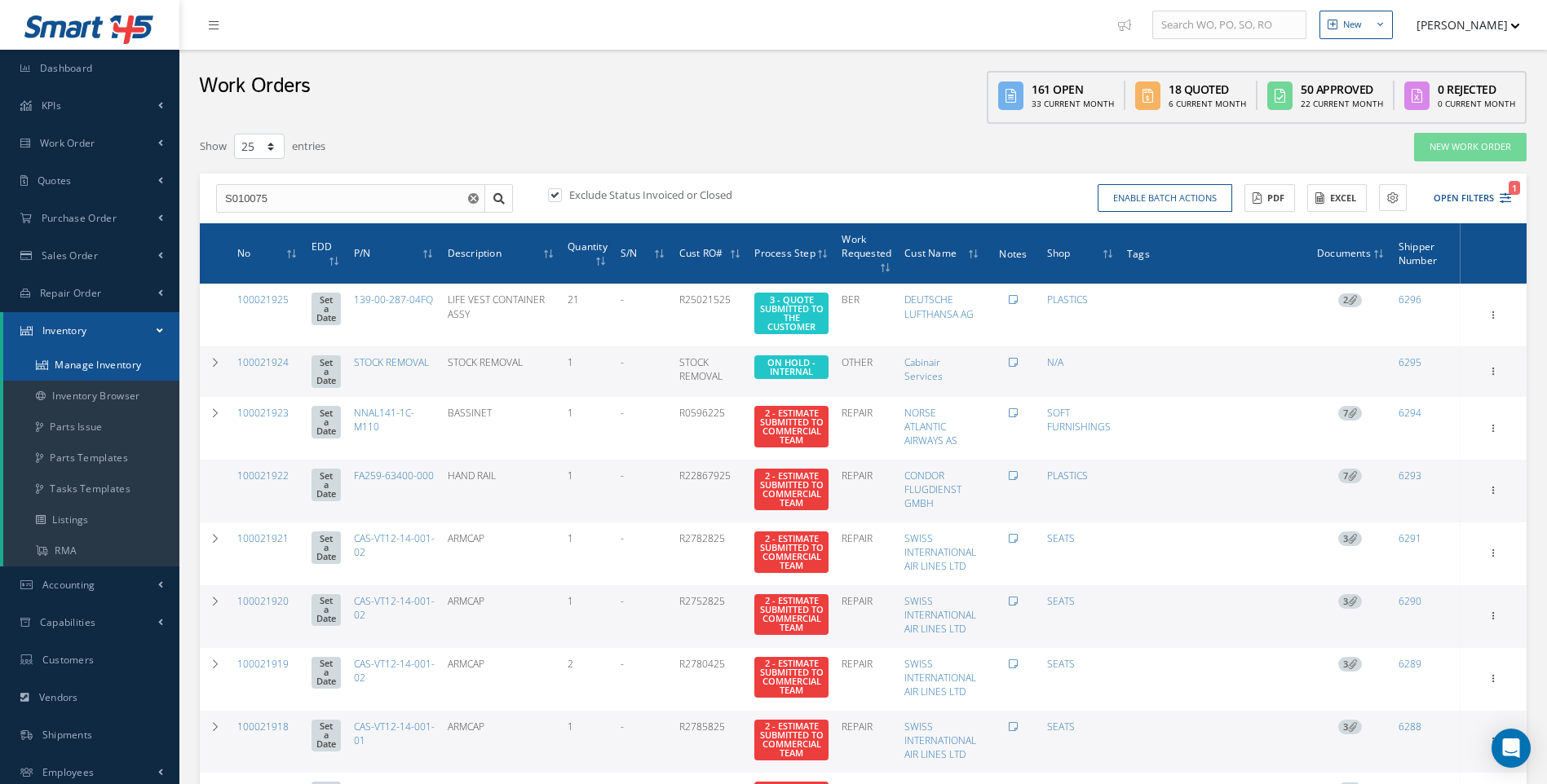
click at [115, 364] on link "Manage Inventory" at bounding box center [91, 365] width 176 height 31
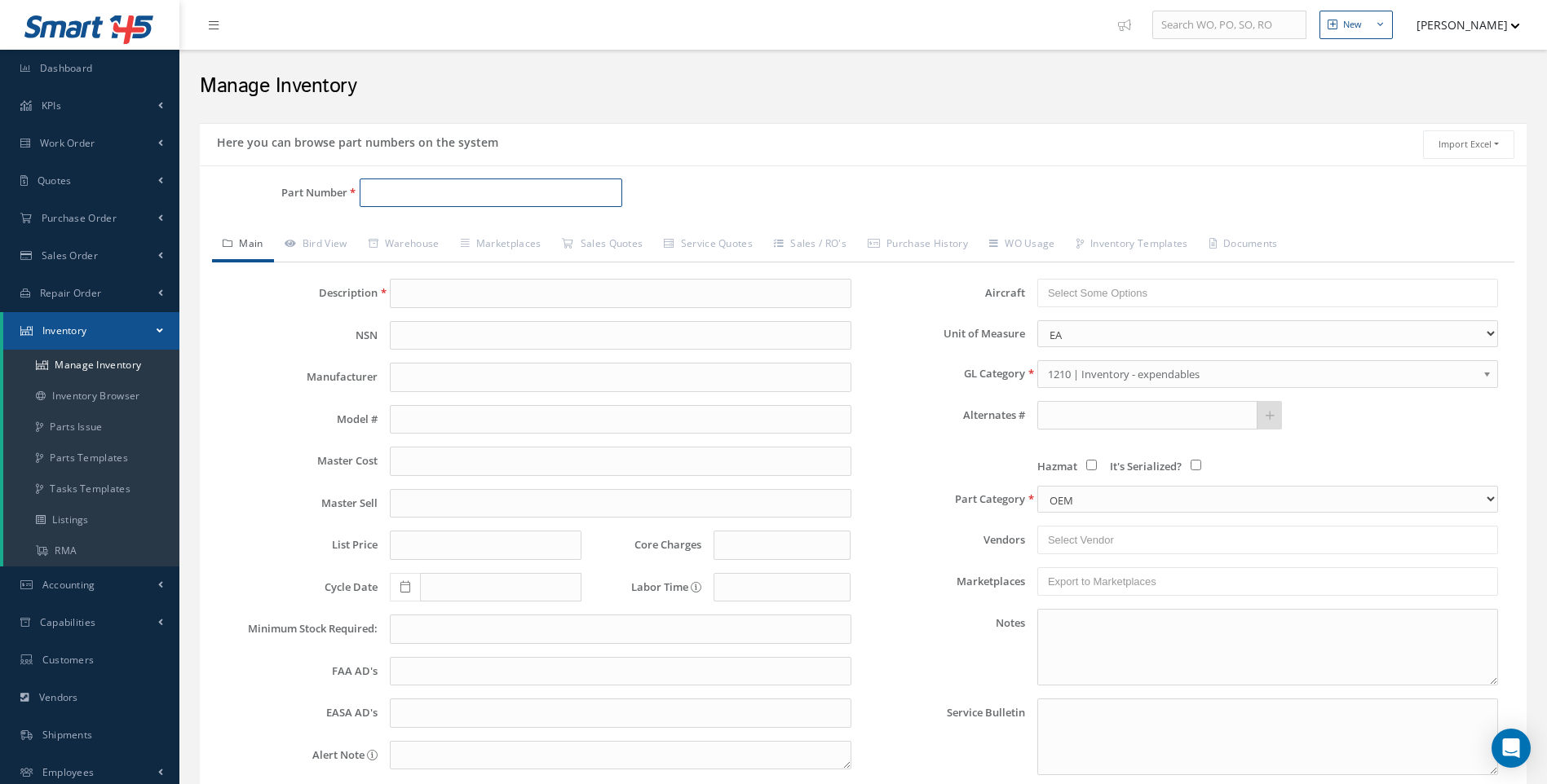
click at [411, 198] on input "Part Number" at bounding box center [492, 193] width 264 height 30
type input "S010075"
click at [403, 233] on span "S010075" at bounding box center [438, 235] width 147 height 17
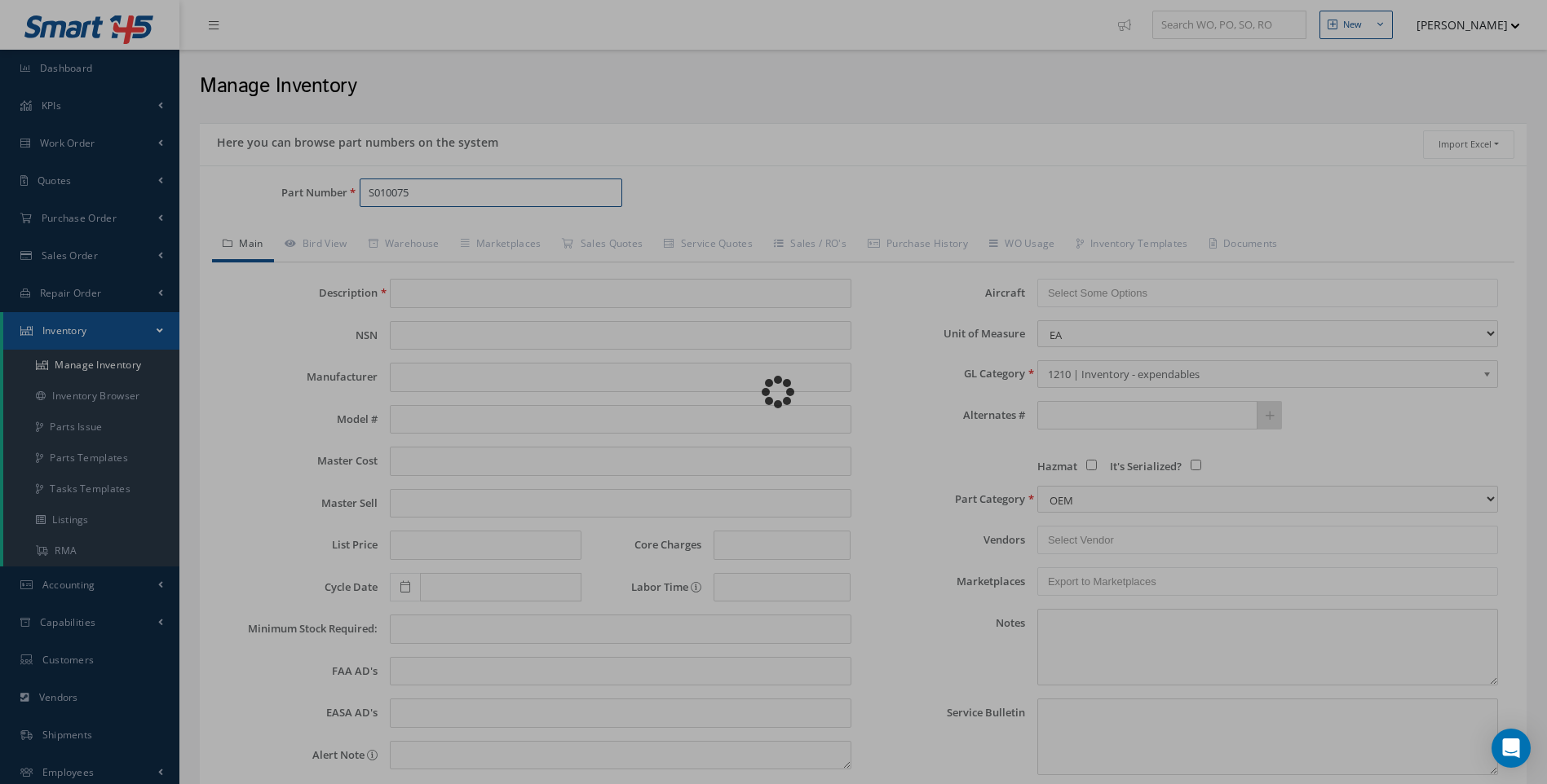
type input "LAMINATE - AERGLAS LHR II"
type input "0.00"
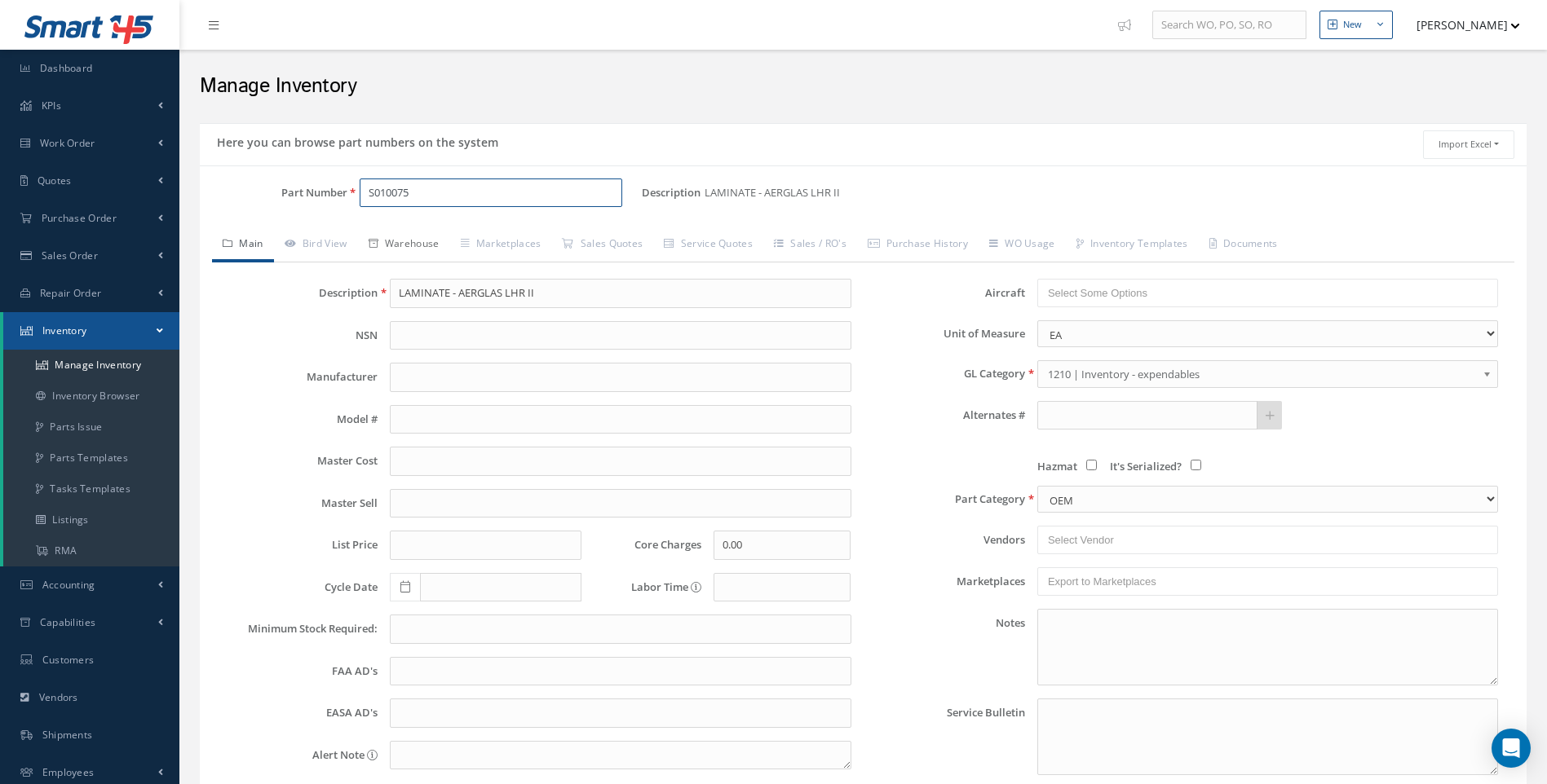
type input "S010075"
click at [418, 241] on link "Warehouse" at bounding box center [404, 245] width 92 height 34
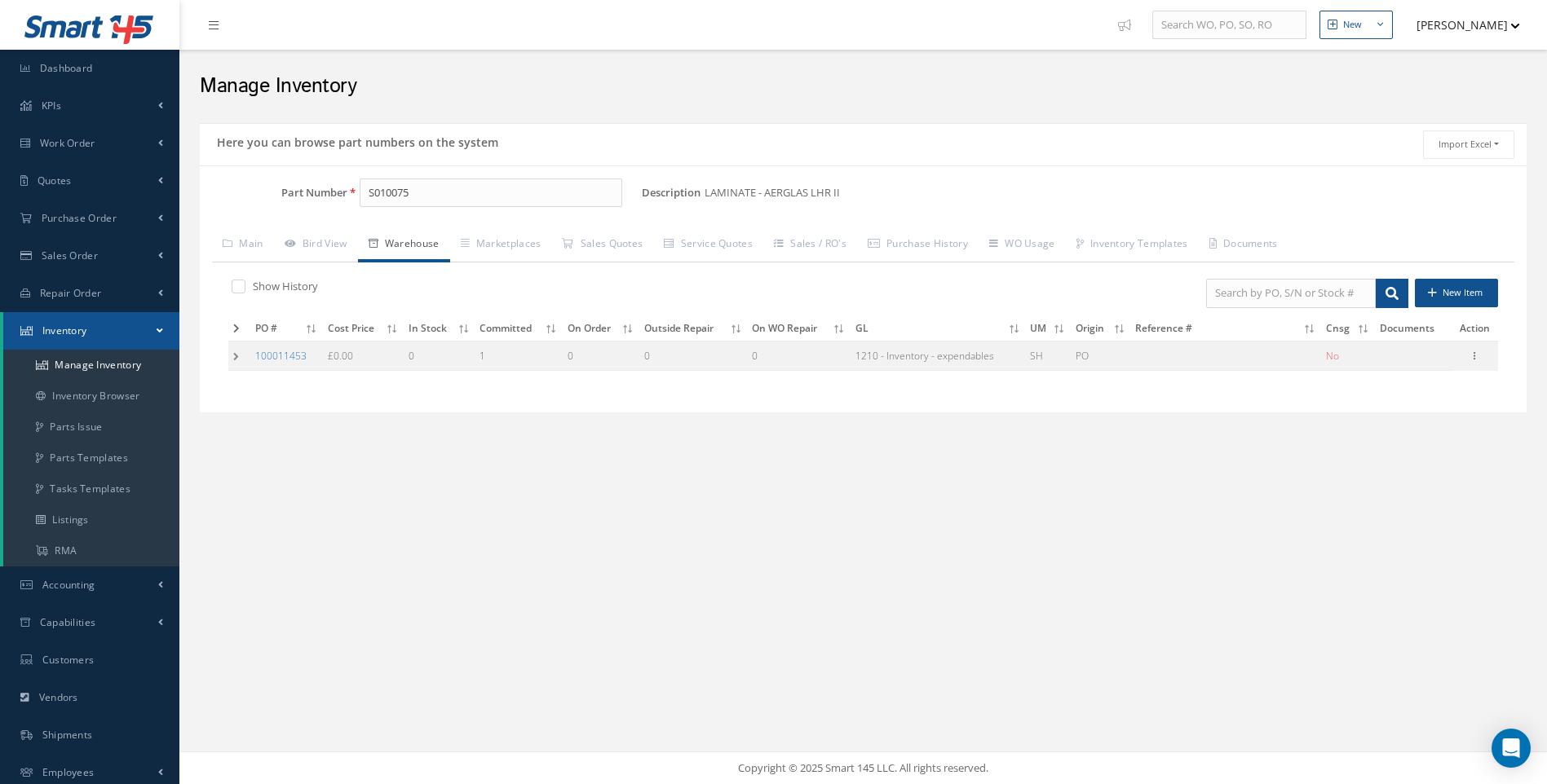
click at [239, 359] on td at bounding box center [239, 355] width 22 height 30
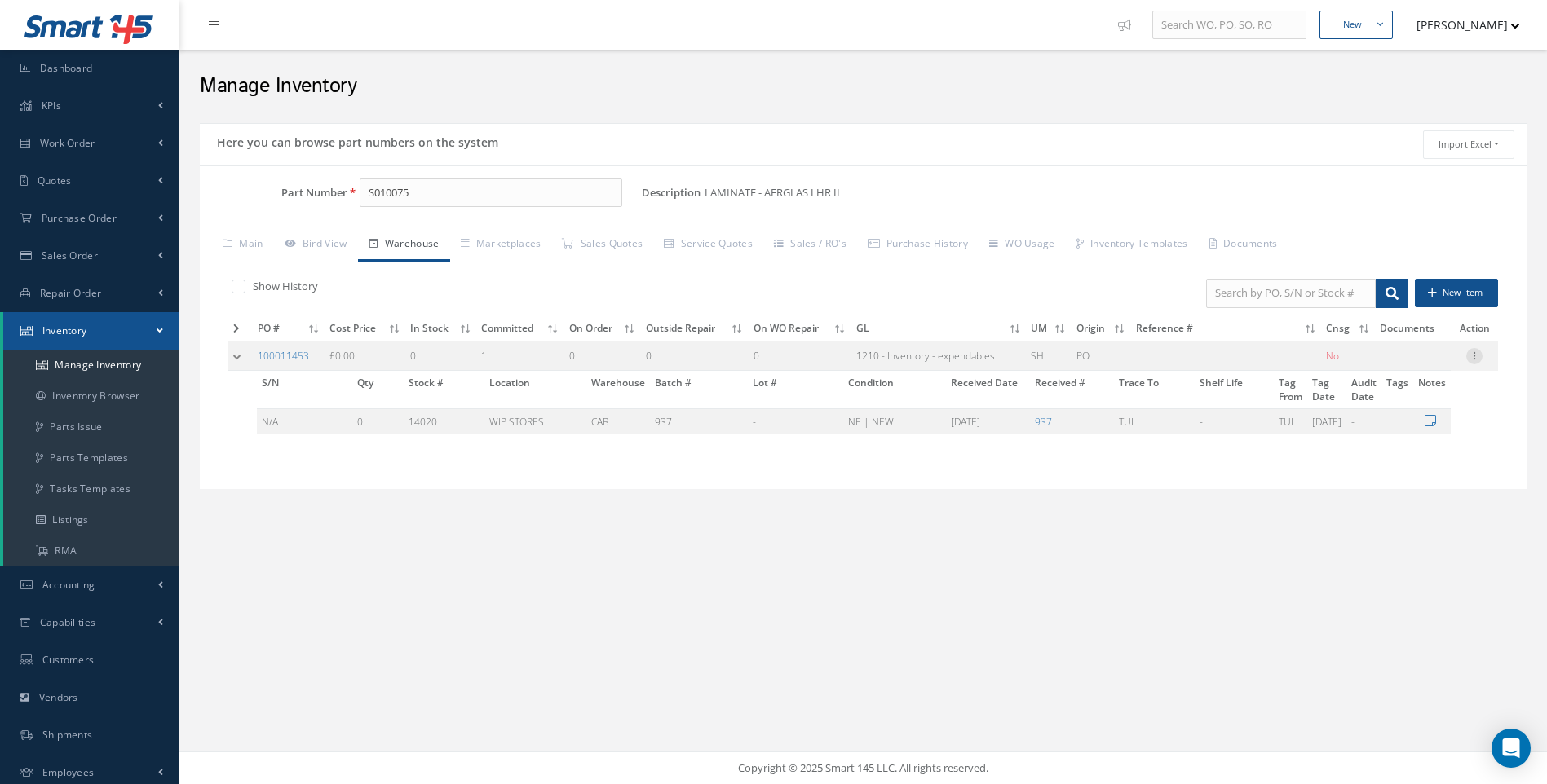
click at [1477, 359] on icon at bounding box center [1475, 355] width 16 height 13
click at [1382, 368] on link "Edit" at bounding box center [1399, 366] width 129 height 21
type input "0.00"
type input "04/17/2025"
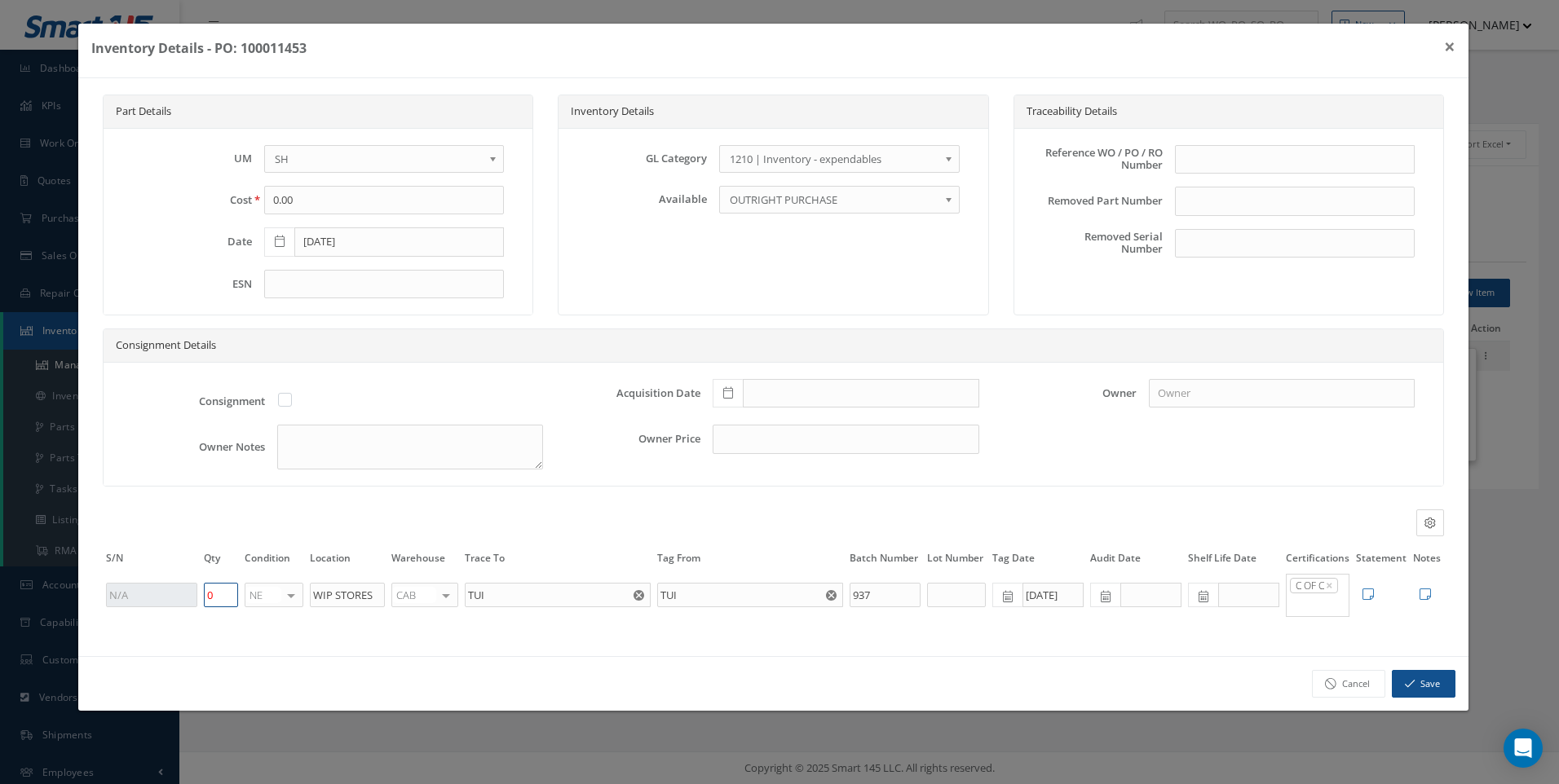
drag, startPoint x: 214, startPoint y: 601, endPoint x: 201, endPoint y: 608, distance: 14.8
click at [201, 608] on td "0" at bounding box center [220, 595] width 41 height 46
type input "1"
drag, startPoint x: 378, startPoint y: 603, endPoint x: 308, endPoint y: 613, distance: 70.7
click at [308, 613] on td "WIP STORES" at bounding box center [347, 595] width 81 height 46
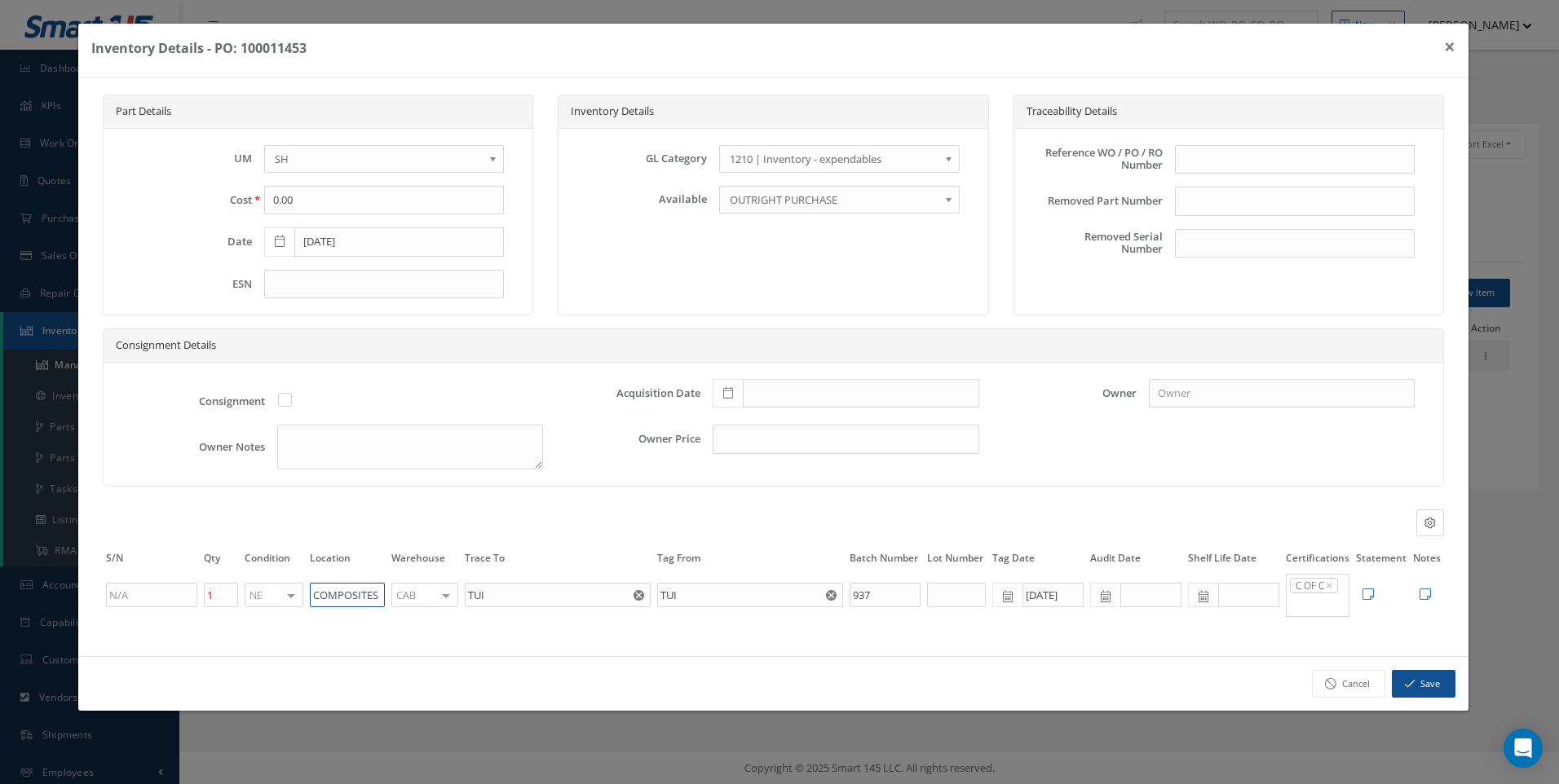
type input "COMPOSITES"
click at [384, 640] on div "Part Details UM - BAG BX CA RL EA FT HR IN KG LM LY ME LB RM SF SH SM SY TU YD …" at bounding box center [773, 367] width 1390 height 577
click at [1424, 698] on button "Save" at bounding box center [1424, 685] width 63 height 29
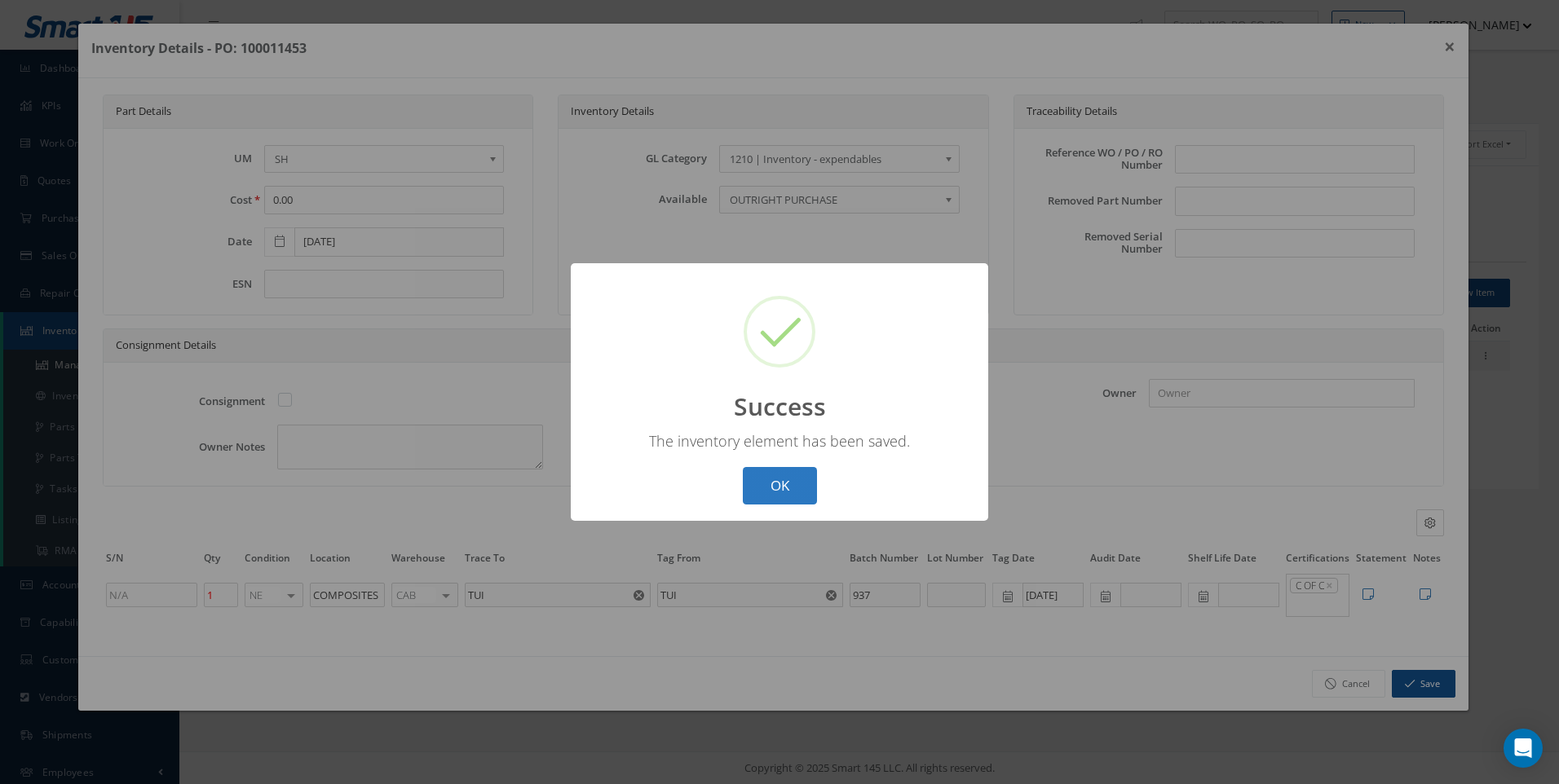
click at [788, 475] on button "OK" at bounding box center [780, 486] width 74 height 38
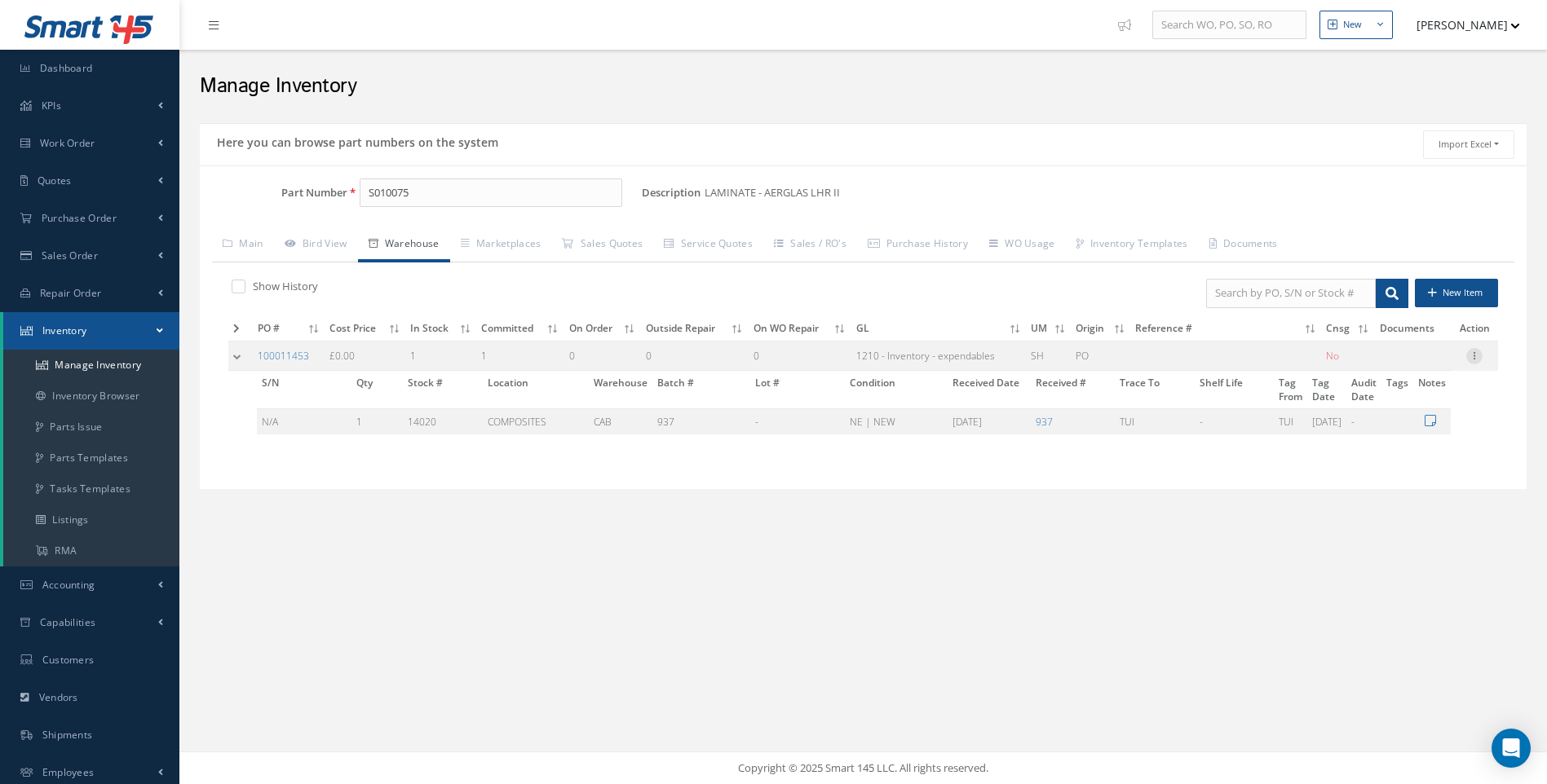
click at [1469, 355] on icon at bounding box center [1475, 355] width 16 height 13
click at [1383, 369] on link "Edit" at bounding box center [1399, 366] width 129 height 21
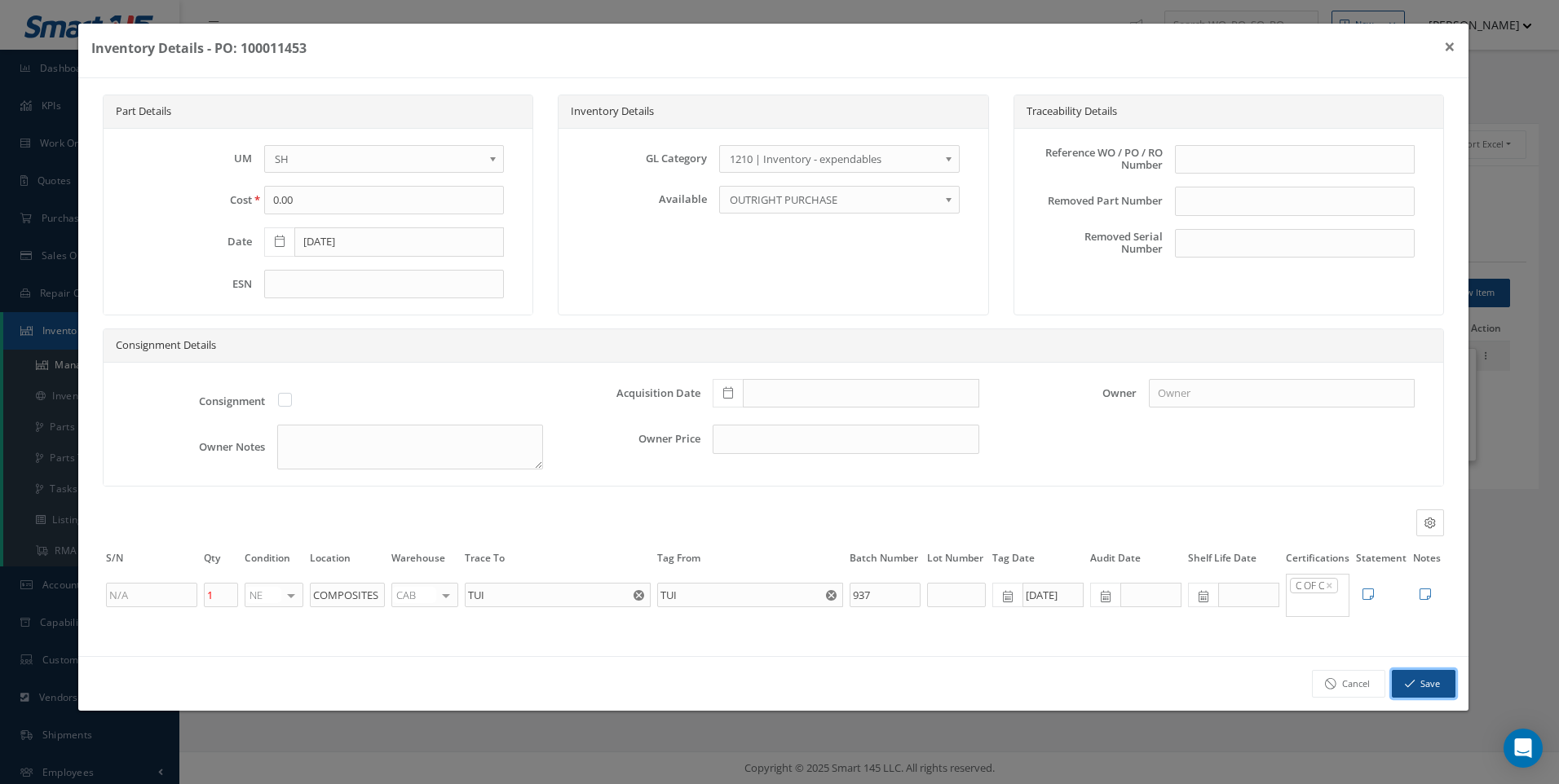
click at [1404, 689] on button "Save" at bounding box center [1424, 685] width 63 height 29
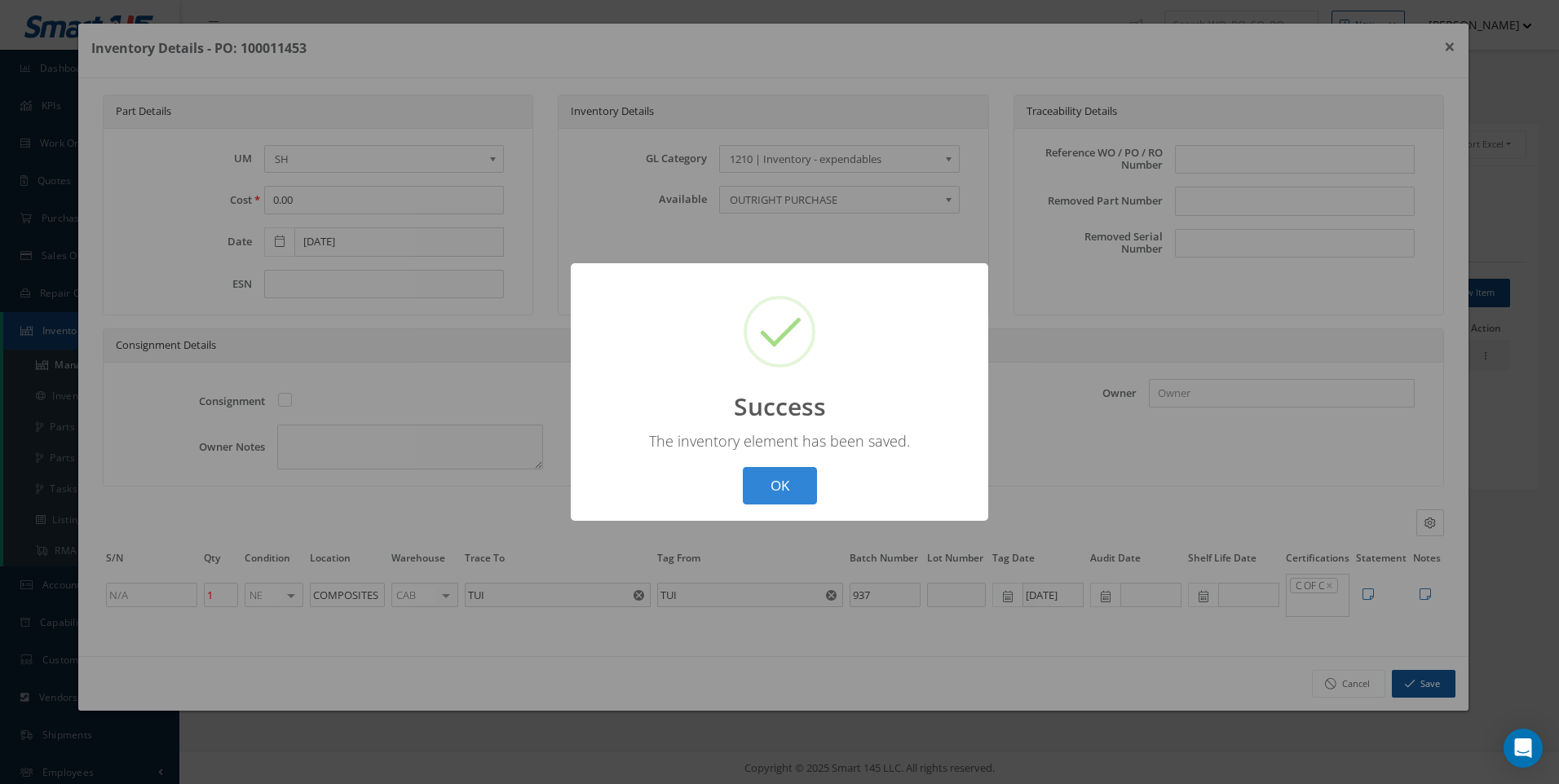
drag, startPoint x: 798, startPoint y: 479, endPoint x: 803, endPoint y: 486, distance: 8.6
click at [798, 481] on button "OK" at bounding box center [780, 486] width 74 height 38
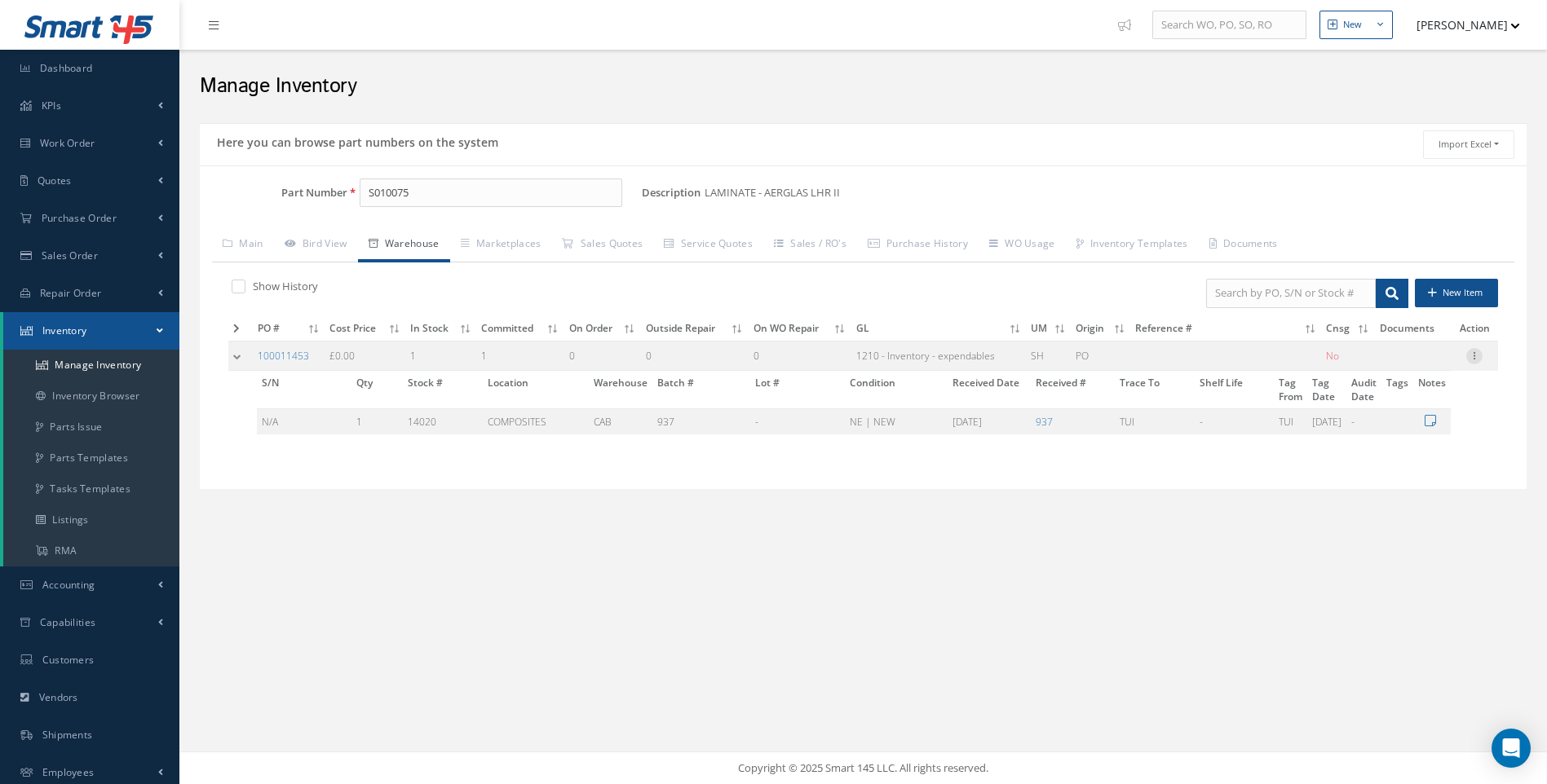
click at [1472, 355] on icon at bounding box center [1475, 355] width 16 height 13
click at [1370, 369] on link "Edit" at bounding box center [1399, 366] width 129 height 21
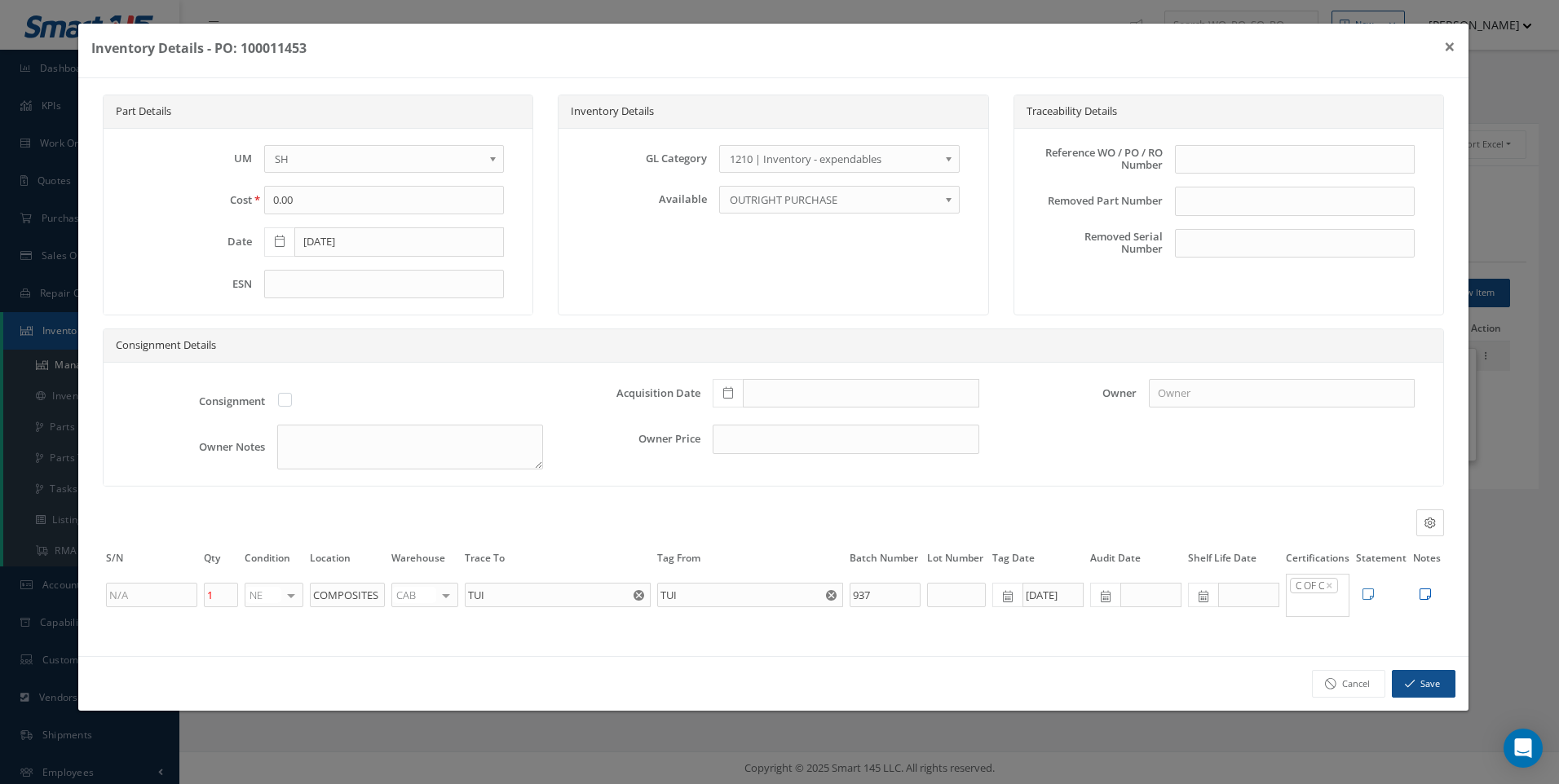
click at [1424, 598] on icon at bounding box center [1425, 595] width 12 height 13
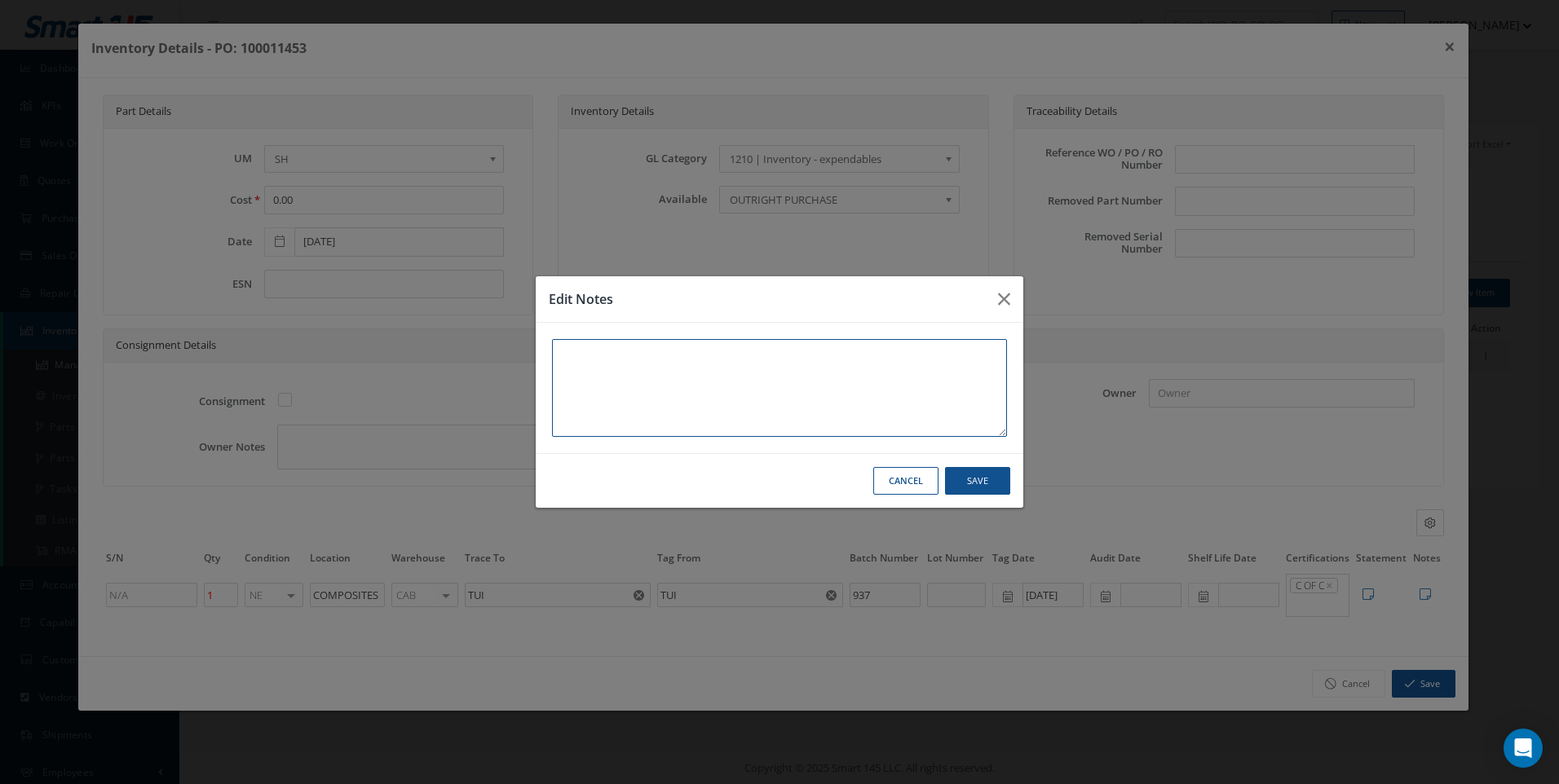
click at [590, 346] on textarea at bounding box center [780, 388] width 455 height 97
type textarea "P"
type textarea "PA"
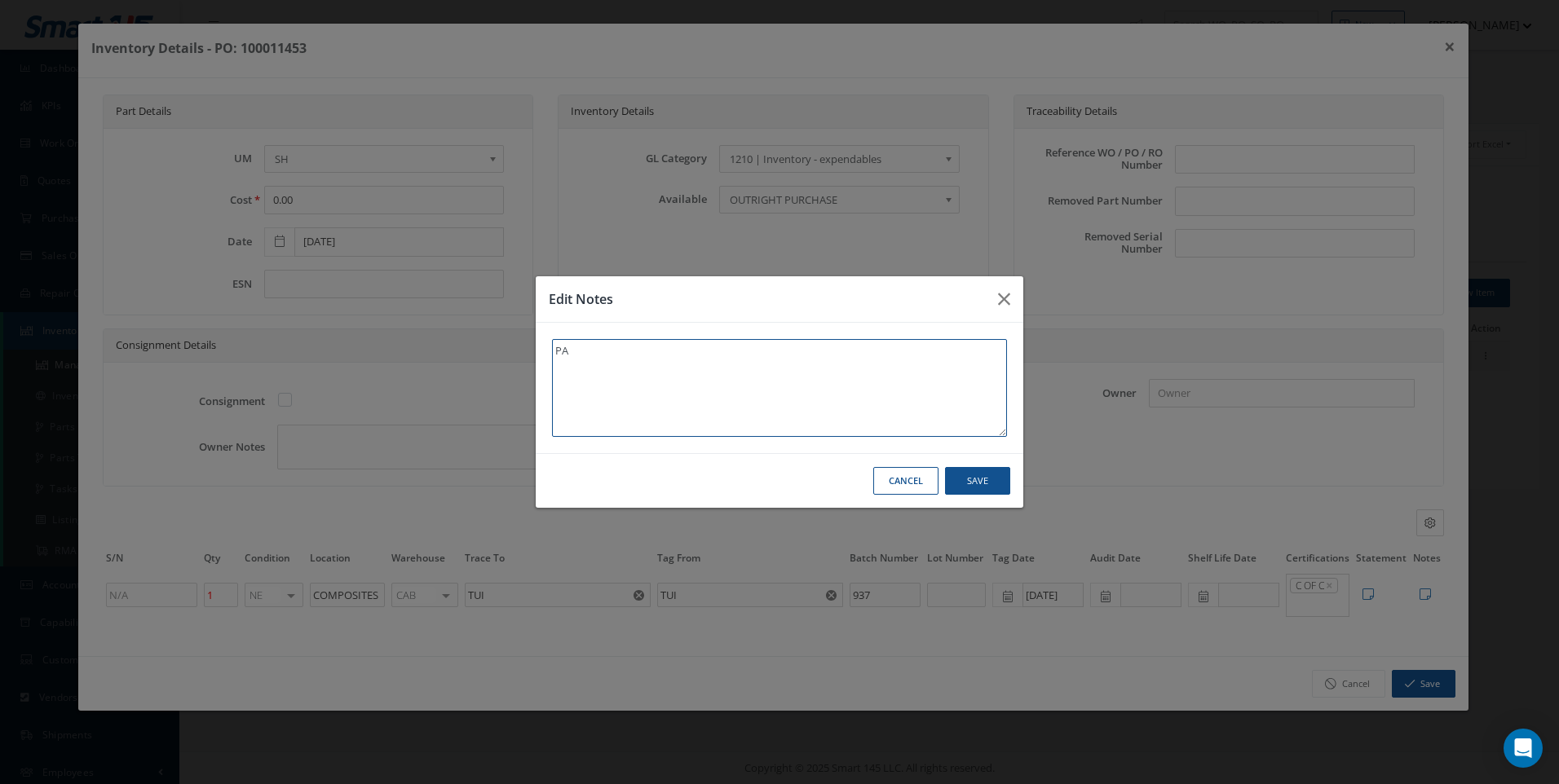
type textarea "PAR"
type textarea "PART"
type textarea "PART S"
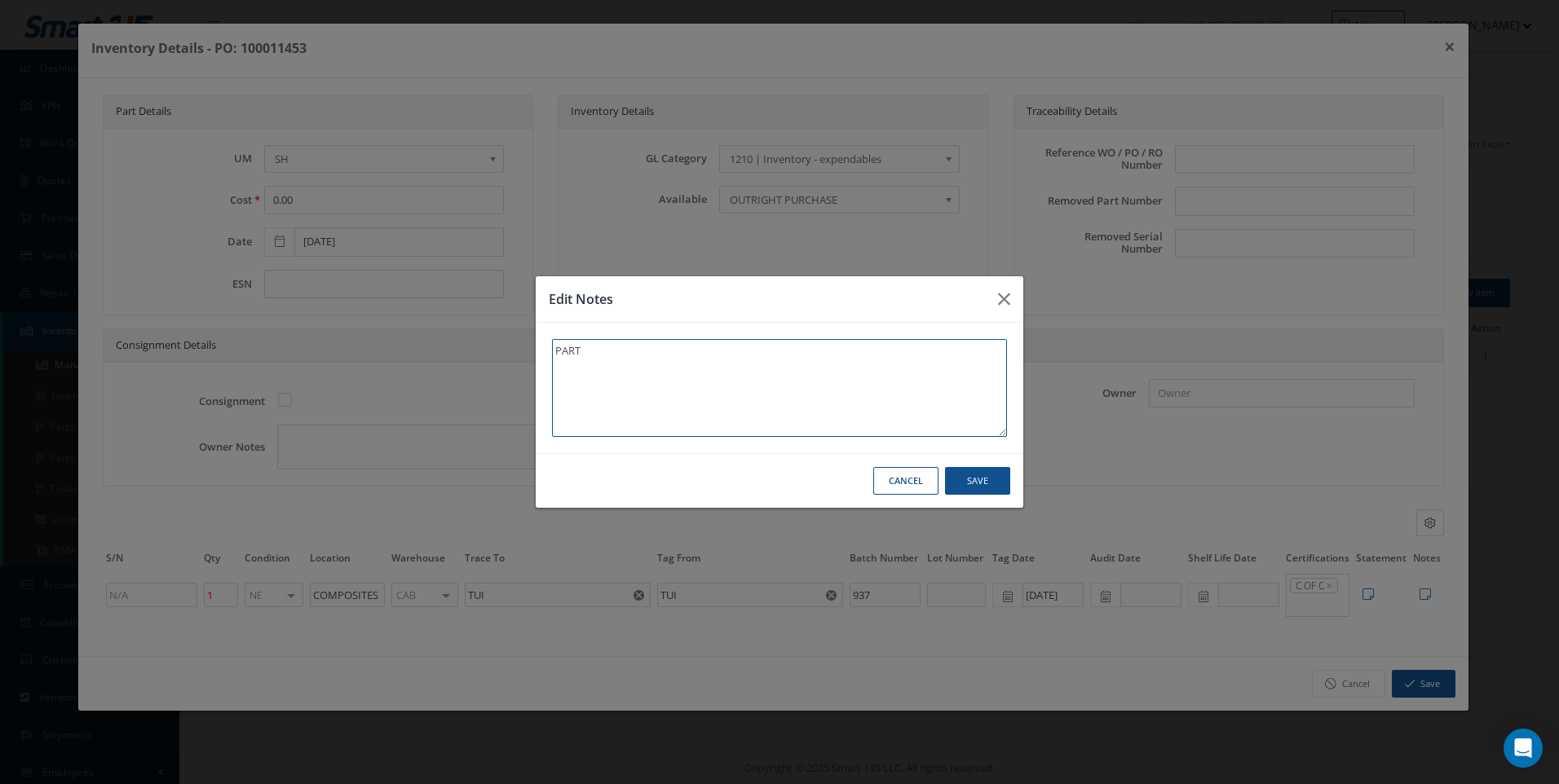
type textarea "PART S"
type textarea "PART SH"
type textarea "PART SHE"
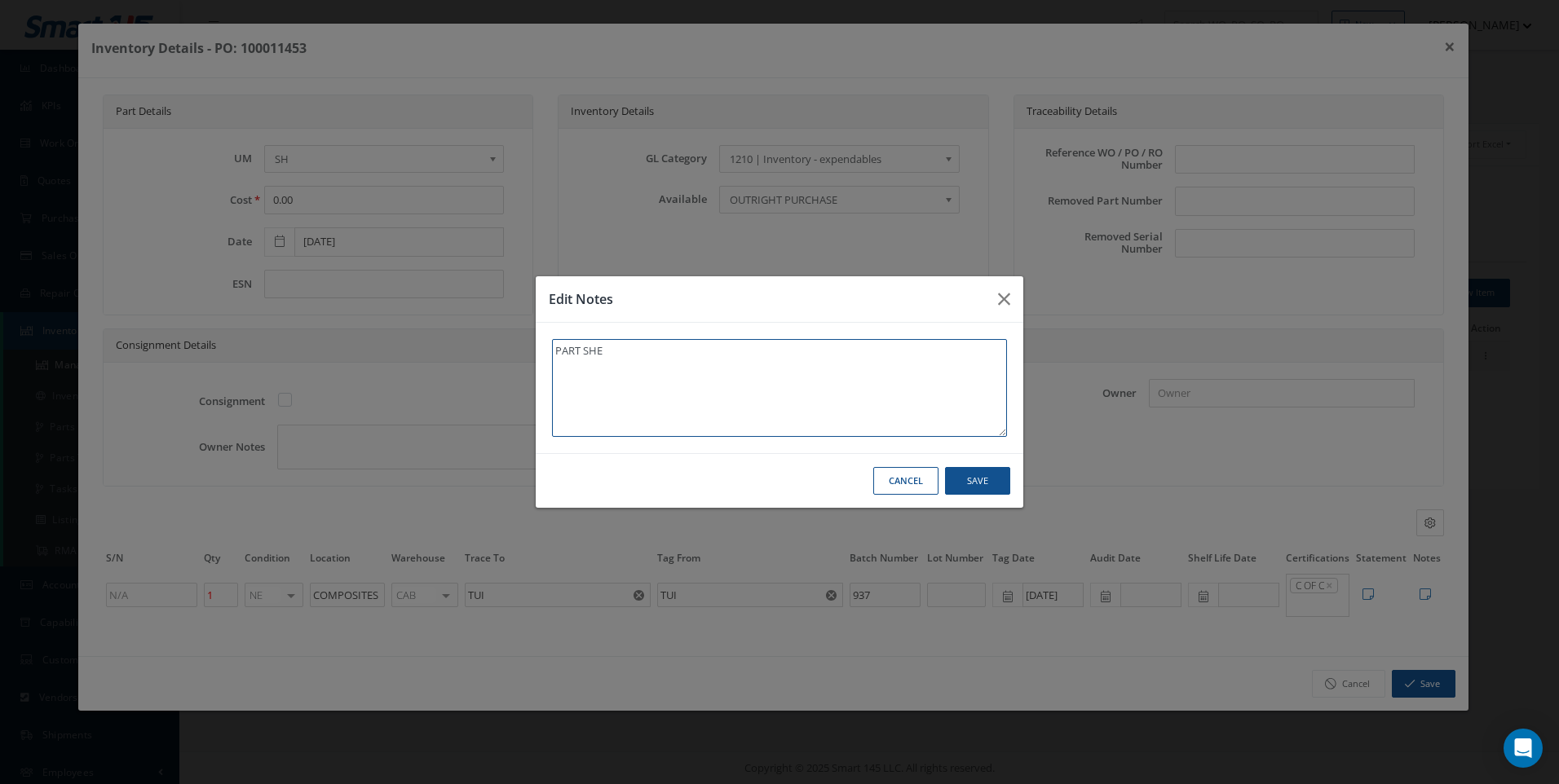
type textarea "PART SHEE"
type textarea "PART SHEET"
type textarea "PART SHEET H"
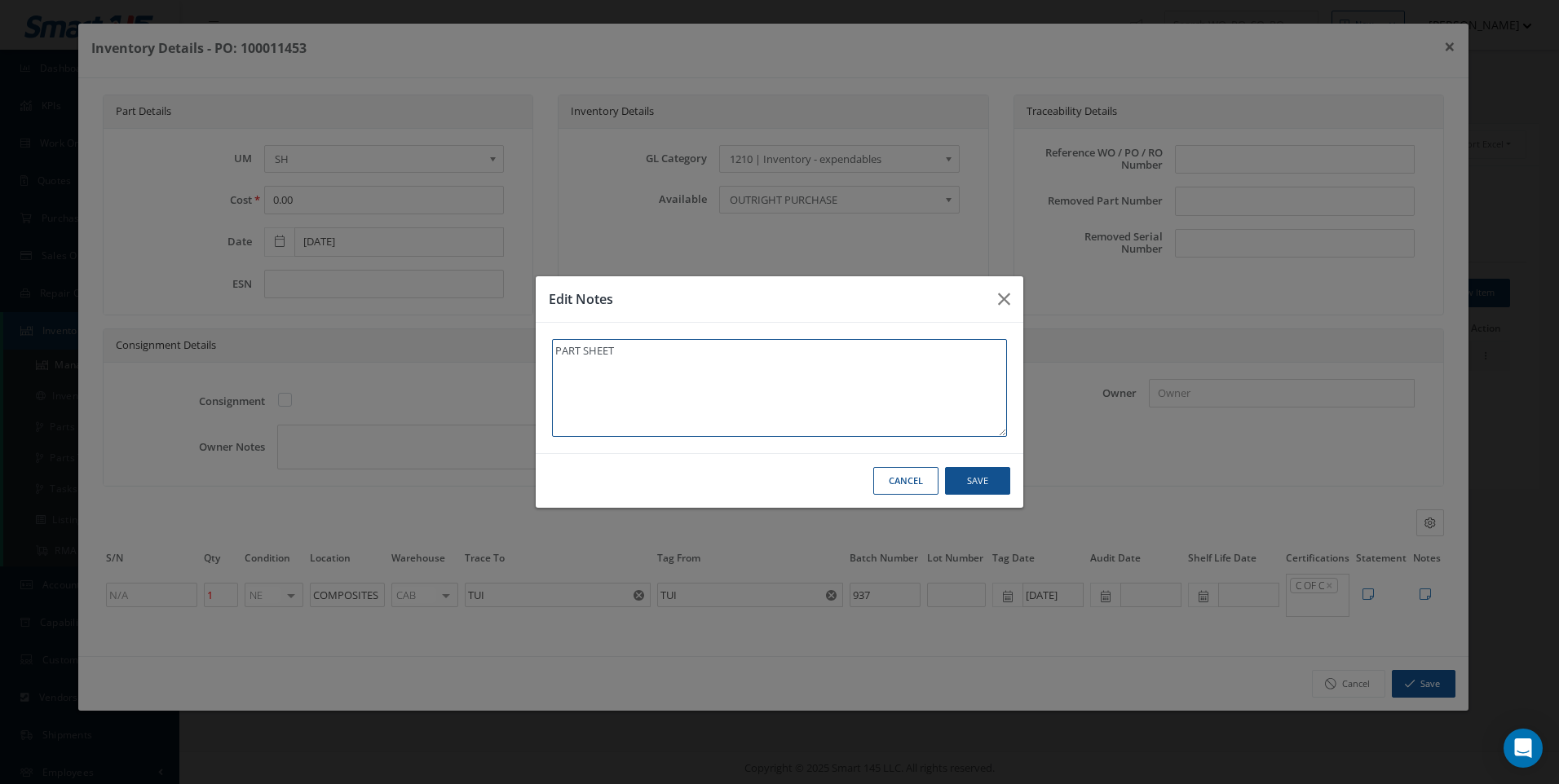
type textarea "PART SHEET H"
type textarea "PART SHEET HE"
type textarea "PART SHEET HEL"
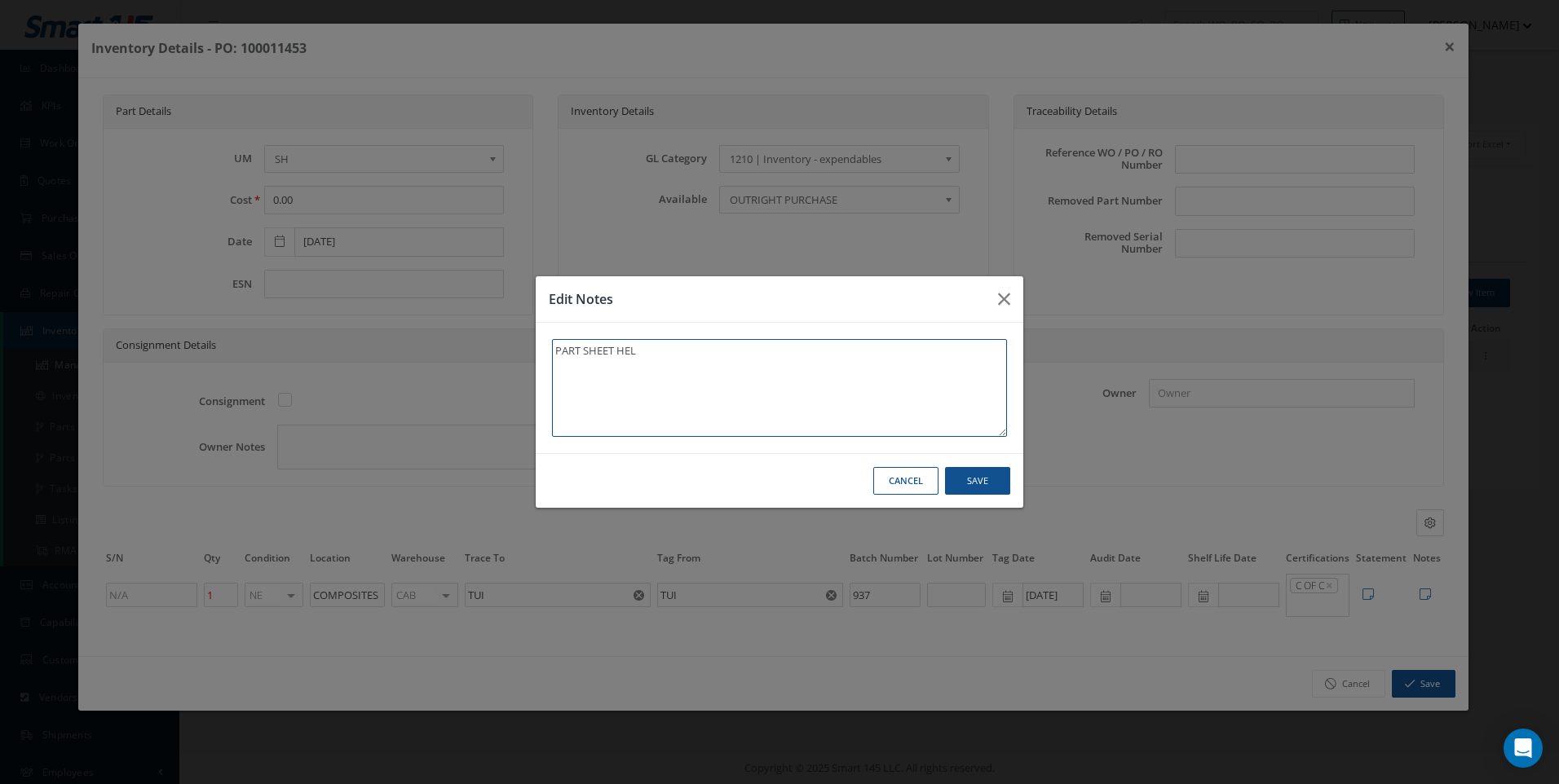
type textarea "PART SHEET HELD"
type textarea "PART SHEET HELD W"
type textarea "PART SHEET HELD WI"
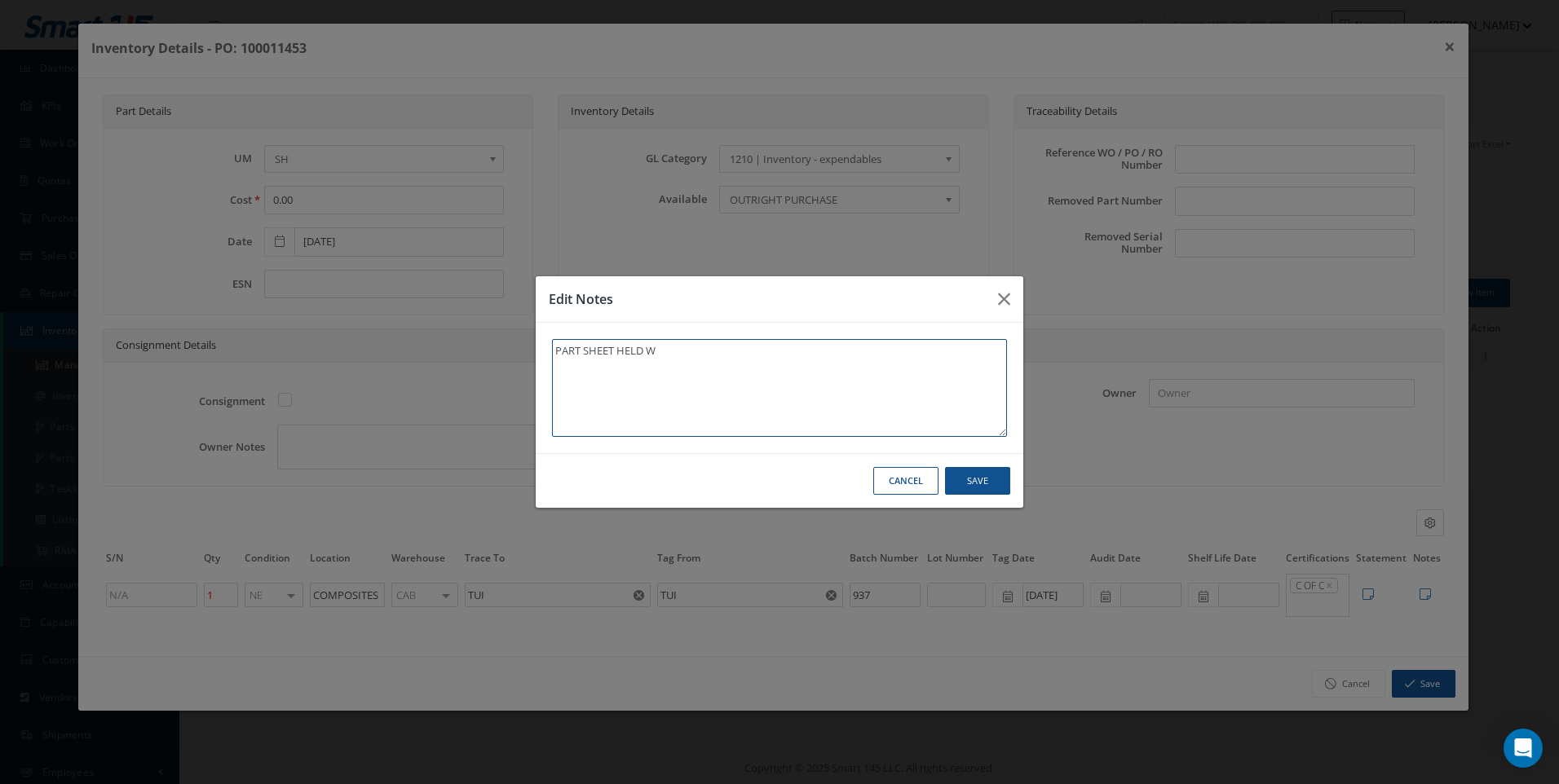
type textarea "PART SHEET HELD WI"
type textarea "PART SHEET HELD WIT"
type textarea "PART SHEET HELD WITH"
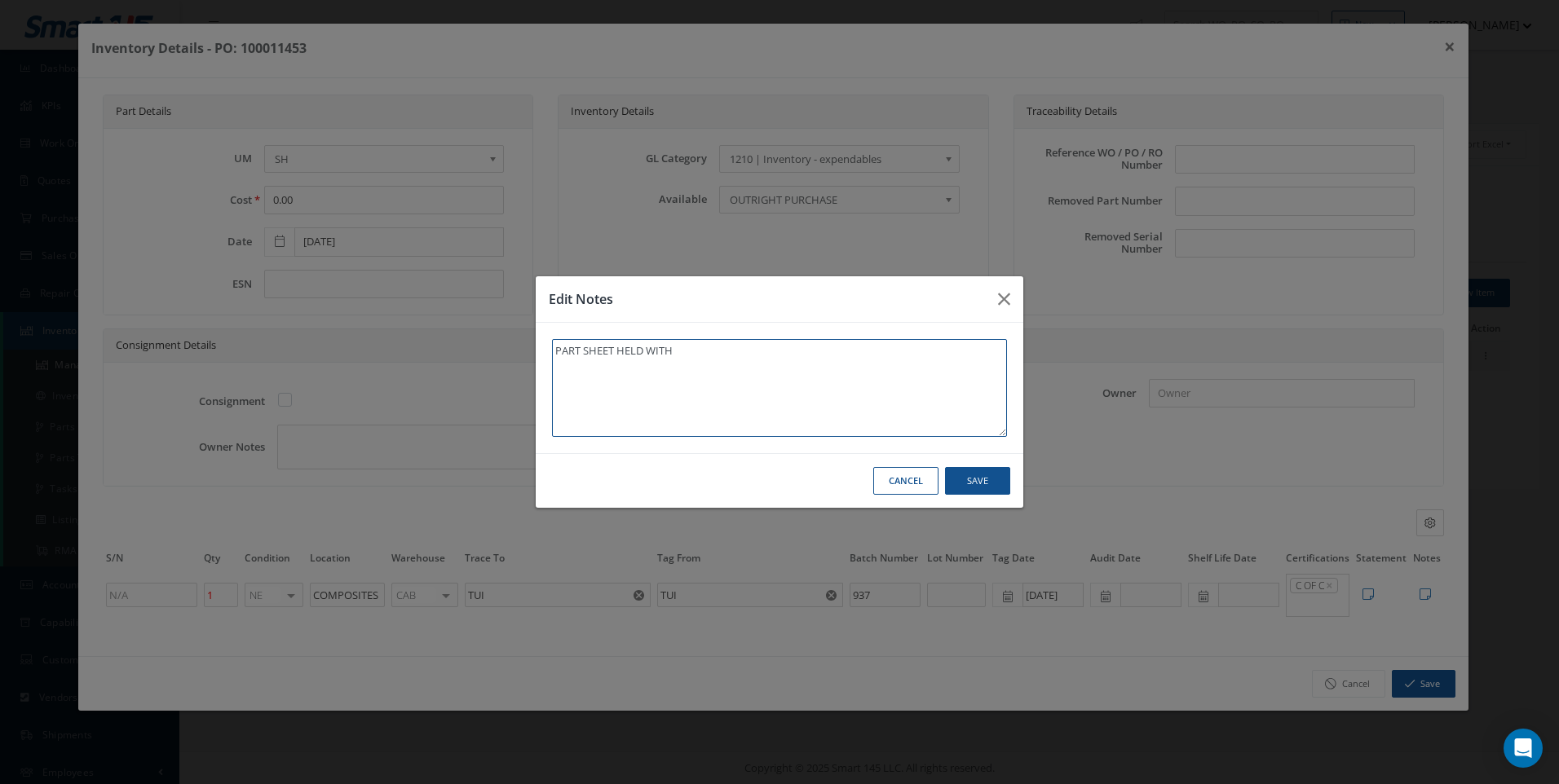
type textarea "PART SHEET HELD WITH L"
type textarea "PART SHEET HELD WITH LA"
type textarea "PART SHEET HELD WITH LAM"
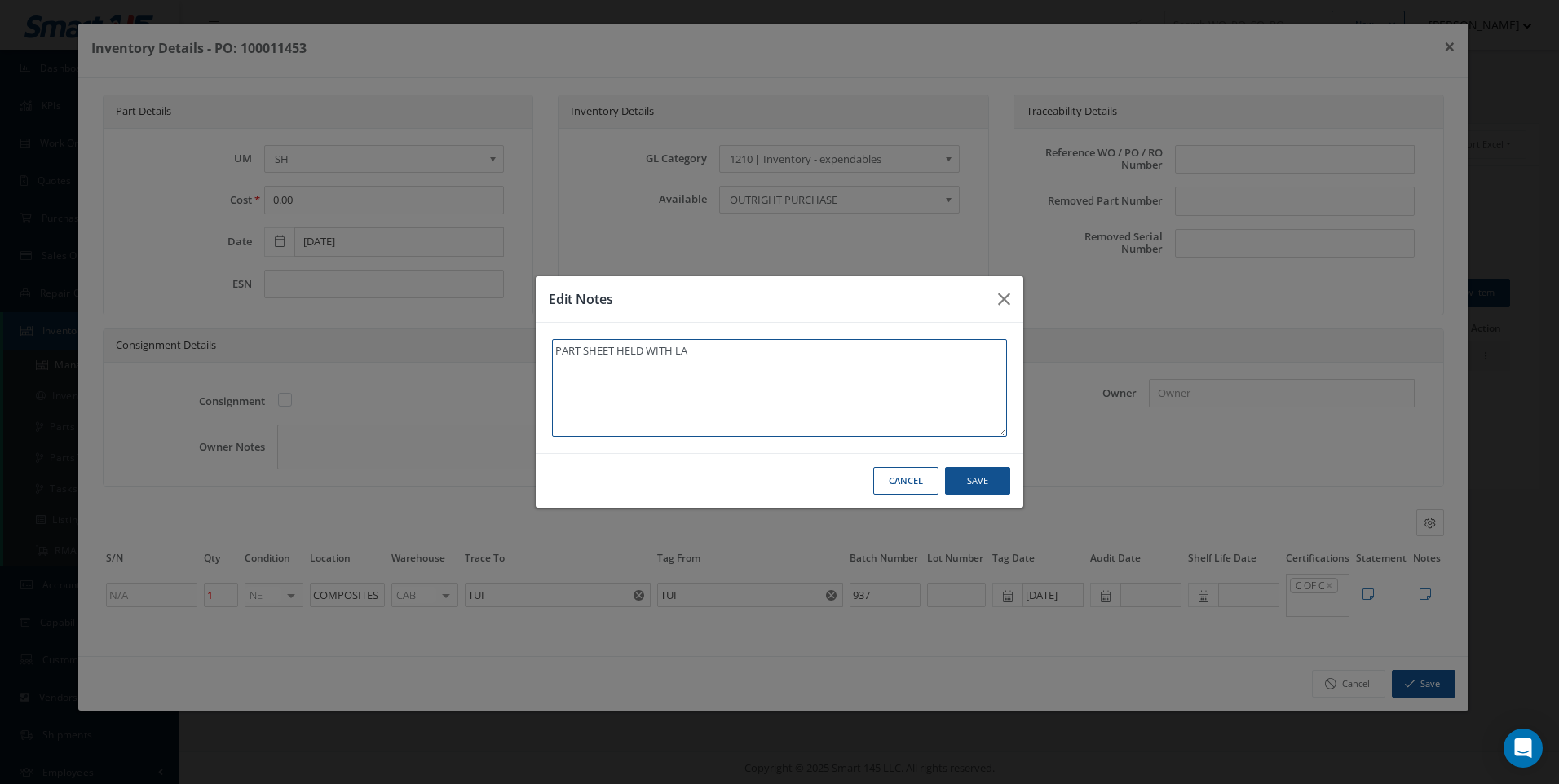
type textarea "PART SHEET HELD WITH LAM"
type textarea "PART SHEET HELD WITH LAMI"
type textarea "PART SHEET HELD WITH LAMIN"
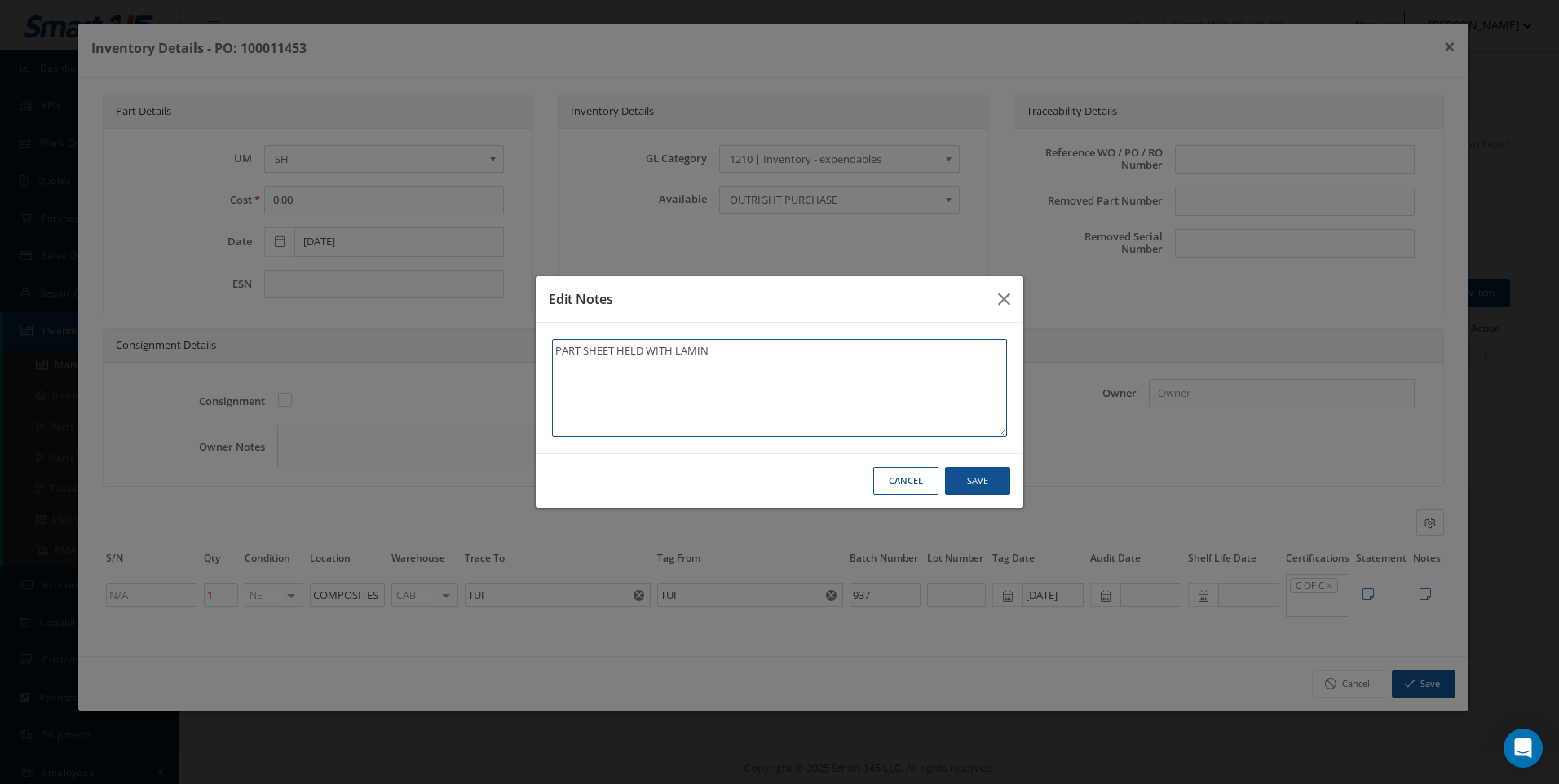
type textarea "PART SHEET HELD WITH LAMINA"
type textarea "PART SHEET HELD WITH LAMINAT"
type textarea "PART SHEET HELD WITH LAMINATE"
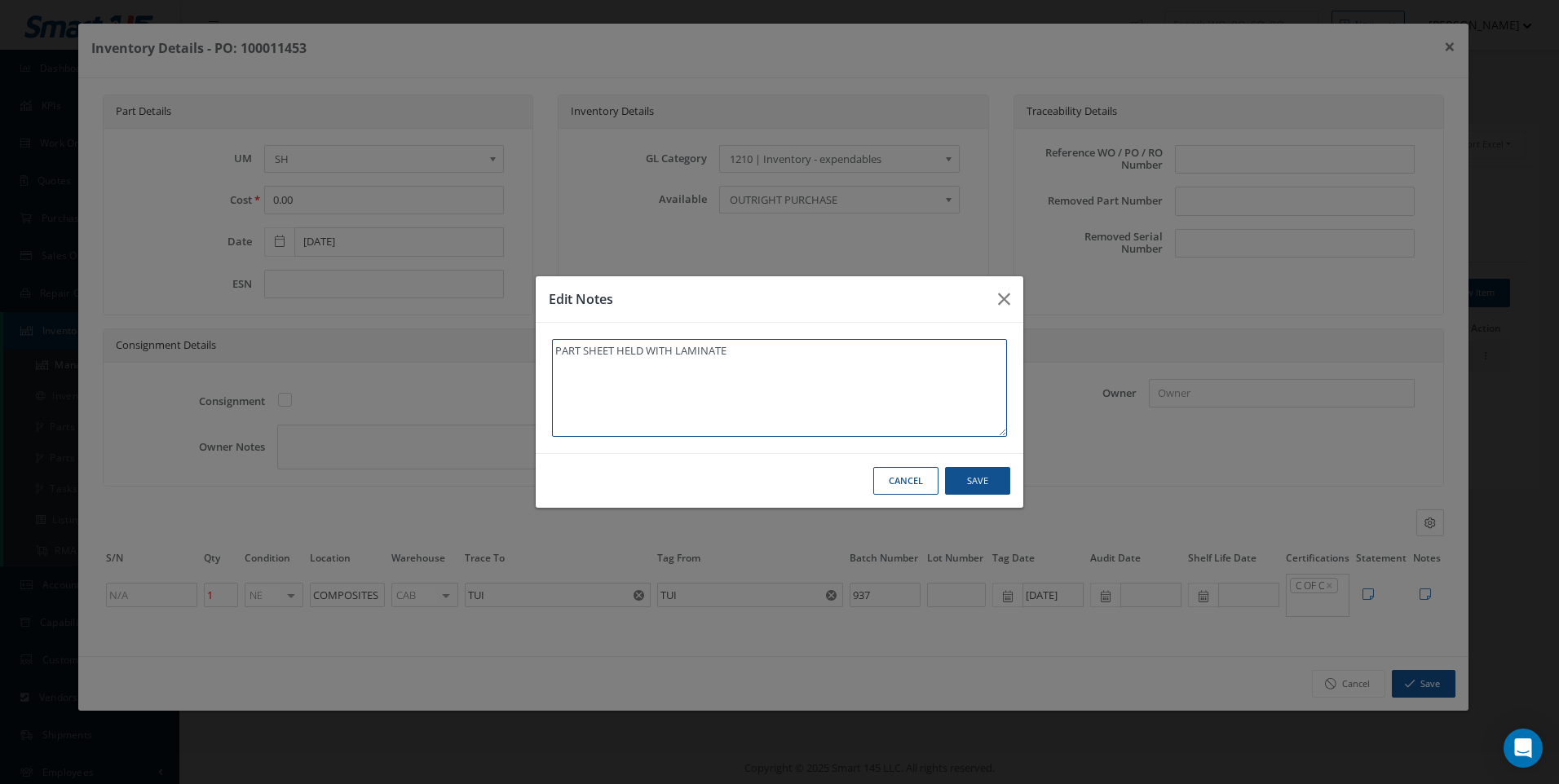
type textarea "PART SHEET HELD WITH LAMINATE"
click at [674, 349] on textarea "PART SHEET HELD WITH LAMINATE" at bounding box center [780, 388] width 455 height 97
type textarea "PART SHEET HELD WIT LAMINATE"
type textarea "PART SHEET HELD WI LAMINATE"
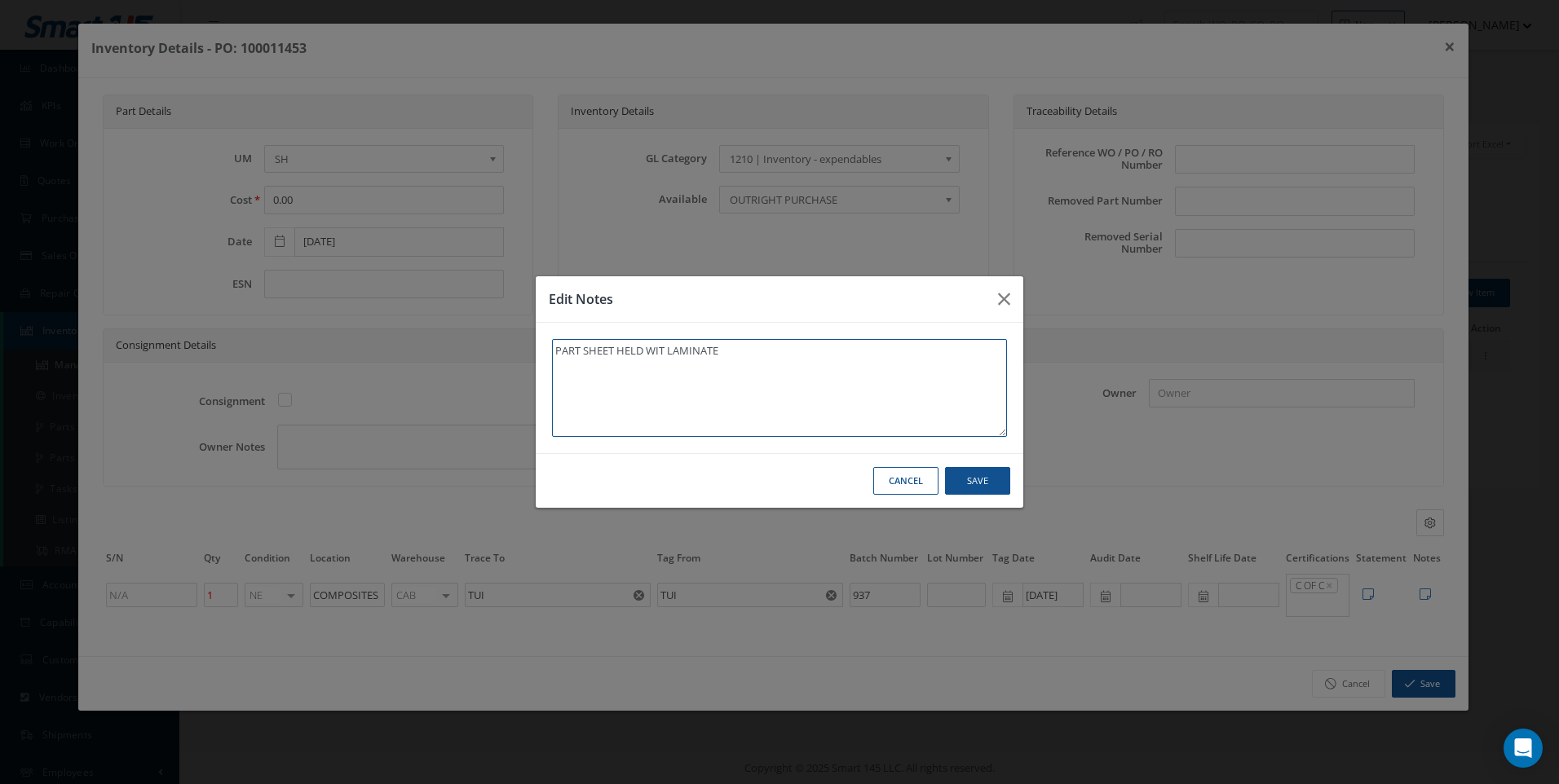
type textarea "PART SHEET HELD WI LAMINATE"
type textarea "PART SHEET HELD W LAMINATE"
type textarea "PART SHEET HELD LAMINATE"
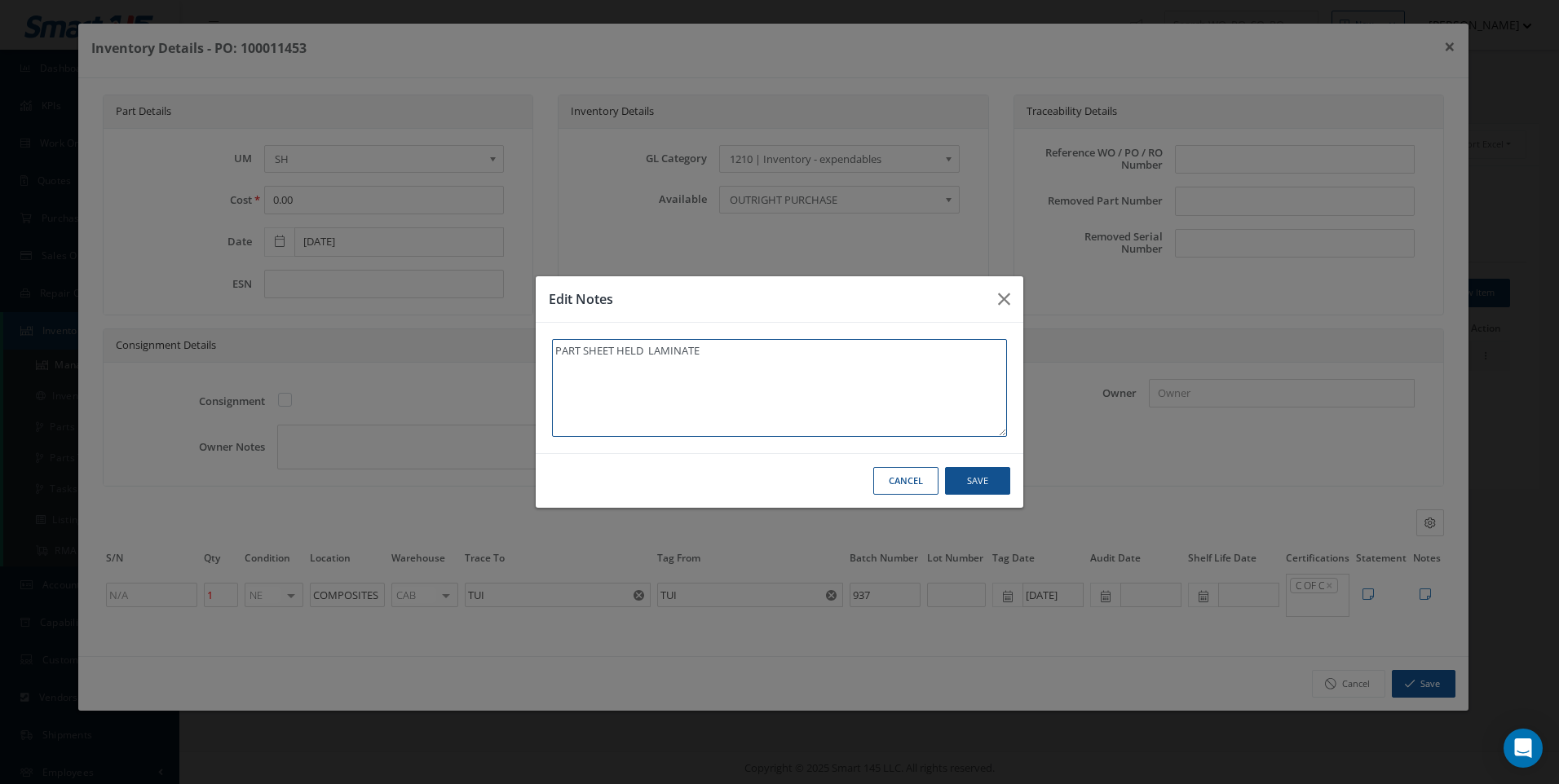
click at [710, 345] on textarea "PART SHEET HELD LAMINATE" at bounding box center [780, 388] width 455 height 97
type textarea "PART SHEET HELD LAMINATE I"
type textarea "PART SHEET HELD LAMINATE IN"
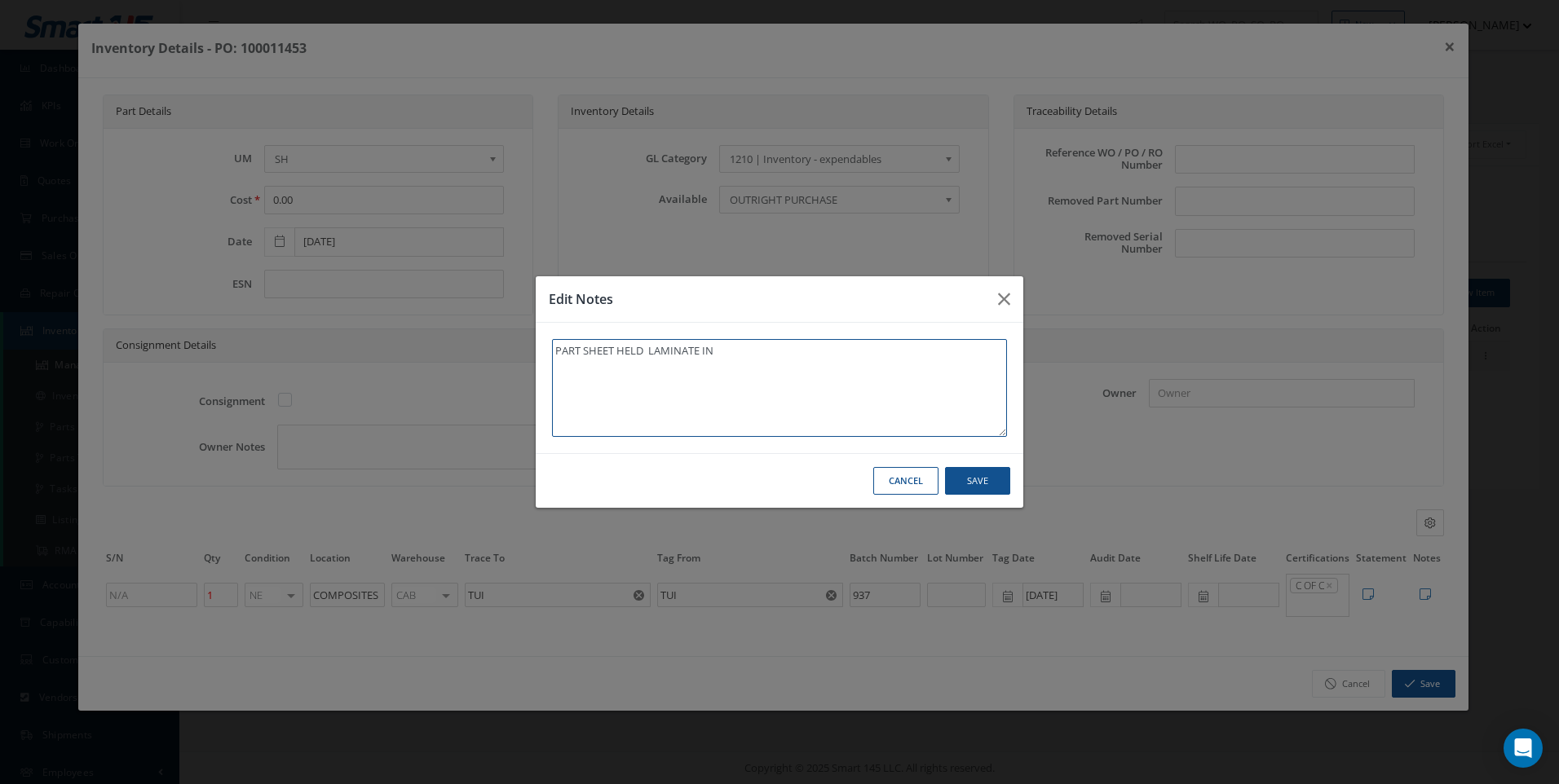
type textarea "PART SHEET HELD LAMINATE IN L"
type textarea "PART SHEET HELD LAMINATE IN LA"
type textarea "PART SHEET HELD LAMINATE IN LAM"
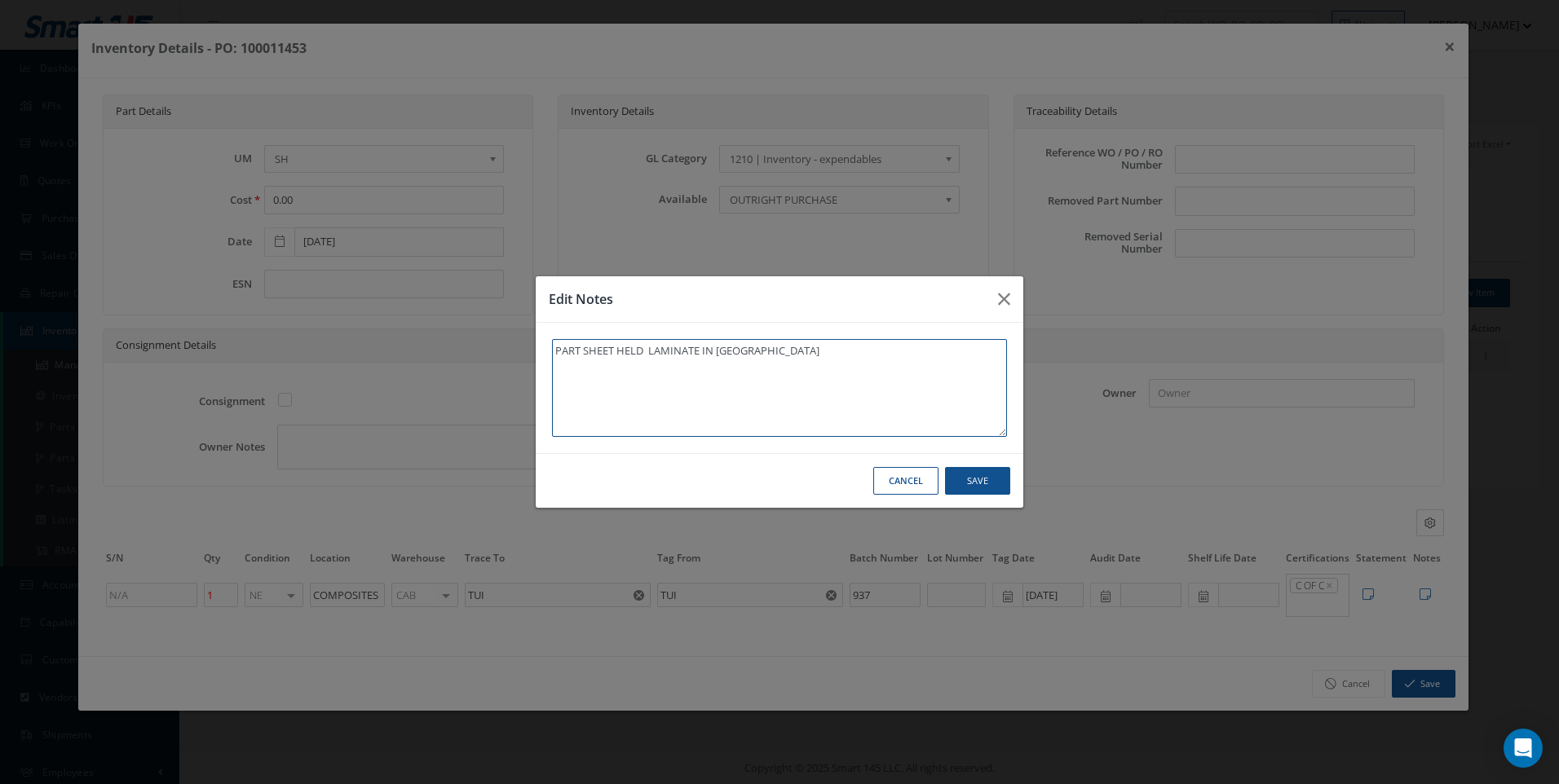
type textarea "PART SHEET HELD LAMINATE IN LAM"
type textarea "PART SHEET HELD LAMINATE IN LAMI"
type textarea "PART SHEET HELD LAMINATE IN LAMIN"
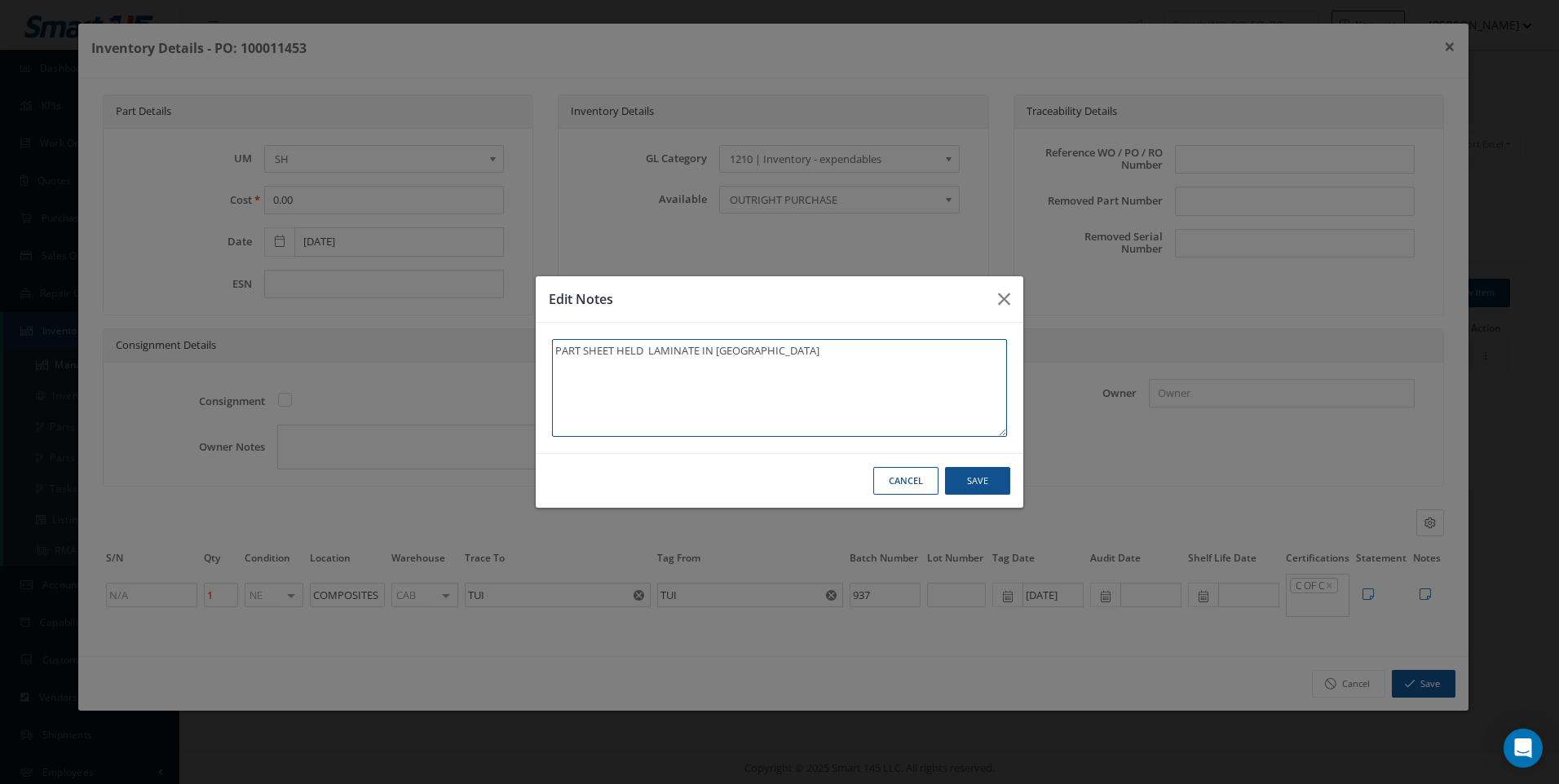
type textarea "PART SHEET HELD LAMINATE IN LAMINA"
type textarea "PART SHEET HELD LAMINATE IN LAMINAT"
type textarea "PART SHEET HELD LAMINATE IN LAMINATE"
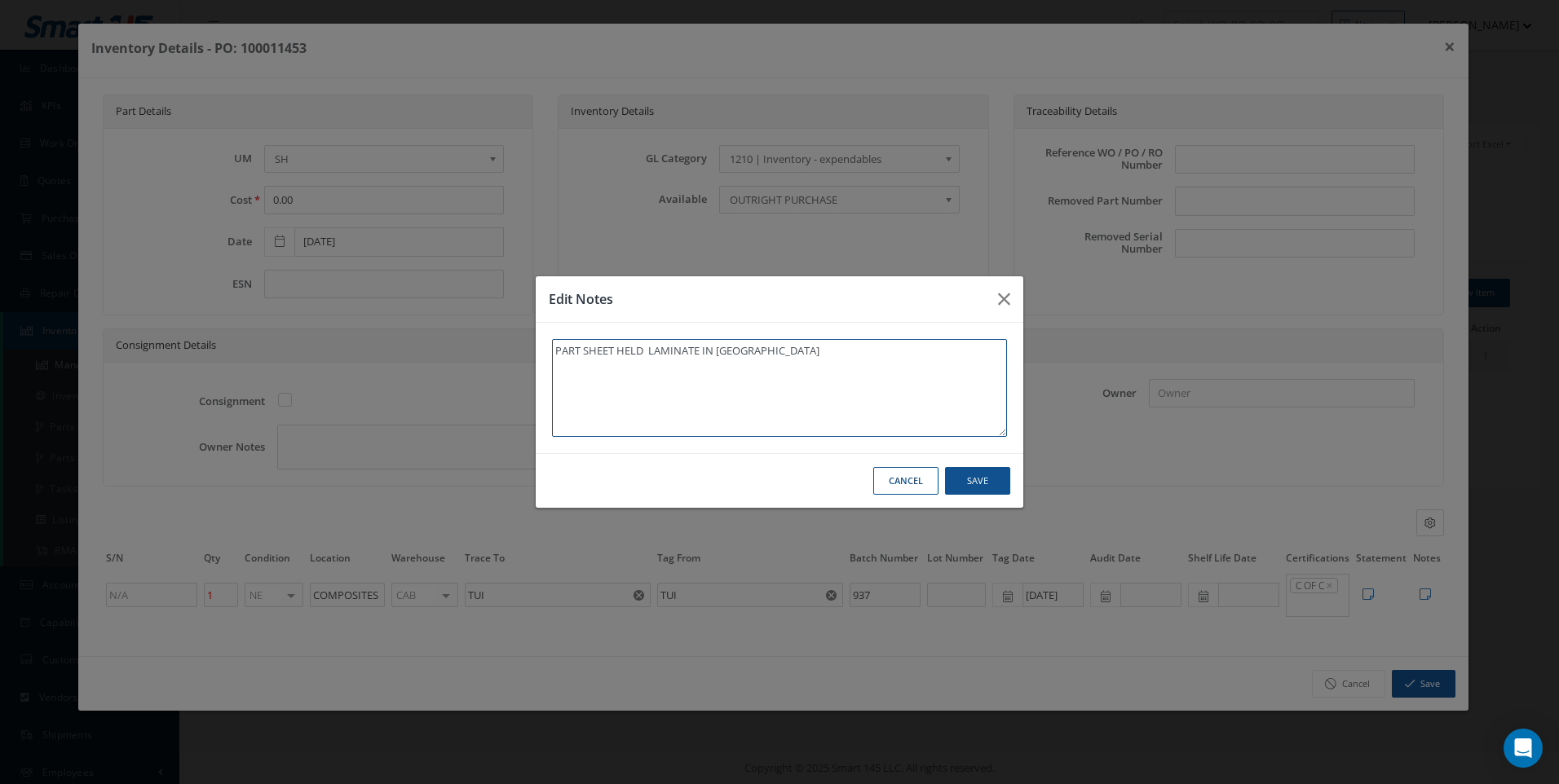
type textarea "PART SHEET HELD LAMINATE IN LAMINATE"
type textarea "PART SHEET HELD LAMINATE IN LAMINATE A"
type textarea "PART SHEET HELD LAMINATE IN LAMINATE AR"
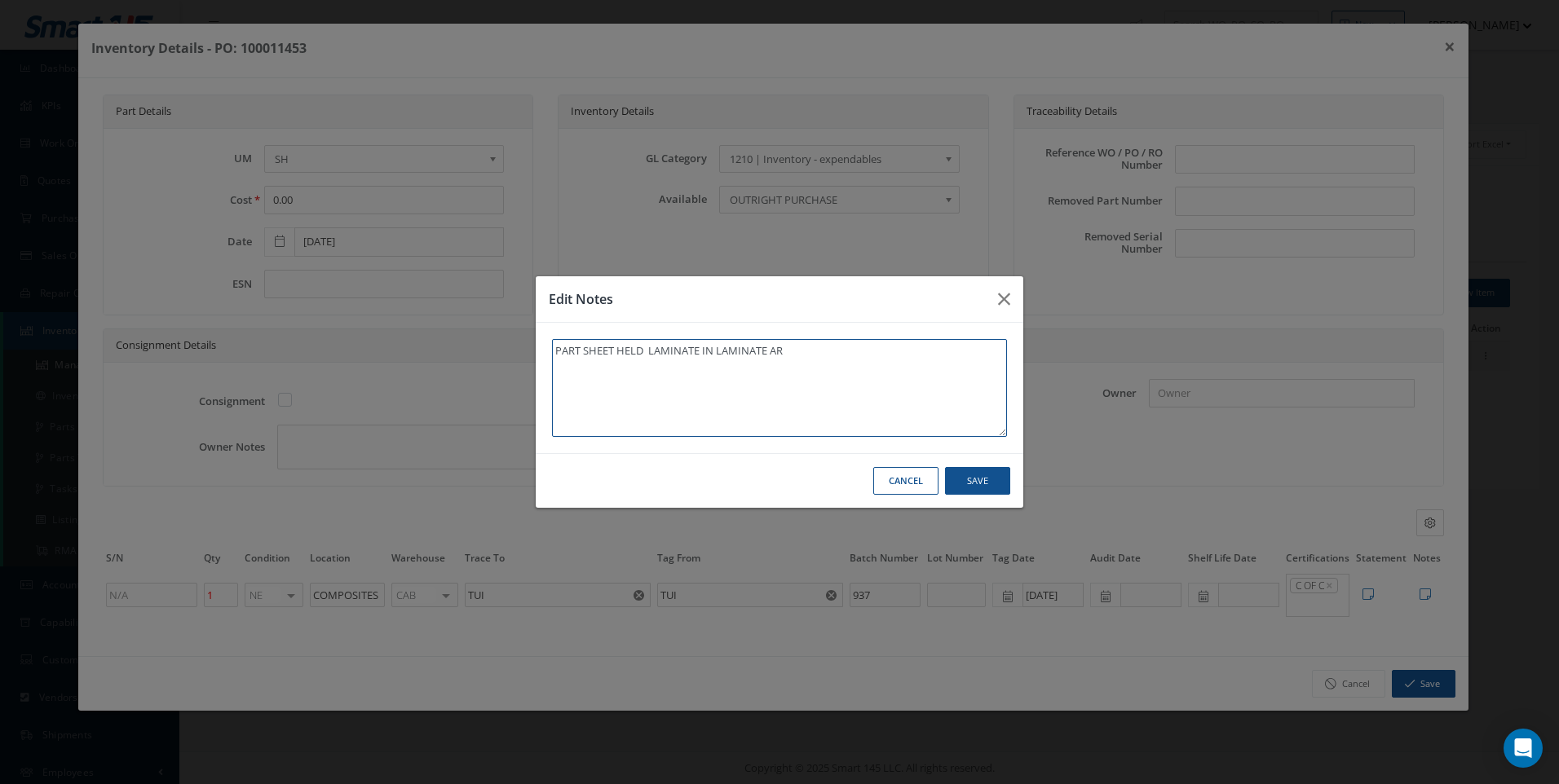
type textarea "PART SHEET HELD LAMINATE IN LAMINATE ARE"
type textarea "PART SHEET HELD LAMINATE IN LAMINATE AREA"
click at [986, 483] on button "Save" at bounding box center [977, 482] width 65 height 29
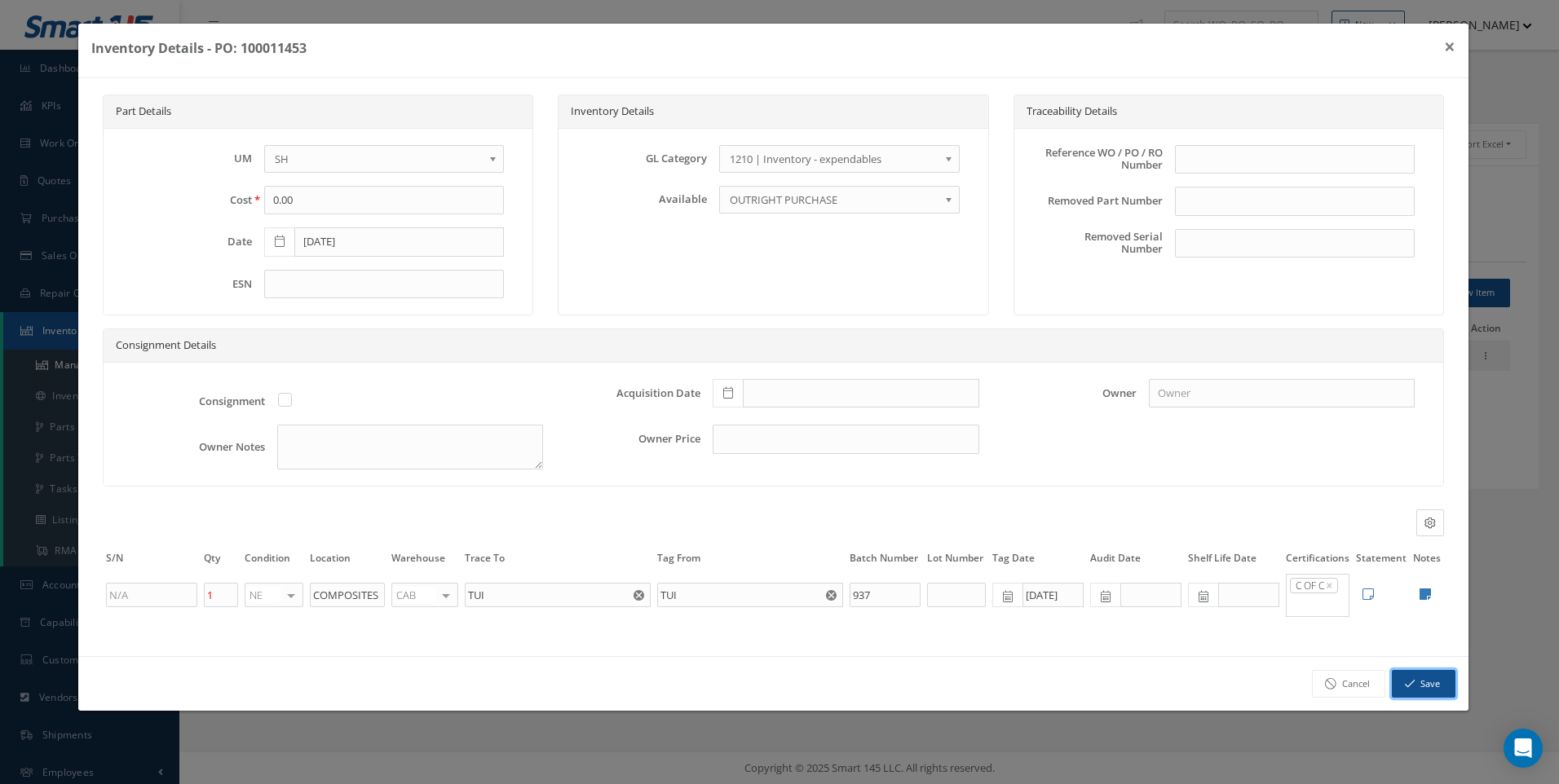
click at [1415, 690] on icon "button" at bounding box center [1409, 684] width 10 height 12
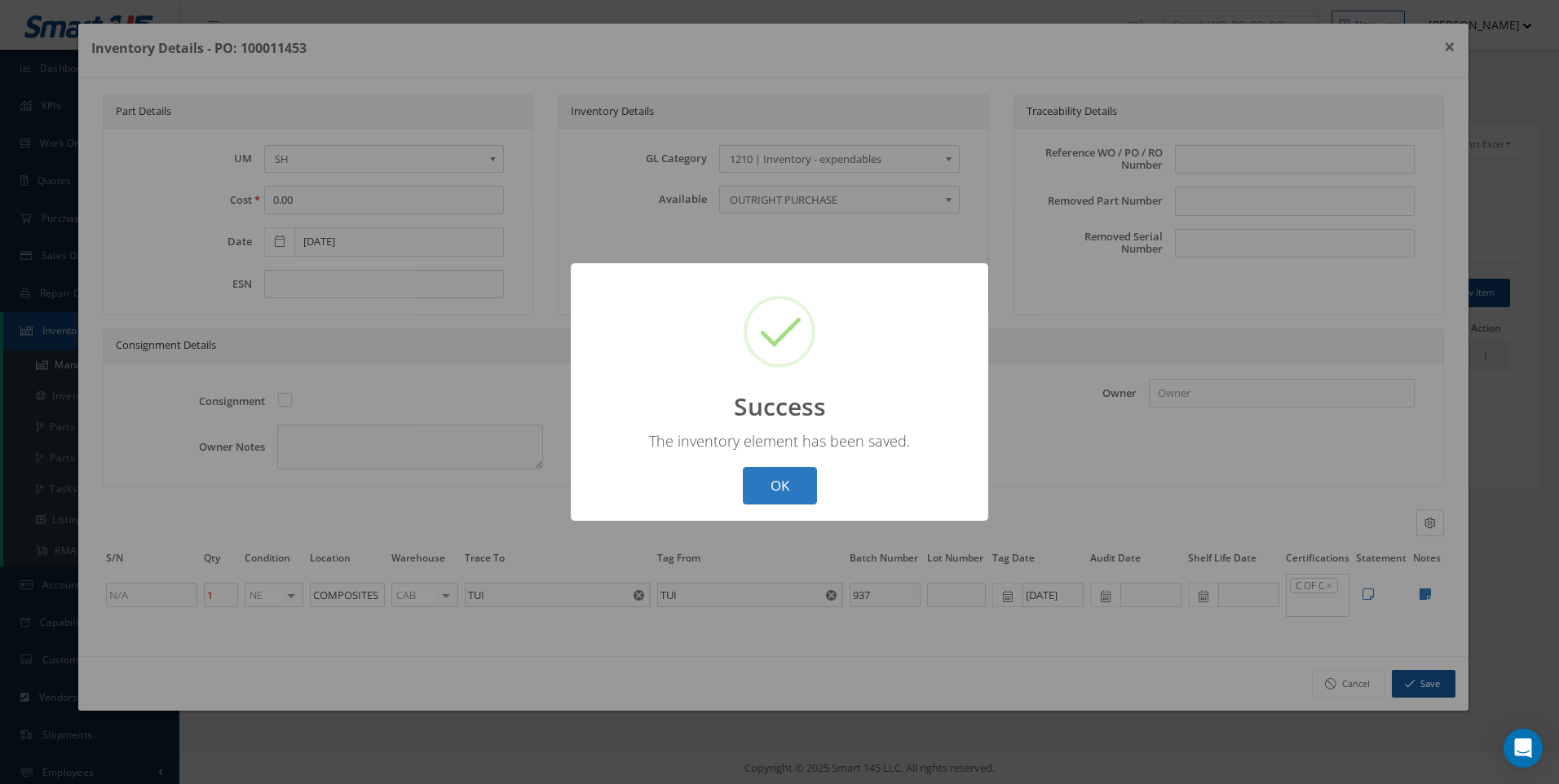
click at [800, 479] on button "OK" at bounding box center [780, 486] width 74 height 38
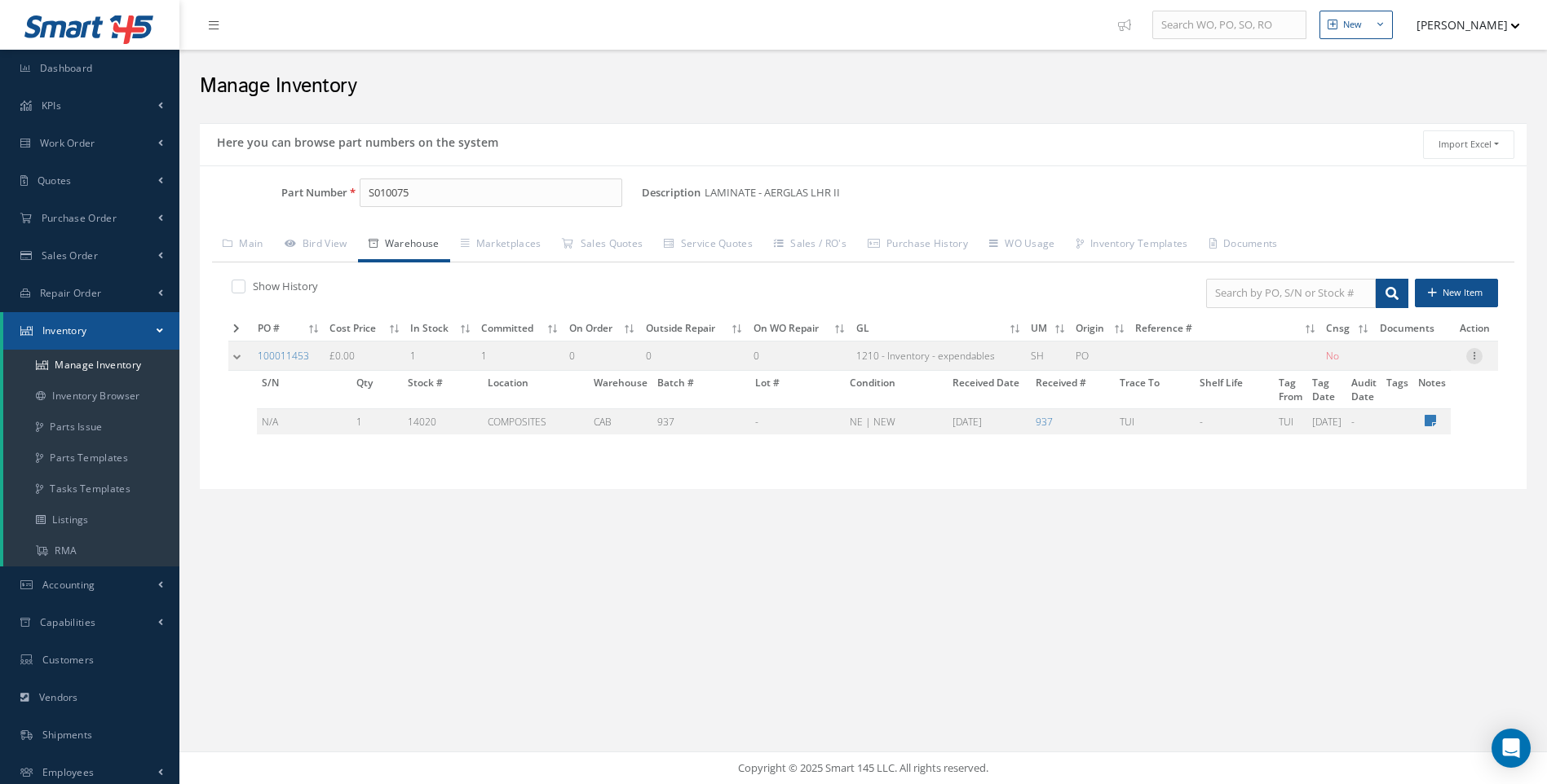
click at [1478, 356] on icon at bounding box center [1475, 355] width 16 height 13
click at [1381, 419] on link "Label" at bounding box center [1399, 420] width 129 height 21
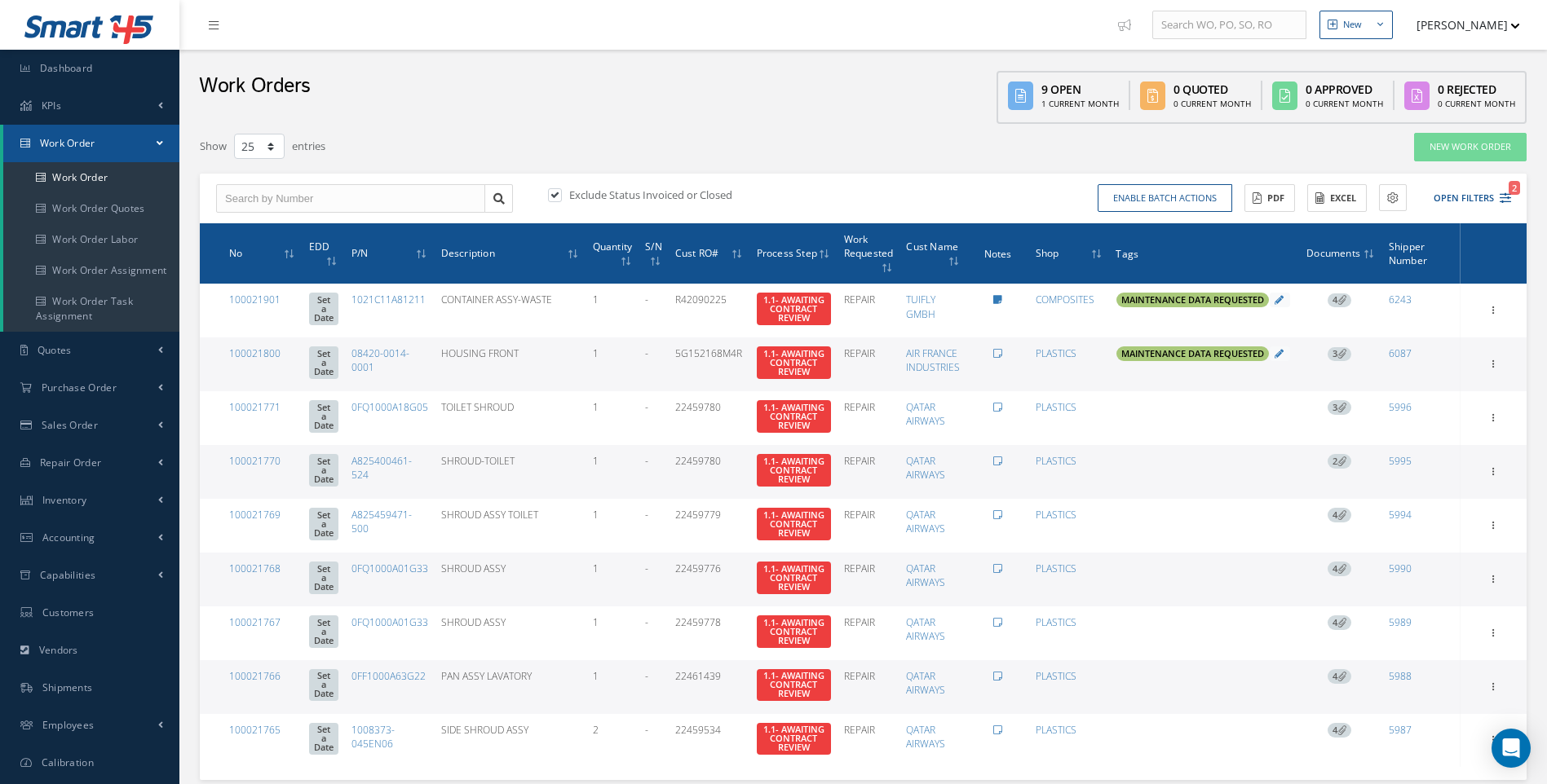
select select "25"
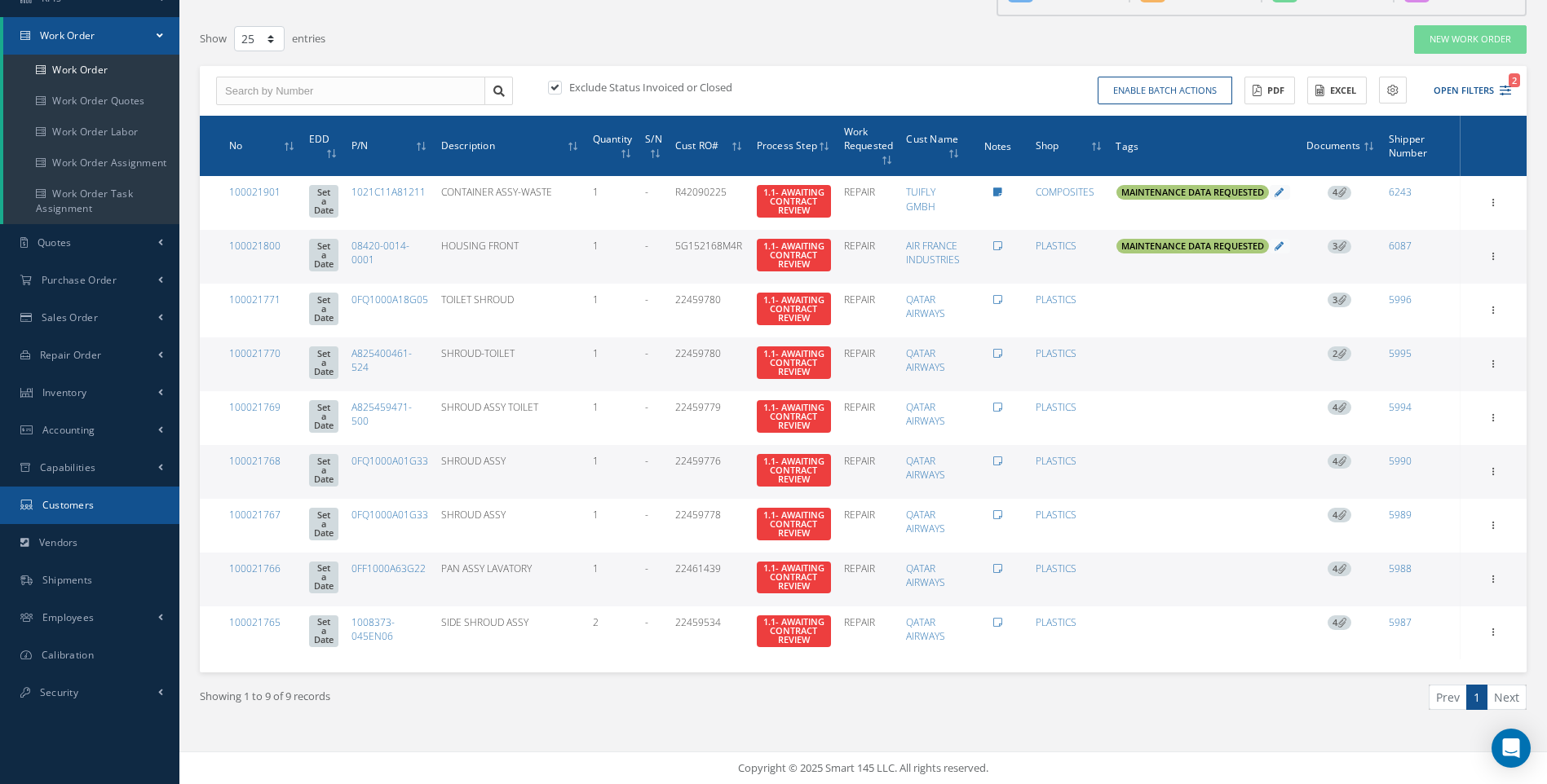
scroll to position [113, 0]
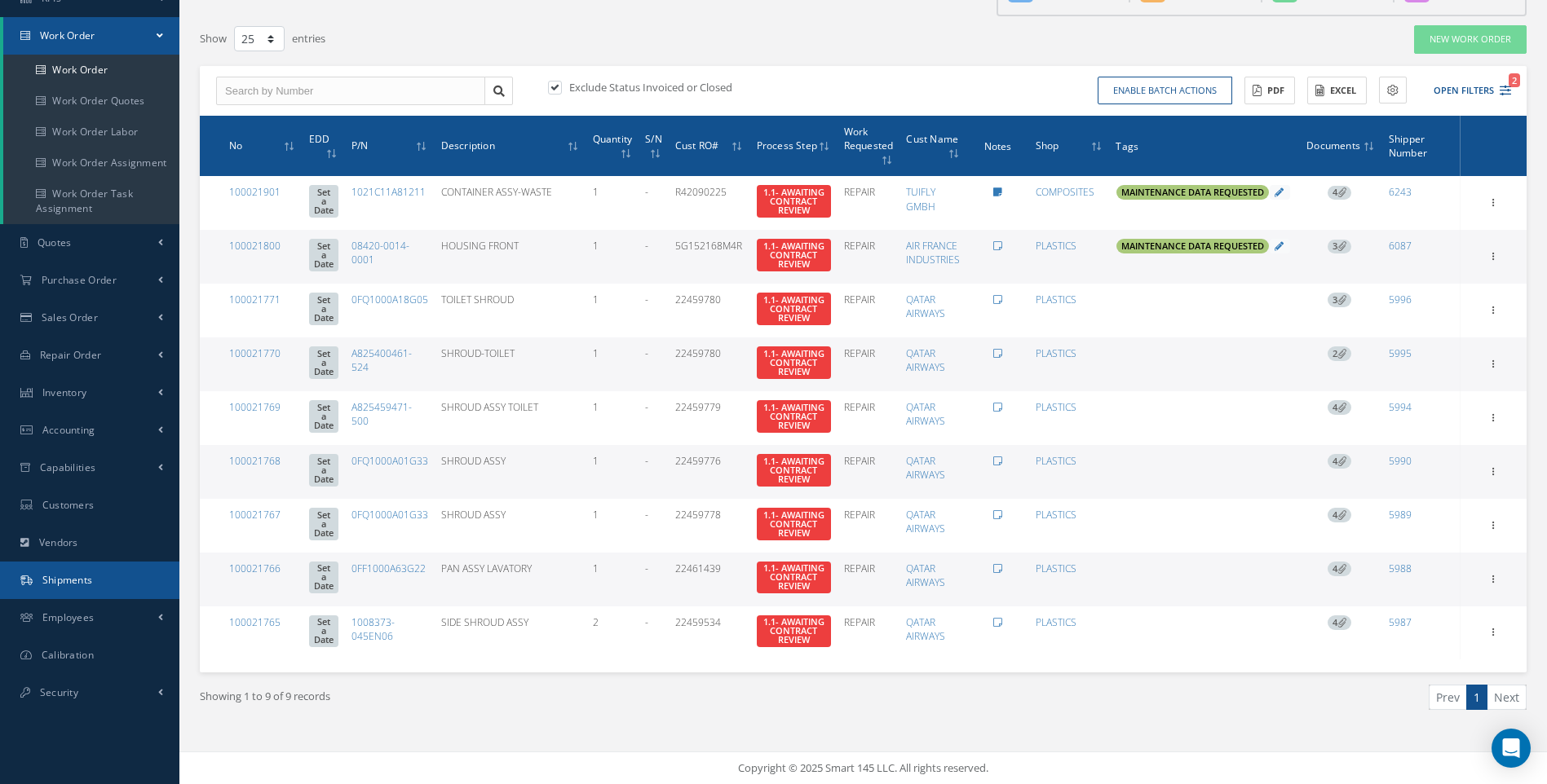
click at [60, 573] on span "Shipments" at bounding box center [68, 579] width 51 height 14
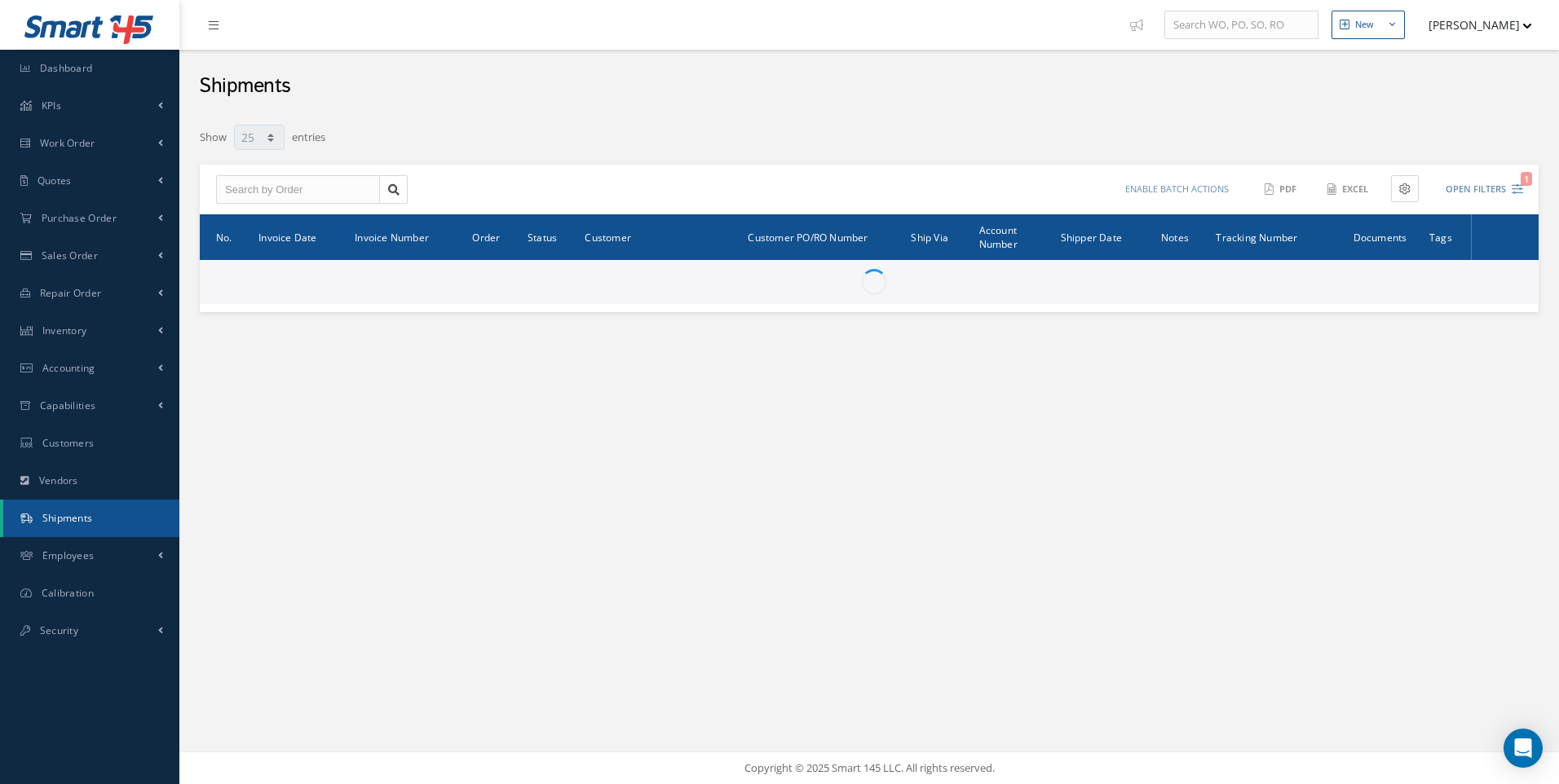
select select "25"
click at [245, 193] on input "text" at bounding box center [298, 189] width 164 height 30
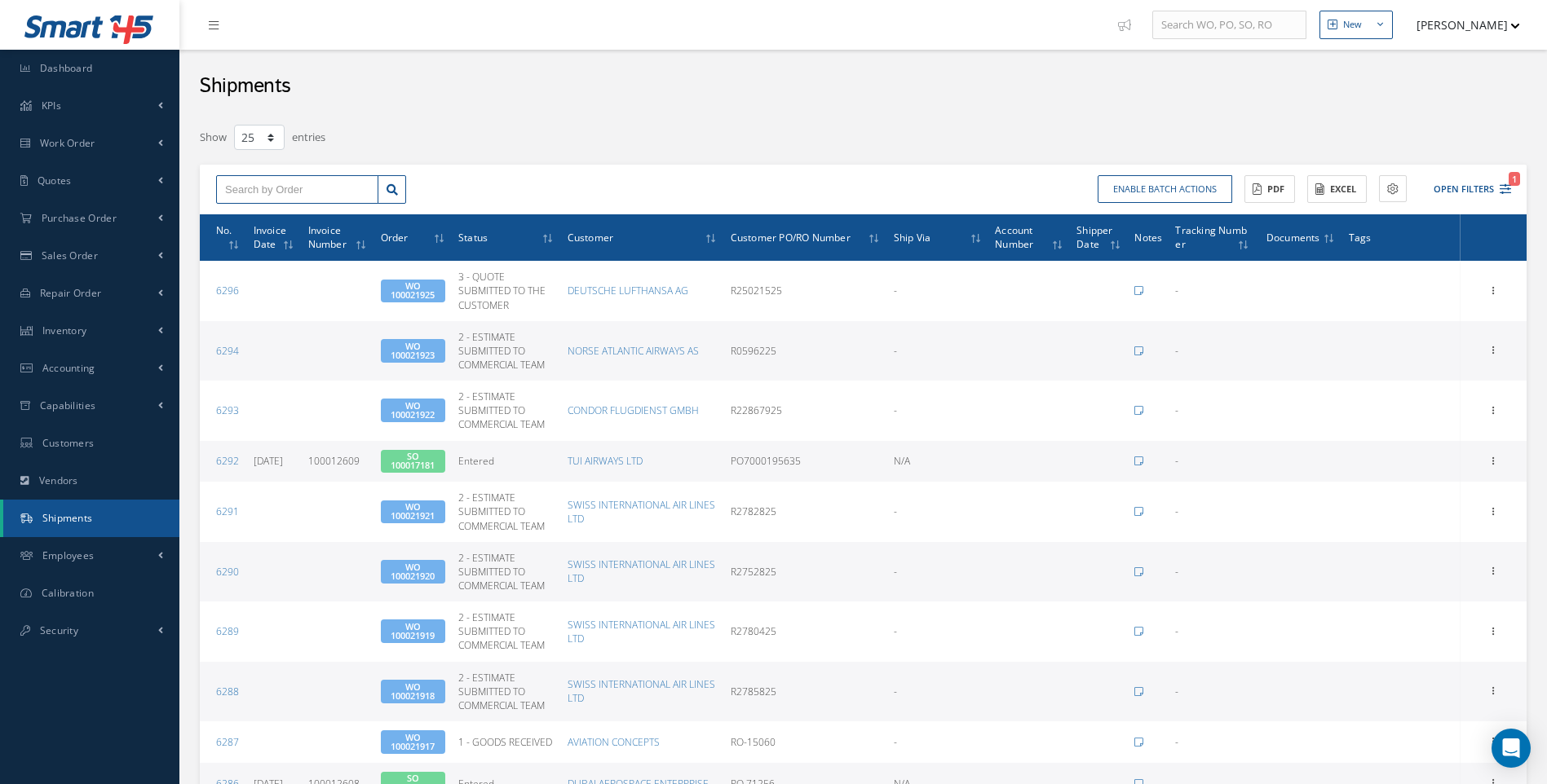
click at [245, 193] on input "text" at bounding box center [297, 189] width 162 height 30
type input "100021645"
click at [250, 218] on span "100021645" at bounding box center [249, 218] width 49 height 12
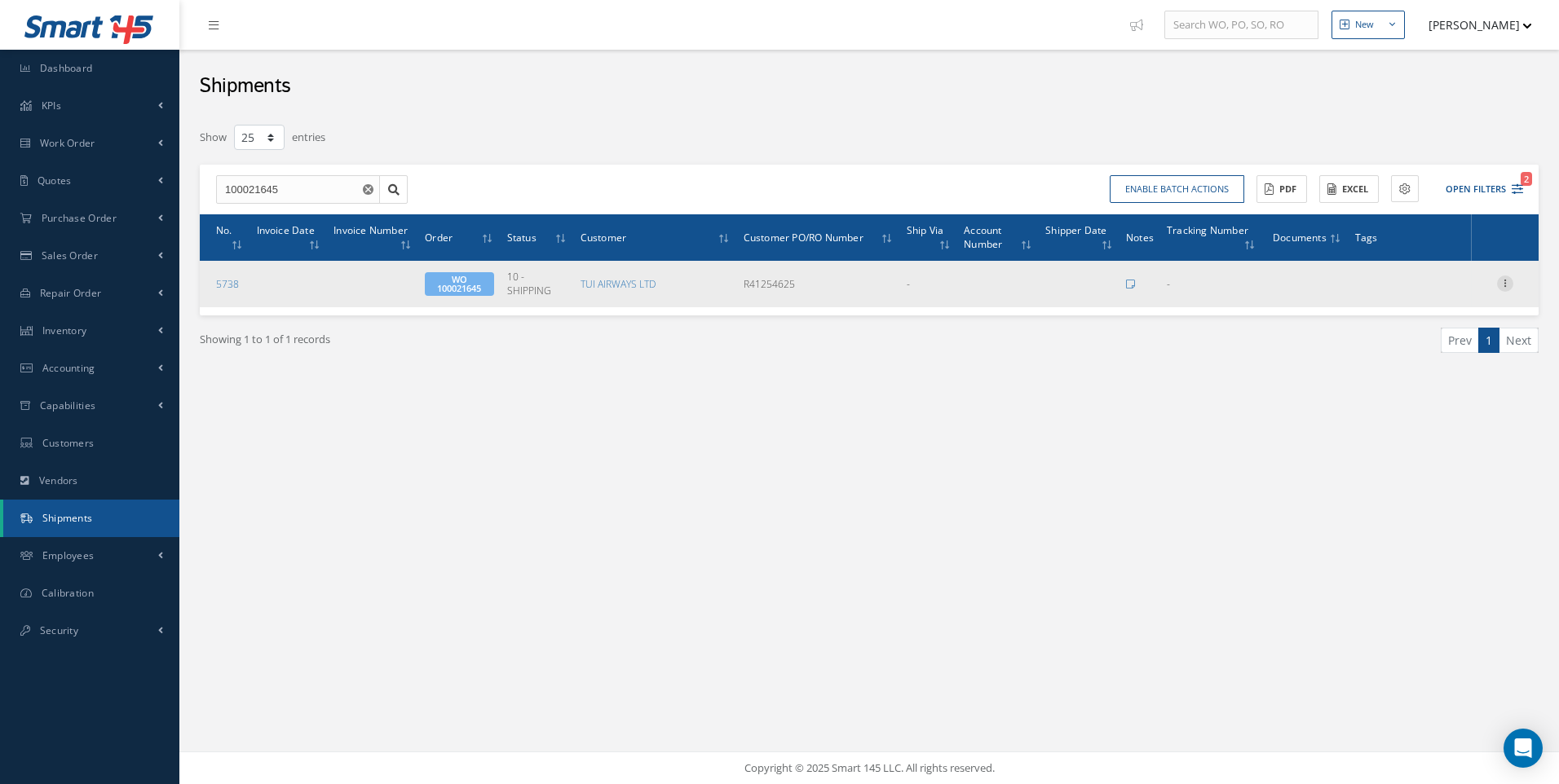
click at [1504, 276] on icon at bounding box center [1505, 281] width 16 height 13
click at [1407, 295] on link "Edit" at bounding box center [1430, 293] width 129 height 21
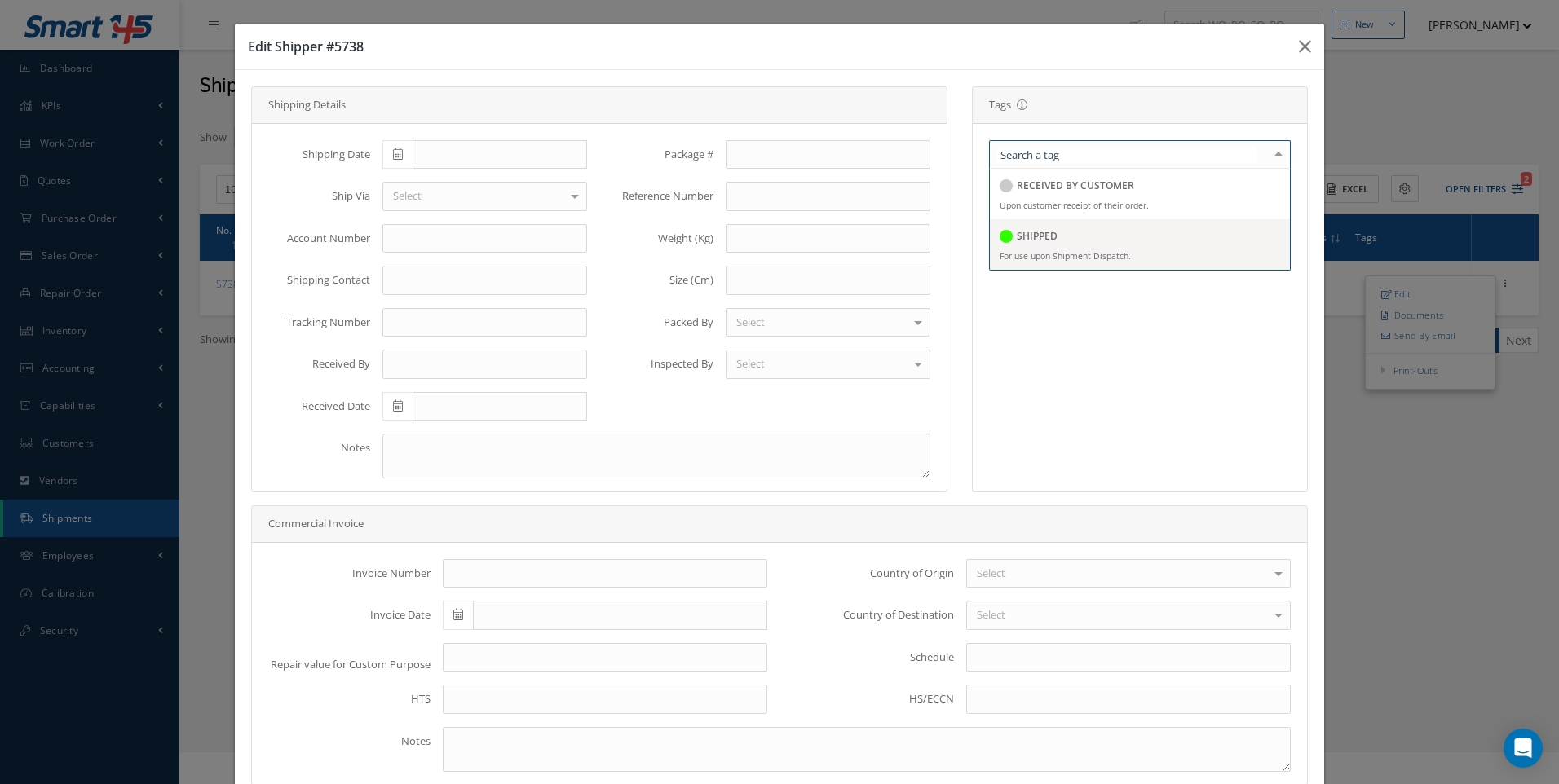
click at [1003, 233] on div at bounding box center [1006, 236] width 13 height 13
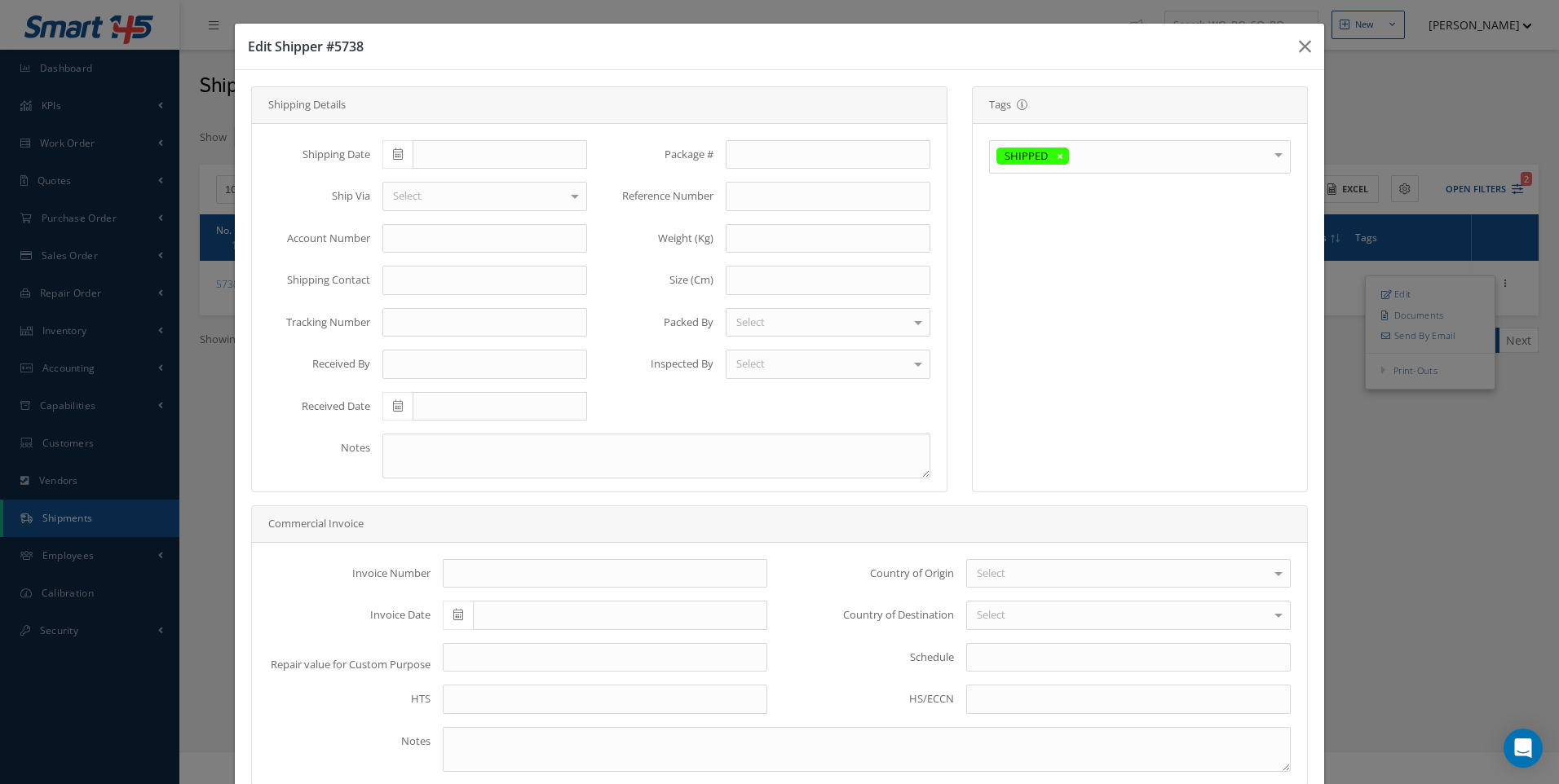
click at [394, 148] on icon at bounding box center [398, 153] width 10 height 12
click at [416, 274] on td "15" at bounding box center [416, 280] width 24 height 24
type input "[DATE]"
type input "GBA"
click at [446, 234] on span "GBA SKYWAY" at bounding box center [484, 225] width 203 height 28
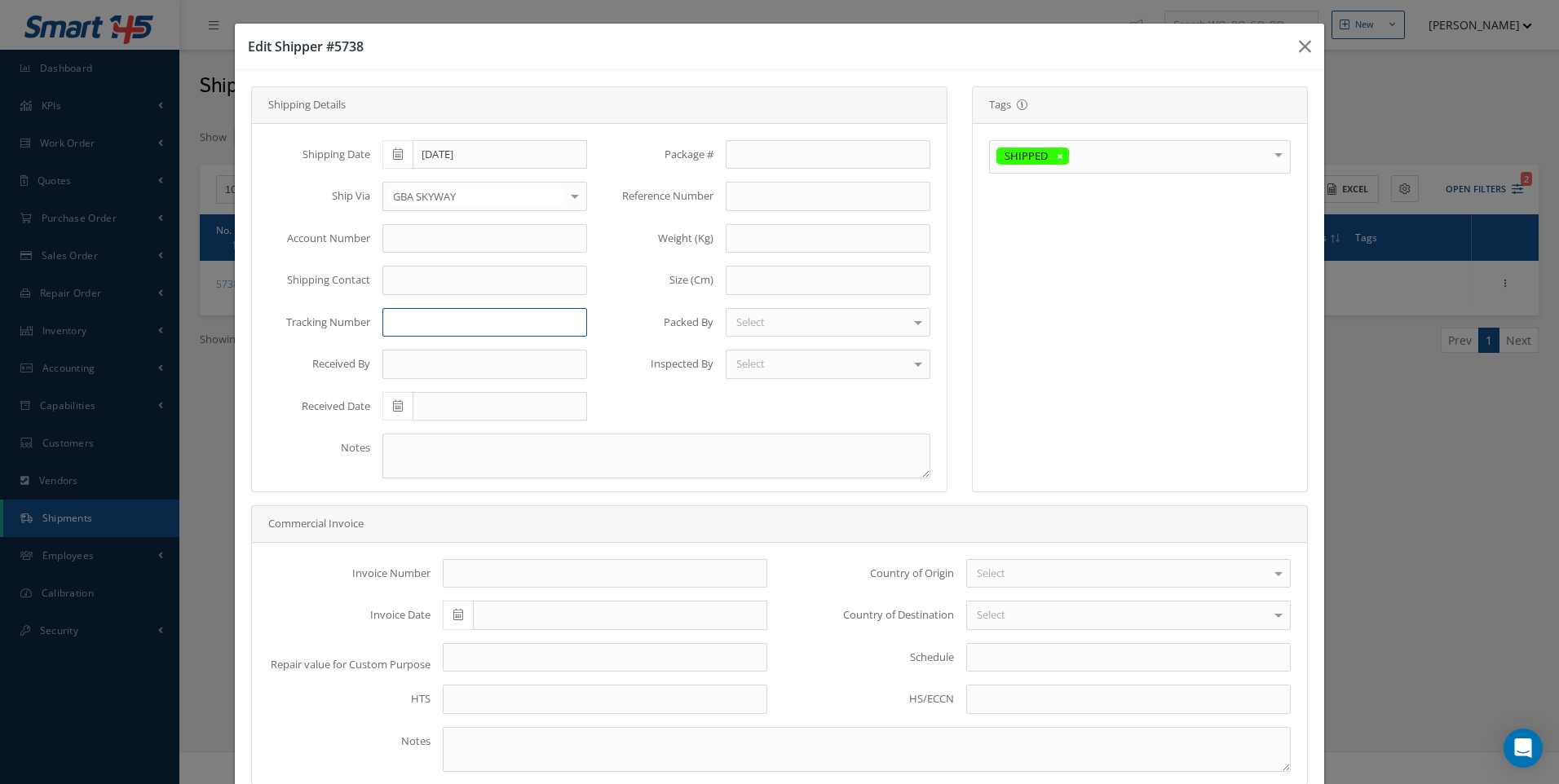
click at [413, 321] on input "text" at bounding box center [484, 323] width 205 height 30
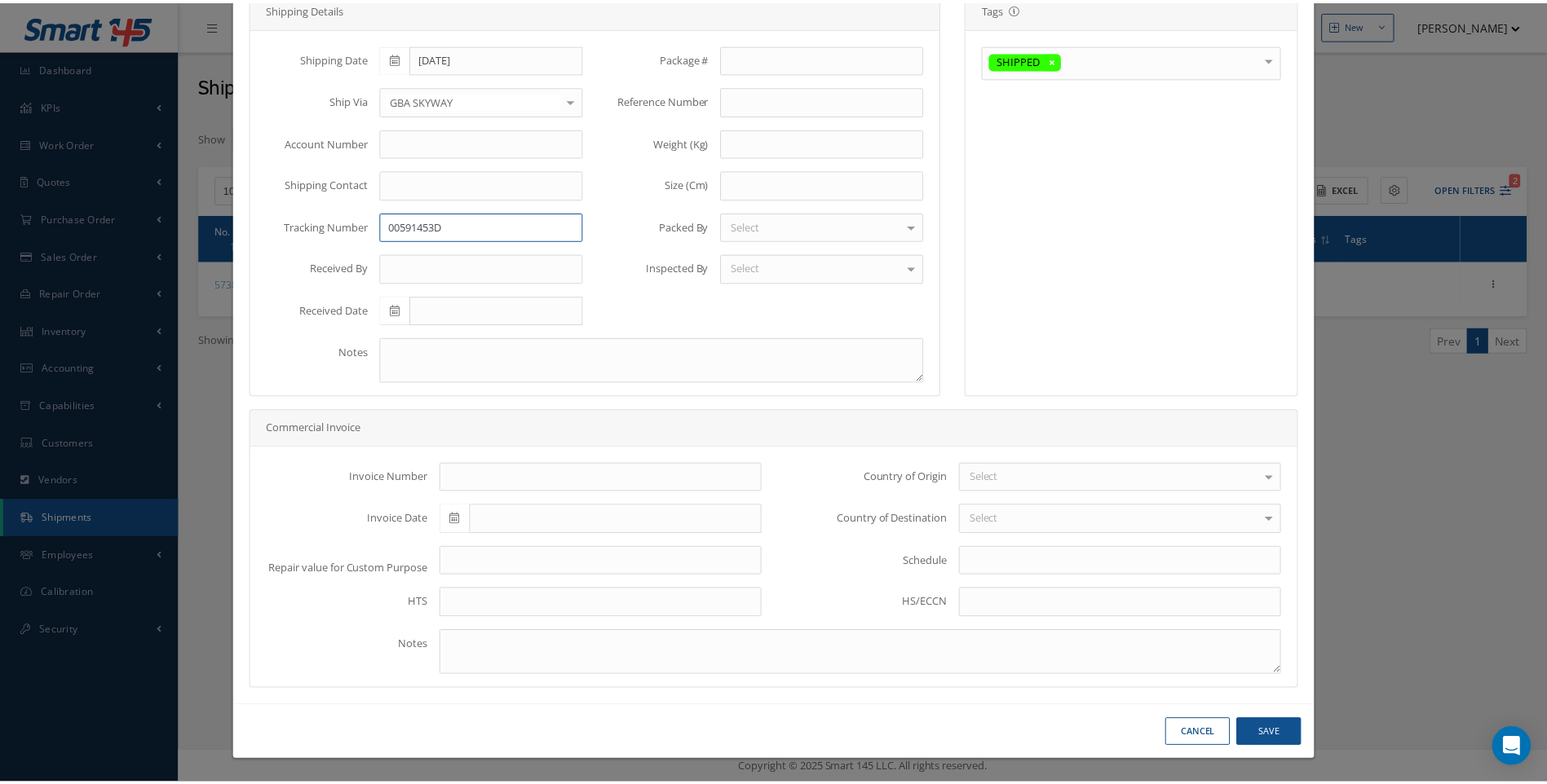
scroll to position [97, 0]
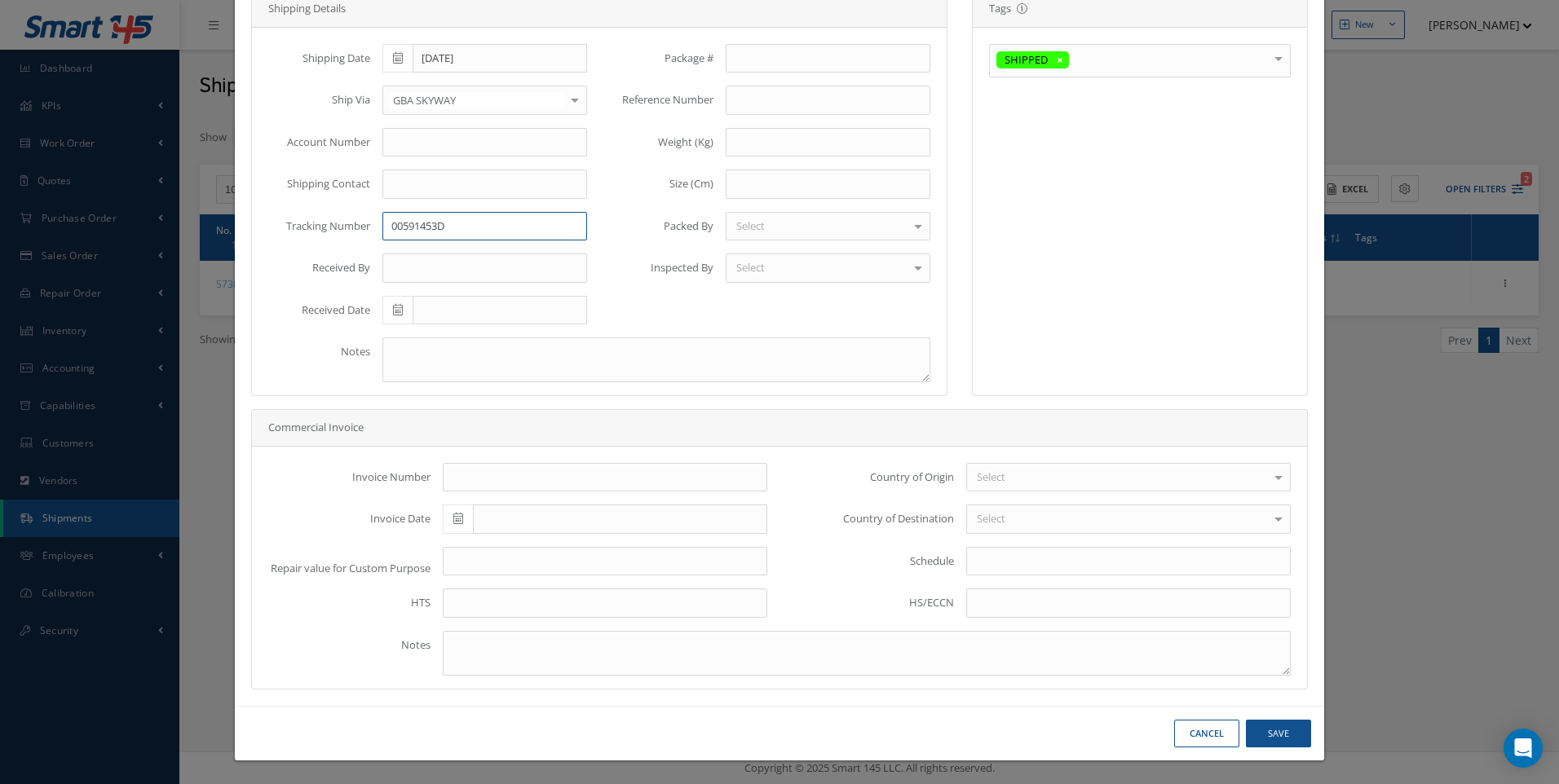
type input "00591453D"
click at [1264, 730] on button "Save" at bounding box center [1278, 734] width 65 height 29
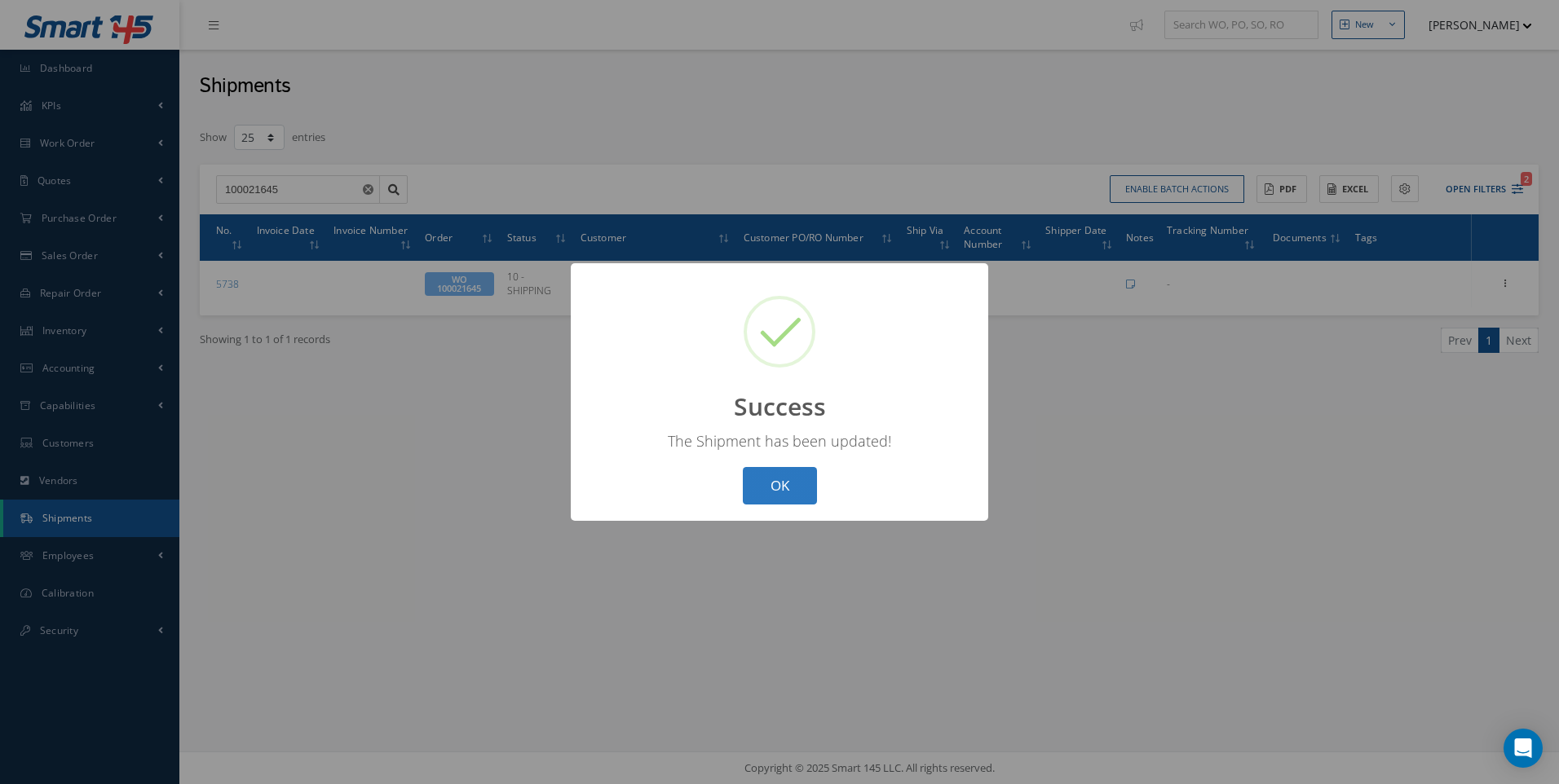
click at [780, 499] on button "OK" at bounding box center [780, 486] width 74 height 38
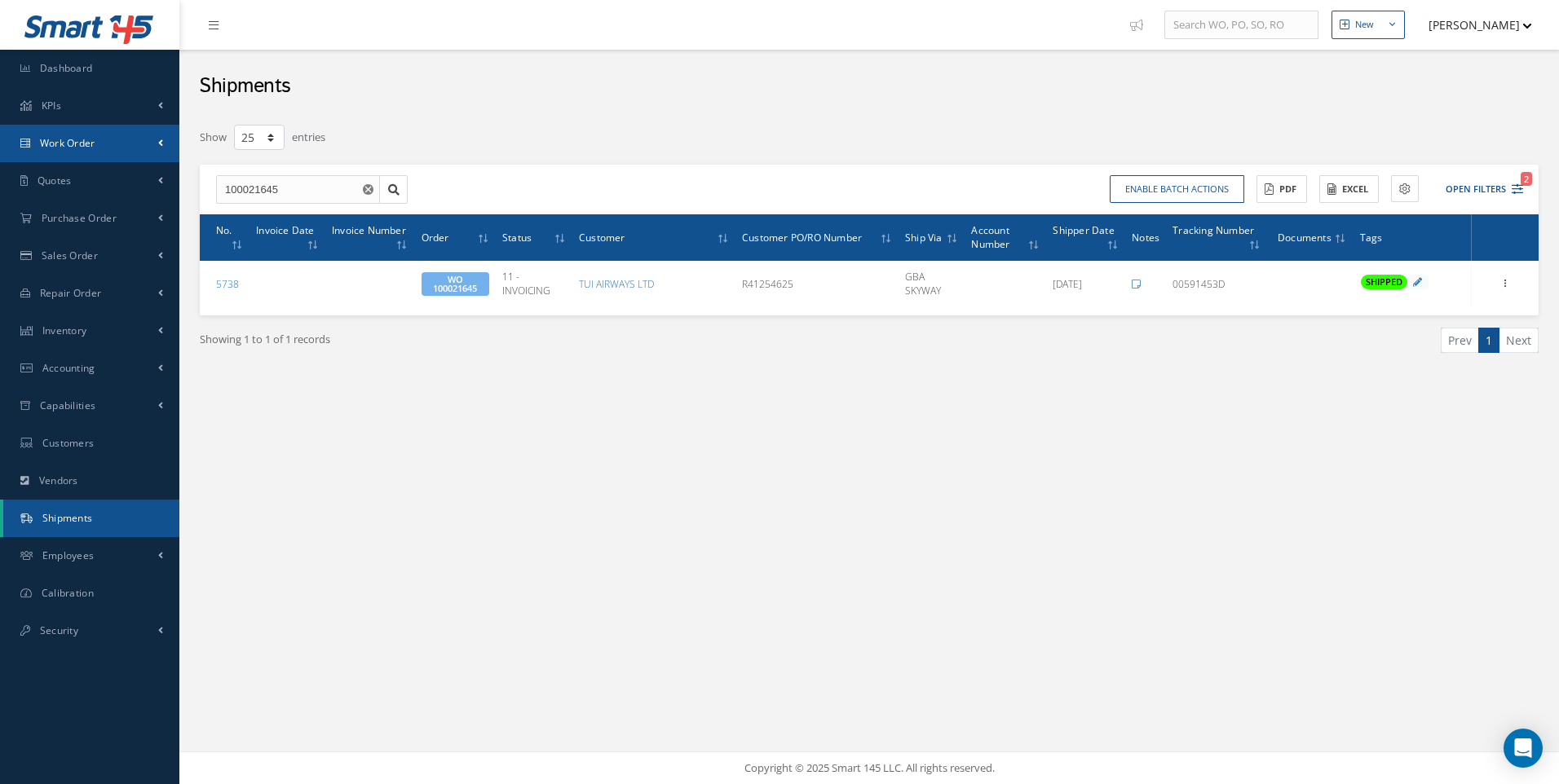
click at [67, 141] on span "Work Order" at bounding box center [67, 143] width 55 height 14
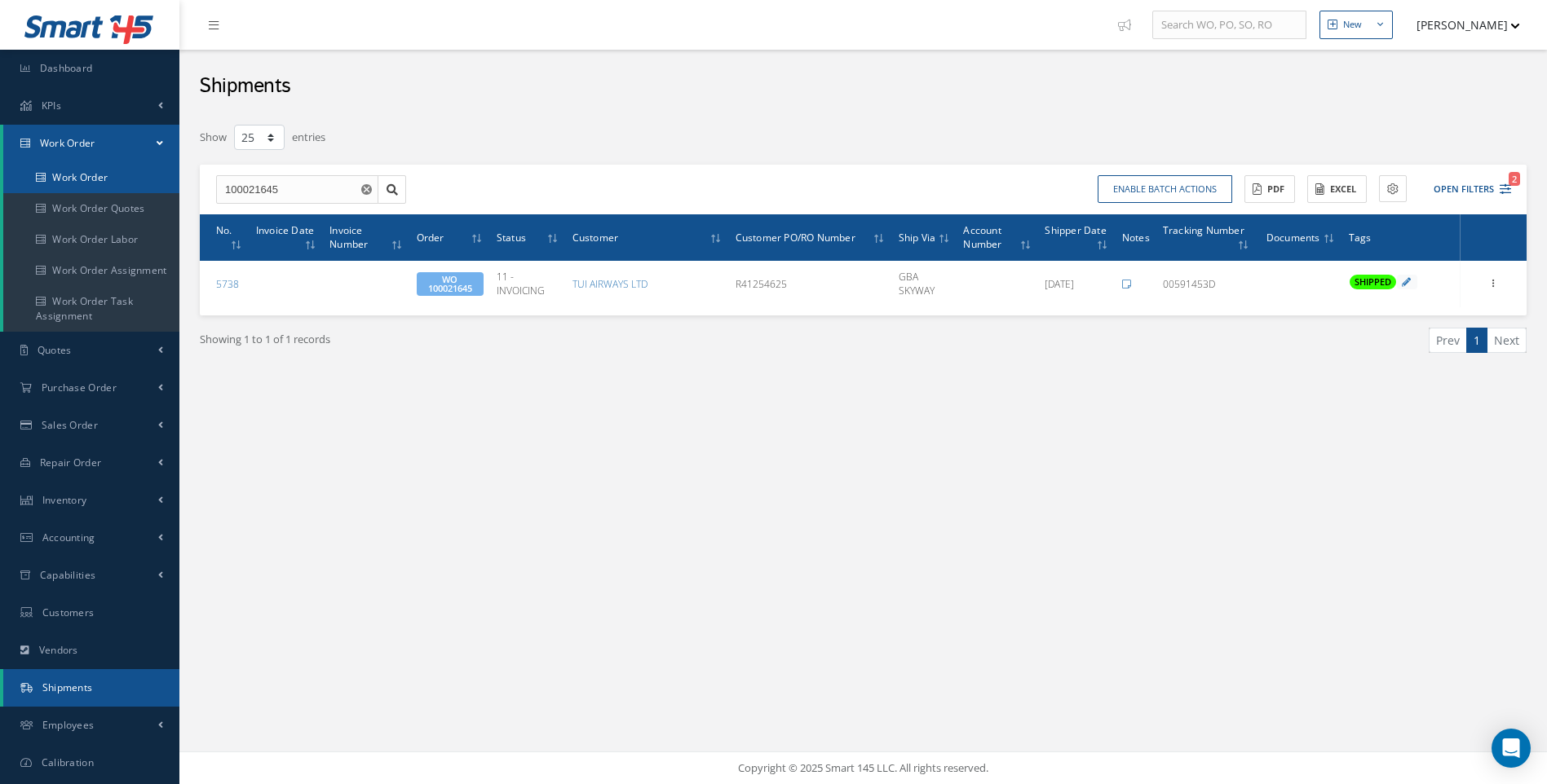
click at [99, 179] on link "Work Order" at bounding box center [91, 178] width 176 height 31
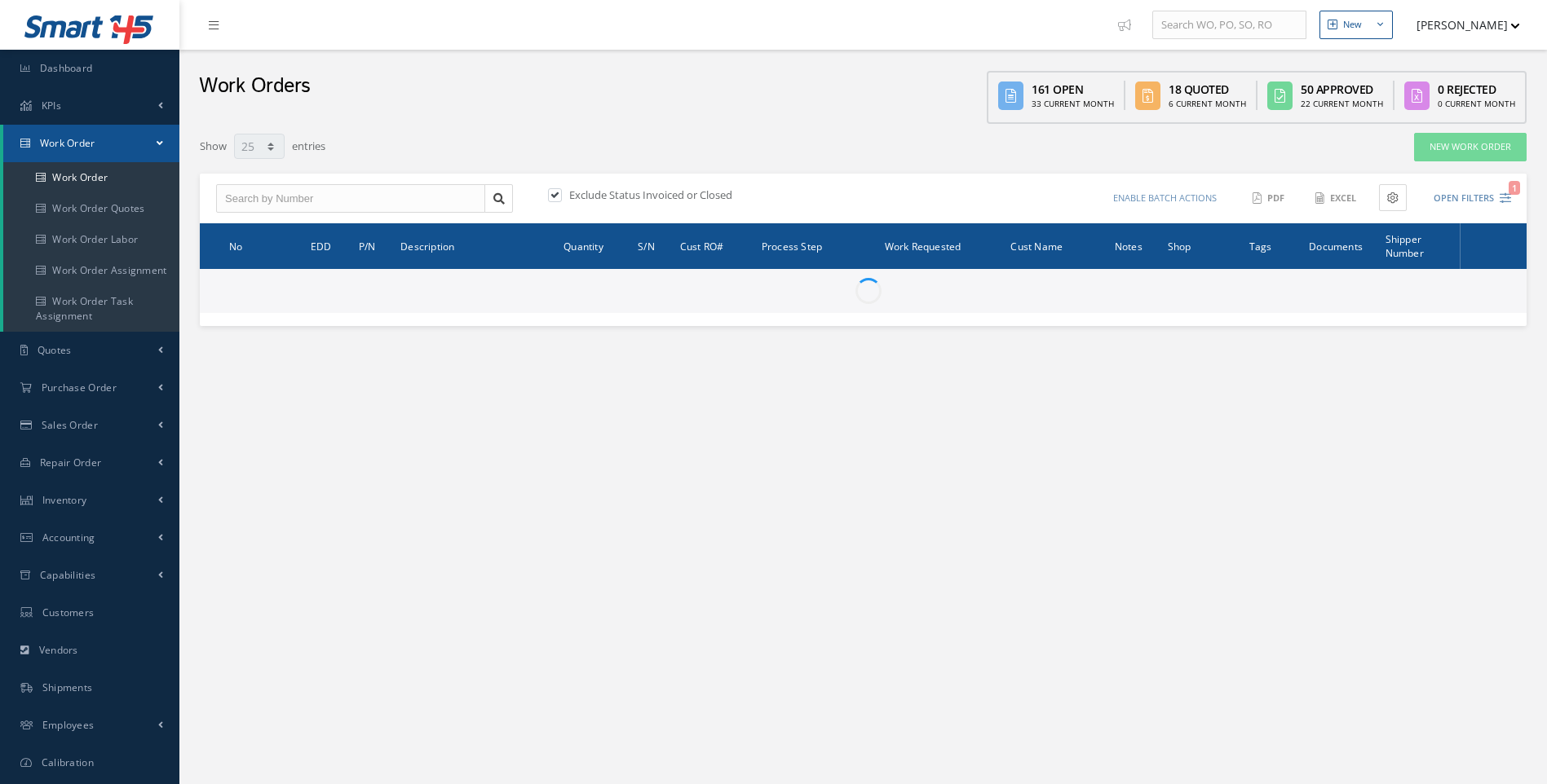
select select "25"
click at [73, 386] on span "Purchase Order" at bounding box center [79, 387] width 75 height 14
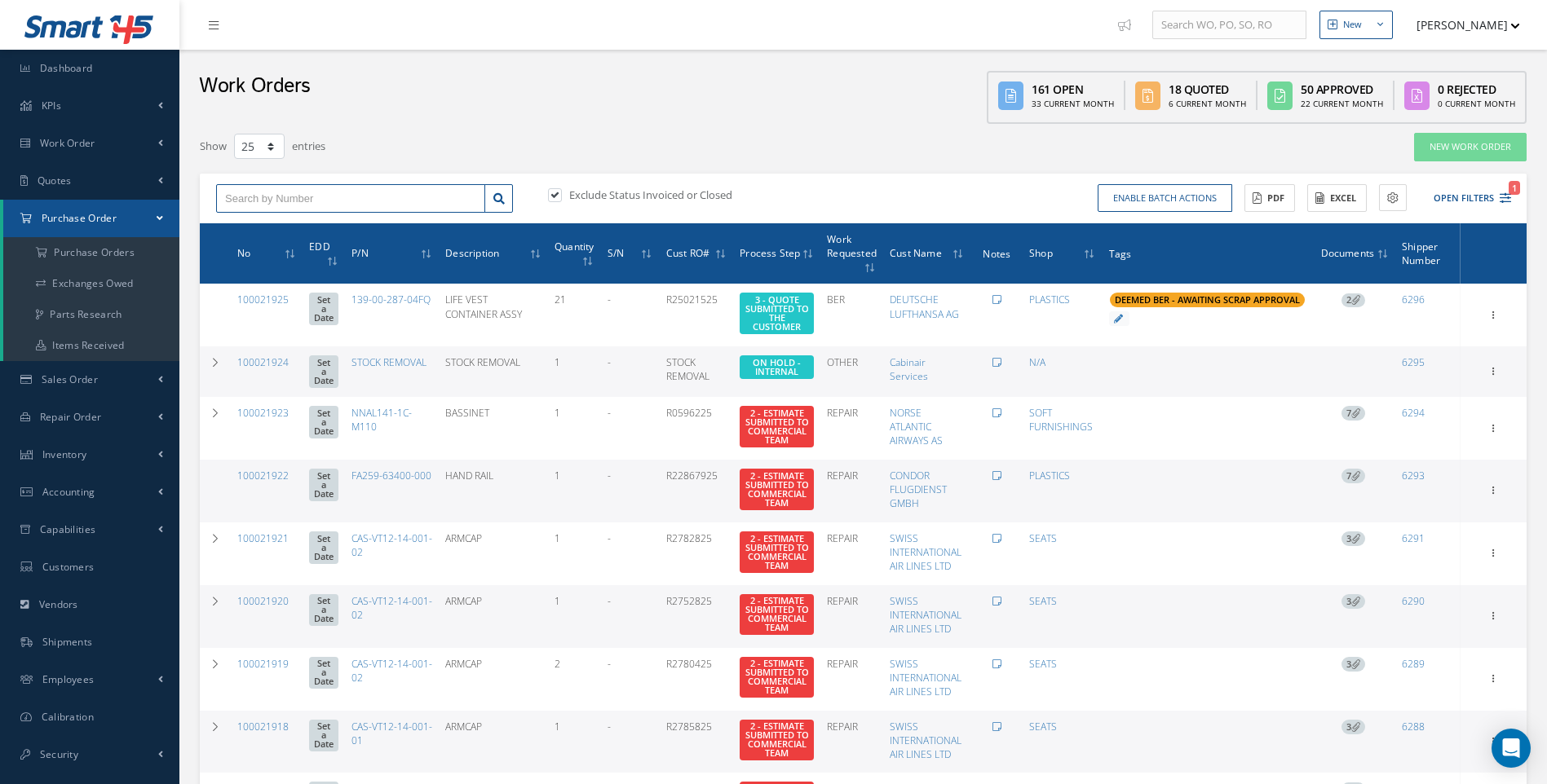
click at [254, 196] on input "text" at bounding box center [350, 198] width 269 height 30
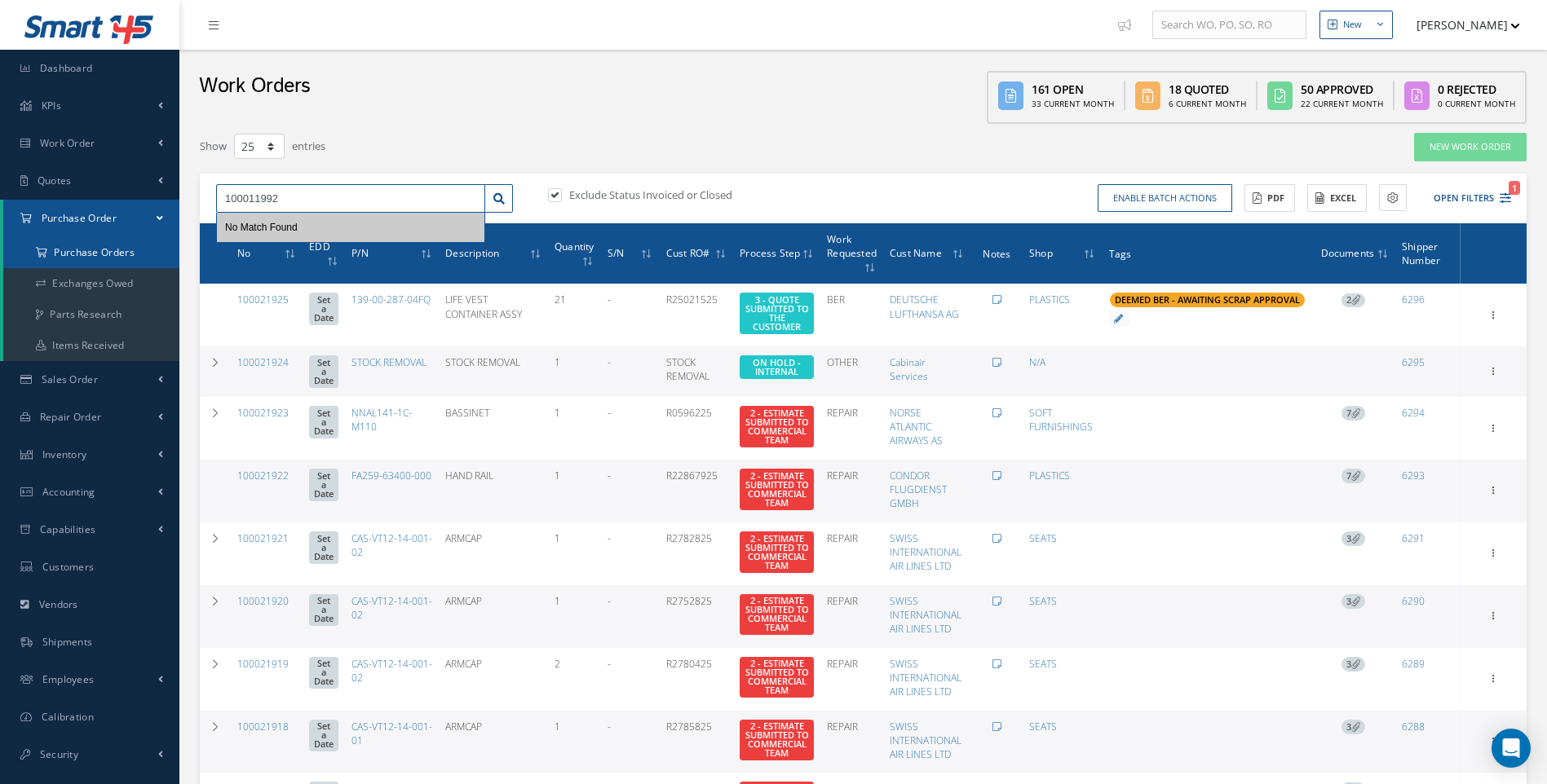
type input "100011992"
click at [97, 250] on a=1&status_id=2&status_id=3&status_id=5&collapsedFilters"] "Purchase Orders" at bounding box center [91, 253] width 176 height 31
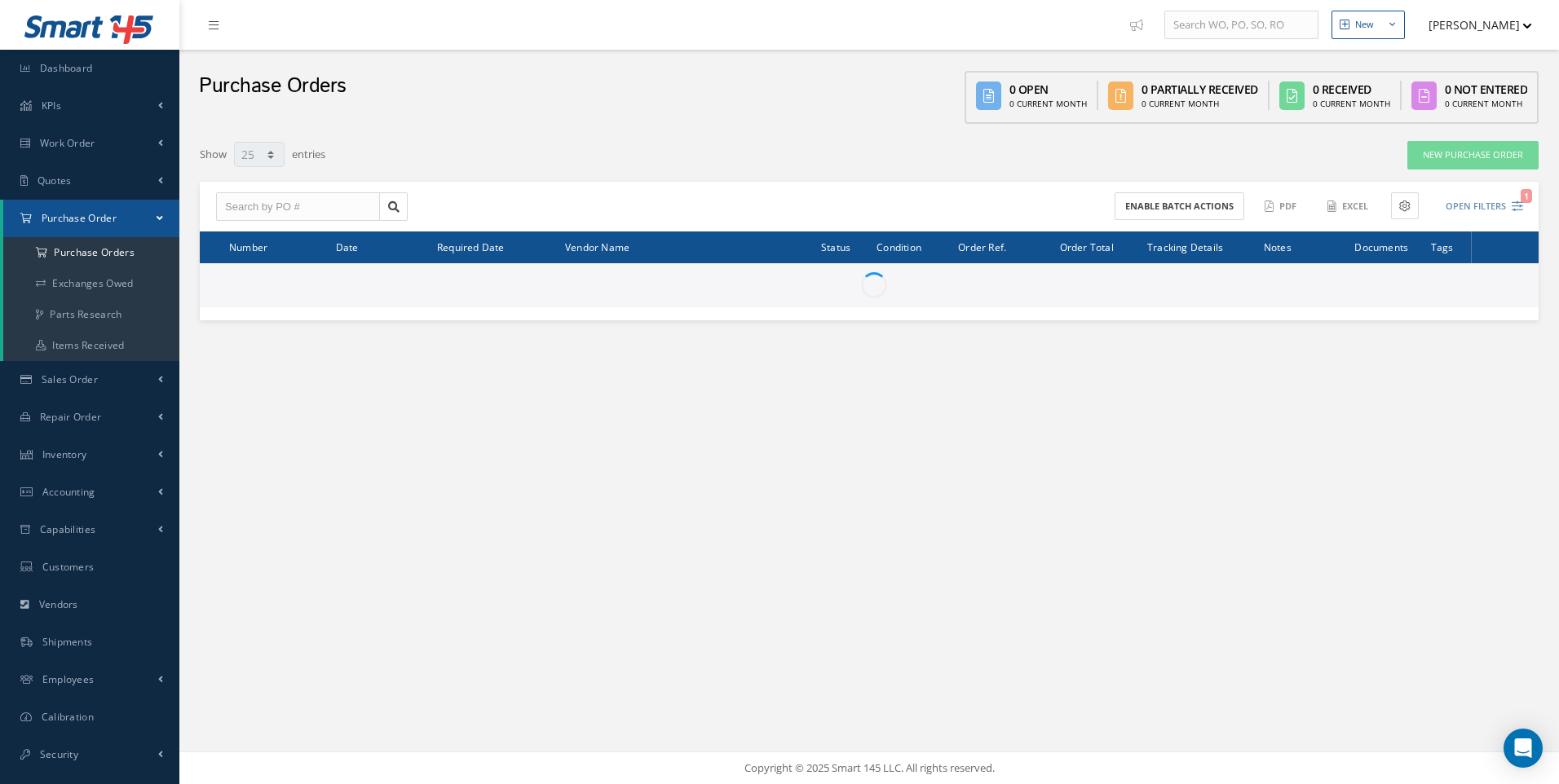
select select "25"
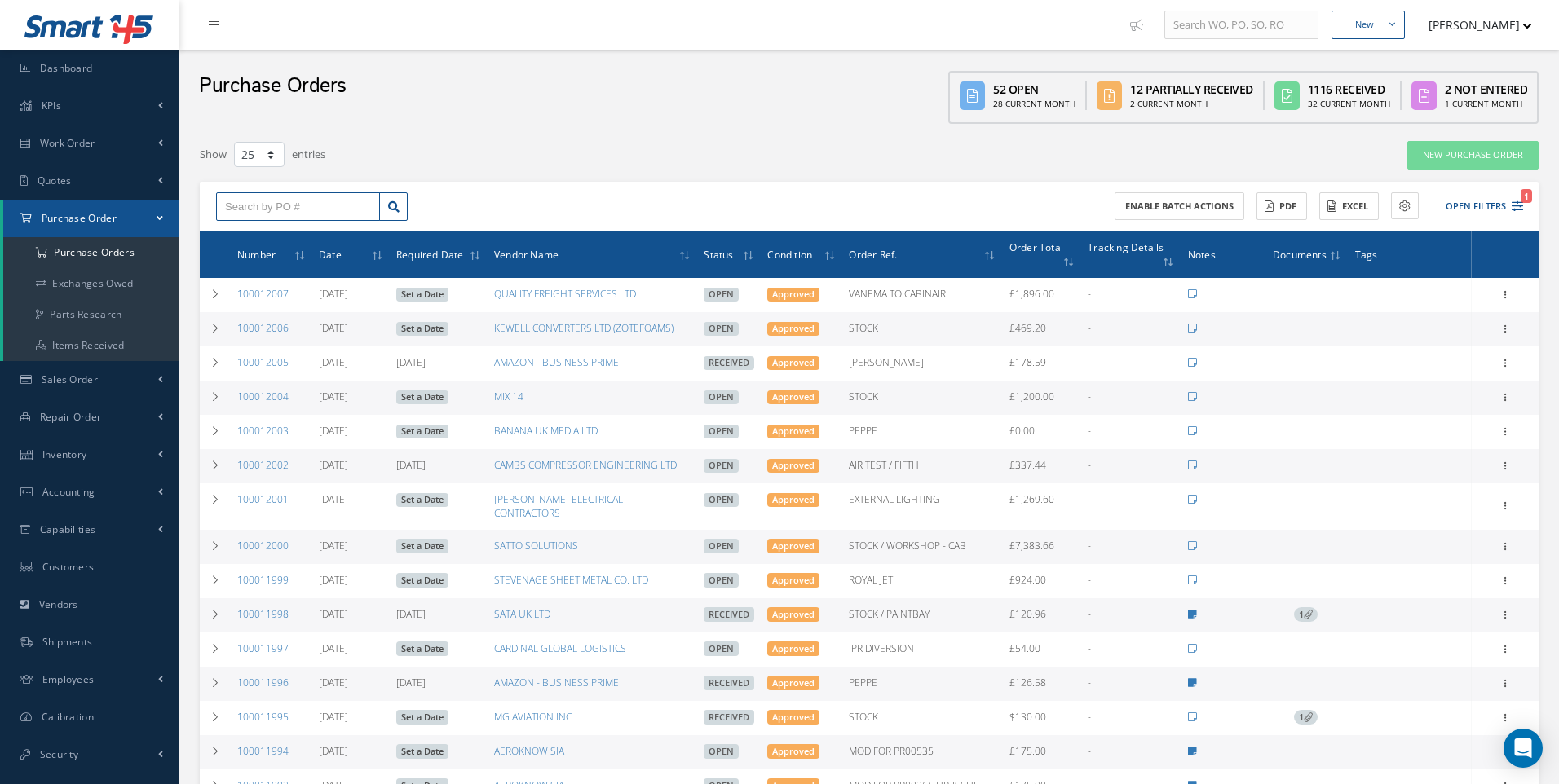
click at [254, 205] on input "text" at bounding box center [298, 207] width 164 height 30
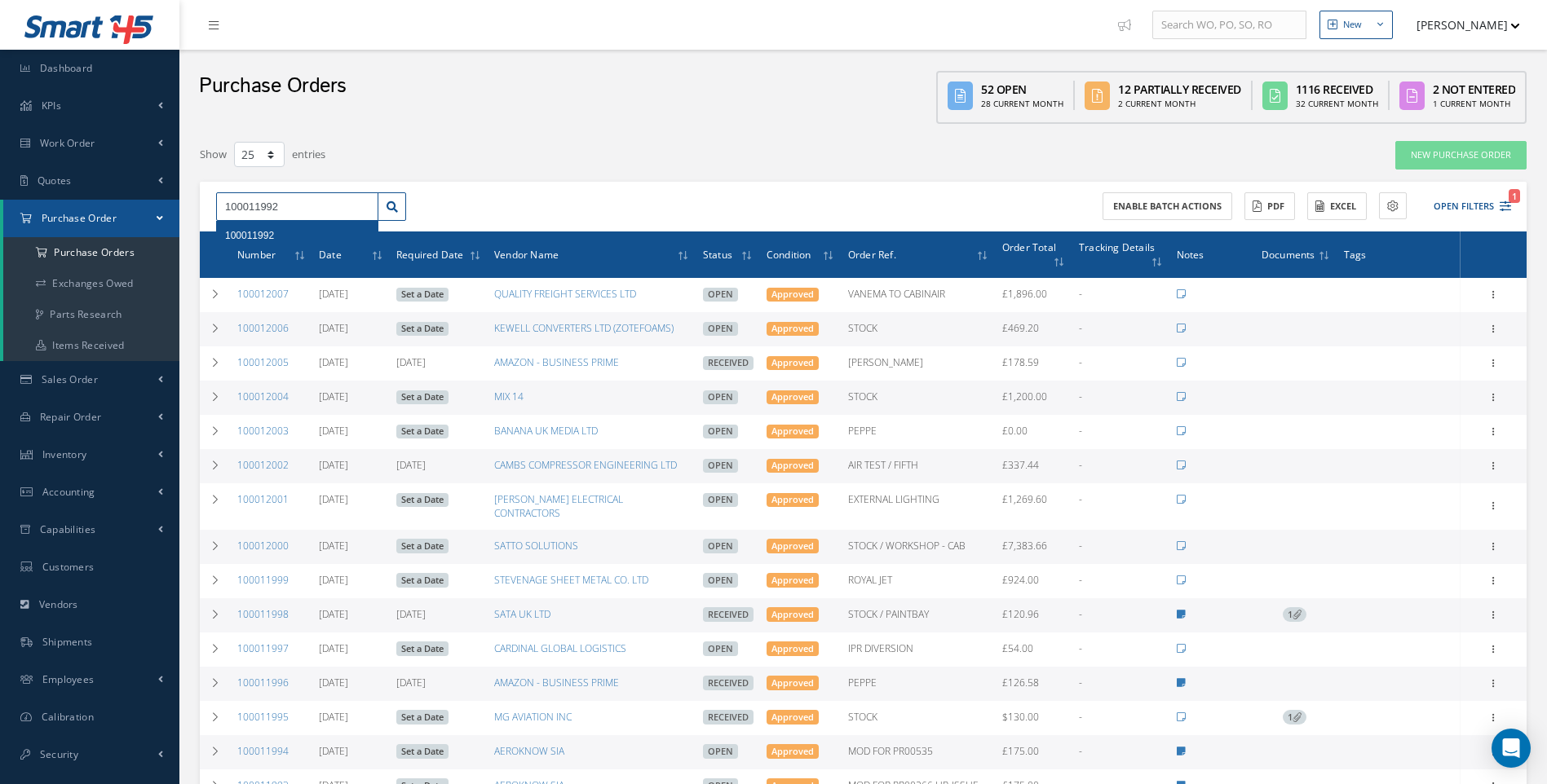
type input "100011992"
click at [249, 230] on span "100011992" at bounding box center [249, 235] width 49 height 12
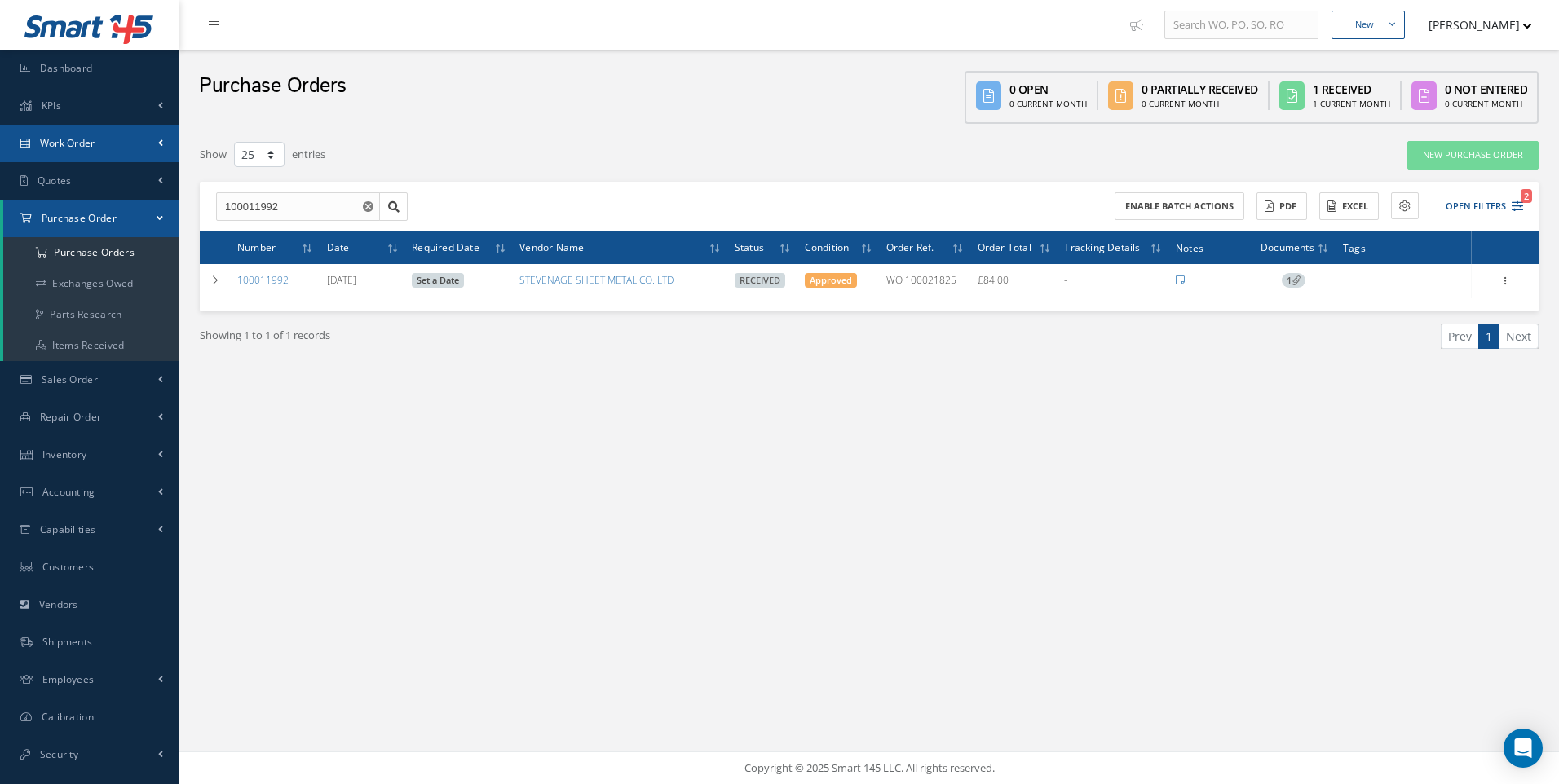
click at [99, 148] on link "Work Order" at bounding box center [89, 143] width 180 height 38
